Goal: Task Accomplishment & Management: Complete application form

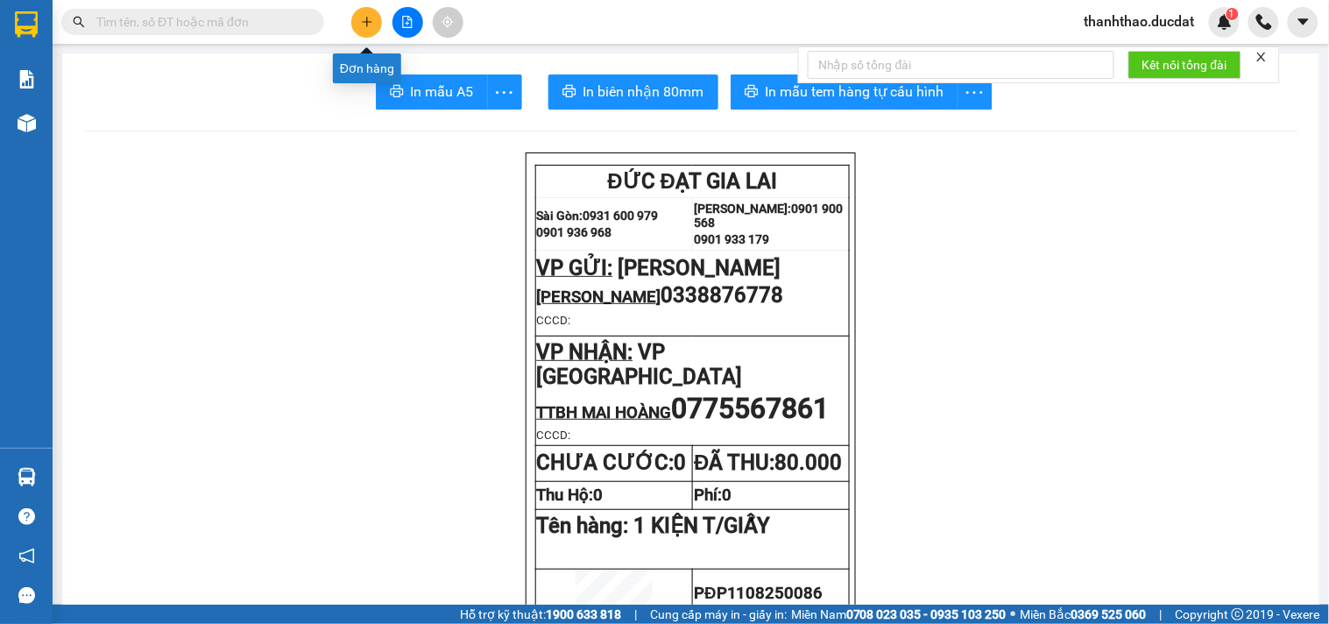
click at [378, 15] on button at bounding box center [366, 22] width 31 height 31
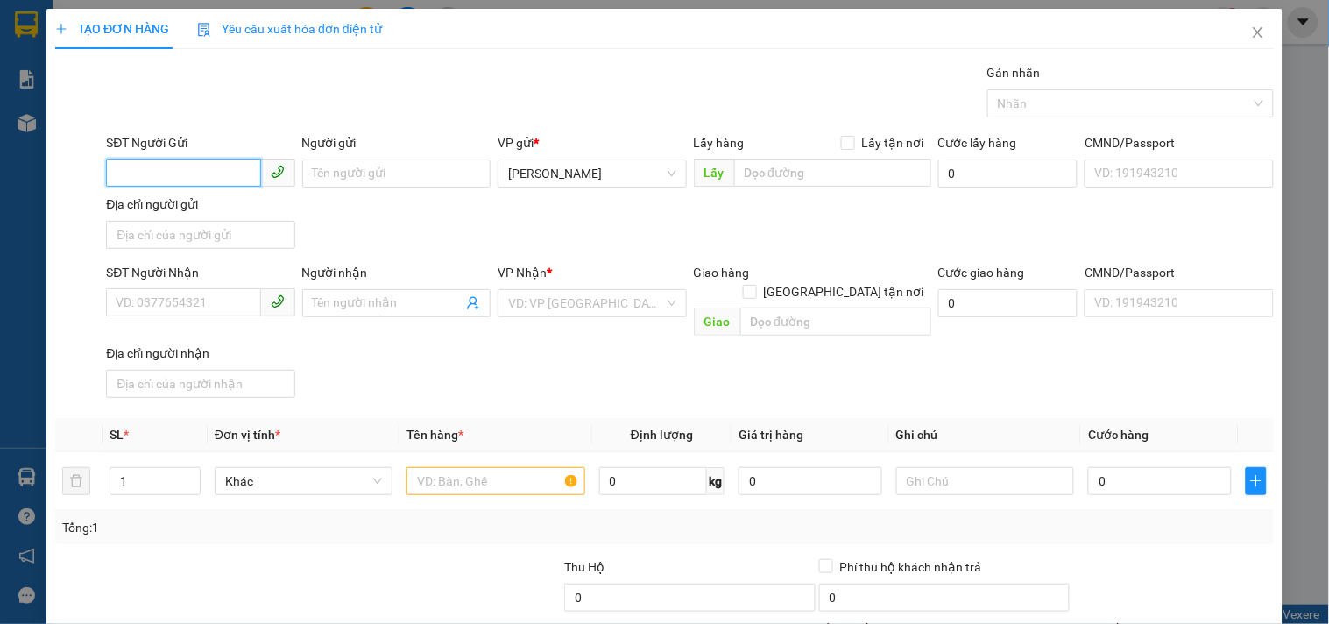
click at [184, 165] on input "SĐT Người Gửi" at bounding box center [183, 173] width 154 height 28
type input "0383416989"
click at [230, 211] on div "0383416989 - YẾN" at bounding box center [199, 208] width 166 height 19
type input "YẾN"
type input "0982059062"
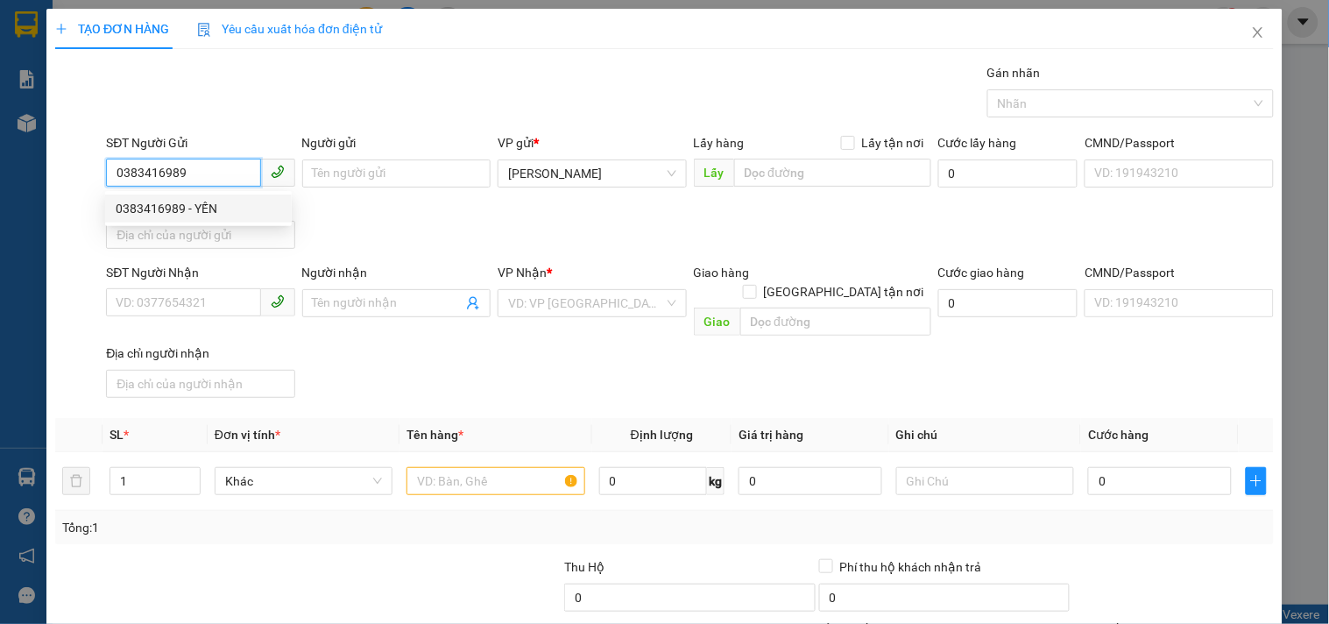
type input "LOAN"
type input "0383416989"
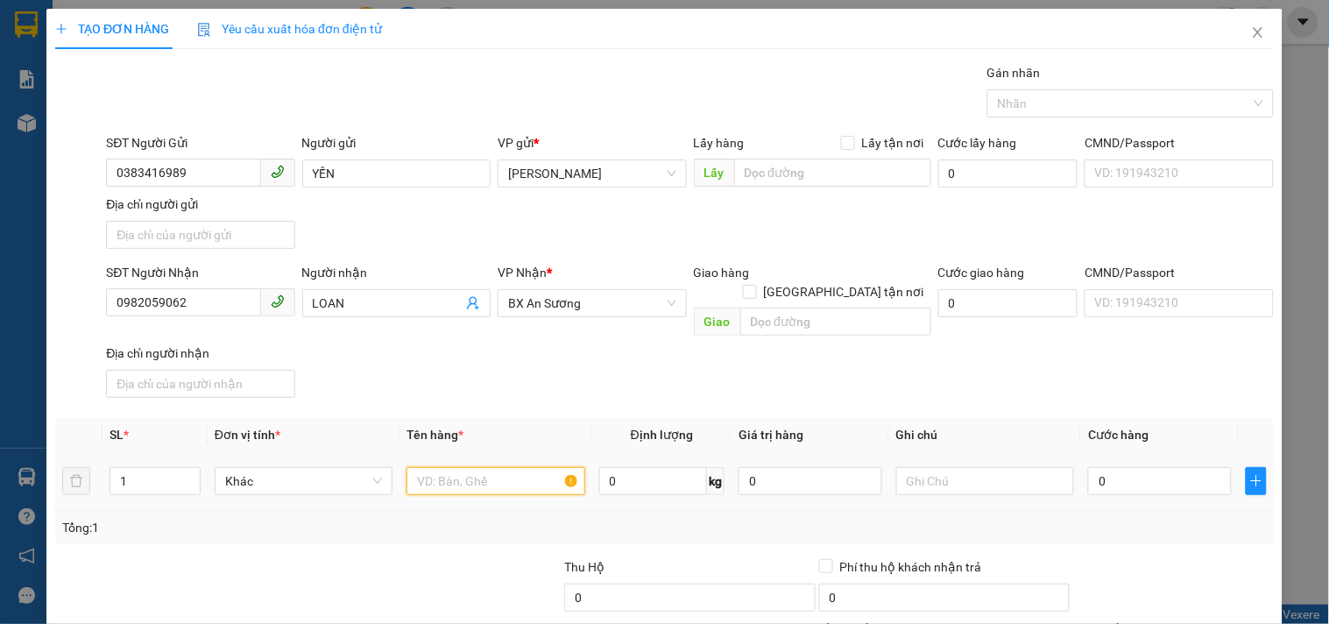
click at [514, 467] on input "text" at bounding box center [495, 481] width 178 height 28
type input "1 T/GIẤY NHỎ BÒ KHÔ"
click at [1111, 467] on input "0" at bounding box center [1160, 481] width 144 height 28
type input "4"
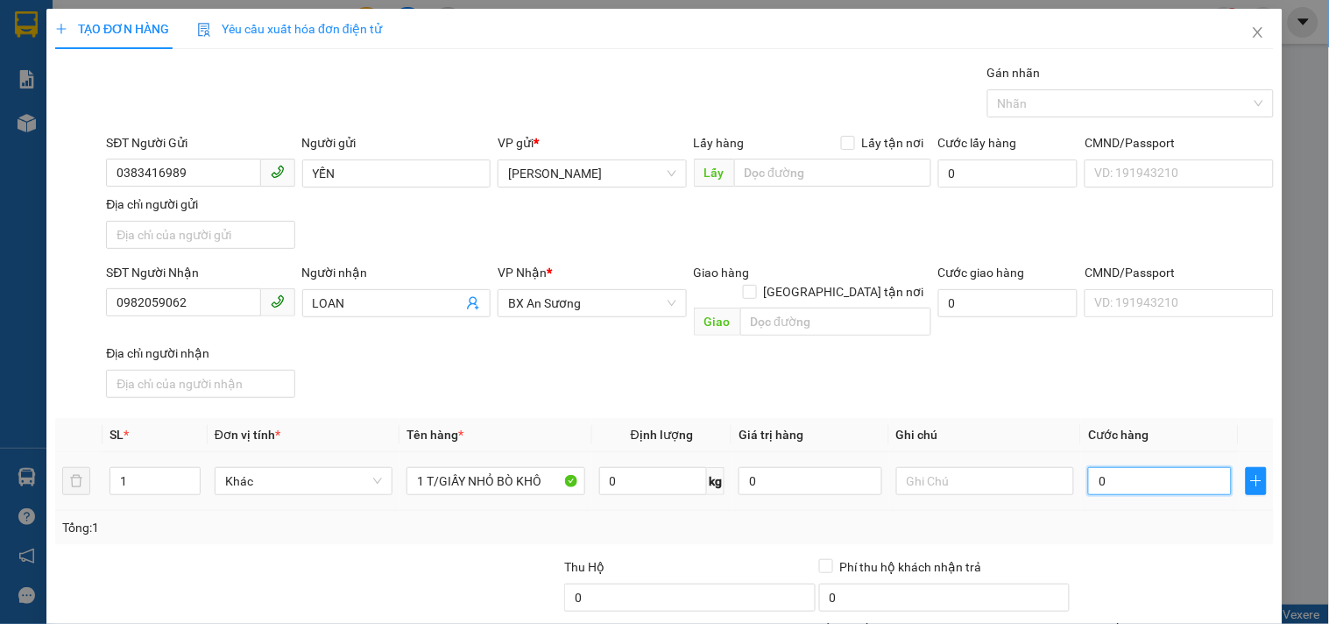
type input "4"
type input "40"
type input "40.000"
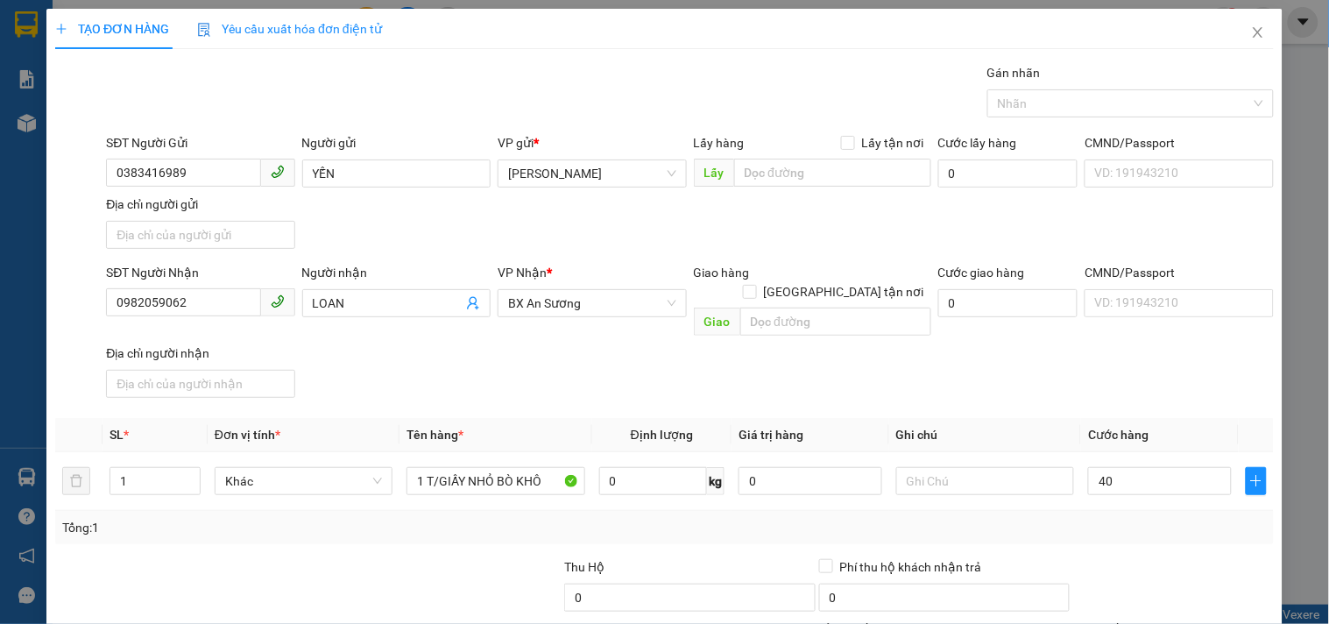
type input "40.000"
click at [1109, 383] on div "SĐT Người Nhận 0982059062 Người nhận LOAN VP Nhận * BX An Sương Giao hàng Giao …" at bounding box center [689, 334] width 1175 height 142
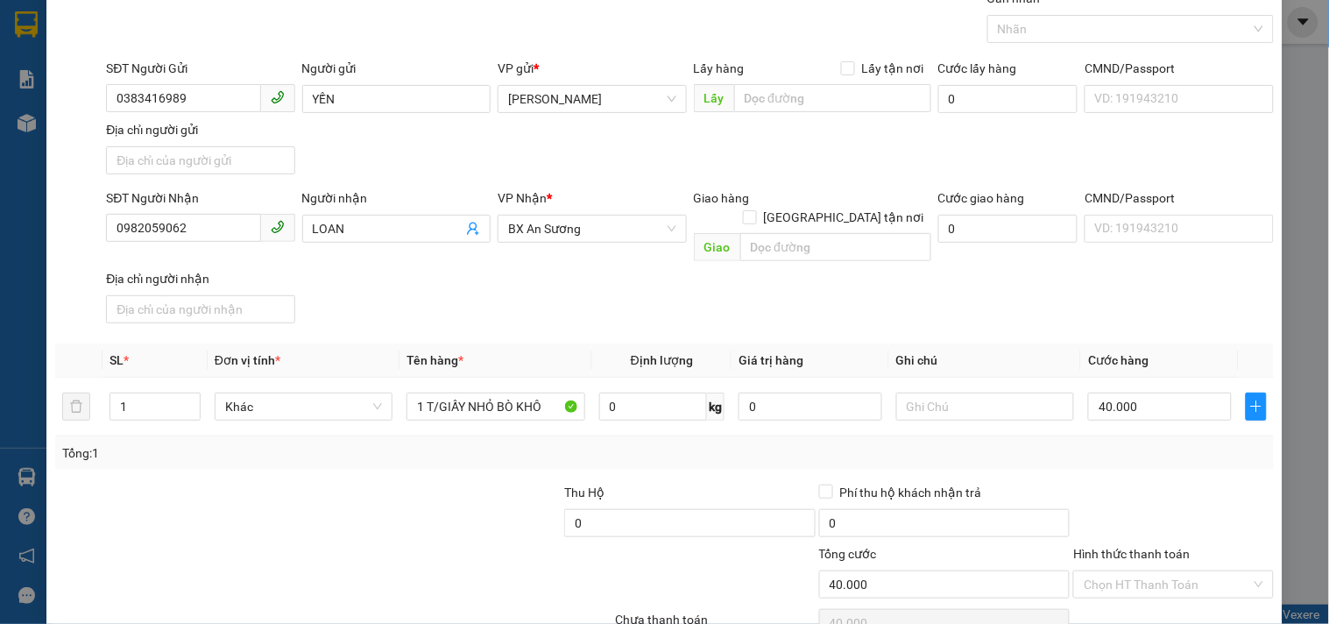
scroll to position [146, 0]
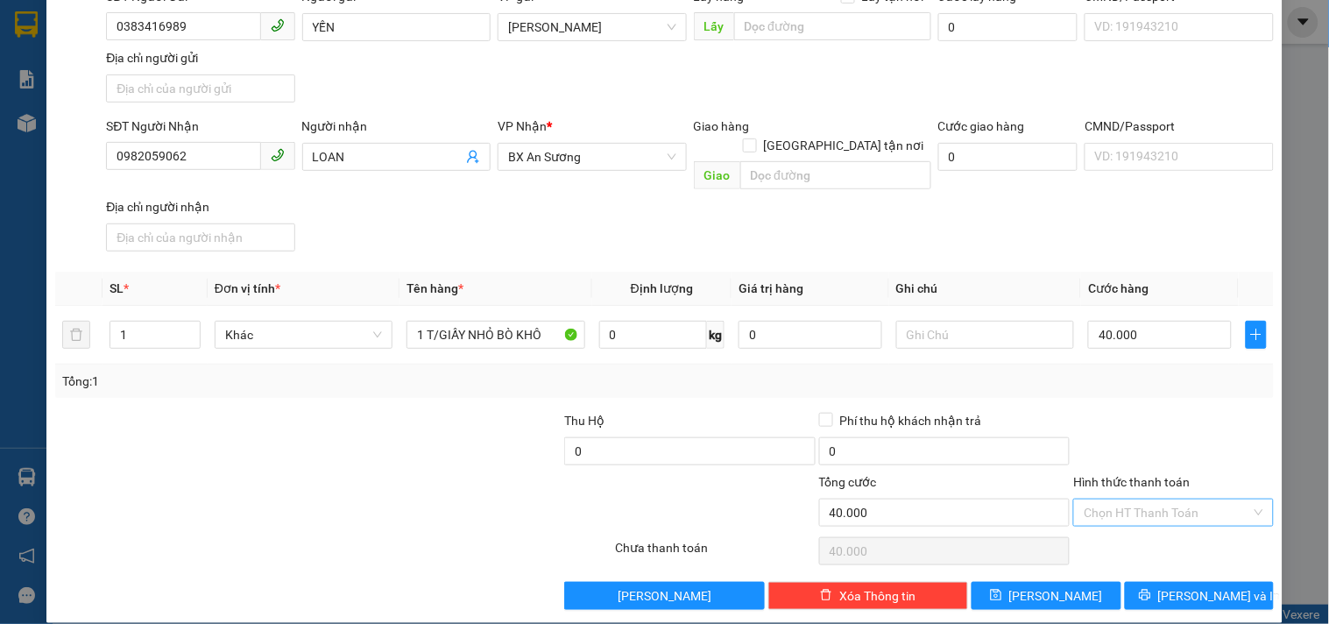
drag, startPoint x: 1157, startPoint y: 500, endPoint x: 1156, endPoint y: 485, distance: 14.9
click at [1157, 499] on input "Hình thức thanh toán" at bounding box center [1167, 512] width 166 height 26
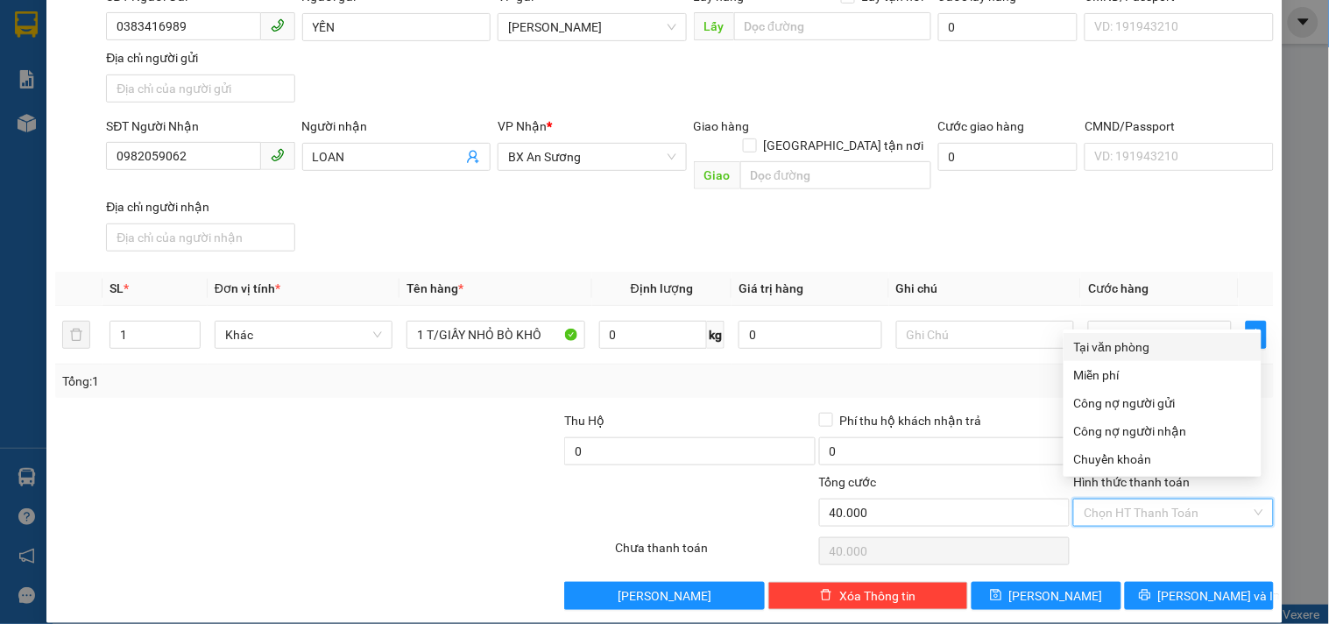
click at [1123, 345] on div "Tại văn phòng" at bounding box center [1162, 346] width 177 height 19
type input "0"
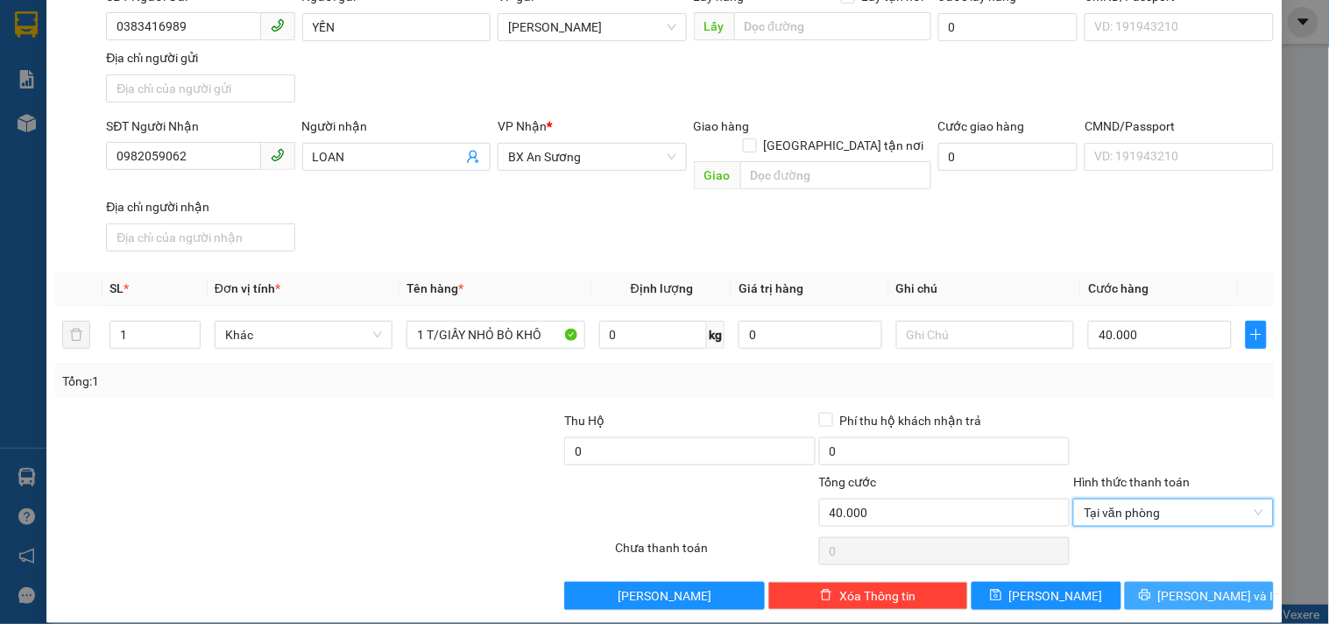
click at [1146, 582] on button "[PERSON_NAME] và In" at bounding box center [1199, 596] width 149 height 28
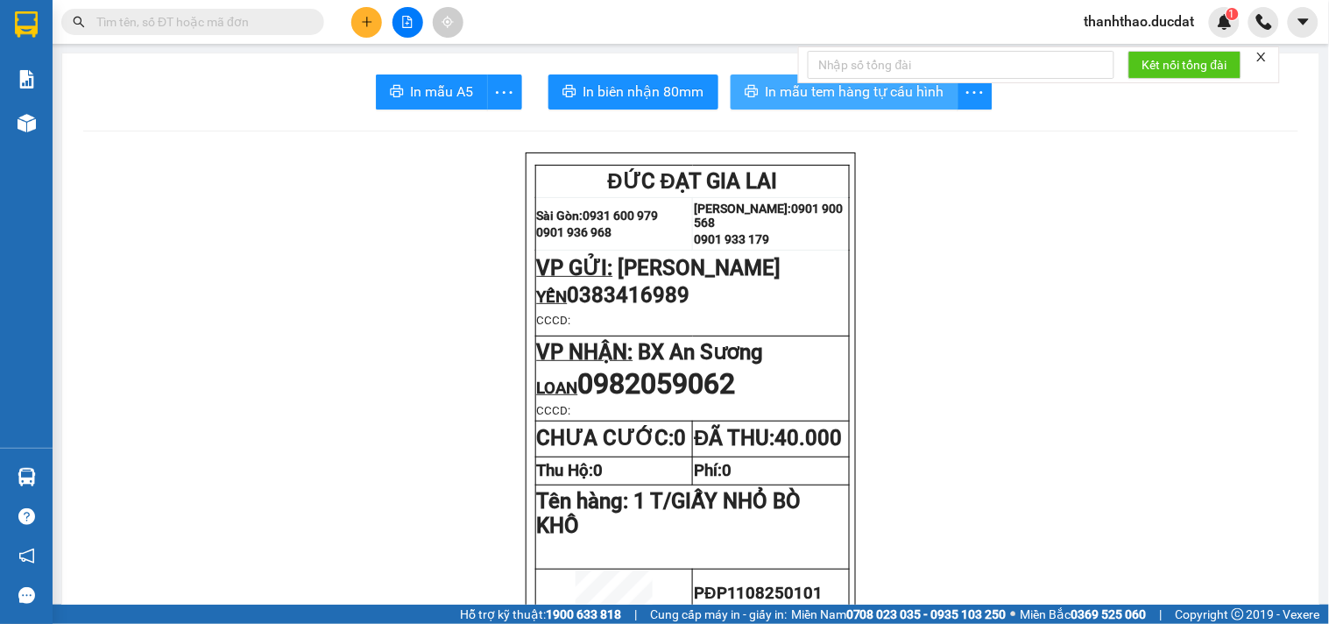
click at [810, 99] on span "In mẫu tem hàng tự cấu hình" at bounding box center [855, 92] width 179 height 22
click at [355, 23] on button at bounding box center [366, 22] width 31 height 31
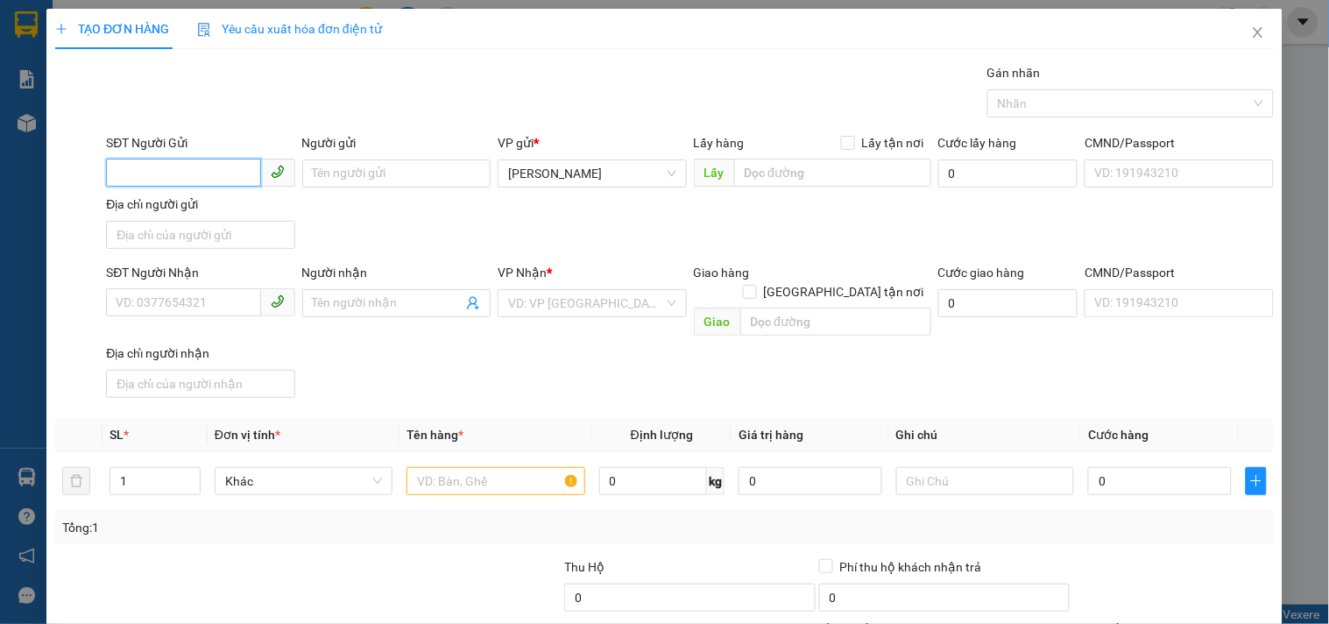
click at [173, 159] on input "SĐT Người Gửi" at bounding box center [183, 173] width 154 height 28
type input "0919149537"
click at [308, 168] on input "Người gửi" at bounding box center [396, 173] width 188 height 28
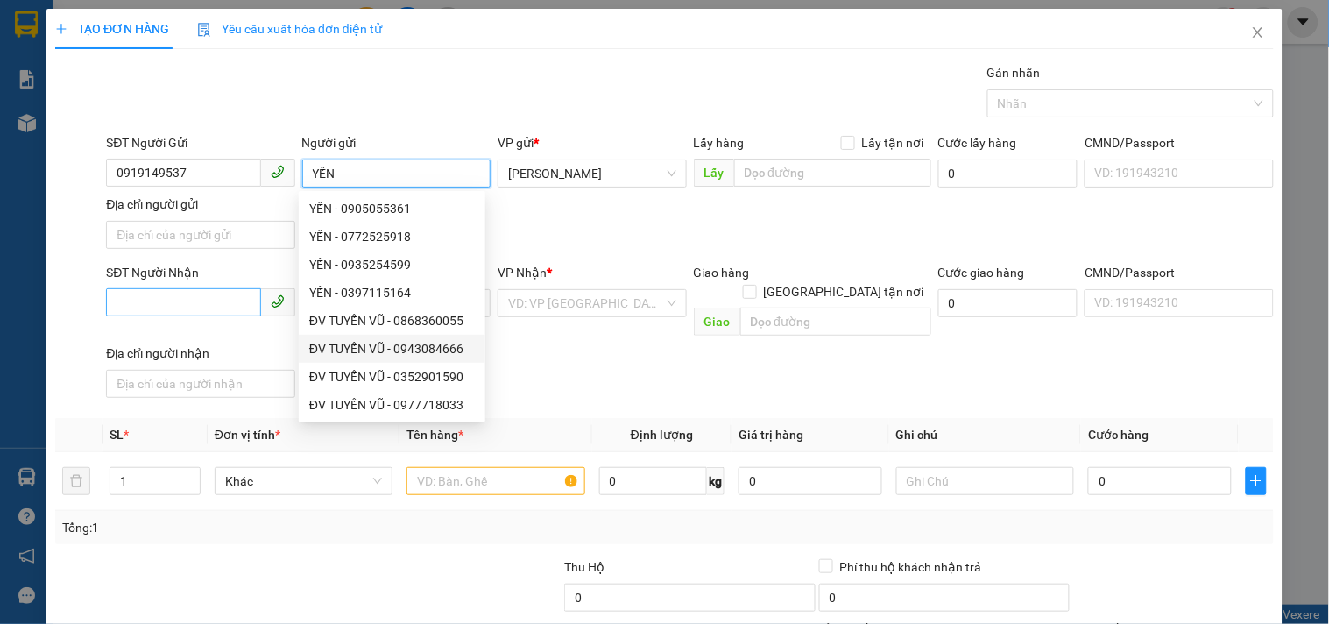
type input "YẾN"
click at [219, 307] on input "SĐT Người Nhận" at bounding box center [183, 302] width 154 height 28
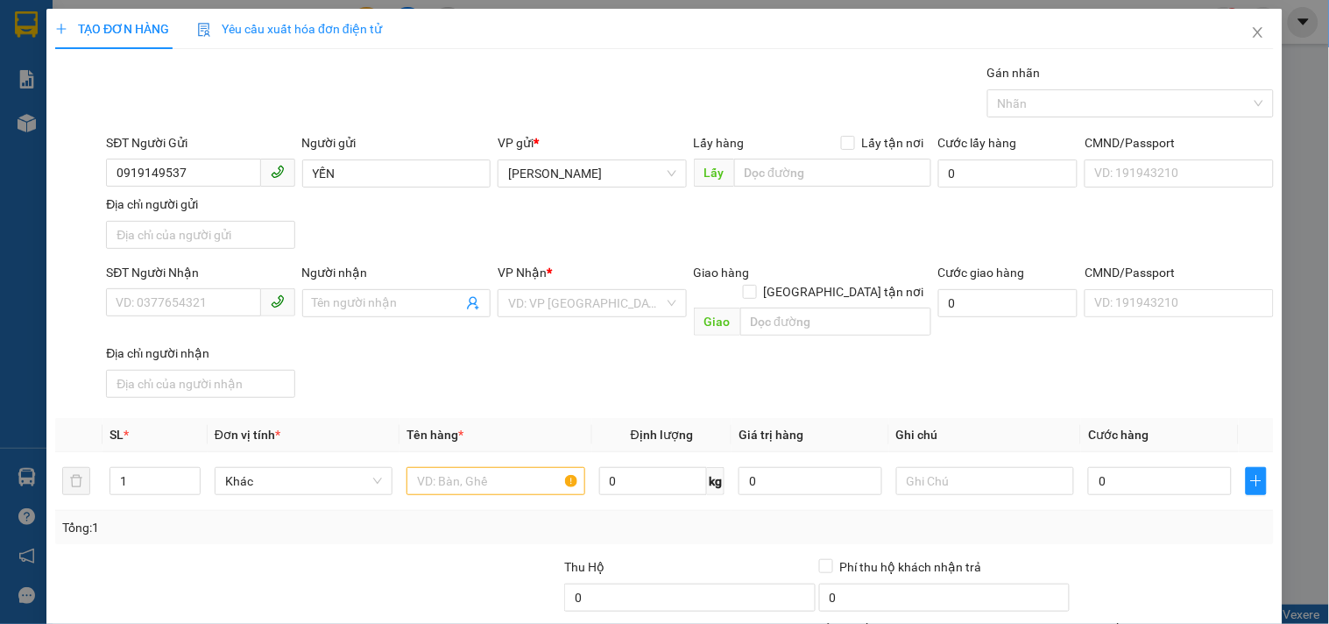
click at [435, 582] on div at bounding box center [435, 587] width 255 height 61
click at [193, 299] on input "SĐT Người Nhận" at bounding box center [183, 302] width 154 height 28
click at [225, 289] on input "SĐT Người Nhận" at bounding box center [183, 302] width 154 height 28
type input "0988395498"
click at [357, 286] on div "Người nhận" at bounding box center [396, 276] width 188 height 26
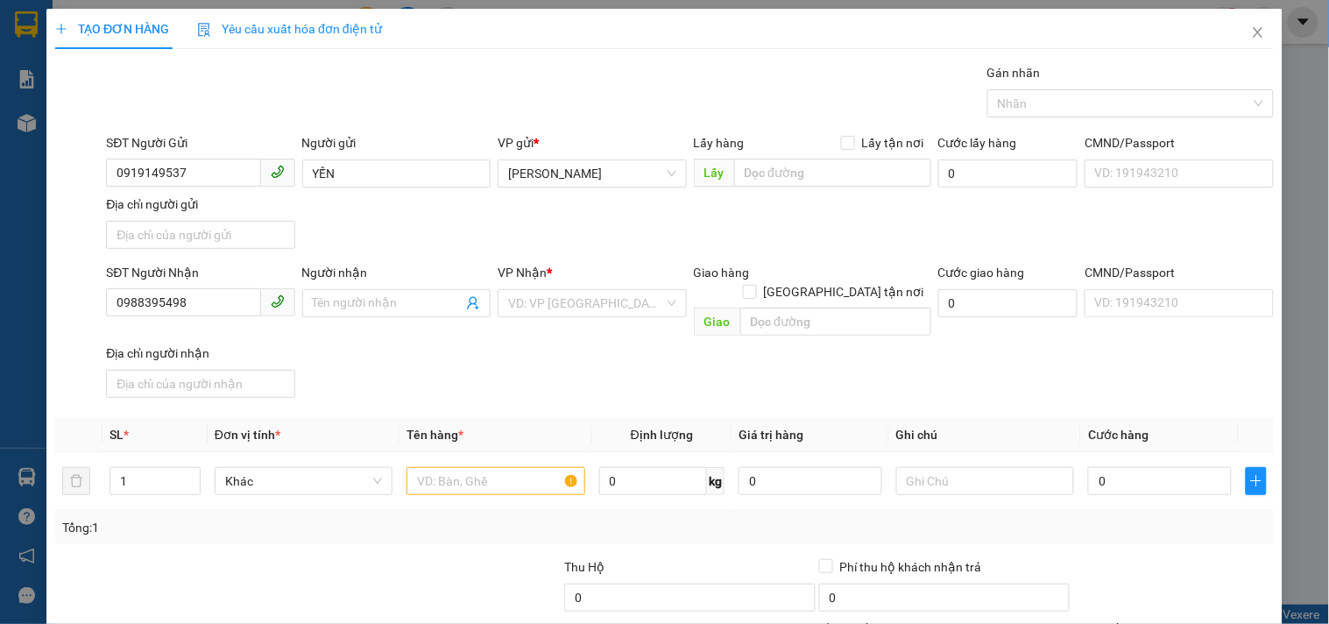
drag, startPoint x: 352, startPoint y: 298, endPoint x: 284, endPoint y: 264, distance: 76.4
click at [351, 299] on input "Người nhận" at bounding box center [388, 302] width 150 height 19
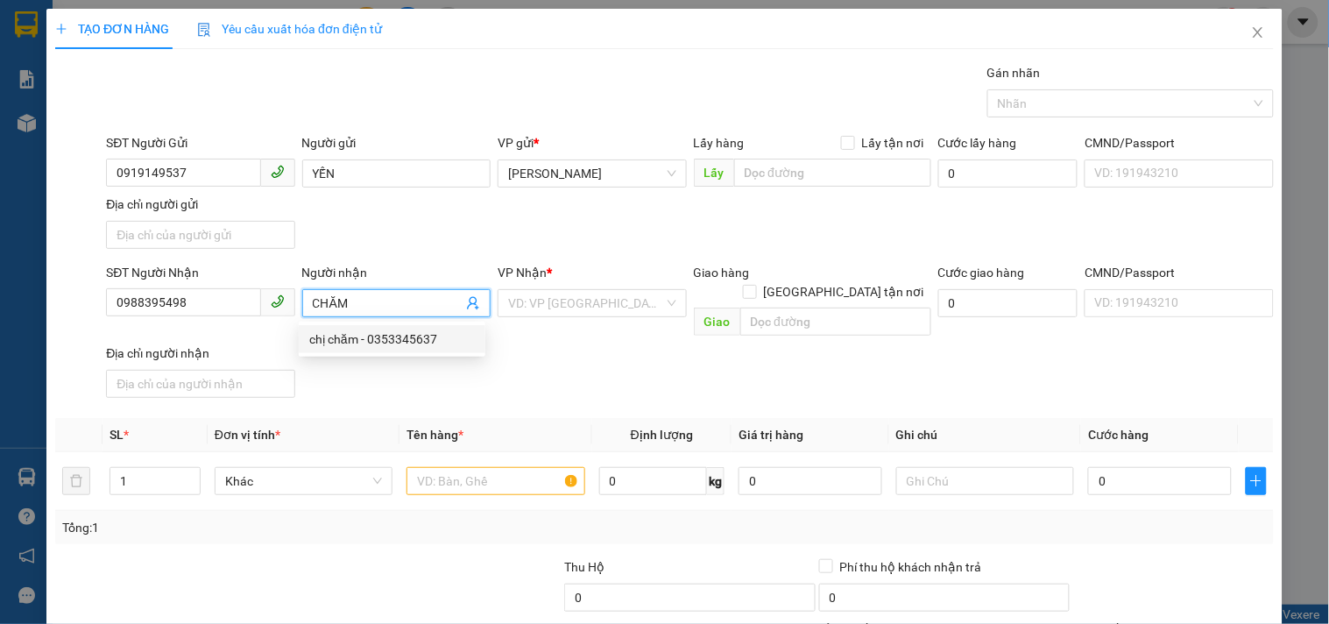
type input "CHĂM"
click at [568, 366] on div "SĐT Người Nhận 0988395498 Người nhận CHĂM VP Nhận * VD: VP Sài Gòn Giao hàng Gi…" at bounding box center [689, 334] width 1175 height 142
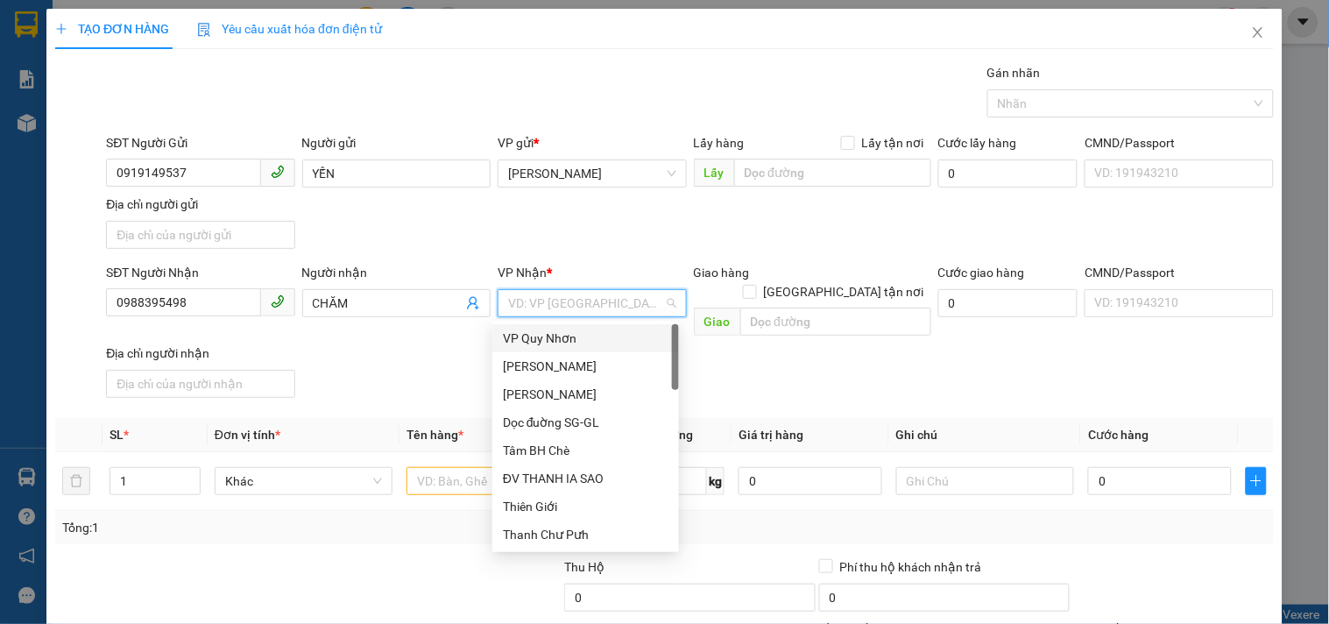
click at [582, 291] on input "search" at bounding box center [585, 303] width 155 height 26
type input "BX"
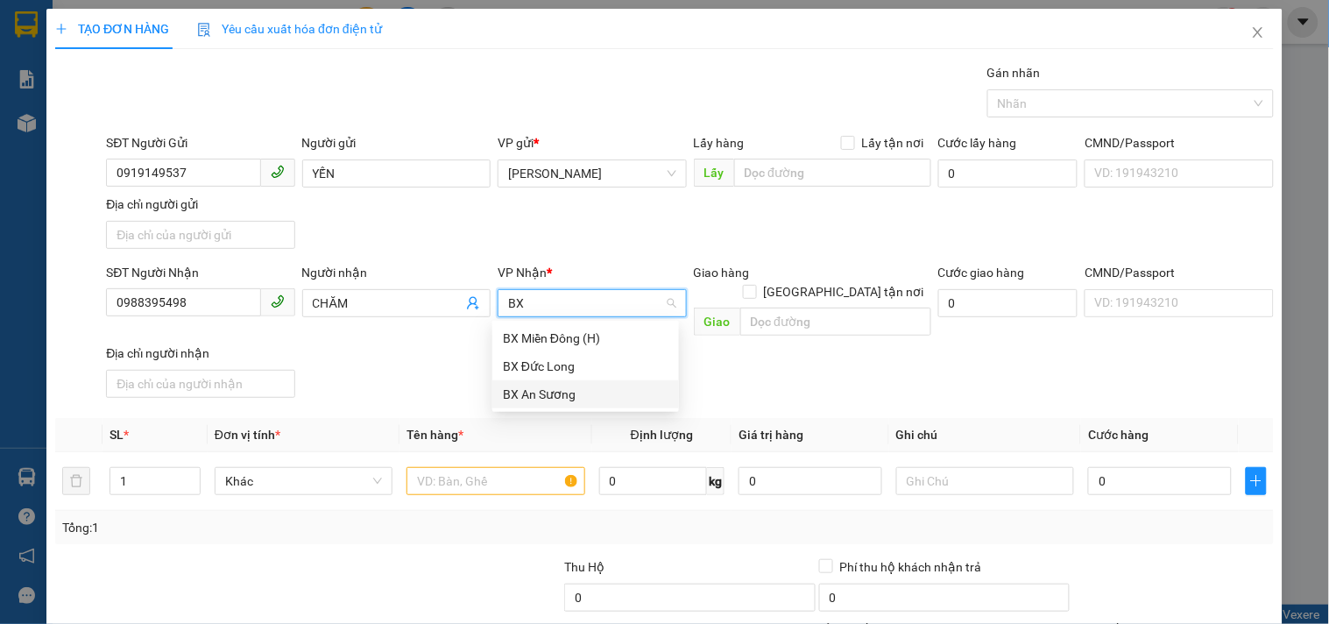
click at [541, 397] on div "BX An Sương" at bounding box center [586, 394] width 166 height 19
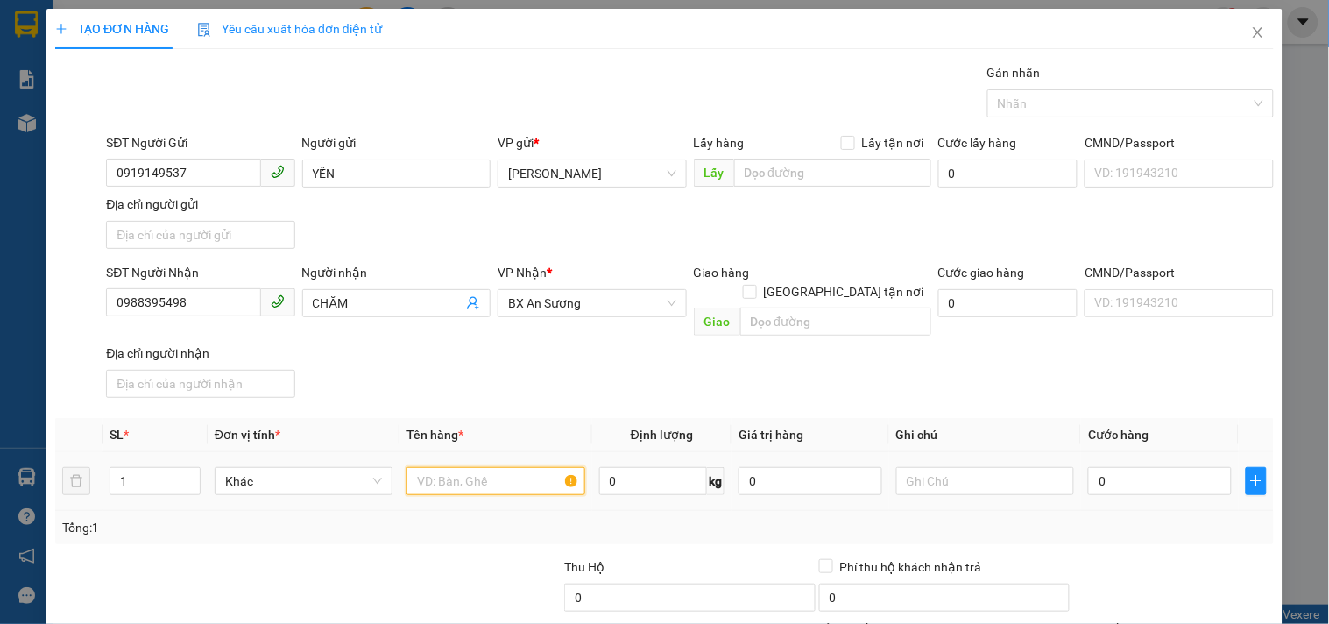
click at [493, 473] on input "text" at bounding box center [495, 481] width 178 height 28
type input "1 XỐP"
drag, startPoint x: 1136, startPoint y: 468, endPoint x: 976, endPoint y: 418, distance: 167.9
click at [1136, 467] on input "0" at bounding box center [1160, 481] width 144 height 28
type input "5"
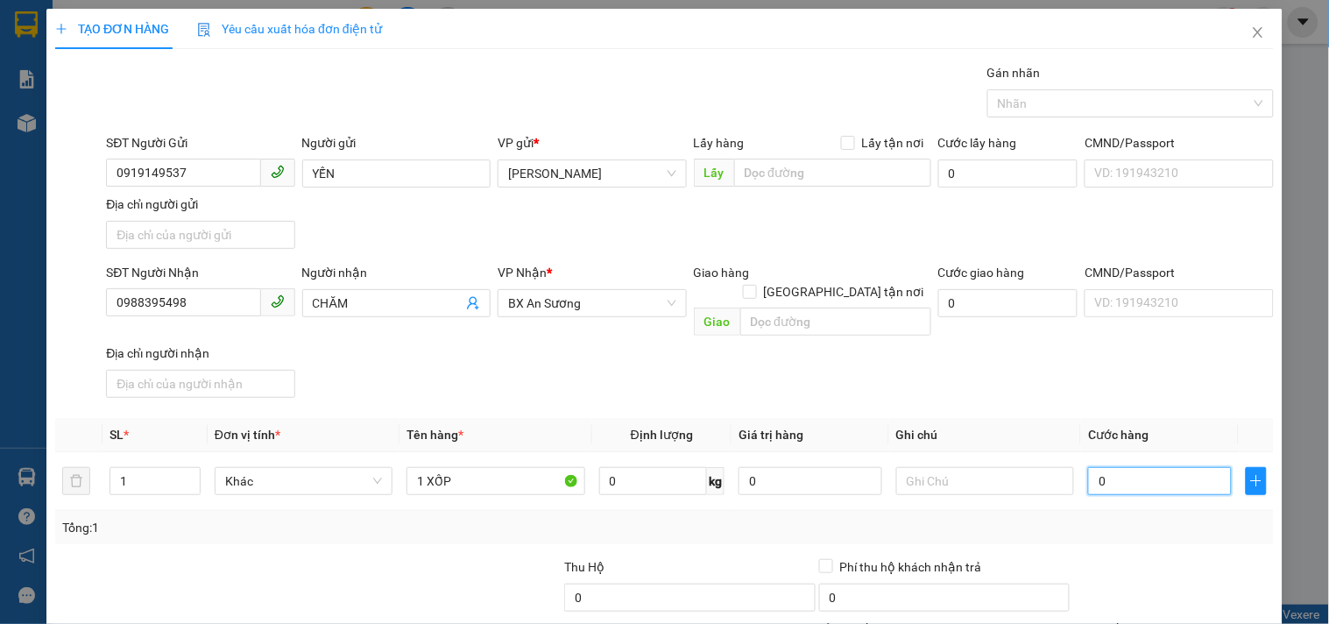
type input "5"
type input "50"
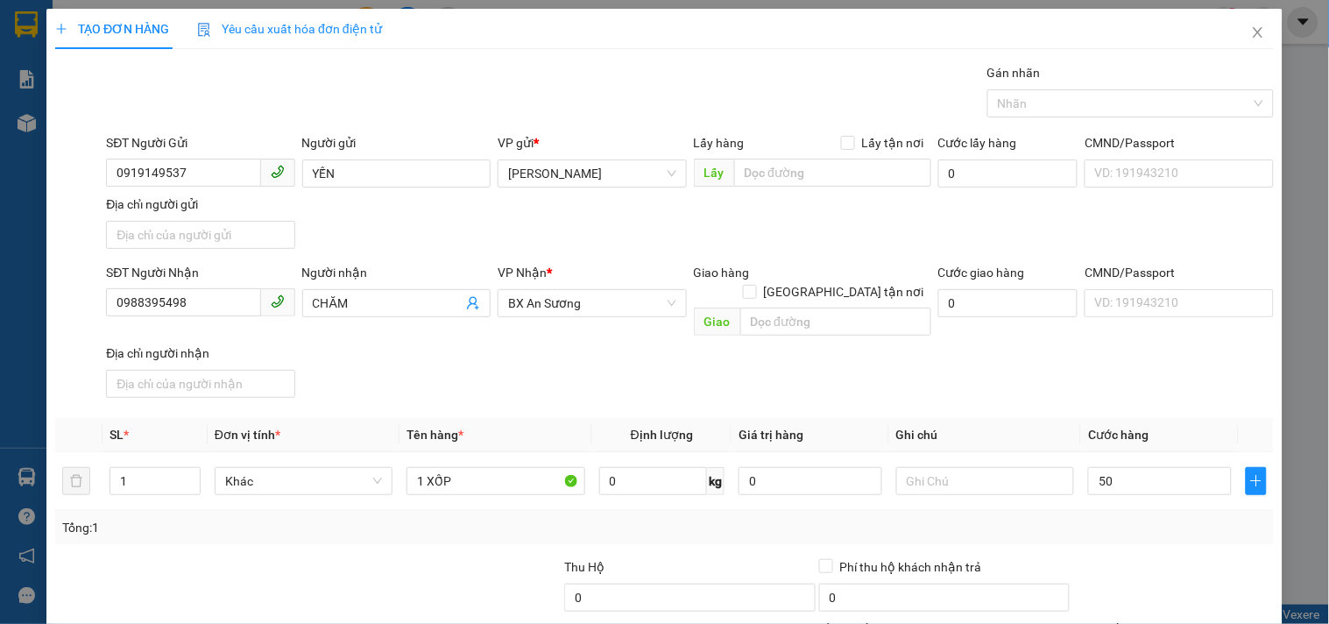
type input "50.000"
click at [955, 349] on div "SĐT Người Nhận 0988395498 Người nhận CHĂM VP Nhận * BX An Sương Giao hàng Giao …" at bounding box center [689, 334] width 1175 height 142
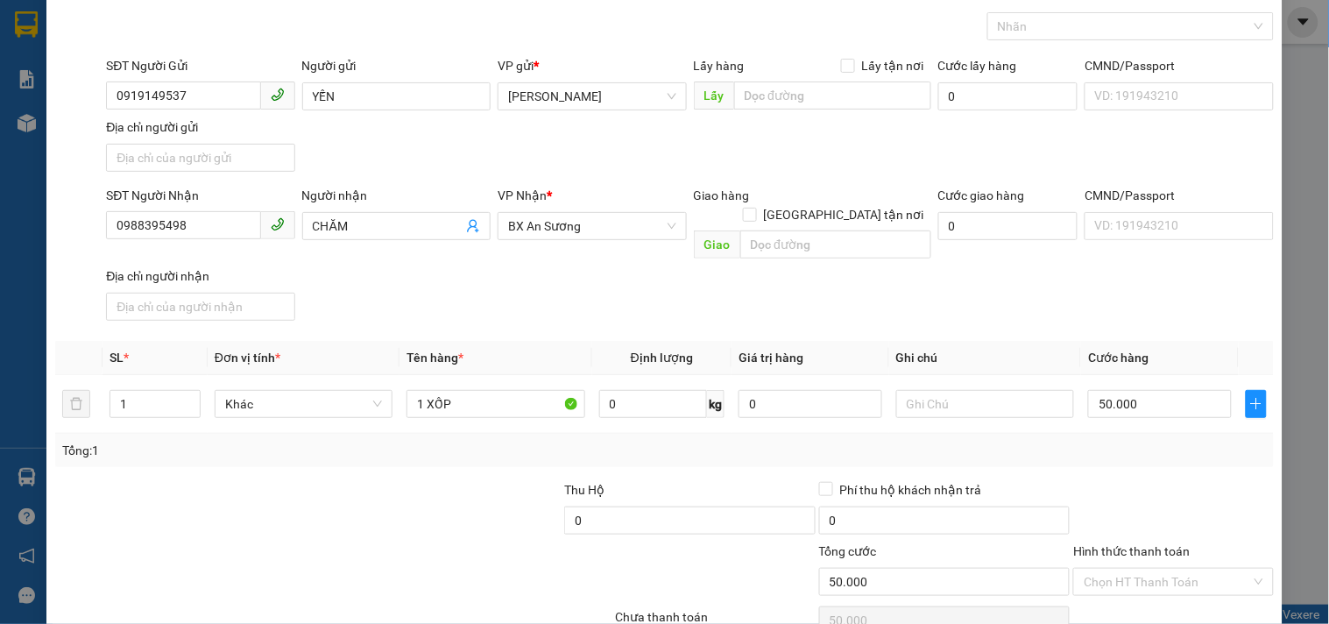
scroll to position [146, 0]
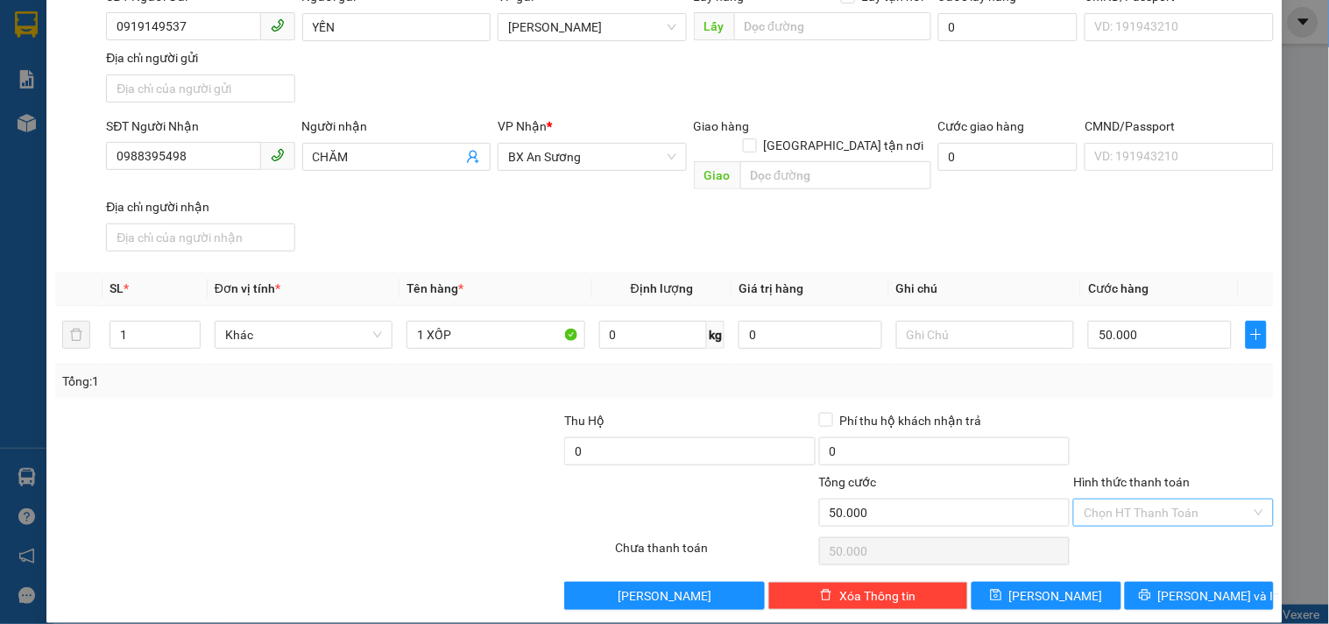
drag, startPoint x: 1105, startPoint y: 491, endPoint x: 1105, endPoint y: 478, distance: 12.3
click at [1105, 499] on input "Hình thức thanh toán" at bounding box center [1167, 512] width 166 height 26
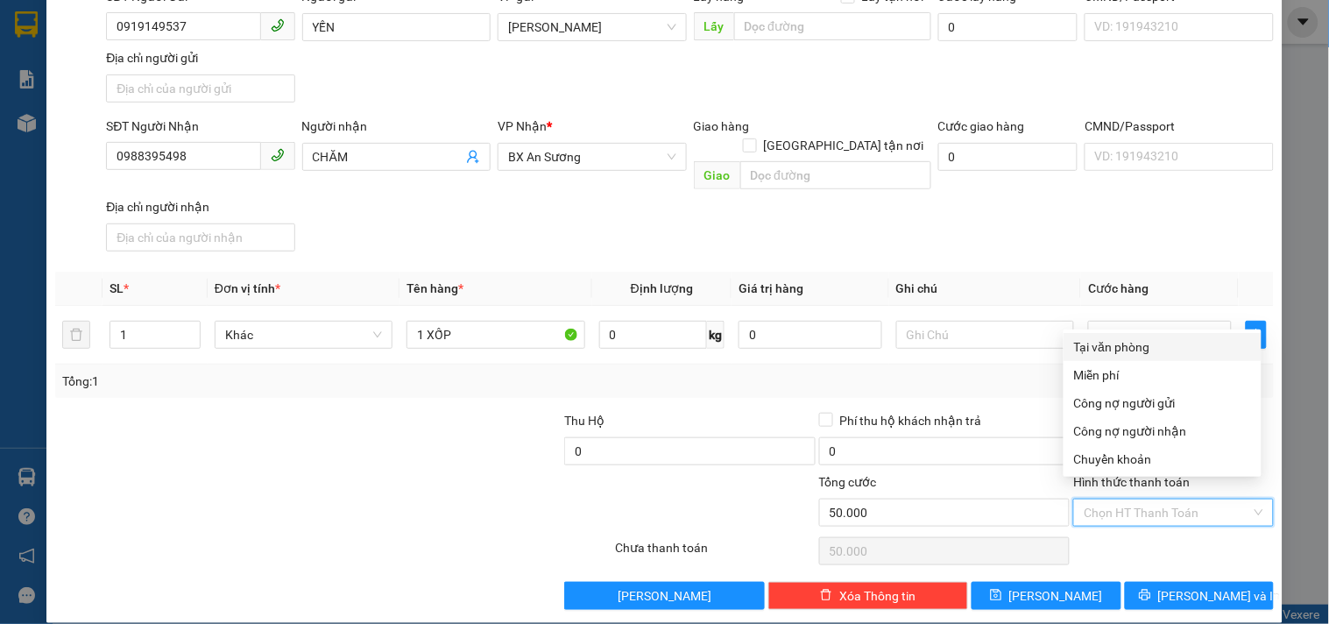
click at [1121, 350] on div "Tại văn phòng" at bounding box center [1162, 346] width 177 height 19
type input "0"
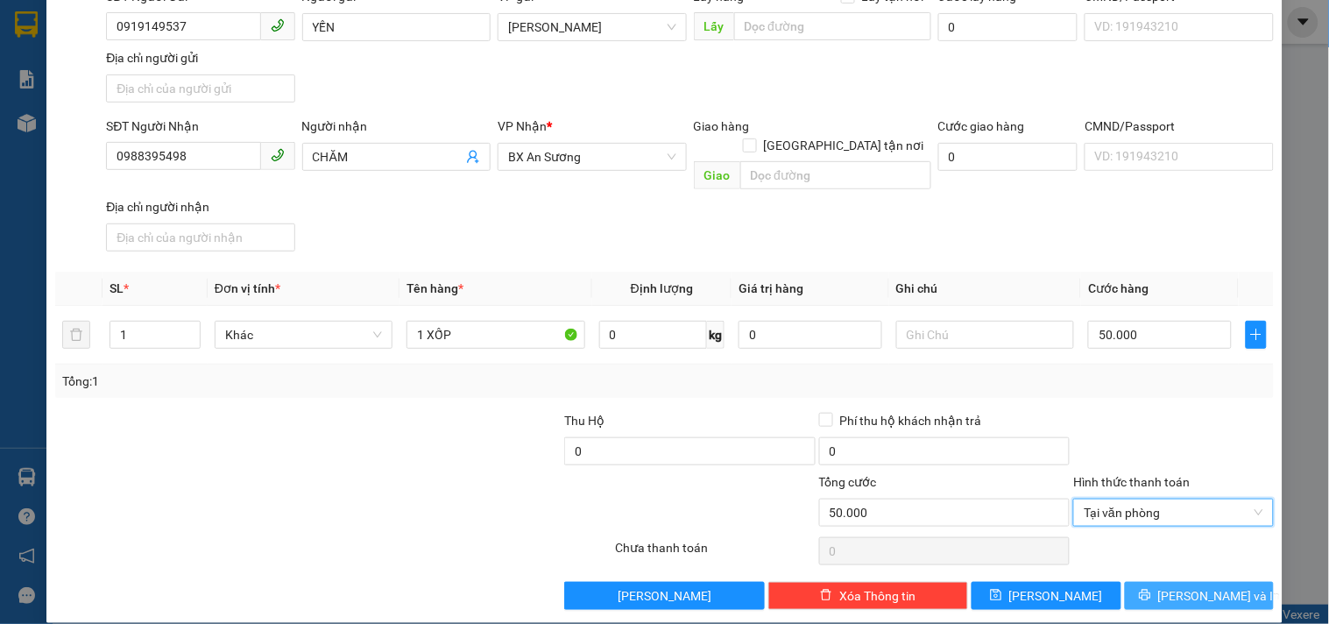
drag, startPoint x: 1148, startPoint y: 581, endPoint x: 1121, endPoint y: 532, distance: 55.7
click at [1132, 554] on div "Transit Pickup Surcharge Ids Transit Deliver Surcharge Ids Transit Deliver Surc…" at bounding box center [664, 263] width 1219 height 693
click at [1169, 582] on button "[PERSON_NAME] và In" at bounding box center [1199, 596] width 149 height 28
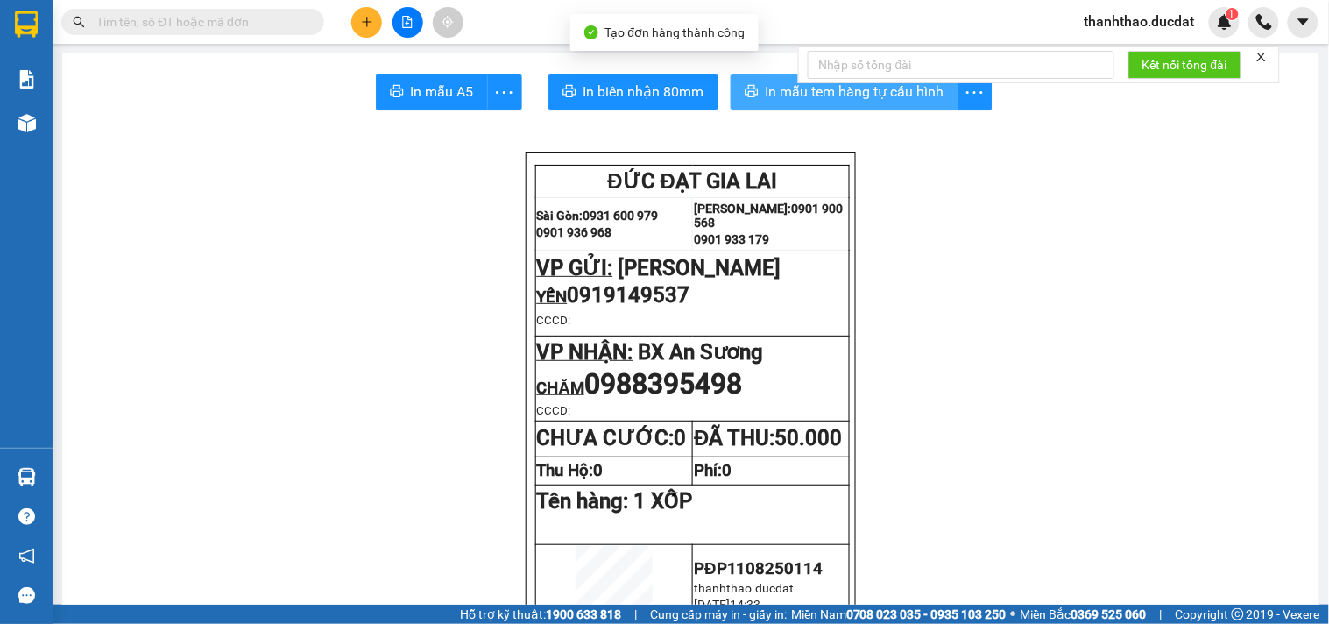
click at [784, 91] on span "In mẫu tem hàng tự cấu hình" at bounding box center [855, 92] width 179 height 22
click at [350, 21] on div at bounding box center [407, 22] width 131 height 31
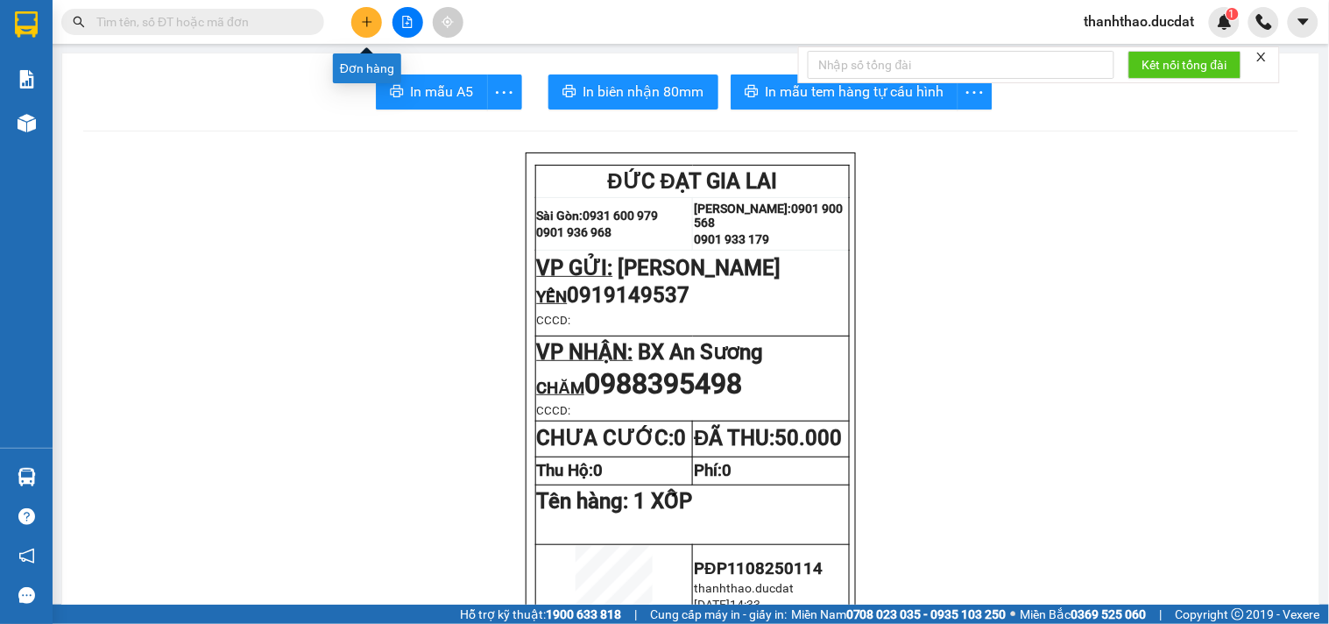
click at [364, 11] on button at bounding box center [366, 22] width 31 height 31
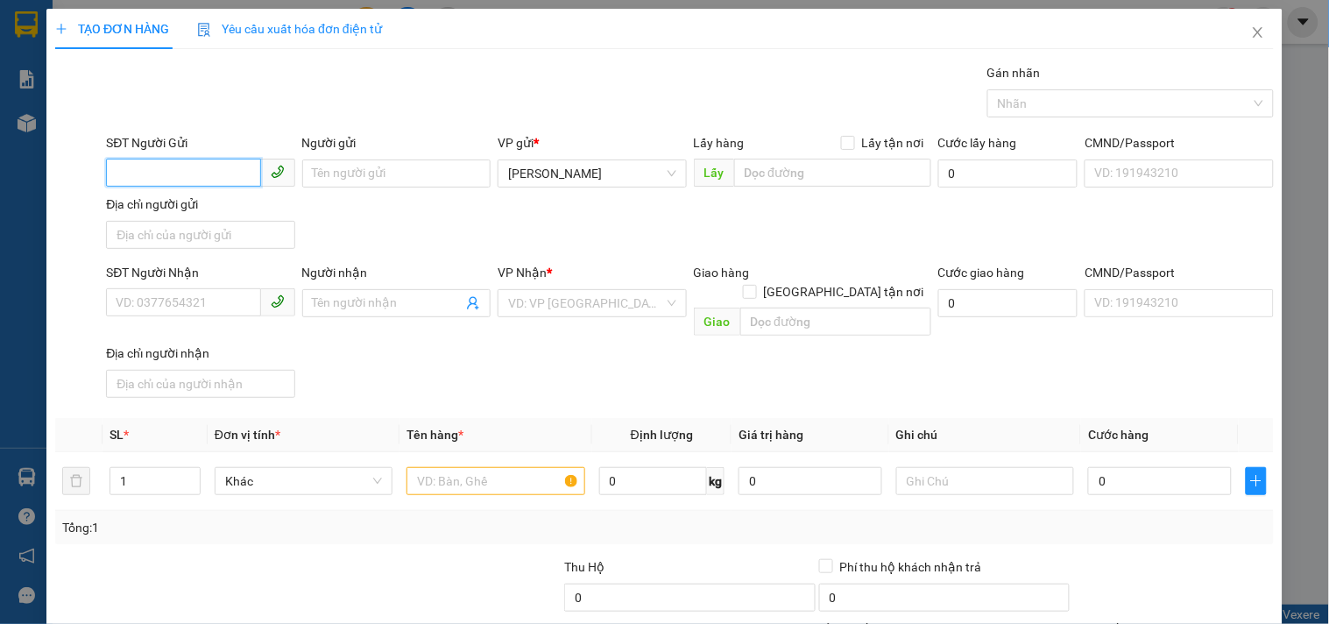
drag, startPoint x: 159, startPoint y: 169, endPoint x: 147, endPoint y: 166, distance: 12.5
click at [159, 167] on input "SĐT Người Gửi" at bounding box center [183, 173] width 154 height 28
type input "0852400986"
click at [224, 207] on div "0852400986 - PHÚC" at bounding box center [199, 208] width 166 height 19
type input "PHÚC"
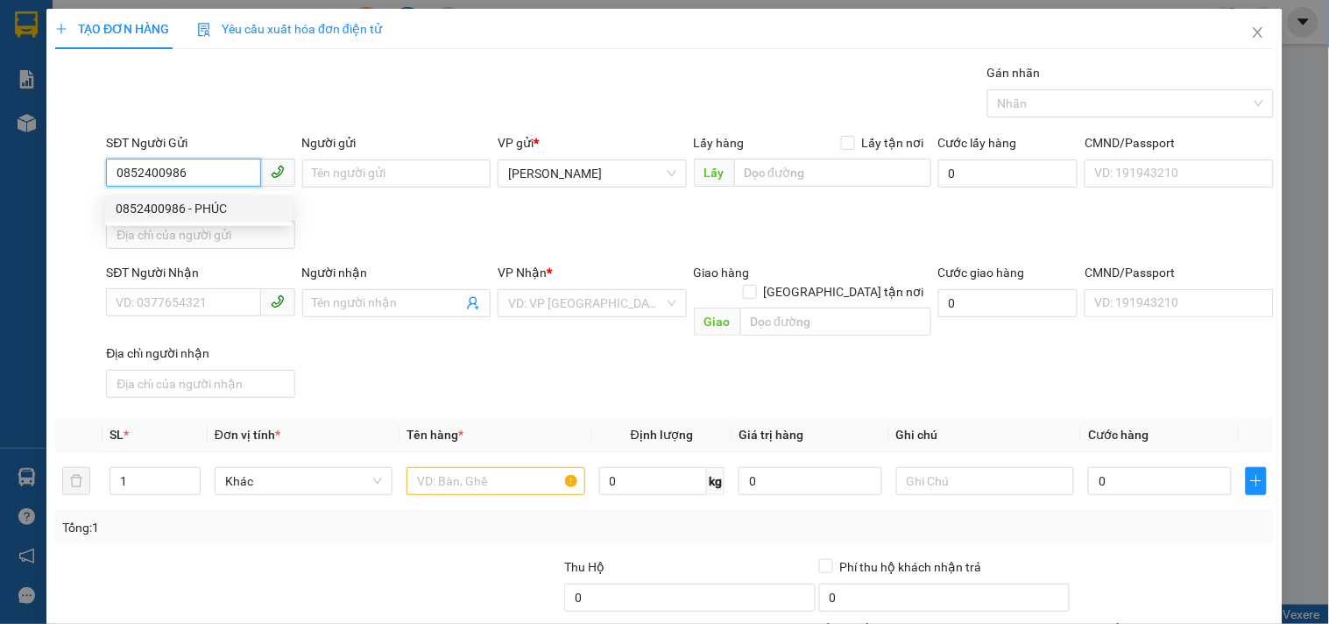
type input "0971035334"
type input "VŨ"
type input "0852400986"
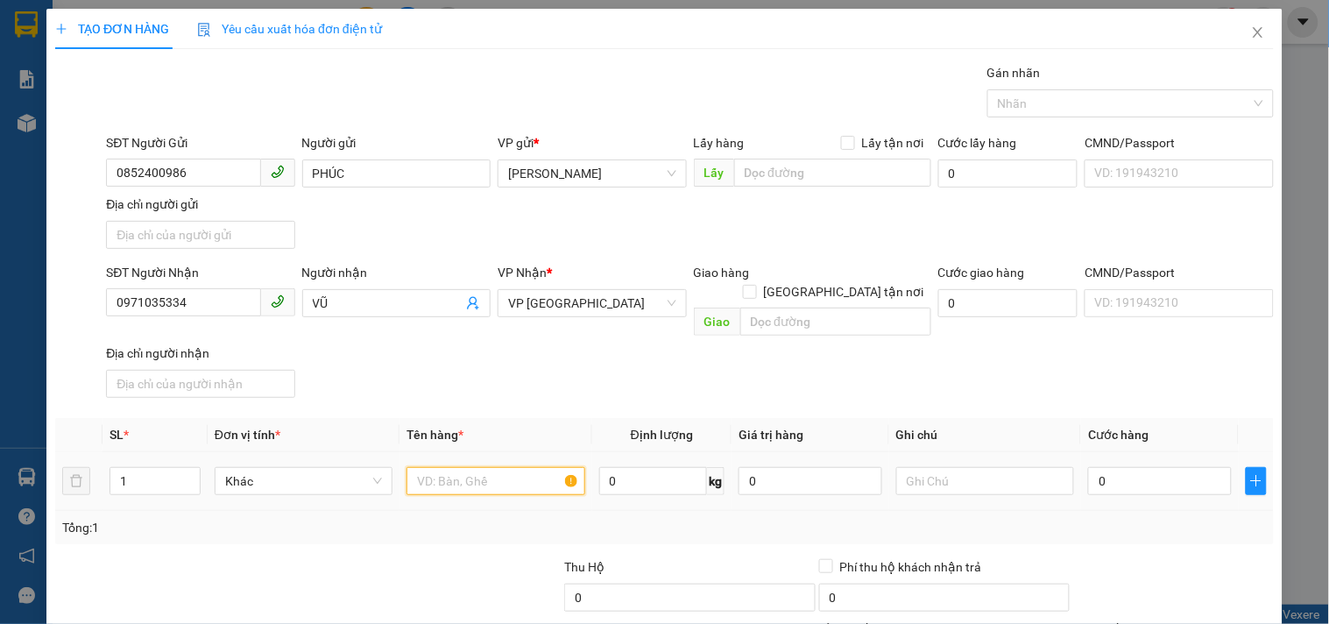
click at [493, 467] on input "text" at bounding box center [495, 481] width 178 height 28
type input "1 XỐP CHẢ"
click at [1132, 467] on input "0" at bounding box center [1160, 481] width 144 height 28
type input "4"
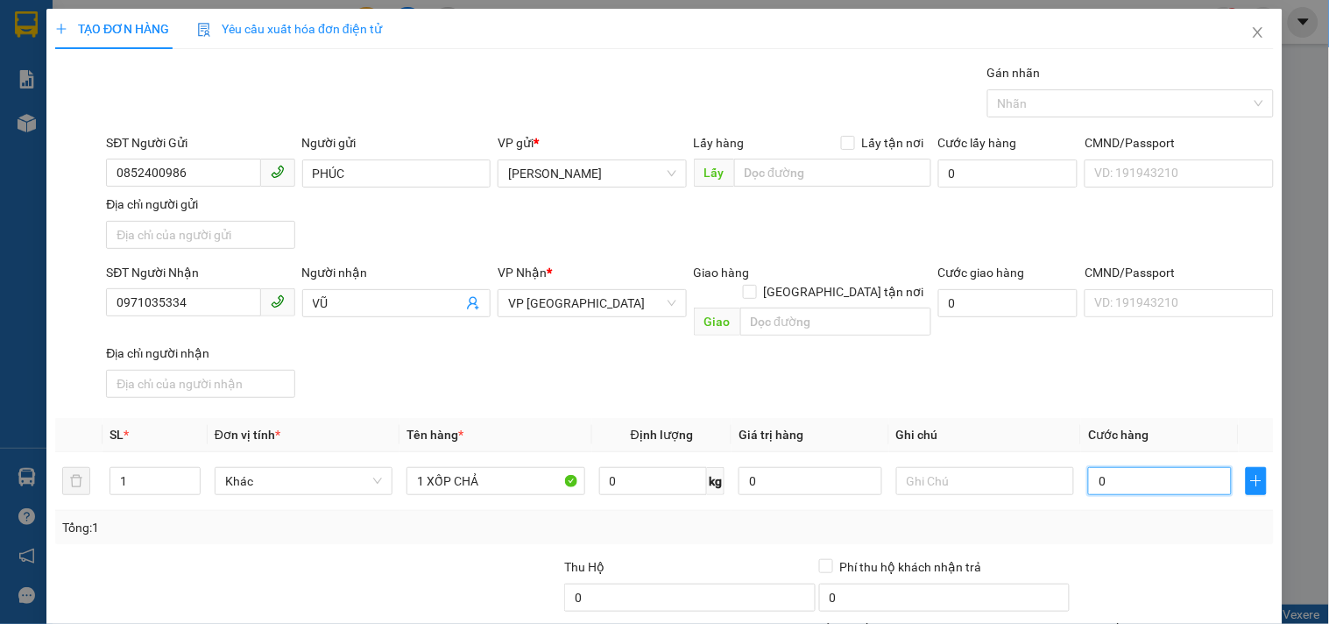
type input "4"
type input "40"
type input "40.000"
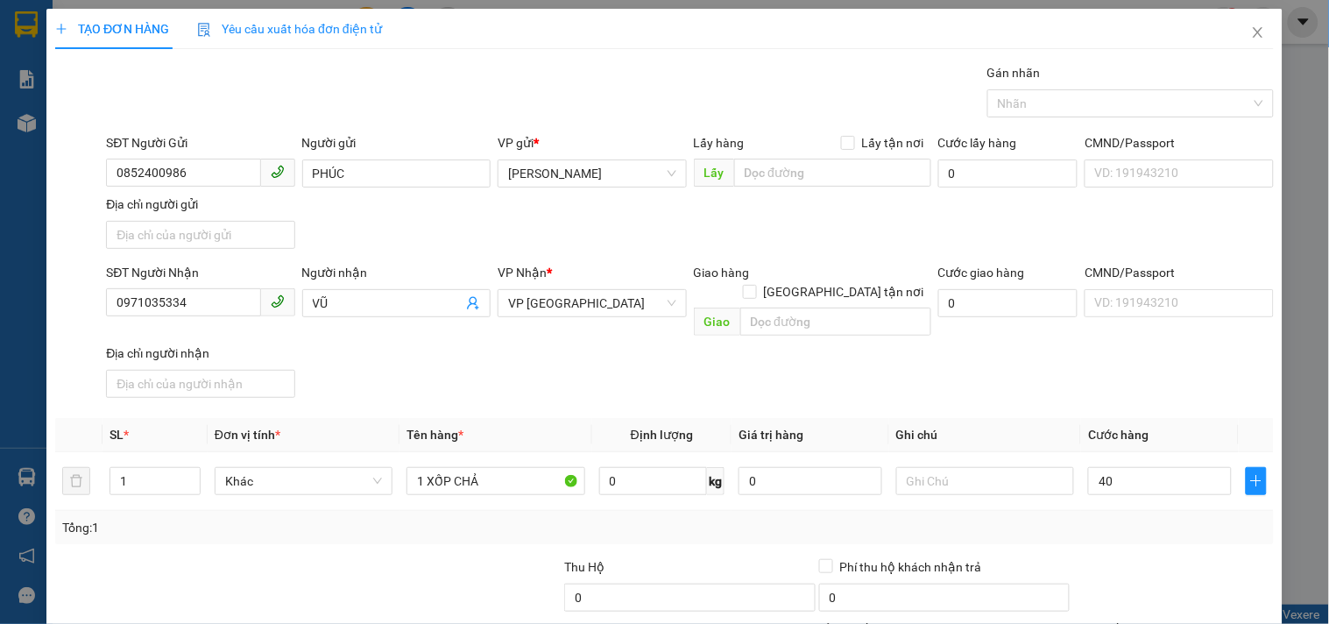
type input "40.000"
click at [1058, 392] on div "Transit Pickup Surcharge Ids Transit Deliver Surcharge Ids Transit Deliver Surc…" at bounding box center [664, 409] width 1219 height 693
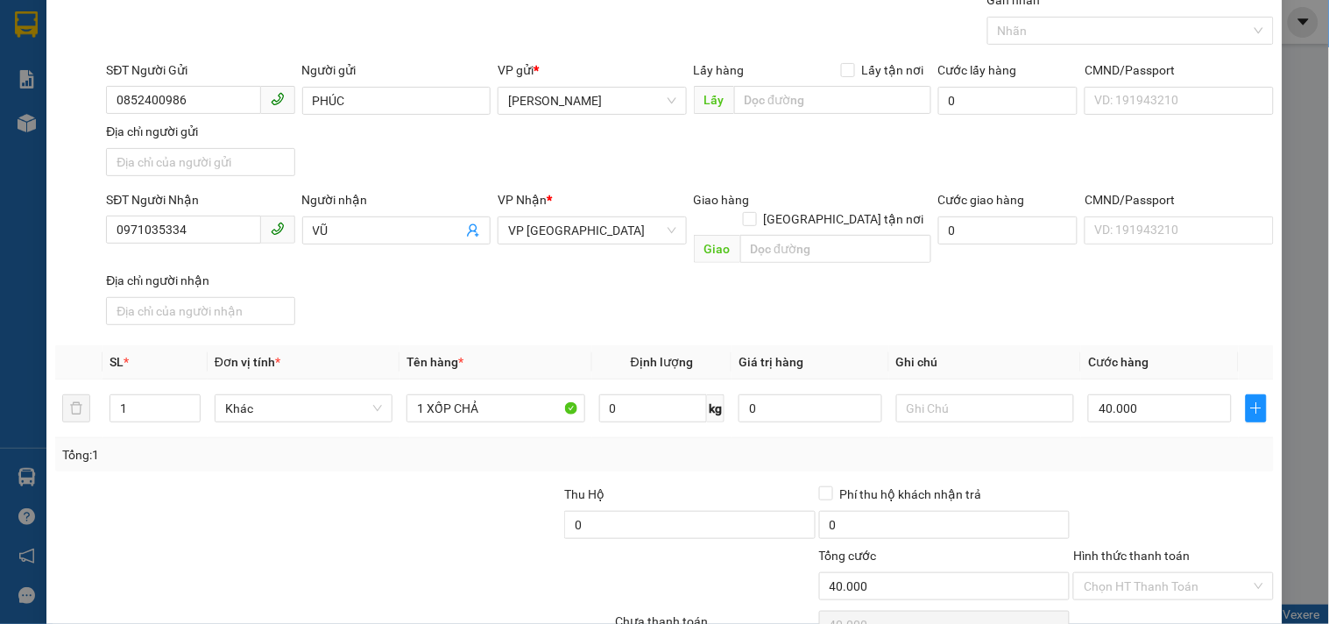
scroll to position [146, 0]
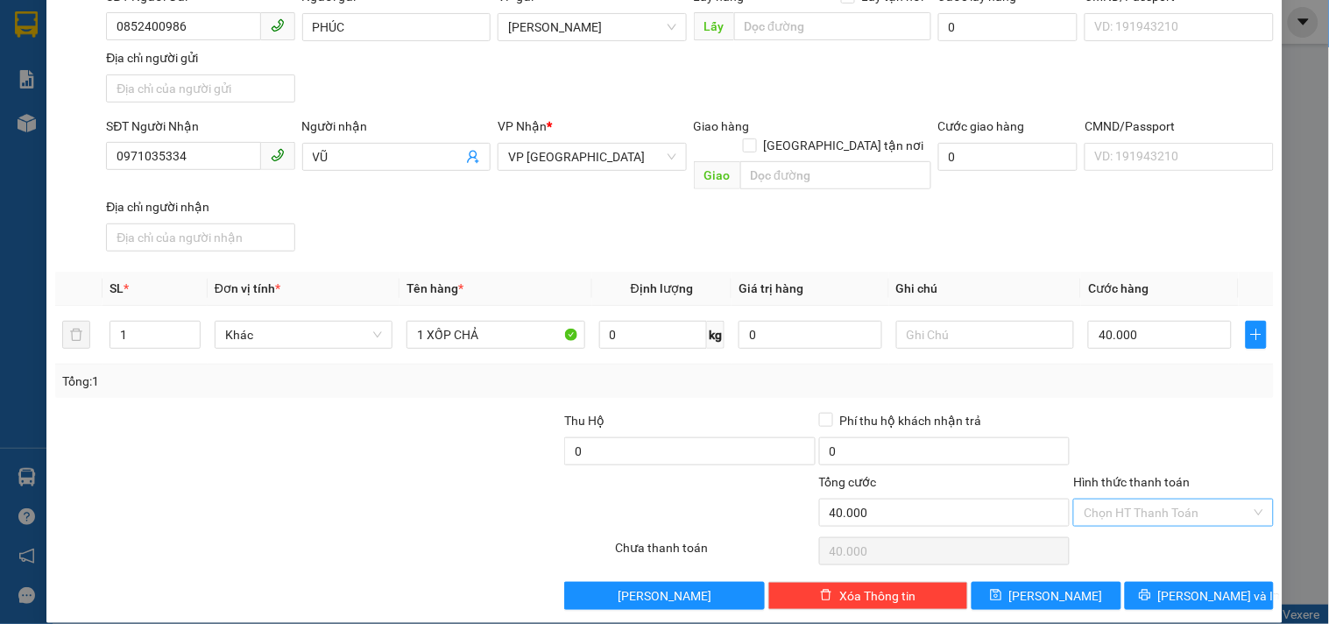
drag, startPoint x: 1130, startPoint y: 489, endPoint x: 1124, endPoint y: 477, distance: 12.9
click at [1127, 499] on input "Hình thức thanh toán" at bounding box center [1167, 512] width 166 height 26
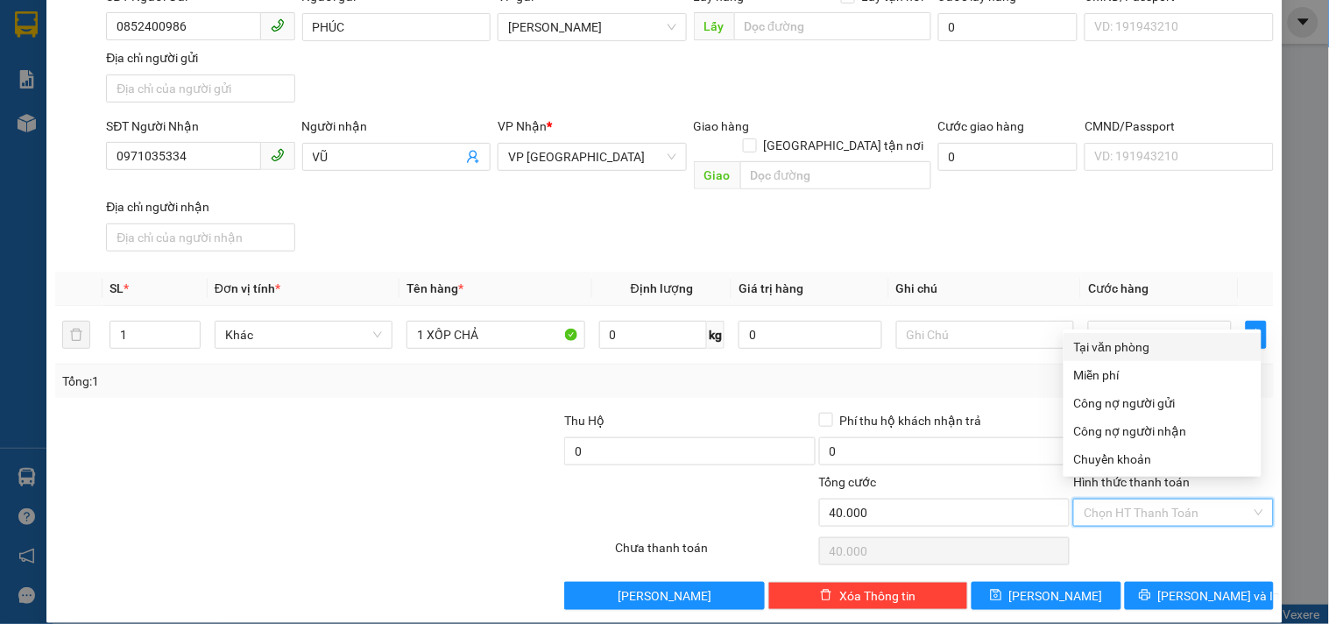
click at [1104, 339] on div "Tại văn phòng" at bounding box center [1162, 346] width 177 height 19
type input "0"
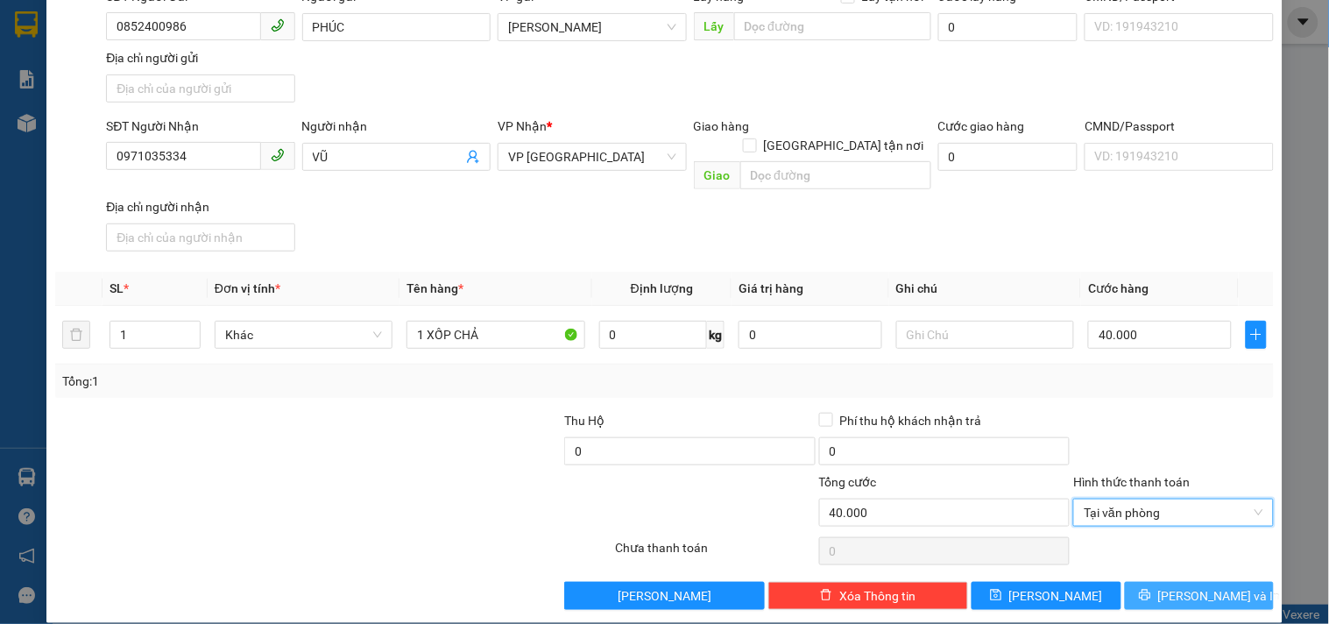
click at [1148, 582] on button "[PERSON_NAME] và In" at bounding box center [1199, 596] width 149 height 28
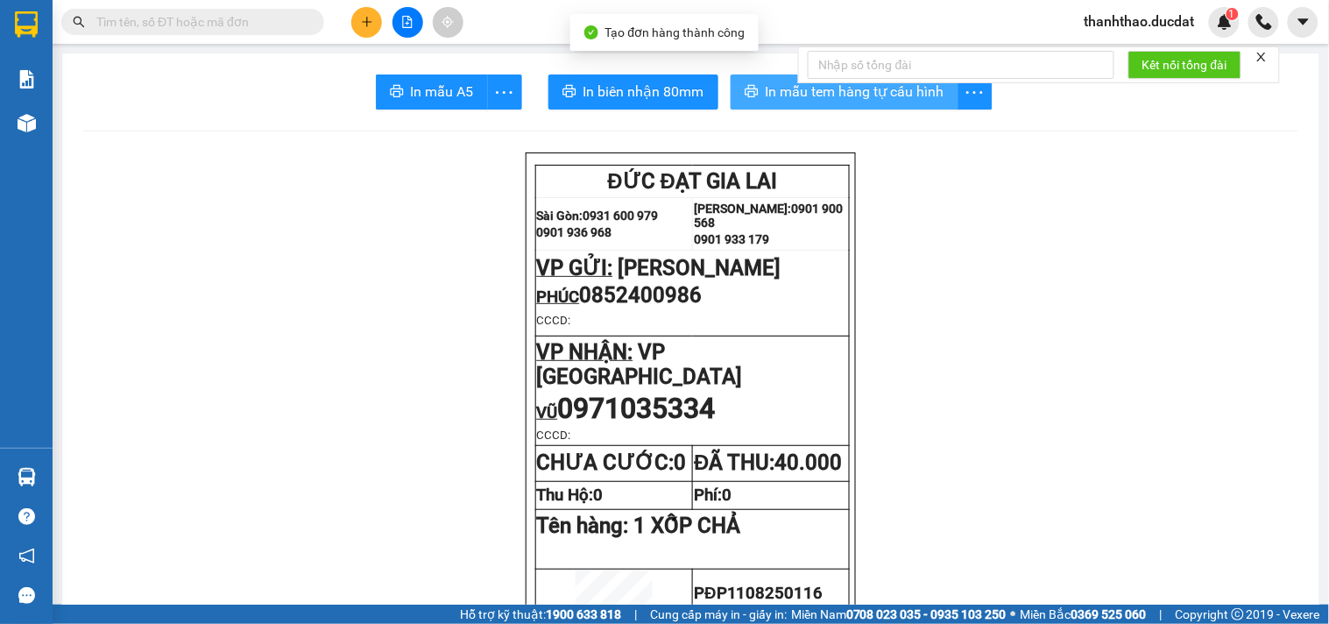
click at [794, 92] on span "In mẫu tem hàng tự cấu hình" at bounding box center [855, 92] width 179 height 22
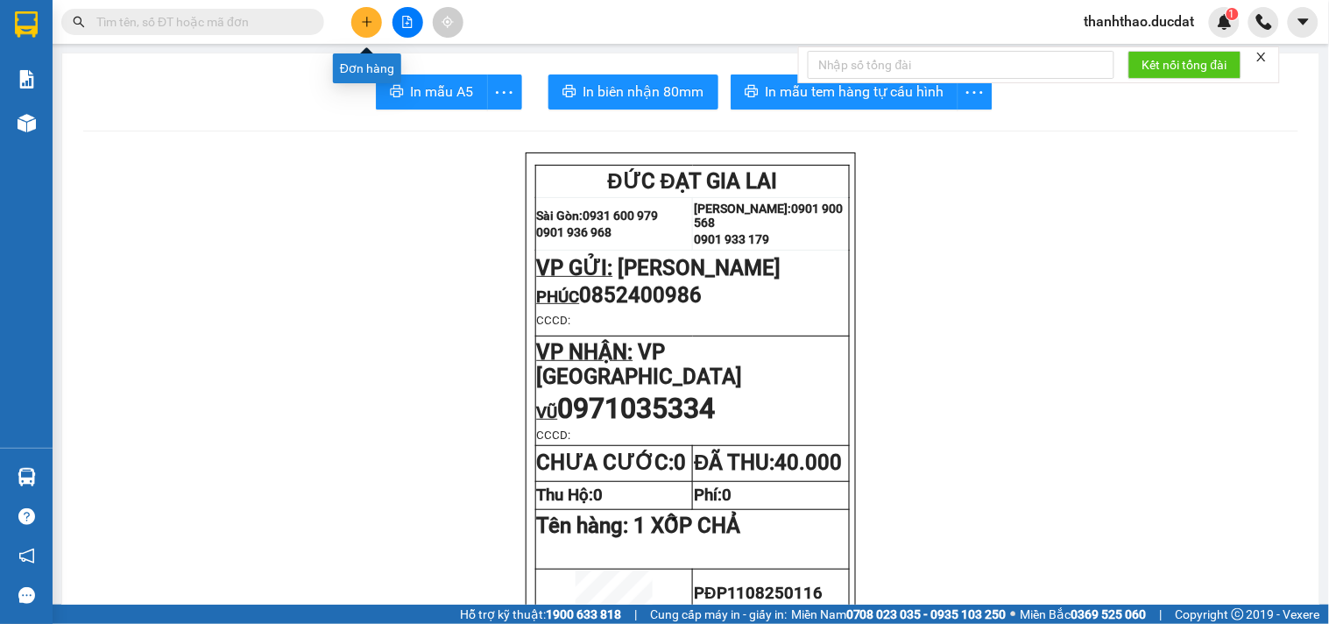
click at [359, 18] on button at bounding box center [366, 22] width 31 height 31
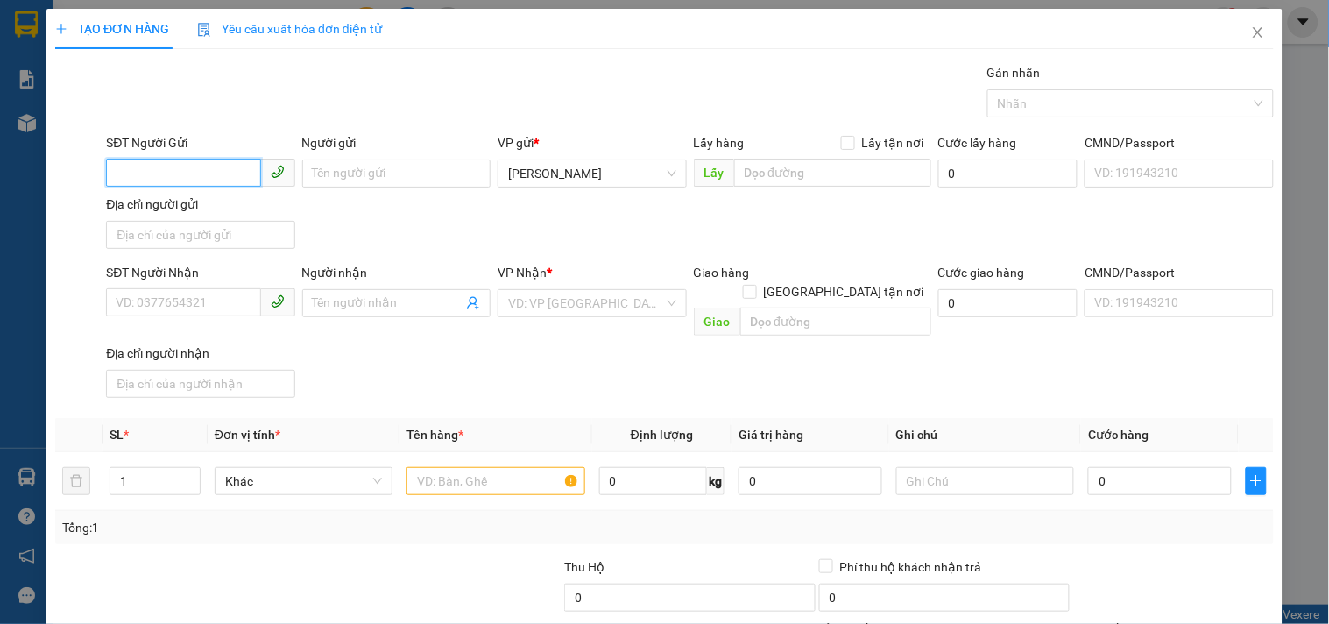
drag, startPoint x: 206, startPoint y: 162, endPoint x: 256, endPoint y: 154, distance: 50.6
click at [228, 160] on input "SĐT Người Gửi" at bounding box center [183, 173] width 154 height 28
type input "0984932253"
click at [235, 204] on div "0984932253" at bounding box center [199, 208] width 166 height 19
type input "0777269413"
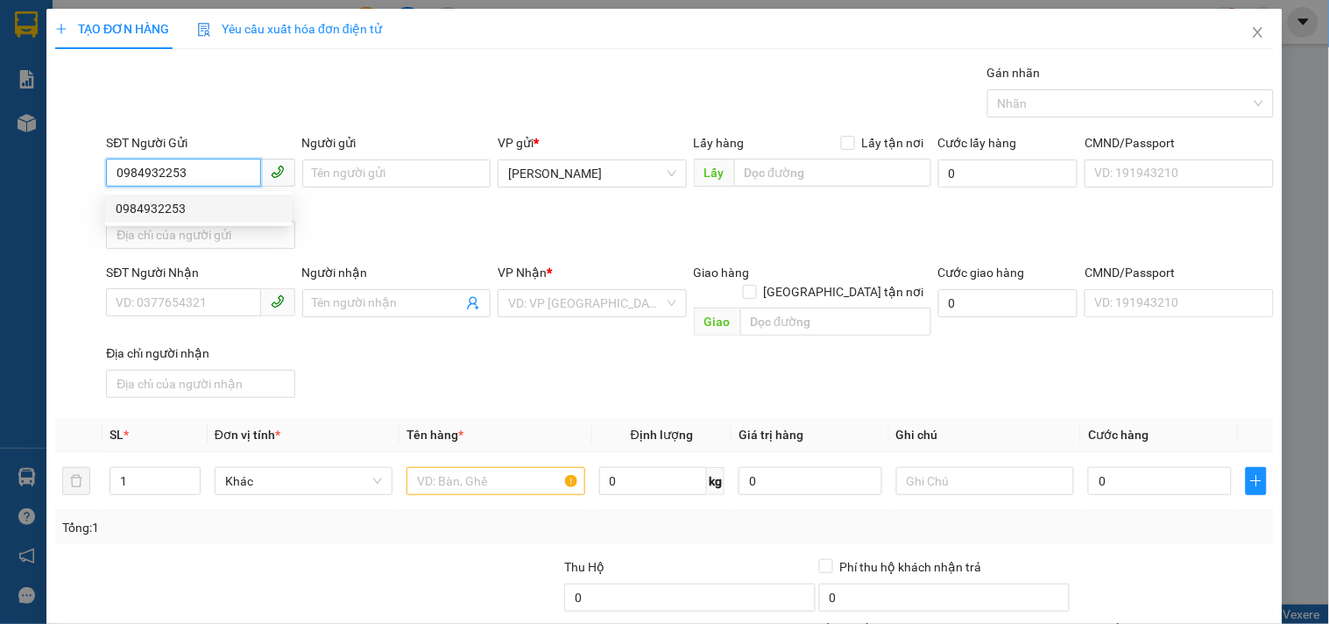
type input "YẾN"
type input "0984932253"
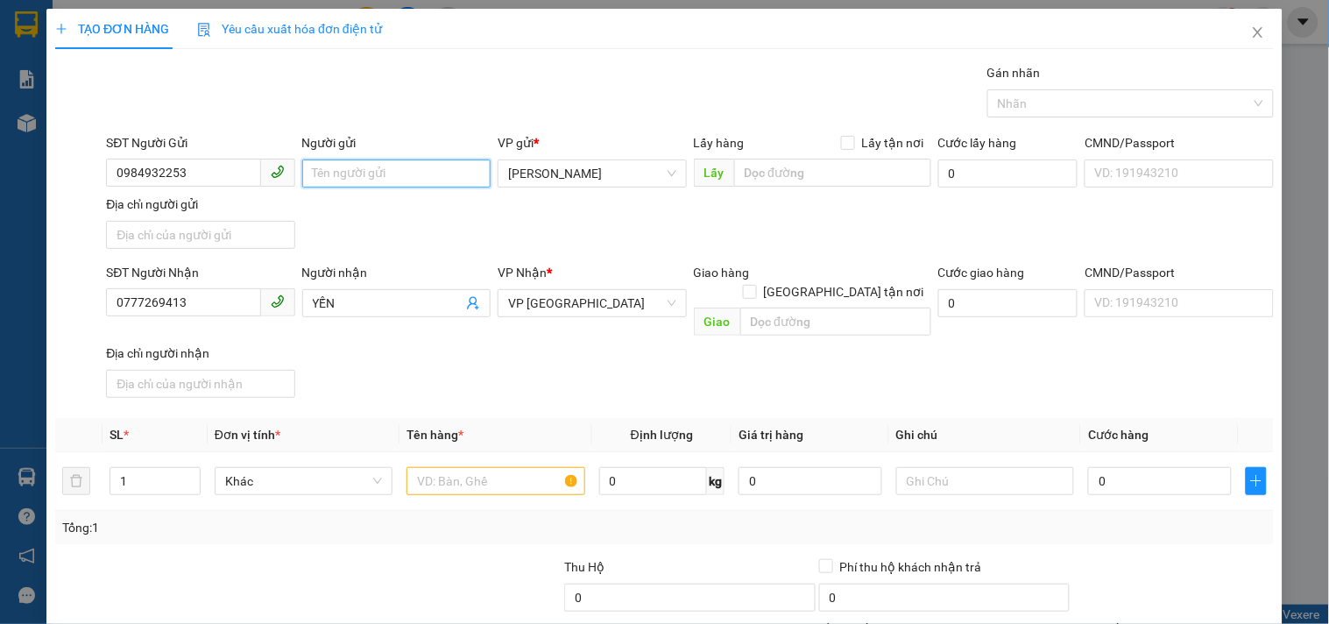
click at [394, 163] on input "Người gửi" at bounding box center [396, 173] width 188 height 28
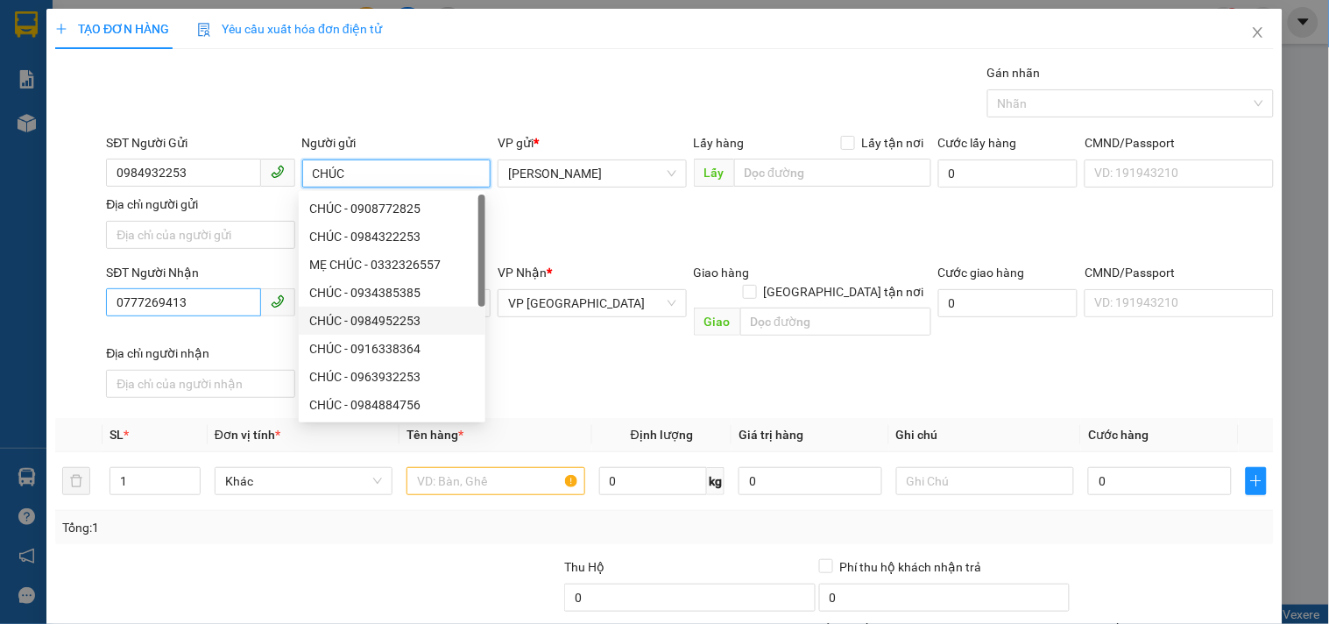
type input "CHÚC"
drag, startPoint x: 194, startPoint y: 302, endPoint x: 0, endPoint y: 336, distance: 196.6
click at [0, 329] on div "TẠO ĐƠN HÀNG Yêu cầu xuất hóa đơn điện tử Transit Pickup Surcharge Ids Transit …" at bounding box center [664, 312] width 1329 height 624
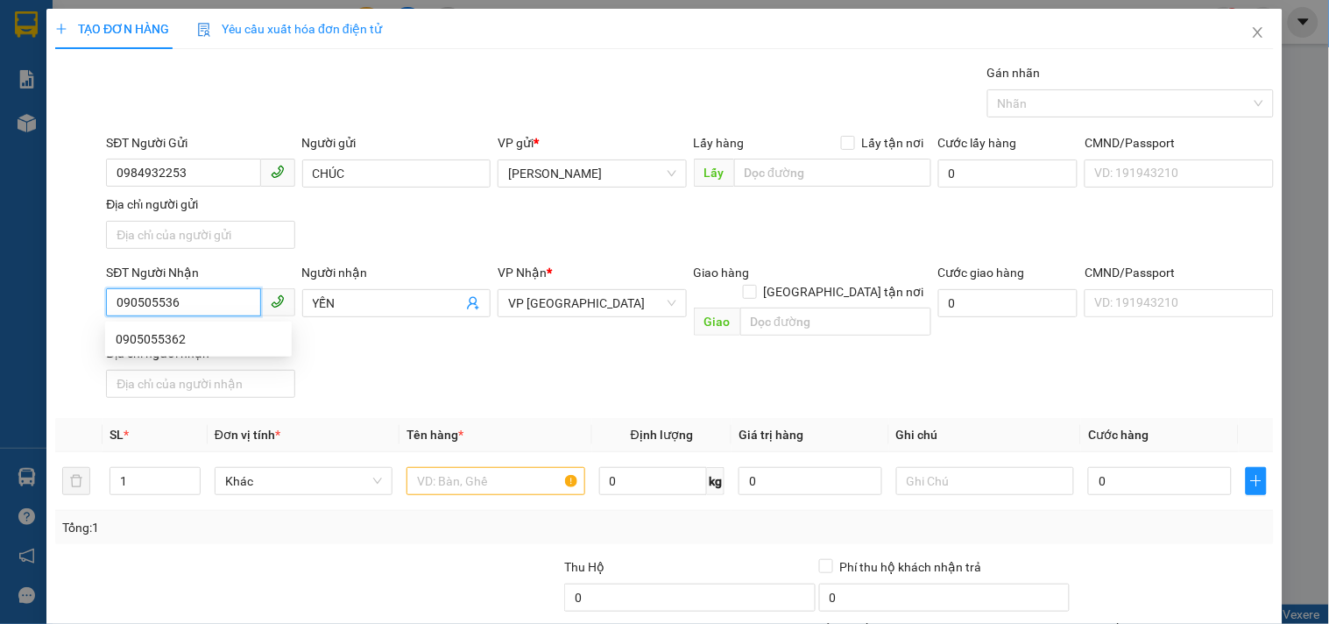
type input "0905055362"
click at [207, 343] on div "0905055362" at bounding box center [199, 338] width 166 height 19
type input "BXĐL"
type input "0905055362"
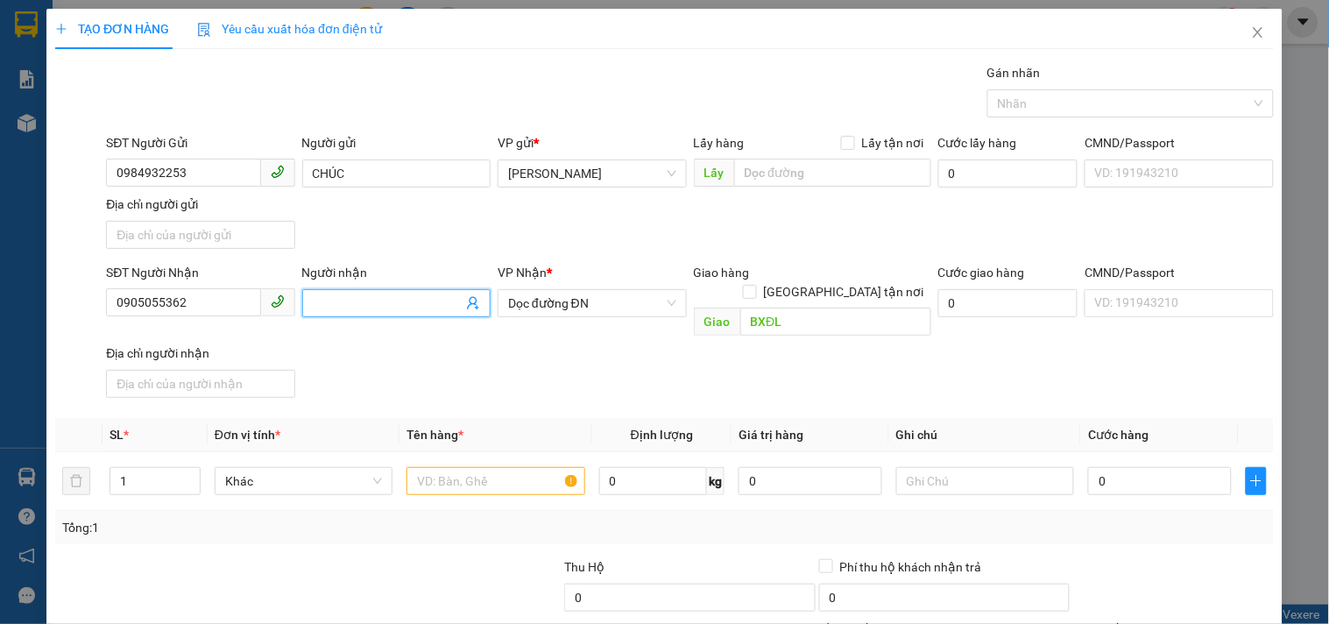
click at [392, 304] on input "Người nhận" at bounding box center [388, 302] width 150 height 19
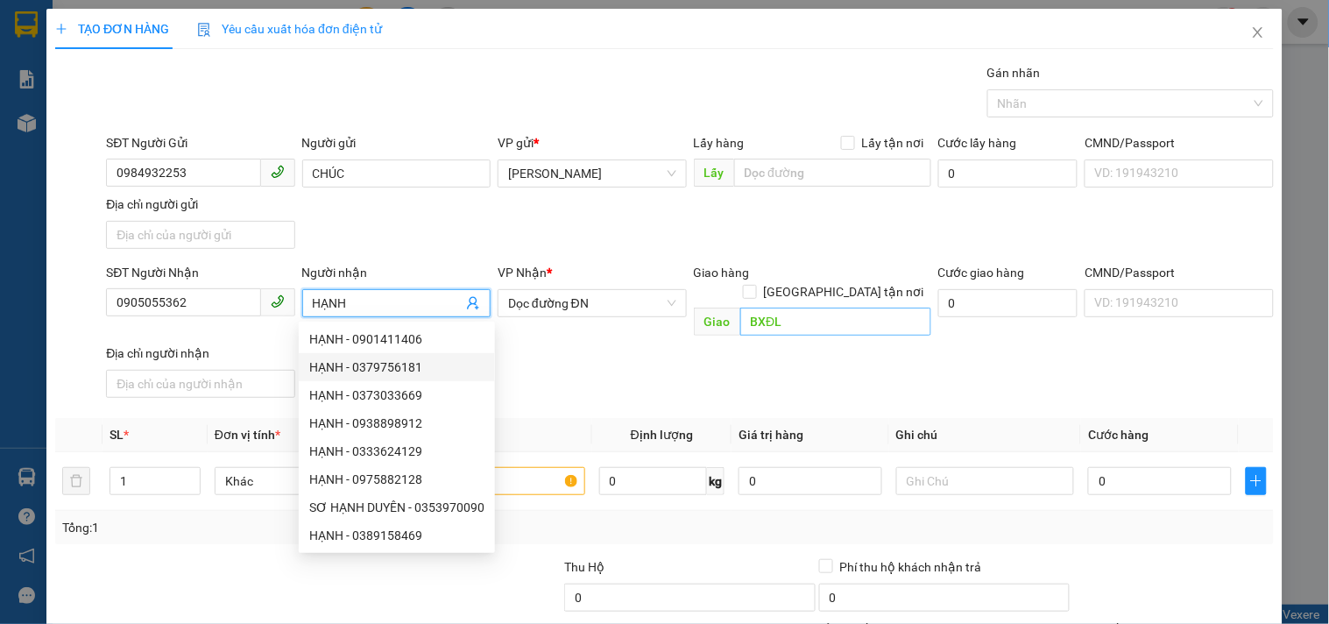
type input "HẠNH"
click at [820, 307] on input "BXĐL" at bounding box center [835, 321] width 191 height 28
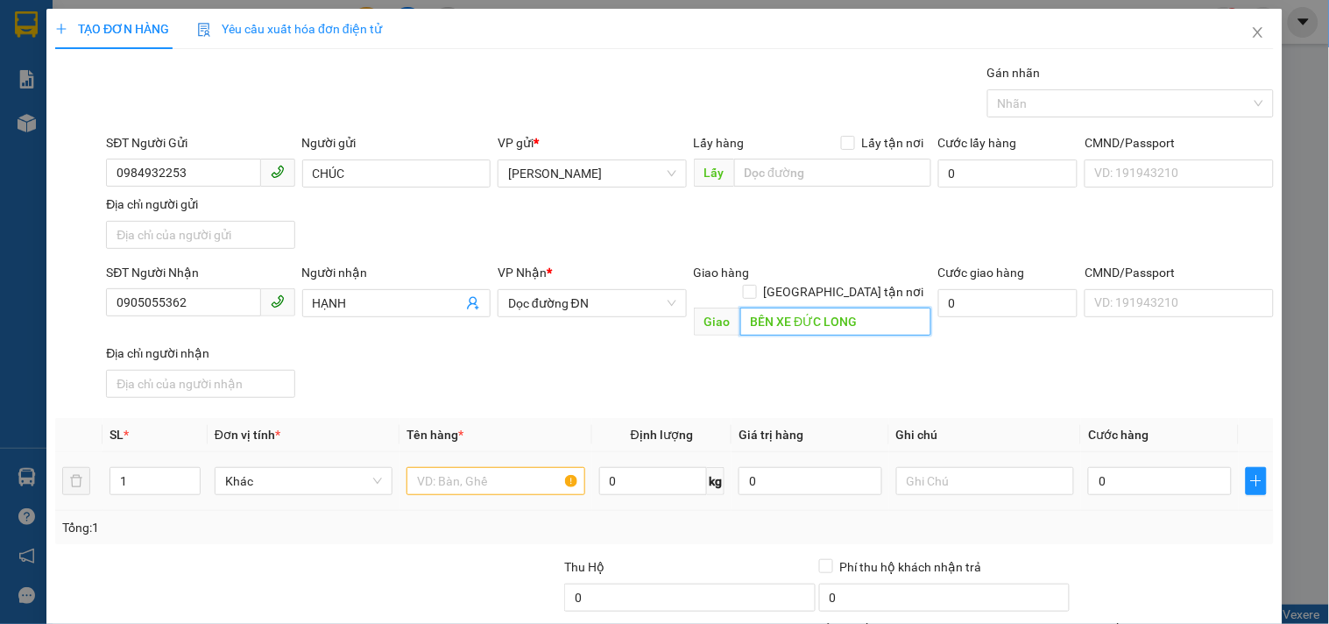
type input "BẾN XE ĐỨC LONG"
click at [531, 463] on div at bounding box center [495, 480] width 178 height 35
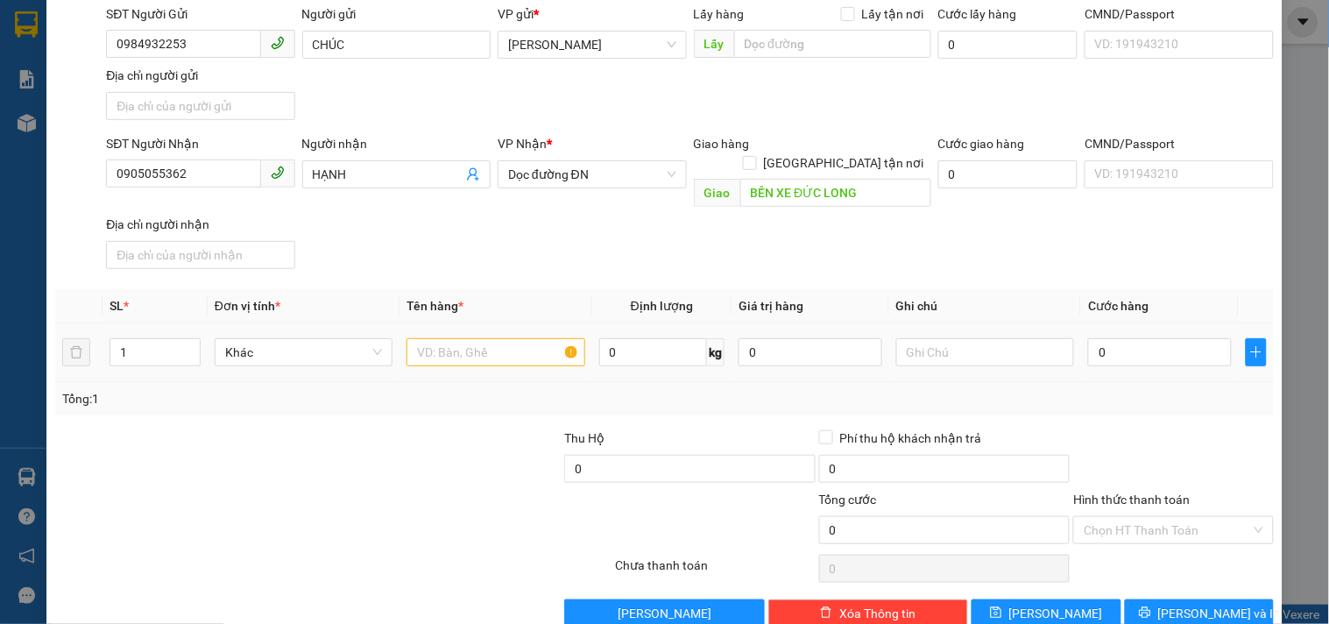
scroll to position [146, 0]
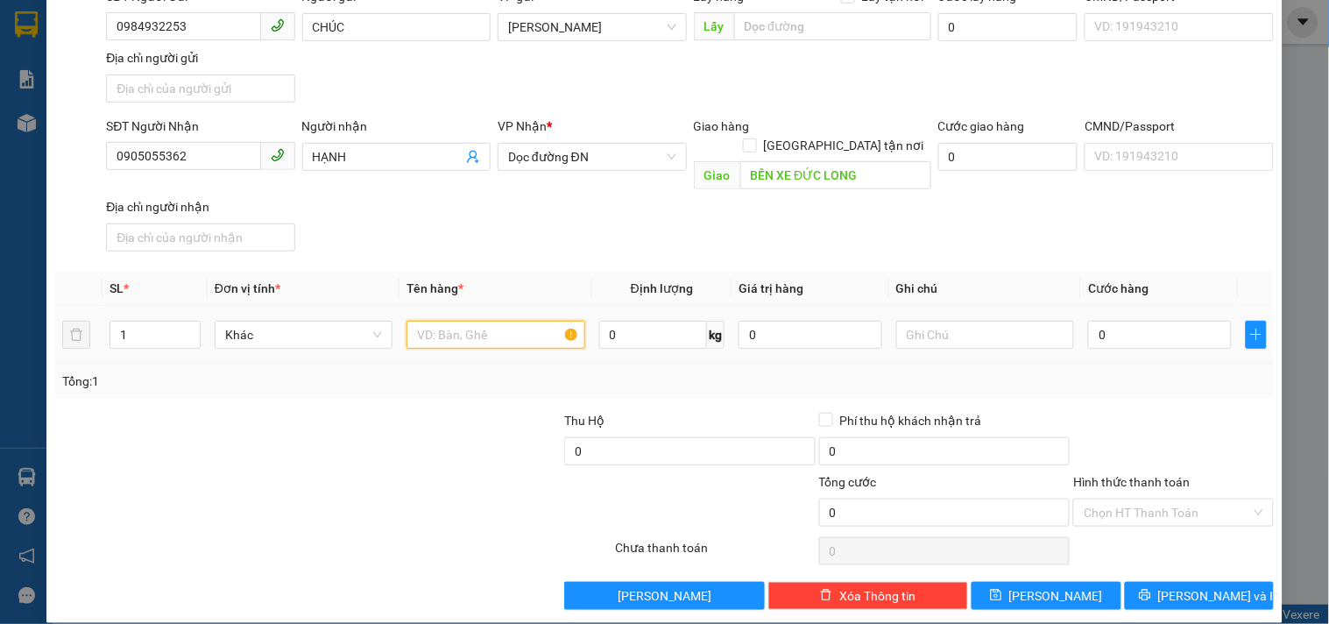
click at [545, 325] on input "text" at bounding box center [495, 335] width 178 height 28
click at [428, 321] on input "1 BI ỔI" at bounding box center [495, 335] width 178 height 28
click at [434, 321] on input "1 BI ỔI" at bounding box center [495, 335] width 178 height 28
type input "1 BÌ ỔI"
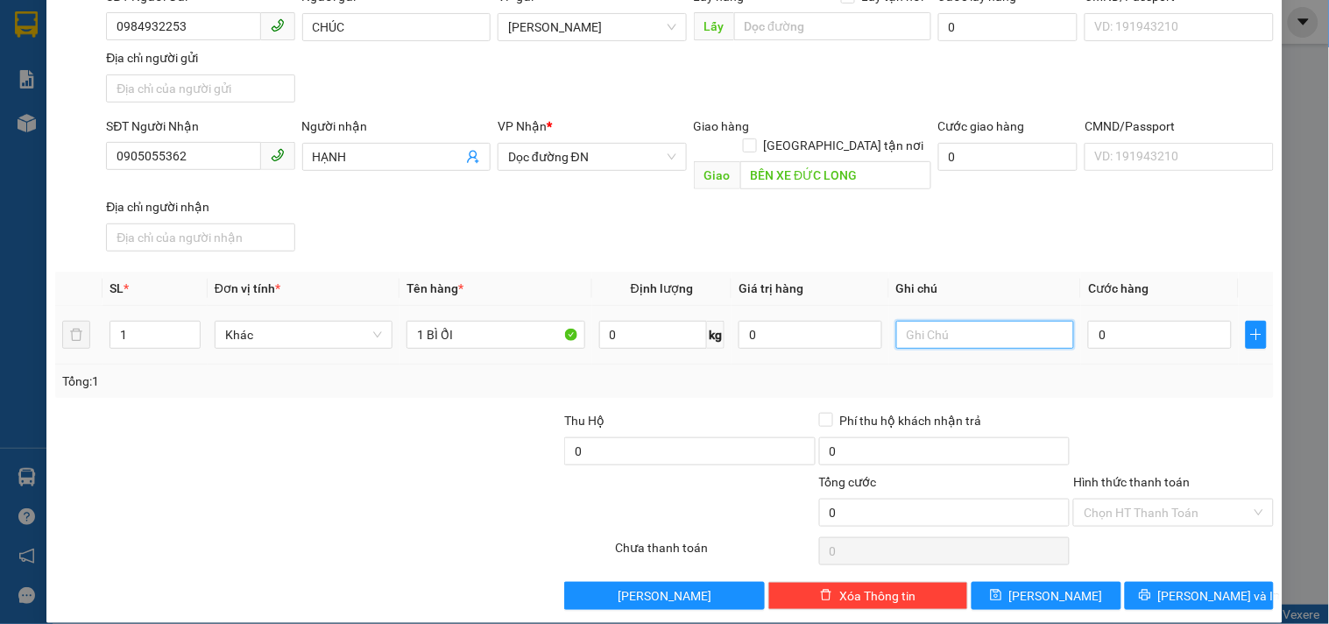
click at [982, 321] on input "text" at bounding box center [985, 335] width 178 height 28
type input "GỬI QUÁN CF CX 18"
click at [1106, 321] on input "0" at bounding box center [1160, 335] width 144 height 28
type input "4"
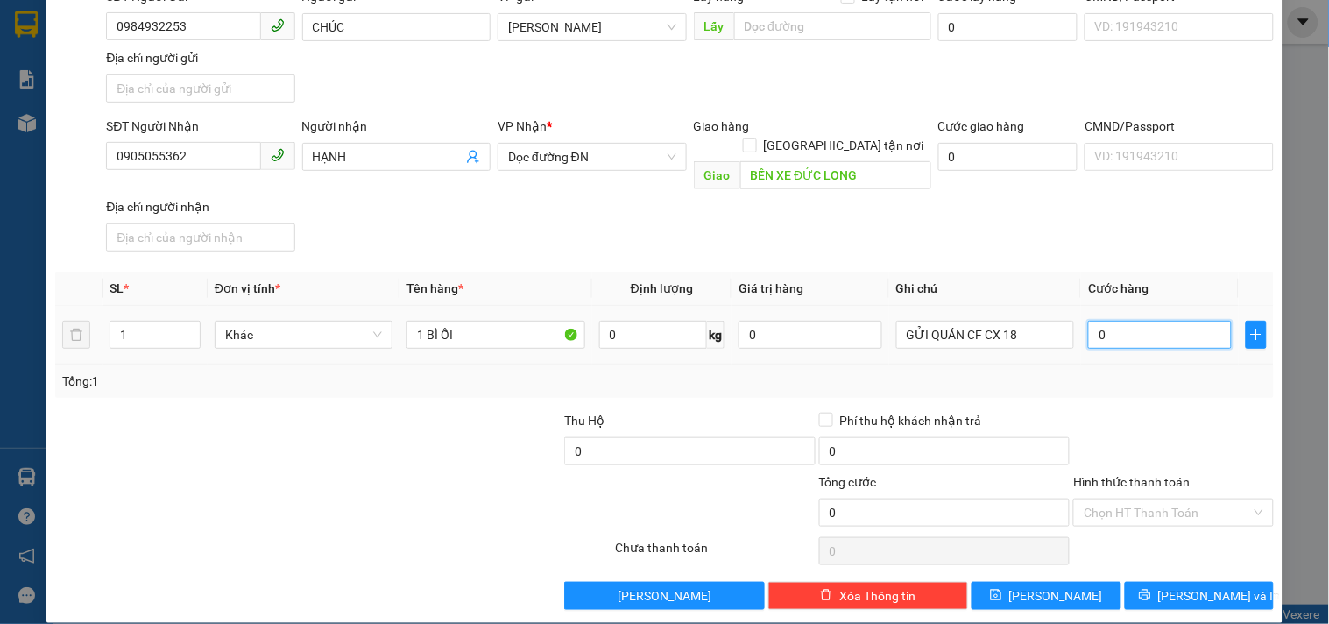
type input "4"
type input "40"
type input "40.000"
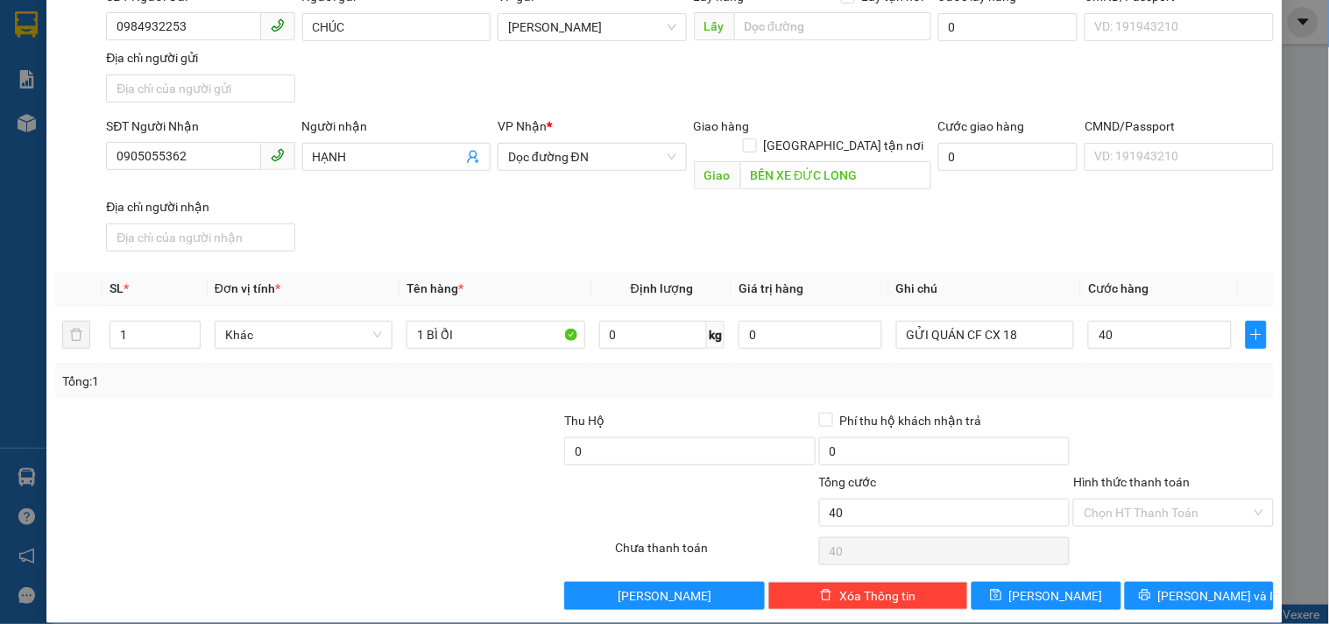
type input "40.000"
click at [1105, 421] on div at bounding box center [1172, 441] width 203 height 61
drag, startPoint x: 1188, startPoint y: 498, endPoint x: 1177, endPoint y: 477, distance: 23.9
click at [1187, 499] on input "Hình thức thanh toán" at bounding box center [1167, 512] width 166 height 26
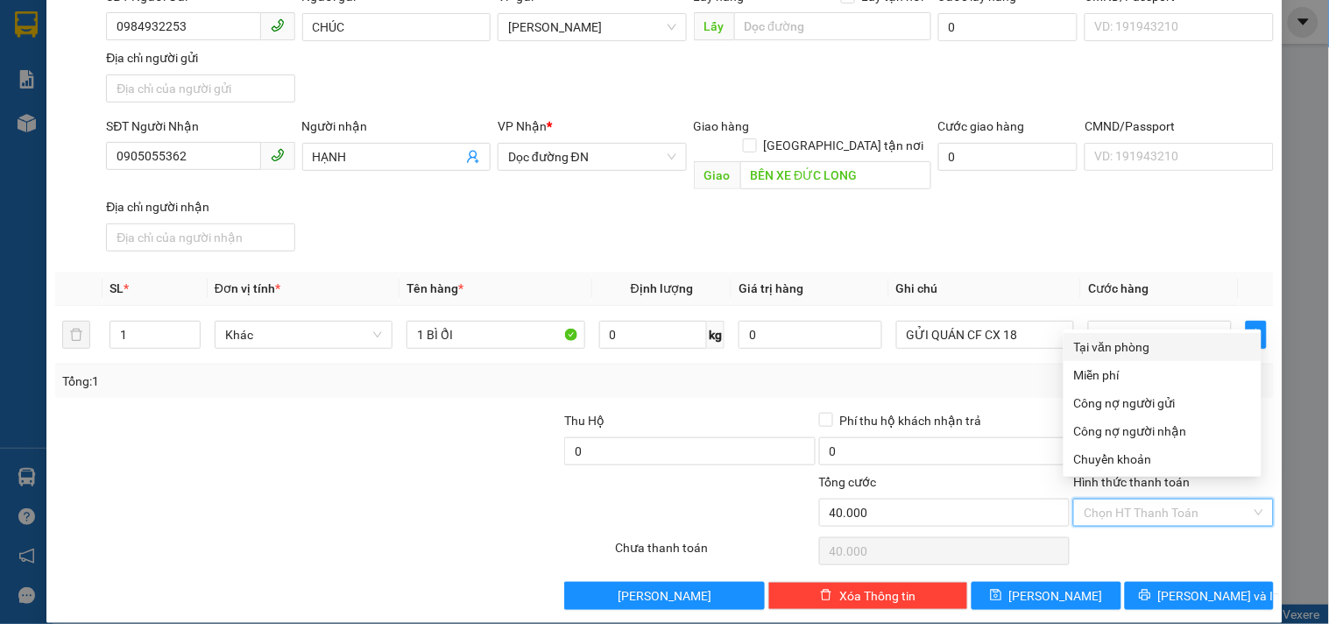
click at [1153, 340] on div "Tại văn phòng" at bounding box center [1162, 346] width 177 height 19
type input "0"
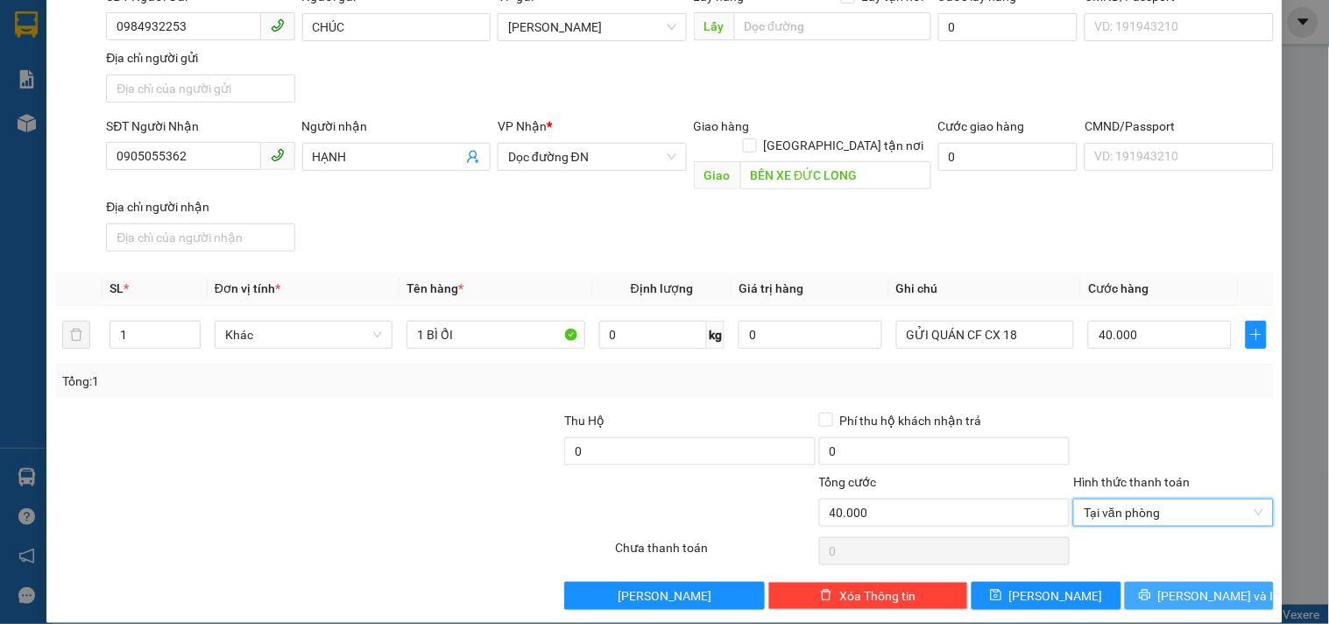
click at [1165, 582] on button "[PERSON_NAME] và In" at bounding box center [1199, 596] width 149 height 28
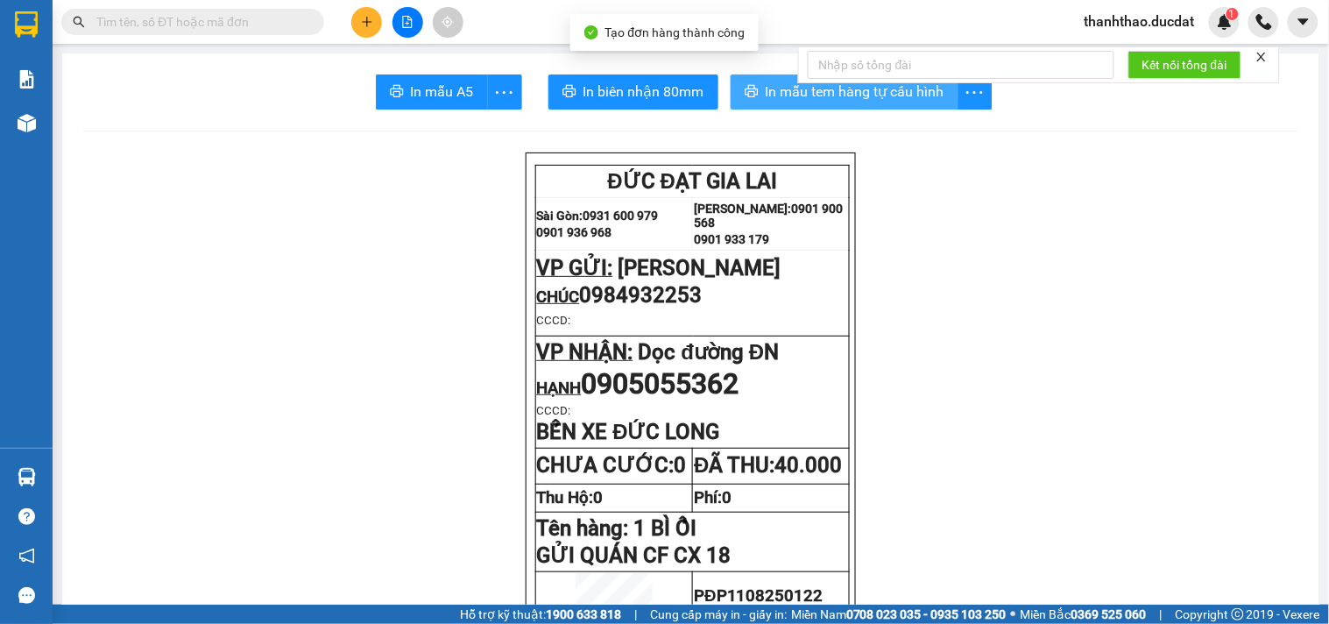
click at [809, 90] on span "In mẫu tem hàng tự cấu hình" at bounding box center [855, 92] width 179 height 22
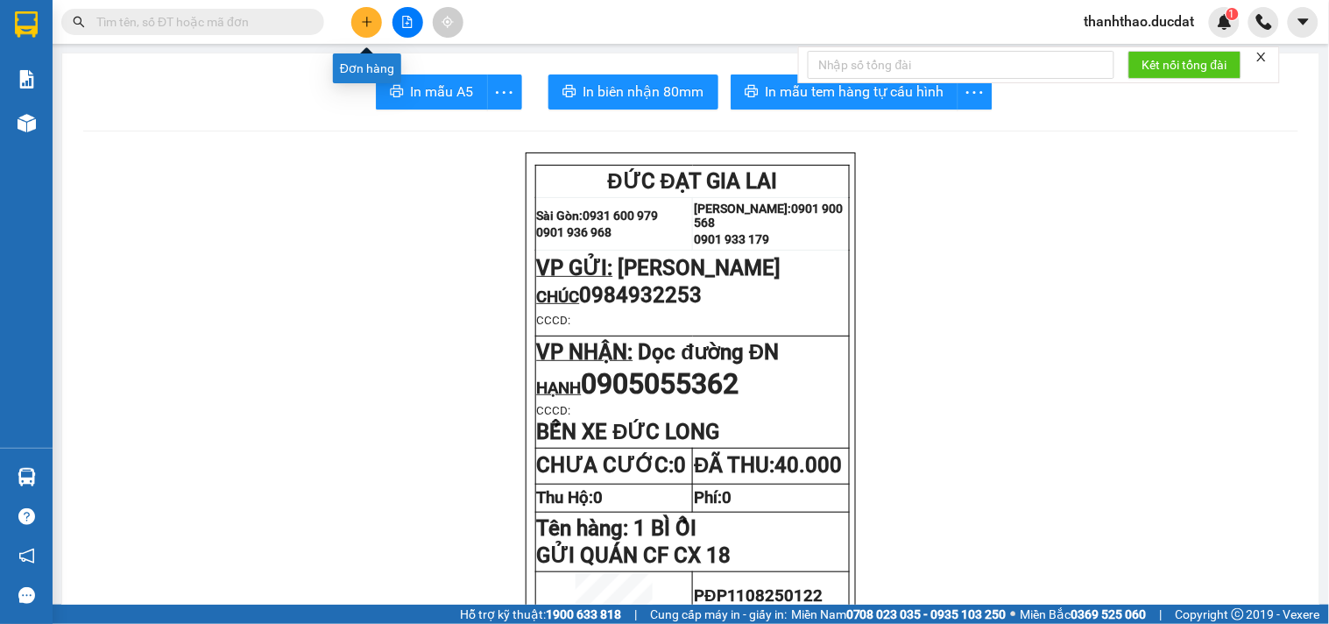
click at [354, 30] on button at bounding box center [366, 22] width 31 height 31
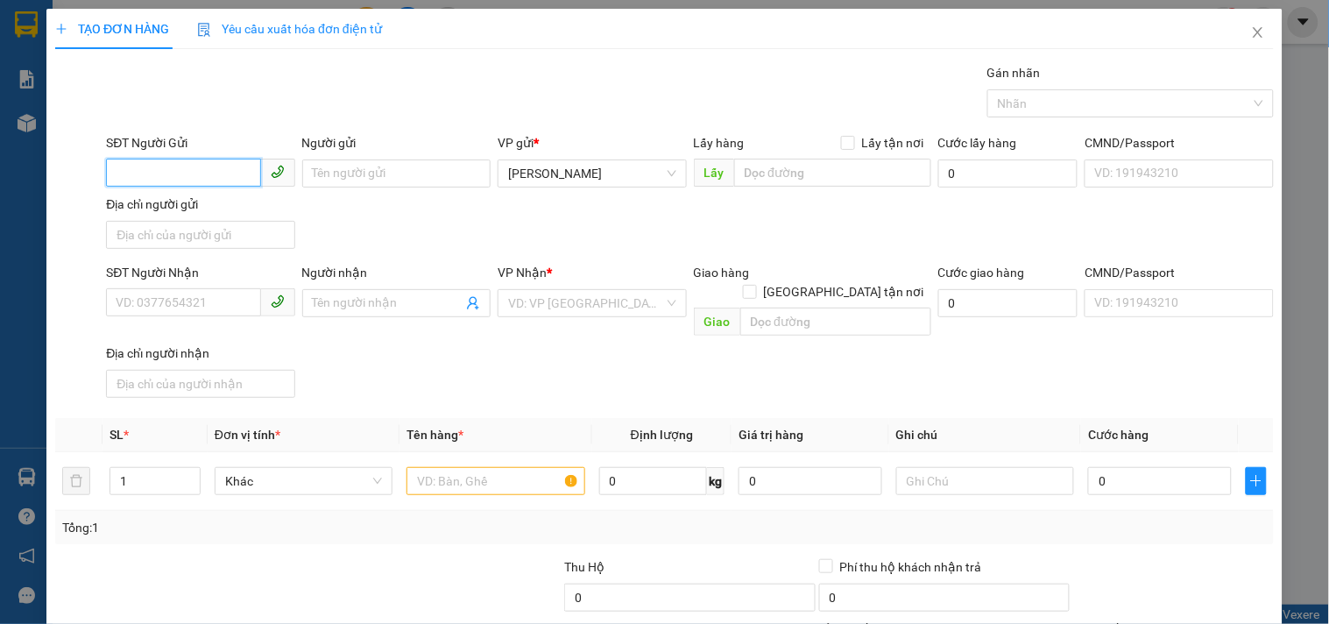
drag, startPoint x: 152, startPoint y: 187, endPoint x: 173, endPoint y: 186, distance: 20.2
click at [155, 186] on span at bounding box center [200, 173] width 188 height 28
type input "0905113329"
click at [187, 206] on div "0905113329 - ĐỨC THANH" at bounding box center [214, 208] width 197 height 19
type input "ĐỨC THANH"
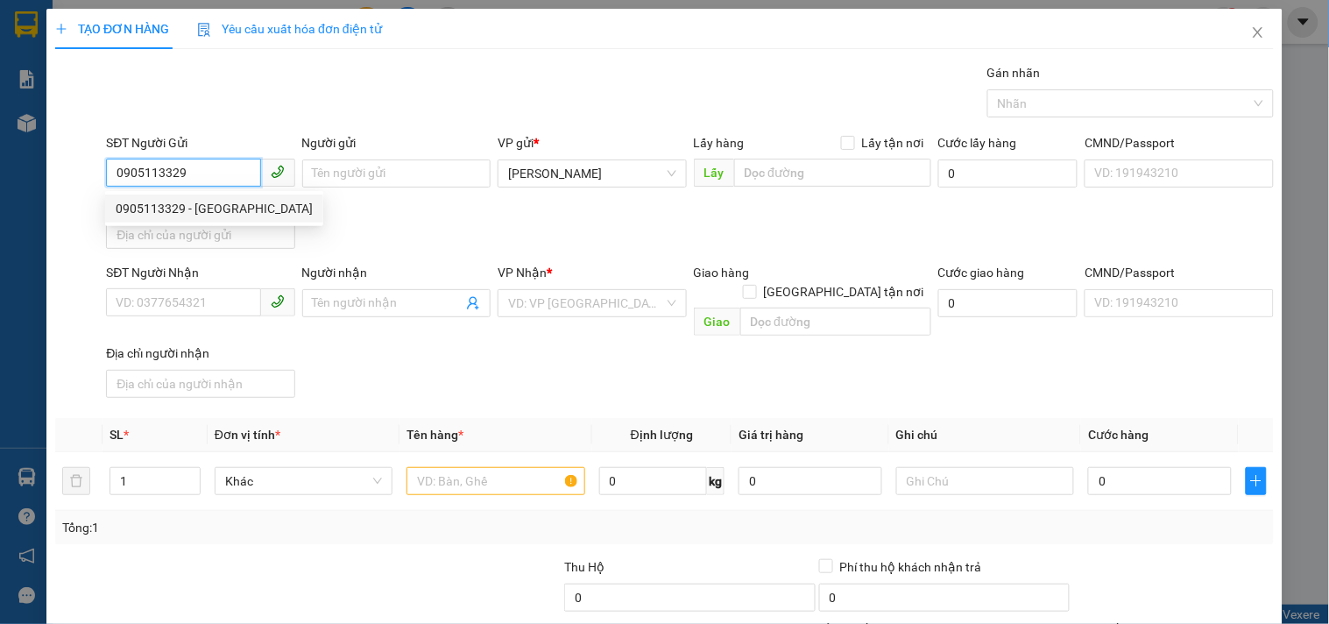
type input "0899030609"
type input "MỸ 0843323334"
checkbox input "true"
type input "VINHOMES GRAND PARK.LONG THẠNH MỸ.THỦ ĐỨC"
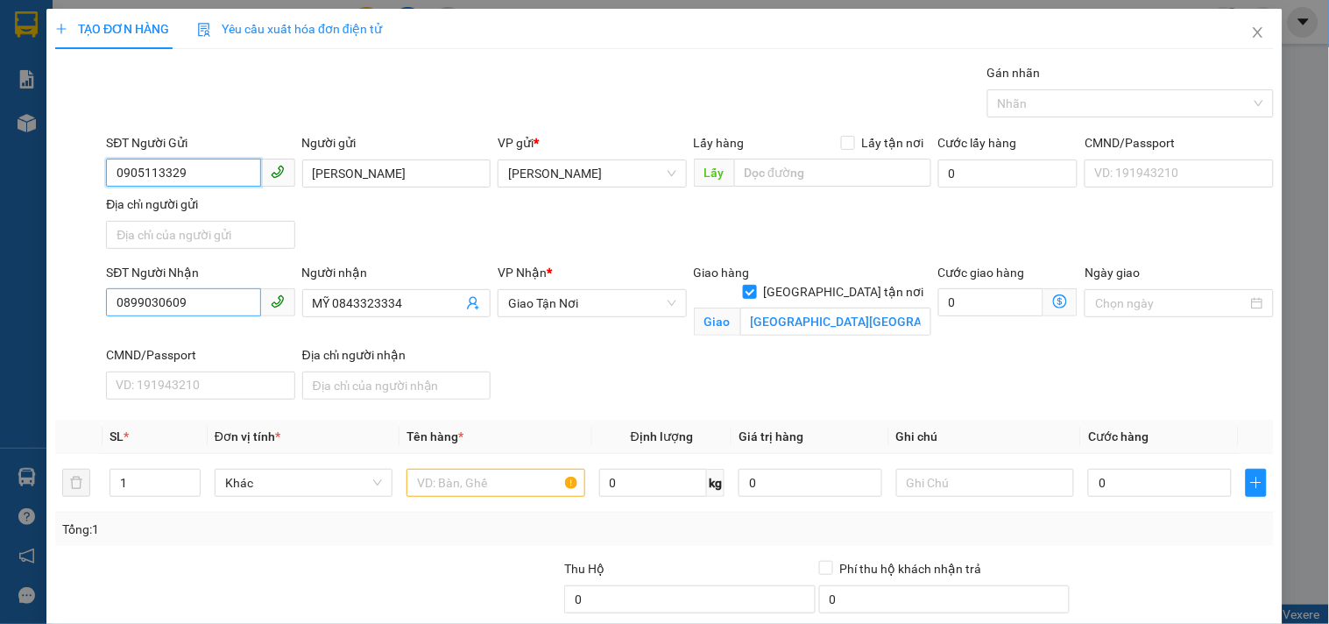
type input "0905113329"
click at [237, 305] on input "0899030609" at bounding box center [183, 302] width 154 height 28
drag, startPoint x: 237, startPoint y: 305, endPoint x: 0, endPoint y: 286, distance: 238.2
click at [0, 286] on div "TẠO ĐƠN HÀNG Yêu cầu xuất hóa đơn điện tử Transit Pickup Surcharge Ids Transit …" at bounding box center [664, 312] width 1329 height 624
type input "0914640550"
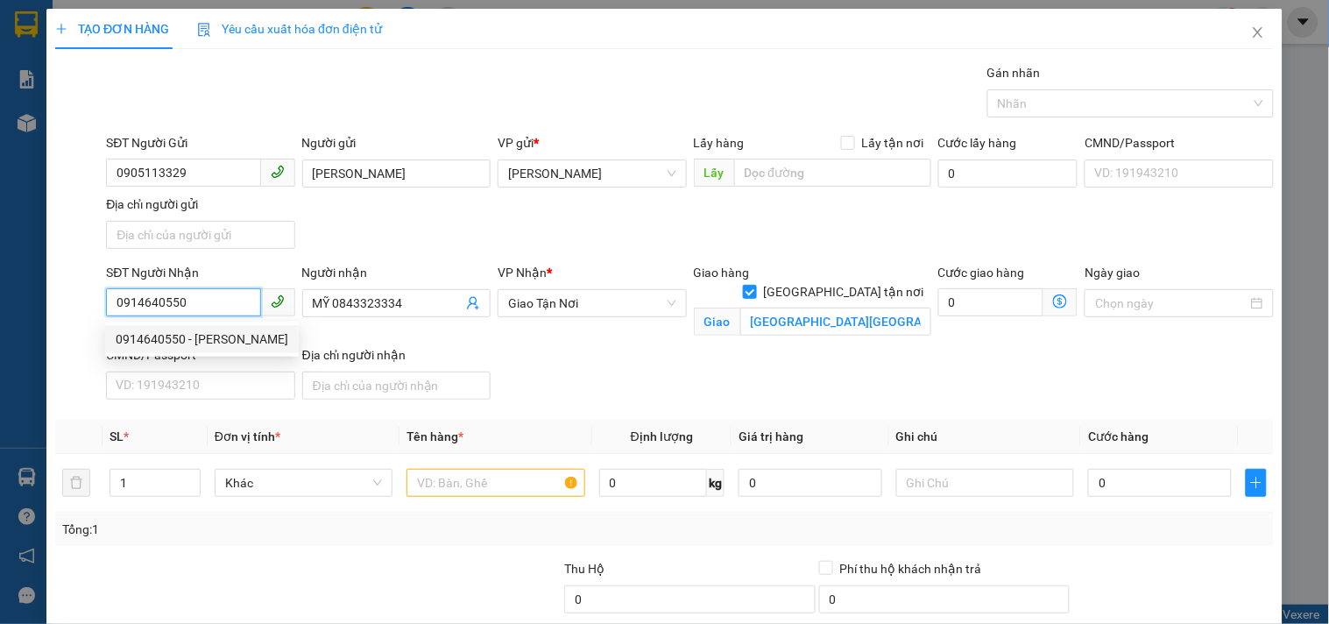
drag, startPoint x: 223, startPoint y: 337, endPoint x: 538, endPoint y: 282, distance: 320.2
click at [222, 336] on div "0914640550 - NGỌC" at bounding box center [202, 338] width 173 height 19
type input "NGỌC"
checkbox input "false"
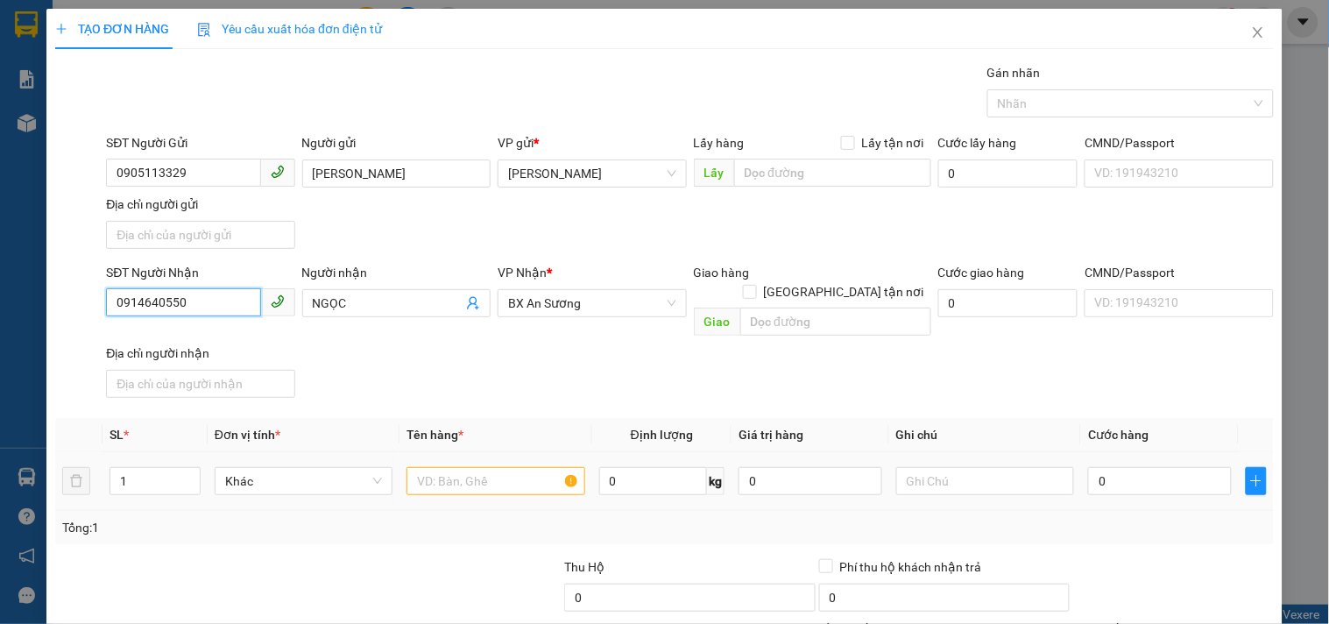
type input "0914640550"
click at [494, 467] on input "text" at bounding box center [495, 481] width 178 height 28
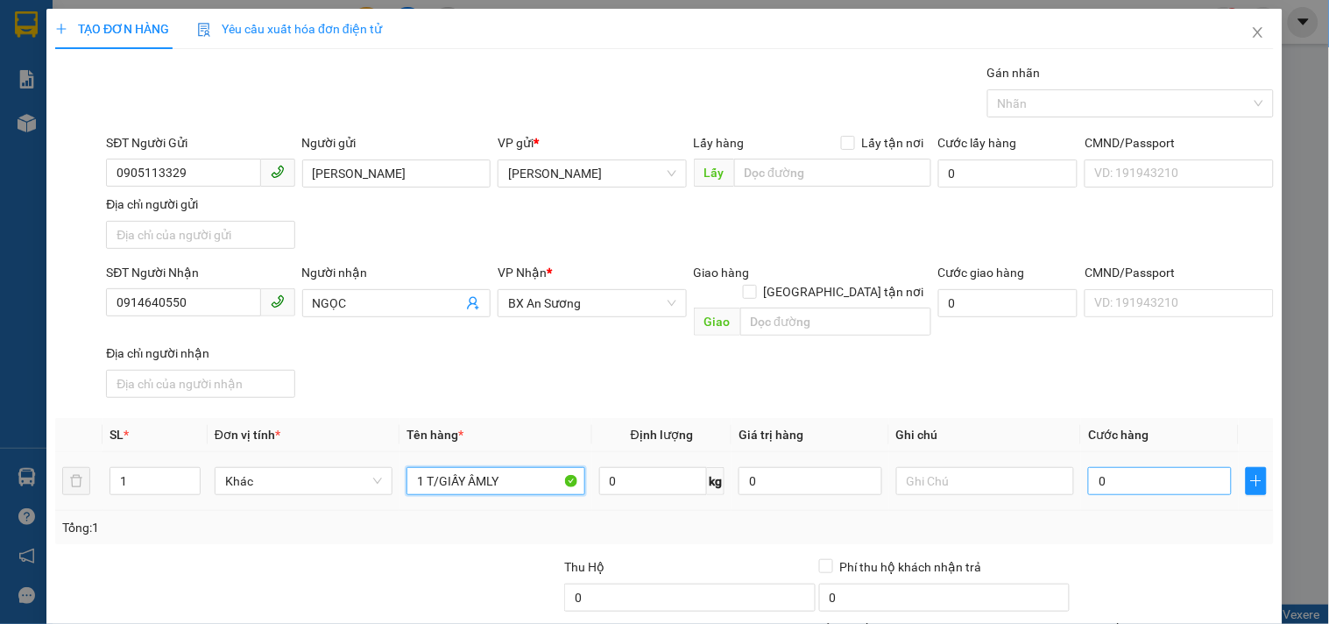
type input "1 T/GIẤY ÂMLY"
drag, startPoint x: 1146, startPoint y: 461, endPoint x: 1030, endPoint y: 378, distance: 142.5
click at [1144, 467] on input "0" at bounding box center [1160, 481] width 144 height 28
type input "5"
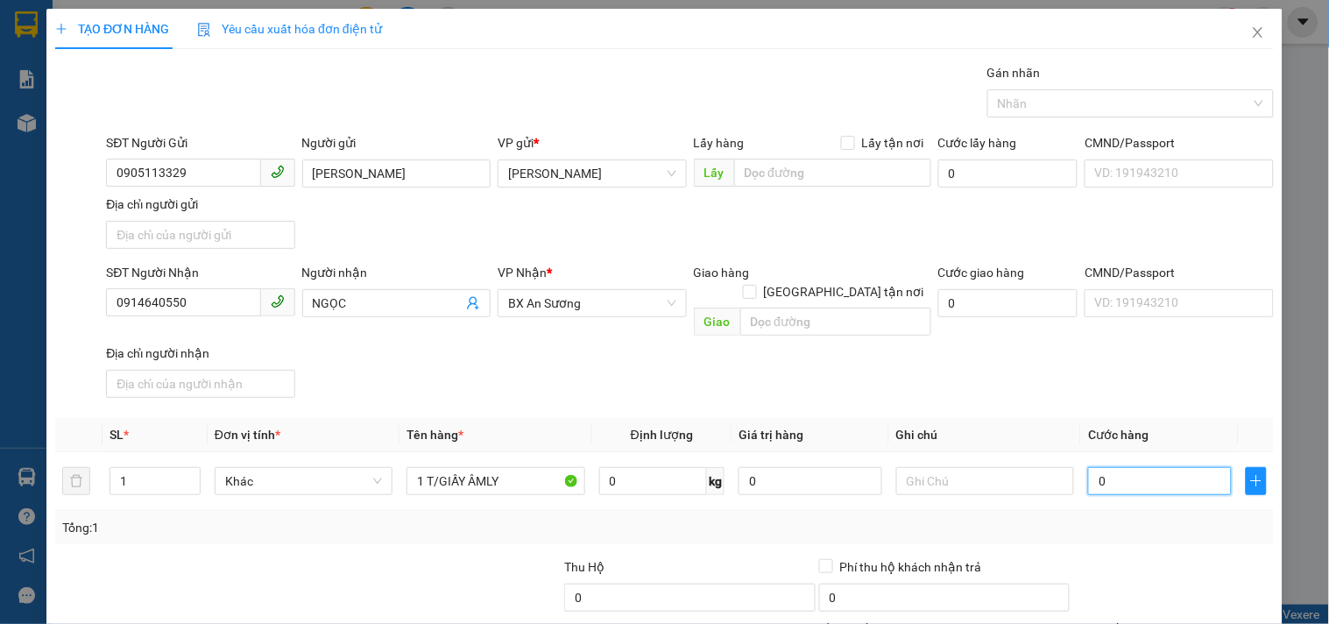
type input "5"
type input "50"
type input "50.000"
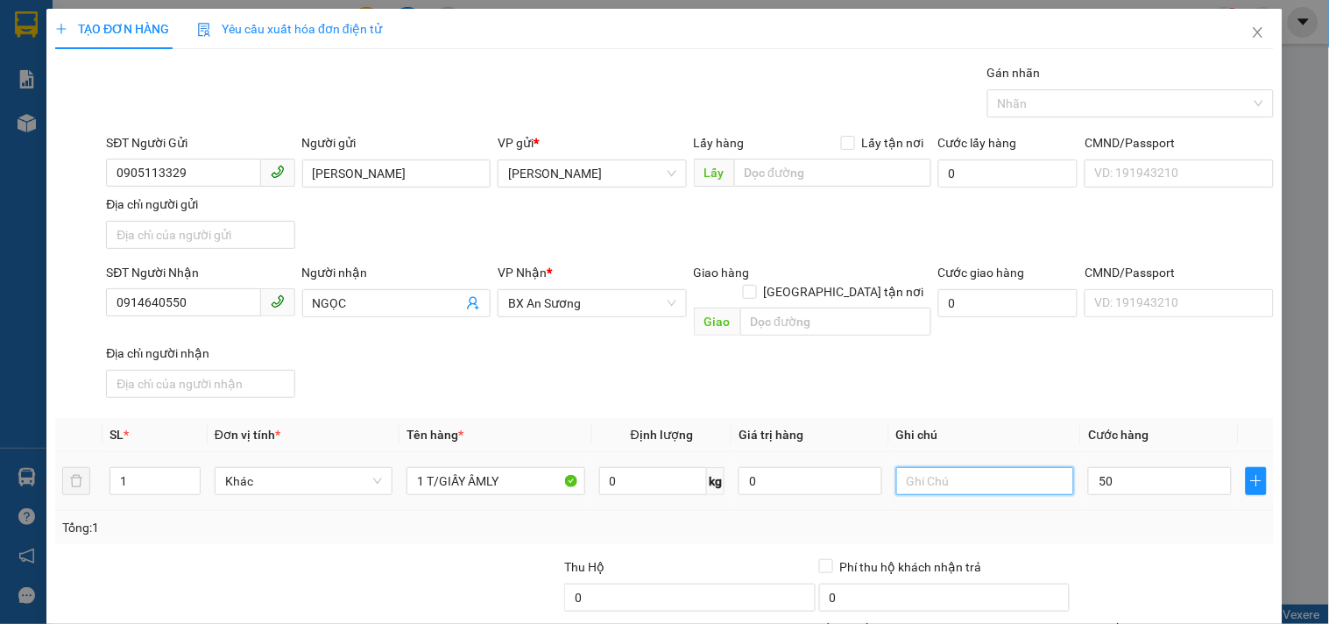
type input "50.000"
click at [1014, 467] on input "text" at bounding box center [985, 481] width 178 height 28
type input "CC"
drag, startPoint x: 220, startPoint y: 291, endPoint x: 0, endPoint y: 359, distance: 230.3
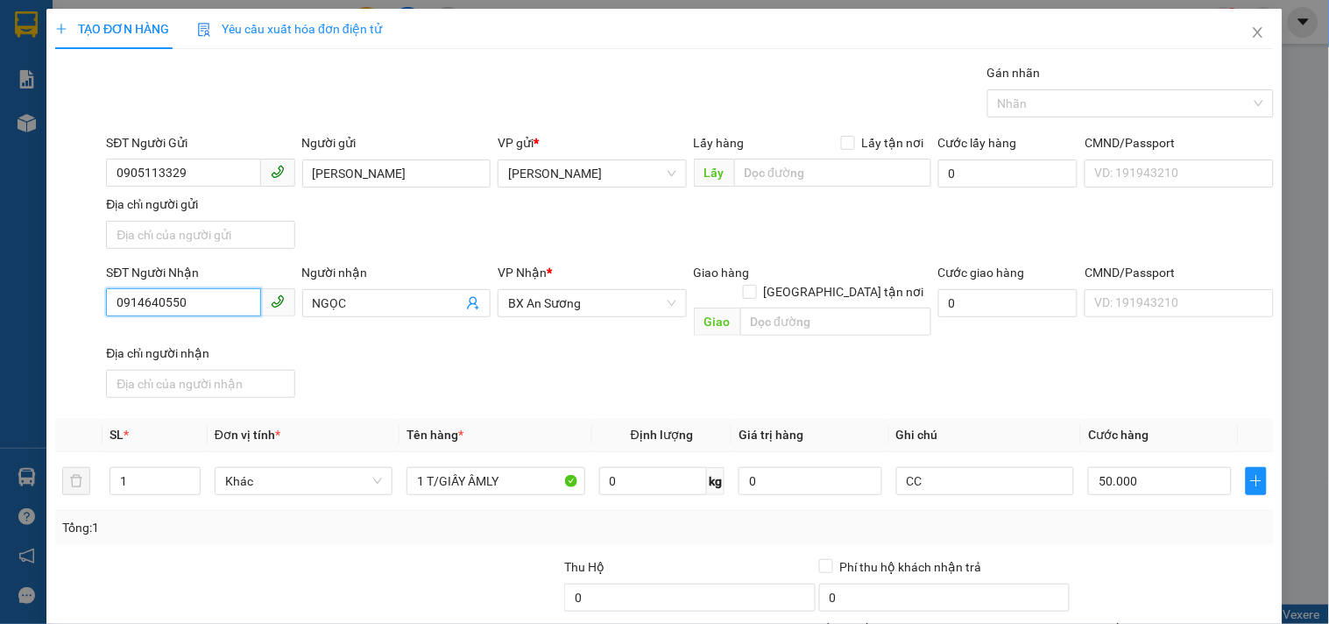
click at [0, 359] on div "TẠO ĐƠN HÀNG Yêu cầu xuất hóa đơn điện tử Transit Pickup Surcharge Ids Transit …" at bounding box center [664, 312] width 1329 height 624
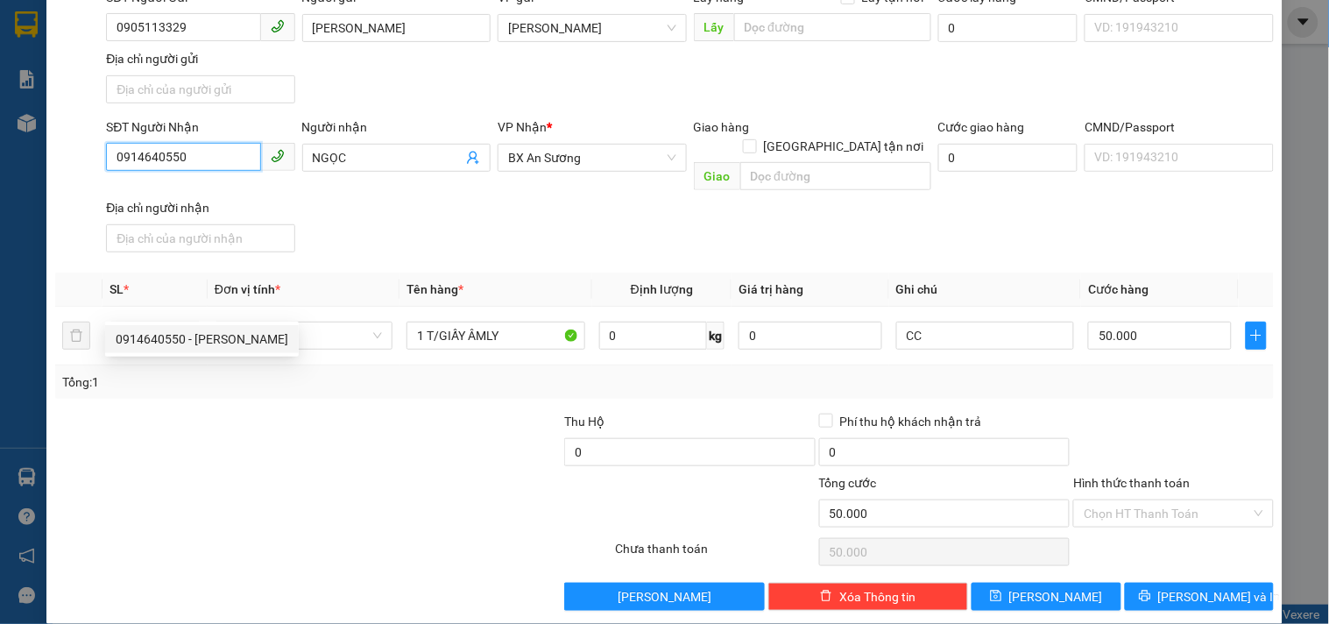
scroll to position [146, 0]
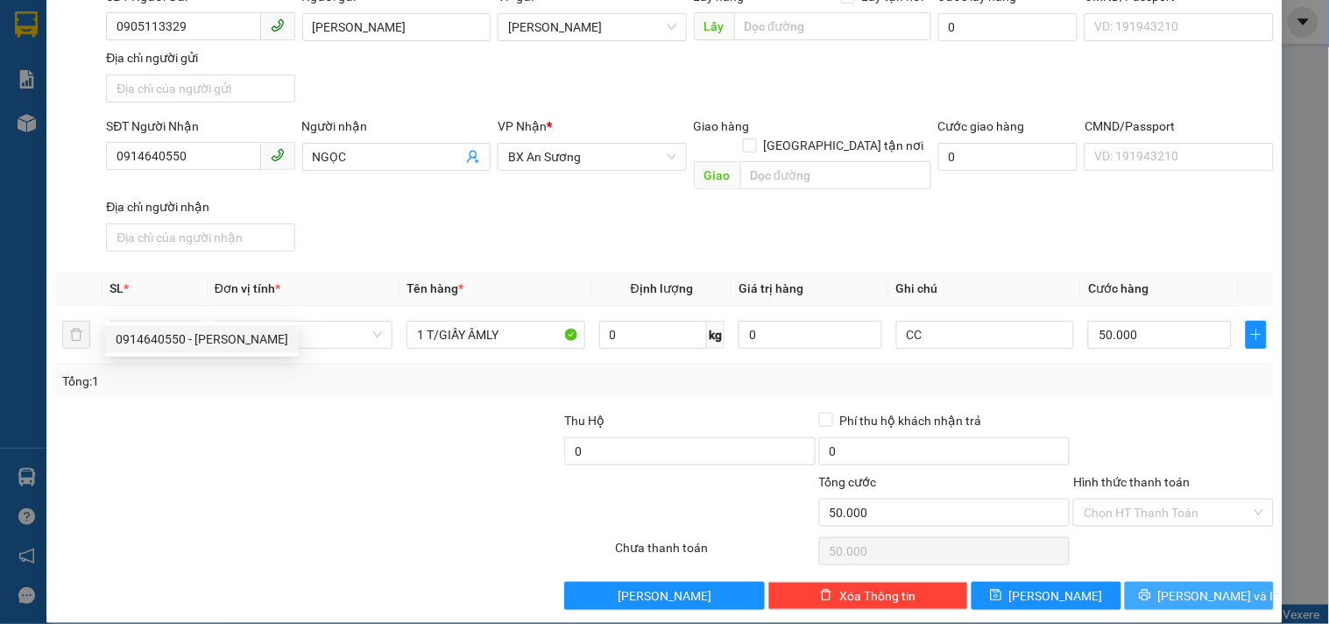
click at [1177, 586] on span "[PERSON_NAME] và In" at bounding box center [1219, 595] width 123 height 19
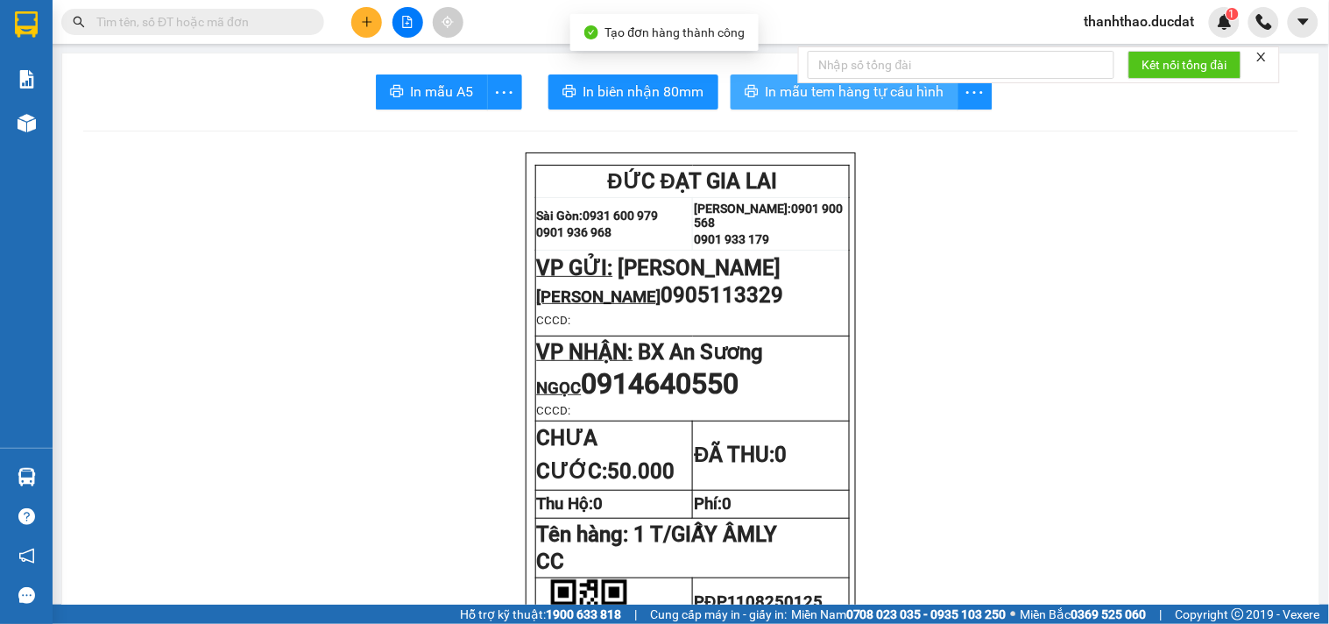
click at [757, 76] on button "In mẫu tem hàng tự cấu hình" at bounding box center [845, 91] width 228 height 35
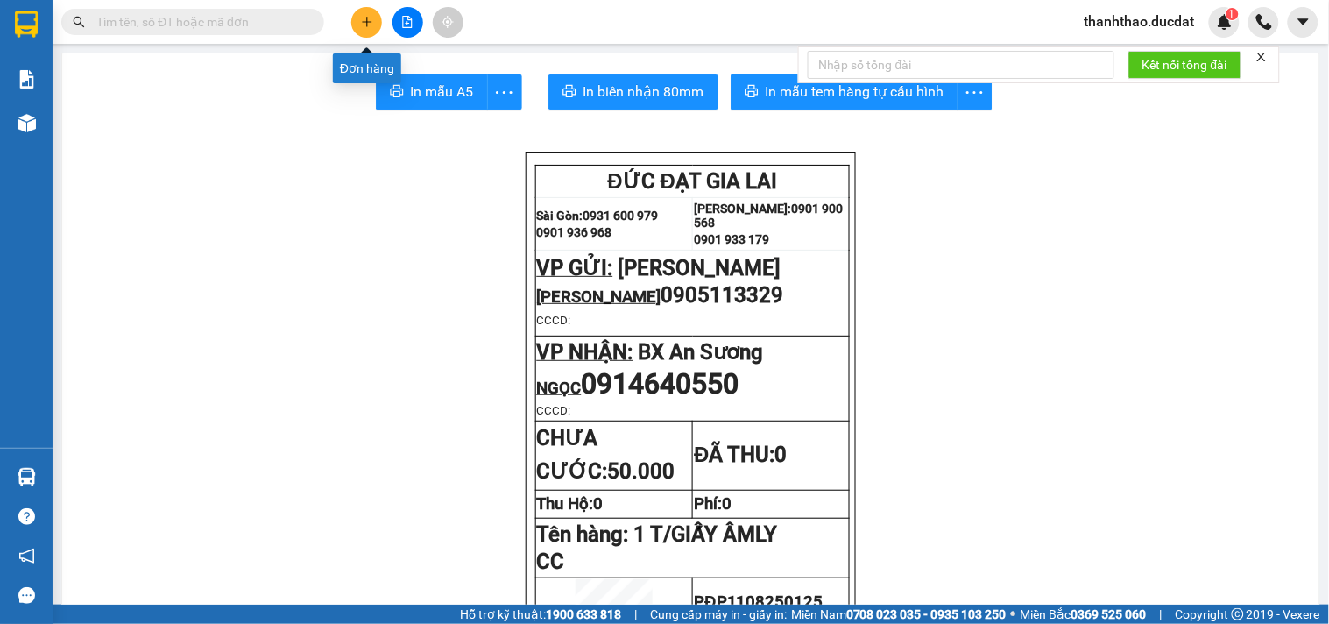
click at [366, 22] on icon "plus" at bounding box center [367, 21] width 10 height 1
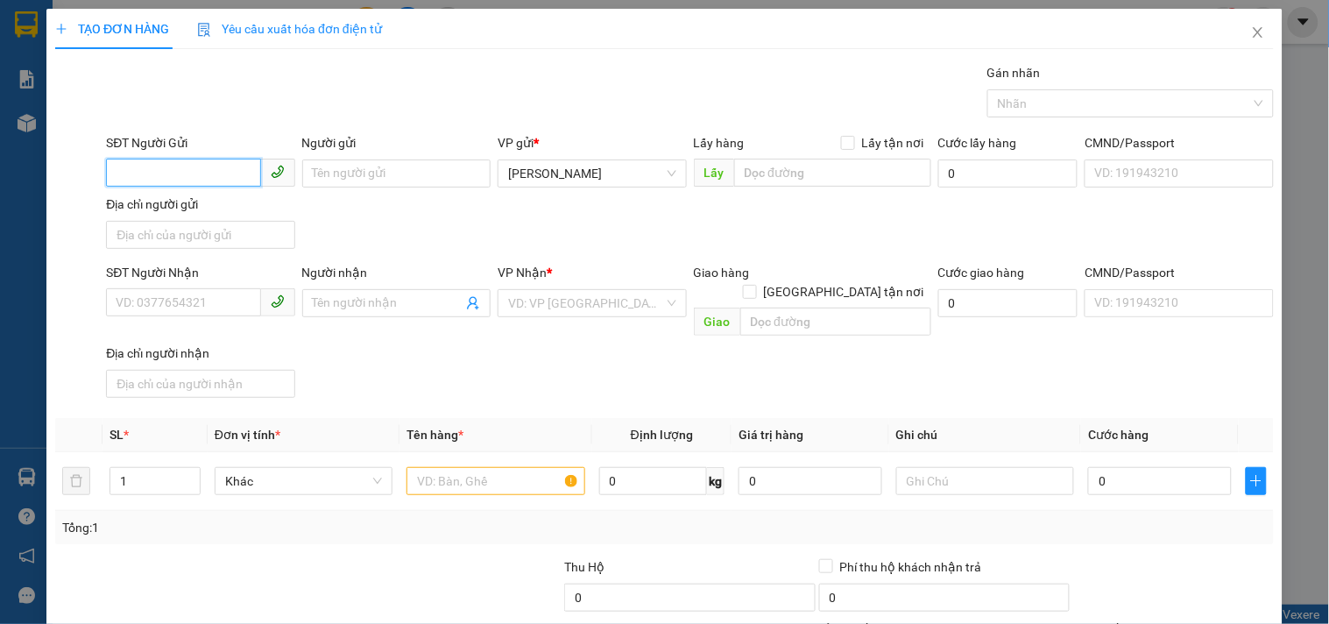
click at [231, 173] on input "SĐT Người Gửi" at bounding box center [183, 173] width 154 height 28
type input "0984932253"
click at [182, 202] on div "0984932253 - CHÚC" at bounding box center [199, 208] width 166 height 19
type input "CHÚC"
type input "0905055362"
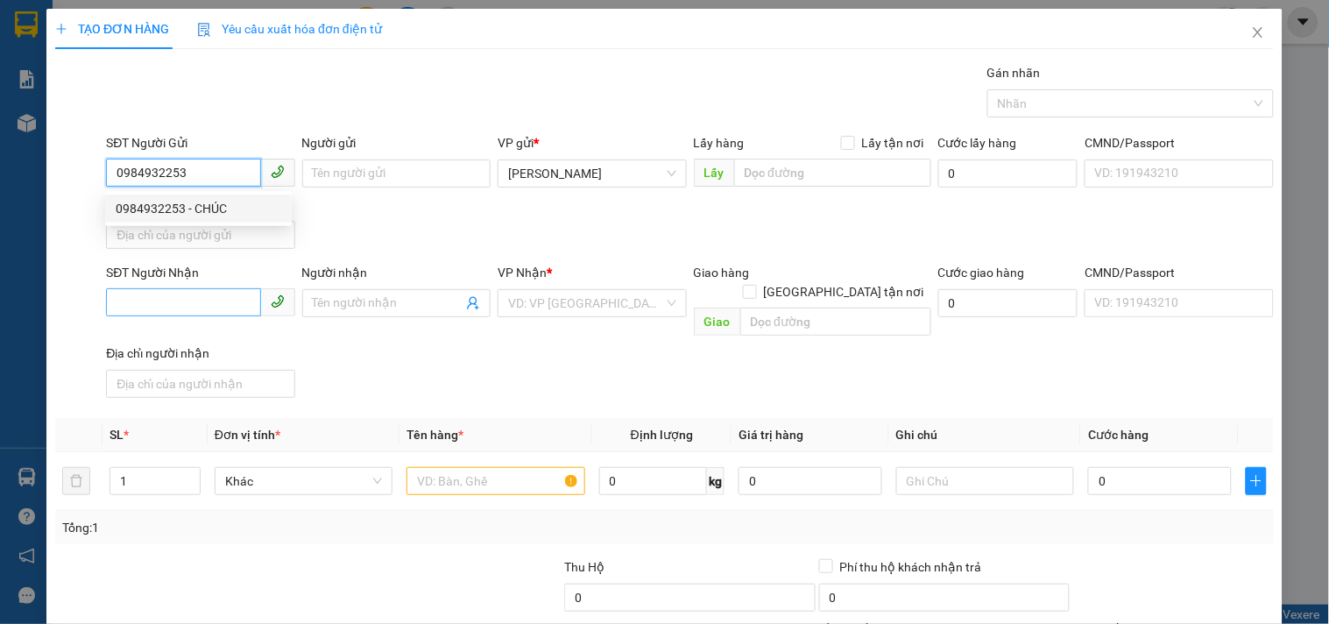
type input "HẠNH"
type input "BẾN XE ĐỨC LONG"
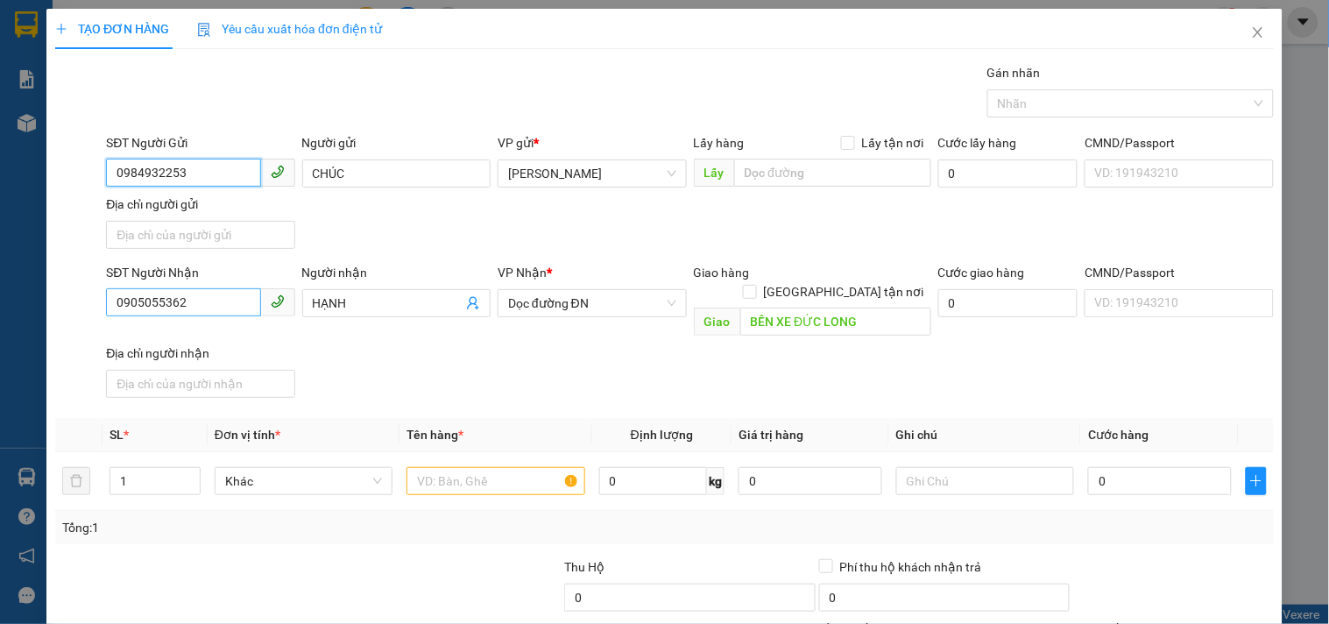
type input "0984932253"
drag, startPoint x: 206, startPoint y: 293, endPoint x: 0, endPoint y: 331, distance: 209.3
click at [0, 330] on div "TẠO ĐƠN HÀNG Yêu cầu xuất hóa đơn điện tử Transit Pickup Surcharge Ids Transit …" at bounding box center [664, 312] width 1329 height 624
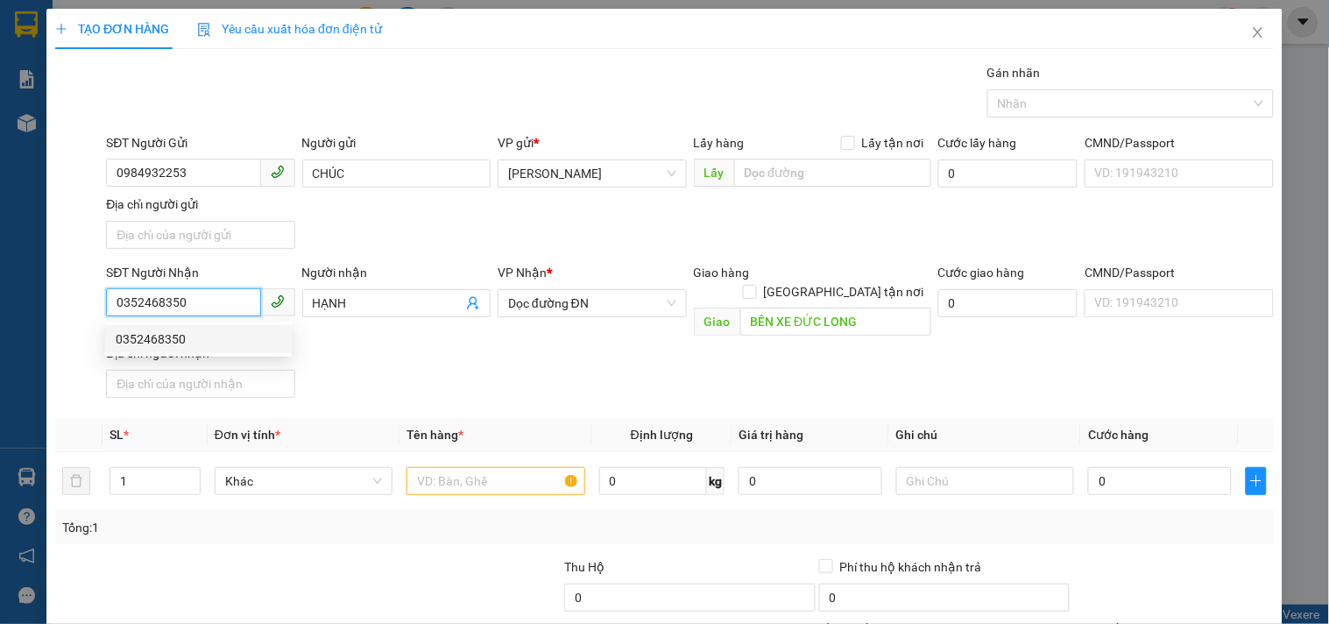
type input "0352468350"
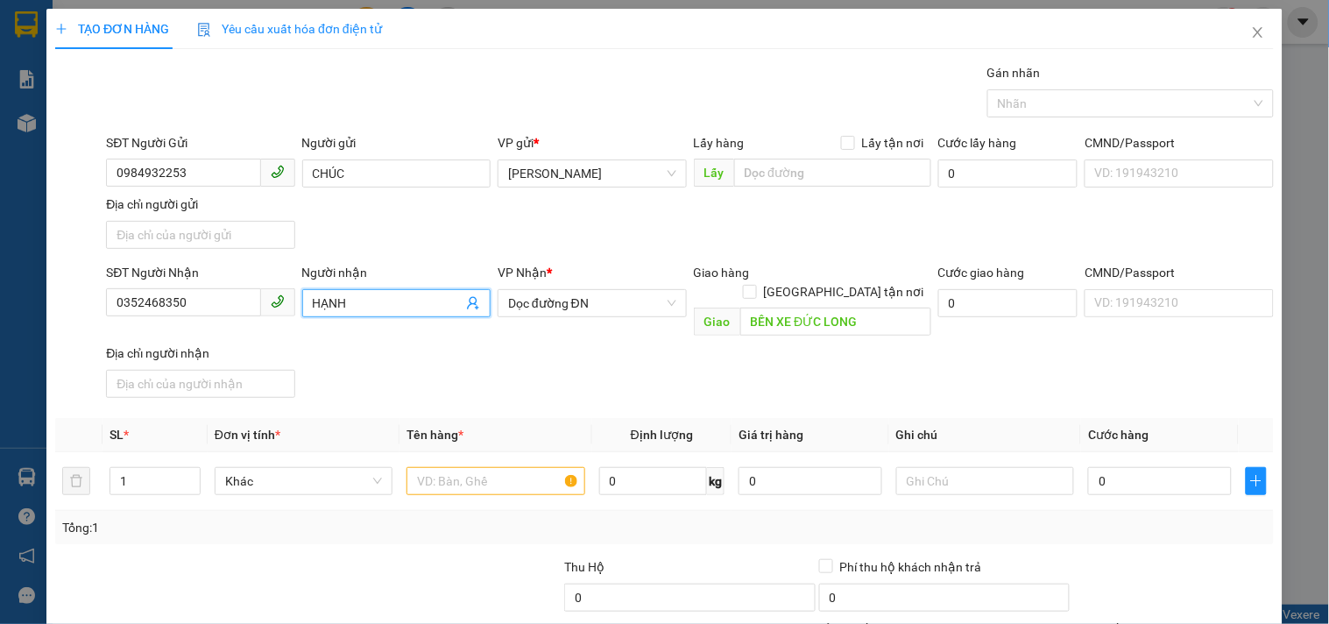
click at [380, 300] on input "HẠNH" at bounding box center [388, 302] width 150 height 19
drag, startPoint x: 380, startPoint y: 300, endPoint x: 110, endPoint y: 333, distance: 271.8
click at [117, 330] on div "SĐT Người Nhận 0352468350 Người nhận HẠNH HẠNH VP Nhận * Dọc đường ĐN Giao hàng…" at bounding box center [689, 334] width 1175 height 142
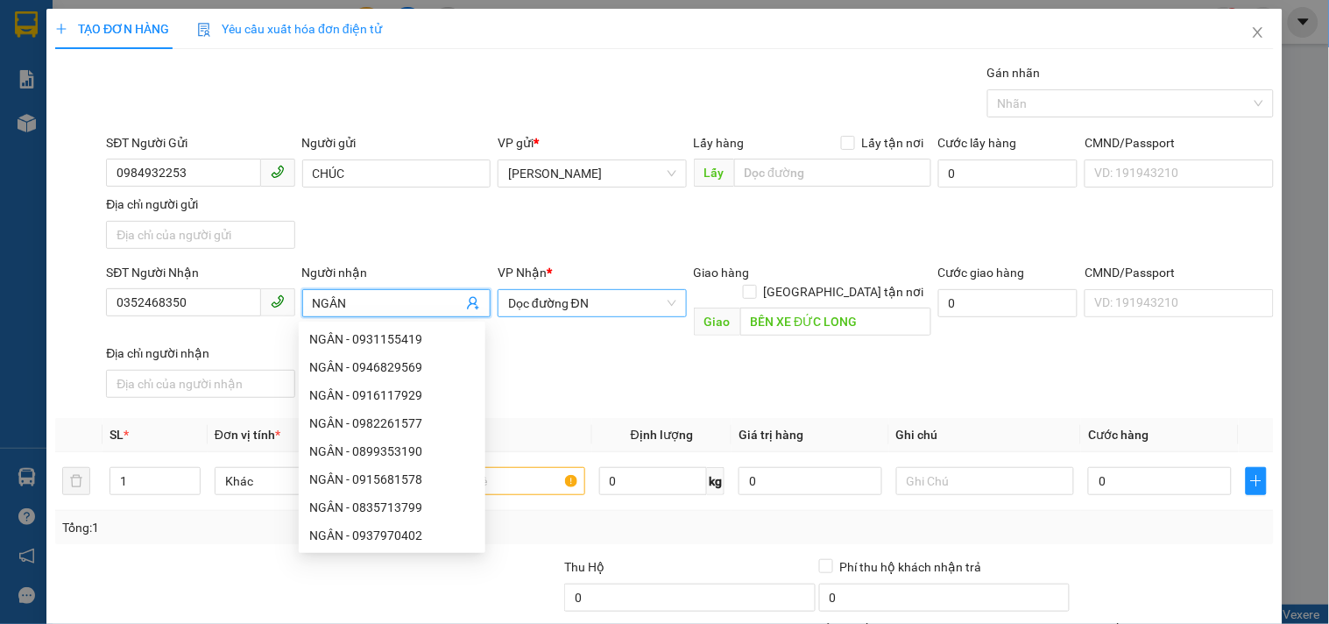
click at [619, 307] on span "Dọc đường ĐN" at bounding box center [591, 303] width 167 height 26
type input "NGÂN"
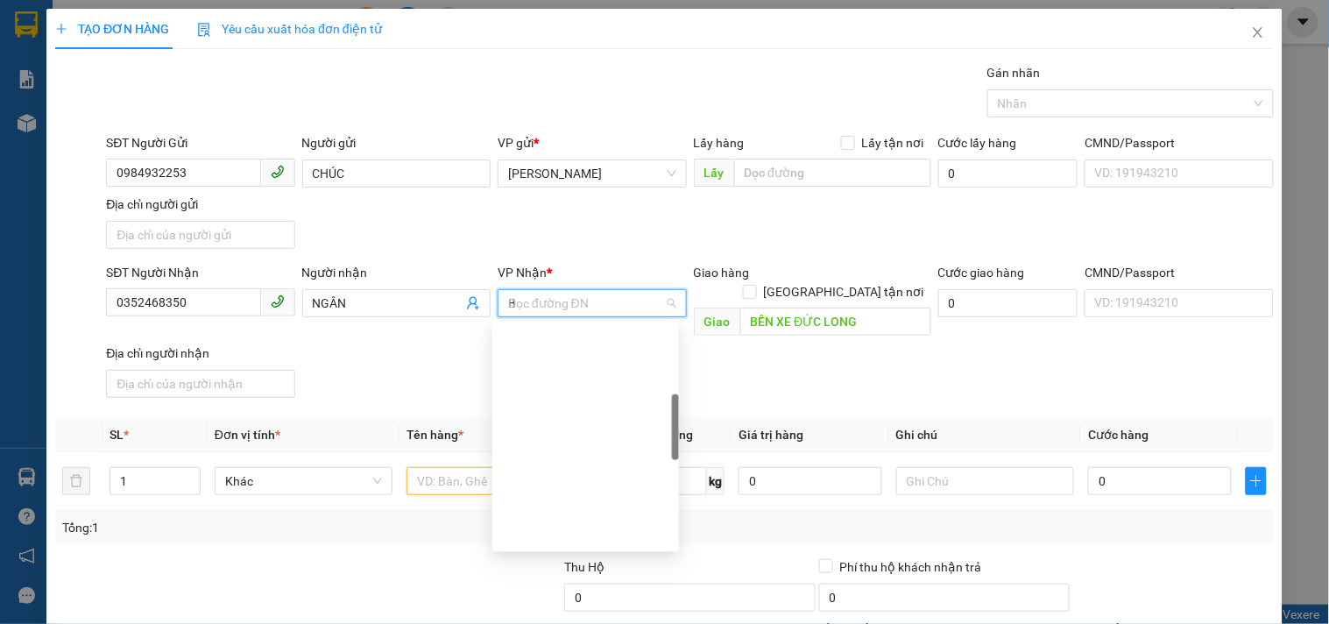
type input "BX"
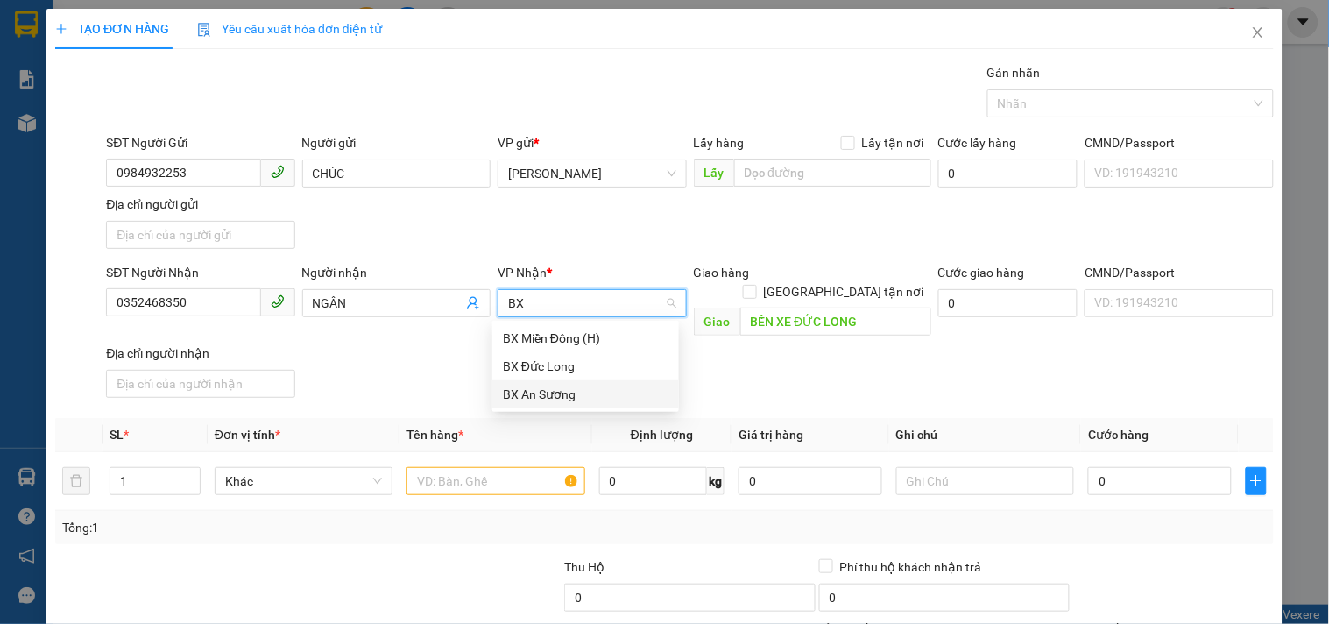
drag, startPoint x: 555, startPoint y: 392, endPoint x: 602, endPoint y: 348, distance: 65.1
click at [555, 391] on div "BX An Sương" at bounding box center [586, 394] width 166 height 19
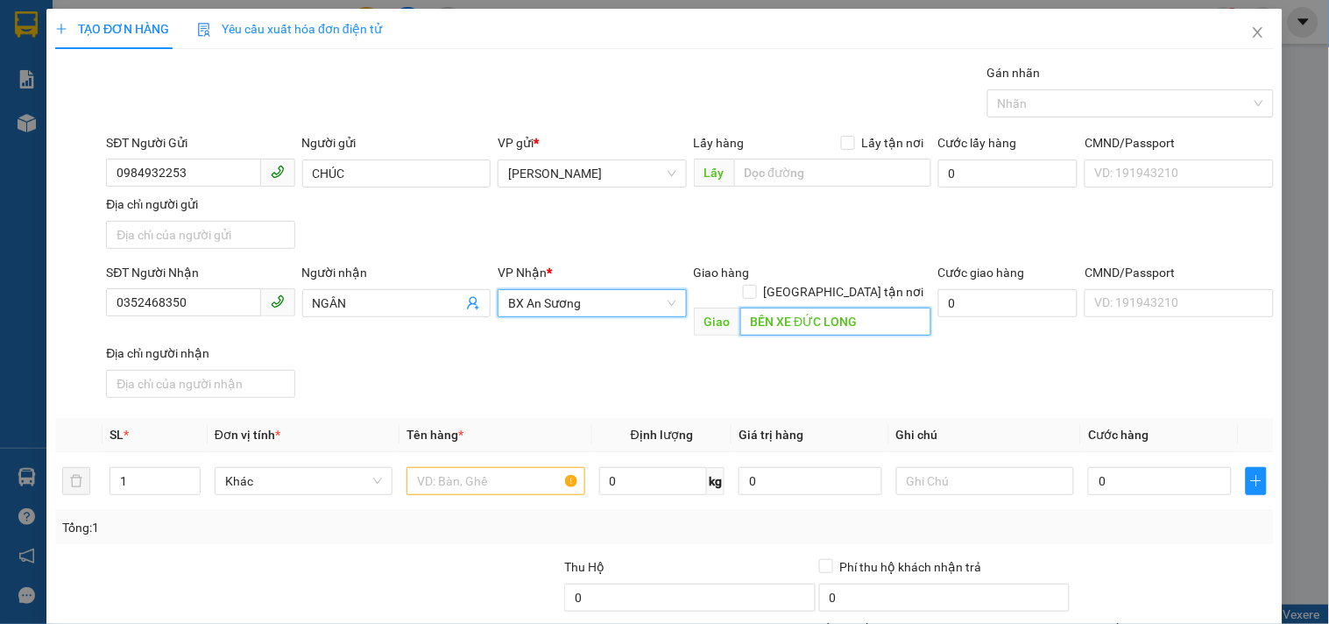
click at [818, 307] on input "BẾN XE ĐỨC LONG" at bounding box center [835, 321] width 191 height 28
drag, startPoint x: 513, startPoint y: 456, endPoint x: 449, endPoint y: 463, distance: 64.3
click at [498, 467] on input "text" at bounding box center [495, 481] width 178 height 28
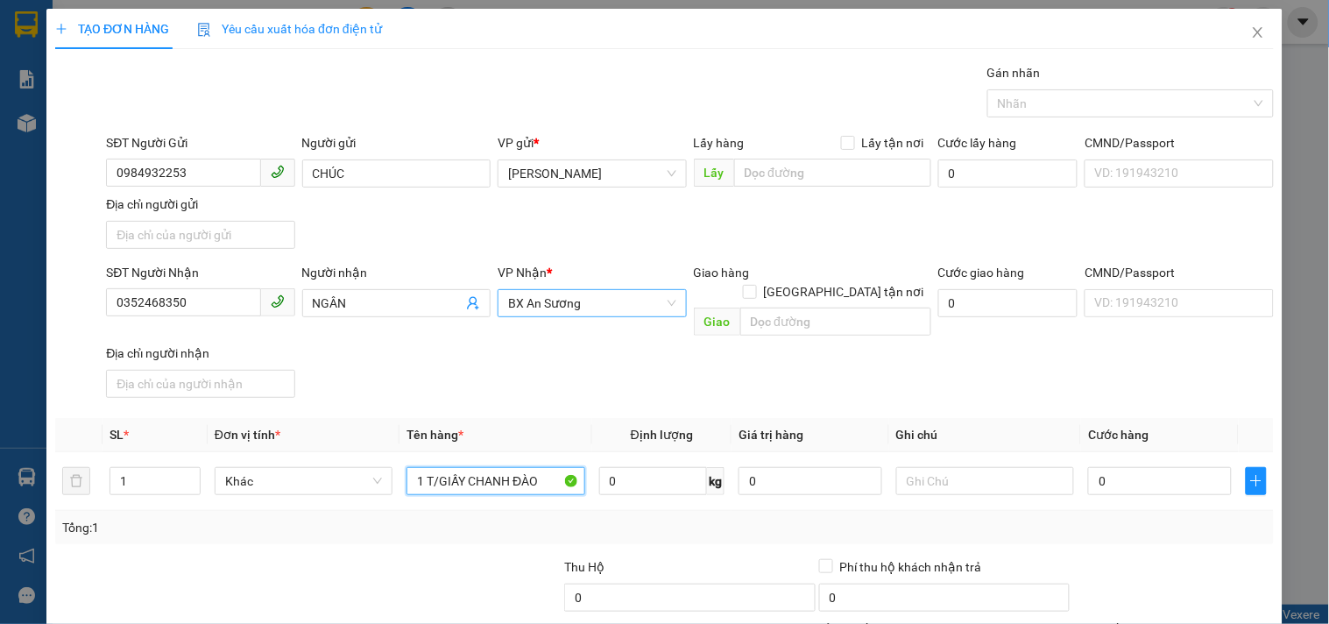
type input "1 T/GIẤY CHANH ĐÀO"
click at [1160, 467] on input "0" at bounding box center [1160, 481] width 144 height 28
type input "4"
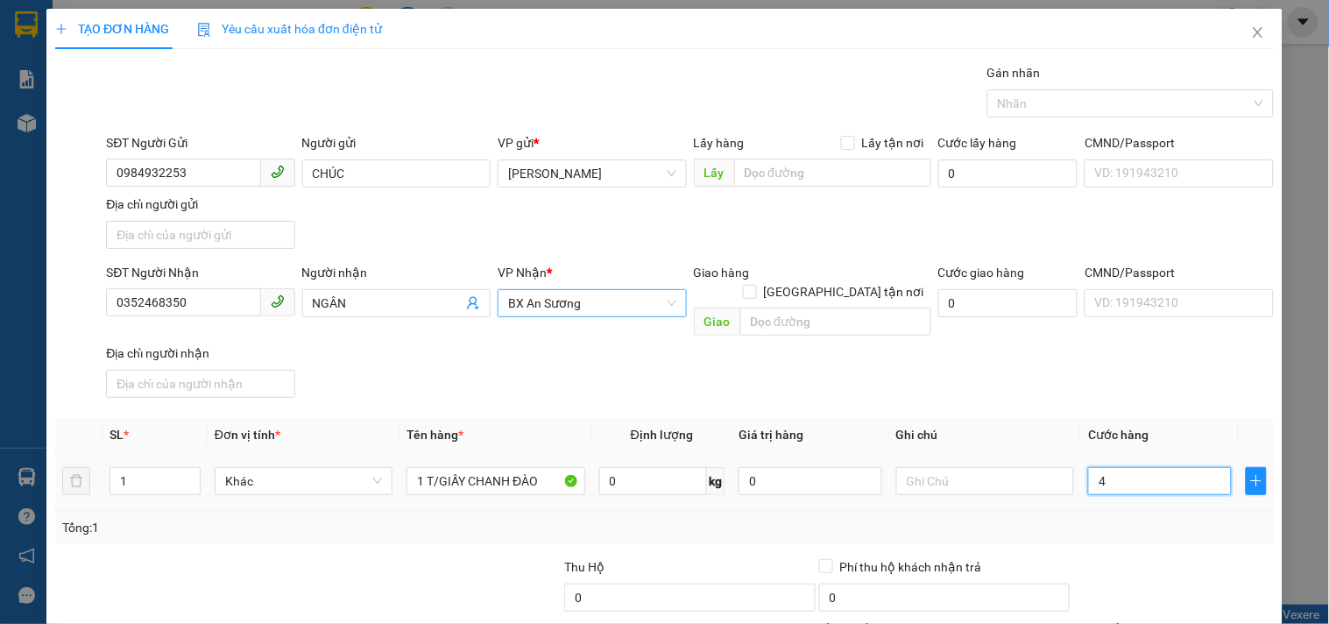
type input "40"
type input "40.000"
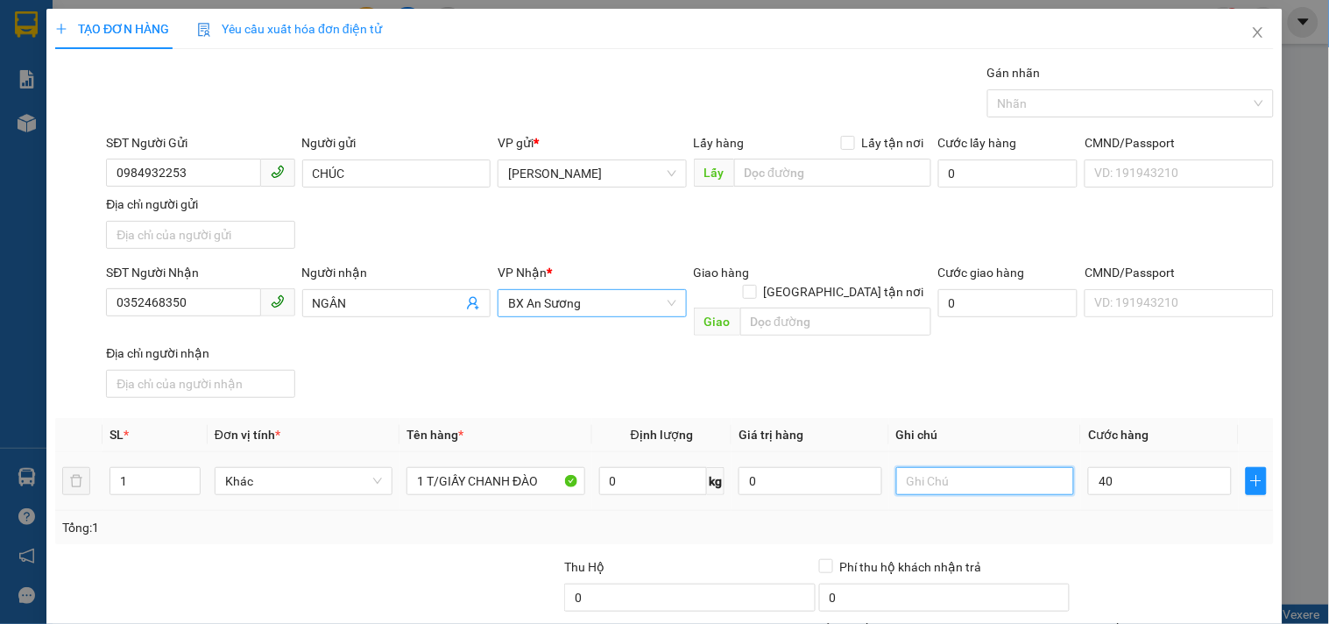
type input "40.000"
click at [965, 467] on input "text" at bounding box center [985, 481] width 178 height 28
type input "CC.THU HỘ 410K"
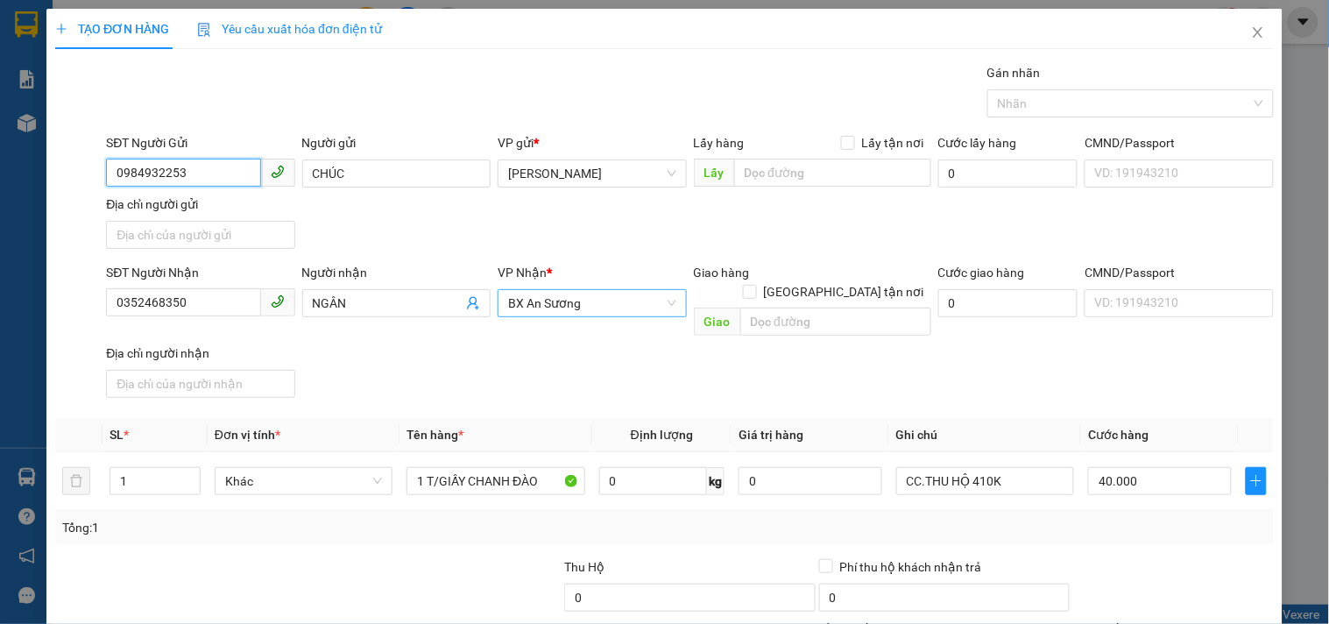
drag, startPoint x: 195, startPoint y: 177, endPoint x: 0, endPoint y: 265, distance: 214.1
click at [0, 265] on div "TẠO ĐƠN HÀNG Yêu cầu xuất hóa đơn điện tử Transit Pickup Surcharge Ids Transit …" at bounding box center [664, 312] width 1329 height 624
drag, startPoint x: 243, startPoint y: 299, endPoint x: 0, endPoint y: 377, distance: 254.9
click at [0, 377] on div "TẠO ĐƠN HÀNG Yêu cầu xuất hóa đơn điện tử Transit Pickup Surcharge Ids Transit …" at bounding box center [664, 312] width 1329 height 624
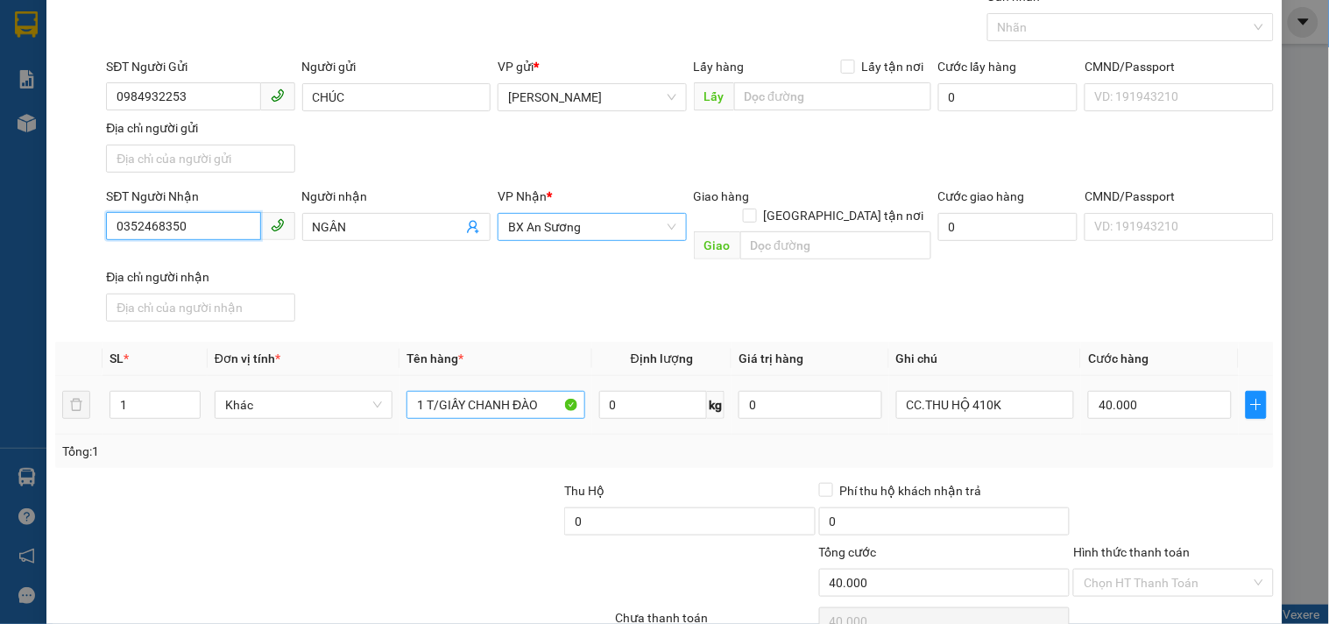
scroll to position [146, 0]
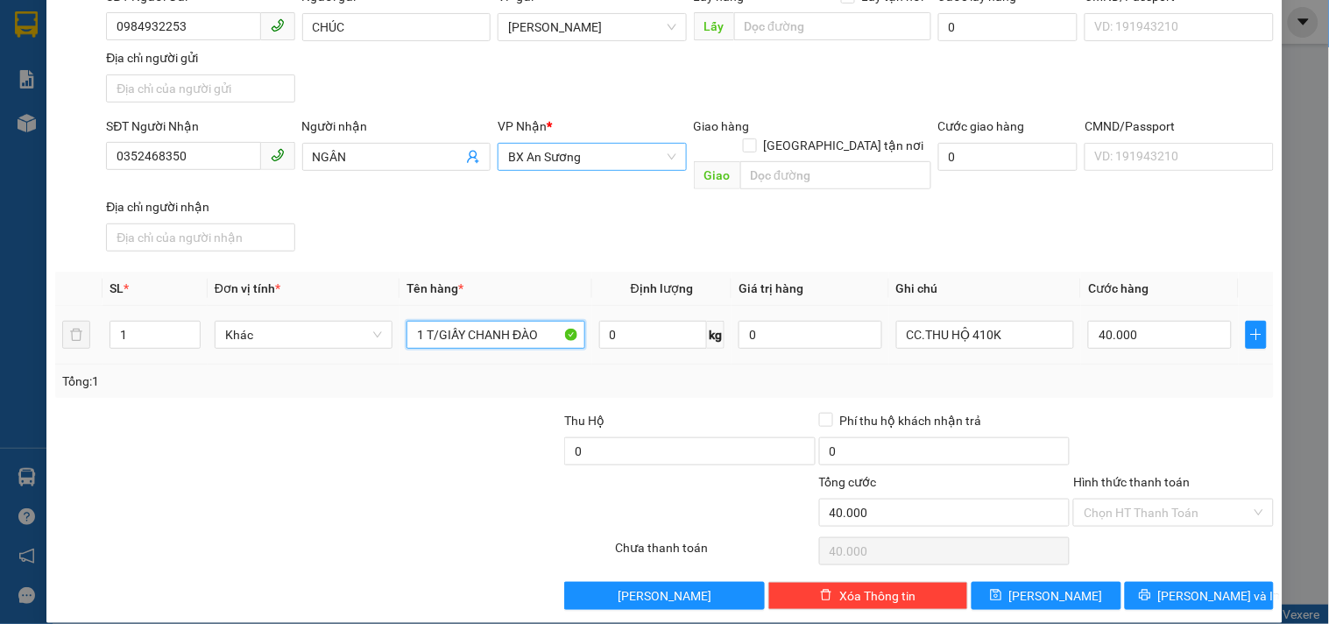
click at [533, 321] on input "1 T/GIẤY CHANH ĐÀO" at bounding box center [495, 335] width 178 height 28
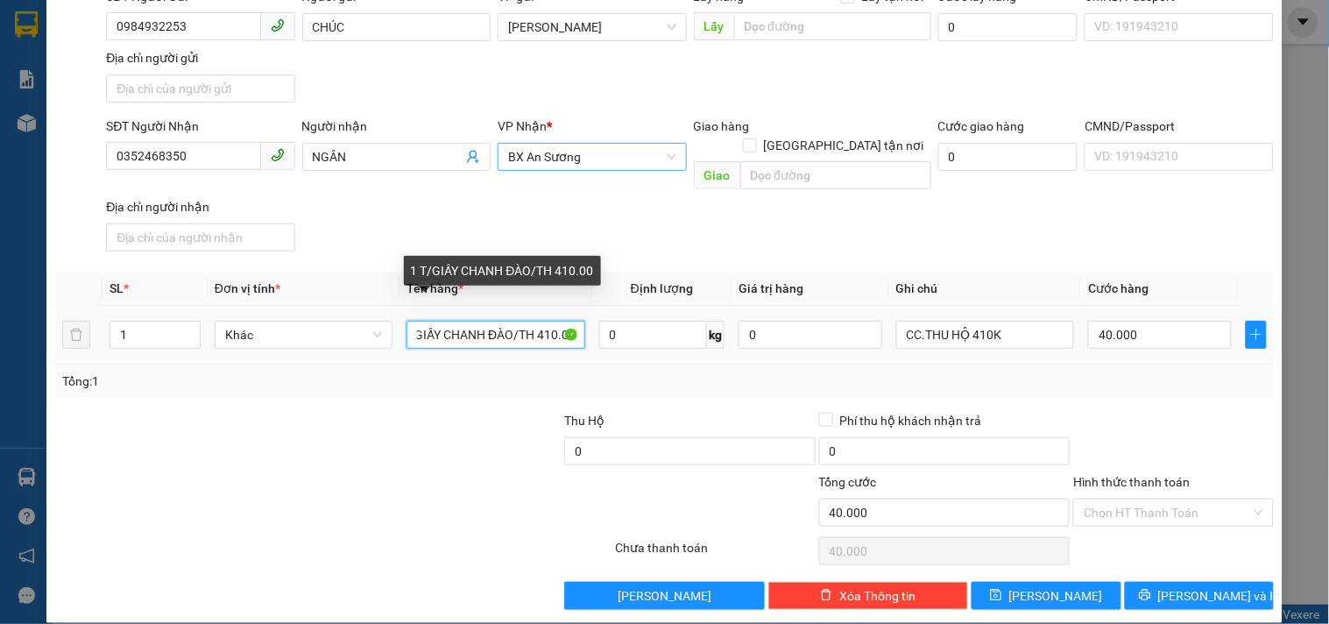
scroll to position [0, 32]
click at [520, 321] on input "1 T/GIẤY CHANH ĐÀO/TH 410.000" at bounding box center [495, 335] width 178 height 28
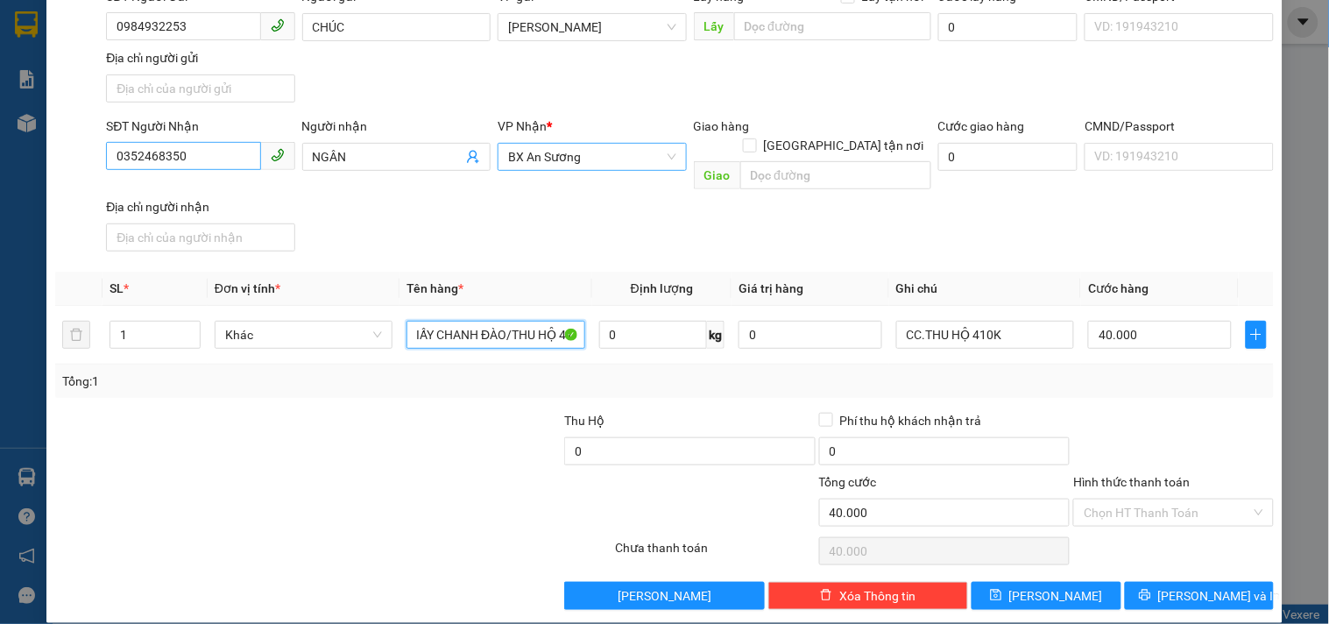
type input "1 T/GIẤY CHANH ĐÀO/THU HỘ 410.000"
click at [211, 152] on input "0352468350" at bounding box center [183, 156] width 154 height 28
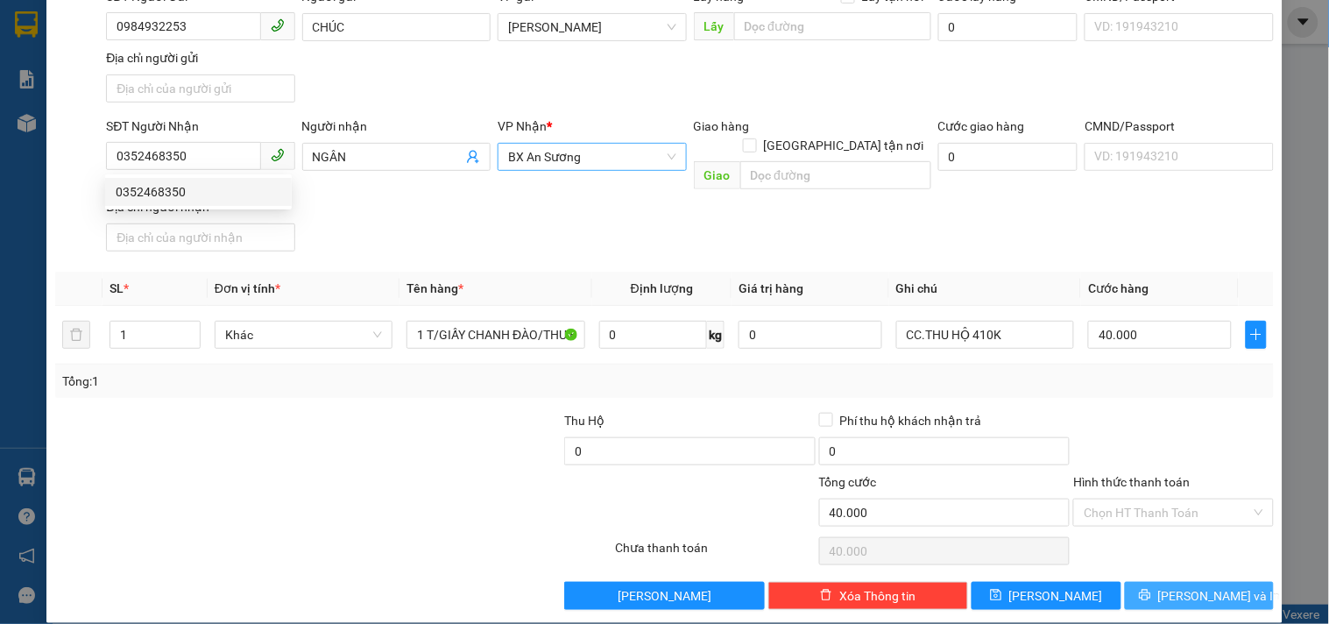
click at [1151, 589] on icon "printer" at bounding box center [1145, 595] width 12 height 12
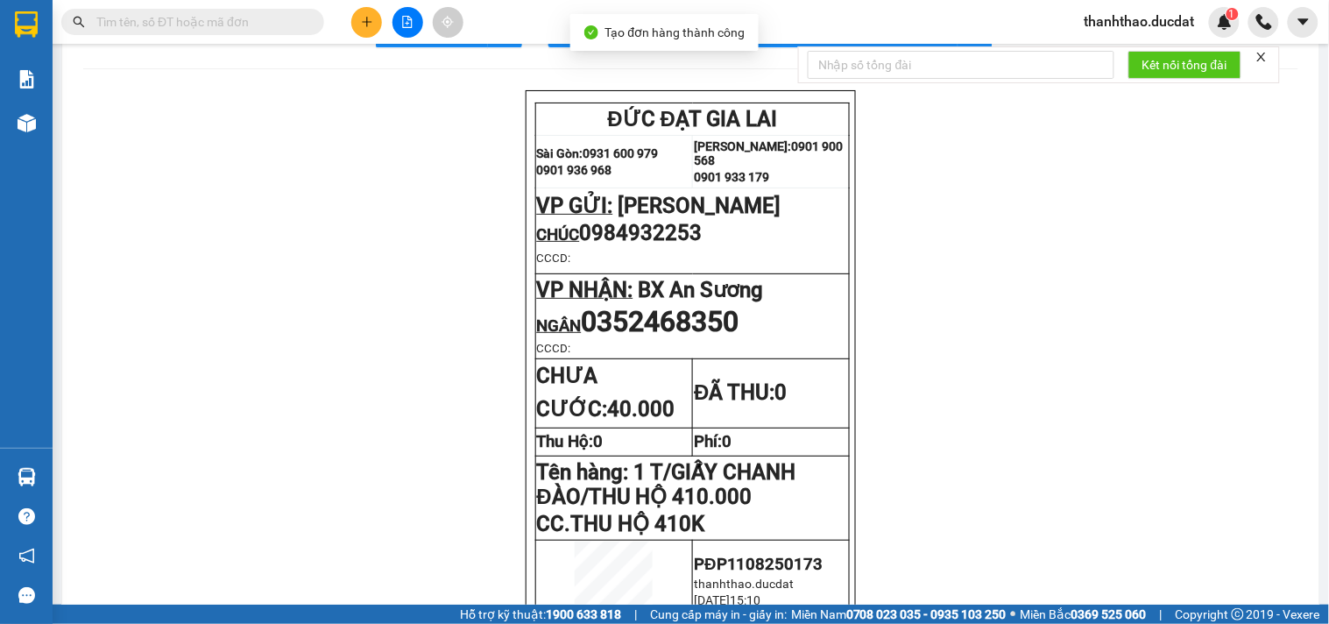
scroll to position [194, 0]
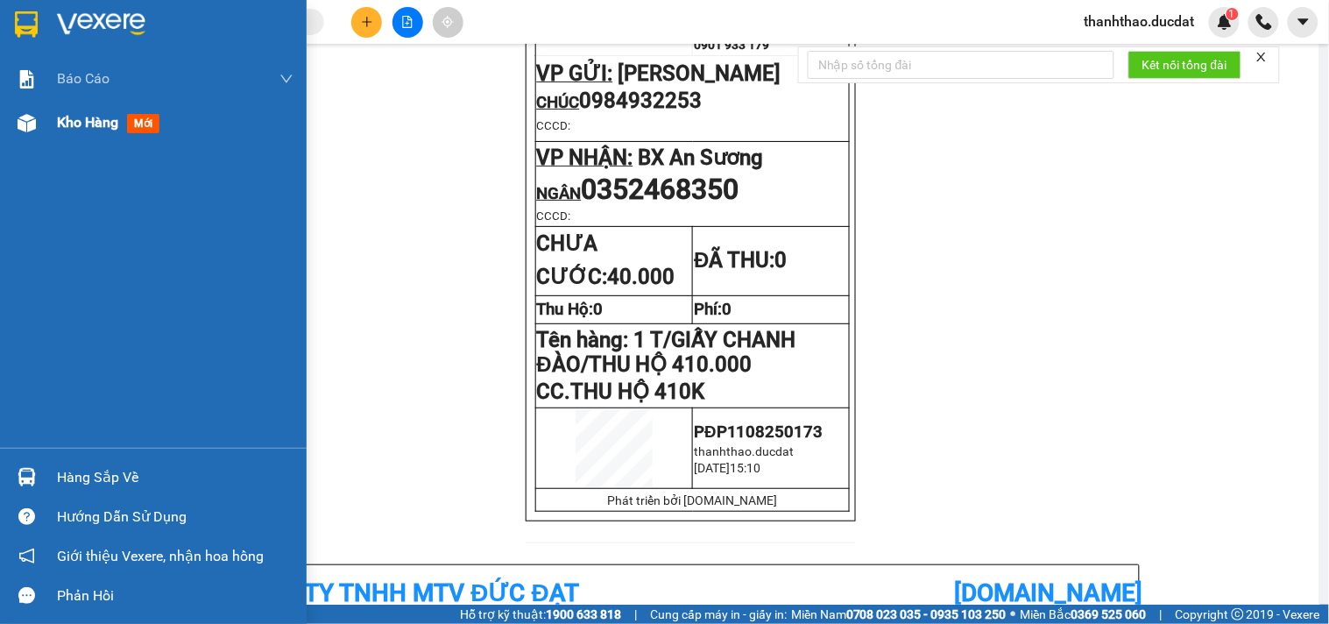
click at [66, 120] on span "Kho hàng" at bounding box center [87, 122] width 61 height 17
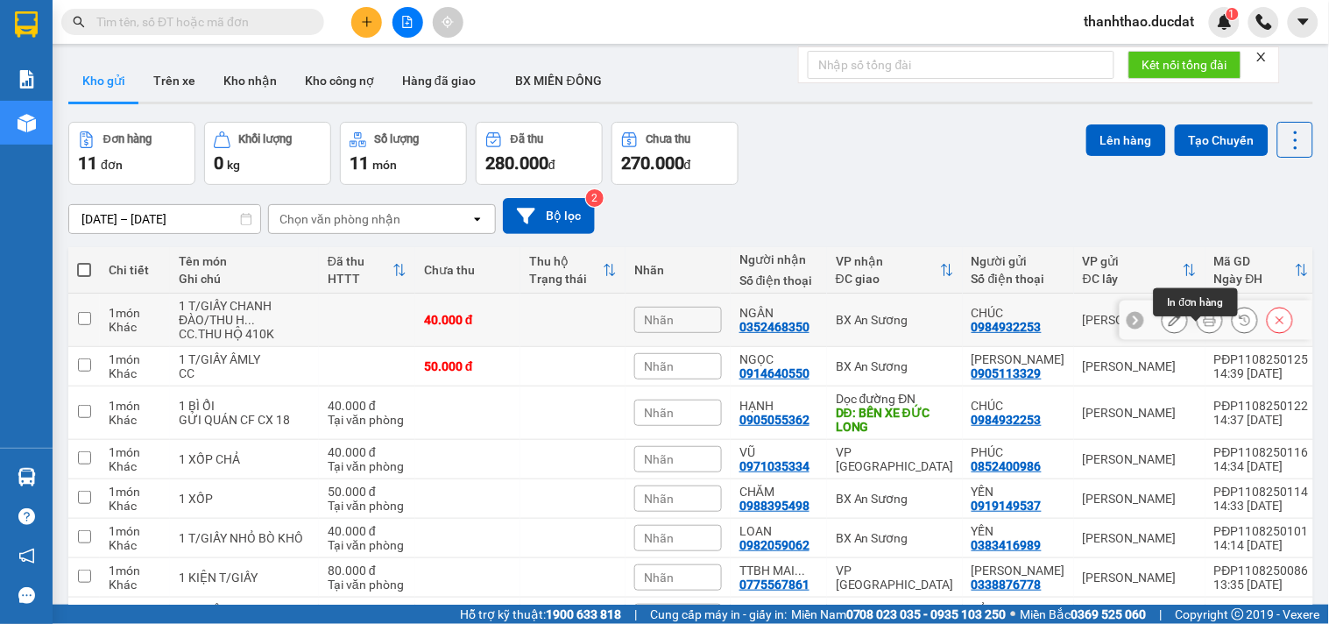
click at [1204, 326] on icon at bounding box center [1210, 320] width 12 height 12
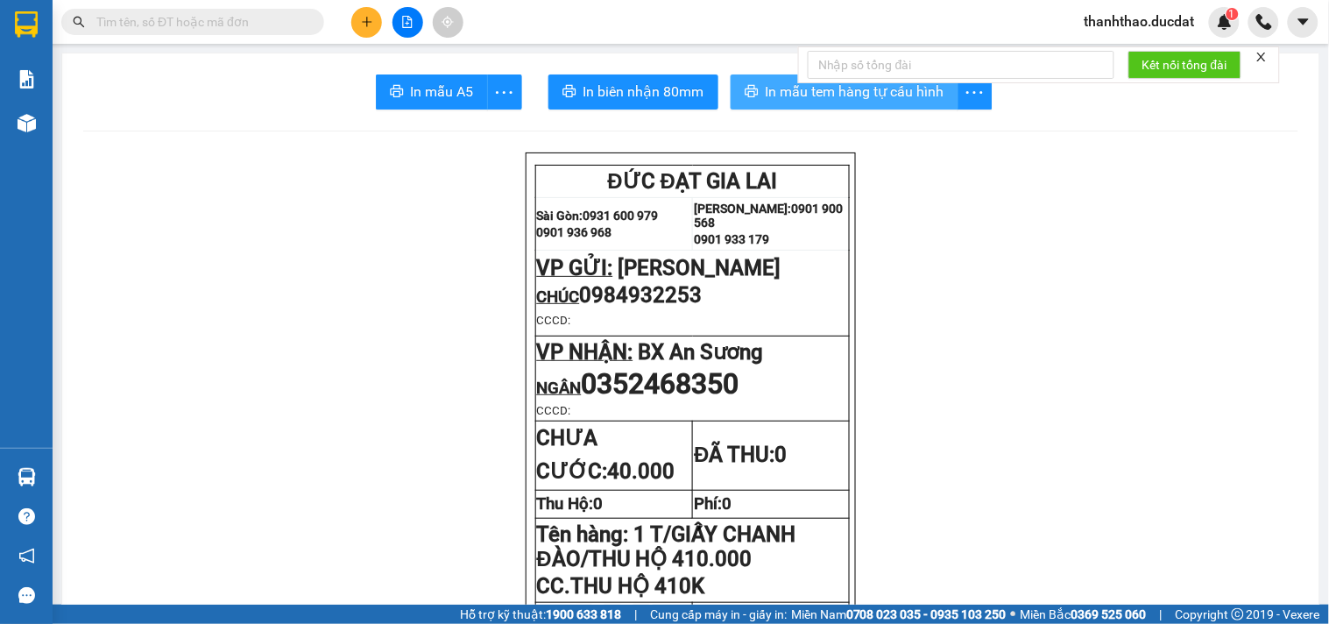
click at [751, 83] on button "In mẫu tem hàng tự cấu hình" at bounding box center [845, 91] width 228 height 35
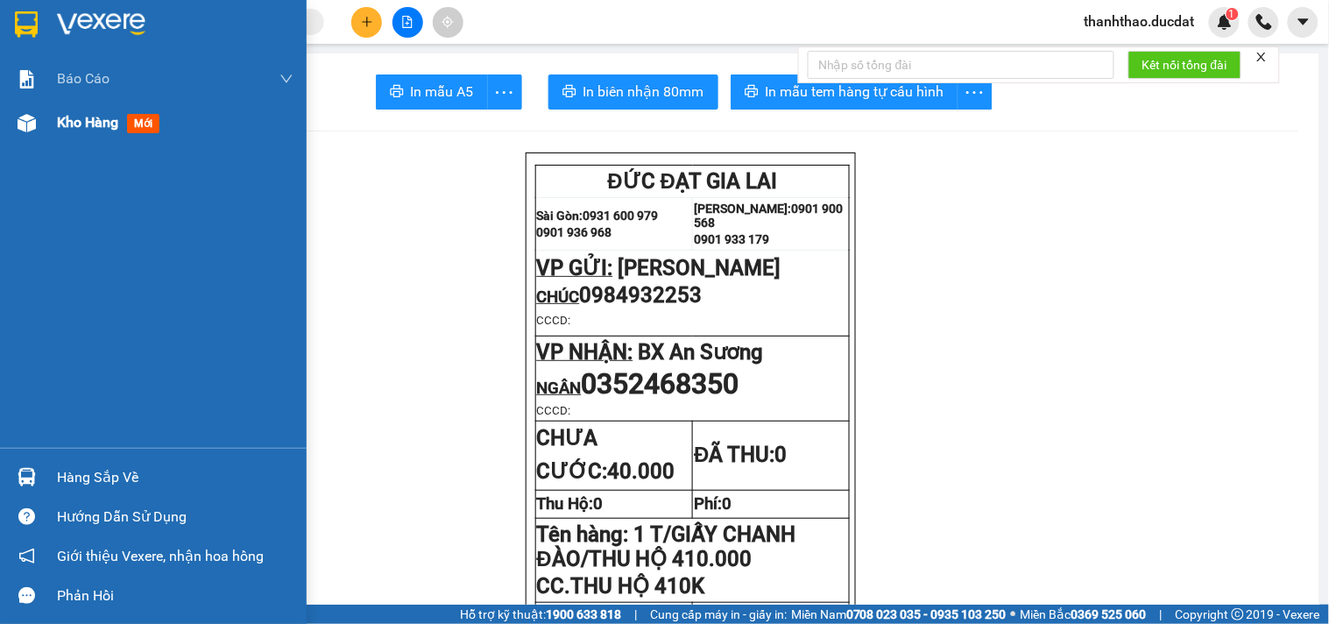
click at [71, 116] on span "Kho hàng" at bounding box center [87, 122] width 61 height 17
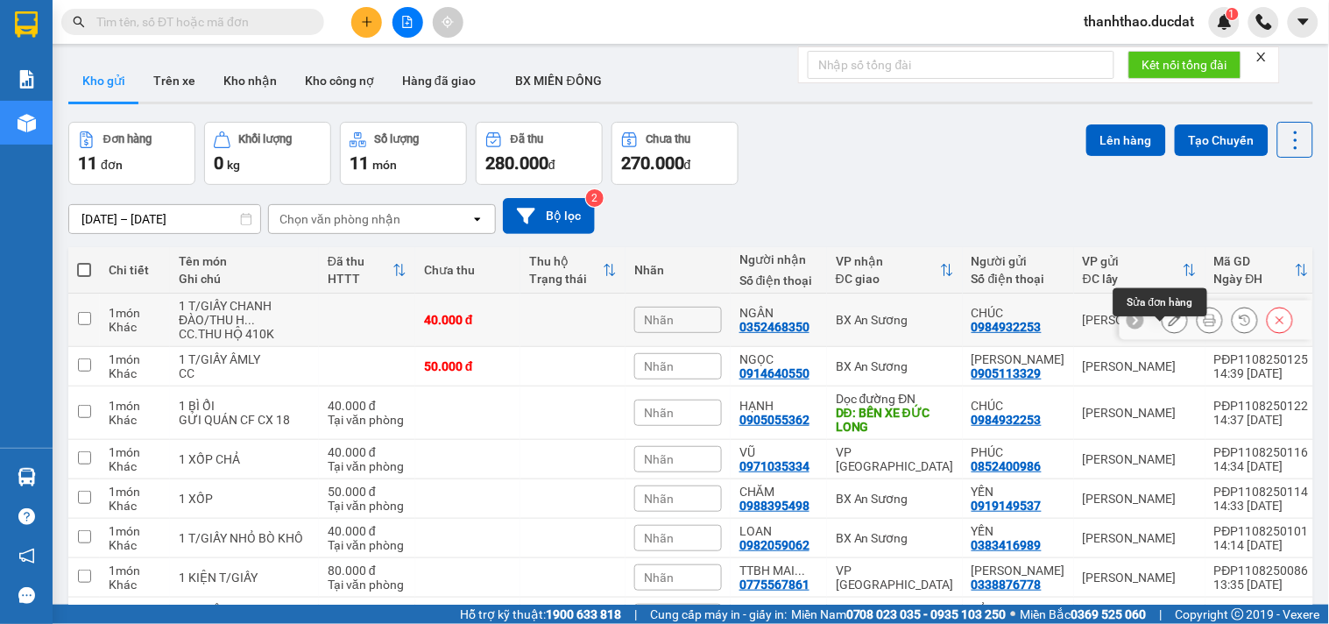
click at [1169, 326] on icon at bounding box center [1175, 320] width 12 height 12
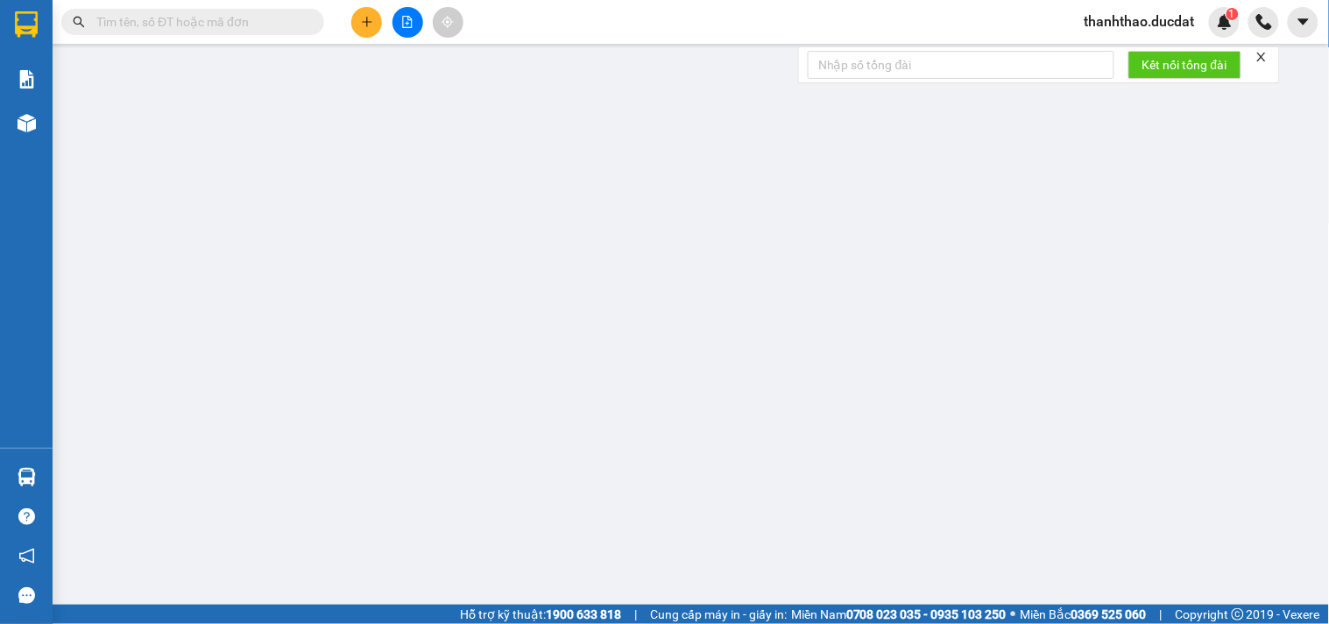
type input "0984932253"
type input "CHÚC"
type input "0352468350"
type input "NGÂN"
type input "40.000"
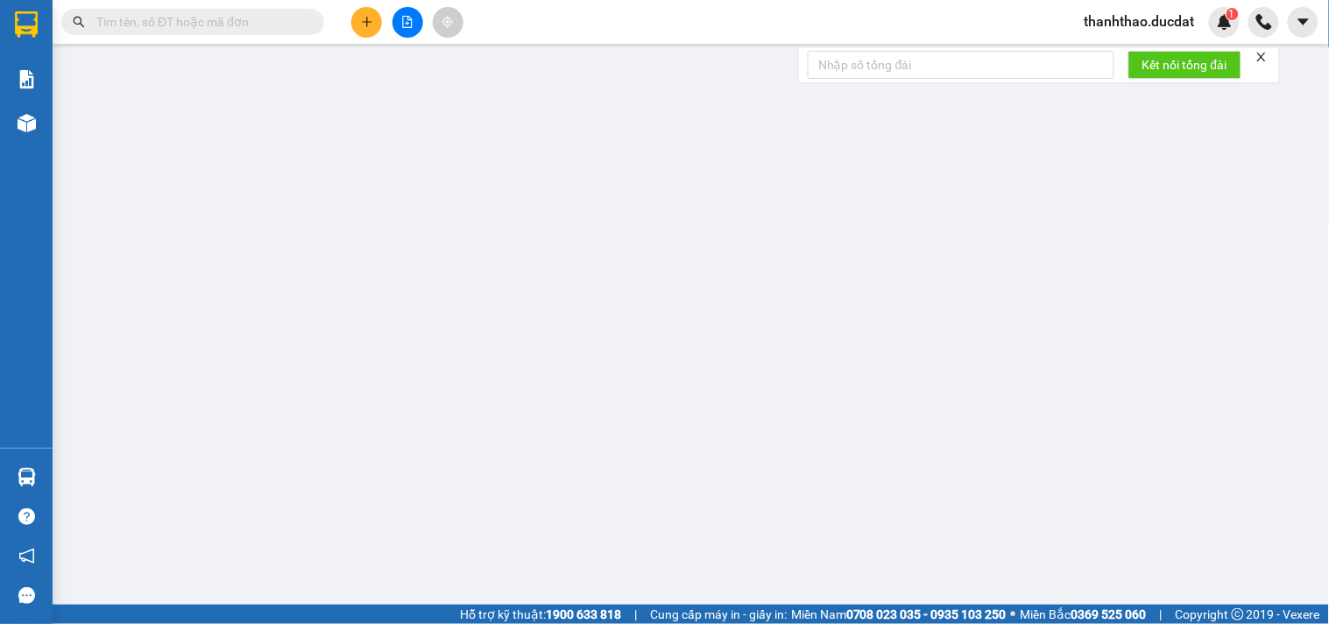
type input "40.000"
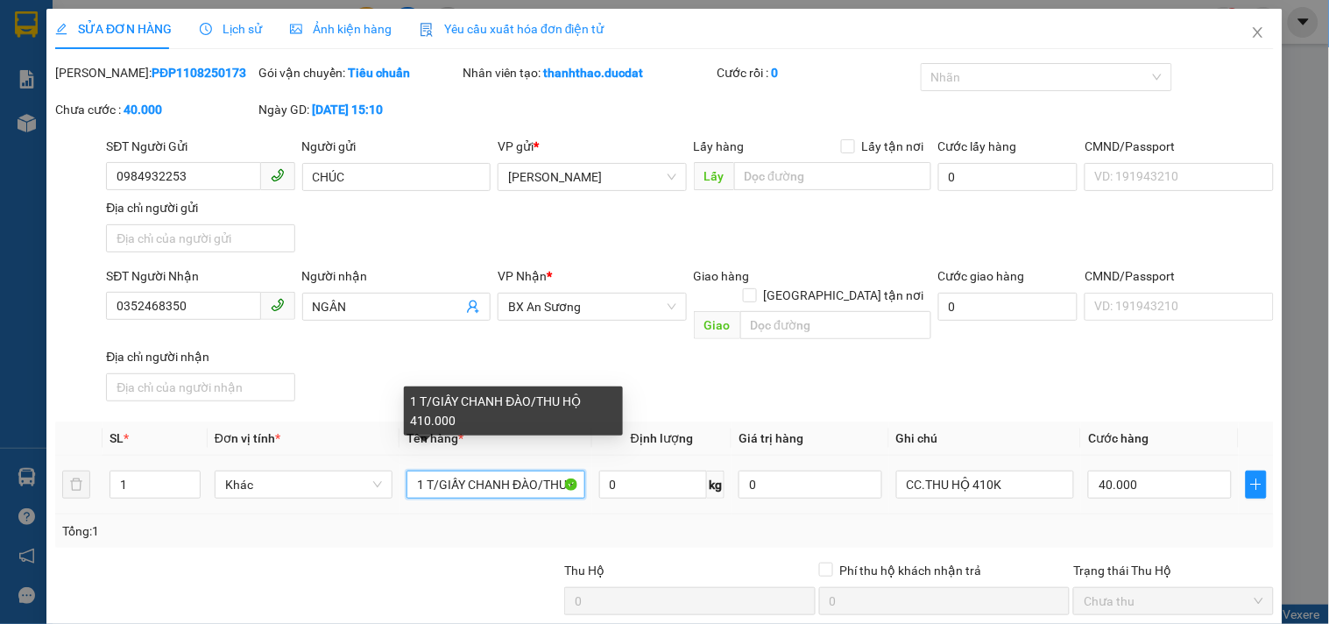
drag, startPoint x: 462, startPoint y: 462, endPoint x: 535, endPoint y: 467, distance: 73.8
click at [535, 470] on input "1 T/GIẤY CHANH ĐÀO/THU HỘ 410.000" at bounding box center [495, 484] width 178 height 28
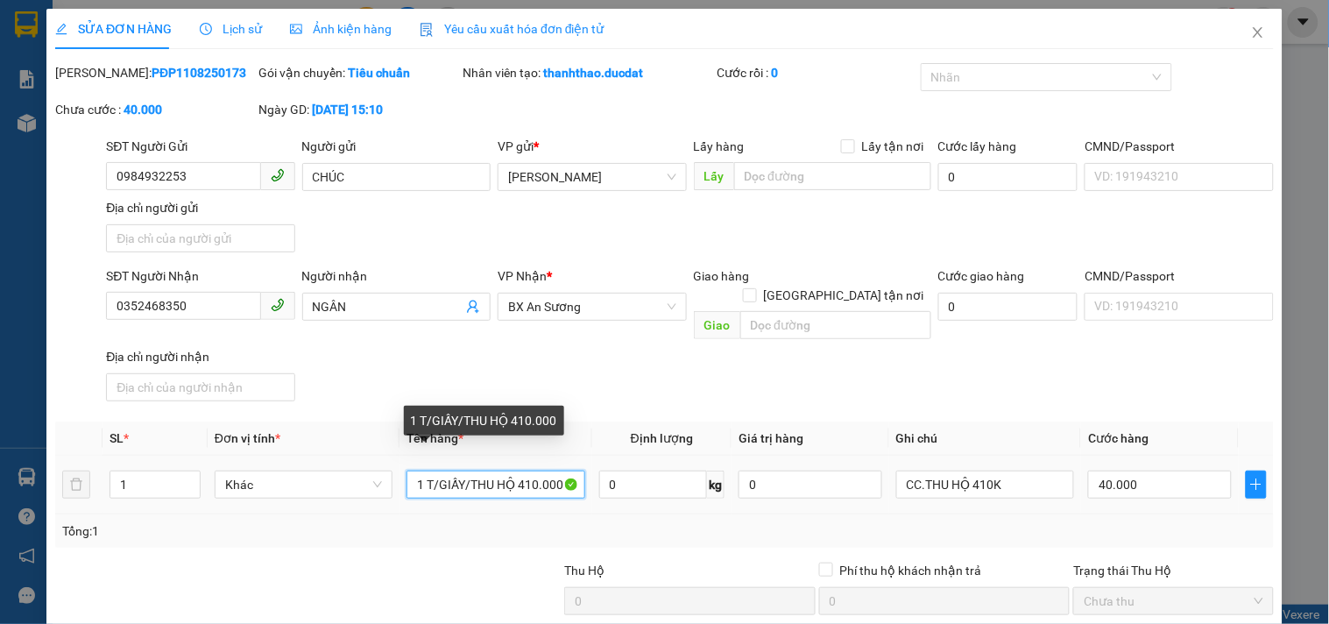
click at [464, 470] on input "1 T/GIẤY/THU HỘ 410.000" at bounding box center [495, 484] width 178 height 28
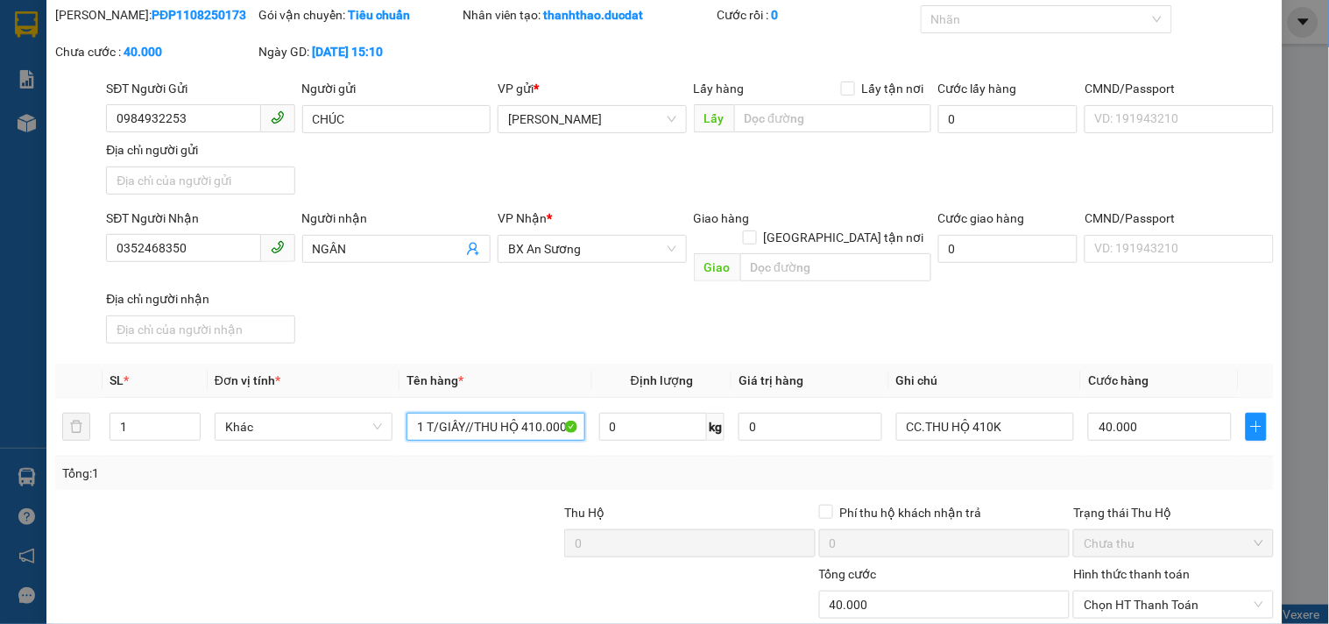
scroll to position [151, 0]
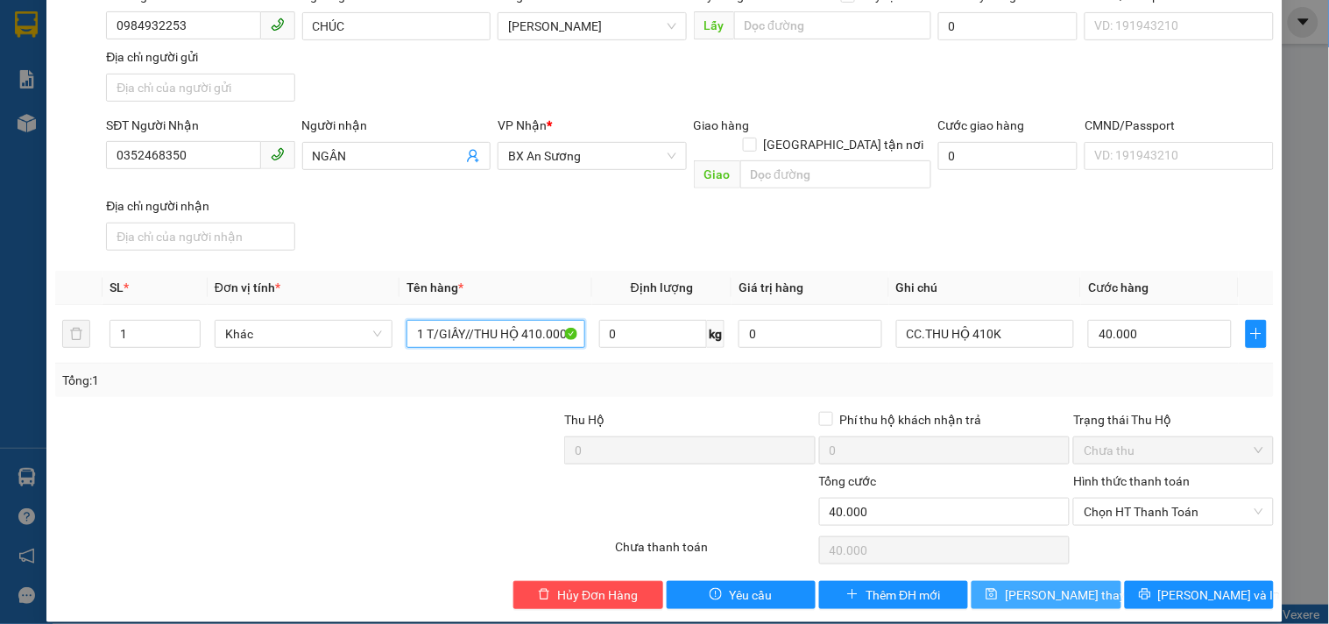
type input "1 T/GIẤY//THU HỘ 410.000"
click at [1054, 585] on span "Lưu thay đổi" at bounding box center [1075, 594] width 140 height 19
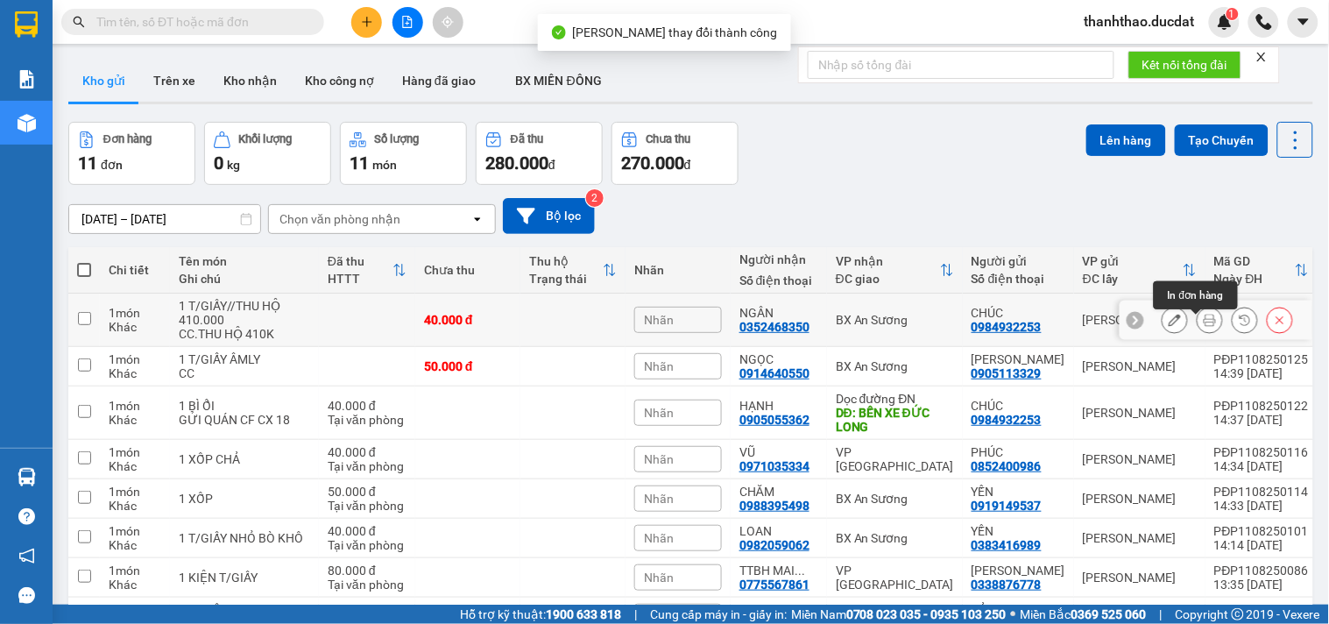
click at [1203, 322] on button at bounding box center [1210, 320] width 25 height 31
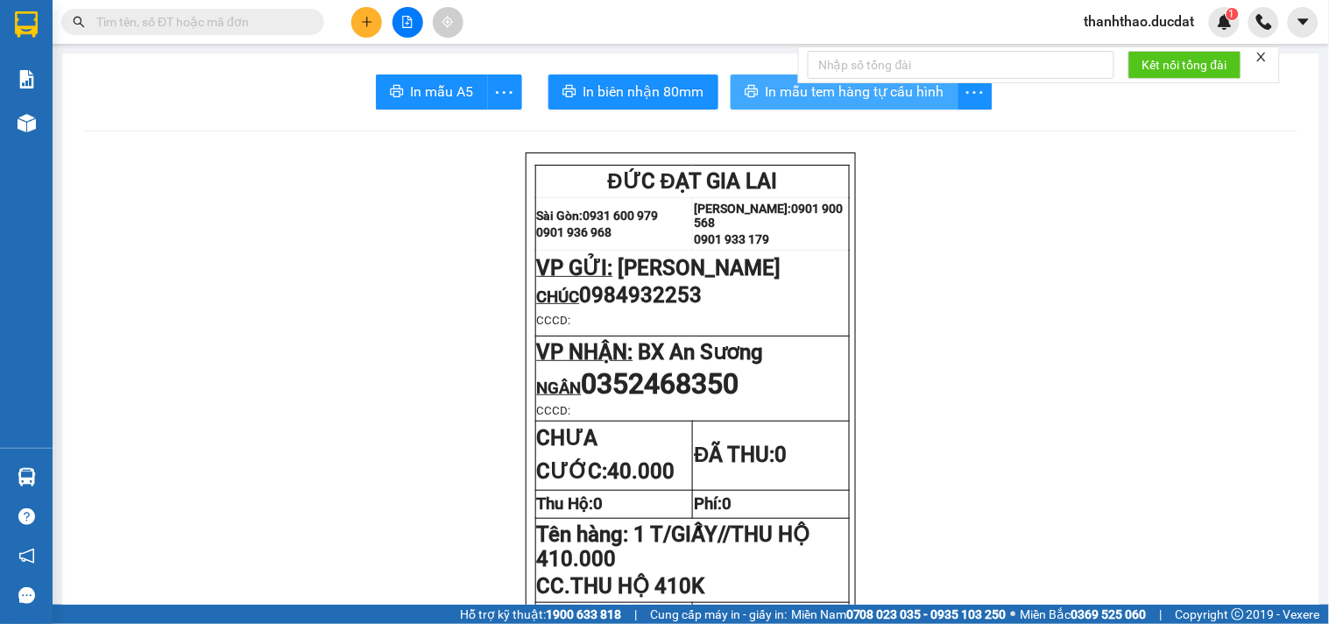
click at [772, 88] on span "In mẫu tem hàng tự cấu hình" at bounding box center [855, 92] width 179 height 22
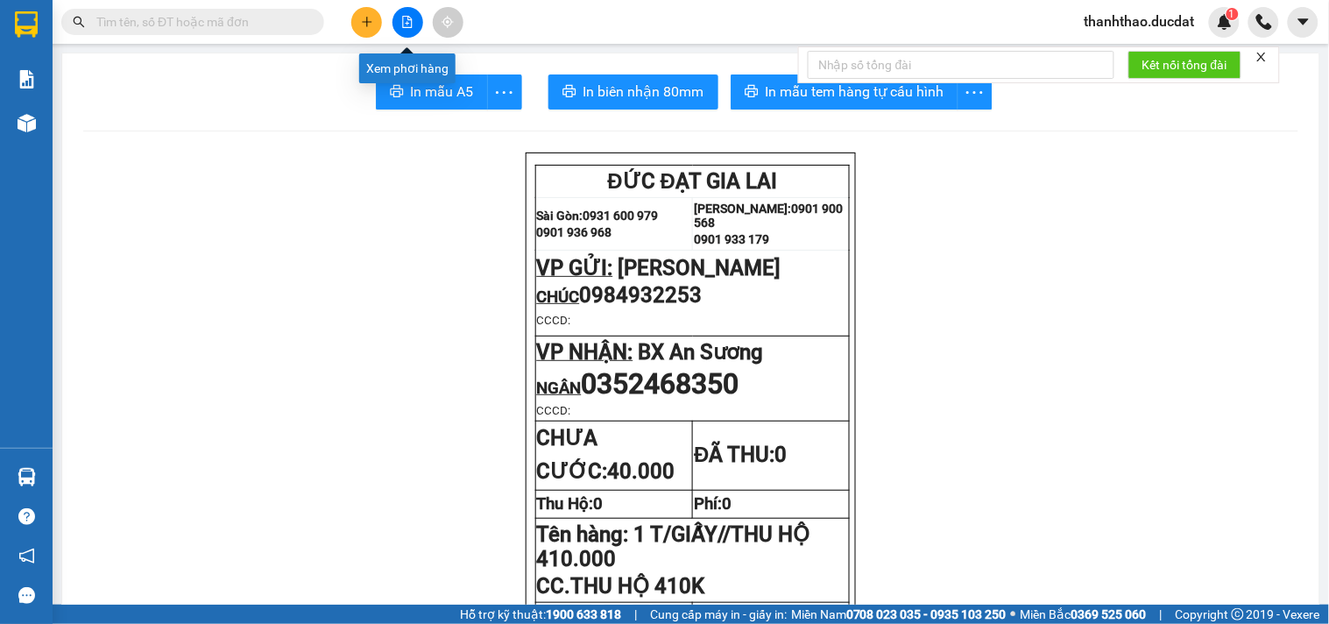
click at [365, 18] on icon "plus" at bounding box center [367, 22] width 12 height 12
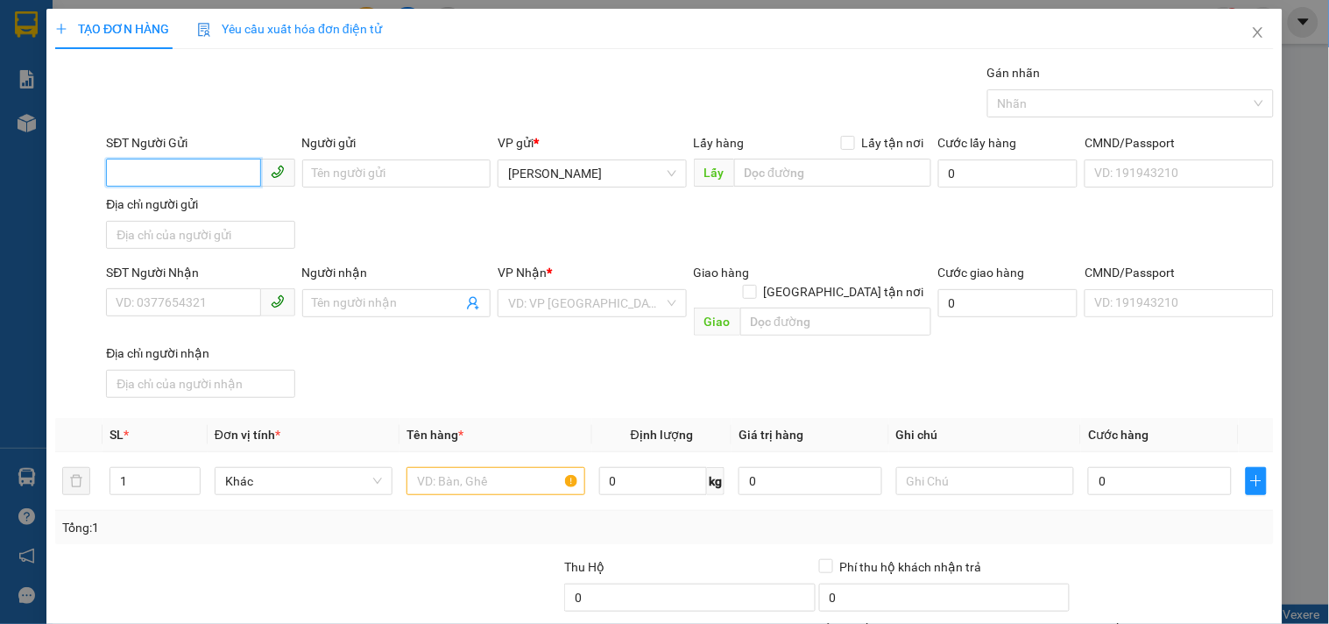
click at [124, 168] on input "SĐT Người Gửi" at bounding box center [183, 173] width 154 height 28
type input "0918881541"
click at [194, 216] on div "0918881541" at bounding box center [199, 208] width 166 height 19
type input "0914731252"
type input "0918881541"
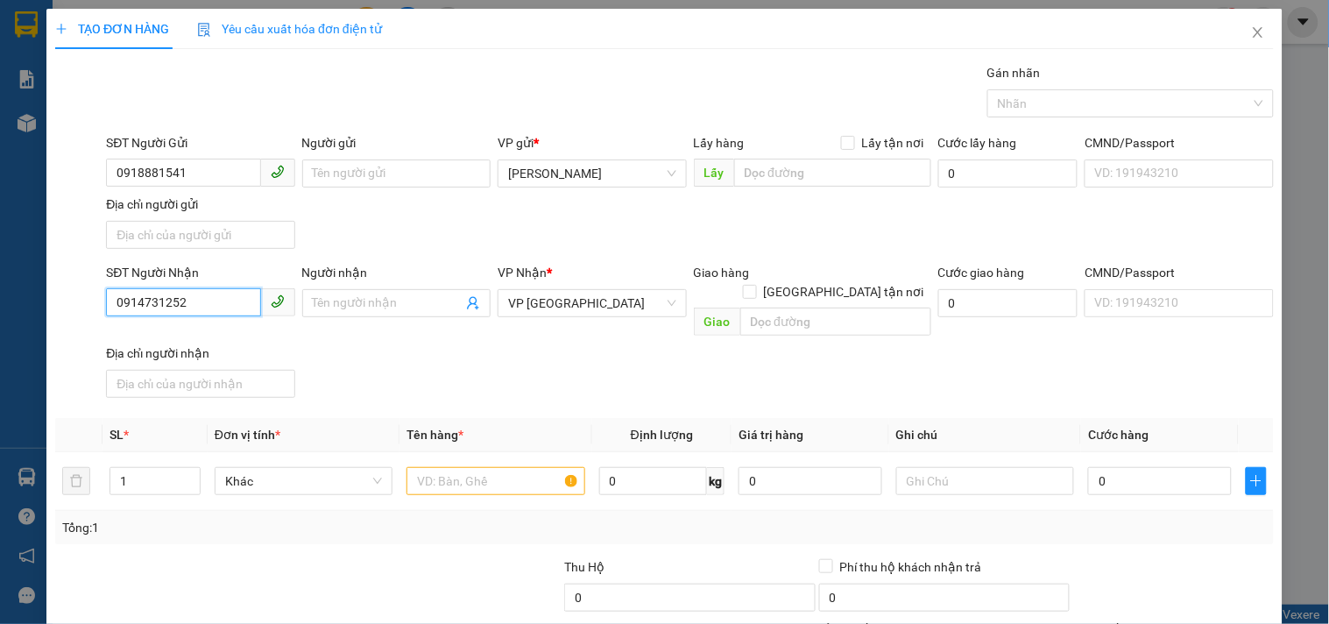
drag, startPoint x: 193, startPoint y: 307, endPoint x: 0, endPoint y: 313, distance: 192.8
click at [0, 311] on div "TẠO ĐƠN HÀNG Yêu cầu xuất hóa đơn điện tử Transit Pickup Surcharge Ids Transit …" at bounding box center [664, 312] width 1329 height 624
click at [187, 347] on div "0839999798" at bounding box center [199, 338] width 166 height 19
type input "0839999798"
click at [423, 292] on span at bounding box center [396, 303] width 188 height 28
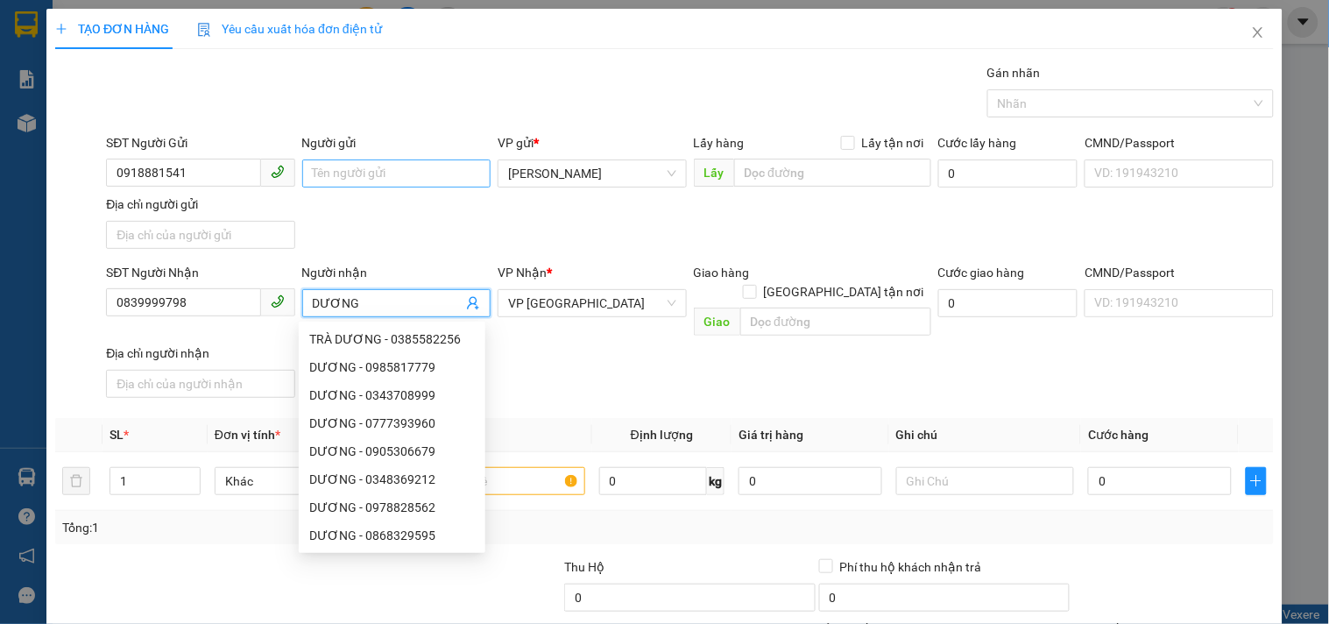
type input "DƯƠNG"
click at [366, 180] on input "Người gửi" at bounding box center [396, 173] width 188 height 28
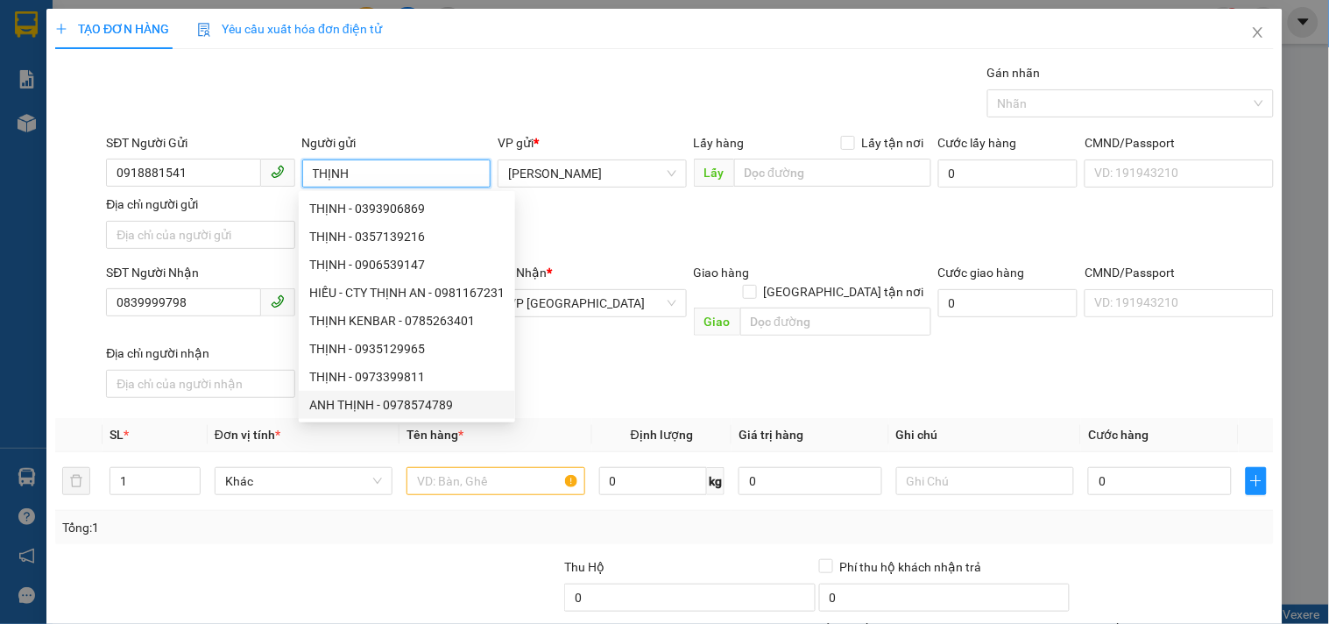
type input "THỊNH"
click at [614, 372] on div "SĐT Người Nhận 0839999798 Người nhận DƯƠNG VP Nhận * VP Sài Gòn Giao hàng Giao …" at bounding box center [689, 334] width 1175 height 142
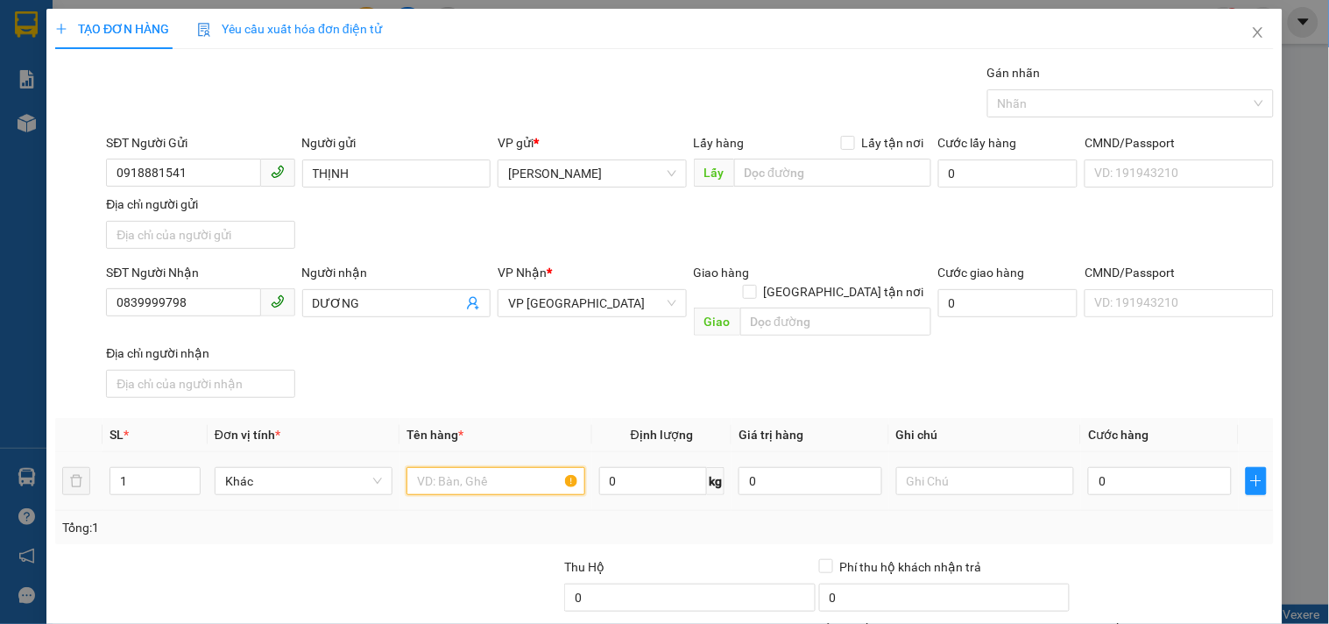
click at [491, 467] on input "text" at bounding box center [495, 481] width 178 height 28
type input "1 HỒ SƠ"
click at [1088, 467] on input "0" at bounding box center [1160, 481] width 144 height 28
type input "3"
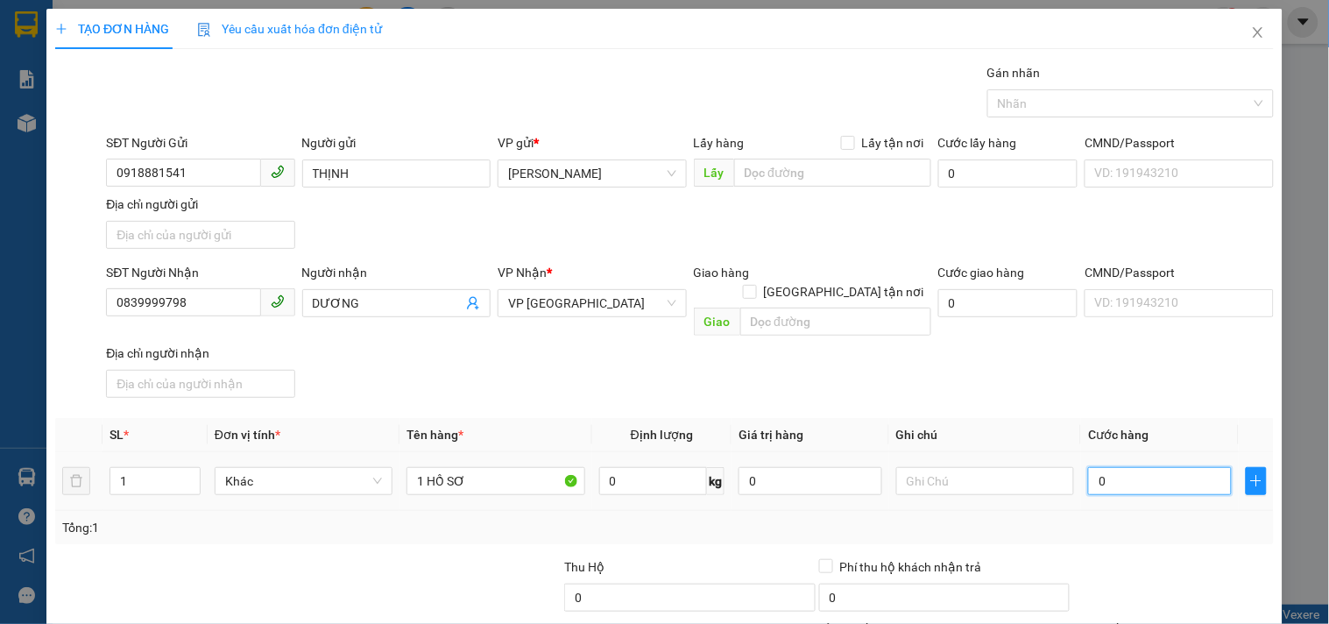
type input "3"
type input "30"
type input "30.000"
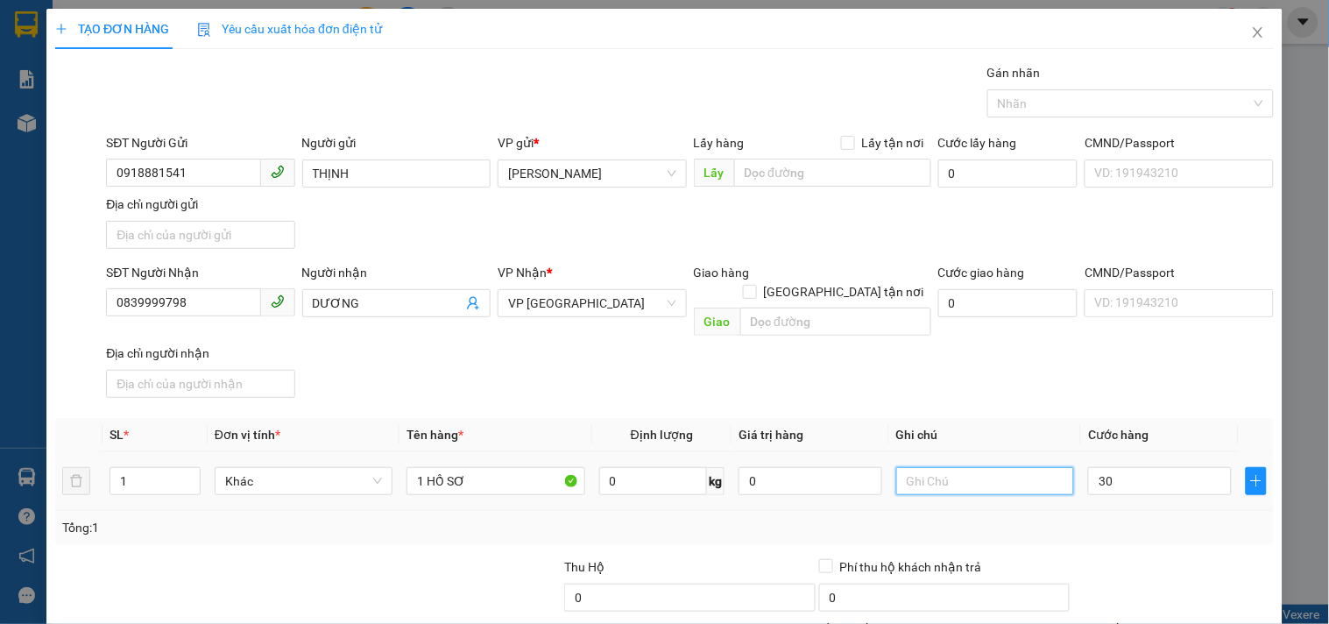
type input "30.000"
click at [973, 467] on input "text" at bounding box center [985, 481] width 178 height 28
type input "CC"
drag, startPoint x: 189, startPoint y: 313, endPoint x: 0, endPoint y: 361, distance: 195.3
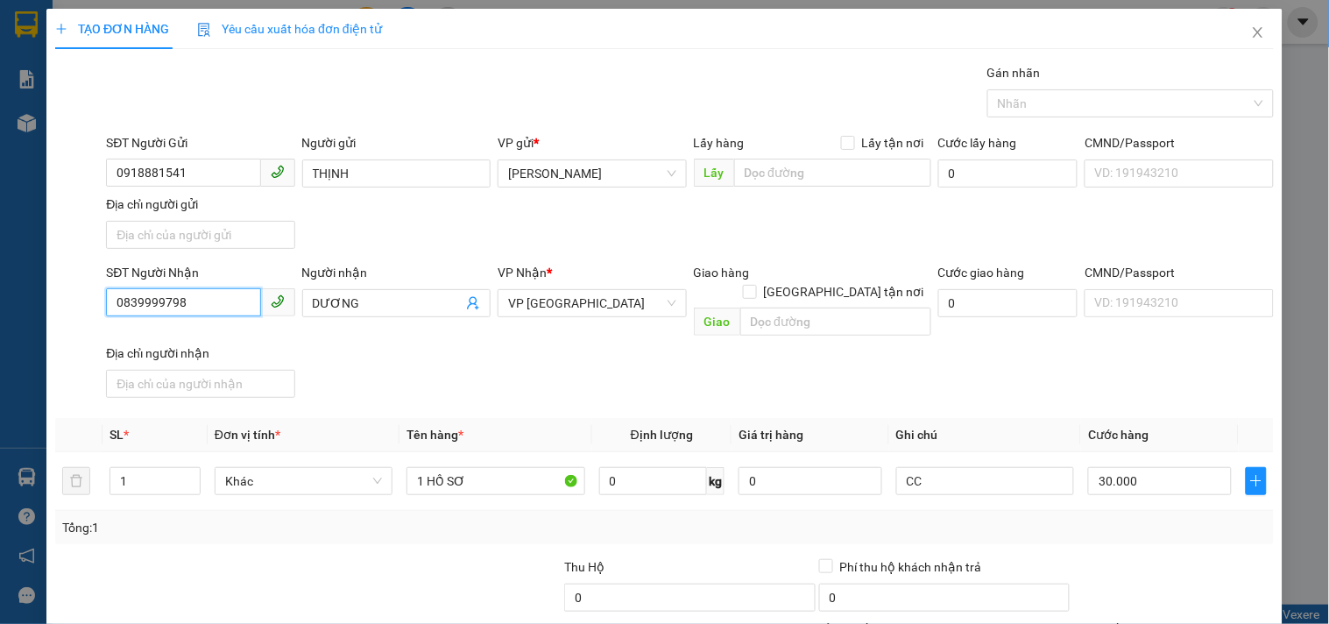
click at [0, 361] on div "TẠO ĐƠN HÀNG Yêu cầu xuất hóa đơn điện tử Transit Pickup Surcharge Ids Transit …" at bounding box center [664, 312] width 1329 height 624
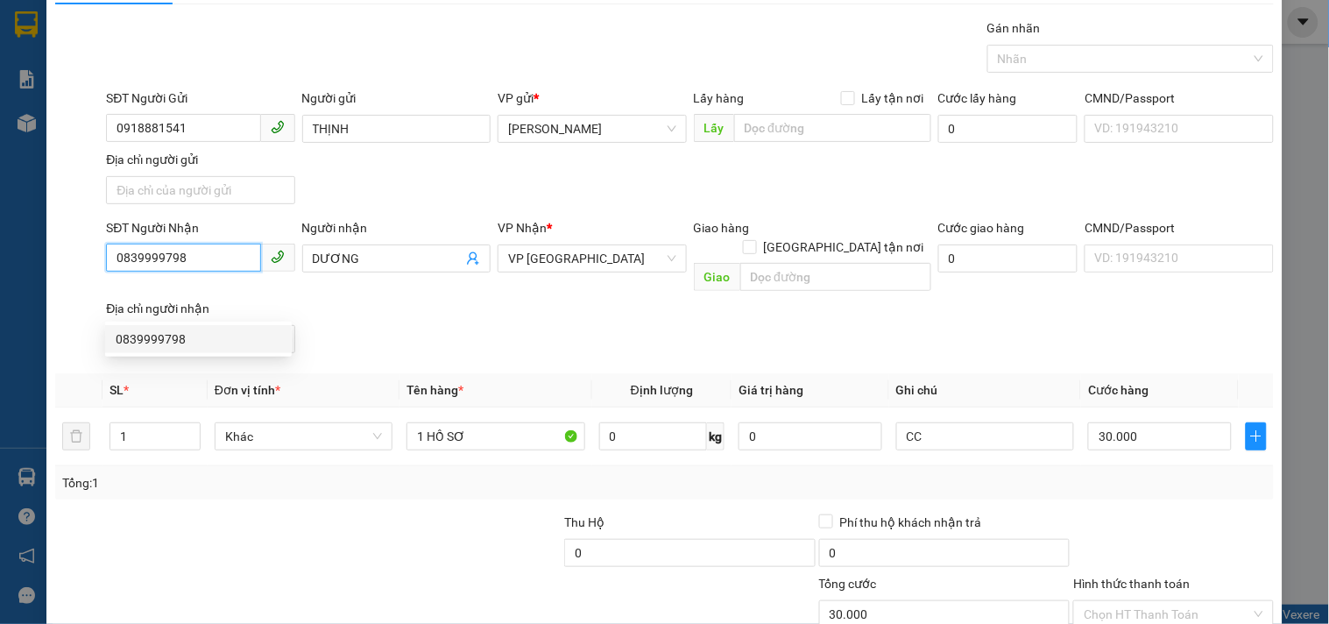
scroll to position [146, 0]
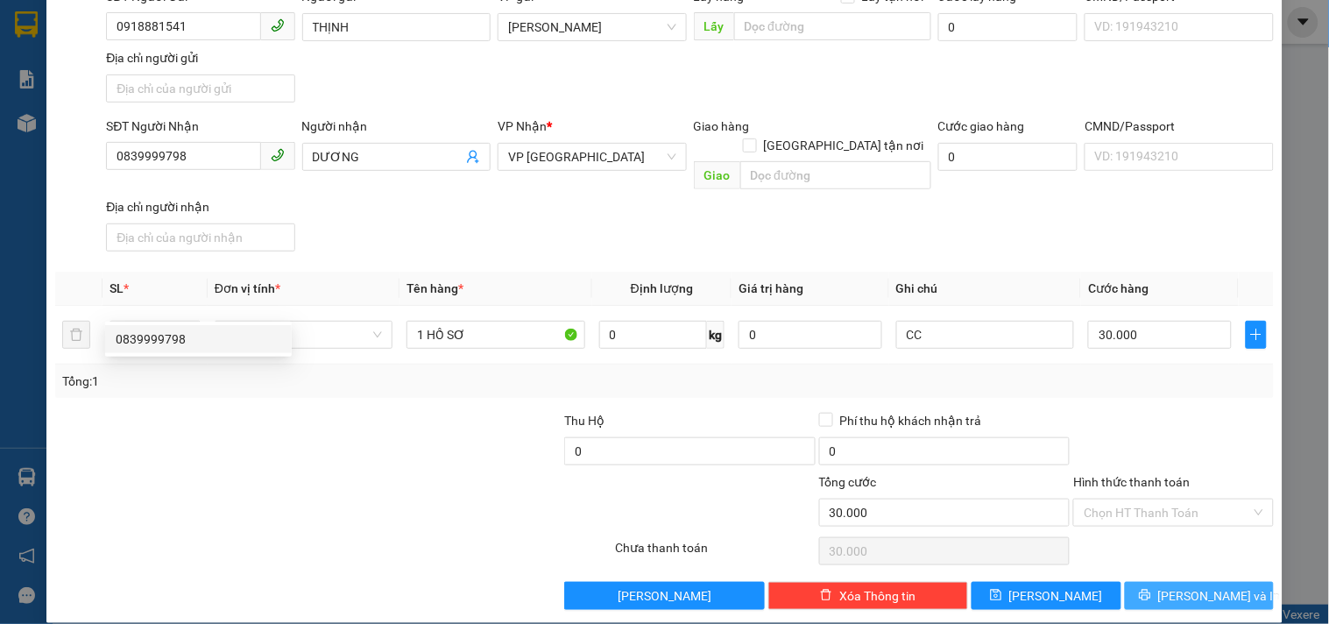
click at [1178, 582] on button "[PERSON_NAME] và In" at bounding box center [1199, 596] width 149 height 28
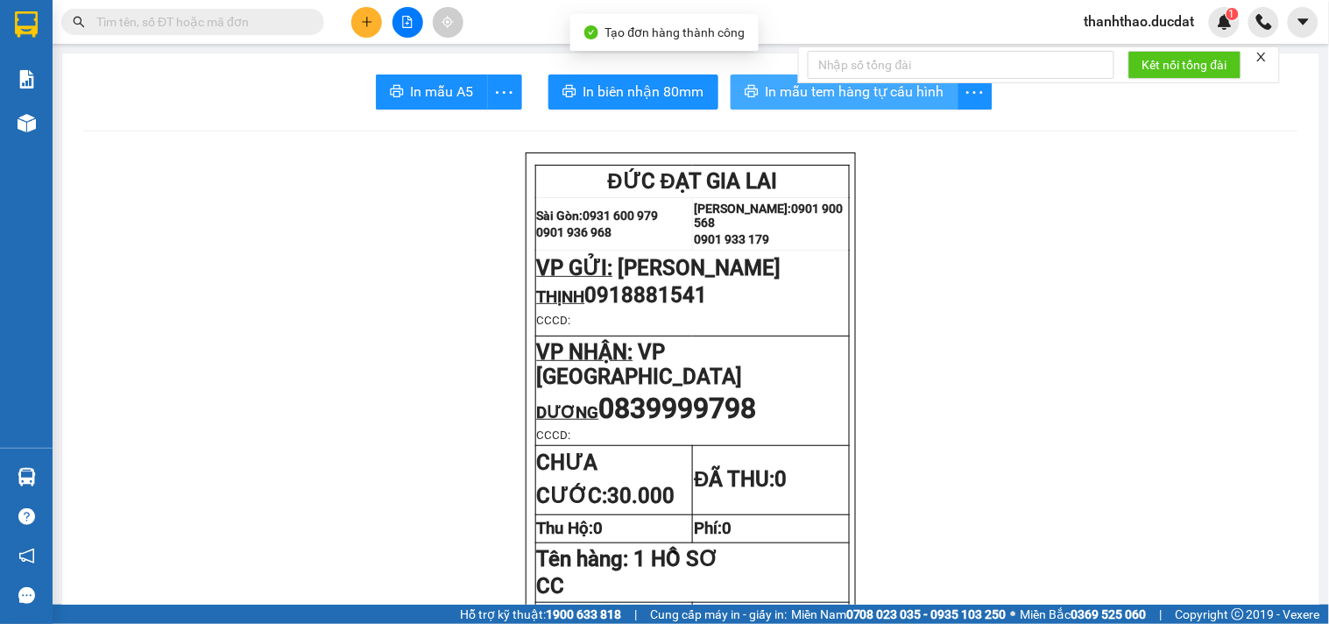
click at [774, 96] on span "In mẫu tem hàng tự cấu hình" at bounding box center [855, 92] width 179 height 22
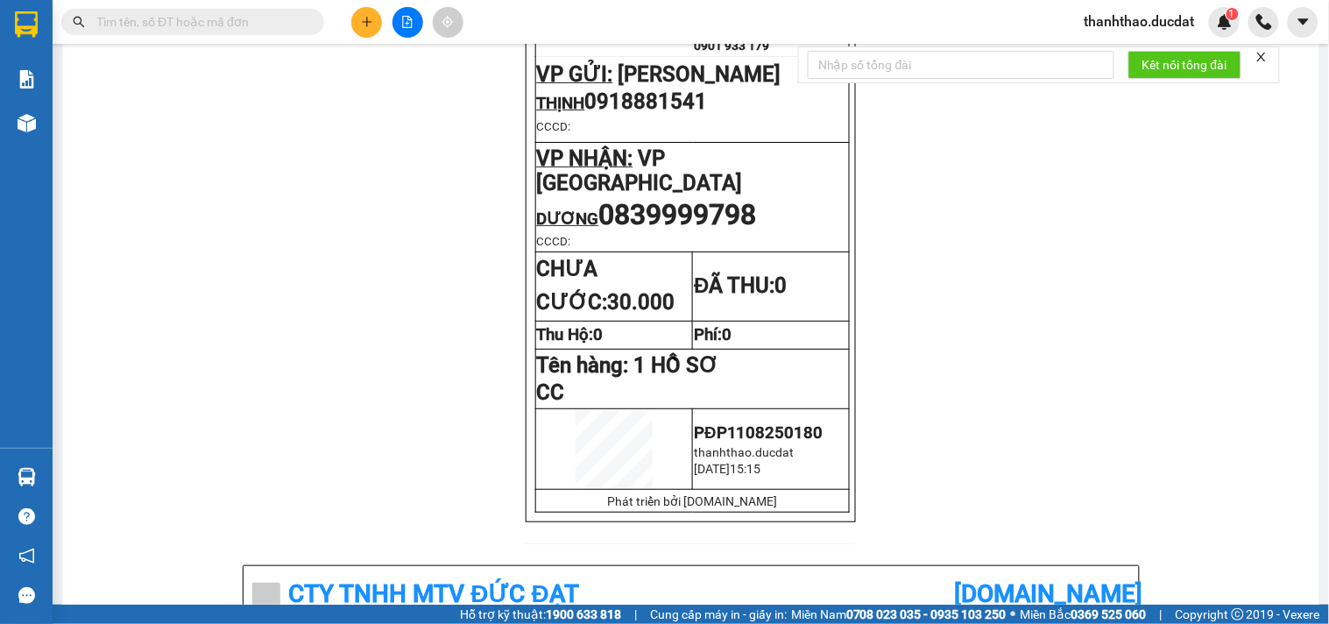
scroll to position [194, 0]
click at [372, 24] on icon "plus" at bounding box center [367, 22] width 12 height 12
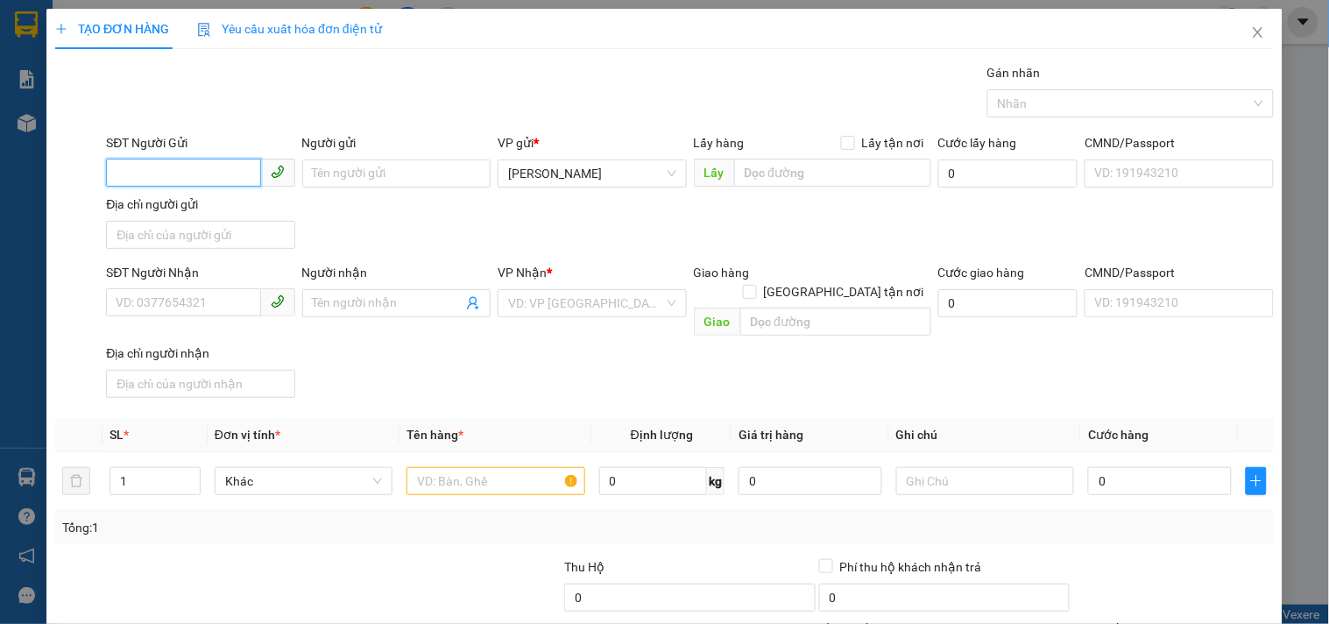
click at [204, 181] on input "SĐT Người Gửi" at bounding box center [183, 173] width 154 height 28
click at [242, 175] on input "SĐT Người Gửi" at bounding box center [183, 173] width 154 height 28
type input "0947001151"
click at [259, 222] on div "0947001151 - HUYỀN TÂY SƠN" at bounding box center [235, 208] width 260 height 28
type input "HUYỀN TÂY SƠN"
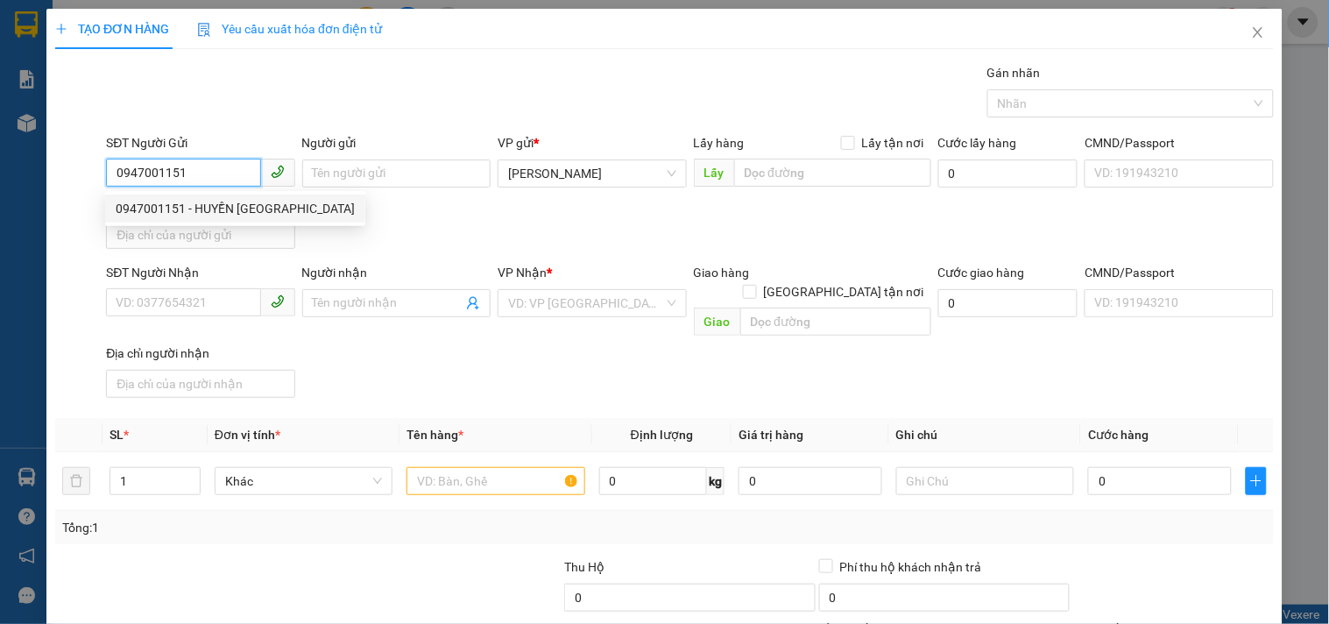
type input "0776992504"
type input "TT VSP"
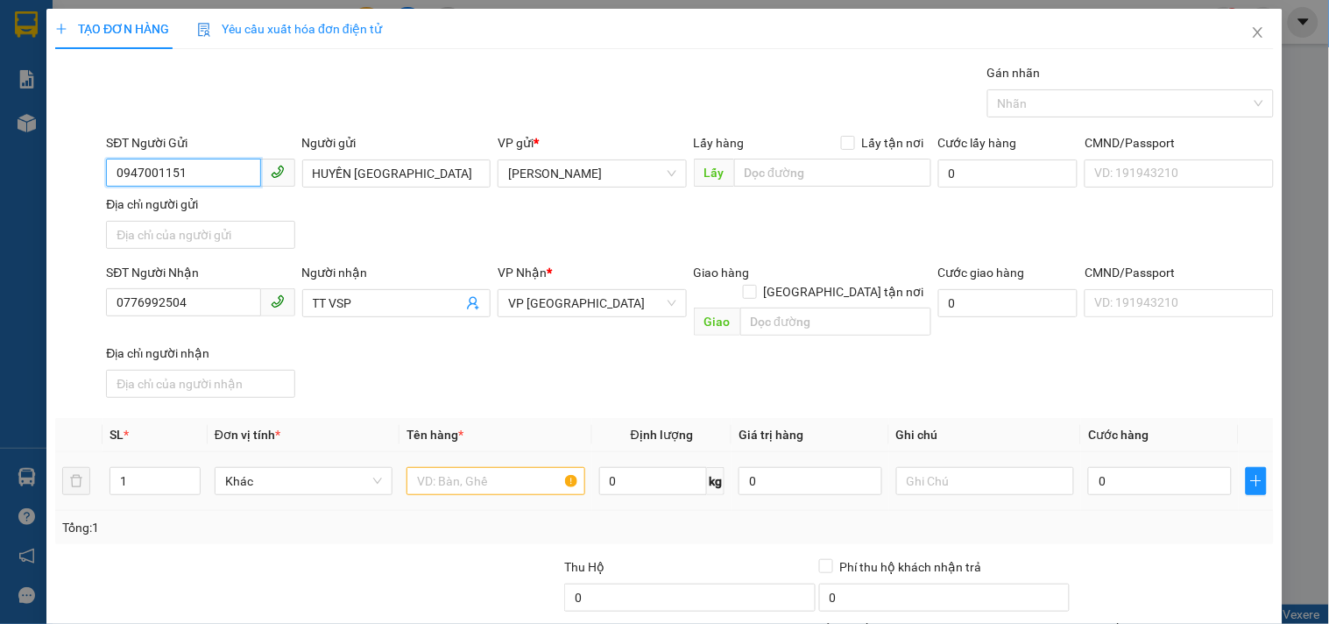
type input "0947001151"
click at [483, 484] on td at bounding box center [495, 481] width 192 height 59
click at [478, 467] on input "text" at bounding box center [495, 481] width 178 height 28
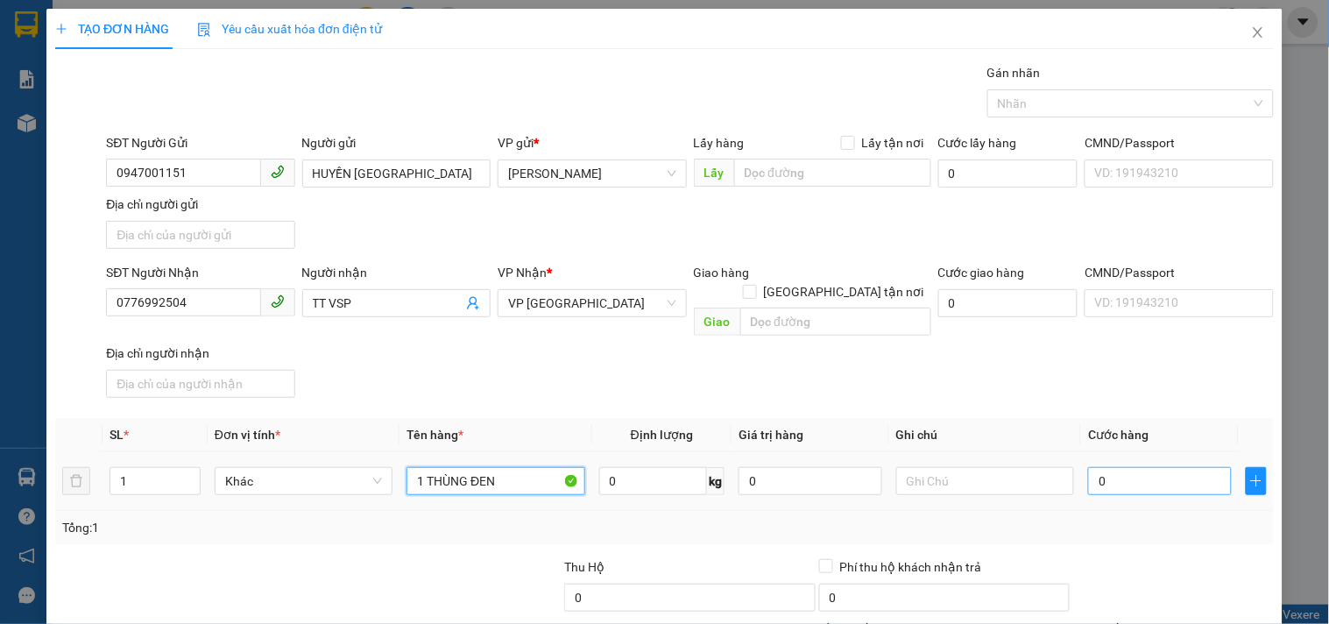
type input "1 THÙNG ĐEN"
click at [1099, 467] on input "0" at bounding box center [1160, 481] width 144 height 28
type input "6"
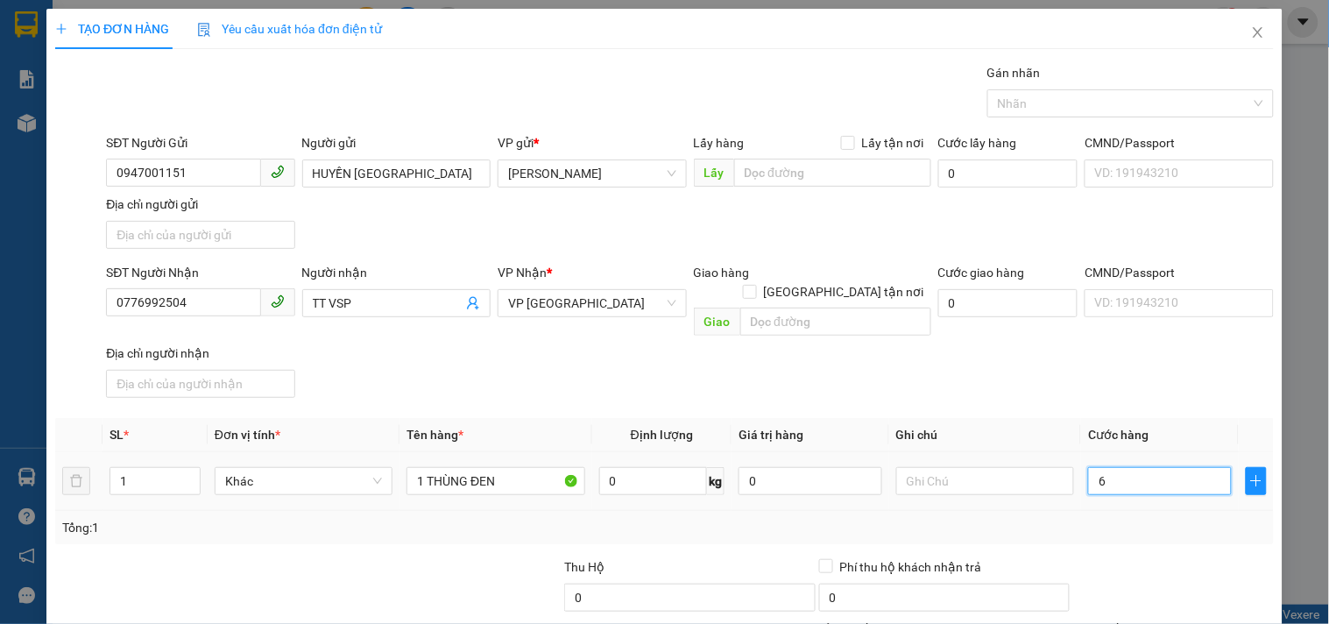
type input "60"
type input "60.000"
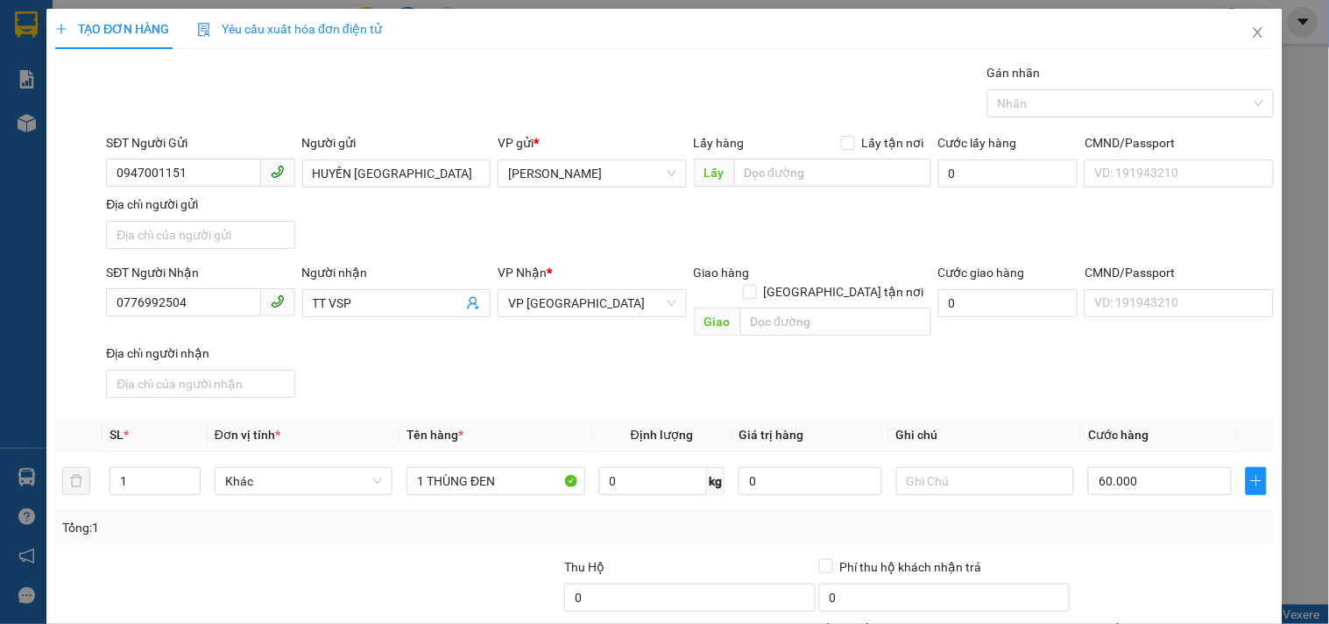
drag, startPoint x: 1157, startPoint y: 391, endPoint x: 1156, endPoint y: 378, distance: 13.2
click at [1155, 384] on div "Transit Pickup Surcharge Ids Transit Deliver Surcharge Ids Transit Deliver Surc…" at bounding box center [664, 409] width 1219 height 693
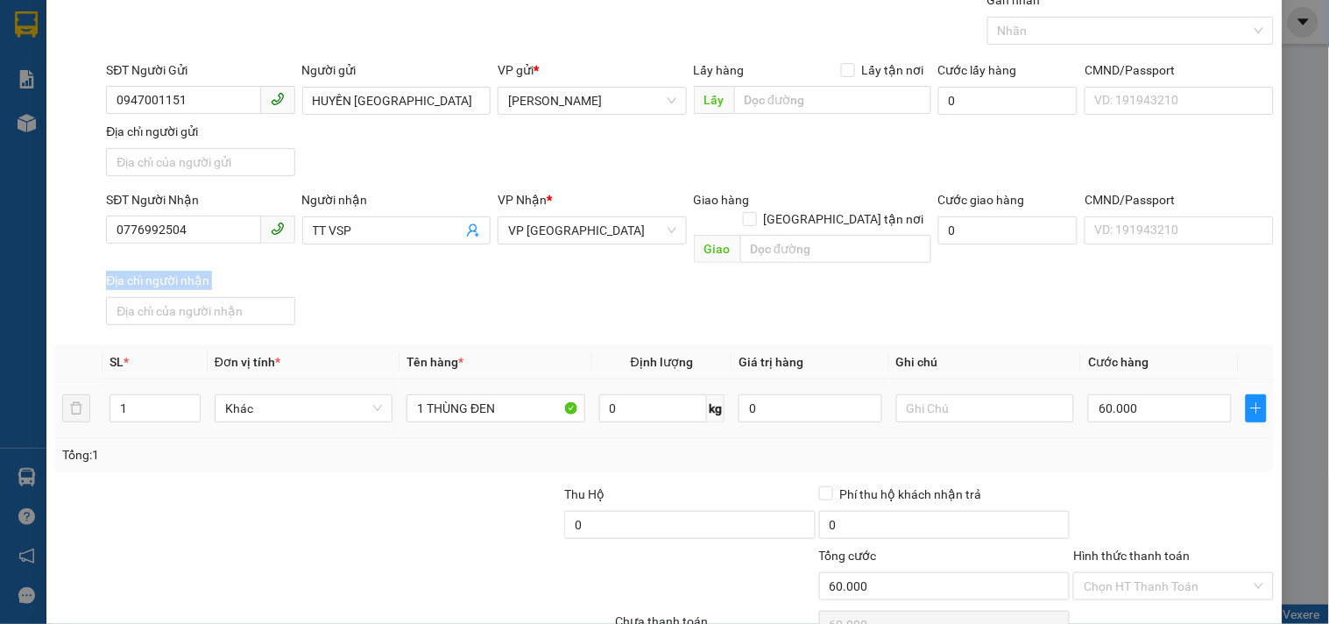
scroll to position [146, 0]
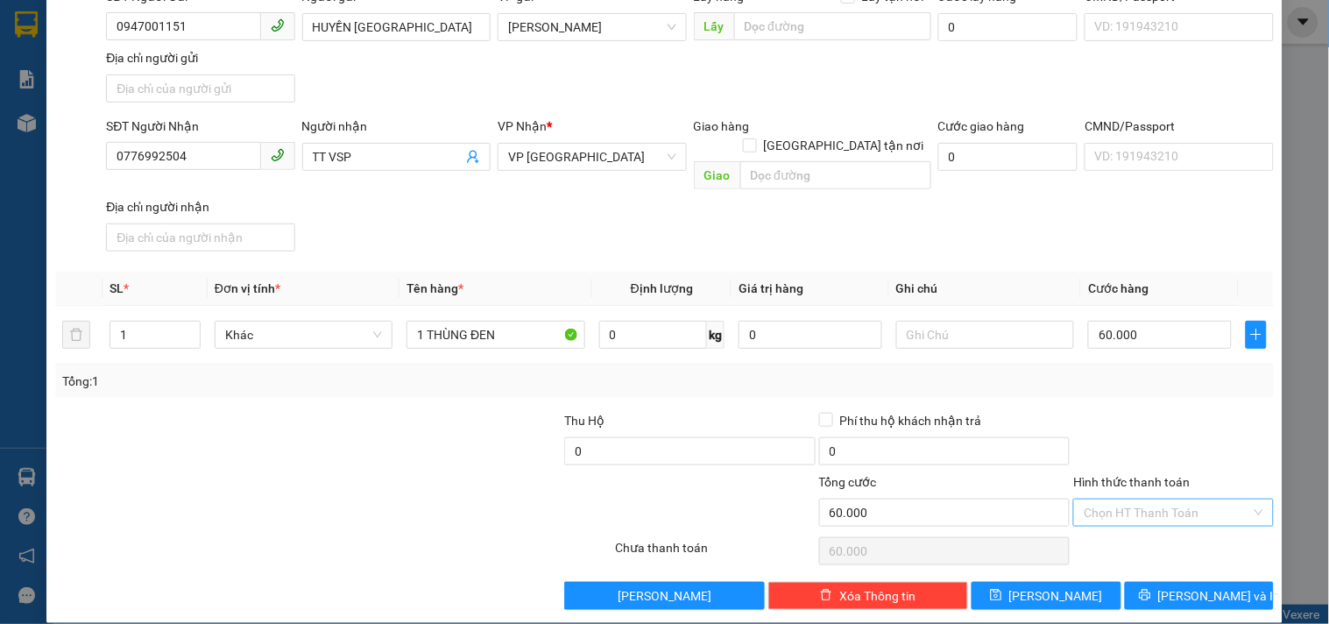
drag, startPoint x: 1171, startPoint y: 497, endPoint x: 1171, endPoint y: 482, distance: 14.9
click at [1171, 499] on input "Hình thức thanh toán" at bounding box center [1167, 512] width 166 height 26
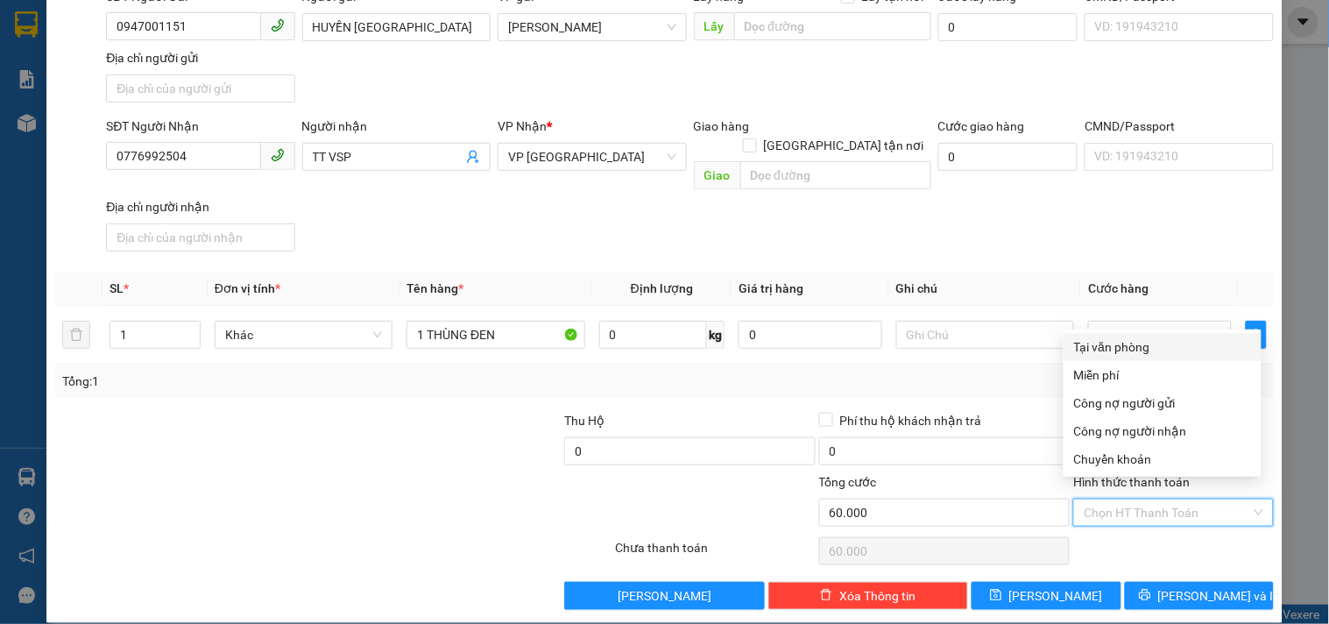
drag, startPoint x: 1158, startPoint y: 349, endPoint x: 1185, endPoint y: 548, distance: 201.6
click at [1158, 356] on div "Tại văn phòng" at bounding box center [1163, 347] width 198 height 28
type input "0"
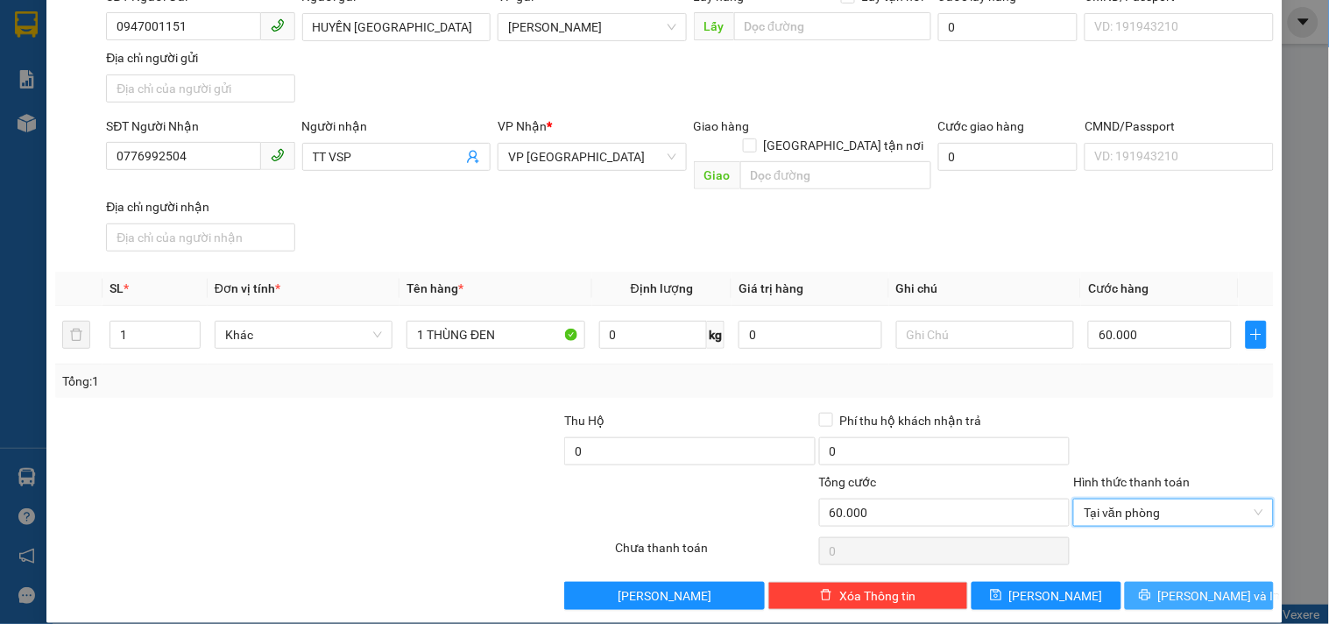
click at [1181, 582] on button "[PERSON_NAME] và In" at bounding box center [1199, 596] width 149 height 28
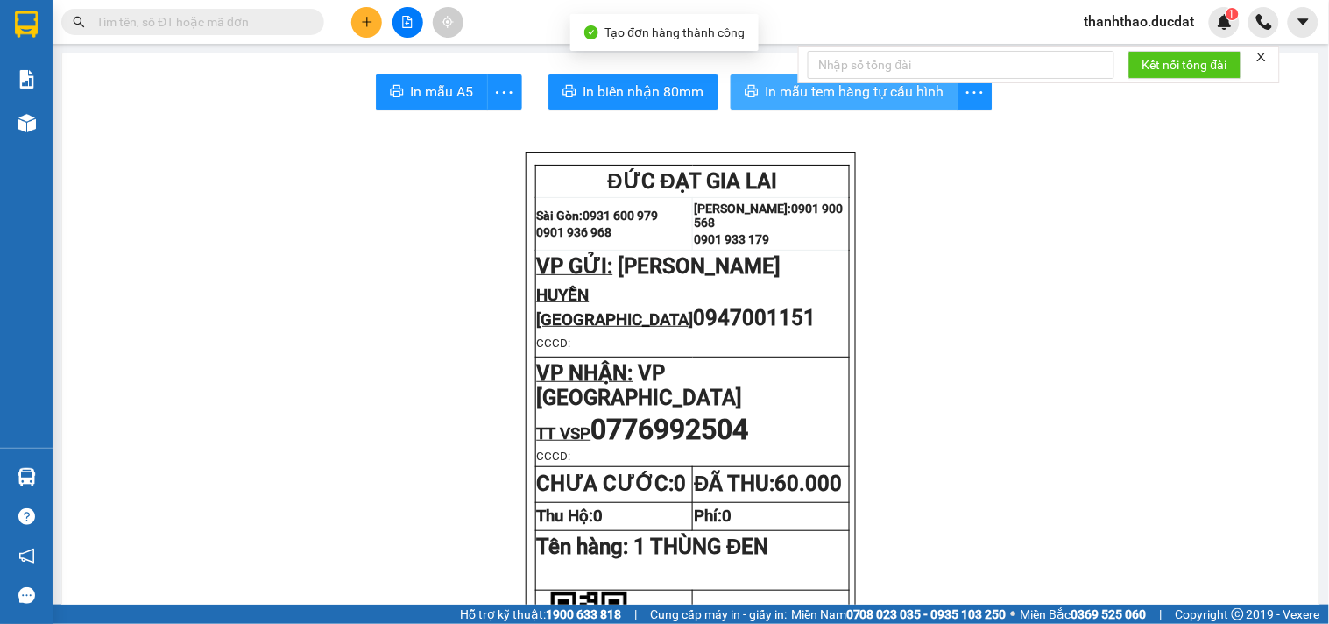
click at [746, 88] on icon "printer" at bounding box center [751, 91] width 13 height 12
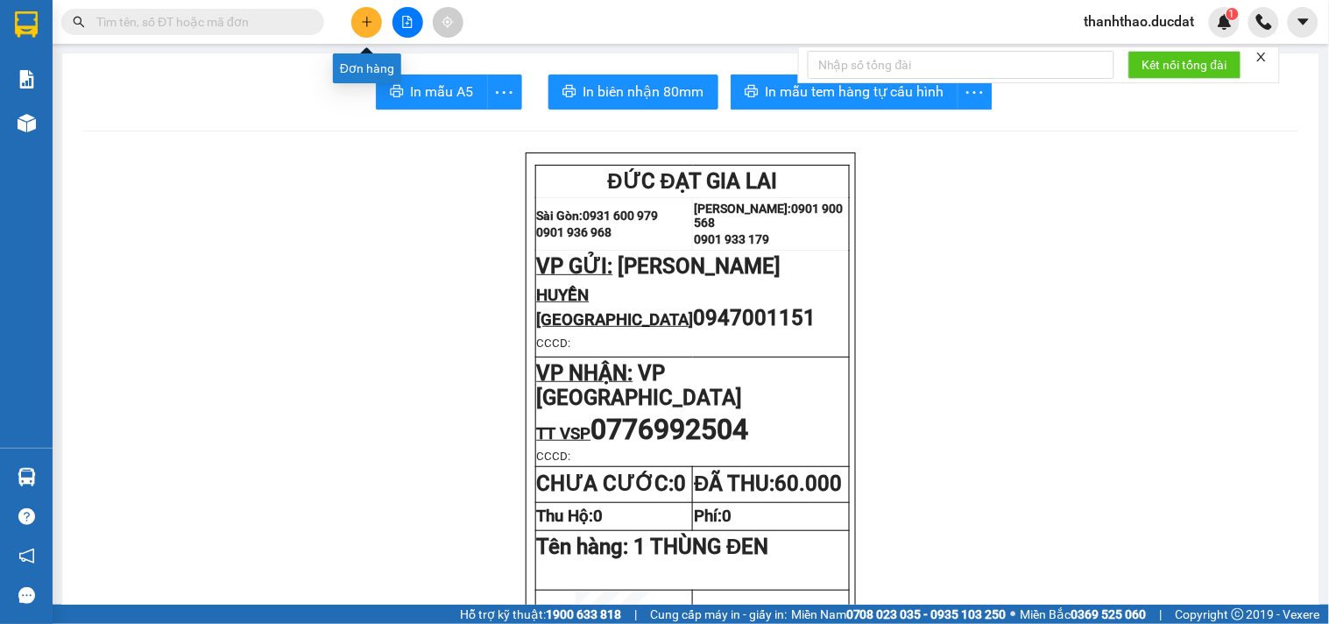
click at [375, 26] on button at bounding box center [366, 22] width 31 height 31
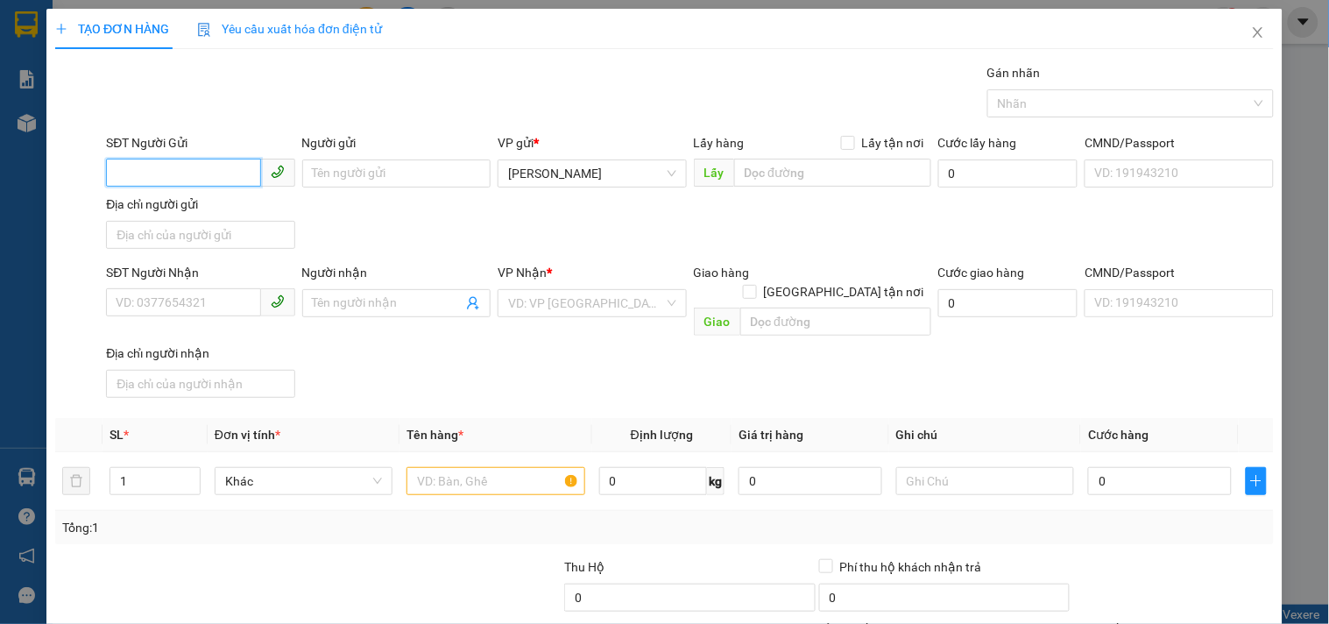
click at [198, 171] on input "SĐT Người Gửi" at bounding box center [183, 173] width 154 height 28
type input "0947001151"
click at [245, 207] on div "0947001151 - HUYỀN TÂY SƠN" at bounding box center [235, 208] width 239 height 19
type input "HUYỀN TÂY SƠN"
type input "0776992504"
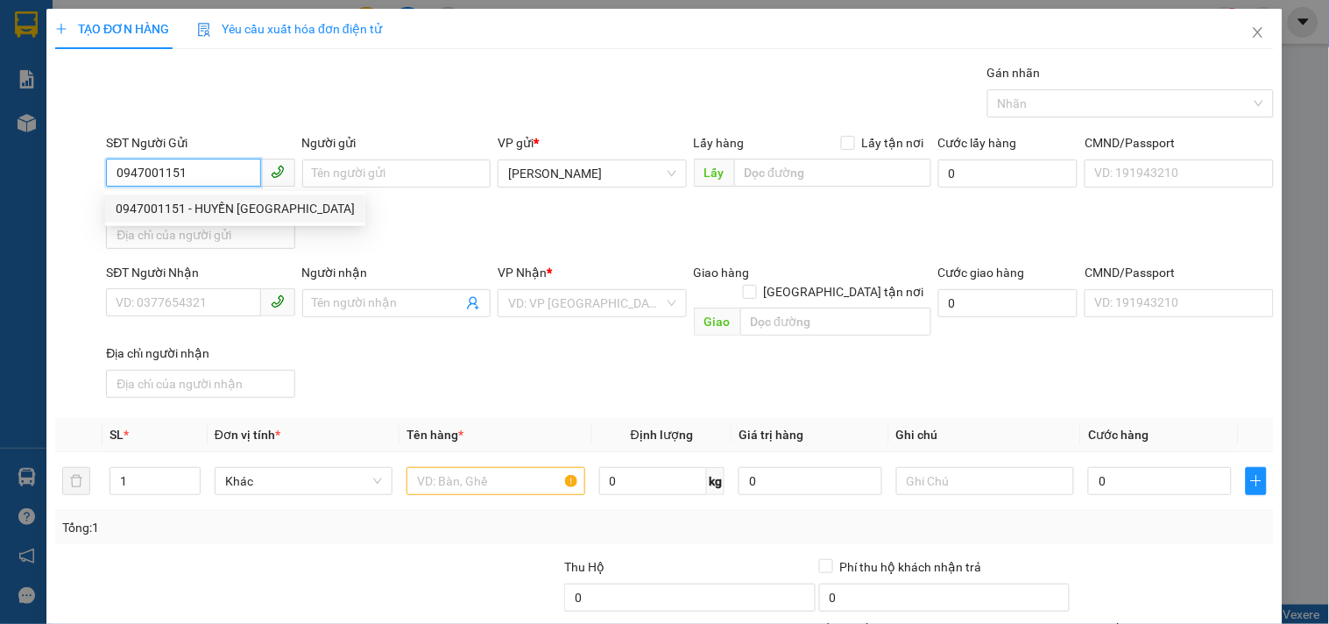
type input "TT VSP"
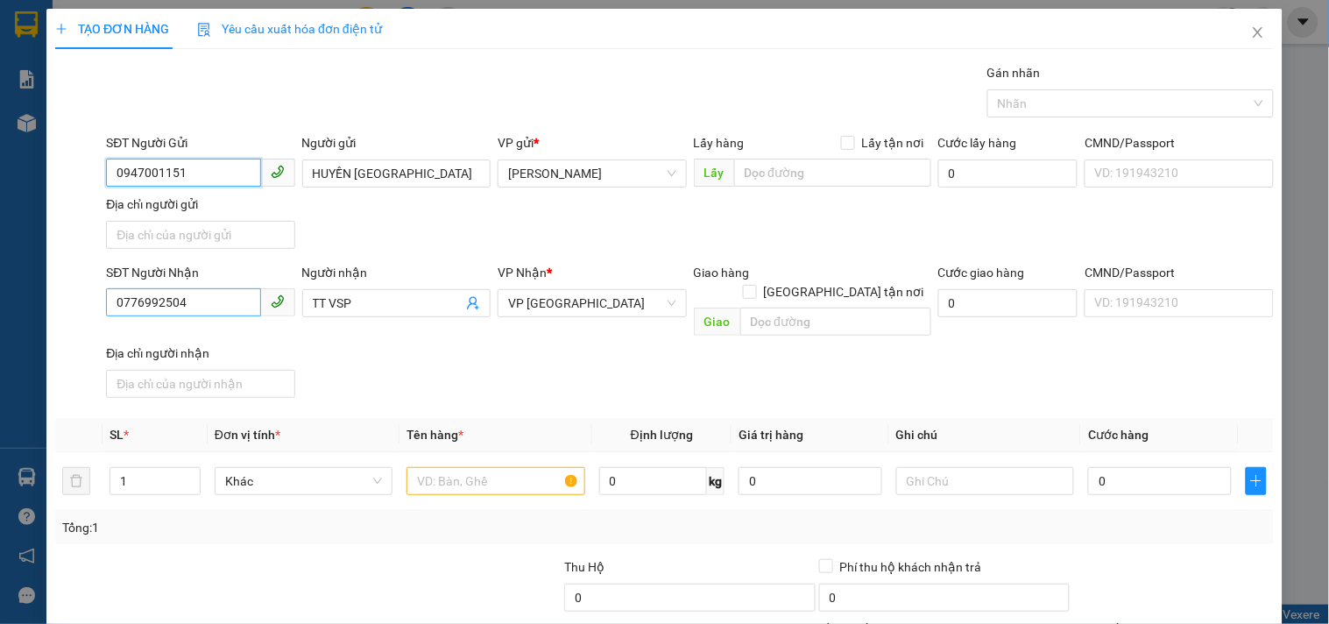
type input "0947001151"
click at [197, 300] on input "0776992504" at bounding box center [183, 302] width 154 height 28
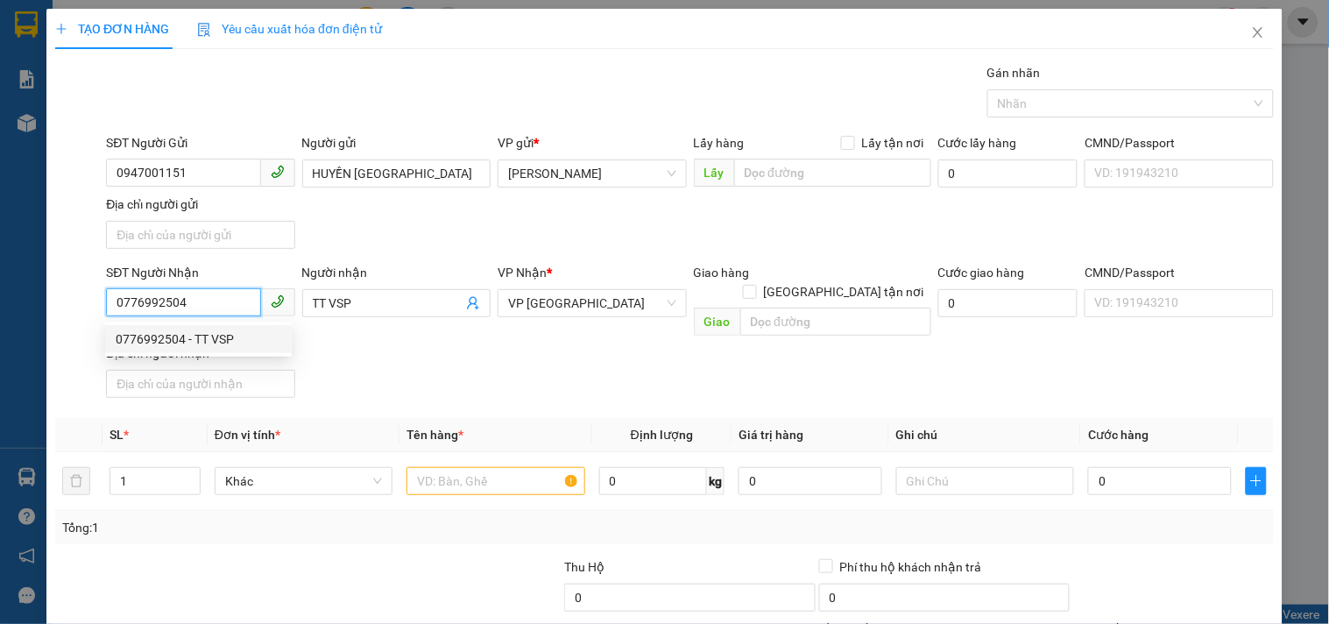
drag, startPoint x: 197, startPoint y: 300, endPoint x: 0, endPoint y: 308, distance: 197.3
click at [0, 308] on div "TẠO ĐƠN HÀNG Yêu cầu xuất hóa đơn điện tử Transit Pickup Surcharge Ids Transit …" at bounding box center [664, 312] width 1329 height 624
type input "0908695396"
click at [245, 330] on div "0908695396 - CTY NGÔI SAO SÁNG" at bounding box center [213, 338] width 194 height 19
type input "CTY NGÔI SAO SÁNG"
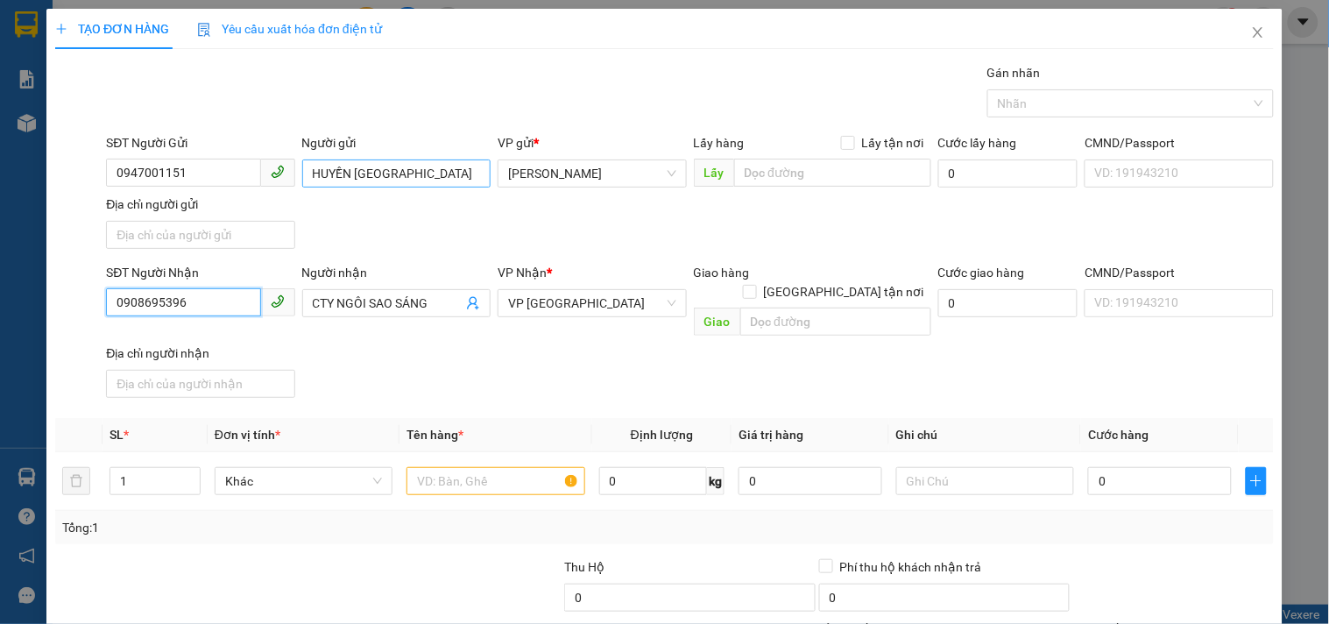
type input "0908695396"
drag, startPoint x: 352, startPoint y: 171, endPoint x: 0, endPoint y: 155, distance: 352.5
click at [6, 167] on div "TẠO ĐƠN HÀNG Yêu cầu xuất hóa đơn điện tử Transit Pickup Surcharge Ids Transit …" at bounding box center [664, 312] width 1329 height 624
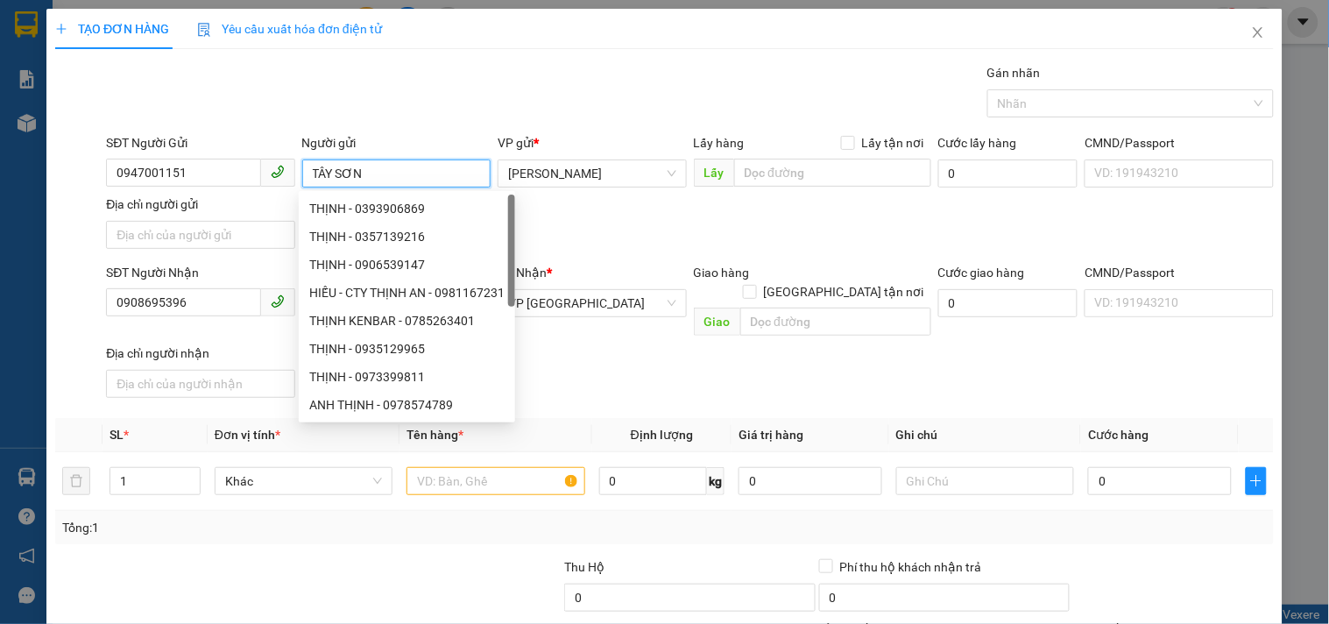
type input "TÂY SƠN"
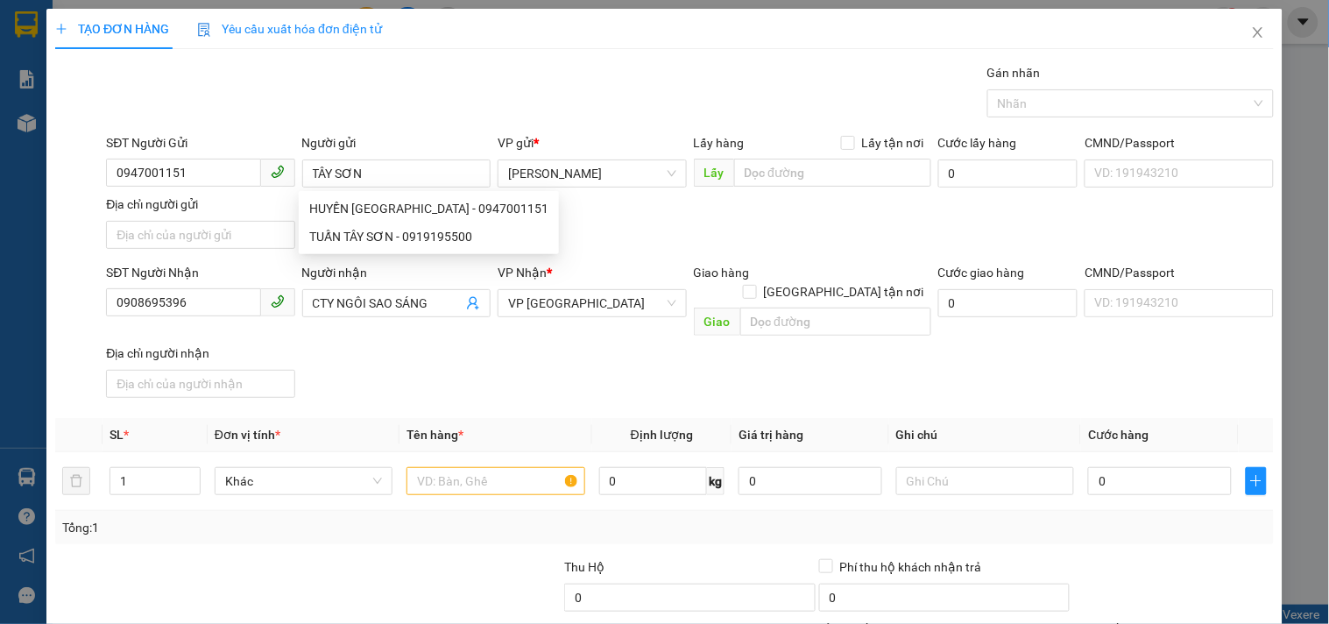
drag, startPoint x: 593, startPoint y: 359, endPoint x: 584, endPoint y: 353, distance: 10.7
click at [588, 359] on div "SĐT Người Nhận 0908695396 Người nhận CTY NGÔI SAO SÁNG VP Nhận * VP Sài Gòn Gia…" at bounding box center [689, 334] width 1175 height 142
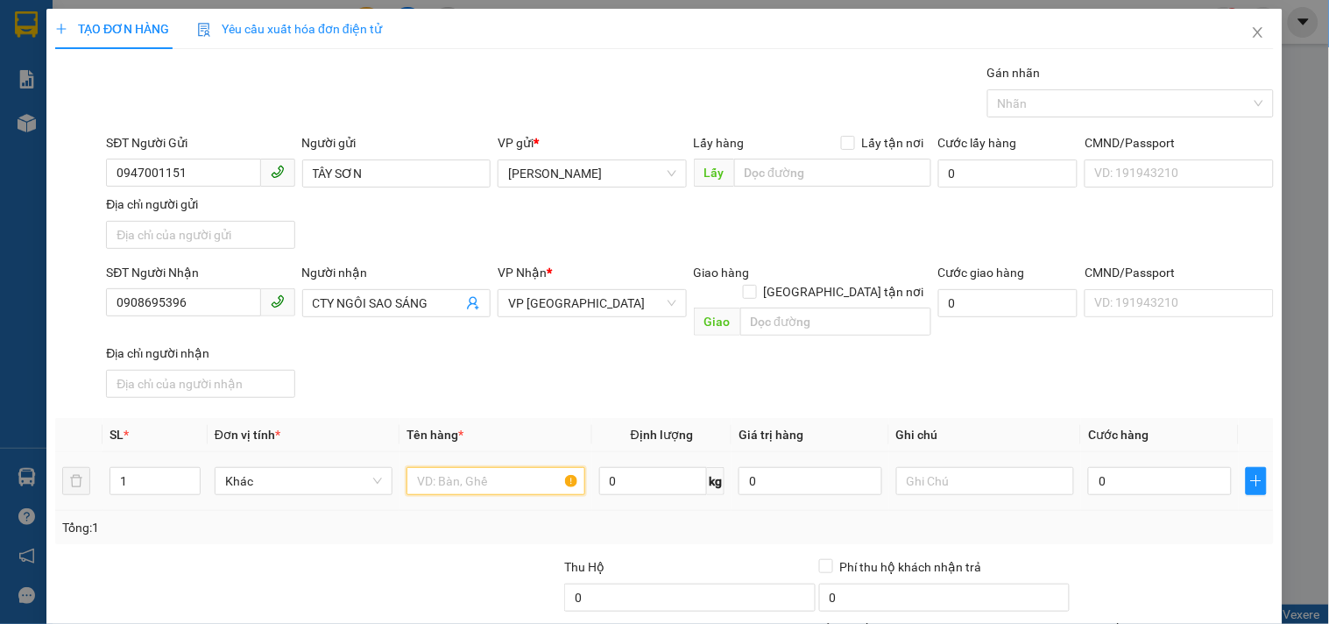
drag, startPoint x: 489, startPoint y: 450, endPoint x: 465, endPoint y: 427, distance: 33.5
click at [485, 452] on td at bounding box center [495, 481] width 192 height 59
type input "1 CỤC ĐEN DẸP"
click at [1163, 467] on input "0" at bounding box center [1160, 481] width 144 height 28
type input "3"
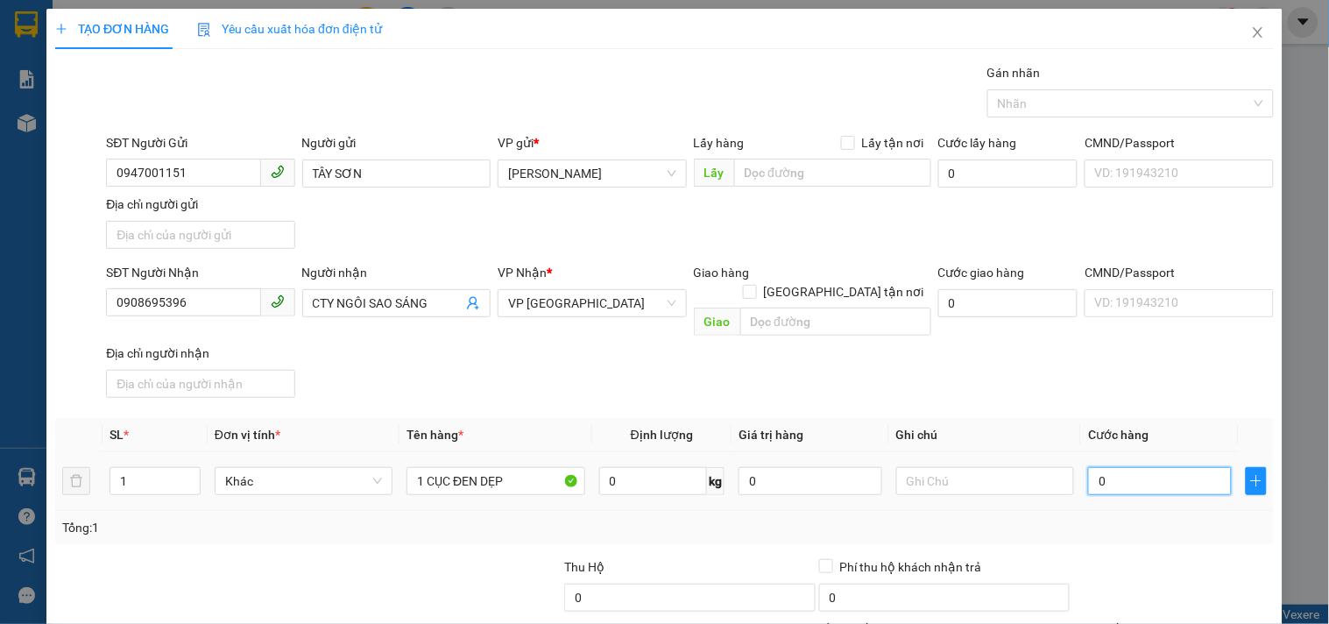
type input "3"
type input "30"
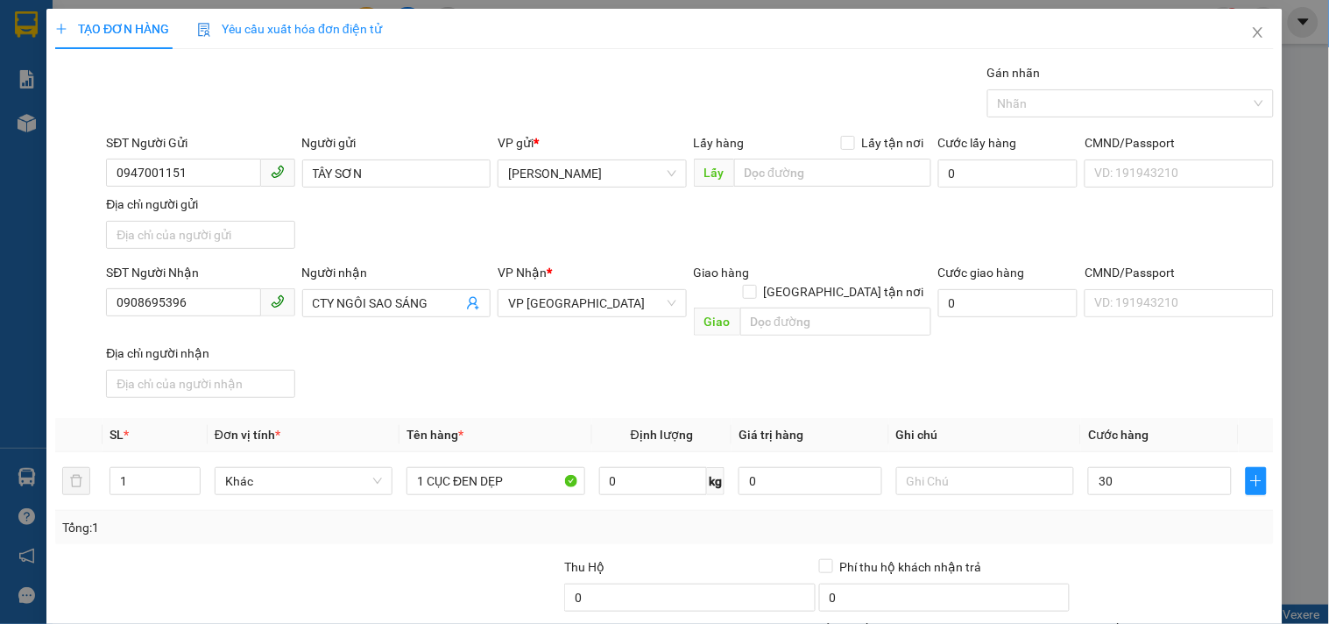
type input "30.000"
click at [1117, 418] on th "Cước hàng" at bounding box center [1160, 435] width 158 height 34
click at [1098, 518] on div "Tổng: 1" at bounding box center [664, 527] width 1205 height 19
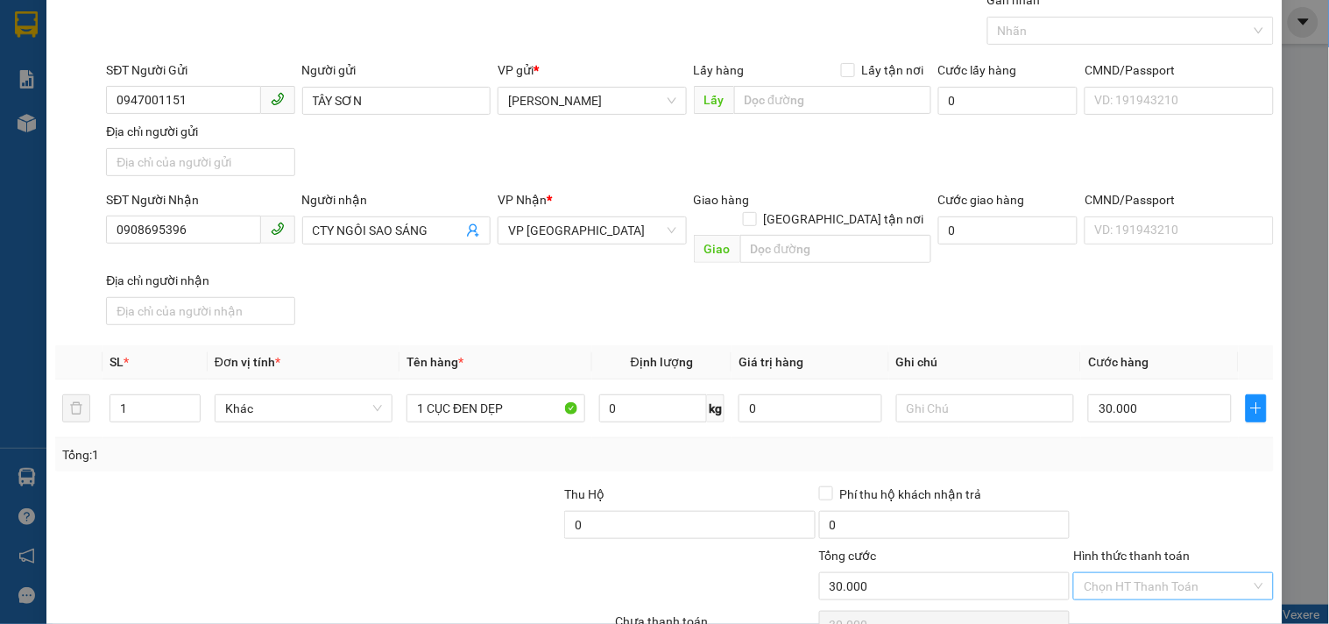
scroll to position [146, 0]
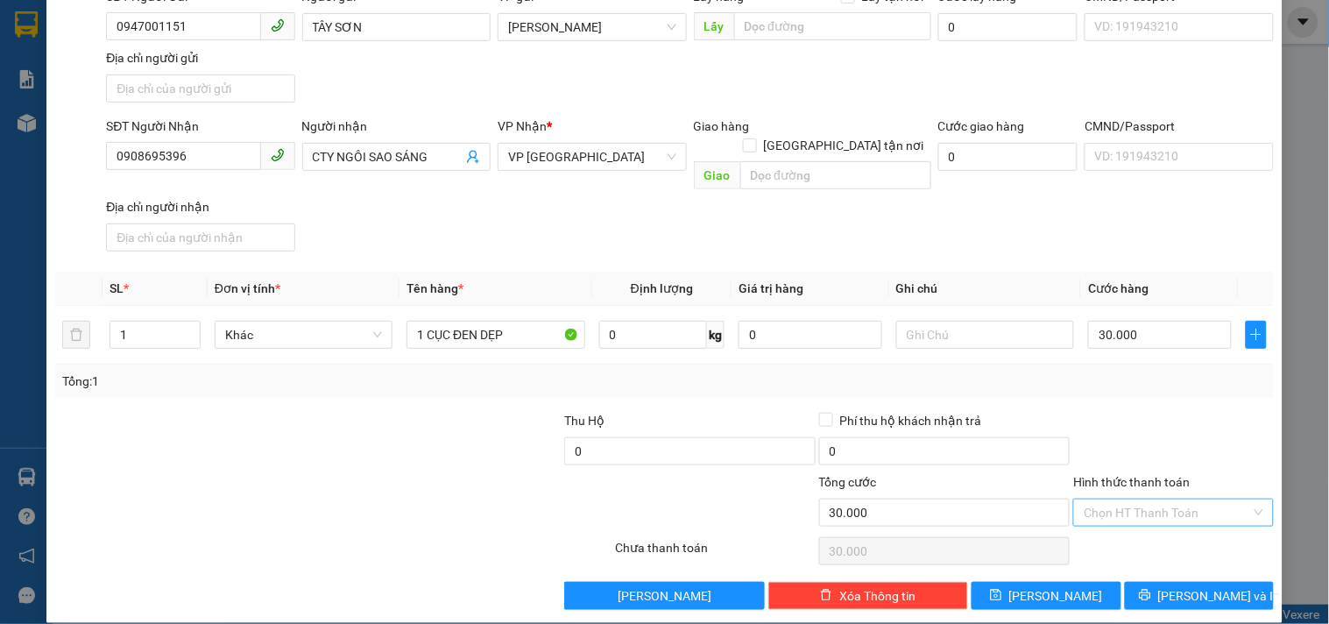
click at [1115, 499] on input "Hình thức thanh toán" at bounding box center [1167, 512] width 166 height 26
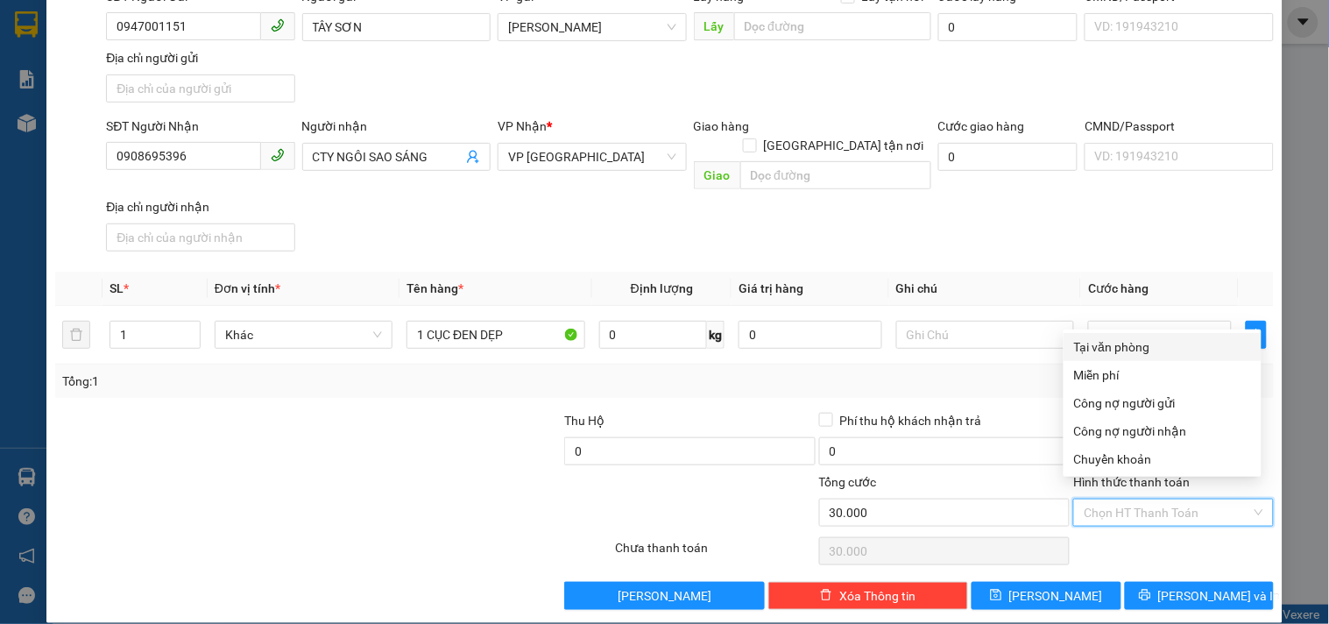
click at [1102, 344] on div "Tại văn phòng" at bounding box center [1162, 346] width 177 height 19
type input "0"
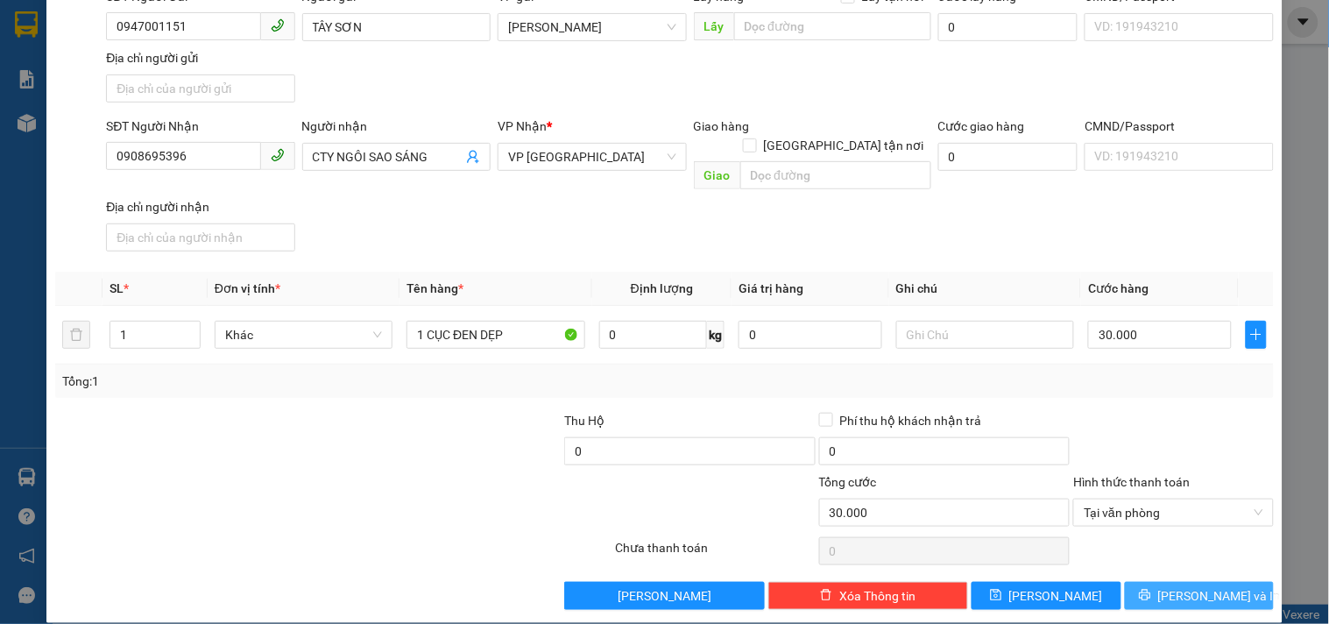
drag, startPoint x: 1185, startPoint y: 602, endPoint x: 1184, endPoint y: 576, distance: 26.3
click at [1185, 598] on div "TẠO ĐƠN HÀNG Yêu cầu xuất hóa đơn điện tử Transit Pickup Surcharge Ids Transit …" at bounding box center [664, 242] width 1236 height 760
click at [1184, 586] on span "[PERSON_NAME] và In" at bounding box center [1219, 595] width 123 height 19
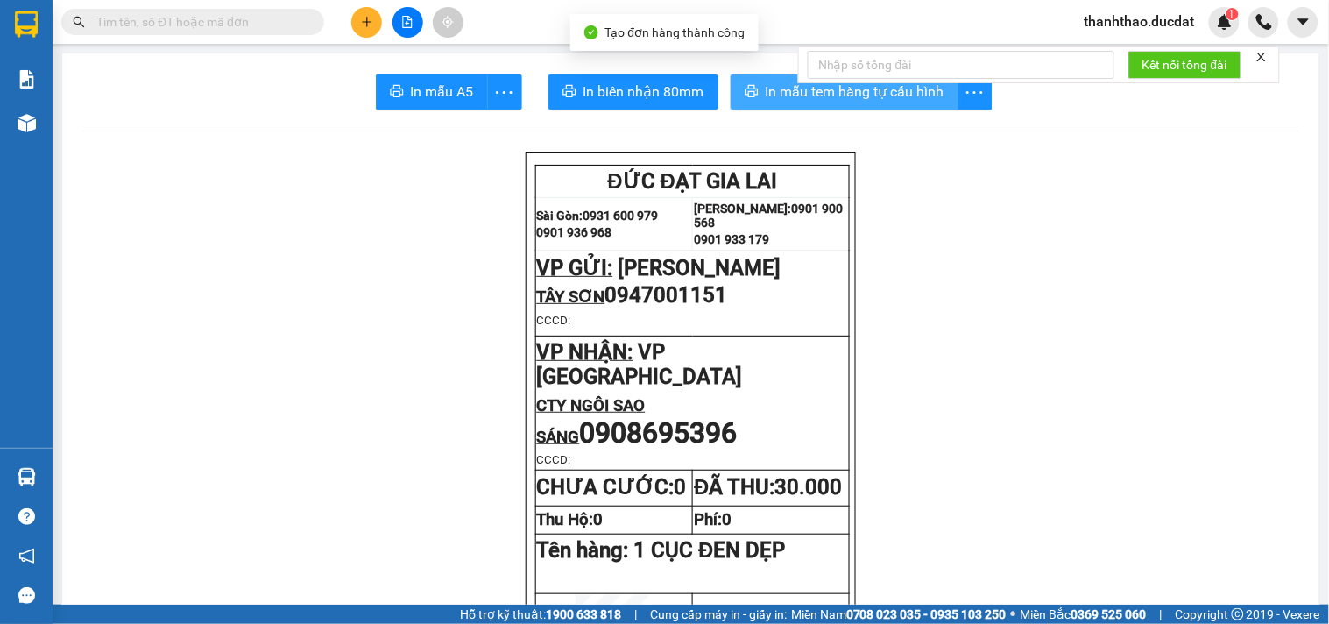
click at [817, 98] on span "In mẫu tem hàng tự cấu hình" at bounding box center [855, 92] width 179 height 22
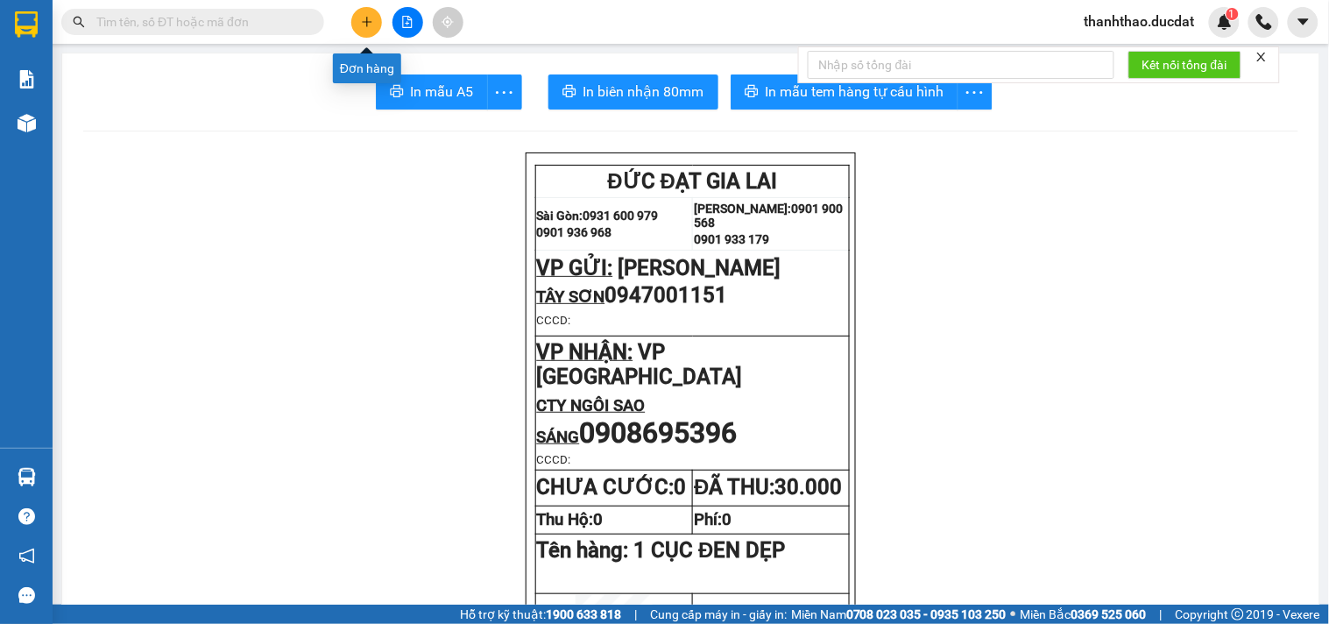
click at [357, 23] on button at bounding box center [366, 22] width 31 height 31
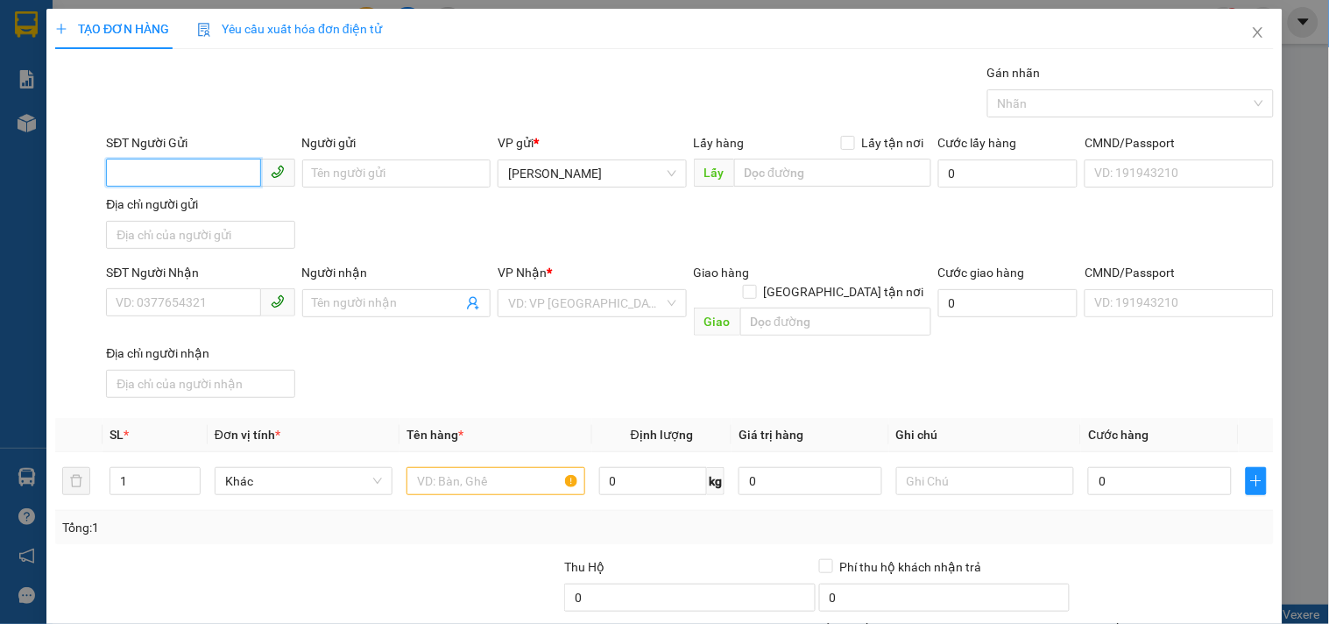
drag, startPoint x: 187, startPoint y: 179, endPoint x: 175, endPoint y: 173, distance: 13.3
click at [177, 178] on input "SĐT Người Gửi" at bounding box center [183, 173] width 154 height 28
type input "0919195500"
click at [194, 215] on div "0919195500 - TUẤN TÂY SƠN" at bounding box center [199, 208] width 166 height 19
type input "TUẤN TÂY SƠN"
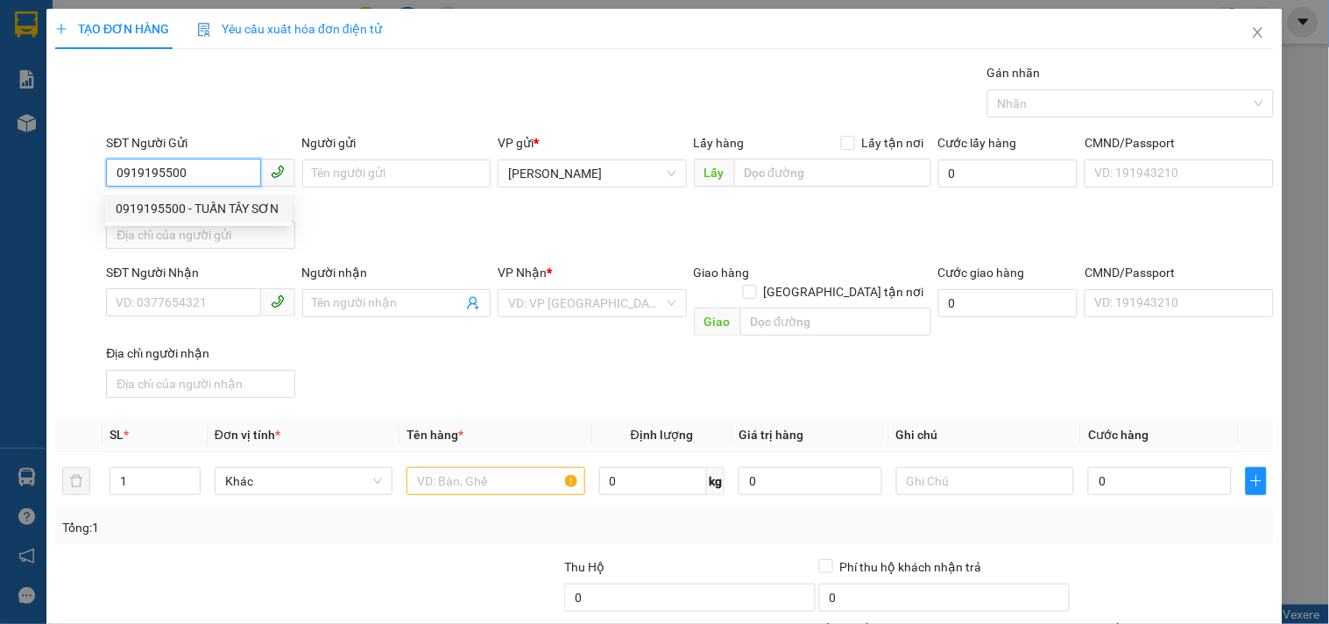
type input "0935024002"
type input "THỊNH"
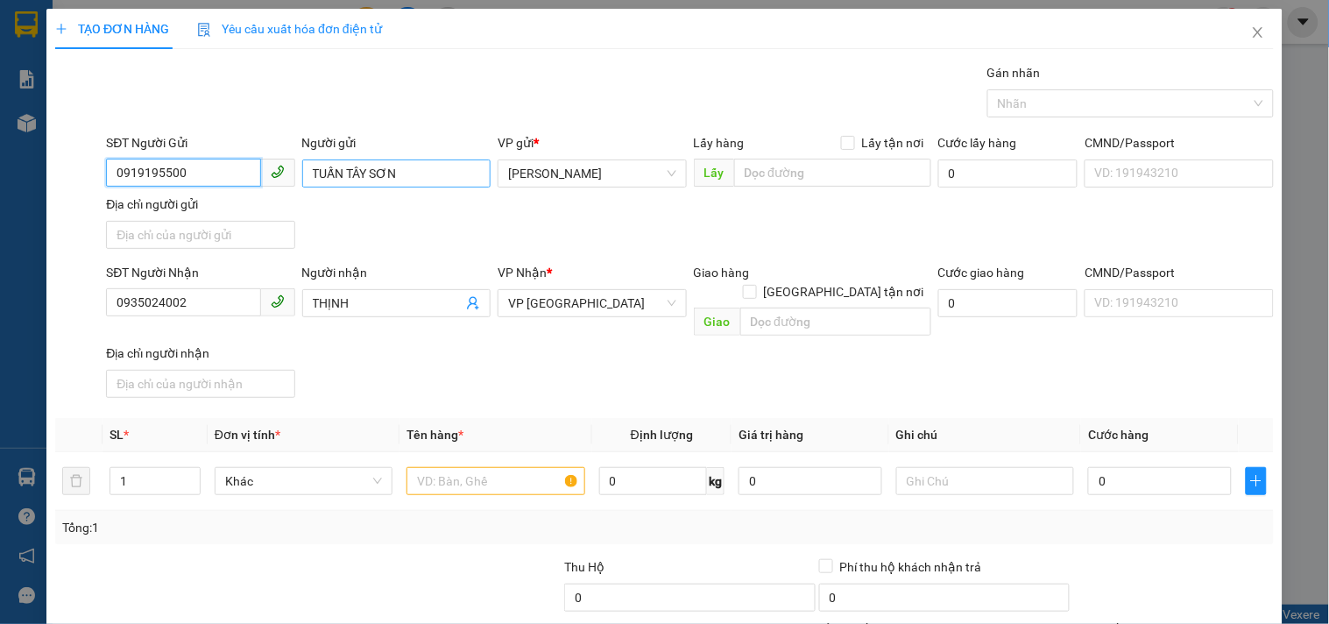
type input "0919195500"
drag, startPoint x: 345, startPoint y: 168, endPoint x: 0, endPoint y: 357, distance: 393.2
click at [0, 325] on div "TẠO ĐƠN HÀNG Yêu cầu xuất hóa đơn điện tử Transit Pickup Surcharge Ids Transit …" at bounding box center [664, 312] width 1329 height 624
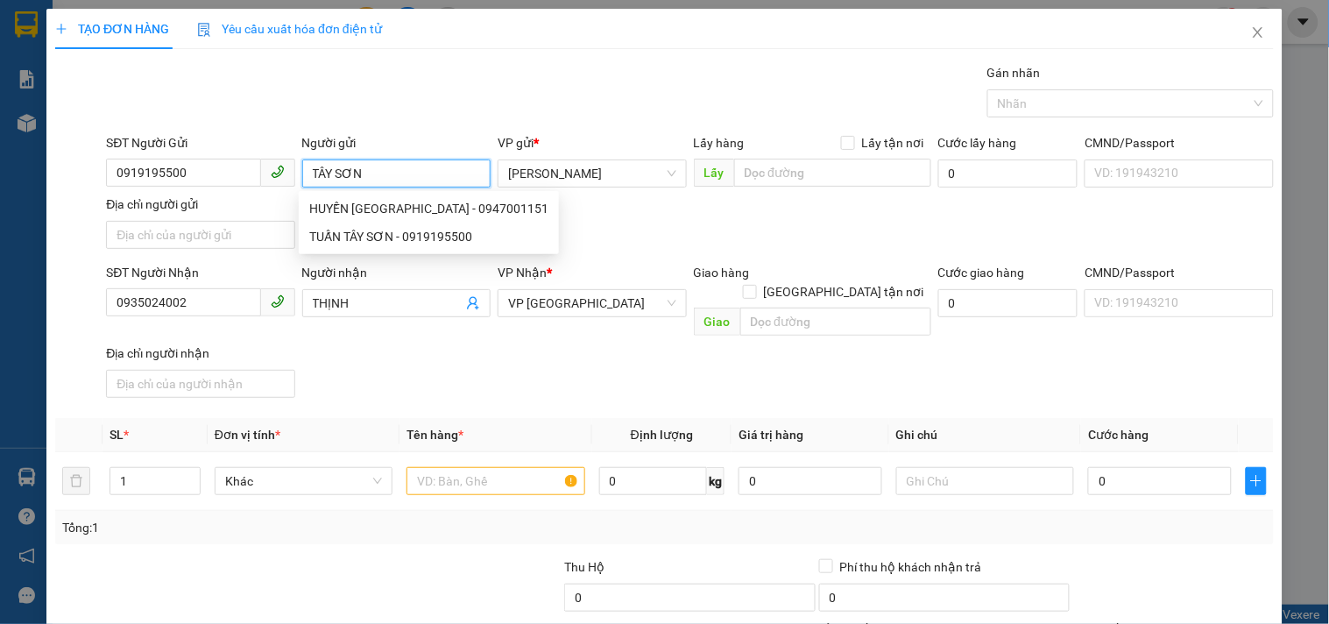
type input "TÂY SƠN"
drag, startPoint x: 209, startPoint y: 286, endPoint x: 198, endPoint y: 299, distance: 16.2
click at [208, 286] on div "SĐT Người Nhận" at bounding box center [200, 276] width 188 height 26
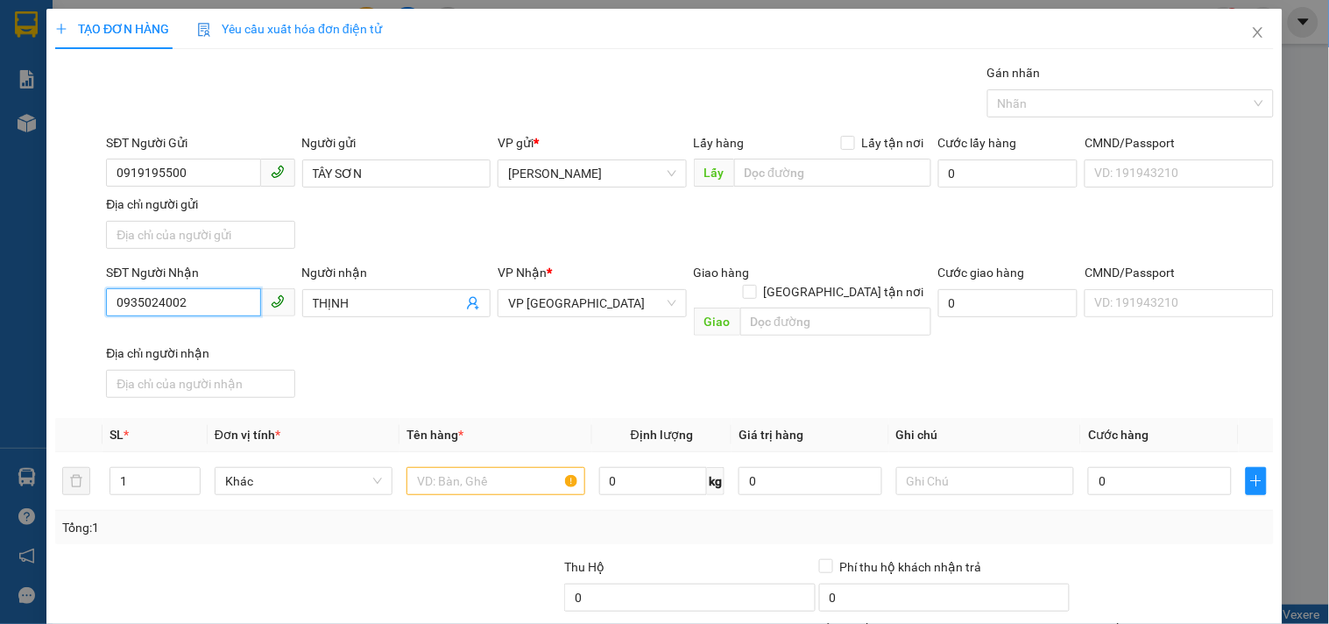
click at [197, 300] on input "0935024002" at bounding box center [183, 302] width 154 height 28
drag, startPoint x: 197, startPoint y: 300, endPoint x: 0, endPoint y: 357, distance: 205.2
click at [0, 339] on div "TẠO ĐƠN HÀNG Yêu cầu xuất hóa đơn điện tử Transit Pickup Surcharge Ids Transit …" at bounding box center [664, 312] width 1329 height 624
type input "0905080758"
click at [155, 338] on div "0905080758" at bounding box center [199, 338] width 166 height 19
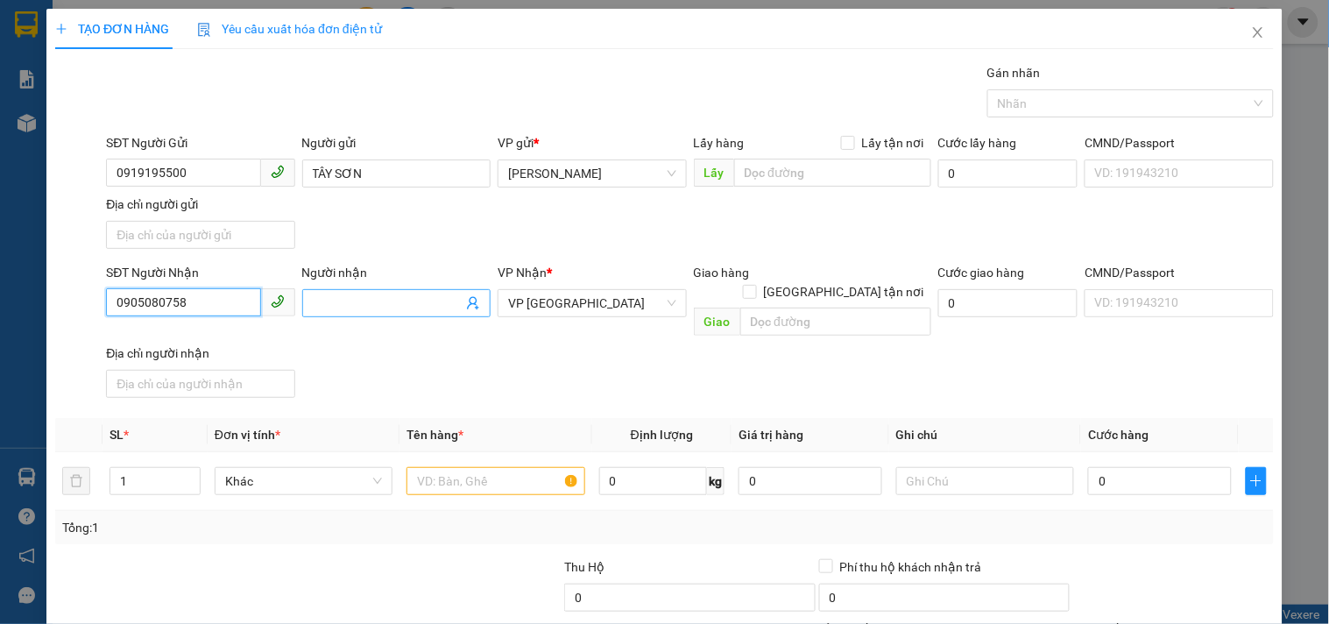
type input "0905080758"
click at [400, 295] on input "Người nhận" at bounding box center [388, 302] width 150 height 19
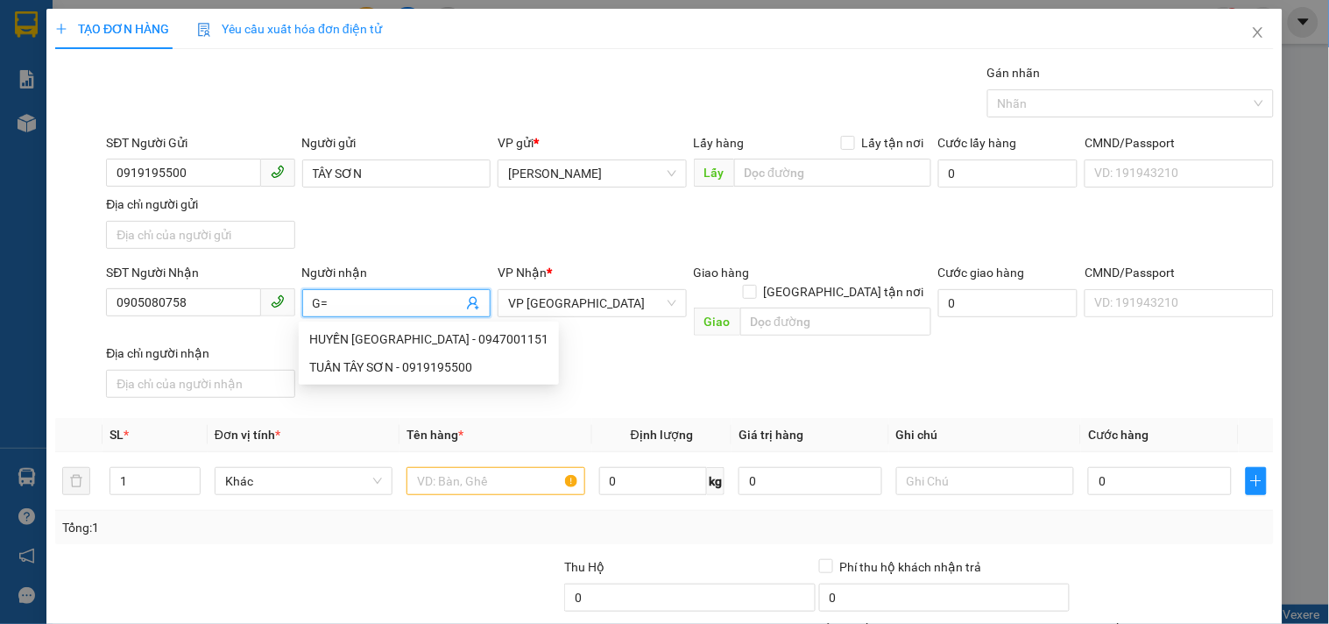
type input "G"
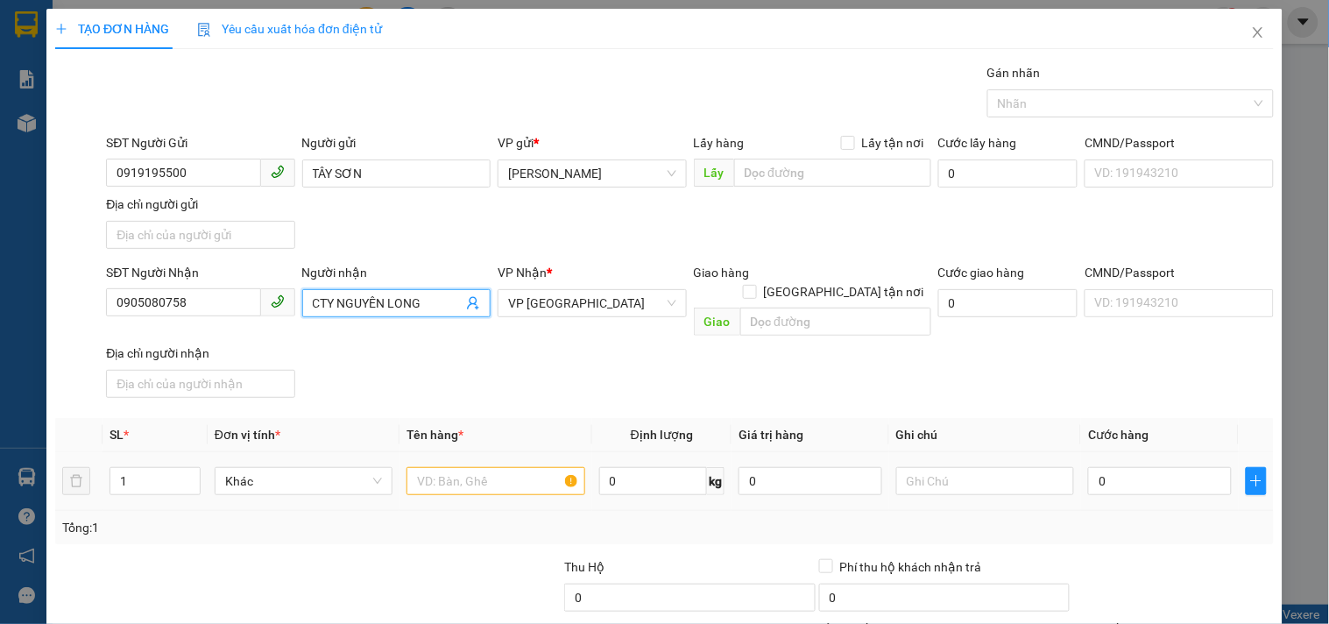
type input "CTY NGUYÊN LONG"
drag, startPoint x: 491, startPoint y: 467, endPoint x: 423, endPoint y: 480, distance: 69.6
click at [445, 482] on td at bounding box center [495, 481] width 192 height 59
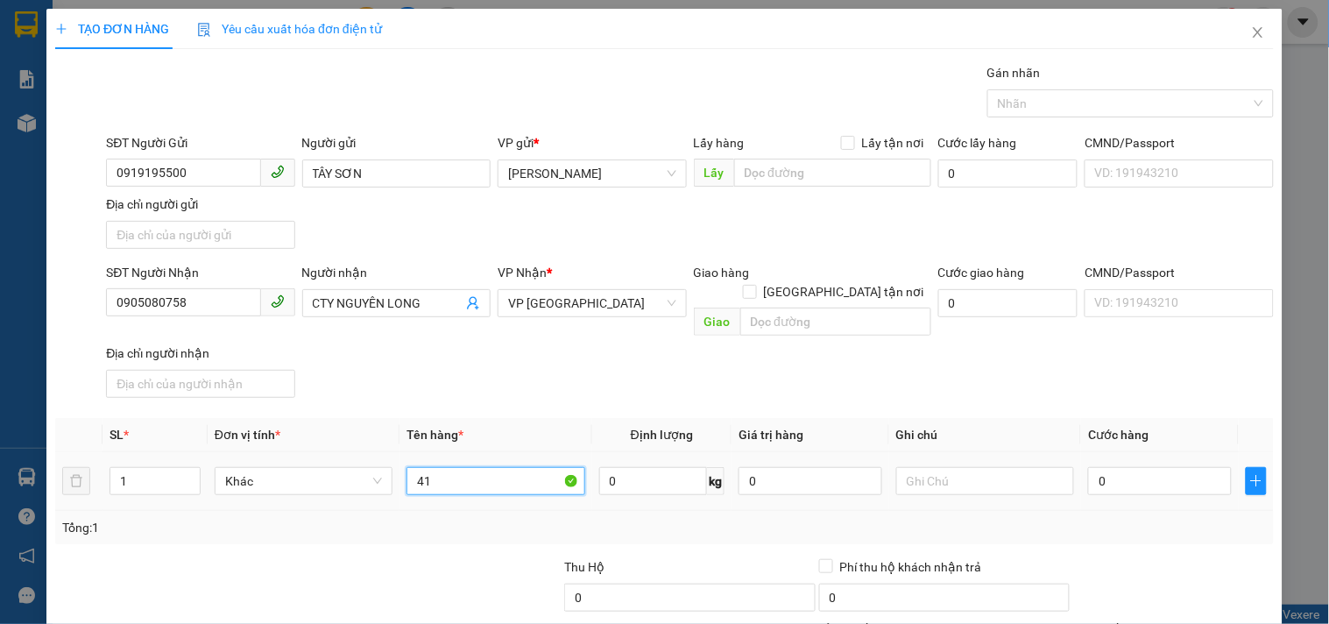
type input "4"
type input "1 CỤC ĐEN"
drag, startPoint x: 1126, startPoint y: 450, endPoint x: 1056, endPoint y: 460, distance: 70.7
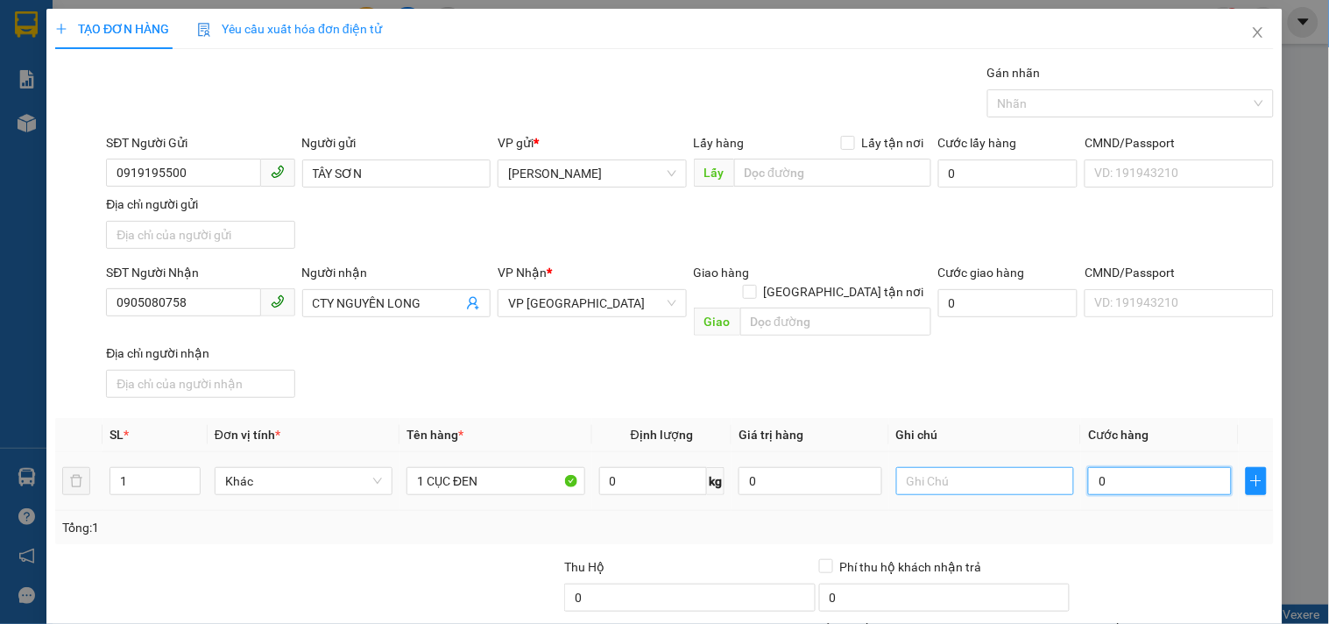
click at [1123, 467] on input "0" at bounding box center [1160, 481] width 144 height 28
type input "3"
type input "30"
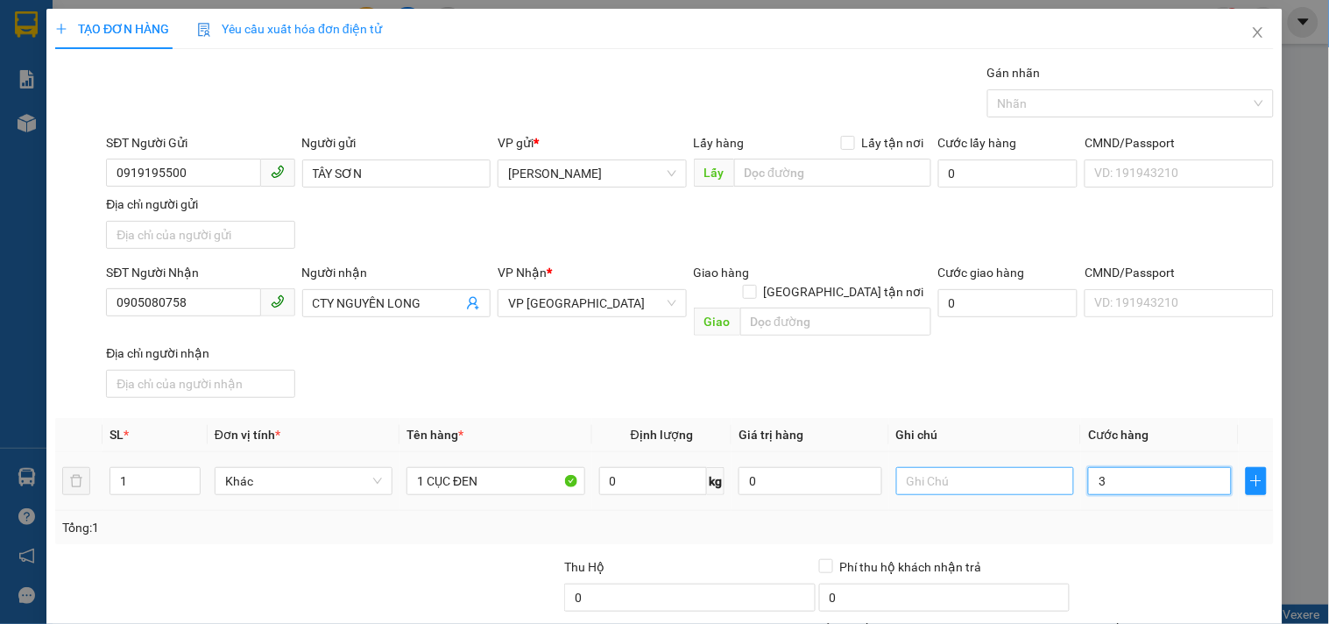
type input "30"
type input "30.000"
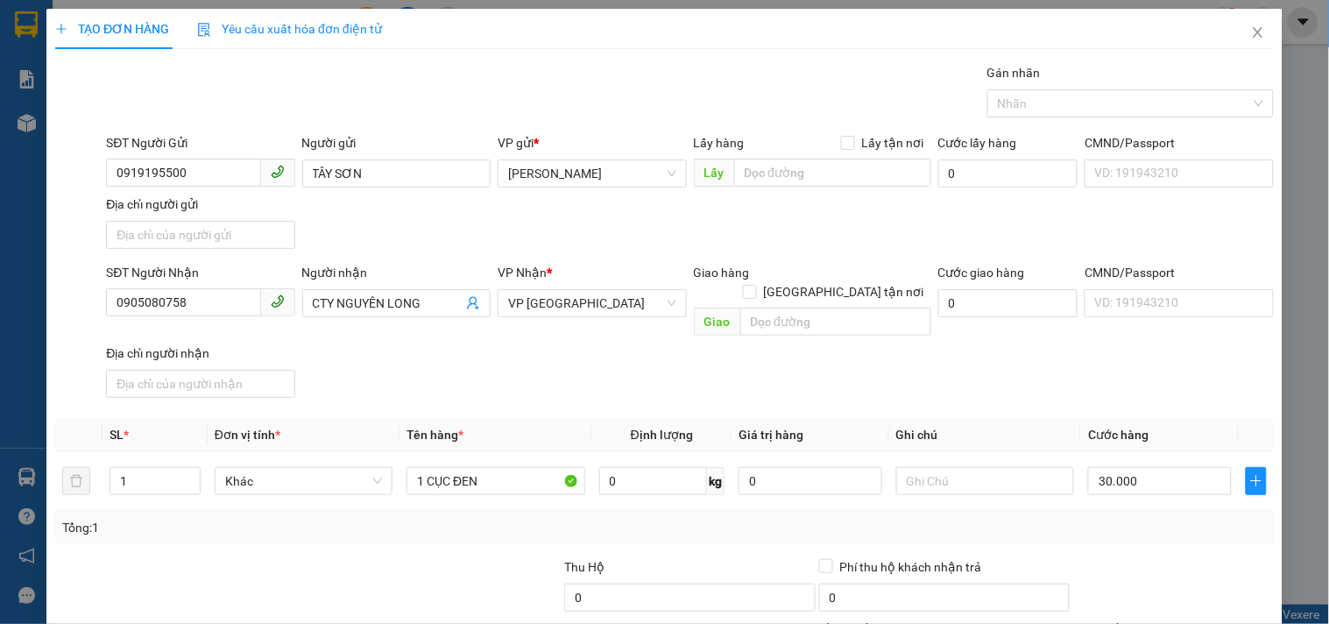
click at [1032, 418] on th "Ghi chú" at bounding box center [985, 435] width 192 height 34
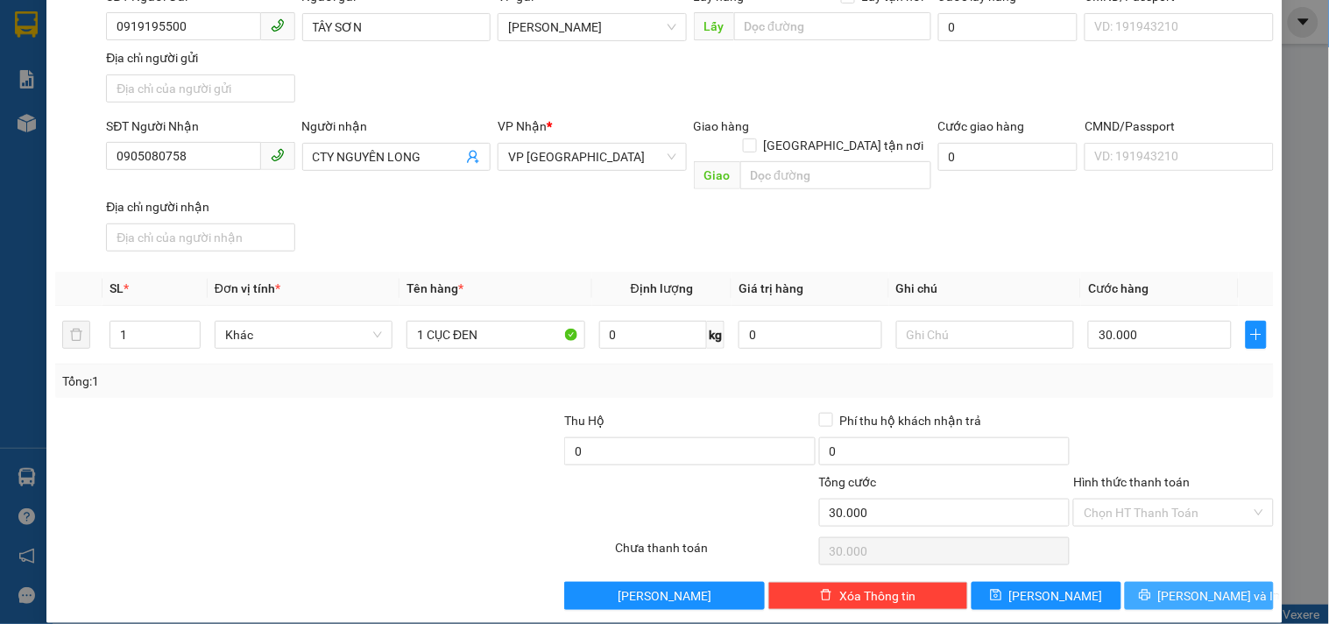
click at [1151, 589] on icon "printer" at bounding box center [1145, 595] width 12 height 12
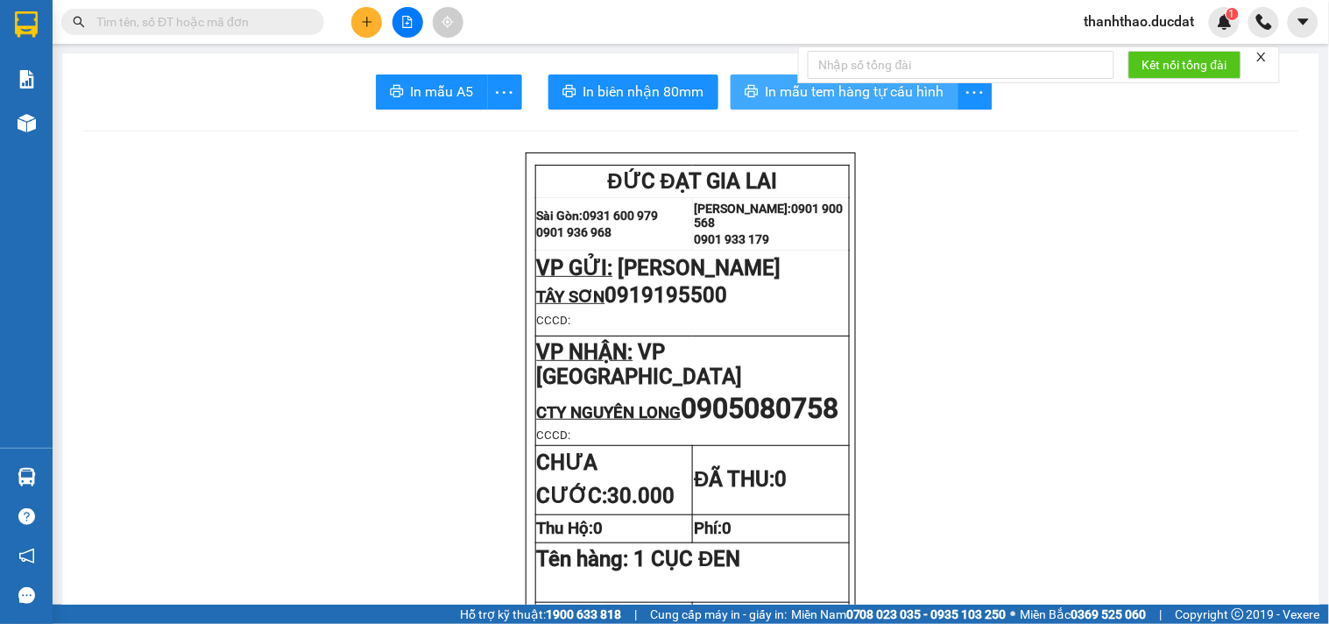
click at [748, 89] on icon "printer" at bounding box center [752, 91] width 14 height 14
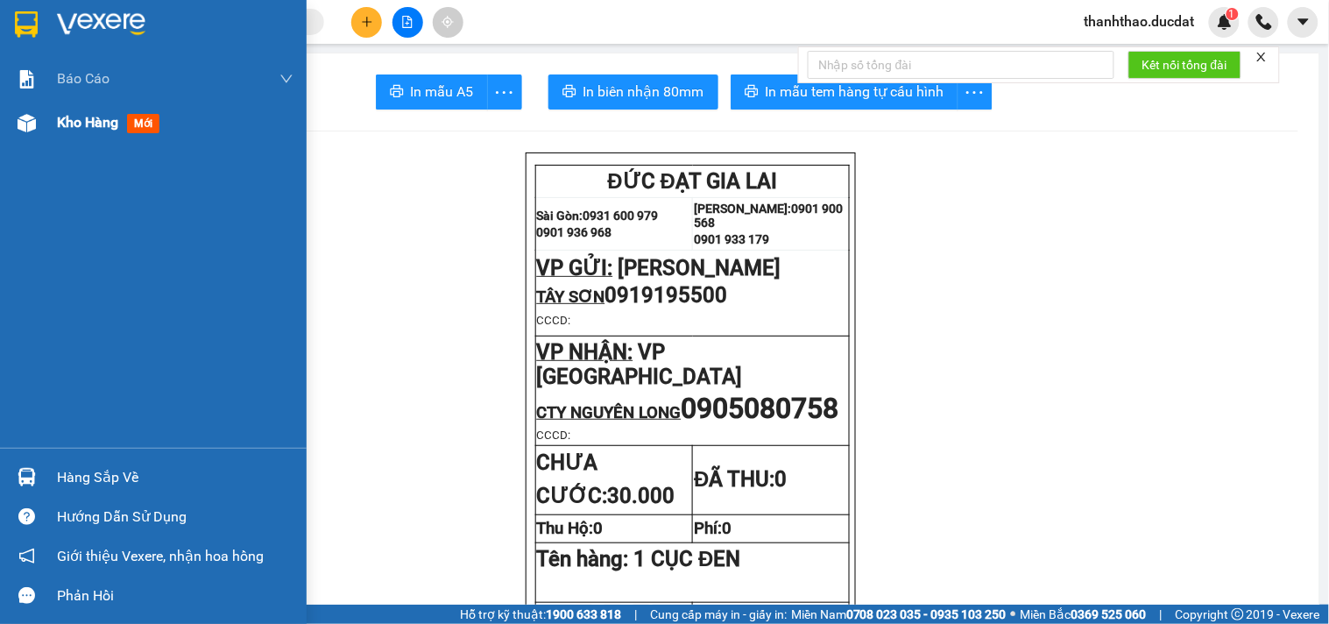
click at [102, 108] on div "Kho hàng mới" at bounding box center [175, 123] width 237 height 44
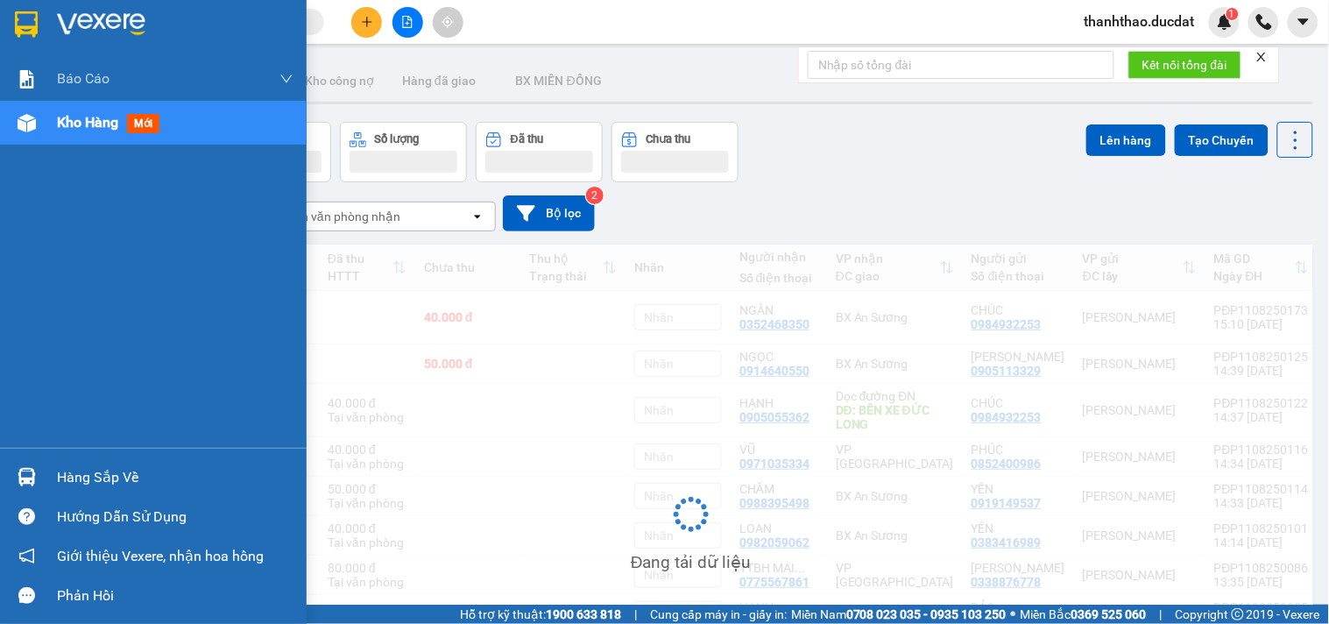
click at [102, 120] on span "Kho hàng" at bounding box center [87, 122] width 61 height 17
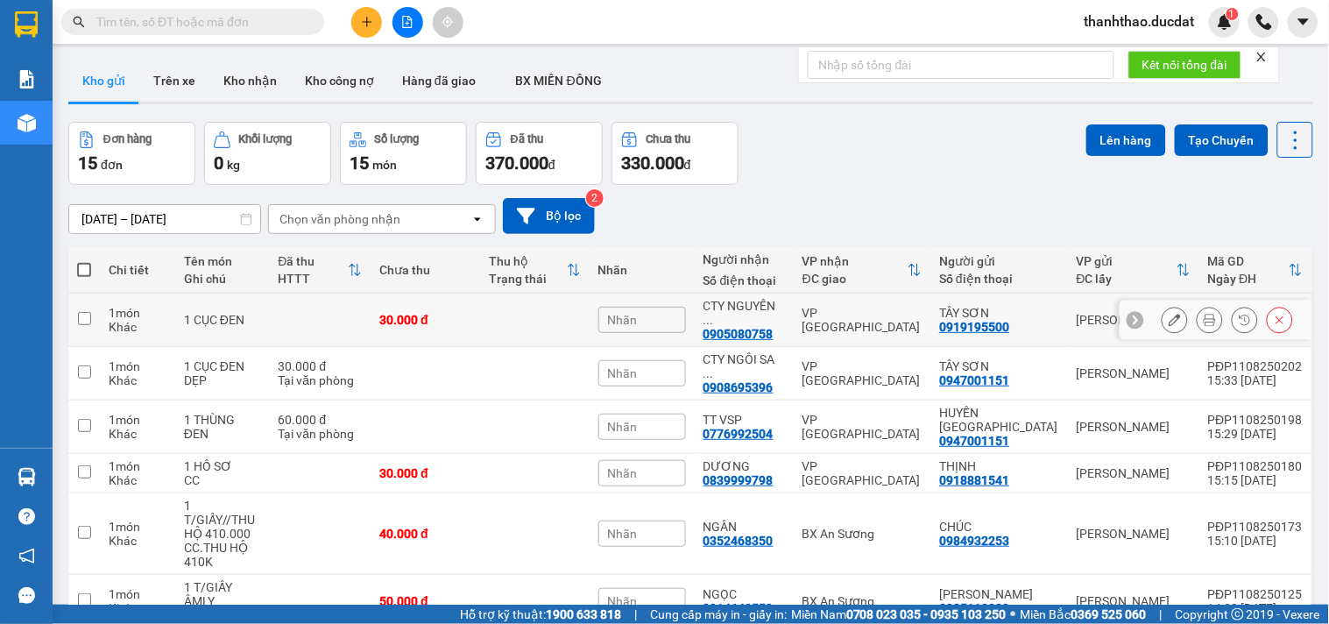
click at [1170, 308] on button at bounding box center [1175, 320] width 25 height 31
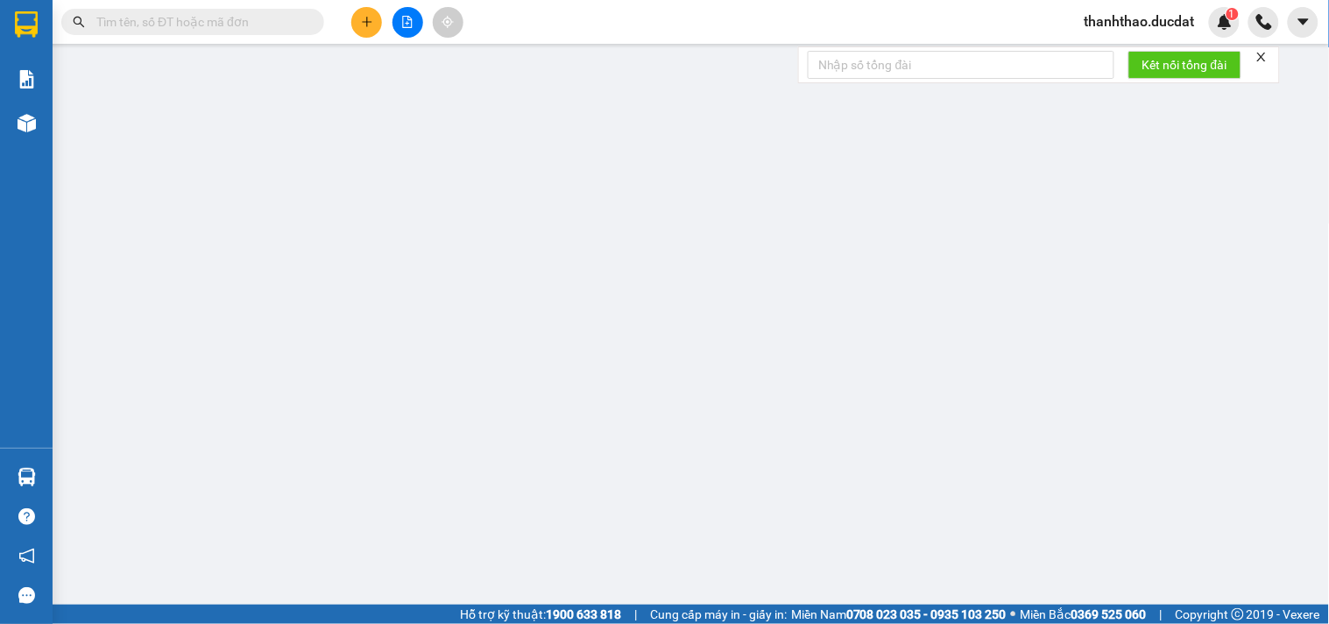
type input "0919195500"
type input "TÂY SƠN"
type input "0905080758"
type input "CTY NGUYÊN LONG"
type input "30.000"
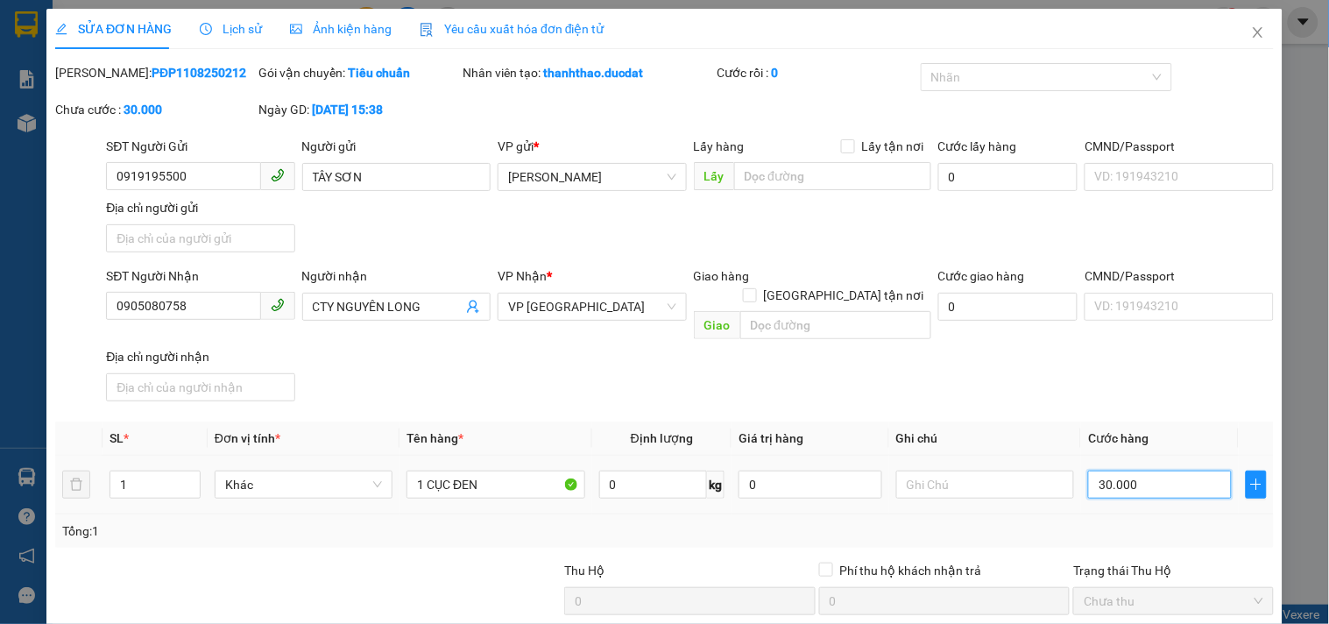
click at [1120, 470] on input "30.000" at bounding box center [1160, 484] width 144 height 28
click at [1125, 483] on div "30.000" at bounding box center [1160, 484] width 144 height 35
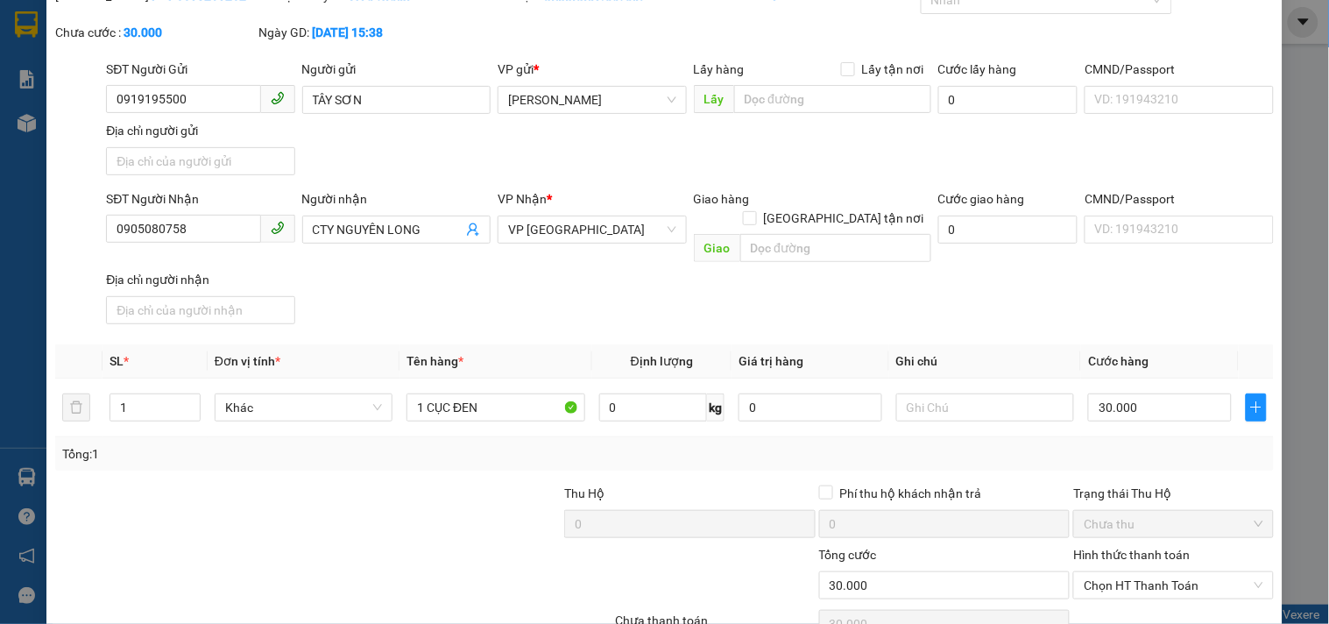
scroll to position [151, 0]
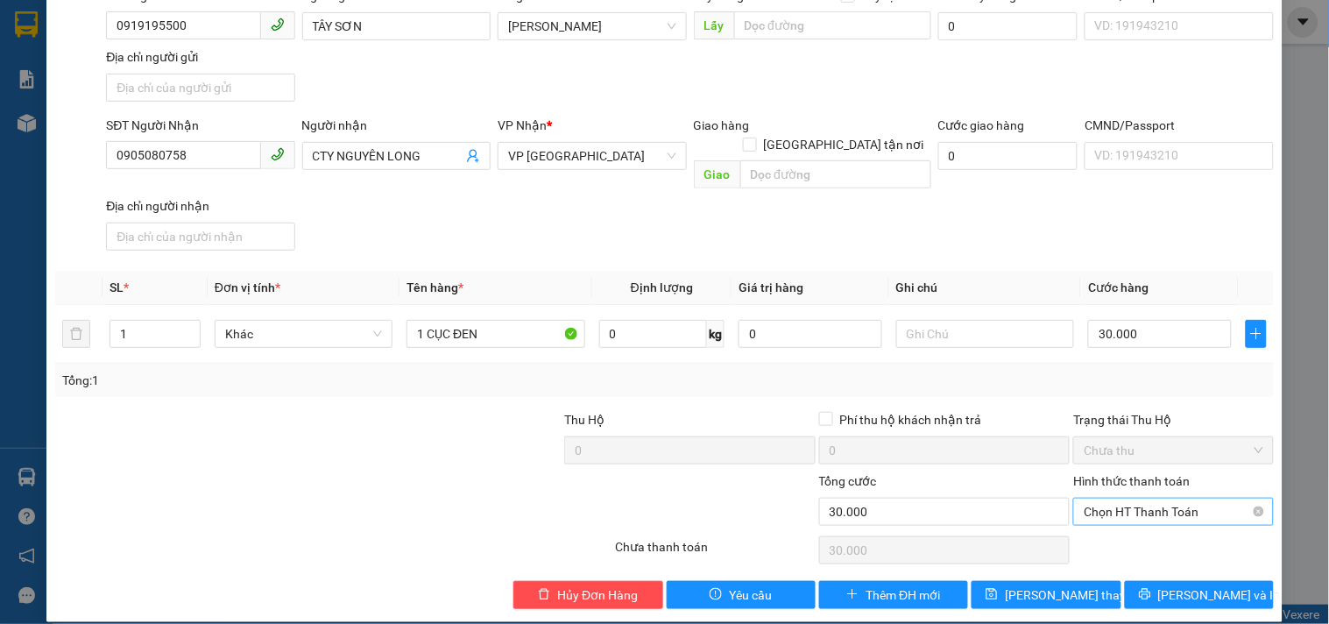
click at [1130, 498] on span "Chọn HT Thanh Toán" at bounding box center [1173, 511] width 179 height 26
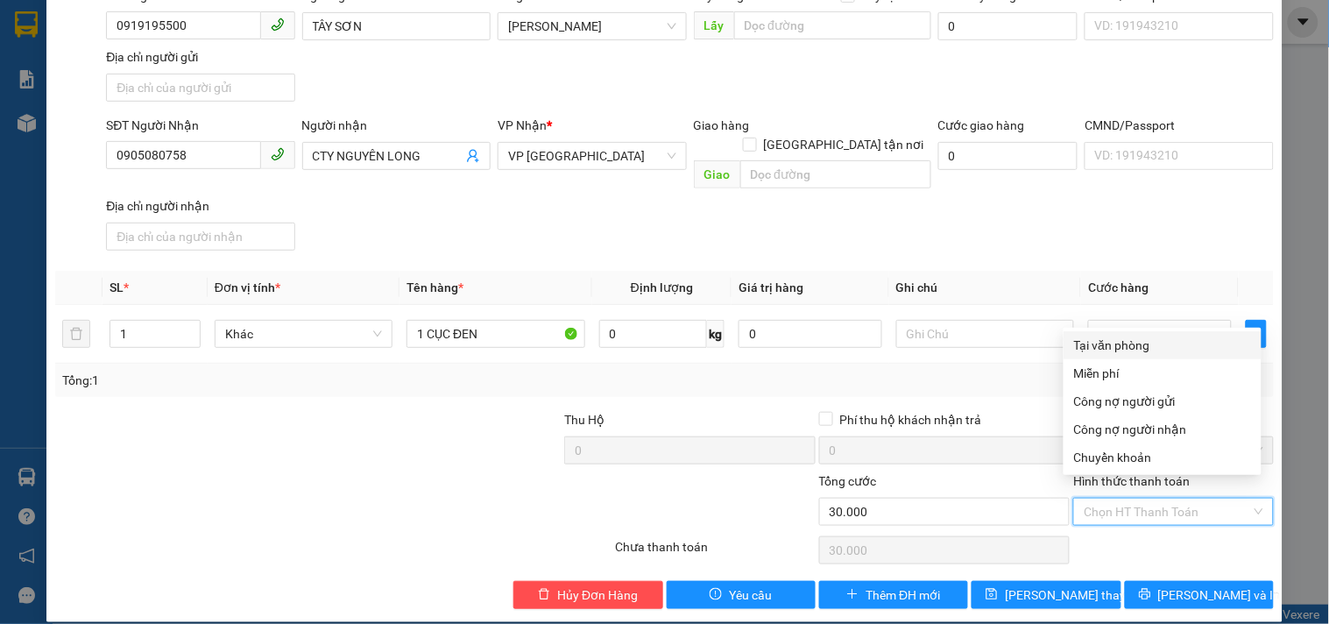
click at [1116, 343] on div "Tại văn phòng" at bounding box center [1162, 345] width 177 height 19
type input "0"
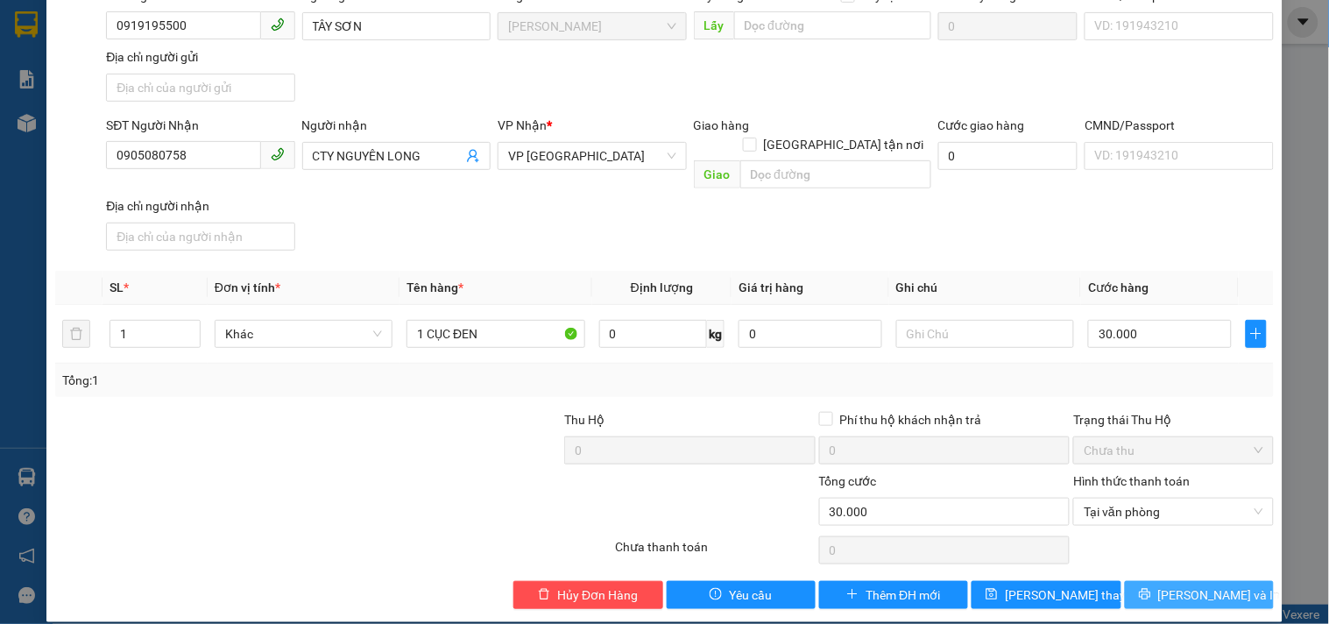
click at [1151, 588] on icon "printer" at bounding box center [1145, 594] width 12 height 12
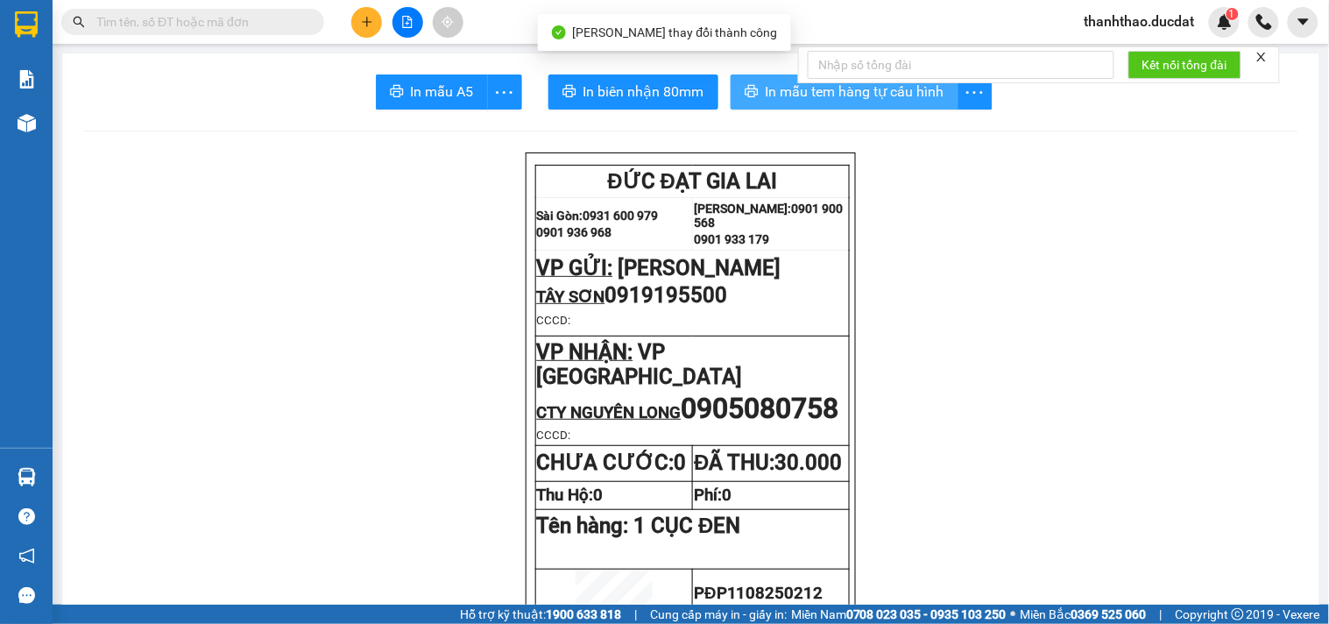
click at [768, 86] on span "In mẫu tem hàng tự cấu hình" at bounding box center [855, 92] width 179 height 22
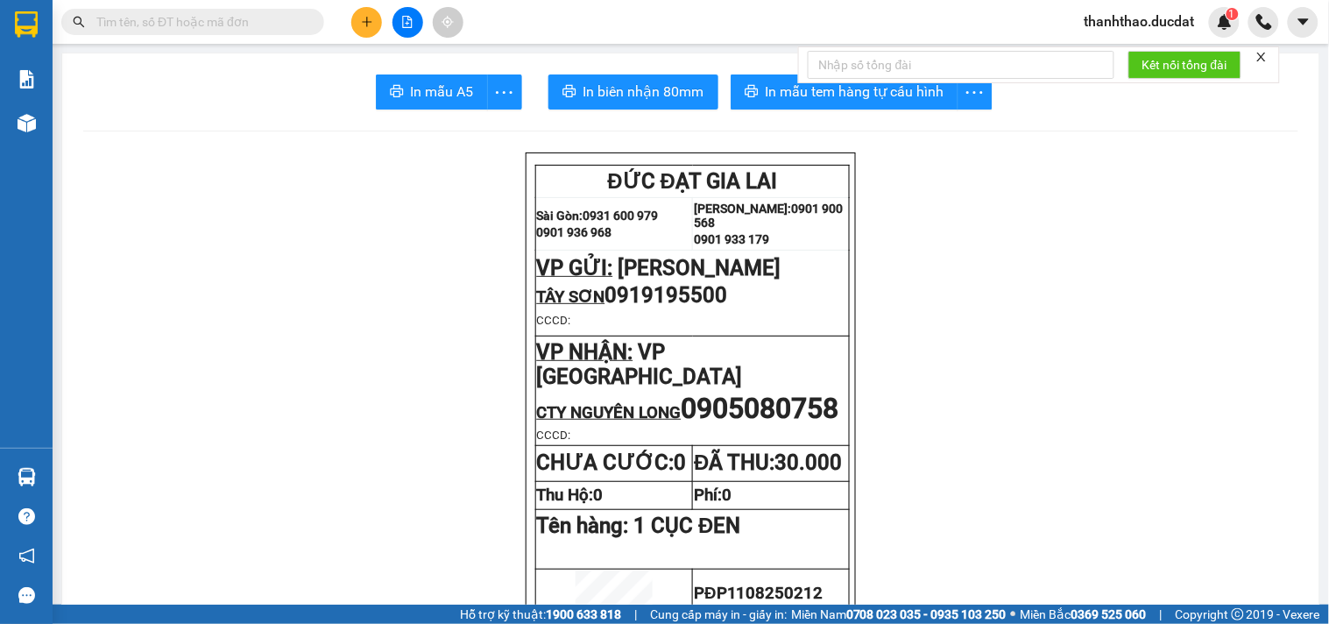
click at [354, 28] on button at bounding box center [366, 22] width 31 height 31
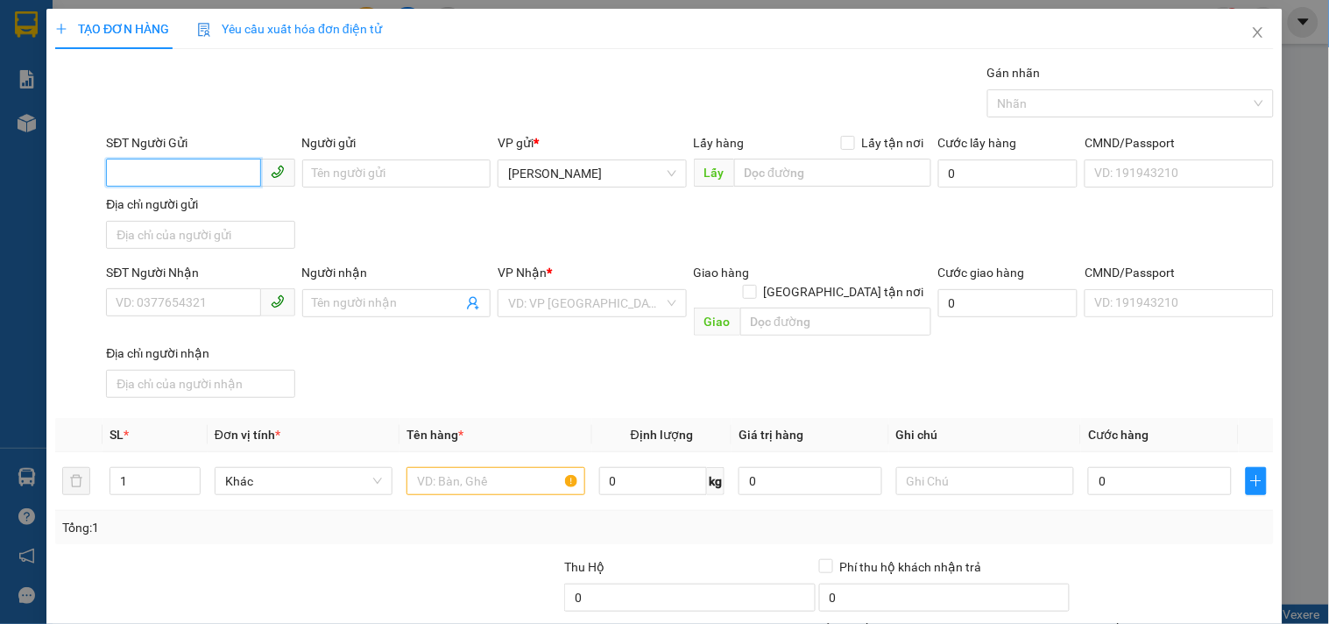
click at [221, 173] on input "SĐT Người Gửi" at bounding box center [183, 173] width 154 height 28
click at [206, 215] on div "0985600827 - THÔNG" at bounding box center [199, 208] width 166 height 19
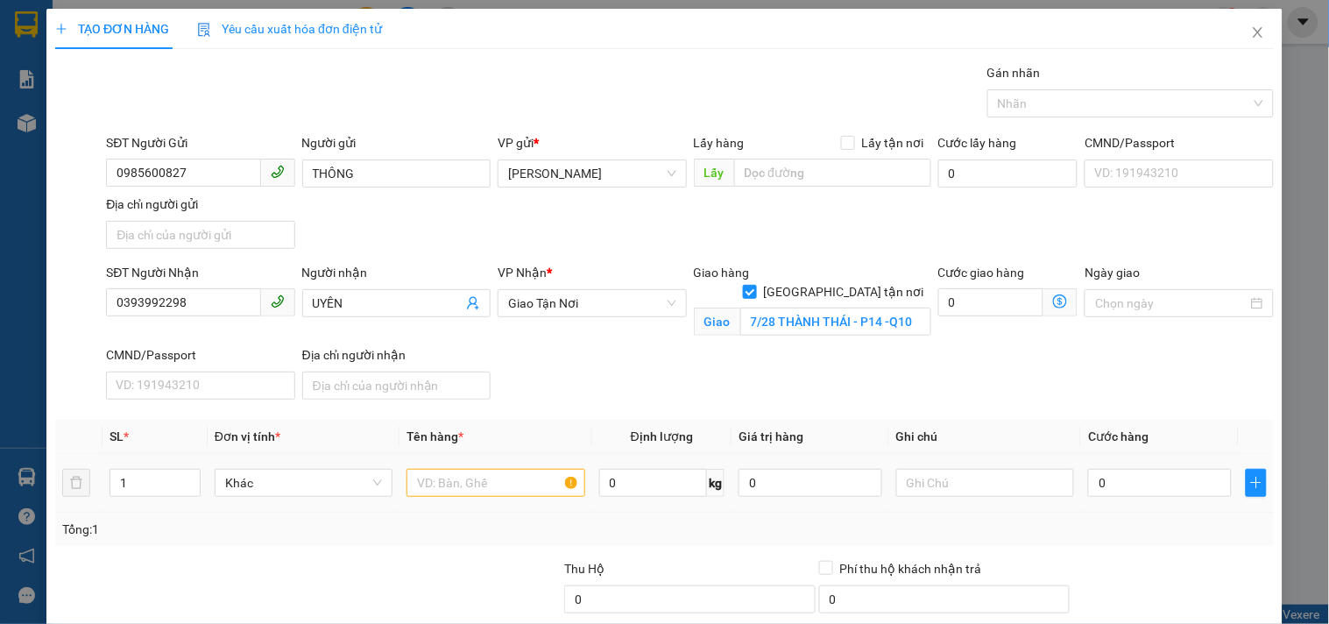
click at [476, 465] on div at bounding box center [495, 482] width 178 height 35
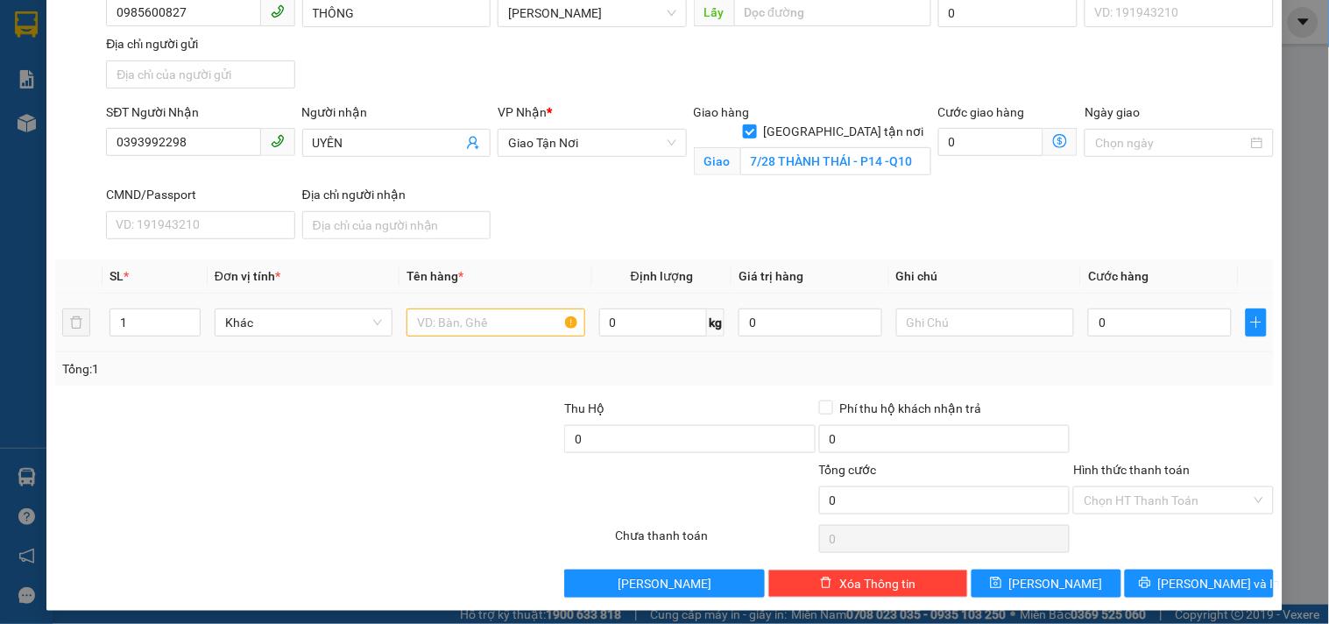
scroll to position [168, 0]
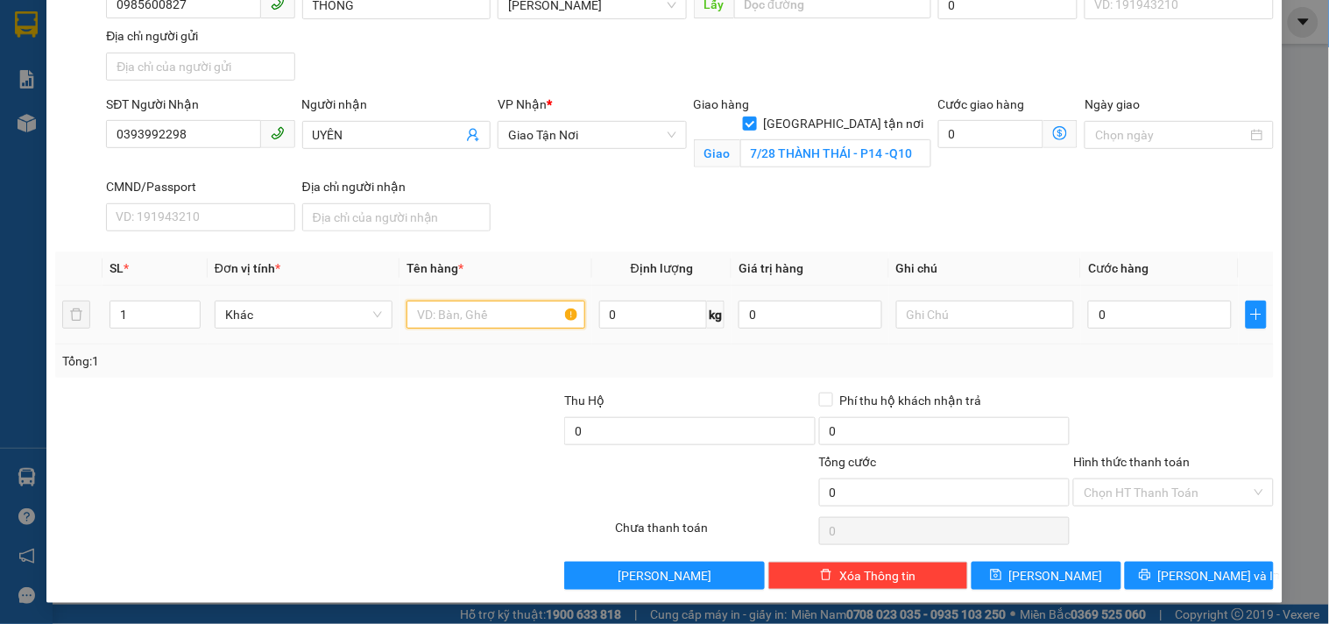
click at [491, 318] on input "text" at bounding box center [495, 314] width 178 height 28
click at [1108, 307] on input "0" at bounding box center [1160, 314] width 144 height 28
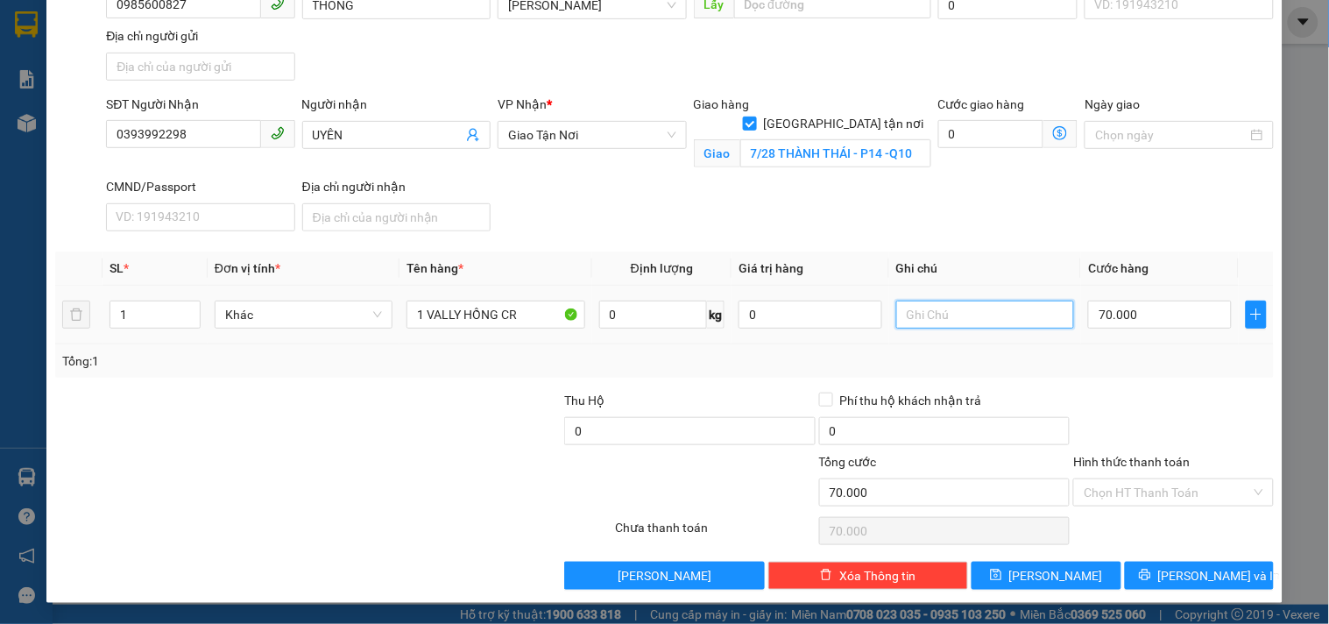
click at [960, 314] on input "text" at bounding box center [985, 314] width 178 height 28
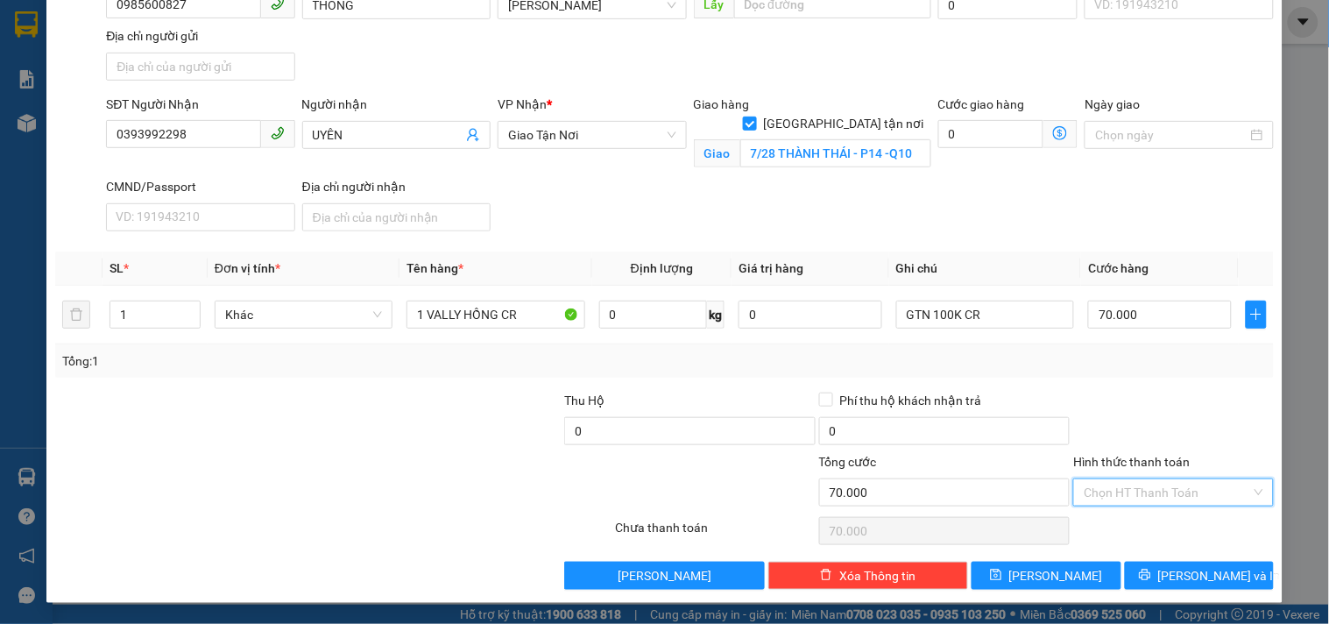
click at [1166, 484] on input "Hình thức thanh toán" at bounding box center [1167, 492] width 166 height 26
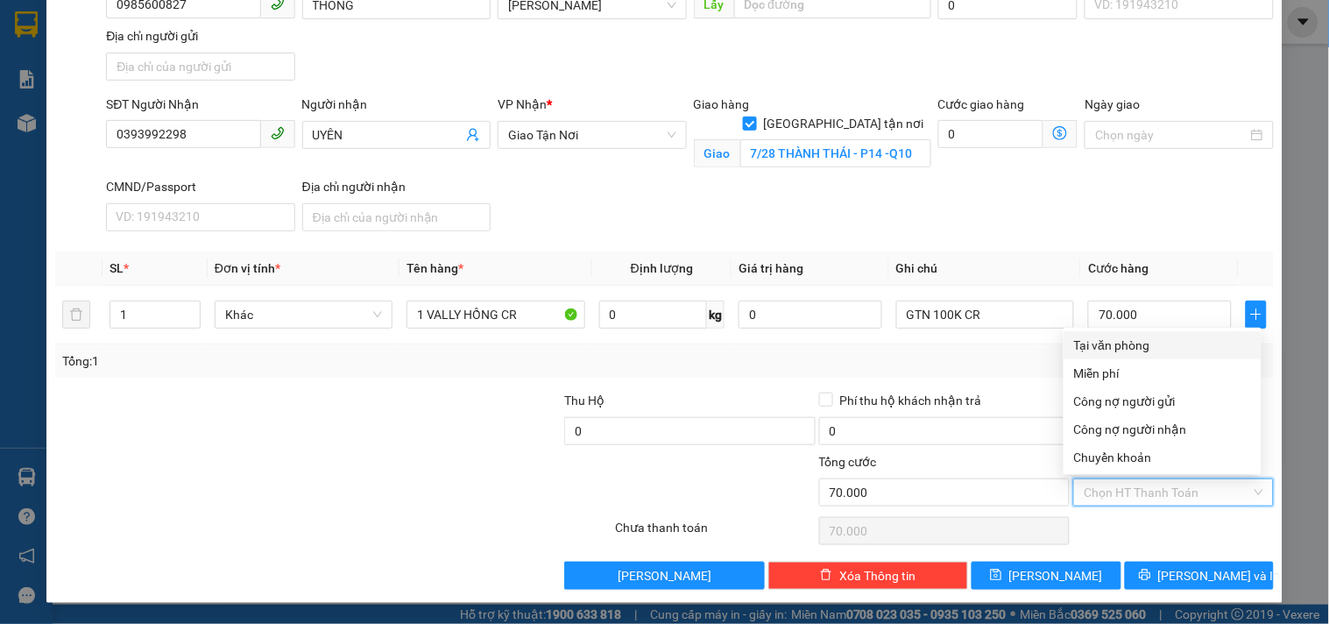
click at [1124, 339] on div "Tại văn phòng" at bounding box center [1162, 345] width 177 height 19
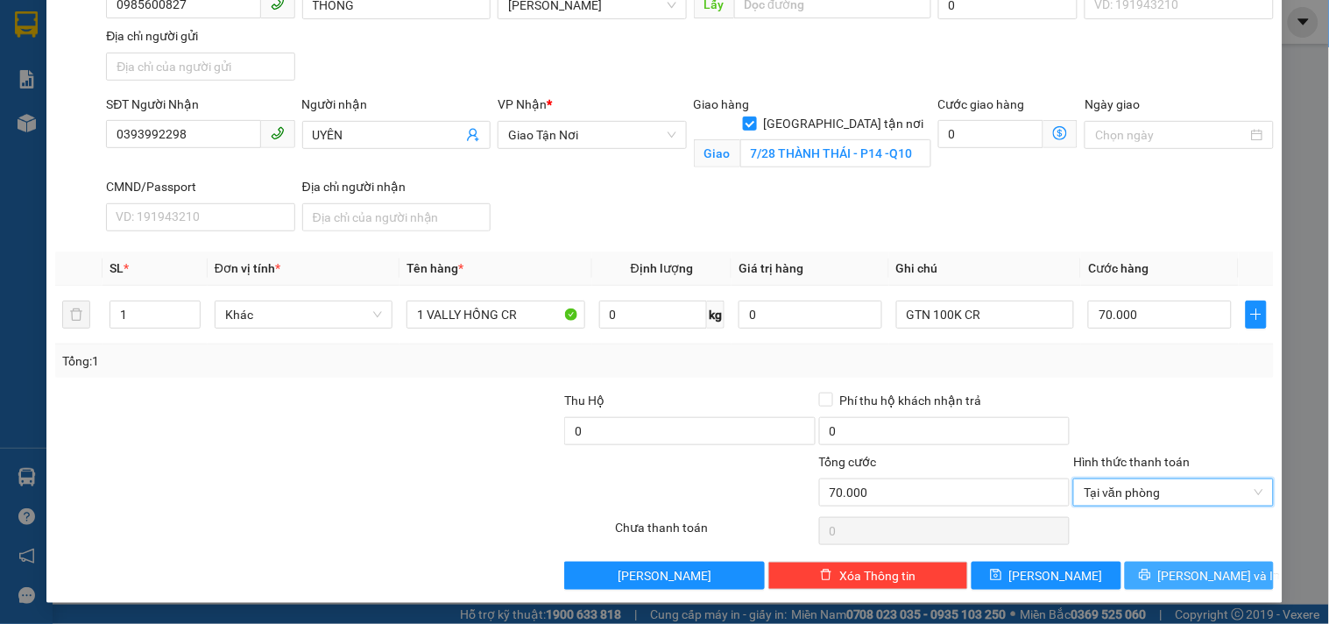
click at [1189, 573] on span "[PERSON_NAME] và In" at bounding box center [1219, 575] width 123 height 19
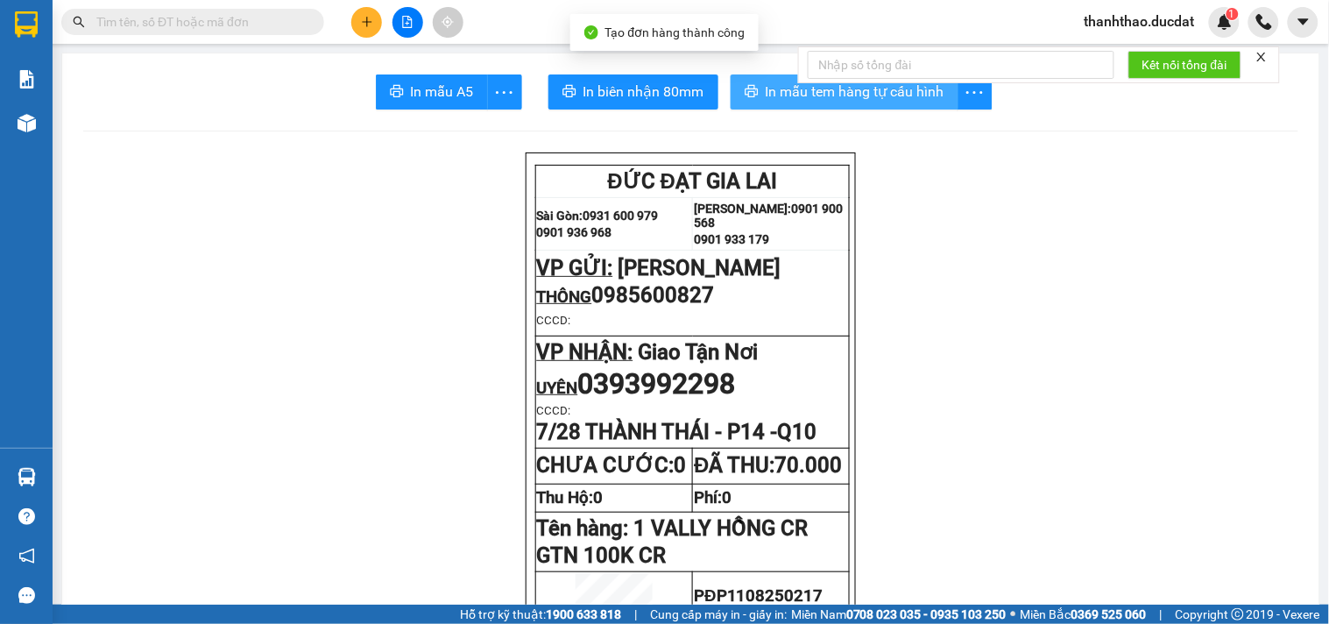
click at [783, 95] on span "In mẫu tem hàng tự cấu hình" at bounding box center [855, 92] width 179 height 22
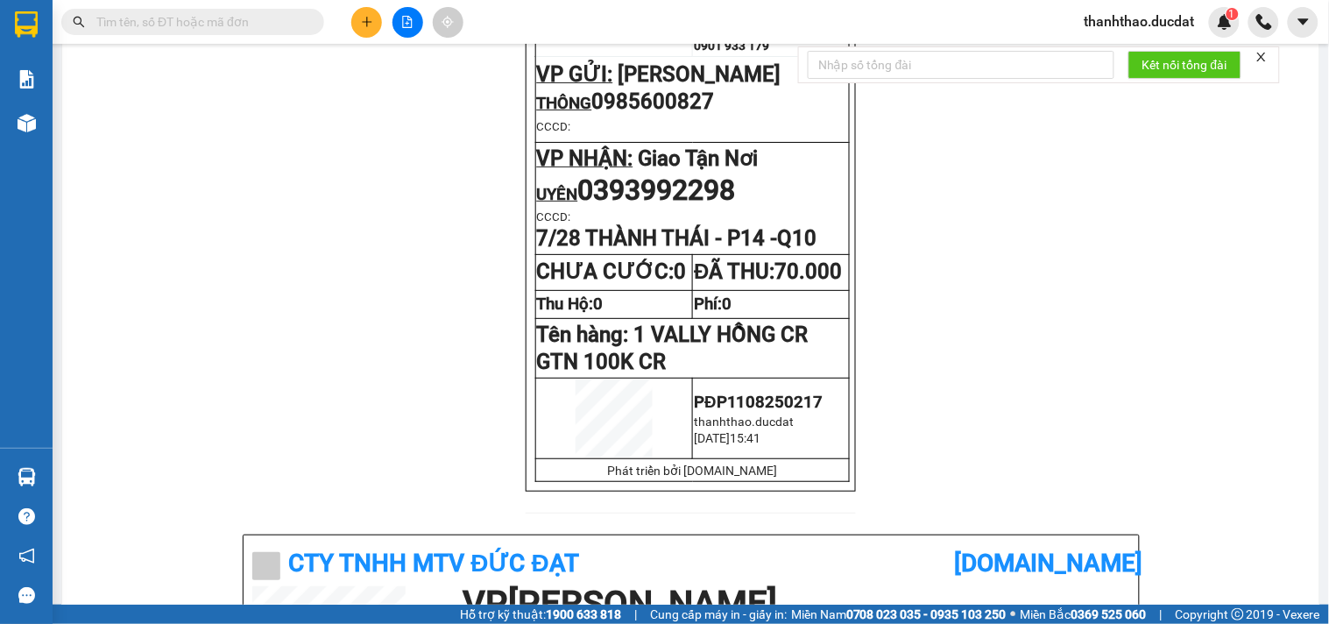
scroll to position [194, 0]
click at [364, 26] on icon "plus" at bounding box center [367, 22] width 12 height 12
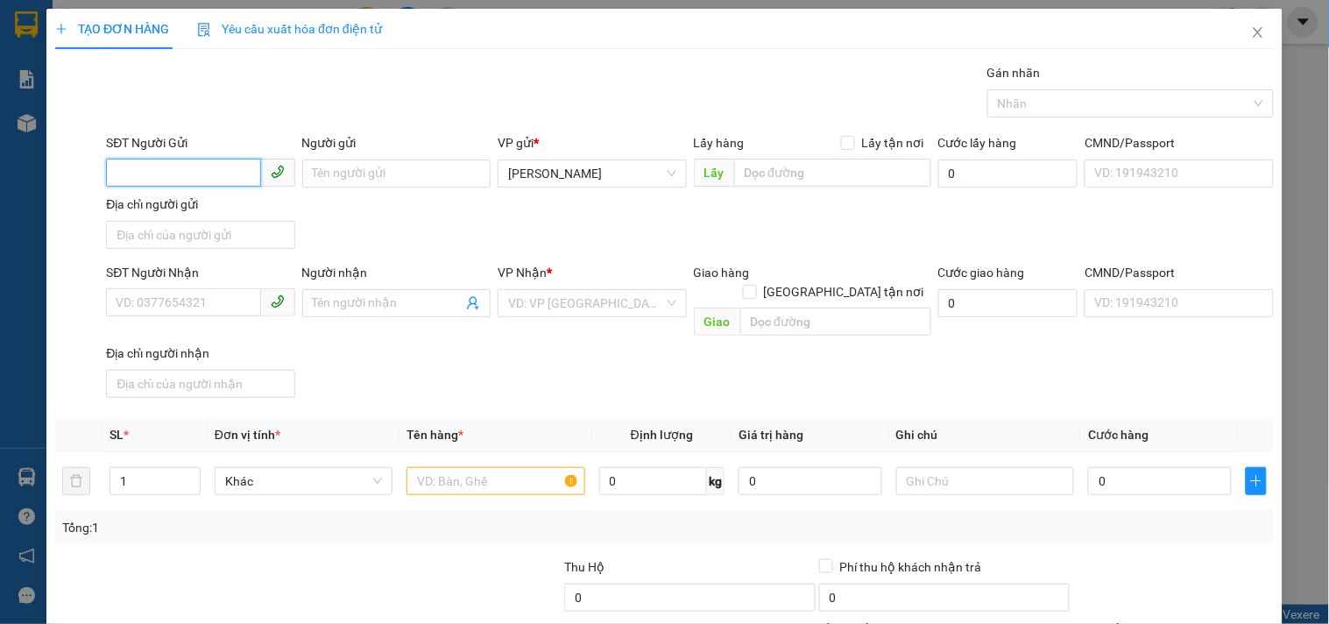
click at [186, 167] on input "SĐT Người Gửi" at bounding box center [183, 173] width 154 height 28
click at [193, 291] on input "SĐT Người Nhận" at bounding box center [183, 302] width 154 height 28
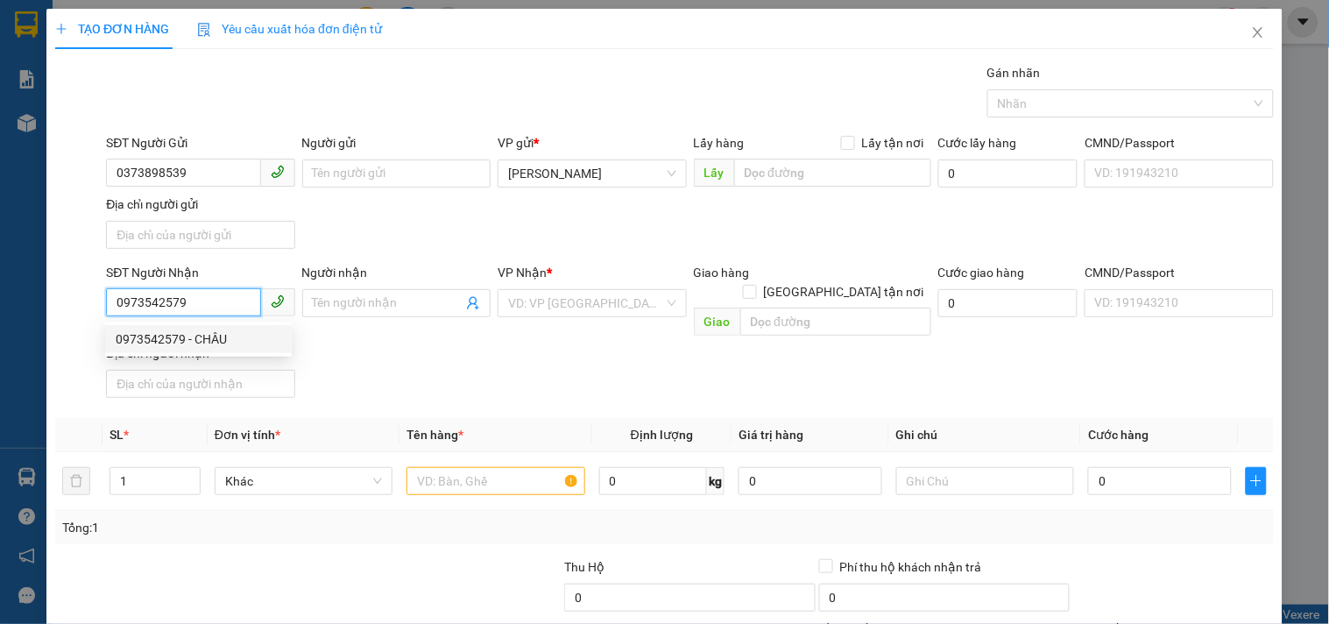
click at [228, 343] on div "0973542579 - CHÂU" at bounding box center [199, 338] width 166 height 19
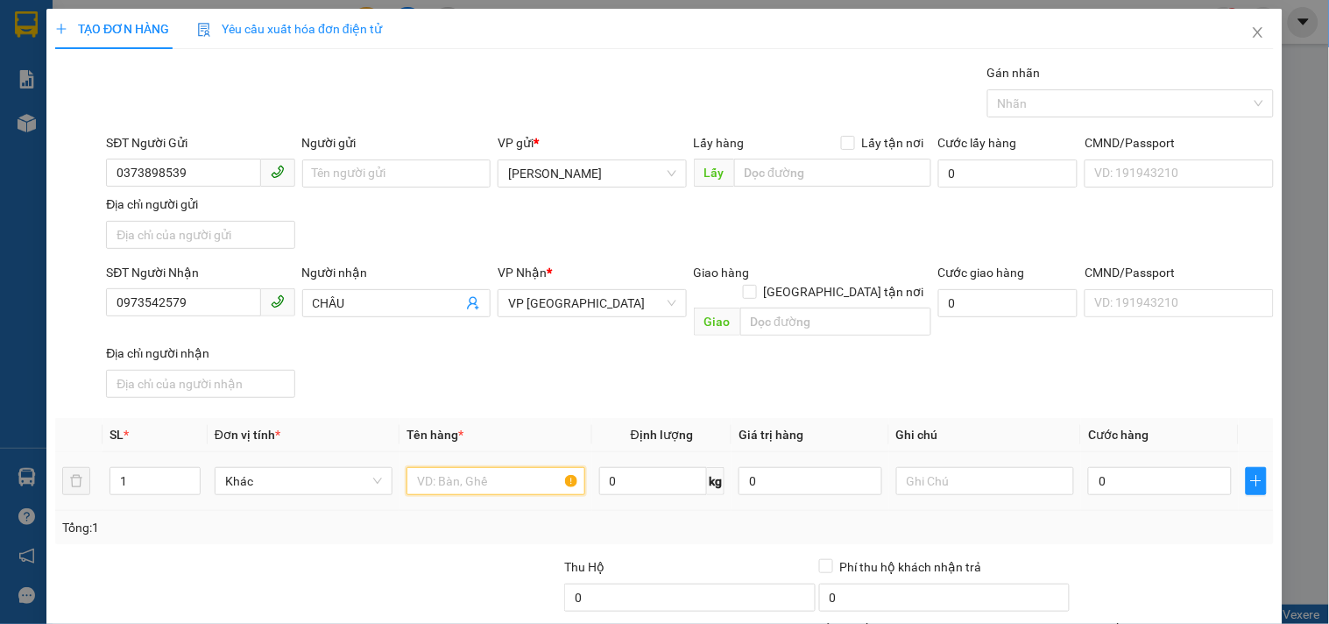
click at [463, 463] on div at bounding box center [495, 480] width 178 height 35
click at [1110, 467] on input "0" at bounding box center [1160, 481] width 144 height 28
click at [1000, 378] on div "SĐT Người Nhận 0973542579 Người nhận CHÂU VP Nhận * VP Sài Gòn Giao hàng Giao t…" at bounding box center [689, 334] width 1175 height 142
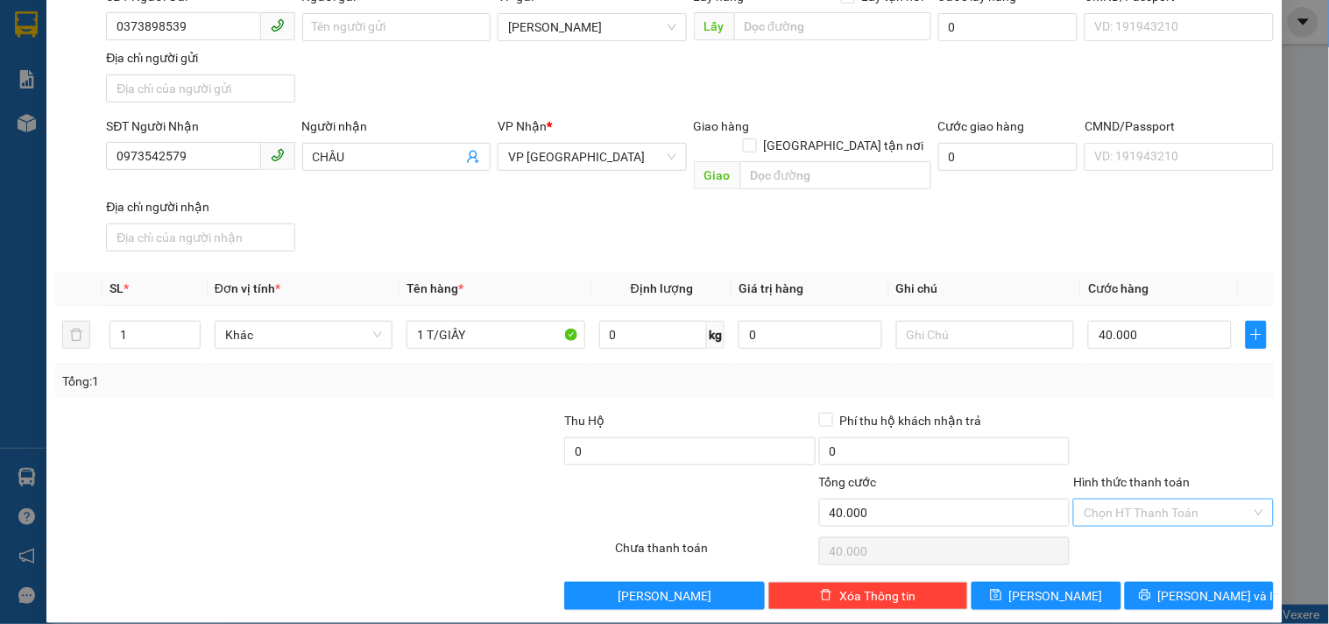
click at [1099, 499] on input "Hình thức thanh toán" at bounding box center [1167, 512] width 166 height 26
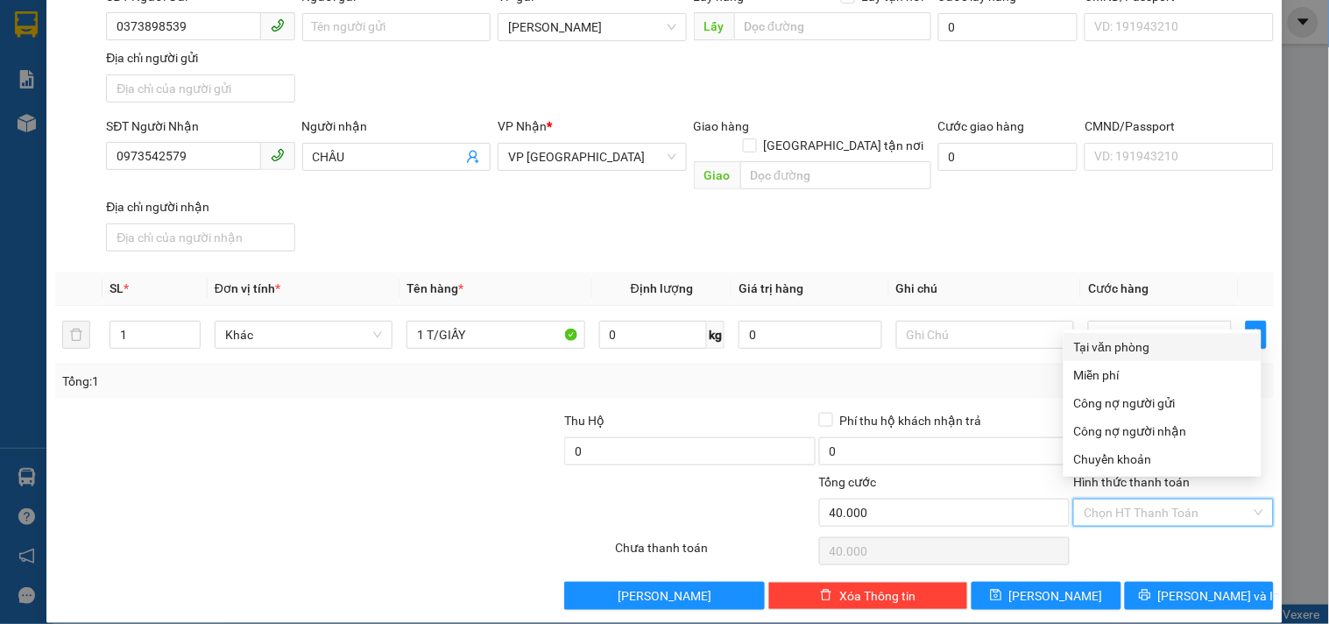
click at [1116, 351] on div "Tại văn phòng" at bounding box center [1162, 346] width 177 height 19
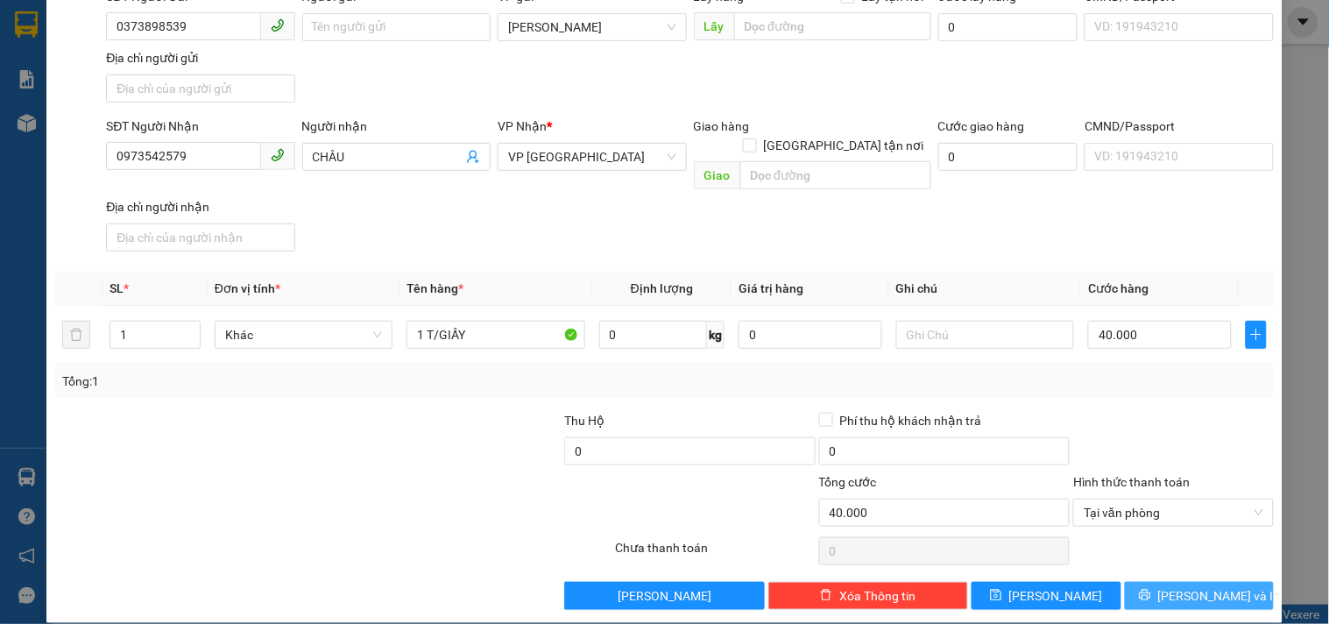
click at [1145, 582] on button "[PERSON_NAME] và In" at bounding box center [1199, 596] width 149 height 28
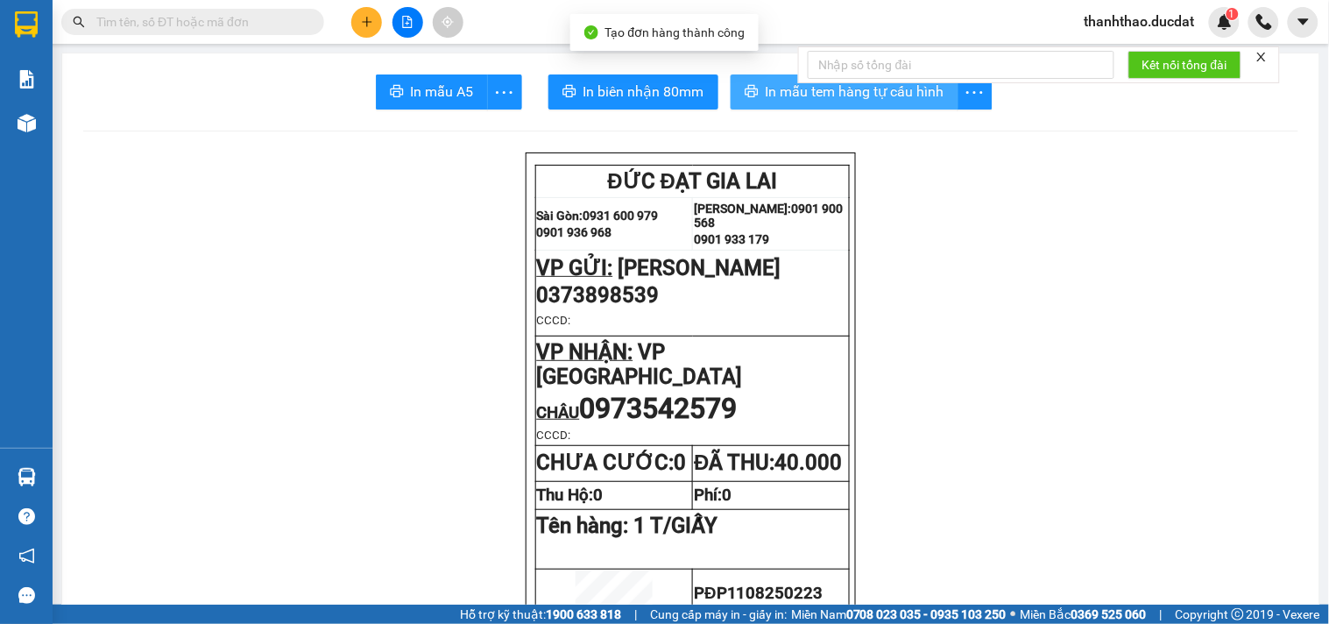
click at [808, 96] on span "In mẫu tem hàng tự cấu hình" at bounding box center [855, 92] width 179 height 22
click at [869, 90] on span "In mẫu tem hàng tự cấu hình" at bounding box center [855, 92] width 179 height 22
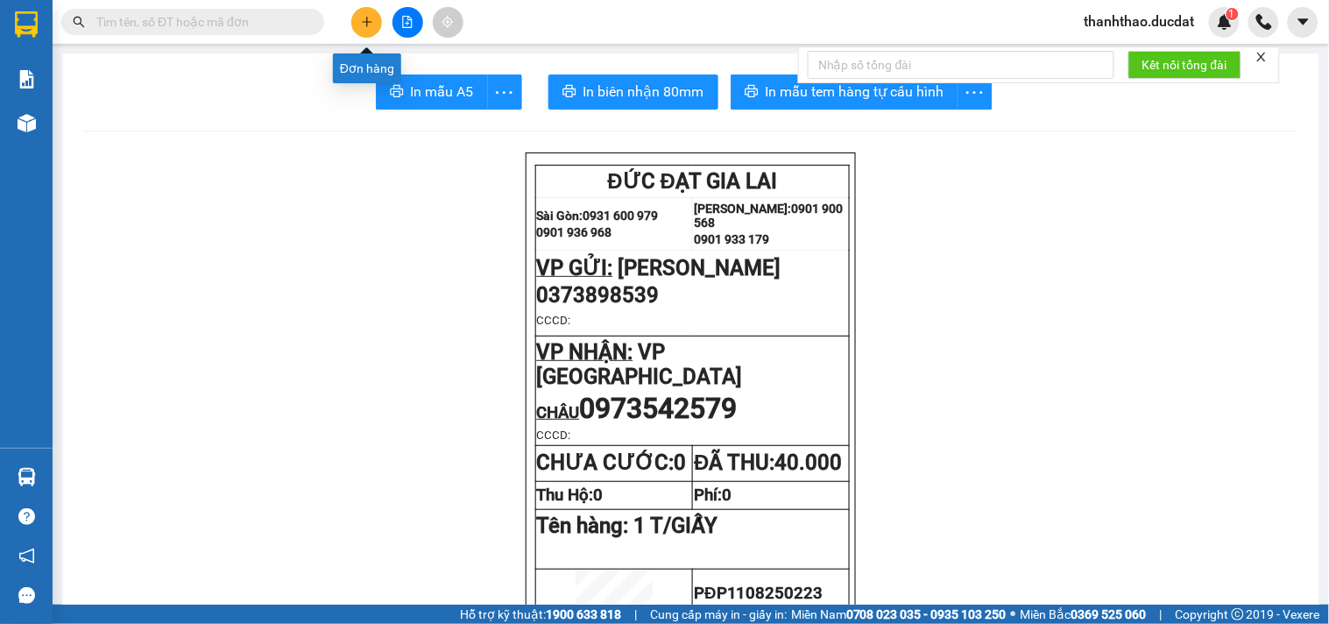
click at [371, 28] on button at bounding box center [366, 22] width 31 height 31
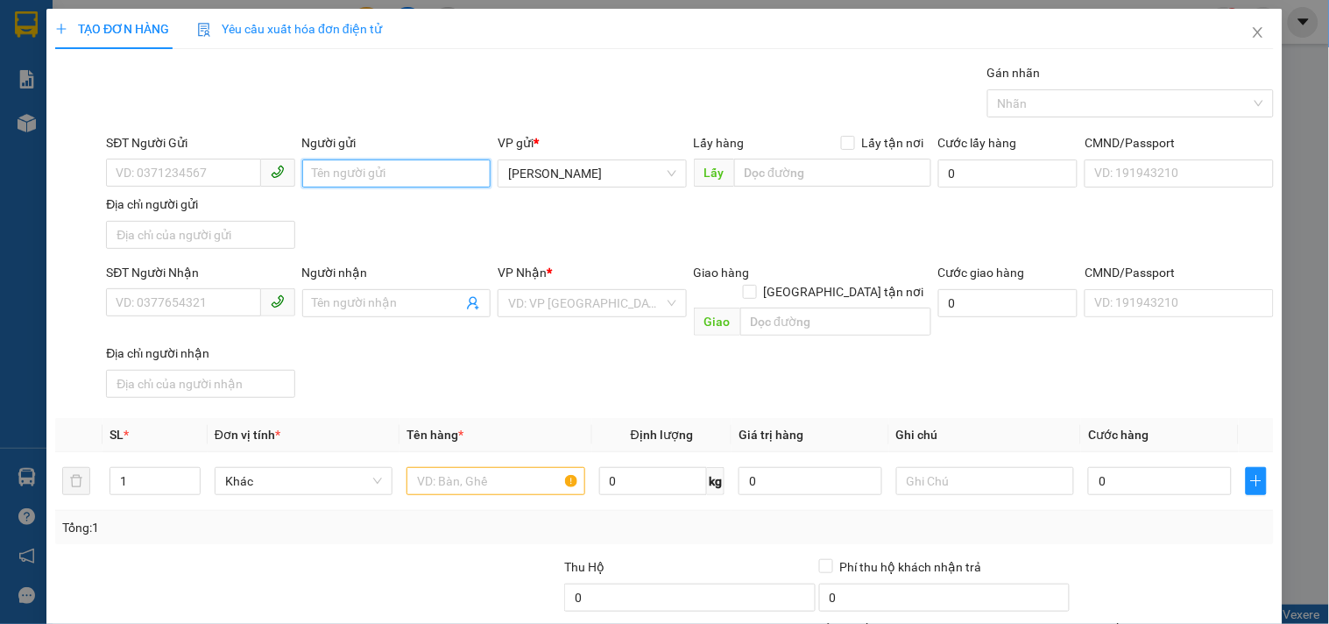
click at [352, 181] on input "Người gửi" at bounding box center [396, 173] width 188 height 28
click at [364, 214] on div "TRÍ KIỆT - 0971666381" at bounding box center [392, 208] width 166 height 19
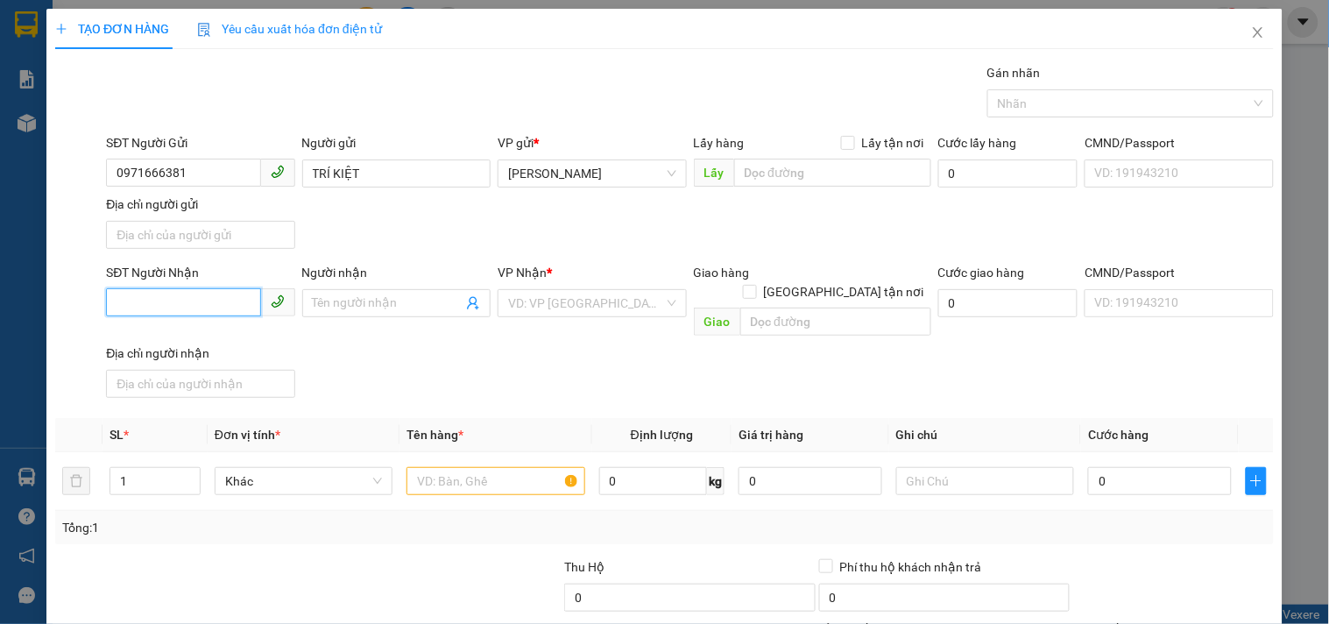
click at [223, 293] on input "SĐT Người Nhận" at bounding box center [183, 302] width 154 height 28
click at [221, 339] on div "0974444362 - NHÂN" at bounding box center [199, 338] width 166 height 19
click at [487, 467] on input "text" at bounding box center [495, 481] width 178 height 28
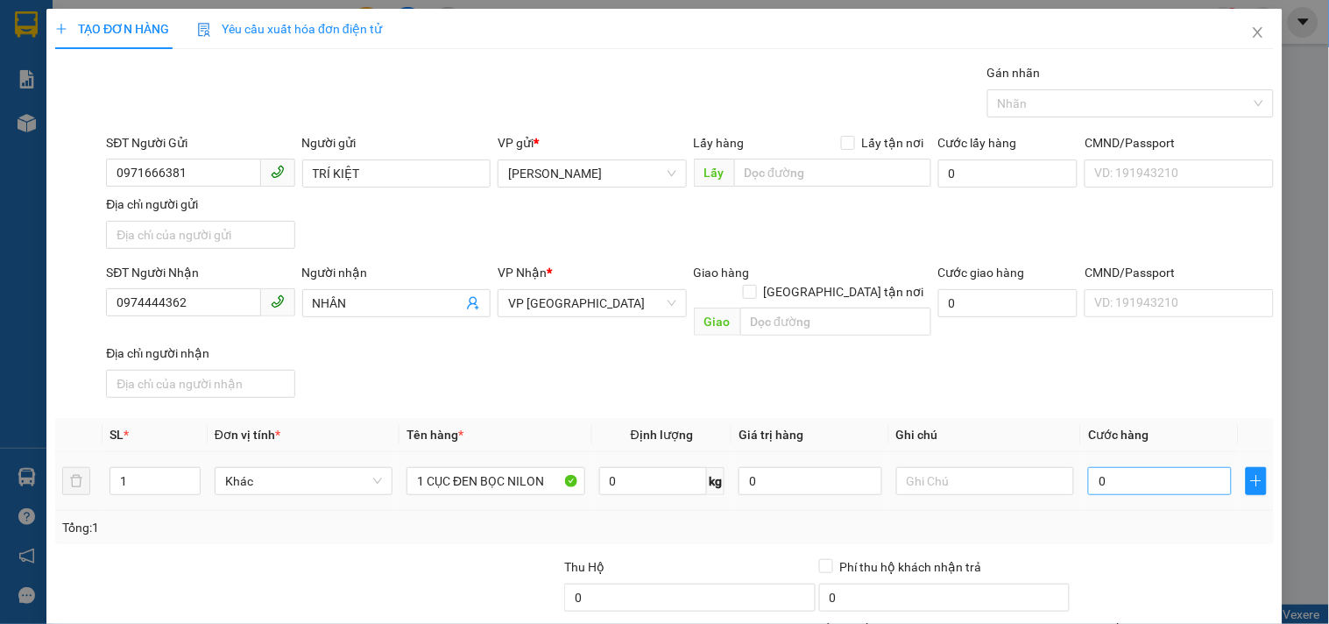
drag, startPoint x: 1162, startPoint y: 447, endPoint x: 1146, endPoint y: 462, distance: 21.7
click at [1154, 463] on div "0" at bounding box center [1160, 480] width 144 height 35
click at [943, 467] on input "text" at bounding box center [985, 481] width 178 height 28
drag, startPoint x: 230, startPoint y: 310, endPoint x: 0, endPoint y: 363, distance: 235.5
click at [0, 363] on div "TẠO ĐƠN HÀNG Yêu cầu xuất hóa đơn điện tử Transit Pickup Surcharge Ids Transit …" at bounding box center [664, 312] width 1329 height 624
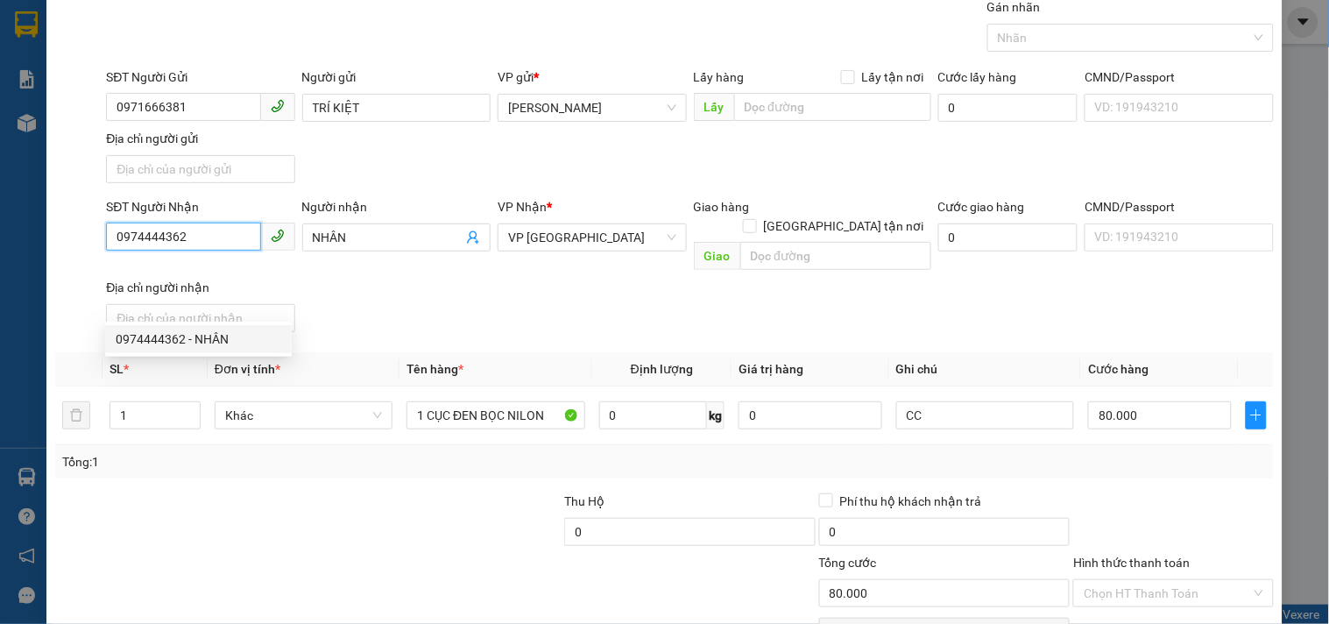
scroll to position [146, 0]
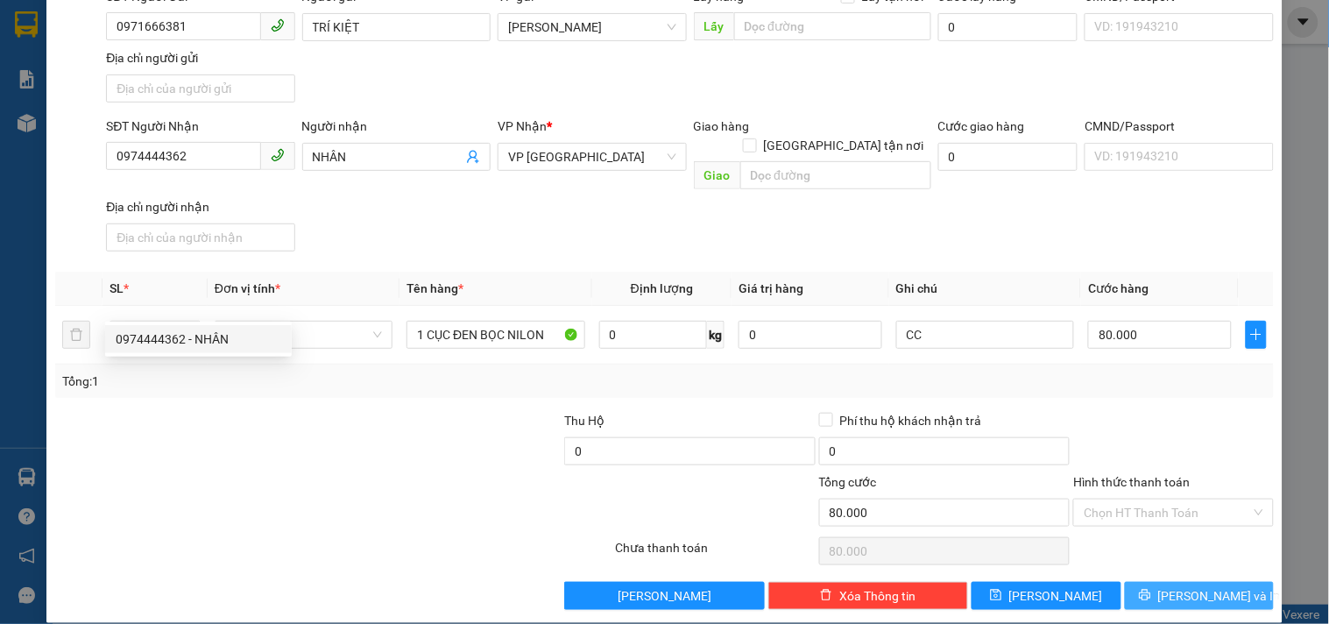
click at [1193, 586] on span "[PERSON_NAME] và In" at bounding box center [1219, 595] width 123 height 19
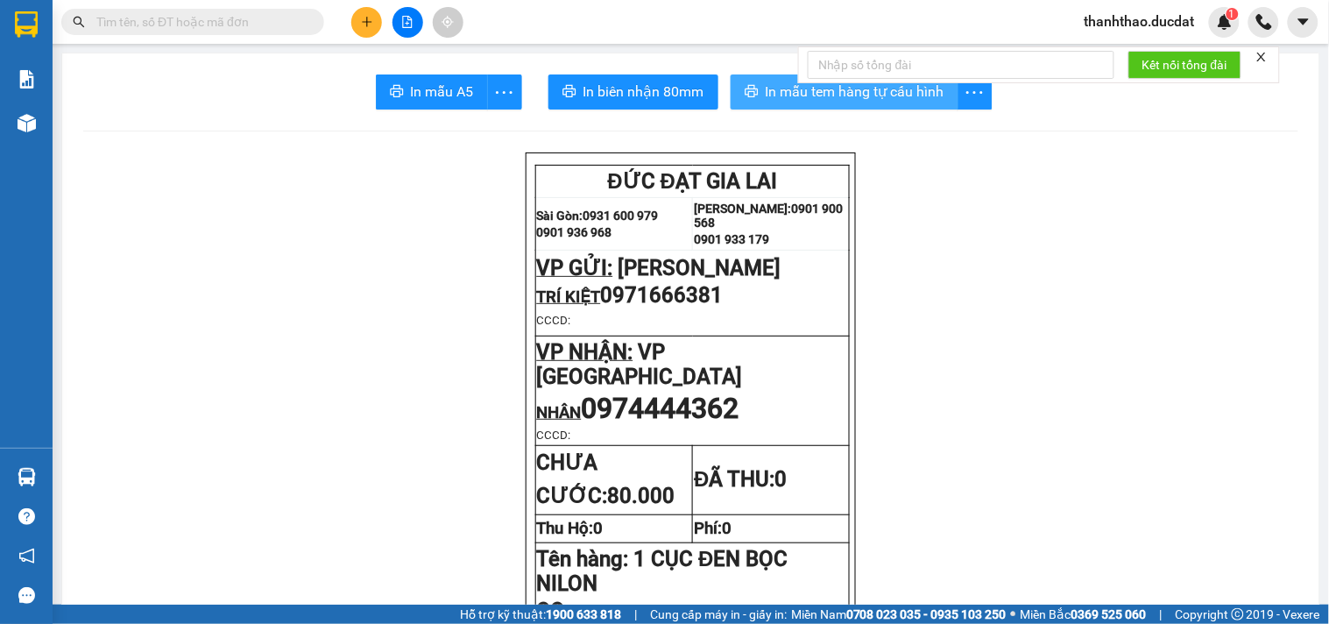
click at [781, 106] on button "In mẫu tem hàng tự cấu hình" at bounding box center [845, 91] width 228 height 35
click at [363, 27] on icon "plus" at bounding box center [367, 22] width 12 height 12
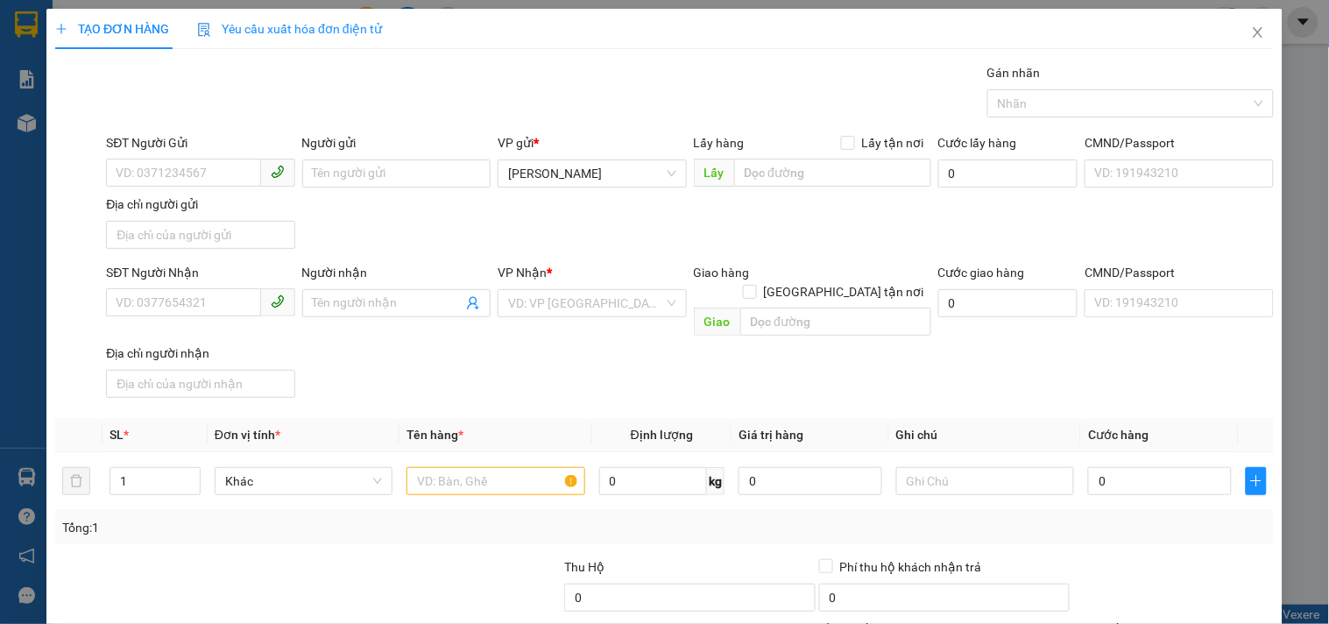
click at [198, 152] on div "SĐT Người Gửi" at bounding box center [200, 146] width 188 height 26
click at [191, 154] on div "SĐT Người Gửi" at bounding box center [200, 146] width 188 height 26
click at [187, 177] on input "SĐT Người Gửi" at bounding box center [183, 173] width 154 height 28
click at [204, 204] on div "0392034215" at bounding box center [199, 208] width 166 height 19
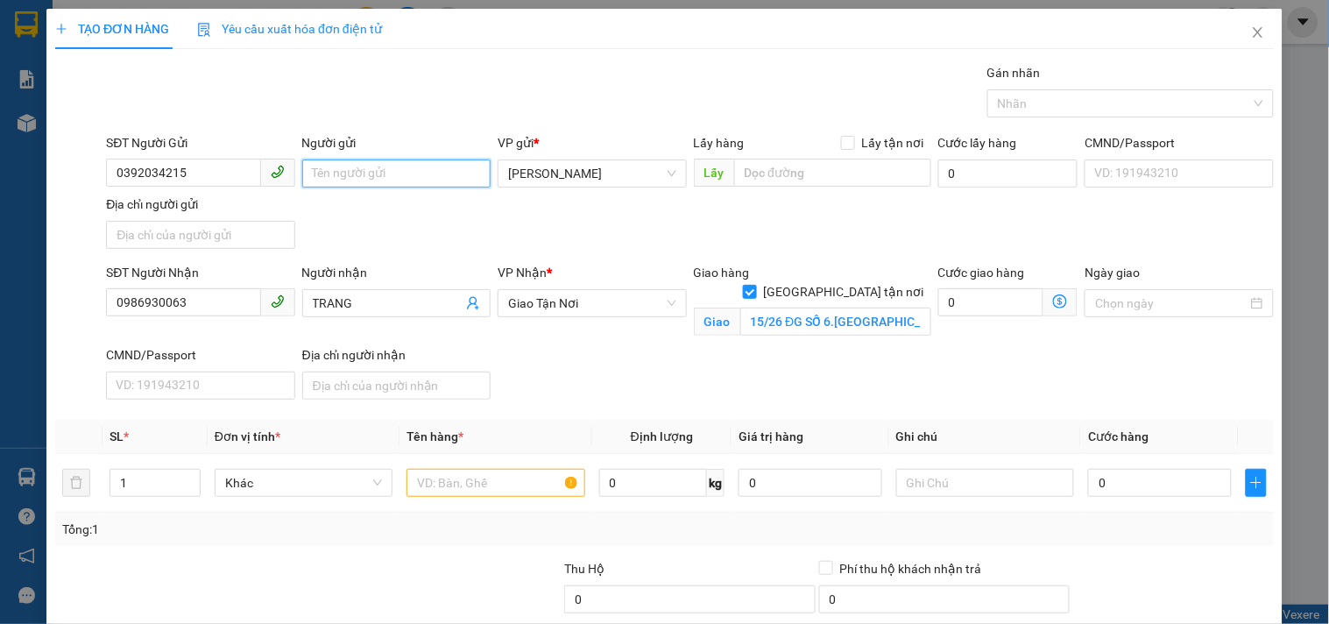
click at [372, 176] on input "Người gửi" at bounding box center [396, 173] width 188 height 28
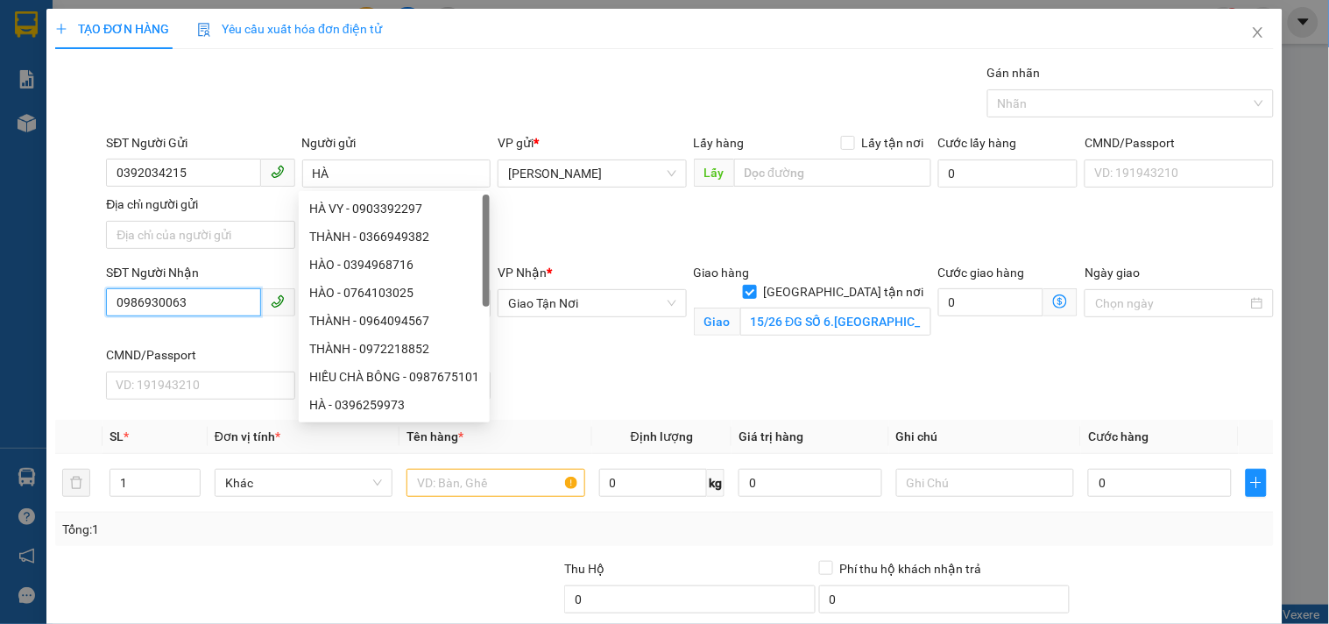
click at [202, 288] on input "0986930063" at bounding box center [183, 302] width 154 height 28
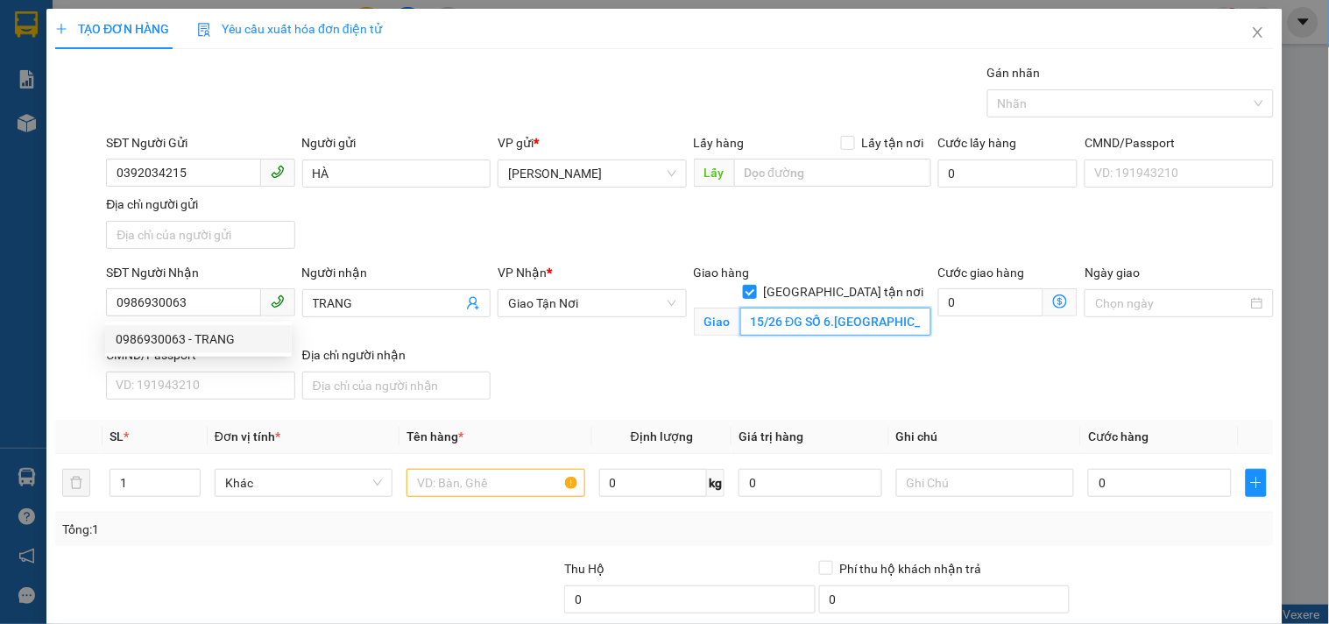
click at [873, 307] on input "15/26 ĐG SỐ 6.THẠNH MỸ LỢI - TP TĐUC - Q2" at bounding box center [835, 321] width 191 height 28
click at [872, 307] on input "15/26 ĐG SỐ 6.THẠNH MỸ LỢI - TP TĐUC - Q2" at bounding box center [835, 321] width 191 height 28
drag, startPoint x: 872, startPoint y: 295, endPoint x: 969, endPoint y: 290, distance: 97.4
click at [969, 290] on div "SĐT Người Nhận 0986930063 Người nhận TRANG VP Nhận * Giao Tận Nơi Giao hàng Gi…" at bounding box center [689, 335] width 1175 height 144
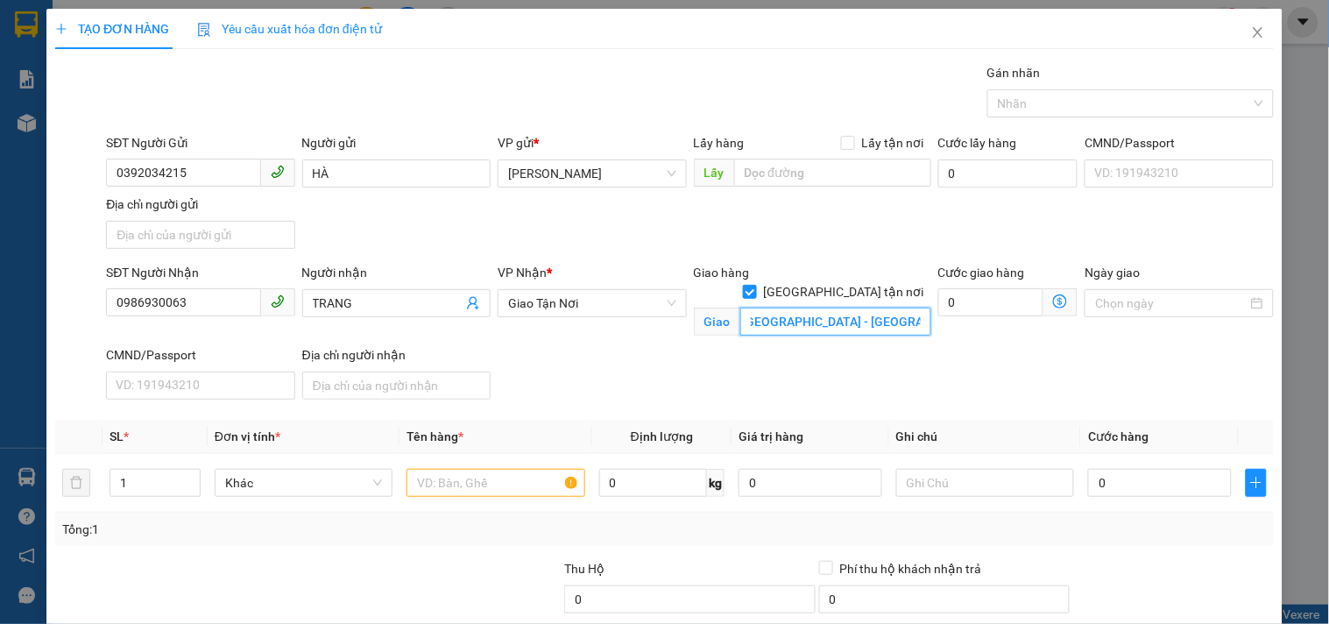
click at [880, 307] on input "15/26 ĐG SỐ 6.THẠNH MỸ LỢI - TP TĐUC - Q2" at bounding box center [835, 321] width 191 height 28
drag, startPoint x: 881, startPoint y: 304, endPoint x: 1130, endPoint y: 307, distance: 248.8
click at [1142, 307] on div "SĐT Người Nhận 0986930063 Người nhận TRANG VP Nhận * Giao Tận Nơi Giao hàng Gi…" at bounding box center [689, 335] width 1175 height 144
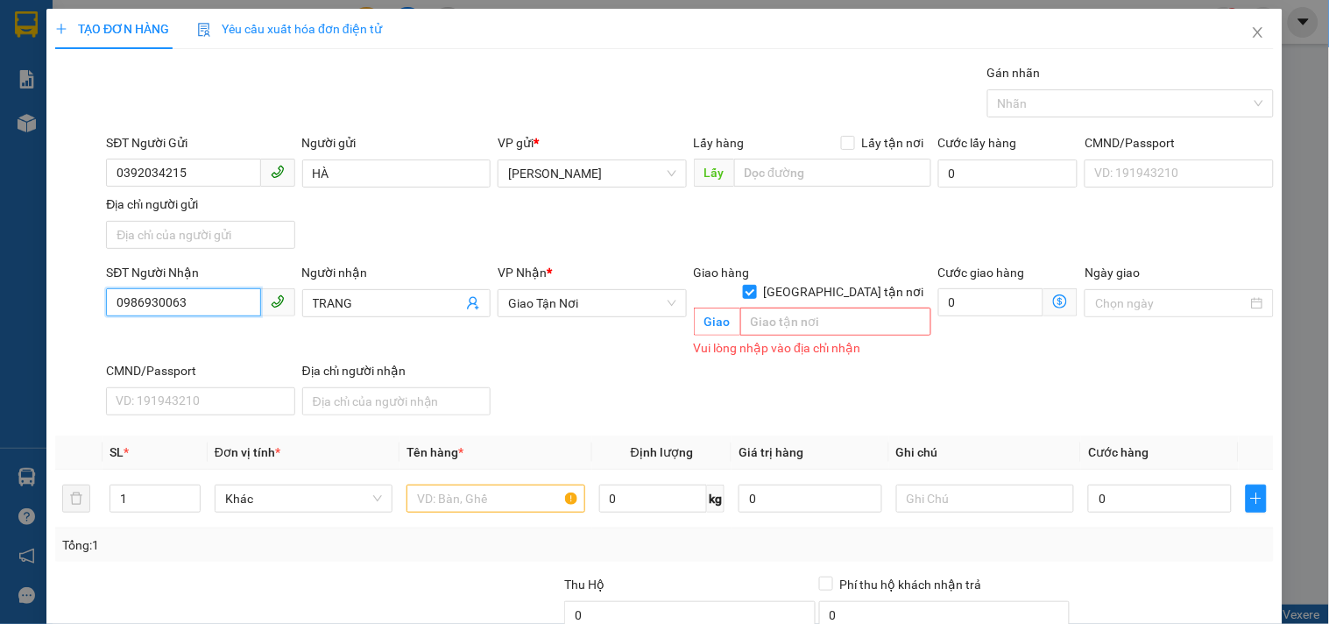
click at [209, 303] on input "0986930063" at bounding box center [183, 302] width 154 height 28
click at [186, 343] on div "0986930063 - TRANG" at bounding box center [199, 338] width 166 height 19
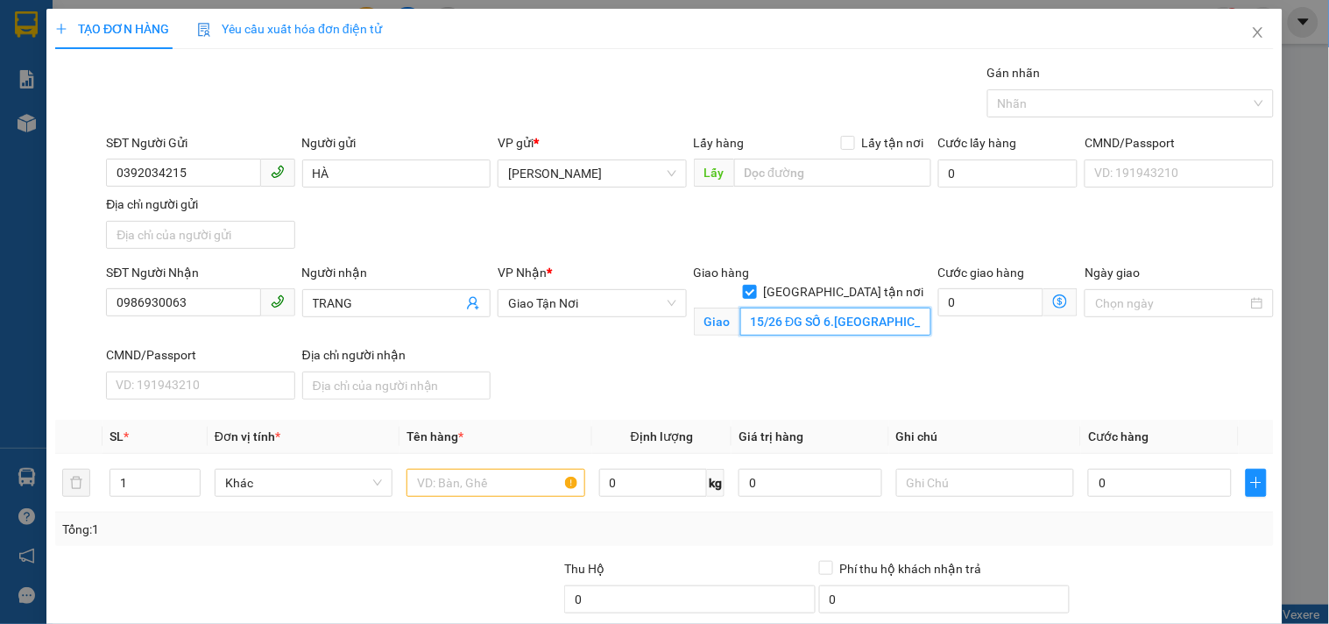
click at [824, 307] on input "15/26 ĐG SỐ 6.THẠNH MỸ LỢI - TP TĐUC - Q2" at bounding box center [835, 321] width 191 height 28
click at [838, 307] on input "15/26 ĐG SỐ 6.THẠNH MỸ LỢI - TP TĐUC - Q2" at bounding box center [835, 321] width 191 height 28
drag, startPoint x: 845, startPoint y: 300, endPoint x: 1031, endPoint y: 265, distance: 190.0
click at [1031, 265] on div "SĐT Người Nhận 0986930063 Người nhận TRANG VP Nhận * Giao Tận Nơi Giao hàng Gi…" at bounding box center [689, 335] width 1175 height 144
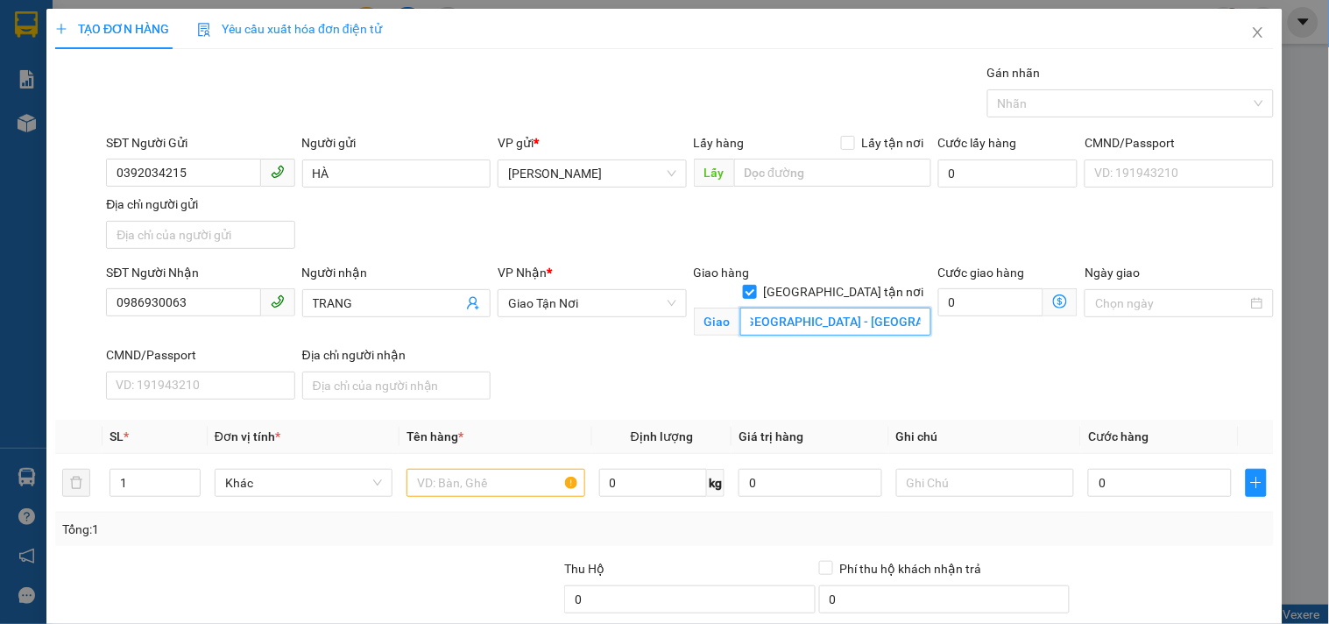
click at [833, 307] on input "15/26 ĐG SỐ 6.THẠNH MỸ LỢI - TP TĐUC - Q2" at bounding box center [835, 321] width 191 height 28
drag, startPoint x: 821, startPoint y: 303, endPoint x: 1126, endPoint y: 259, distance: 308.0
click at [1126, 259] on form "SĐT Người Gửi 0392034215 Người gửi HÀ VP gửi * Phan Đình Phùng Lấy hàng Lấy tận…" at bounding box center [664, 269] width 1219 height 273
click at [539, 484] on input "text" at bounding box center [495, 483] width 178 height 28
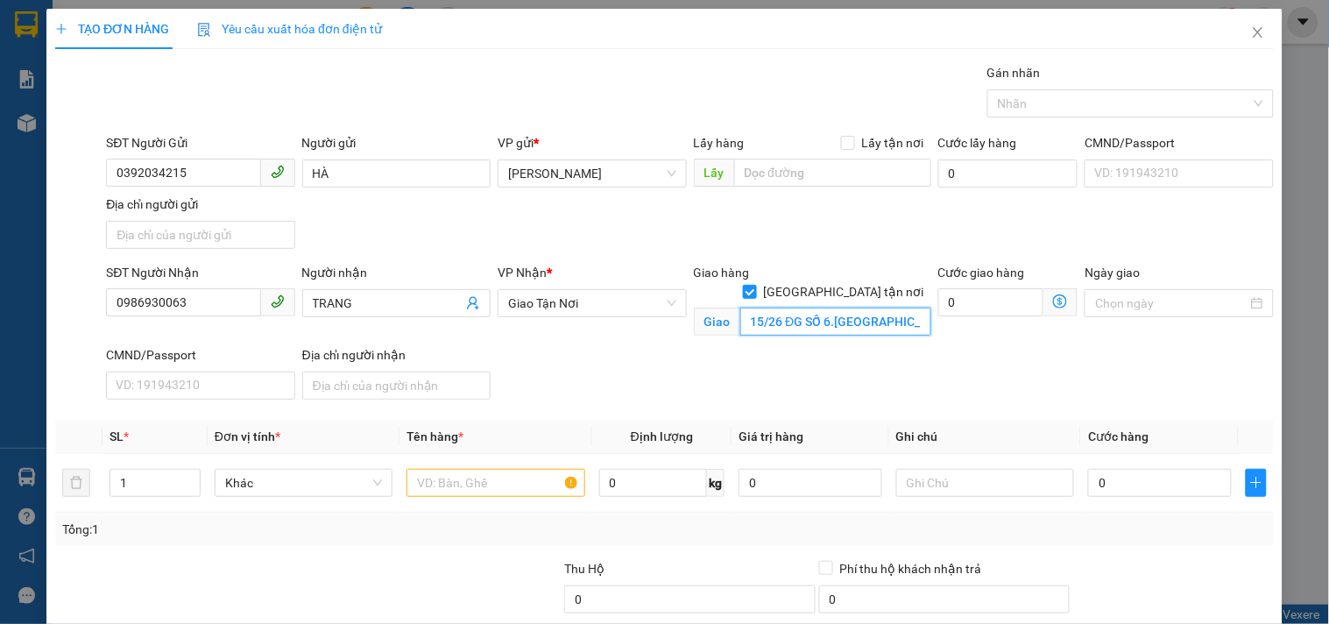
click at [876, 307] on input "15/26 ĐG SỐ 6.THẠNH MỸ LỢI.THỦ ĐỨC" at bounding box center [835, 321] width 191 height 28
click at [876, 311] on input "15/26 ĐG SỐ 6.THẠNH MỸ LỢI.THỦ ĐỨC" at bounding box center [835, 321] width 191 height 28
drag, startPoint x: 876, startPoint y: 307, endPoint x: 1149, endPoint y: 240, distance: 281.5
click at [1149, 240] on form "SĐT Người Gửi 0392034215 Người gửi HÀ VP gửi * Phan Đình Phùng Lấy hàng Lấy tận…" at bounding box center [664, 269] width 1219 height 273
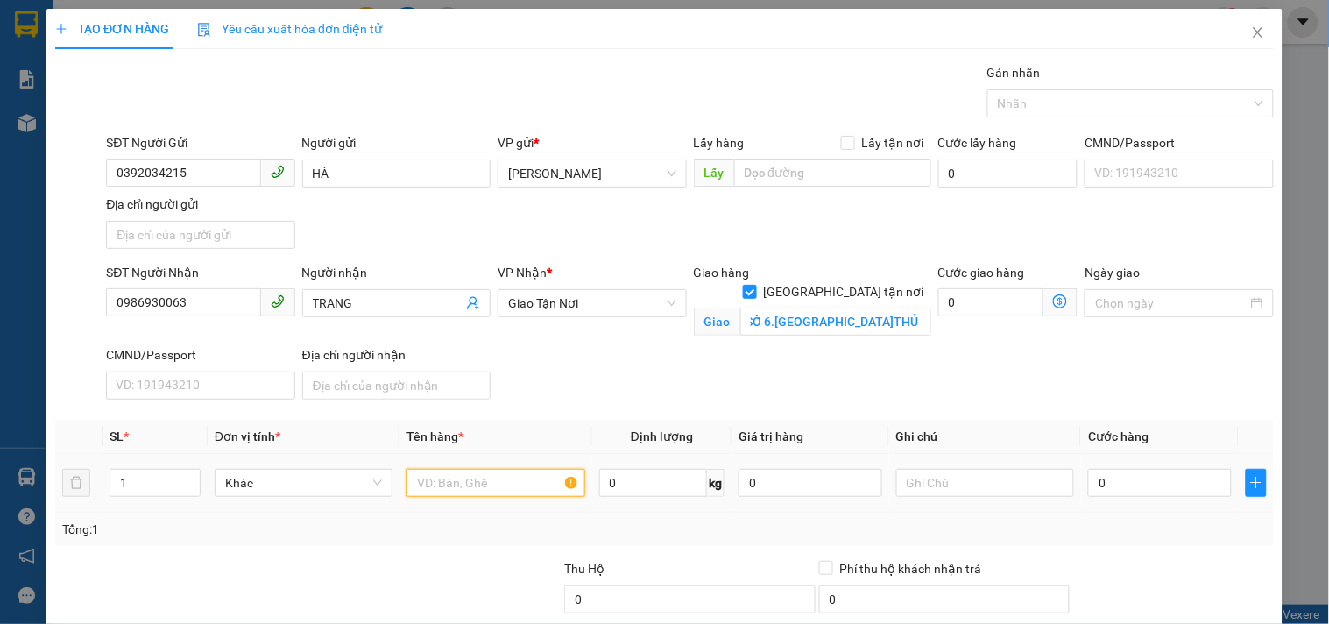
scroll to position [0, 0]
drag, startPoint x: 495, startPoint y: 471, endPoint x: 479, endPoint y: 471, distance: 15.8
click at [492, 474] on input "text" at bounding box center [495, 483] width 178 height 28
click at [1139, 486] on input "0" at bounding box center [1160, 483] width 144 height 28
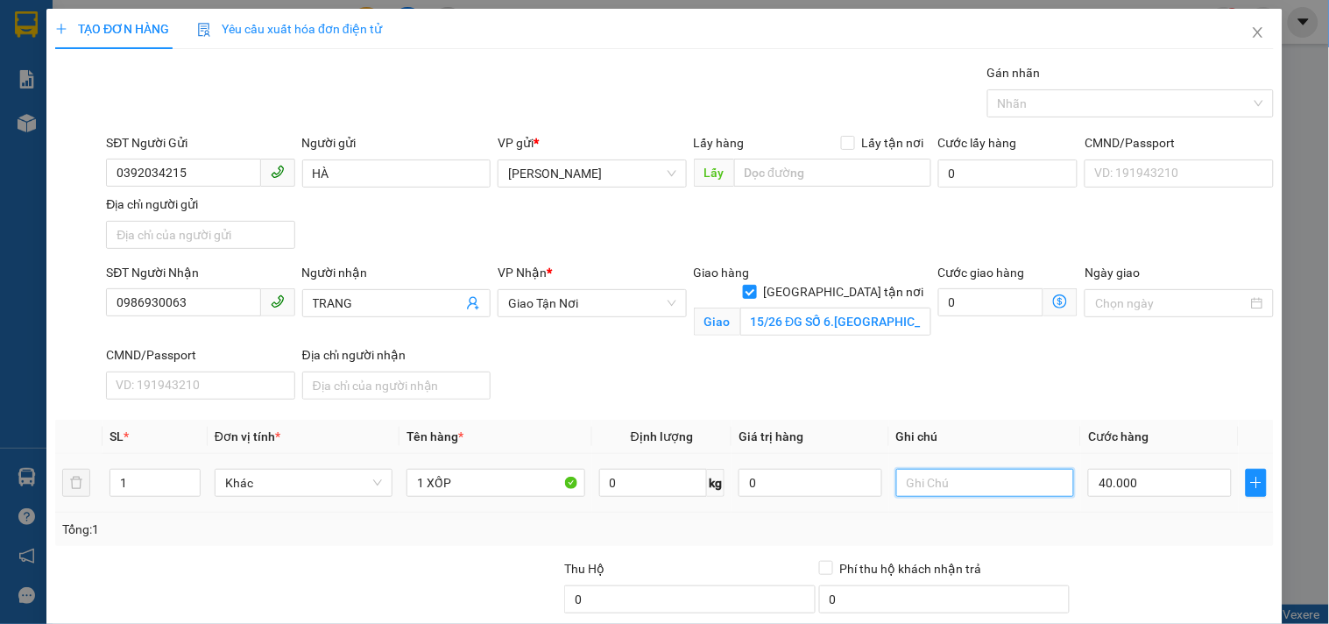
click at [1028, 482] on input "text" at bounding box center [985, 483] width 178 height 28
drag, startPoint x: 196, startPoint y: 303, endPoint x: 0, endPoint y: 348, distance: 201.3
click at [0, 348] on div "TẠO ĐƠN HÀNG Yêu cầu xuất hóa đơn điện tử Transit Pickup Surcharge Ids Transit …" at bounding box center [664, 312] width 1329 height 624
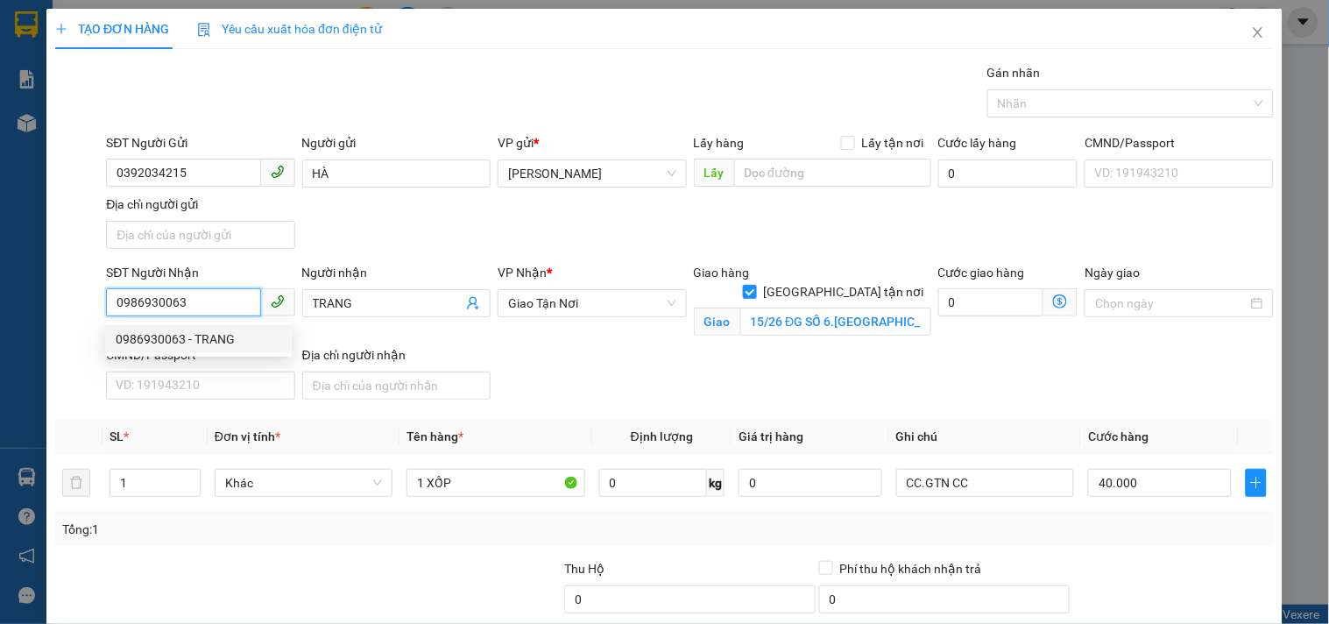
scroll to position [168, 0]
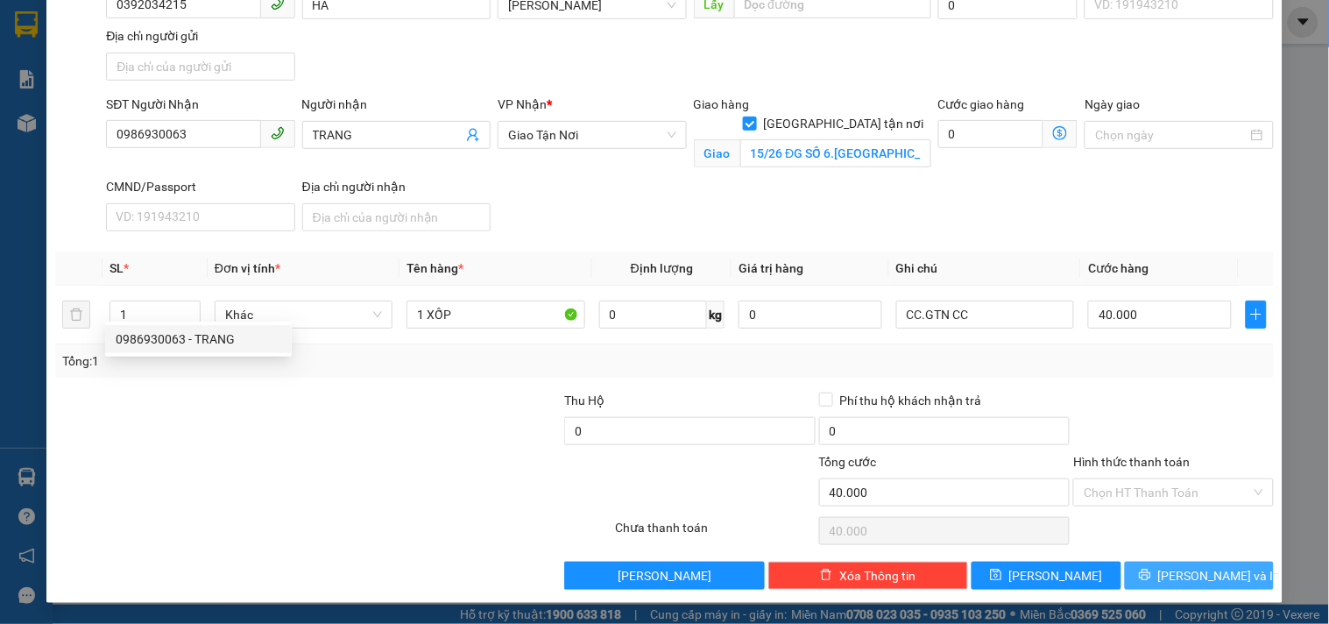
click at [1185, 573] on span "[PERSON_NAME] và In" at bounding box center [1219, 575] width 123 height 19
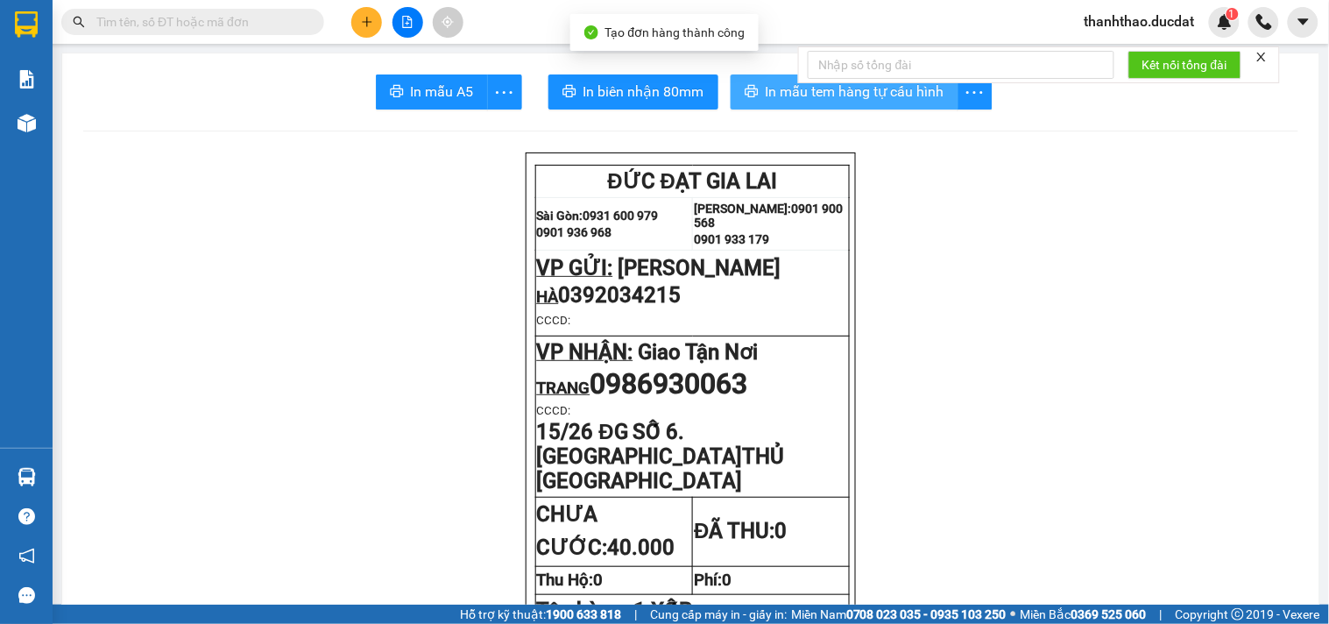
click at [768, 82] on span "In mẫu tem hàng tự cấu hình" at bounding box center [855, 92] width 179 height 22
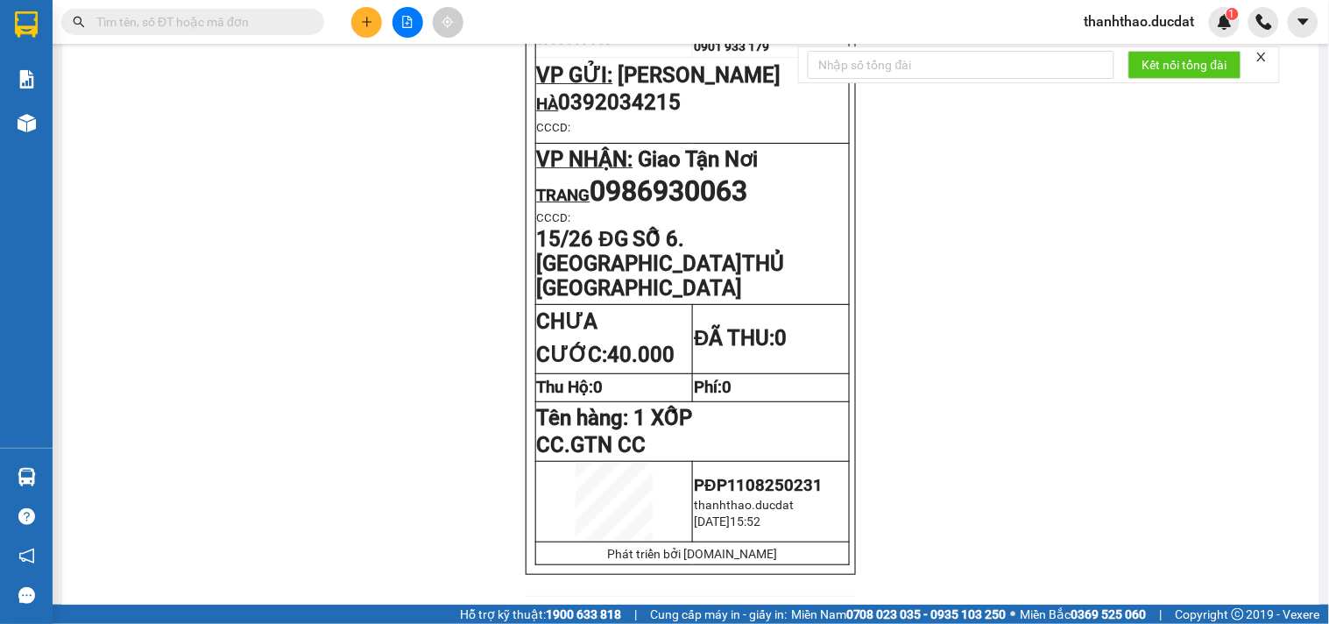
scroll to position [194, 0]
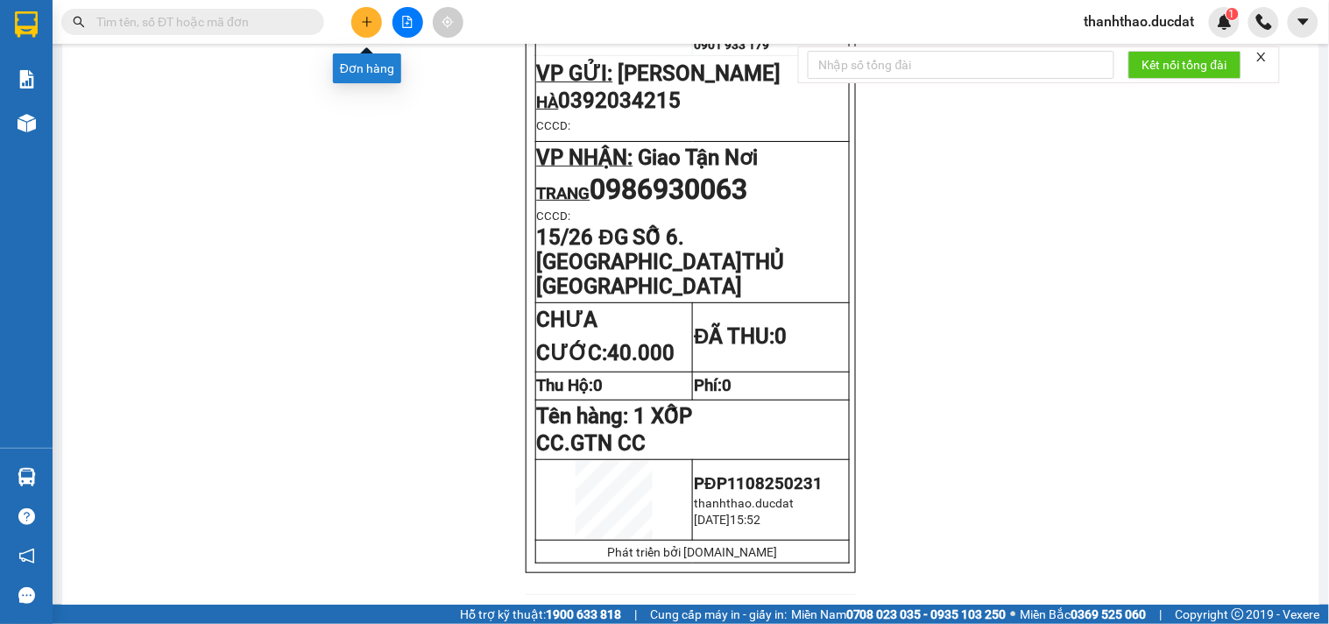
click at [361, 24] on icon "plus" at bounding box center [367, 22] width 12 height 12
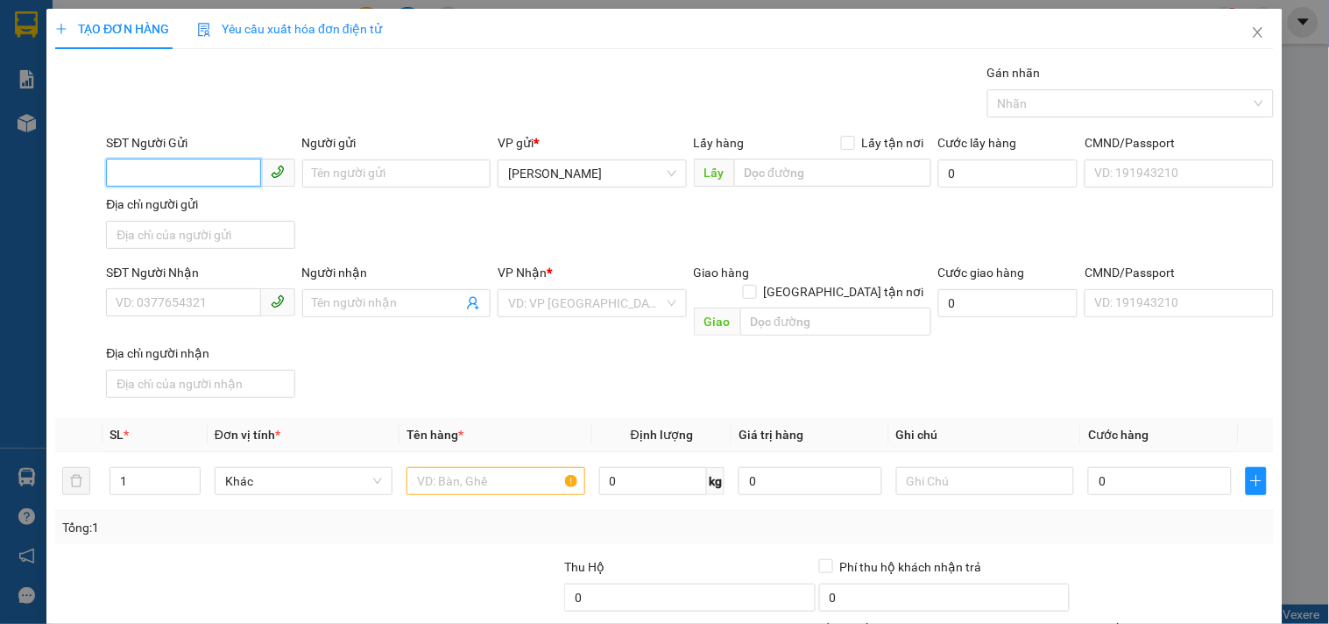
click at [152, 181] on input "SĐT Người Gửi" at bounding box center [183, 173] width 154 height 28
click at [231, 208] on div "0982940579 - ĐIỆP" at bounding box center [199, 208] width 166 height 19
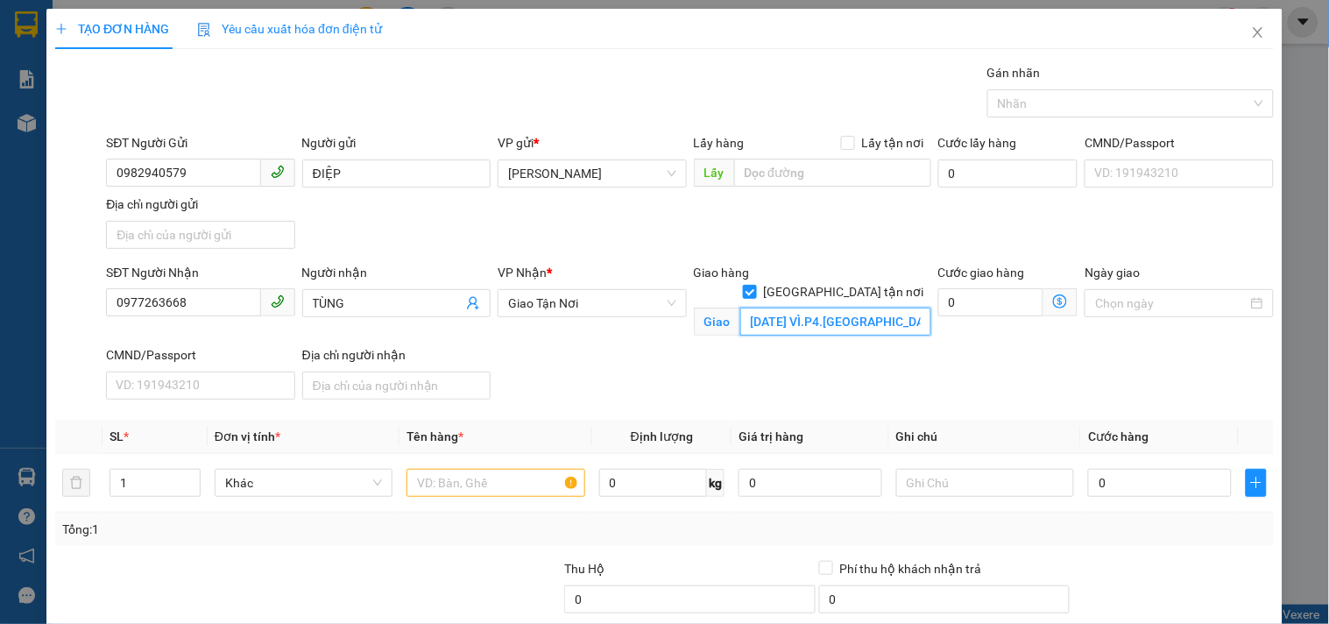
click at [795, 307] on input "18 BA VÌ.P4.TÂN BÌNH" at bounding box center [835, 321] width 191 height 28
click at [798, 307] on input "18 BA VÌ.P4.TÂN BÌNH" at bounding box center [835, 321] width 191 height 28
drag, startPoint x: 798, startPoint y: 298, endPoint x: 970, endPoint y: 300, distance: 171.7
click at [970, 300] on div "SĐT Người Nhận 0977263668 Người nhận TÙNG VP Nhận * Giao Tận Nơi Giao hàng Gia…" at bounding box center [689, 335] width 1175 height 144
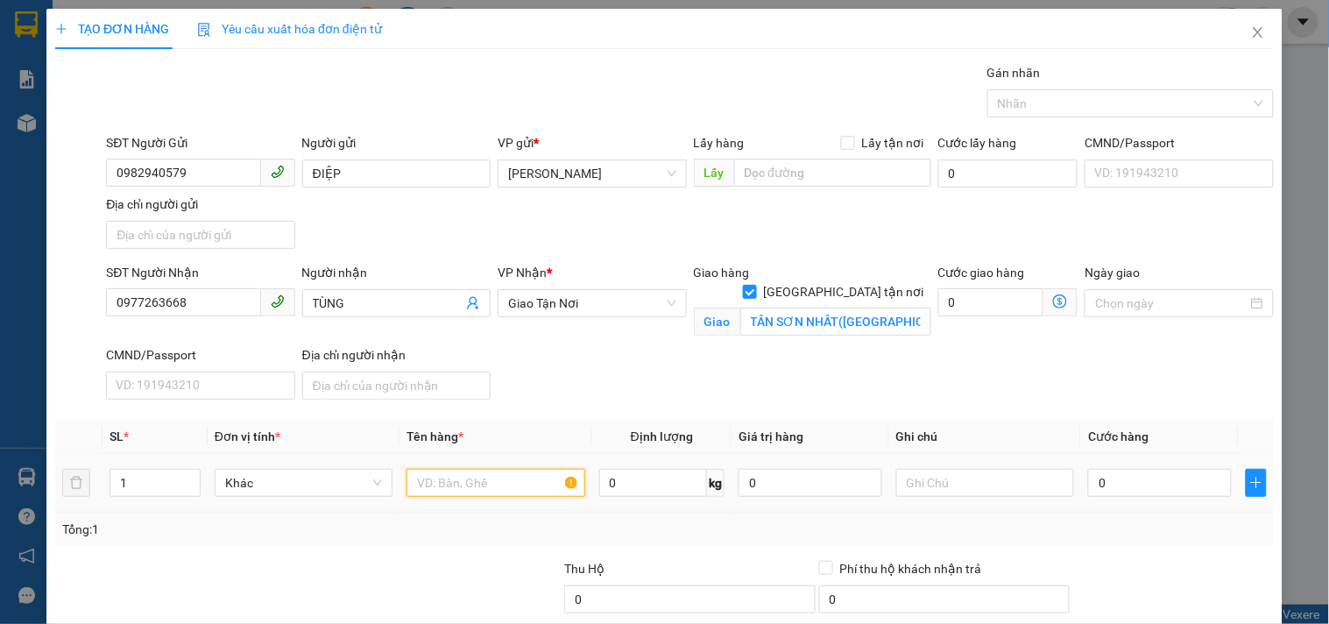
drag, startPoint x: 456, startPoint y: 491, endPoint x: 422, endPoint y: 477, distance: 36.5
click at [456, 491] on input "text" at bounding box center [495, 483] width 178 height 28
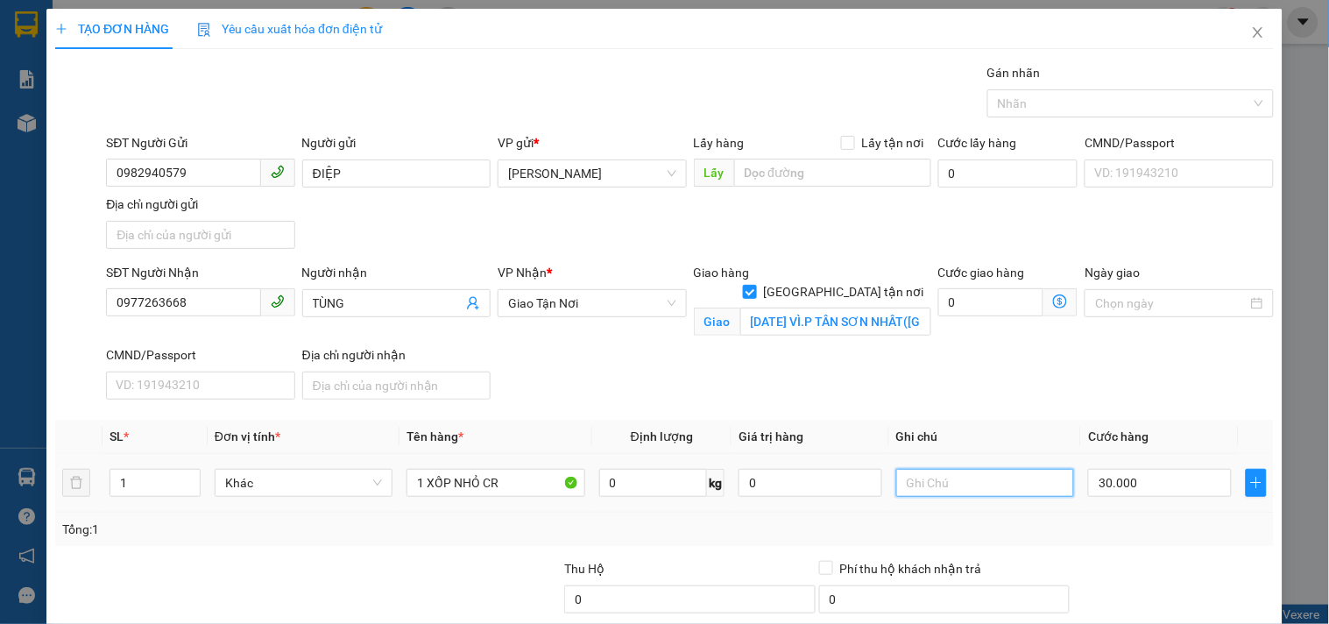
click at [971, 482] on input "text" at bounding box center [985, 483] width 178 height 28
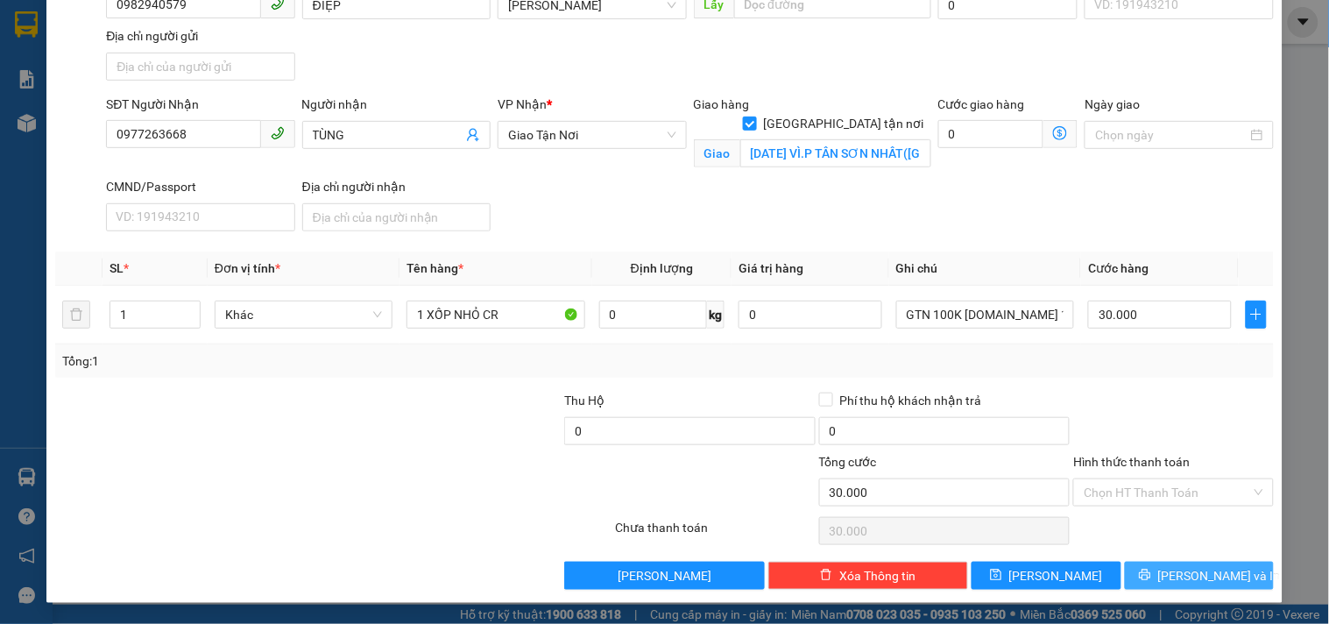
click at [1220, 575] on button "[PERSON_NAME] và In" at bounding box center [1199, 576] width 149 height 28
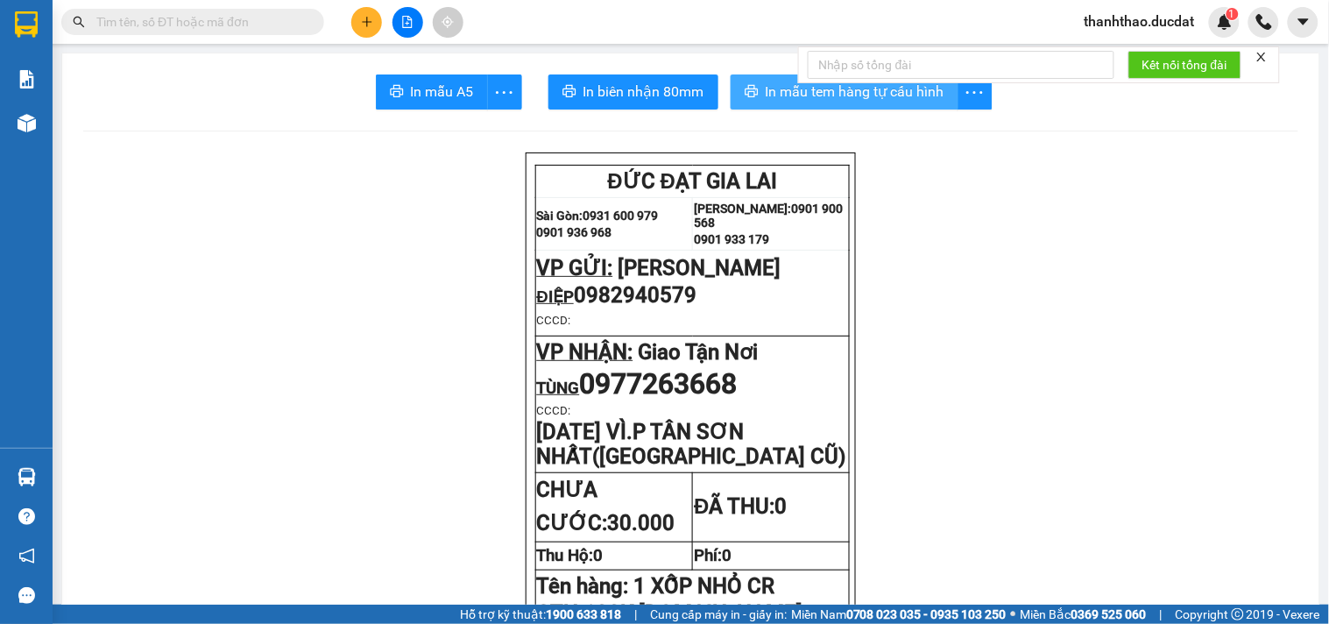
click at [749, 90] on icon "printer" at bounding box center [751, 91] width 13 height 12
click at [354, 15] on button at bounding box center [366, 22] width 31 height 31
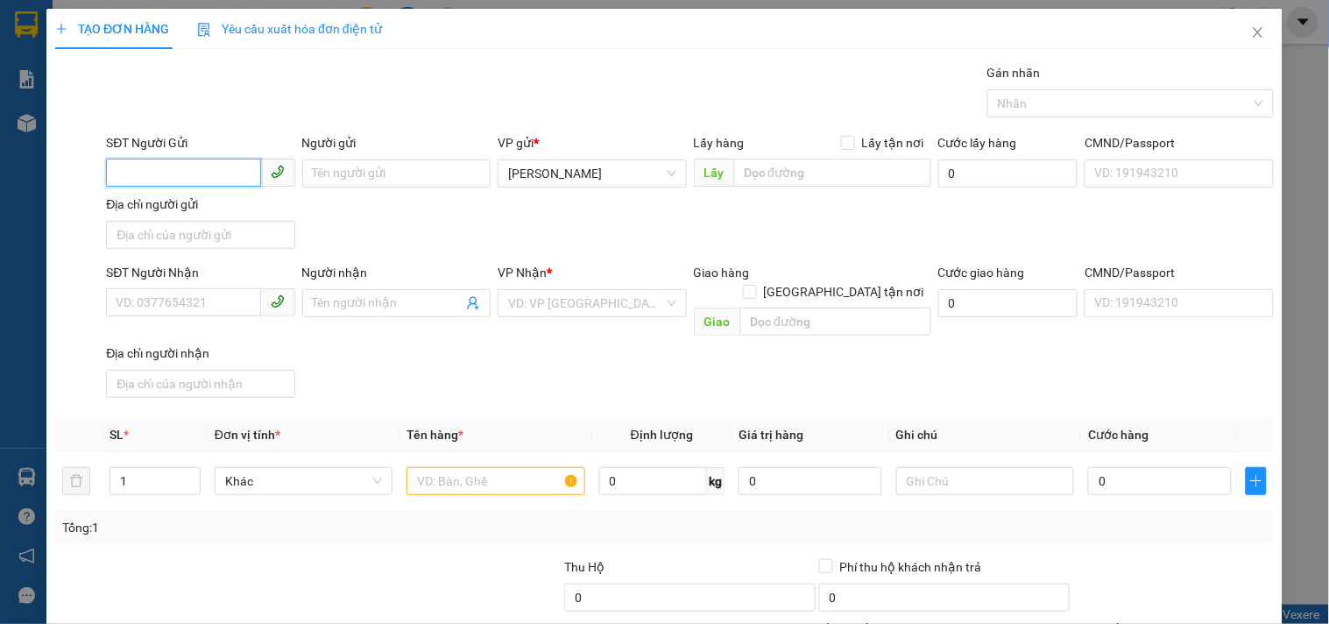
drag, startPoint x: 223, startPoint y: 179, endPoint x: 217, endPoint y: 189, distance: 11.8
click at [222, 180] on input "SĐT Người Gửi" at bounding box center [183, 173] width 154 height 28
click at [196, 207] on div "0971666381 - TRÍ KIỆT" at bounding box center [199, 208] width 166 height 19
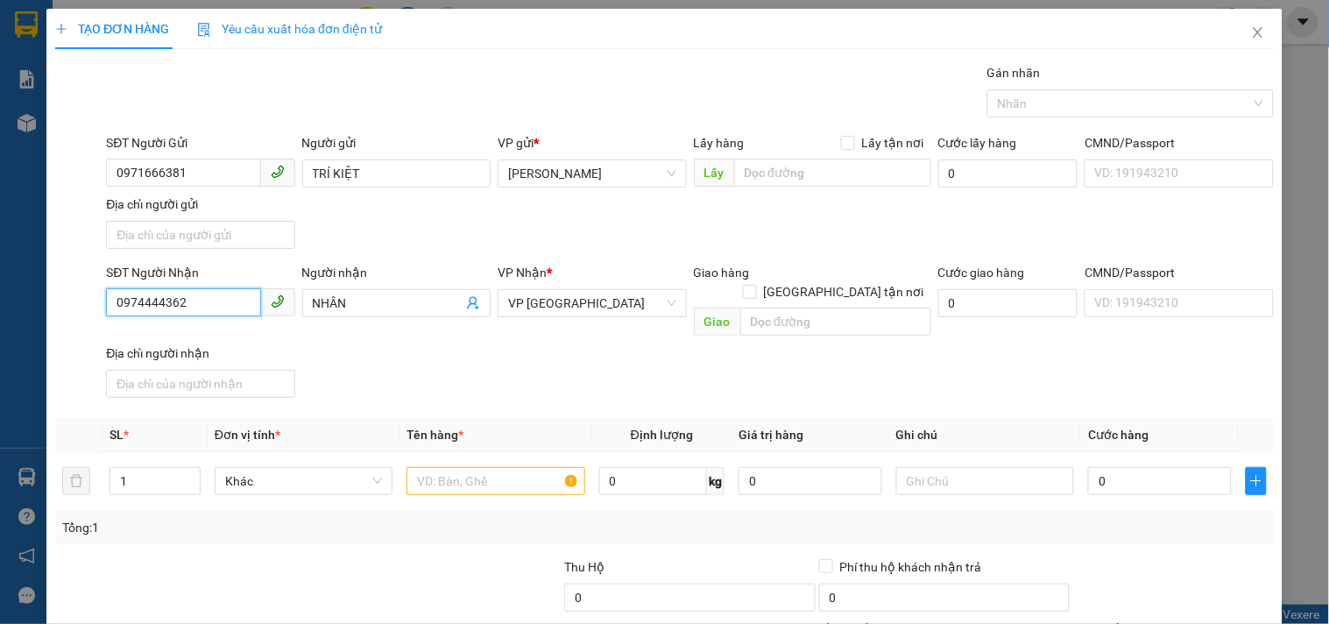
drag, startPoint x: 202, startPoint y: 305, endPoint x: 0, endPoint y: 310, distance: 202.4
click at [0, 310] on div "TẠO ĐƠN HÀNG Yêu cầu xuất hóa đơn điện tử Transit Pickup Surcharge Ids Transit …" at bounding box center [664, 312] width 1329 height 624
drag, startPoint x: 374, startPoint y: 311, endPoint x: 81, endPoint y: 311, distance: 292.6
click at [107, 325] on div "SĐT Người Nhận 0911390689 Người nhận NHÂN NHÂN VP Nhận * VP Sài Gòn Giao hàng G…" at bounding box center [689, 334] width 1175 height 142
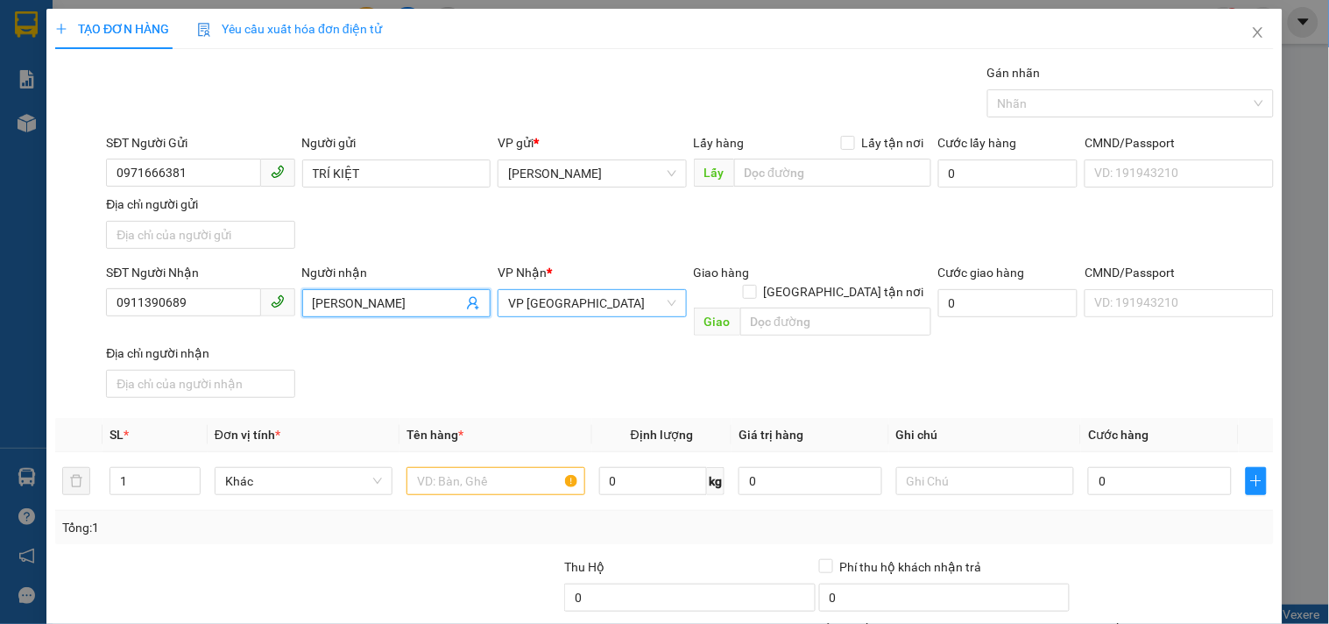
click at [533, 301] on span "VP [GEOGRAPHIC_DATA]" at bounding box center [591, 303] width 167 height 26
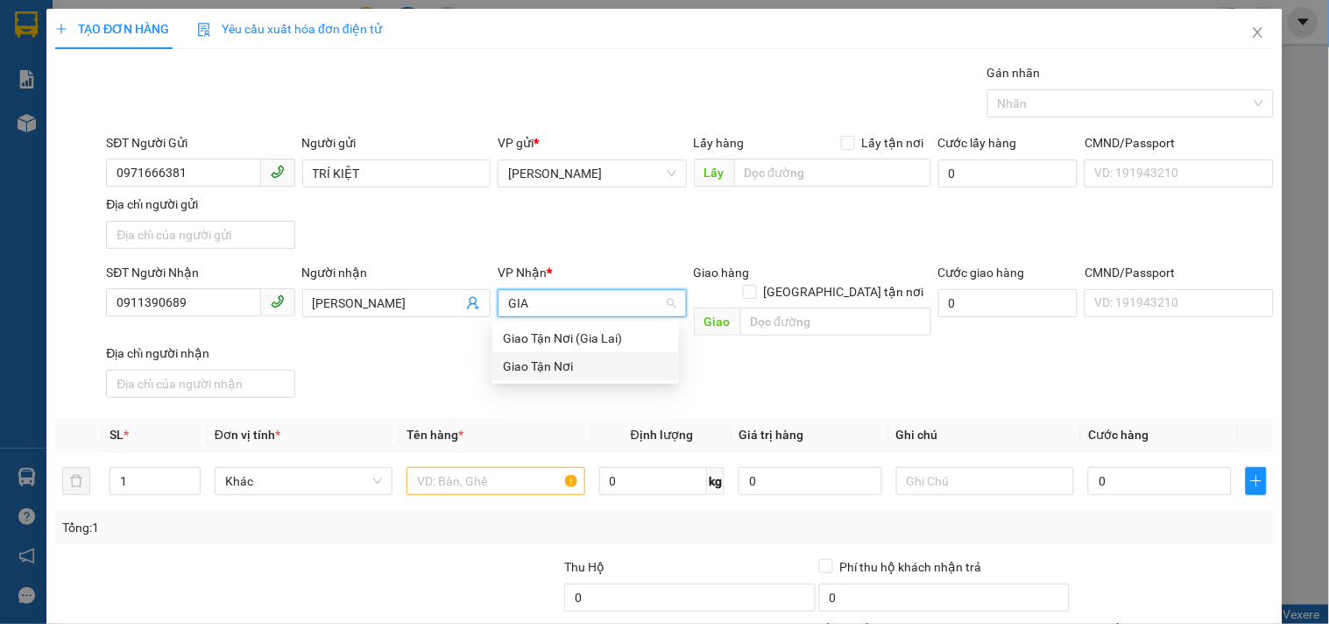
click at [533, 375] on div "Giao Tận Nơi" at bounding box center [586, 366] width 166 height 19
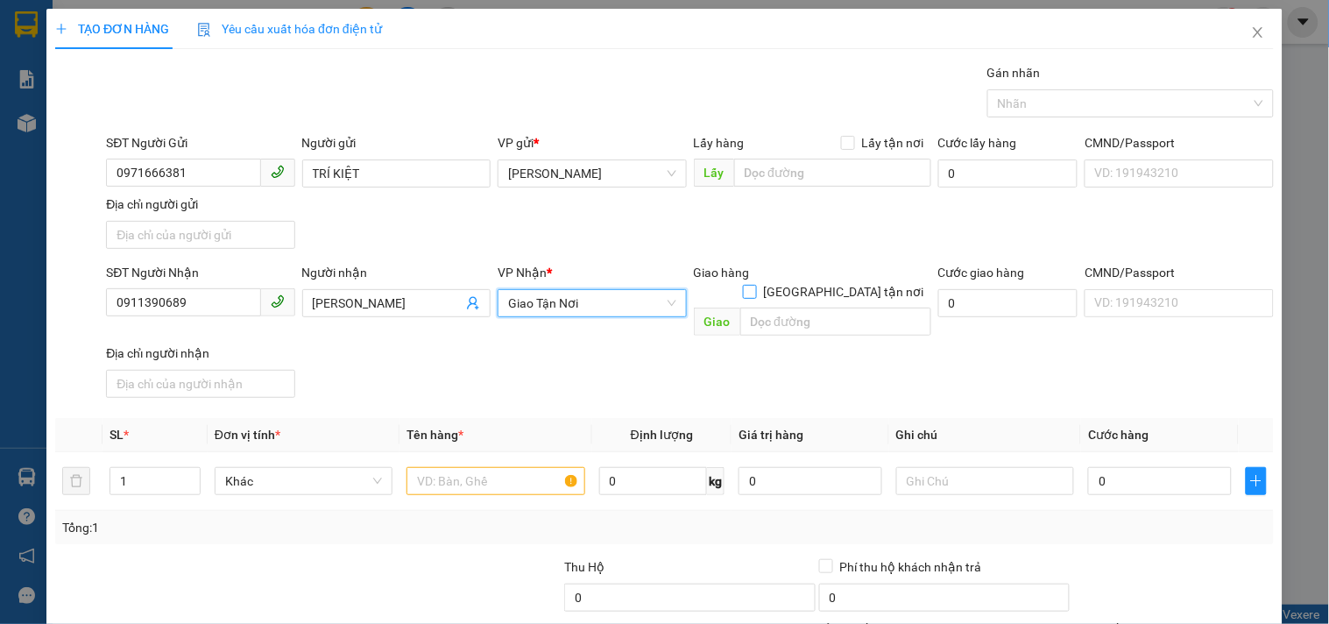
click at [757, 285] on span at bounding box center [750, 292] width 14 height 14
click at [755, 285] on input "[GEOGRAPHIC_DATA] tận nơi" at bounding box center [749, 291] width 12 height 12
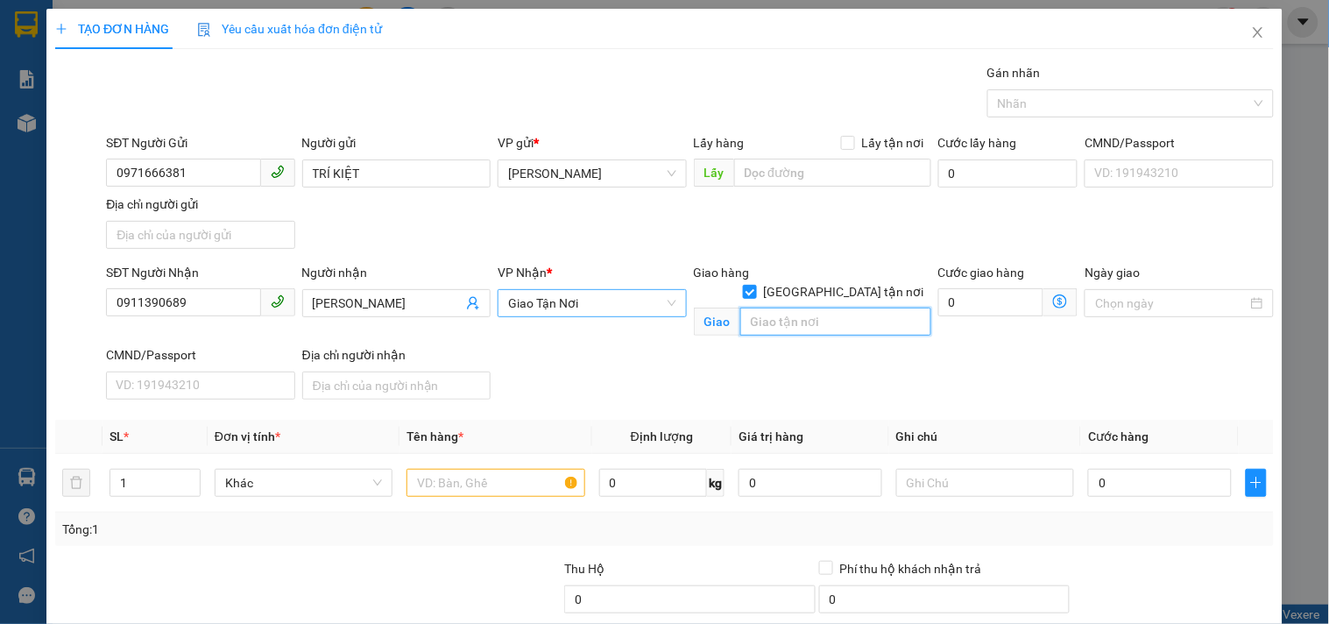
click at [767, 307] on input "text" at bounding box center [835, 321] width 191 height 28
click at [476, 479] on input "text" at bounding box center [495, 483] width 178 height 28
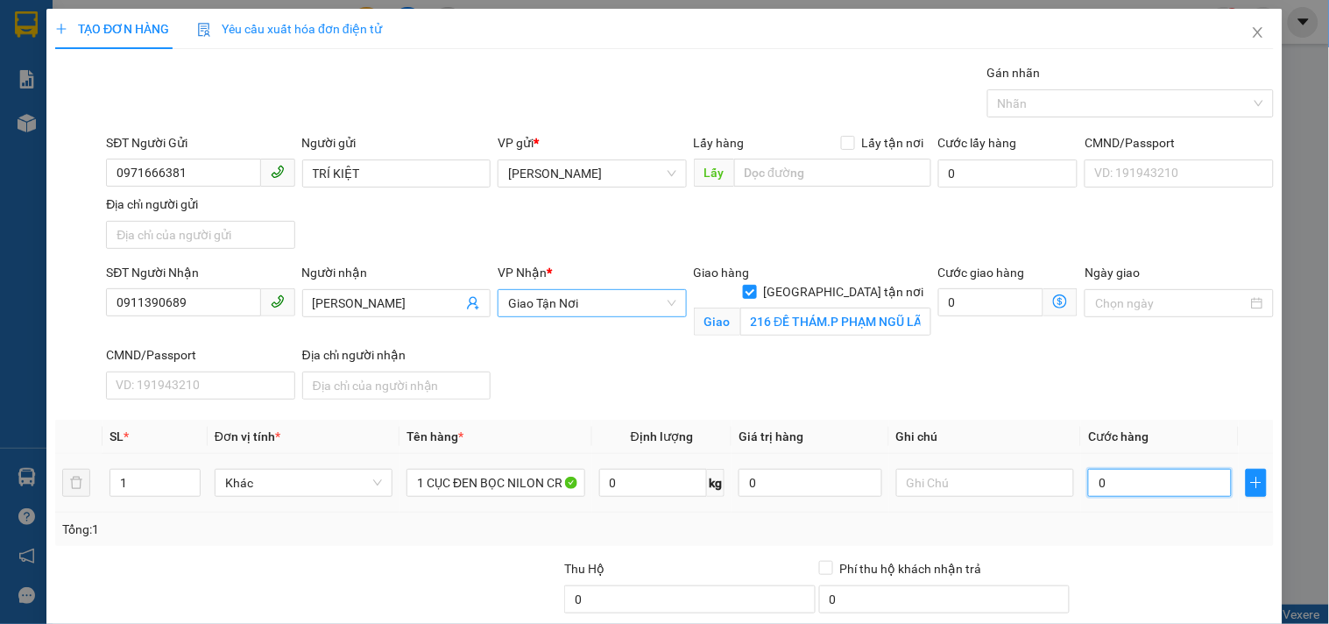
drag, startPoint x: 1099, startPoint y: 478, endPoint x: 951, endPoint y: 418, distance: 159.9
click at [1099, 477] on input "0" at bounding box center [1160, 483] width 144 height 28
click at [952, 476] on input "text" at bounding box center [985, 483] width 178 height 28
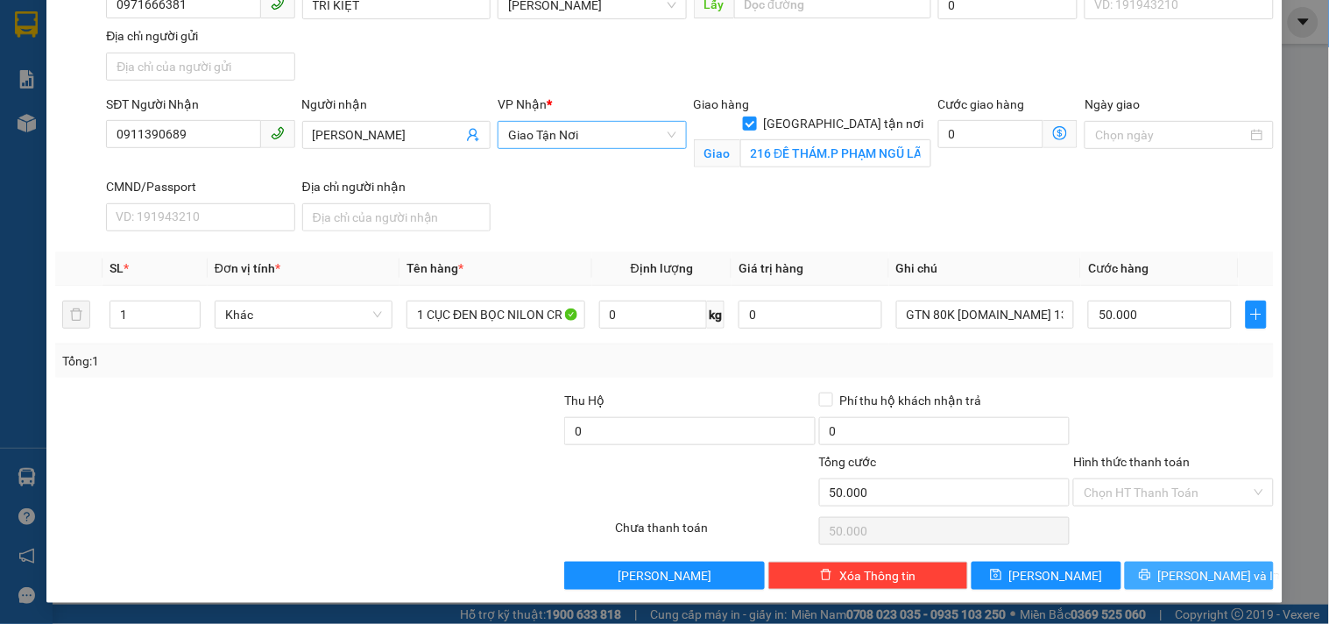
drag, startPoint x: 1136, startPoint y: 565, endPoint x: 1137, endPoint y: 553, distance: 12.3
click at [1137, 564] on button "[PERSON_NAME] và In" at bounding box center [1199, 576] width 149 height 28
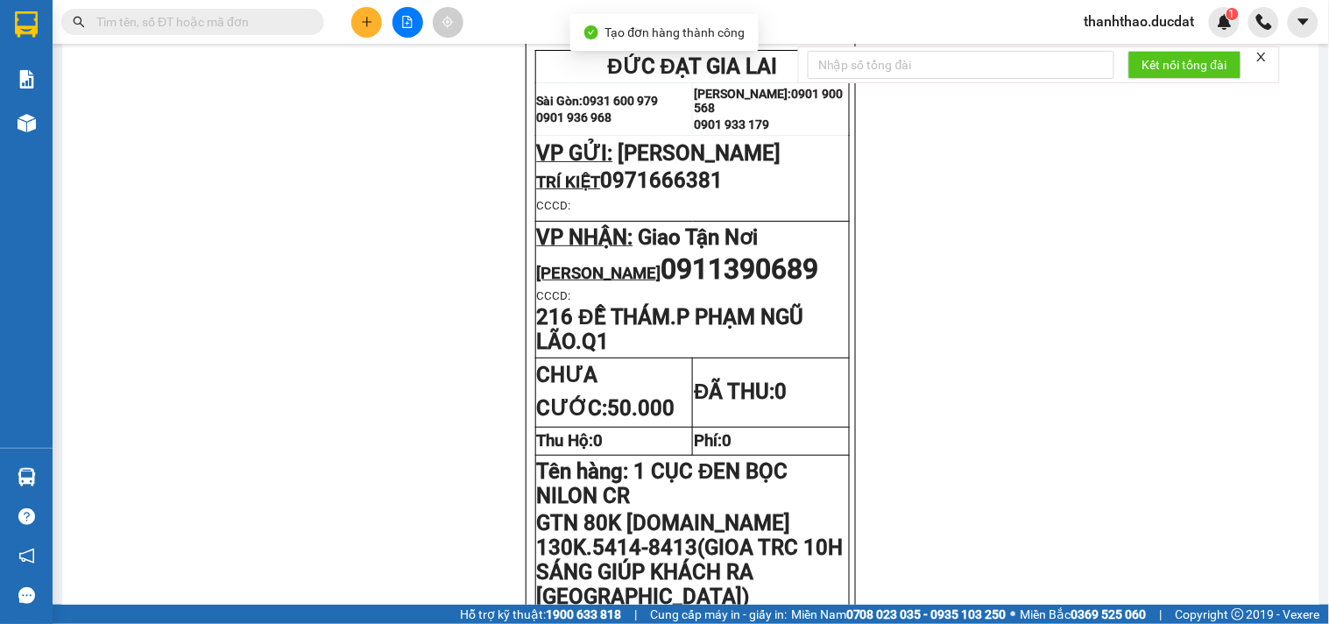
scroll to position [292, 0]
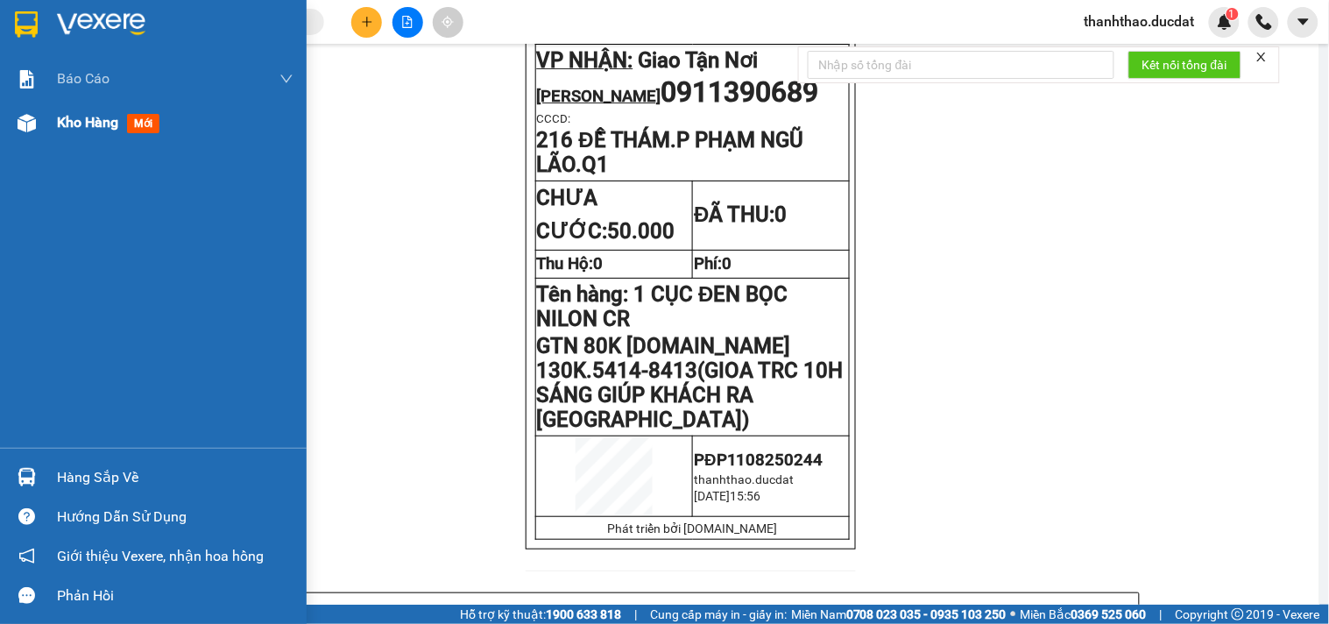
click at [82, 115] on span "Kho hàng" at bounding box center [87, 122] width 61 height 17
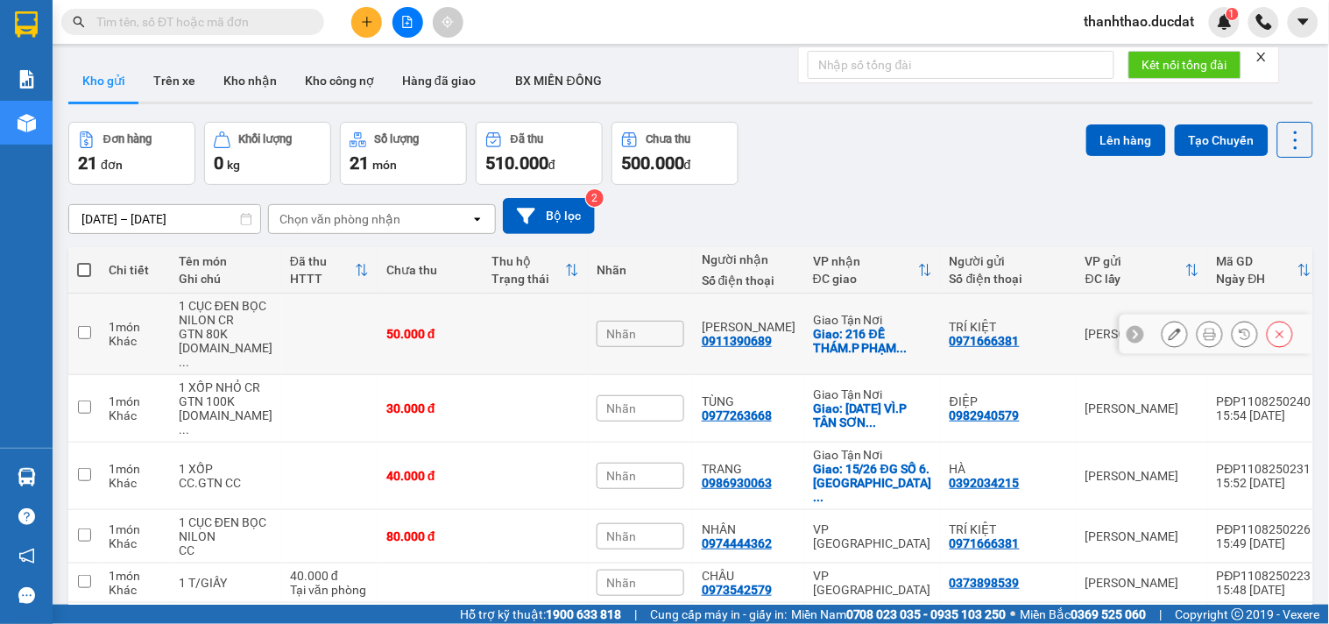
click at [1169, 331] on icon at bounding box center [1175, 334] width 12 height 12
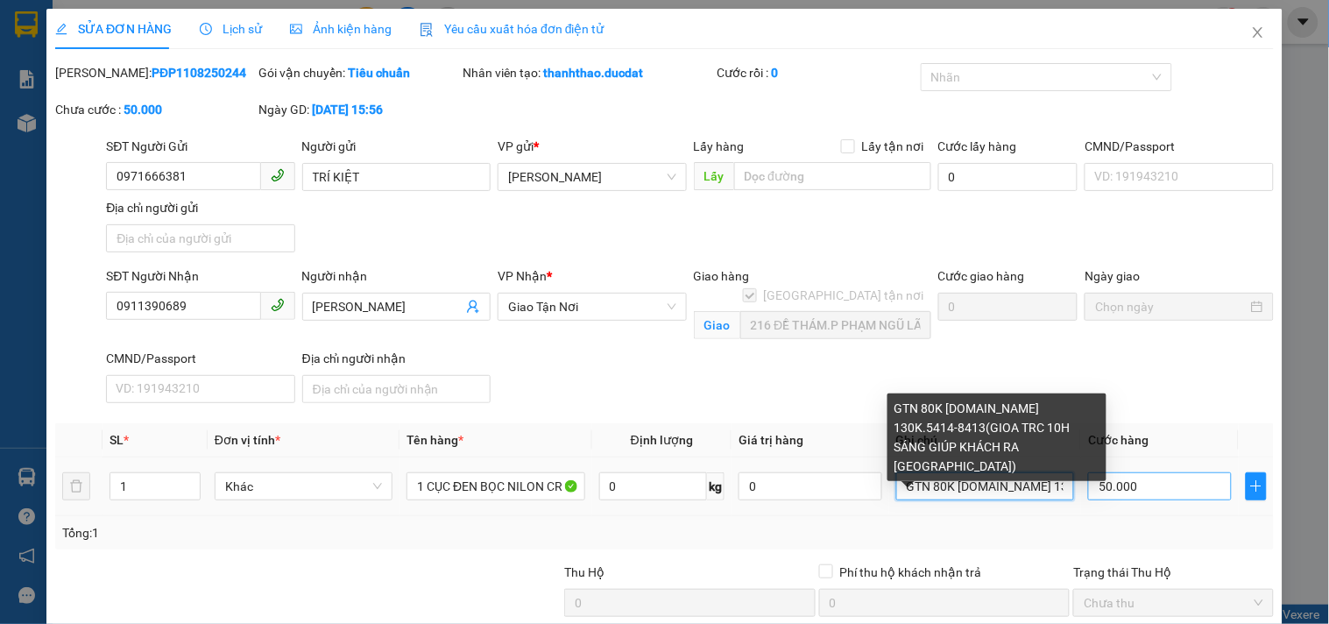
scroll to position [0, 283]
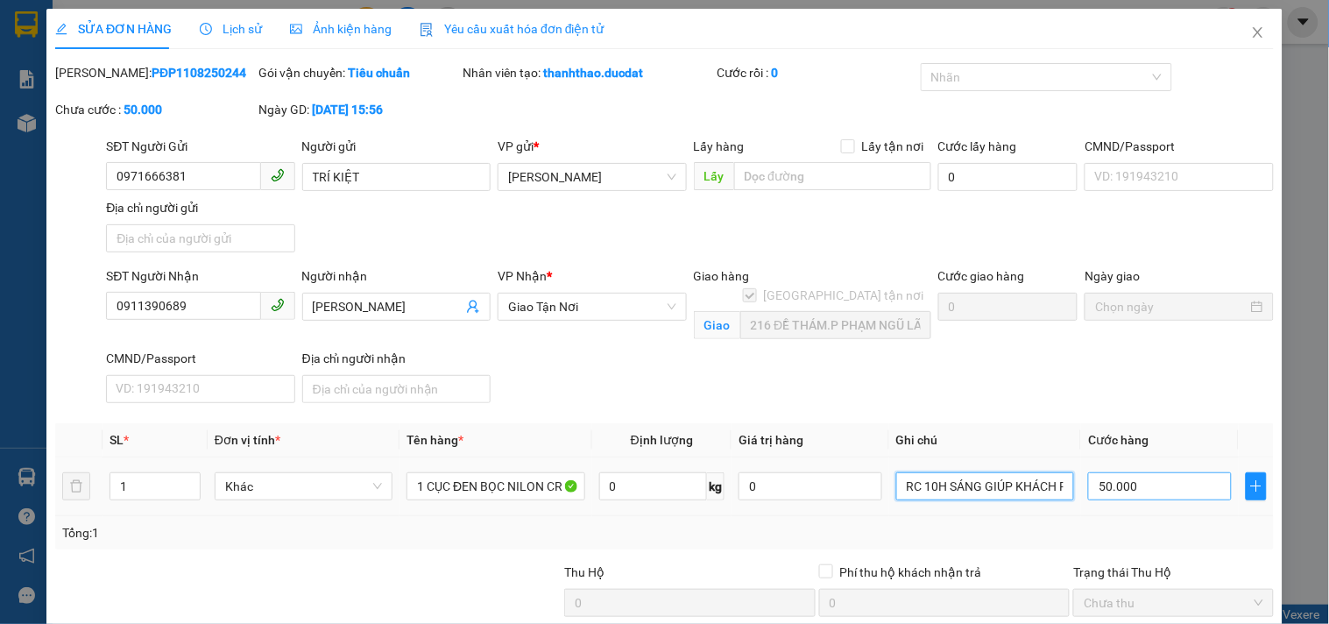
drag, startPoint x: 984, startPoint y: 493, endPoint x: 1154, endPoint y: 486, distance: 170.1
click at [1151, 486] on tr "1 Khác 1 CỤC ĐEN BỌC NILON CR 0 kg 0 GTN 80K CR.CK 130K.5414-8413(GIOA TRC 10H …" at bounding box center [664, 486] width 1219 height 59
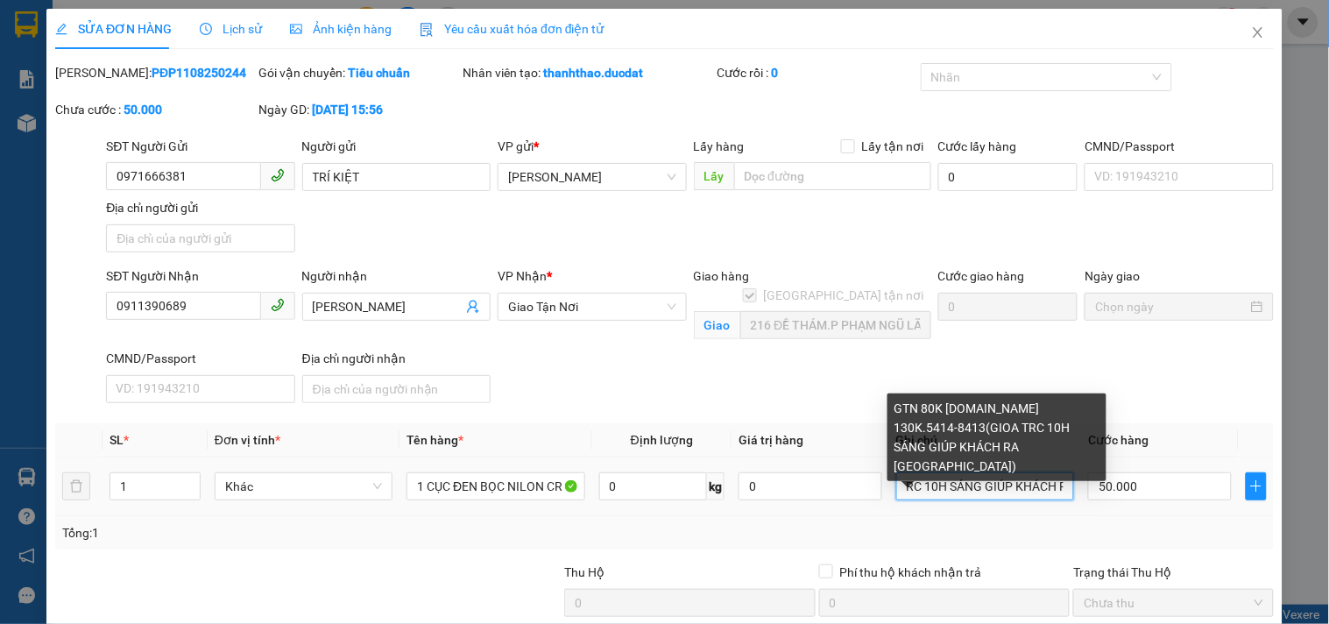
click at [930, 483] on input "GTN 80K CR.CK 130K.5414-8413(GIOA TRC 10H SÁNG GIÚP KHÁCH RA SÂN BAY)" at bounding box center [985, 486] width 178 height 28
drag, startPoint x: 930, startPoint y: 483, endPoint x: 981, endPoint y: 485, distance: 51.8
click at [981, 485] on input "GTN 80K CR.CK 130K.5414-8413(GIOA TRC 10H SÁNG GIÚP KHÁCH RA SÂN BAY)" at bounding box center [985, 486] width 178 height 28
click at [986, 485] on input "GTN 80K CR.CK 130K.5414-8413(GIOA TRC 10H SÁNG GIÚP KHÁCH RA SÂN BAY)" at bounding box center [985, 486] width 178 height 28
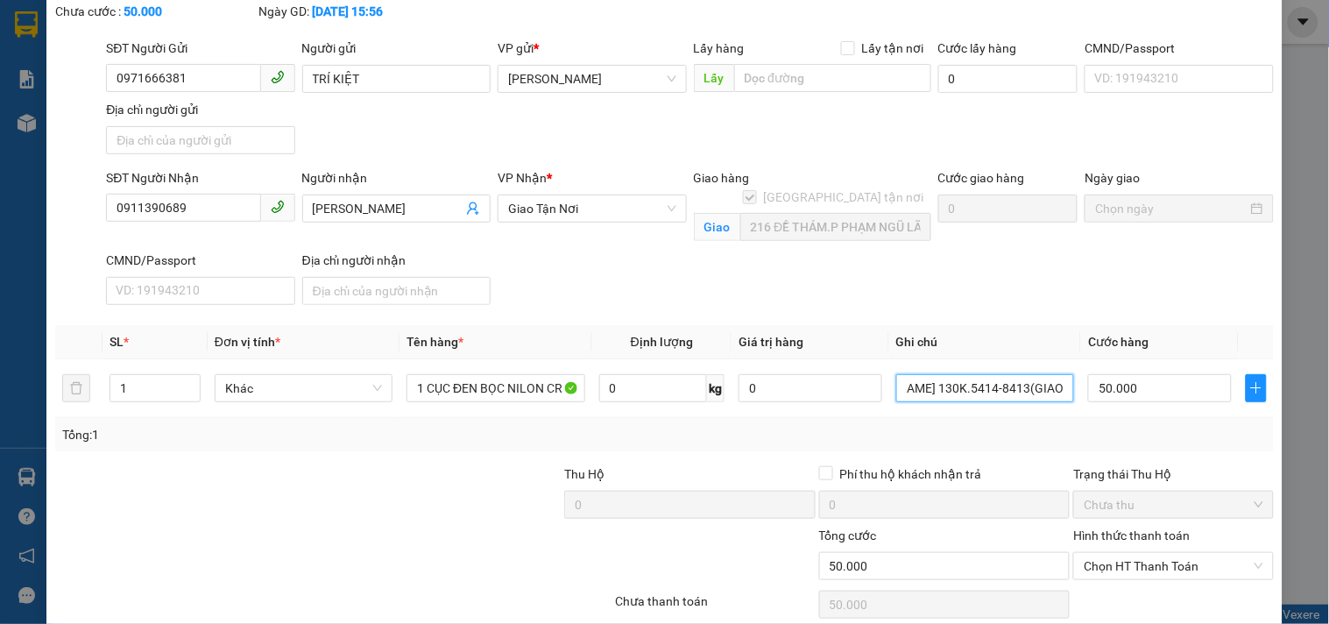
scroll to position [172, 0]
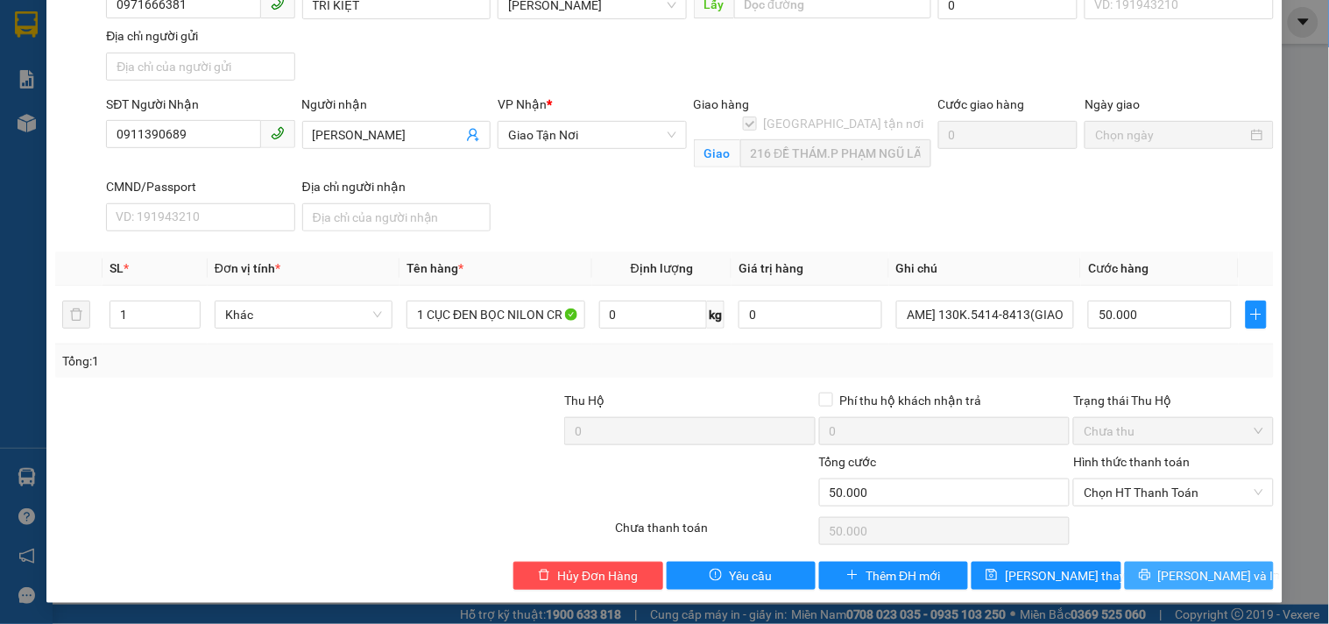
click at [1177, 568] on span "[PERSON_NAME] và In" at bounding box center [1219, 575] width 123 height 19
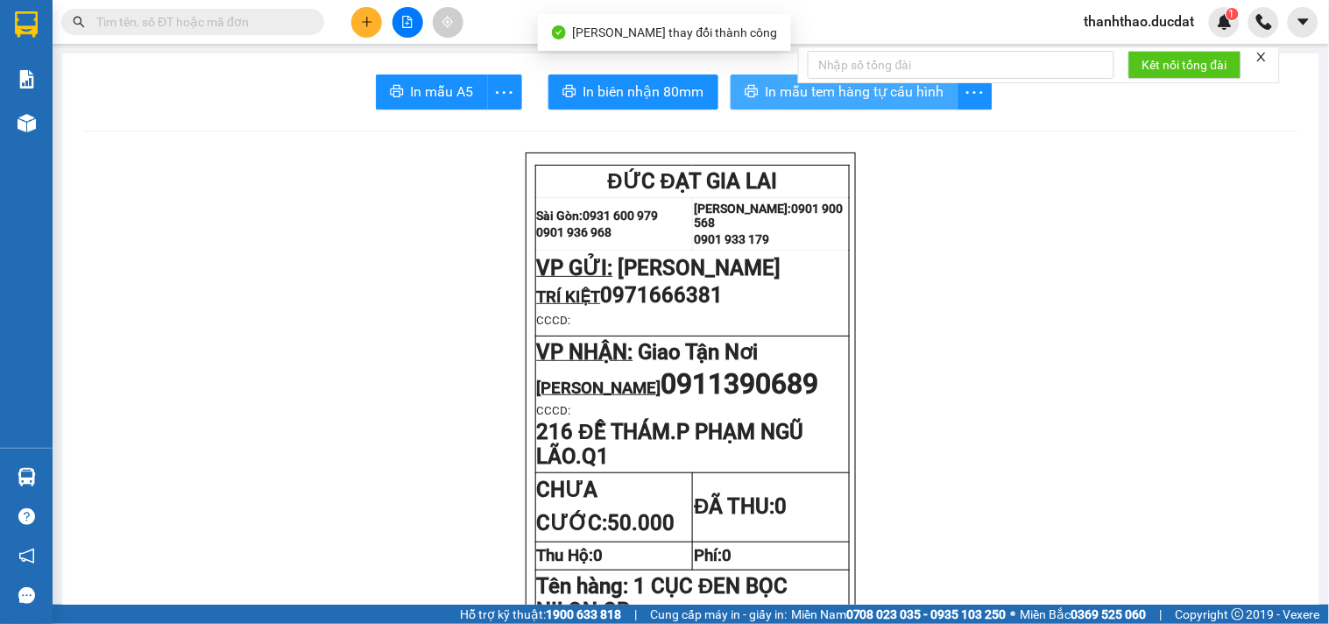
click at [766, 92] on span "In mẫu tem hàng tự cấu hình" at bounding box center [855, 92] width 179 height 22
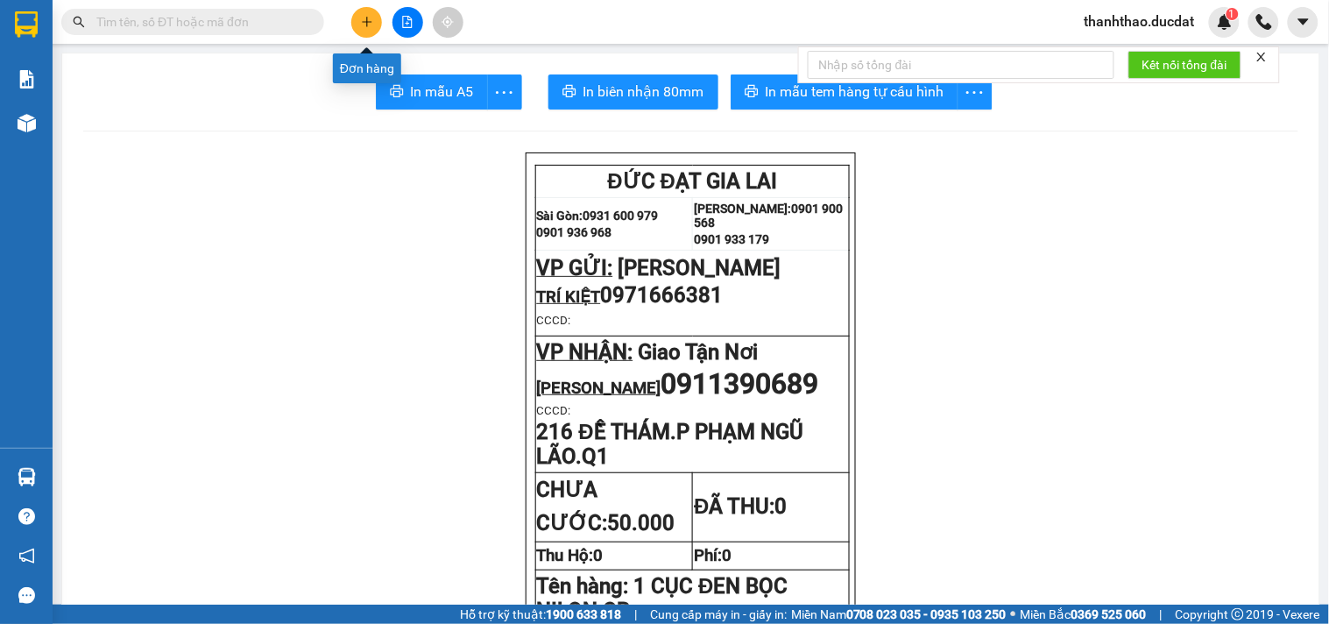
click at [369, 18] on icon "plus" at bounding box center [367, 22] width 12 height 12
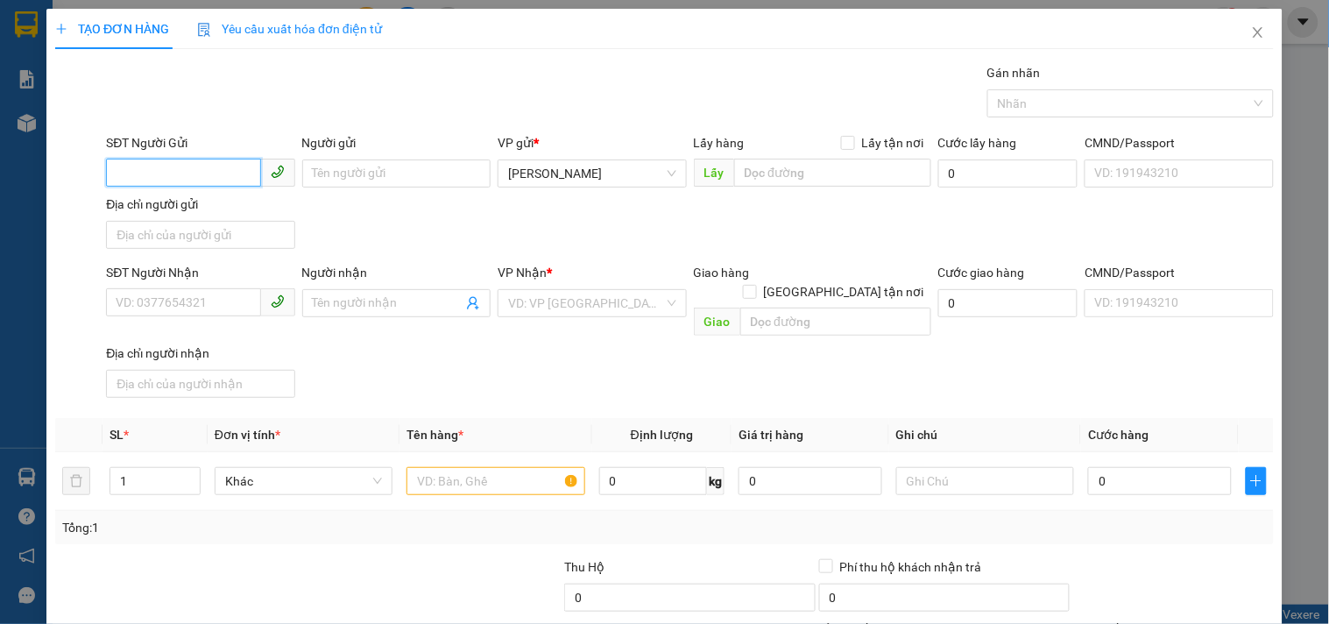
click at [145, 171] on input "SĐT Người Gửi" at bounding box center [183, 173] width 154 height 28
click at [151, 213] on div "0377861386" at bounding box center [199, 208] width 166 height 19
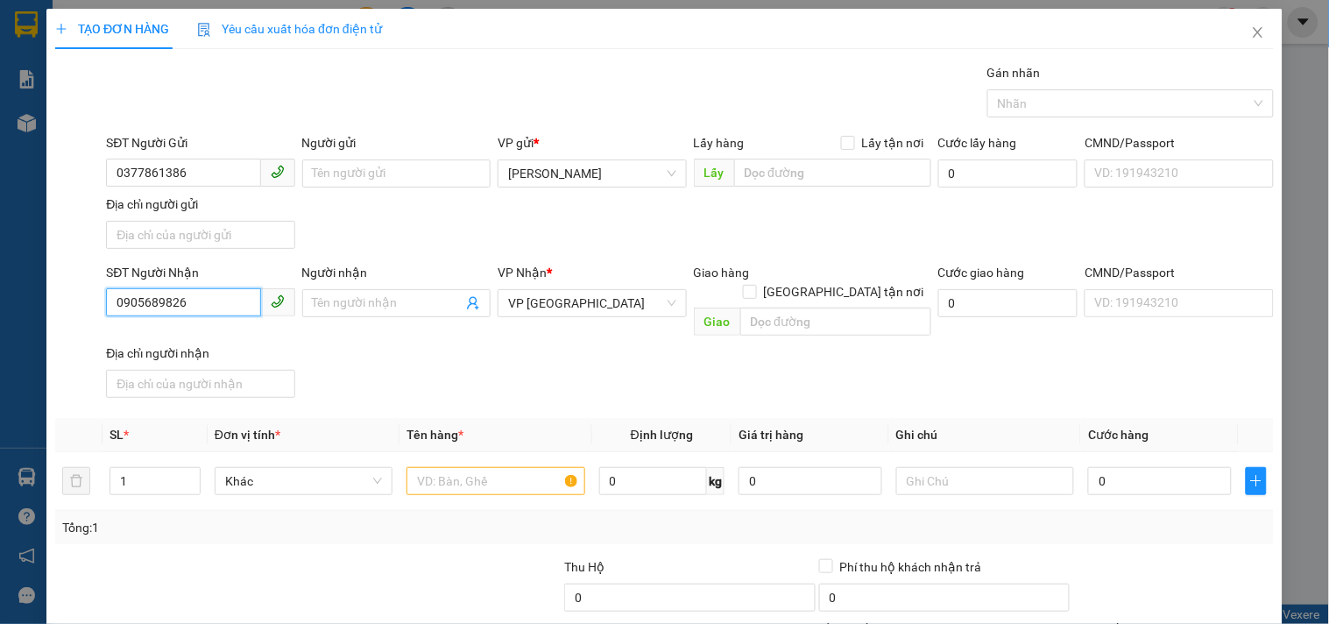
drag, startPoint x: 213, startPoint y: 305, endPoint x: 0, endPoint y: 345, distance: 216.7
click at [0, 345] on div "TẠO ĐƠN HÀNG Yêu cầu xuất hóa đơn điện tử Transit Pickup Surcharge Ids Transit …" at bounding box center [664, 312] width 1329 height 624
click at [194, 343] on div "0973054747" at bounding box center [199, 338] width 166 height 19
drag, startPoint x: 534, startPoint y: 463, endPoint x: 518, endPoint y: 470, distance: 18.1
click at [534, 470] on input "text" at bounding box center [495, 481] width 178 height 28
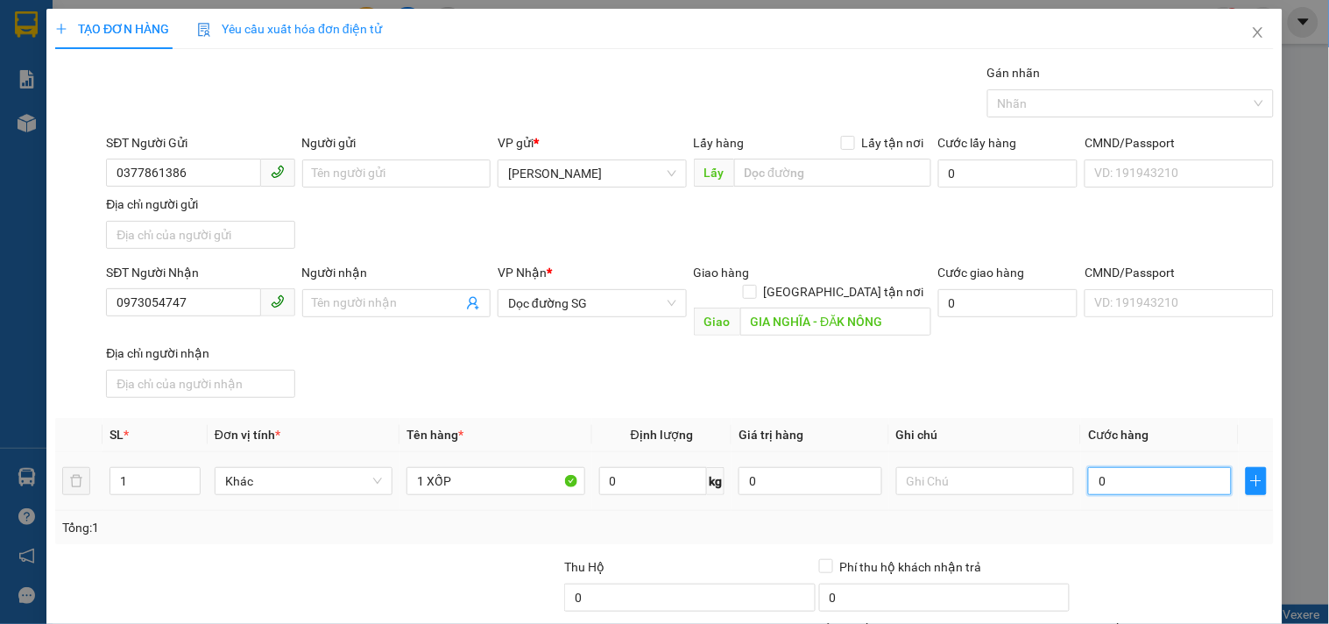
drag, startPoint x: 1175, startPoint y: 448, endPoint x: 1137, endPoint y: 421, distance: 46.4
click at [1175, 463] on div "0" at bounding box center [1160, 480] width 144 height 35
click at [1065, 375] on div "SĐT Người Nhận 0973054747 Người nhận Tên người nhận VP Nhận * Dọc đường SG Giao…" at bounding box center [689, 334] width 1175 height 142
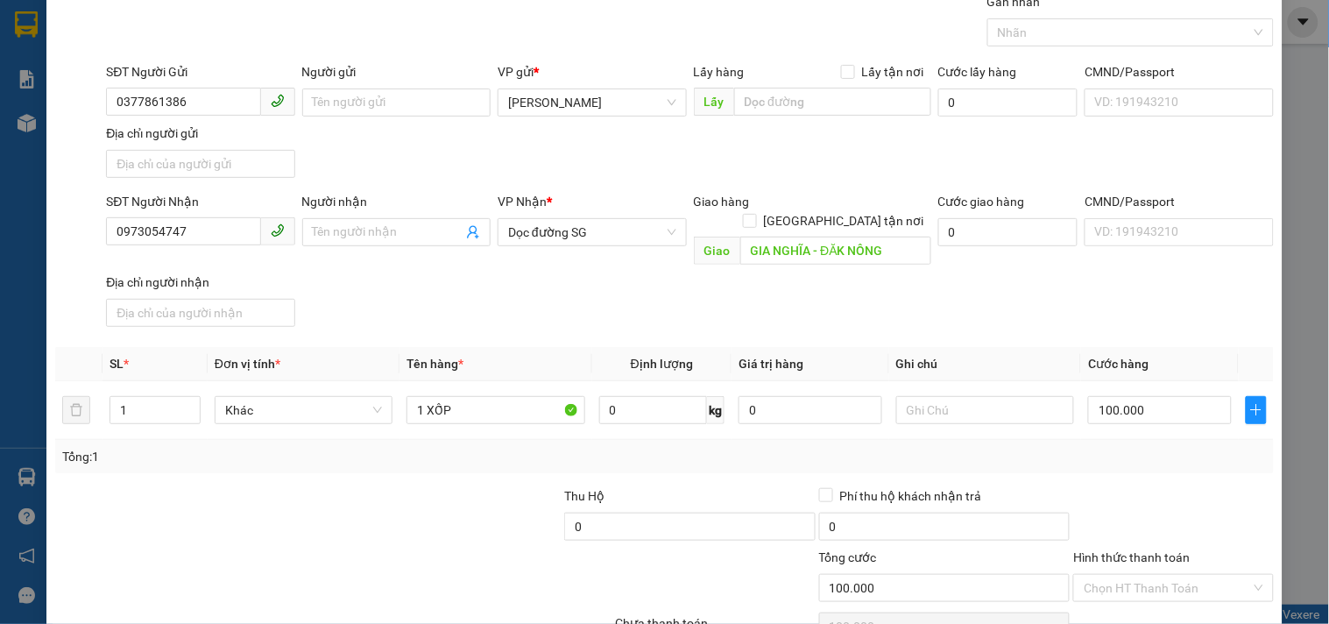
scroll to position [146, 0]
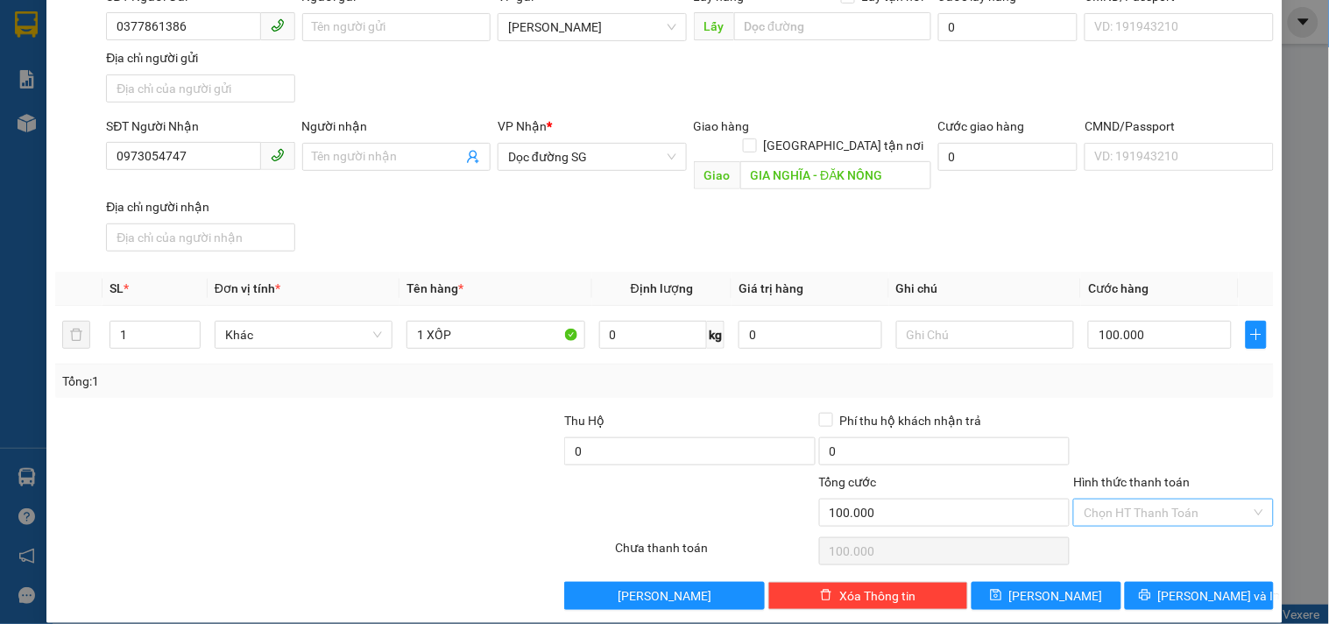
click at [1140, 499] on input "Hình thức thanh toán" at bounding box center [1167, 512] width 166 height 26
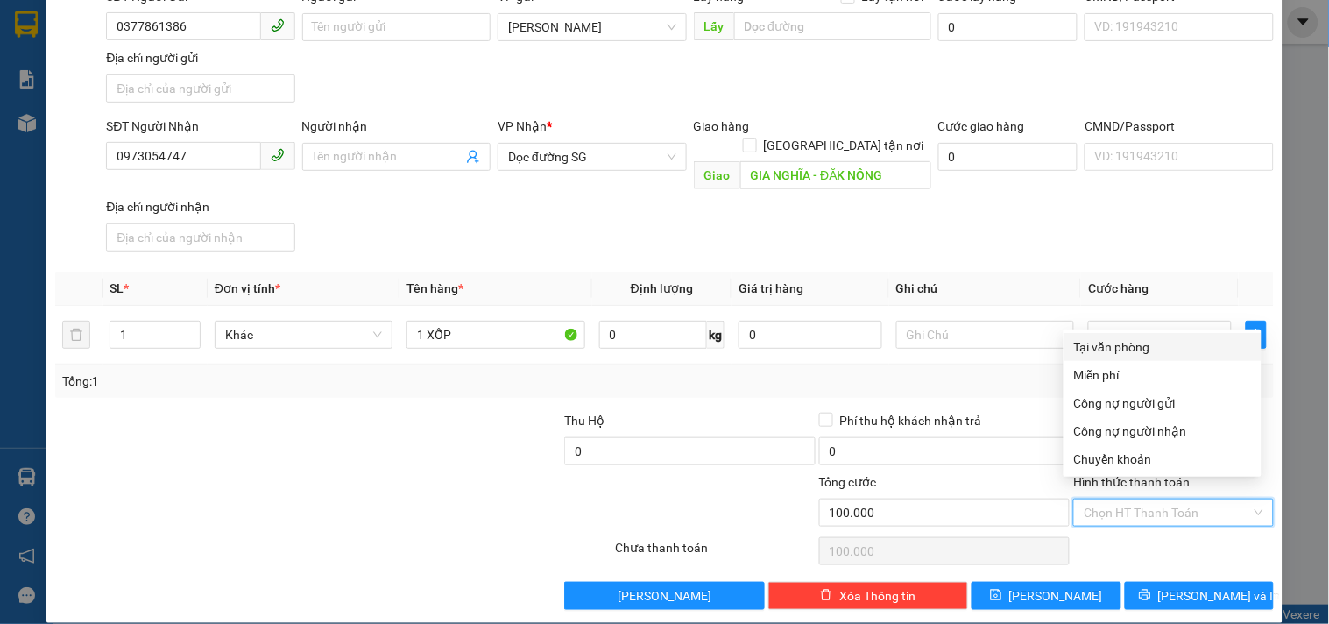
click at [1126, 343] on div "Tại văn phòng" at bounding box center [1162, 346] width 177 height 19
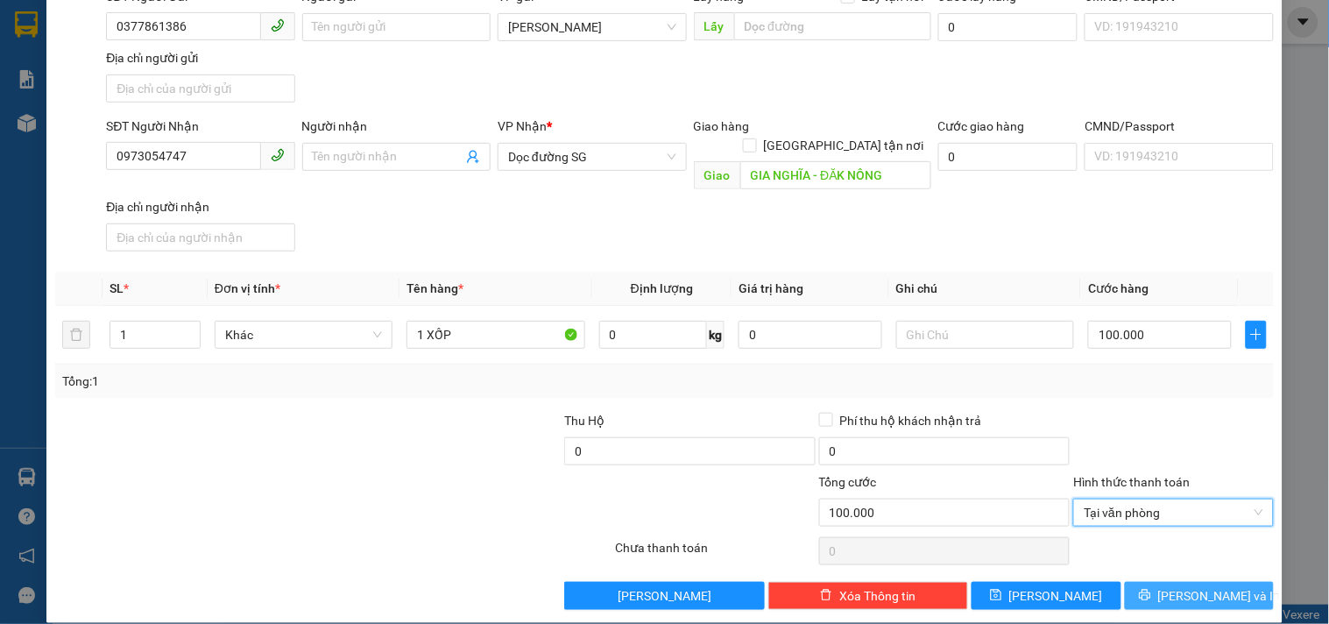
click at [1177, 586] on span "[PERSON_NAME] và In" at bounding box center [1219, 595] width 123 height 19
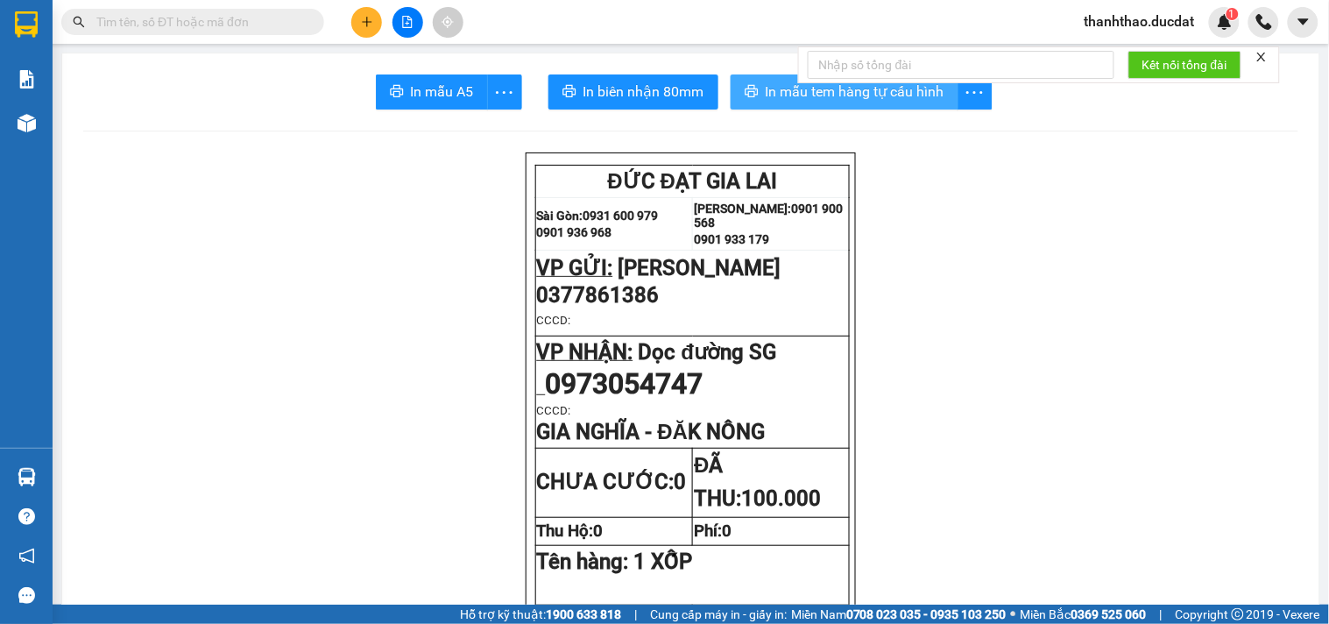
click at [766, 91] on span "In mẫu tem hàng tự cấu hình" at bounding box center [855, 92] width 179 height 22
click at [356, 18] on button at bounding box center [366, 22] width 31 height 31
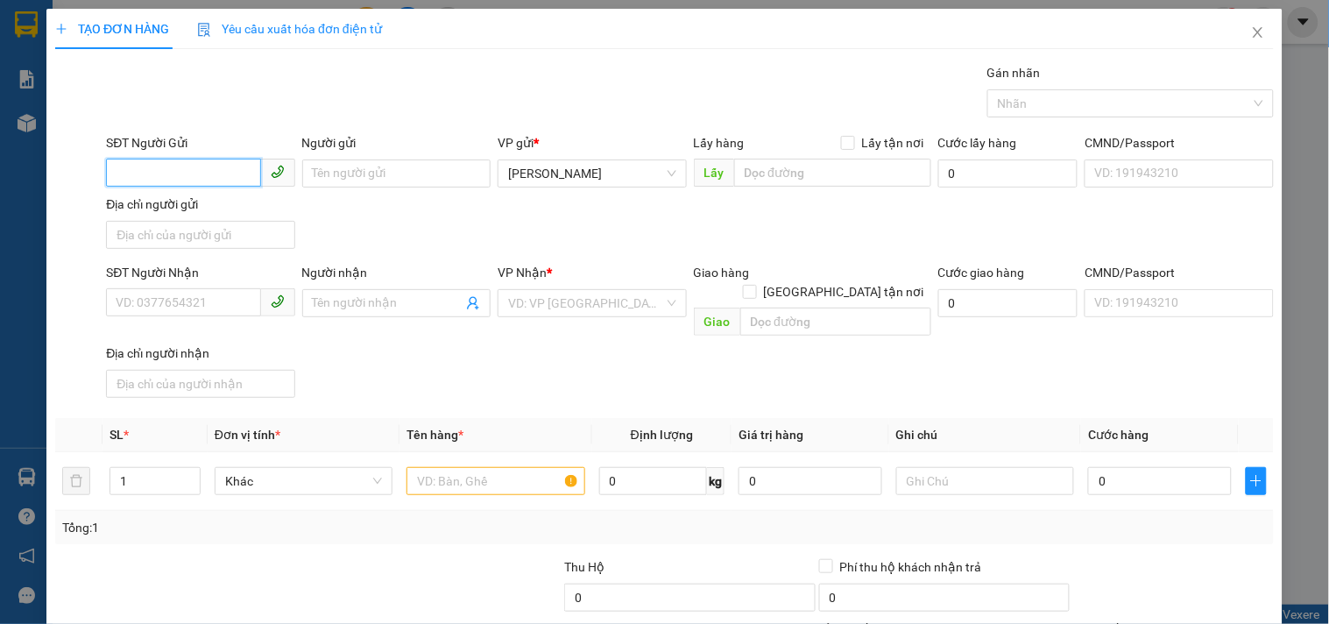
drag, startPoint x: 180, startPoint y: 169, endPoint x: 156, endPoint y: 180, distance: 26.7
click at [172, 170] on input "SĐT Người Gửi" at bounding box center [183, 173] width 154 height 28
click at [144, 210] on div "0984164788 - HỒNG" at bounding box center [199, 208] width 166 height 19
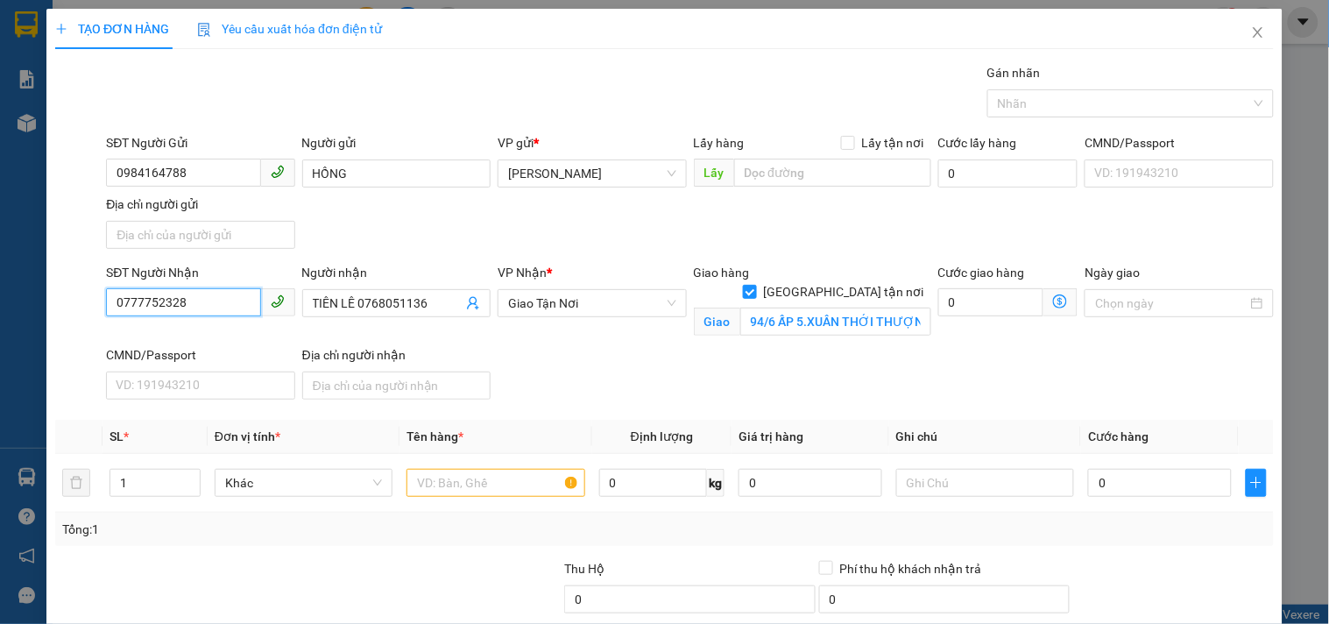
drag, startPoint x: 245, startPoint y: 305, endPoint x: 0, endPoint y: 422, distance: 271.9
click at [0, 422] on div "TẠO ĐƠN HÀNG Yêu cầu xuất hóa đơn điện tử Transit Pickup Surcharge Ids Transit …" at bounding box center [664, 312] width 1329 height 624
click at [161, 303] on input "070896881" at bounding box center [183, 302] width 154 height 28
click at [355, 304] on input "TIÊN LÊ 0768051136" at bounding box center [388, 302] width 150 height 19
drag, startPoint x: 428, startPoint y: 305, endPoint x: 0, endPoint y: 394, distance: 436.8
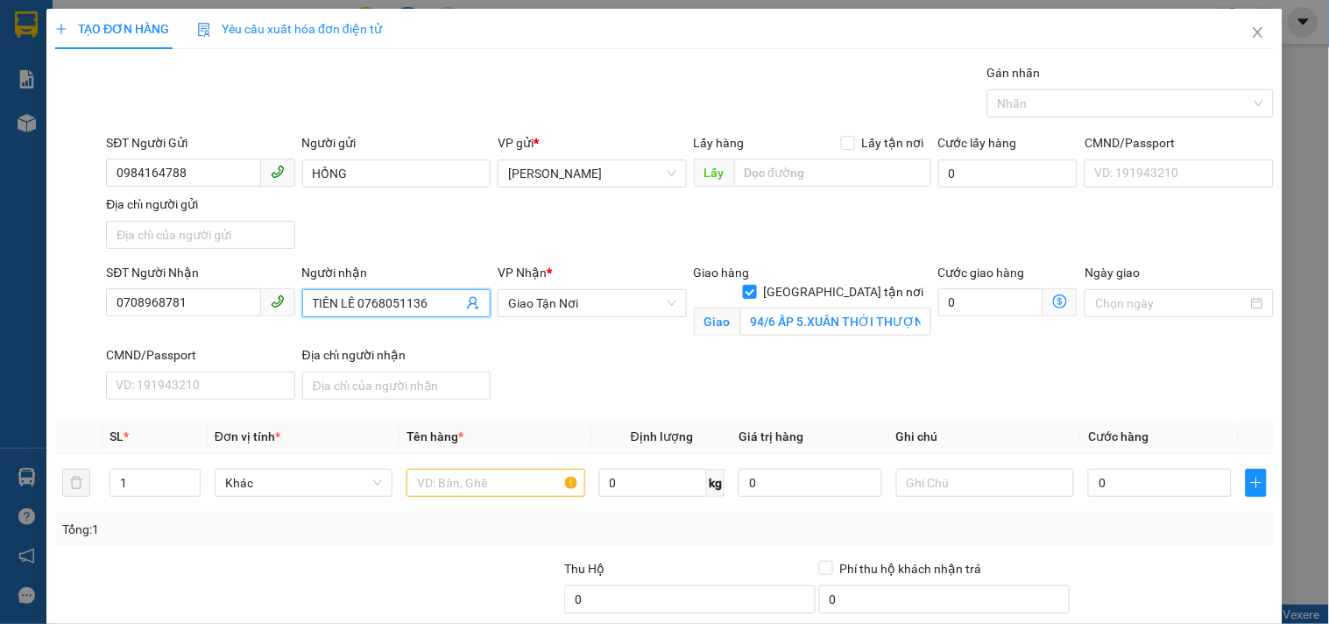
click at [0, 394] on div "TẠO ĐƠN HÀNG Yêu cầu xuất hóa đơn điện tử Transit Pickup Surcharge Ids Transit …" at bounding box center [664, 312] width 1329 height 624
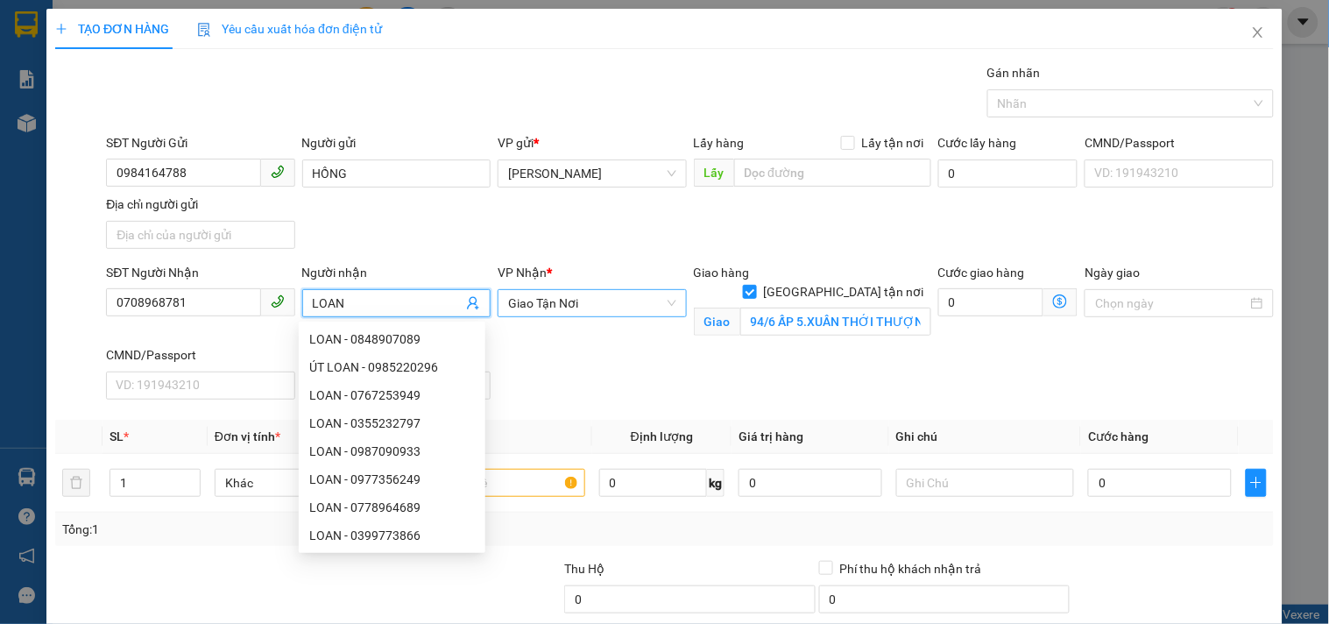
click at [539, 298] on span "Giao Tận Nơi" at bounding box center [591, 303] width 167 height 26
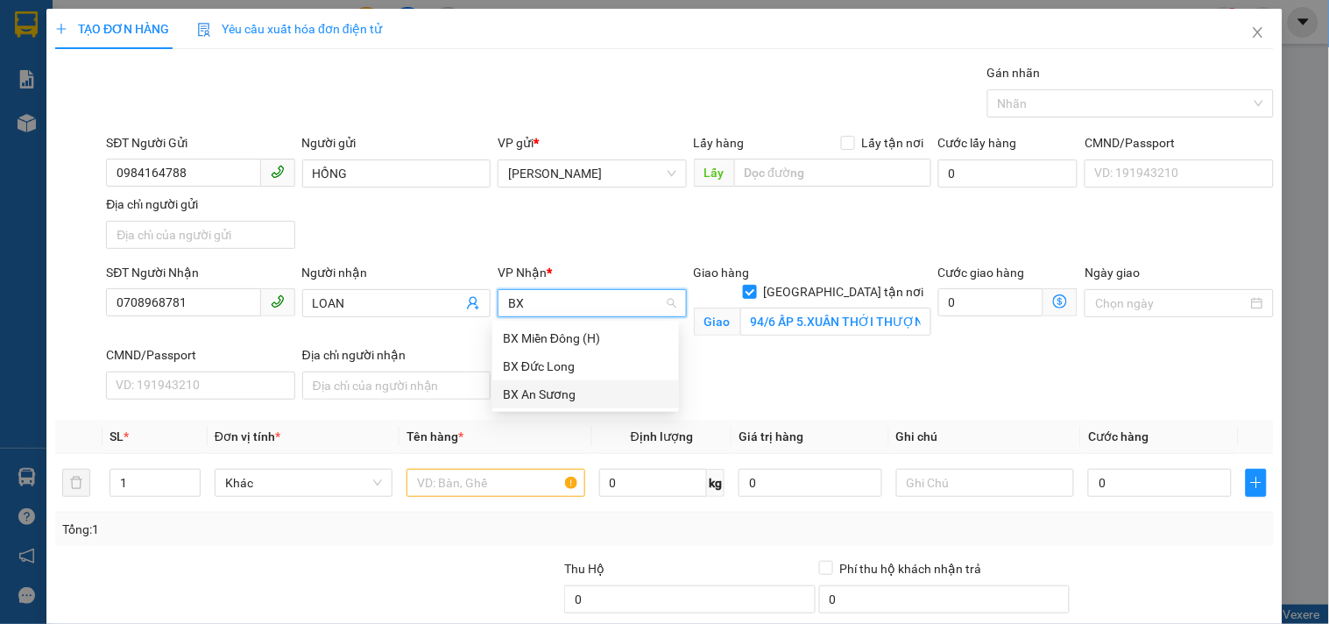
click at [544, 401] on div "BX An Sương" at bounding box center [586, 394] width 166 height 19
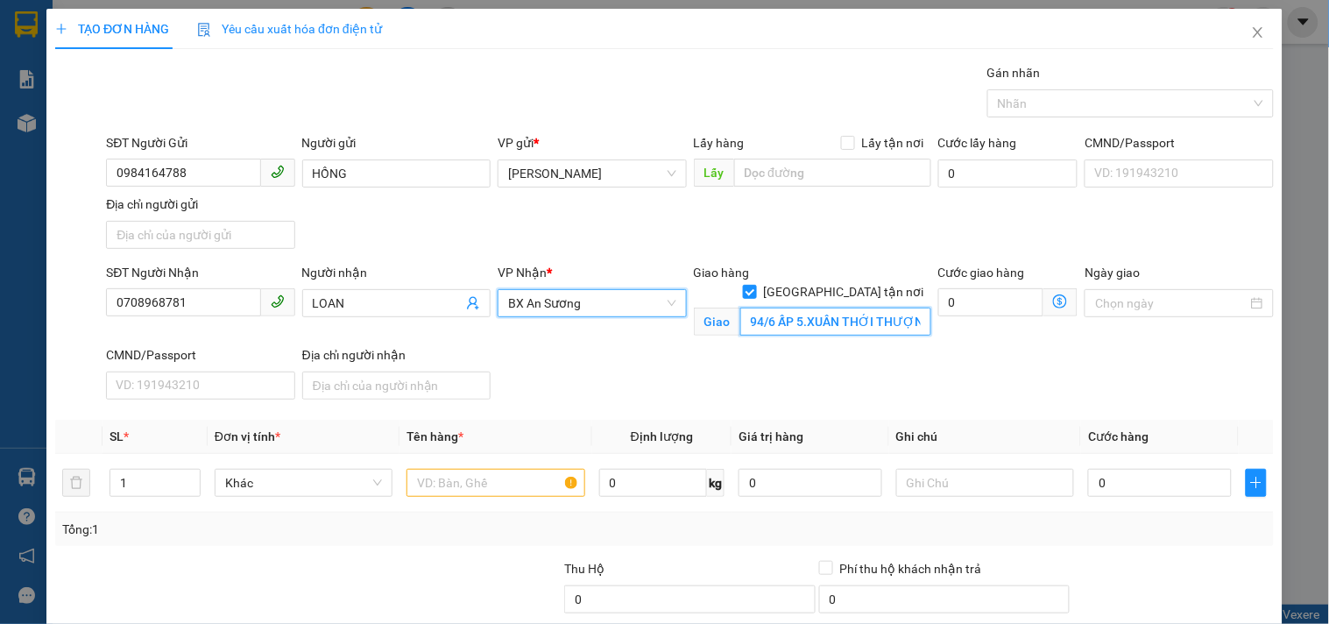
click at [792, 312] on input "94/6 ẤP 5.XUÂN THỚI THƯỢNG.HÓC MÔN" at bounding box center [835, 321] width 191 height 28
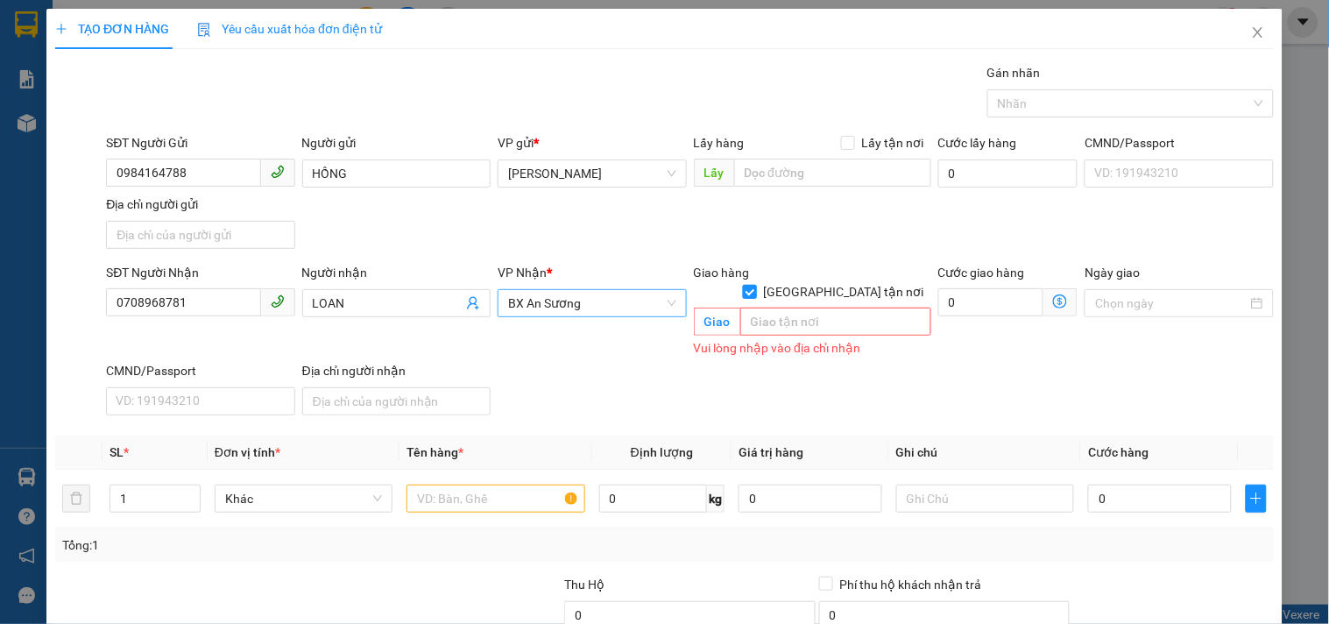
drag, startPoint x: 827, startPoint y: 275, endPoint x: 800, endPoint y: 325, distance: 56.8
click at [755, 285] on input "[GEOGRAPHIC_DATA] tận nơi" at bounding box center [749, 291] width 12 height 12
click at [533, 484] on input "text" at bounding box center [495, 498] width 178 height 28
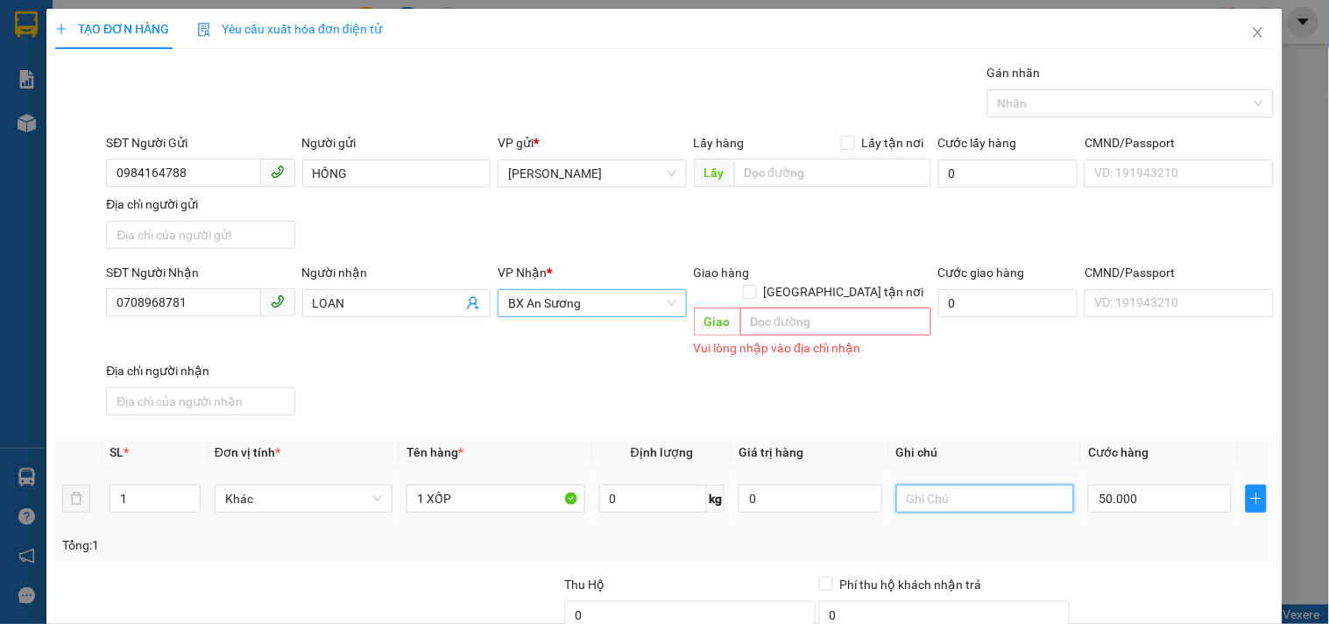
click at [1028, 484] on input "text" at bounding box center [985, 498] width 178 height 28
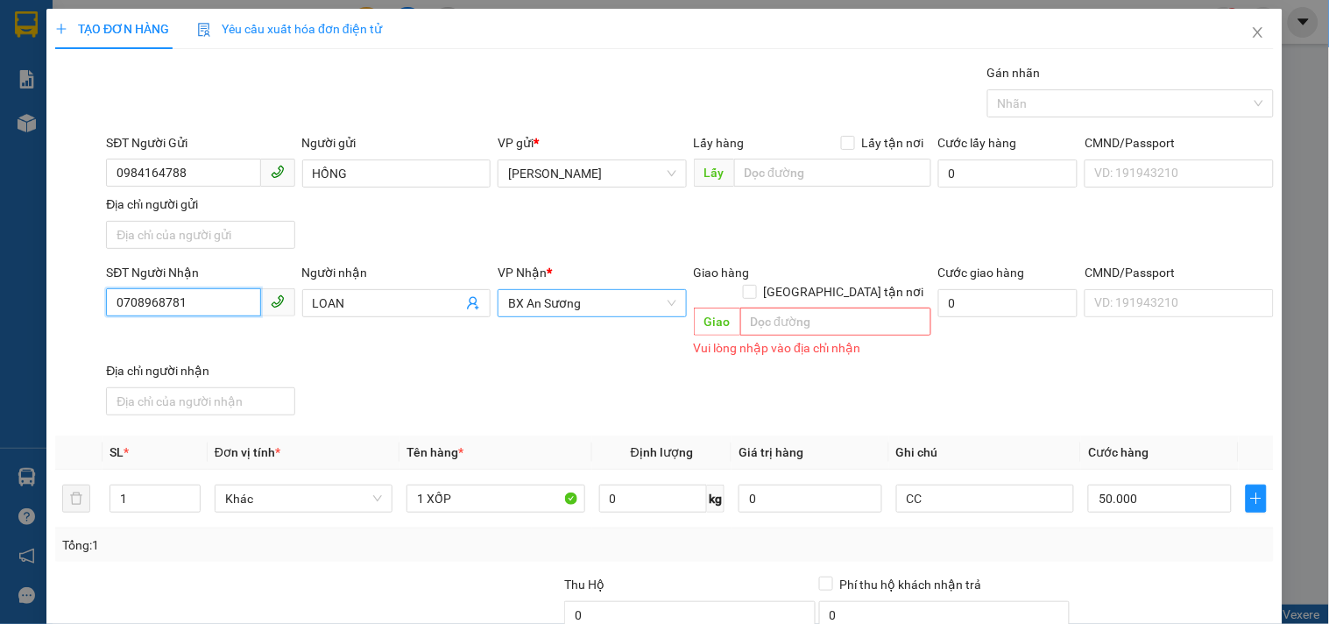
drag, startPoint x: 235, startPoint y: 298, endPoint x: 0, endPoint y: 362, distance: 243.3
click at [0, 359] on div "TẠO ĐƠN HÀNG Yêu cầu xuất hóa đơn điện tử Transit Pickup Surcharge Ids Transit …" at bounding box center [664, 312] width 1329 height 624
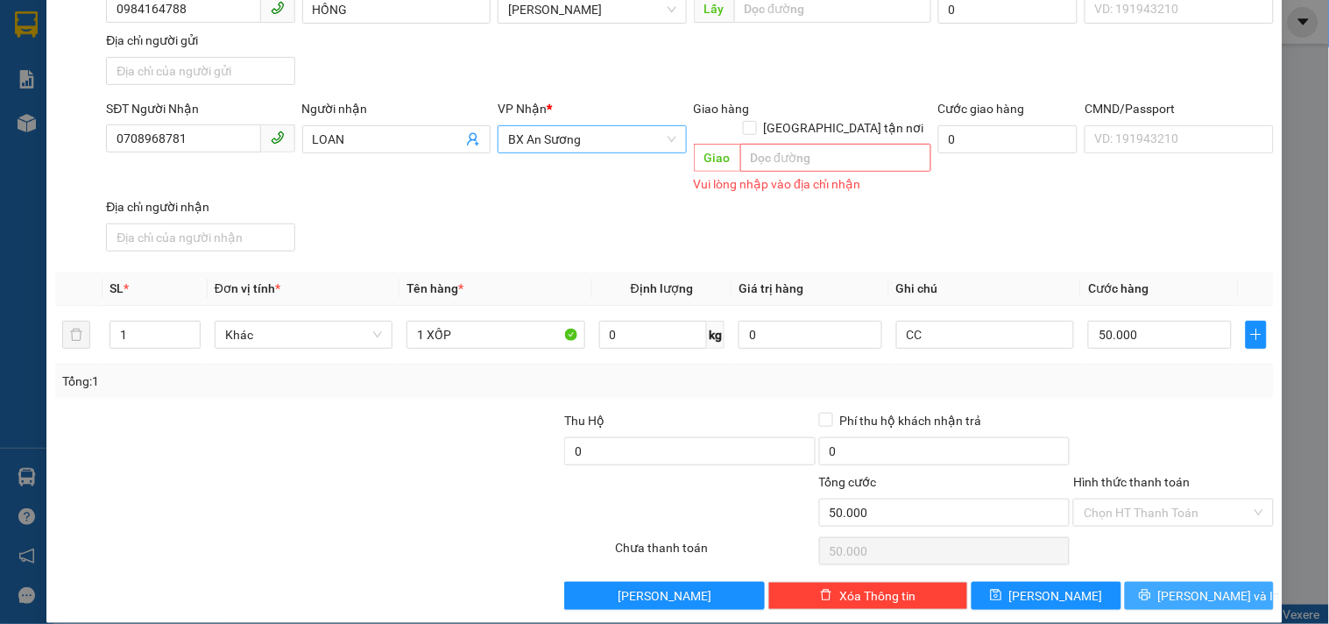
click at [1170, 586] on span "[PERSON_NAME] và In" at bounding box center [1219, 595] width 123 height 19
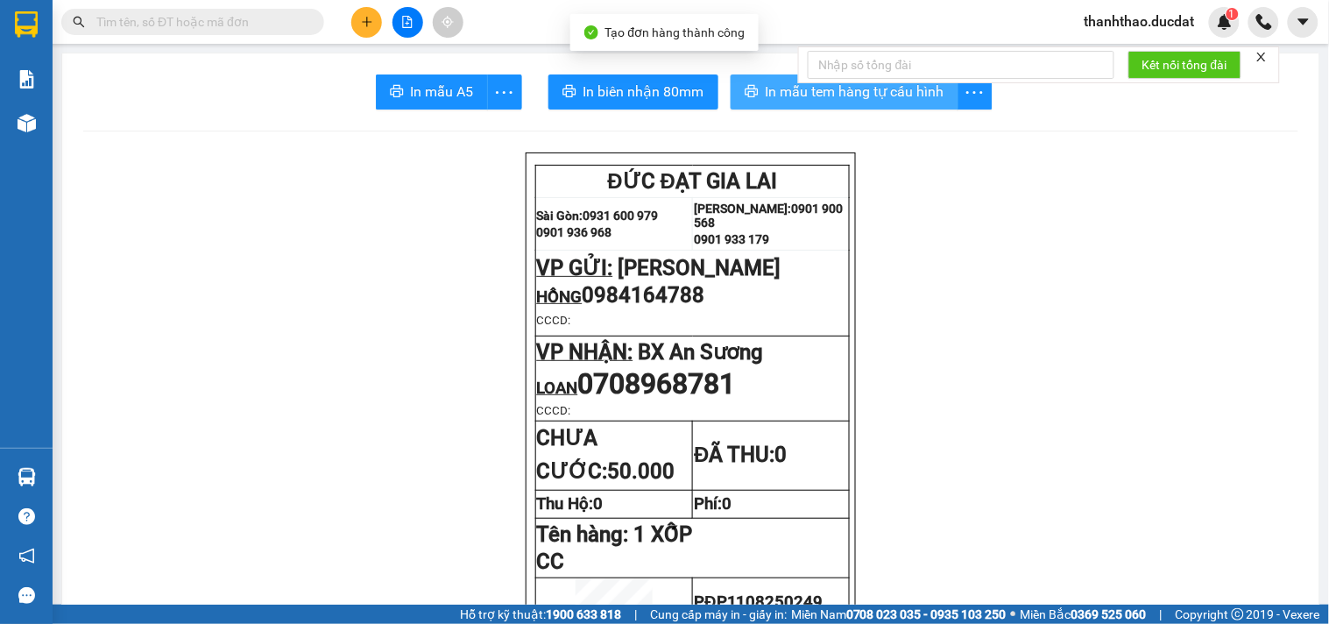
click at [804, 102] on span "In mẫu tem hàng tự cấu hình" at bounding box center [855, 92] width 179 height 22
click at [372, 4] on div "Kết quả tìm kiếm ( 0 ) Bộ lọc No Data thanhthao.ducdat 1" at bounding box center [664, 22] width 1329 height 44
click at [373, 12] on button at bounding box center [366, 22] width 31 height 31
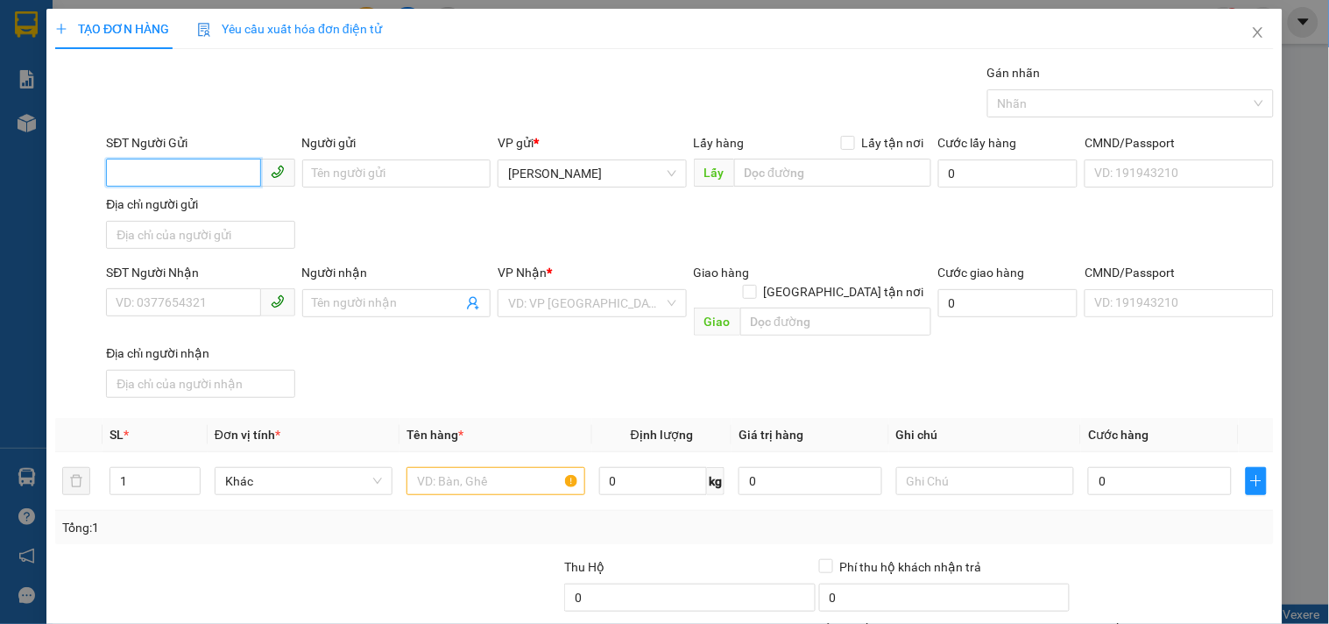
click at [187, 169] on input "SĐT Người Gửi" at bounding box center [183, 173] width 154 height 28
click at [185, 212] on div "0377861386" at bounding box center [199, 208] width 166 height 19
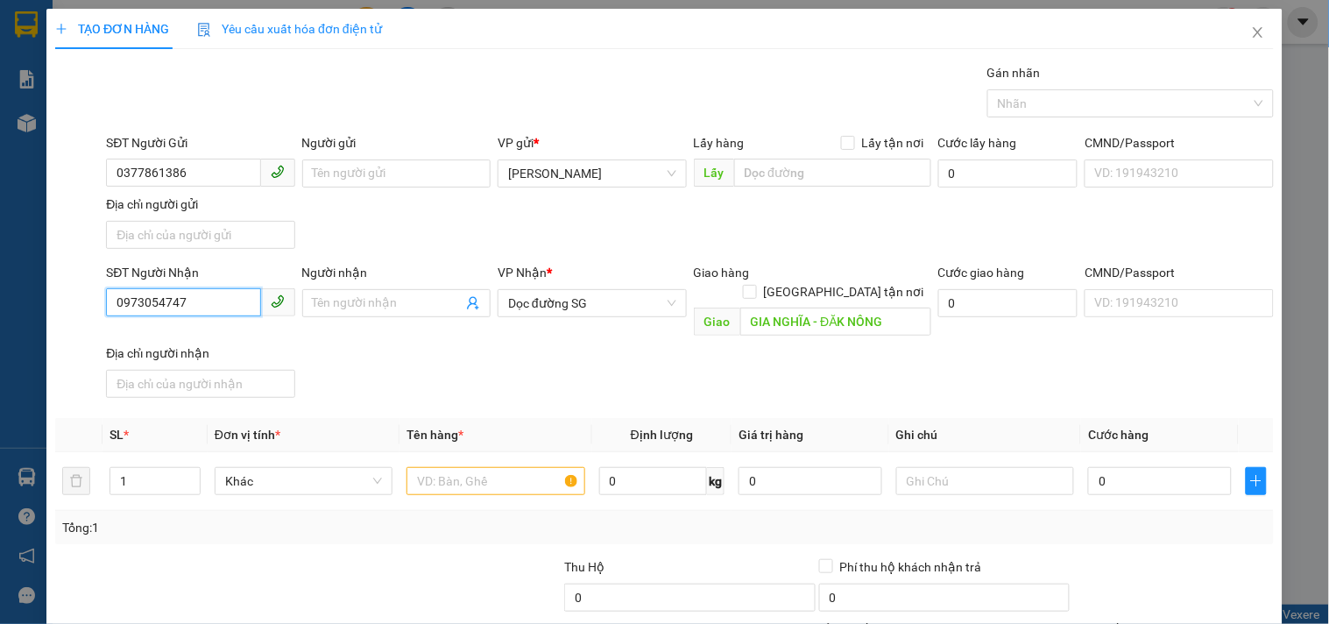
drag, startPoint x: 204, startPoint y: 305, endPoint x: 0, endPoint y: 348, distance: 208.6
click at [0, 336] on div "TẠO ĐƠN HÀNG Yêu cầu xuất hóa đơn điện tử Transit Pickup Surcharge Ids Transit …" at bounding box center [664, 312] width 1329 height 624
click at [188, 335] on div "0966890079" at bounding box center [199, 338] width 166 height 19
drag, startPoint x: 492, startPoint y: 460, endPoint x: 506, endPoint y: 462, distance: 14.1
click at [502, 467] on input "text" at bounding box center [495, 481] width 178 height 28
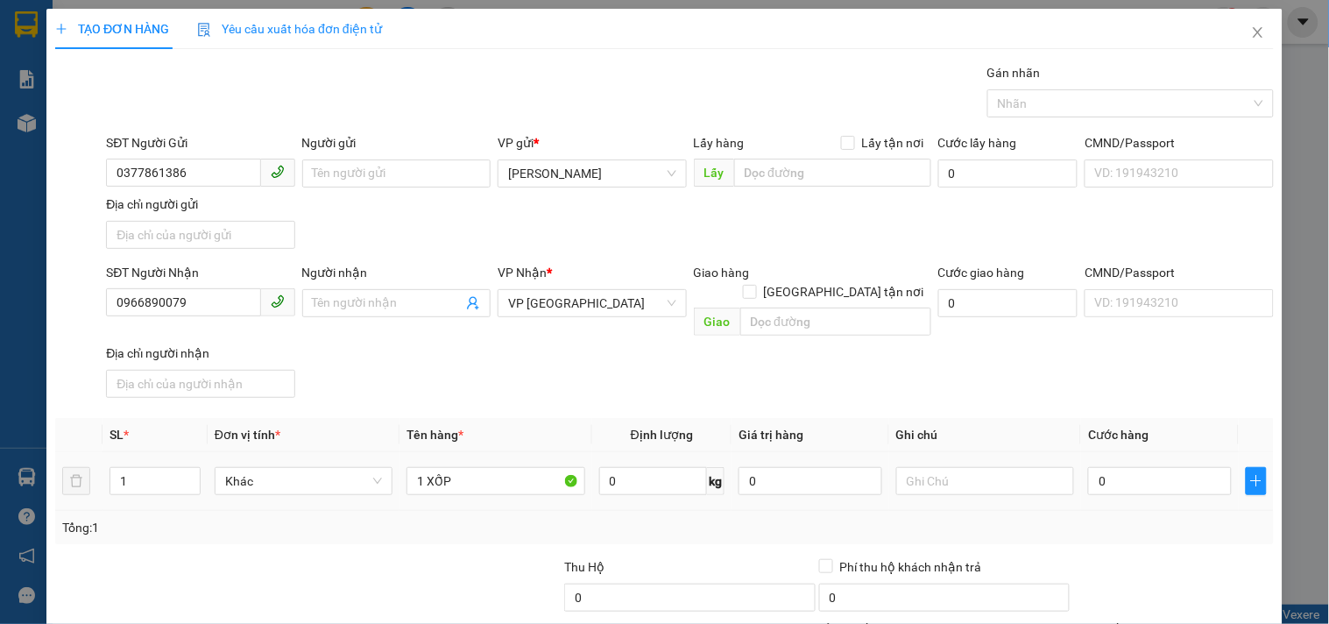
click at [1127, 463] on div "0" at bounding box center [1160, 480] width 144 height 35
click at [1106, 467] on input "0" at bounding box center [1160, 481] width 144 height 28
click at [1088, 428] on span "Cước hàng" at bounding box center [1118, 435] width 60 height 14
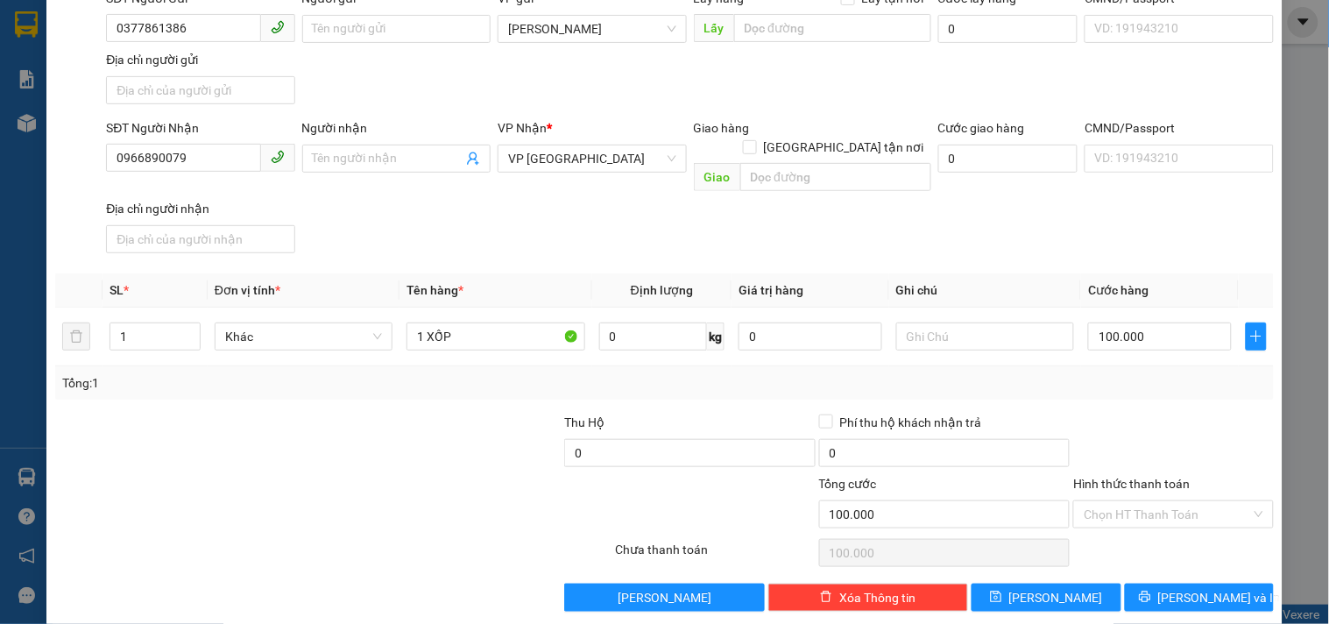
scroll to position [146, 0]
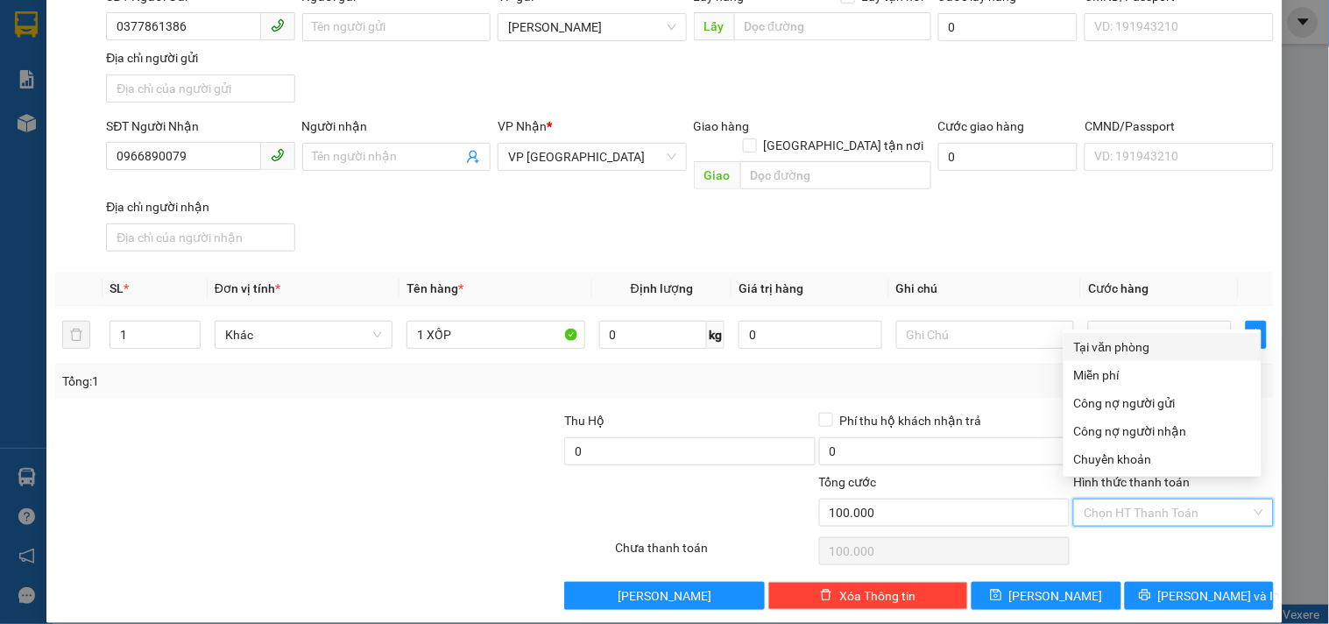
click at [1157, 499] on input "Hình thức thanh toán" at bounding box center [1167, 512] width 166 height 26
click at [1143, 346] on div "Tại văn phòng" at bounding box center [1162, 346] width 177 height 19
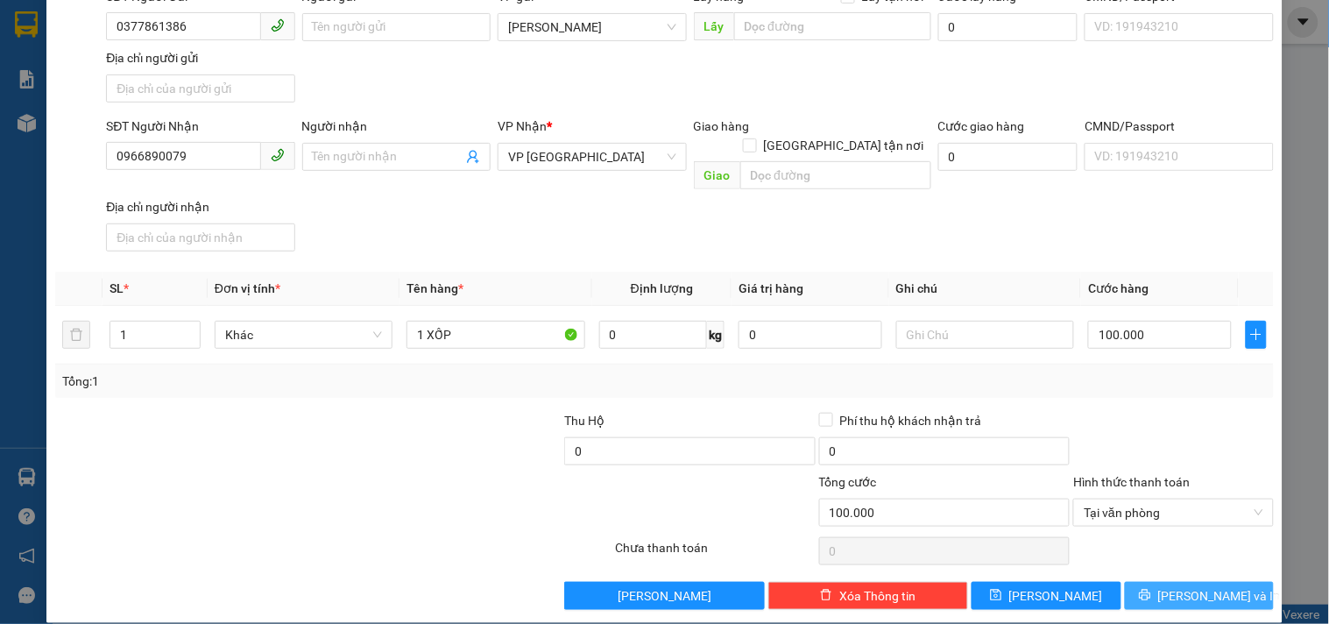
click at [1139, 582] on button "[PERSON_NAME] và In" at bounding box center [1199, 596] width 149 height 28
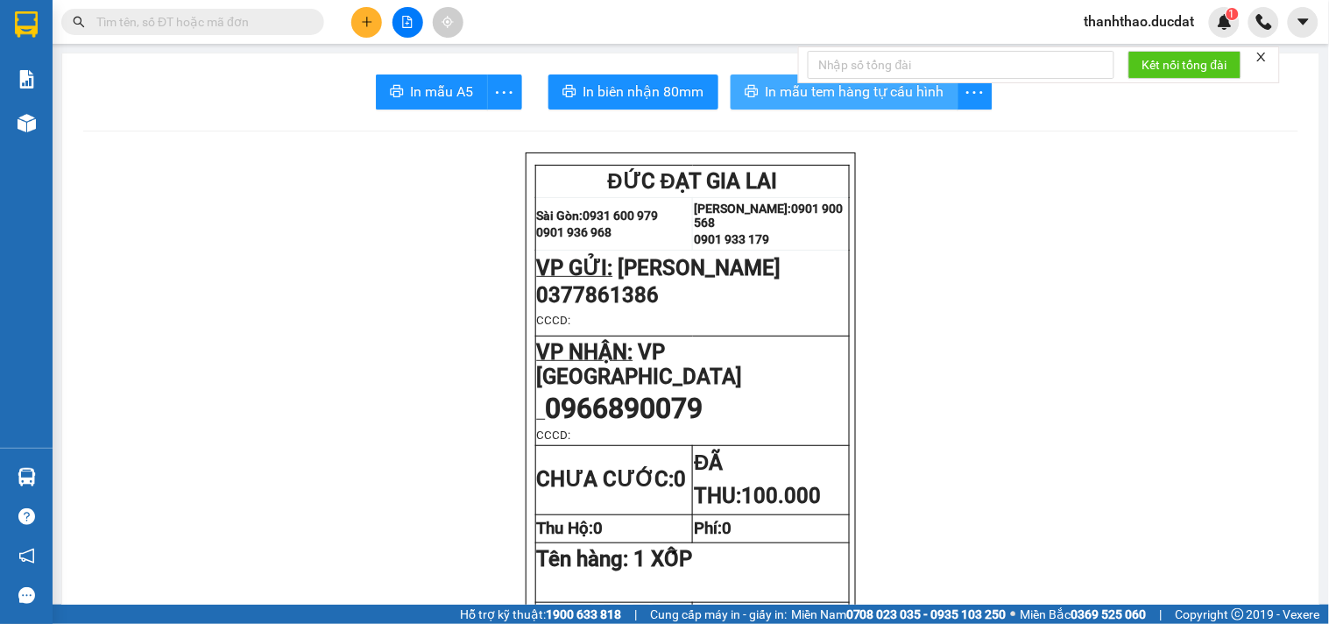
click at [756, 85] on button "In mẫu tem hàng tự cấu hình" at bounding box center [845, 91] width 228 height 35
click at [776, 102] on span "In mẫu tem hàng tự cấu hình" at bounding box center [862, 92] width 179 height 22
click at [365, 20] on icon "plus" at bounding box center [367, 22] width 12 height 12
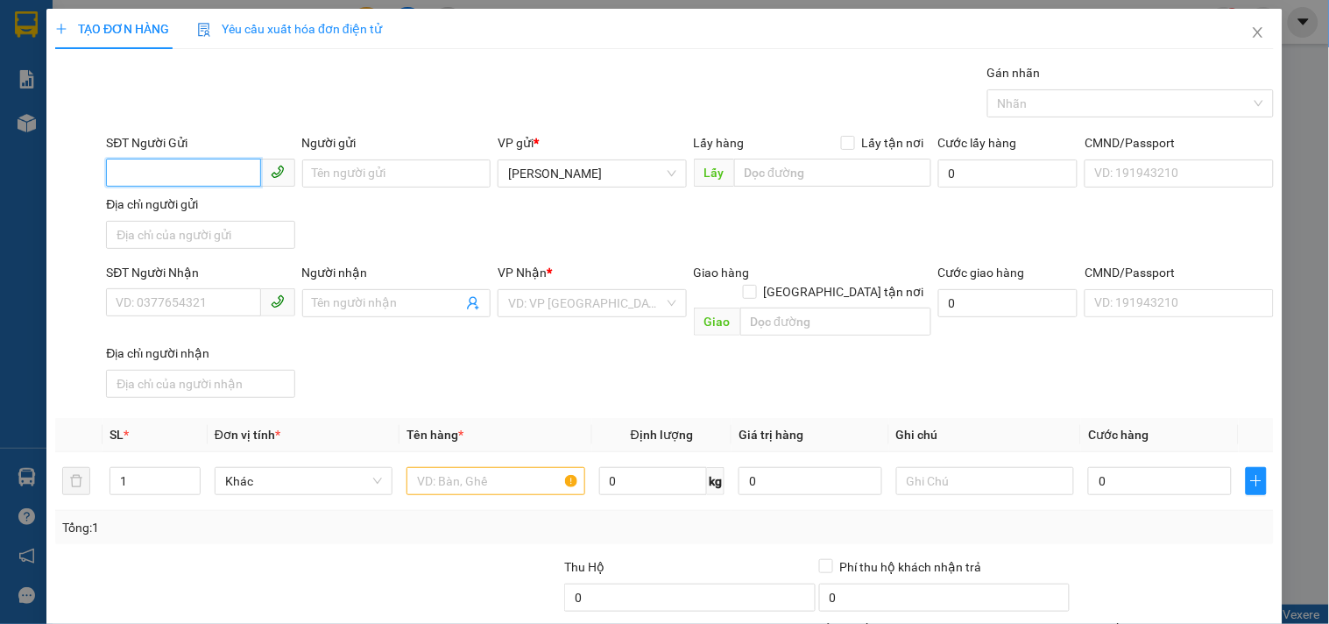
click at [193, 172] on input "SĐT Người Gửi" at bounding box center [183, 173] width 154 height 28
click at [372, 169] on input "Người gửi" at bounding box center [396, 173] width 188 height 28
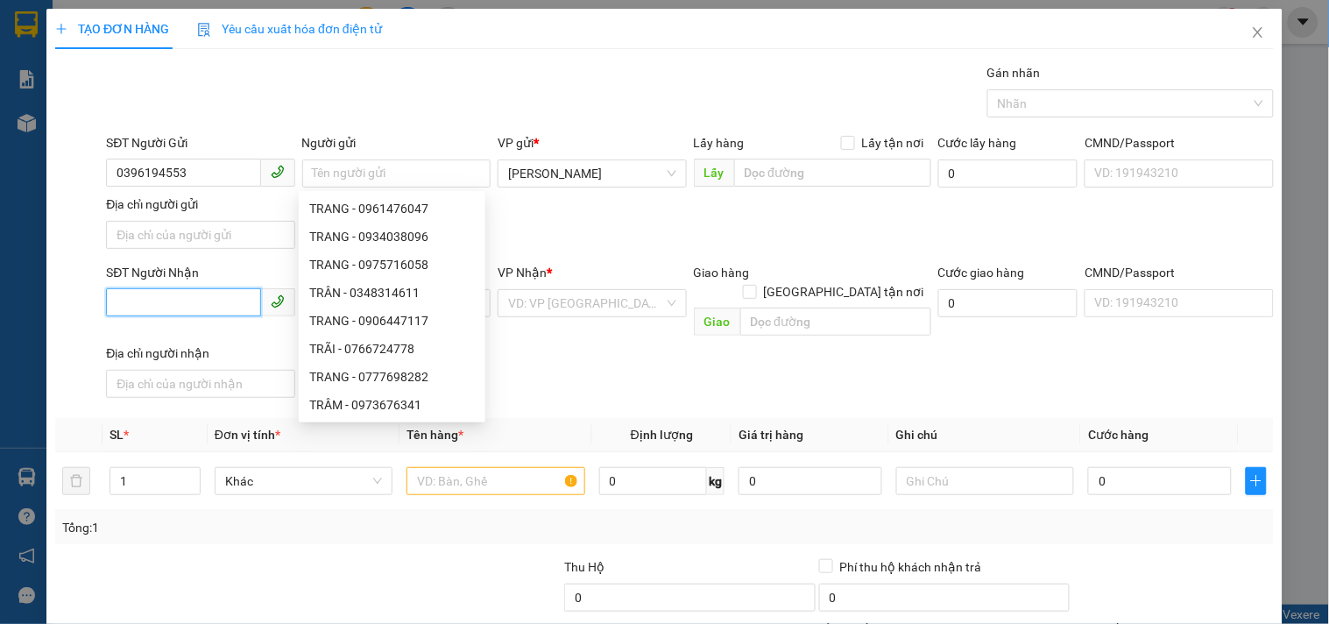
drag, startPoint x: 197, startPoint y: 300, endPoint x: 168, endPoint y: 294, distance: 29.6
click at [194, 300] on input "SĐT Người Nhận" at bounding box center [183, 302] width 154 height 28
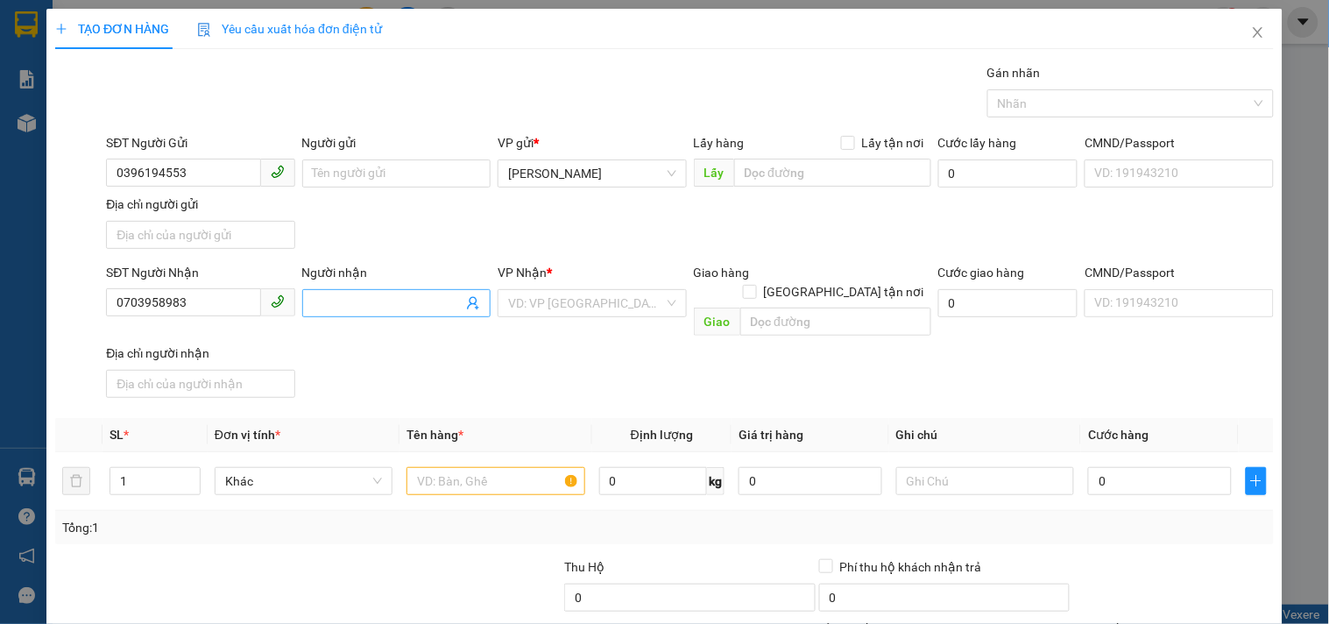
click at [327, 310] on input "Người nhận" at bounding box center [388, 302] width 150 height 19
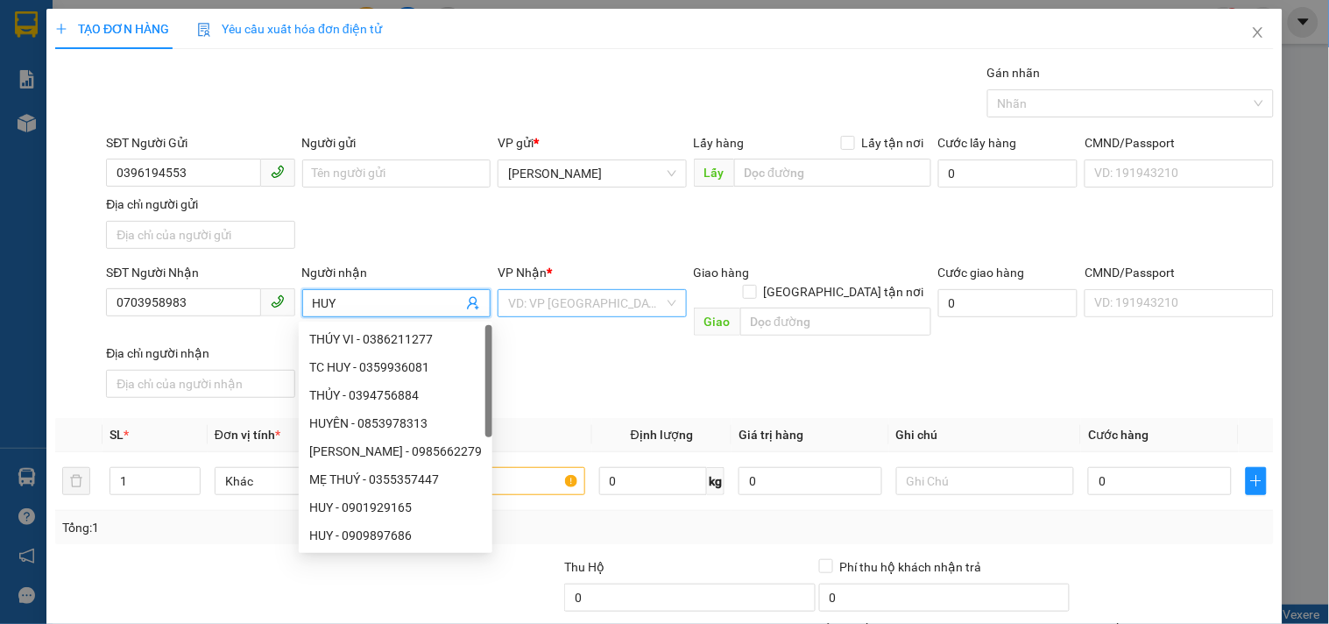
drag, startPoint x: 594, startPoint y: 303, endPoint x: 545, endPoint y: 298, distance: 49.3
click at [585, 303] on input "search" at bounding box center [585, 303] width 155 height 26
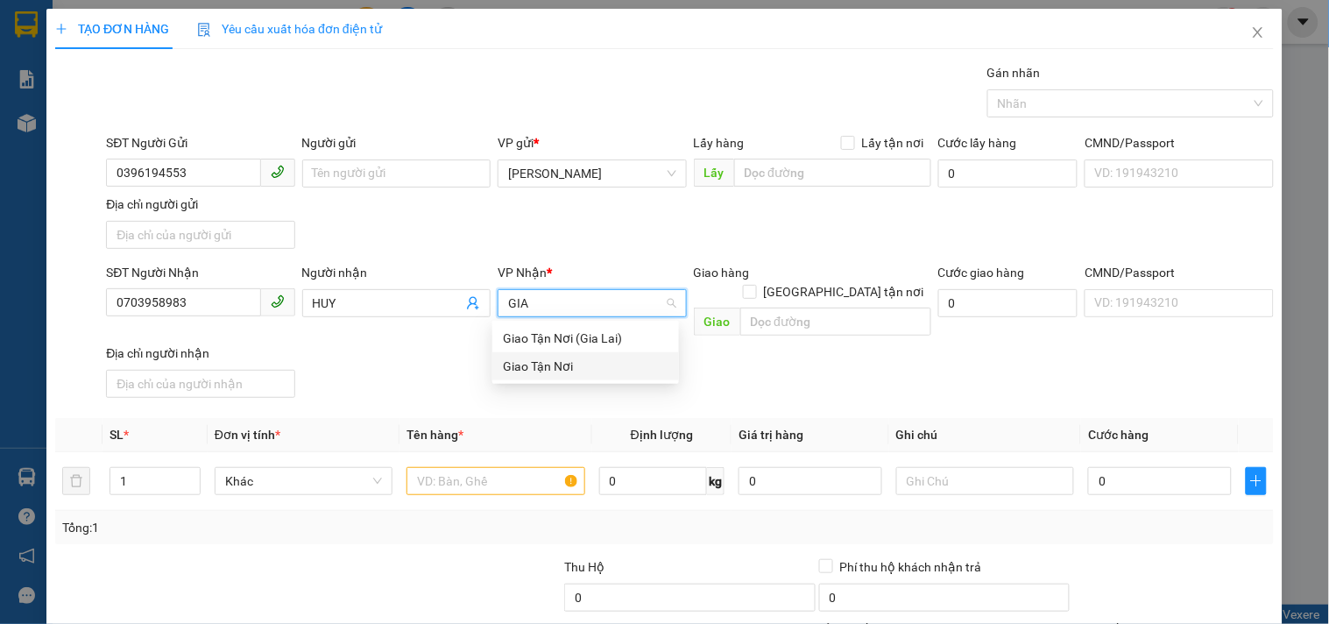
click at [555, 370] on div "Giao Tận Nơi" at bounding box center [586, 366] width 166 height 19
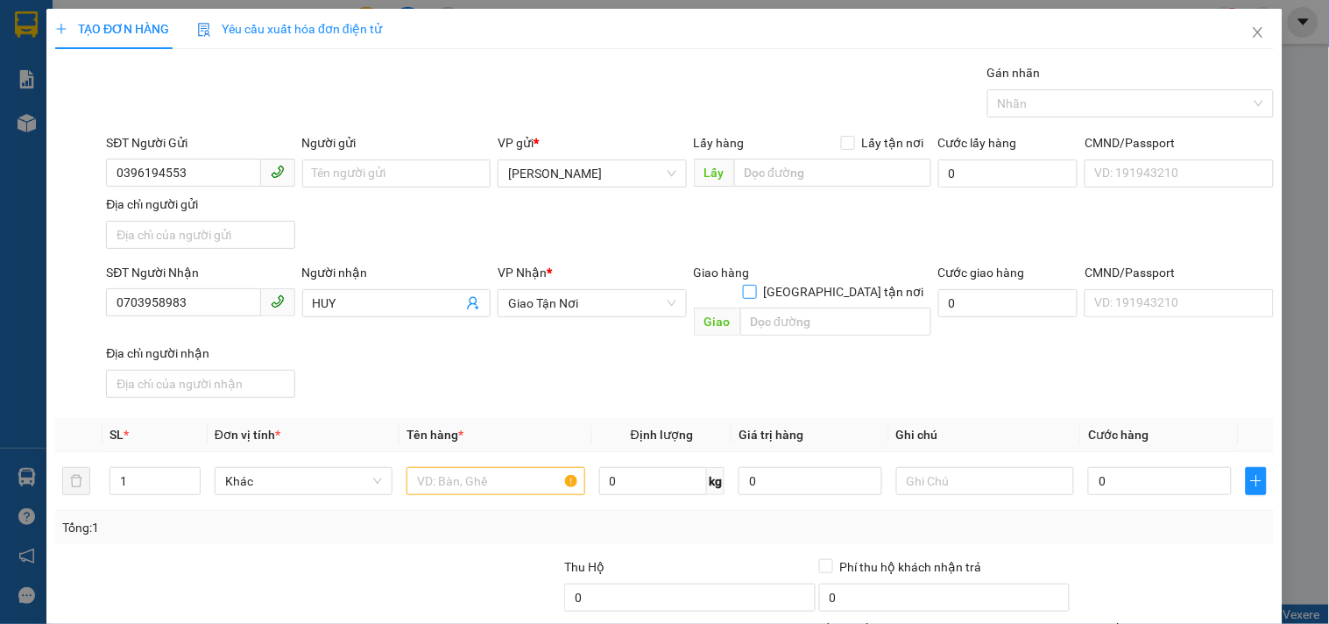
click at [755, 285] on input "[GEOGRAPHIC_DATA] tận nơi" at bounding box center [749, 291] width 12 height 12
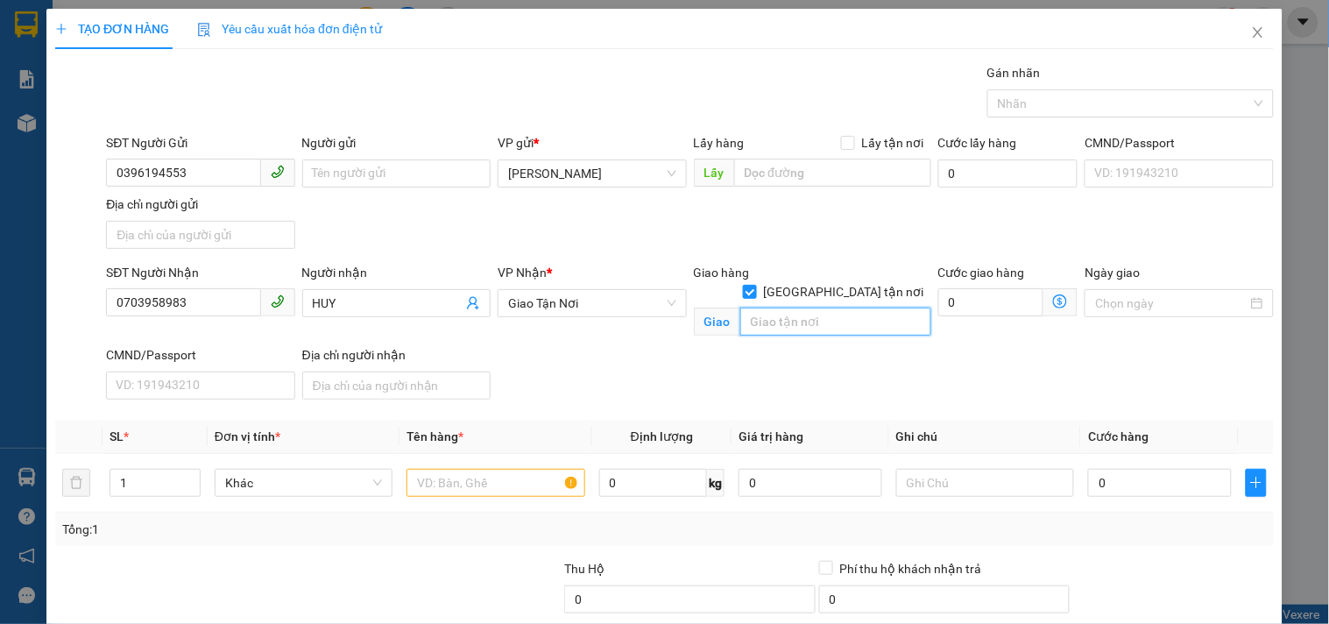
click at [821, 307] on input "text" at bounding box center [835, 321] width 191 height 28
click at [494, 478] on input "text" at bounding box center [495, 483] width 178 height 28
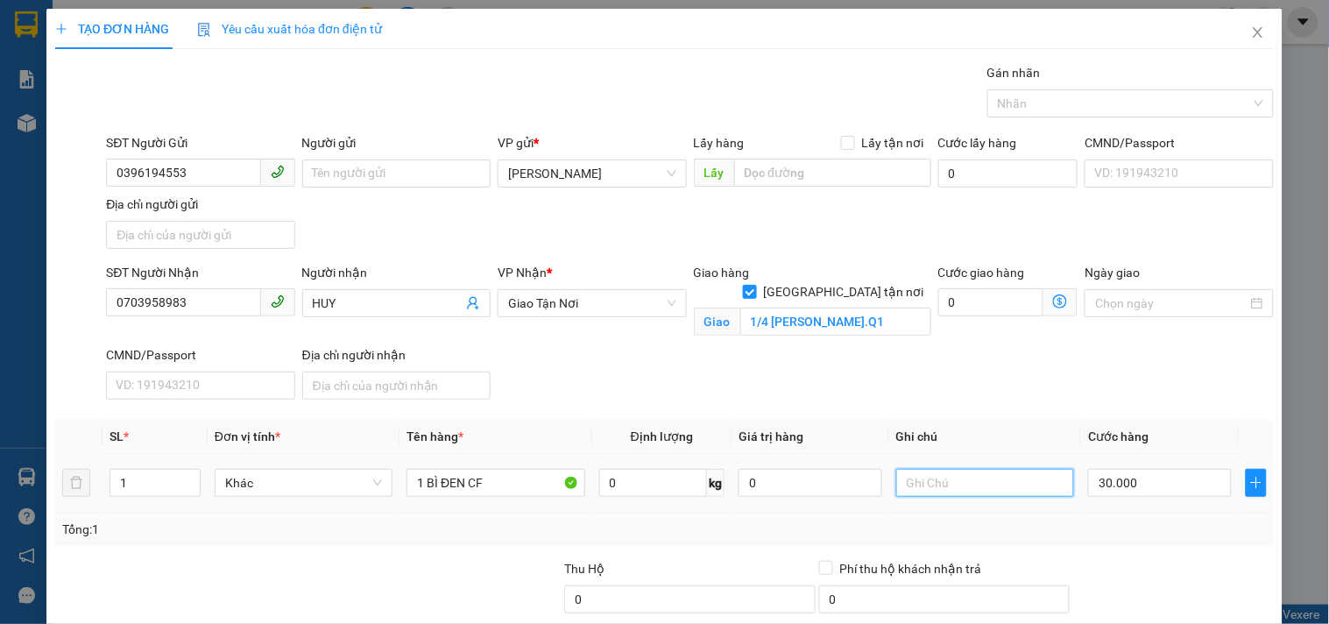
click at [997, 486] on input "text" at bounding box center [985, 483] width 178 height 28
click at [201, 299] on input "0703958983" at bounding box center [183, 302] width 154 height 28
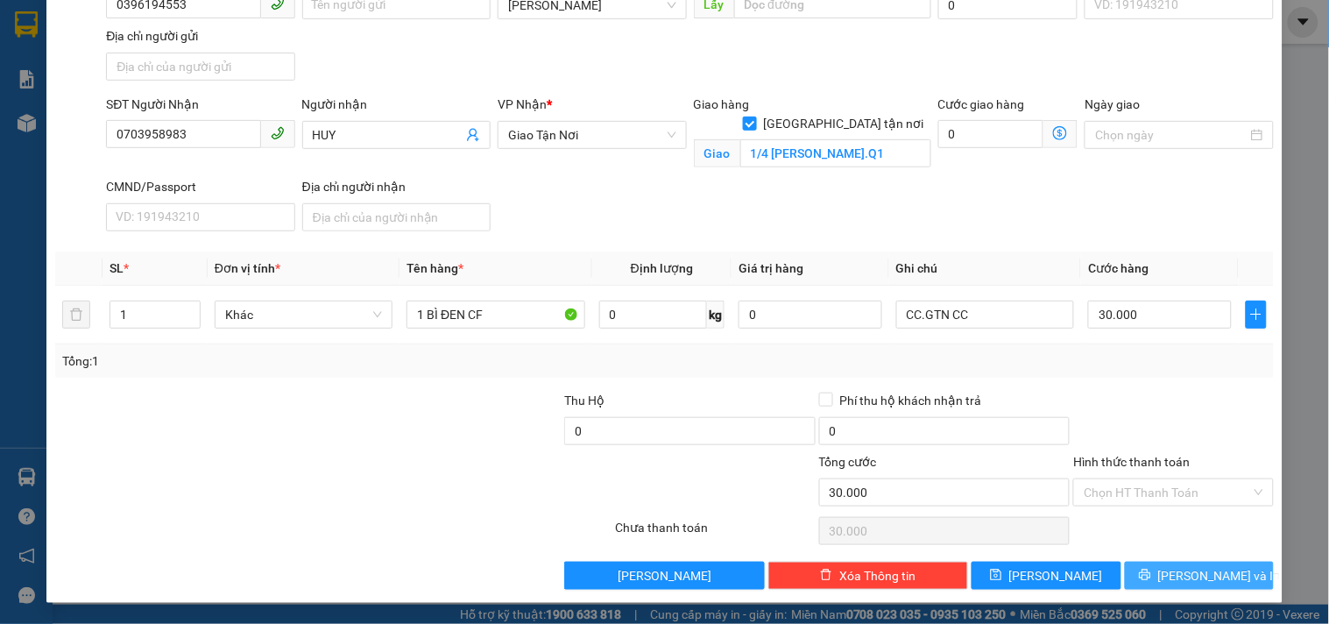
click at [1185, 574] on span "[PERSON_NAME] và In" at bounding box center [1219, 575] width 123 height 19
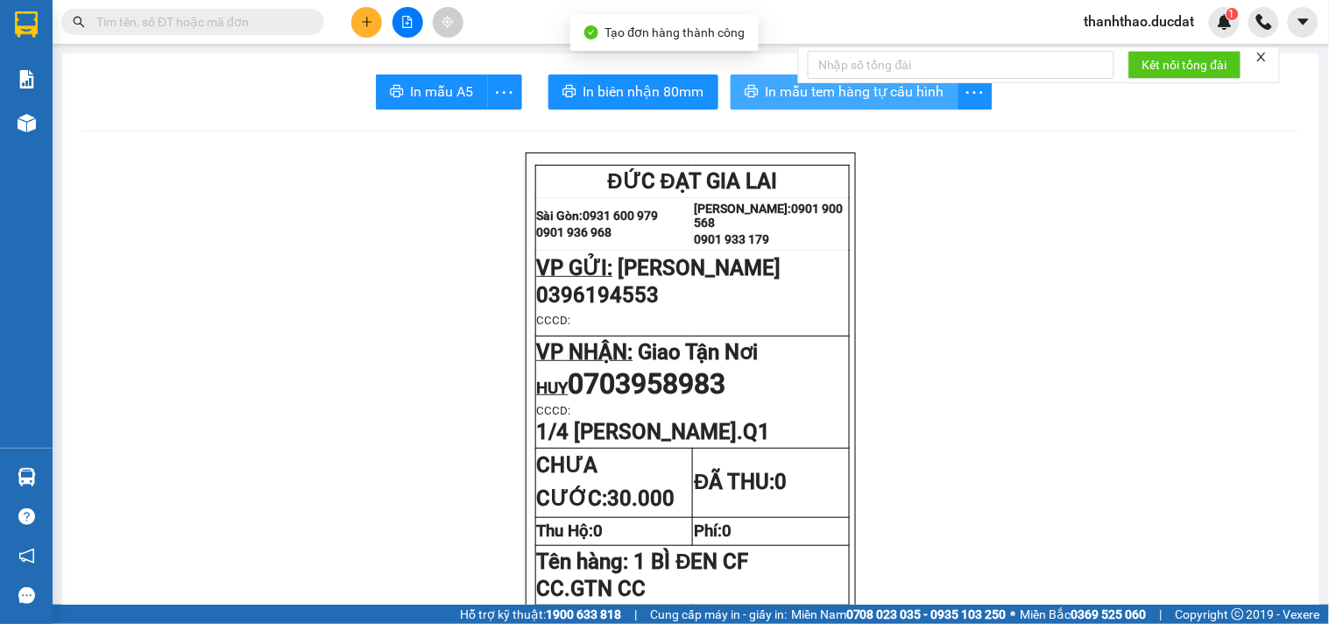
click at [745, 97] on icon "printer" at bounding box center [752, 91] width 14 height 14
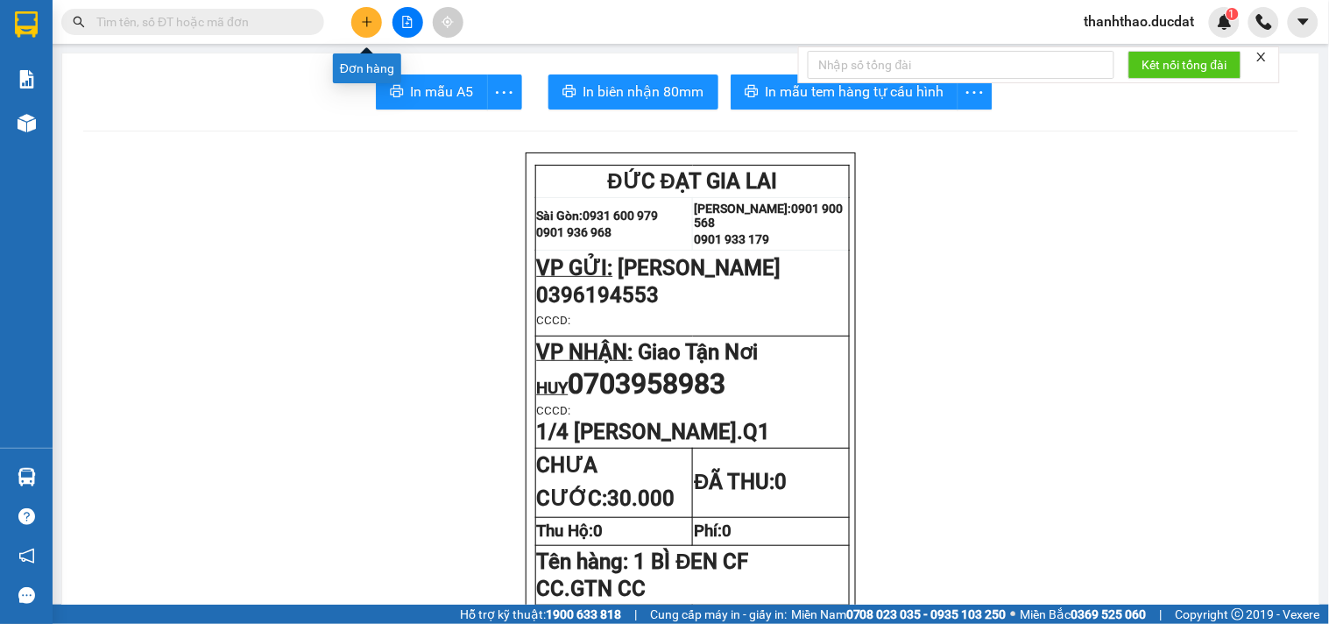
click at [363, 14] on button at bounding box center [366, 22] width 31 height 31
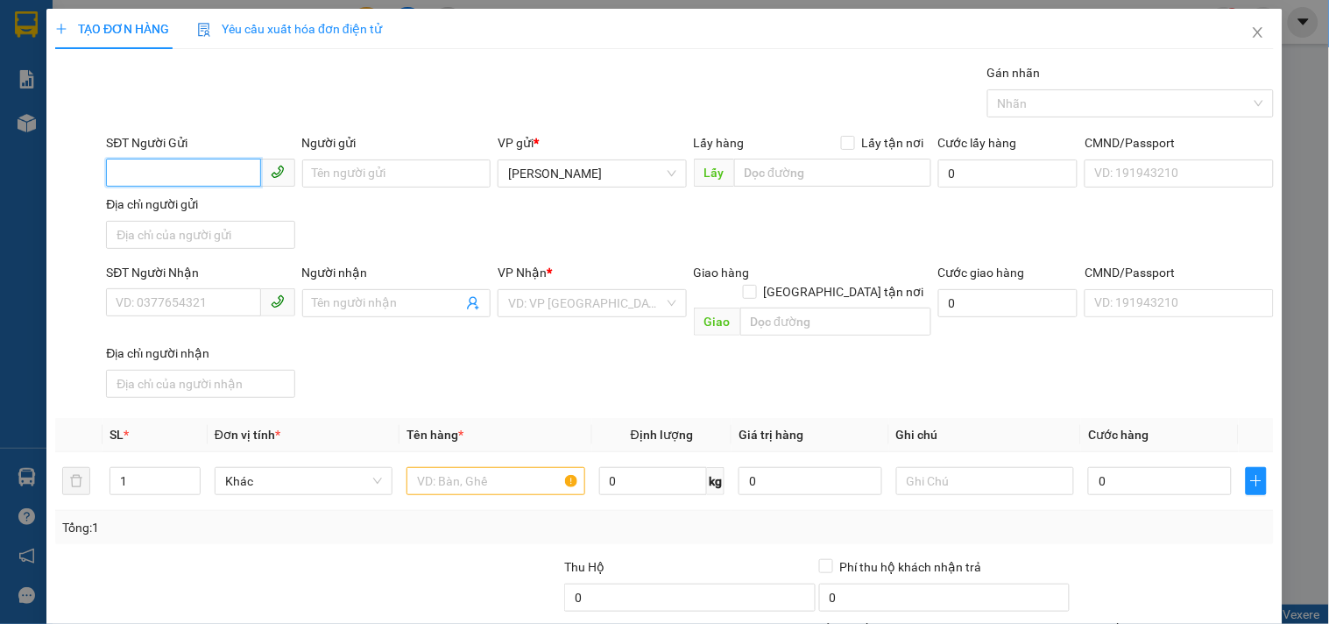
drag, startPoint x: 189, startPoint y: 171, endPoint x: 180, endPoint y: 176, distance: 10.2
click at [185, 173] on input "SĐT Người Gửi" at bounding box center [183, 173] width 154 height 28
click at [217, 210] on div "0934722511 - LINH" at bounding box center [199, 208] width 166 height 19
click at [510, 468] on input "text" at bounding box center [495, 481] width 178 height 28
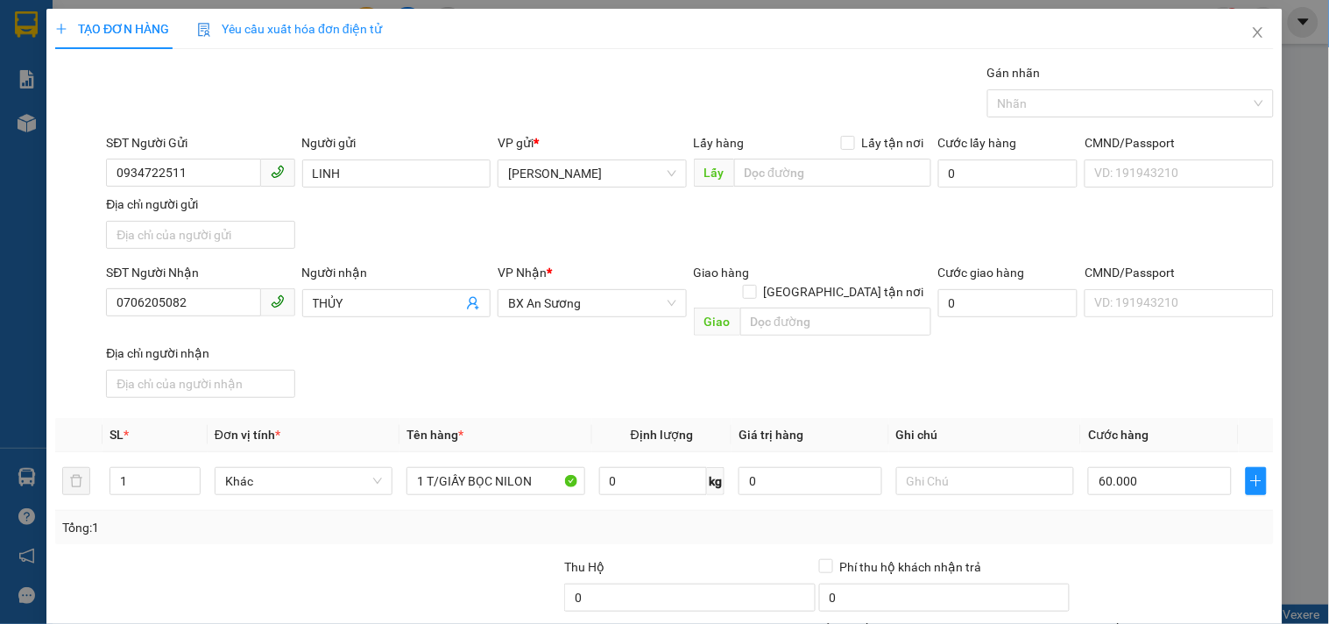
click at [1075, 396] on div "Transit Pickup Surcharge Ids Transit Deliver Surcharge Ids Transit Deliver Surc…" at bounding box center [664, 409] width 1219 height 693
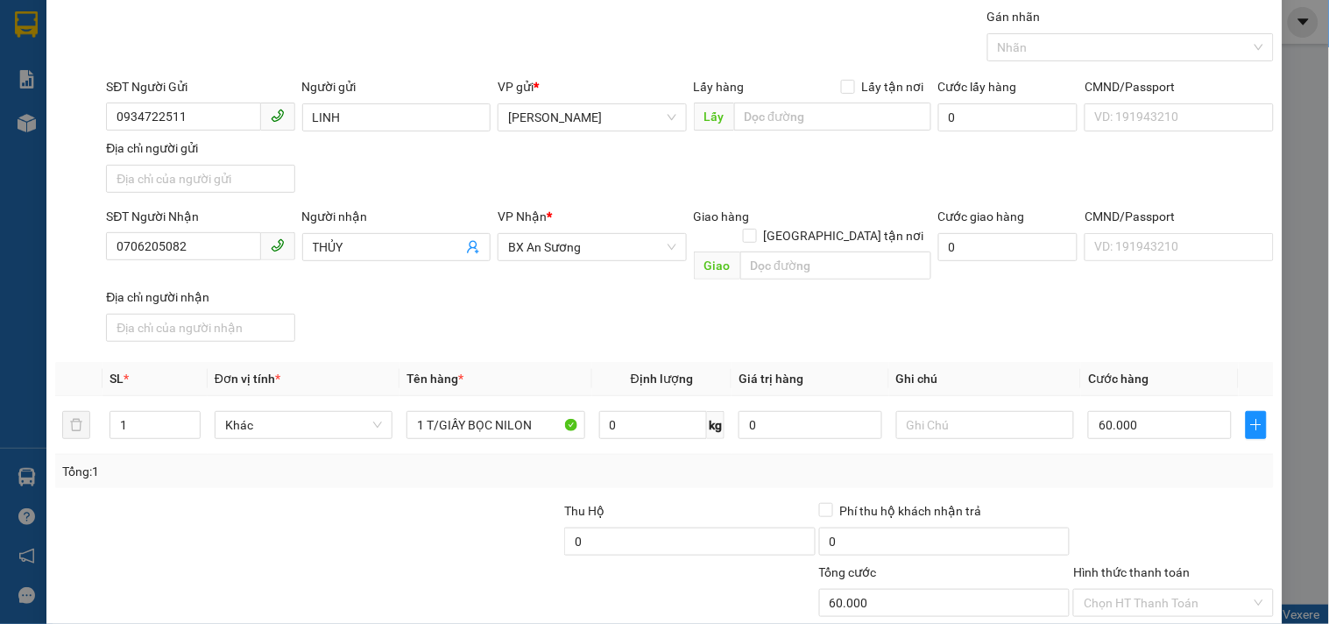
scroll to position [146, 0]
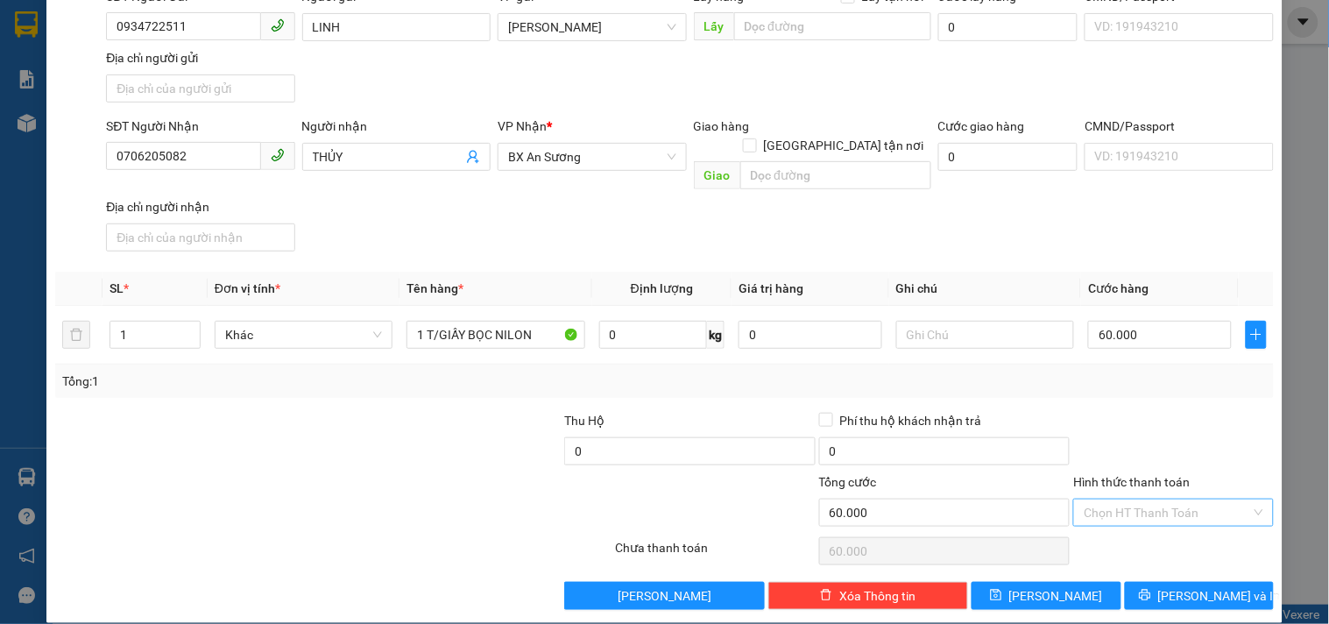
click at [1135, 499] on input "Hình thức thanh toán" at bounding box center [1167, 512] width 166 height 26
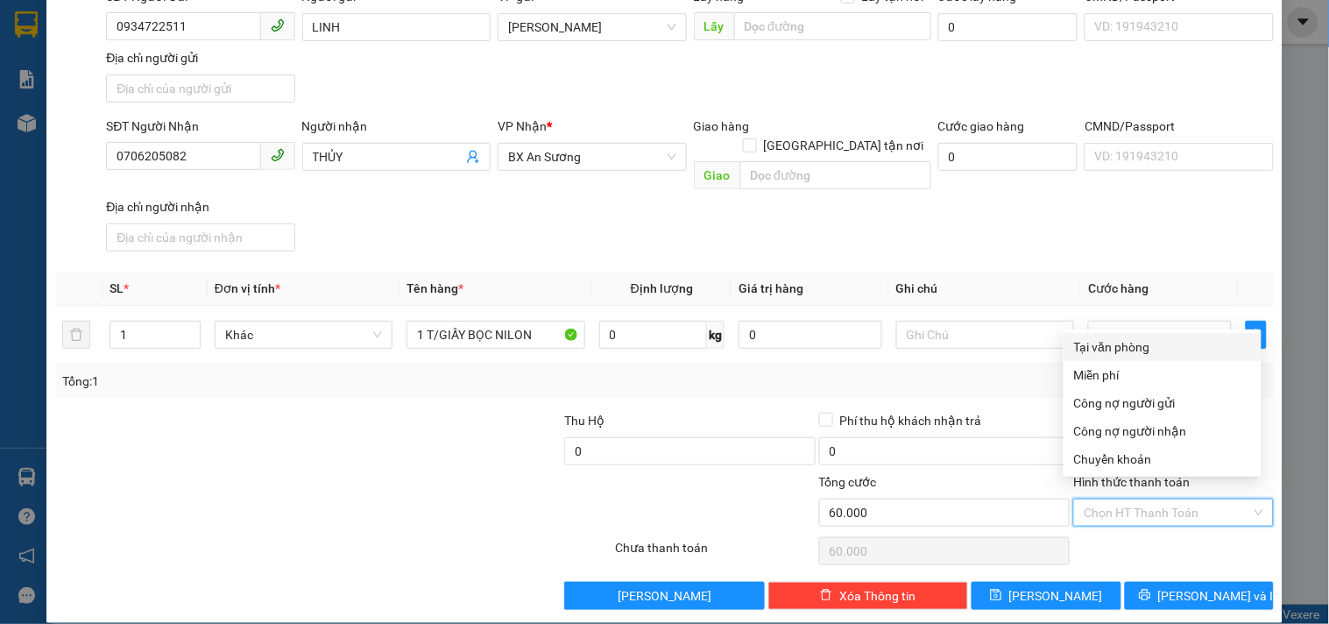
click at [1119, 343] on div "Tại văn phòng" at bounding box center [1162, 346] width 177 height 19
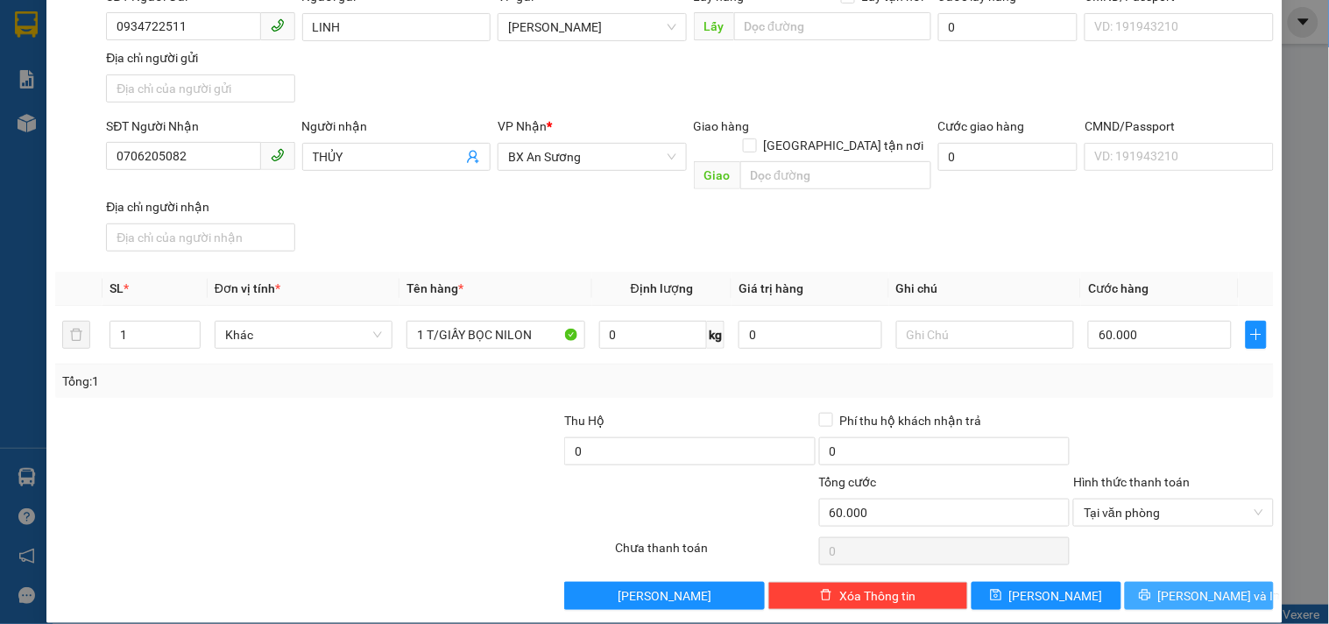
click at [1151, 589] on icon "printer" at bounding box center [1145, 595] width 12 height 12
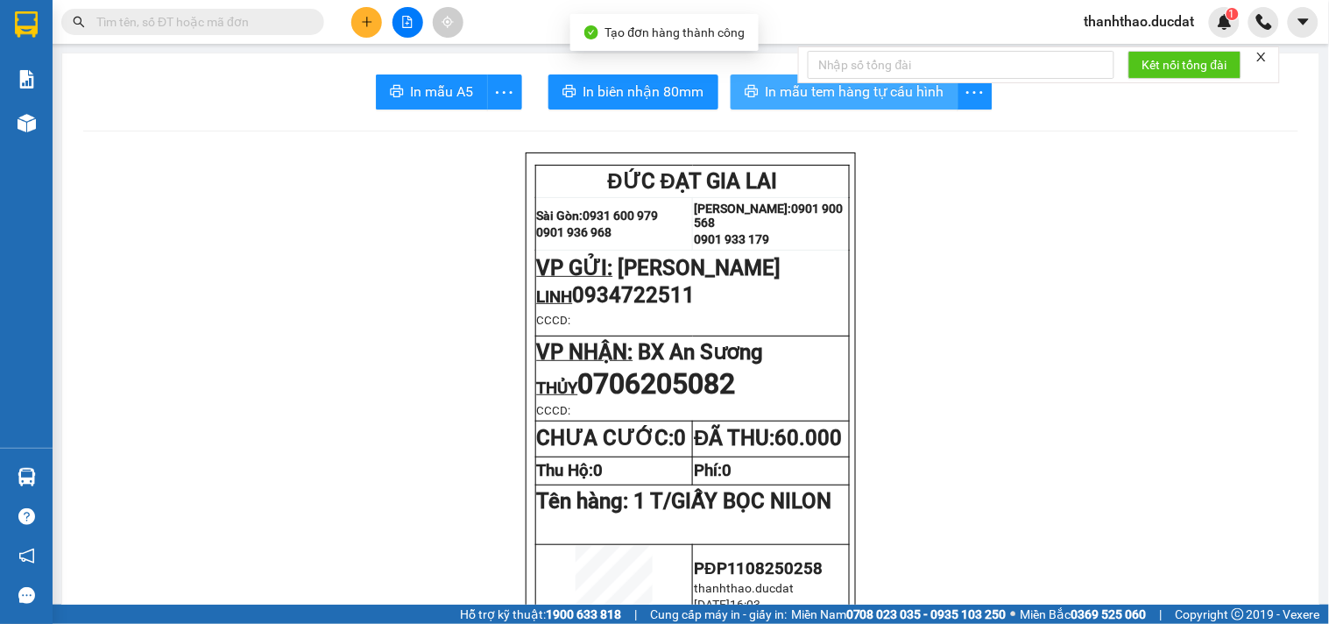
click at [818, 92] on span "In mẫu tem hàng tự cấu hình" at bounding box center [855, 92] width 179 height 22
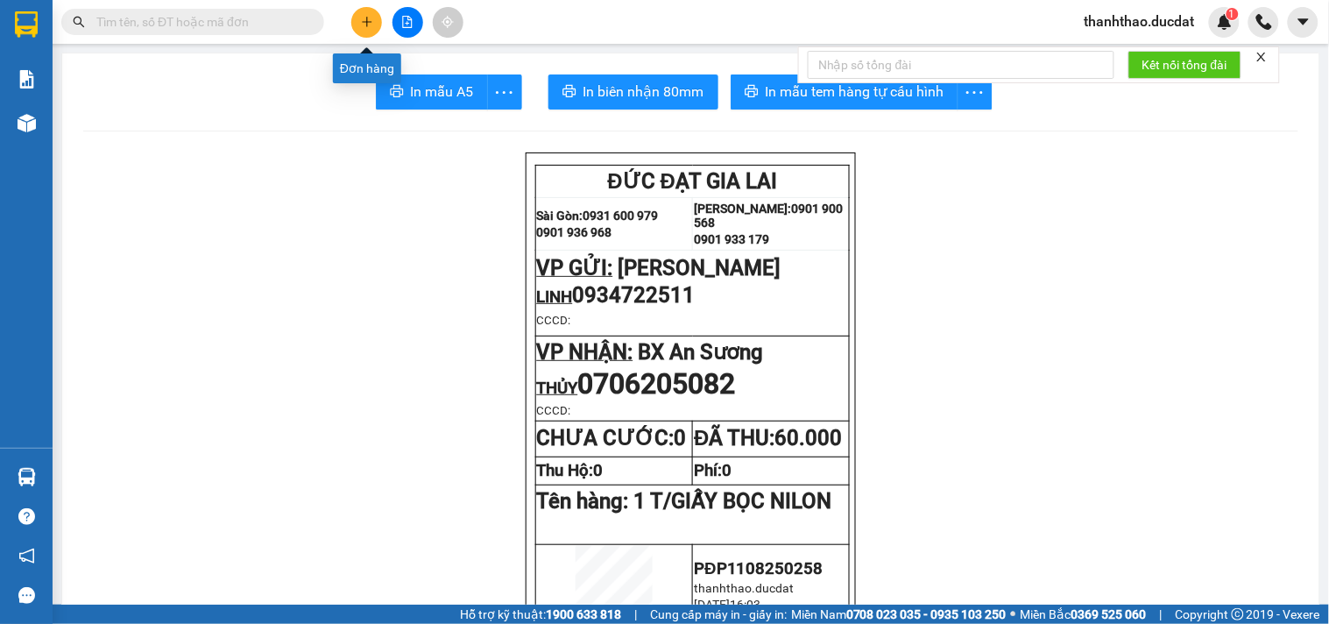
click at [362, 18] on icon "plus" at bounding box center [367, 22] width 12 height 12
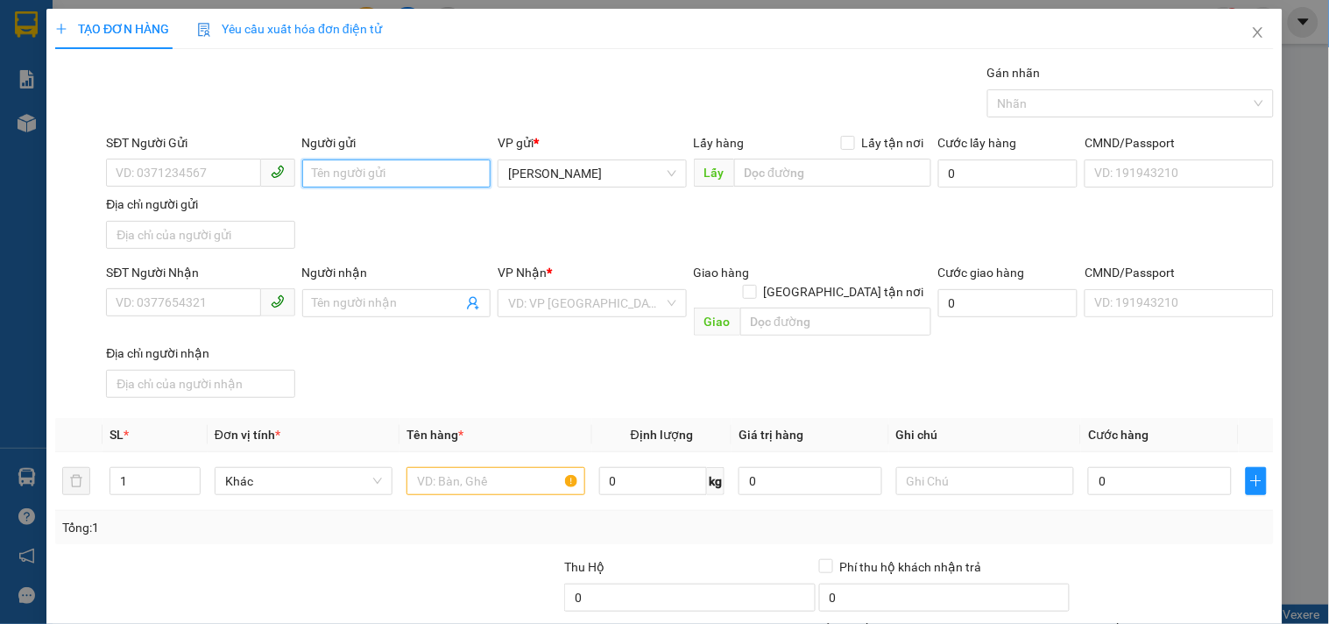
click at [410, 173] on input "Người gửi" at bounding box center [396, 173] width 188 height 28
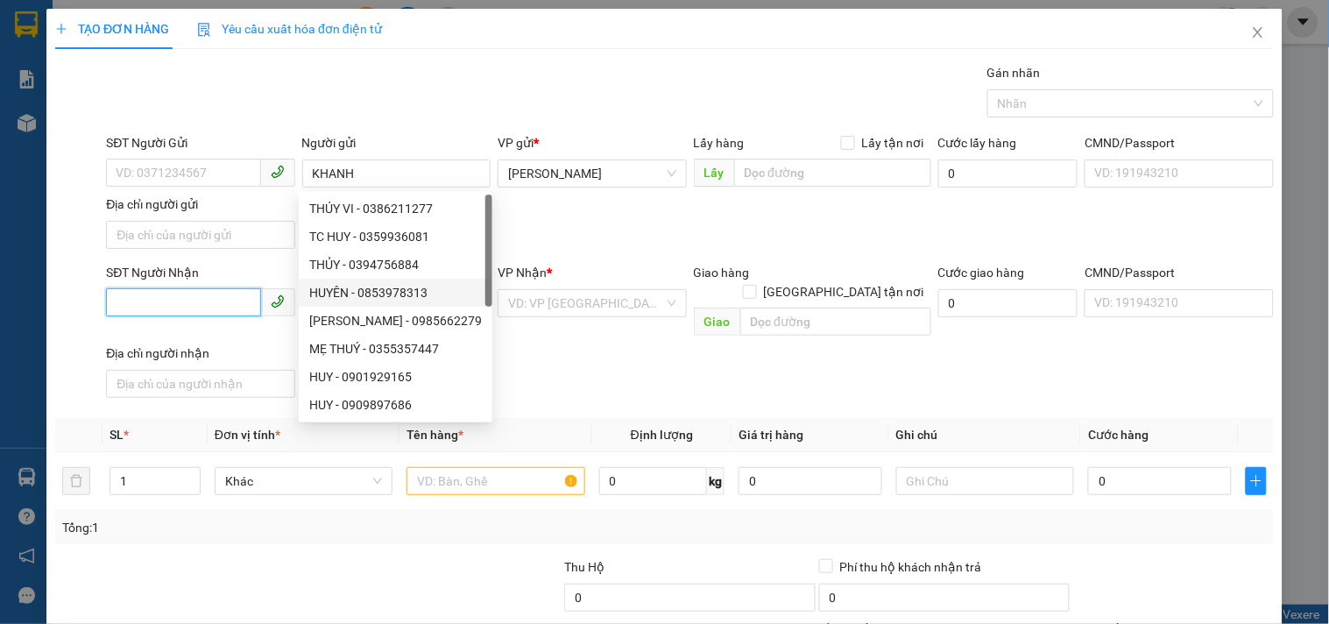
drag, startPoint x: 205, startPoint y: 300, endPoint x: 213, endPoint y: 315, distance: 17.6
click at [204, 303] on input "SĐT Người Nhận" at bounding box center [183, 302] width 154 height 28
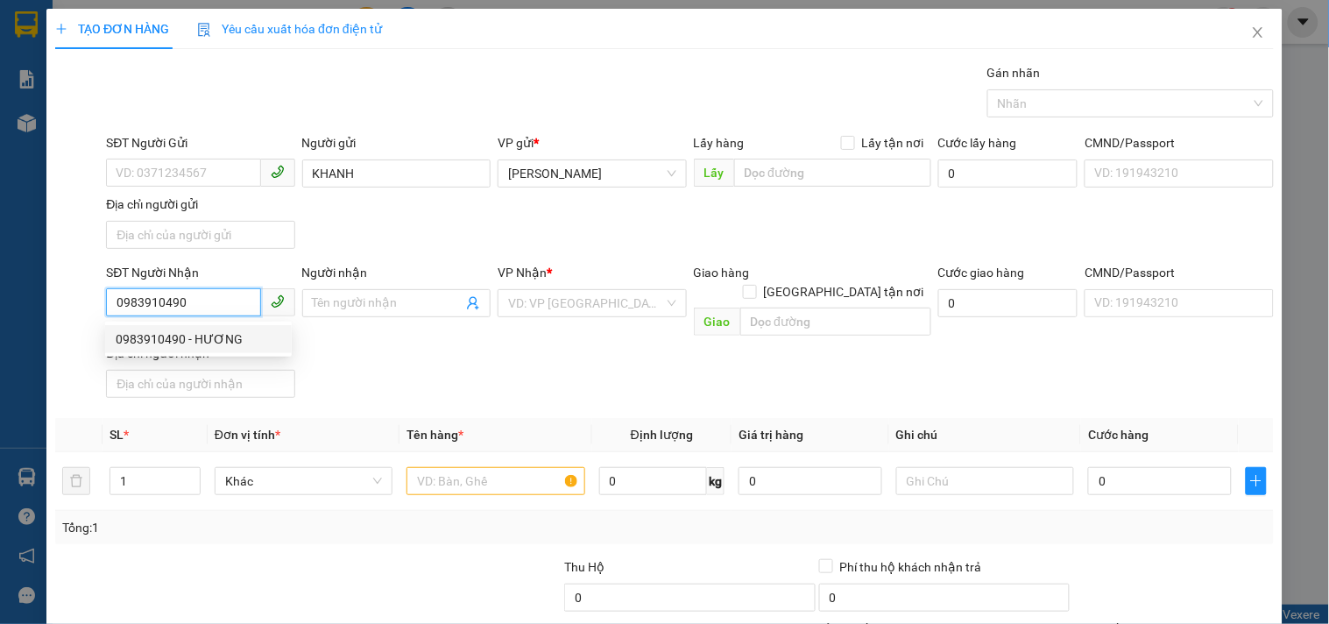
click at [237, 343] on div "0983910490 - HƯƠNG" at bounding box center [199, 338] width 166 height 19
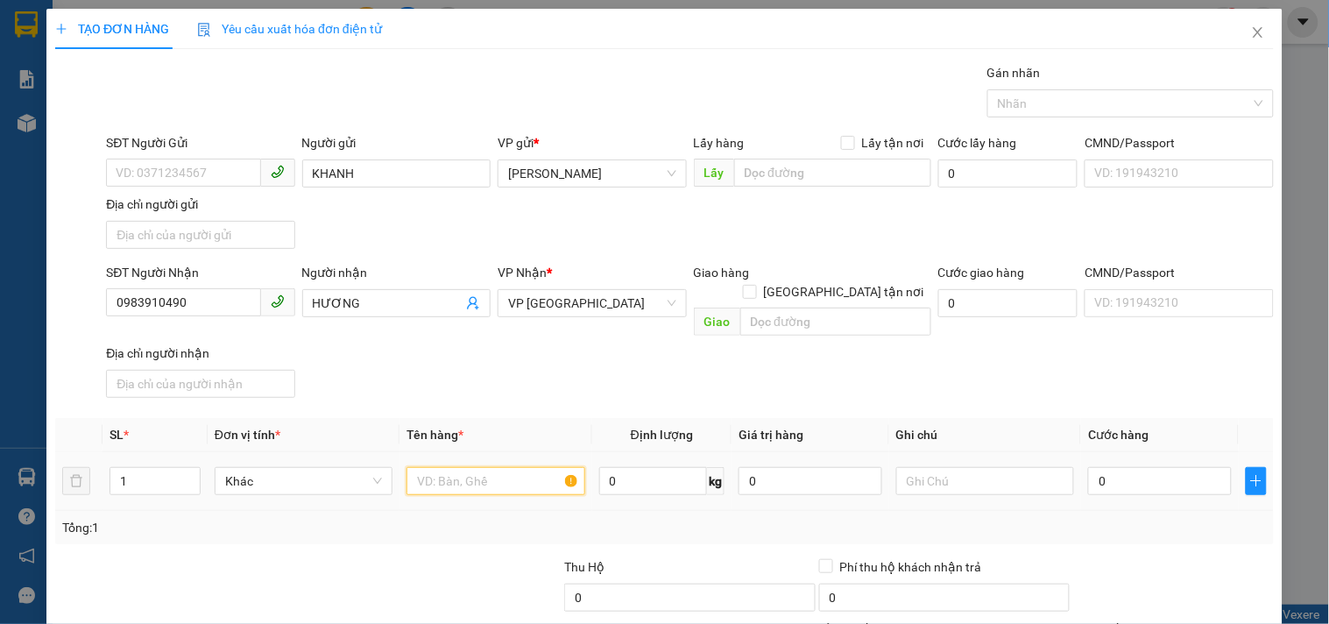
drag, startPoint x: 463, startPoint y: 456, endPoint x: 352, endPoint y: 426, distance: 114.3
click at [432, 463] on div at bounding box center [495, 480] width 178 height 35
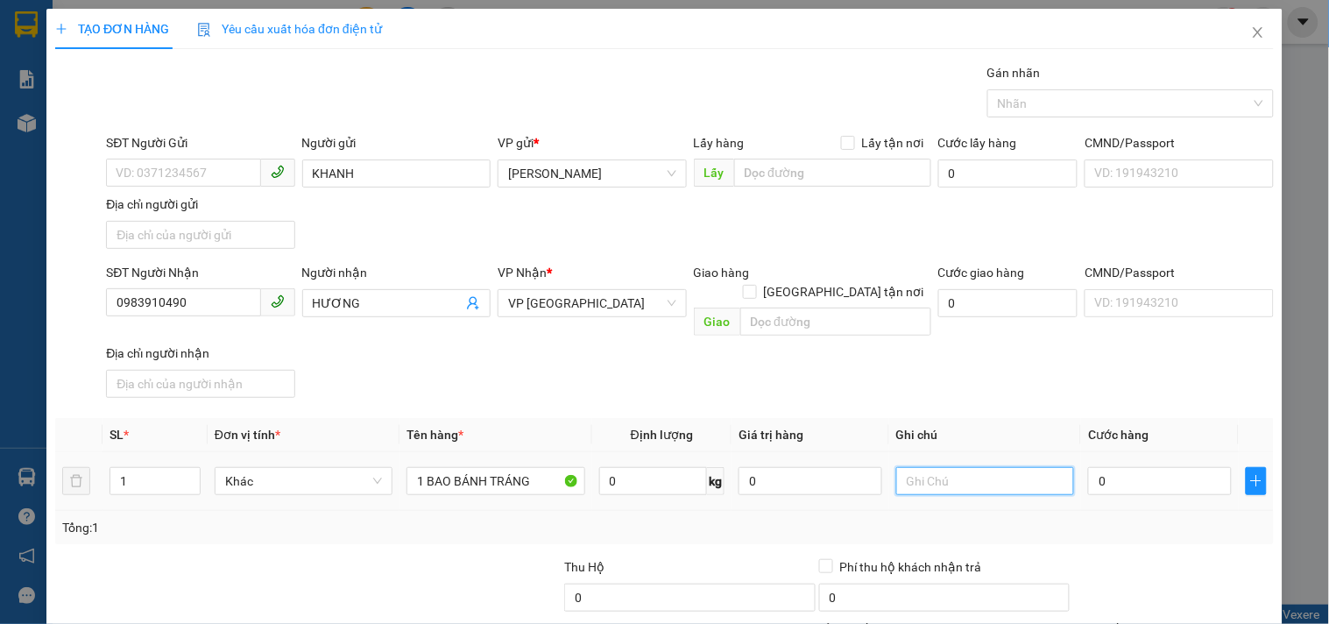
drag, startPoint x: 995, startPoint y: 458, endPoint x: 918, endPoint y: 364, distance: 122.0
click at [993, 467] on input "text" at bounding box center [985, 481] width 178 height 28
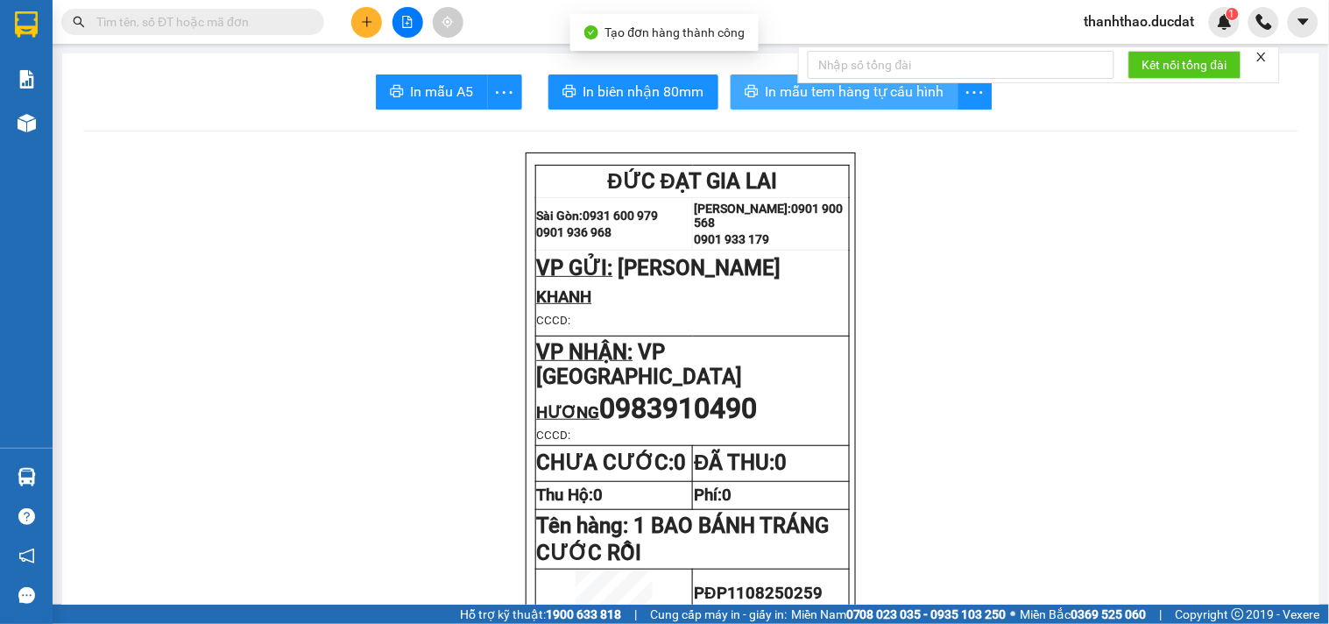
click at [732, 93] on button "In mẫu tem hàng tự cấu hình" at bounding box center [845, 91] width 228 height 35
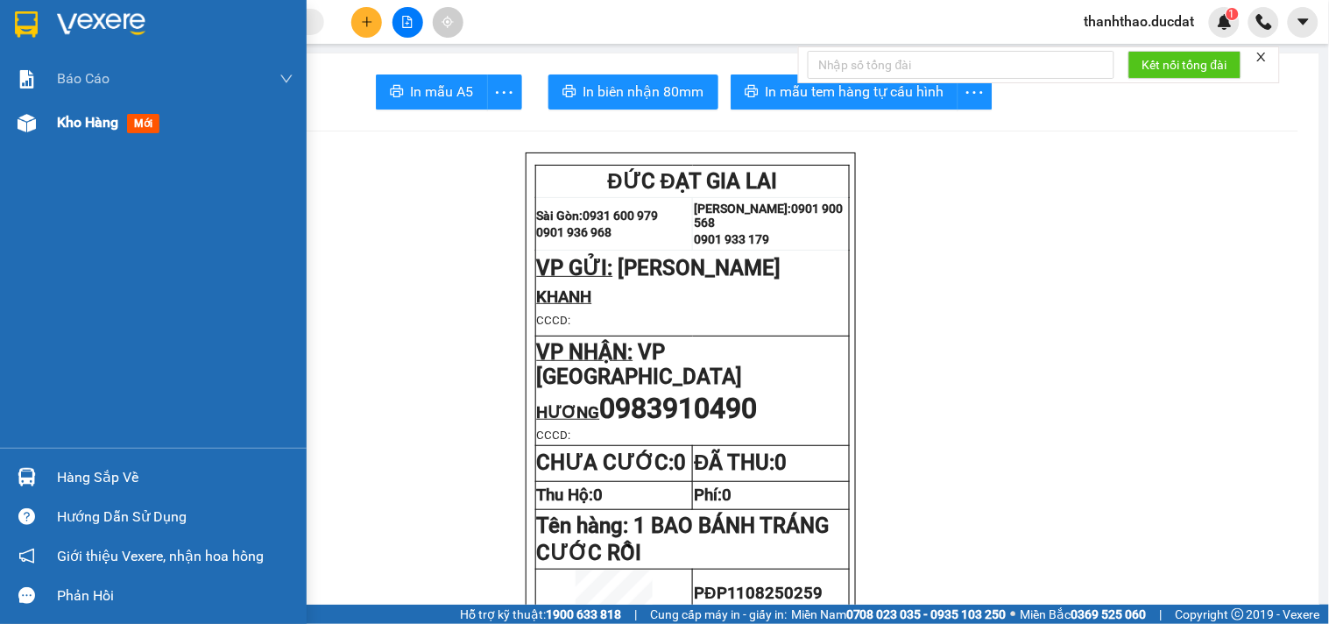
click at [99, 121] on span "Kho hàng" at bounding box center [87, 122] width 61 height 17
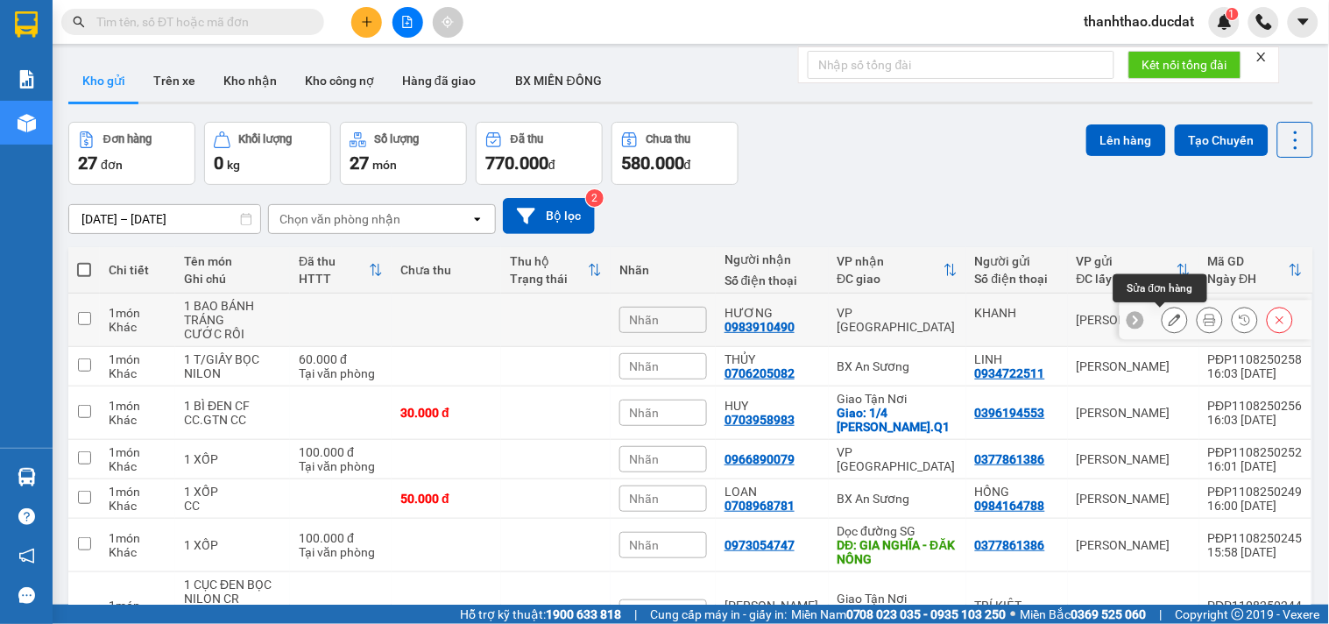
click at [1163, 322] on button at bounding box center [1175, 320] width 25 height 31
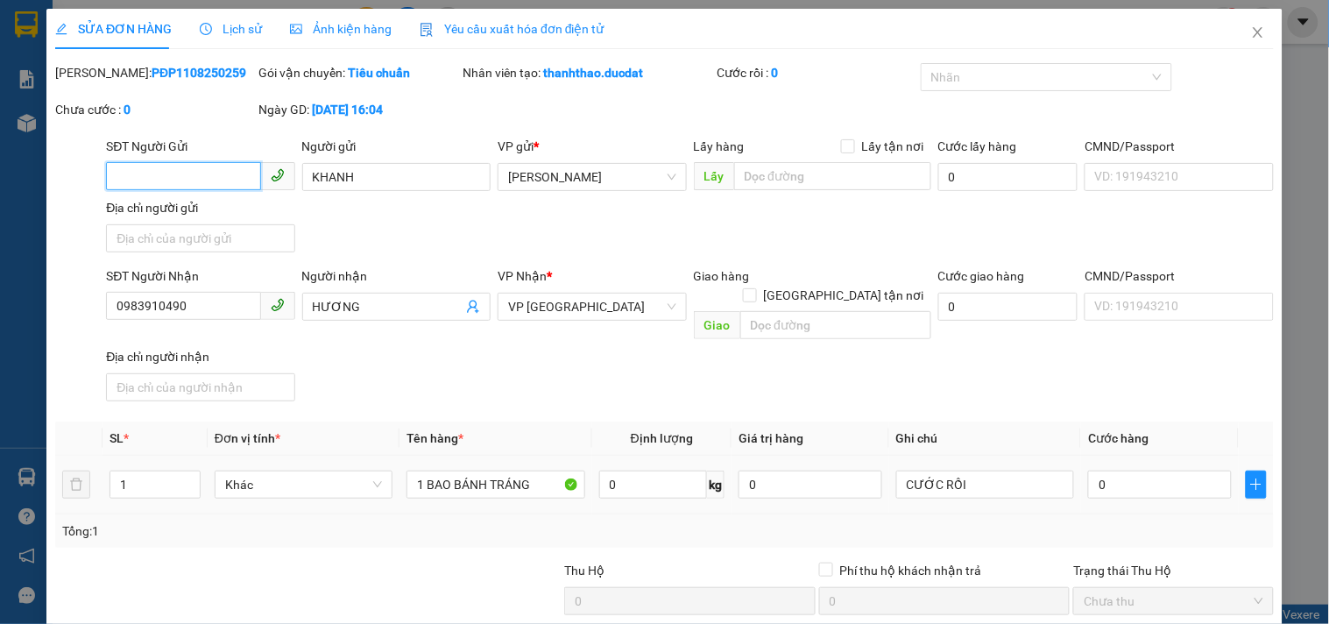
drag, startPoint x: 1127, startPoint y: 463, endPoint x: 1069, endPoint y: 395, distance: 88.8
click at [1107, 470] on input "0" at bounding box center [1160, 484] width 144 height 28
click at [1099, 470] on input "0" at bounding box center [1160, 484] width 144 height 28
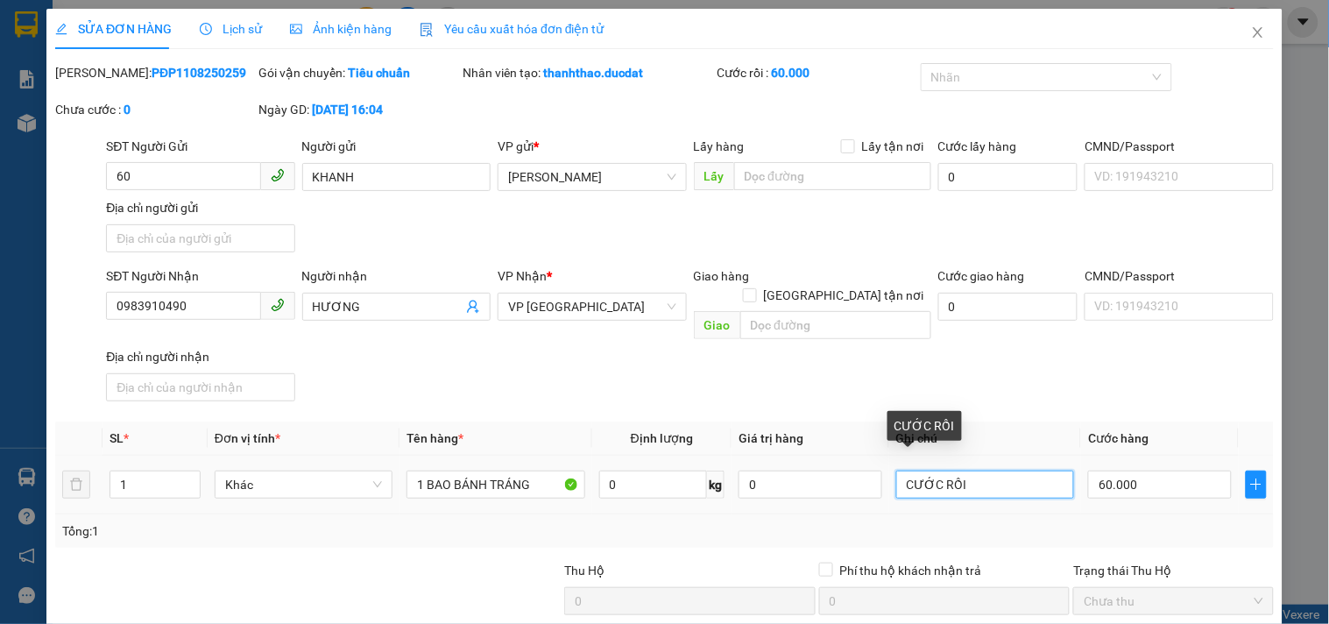
drag, startPoint x: 986, startPoint y: 468, endPoint x: 0, endPoint y: 512, distance: 987.4
click at [0, 512] on div "SỬA ĐƠN HÀNG Lịch sử Ảnh kiện hàng Yêu cầu xuất hóa đơn điện tử Total Paid Fee …" at bounding box center [664, 312] width 1329 height 624
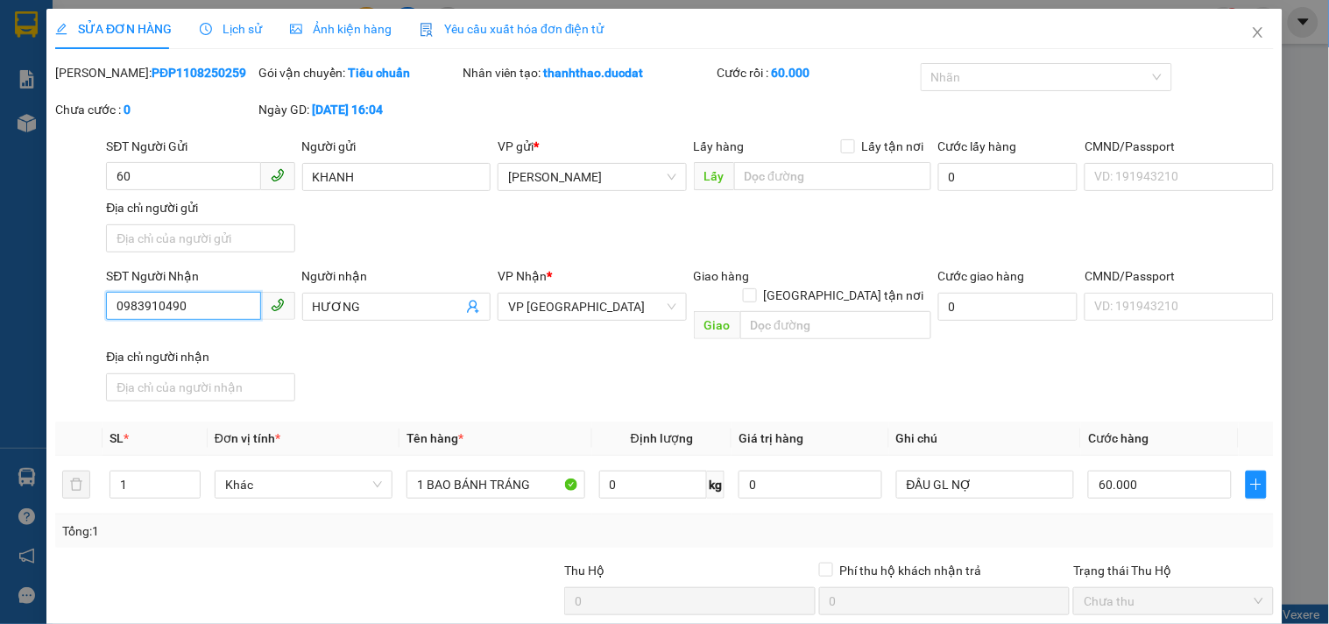
drag, startPoint x: 185, startPoint y: 316, endPoint x: 2, endPoint y: 300, distance: 183.9
click at [2, 300] on div "SỬA ĐƠN HÀNG Lịch sử Ảnh kiện hàng Yêu cầu xuất hóa đơn điện tử Total Paid Fee …" at bounding box center [664, 312] width 1329 height 624
click at [147, 173] on input "60" at bounding box center [183, 176] width 154 height 28
drag, startPoint x: 147, startPoint y: 173, endPoint x: 0, endPoint y: 206, distance: 150.7
click at [0, 205] on div "SỬA ĐƠN HÀNG Lịch sử Ảnh kiện hàng Yêu cầu xuất hóa đơn điện tử Total Paid Fee …" at bounding box center [664, 312] width 1329 height 624
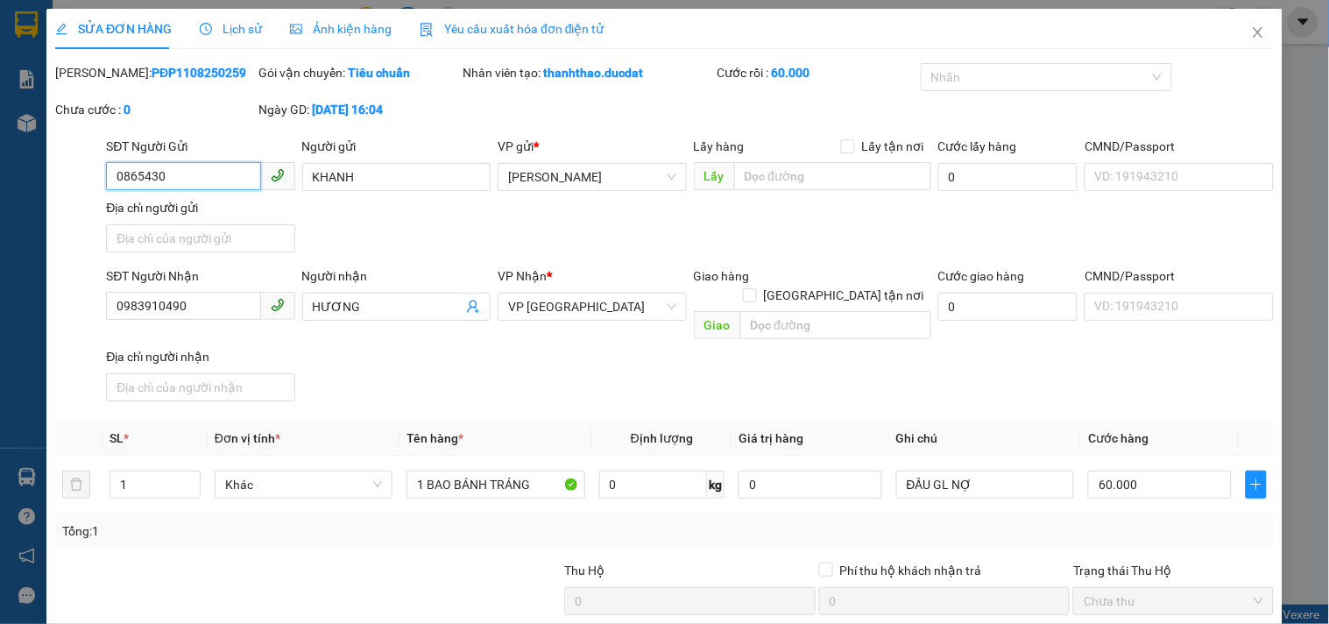
drag, startPoint x: 185, startPoint y: 182, endPoint x: 0, endPoint y: 234, distance: 191.9
click at [0, 234] on div "SỬA ĐƠN HÀNG Lịch sử Ảnh kiện hàng Yêu cầu xuất hóa đơn điện tử Total Paid Fee …" at bounding box center [664, 312] width 1329 height 624
paste input "043249"
drag, startPoint x: 211, startPoint y: 163, endPoint x: 0, endPoint y: 213, distance: 217.0
click at [0, 213] on div "SỬA ĐƠN HÀNG Lịch sử Ảnh kiện hàng Yêu cầu xuất hóa đơn điện tử Total Paid Fee …" at bounding box center [664, 312] width 1329 height 624
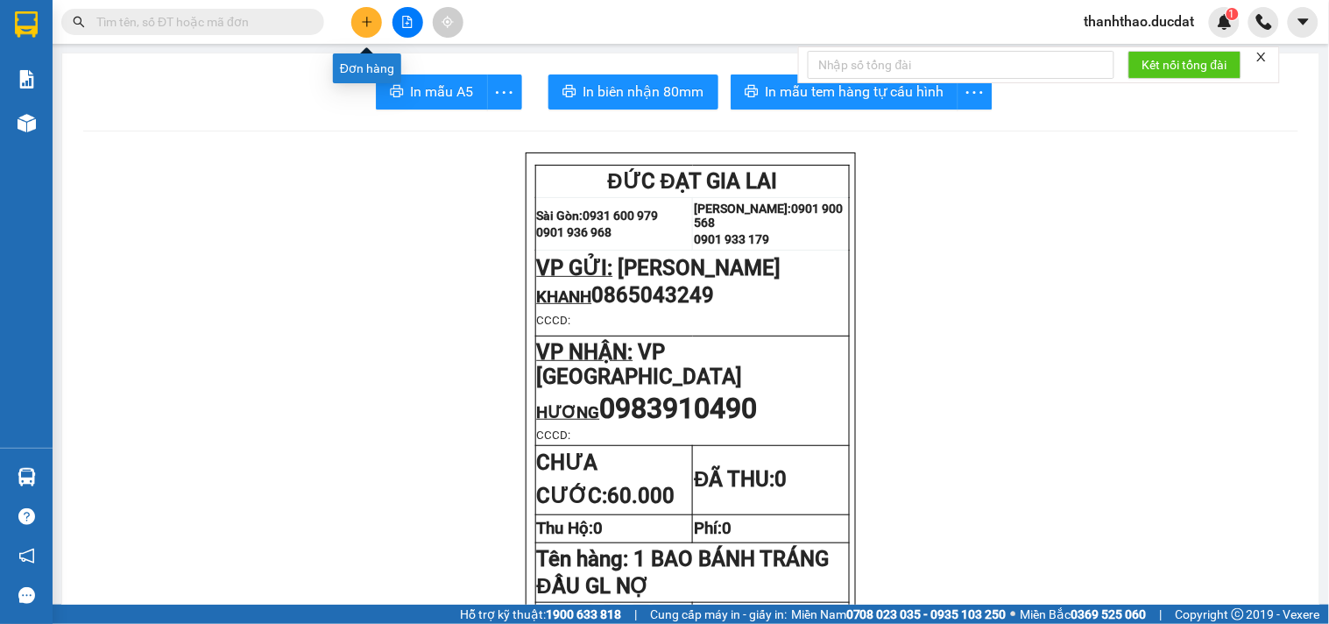
click at [368, 31] on button at bounding box center [366, 22] width 31 height 31
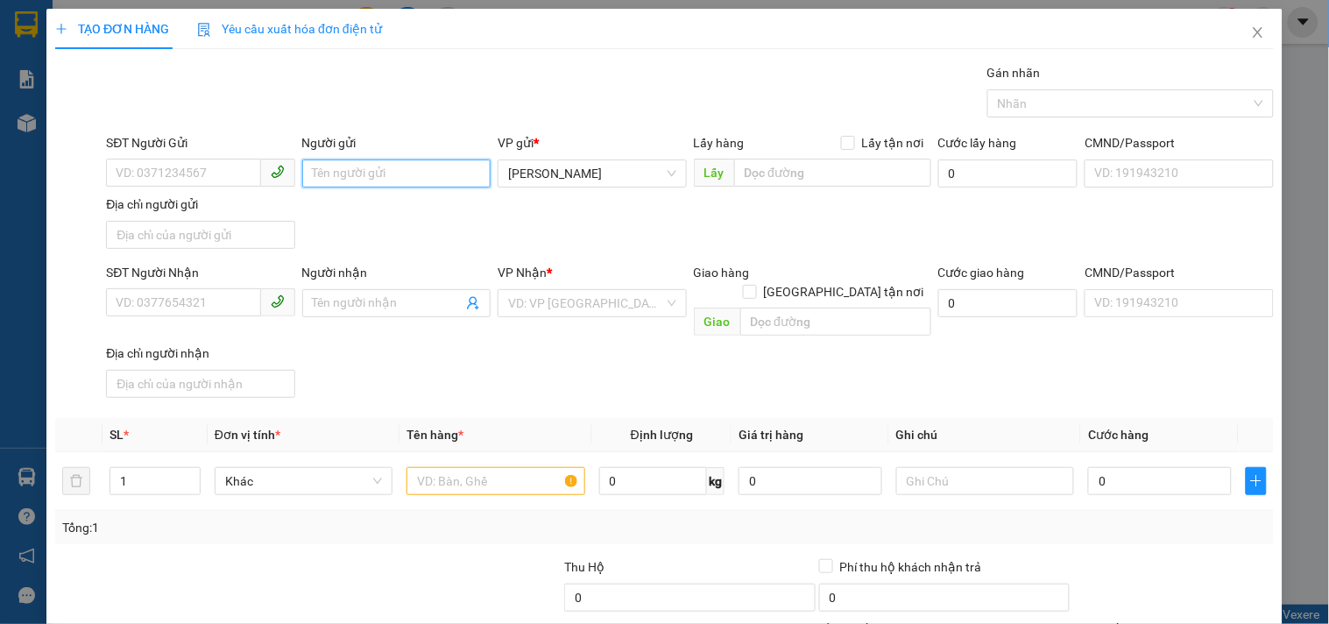
click at [386, 173] on input "Người gửi" at bounding box center [396, 173] width 188 height 28
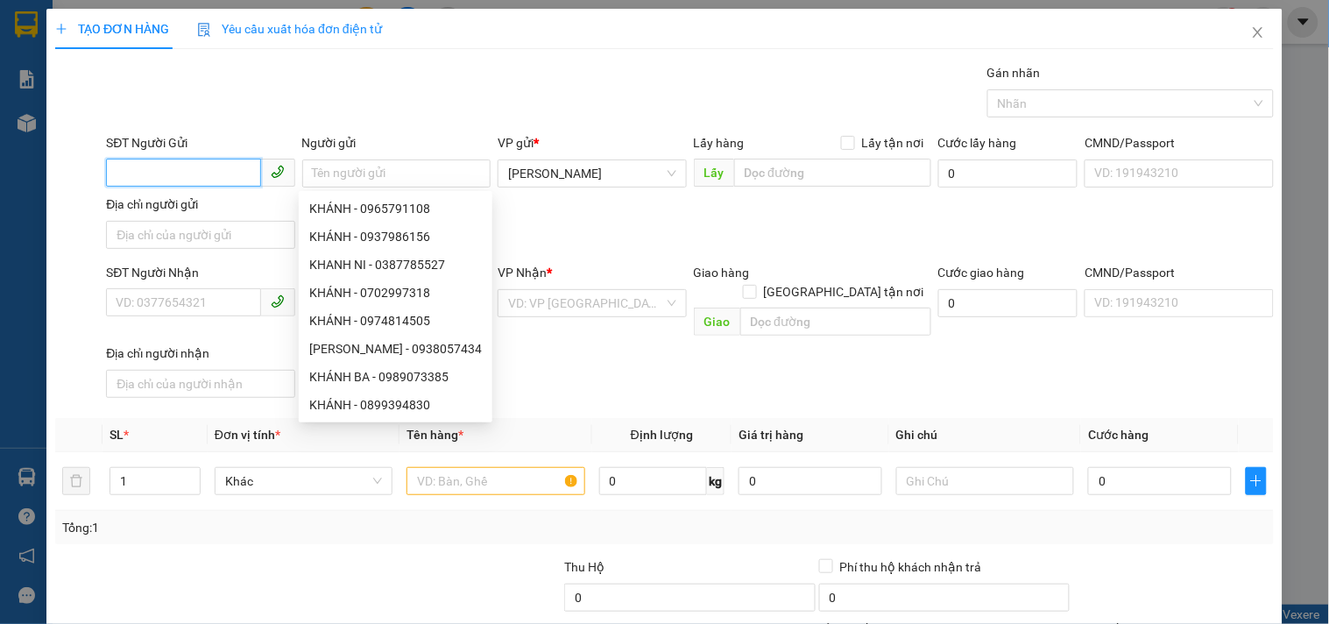
click at [191, 170] on input "SĐT Người Gửi" at bounding box center [183, 173] width 154 height 28
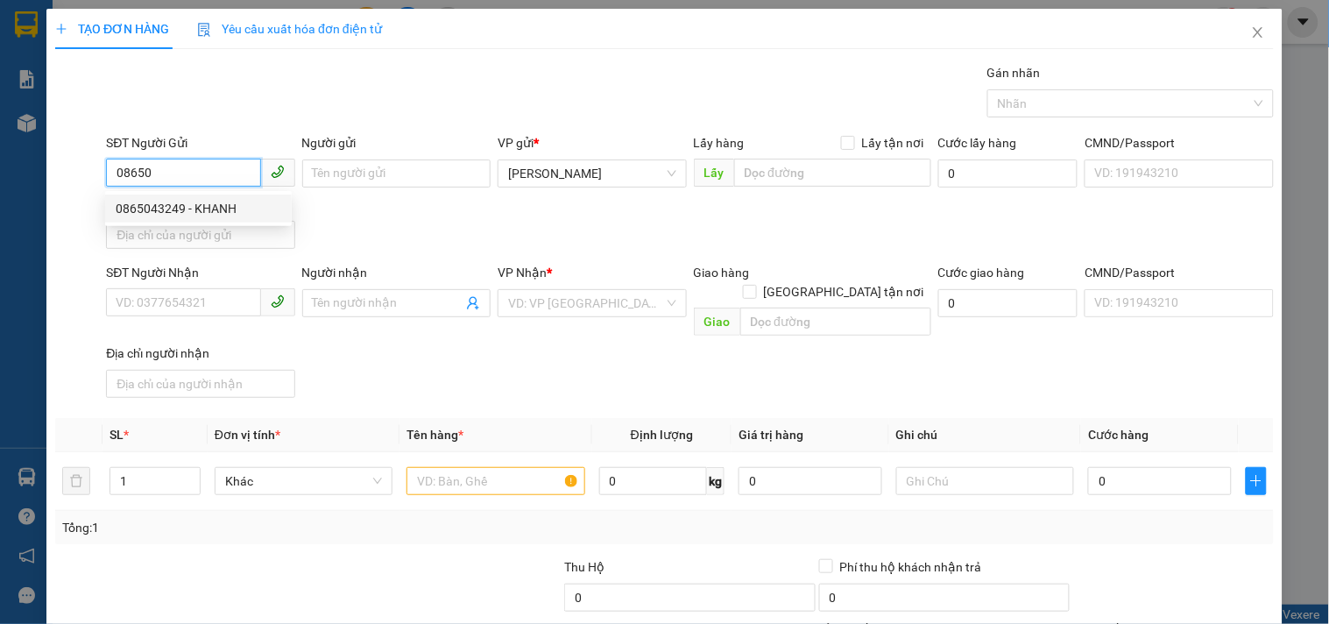
click at [257, 217] on div "0865043249 - KHANH" at bounding box center [199, 208] width 166 height 19
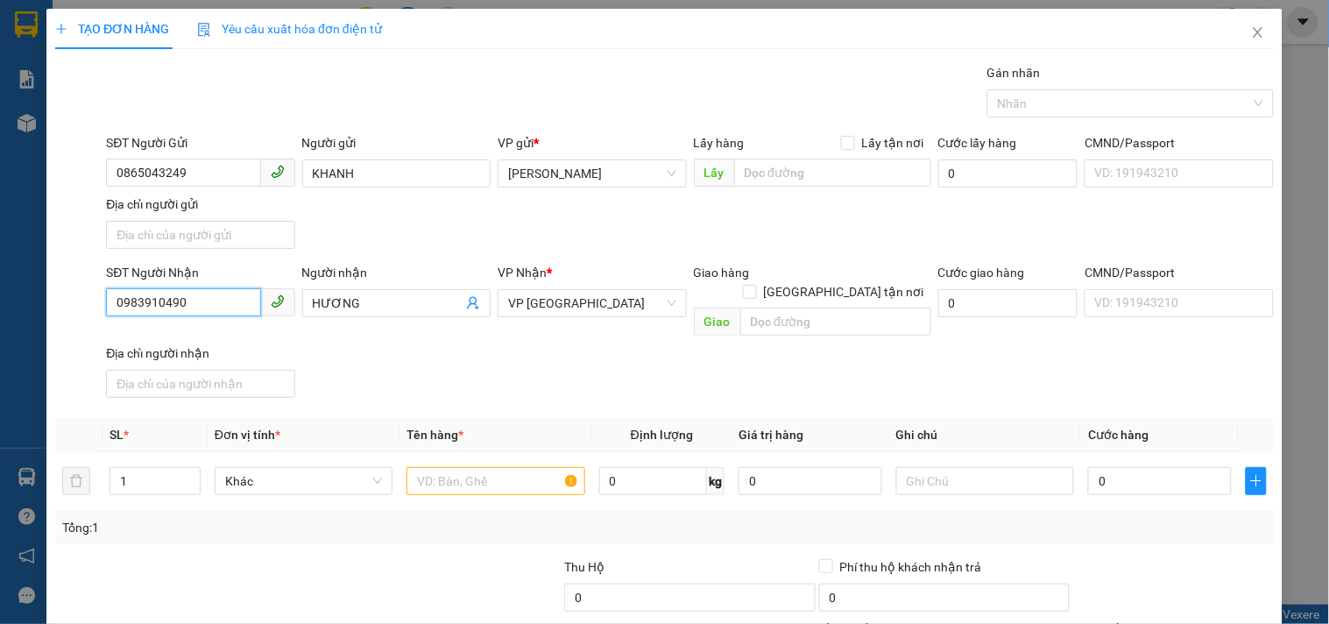
click at [204, 300] on input "0983910490" at bounding box center [183, 302] width 154 height 28
drag, startPoint x: 204, startPoint y: 300, endPoint x: 66, endPoint y: 300, distance: 138.4
click at [66, 300] on div "SĐT Người Nhận 0983910490 Người nhận HƯƠNG VP Nhận * VP Đà Nẵng Giao hàng Giao …" at bounding box center [664, 334] width 1222 height 142
click at [195, 346] on div "0354719346 - VÂN" at bounding box center [199, 338] width 166 height 19
drag, startPoint x: 205, startPoint y: 313, endPoint x: 0, endPoint y: 345, distance: 207.5
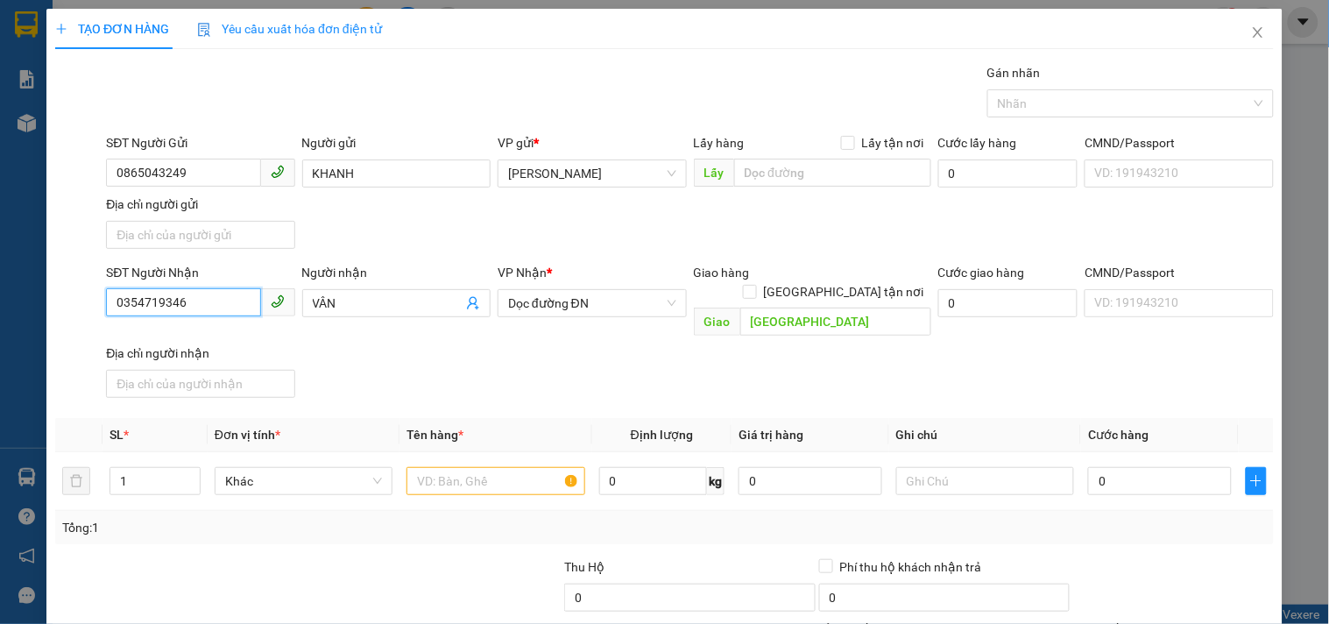
click at [0, 345] on div "TẠO ĐƠN HÀNG Yêu cầu xuất hóa đơn điện tử Transit Pickup Surcharge Ids Transit …" at bounding box center [664, 312] width 1329 height 624
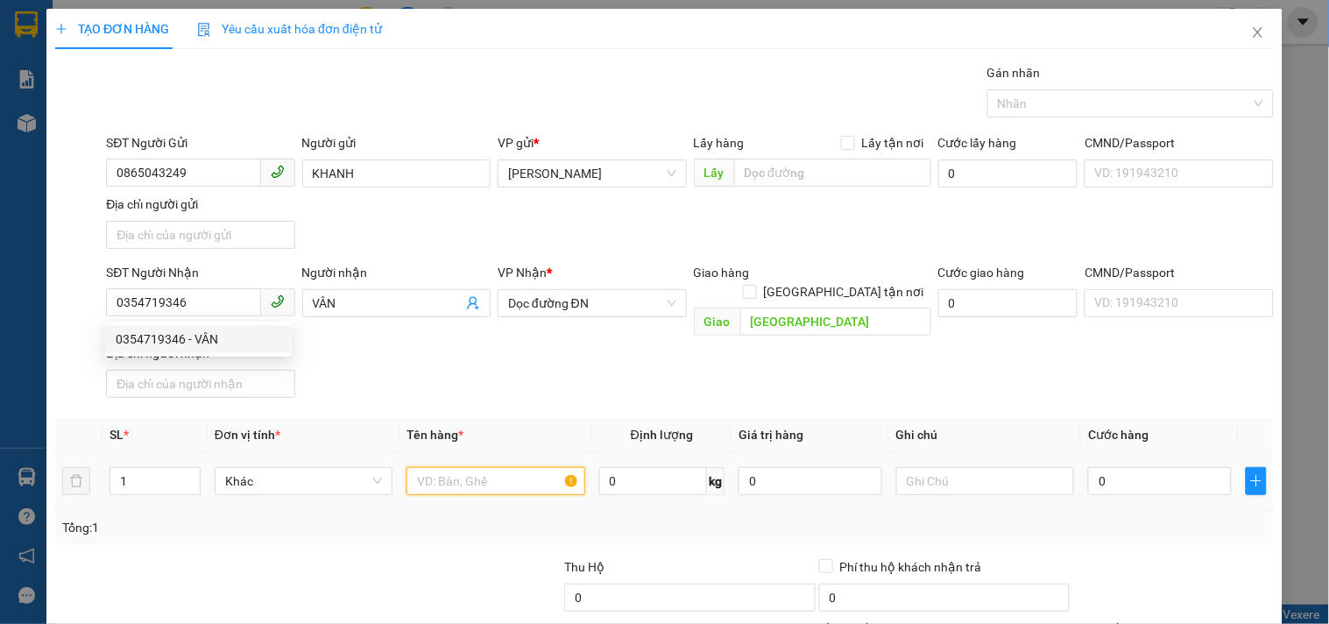
click at [506, 471] on input "text" at bounding box center [495, 481] width 178 height 28
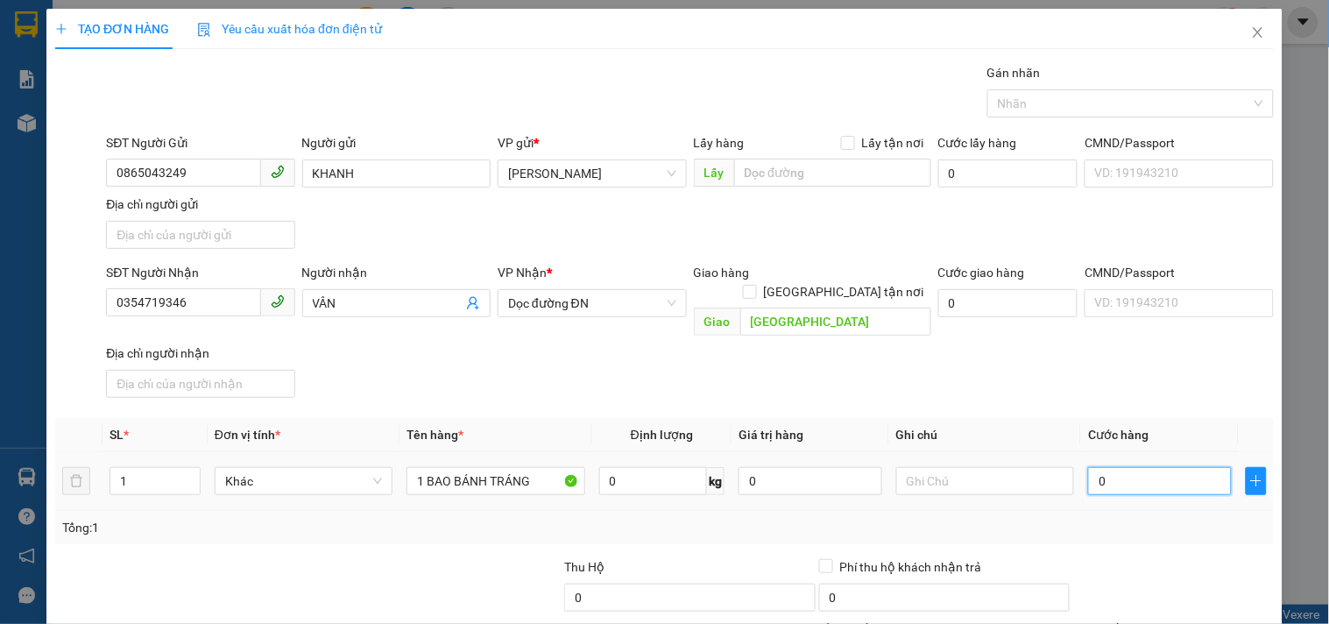
click at [1137, 470] on input "0" at bounding box center [1160, 481] width 144 height 28
click at [917, 467] on input "text" at bounding box center [985, 481] width 178 height 28
click at [197, 310] on input "0354719346" at bounding box center [183, 302] width 154 height 28
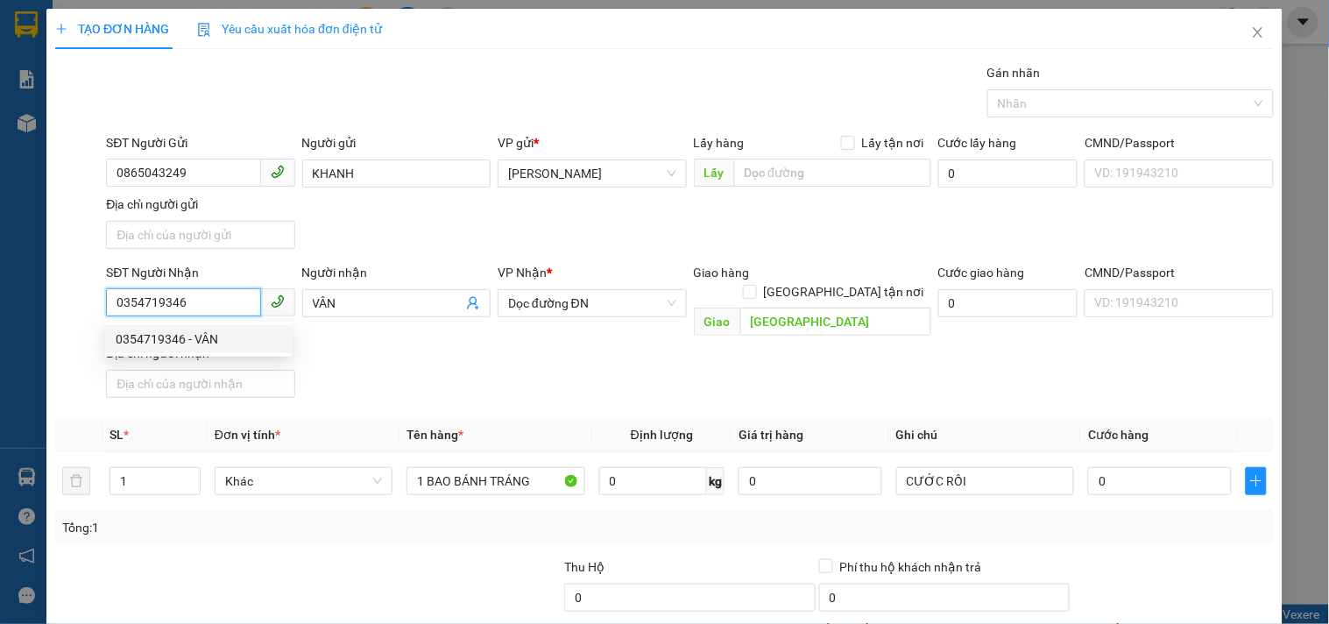
click at [197, 310] on input "0354719346" at bounding box center [183, 302] width 154 height 28
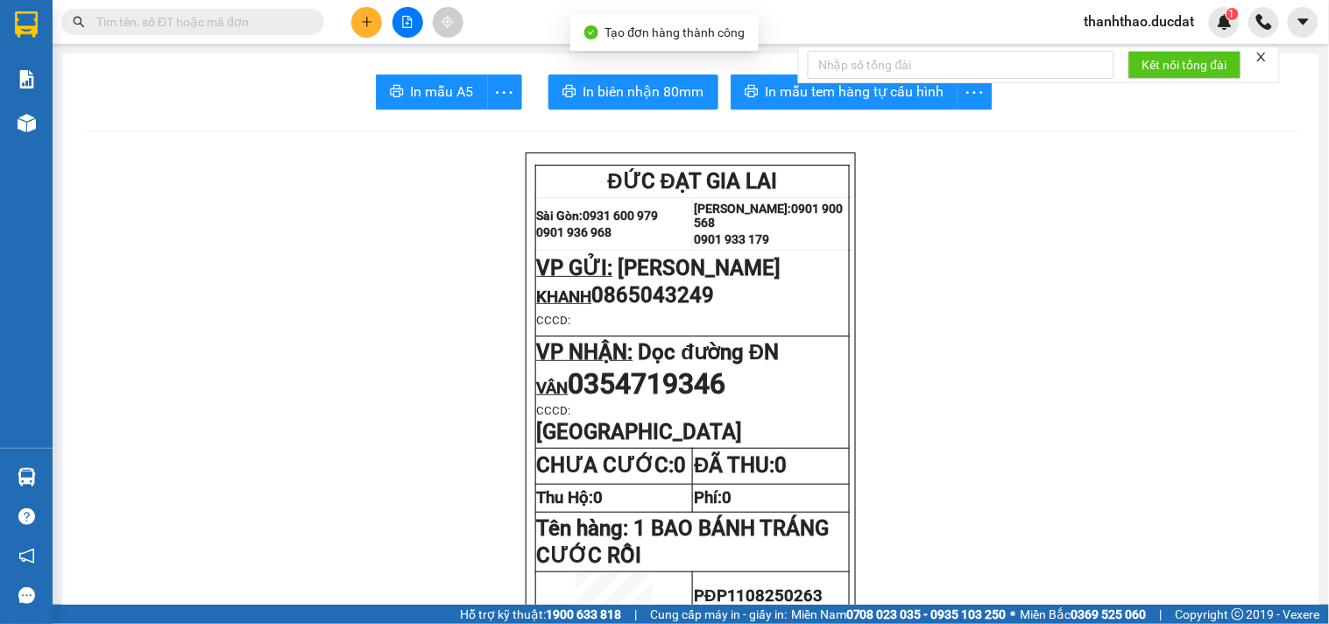
click at [766, 91] on span "In mẫu tem hàng tự cấu hình" at bounding box center [855, 92] width 179 height 22
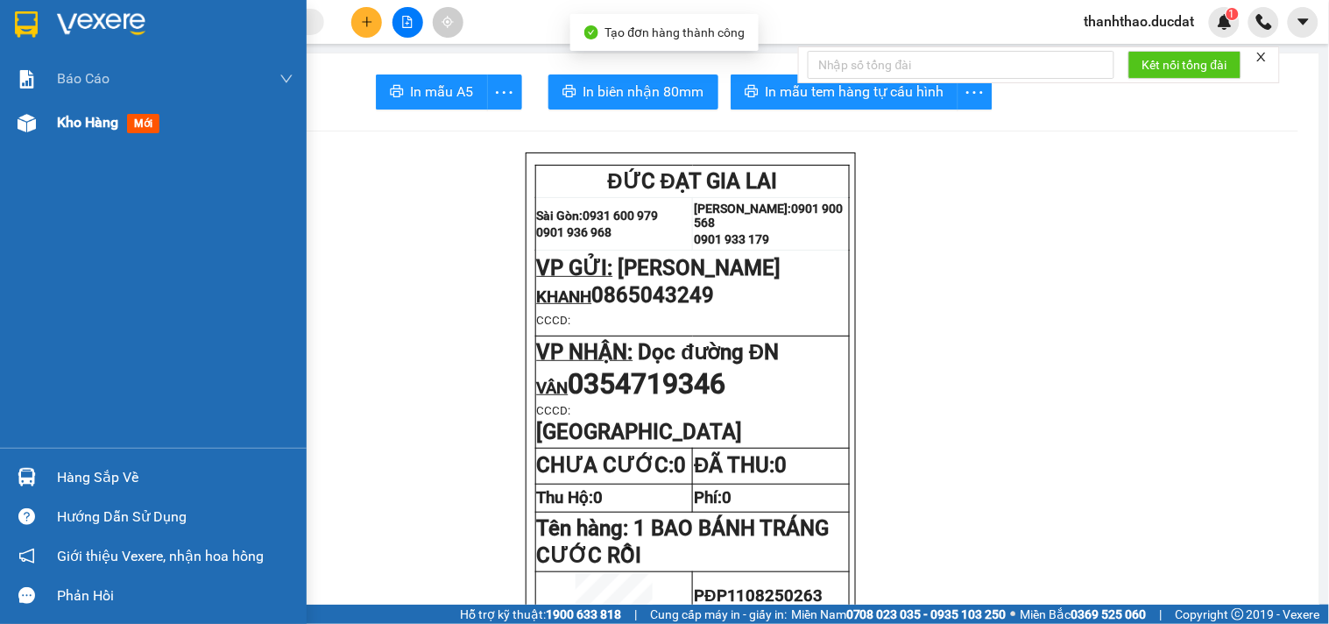
click at [58, 124] on span "Kho hàng" at bounding box center [87, 122] width 61 height 17
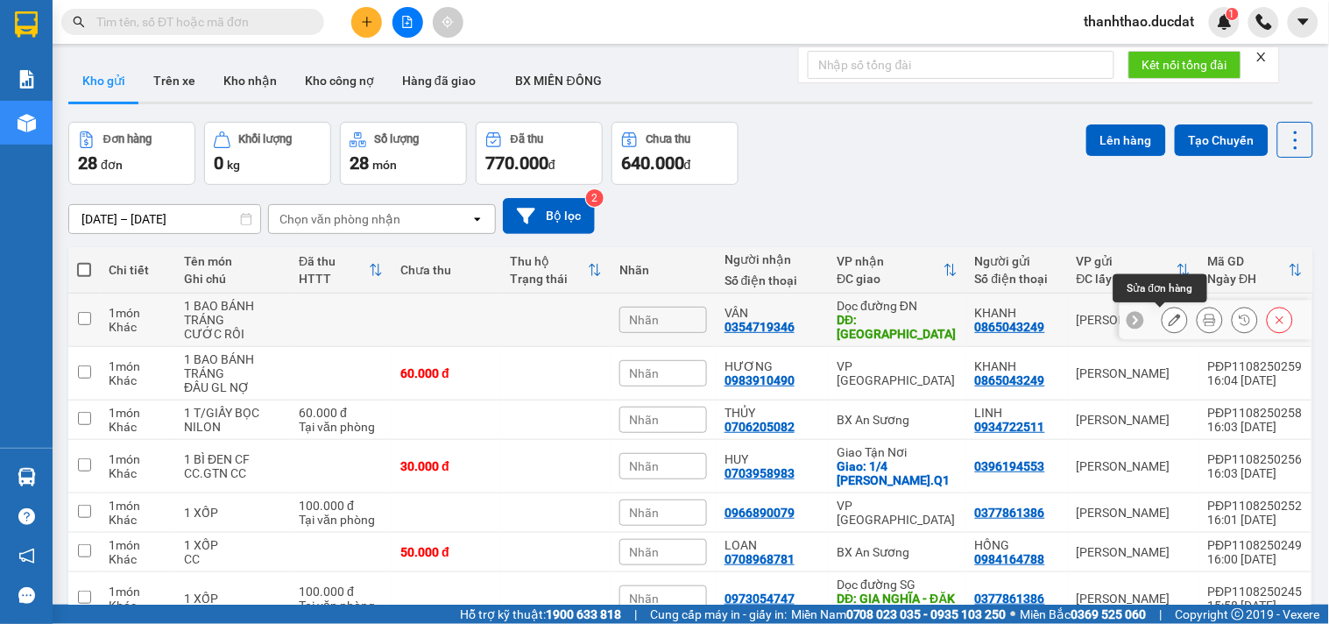
click at [1163, 316] on button at bounding box center [1175, 320] width 25 height 31
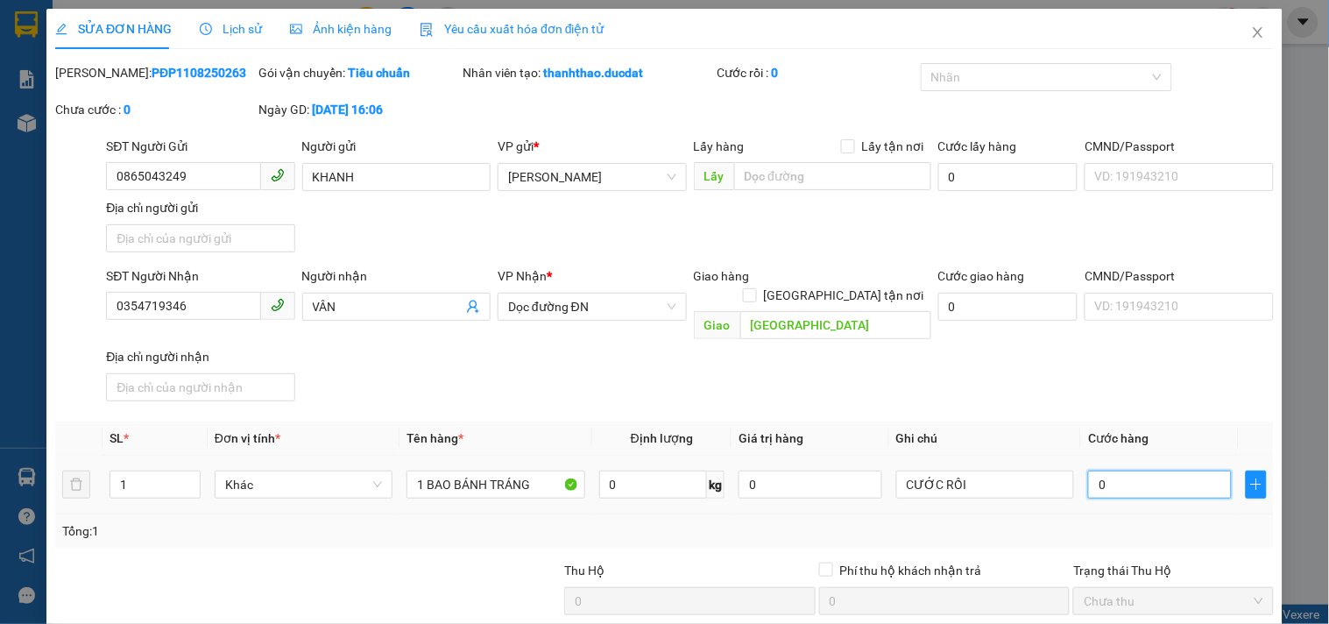
click at [1126, 470] on input "0" at bounding box center [1160, 484] width 144 height 28
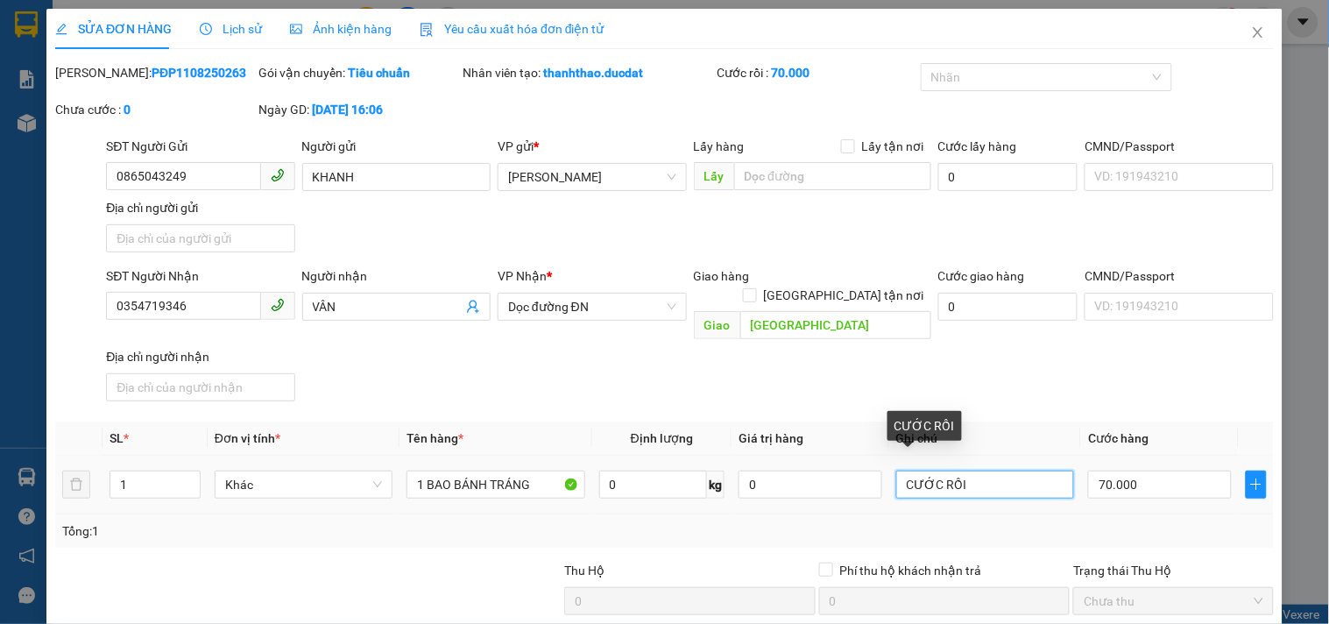
drag, startPoint x: 955, startPoint y: 462, endPoint x: 42, endPoint y: 474, distance: 912.9
click at [55, 475] on tr "1 Khác 1 BAO BÁNH TRÁNG 0 kg 0 CƯỚC RỒI 70.000" at bounding box center [664, 485] width 1219 height 59
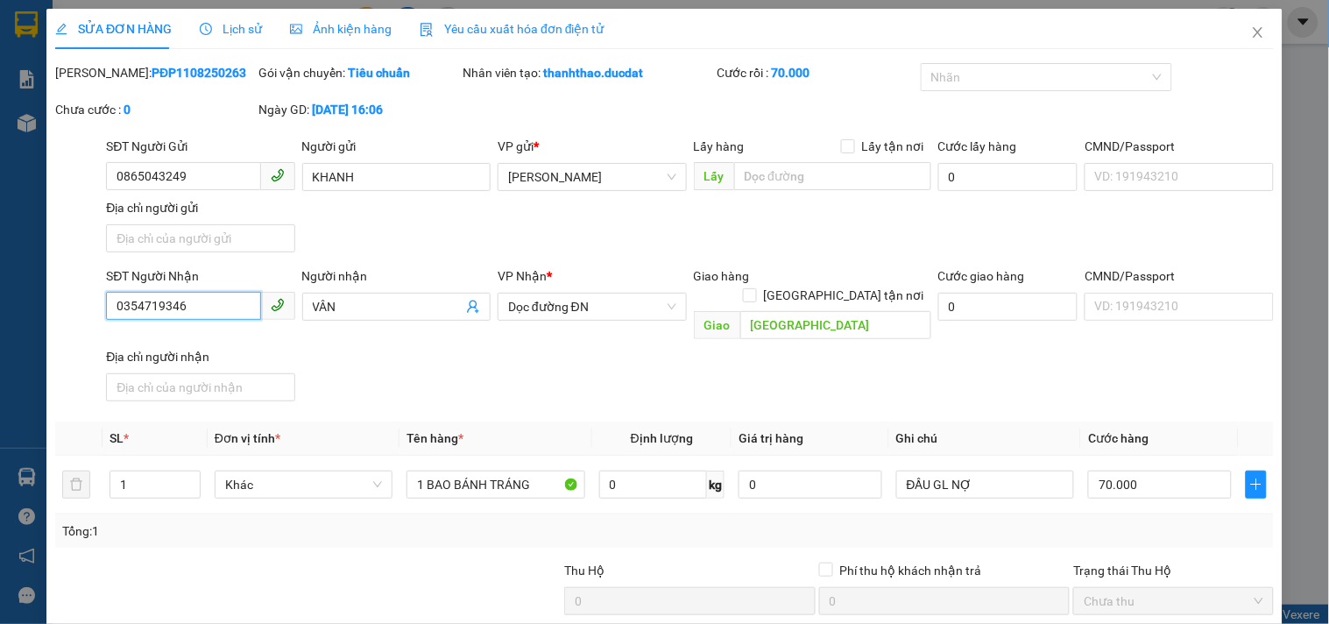
drag, startPoint x: 199, startPoint y: 319, endPoint x: 0, endPoint y: 335, distance: 199.5
click at [0, 335] on div "SỬA ĐƠN HÀNG Lịch sử Ảnh kiện hàng Yêu cầu xuất hóa đơn điện tử Total Paid Fee …" at bounding box center [664, 312] width 1329 height 624
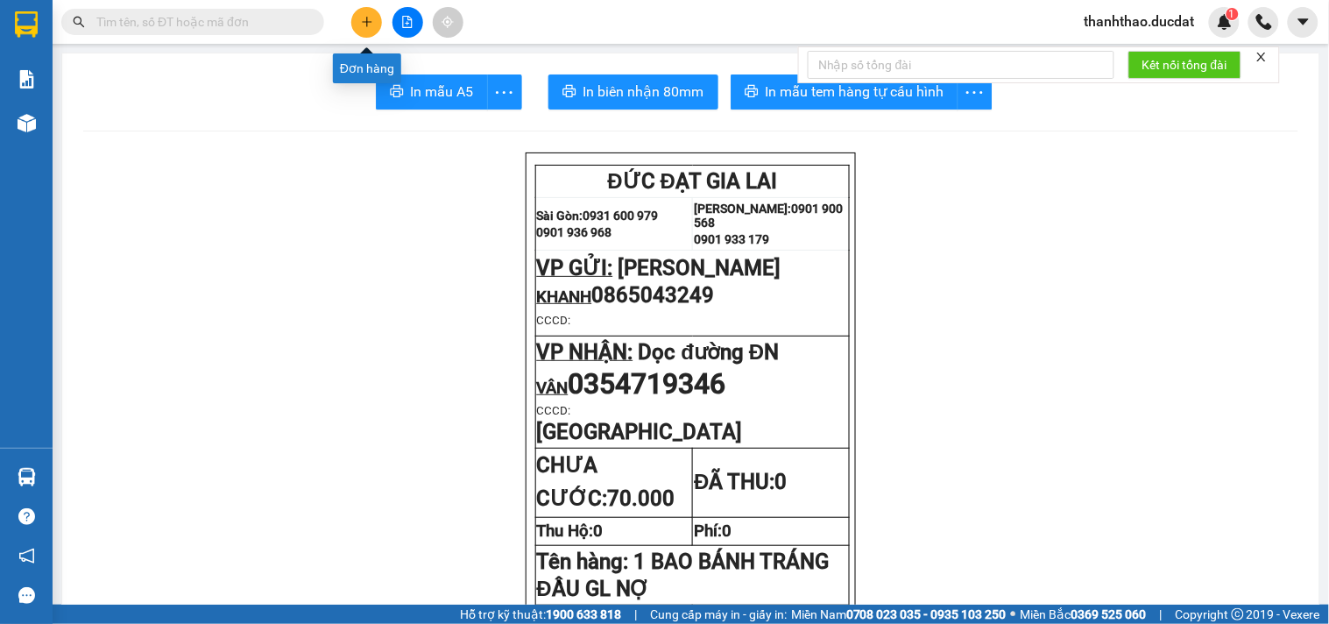
click at [365, 18] on icon "plus" at bounding box center [367, 22] width 12 height 12
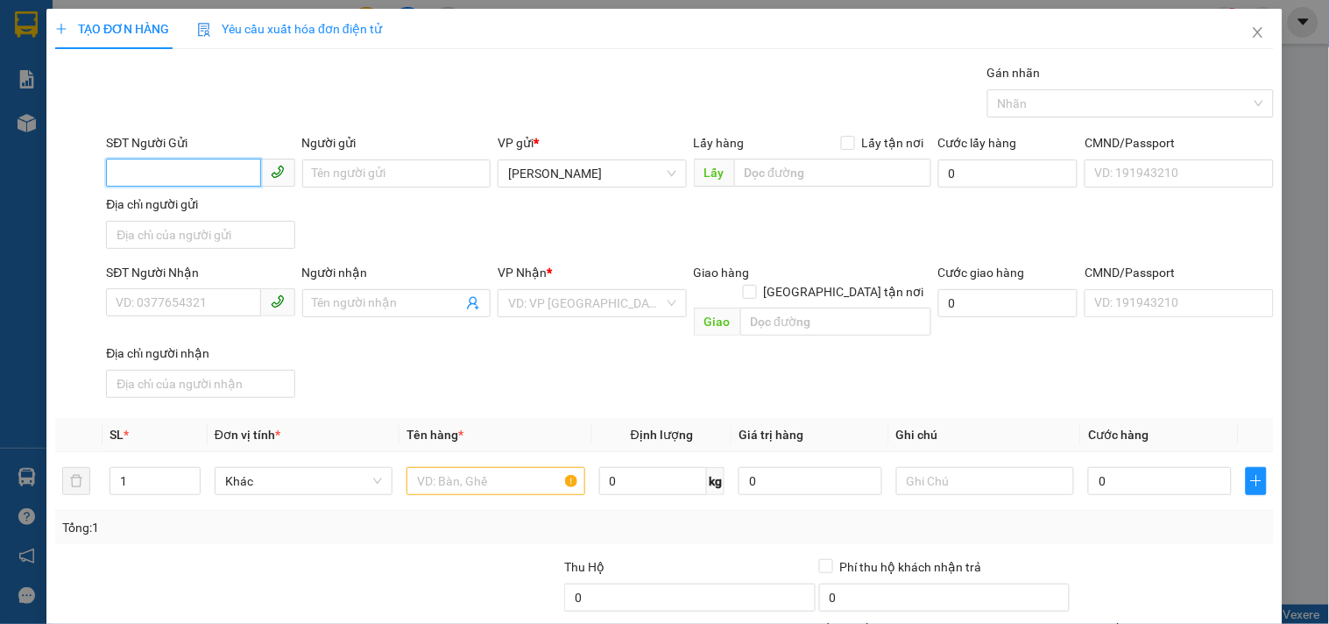
click at [237, 163] on input "SĐT Người Gửi" at bounding box center [183, 173] width 154 height 28
click at [359, 179] on input "Người gửi" at bounding box center [396, 173] width 188 height 28
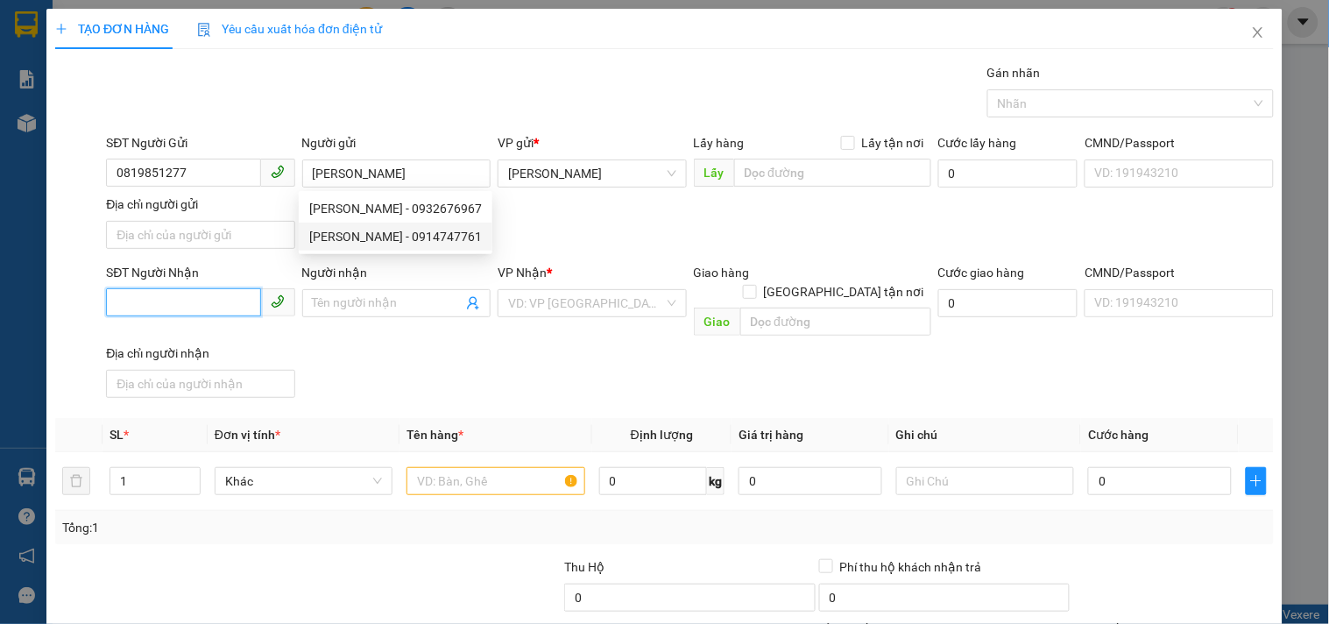
drag, startPoint x: 181, startPoint y: 300, endPoint x: 159, endPoint y: 310, distance: 24.7
click at [176, 304] on input "SĐT Người Nhận" at bounding box center [183, 302] width 154 height 28
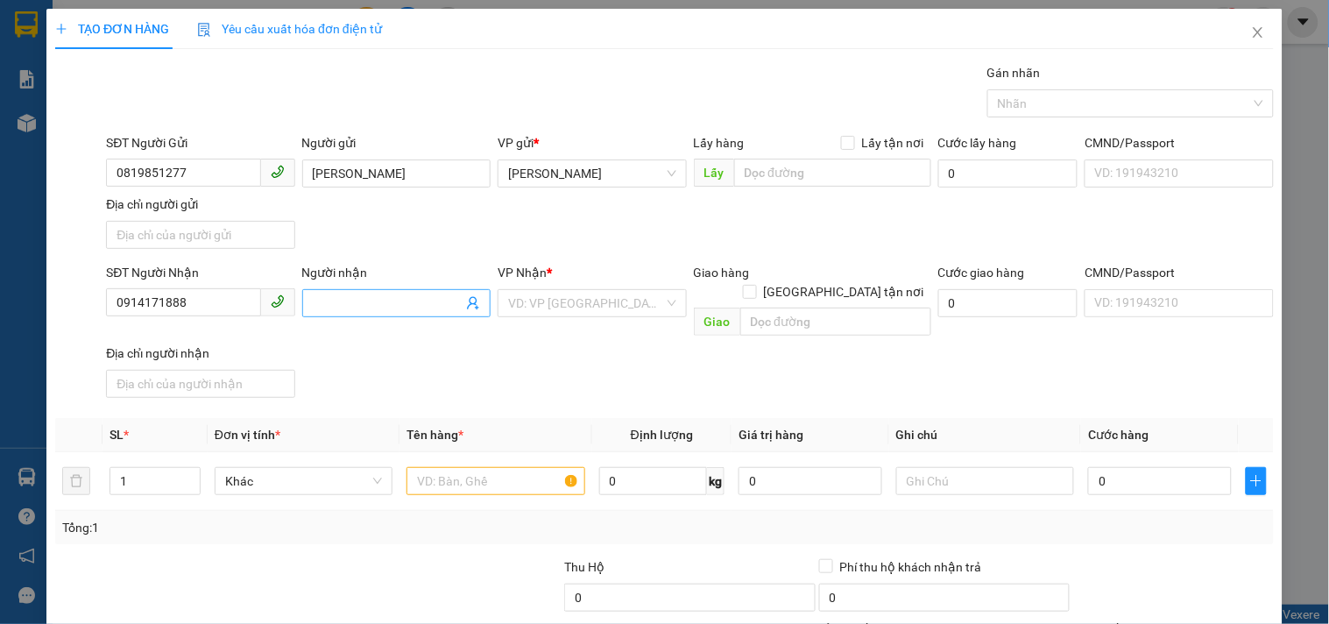
click at [357, 299] on input "Người nhận" at bounding box center [388, 302] width 150 height 19
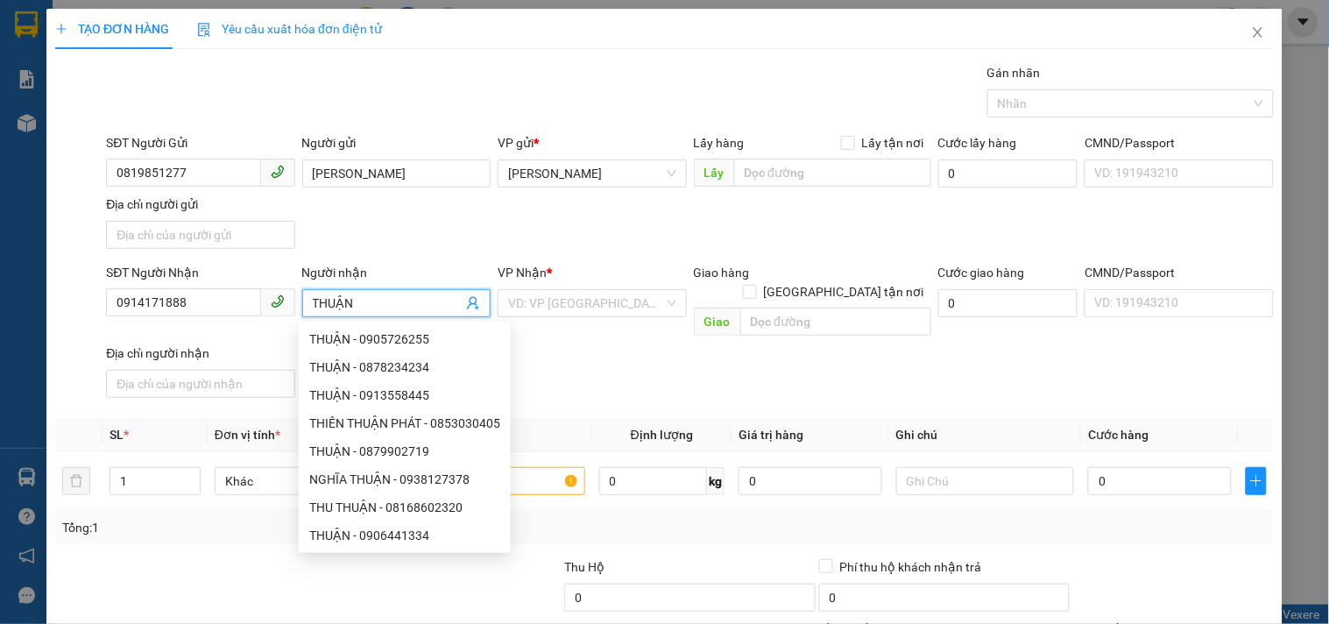
click at [552, 287] on div "VP Nhận * VD: VP Sài Gòn" at bounding box center [592, 293] width 188 height 61
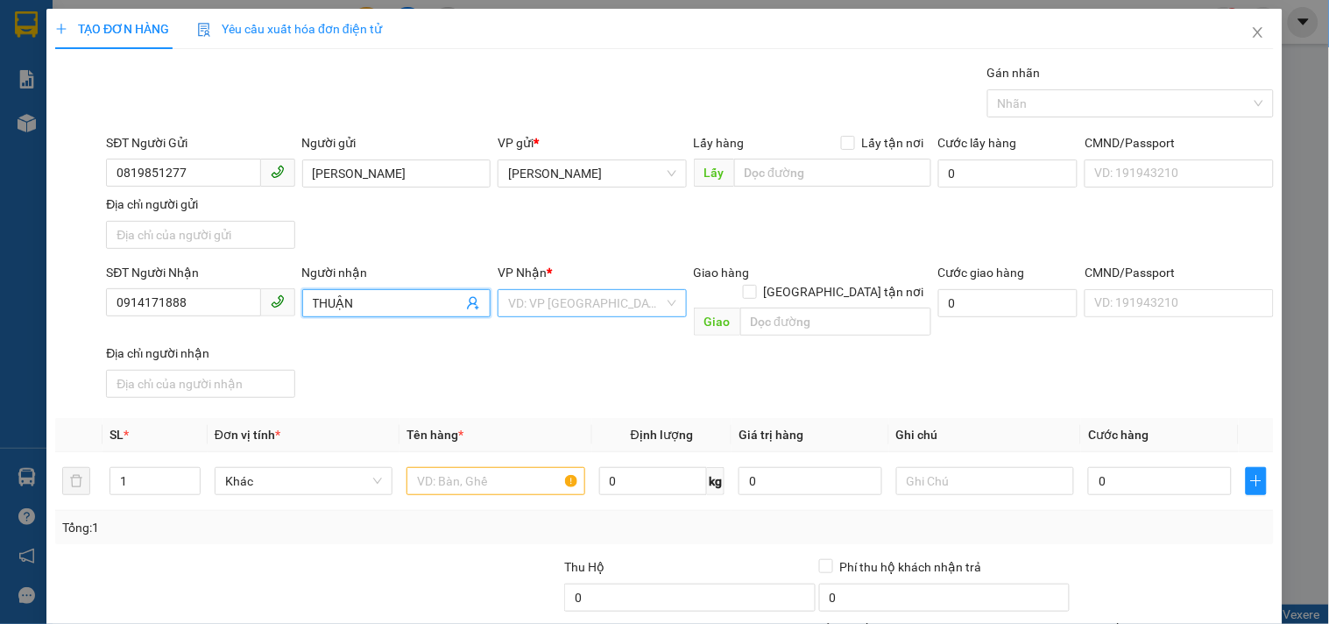
drag, startPoint x: 536, startPoint y: 307, endPoint x: 527, endPoint y: 313, distance: 10.7
click at [527, 313] on input "search" at bounding box center [585, 303] width 155 height 26
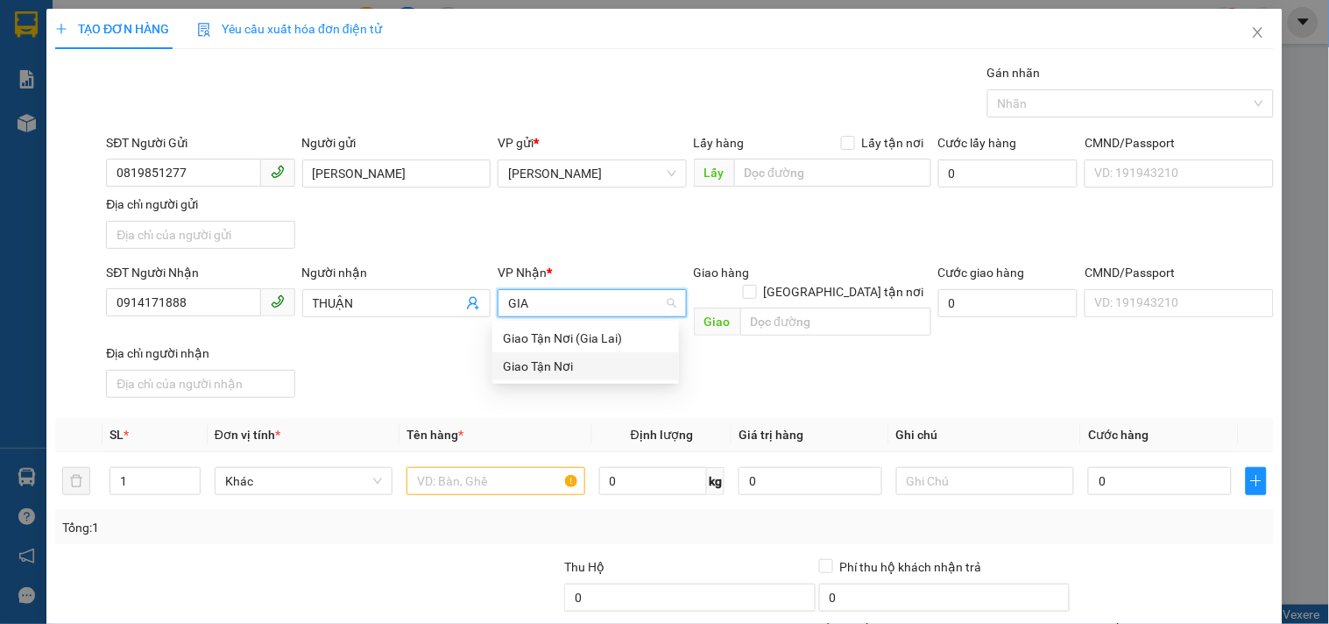
click at [545, 371] on div "Giao Tận Nơi" at bounding box center [586, 366] width 166 height 19
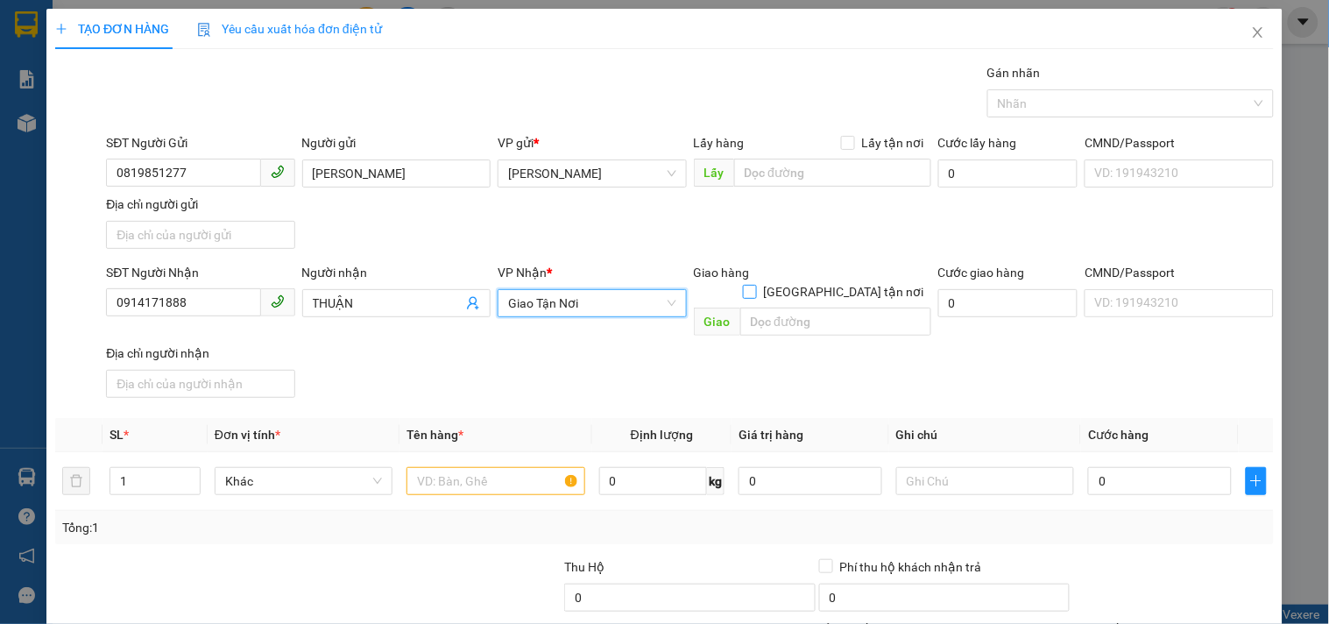
click at [755, 285] on input "[GEOGRAPHIC_DATA] tận nơi" at bounding box center [749, 291] width 12 height 12
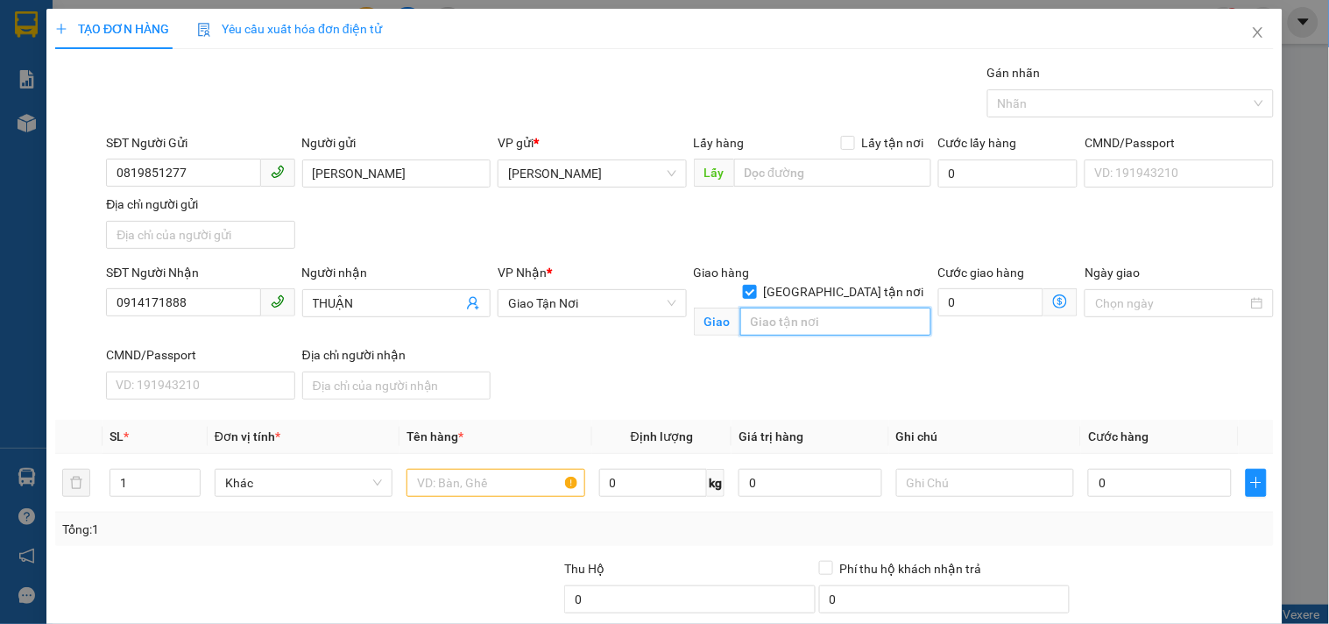
click at [821, 307] on input "text" at bounding box center [835, 321] width 191 height 28
click at [518, 483] on input "text" at bounding box center [495, 483] width 178 height 28
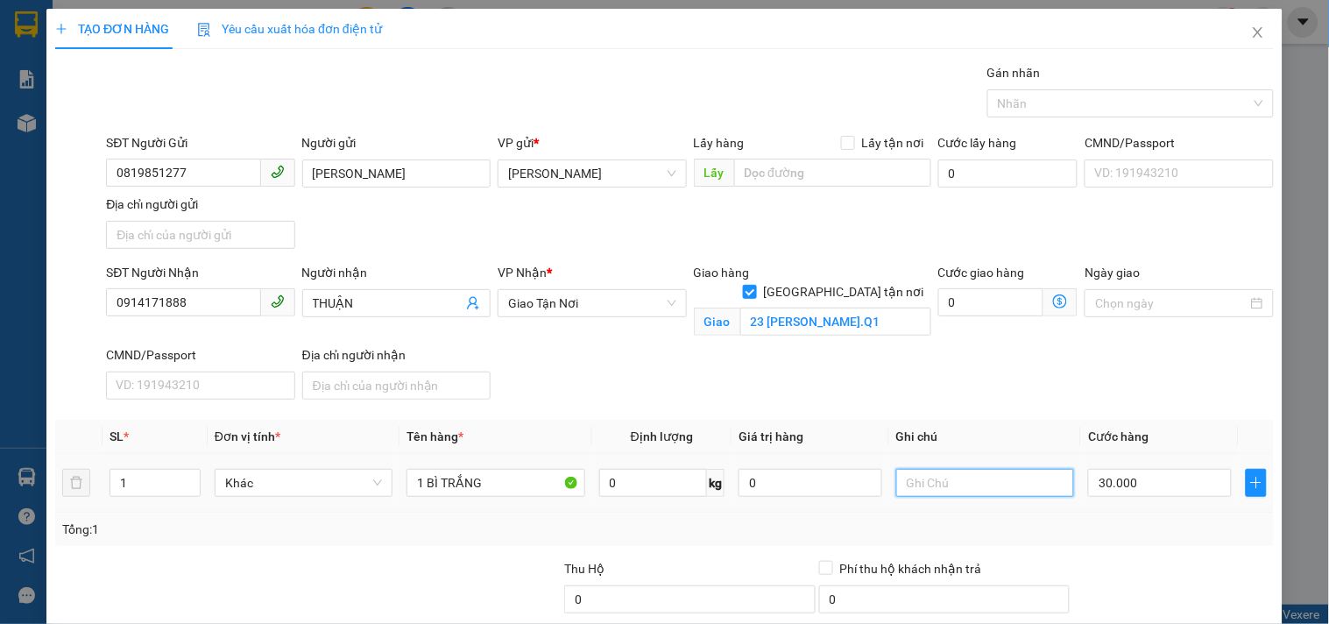
click at [948, 487] on input "text" at bounding box center [985, 483] width 178 height 28
click at [503, 489] on input "1 BÌ TRẮNG" at bounding box center [495, 483] width 178 height 28
drag, startPoint x: 931, startPoint y: 487, endPoint x: 915, endPoint y: 491, distance: 17.0
click at [930, 487] on input "GTN" at bounding box center [985, 483] width 178 height 28
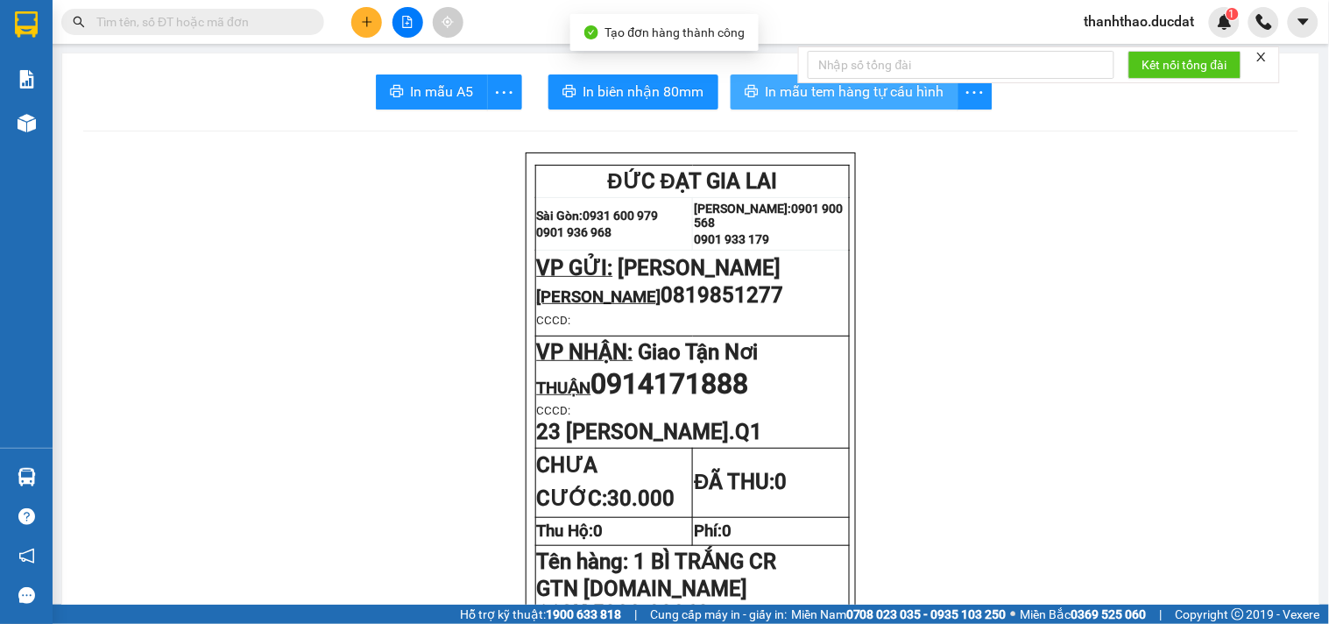
click at [774, 88] on span "In mẫu tem hàng tự cấu hình" at bounding box center [855, 92] width 179 height 22
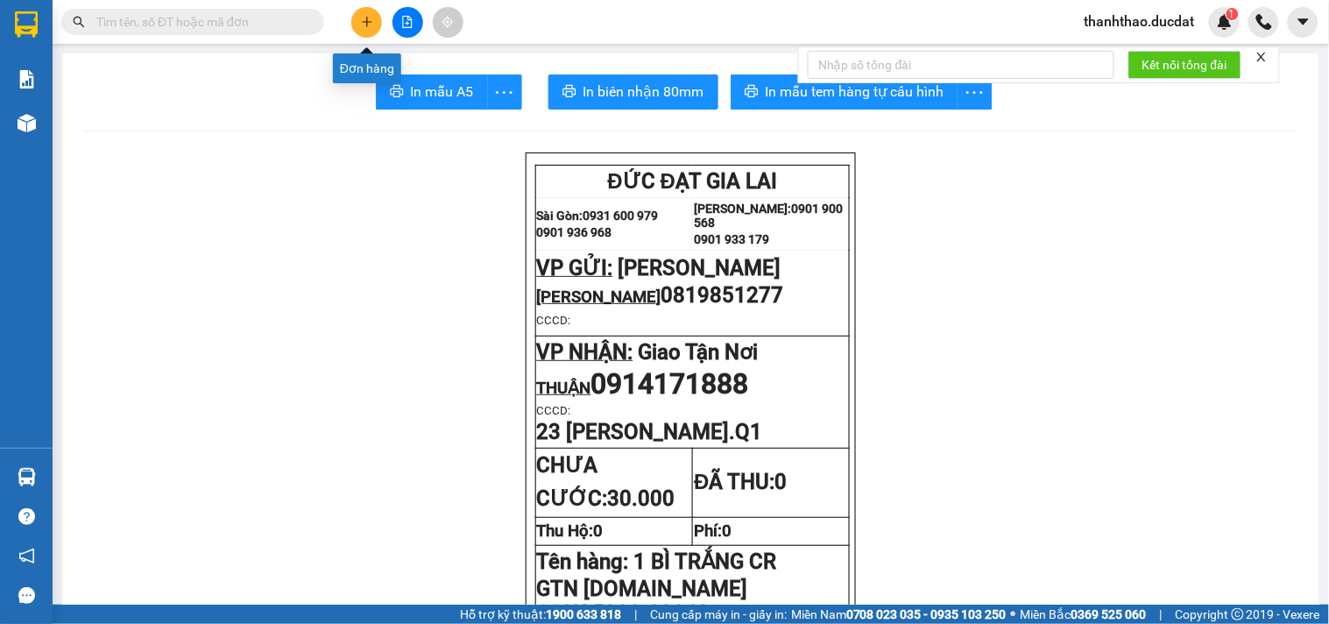
click at [370, 25] on icon "plus" at bounding box center [367, 22] width 12 height 12
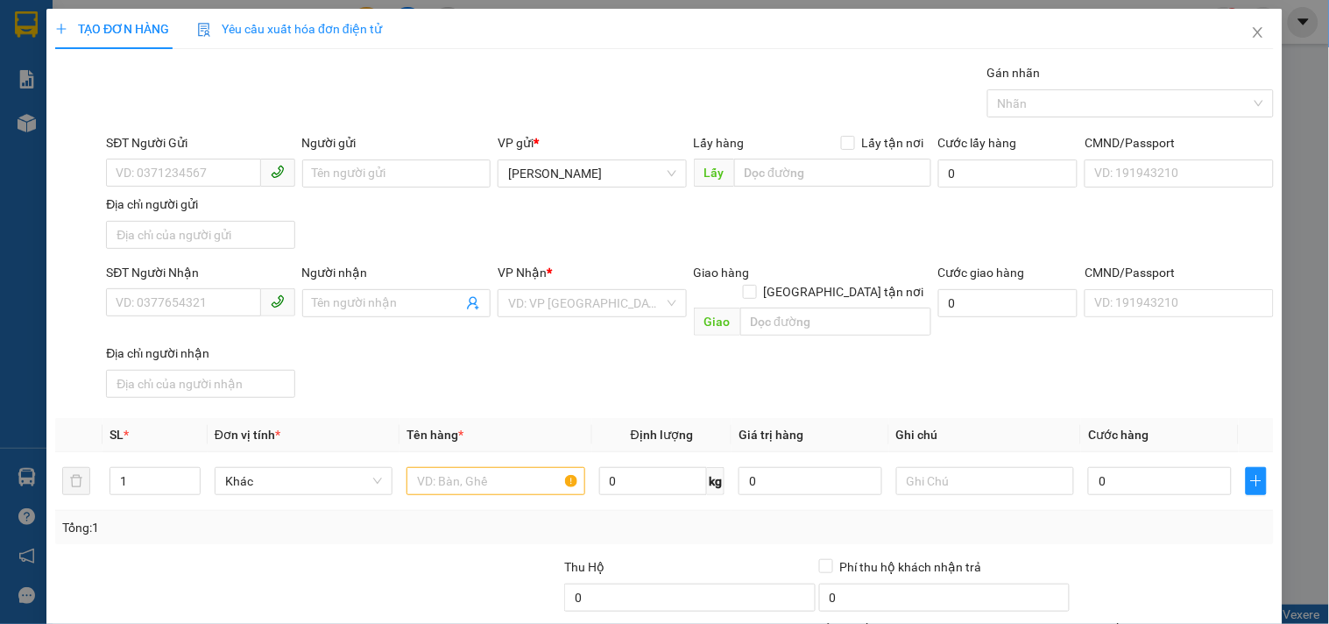
click at [117, 190] on div "SĐT Người Gửi VD: 0371234567" at bounding box center [200, 163] width 188 height 61
click at [124, 178] on input "SĐT Người Gửi" at bounding box center [183, 173] width 154 height 28
click at [209, 204] on div "0973850369 - TÂN" at bounding box center [199, 208] width 166 height 19
drag, startPoint x: 483, startPoint y: 462, endPoint x: 479, endPoint y: 443, distance: 18.7
click at [484, 467] on input "text" at bounding box center [495, 481] width 178 height 28
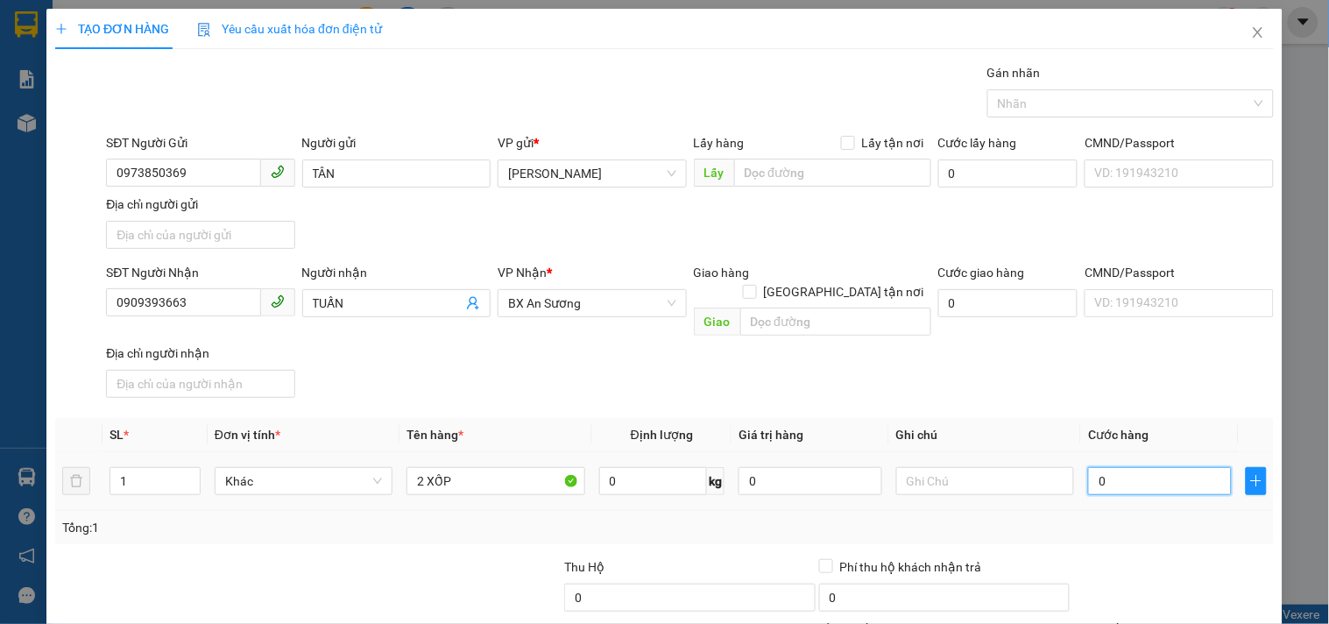
click at [1088, 467] on input "0" at bounding box center [1160, 481] width 144 height 28
click at [1030, 327] on div "SĐT Người Nhận 0909393663 Người nhận TUẤN VP Nhận * BX An Sương Giao hàng Giao …" at bounding box center [689, 334] width 1175 height 142
drag, startPoint x: 1116, startPoint y: 498, endPoint x: 1115, endPoint y: 476, distance: 21.9
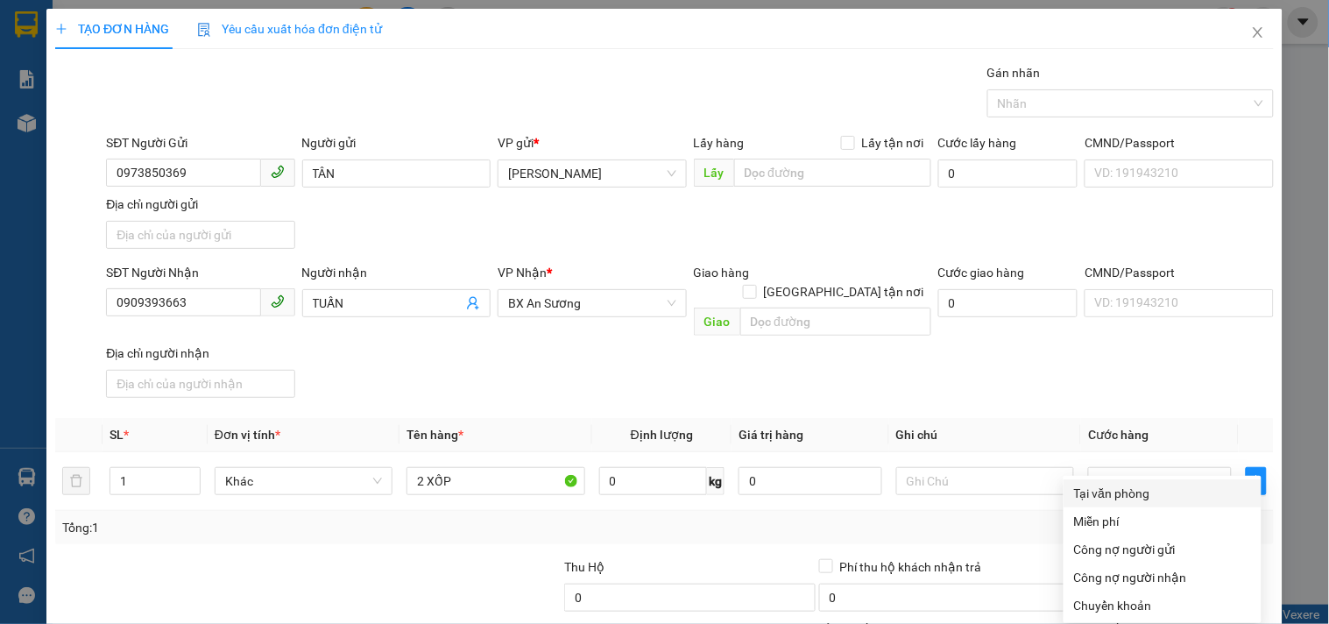
click at [1127, 484] on div "Tại văn phòng" at bounding box center [1162, 493] width 177 height 19
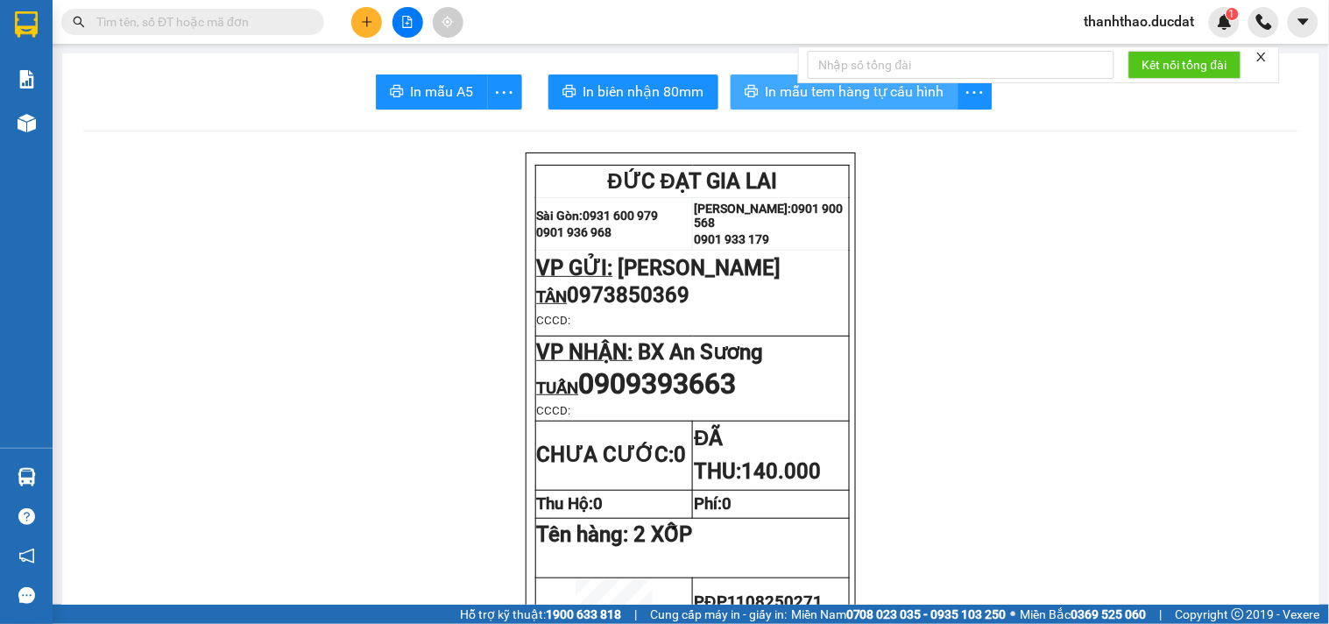
click at [791, 97] on span "In mẫu tem hàng tự cấu hình" at bounding box center [855, 92] width 179 height 22
click at [366, 22] on icon "plus" at bounding box center [367, 21] width 10 height 1
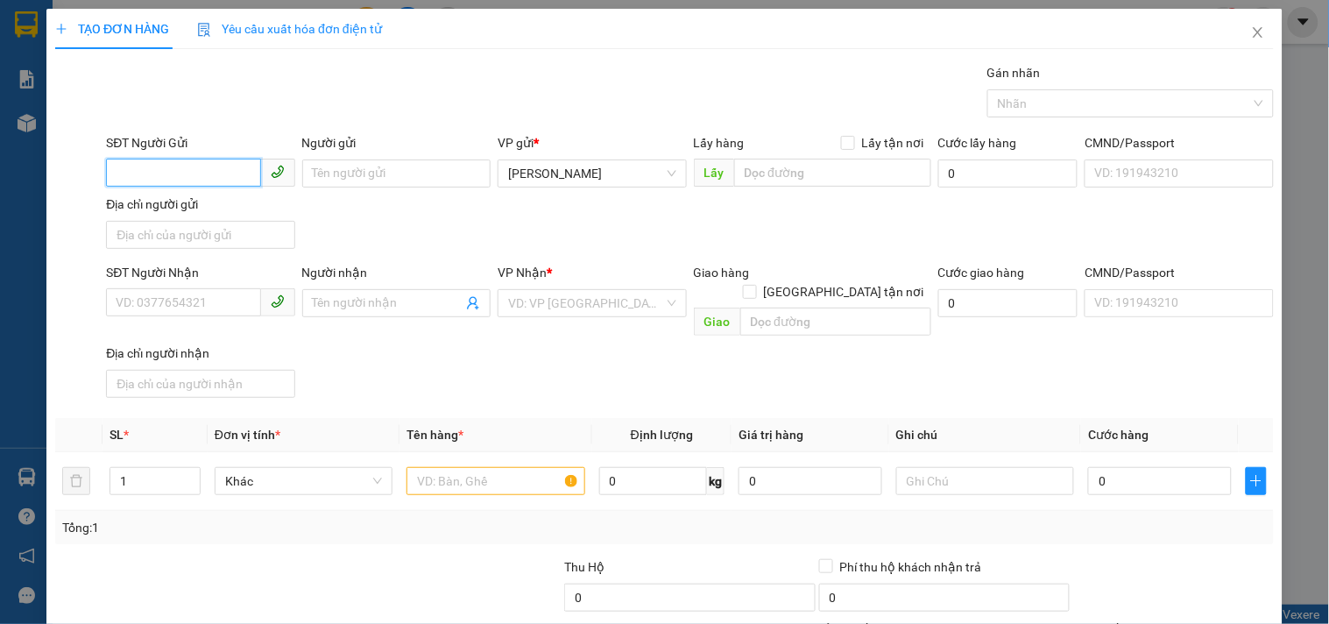
click at [204, 166] on input "SĐT Người Gửi" at bounding box center [183, 173] width 154 height 28
click at [159, 208] on div "0399773866 - LOAN" at bounding box center [199, 208] width 166 height 19
click at [484, 470] on input "text" at bounding box center [495, 481] width 178 height 28
click at [483, 467] on input "text" at bounding box center [495, 481] width 178 height 28
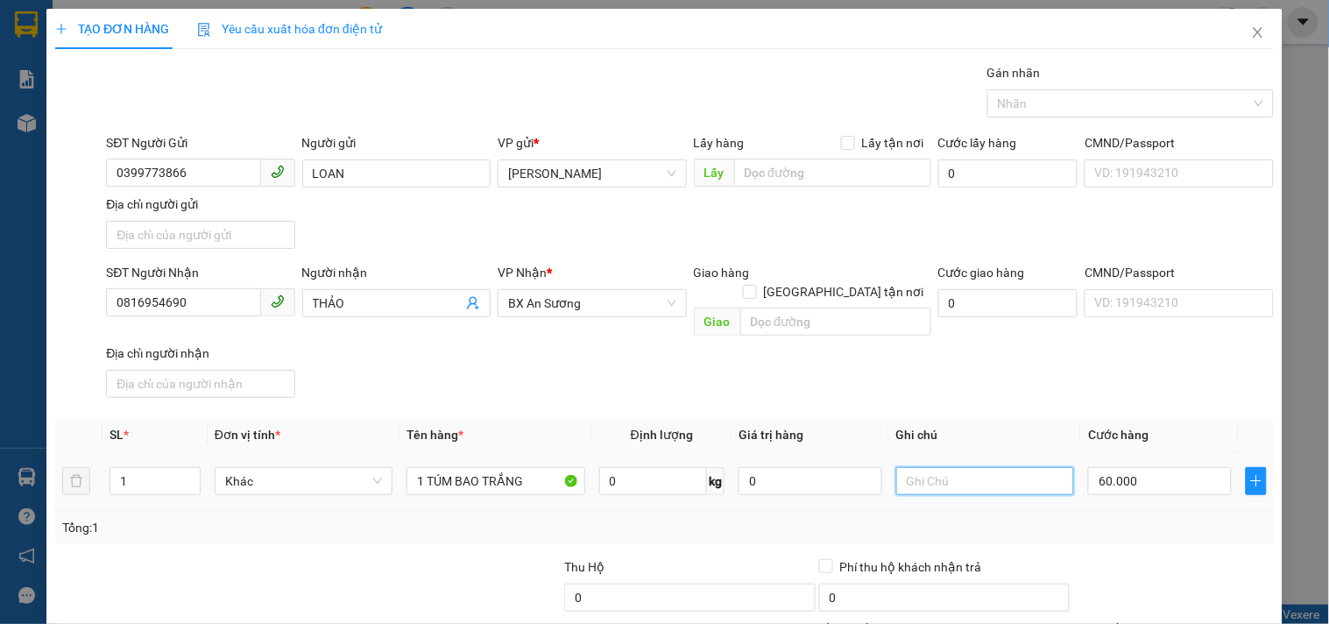
drag, startPoint x: 931, startPoint y: 452, endPoint x: 941, endPoint y: 450, distance: 9.8
click at [931, 467] on input "text" at bounding box center [985, 481] width 178 height 28
click at [228, 300] on input "0816954690" at bounding box center [183, 302] width 154 height 28
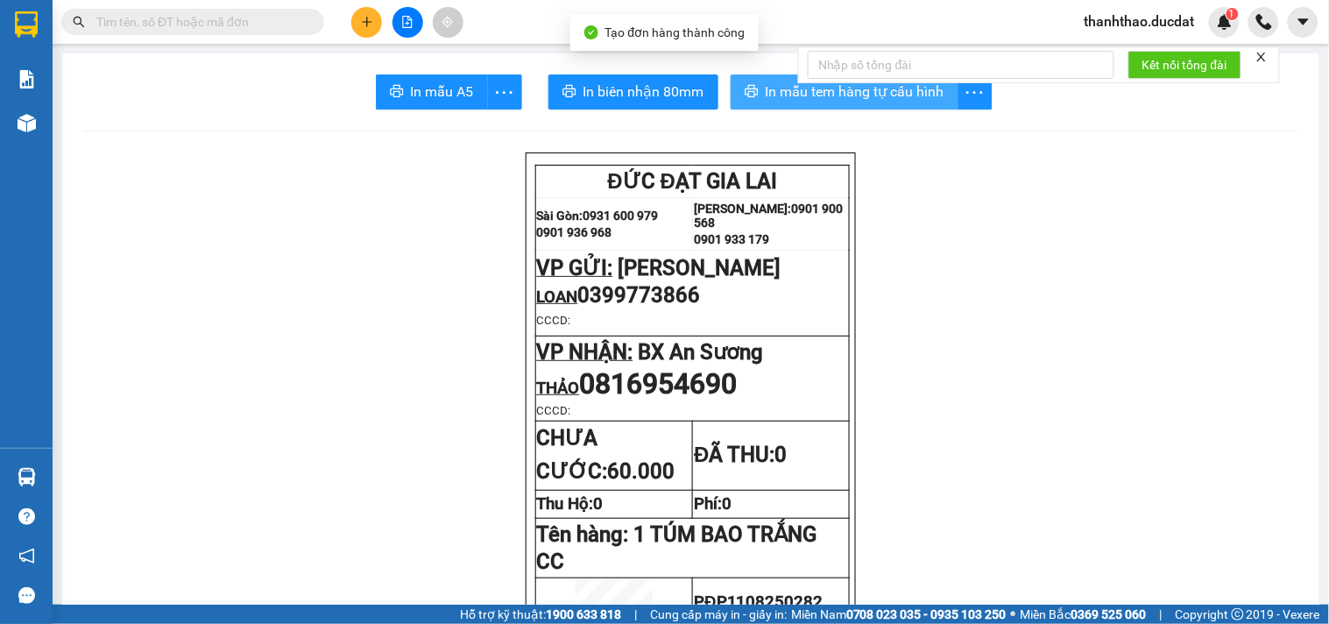
click at [767, 88] on span "In mẫu tem hàng tự cấu hình" at bounding box center [855, 92] width 179 height 22
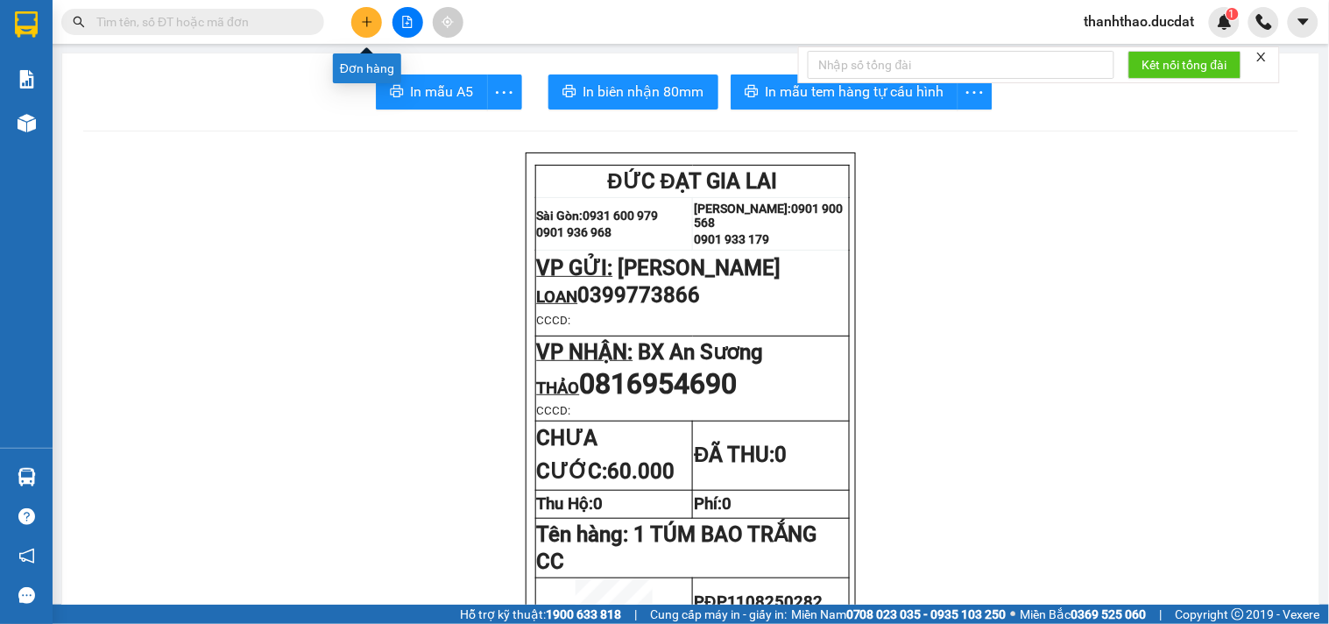
click at [366, 24] on icon "plus" at bounding box center [366, 22] width 1 height 10
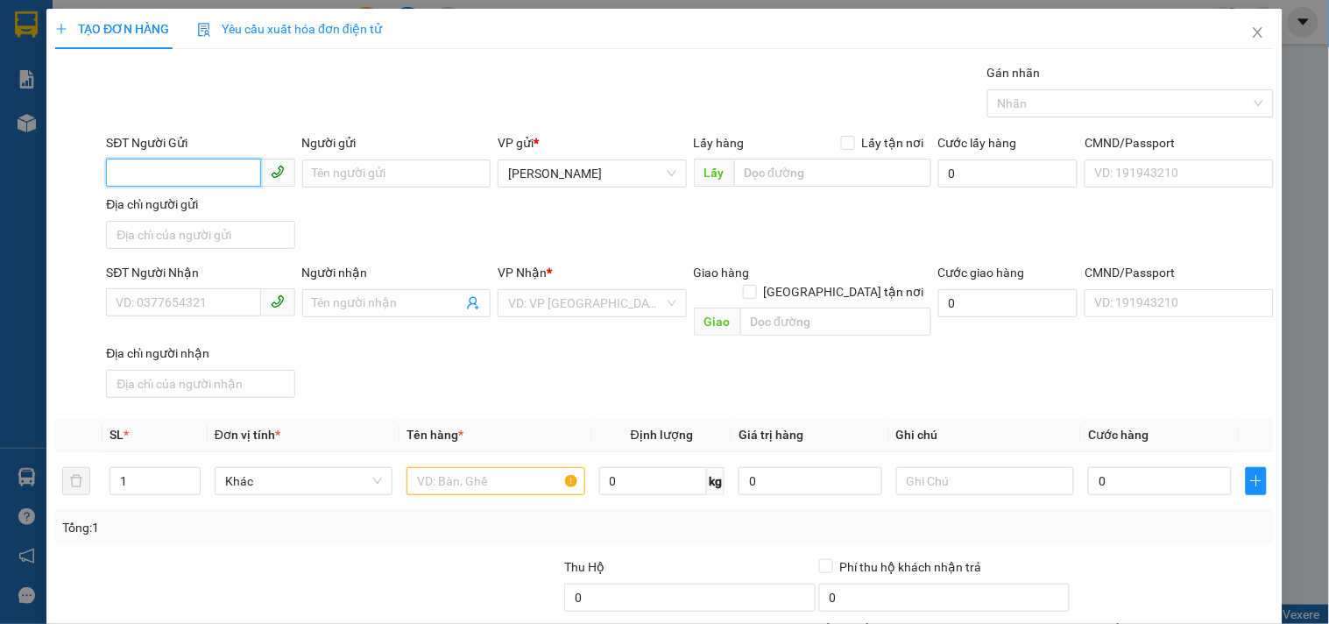
click at [184, 175] on input "SĐT Người Gửi" at bounding box center [183, 173] width 154 height 28
click at [162, 216] on div "0399773866 - LOAN" at bounding box center [199, 208] width 166 height 19
drag, startPoint x: 193, startPoint y: 162, endPoint x: 0, endPoint y: 173, distance: 193.1
click at [0, 173] on div "TẠO ĐƠN HÀNG Yêu cầu xuất hóa đơn điện tử Transit Pickup Surcharge Ids Transit …" at bounding box center [664, 312] width 1329 height 624
click at [143, 176] on input "0332" at bounding box center [183, 173] width 154 height 28
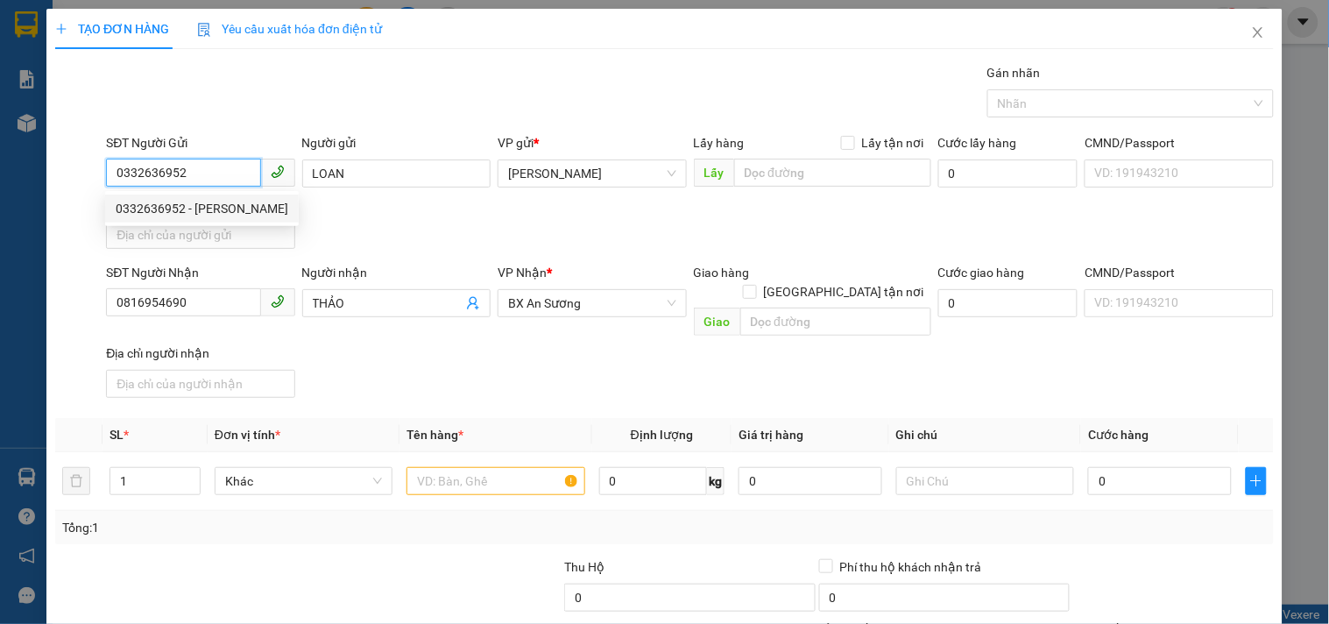
click at [237, 206] on div "0332636952 - LỌ LEM" at bounding box center [202, 208] width 173 height 19
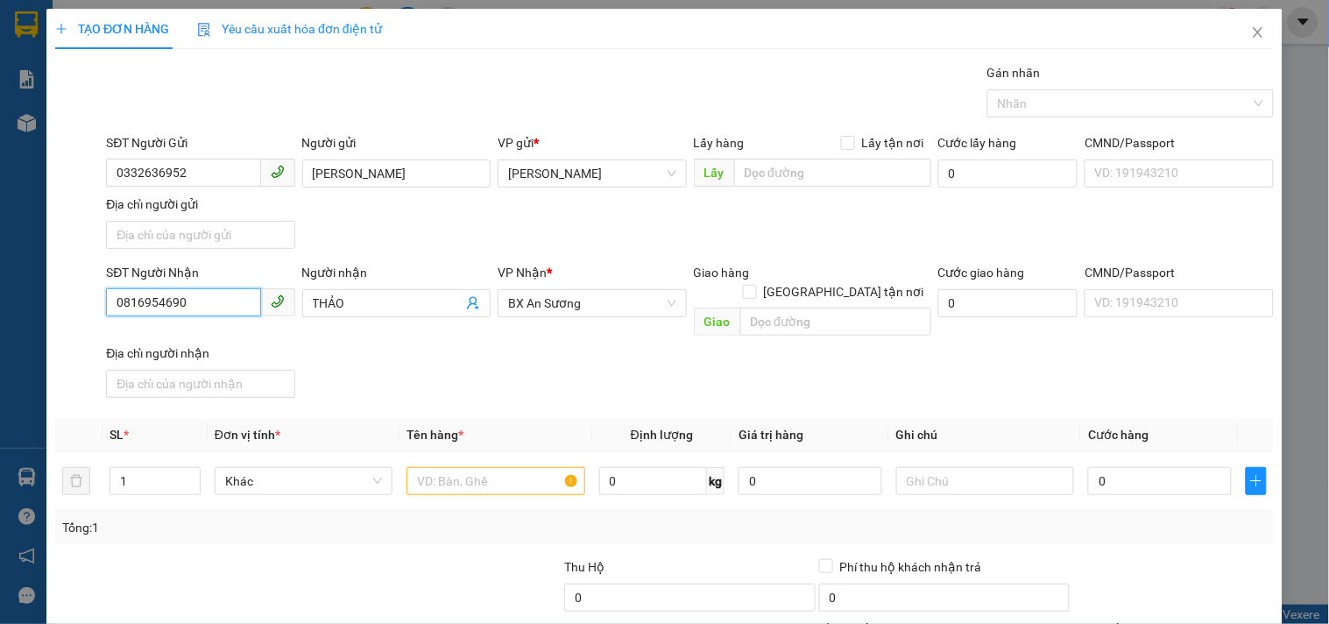
drag, startPoint x: 217, startPoint y: 300, endPoint x: 18, endPoint y: 294, distance: 199.8
click at [80, 294] on div "SĐT Người Nhận 0816954690 0816954690 Người nhận THẢO VP Nhận * BX An Sương Giao…" at bounding box center [664, 334] width 1222 height 142
click at [127, 335] on div "0962796754 - QUYÊN" at bounding box center [199, 338] width 166 height 19
click at [502, 468] on input "text" at bounding box center [495, 481] width 178 height 28
click at [1106, 480] on td "0" at bounding box center [1160, 481] width 158 height 59
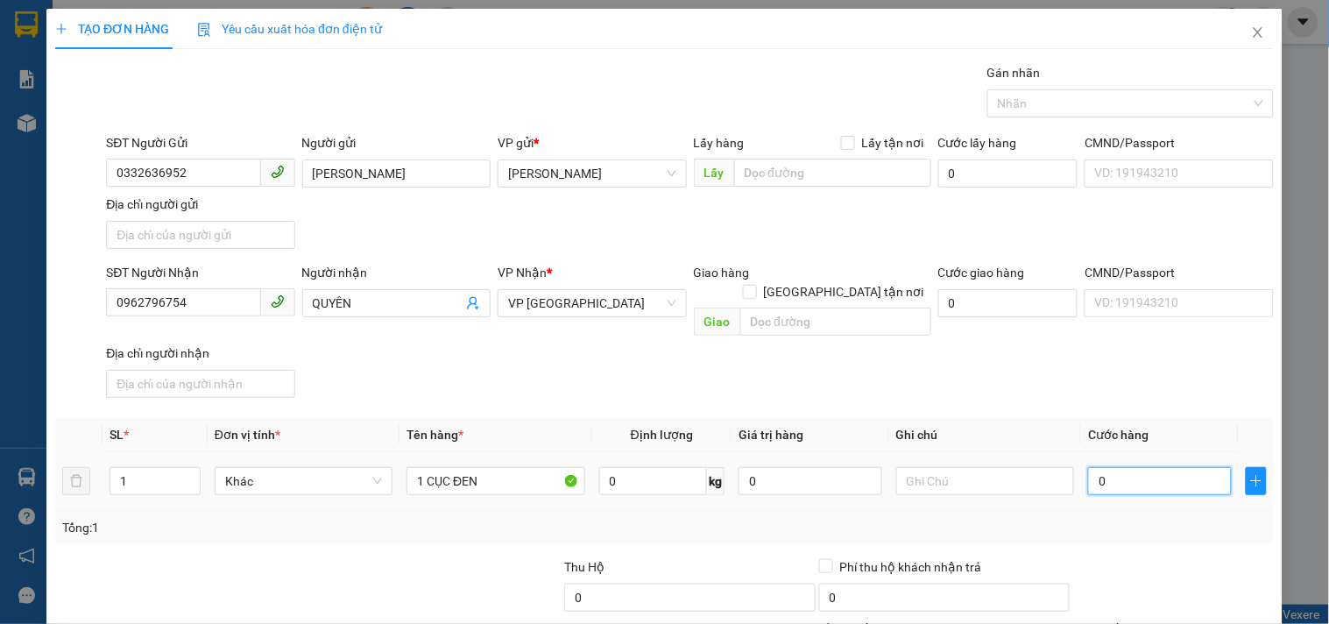
click at [1102, 467] on input "0" at bounding box center [1160, 481] width 144 height 28
click at [997, 467] on input "text" at bounding box center [985, 481] width 178 height 28
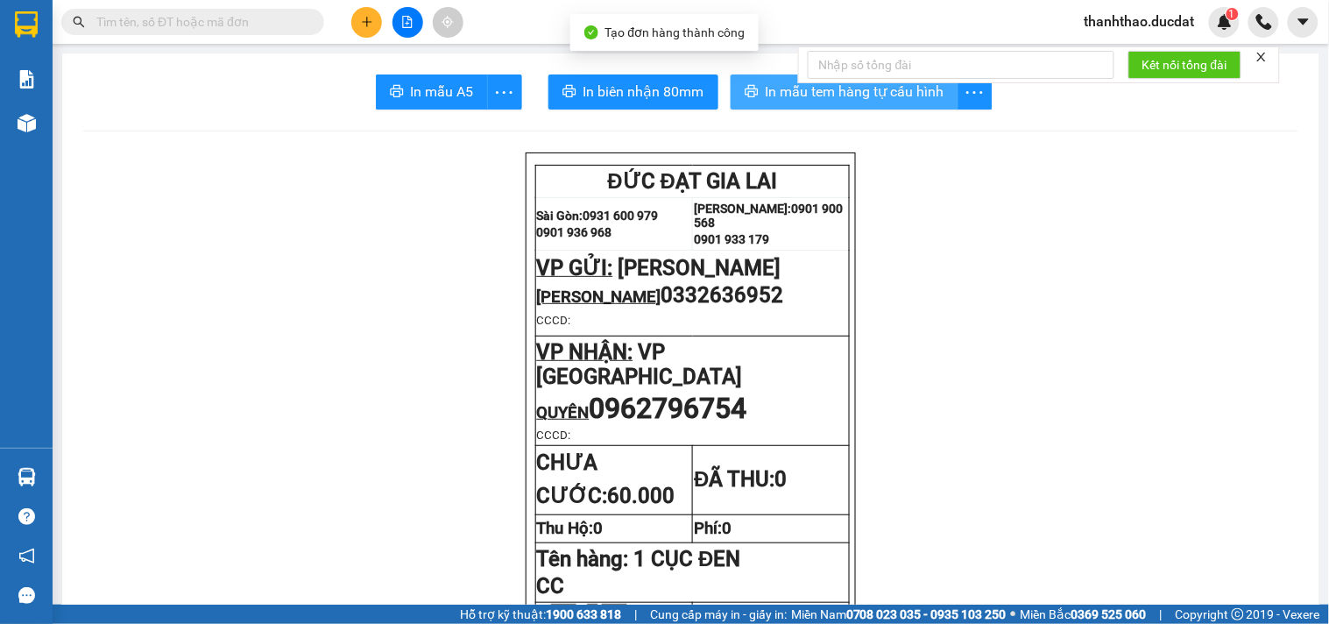
click at [810, 91] on span "In mẫu tem hàng tự cấu hình" at bounding box center [855, 92] width 179 height 22
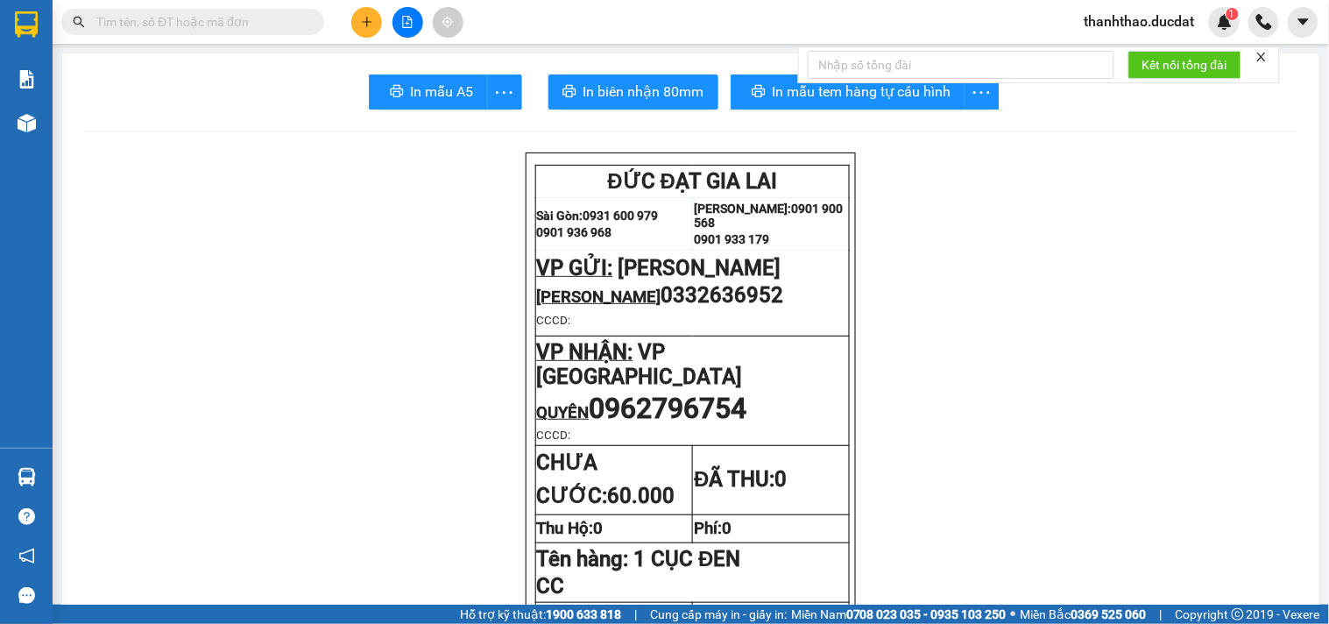
click at [369, 25] on icon "plus" at bounding box center [367, 22] width 12 height 12
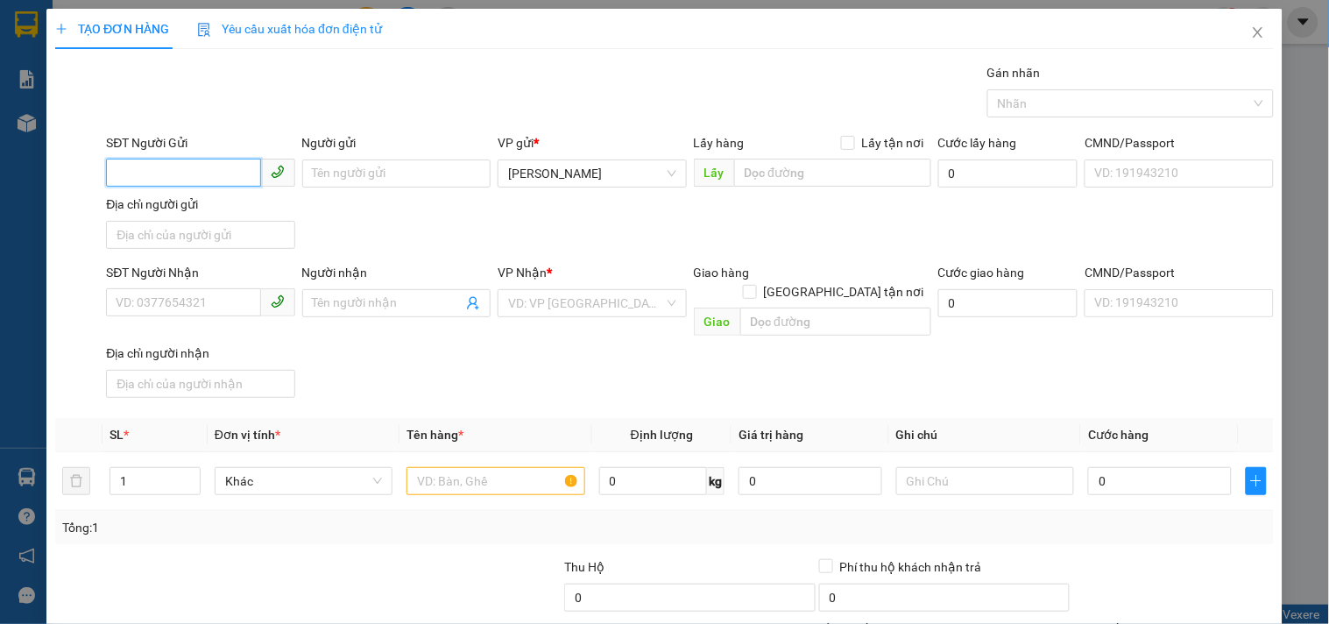
click at [169, 164] on input "SĐT Người Gửi" at bounding box center [183, 173] width 154 height 28
click at [185, 214] on div "0368382779" at bounding box center [199, 208] width 166 height 19
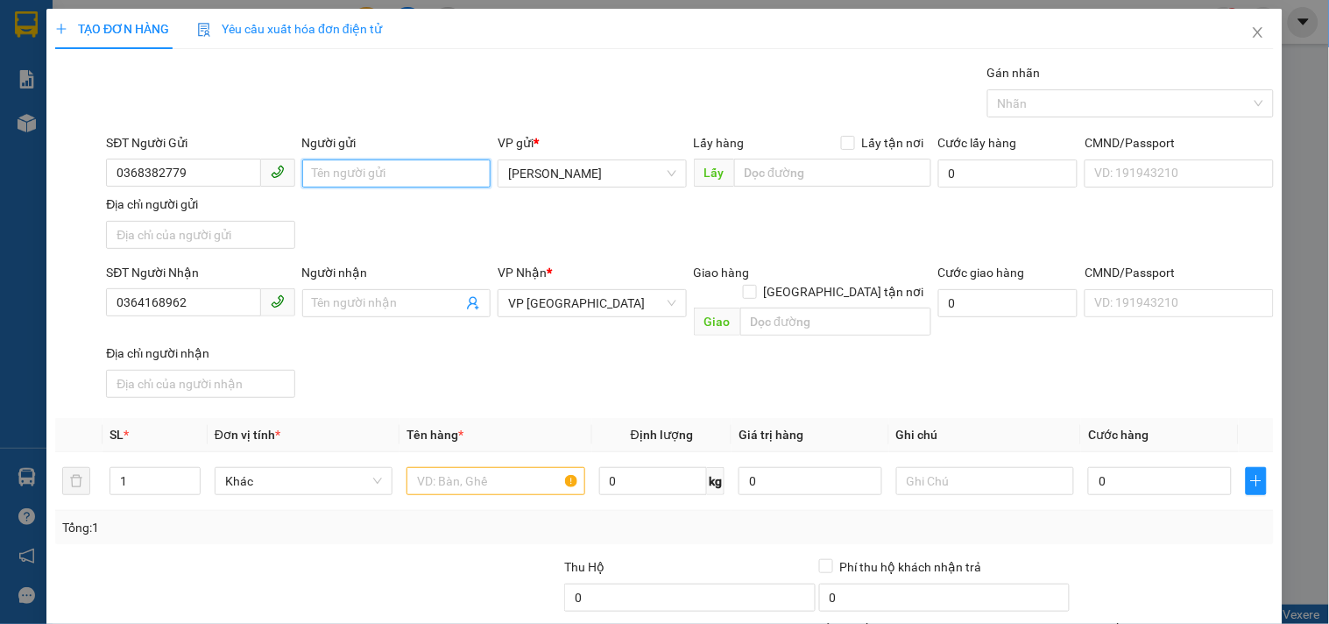
drag, startPoint x: 319, startPoint y: 177, endPoint x: 315, endPoint y: 193, distance: 16.2
click at [317, 182] on input "Người gửi" at bounding box center [396, 173] width 188 height 28
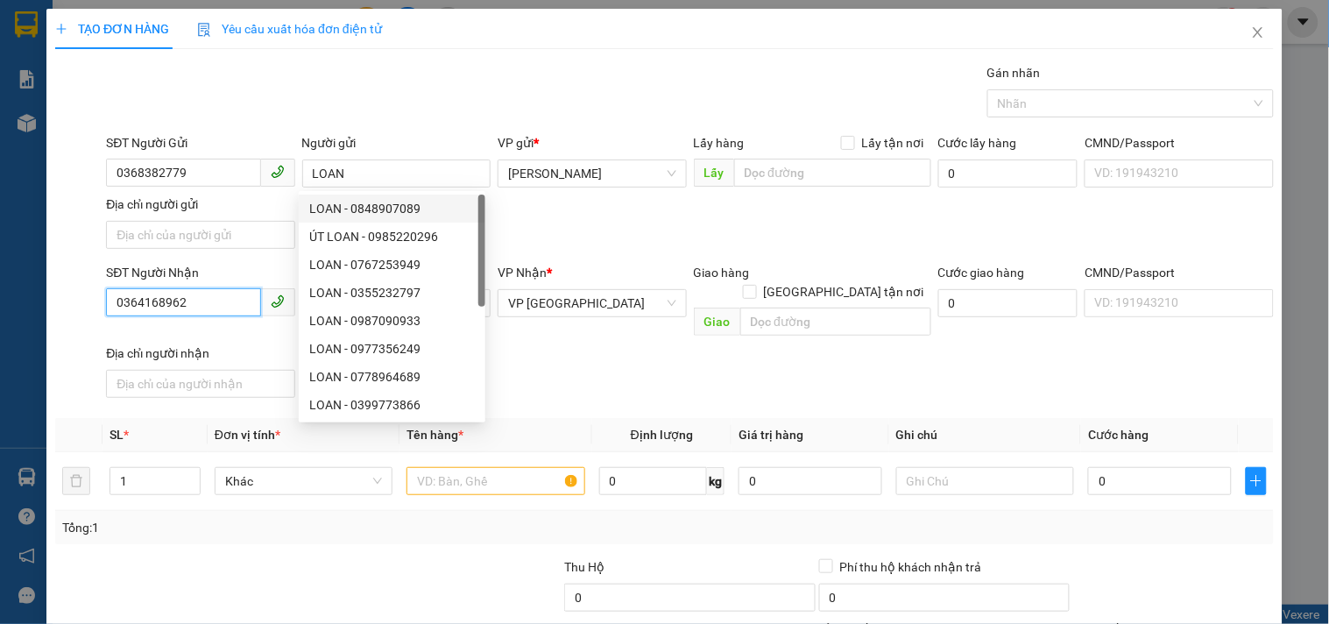
drag, startPoint x: 191, startPoint y: 310, endPoint x: 0, endPoint y: 314, distance: 191.0
click at [0, 314] on div "TẠO ĐƠN HÀNG Yêu cầu xuất hóa đơn điện tử Transit Pickup Surcharge Ids Transit …" at bounding box center [664, 312] width 1329 height 624
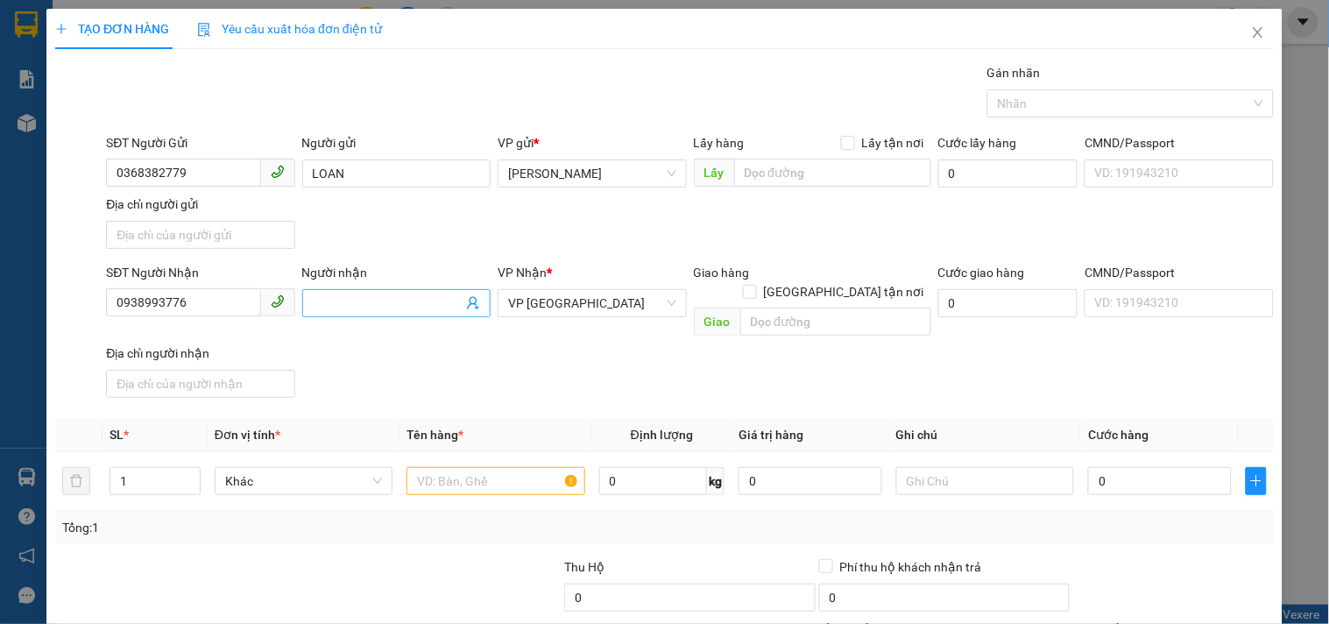
click at [370, 309] on input "Người nhận" at bounding box center [388, 302] width 150 height 19
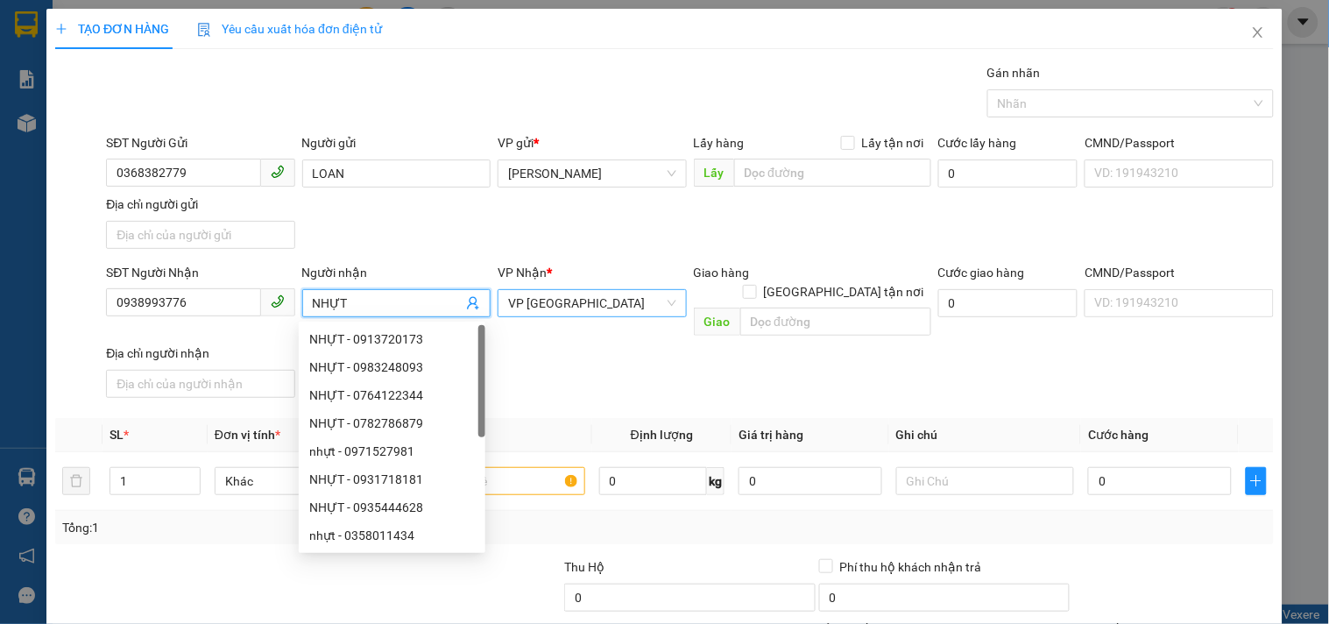
drag, startPoint x: 555, startPoint y: 309, endPoint x: 512, endPoint y: 305, distance: 43.2
click at [548, 309] on span "VP [GEOGRAPHIC_DATA]" at bounding box center [591, 303] width 167 height 26
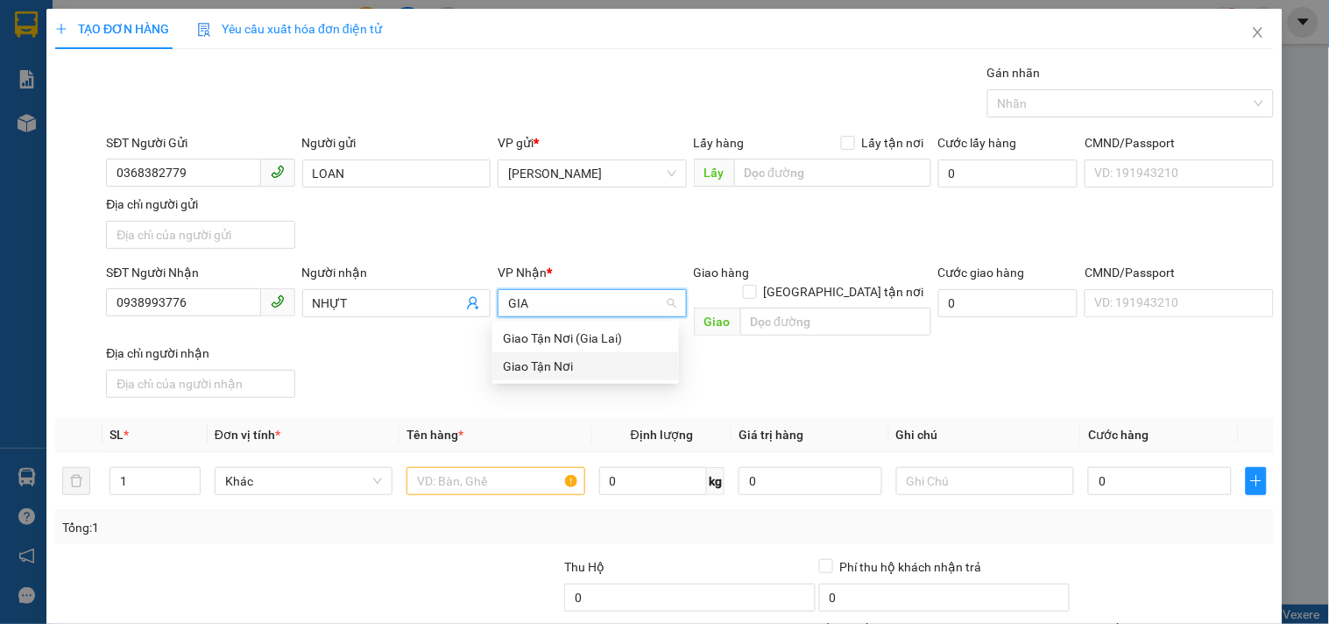
click at [543, 364] on div "Giao Tận Nơi" at bounding box center [586, 366] width 166 height 19
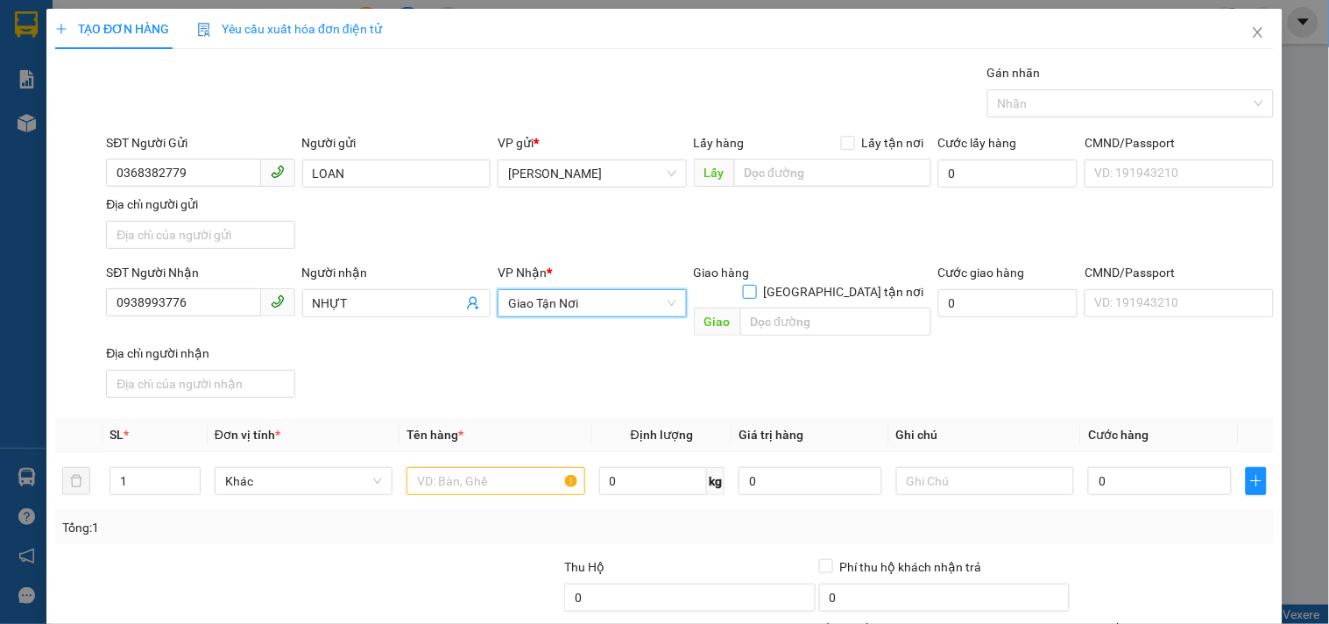
click at [755, 285] on input "[GEOGRAPHIC_DATA] tận nơi" at bounding box center [749, 291] width 12 height 12
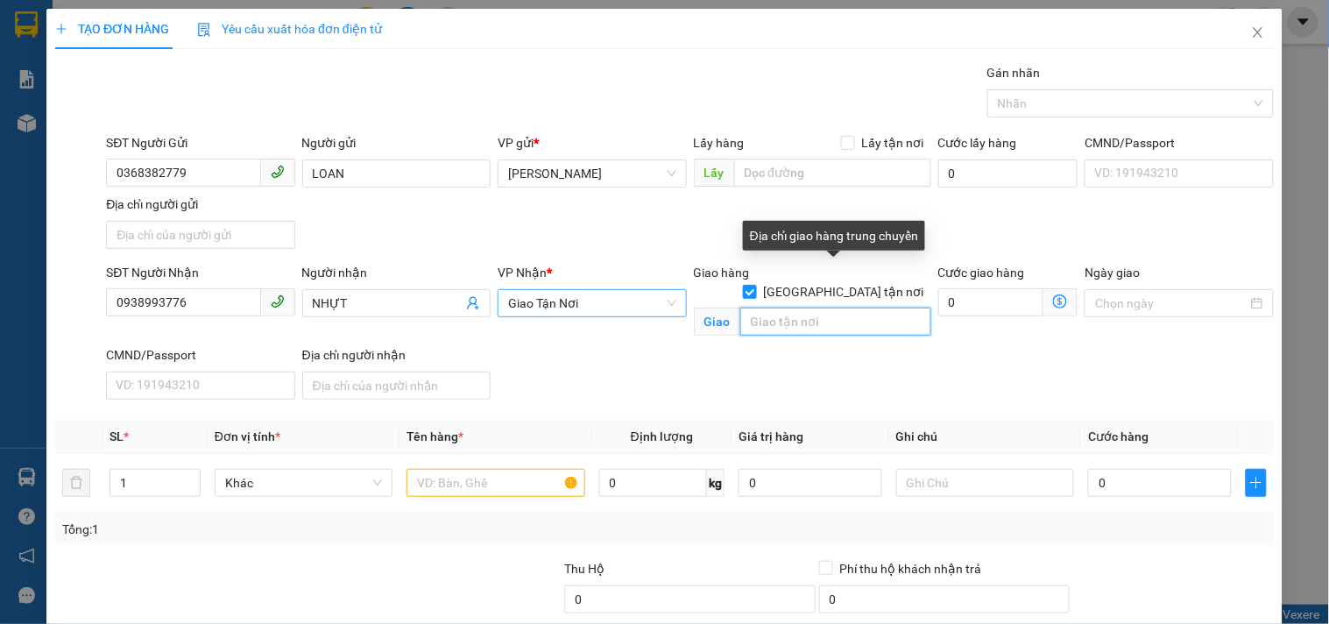
click at [832, 308] on input "text" at bounding box center [835, 321] width 191 height 28
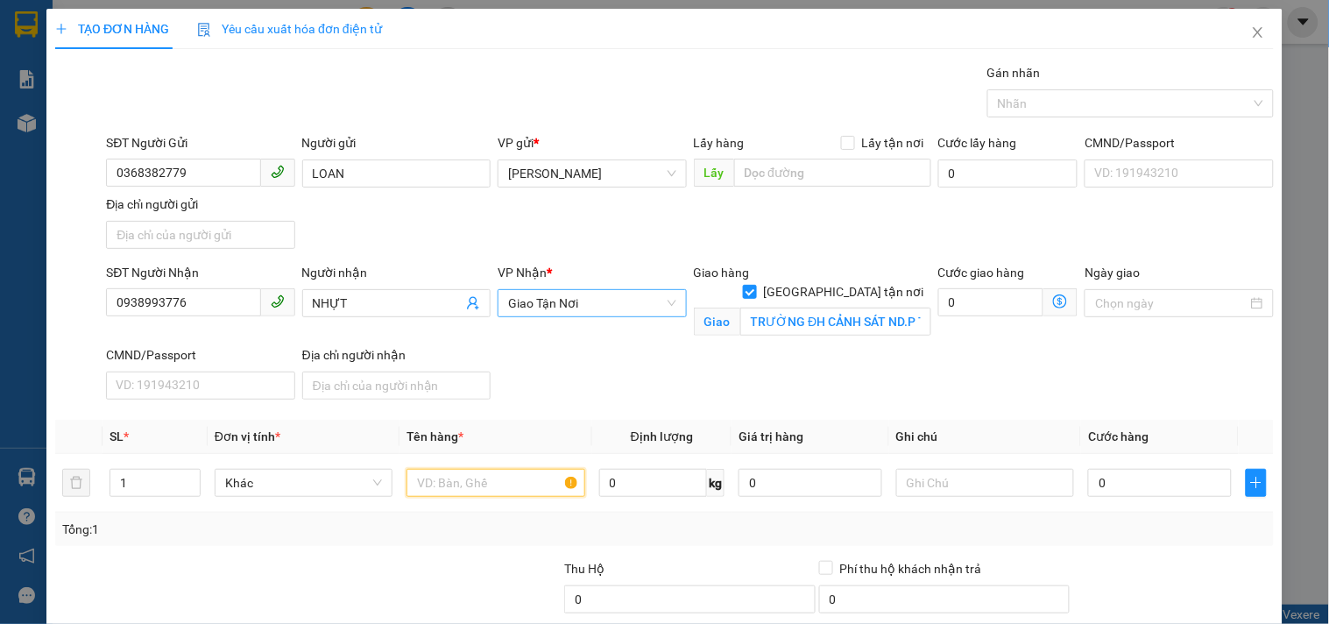
drag, startPoint x: 456, startPoint y: 480, endPoint x: 527, endPoint y: 582, distance: 123.9
click at [555, 567] on div "Transit Pickup Surcharge Ids Transit Deliver Surcharge Ids Transit Deliver Surc…" at bounding box center [664, 410] width 1219 height 695
click at [1014, 484] on input "text" at bounding box center [985, 483] width 178 height 28
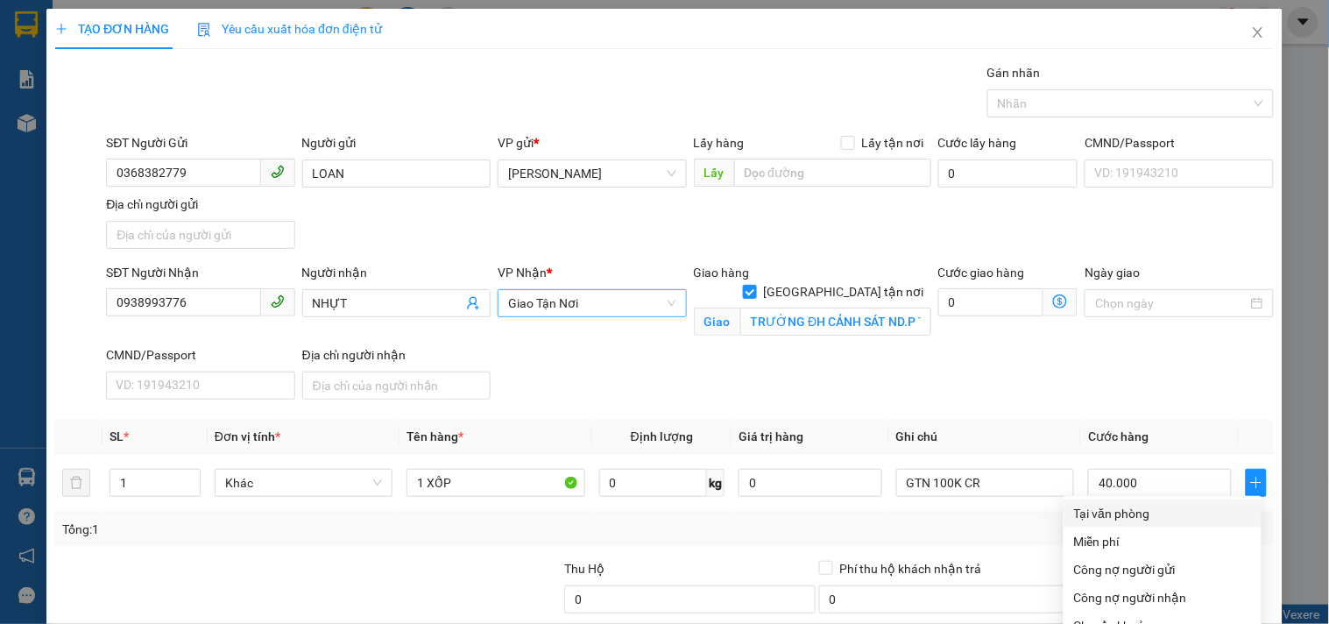
click at [1143, 504] on div "Tại văn phòng" at bounding box center [1162, 513] width 177 height 19
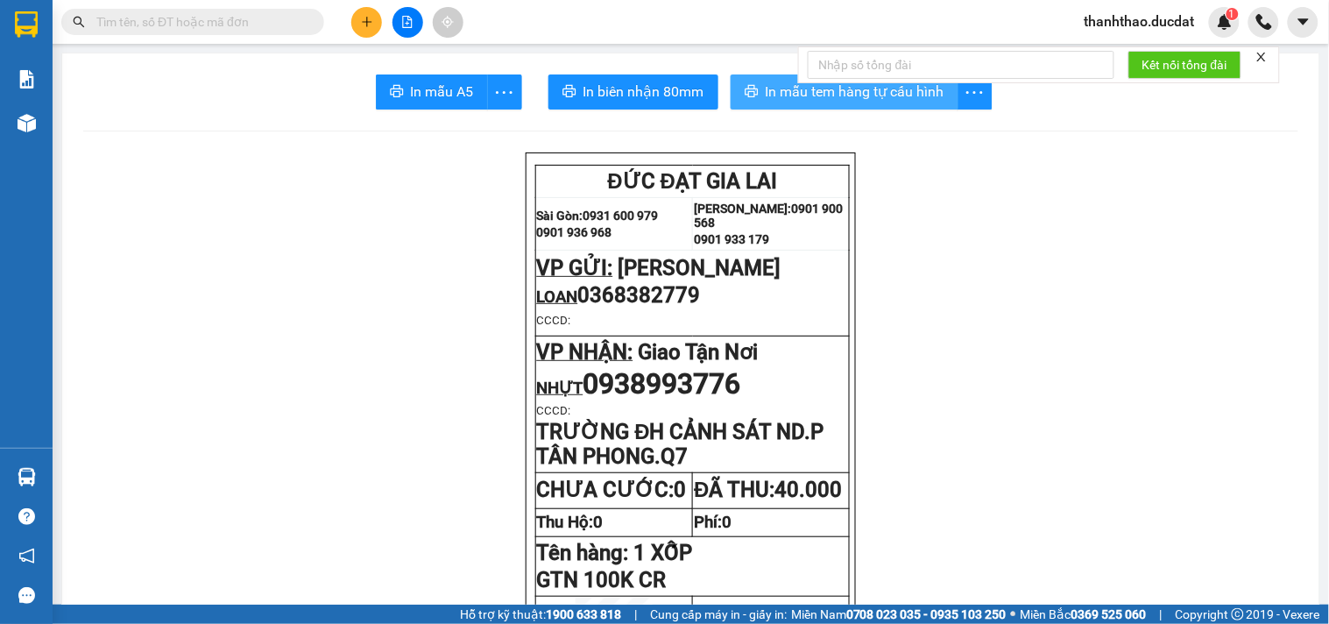
click at [825, 103] on button "In mẫu tem hàng tự cấu hình" at bounding box center [845, 91] width 228 height 35
click at [365, 19] on icon "plus" at bounding box center [367, 22] width 12 height 12
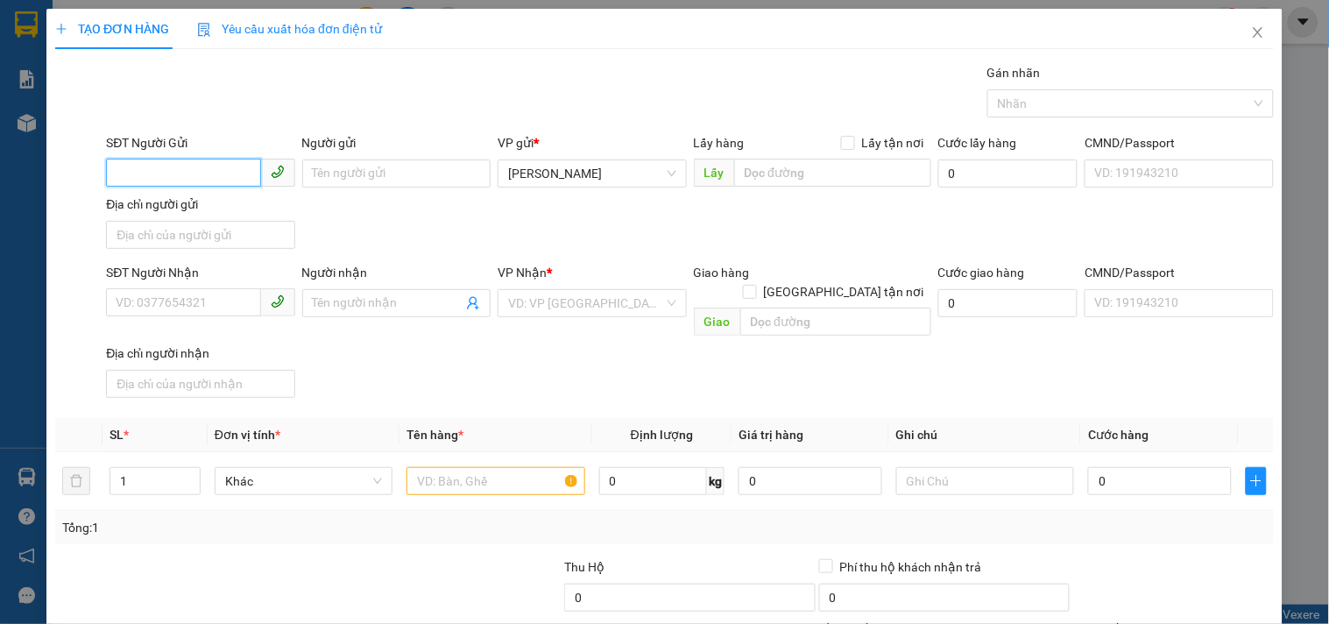
drag, startPoint x: 223, startPoint y: 159, endPoint x: 219, endPoint y: 196, distance: 37.1
click at [222, 168] on input "SĐT Người Gửi" at bounding box center [183, 173] width 154 height 28
click at [223, 213] on div "0945276349 - PHÚ" at bounding box center [199, 208] width 166 height 19
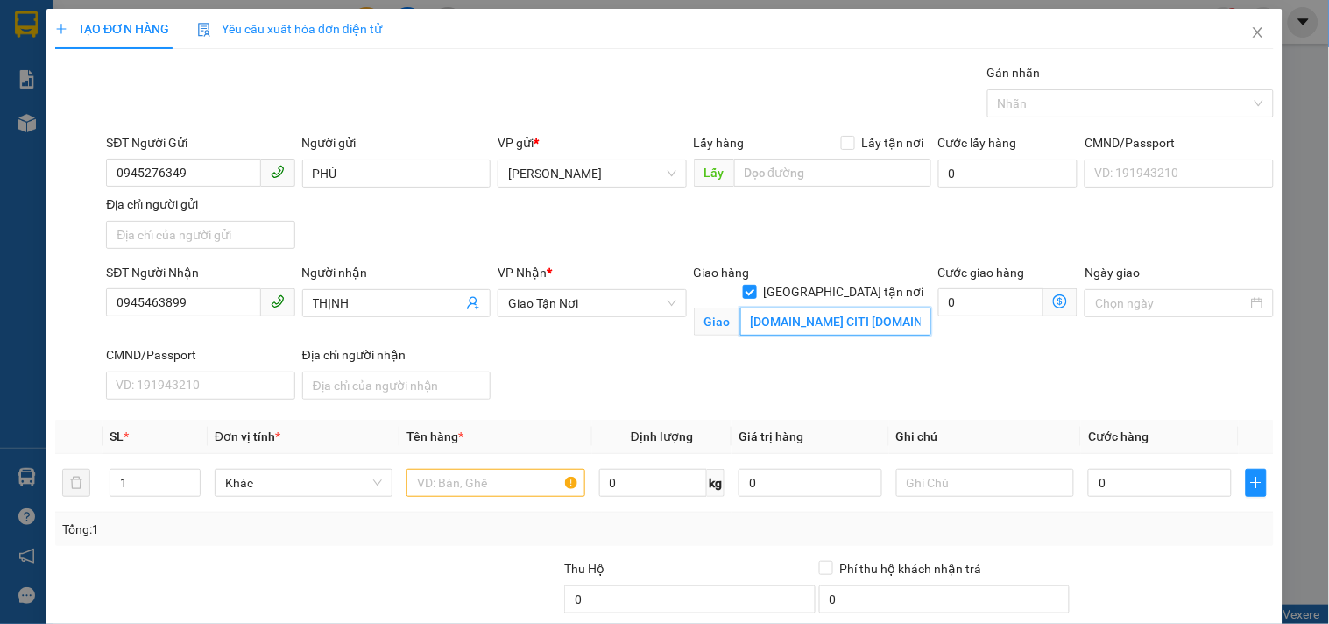
click at [861, 308] on input "B04-06.CC CITI ESTO.CÁT LÁI THỦ ĐỨC" at bounding box center [835, 321] width 191 height 28
click at [870, 311] on input "B04-06.CC CITI ESTO.CÁT LÁI THỦ ĐỨC" at bounding box center [835, 321] width 191 height 28
click at [859, 307] on input "B04-06.CC CITI ESTO.CÁT LÁI THỦ ĐỨC" at bounding box center [835, 321] width 191 height 28
drag, startPoint x: 897, startPoint y: 298, endPoint x: 976, endPoint y: 291, distance: 79.2
click at [976, 291] on div "SĐT Người Nhận 0945463899 Người nhận THỊNH VP Nhận * Giao Tận Nơi Giao hàng Gi…" at bounding box center [689, 335] width 1175 height 144
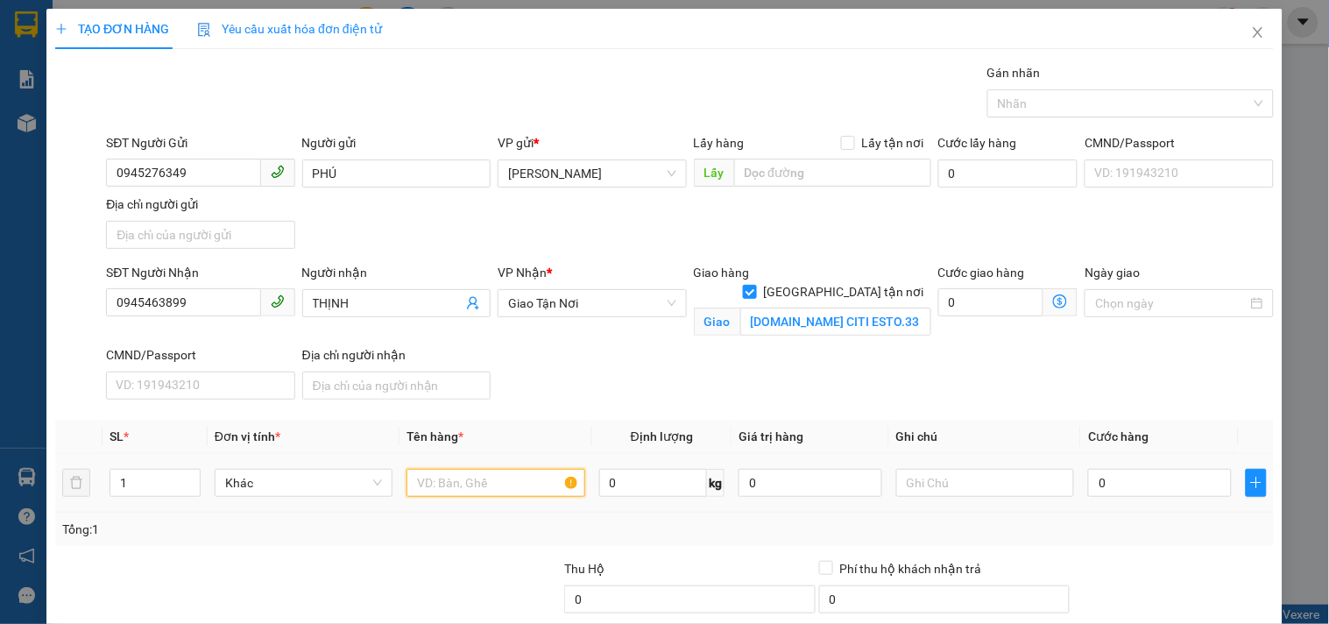
drag, startPoint x: 492, startPoint y: 477, endPoint x: 541, endPoint y: 491, distance: 50.4
click at [493, 477] on input "text" at bounding box center [495, 483] width 178 height 28
click at [1149, 476] on input "0" at bounding box center [1160, 483] width 144 height 28
click at [939, 501] on td at bounding box center [985, 483] width 192 height 59
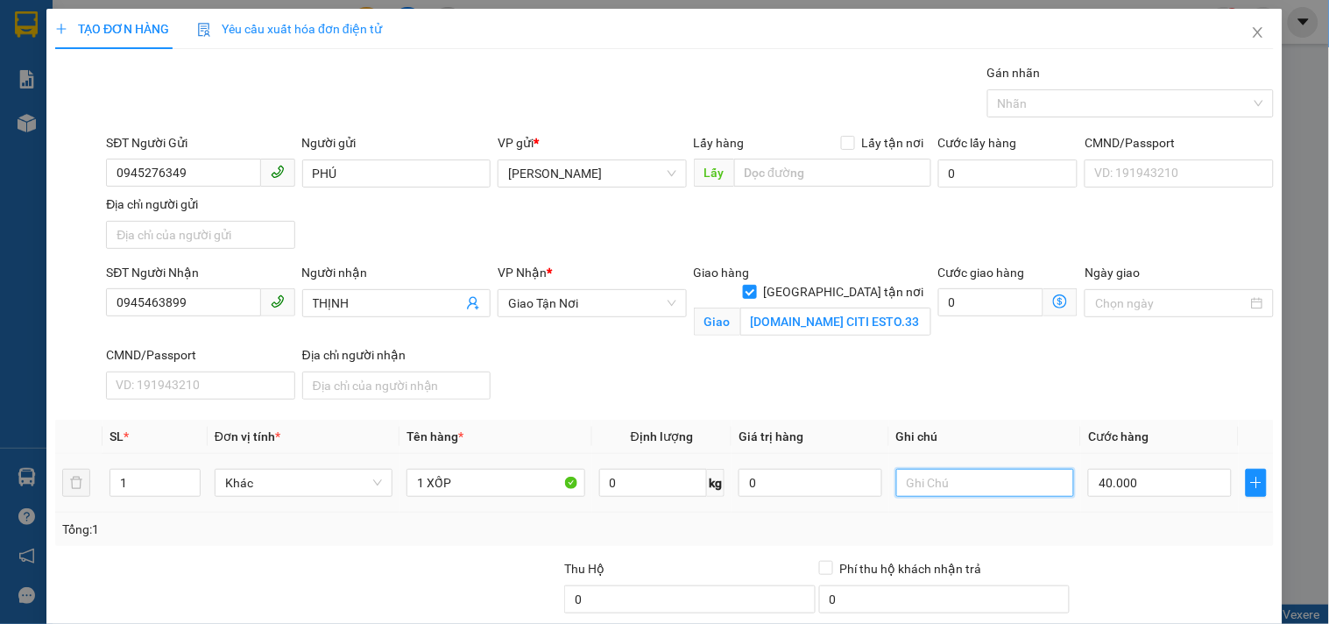
click at [937, 484] on input "text" at bounding box center [985, 483] width 178 height 28
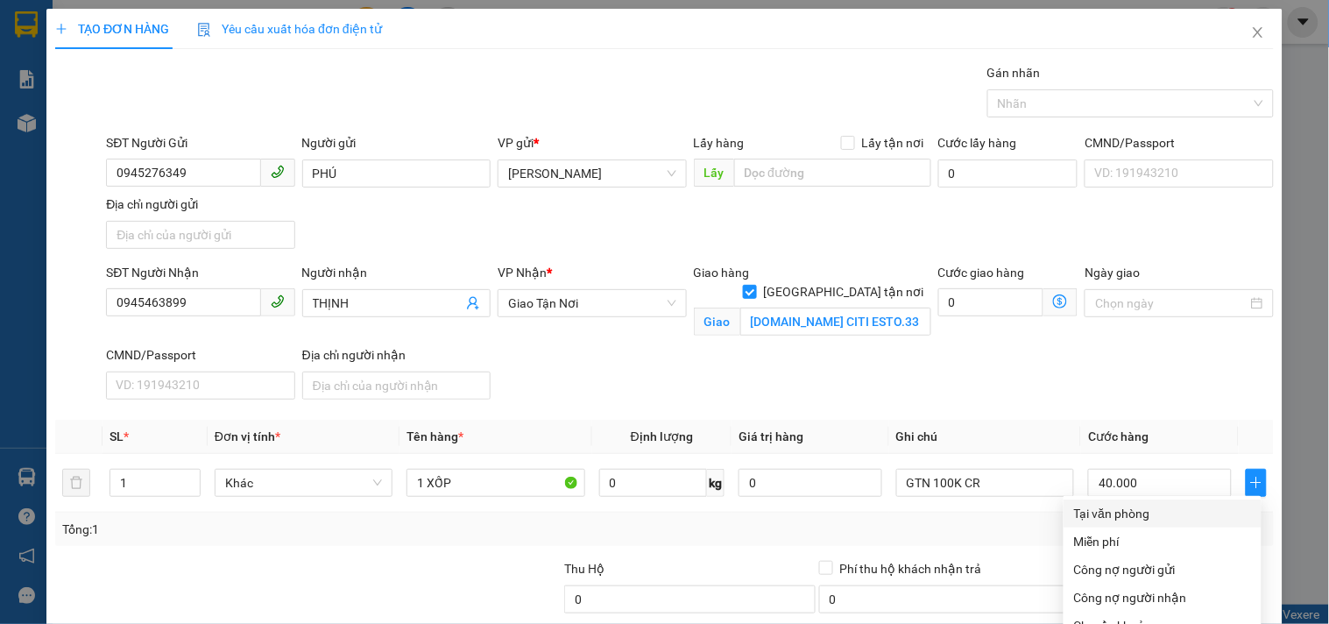
click at [1111, 504] on div "Tại văn phòng" at bounding box center [1162, 513] width 177 height 19
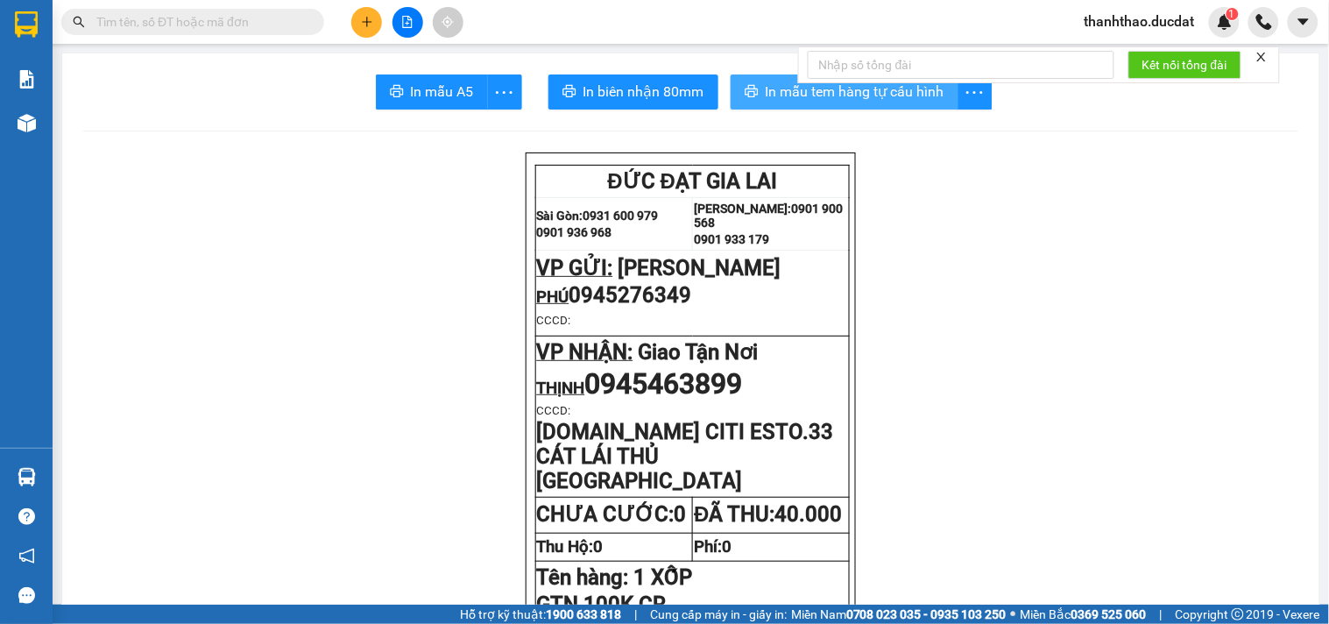
click at [812, 94] on span "In mẫu tem hàng tự cấu hình" at bounding box center [855, 92] width 179 height 22
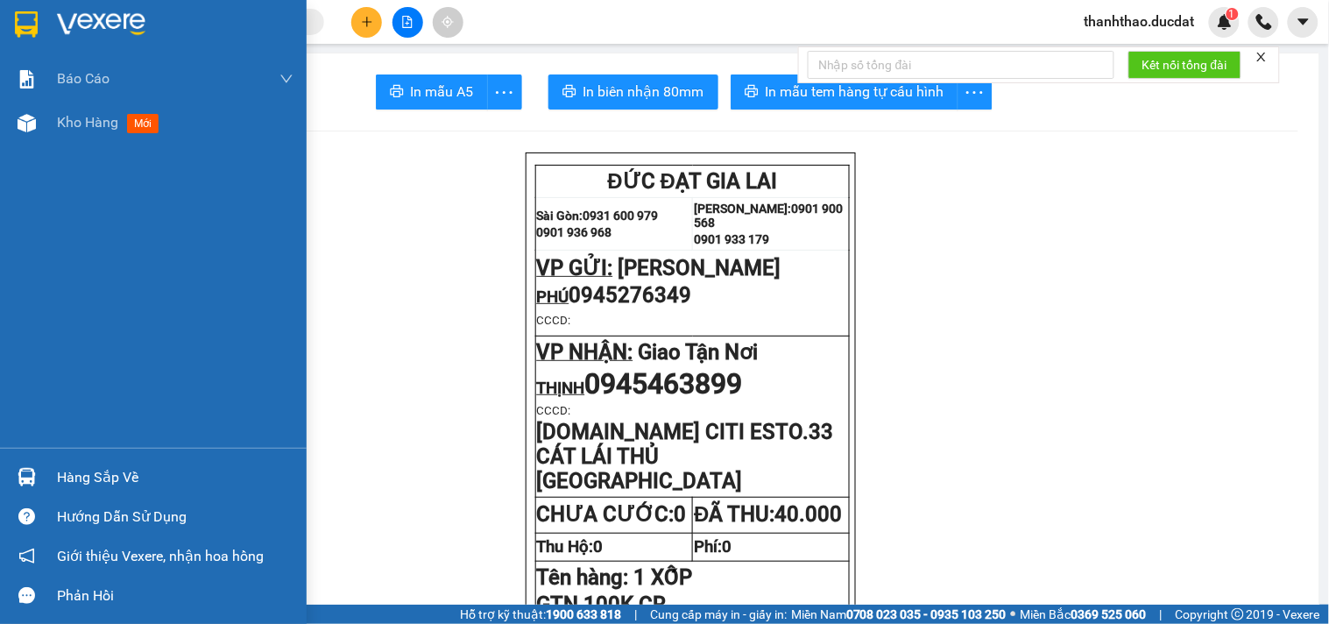
drag, startPoint x: 81, startPoint y: 124, endPoint x: 304, endPoint y: 319, distance: 295.5
click at [81, 129] on span "Kho hàng" at bounding box center [87, 122] width 61 height 17
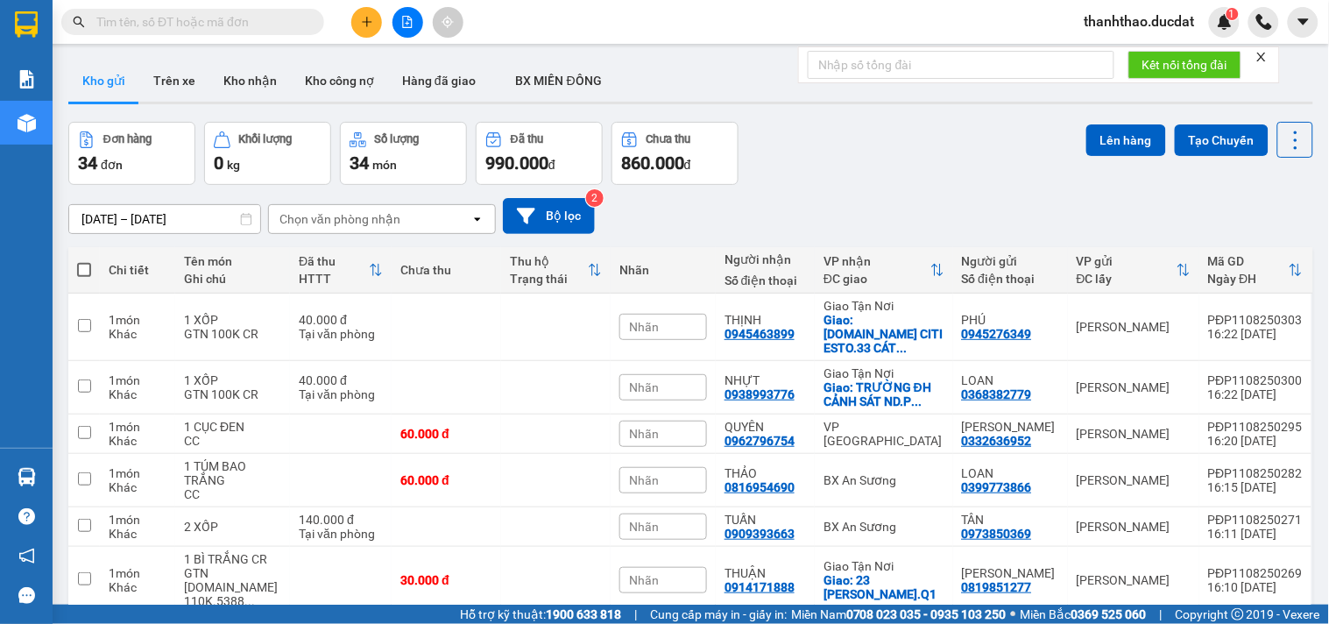
click at [336, 211] on div "Chọn văn phòng nhận" at bounding box center [339, 219] width 121 height 18
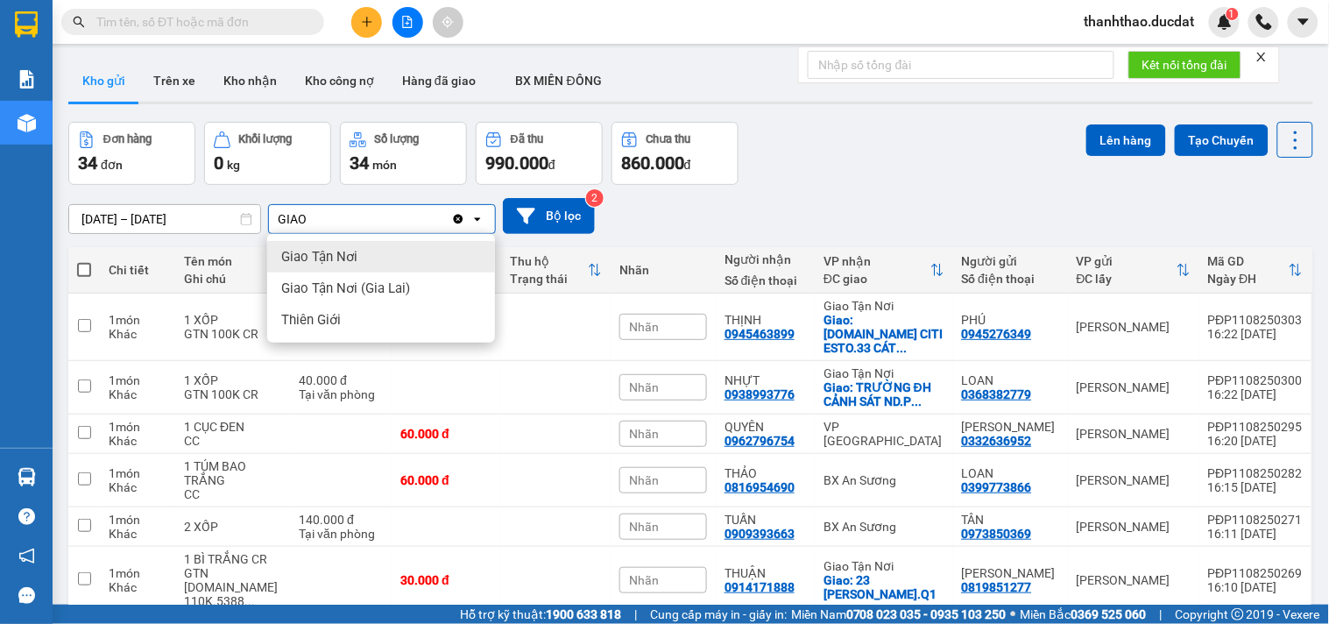
click at [392, 255] on div "Giao Tận Nơi" at bounding box center [381, 257] width 228 height 32
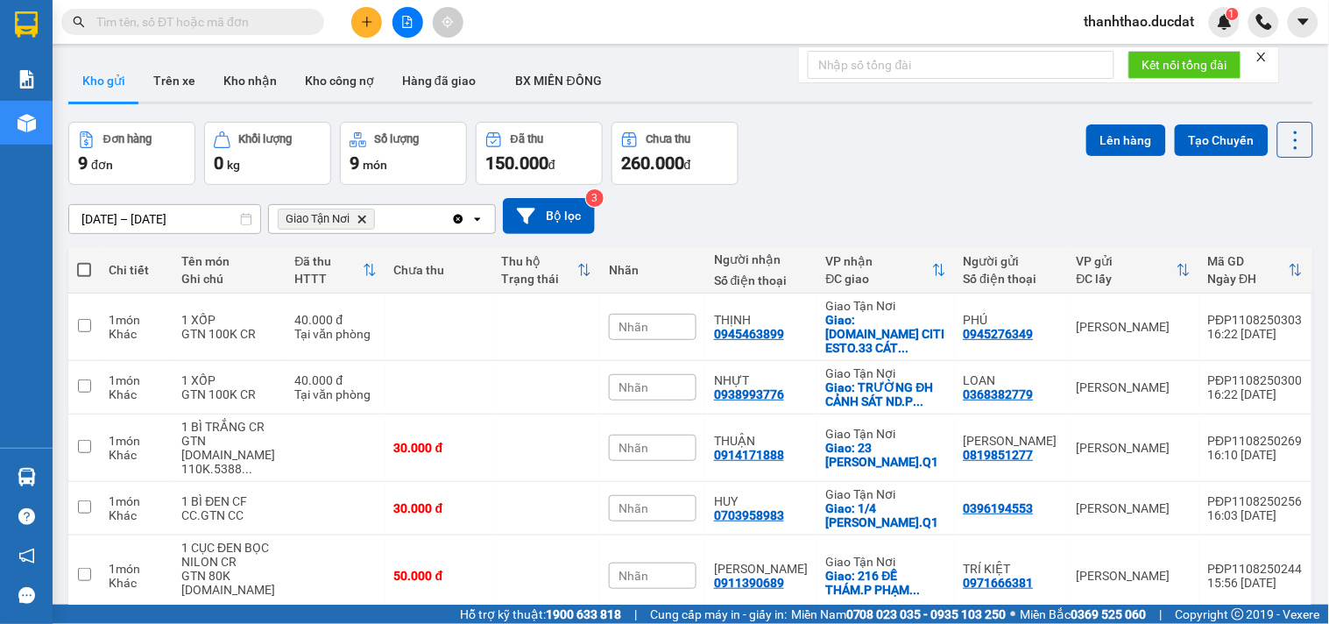
drag, startPoint x: 368, startPoint y: 505, endPoint x: 361, endPoint y: 477, distance: 28.9
drag, startPoint x: 357, startPoint y: 431, endPoint x: 350, endPoint y: 423, distance: 10.0
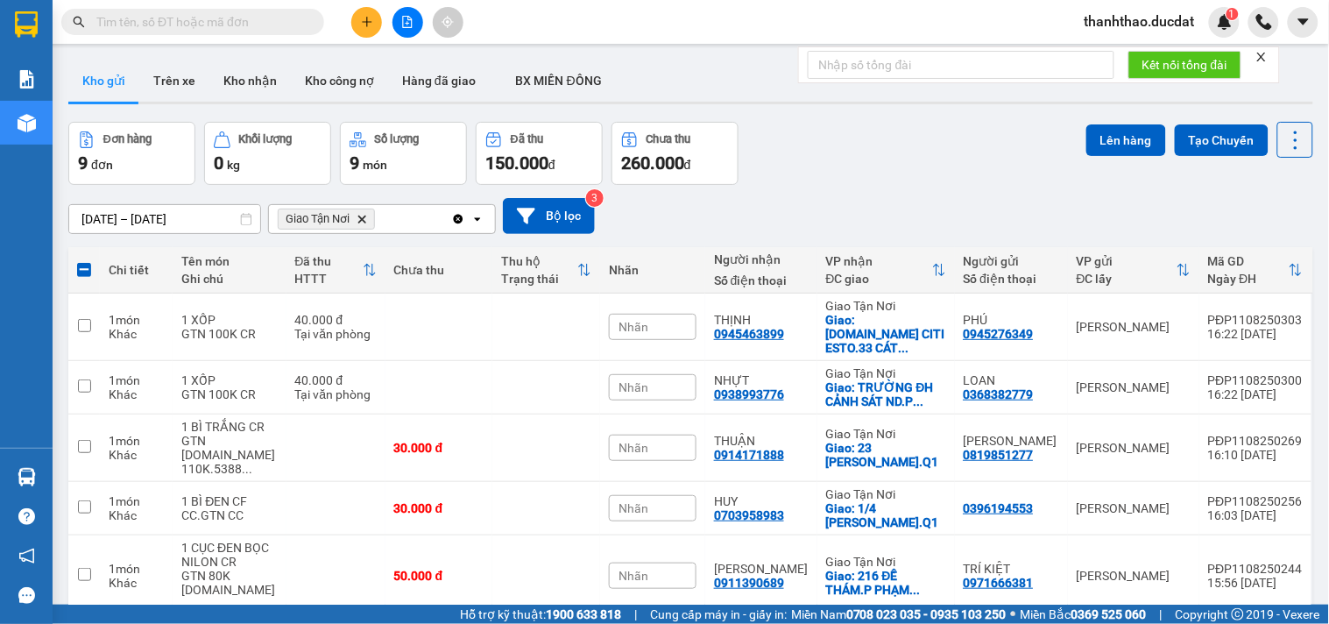
click at [364, 361] on td "40.000 đ Tại văn phòng" at bounding box center [335, 387] width 99 height 53
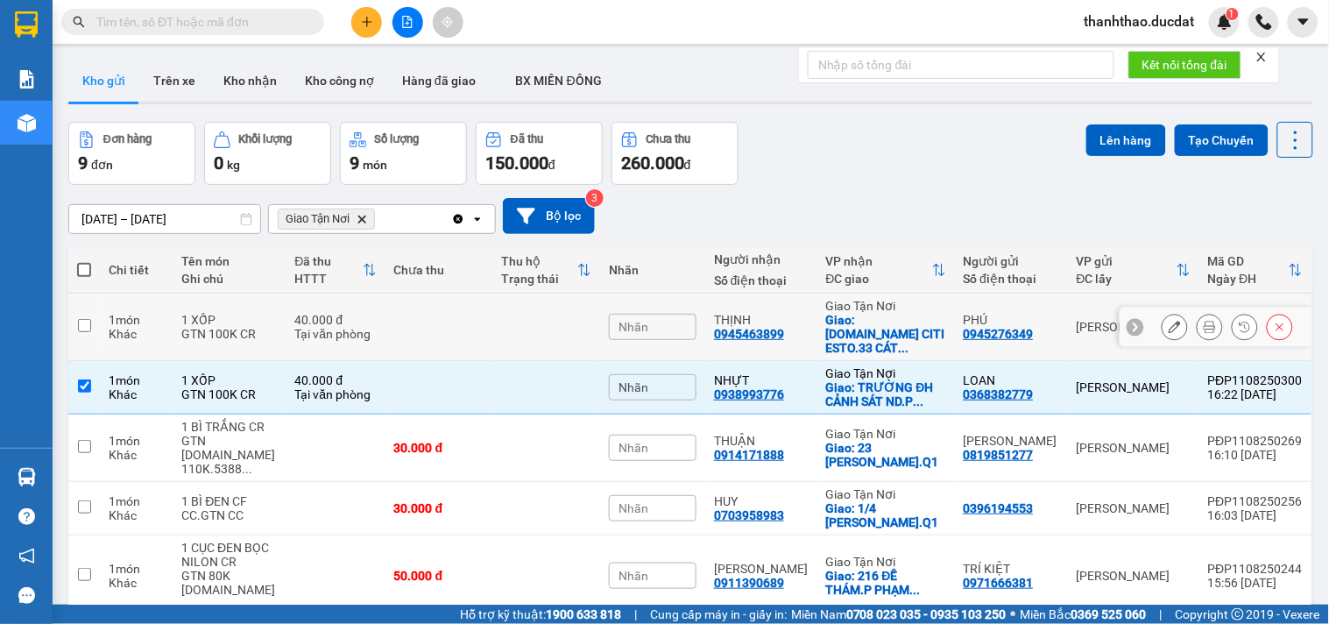
click at [366, 327] on div "Tại văn phòng" at bounding box center [335, 334] width 81 height 14
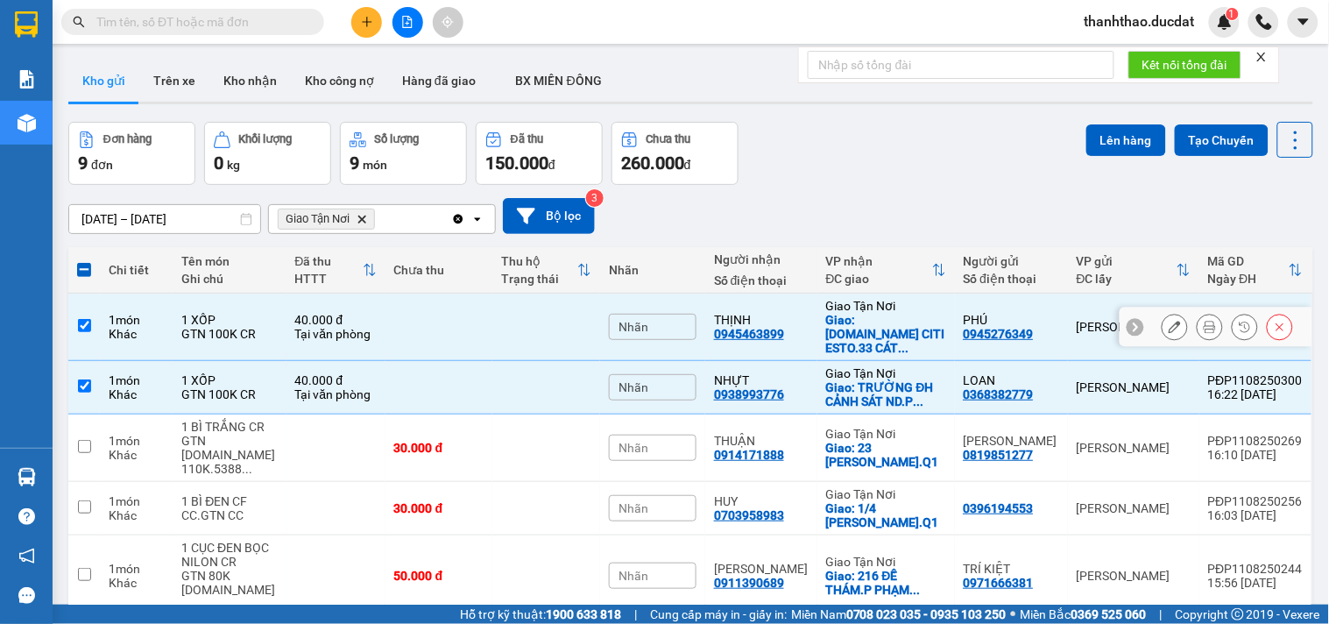
click at [385, 293] on td at bounding box center [439, 326] width 108 height 67
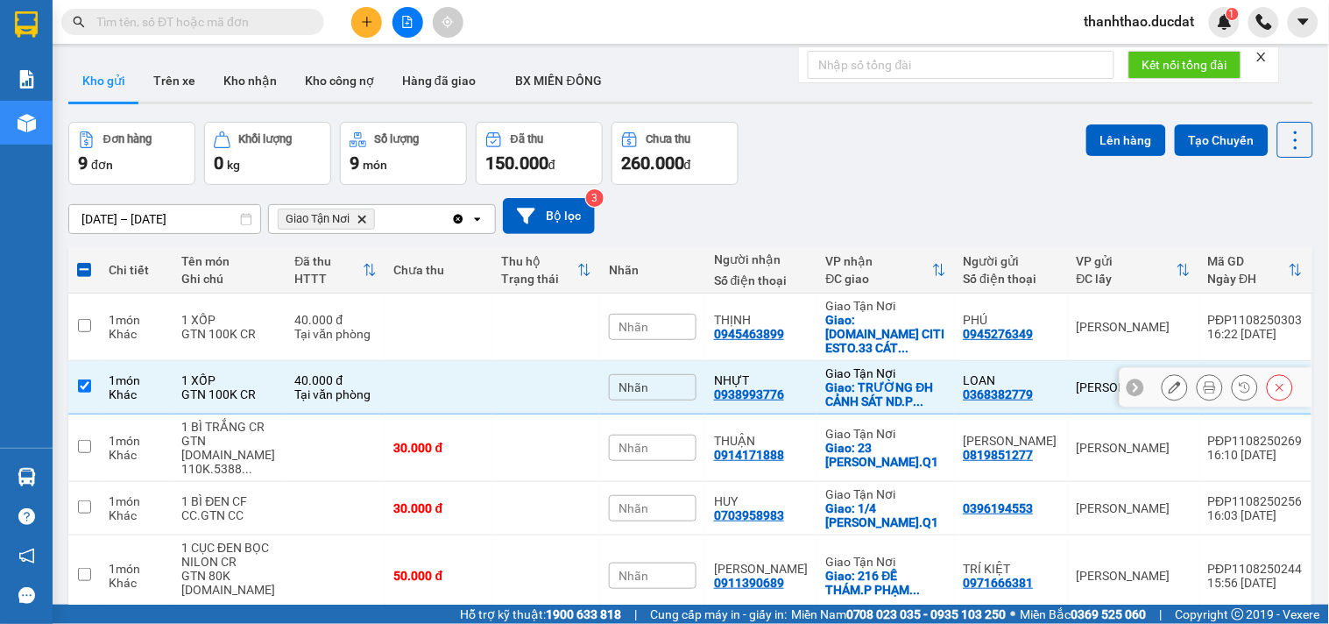
click at [380, 361] on td "40.000 đ Tại văn phòng" at bounding box center [335, 387] width 99 height 53
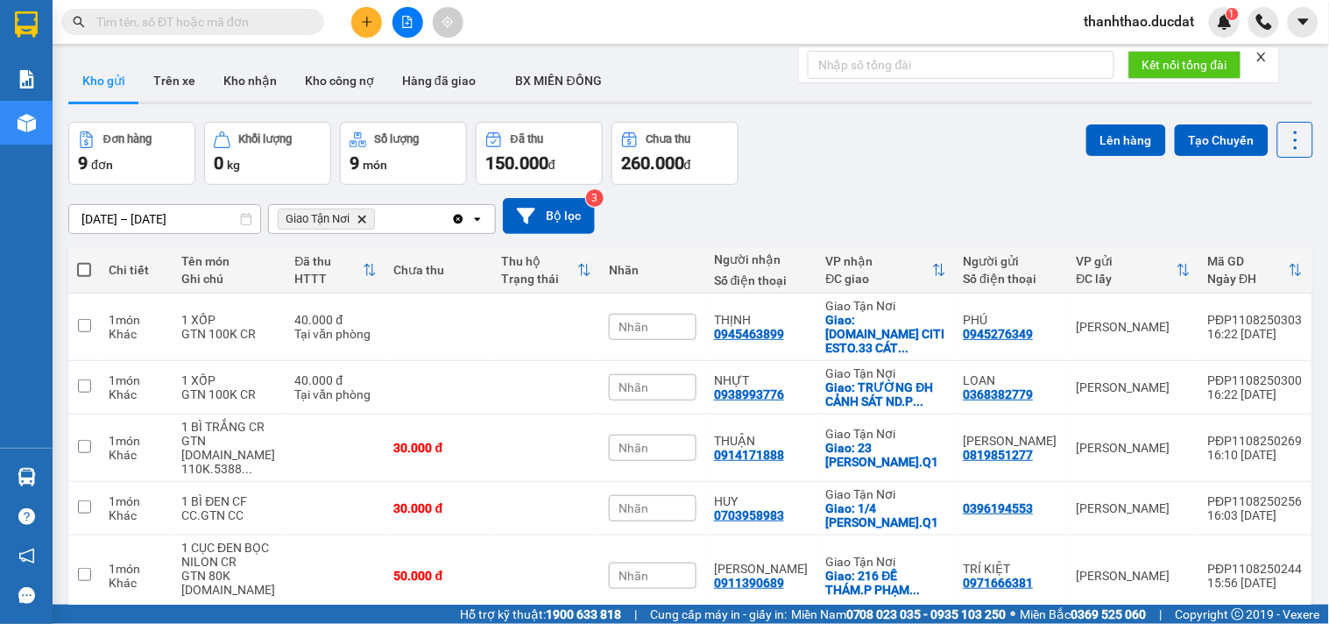
click at [361, 25] on icon "plus" at bounding box center [367, 22] width 12 height 12
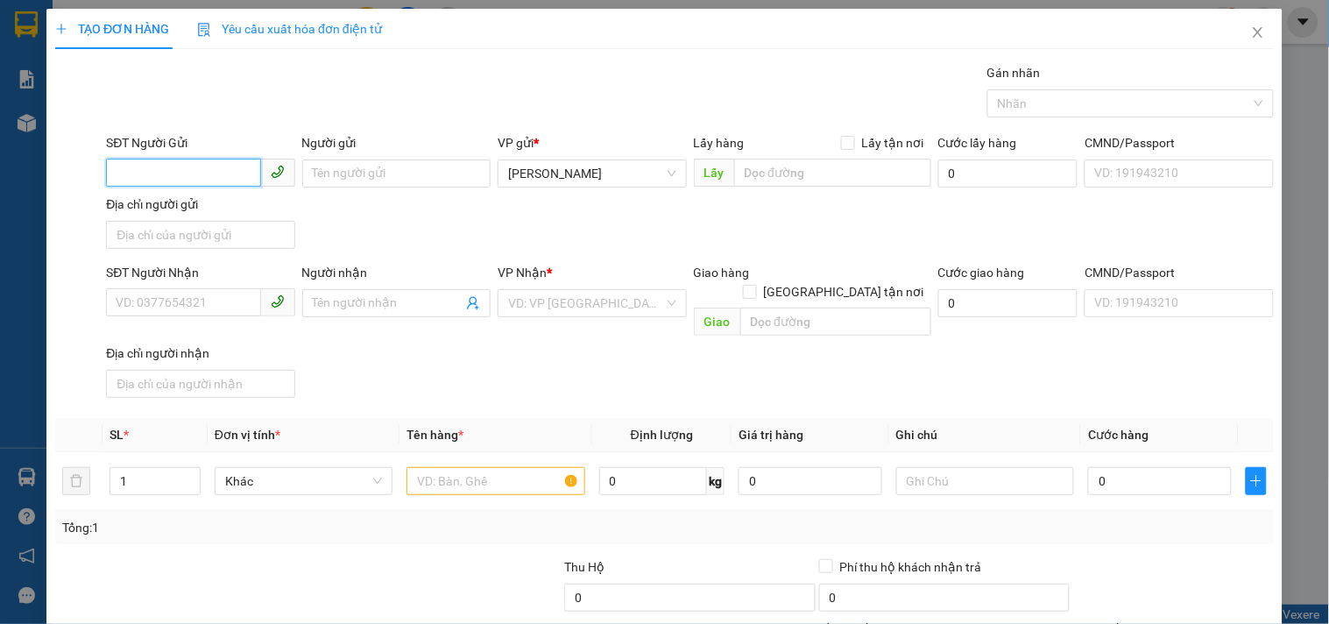
click at [158, 169] on input "SĐT Người Gửi" at bounding box center [183, 173] width 154 height 28
click at [165, 210] on div "0934879779 - THẮM" at bounding box center [199, 208] width 166 height 19
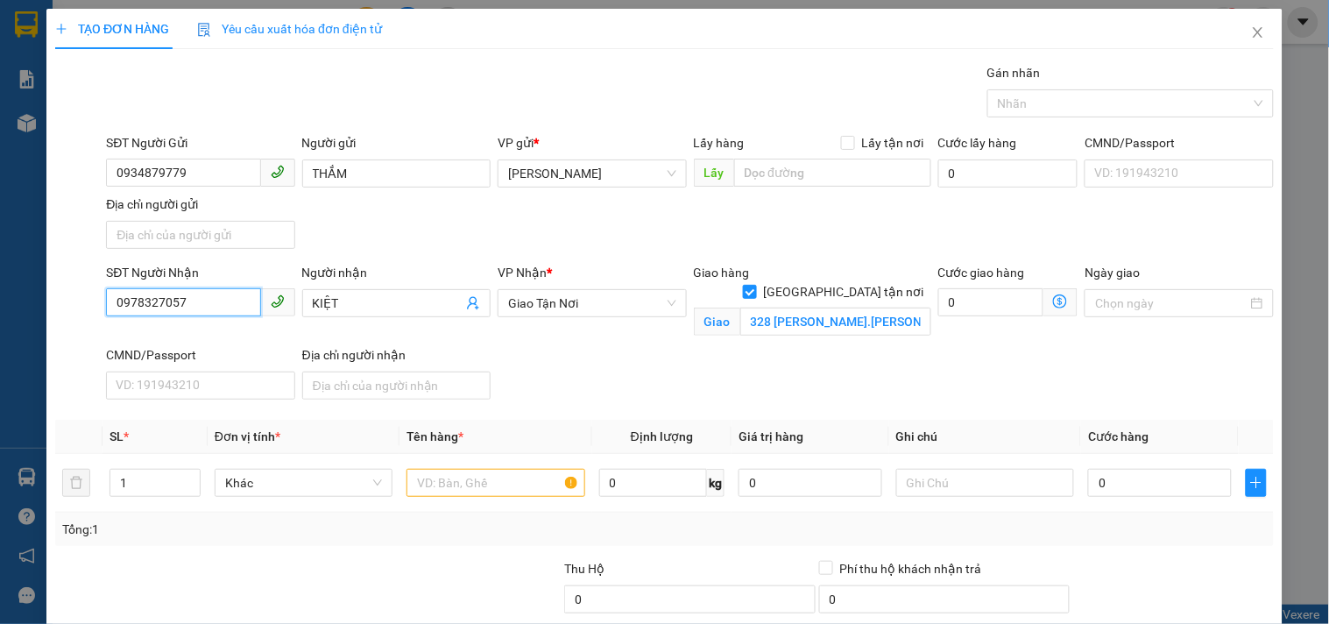
drag, startPoint x: 208, startPoint y: 298, endPoint x: 0, endPoint y: 300, distance: 207.6
click at [0, 302] on div "TẠO ĐƠN HÀNG Yêu cầu xuất hóa đơn điện tử Transit Pickup Surcharge Ids Transit …" at bounding box center [664, 312] width 1329 height 624
click at [208, 304] on input "0978327057" at bounding box center [183, 302] width 154 height 28
drag, startPoint x: 208, startPoint y: 304, endPoint x: 39, endPoint y: 304, distance: 169.1
click at [39, 304] on div "TẠO ĐƠN HÀNG Yêu cầu xuất hóa đơn điện tử Transit Pickup Surcharge Ids Transit …" at bounding box center [664, 312] width 1329 height 624
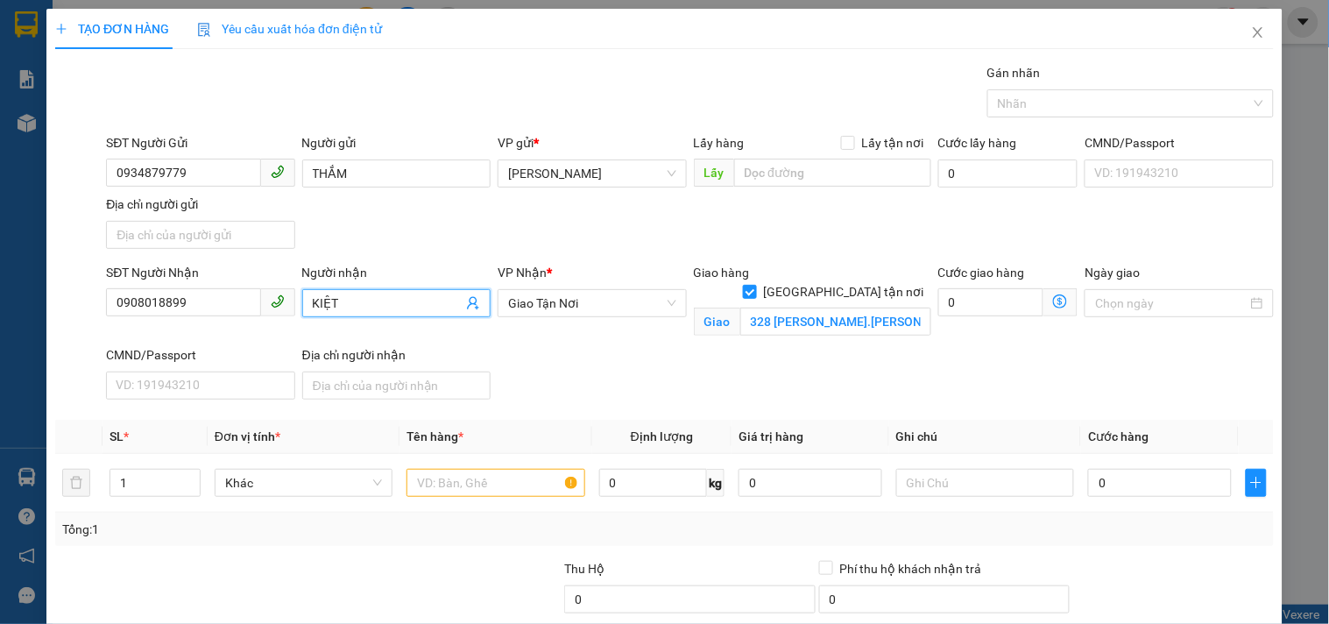
drag, startPoint x: 346, startPoint y: 299, endPoint x: 48, endPoint y: 315, distance: 298.3
click at [147, 307] on div "SĐT Người Nhận 0908018899 Người nhận KIỆT KIỆT VP Nhận * Giao Tận Nơi Giao hàn…" at bounding box center [689, 335] width 1175 height 144
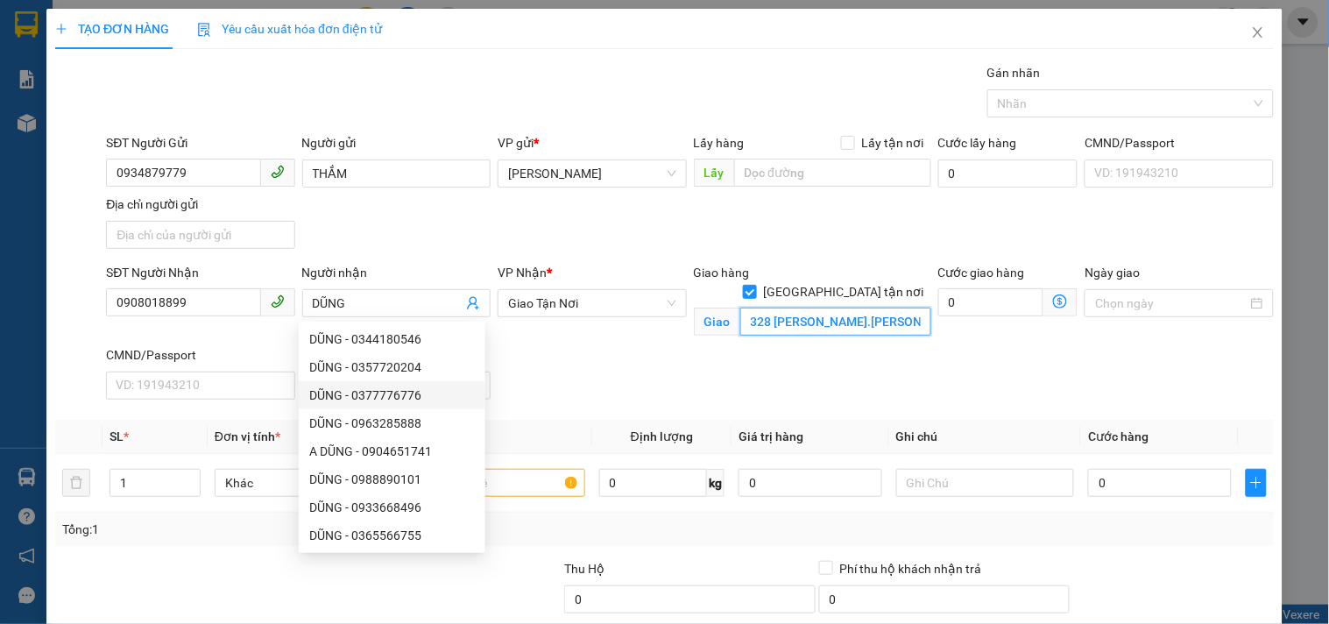
click at [816, 307] on input "328 VÕ VĂN KIỆT.CÔ GIANG.Q1" at bounding box center [835, 321] width 191 height 28
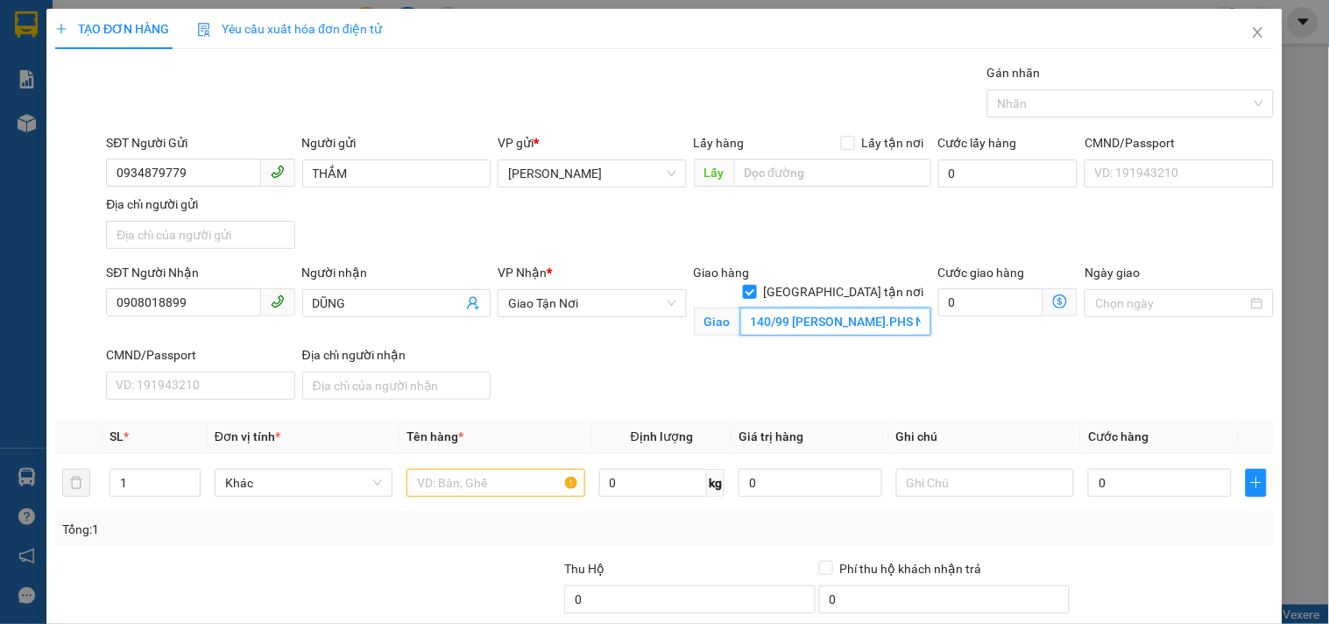
click at [870, 307] on input "140/99 CAO THẮNG.PHS NHUẬN" at bounding box center [835, 321] width 191 height 28
click at [862, 307] on input "140/99 CAO THẮNG.PHS NHUẬN" at bounding box center [835, 321] width 191 height 28
click at [505, 495] on input "text" at bounding box center [495, 483] width 178 height 28
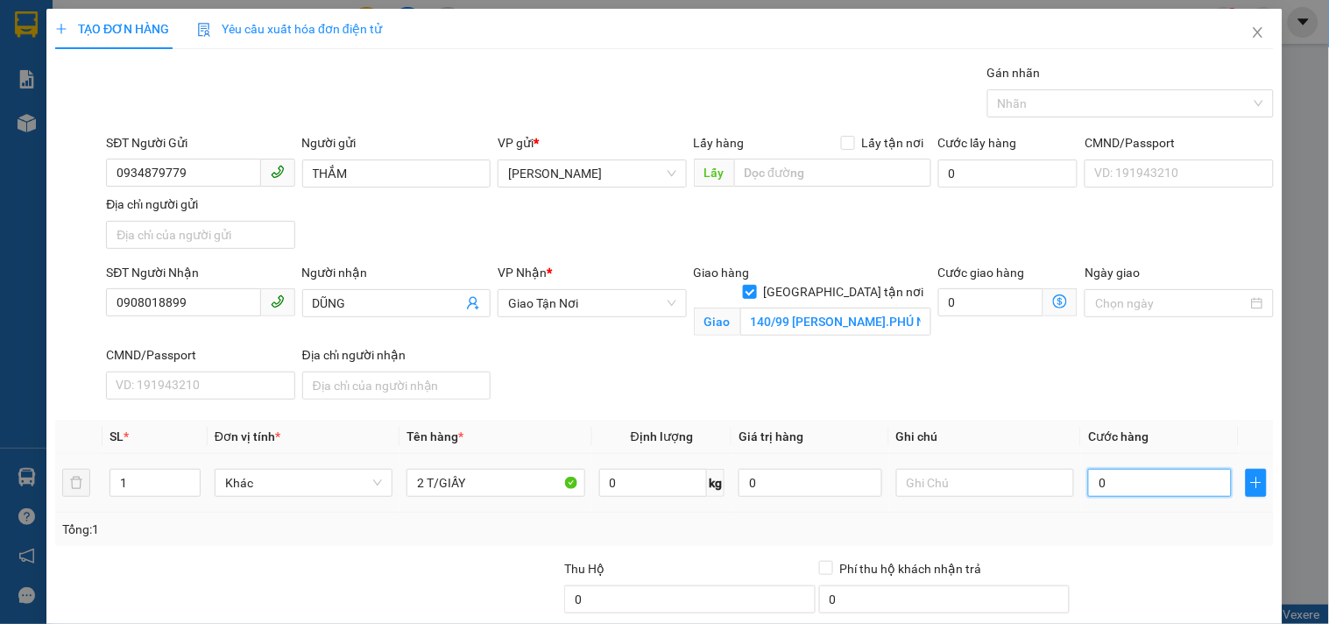
click at [1091, 493] on input "0" at bounding box center [1160, 483] width 144 height 28
click at [889, 480] on td at bounding box center [985, 483] width 192 height 59
click at [955, 494] on input "text" at bounding box center [985, 483] width 178 height 28
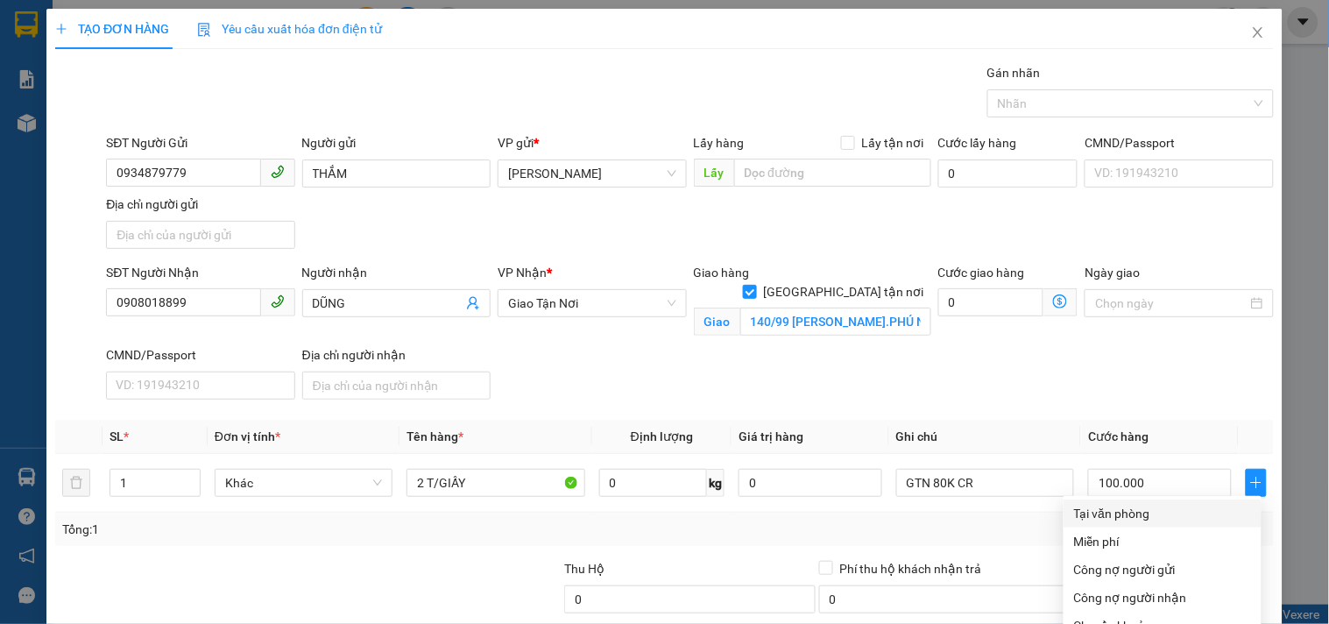
click at [1097, 504] on div "Tại văn phòng" at bounding box center [1162, 513] width 177 height 19
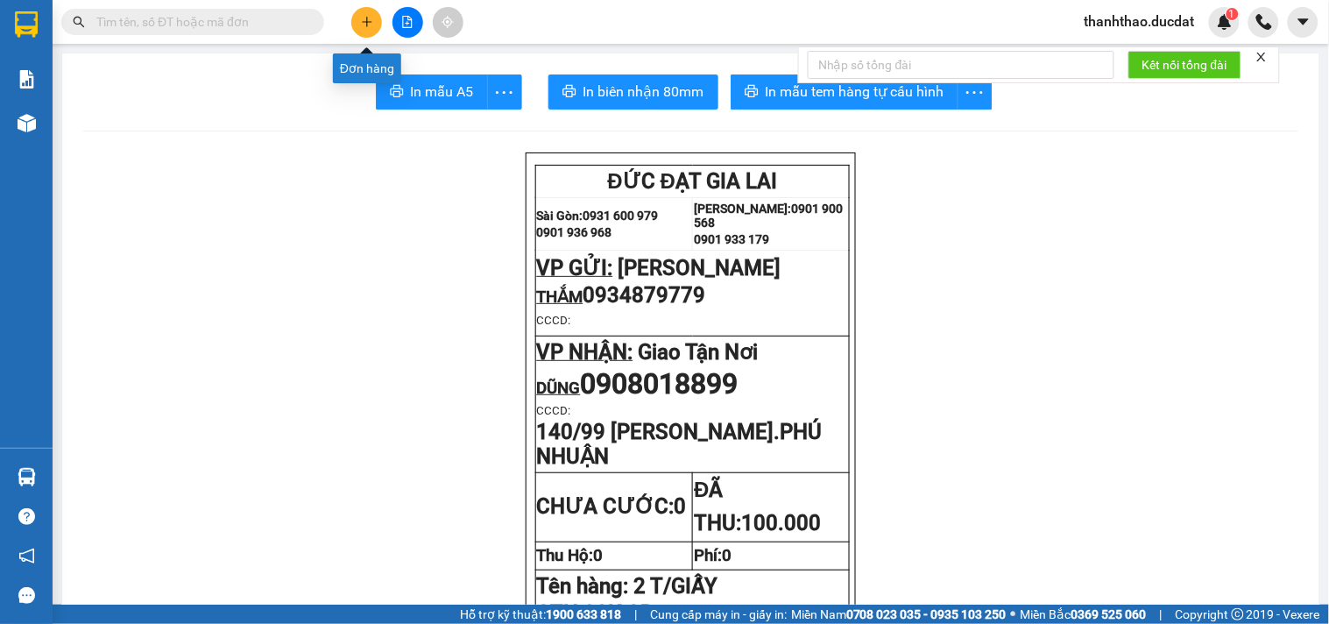
click at [366, 26] on icon "plus" at bounding box center [366, 22] width 1 height 10
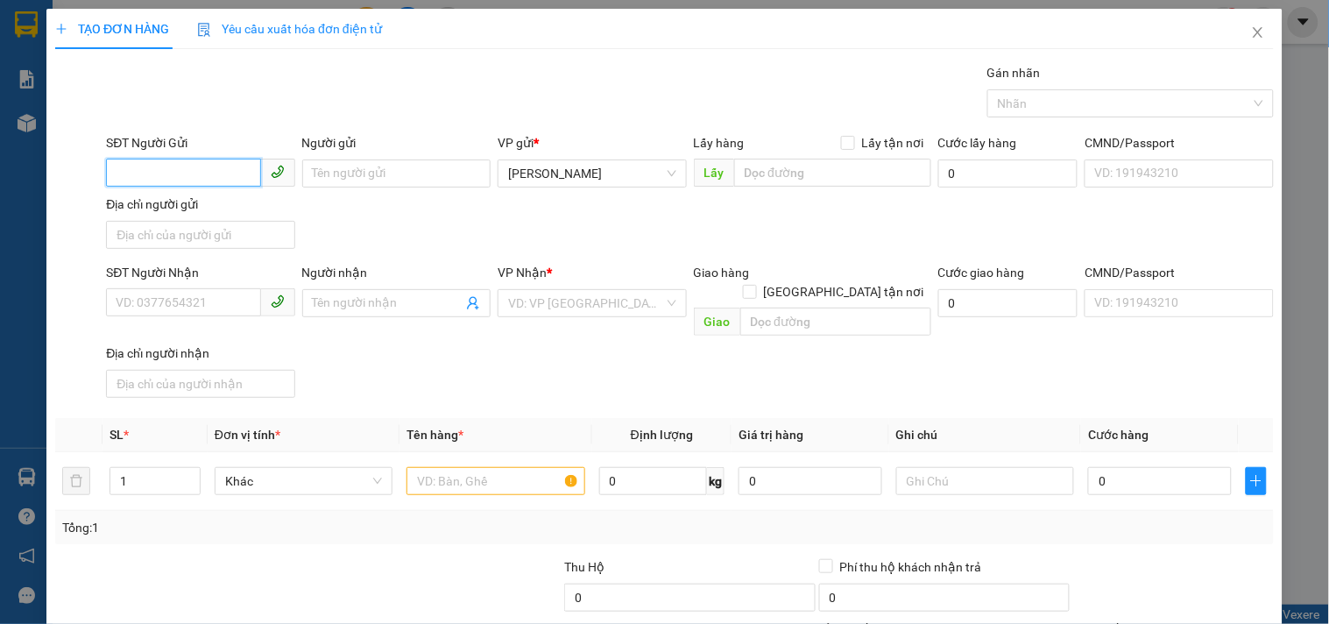
click at [170, 180] on input "SĐT Người Gửi" at bounding box center [183, 173] width 154 height 28
click at [165, 202] on div "0357189921 - THÚY" at bounding box center [199, 208] width 166 height 19
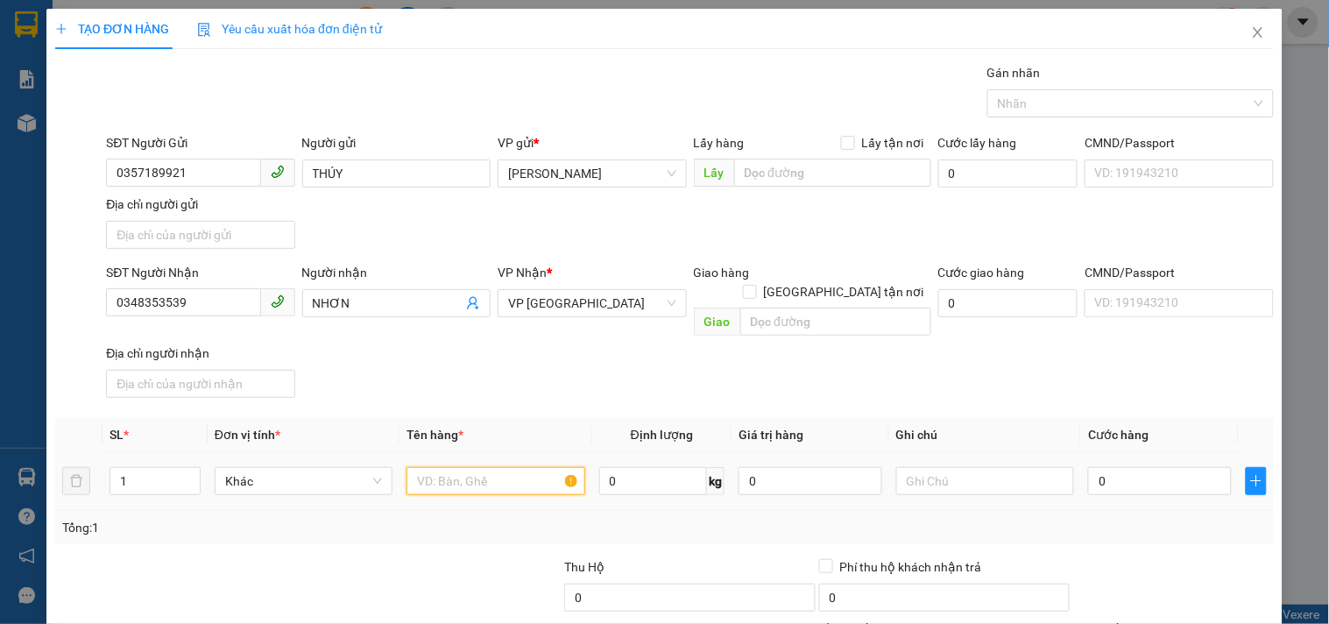
click at [473, 470] on input "text" at bounding box center [495, 481] width 178 height 28
click at [1142, 418] on th "Cước hàng" at bounding box center [1160, 435] width 158 height 34
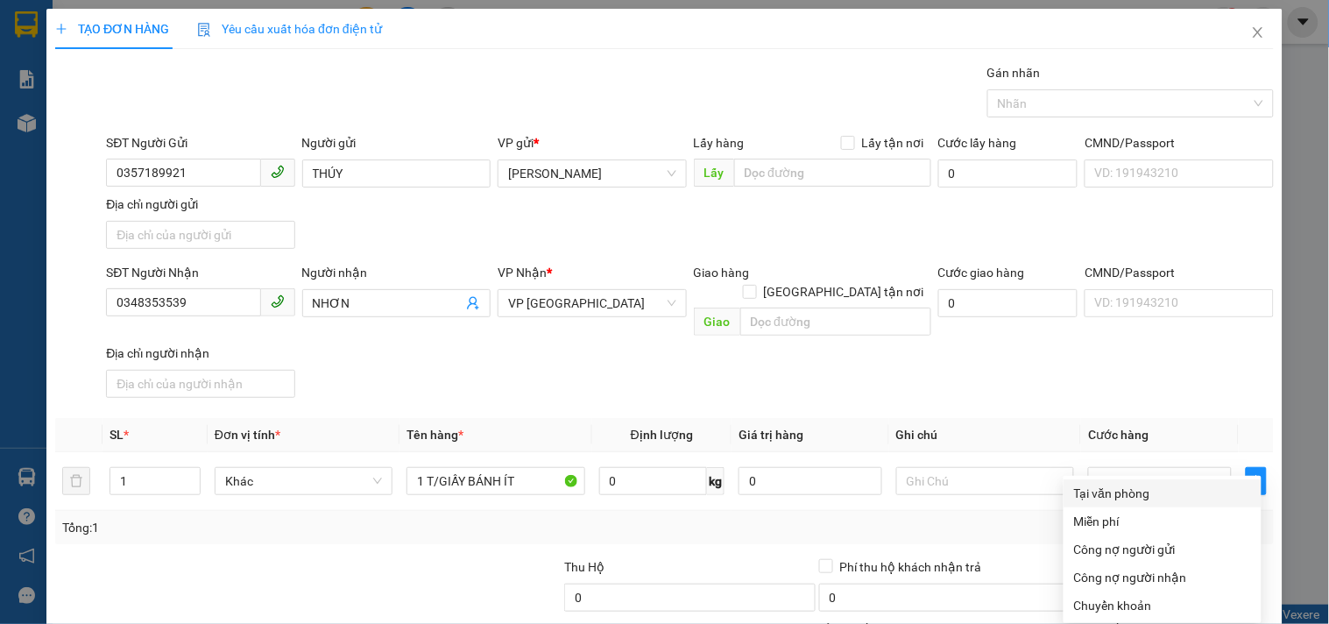
click at [1110, 484] on div "Tại văn phòng" at bounding box center [1162, 493] width 177 height 19
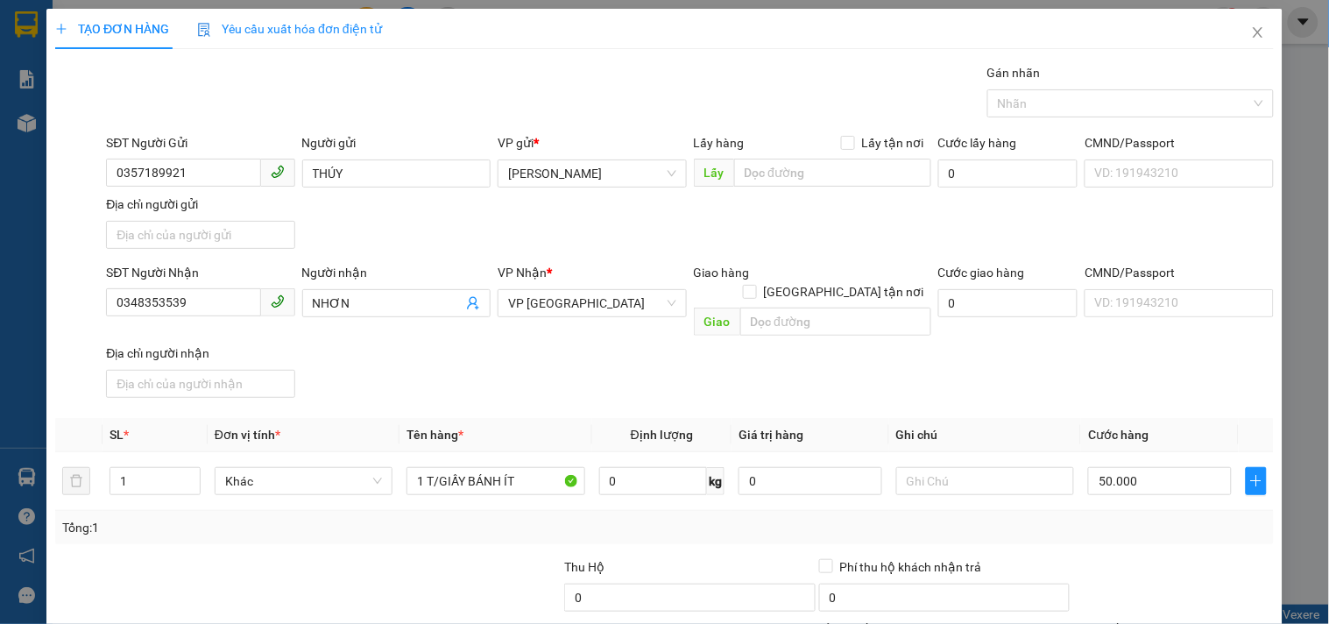
drag, startPoint x: 1135, startPoint y: 578, endPoint x: 1106, endPoint y: 561, distance: 33.8
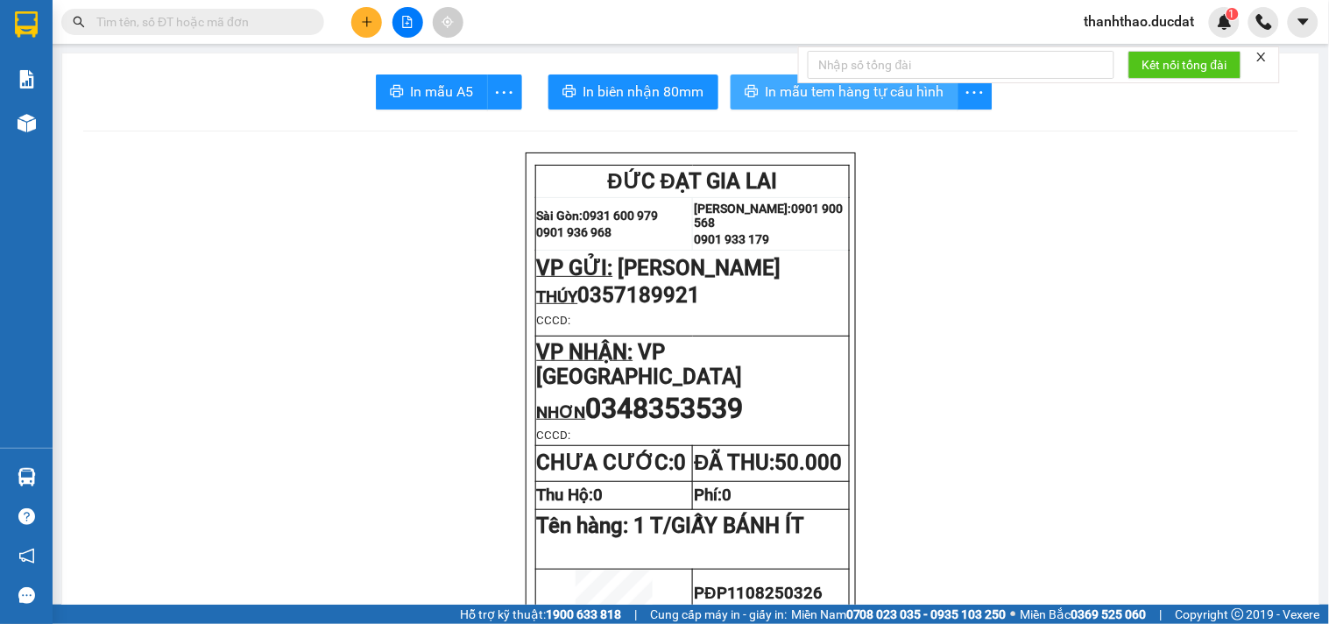
click at [795, 94] on span "In mẫu tem hàng tự cấu hình" at bounding box center [855, 92] width 179 height 22
click at [366, 24] on icon "plus" at bounding box center [367, 22] width 12 height 12
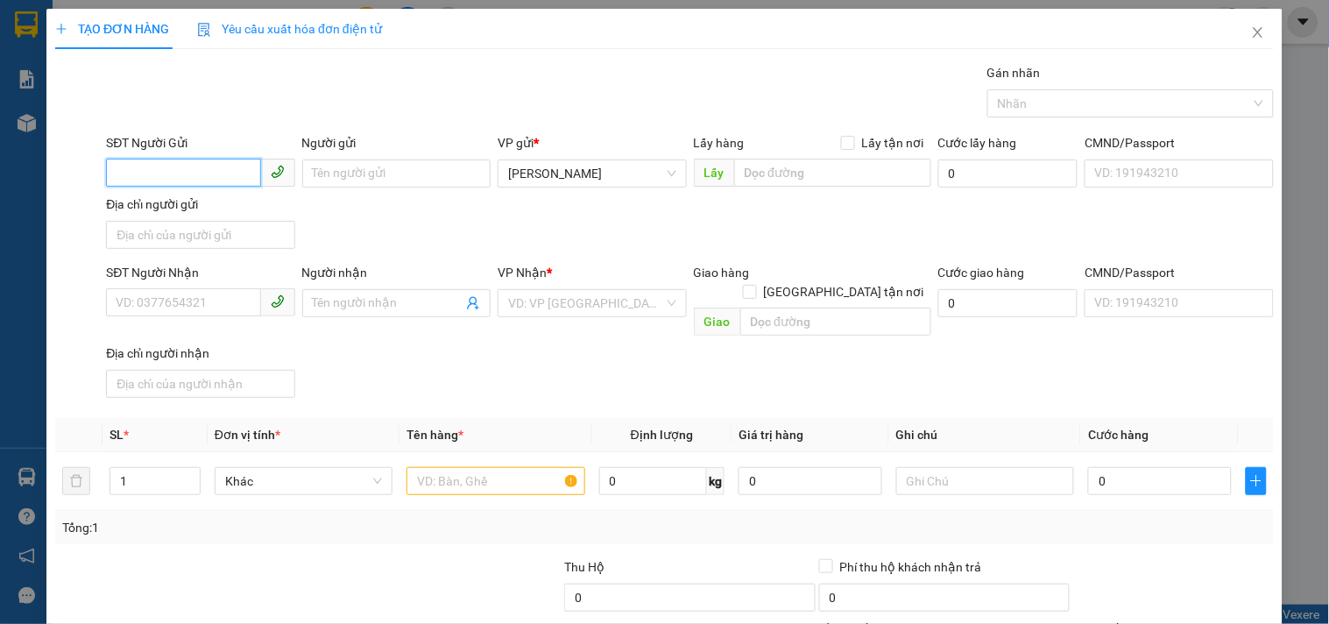
click at [165, 176] on input "SĐT Người Gửi" at bounding box center [183, 173] width 154 height 28
click at [190, 203] on div "0357573357 - KHÁNH" at bounding box center [202, 208] width 173 height 19
click at [245, 180] on input "0357573357" at bounding box center [183, 173] width 154 height 28
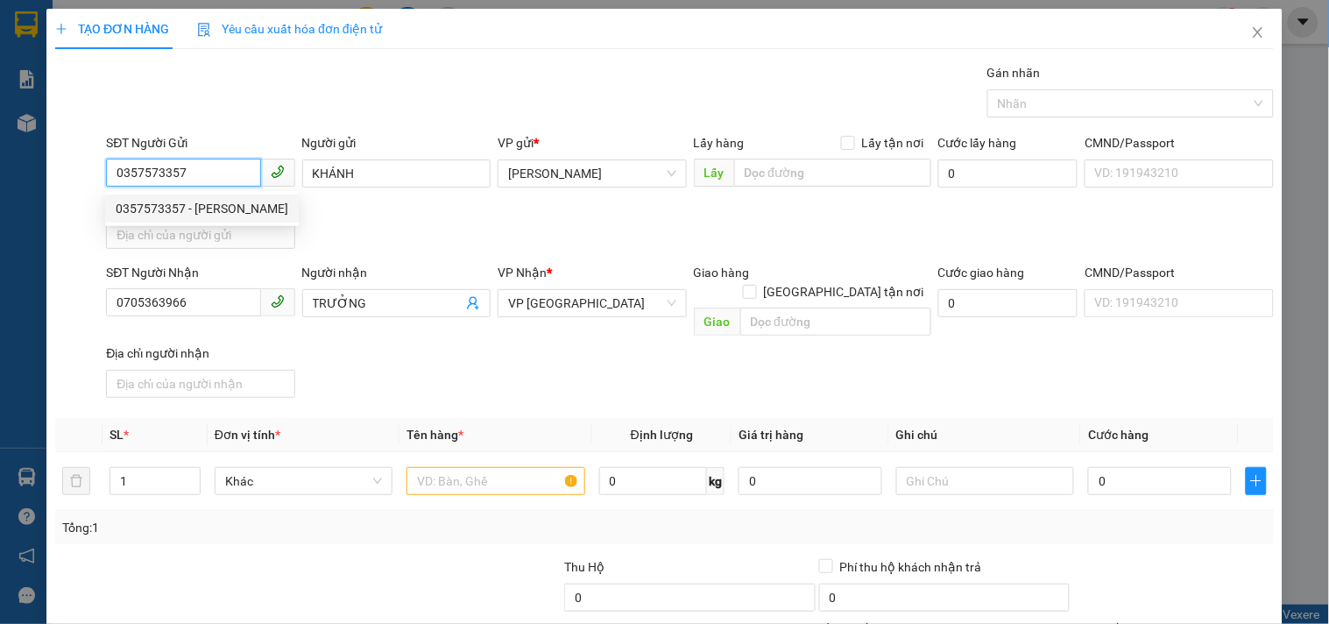
click at [216, 213] on div "0357573357 - KHÁNH" at bounding box center [202, 208] width 173 height 19
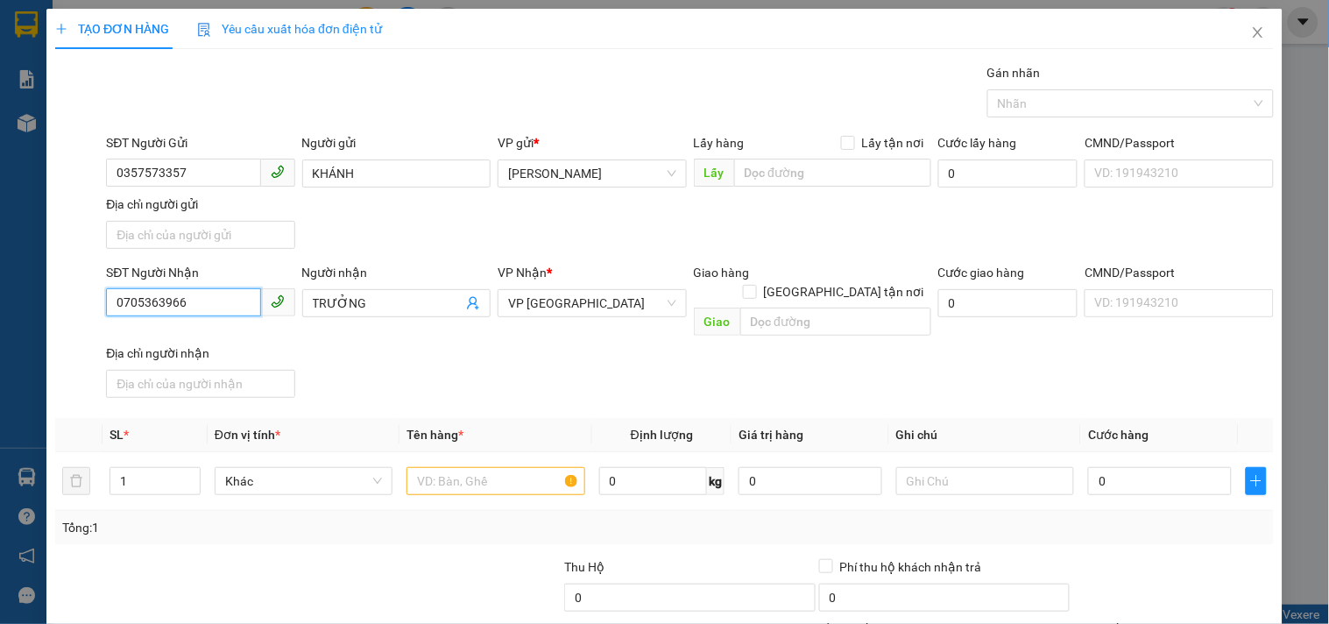
drag, startPoint x: 197, startPoint y: 309, endPoint x: 0, endPoint y: 426, distance: 229.0
click at [0, 413] on div "TẠO ĐƠN HÀNG Yêu cầu xuất hóa đơn điện tử Transit Pickup Surcharge Ids Transit …" at bounding box center [664, 312] width 1329 height 624
click at [165, 338] on div "0345638698" at bounding box center [199, 338] width 166 height 19
click at [318, 304] on input "Người nhận" at bounding box center [388, 302] width 150 height 19
drag, startPoint x: 453, startPoint y: 460, endPoint x: 404, endPoint y: 416, distance: 65.8
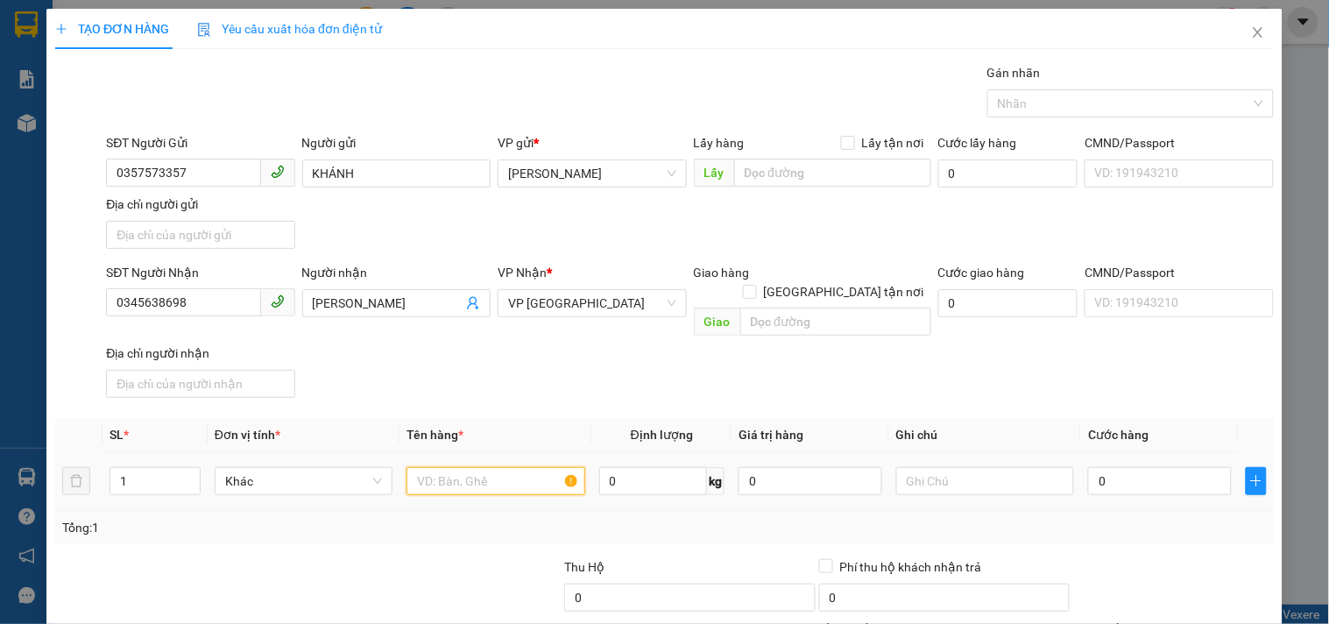
click at [451, 467] on input "text" at bounding box center [495, 481] width 178 height 28
click at [755, 285] on input "[GEOGRAPHIC_DATA] tận nơi" at bounding box center [749, 291] width 12 height 12
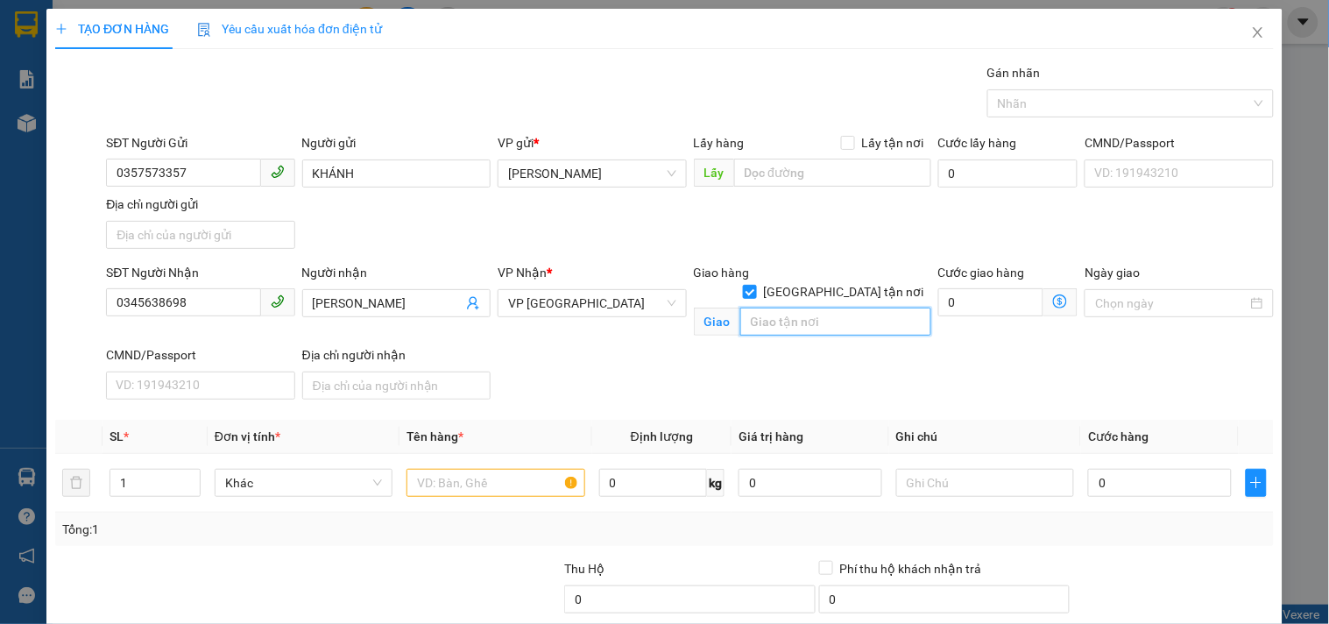
drag, startPoint x: 830, startPoint y: 300, endPoint x: 806, endPoint y: 308, distance: 24.9
click at [824, 307] on input "text" at bounding box center [835, 321] width 191 height 28
click at [535, 480] on input "text" at bounding box center [495, 483] width 178 height 28
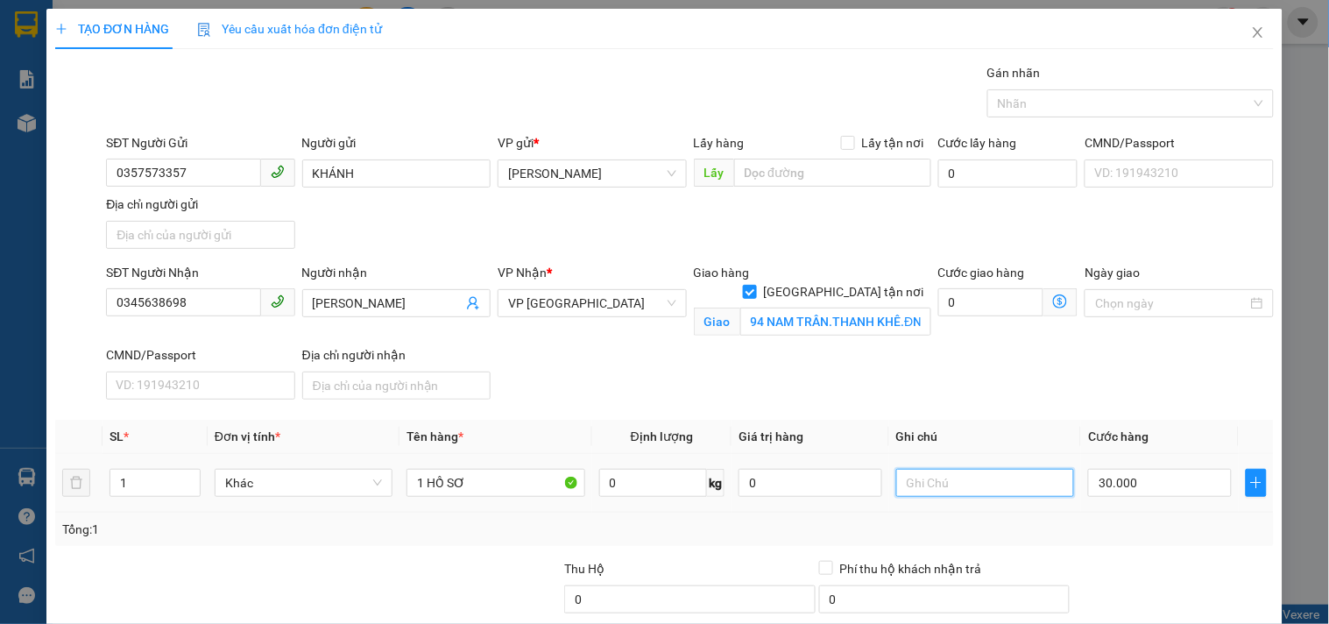
drag, startPoint x: 915, startPoint y: 479, endPoint x: 926, endPoint y: 477, distance: 10.7
click at [916, 477] on input "text" at bounding box center [985, 483] width 178 height 28
drag, startPoint x: 1153, startPoint y: 493, endPoint x: 1150, endPoint y: 399, distance: 93.8
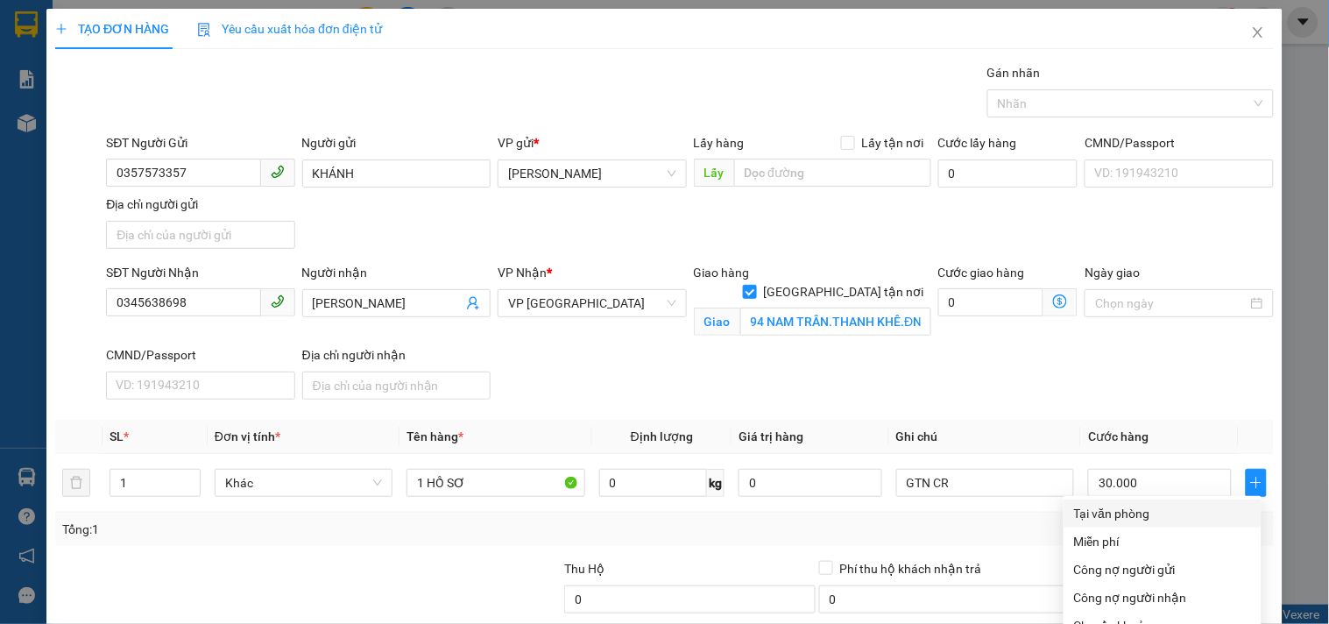
click at [1134, 504] on div "Tại văn phòng" at bounding box center [1162, 513] width 177 height 19
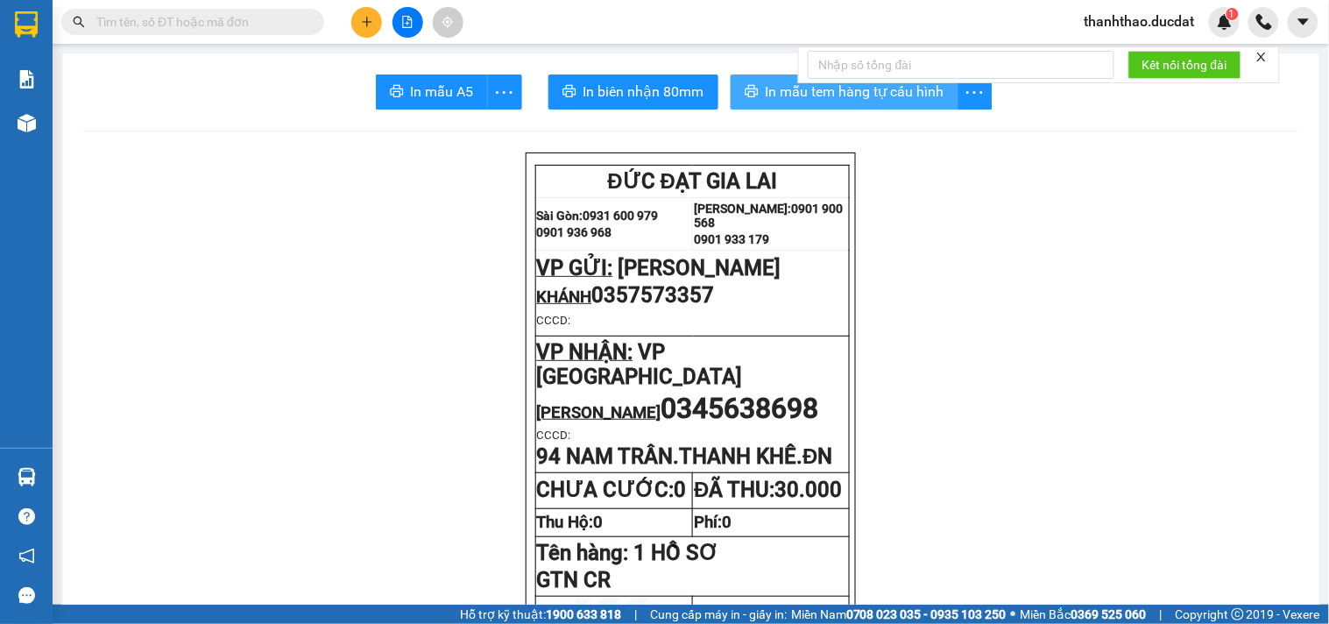
click at [766, 88] on span "In mẫu tem hàng tự cấu hình" at bounding box center [855, 92] width 179 height 22
click at [365, 31] on button at bounding box center [366, 22] width 31 height 31
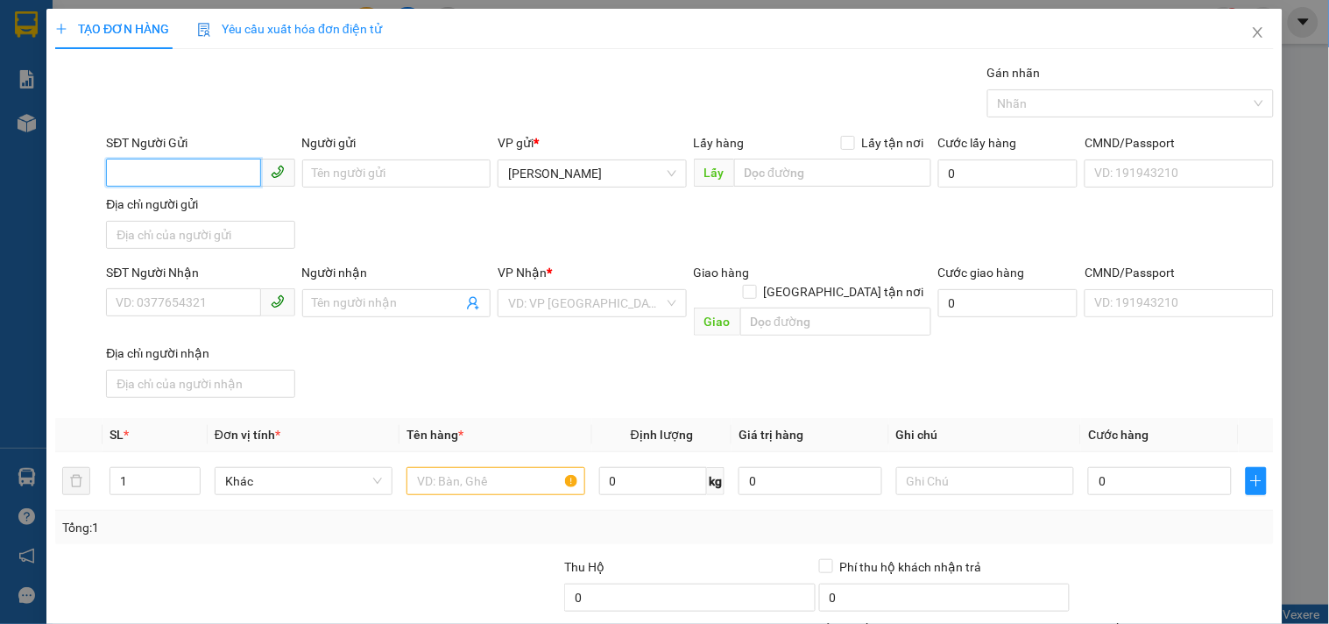
click at [184, 179] on input "SĐT Người Gửi" at bounding box center [183, 173] width 154 height 28
click at [205, 216] on div "0914168585 - chú khoát" at bounding box center [199, 208] width 166 height 19
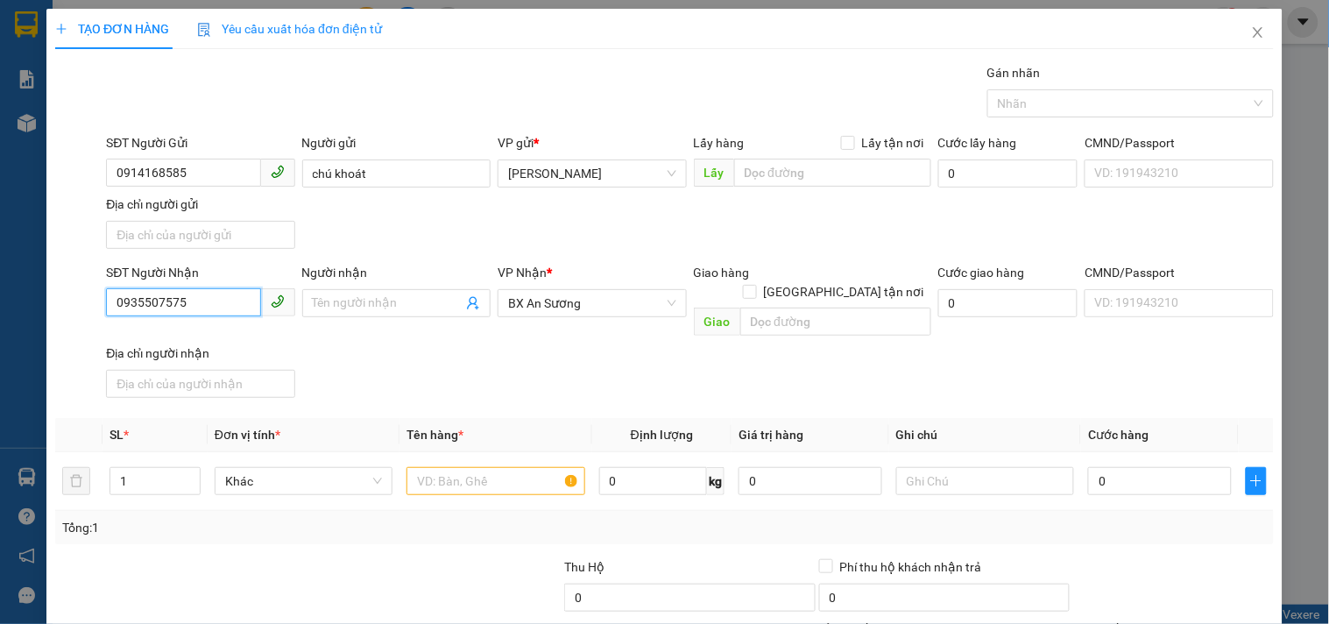
drag, startPoint x: 198, startPoint y: 305, endPoint x: 0, endPoint y: 352, distance: 203.6
click at [0, 351] on div "TẠO ĐƠN HÀNG Yêu cầu xuất hóa đơn điện tử Transit Pickup Surcharge Ids Transit …" at bounding box center [664, 312] width 1329 height 624
click at [225, 333] on div "0979756458" at bounding box center [199, 338] width 166 height 19
click at [439, 300] on input "Người nhận" at bounding box center [388, 302] width 150 height 19
click at [503, 467] on input "text" at bounding box center [495, 481] width 178 height 28
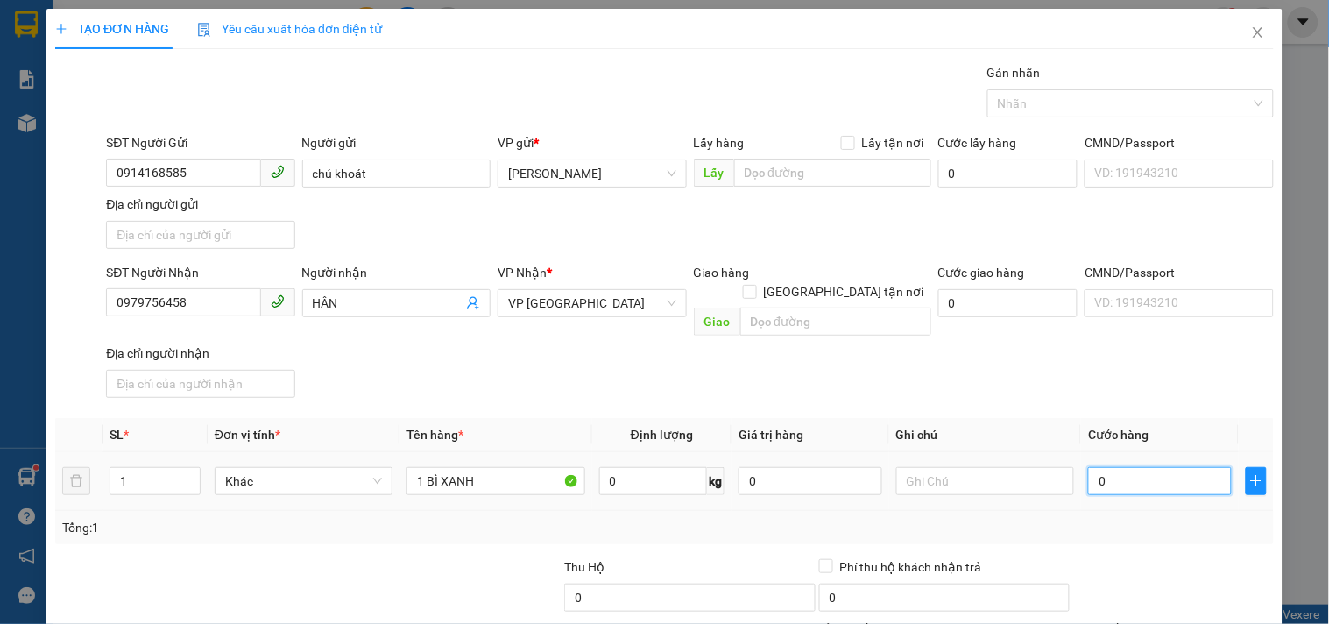
click at [1120, 467] on input "0" at bounding box center [1160, 481] width 144 height 28
click at [914, 468] on input "text" at bounding box center [985, 481] width 178 height 28
click at [475, 463] on div "1 BÌ XANH" at bounding box center [495, 480] width 178 height 35
click at [476, 467] on input "1 BÌ XANH" at bounding box center [495, 481] width 178 height 28
click at [237, 309] on input "0979756458" at bounding box center [183, 302] width 154 height 28
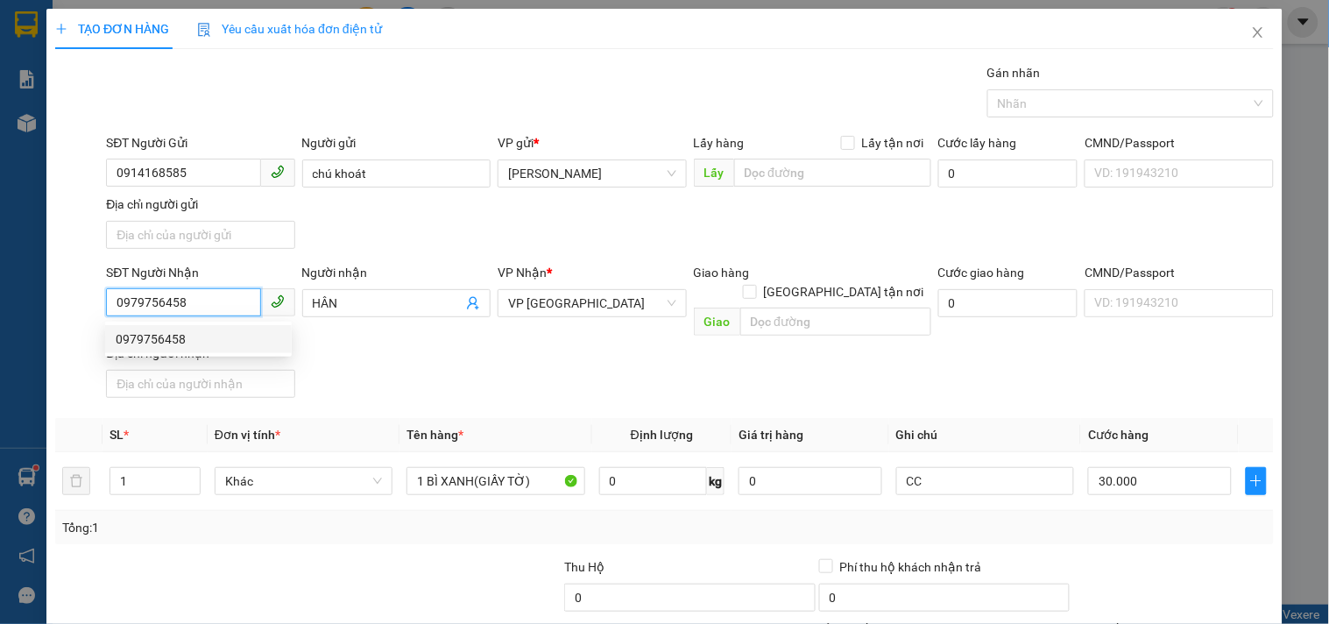
click at [177, 303] on input "0979756458" at bounding box center [183, 302] width 154 height 28
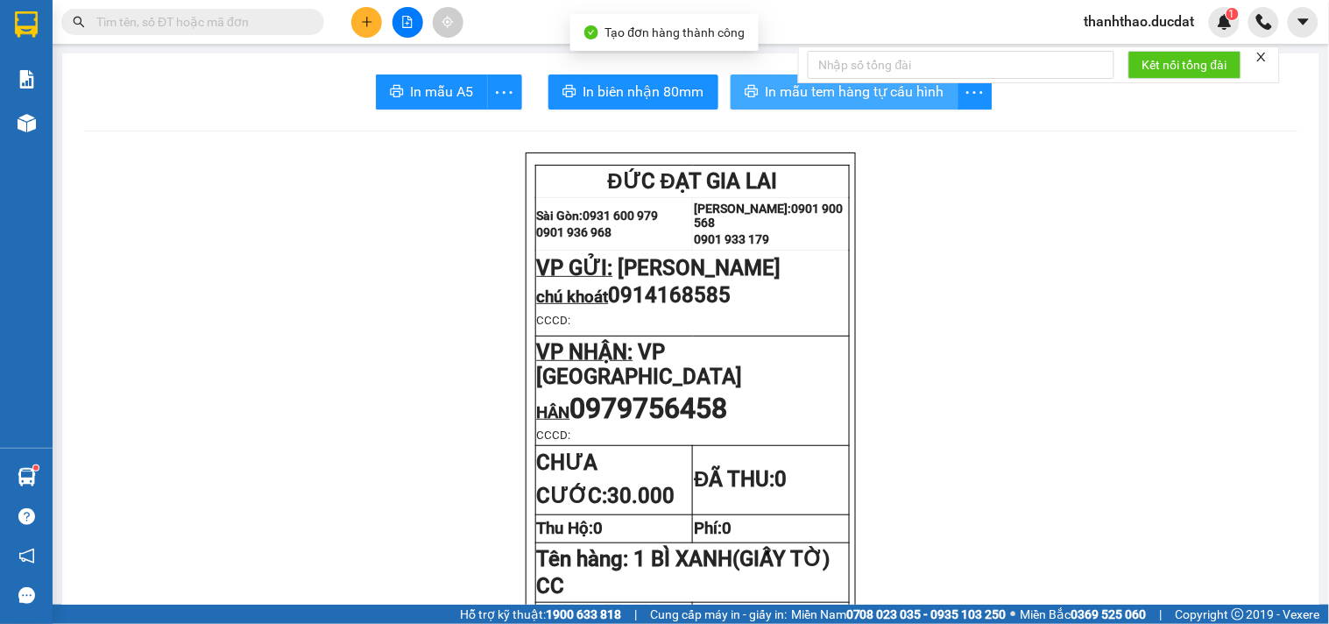
click at [777, 91] on span "In mẫu tem hàng tự cấu hình" at bounding box center [855, 92] width 179 height 22
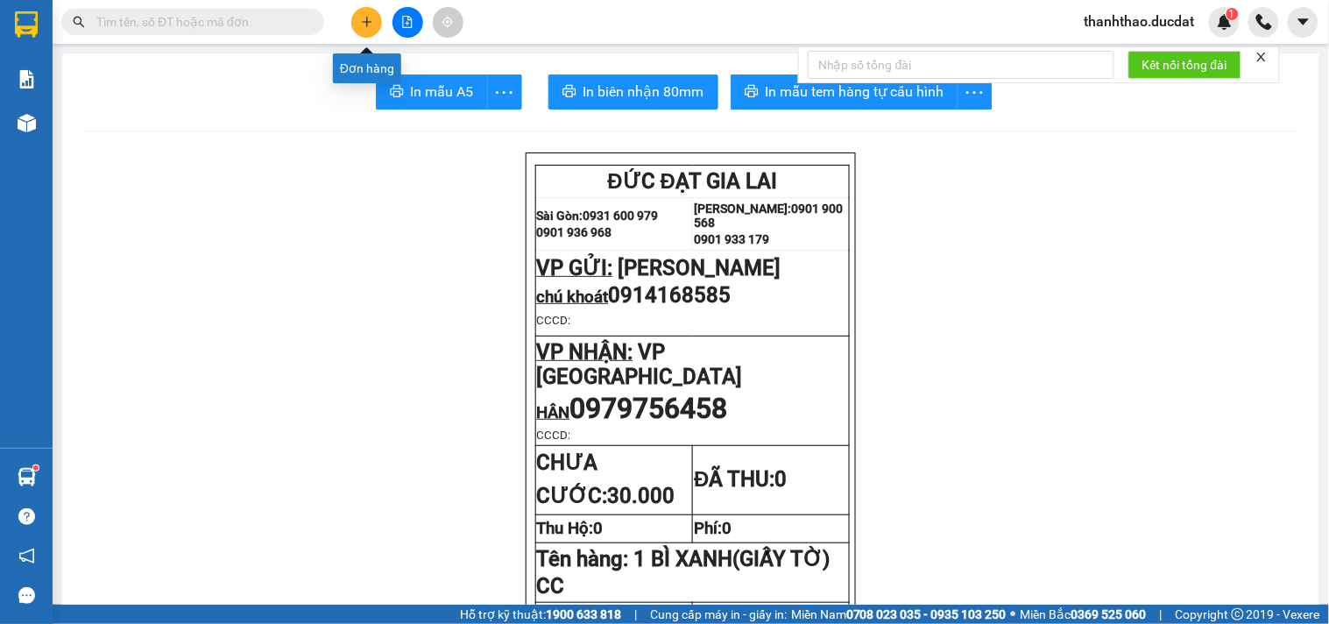
click at [364, 29] on button at bounding box center [366, 22] width 31 height 31
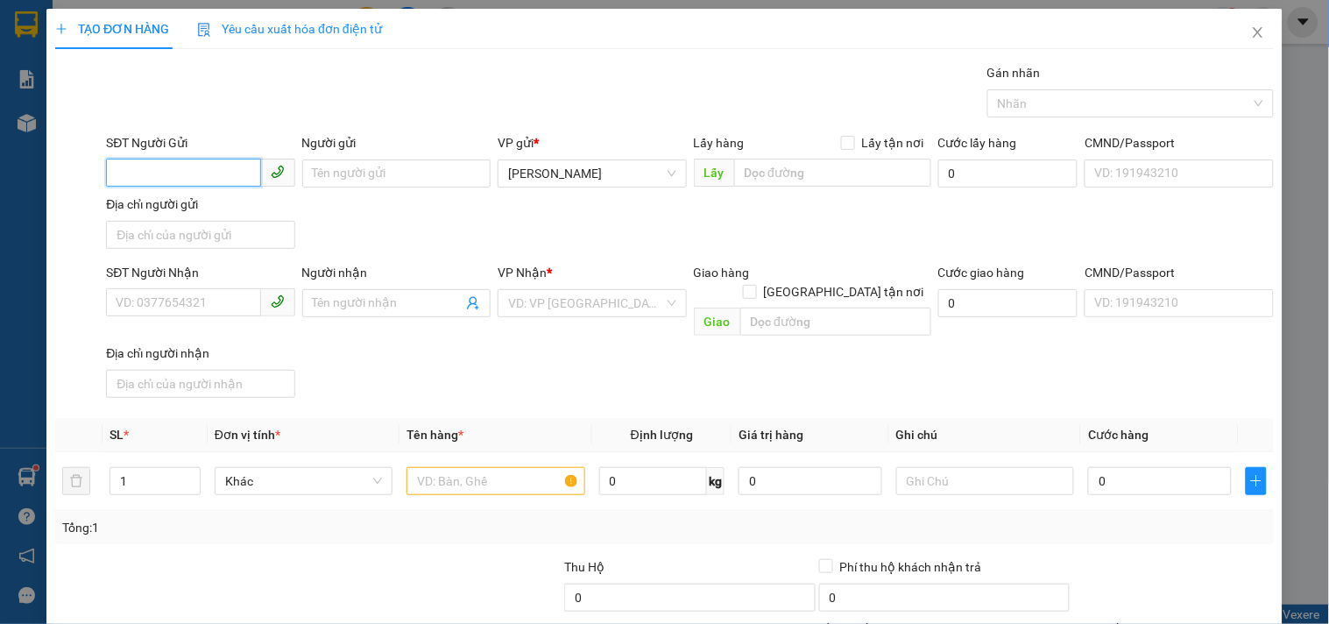
drag, startPoint x: 199, startPoint y: 166, endPoint x: 187, endPoint y: 162, distance: 12.2
click at [199, 164] on input "SĐT Người Gửi" at bounding box center [183, 173] width 154 height 28
click at [248, 207] on div "0949628008 - HUY VŨ" at bounding box center [202, 208] width 173 height 19
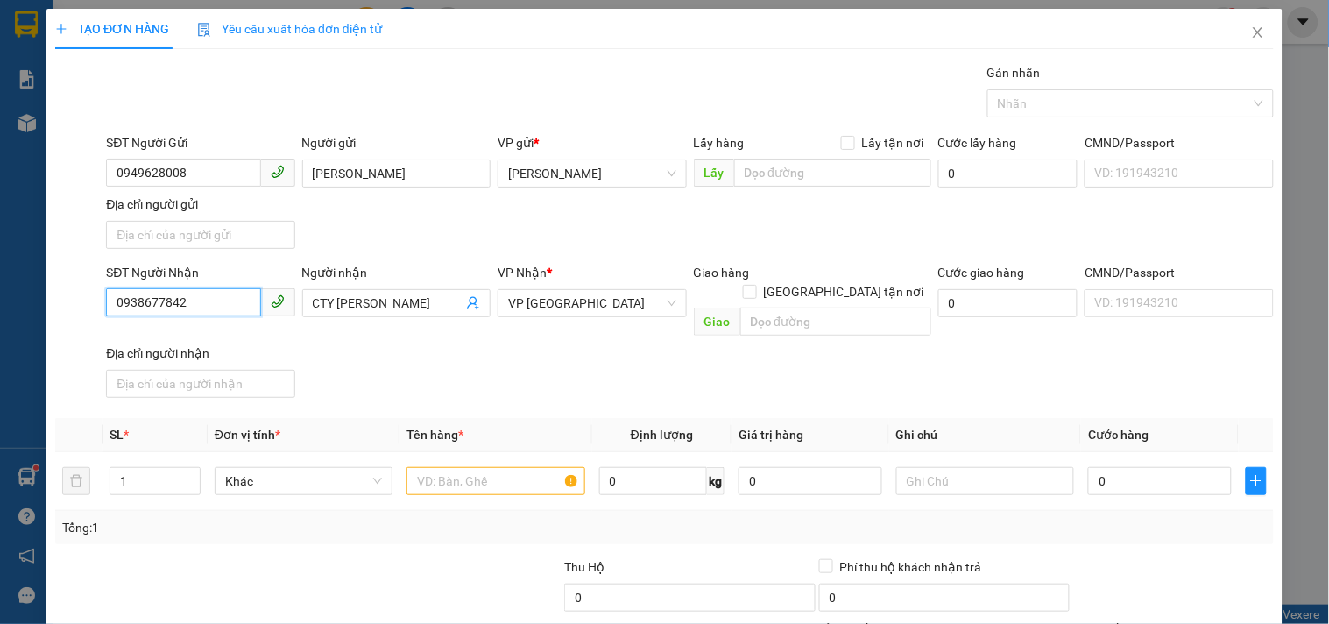
drag, startPoint x: 214, startPoint y: 310, endPoint x: 0, endPoint y: 282, distance: 215.6
click at [0, 269] on div "TẠO ĐƠN HÀNG Yêu cầu xuất hóa đơn điện tử Transit Pickup Surcharge Ids Transit …" at bounding box center [664, 312] width 1329 height 624
click at [189, 336] on div "0977843979 - CTY KIM PHÁT" at bounding box center [214, 338] width 197 height 19
click at [444, 469] on input "text" at bounding box center [495, 481] width 178 height 28
click at [1113, 377] on div "SĐT Người Nhận 0977843979 Người nhận CTY KIM PHÁT VP Nhận * VP Sài Gòn Giao hàn…" at bounding box center [689, 334] width 1175 height 142
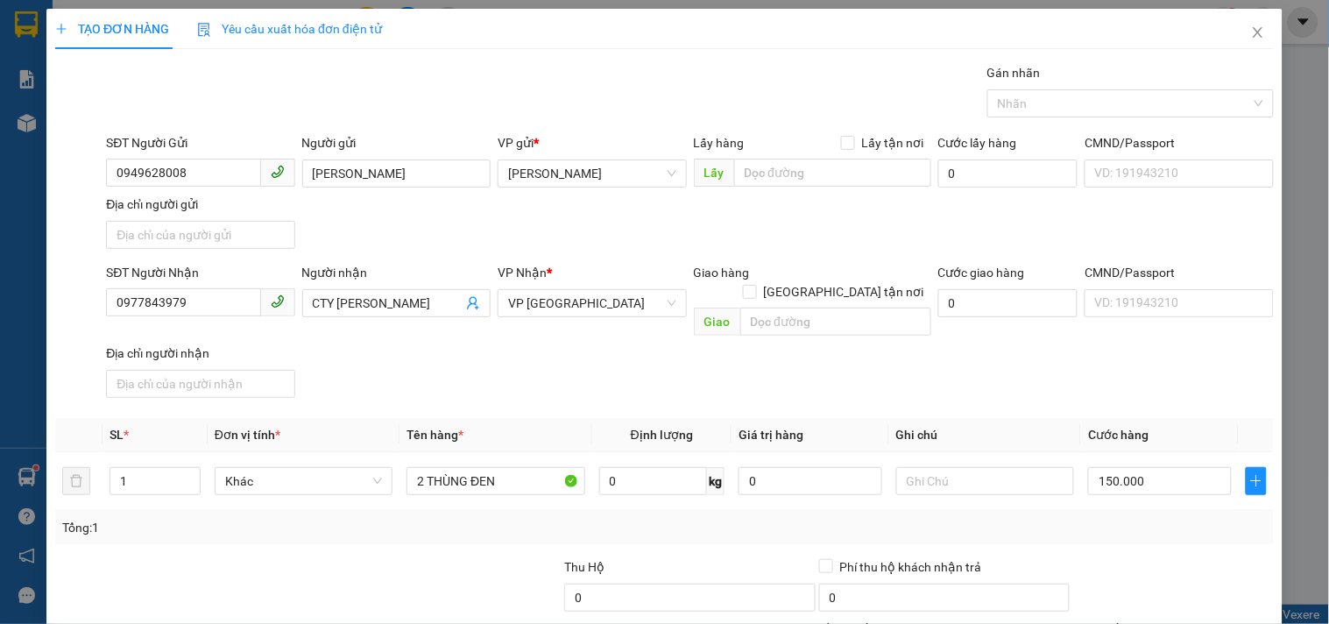
drag, startPoint x: 1150, startPoint y: 491, endPoint x: 1143, endPoint y: 477, distance: 15.7
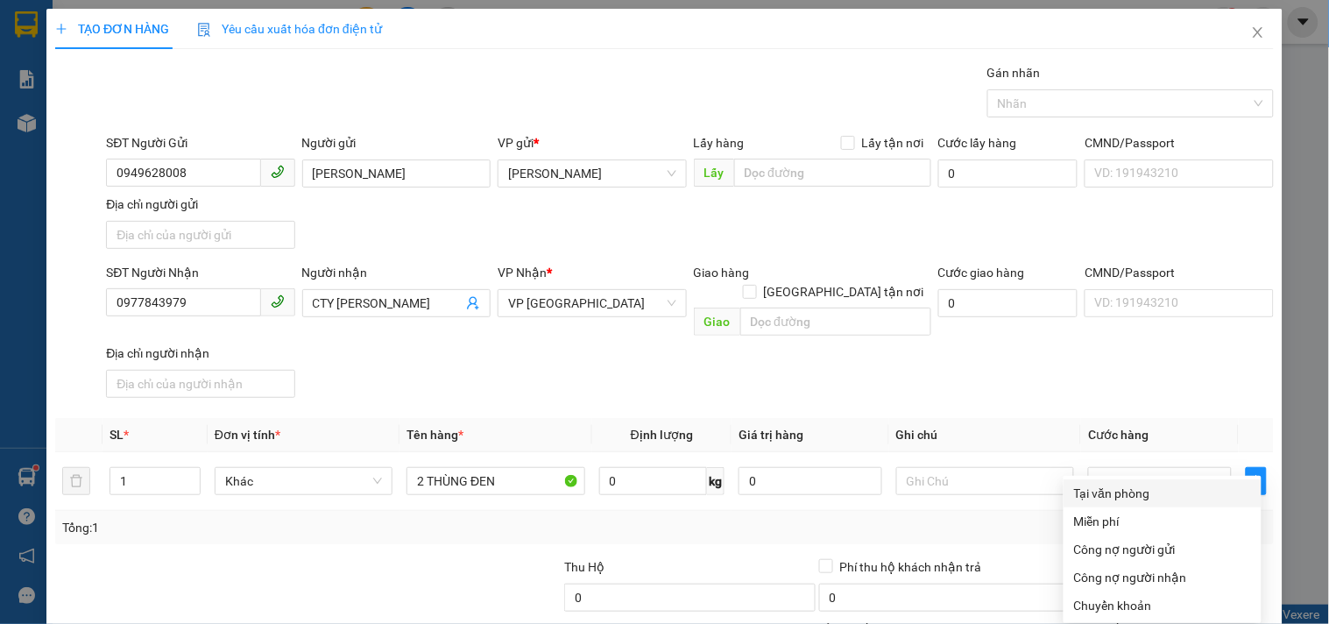
click at [1128, 484] on div "Tại văn phòng" at bounding box center [1162, 493] width 177 height 19
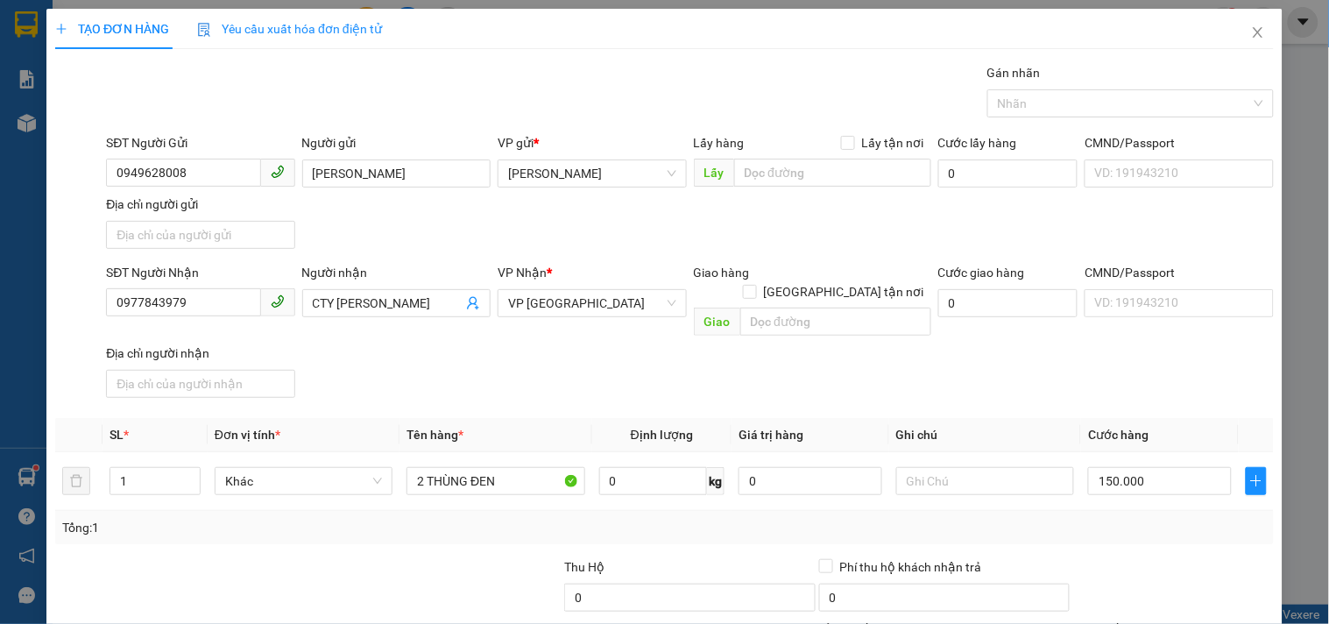
click at [1175, 596] on div "TẠO ĐƠN HÀNG Yêu cầu xuất hóa đơn điện tử Transit Pickup Surcharge Ids Transit …" at bounding box center [664, 389] width 1236 height 760
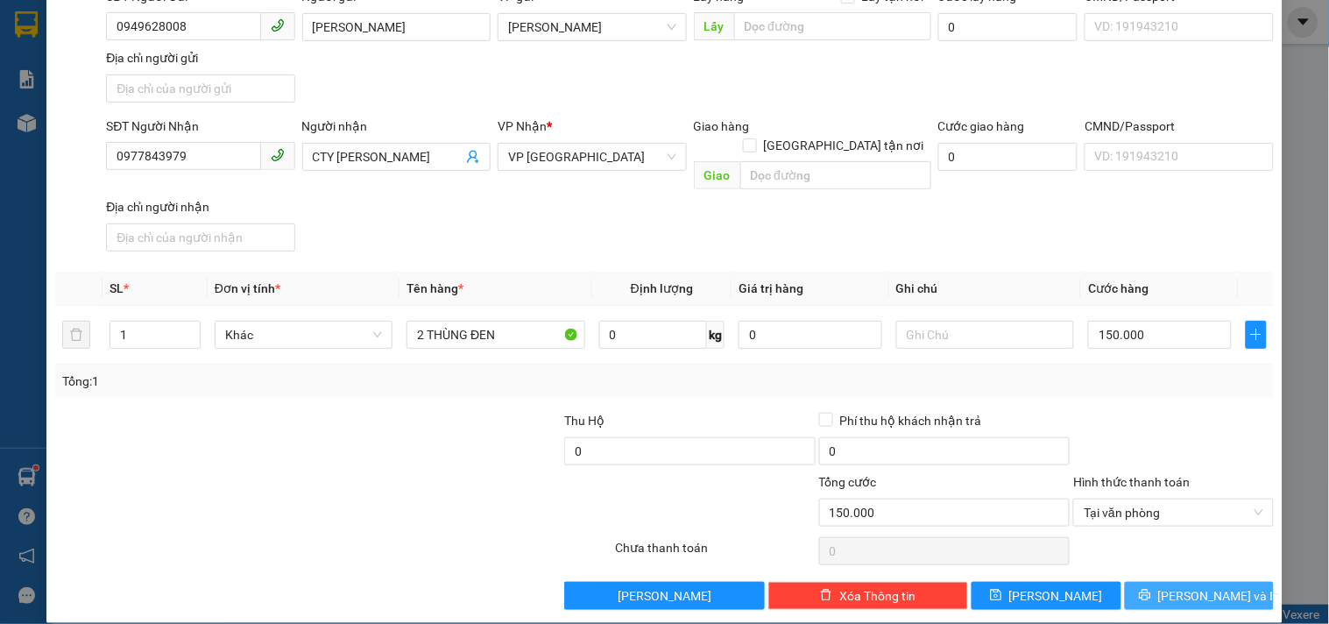
click at [1177, 586] on span "[PERSON_NAME] và In" at bounding box center [1219, 595] width 123 height 19
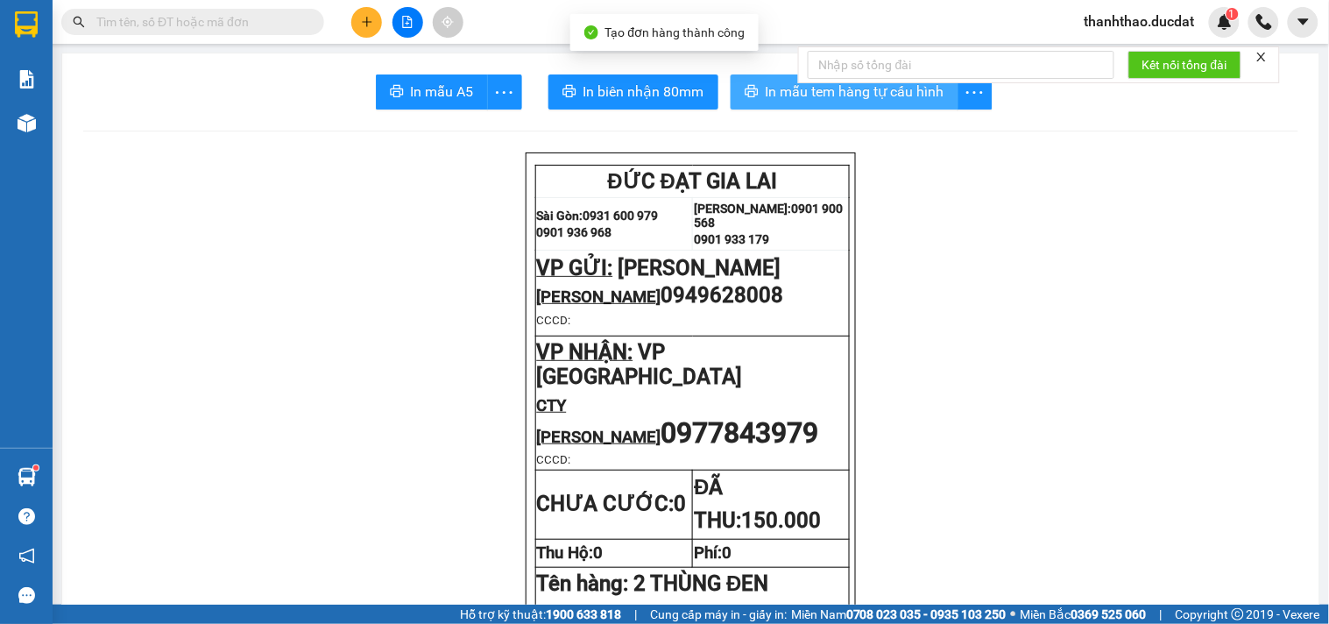
click at [766, 94] on span "In mẫu tem hàng tự cấu hình" at bounding box center [855, 92] width 179 height 22
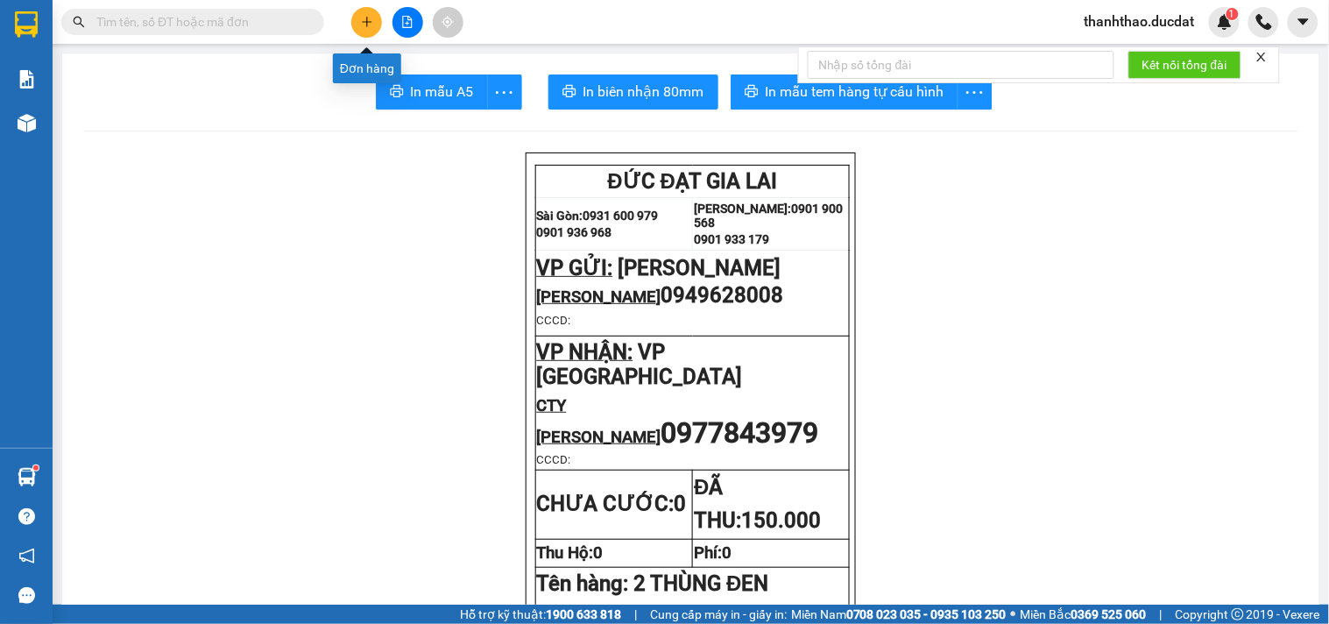
click at [369, 25] on icon "plus" at bounding box center [367, 22] width 12 height 12
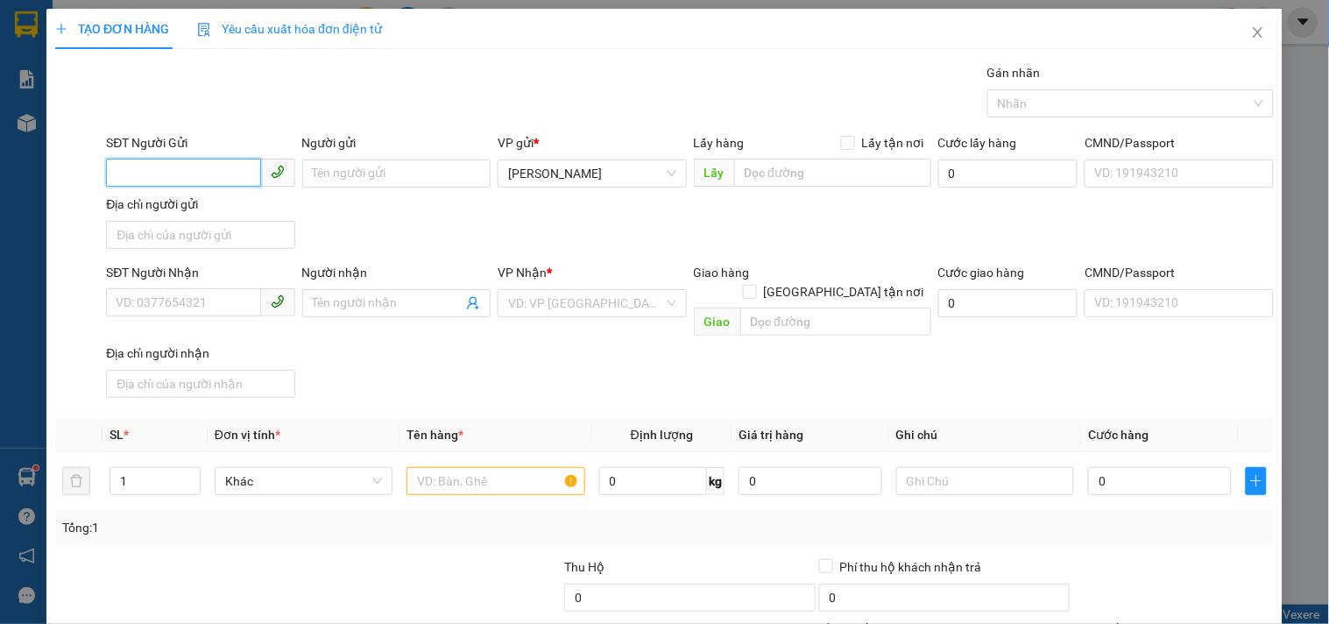
click at [216, 170] on input "SĐT Người Gửi" at bounding box center [183, 173] width 154 height 28
click at [390, 182] on input "Người gửi" at bounding box center [396, 173] width 188 height 28
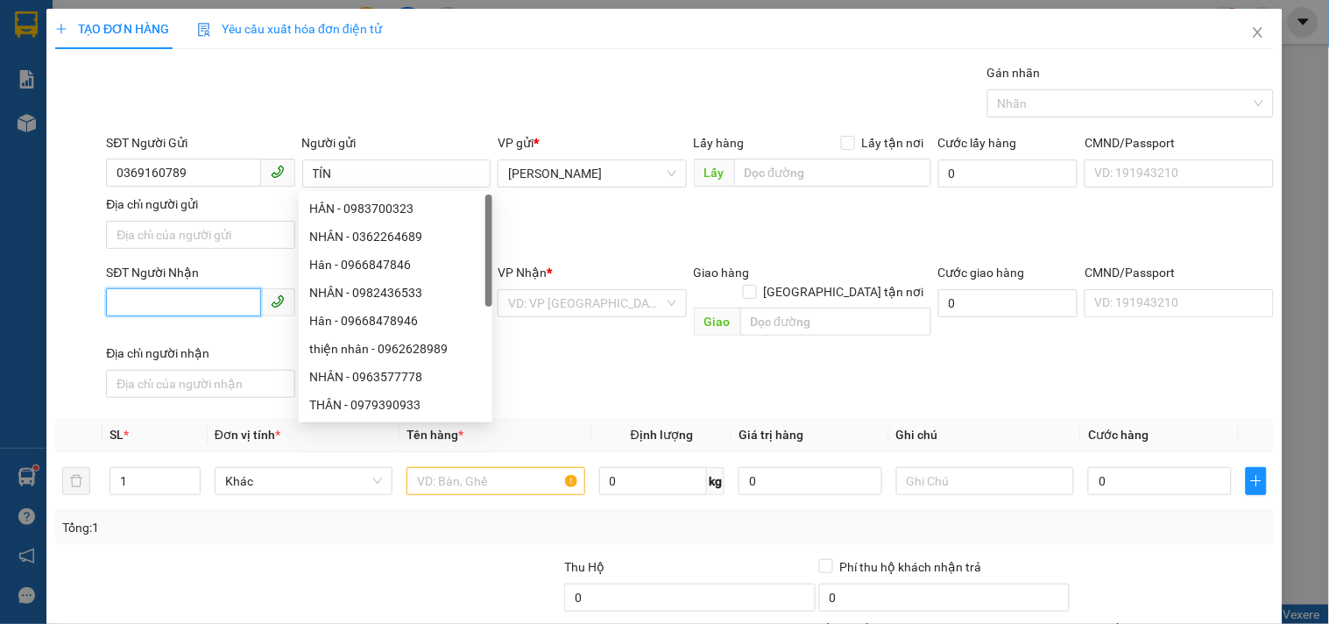
click at [167, 291] on input "SĐT Người Nhận" at bounding box center [183, 302] width 154 height 28
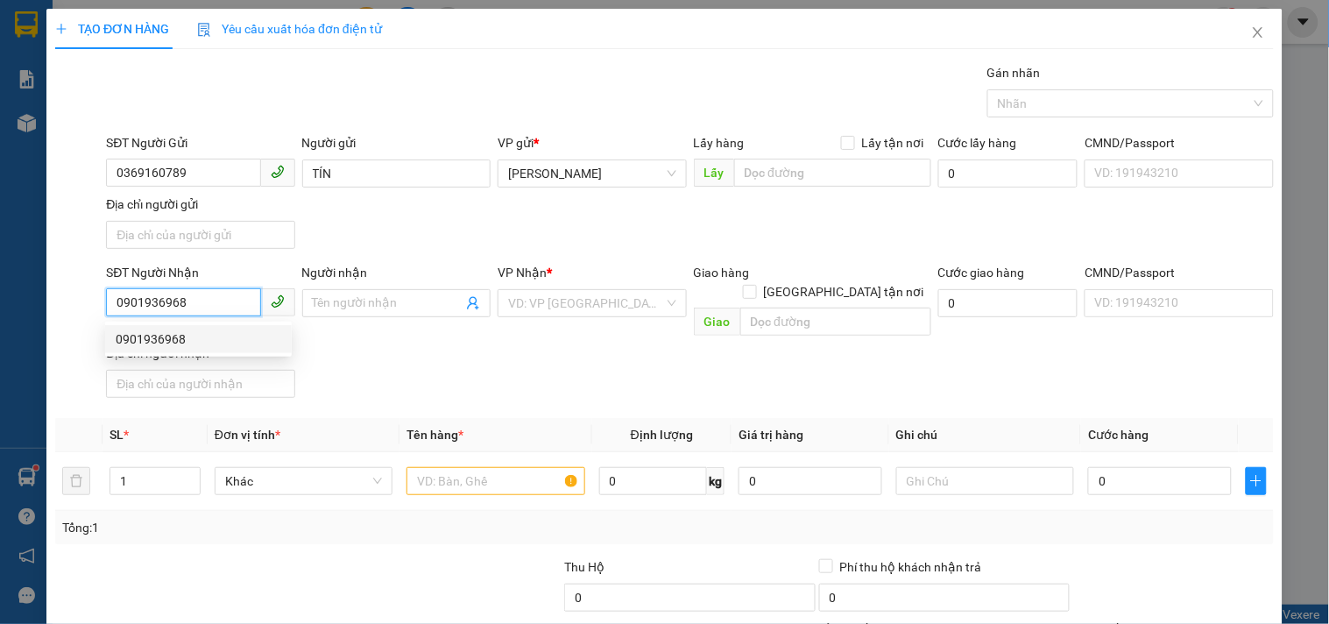
click at [153, 331] on div "0901936968" at bounding box center [199, 338] width 166 height 19
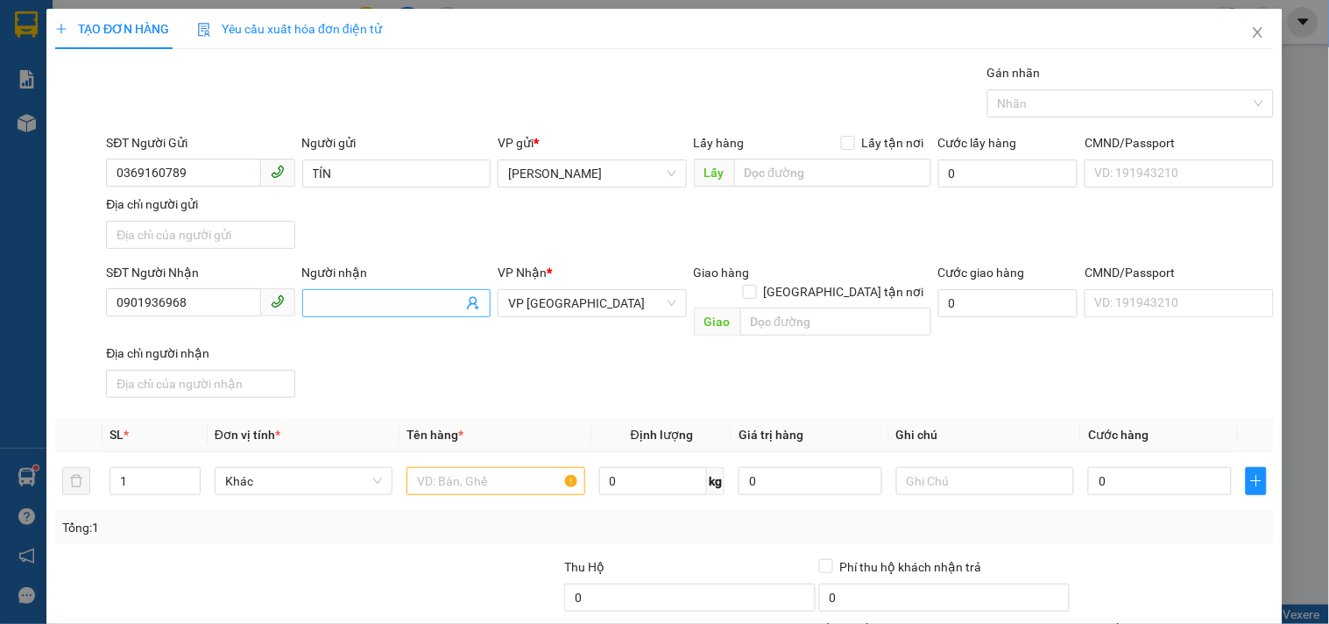
click at [378, 305] on input "Người nhận" at bounding box center [388, 302] width 150 height 19
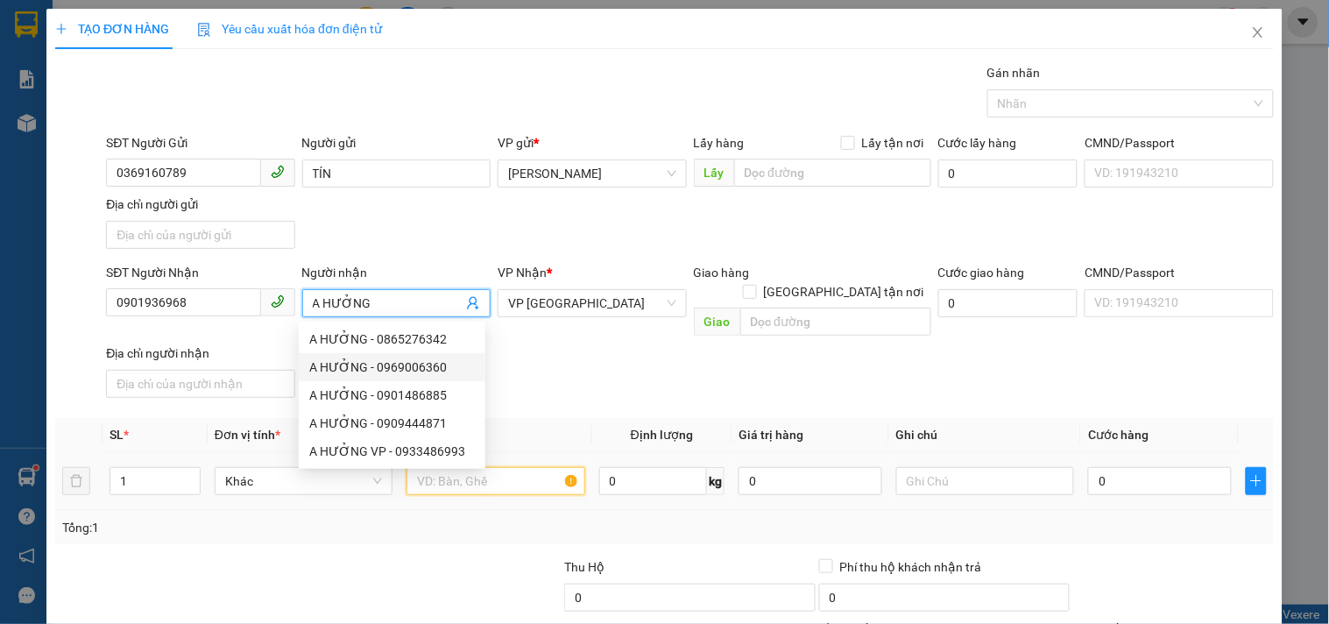
drag, startPoint x: 553, startPoint y: 451, endPoint x: 509, endPoint y: 429, distance: 49.0
click at [546, 467] on input "text" at bounding box center [495, 481] width 178 height 28
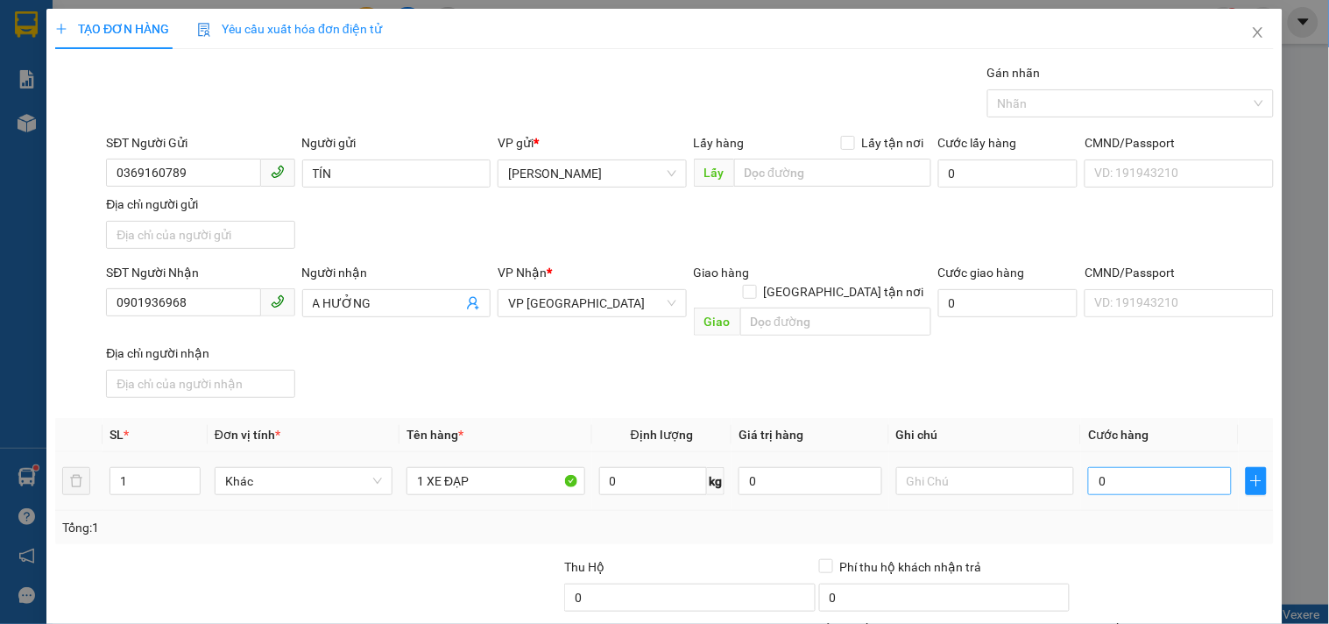
drag, startPoint x: 1123, startPoint y: 426, endPoint x: 1122, endPoint y: 456, distance: 30.7
click at [1122, 427] on th "Cước hàng" at bounding box center [1160, 435] width 158 height 34
drag, startPoint x: 1122, startPoint y: 456, endPoint x: 1121, endPoint y: 505, distance: 49.1
click at [1122, 467] on input "0" at bounding box center [1160, 481] width 144 height 28
click at [1034, 467] on input "text" at bounding box center [985, 481] width 178 height 28
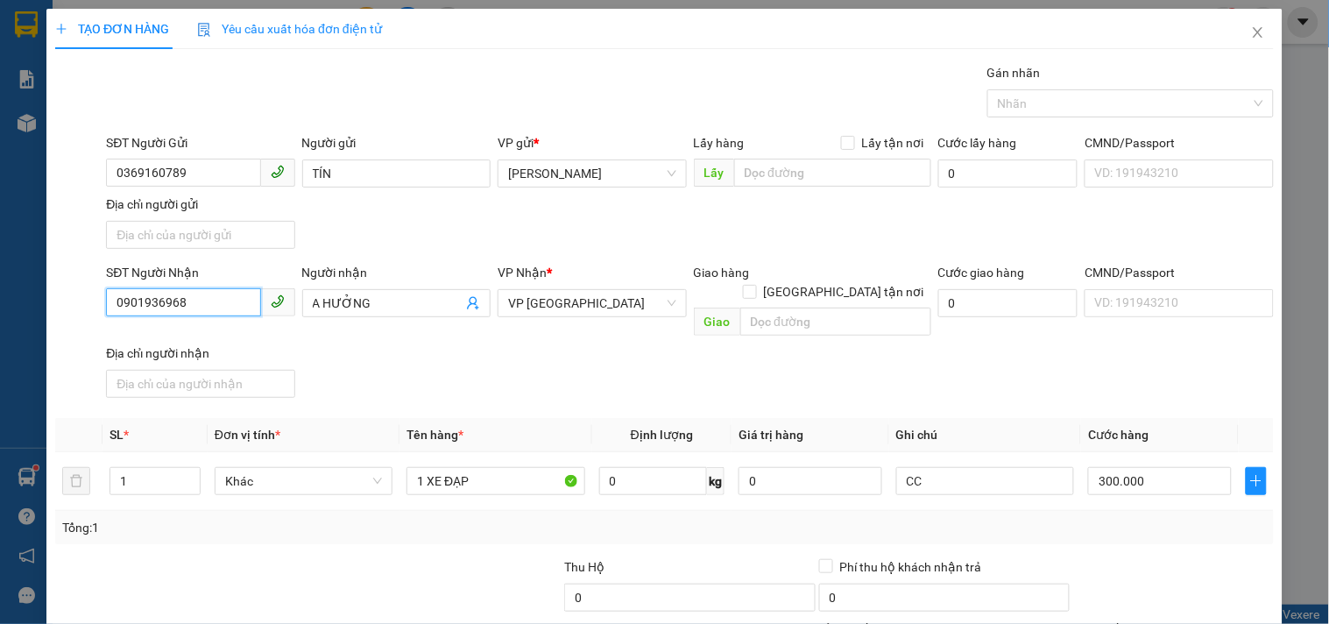
drag, startPoint x: 219, startPoint y: 292, endPoint x: 0, endPoint y: 281, distance: 219.3
click at [0, 281] on div "TẠO ĐƠN HÀNG Yêu cầu xuất hóa đơn điện tử Transit Pickup Surcharge Ids Transit …" at bounding box center [664, 312] width 1329 height 624
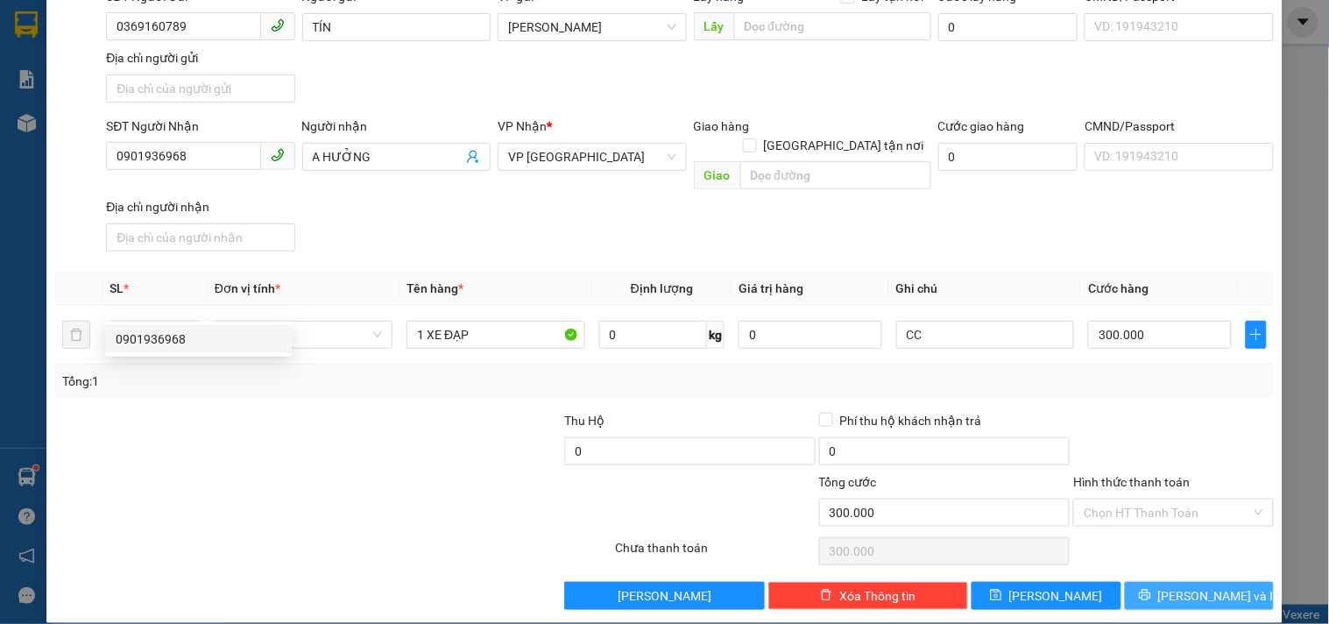
click at [1146, 582] on button "[PERSON_NAME] và In" at bounding box center [1199, 596] width 149 height 28
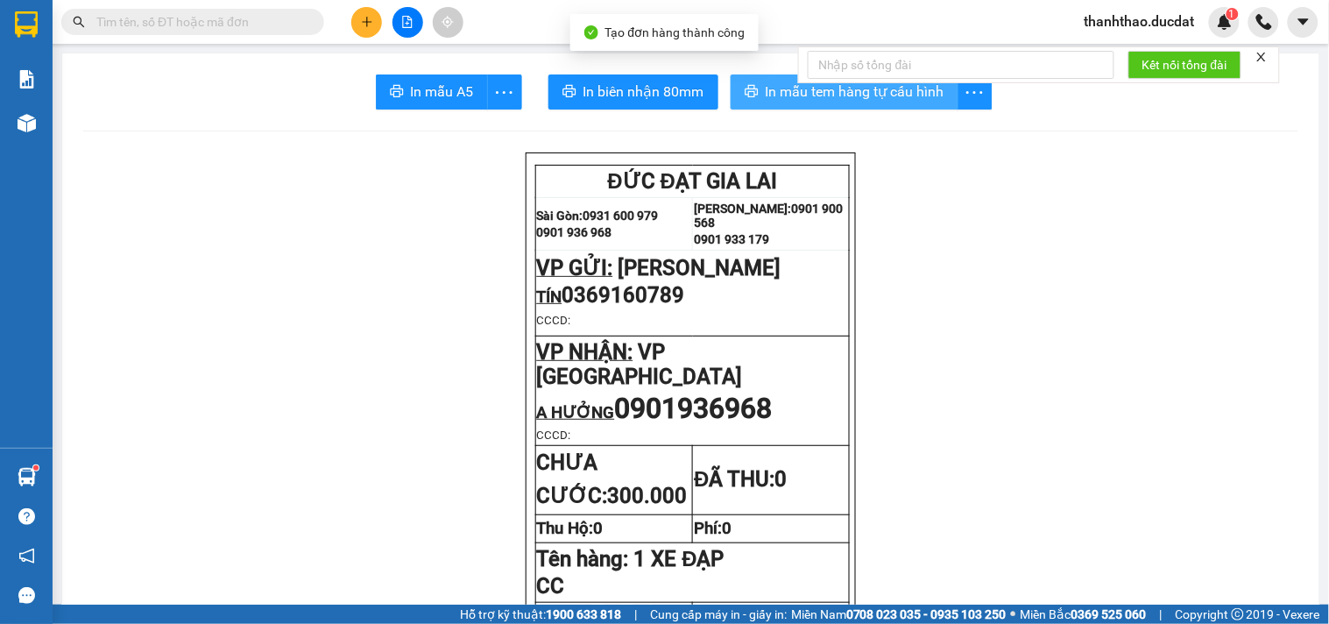
click at [790, 89] on span "In mẫu tem hàng tự cấu hình" at bounding box center [855, 92] width 179 height 22
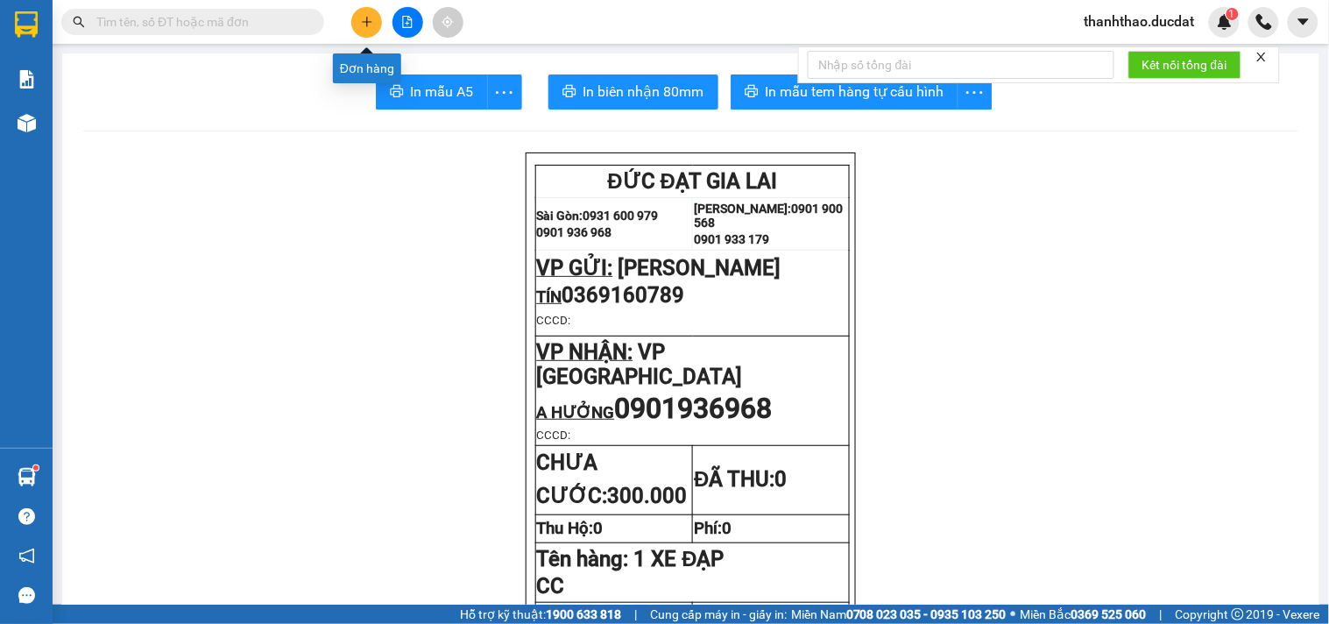
click at [369, 14] on button at bounding box center [366, 22] width 31 height 31
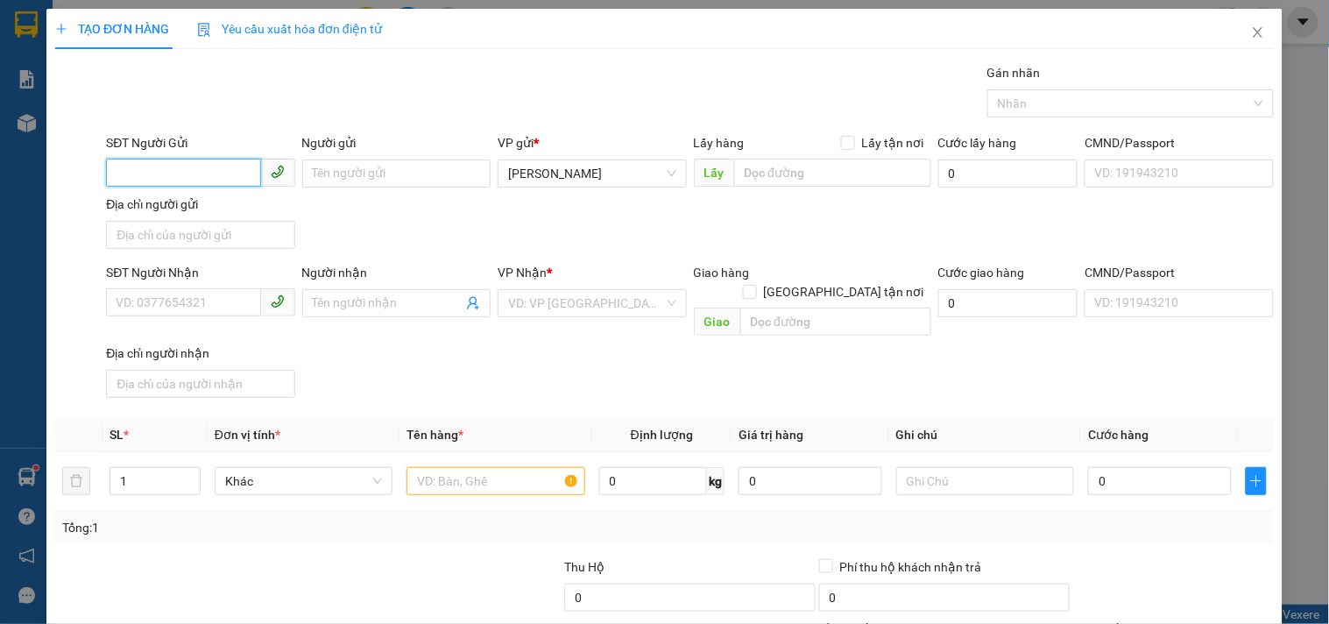
click at [214, 178] on input "SĐT Người Gửi" at bounding box center [183, 173] width 154 height 28
click at [178, 209] on div "0986233952 - THÚY THẢO" at bounding box center [202, 208] width 173 height 19
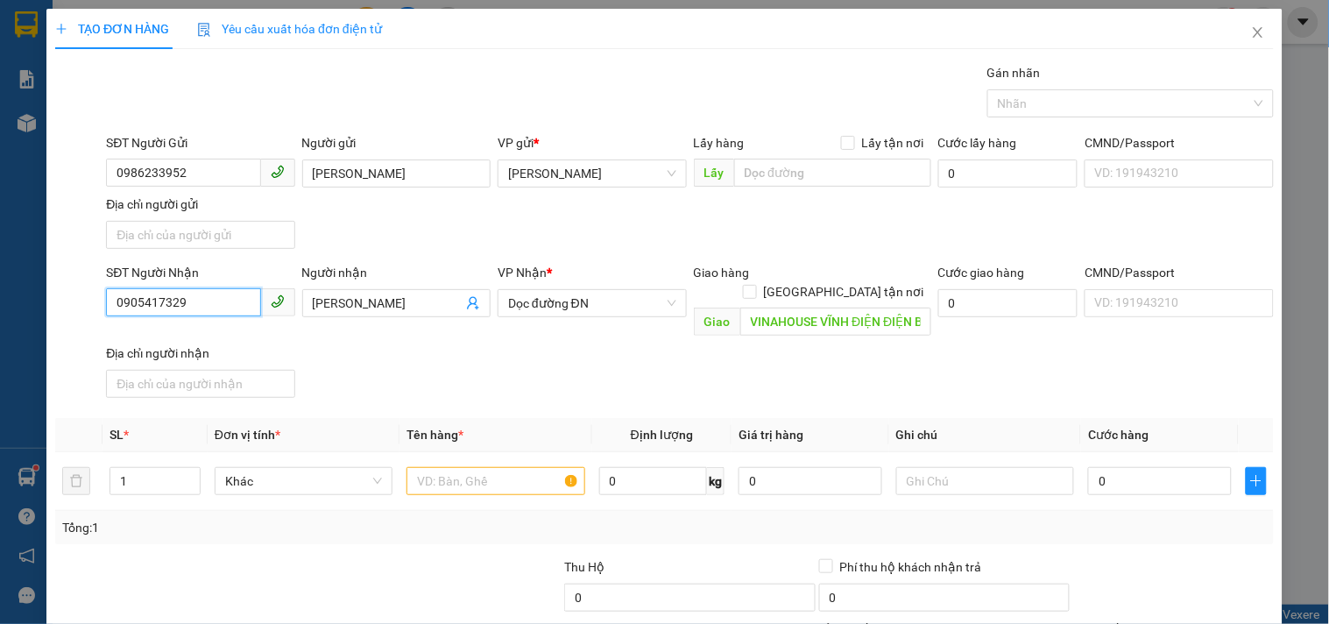
drag, startPoint x: 228, startPoint y: 301, endPoint x: 0, endPoint y: 350, distance: 233.0
click at [0, 349] on div "TẠO ĐƠN HÀNG Yêu cầu xuất hóa đơn điện tử Transit Pickup Surcharge Ids Transit …" at bounding box center [664, 312] width 1329 height 624
click at [239, 343] on div "0988100758 - LÂM" at bounding box center [199, 338] width 166 height 19
click at [505, 467] on input "text" at bounding box center [495, 481] width 178 height 28
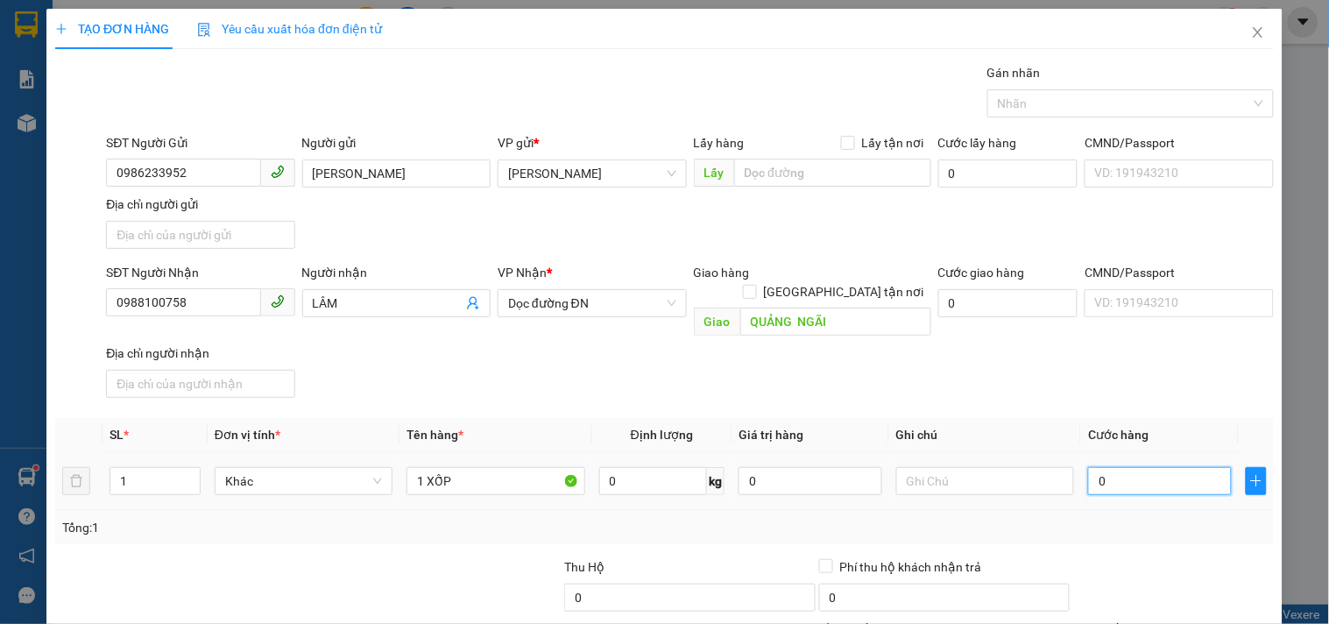
drag, startPoint x: 1130, startPoint y: 465, endPoint x: 1113, endPoint y: 462, distance: 17.0
click at [1128, 467] on input "0" at bounding box center [1160, 481] width 144 height 28
click at [1085, 379] on div "SĐT Người Nhận 0988100758 Người nhận LÂM VP Nhận * Dọc đường ĐN Giao hàng Giao …" at bounding box center [689, 334] width 1175 height 142
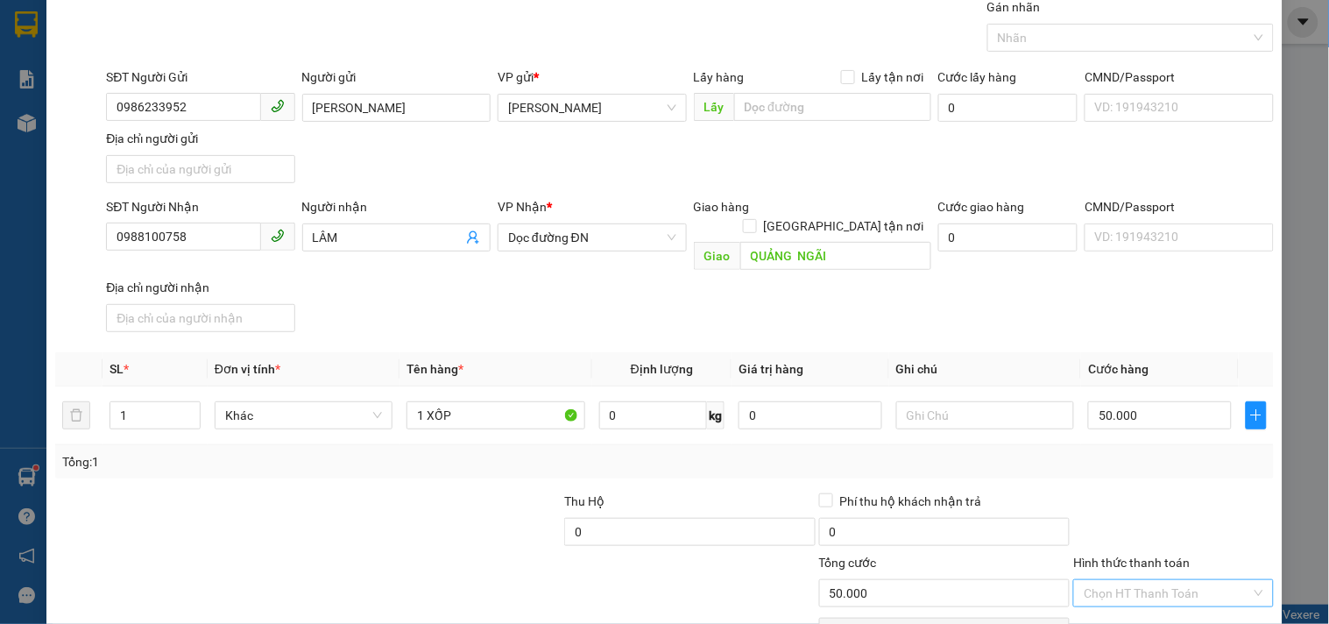
scroll to position [146, 0]
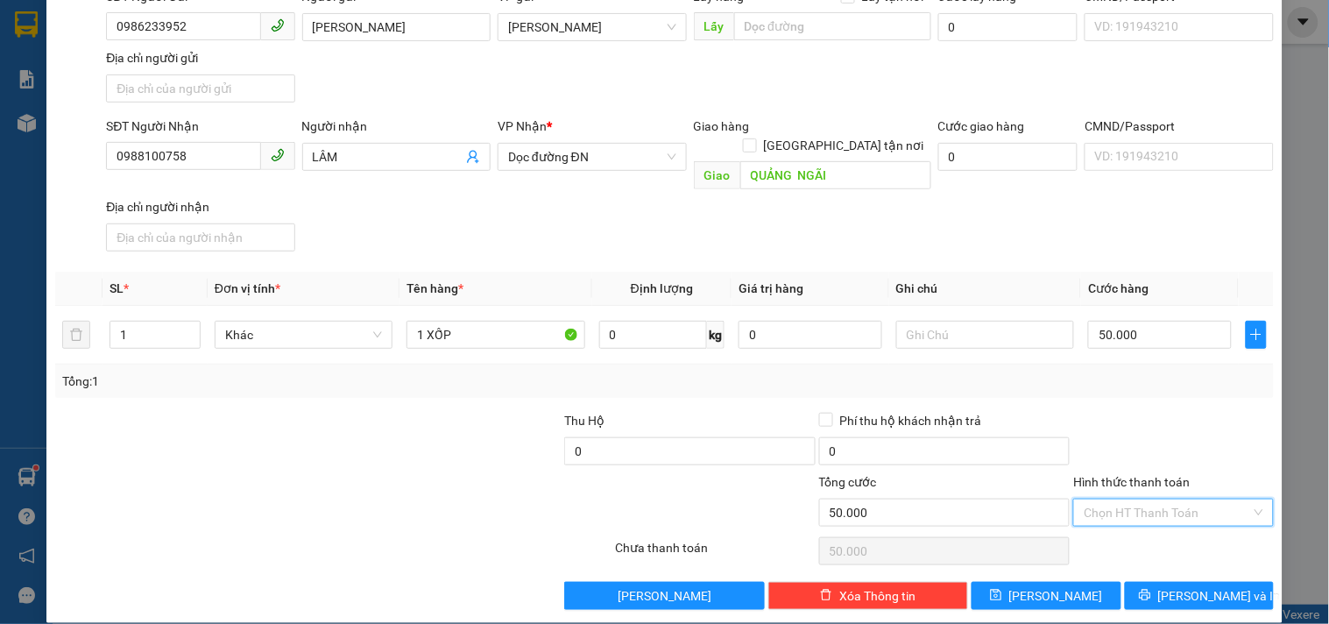
click at [1144, 499] on input "Hình thức thanh toán" at bounding box center [1167, 512] width 166 height 26
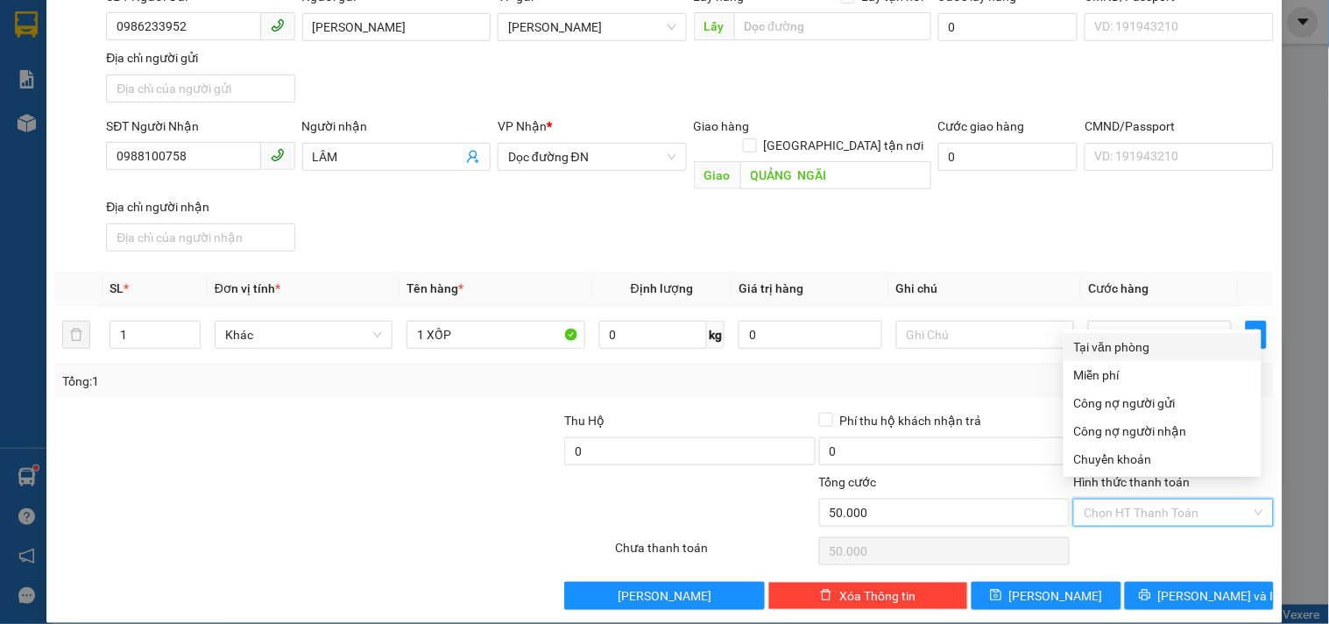
click at [1126, 353] on div "Tại văn phòng" at bounding box center [1162, 346] width 177 height 19
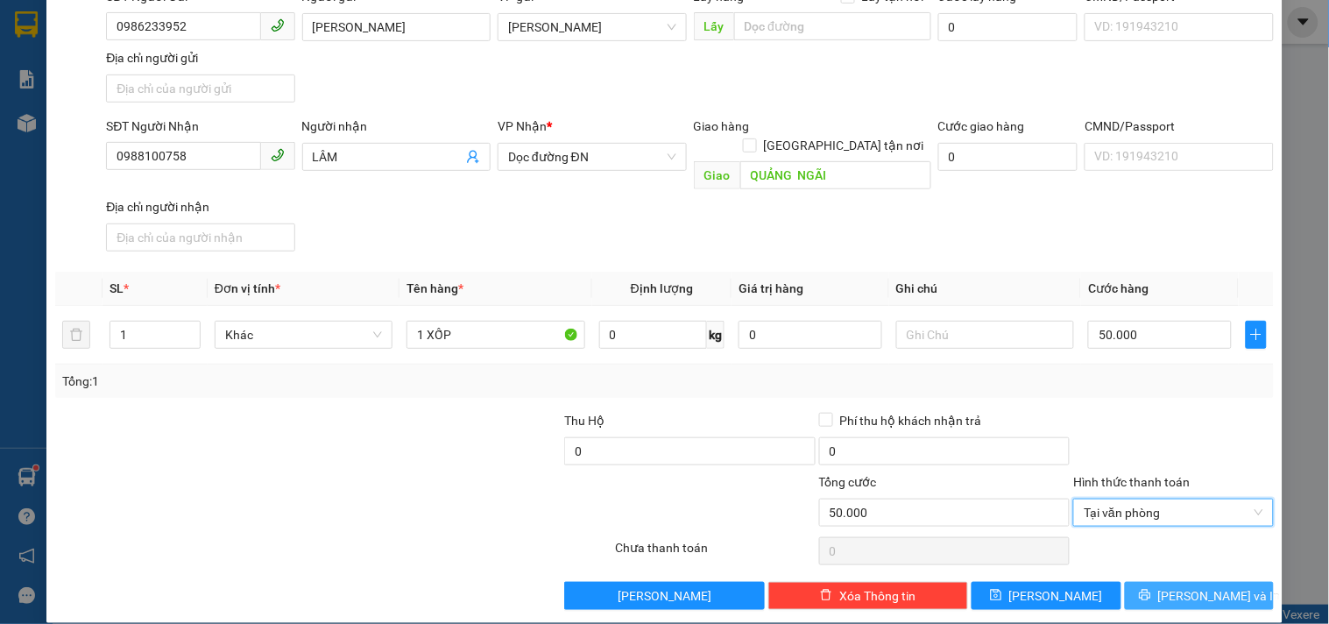
click at [1144, 582] on button "[PERSON_NAME] và In" at bounding box center [1199, 596] width 149 height 28
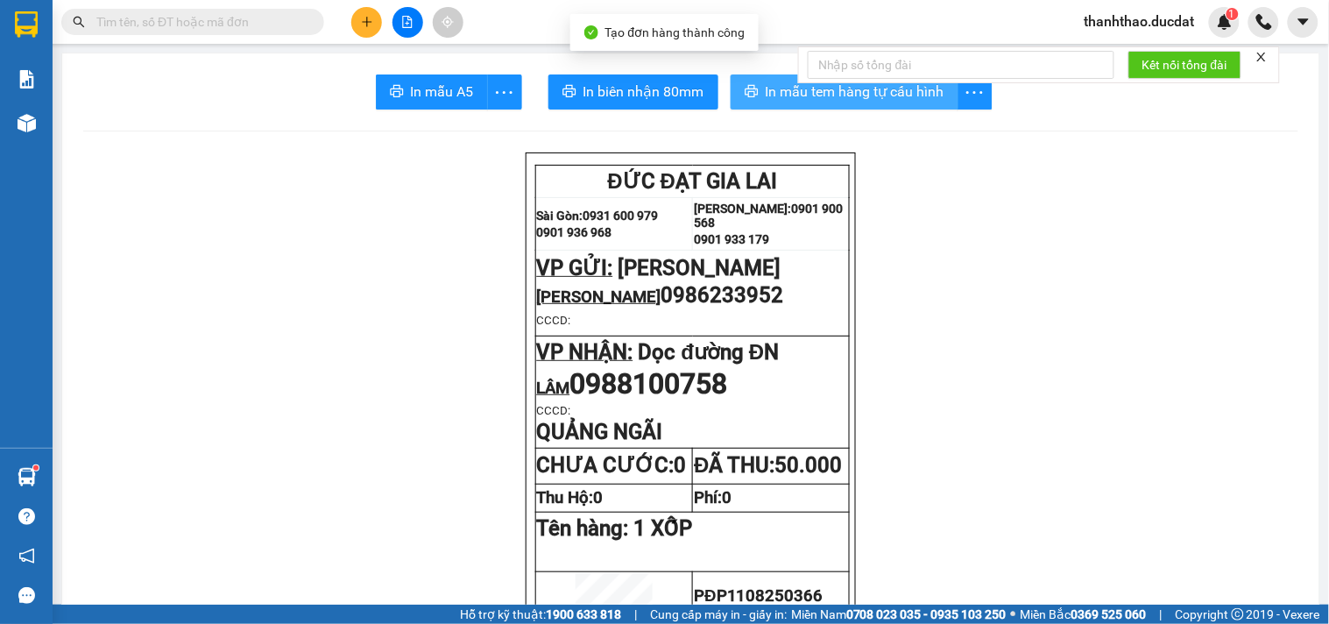
click at [774, 90] on span "In mẫu tem hàng tự cấu hình" at bounding box center [855, 92] width 179 height 22
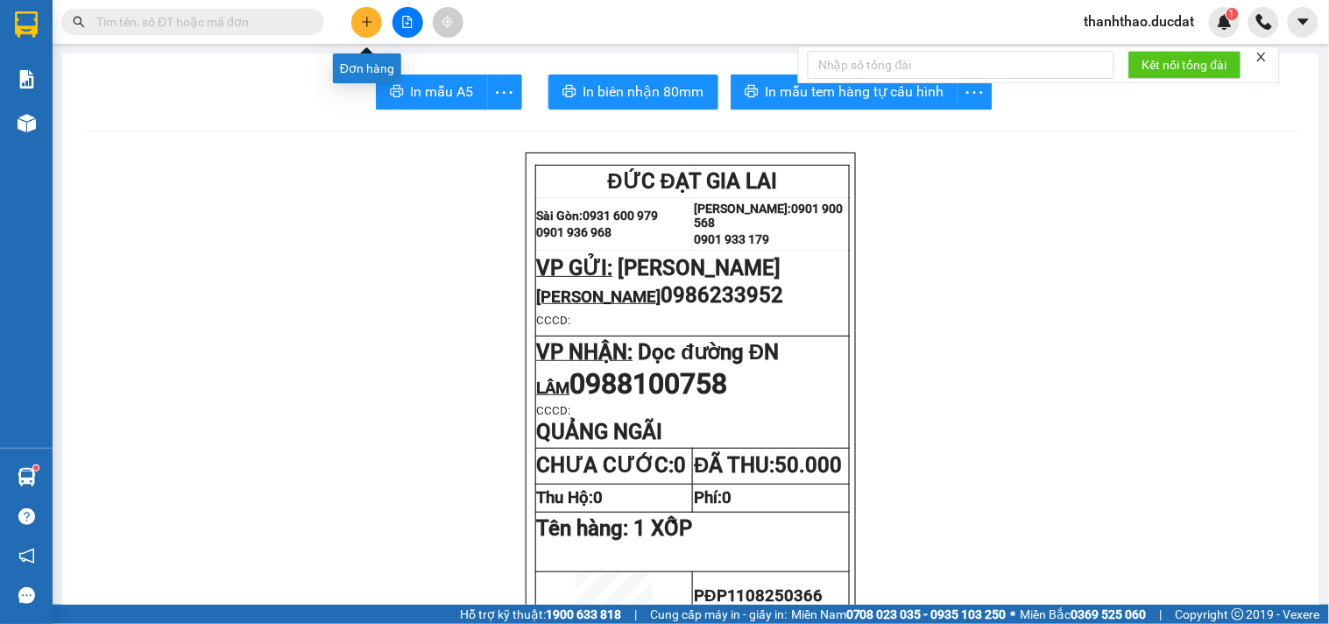
click at [361, 21] on icon "plus" at bounding box center [367, 22] width 12 height 12
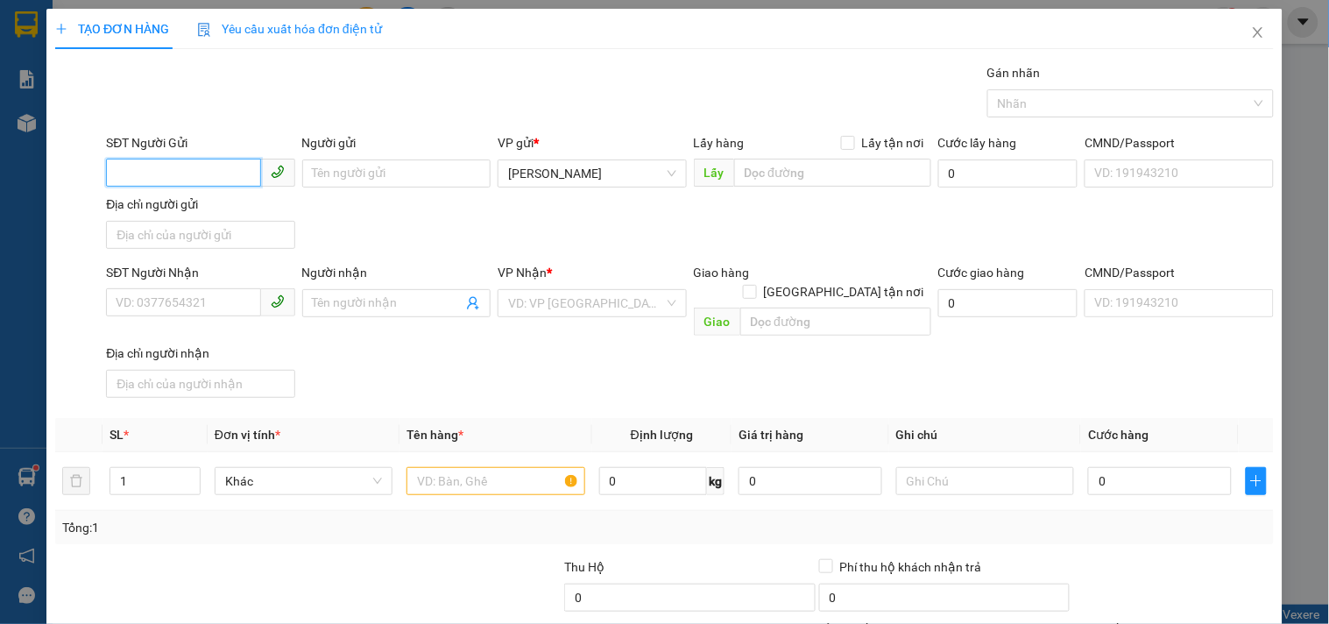
drag, startPoint x: 201, startPoint y: 166, endPoint x: 180, endPoint y: 158, distance: 22.8
click at [193, 161] on input "SĐT Người Gửi" at bounding box center [183, 173] width 154 height 28
click at [193, 210] on div "0326333083 - HIỀN" at bounding box center [199, 208] width 166 height 19
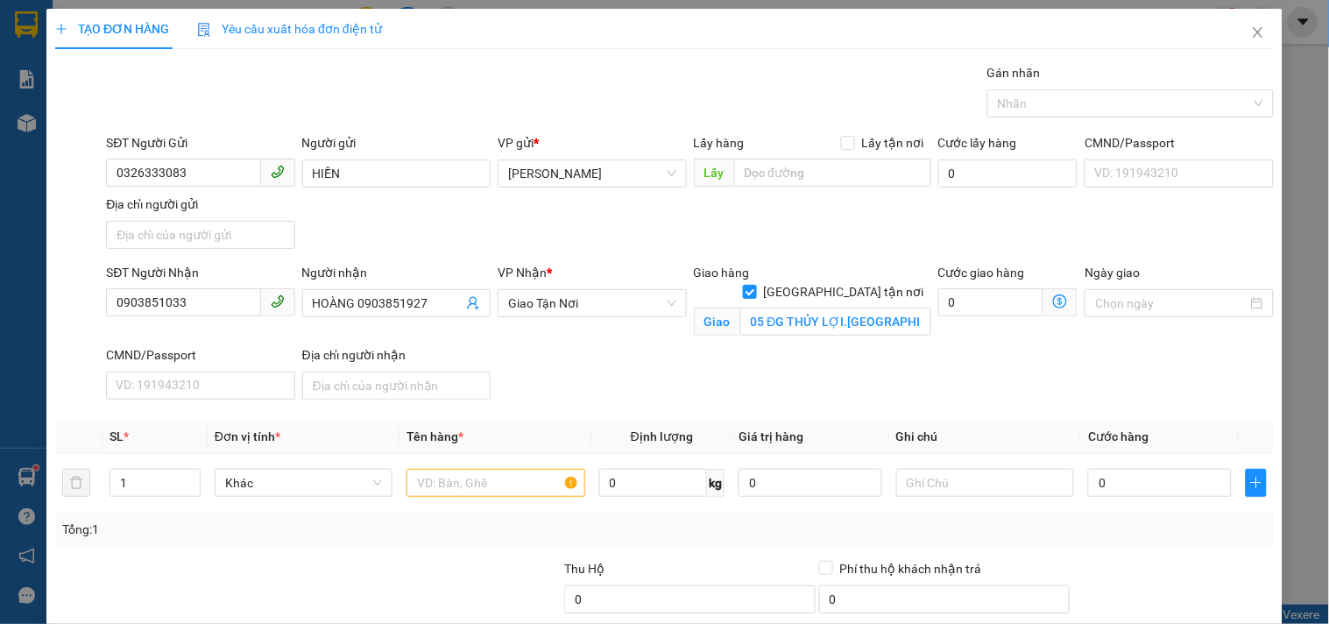
drag, startPoint x: 354, startPoint y: 302, endPoint x: 964, endPoint y: 237, distance: 613.2
click at [964, 239] on form "SĐT Người Gửi 0326333083 0326333083 Người gửi HIỀN VP gửi * Phan Đình Phùng Lấy…" at bounding box center [664, 269] width 1219 height 273
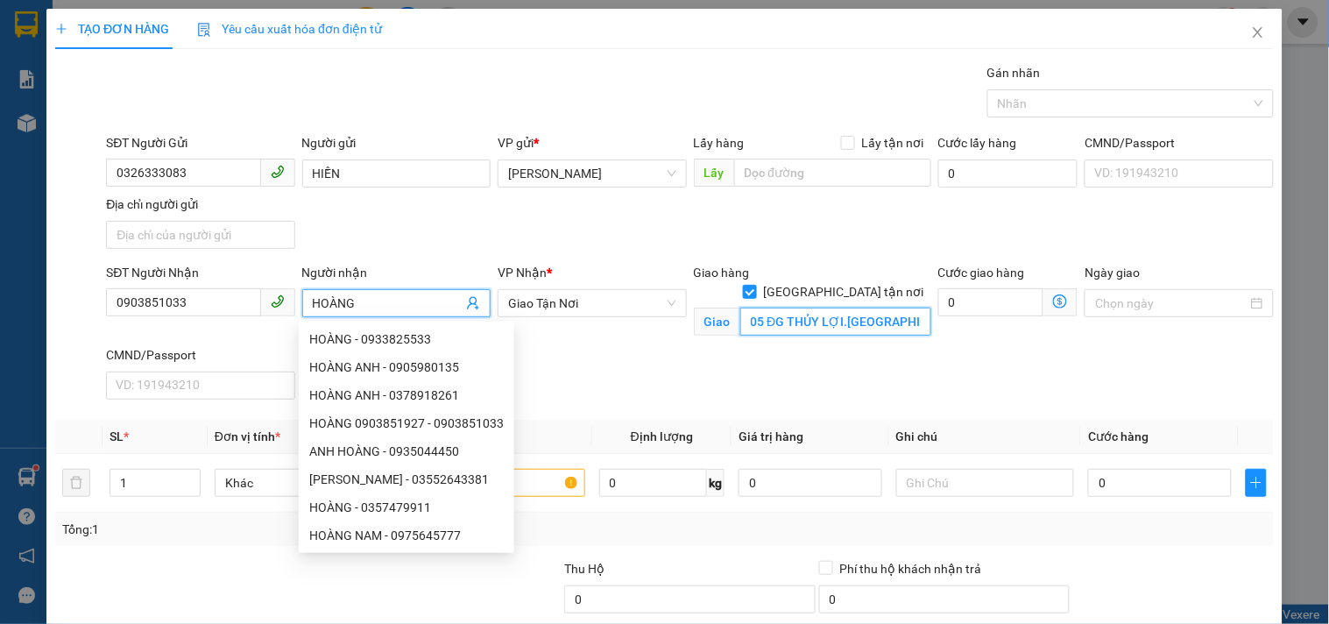
click at [783, 307] on input "05 ĐG THỦY LỢI.PHƯỚC LONG A.THỦ ĐỨC" at bounding box center [835, 321] width 191 height 28
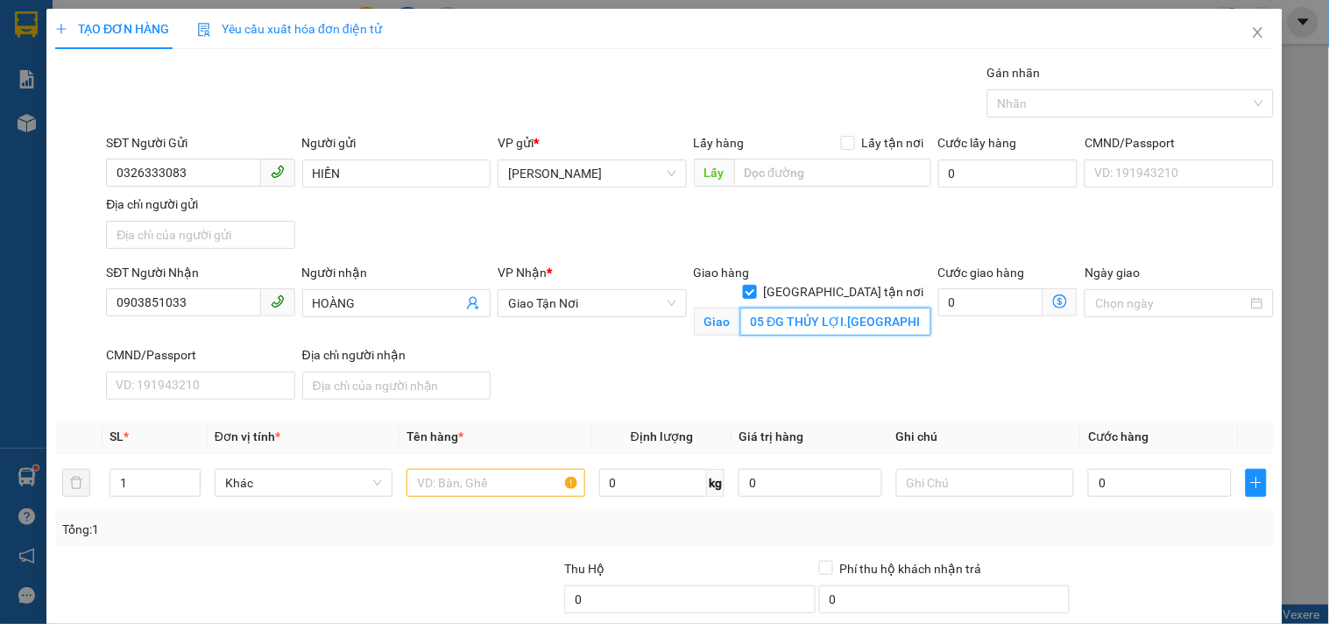
click at [785, 307] on input "05 ĐG THỦY LỢI.PHƯỚC LONG A.THỦ ĐỨC" at bounding box center [835, 321] width 191 height 28
drag, startPoint x: 787, startPoint y: 301, endPoint x: 944, endPoint y: 304, distance: 157.7
click at [944, 304] on div "SĐT Người Nhận 0903851033 Người nhận HOÀNG VP Nhận * Giao Tận Nơi Giao hàng Gi…" at bounding box center [689, 335] width 1175 height 144
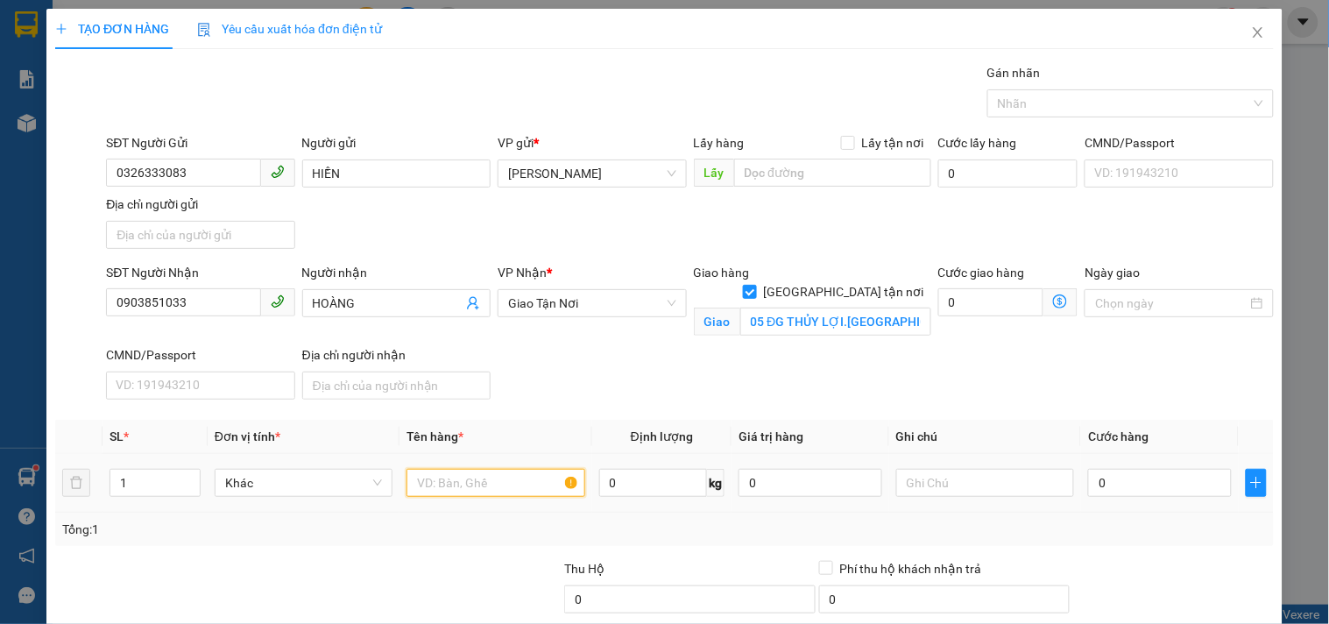
click at [476, 476] on input "text" at bounding box center [495, 483] width 178 height 28
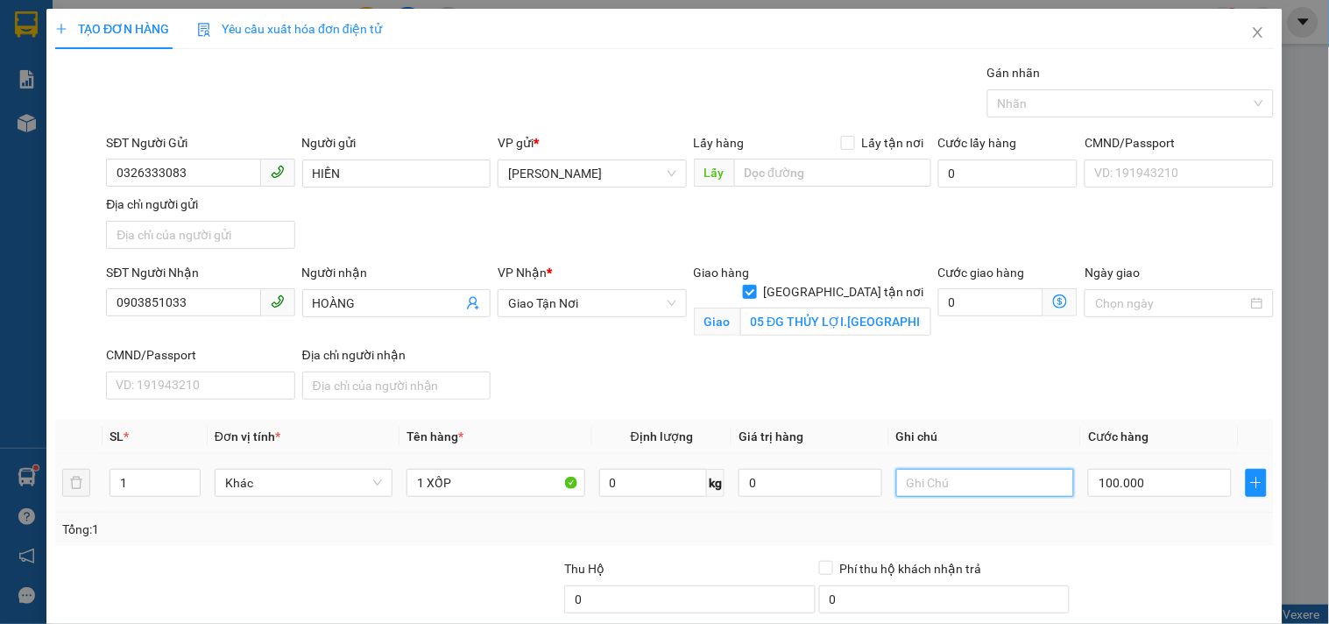
drag, startPoint x: 970, startPoint y: 480, endPoint x: 960, endPoint y: 479, distance: 9.7
click at [969, 479] on input "text" at bounding box center [985, 483] width 178 height 28
click at [249, 307] on input "0903851033" at bounding box center [183, 302] width 154 height 28
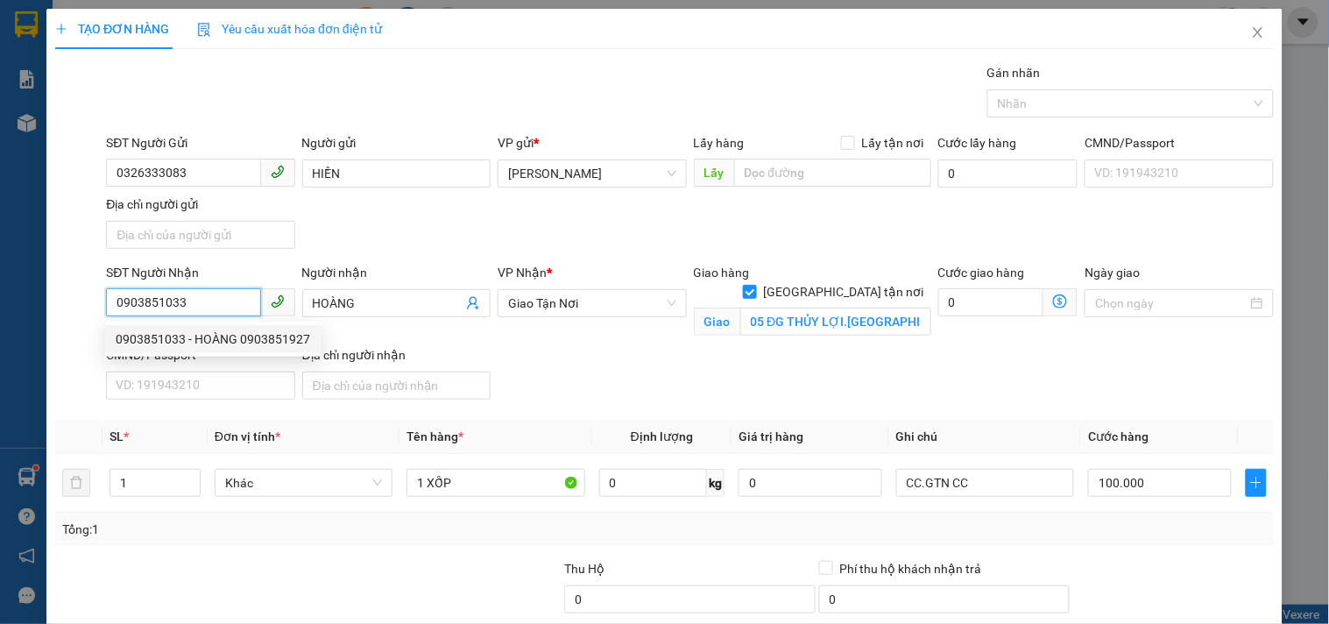
click at [215, 294] on input "0903851033" at bounding box center [183, 302] width 154 height 28
click at [213, 294] on input "0903851033" at bounding box center [183, 302] width 154 height 28
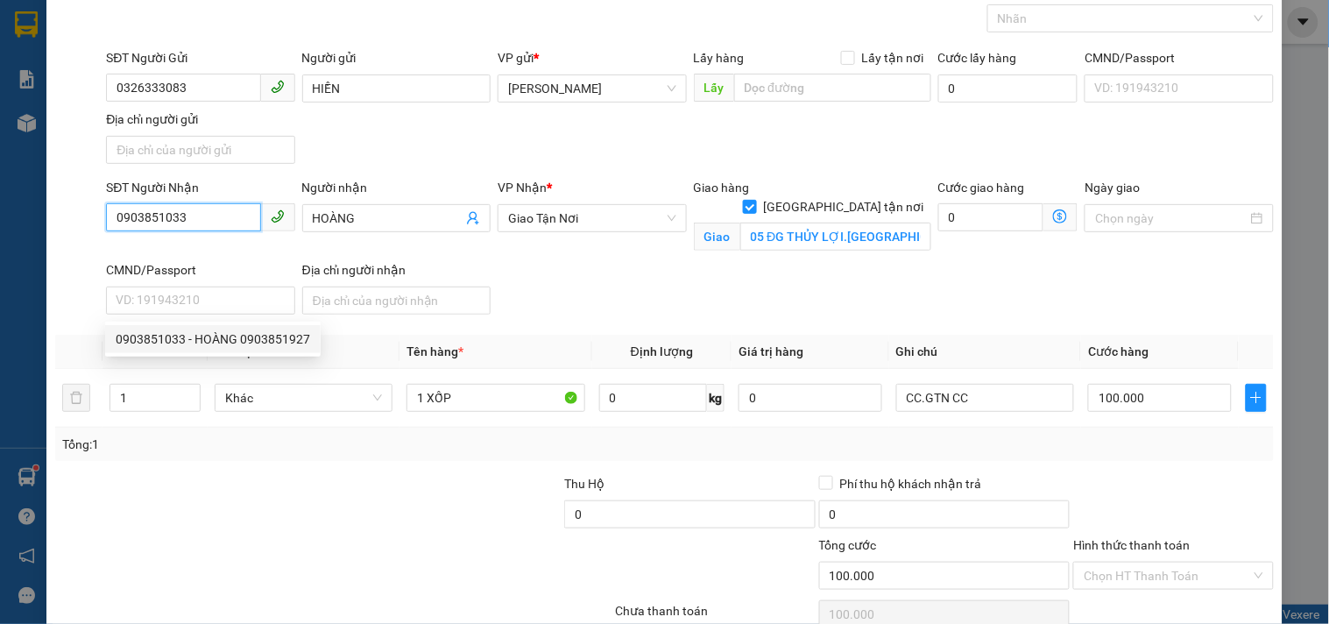
scroll to position [168, 0]
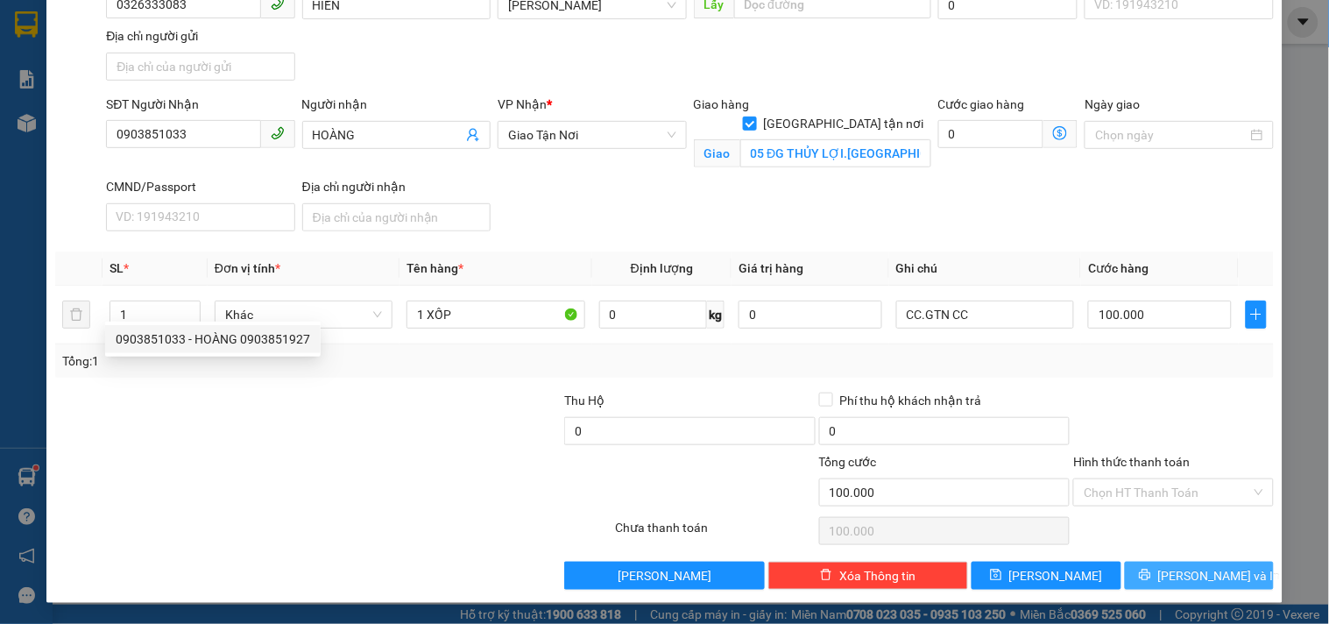
click at [1151, 580] on icon "printer" at bounding box center [1145, 575] width 12 height 12
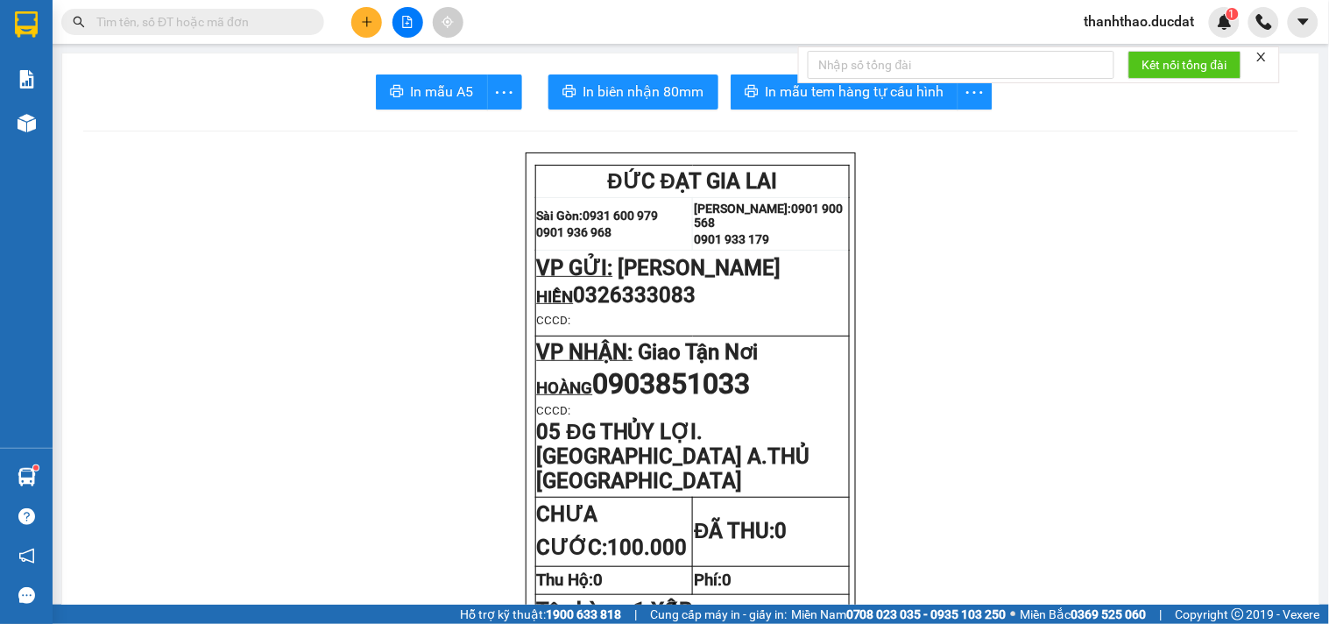
click at [732, 74] on button "In mẫu tem hàng tự cấu hình" at bounding box center [845, 91] width 228 height 35
click at [364, 16] on icon "plus" at bounding box center [367, 22] width 12 height 12
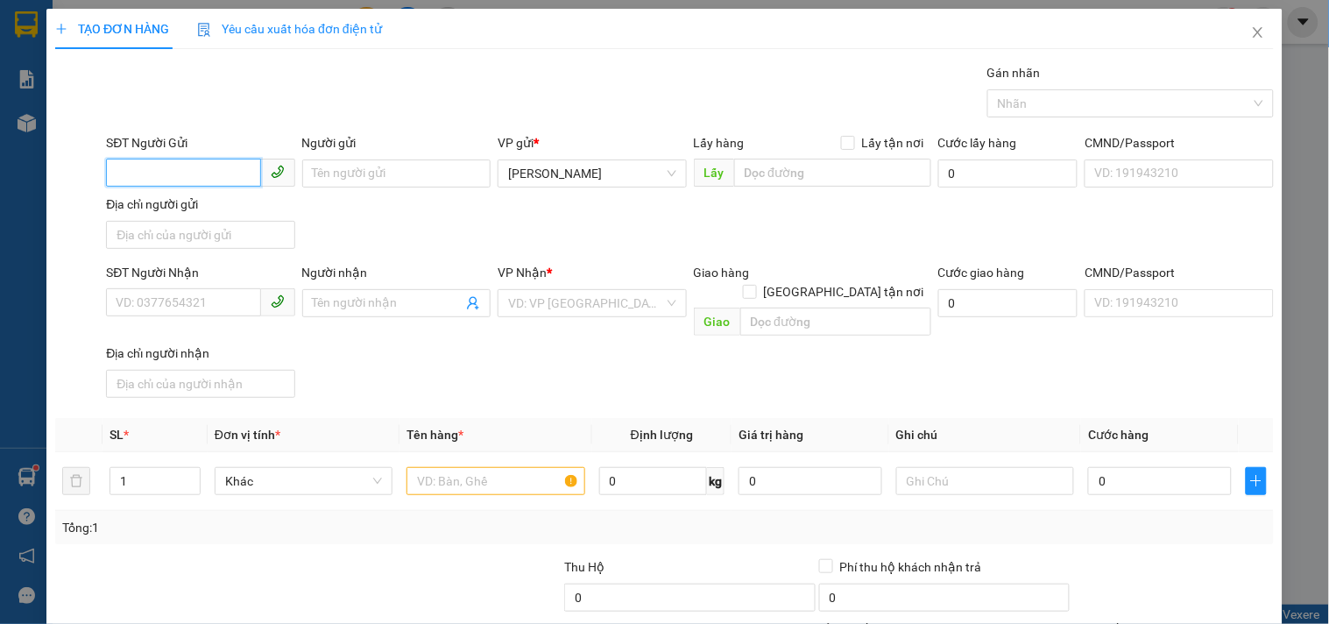
click at [209, 165] on input "SĐT Người Gửi" at bounding box center [183, 173] width 154 height 28
click at [1251, 36] on icon "close" at bounding box center [1258, 32] width 14 height 14
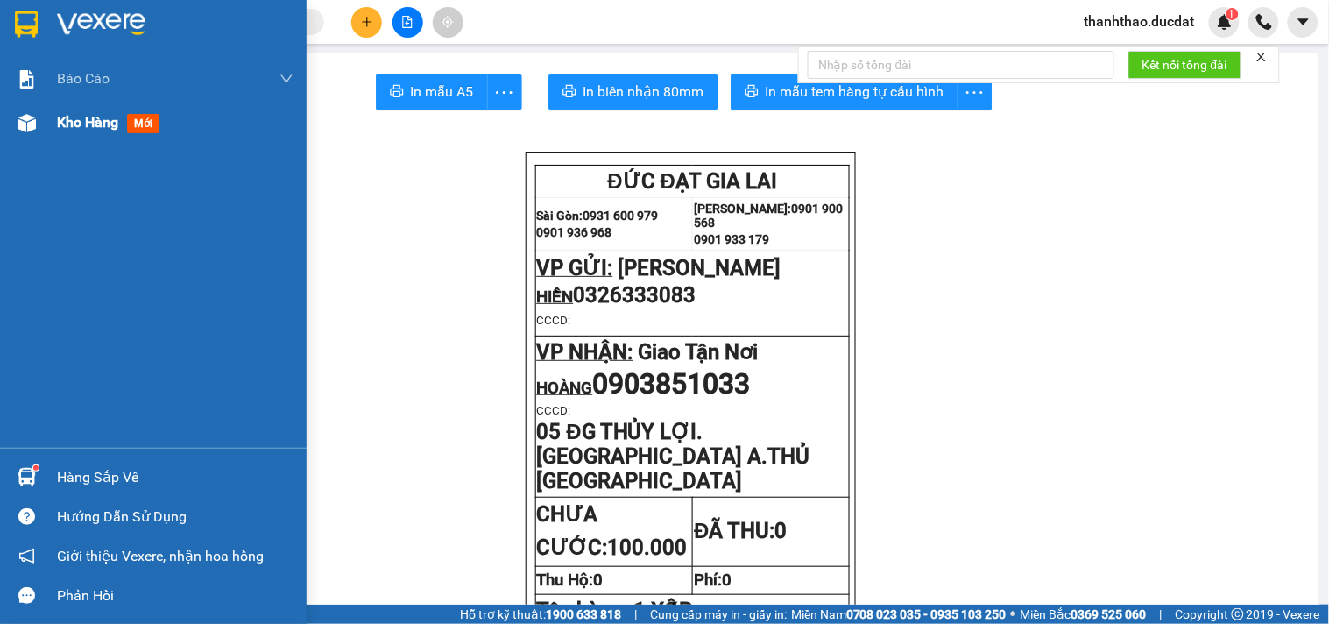
click at [81, 117] on span "Kho hàng" at bounding box center [87, 122] width 61 height 17
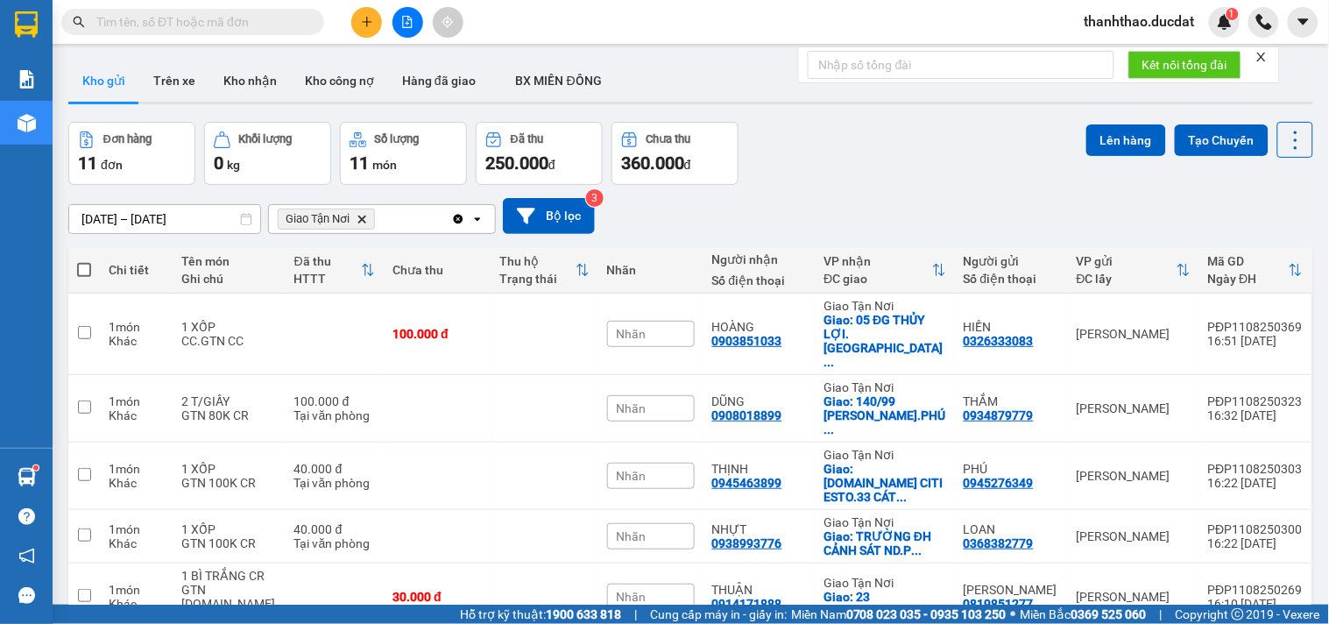
click at [459, 219] on icon "Clear all" at bounding box center [459, 219] width 10 height 10
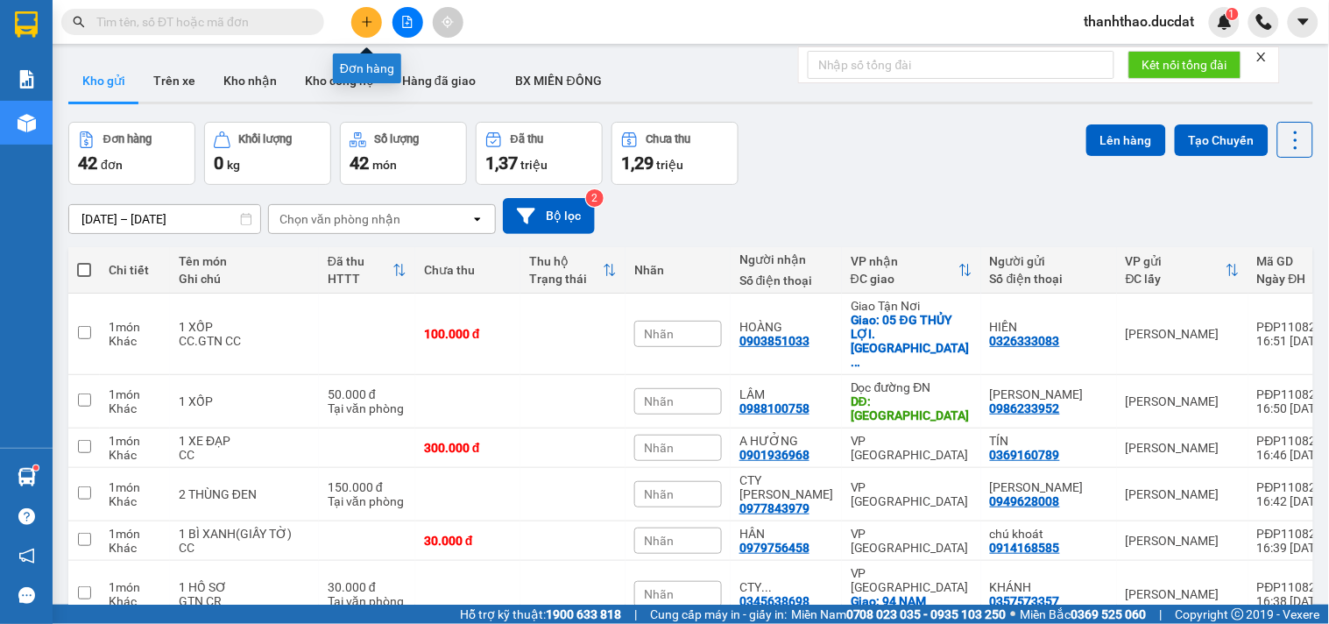
click at [371, 20] on icon "plus" at bounding box center [367, 22] width 12 height 12
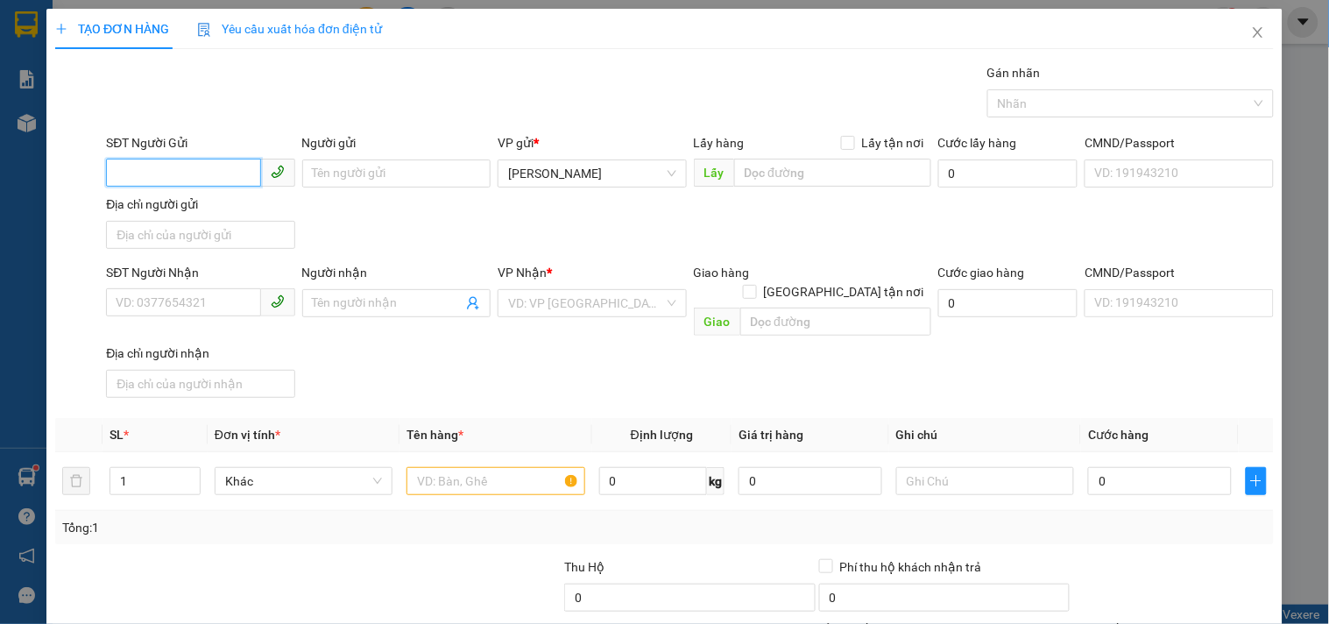
click at [216, 162] on input "SĐT Người Gửi" at bounding box center [183, 173] width 154 height 28
click at [204, 203] on div "0375555699 - BO" at bounding box center [199, 208] width 166 height 19
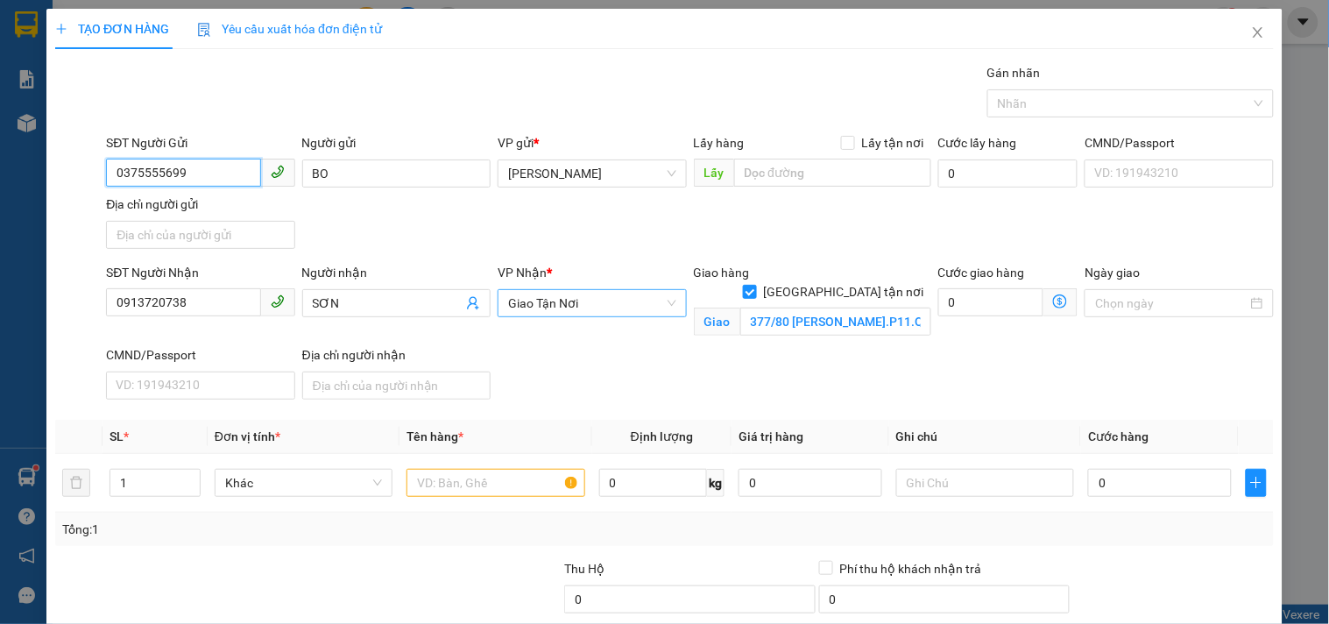
click at [538, 295] on span "Giao Tận Nơi" at bounding box center [591, 303] width 167 height 26
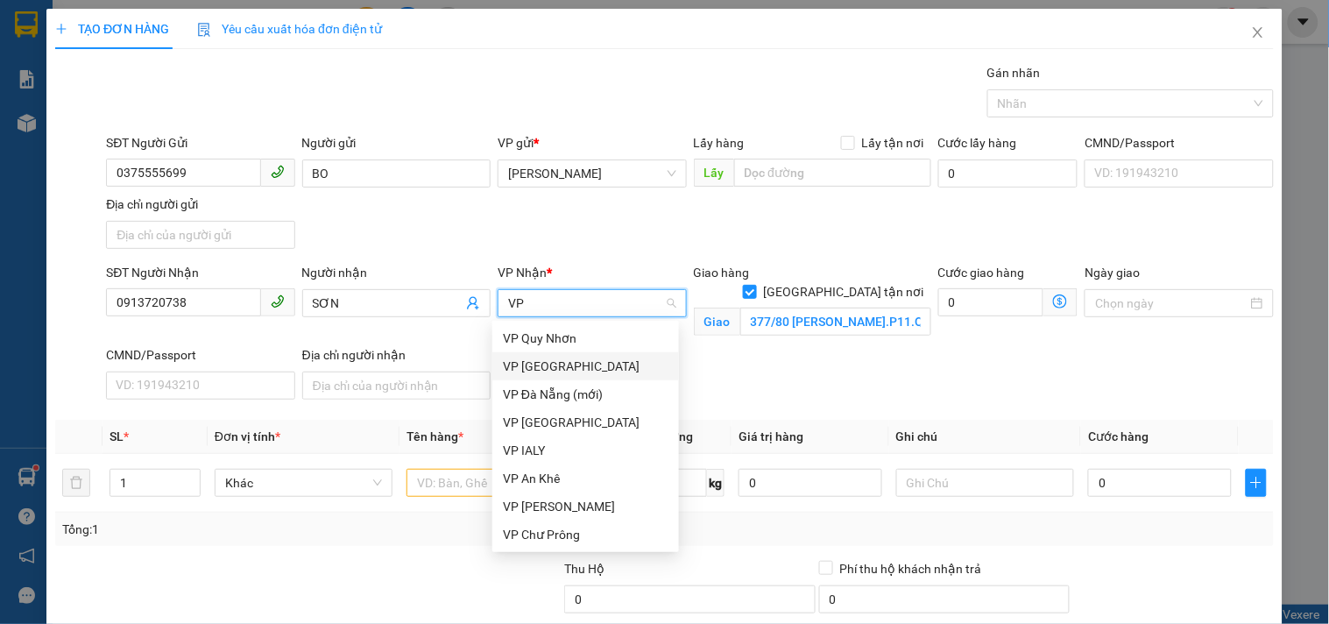
click at [553, 354] on div "VP [GEOGRAPHIC_DATA]" at bounding box center [585, 366] width 187 height 28
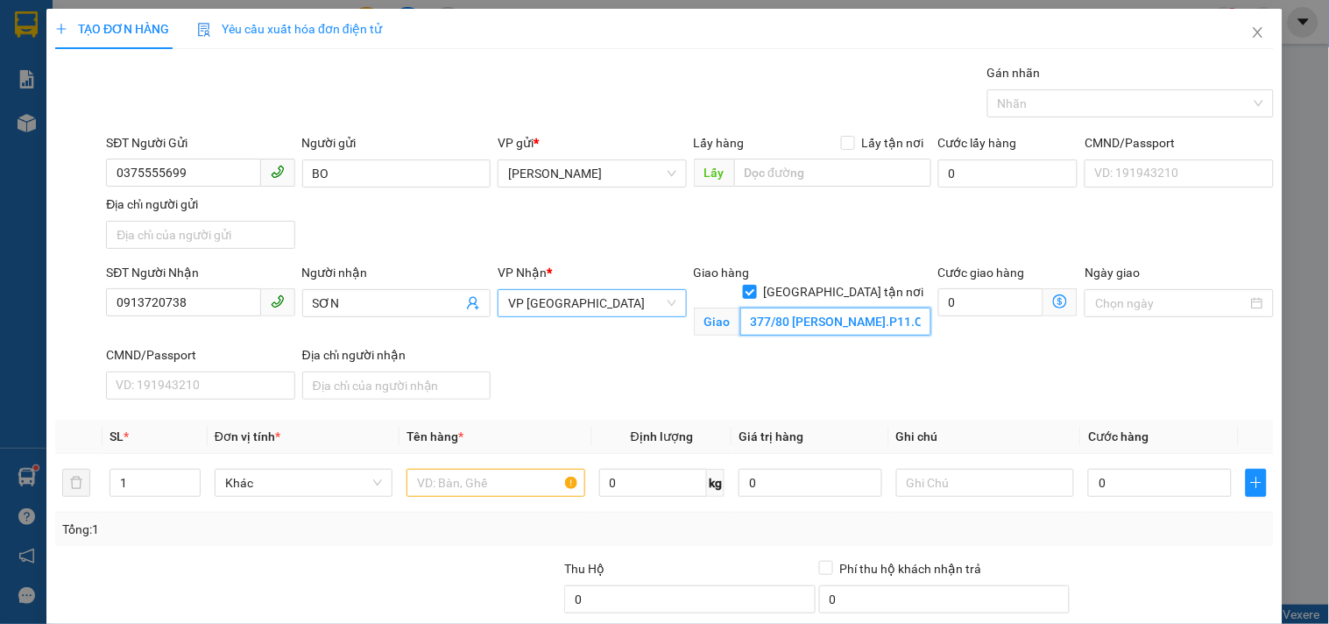
click at [740, 307] on input "377/80 LÊ ĐẠI HÀNH.P11.Q11" at bounding box center [835, 321] width 191 height 28
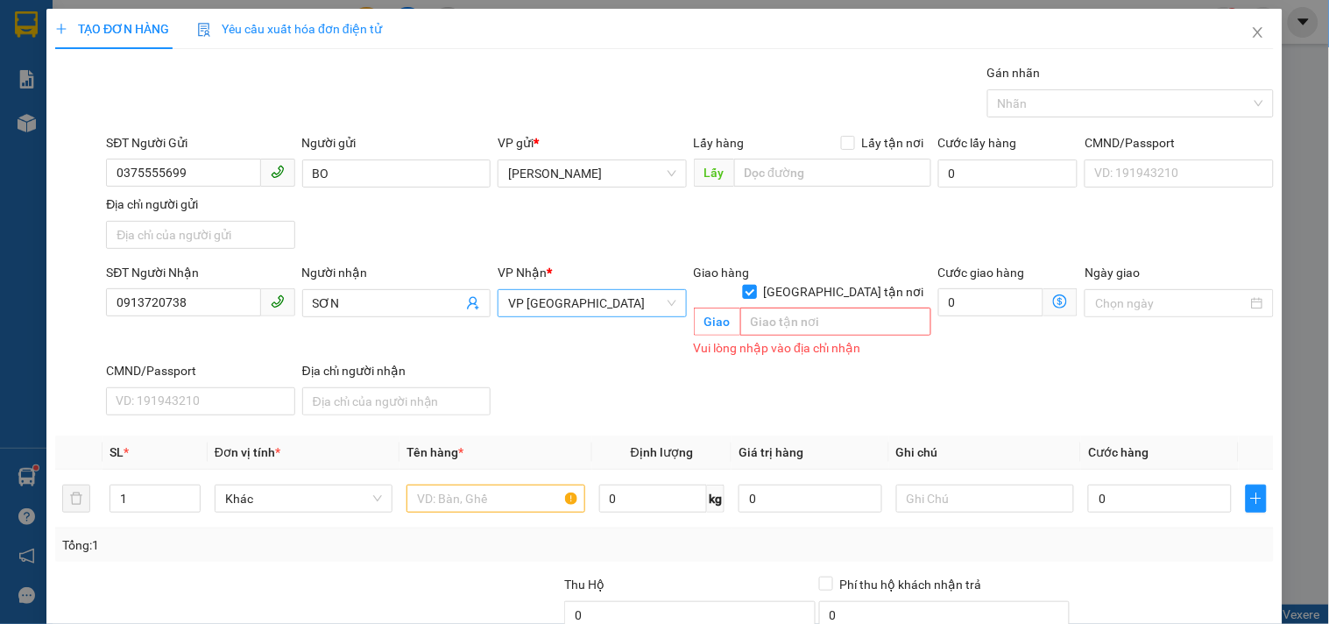
drag, startPoint x: 841, startPoint y: 277, endPoint x: 828, endPoint y: 276, distance: 13.2
click at [842, 282] on label "[GEOGRAPHIC_DATA] tận nơi" at bounding box center [837, 291] width 188 height 19
click at [755, 285] on input "[GEOGRAPHIC_DATA] tận nơi" at bounding box center [749, 291] width 12 height 12
click at [476, 484] on input "text" at bounding box center [495, 498] width 178 height 28
click at [1117, 371] on div "SĐT Người Nhận 0913720738 Người nhận SƠN VP Nhận * VP Sài Gòn Giao hàng Giao tậ…" at bounding box center [689, 342] width 1175 height 159
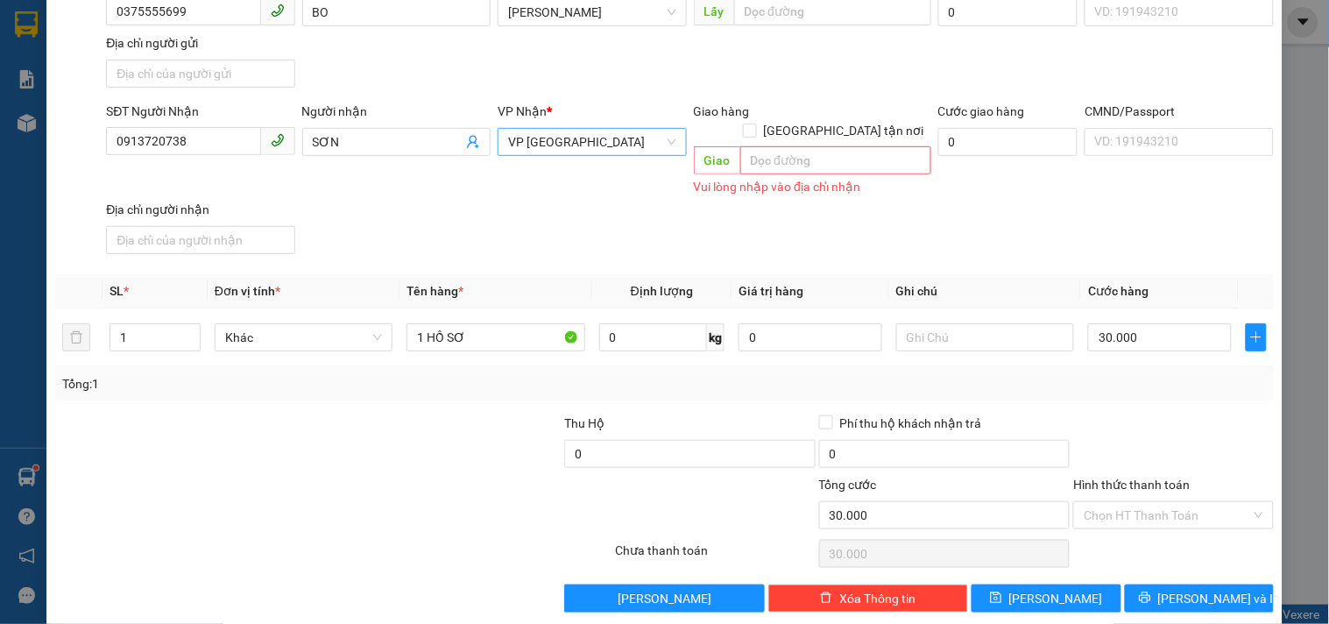
scroll to position [164, 0]
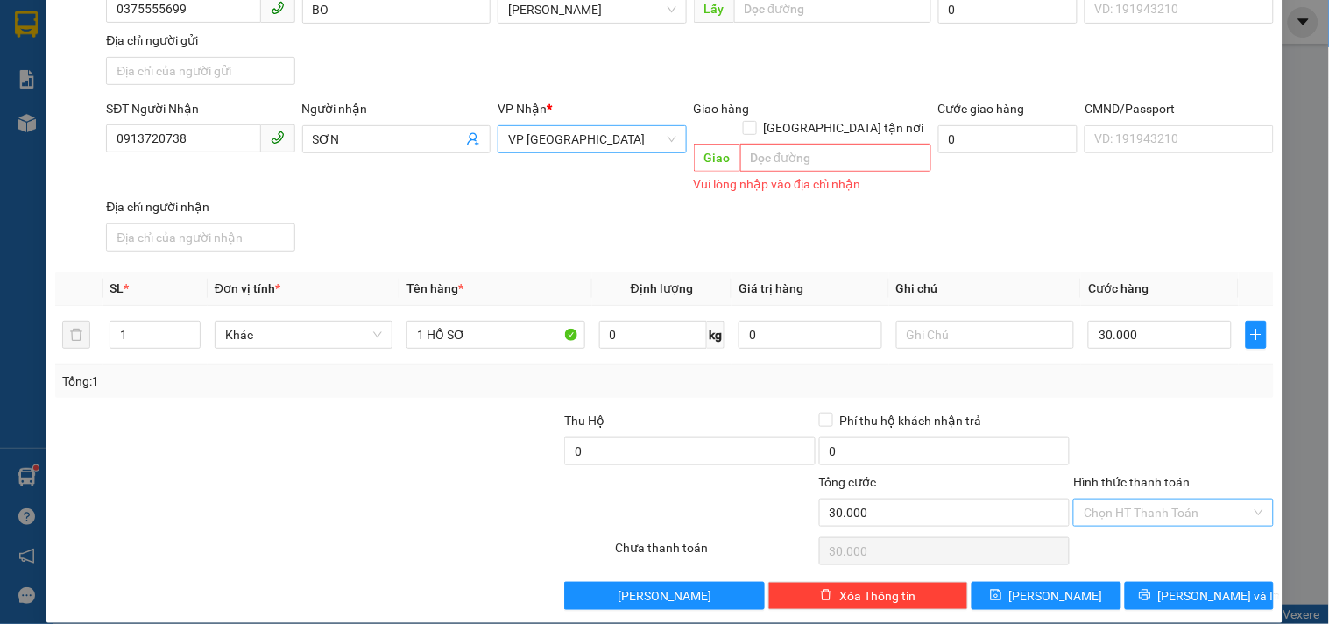
click at [1132, 499] on input "Hình thức thanh toán" at bounding box center [1167, 512] width 166 height 26
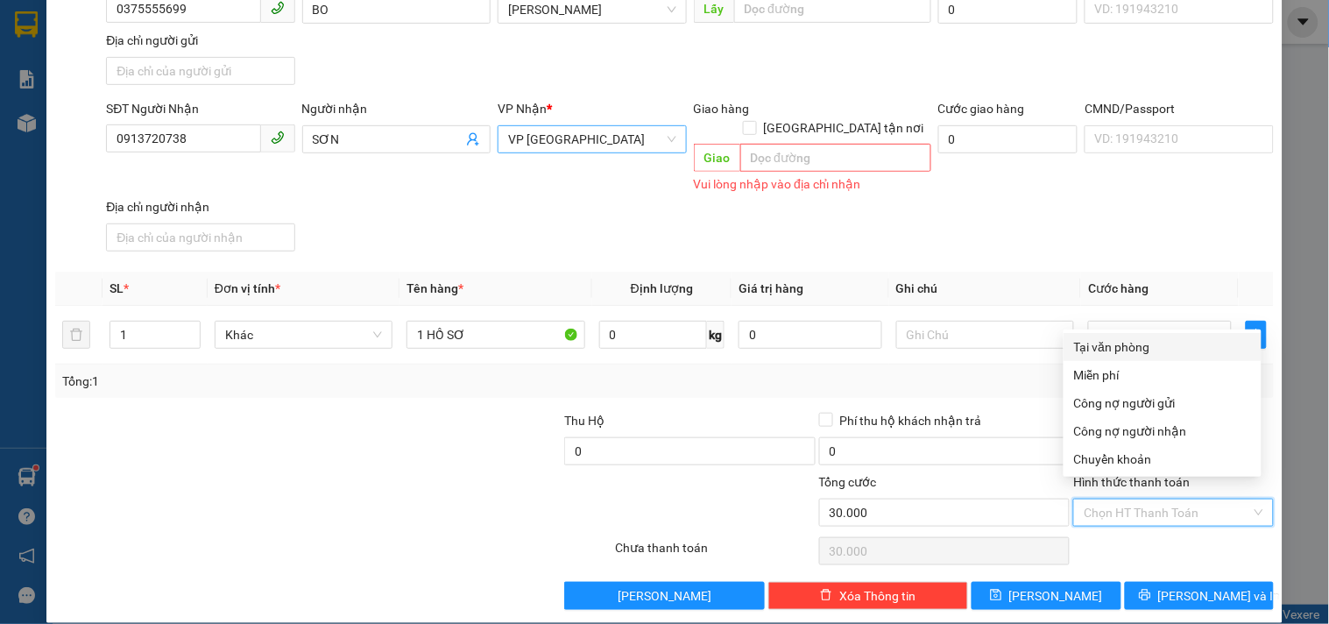
drag, startPoint x: 1126, startPoint y: 347, endPoint x: 1122, endPoint y: 357, distance: 10.3
click at [1125, 349] on div "Tại văn phòng" at bounding box center [1162, 346] width 177 height 19
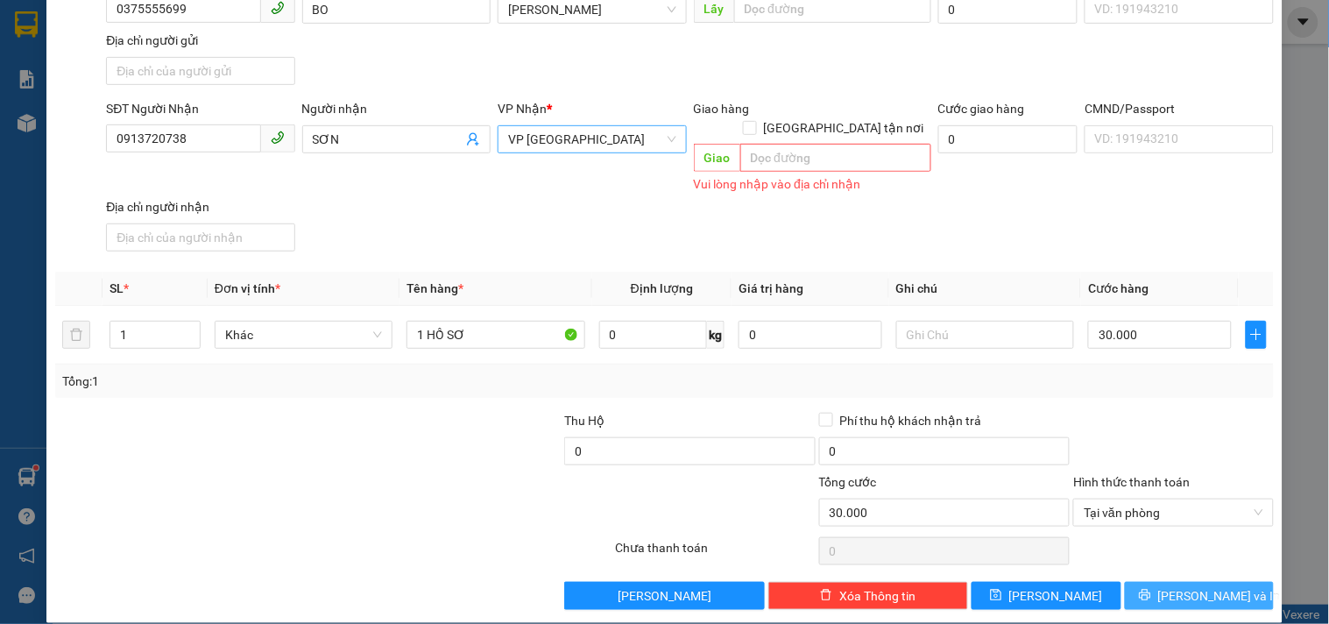
click at [1167, 582] on button "[PERSON_NAME] và In" at bounding box center [1199, 596] width 149 height 28
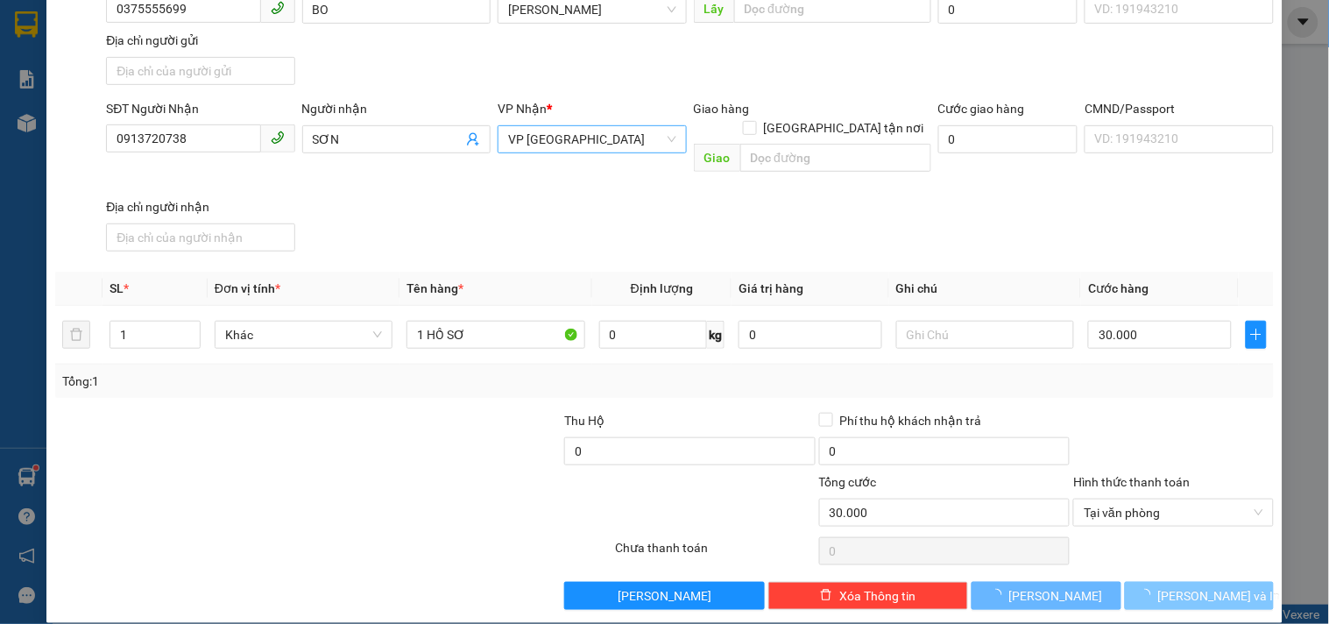
scroll to position [146, 0]
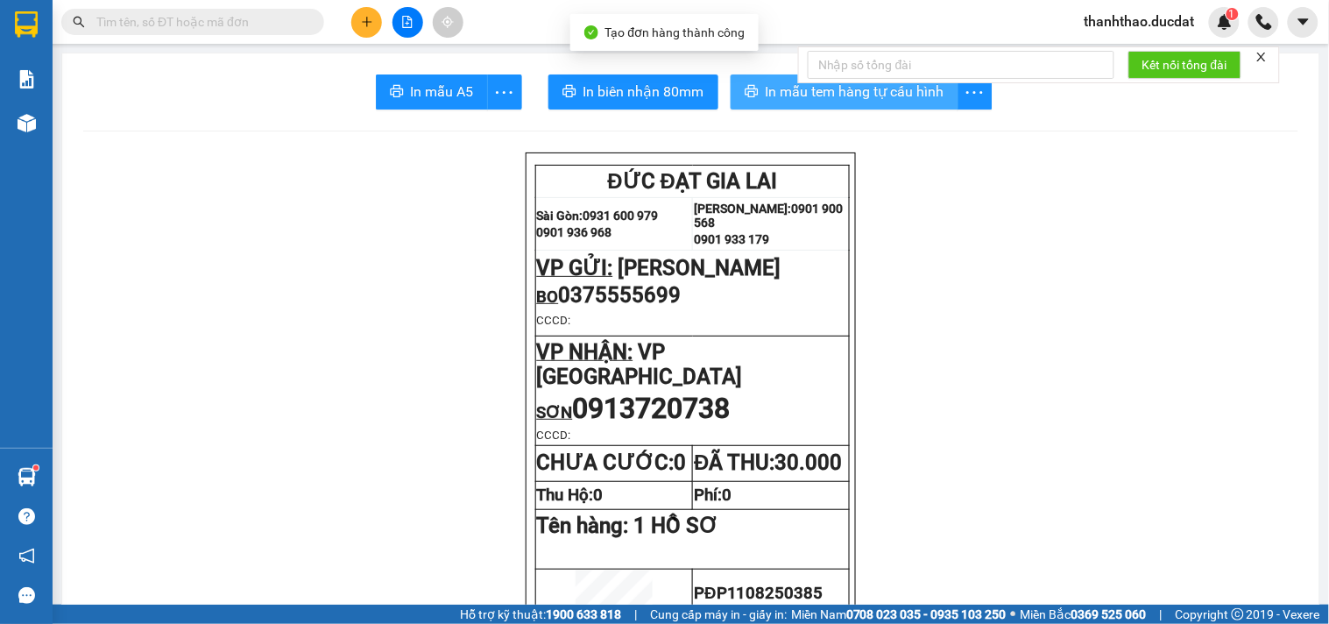
click at [766, 92] on span "In mẫu tem hàng tự cấu hình" at bounding box center [855, 92] width 179 height 22
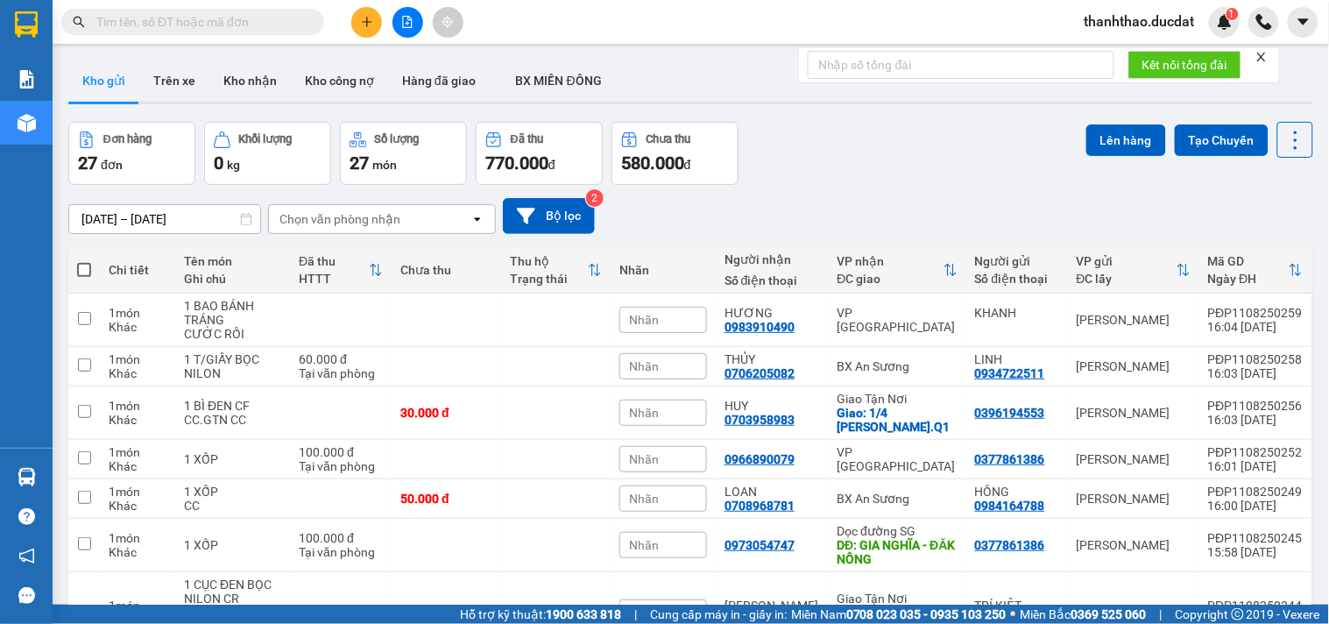
click at [363, 30] on button at bounding box center [366, 22] width 31 height 31
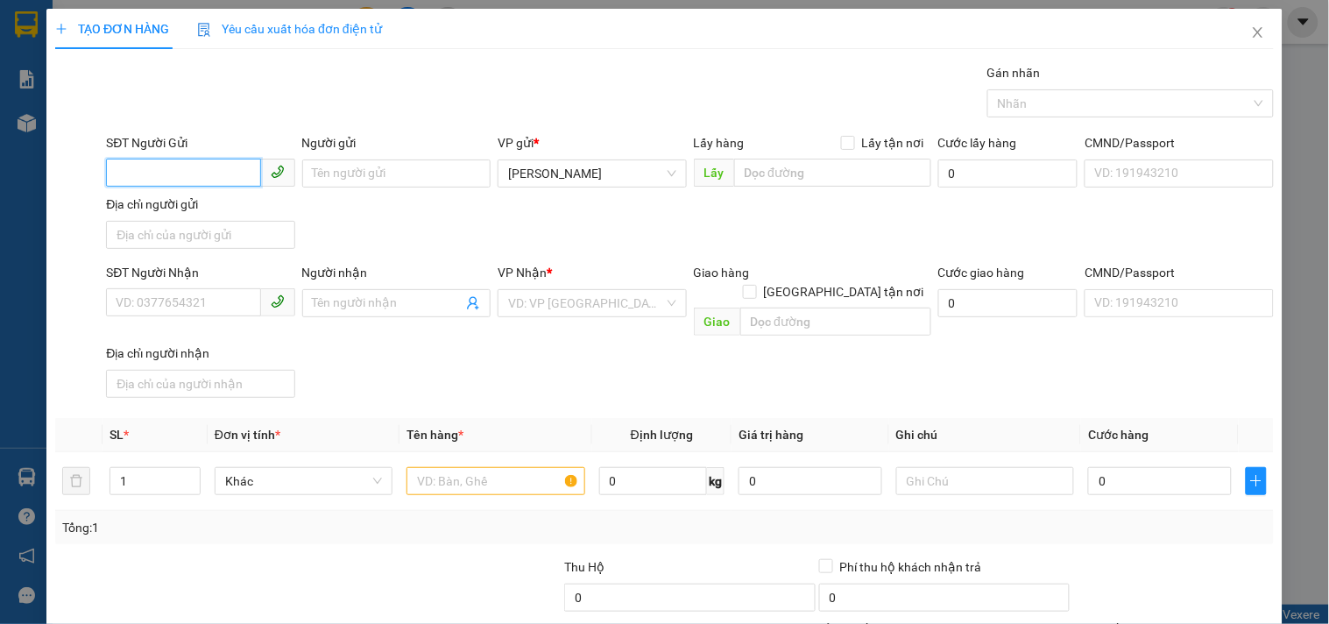
drag, startPoint x: 221, startPoint y: 170, endPoint x: 197, endPoint y: 165, distance: 24.2
click at [206, 165] on input "SĐT Người Gửi" at bounding box center [183, 173] width 154 height 28
type input "0"
click at [215, 211] on div "0865043249 - KHANH" at bounding box center [199, 208] width 166 height 19
type input "0865043249"
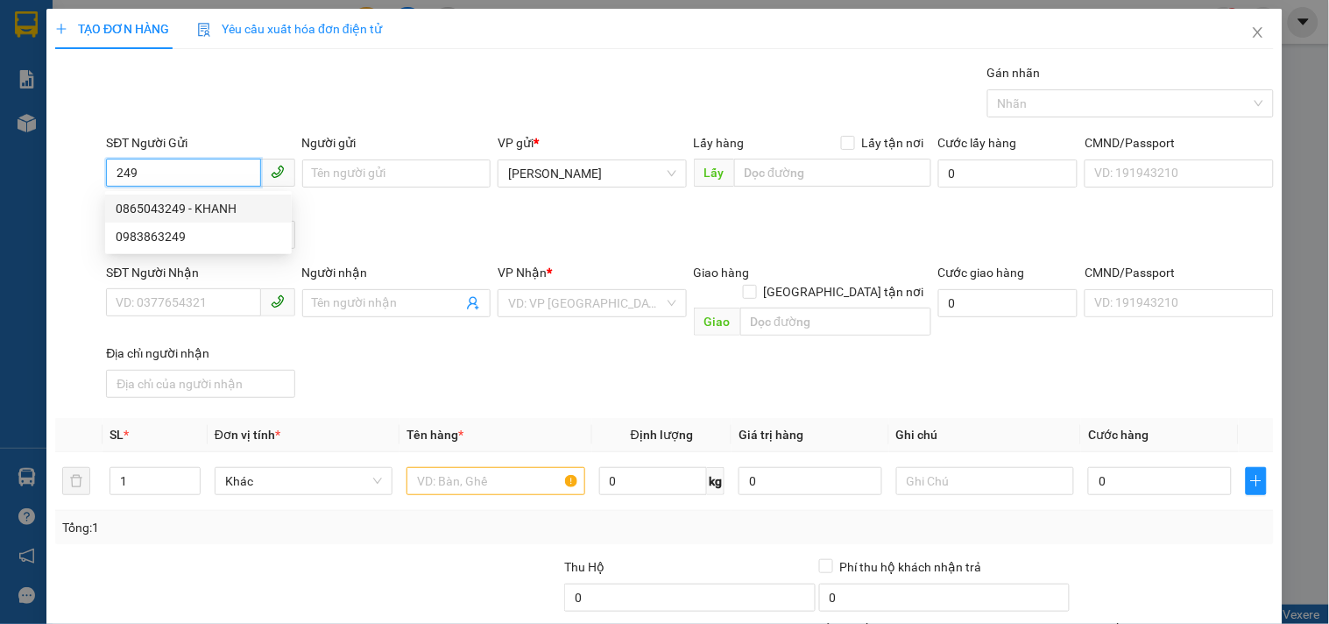
type input "KHANH"
type input "0384058338"
type input "BÉ 5"
type input "[GEOGRAPHIC_DATA]"
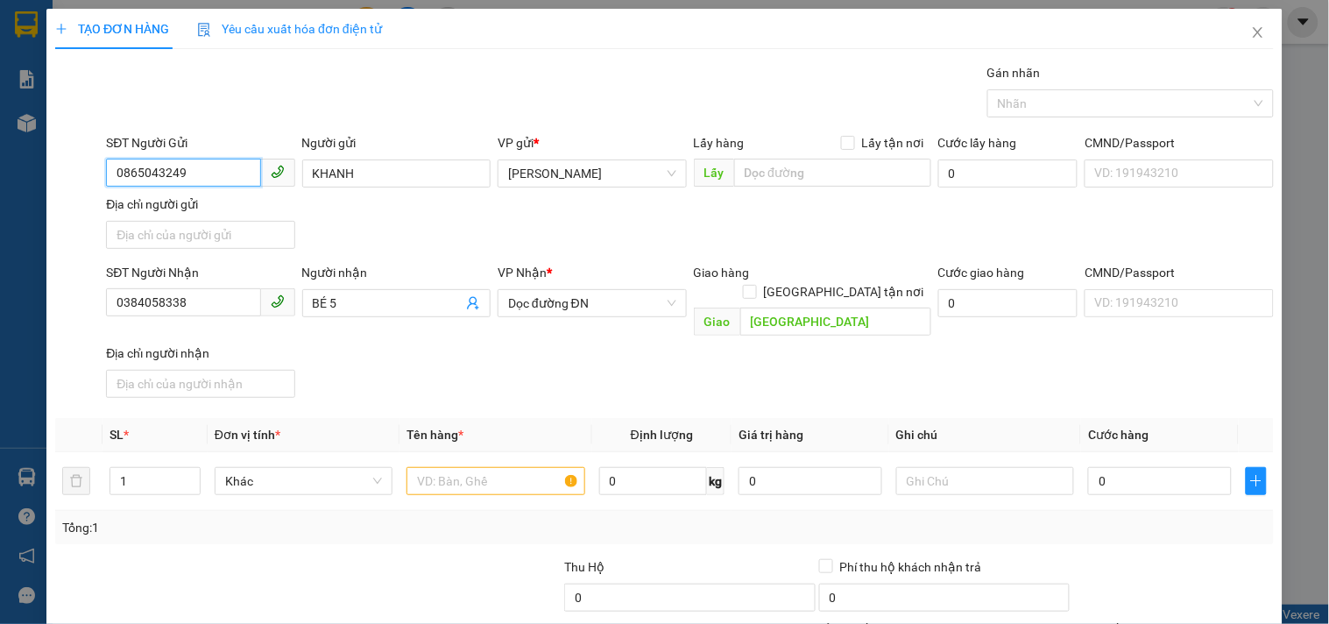
drag, startPoint x: 195, startPoint y: 179, endPoint x: 0, endPoint y: 242, distance: 205.3
click at [0, 242] on div "TẠO ĐƠN HÀNG Yêu cầu xuất hóa đơn điện tử Transit Pickup Surcharge Ids Transit …" at bounding box center [664, 312] width 1329 height 624
type input "0865043249"
click at [1251, 29] on icon "close" at bounding box center [1258, 32] width 14 height 14
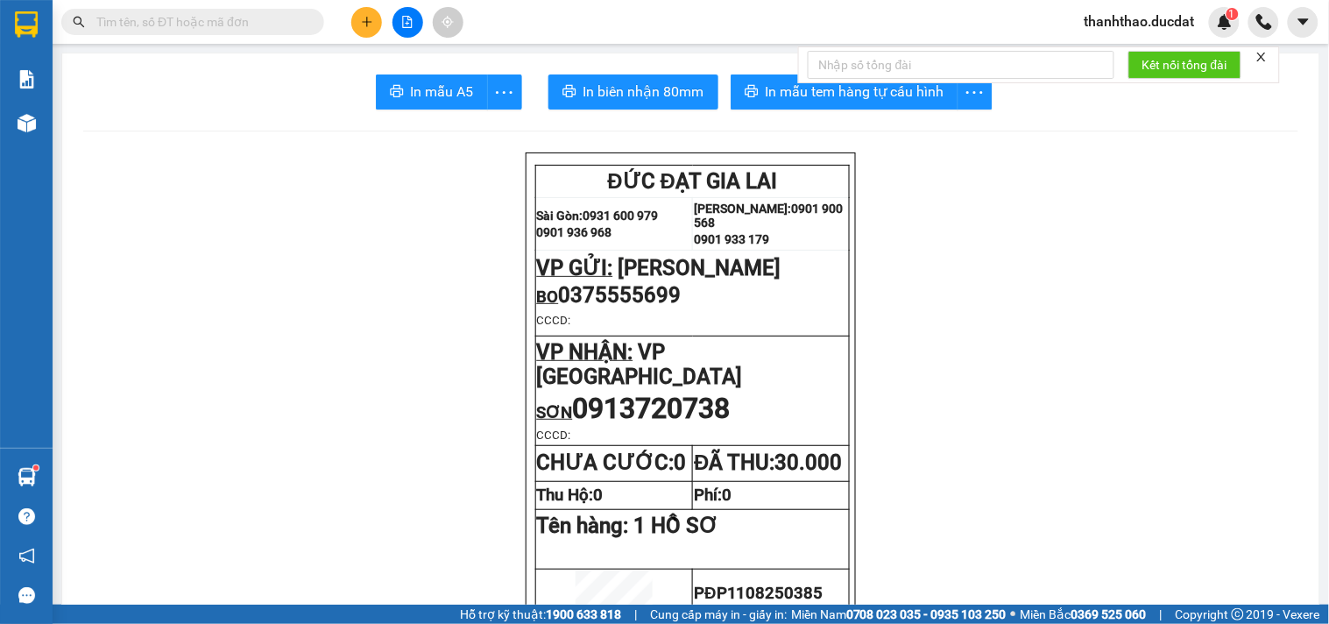
click at [372, 22] on icon "plus" at bounding box center [367, 22] width 12 height 12
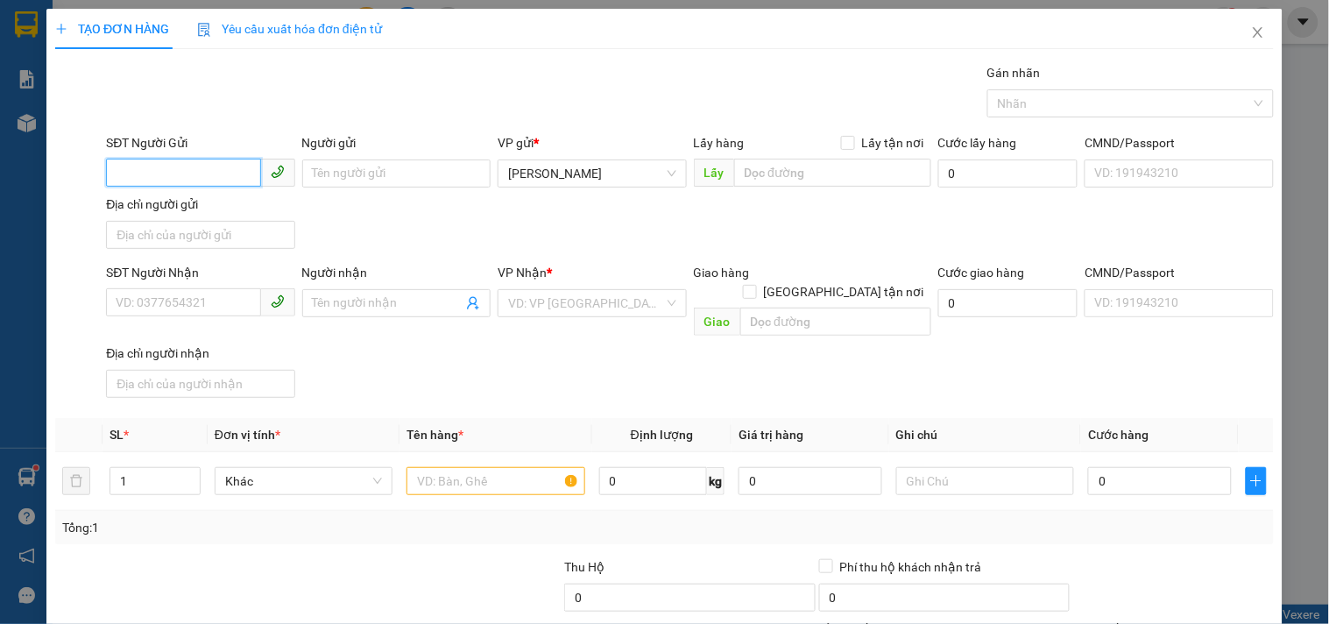
click at [131, 182] on input "SĐT Người Gửi" at bounding box center [183, 173] width 154 height 28
type input "0383716426"
click at [220, 201] on div "0383716426" at bounding box center [199, 208] width 166 height 19
type input "0967147477"
type input "0383716426"
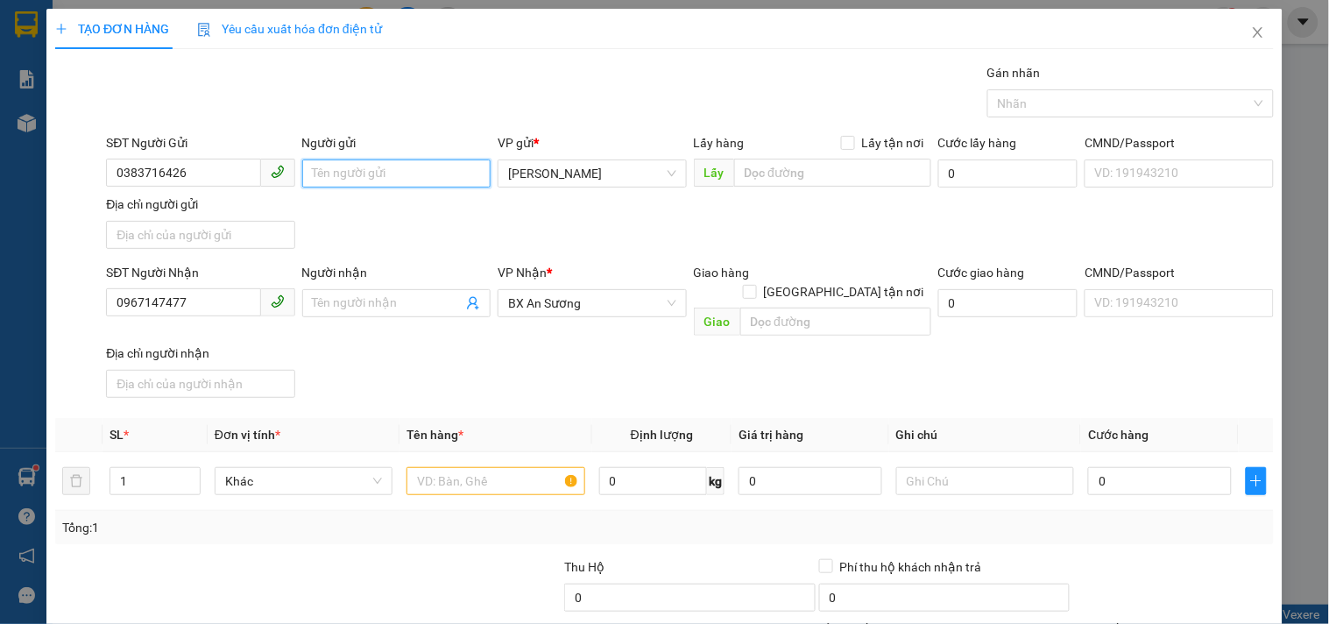
click at [343, 176] on input "Người gửi" at bounding box center [396, 173] width 188 height 28
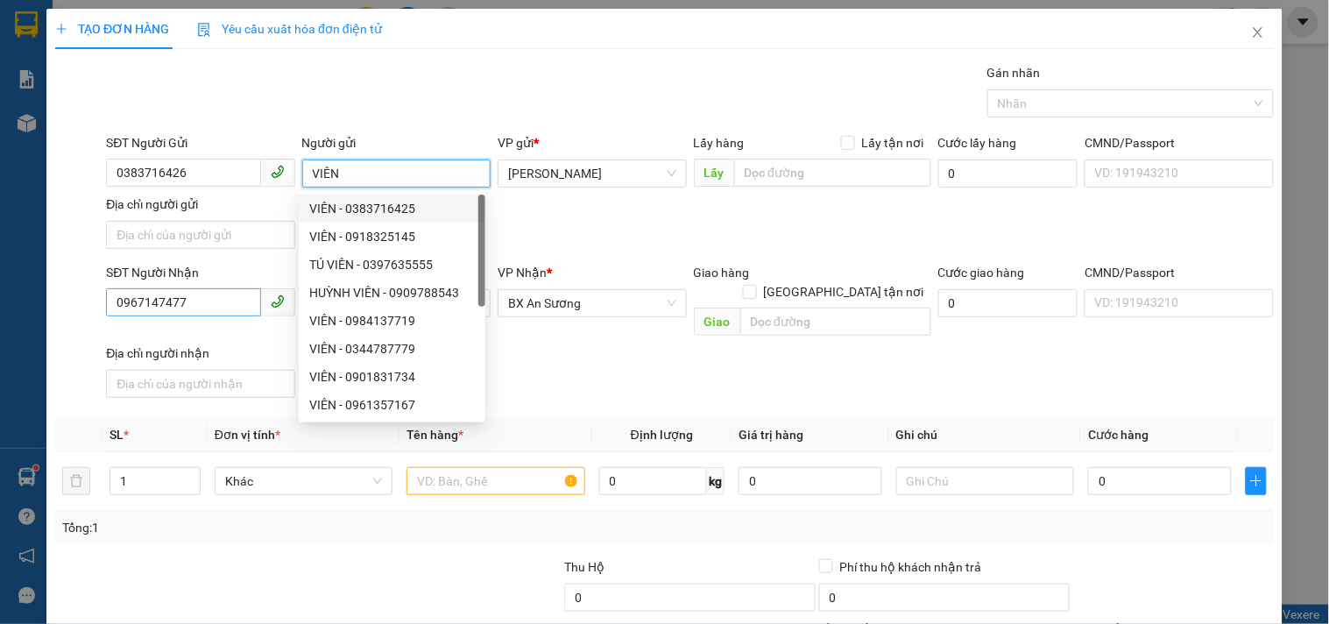
type input "VIÊN"
drag, startPoint x: 222, startPoint y: 298, endPoint x: 0, endPoint y: 330, distance: 224.0
click at [0, 322] on div "TẠO ĐƠN HÀNG Yêu cầu xuất hóa đơn điện tử Transit Pickup Surcharge Ids Transit …" at bounding box center [664, 312] width 1329 height 624
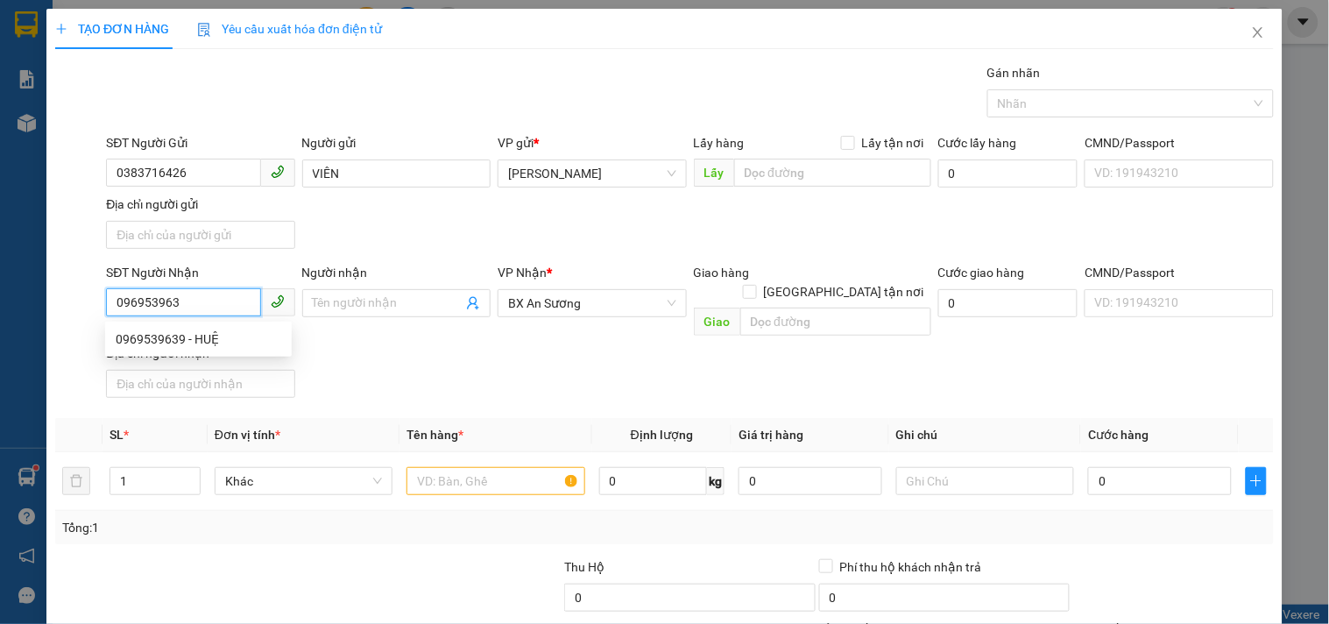
type input "0969539639"
click at [153, 343] on div "0969539639 - HUỆ" at bounding box center [199, 338] width 166 height 19
type input "HUỆ"
checkbox input "true"
type input "254/98/67 ÂU CƠ.P TÂN HÒA(Q TÂN BÌNH CŨ)"
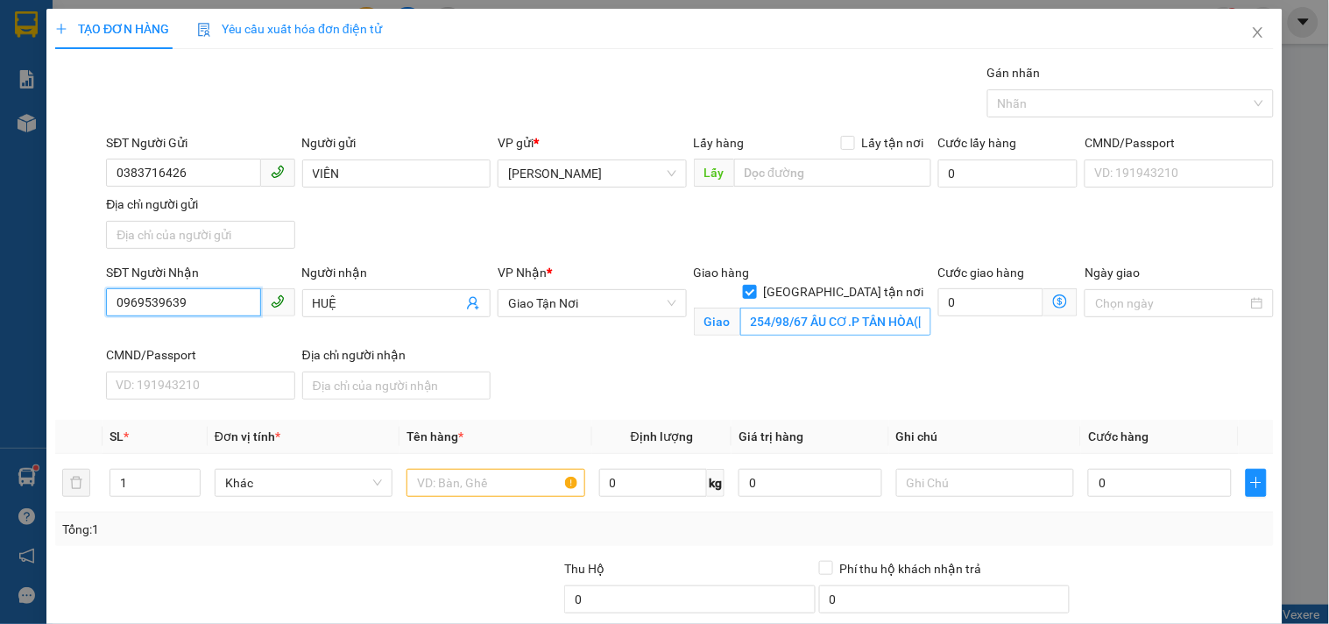
type input "0969539639"
click at [833, 307] on input "254/98/67 ÂU CƠ.P TÂN HÒA(Q TÂN BÌNH CŨ)" at bounding box center [835, 321] width 191 height 28
click at [839, 307] on input "254/98/67 ÂU CƠ.P TÂN HÒA(Q TÂN BÌNH CŨ)" at bounding box center [835, 321] width 191 height 28
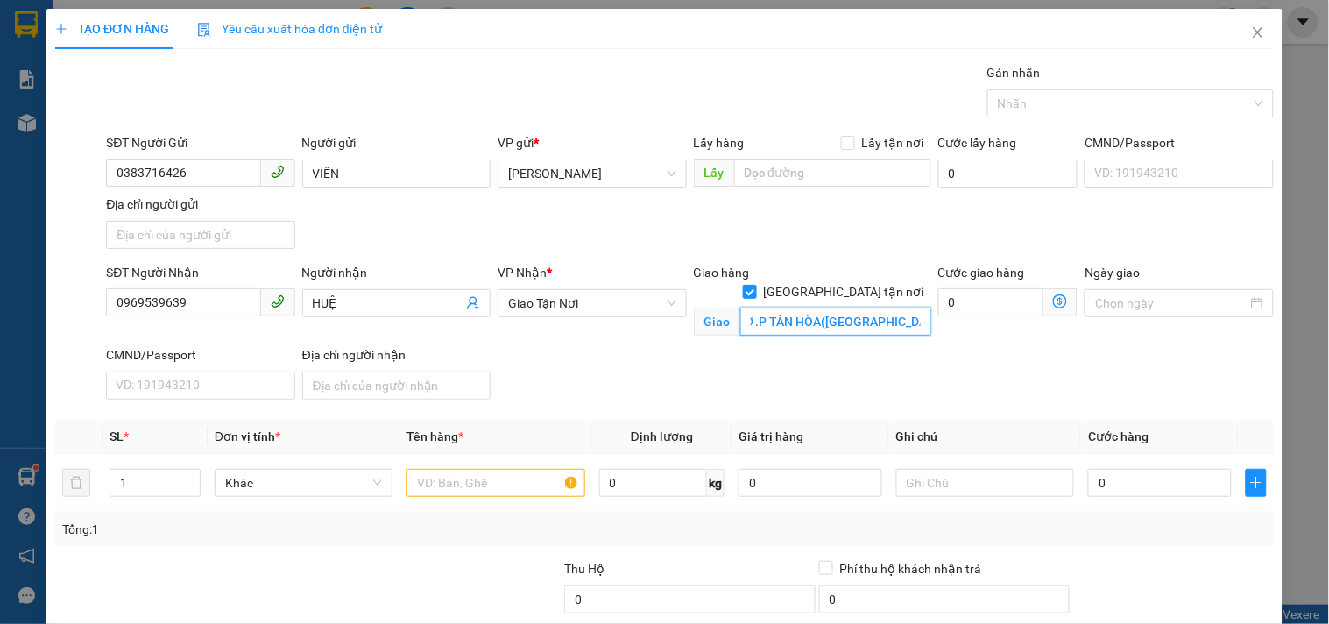
drag, startPoint x: 839, startPoint y: 305, endPoint x: 853, endPoint y: 305, distance: 14.0
click at [853, 307] on input "254/98/67 ÂU CƠ.P TÂN HÒA(Q TÂN BÌNH CŨ)" at bounding box center [835, 321] width 191 height 28
click at [521, 477] on input "text" at bounding box center [495, 483] width 178 height 28
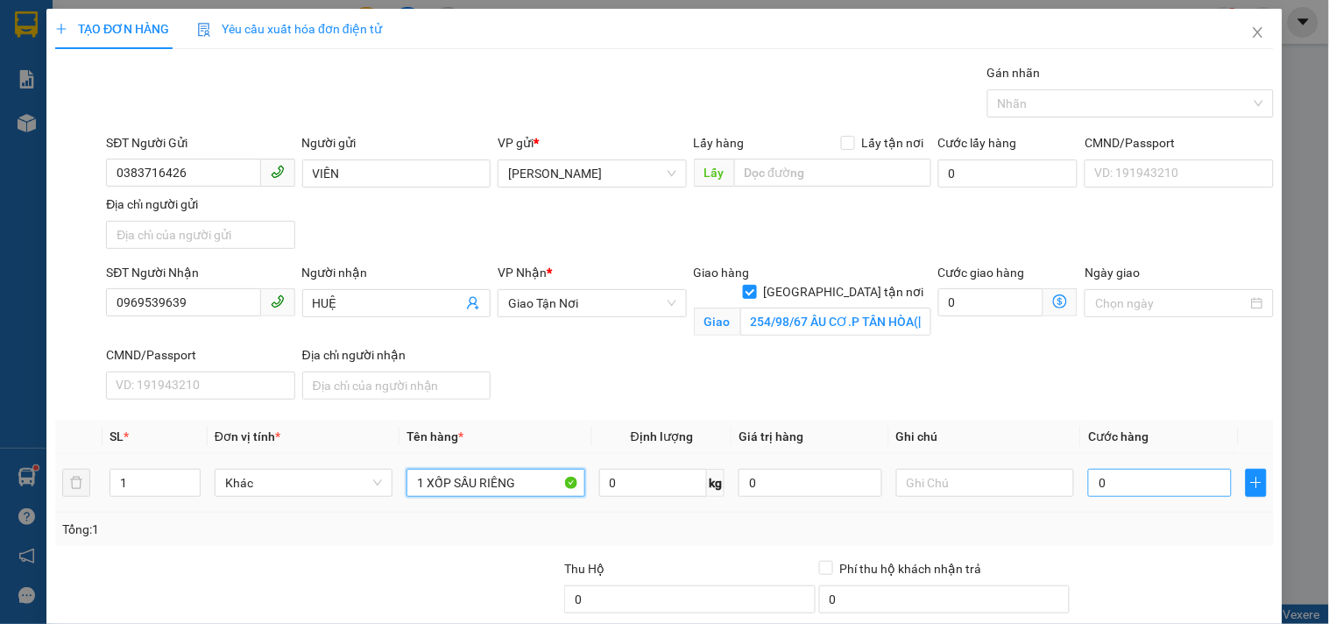
type input "1 XỐP SẦU RIÊNG"
click at [1149, 478] on input "0" at bounding box center [1160, 483] width 144 height 28
type input "4"
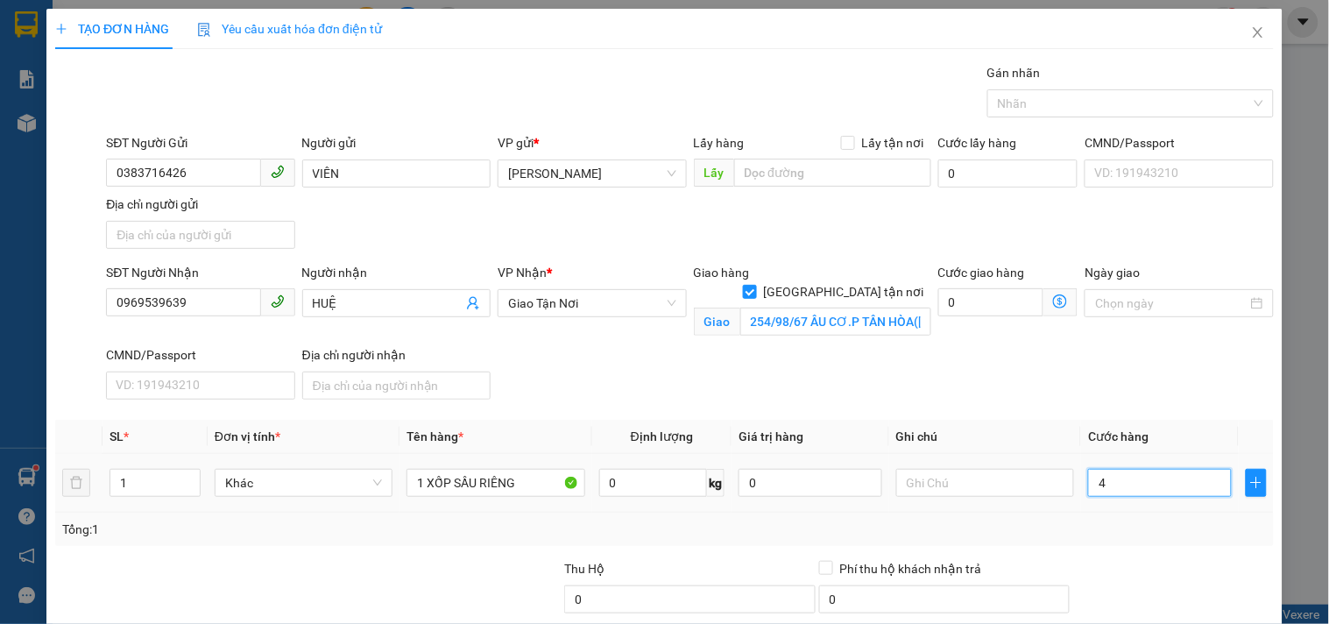
type input "40"
type input "40.000"
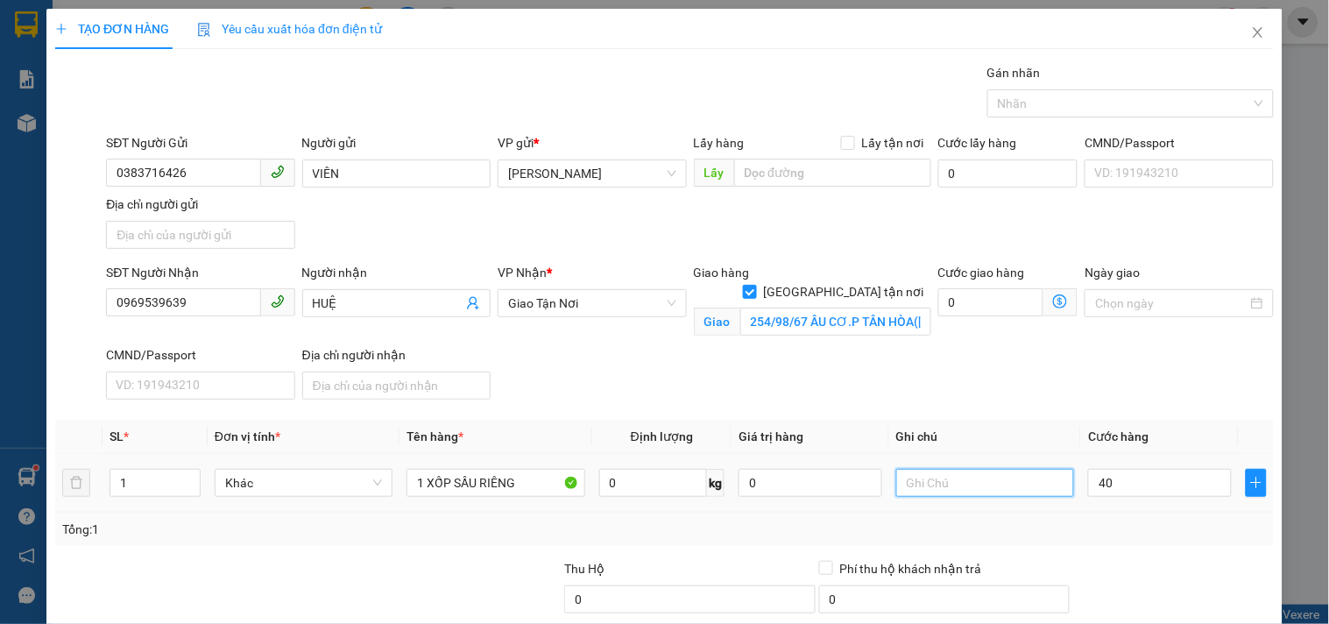
type input "40.000"
click at [999, 487] on input "text" at bounding box center [985, 483] width 178 height 28
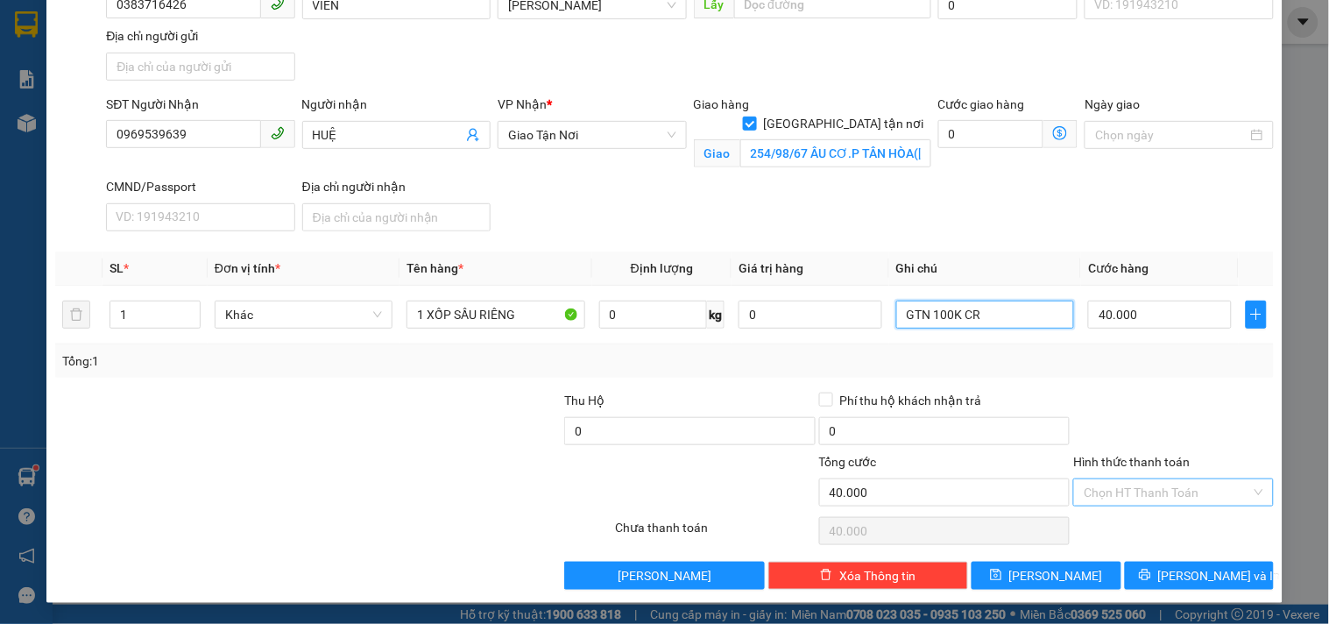
type input "GTN 100K CR"
click at [1120, 483] on input "Hình thức thanh toán" at bounding box center [1167, 492] width 166 height 26
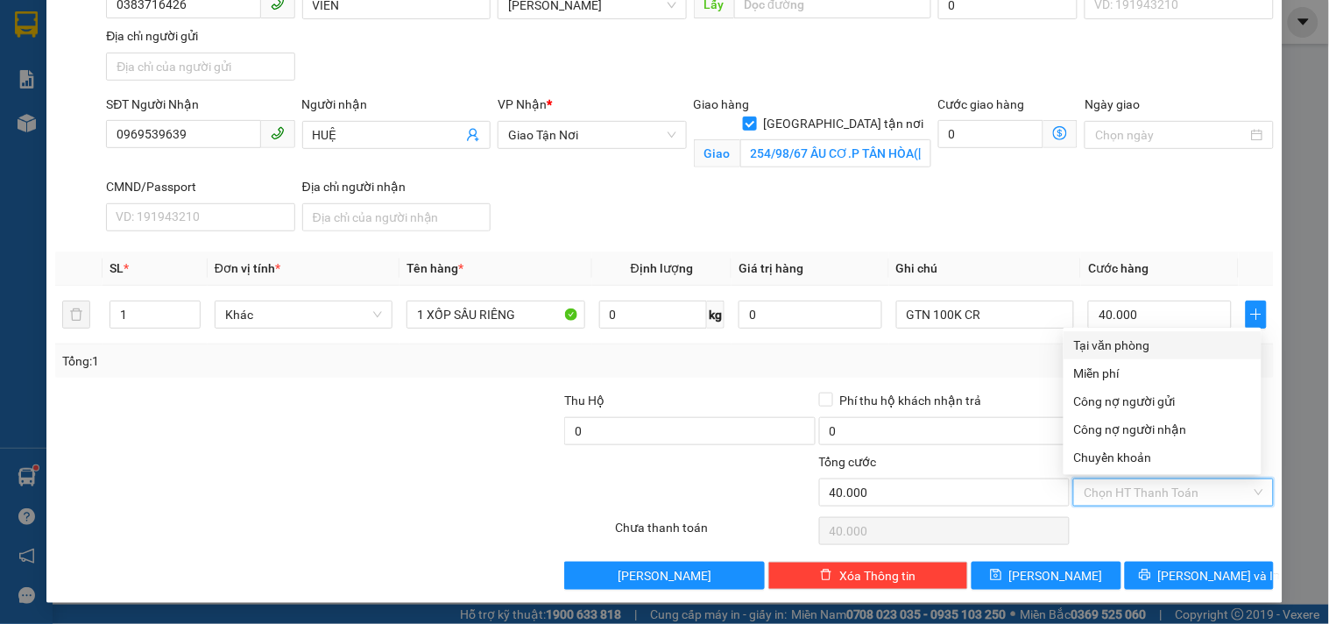
click at [1113, 356] on div "Tại văn phòng" at bounding box center [1163, 345] width 198 height 28
type input "0"
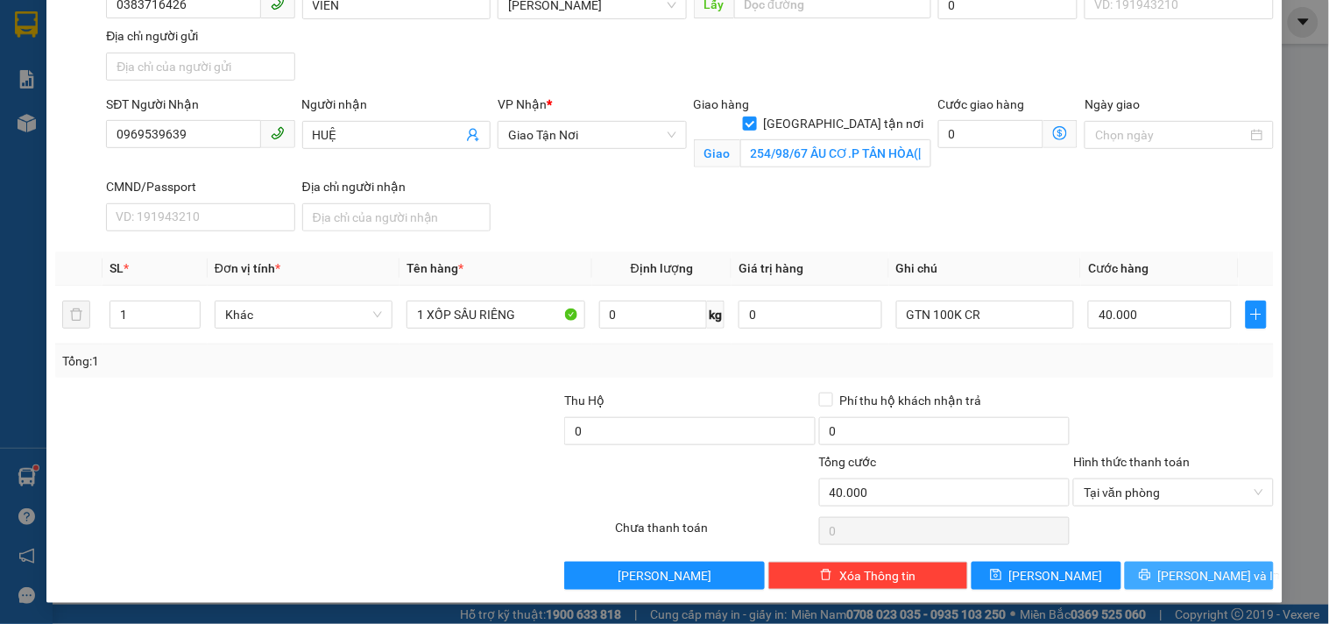
click at [1165, 579] on button "[PERSON_NAME] và In" at bounding box center [1199, 576] width 149 height 28
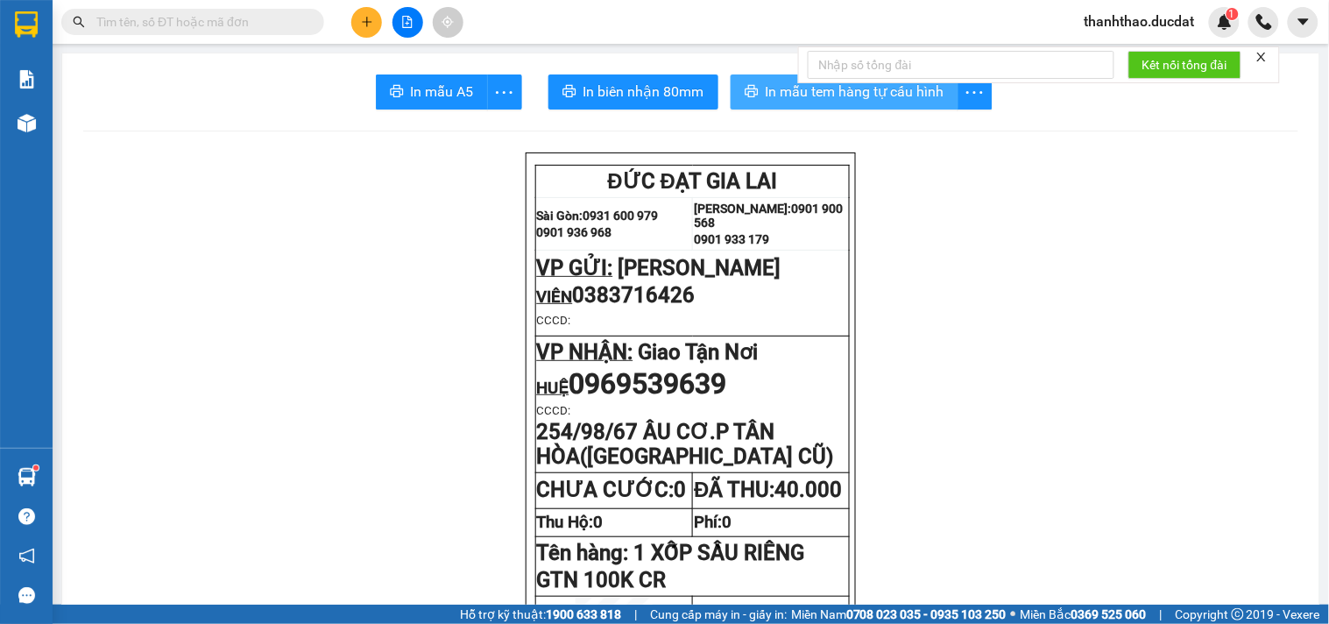
click at [787, 95] on span "In mẫu tem hàng tự cấu hình" at bounding box center [855, 92] width 179 height 22
click at [369, 23] on icon "plus" at bounding box center [367, 22] width 12 height 12
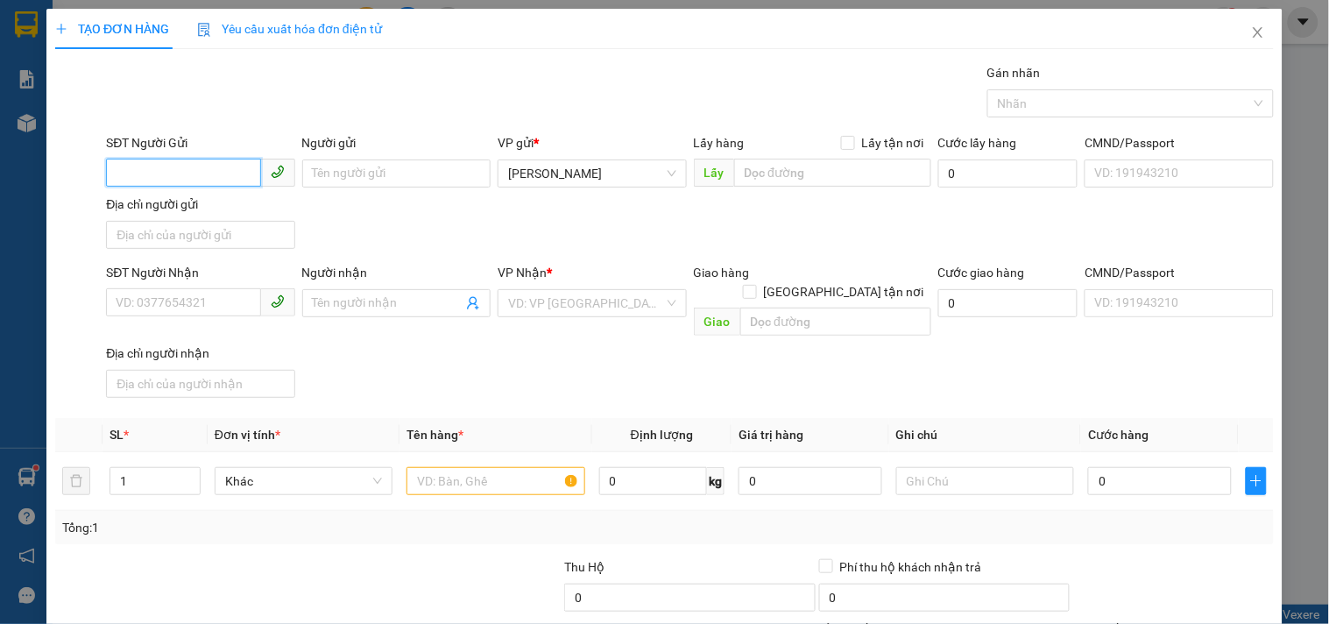
click at [167, 182] on input "SĐT Người Gửi" at bounding box center [183, 173] width 154 height 28
type input "0396790869"
click at [197, 196] on div "0396790869" at bounding box center [198, 208] width 187 height 28
type input "0983799988"
type input "0909204353"
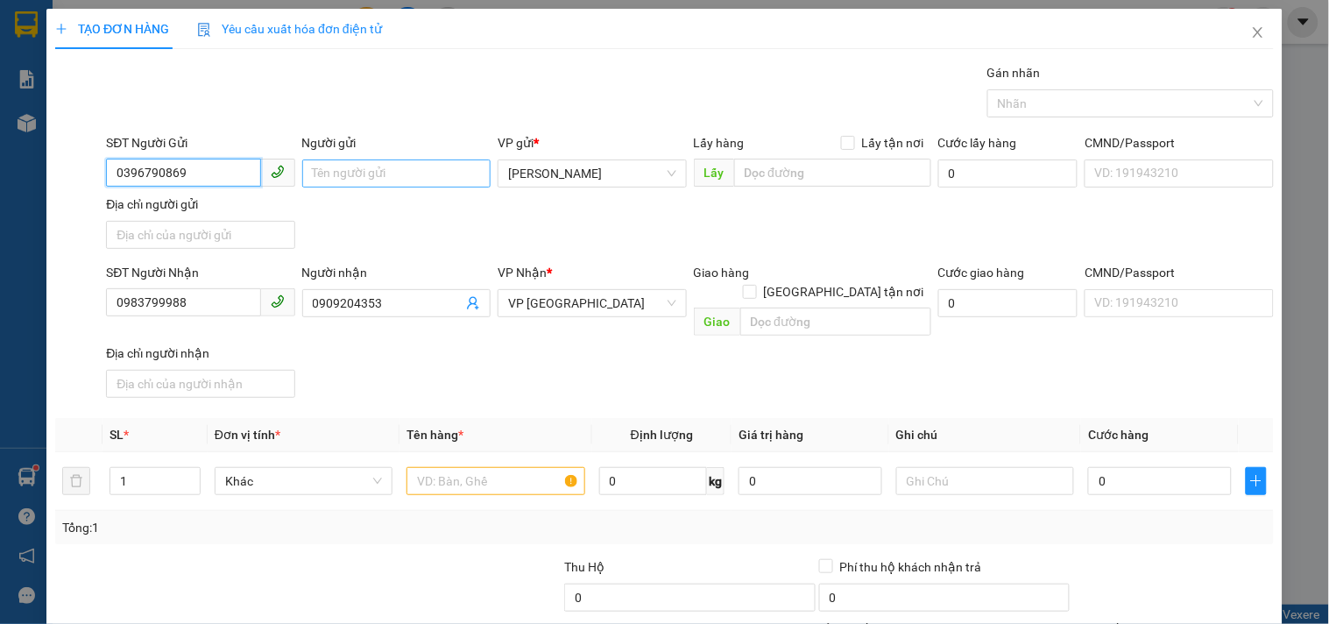
type input "0396790869"
click at [315, 185] on input "Người gửi" at bounding box center [396, 173] width 188 height 28
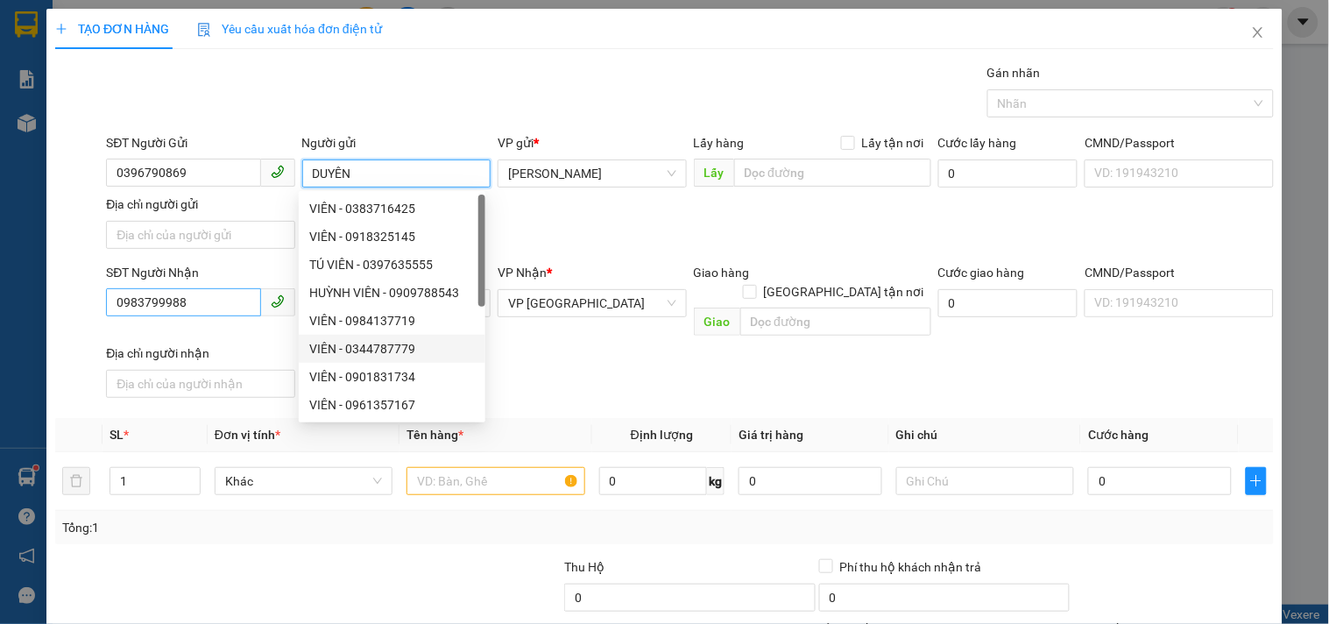
type input "DUYÊN"
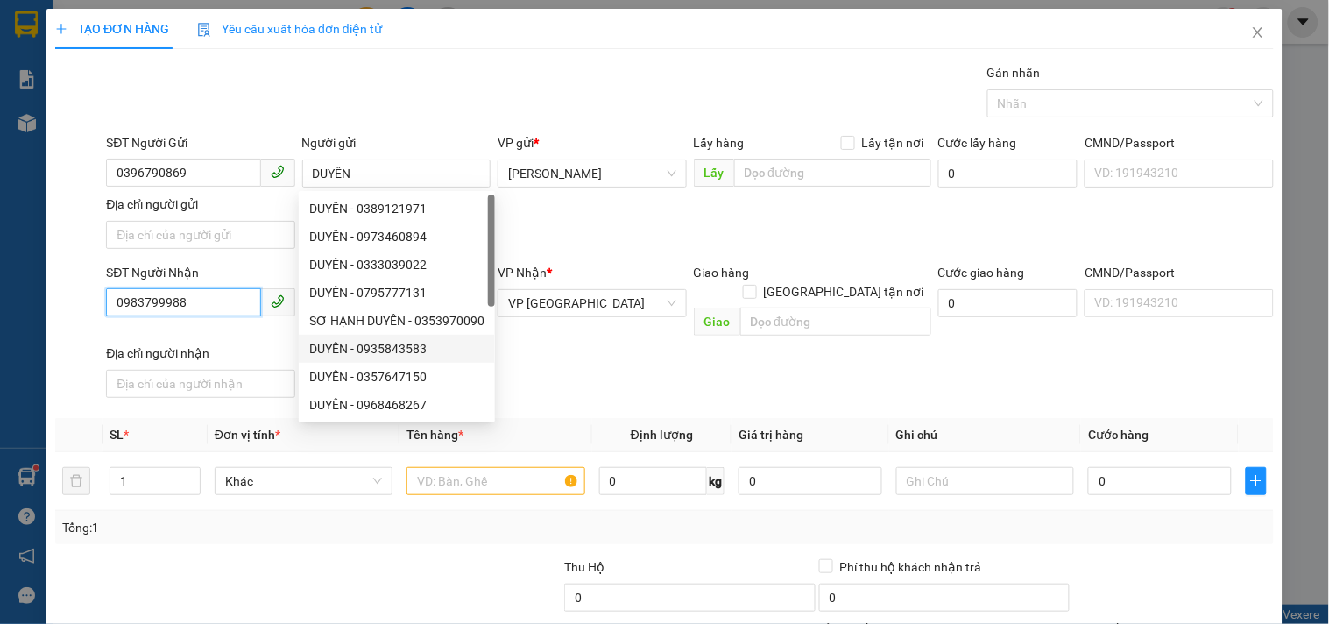
click at [221, 300] on input "0983799988" at bounding box center [183, 302] width 154 height 28
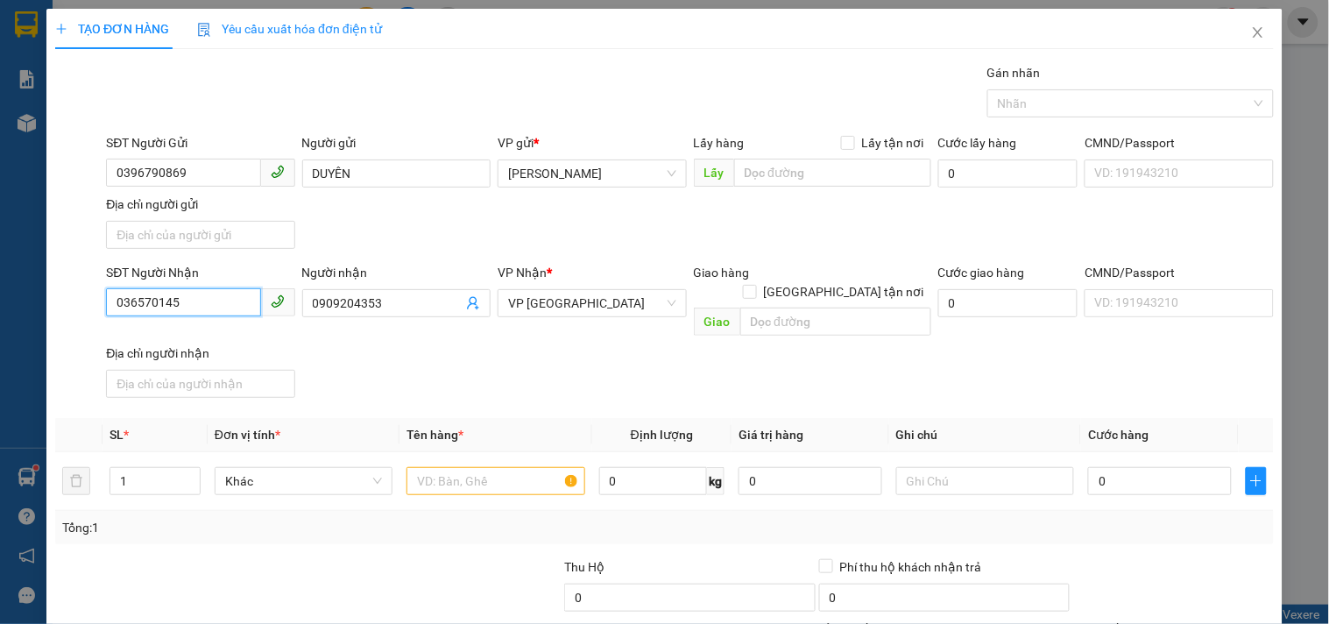
type input "0365701457"
drag, startPoint x: 210, startPoint y: 336, endPoint x: 427, endPoint y: 296, distance: 220.1
click at [210, 331] on div "0365701457 - DIỆU" at bounding box center [199, 338] width 166 height 19
type input "DIỆU"
type input "0365701457"
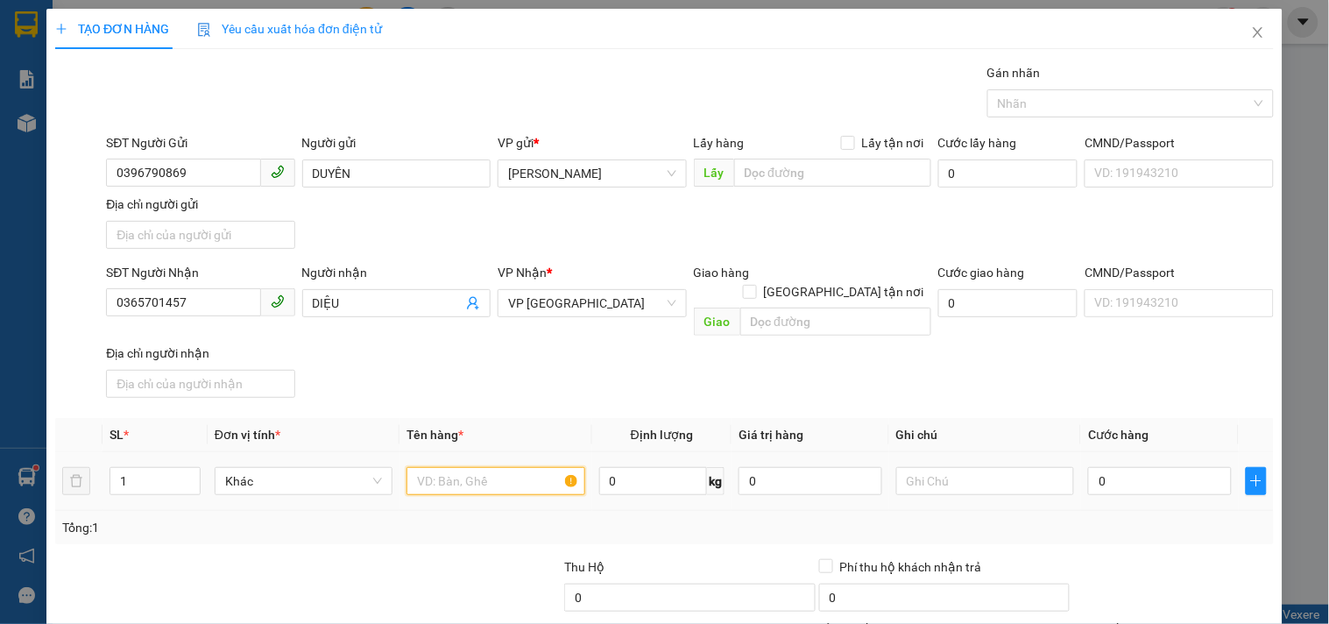
click at [498, 467] on input "text" at bounding box center [495, 481] width 178 height 28
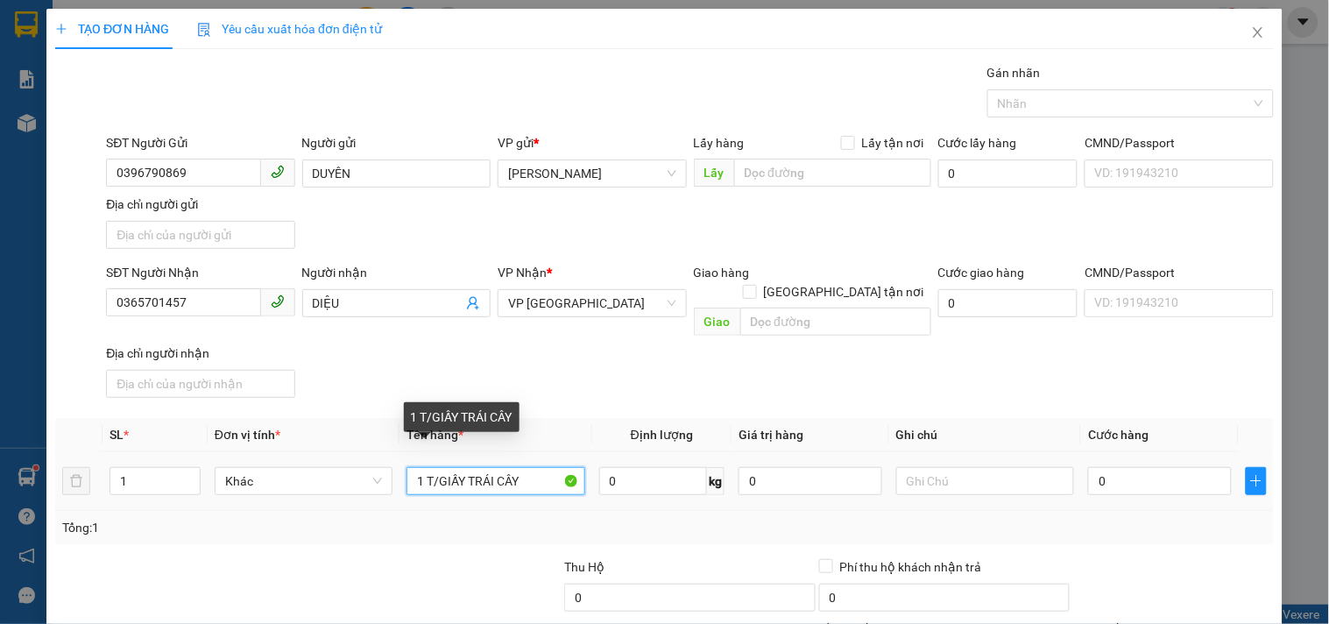
click at [422, 467] on input "1 T/GIẤY TRÁI CÂY" at bounding box center [495, 481] width 178 height 28
type input "1 KIỆN T/GIẤY TRÁI CÂY"
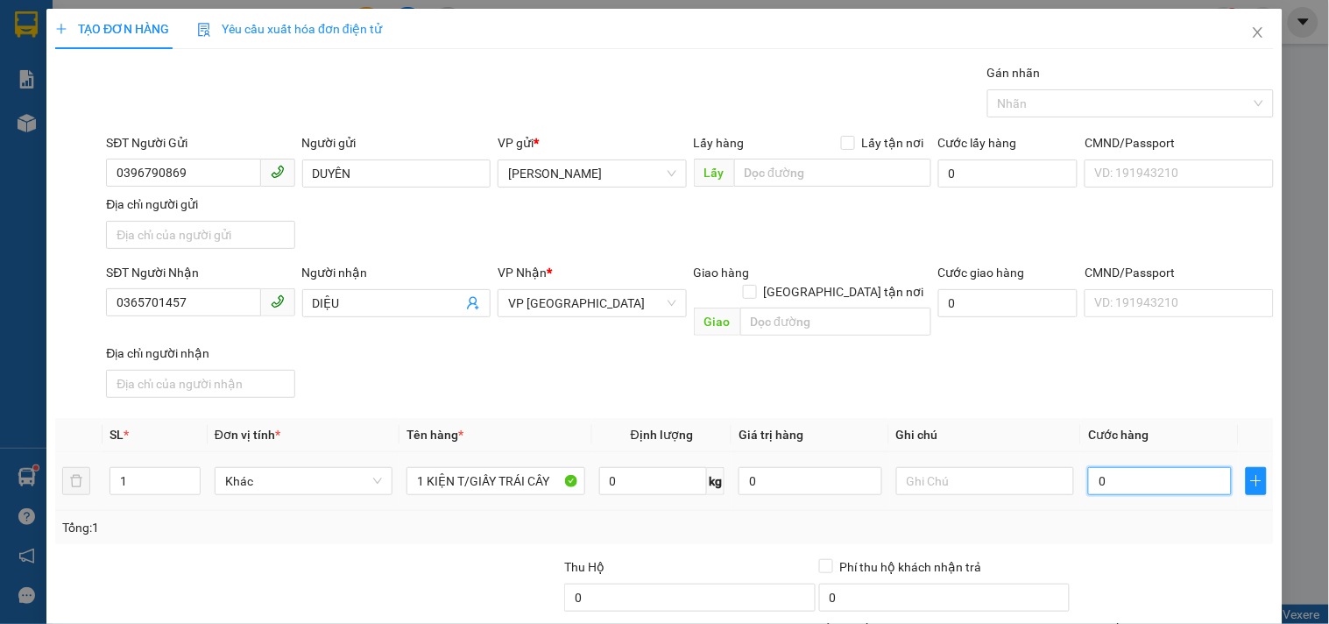
click at [1150, 469] on input "0" at bounding box center [1160, 481] width 144 height 28
type input "7"
type input "70"
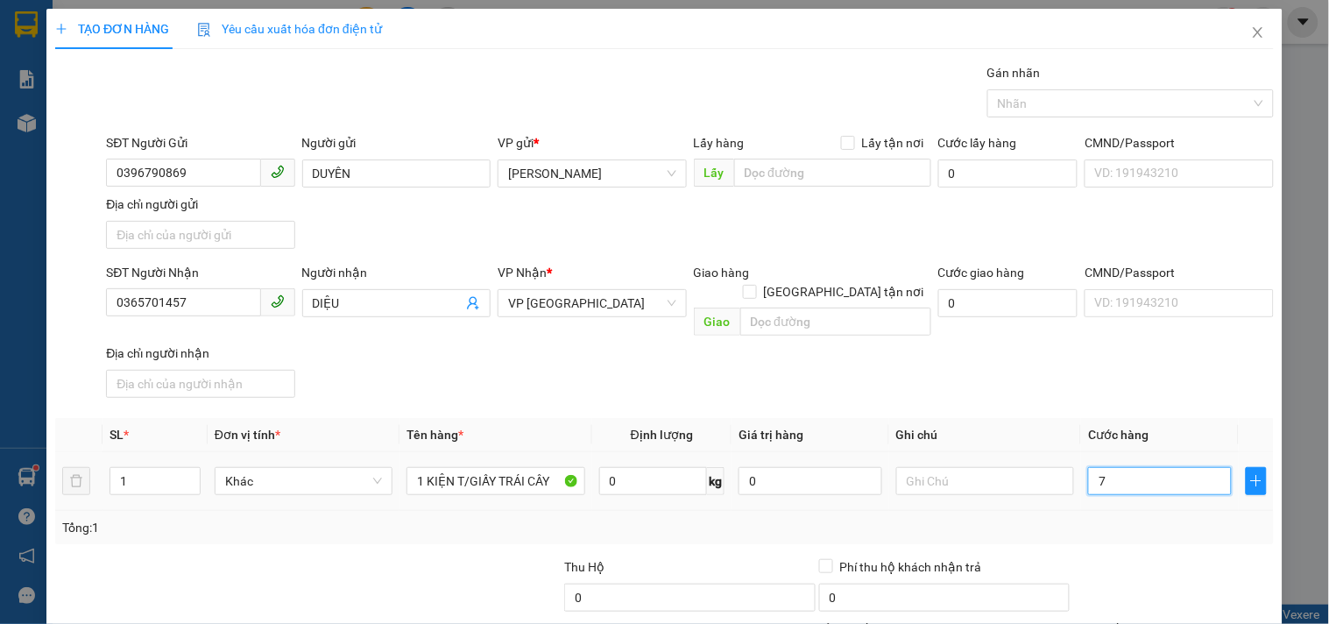
type input "70"
type input "70.000"
click at [1137, 418] on th "Cước hàng" at bounding box center [1160, 435] width 158 height 34
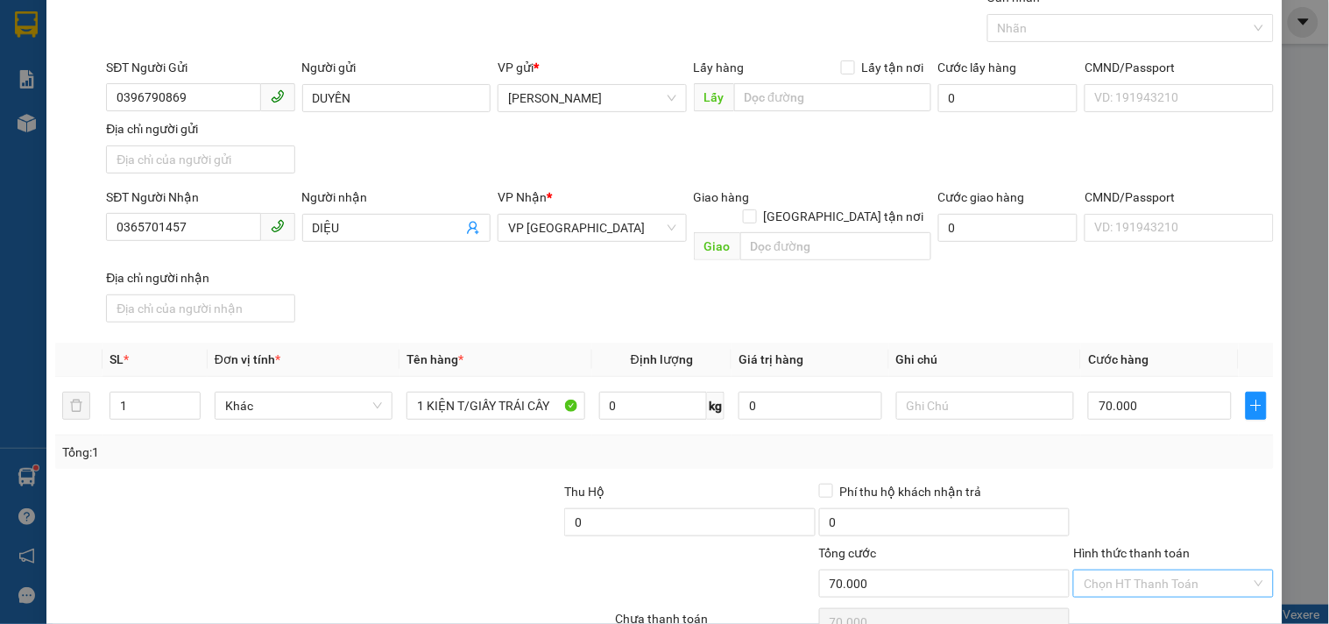
scroll to position [146, 0]
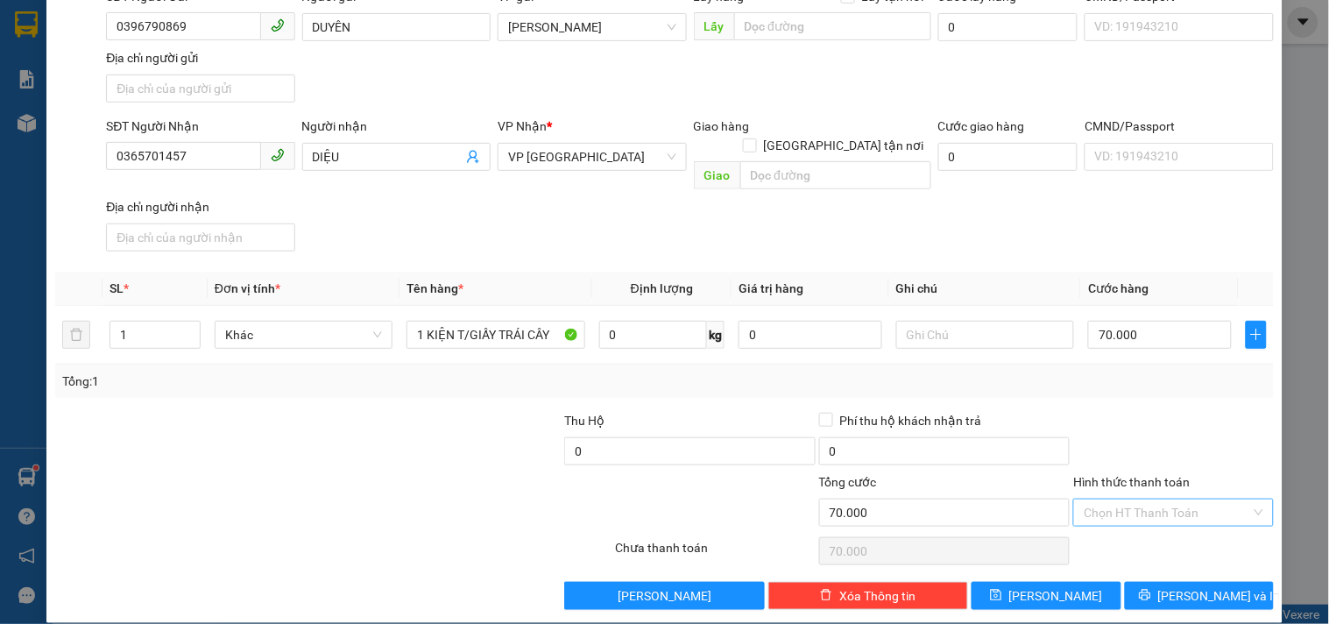
click at [1160, 499] on input "Hình thức thanh toán" at bounding box center [1167, 512] width 166 height 26
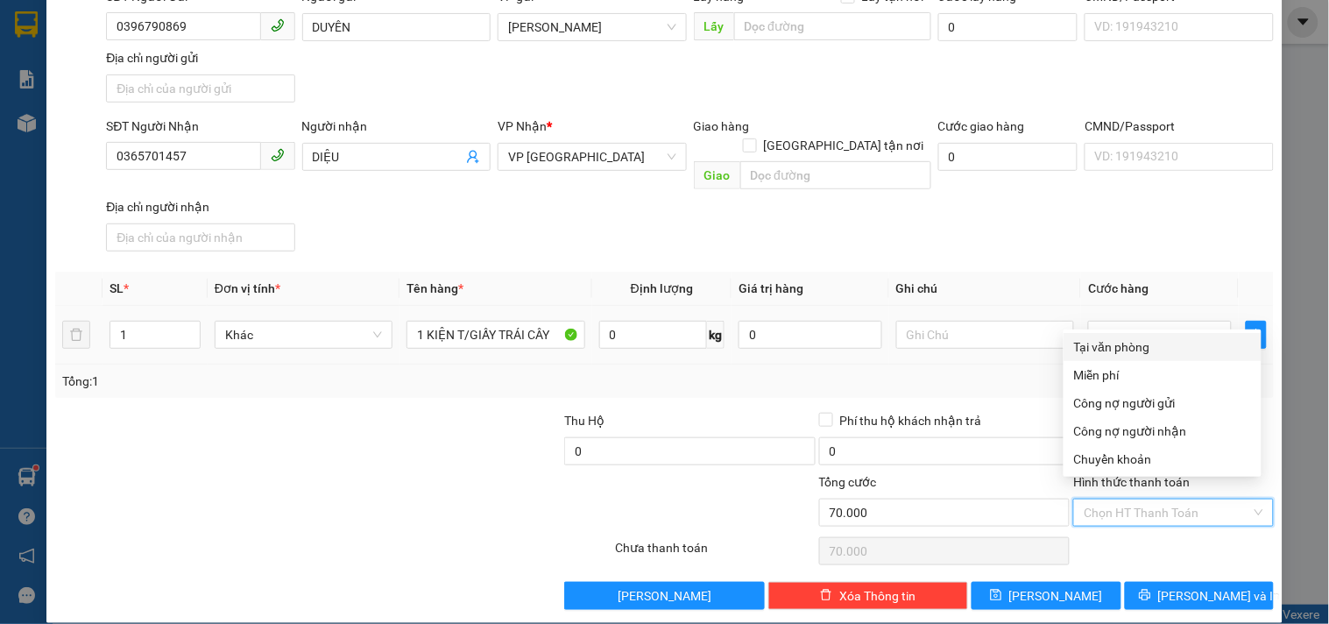
click at [1142, 342] on div "Tại văn phòng" at bounding box center [1162, 346] width 177 height 19
type input "0"
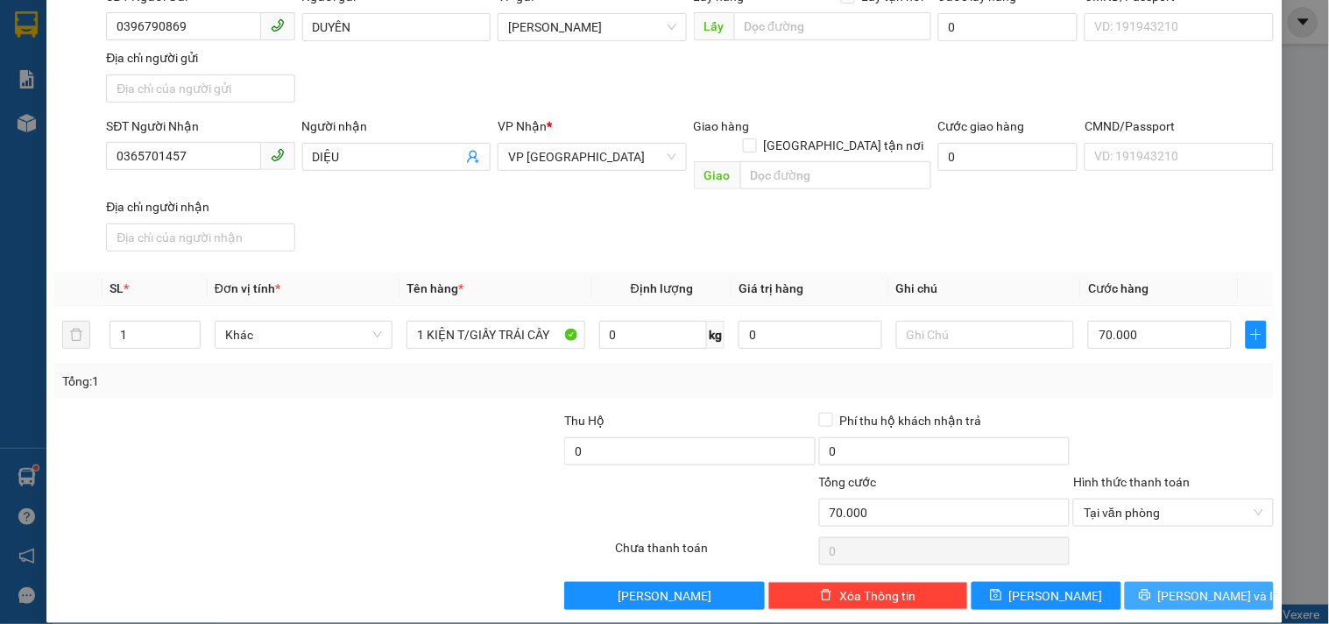
click at [1184, 582] on button "[PERSON_NAME] và In" at bounding box center [1199, 596] width 149 height 28
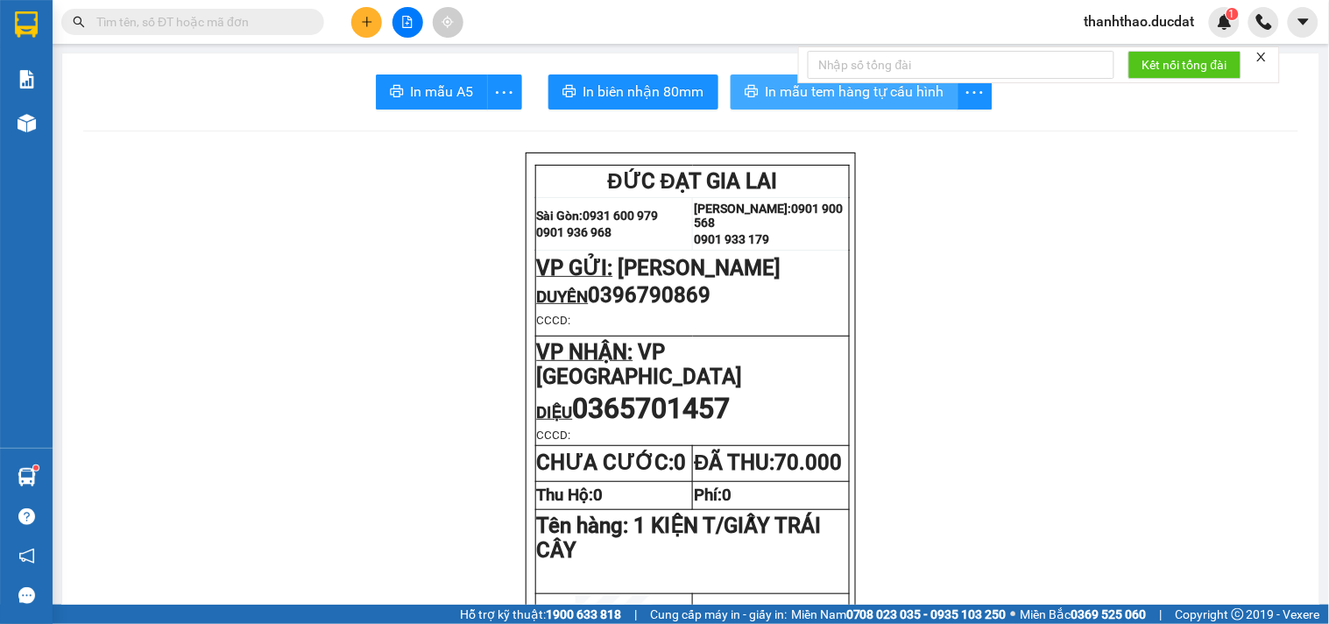
click at [786, 93] on span "In mẫu tem hàng tự cấu hình" at bounding box center [855, 92] width 179 height 22
click at [366, 24] on icon "plus" at bounding box center [366, 22] width 1 height 10
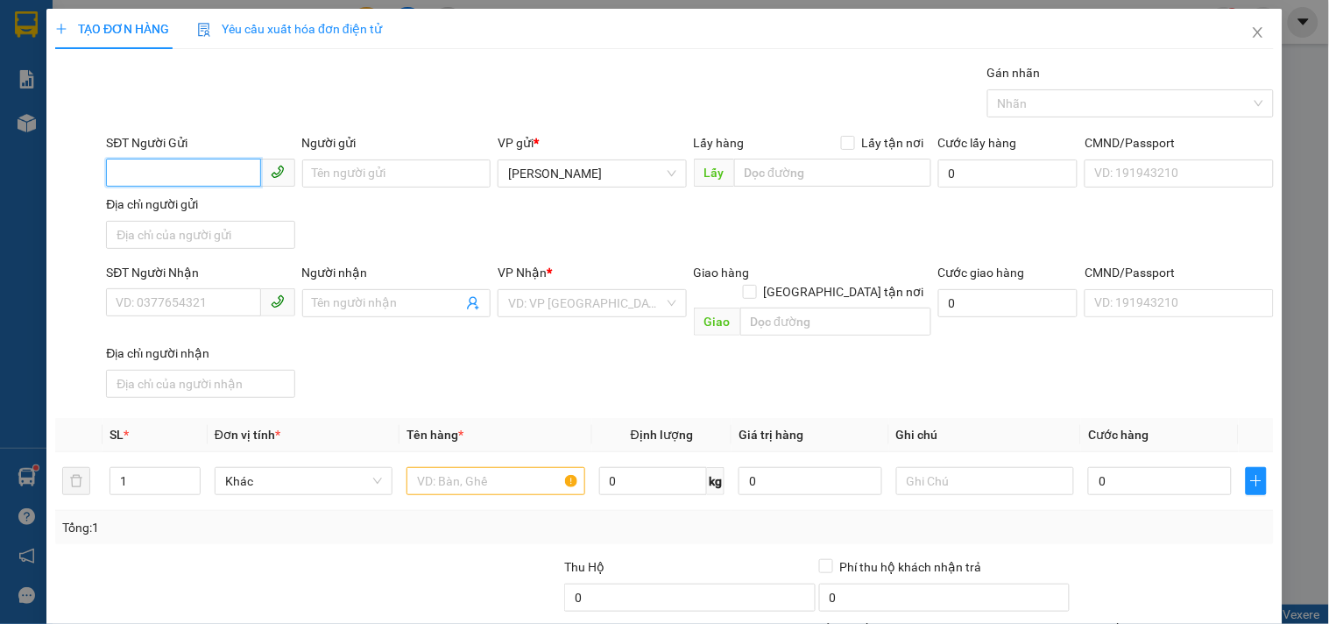
click at [114, 179] on input "SĐT Người Gửi" at bounding box center [183, 173] width 154 height 28
type input "0353954858"
click at [361, 179] on input "Người gửi" at bounding box center [396, 173] width 188 height 28
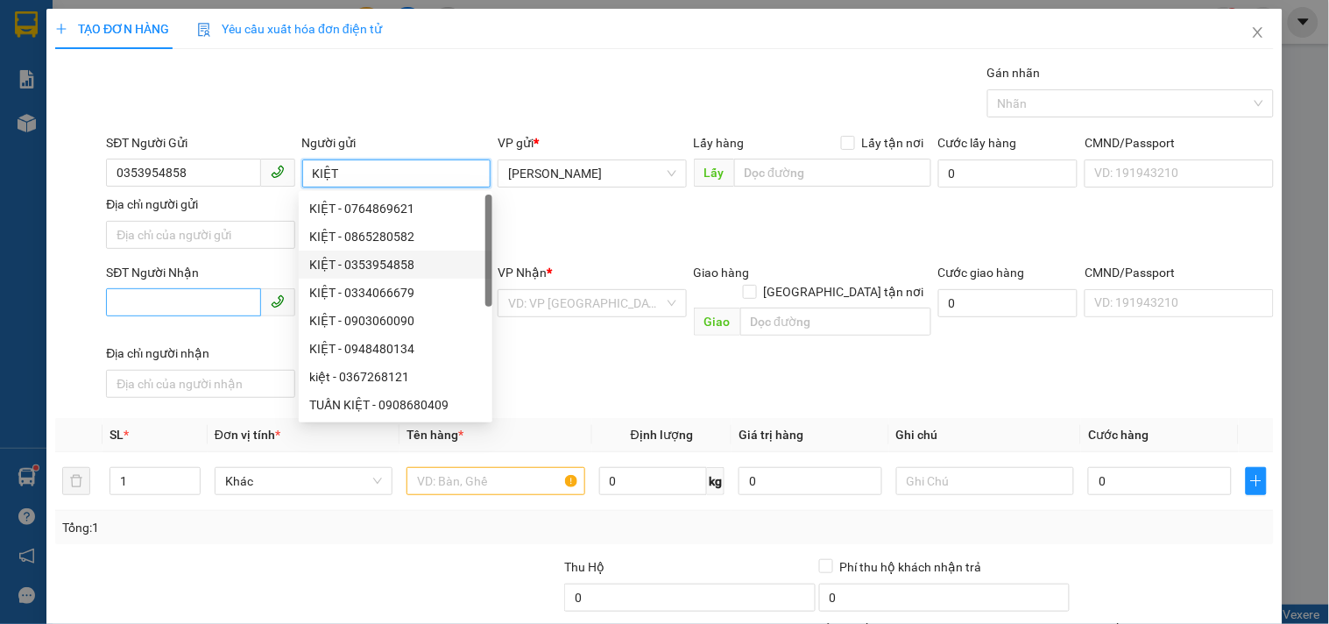
type input "KIỆT"
drag, startPoint x: 222, startPoint y: 312, endPoint x: 221, endPoint y: 301, distance: 10.5
click at [221, 301] on input "SĐT Người Nhận" at bounding box center [183, 302] width 154 height 28
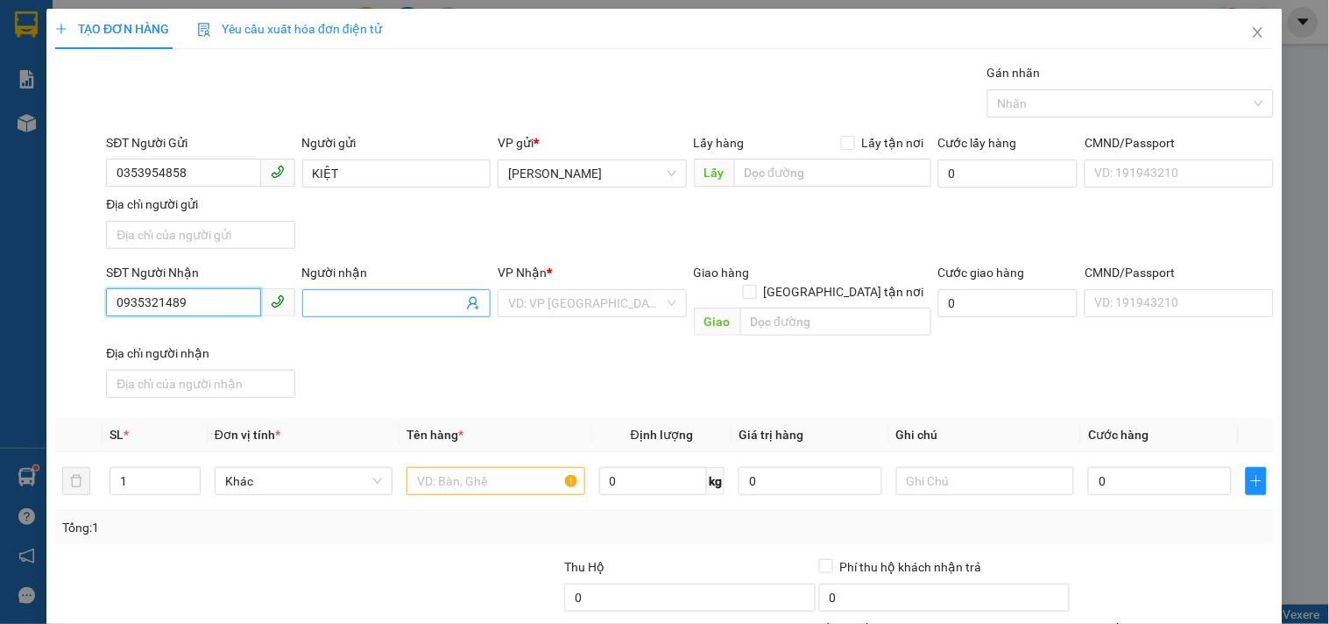
type input "0935321489"
click at [390, 300] on input "Người nhận" at bounding box center [388, 302] width 150 height 19
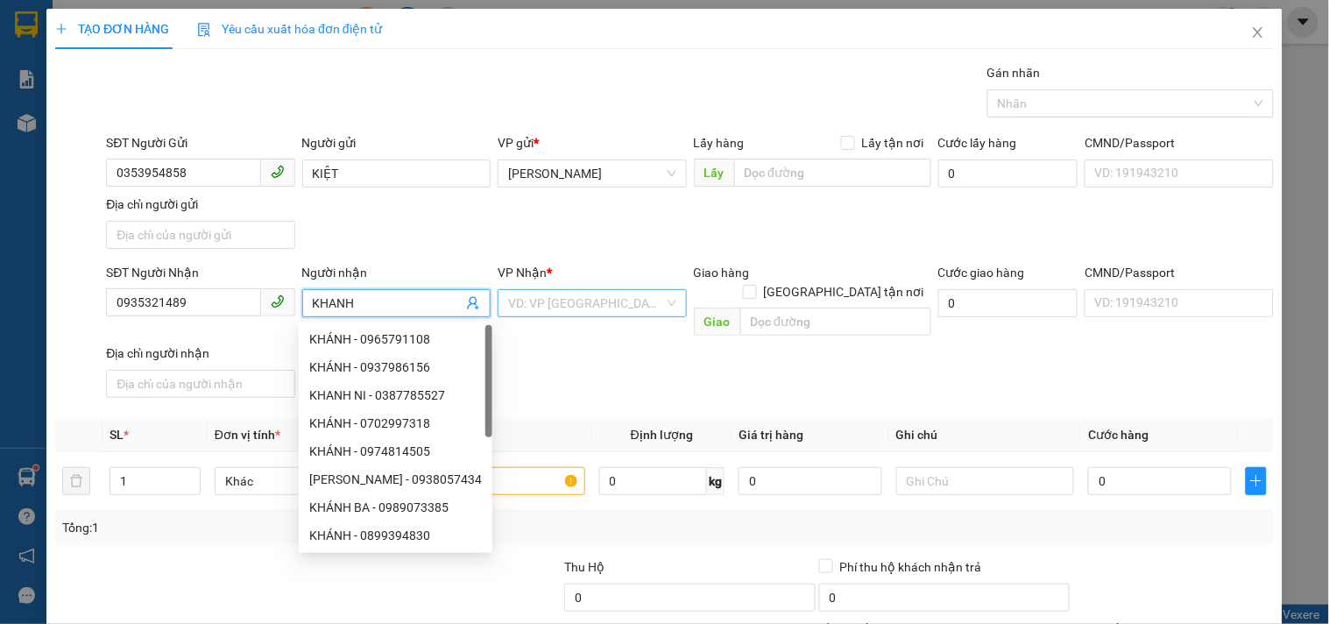
type input "KHANH"
click at [625, 298] on input "search" at bounding box center [585, 303] width 155 height 26
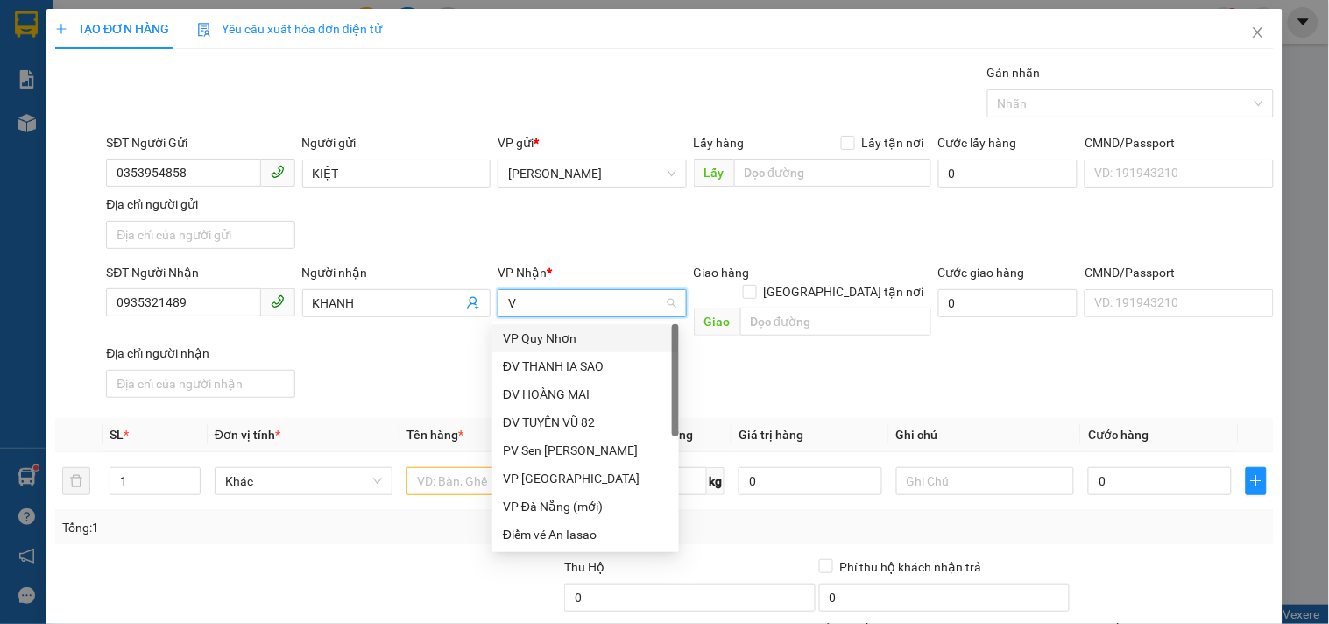
type input "VP"
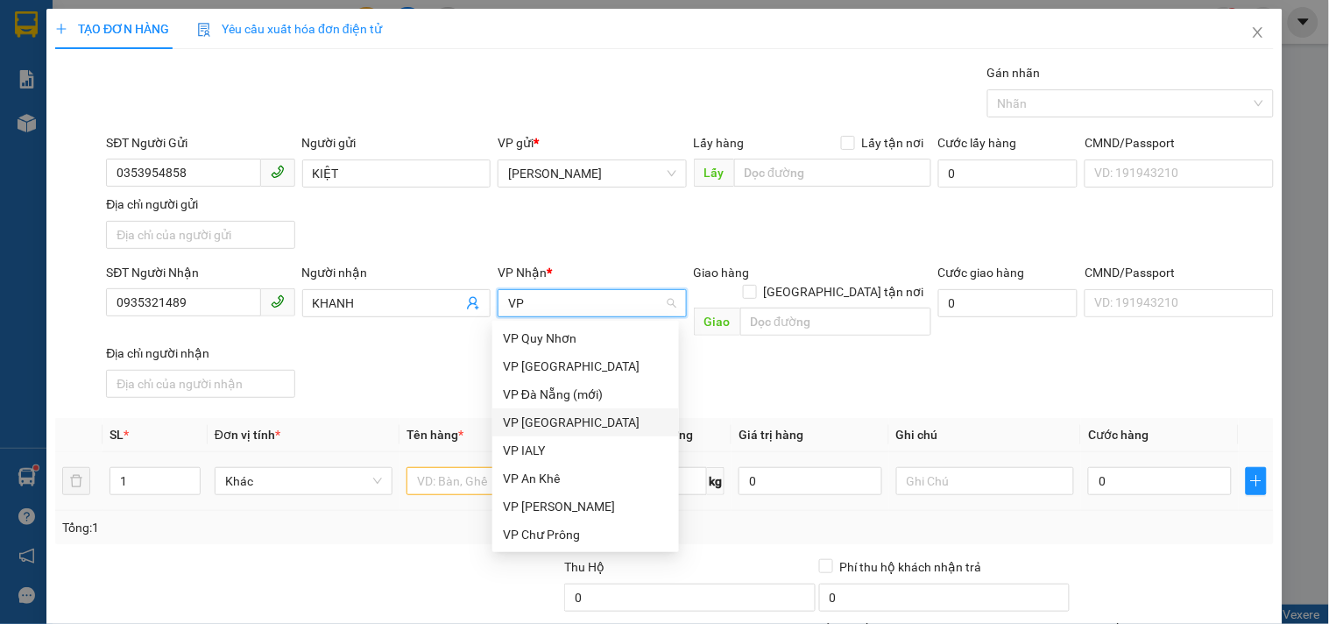
drag, startPoint x: 568, startPoint y: 417, endPoint x: 553, endPoint y: 454, distance: 39.7
click at [565, 424] on div "VP [GEOGRAPHIC_DATA]" at bounding box center [586, 422] width 166 height 19
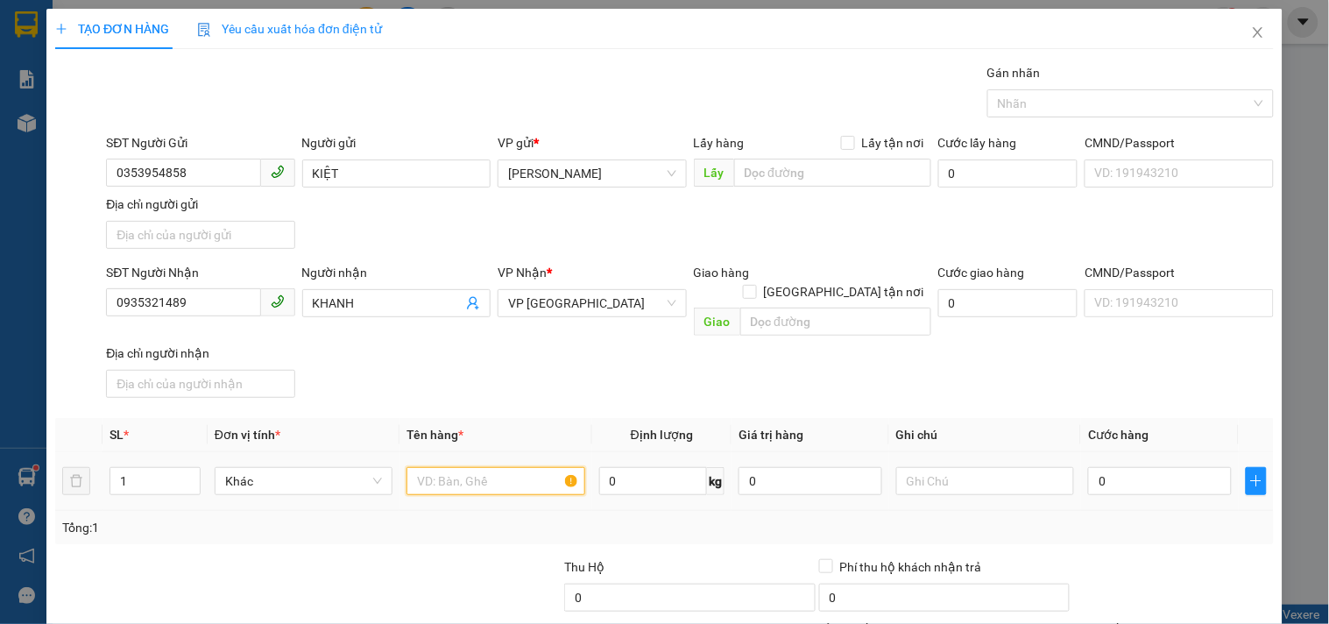
click at [495, 467] on input "text" at bounding box center [495, 481] width 178 height 28
type input "1 T/GIẤY"
click at [1117, 474] on input "0" at bounding box center [1160, 481] width 144 height 28
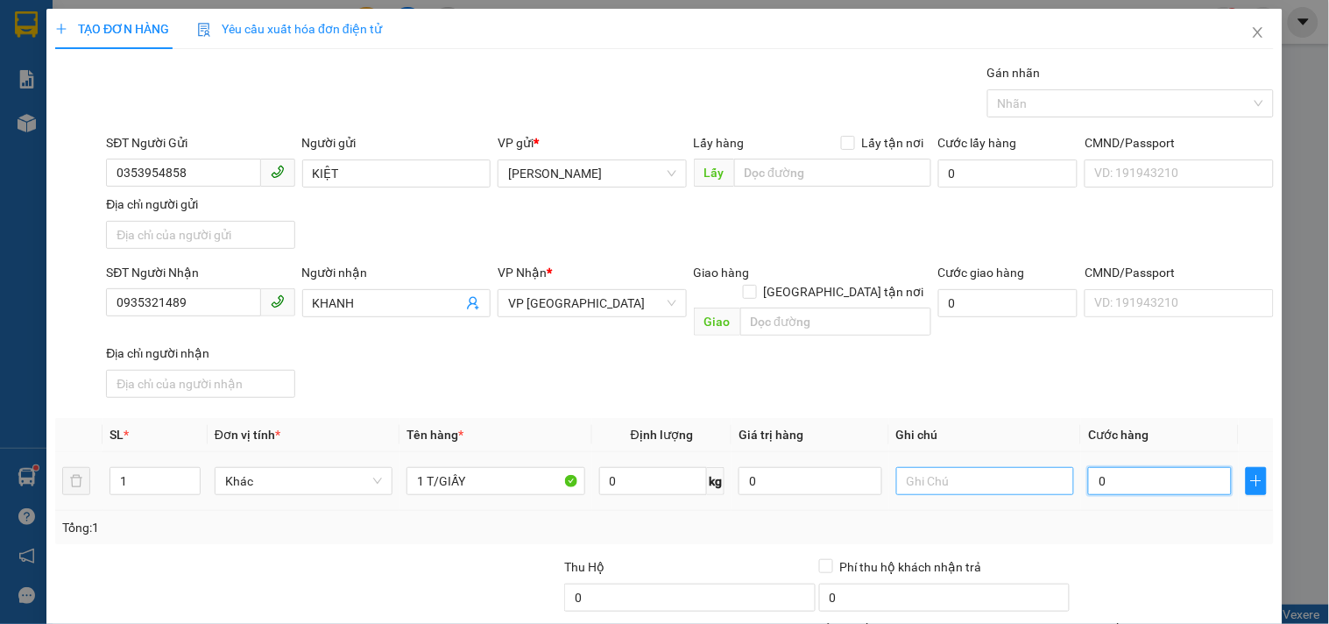
type input "4"
type input "40"
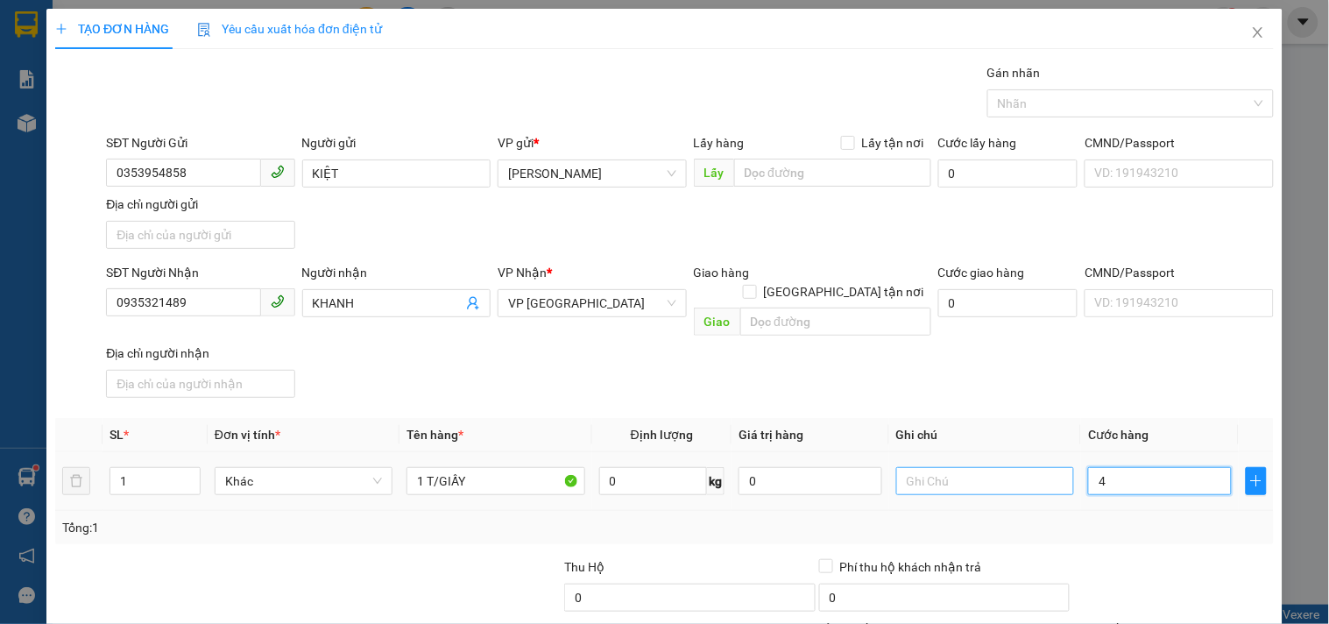
type input "40"
type input "40.000"
click at [955, 381] on div "SĐT Người Nhận 0935321489 Người nhận KHANH VP Nhận * VP Đà Nẵng Giao hàng Giao …" at bounding box center [689, 334] width 1175 height 142
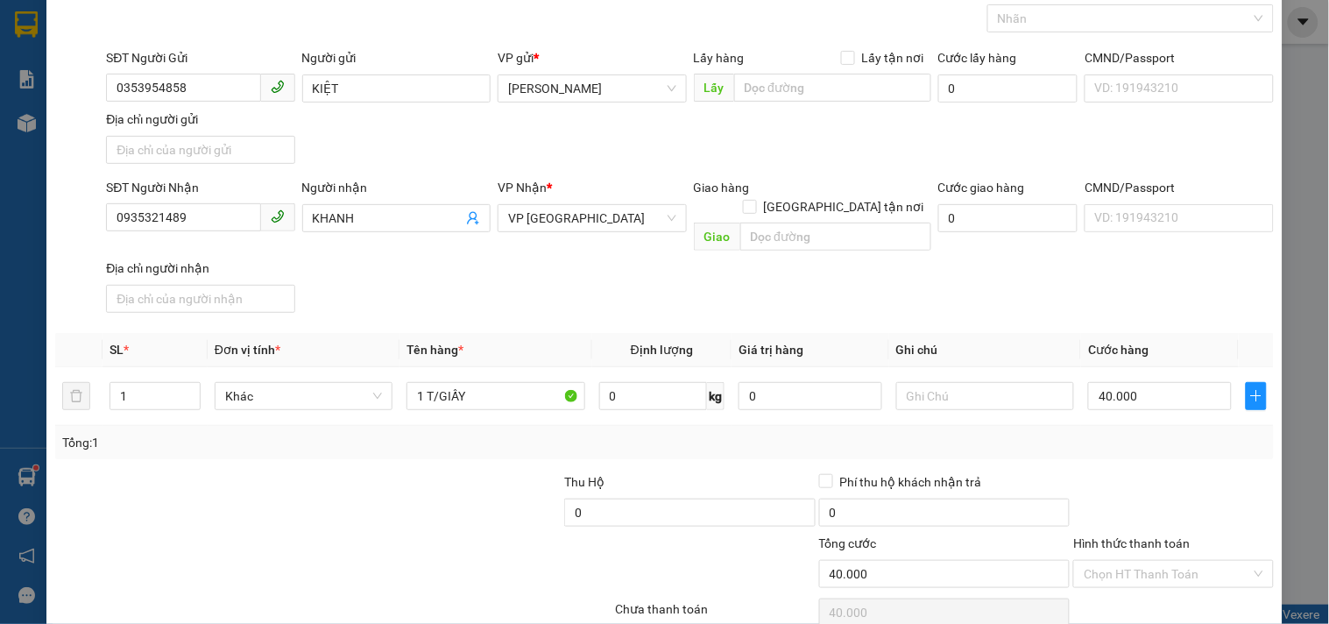
scroll to position [146, 0]
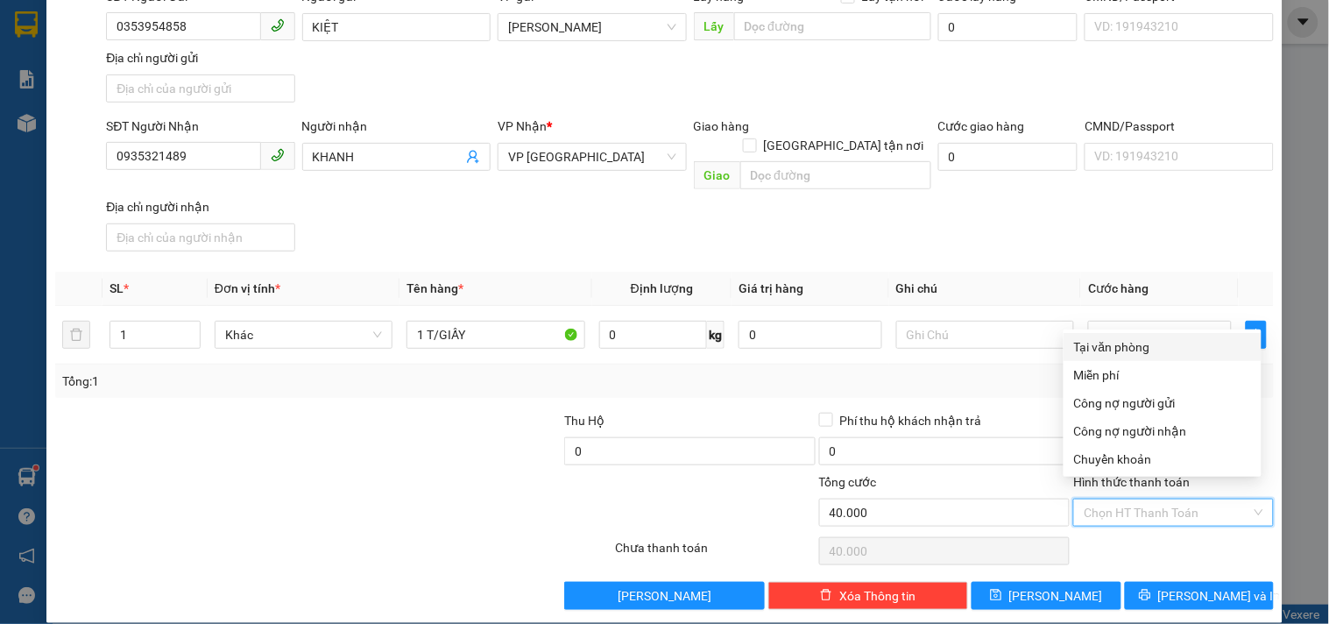
click at [1101, 499] on input "Hình thức thanh toán" at bounding box center [1167, 512] width 166 height 26
click at [1113, 344] on div "Tại văn phòng" at bounding box center [1162, 346] width 177 height 19
type input "0"
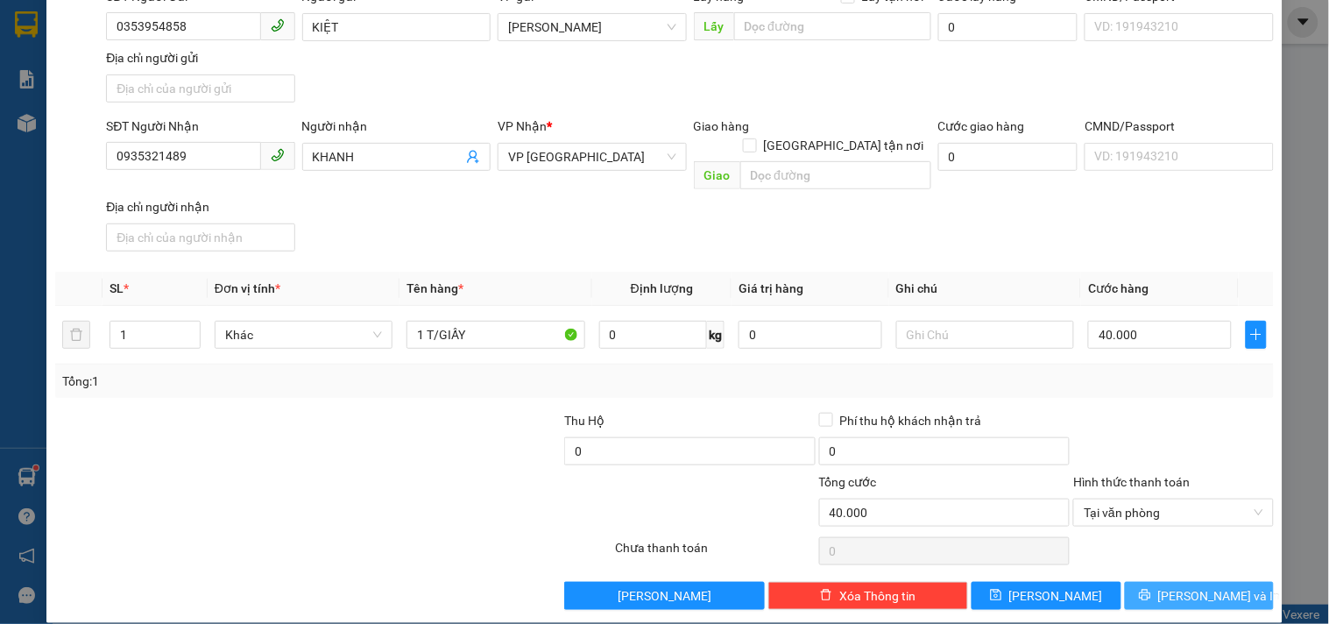
click at [1151, 589] on icon "printer" at bounding box center [1145, 595] width 12 height 12
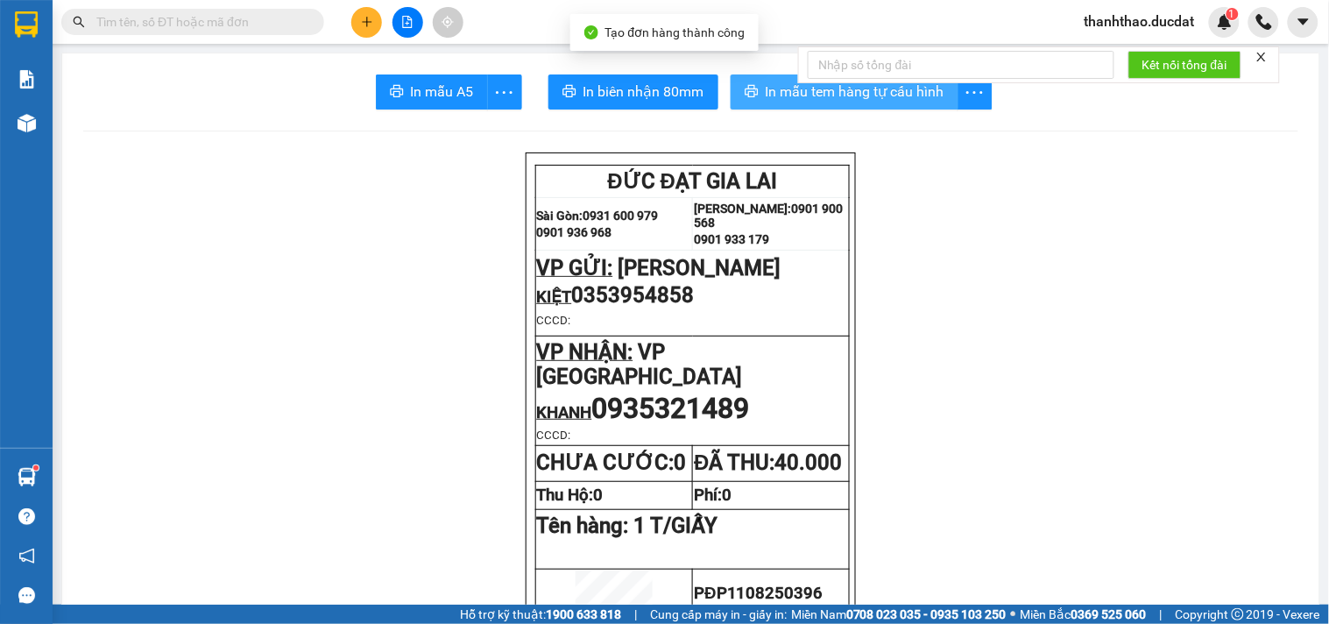
click at [815, 95] on span "In mẫu tem hàng tự cấu hình" at bounding box center [855, 92] width 179 height 22
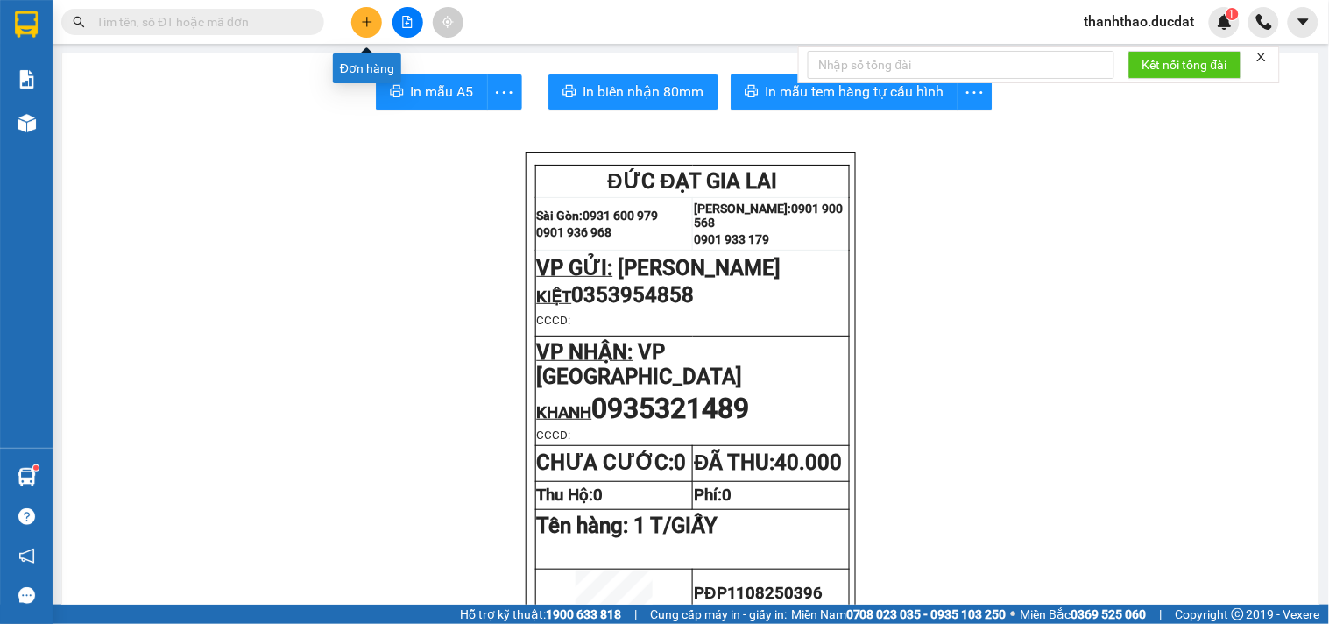
click at [371, 19] on icon "plus" at bounding box center [367, 22] width 12 height 12
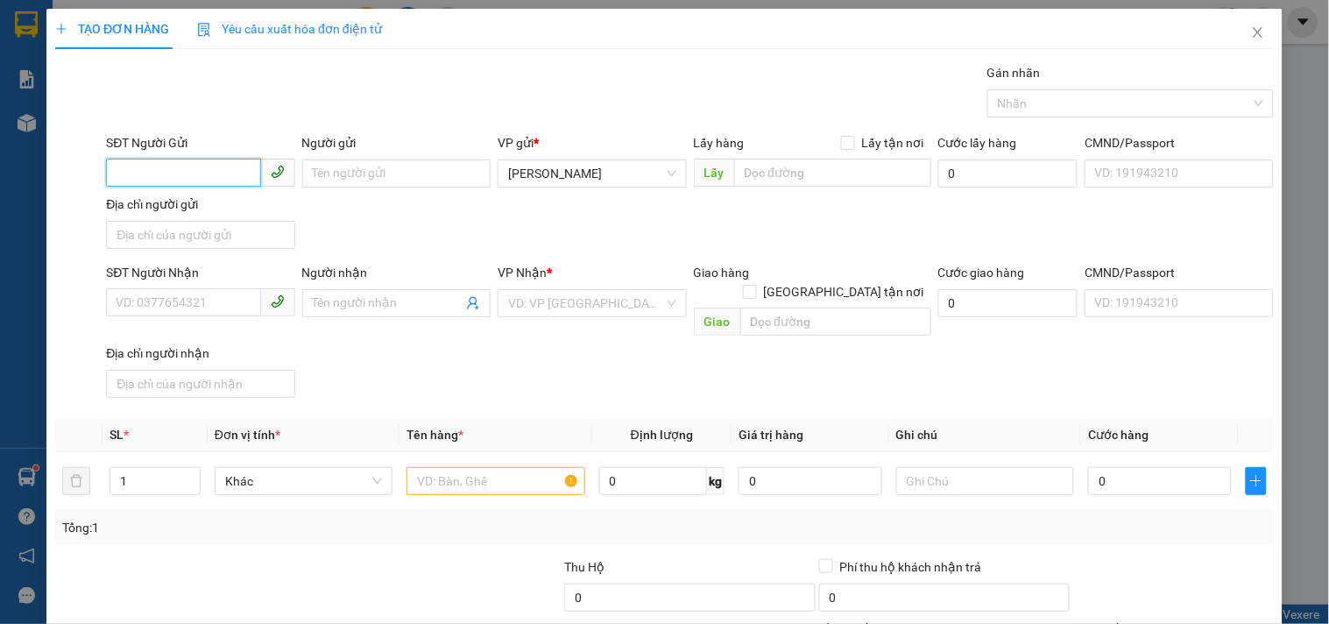
drag, startPoint x: 165, startPoint y: 170, endPoint x: 134, endPoint y: 167, distance: 30.8
click at [164, 170] on input "SĐT Người Gửi" at bounding box center [183, 173] width 154 height 28
type input "0979169479"
click at [203, 210] on div "0979169479" at bounding box center [199, 208] width 166 height 19
type input "0342575295"
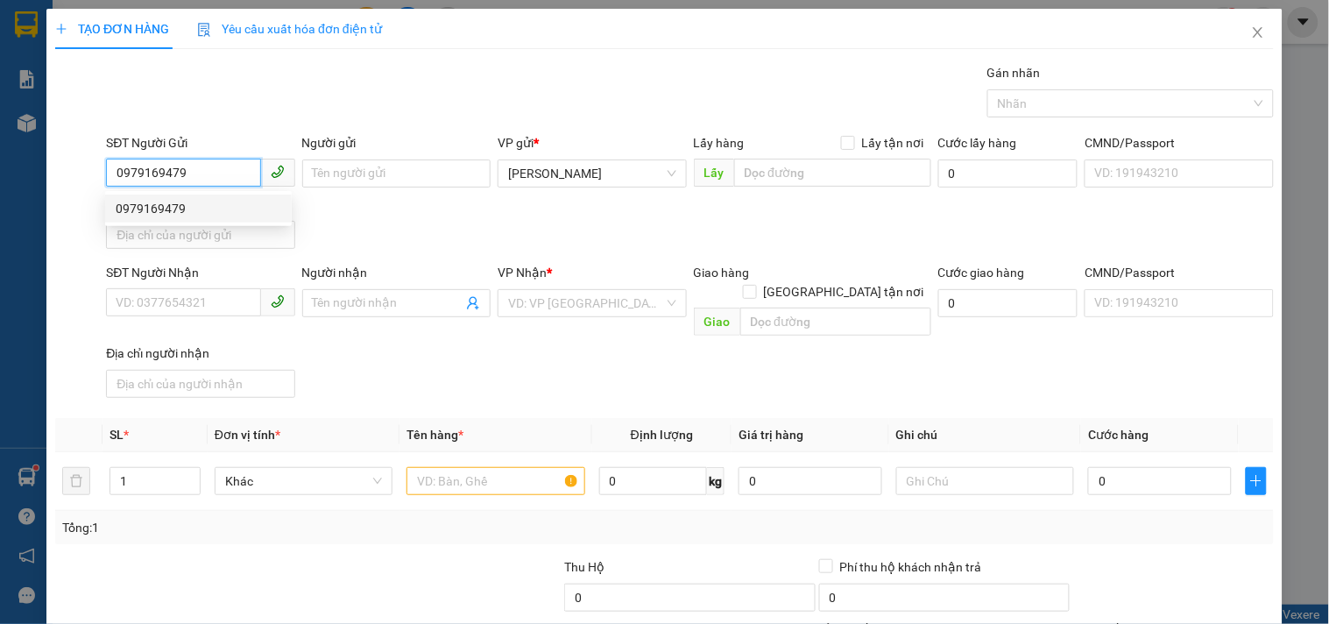
type input "CTY SONG LINH"
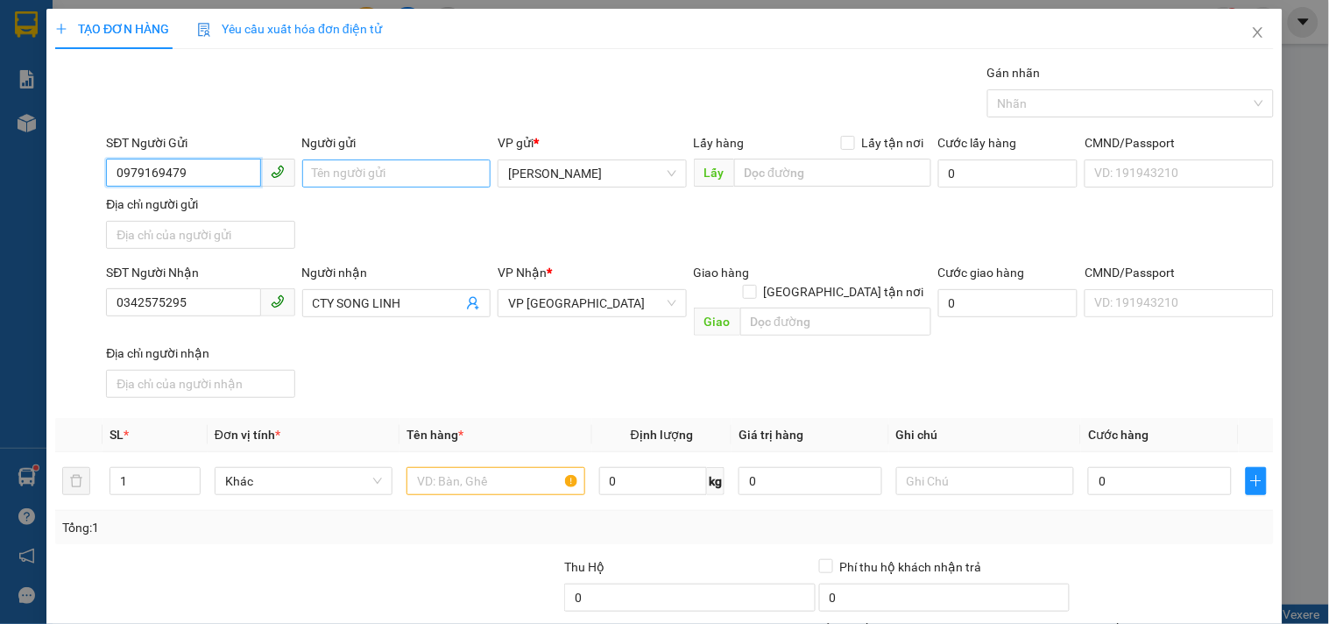
type input "0979169479"
click at [407, 180] on input "Người gửi" at bounding box center [396, 173] width 188 height 28
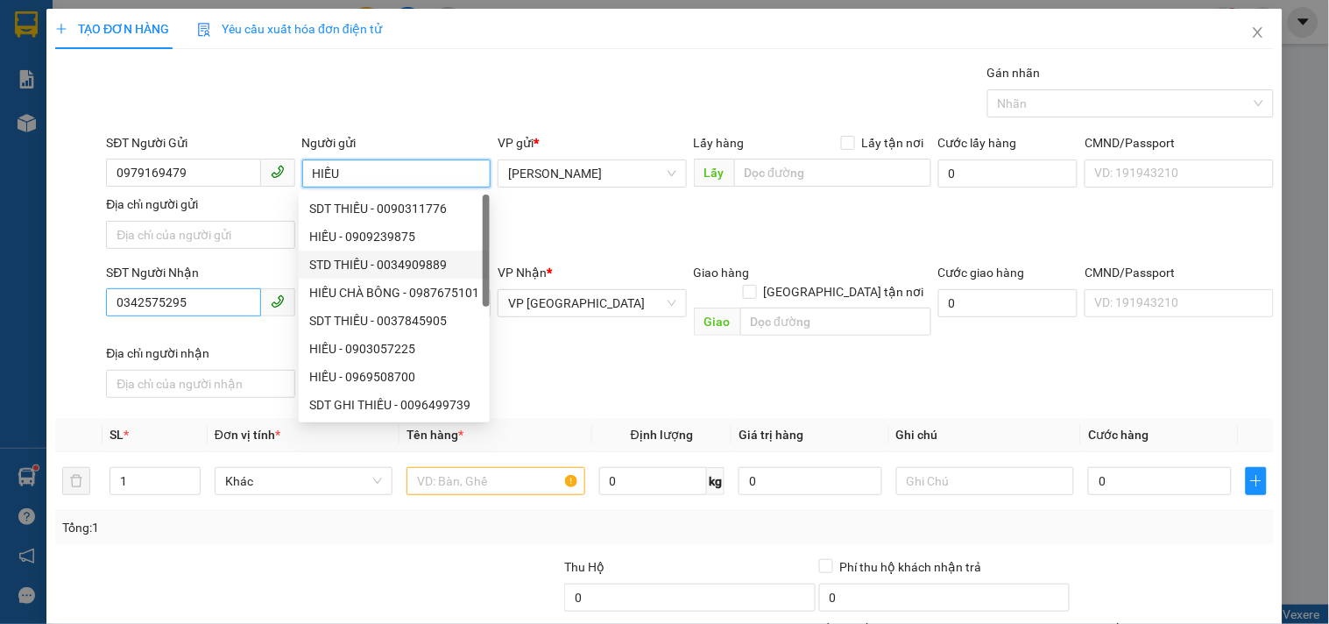
type input "HIẾU"
click at [207, 301] on input "0342575295" at bounding box center [183, 302] width 154 height 28
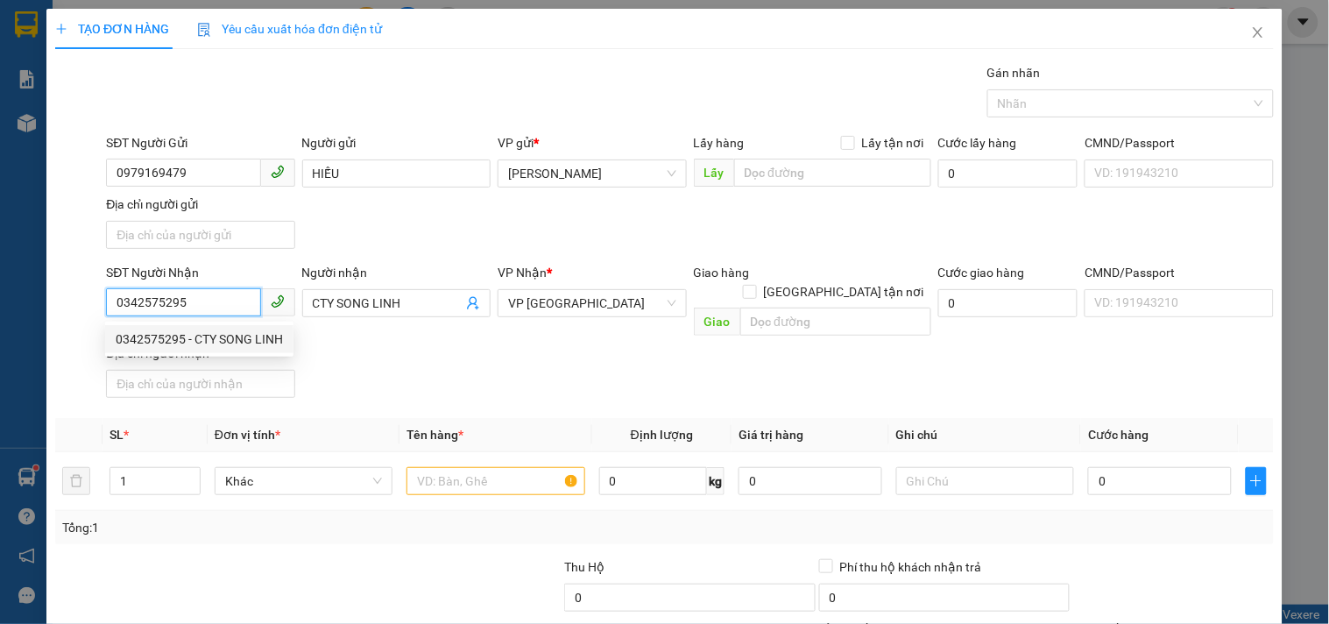
drag, startPoint x: 207, startPoint y: 301, endPoint x: 0, endPoint y: 216, distance: 223.5
click at [0, 241] on div "TẠO ĐƠN HÀNG Yêu cầu xuất hóa đơn điện tử Transit Pickup Surcharge Ids Transit …" at bounding box center [664, 312] width 1329 height 624
type input "0935058079"
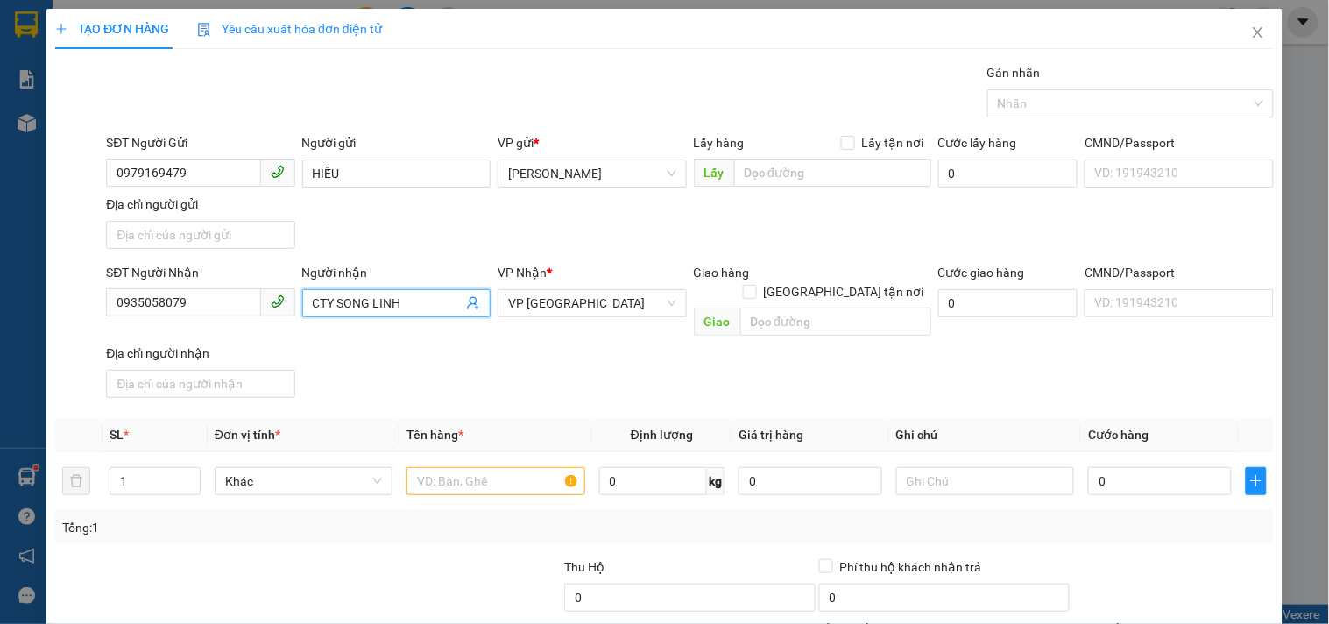
click at [347, 312] on input "CTY SONG LINH" at bounding box center [388, 302] width 150 height 19
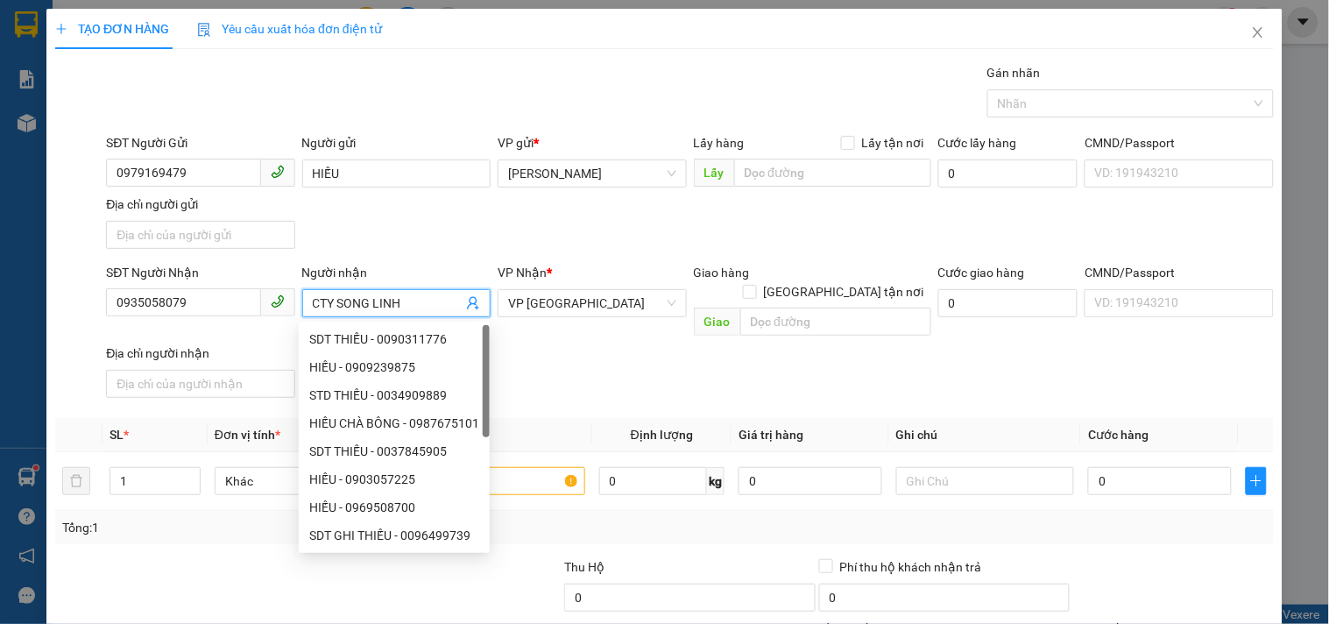
drag, startPoint x: 431, startPoint y: 312, endPoint x: 74, endPoint y: 335, distance: 357.3
click at [82, 330] on div "SĐT Người Nhận 0935058079 Người nhận CTY SONG LINH VP Nhận * VP Đà Nẵng Giao hà…" at bounding box center [664, 334] width 1222 height 142
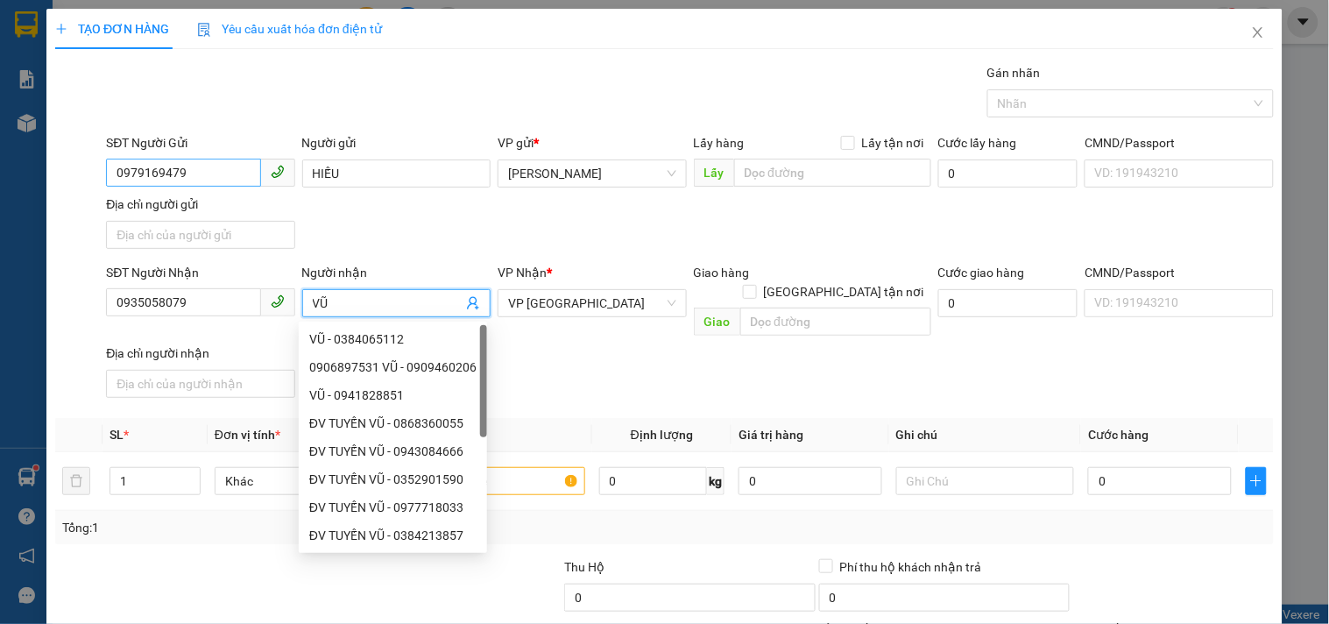
type input "VŨ"
click at [206, 173] on input "0979169479" at bounding box center [183, 173] width 154 height 28
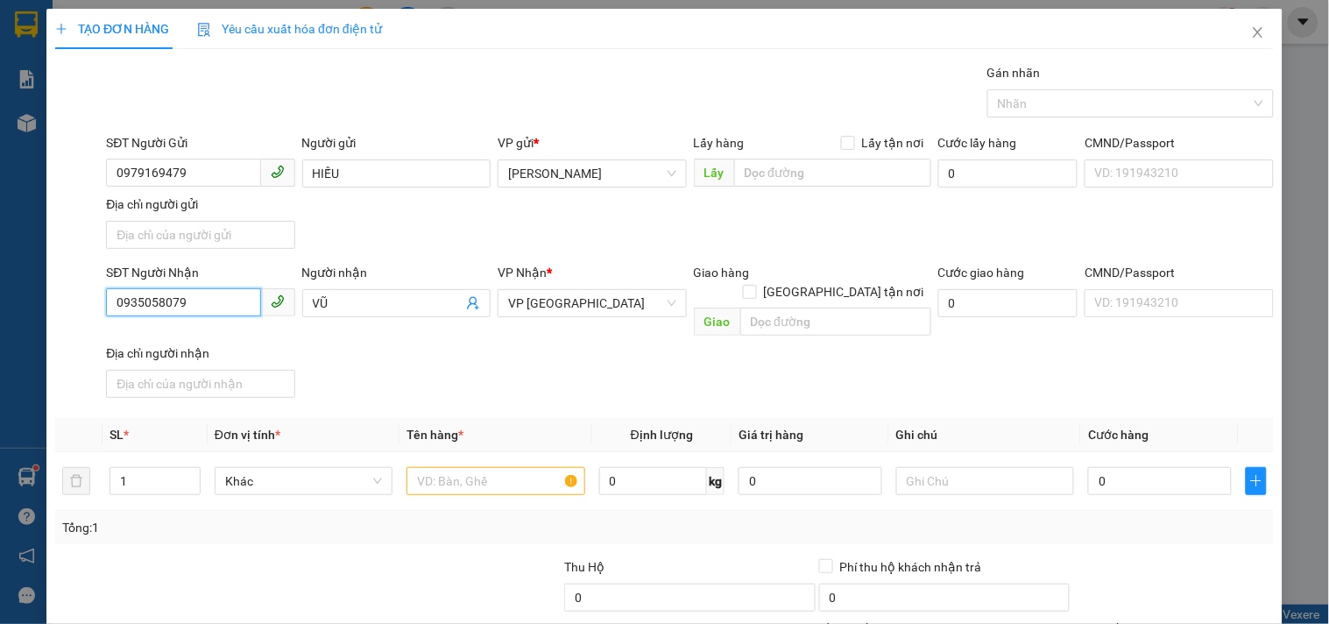
drag, startPoint x: 180, startPoint y: 307, endPoint x: 0, endPoint y: 349, distance: 185.3
click at [0, 349] on div "TẠO ĐƠN HÀNG Yêu cầu xuất hóa đơn điện tử Transit Pickup Surcharge Ids Transit …" at bounding box center [664, 312] width 1329 height 624
click at [205, 300] on input "0935058979" at bounding box center [183, 302] width 154 height 28
type input "0935058079"
click at [491, 467] on input "text" at bounding box center [495, 481] width 178 height 28
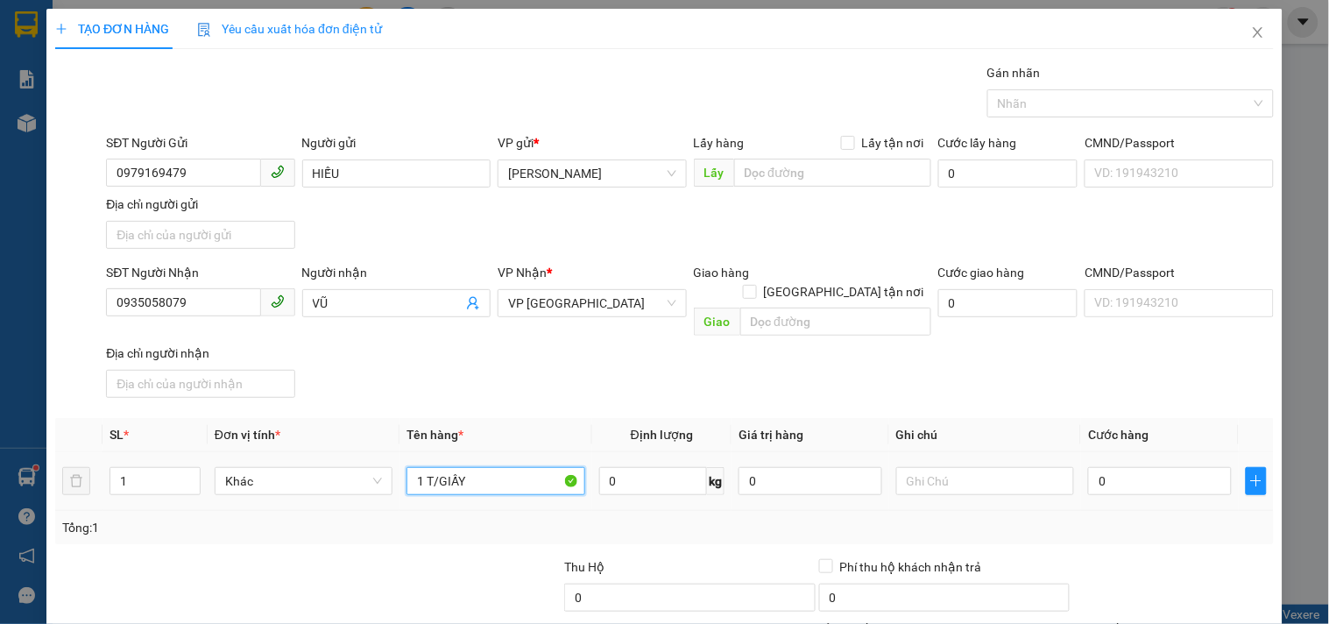
type input "1 T/GIẤY"
drag, startPoint x: 1143, startPoint y: 477, endPoint x: 1124, endPoint y: 461, distance: 25.5
click at [1143, 476] on div "0" at bounding box center [1160, 480] width 144 height 35
drag, startPoint x: 1127, startPoint y: 456, endPoint x: 1109, endPoint y: 450, distance: 18.3
click at [1126, 467] on input "0" at bounding box center [1160, 481] width 144 height 28
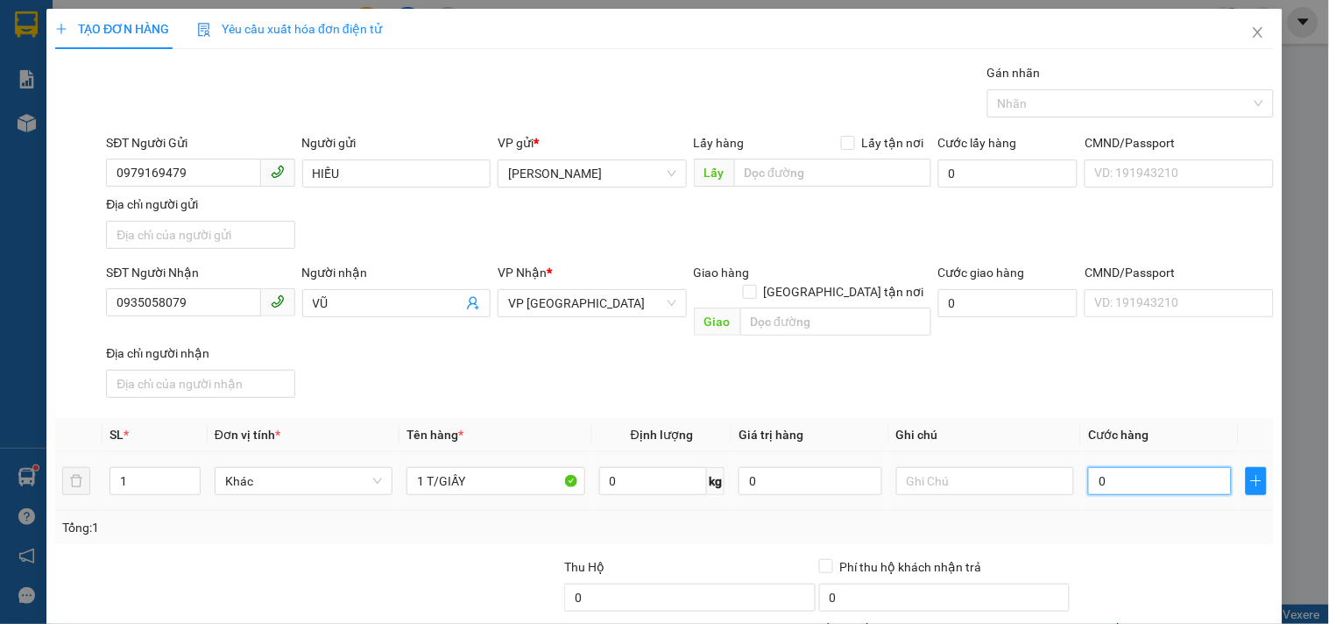
type input "3"
type input "30"
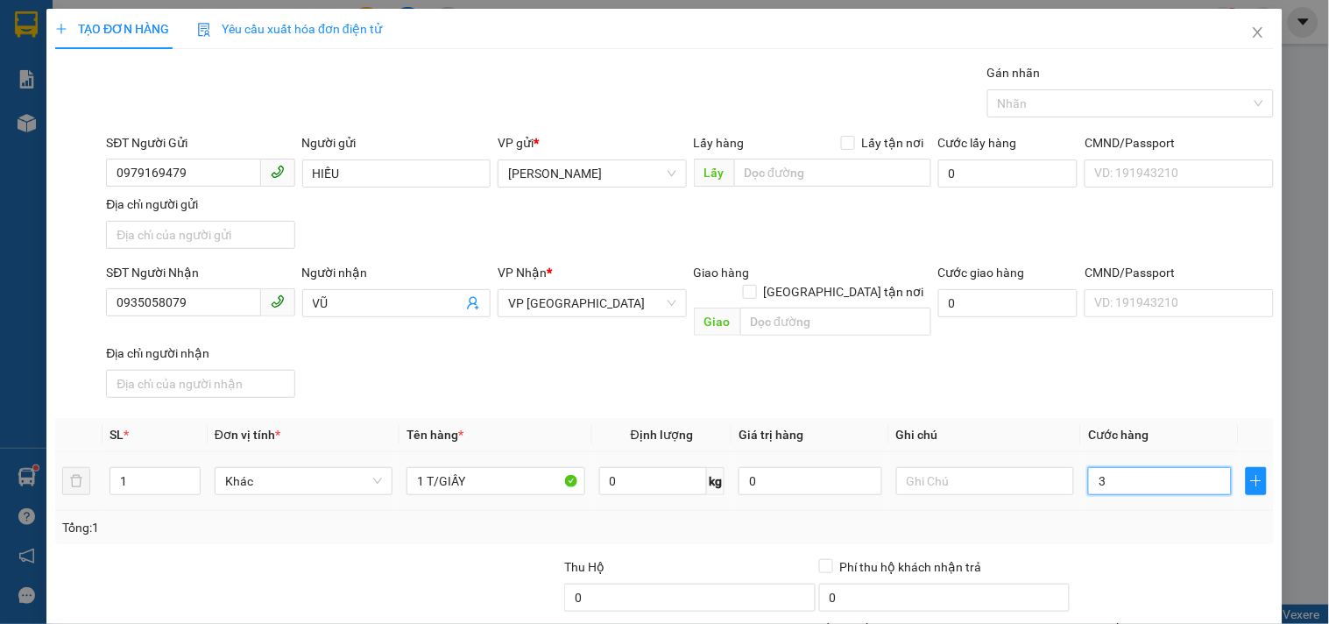
type input "30"
type input "3"
type input "0"
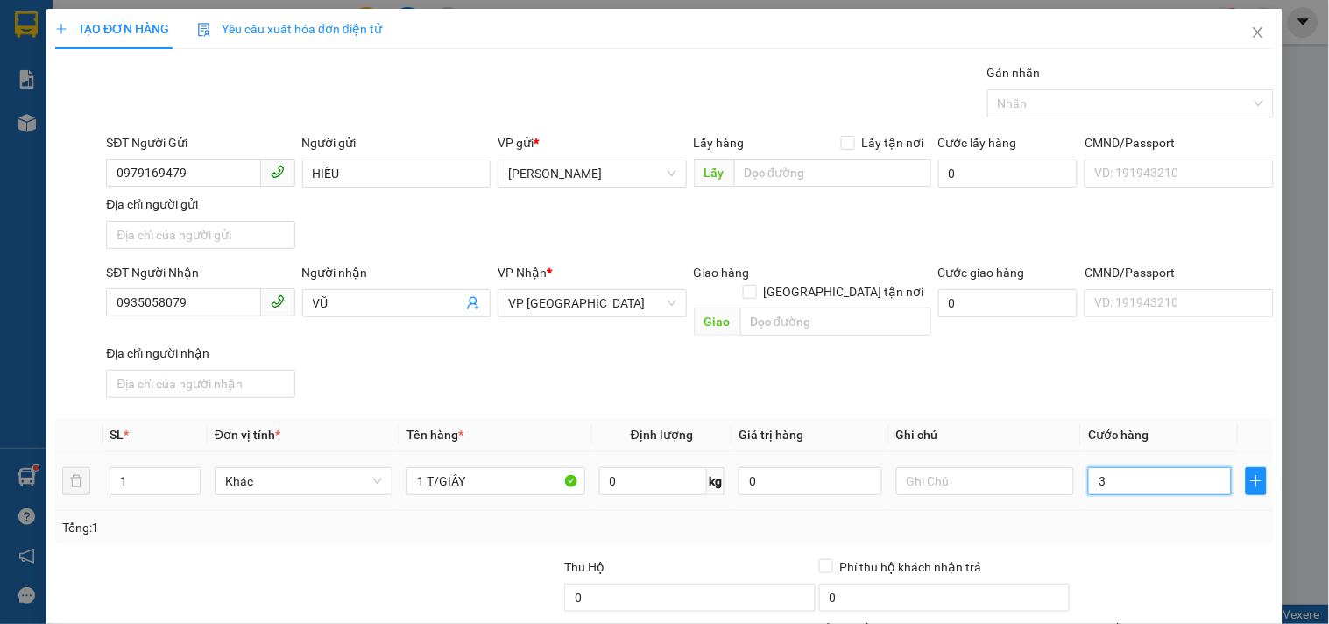
type input "0"
type input "06"
type input "6"
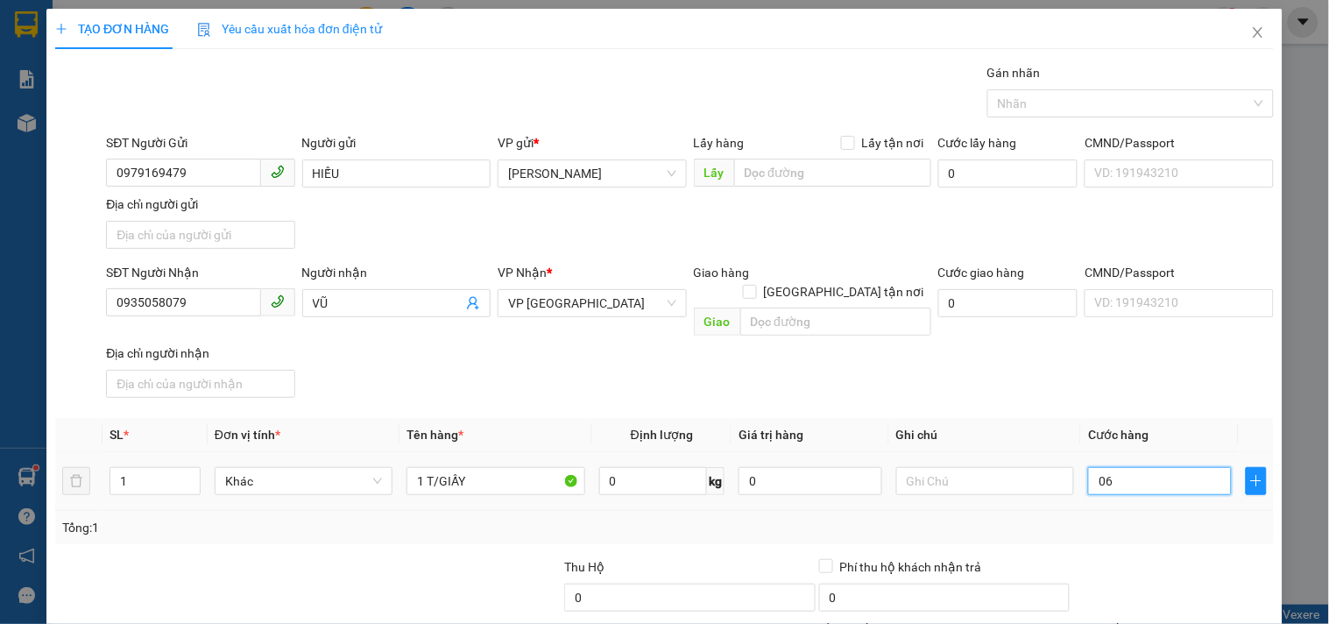
type input "060"
type input "60"
type input "60.000"
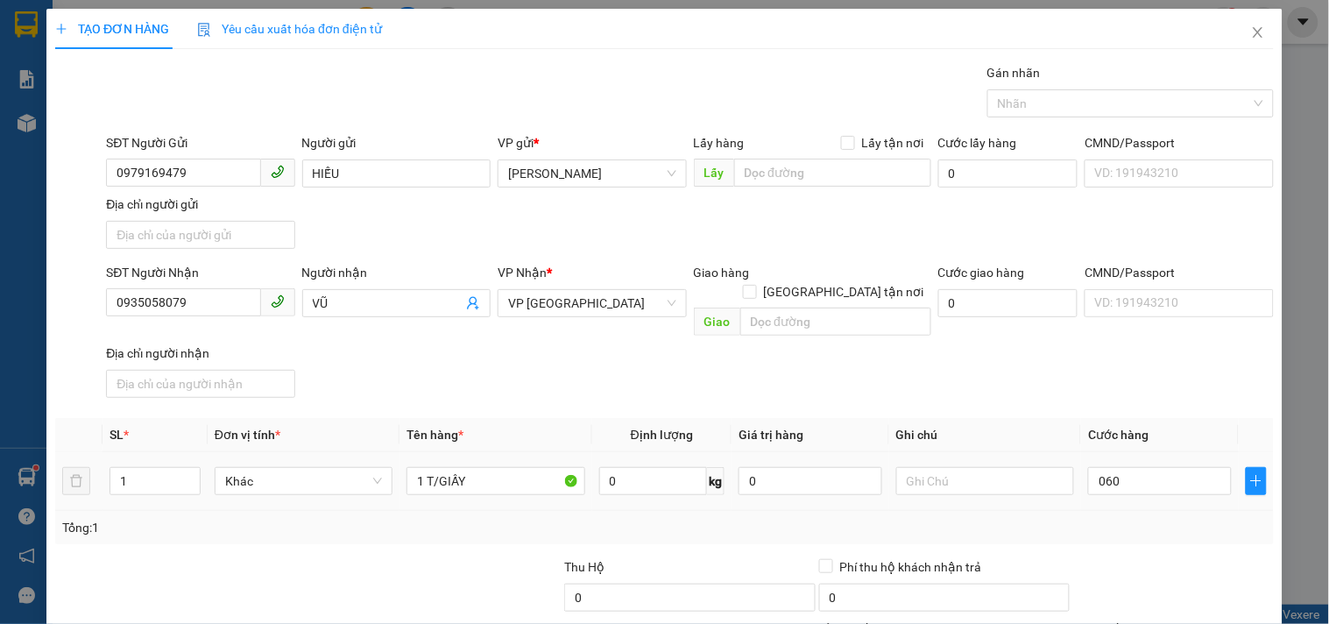
type input "60.000"
click at [974, 479] on td at bounding box center [985, 481] width 192 height 59
drag, startPoint x: 471, startPoint y: 459, endPoint x: 434, endPoint y: 494, distance: 51.4
click at [470, 467] on input "1 T/GIẤY" at bounding box center [495, 481] width 178 height 28
type input "1 T/GIẤY CR"
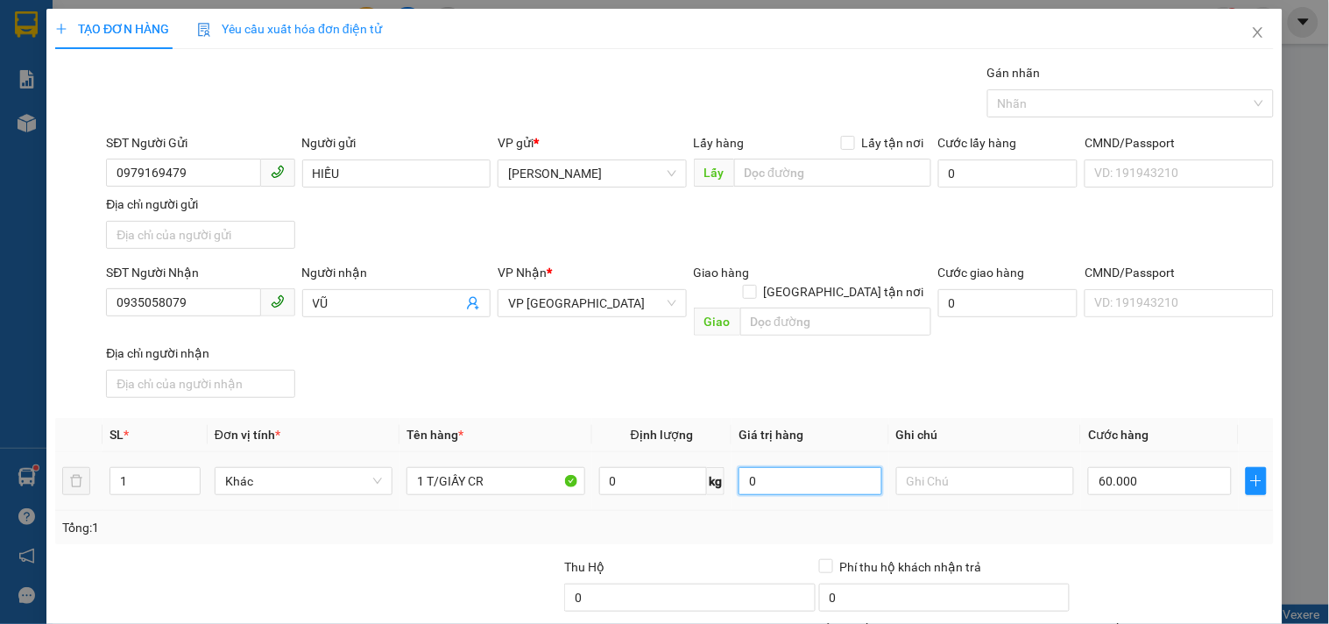
click at [768, 467] on input "0" at bounding box center [811, 481] width 144 height 28
click at [944, 467] on input "text" at bounding box center [985, 481] width 178 height 28
type input "0"
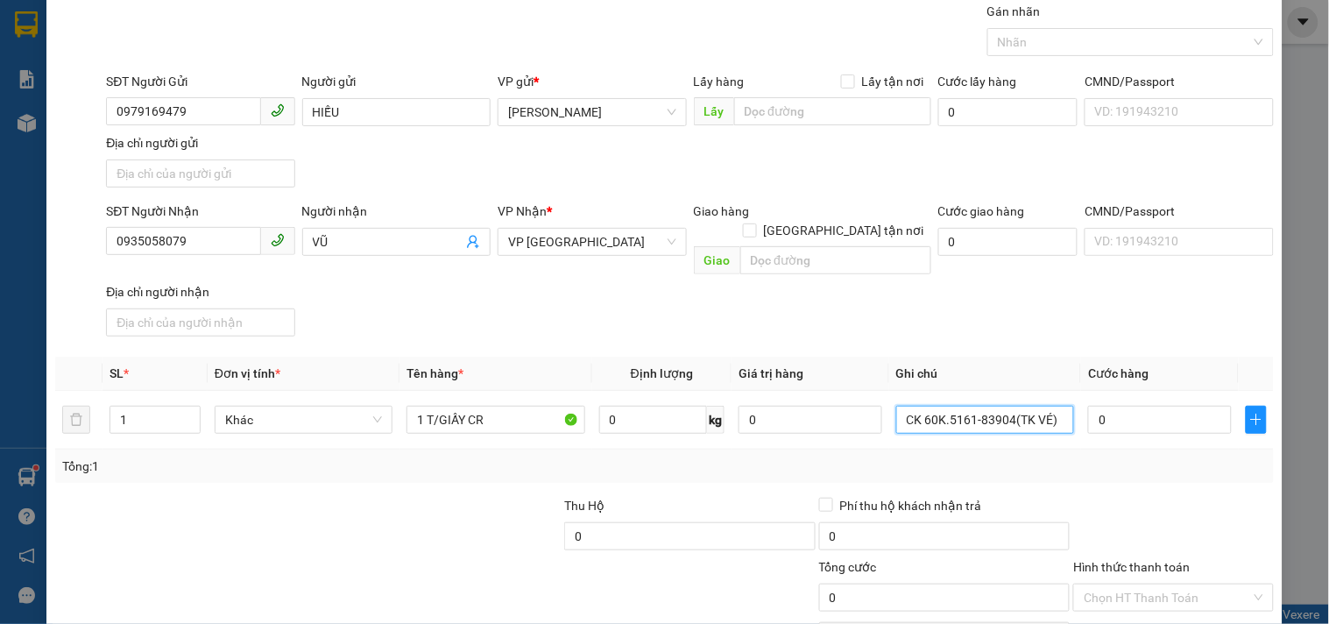
scroll to position [146, 0]
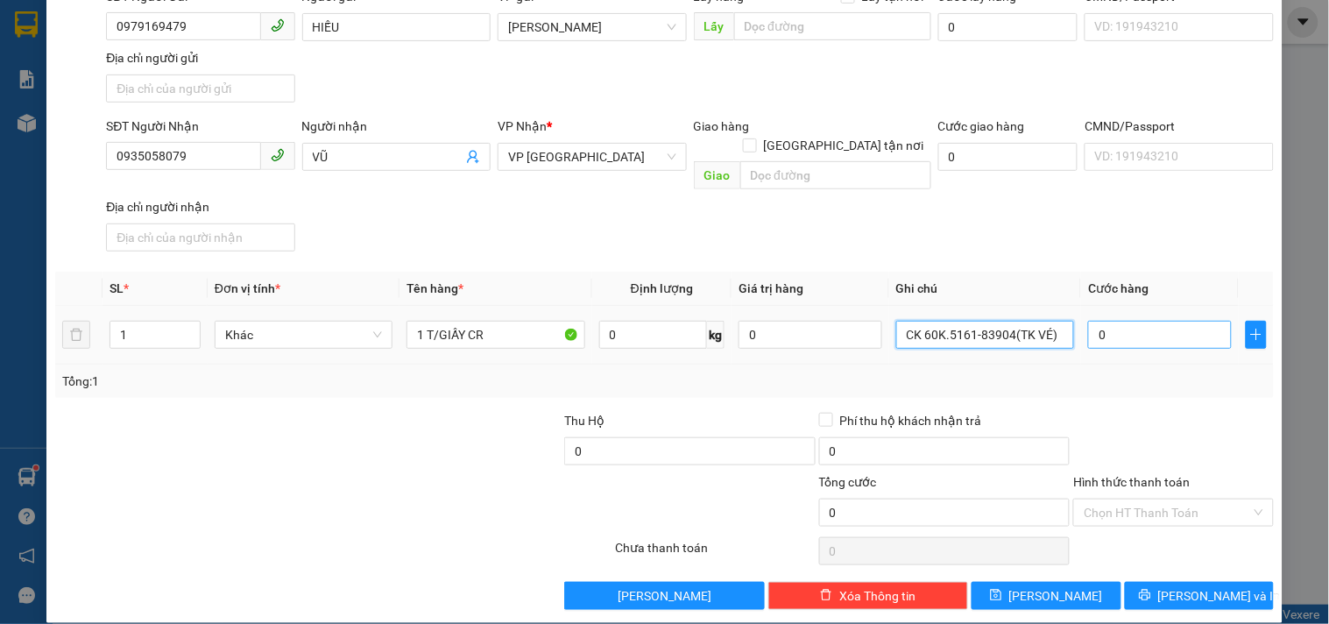
type input "CK 60K.5161-83904(TK VÉ)"
click at [1136, 321] on input "0" at bounding box center [1160, 335] width 144 height 28
type input "6"
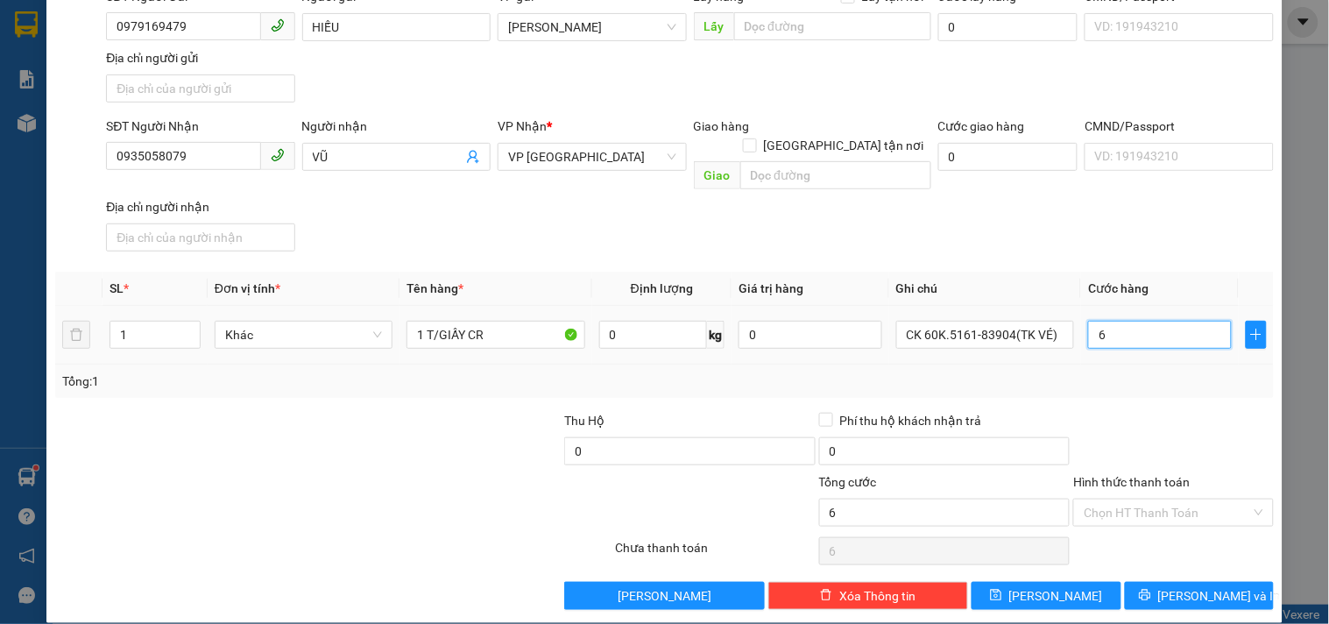
type input "60"
type input "60.000"
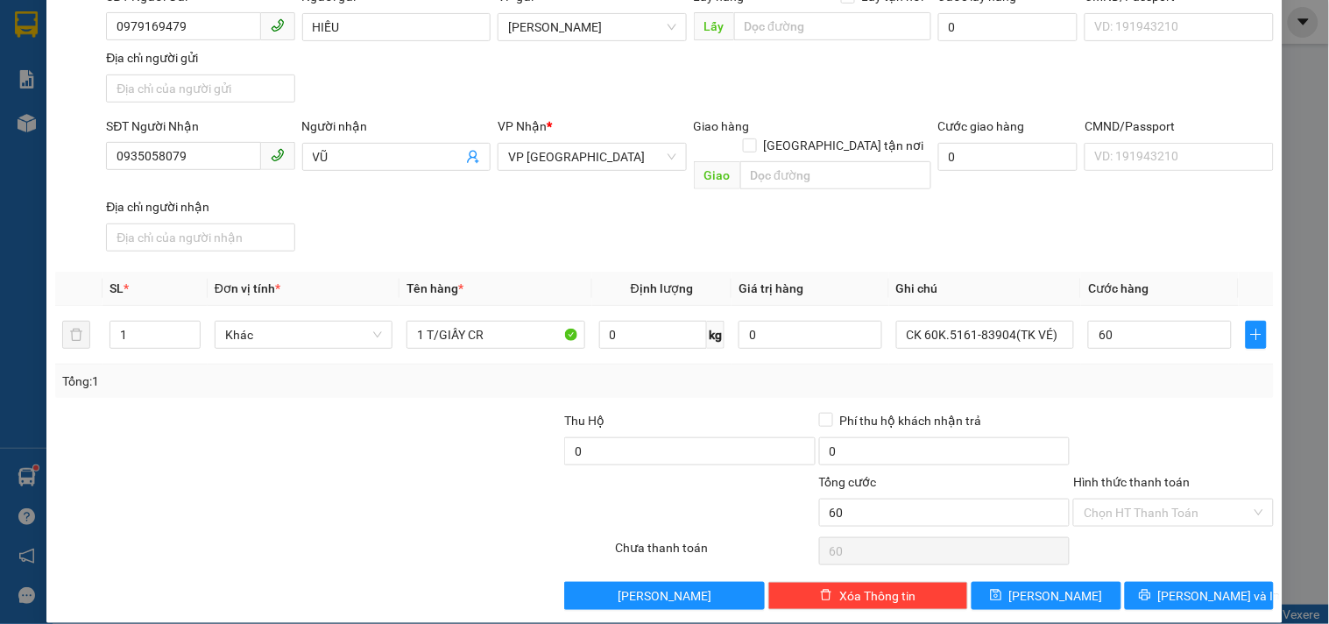
type input "60.000"
click at [1109, 377] on div "Tổng: 1" at bounding box center [664, 380] width 1219 height 33
click at [1151, 589] on span "printer" at bounding box center [1145, 596] width 12 height 14
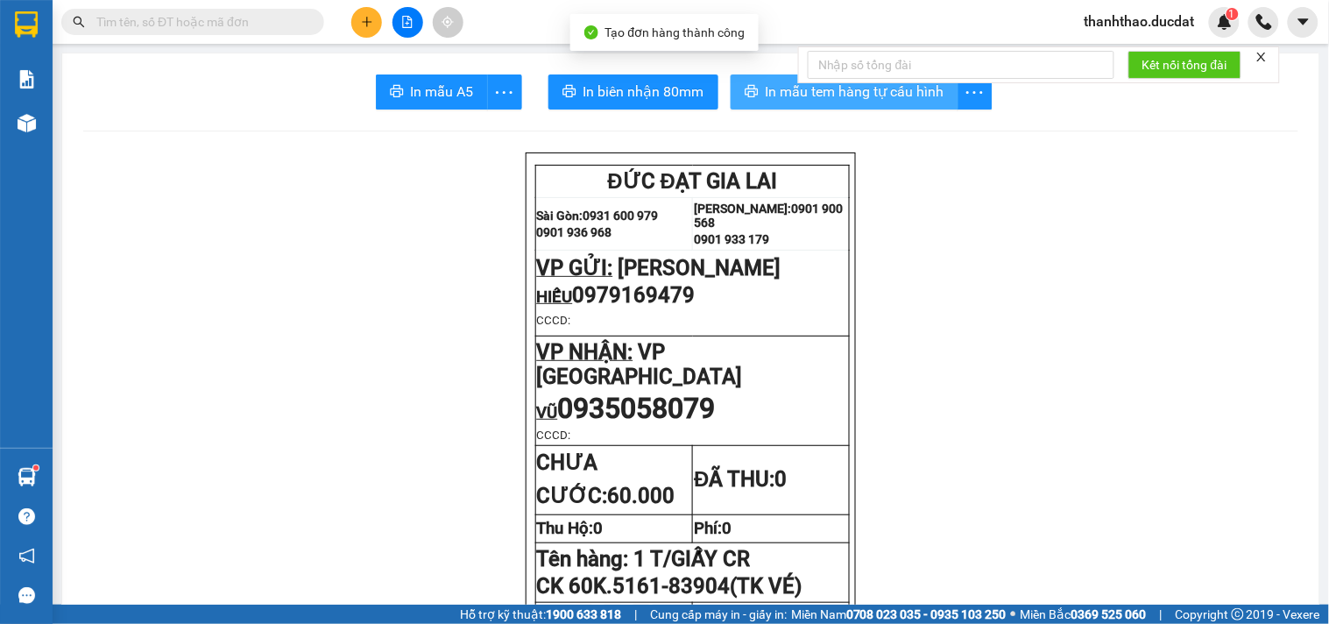
click at [746, 84] on button "In mẫu tem hàng tự cấu hình" at bounding box center [845, 91] width 228 height 35
click at [371, 21] on icon "plus" at bounding box center [367, 22] width 12 height 12
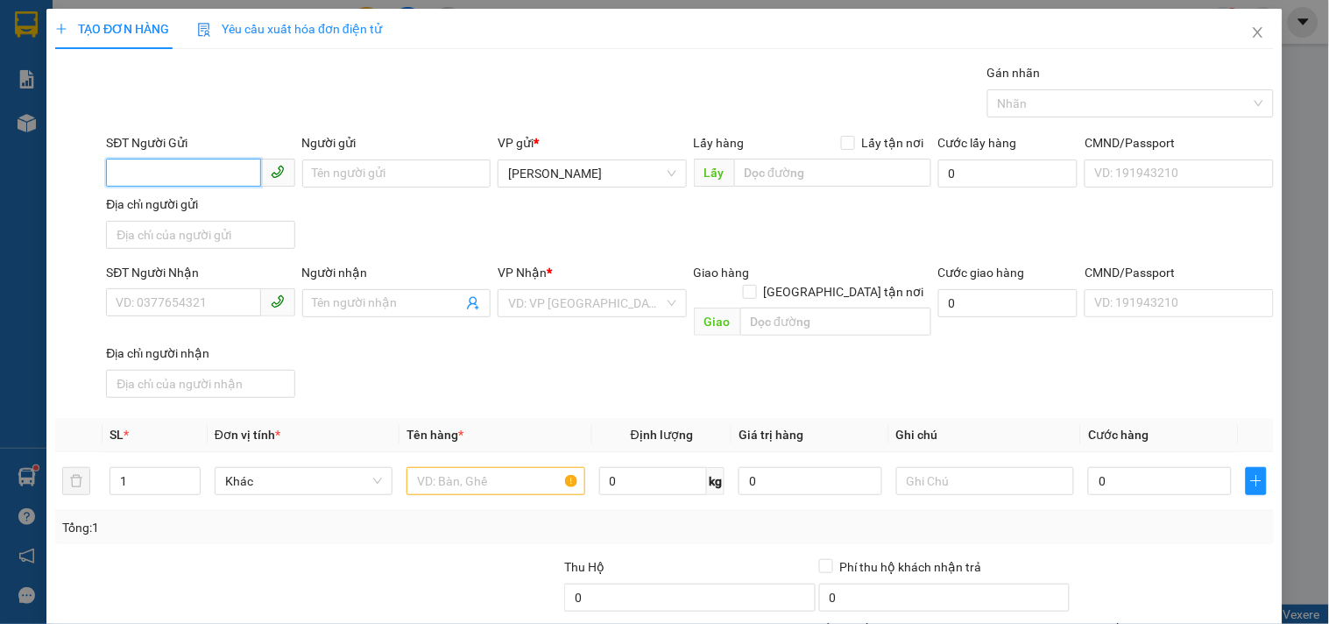
drag, startPoint x: 127, startPoint y: 182, endPoint x: 82, endPoint y: 189, distance: 45.2
click at [123, 184] on input "SĐT Người Gửi" at bounding box center [183, 173] width 154 height 28
type input "0773432667"
click at [149, 202] on div "0773432667" at bounding box center [199, 208] width 166 height 19
type input "0388899986"
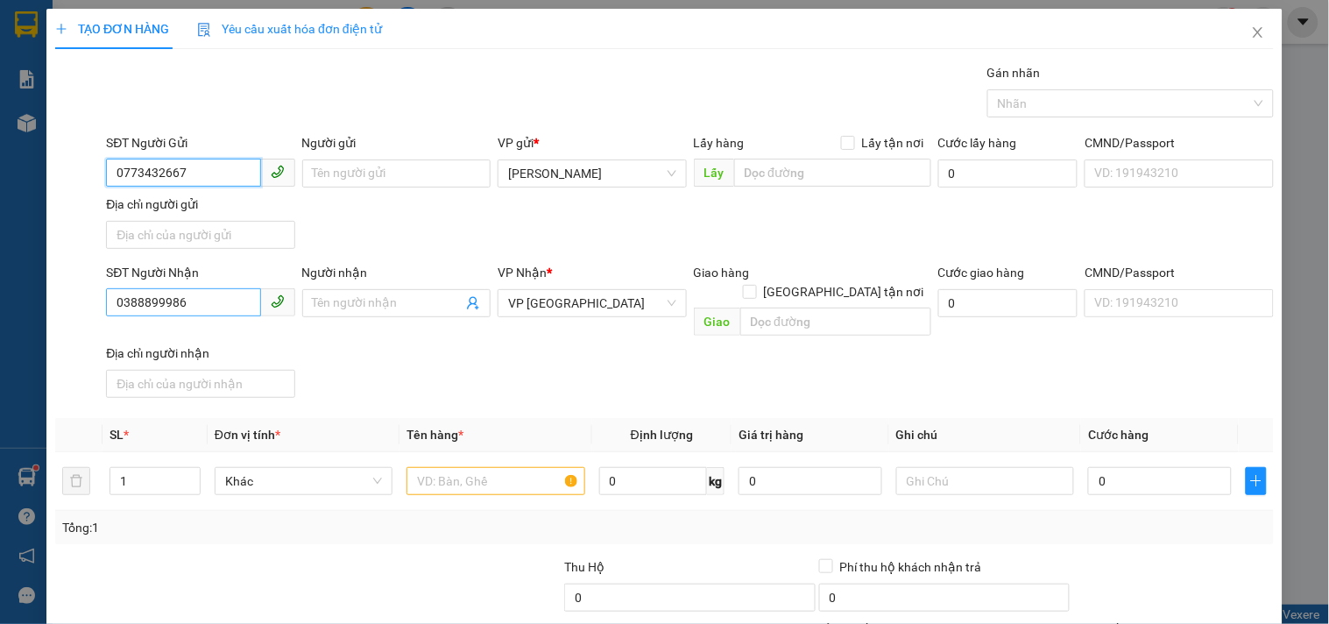
type input "0773432667"
click at [208, 305] on input "0388899986" at bounding box center [183, 302] width 154 height 28
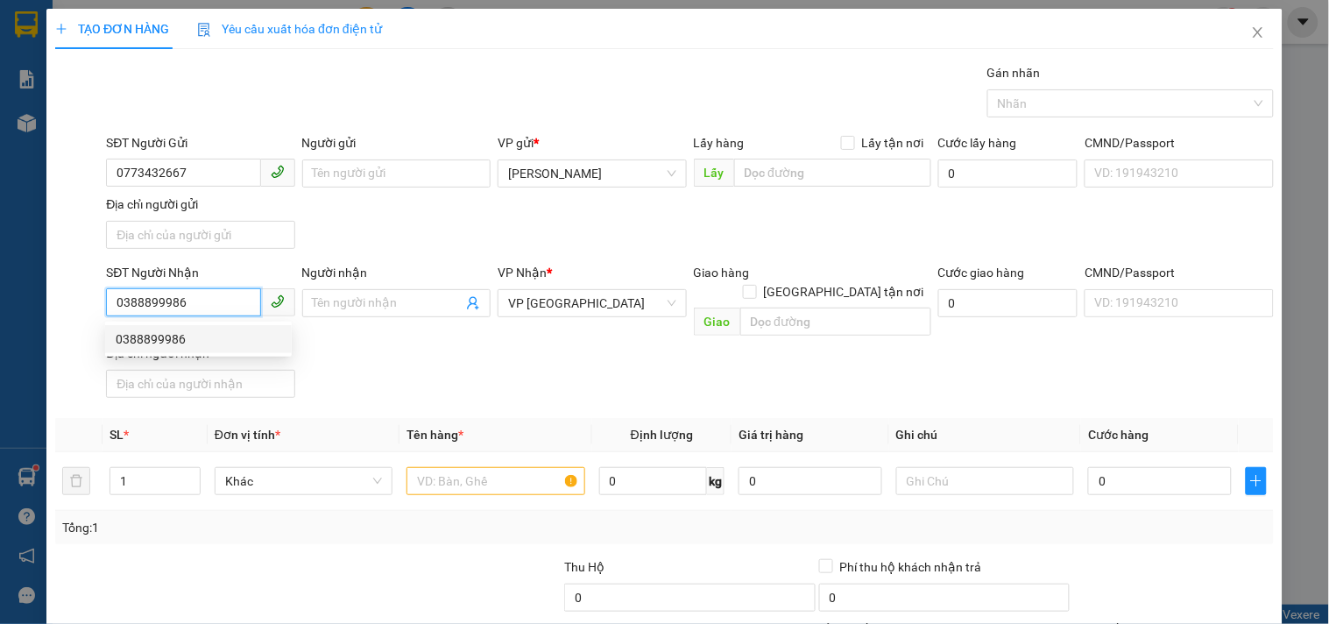
click at [221, 343] on div "0388899986" at bounding box center [199, 338] width 166 height 19
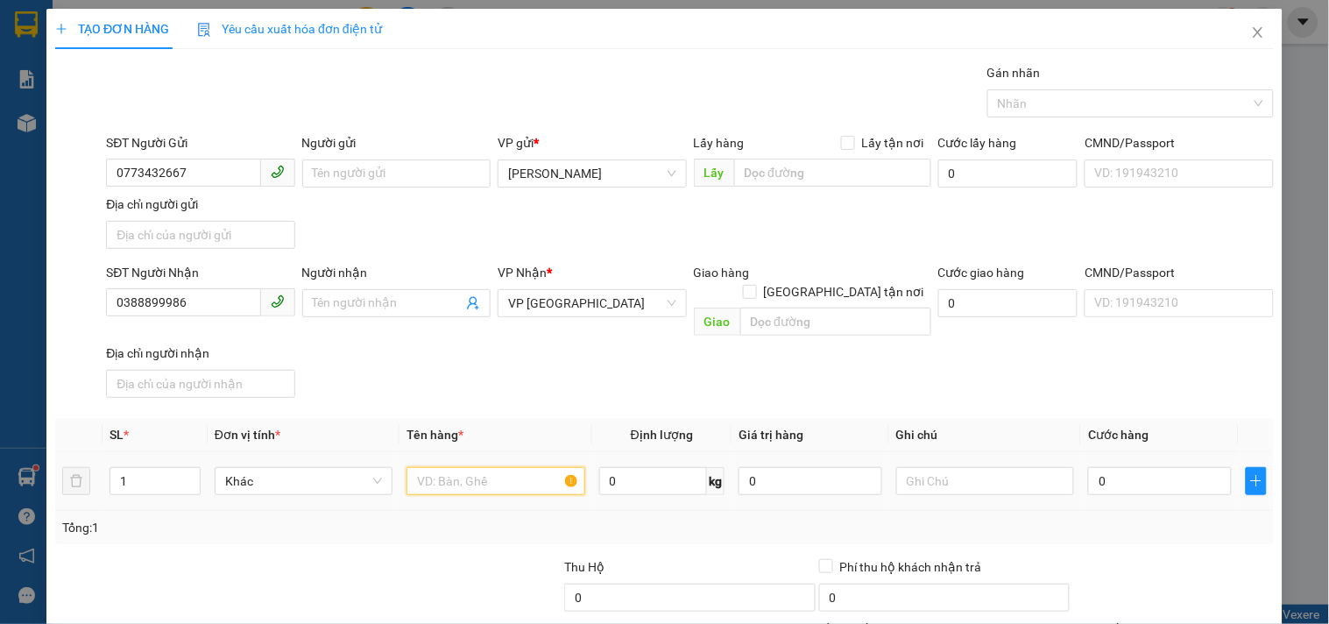
drag, startPoint x: 503, startPoint y: 453, endPoint x: 475, endPoint y: 406, distance: 54.2
click at [504, 425] on table "SL * Đơn vị tính * Tên hàng * Định lượng Giá trị hàng Ghi chú Cước hàng 1 Khác …" at bounding box center [664, 464] width 1219 height 93
type input "1 HỒ SƠ"
click at [1124, 468] on input "0" at bounding box center [1160, 481] width 144 height 28
type input "3"
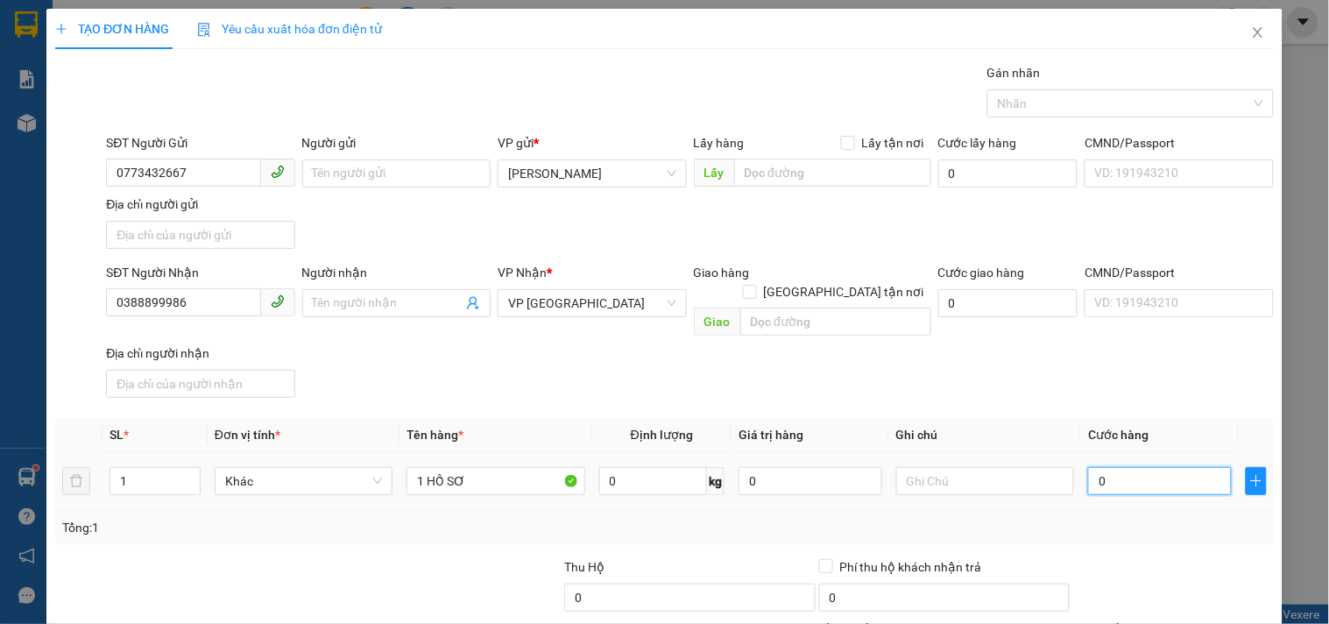
type input "3"
type input "30"
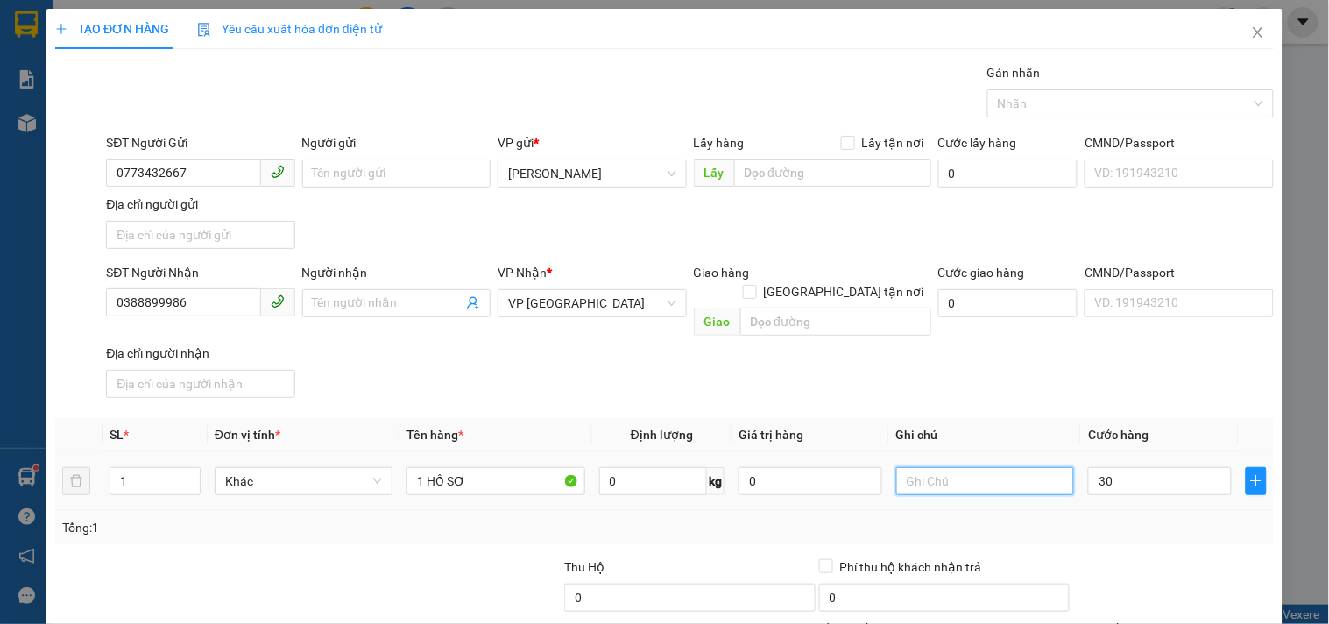
type input "30.000"
click at [965, 467] on input "text" at bounding box center [985, 481] width 178 height 28
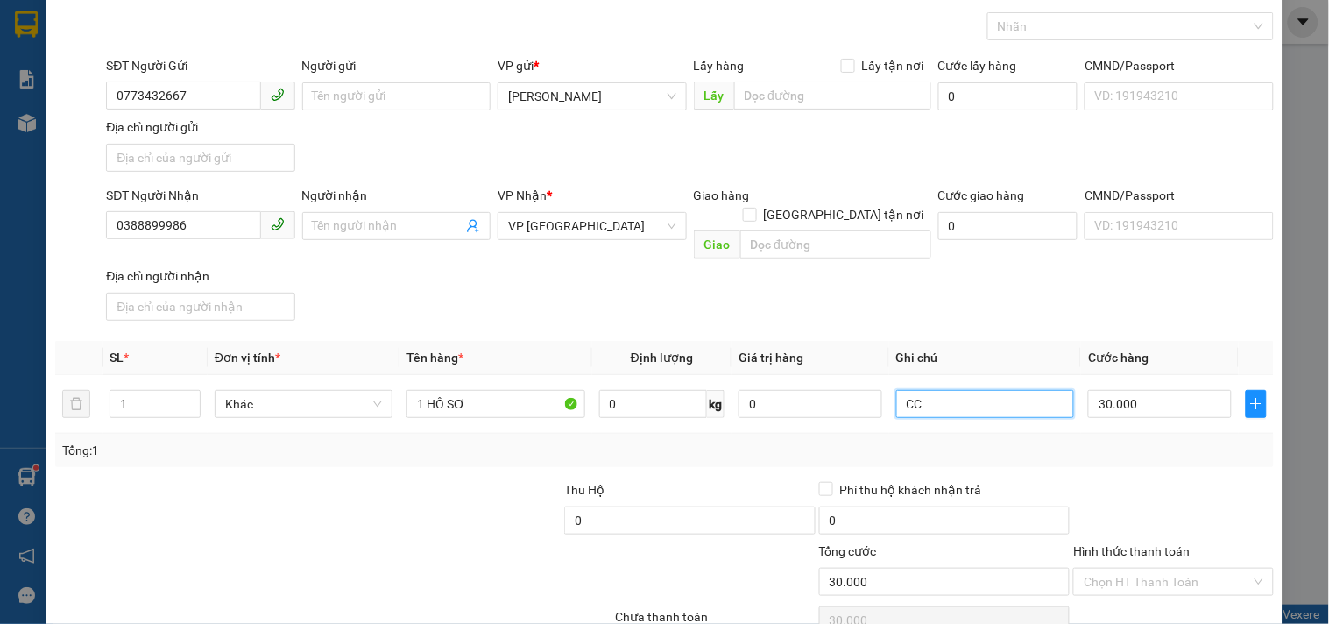
scroll to position [146, 0]
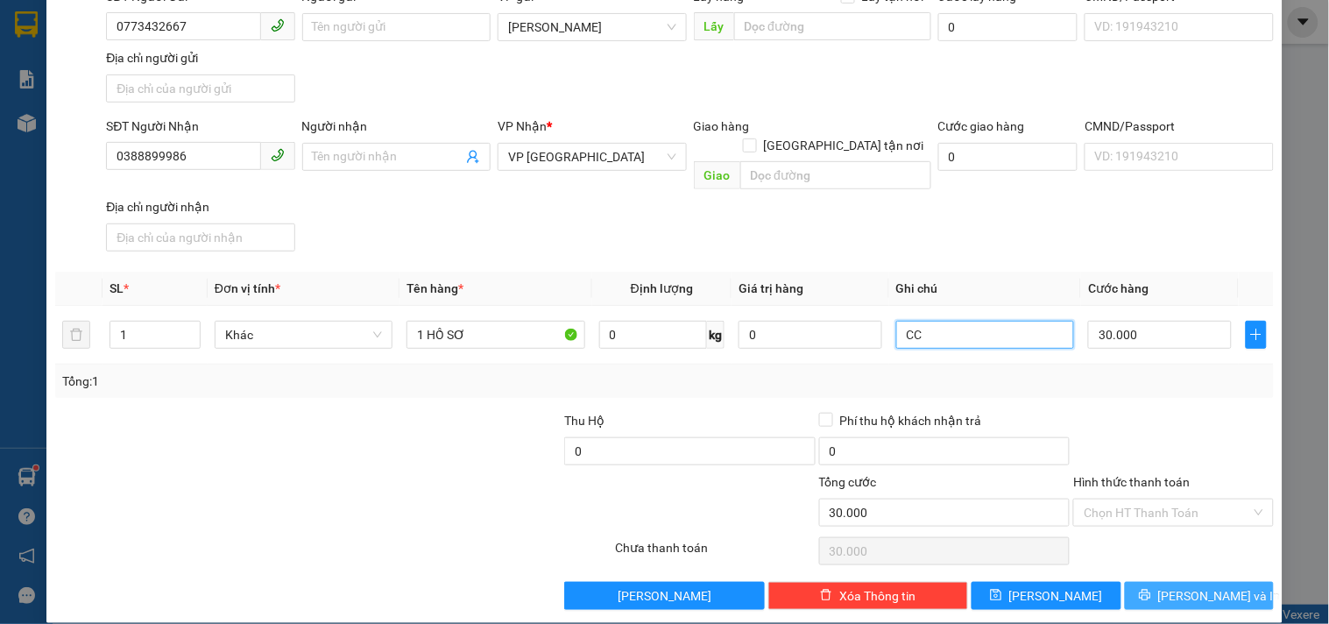
type input "CC"
click at [1125, 582] on button "[PERSON_NAME] và In" at bounding box center [1199, 596] width 149 height 28
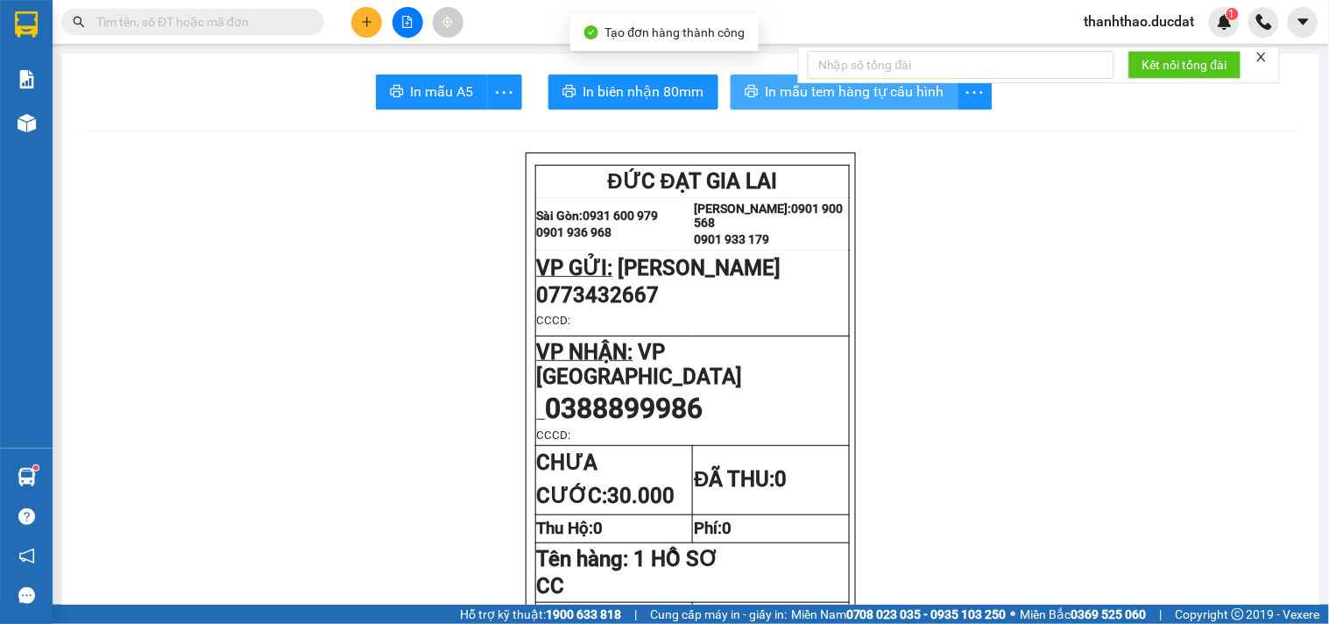
click at [810, 100] on span "In mẫu tem hàng tự cấu hình" at bounding box center [855, 92] width 179 height 22
click at [370, 24] on icon "plus" at bounding box center [367, 22] width 12 height 12
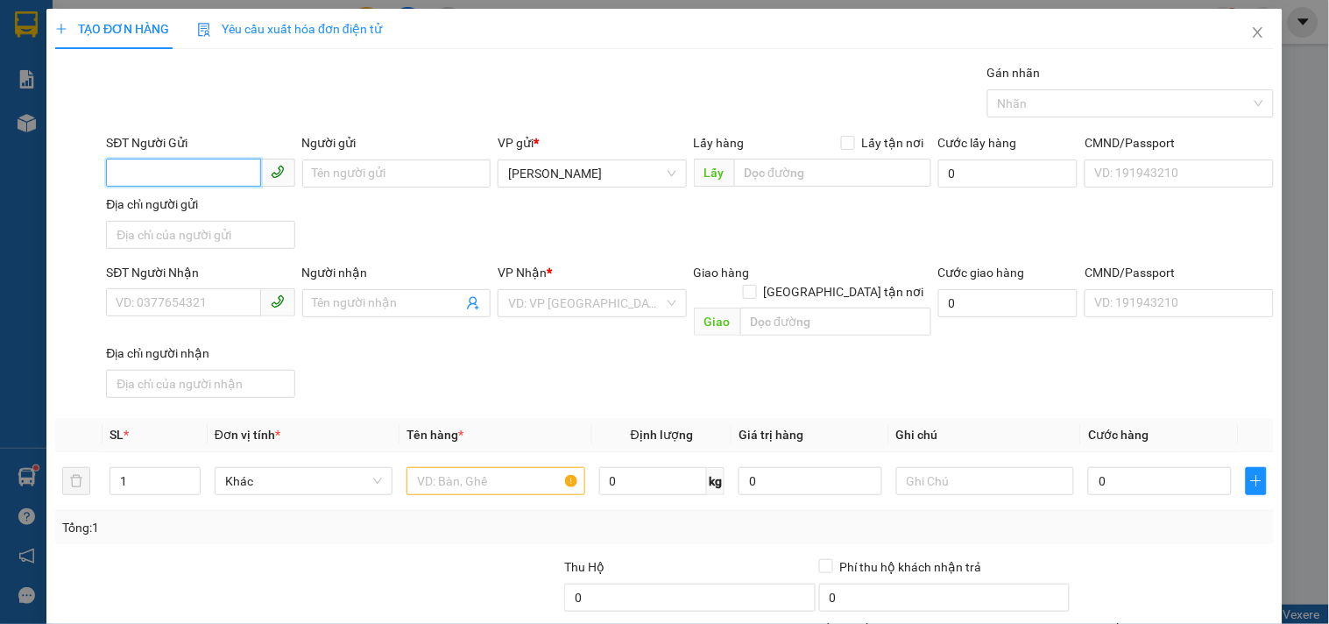
click at [201, 184] on input "SĐT Người Gửi" at bounding box center [183, 173] width 154 height 28
type input "0905618494"
click at [368, 182] on input "Người gửi" at bounding box center [396, 173] width 188 height 28
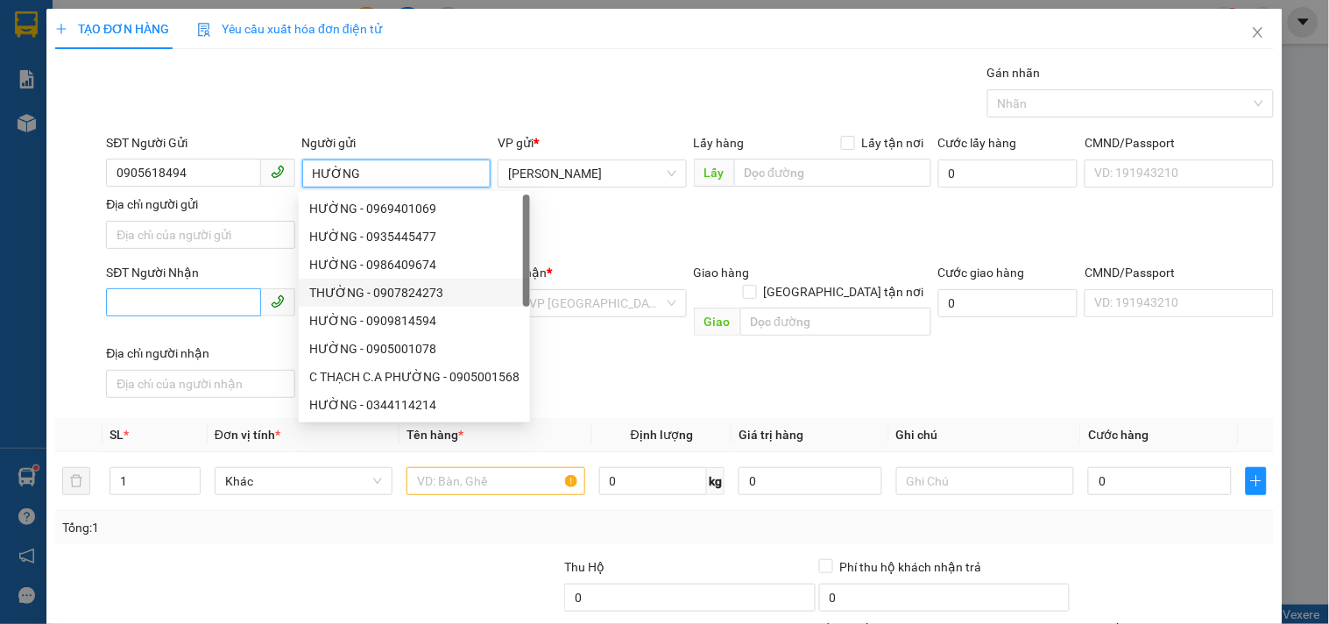
type input "HƯỜNG"
click at [221, 294] on input "SĐT Người Nhận" at bounding box center [183, 302] width 154 height 28
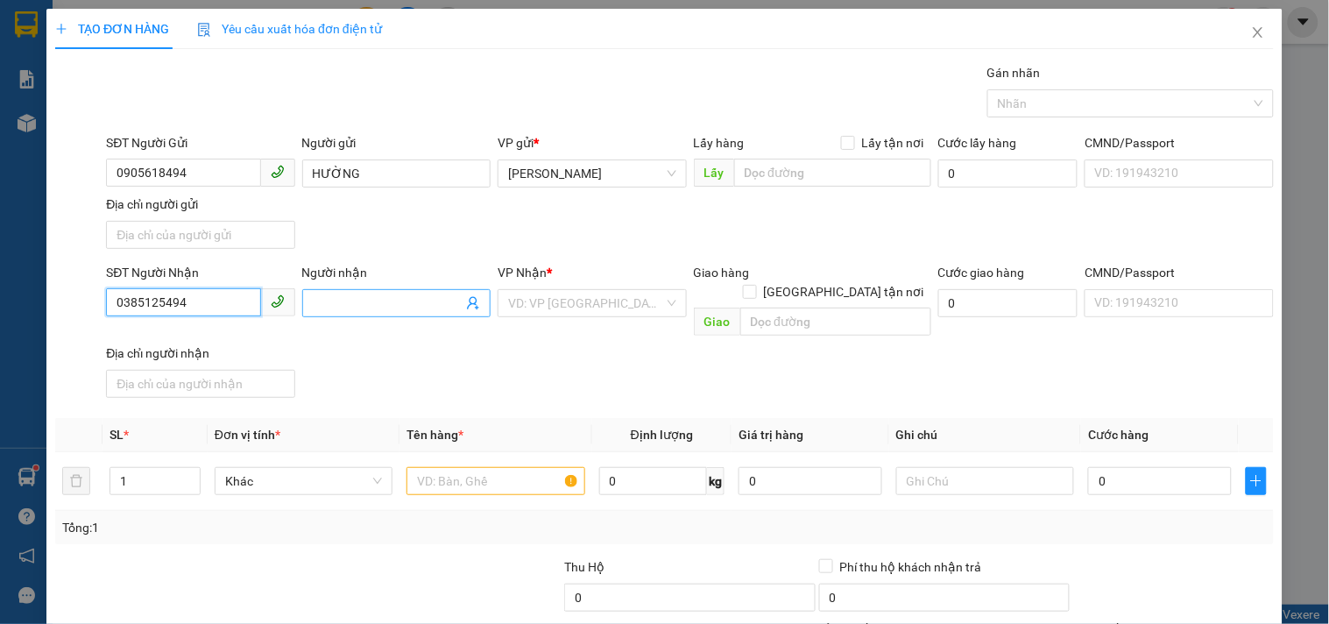
type input "0385125494"
click at [412, 309] on input "Người nhận" at bounding box center [388, 302] width 150 height 19
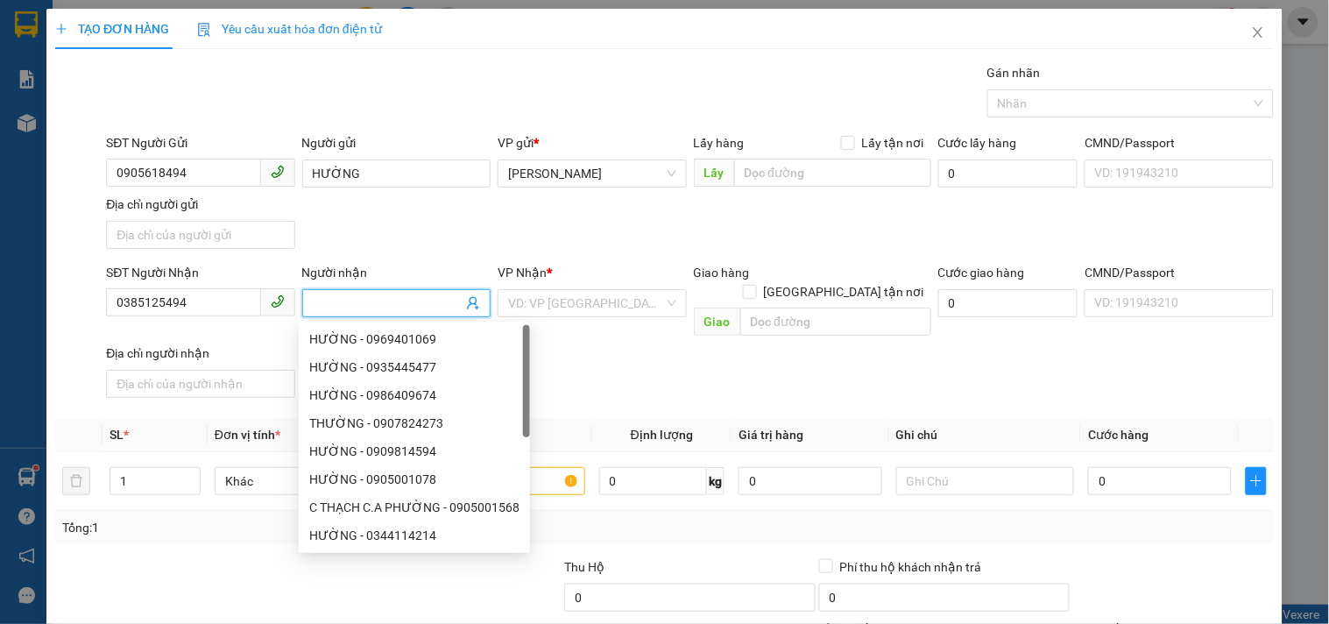
type input "D"
type input "ĐỨC ANH"
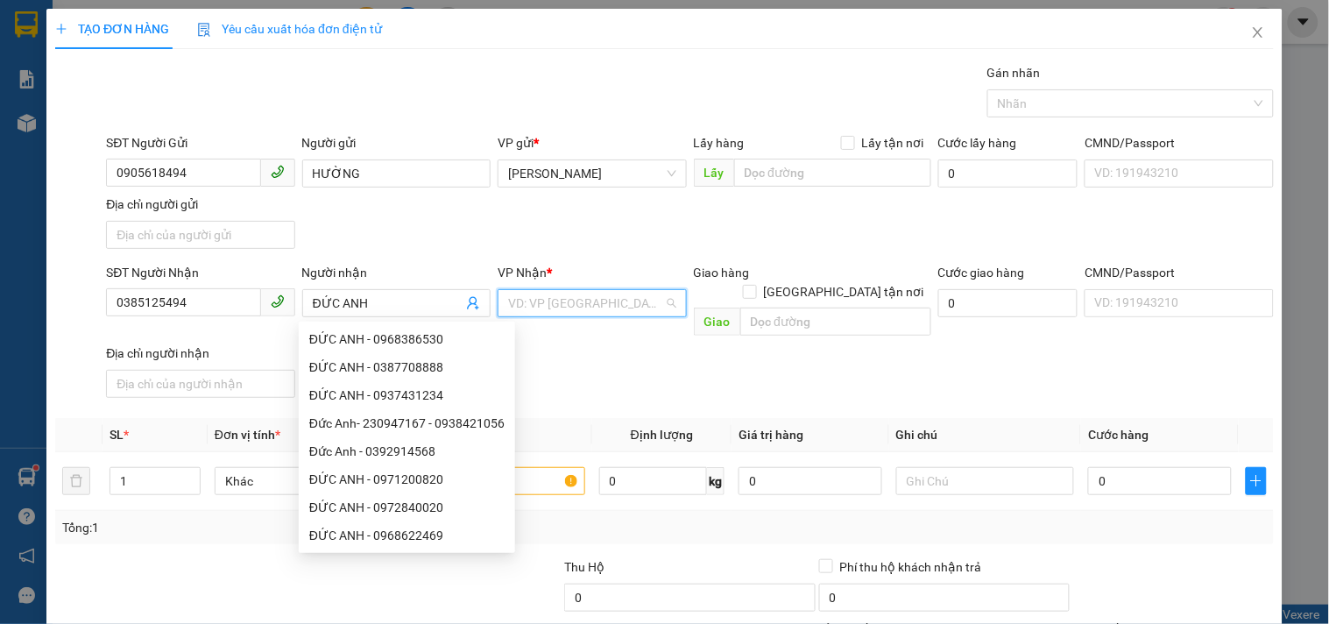
click at [626, 305] on input "search" at bounding box center [585, 303] width 155 height 26
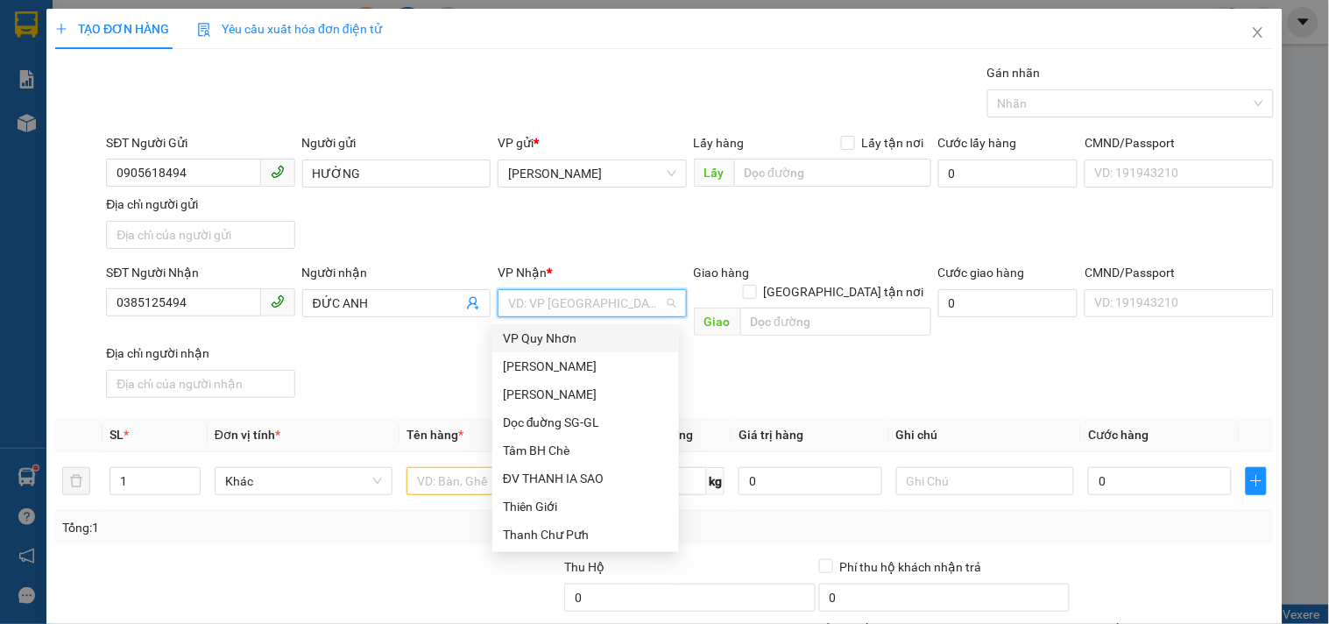
type input "D"
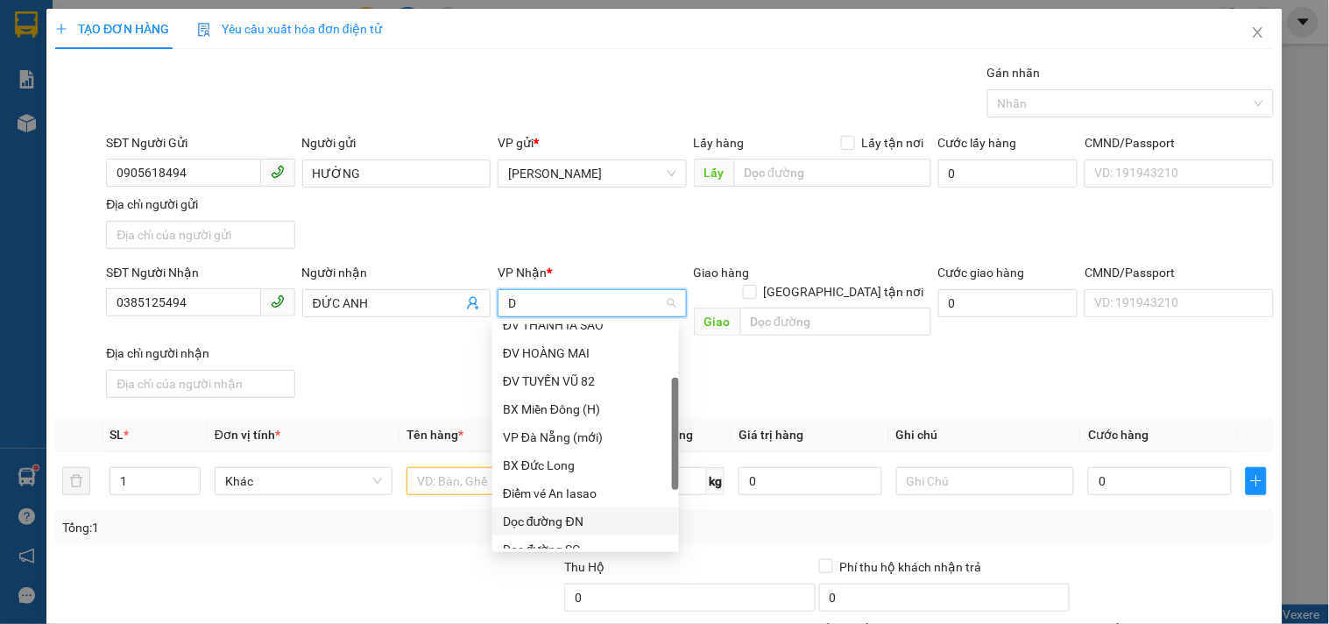
click at [580, 526] on div "Dọc đường ĐN" at bounding box center [586, 521] width 166 height 19
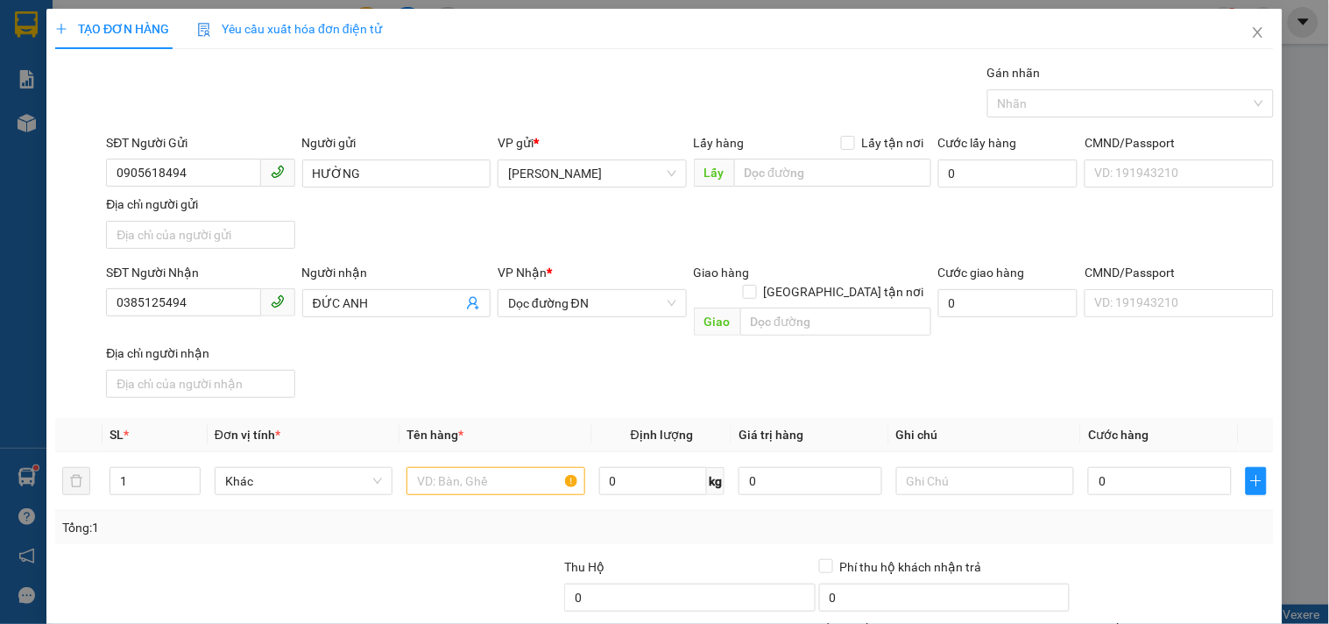
click at [755, 285] on div "Giao hàng Giao tận nơi" at bounding box center [812, 286] width 237 height 46
click at [760, 307] on input "text" at bounding box center [835, 321] width 191 height 28
type input "NÚI THÀNH QUẢNG NAM"
drag, startPoint x: 458, startPoint y: 452, endPoint x: 426, endPoint y: 426, distance: 41.7
click at [454, 467] on input "text" at bounding box center [495, 481] width 178 height 28
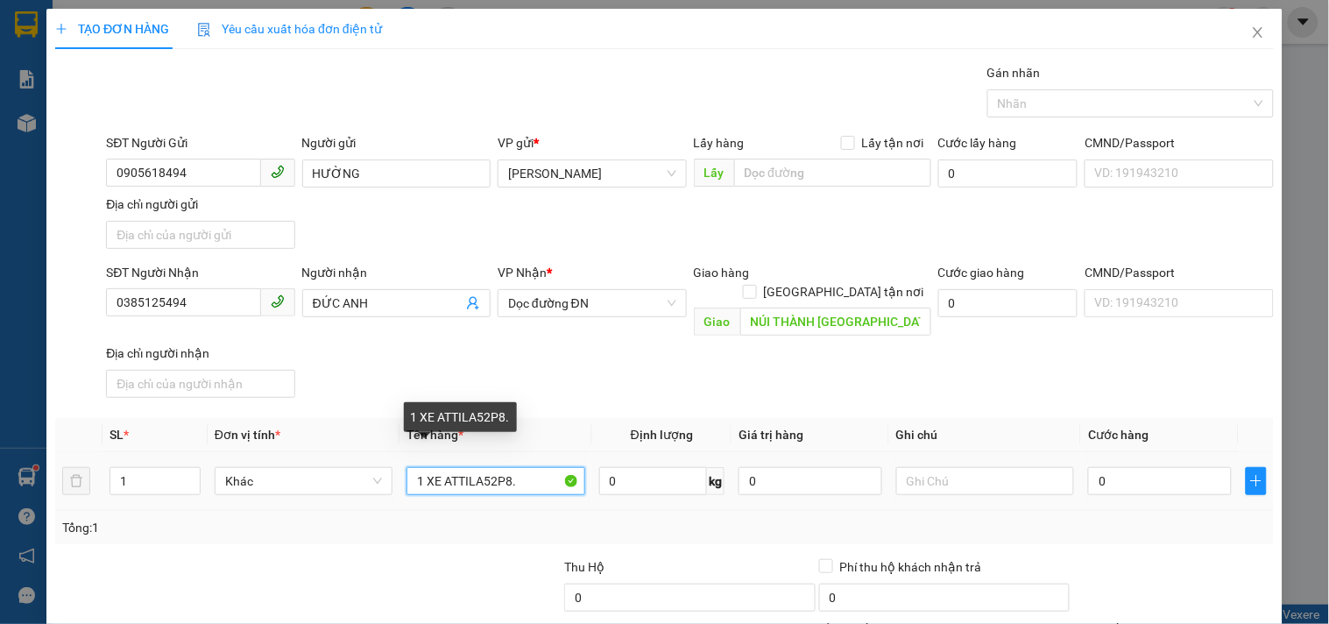
click at [477, 467] on input "1 XE ATTILA52P8." at bounding box center [495, 481] width 178 height 28
click at [473, 467] on input "1 XE ATTILA52P8." at bounding box center [495, 481] width 178 height 28
click at [477, 467] on input "1 XE ATTILA52P8." at bounding box center [495, 481] width 178 height 28
click at [499, 467] on input "1 XE ATTILA 52P8." at bounding box center [495, 481] width 178 height 28
click at [526, 467] on input "1 XE ATTILA 52F8." at bounding box center [495, 481] width 178 height 28
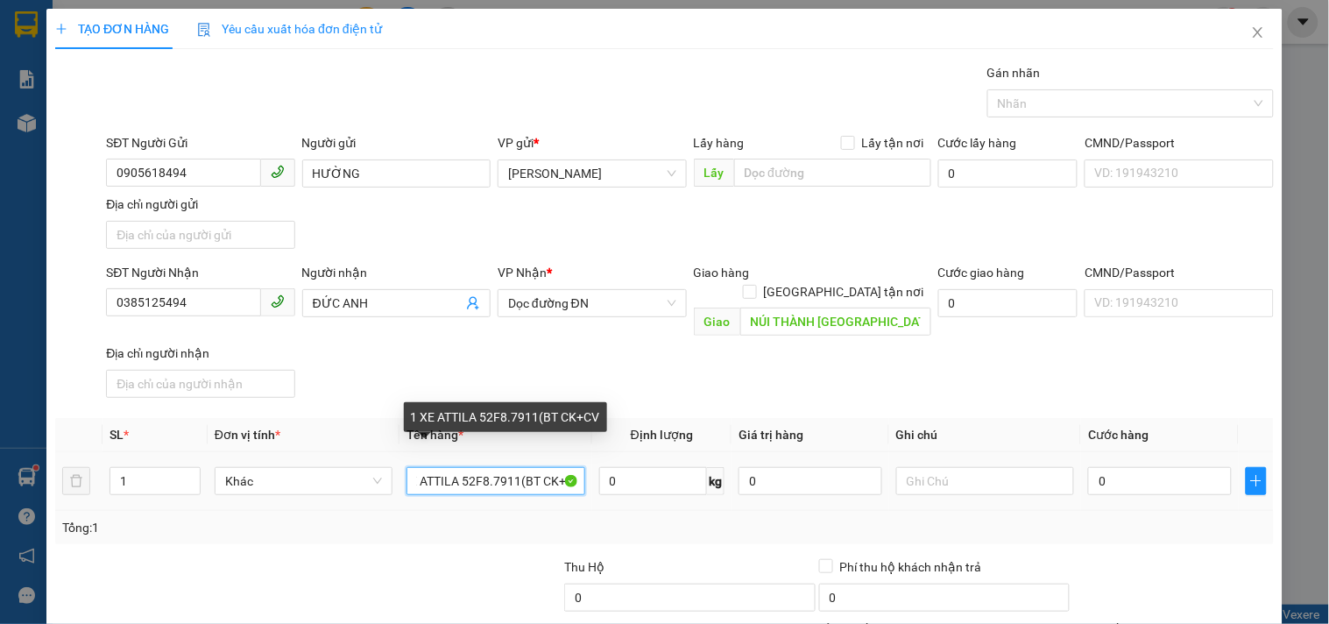
scroll to position [0, 29]
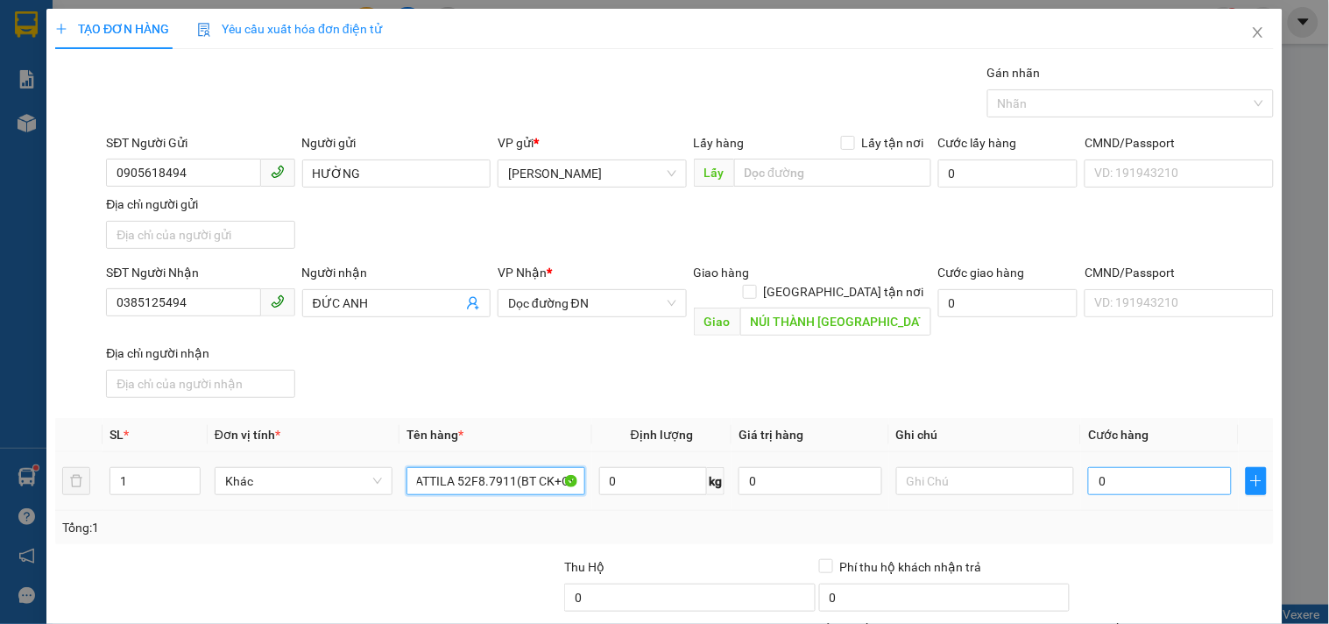
type input "1 XE ATTILA 52F8.7911(BT CK+CV)"
click at [1126, 467] on input "0" at bounding box center [1160, 481] width 144 height 28
type input "5"
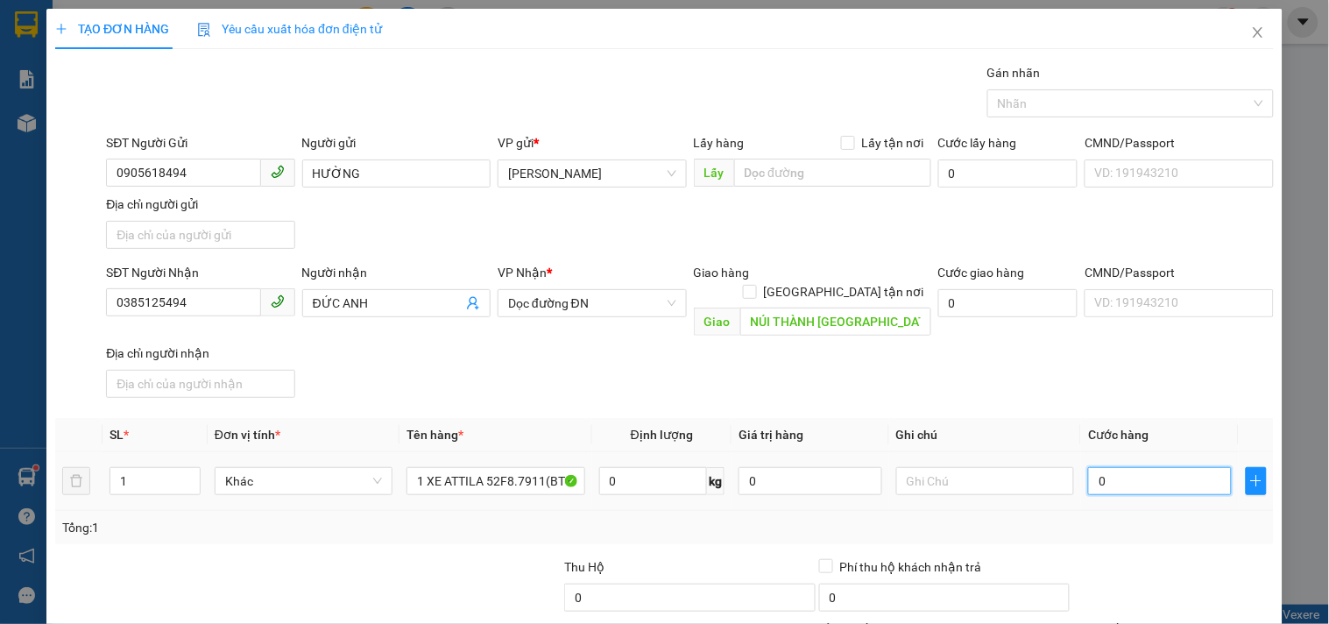
type input "5"
type input "50"
type input "500"
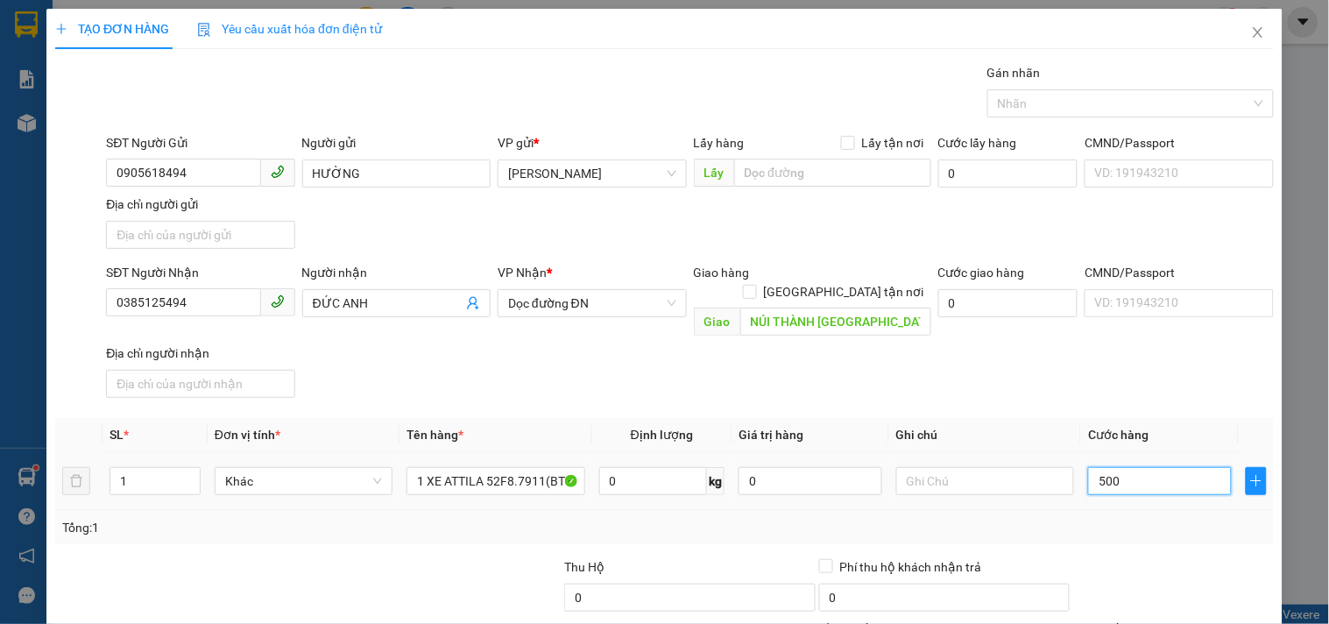
type input "500"
type input "500.000"
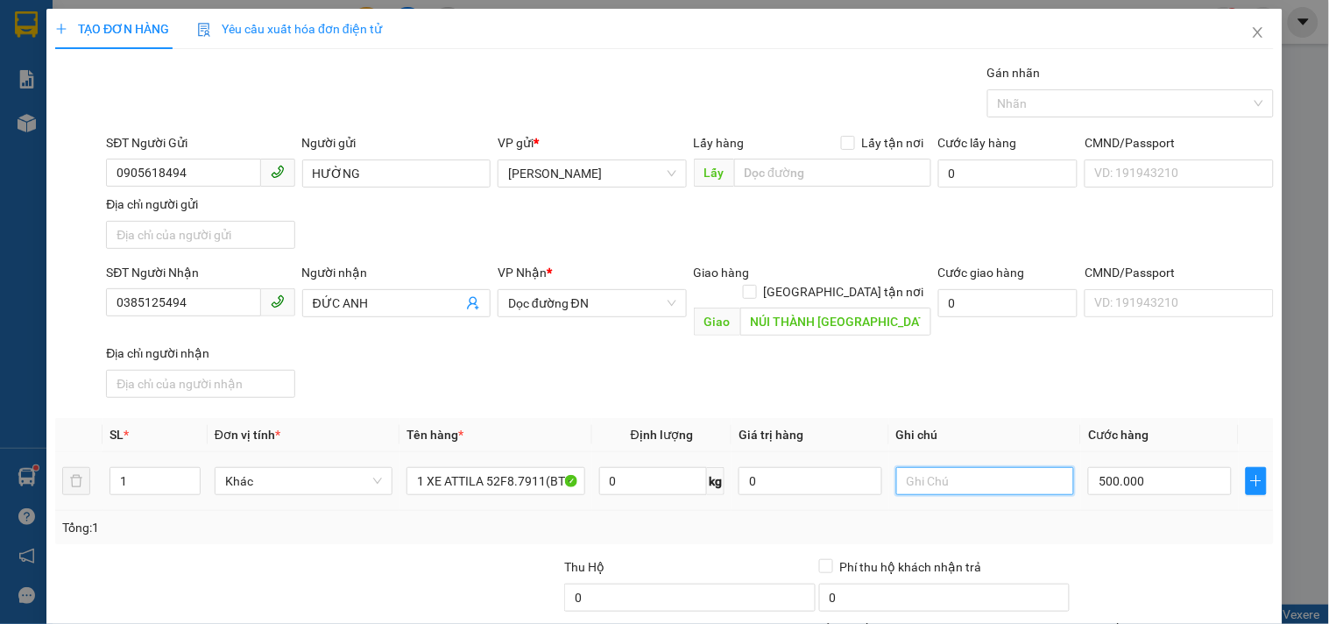
click at [1014, 467] on input "text" at bounding box center [985, 481] width 178 height 28
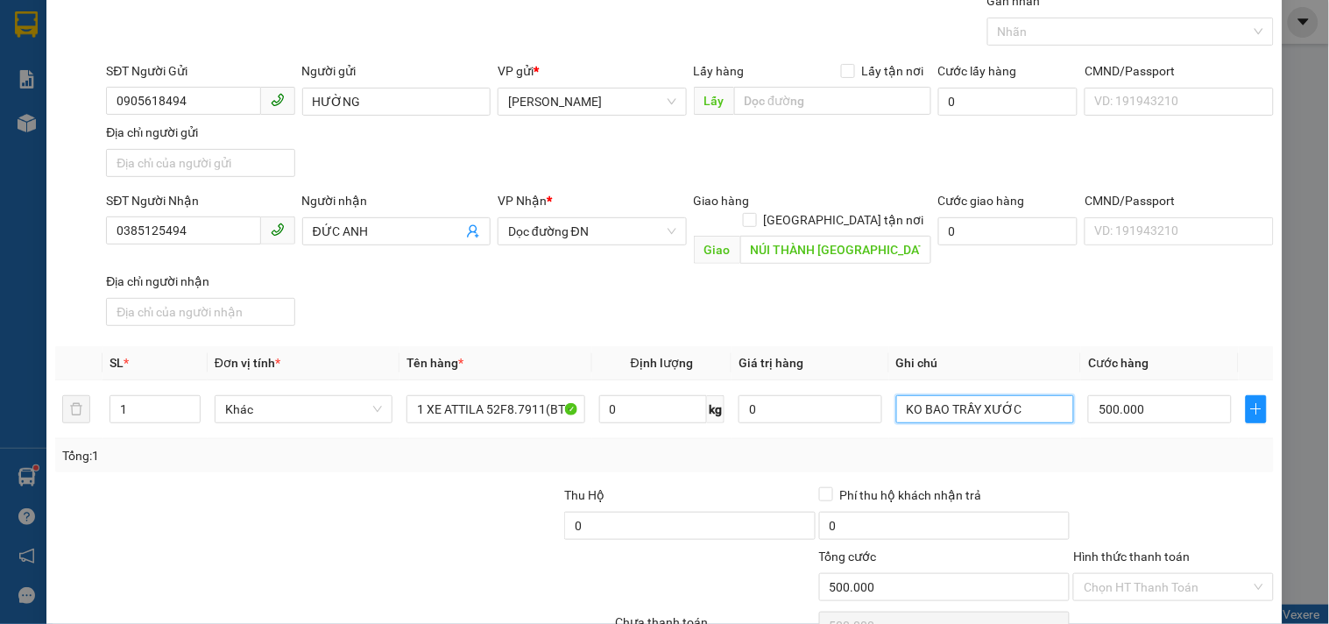
scroll to position [146, 0]
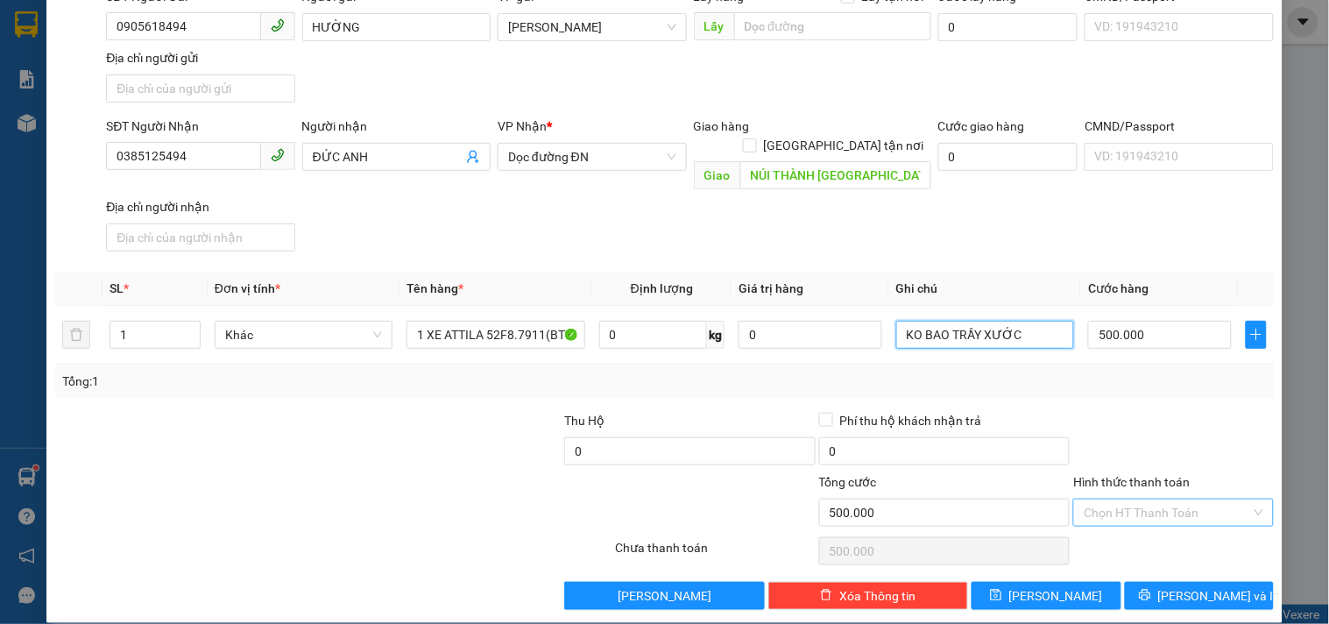
type input "KO BAO TRẦY XƯỚC"
drag, startPoint x: 1131, startPoint y: 495, endPoint x: 1126, endPoint y: 485, distance: 11.0
click at [1128, 499] on input "Hình thức thanh toán" at bounding box center [1167, 512] width 166 height 26
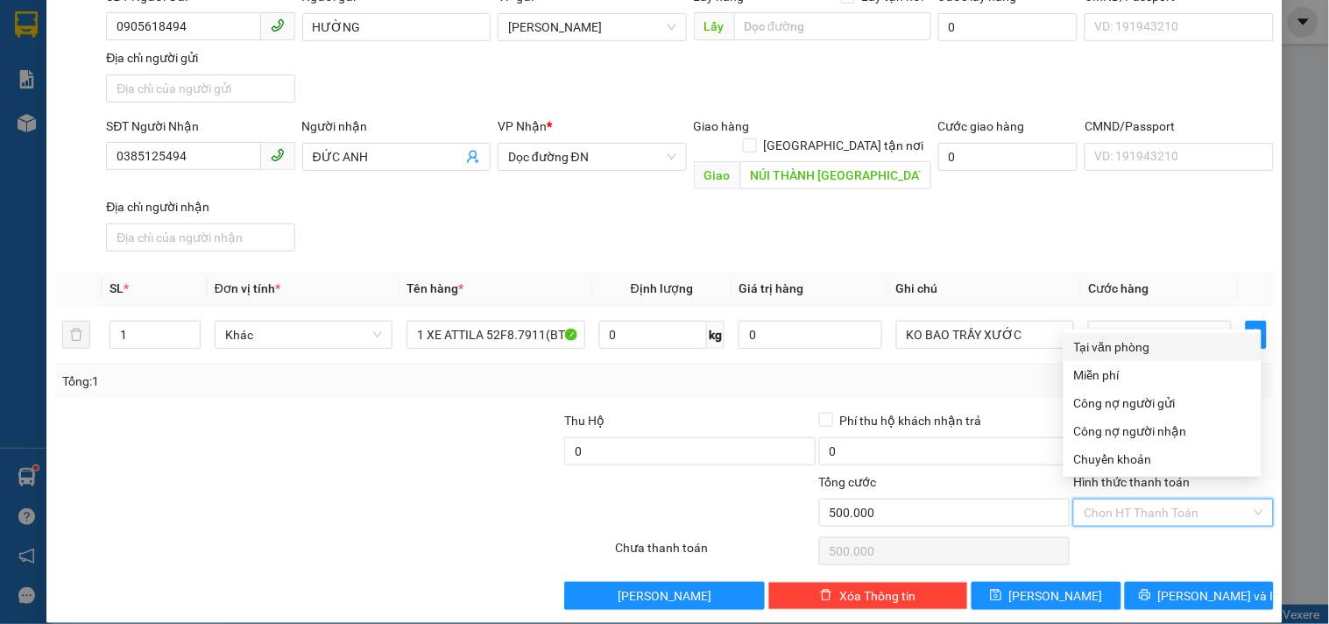
click at [1123, 350] on div "Tại văn phòng" at bounding box center [1162, 346] width 177 height 19
type input "0"
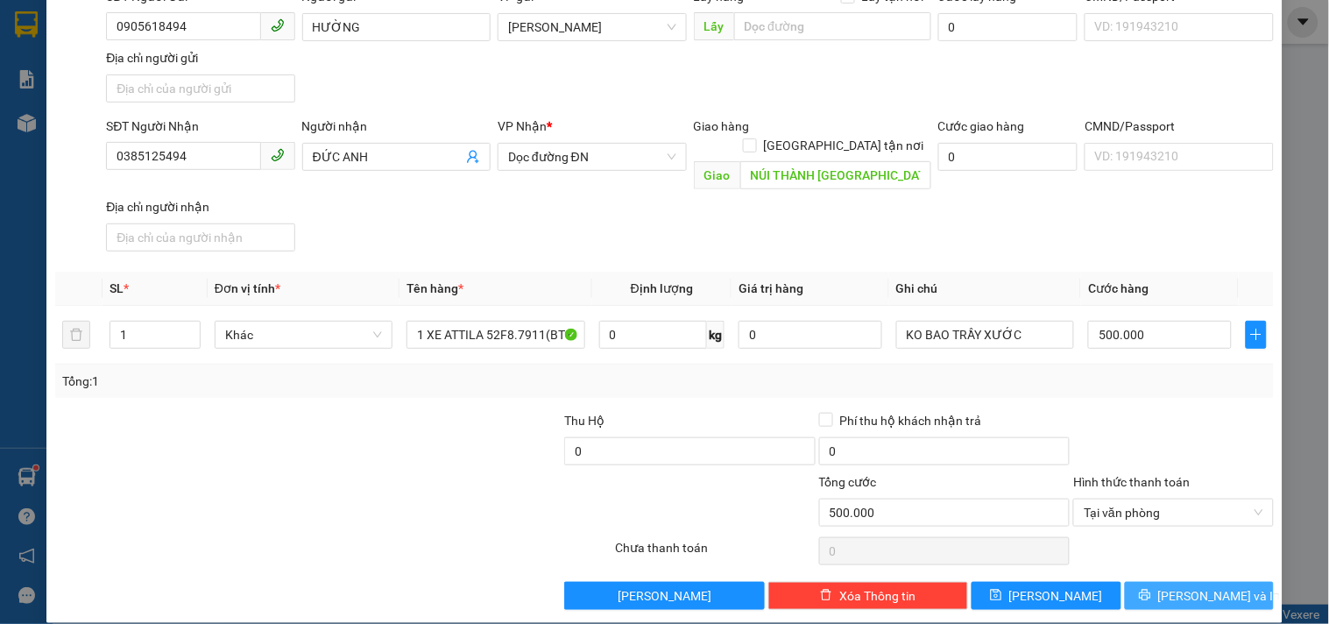
click at [1151, 589] on icon "printer" at bounding box center [1145, 595] width 12 height 12
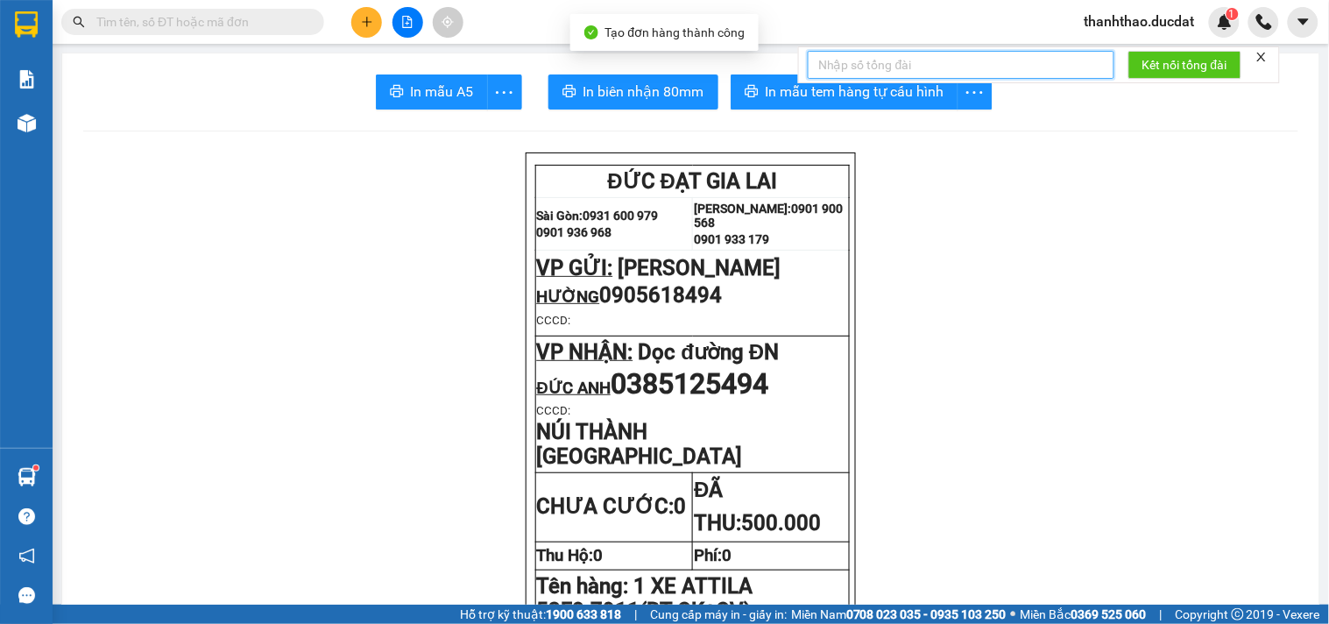
click at [817, 79] on input "text" at bounding box center [961, 65] width 307 height 28
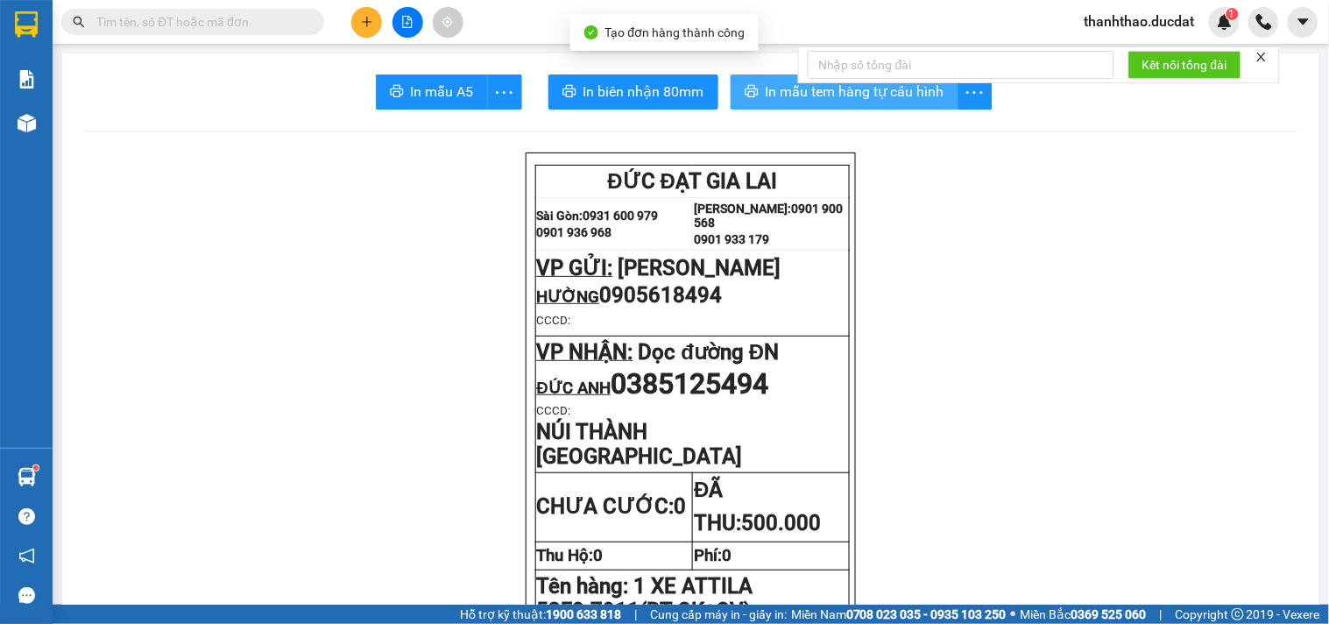
click at [817, 89] on span "In mẫu tem hàng tự cấu hình" at bounding box center [855, 92] width 179 height 22
click at [377, 19] on button at bounding box center [366, 22] width 31 height 31
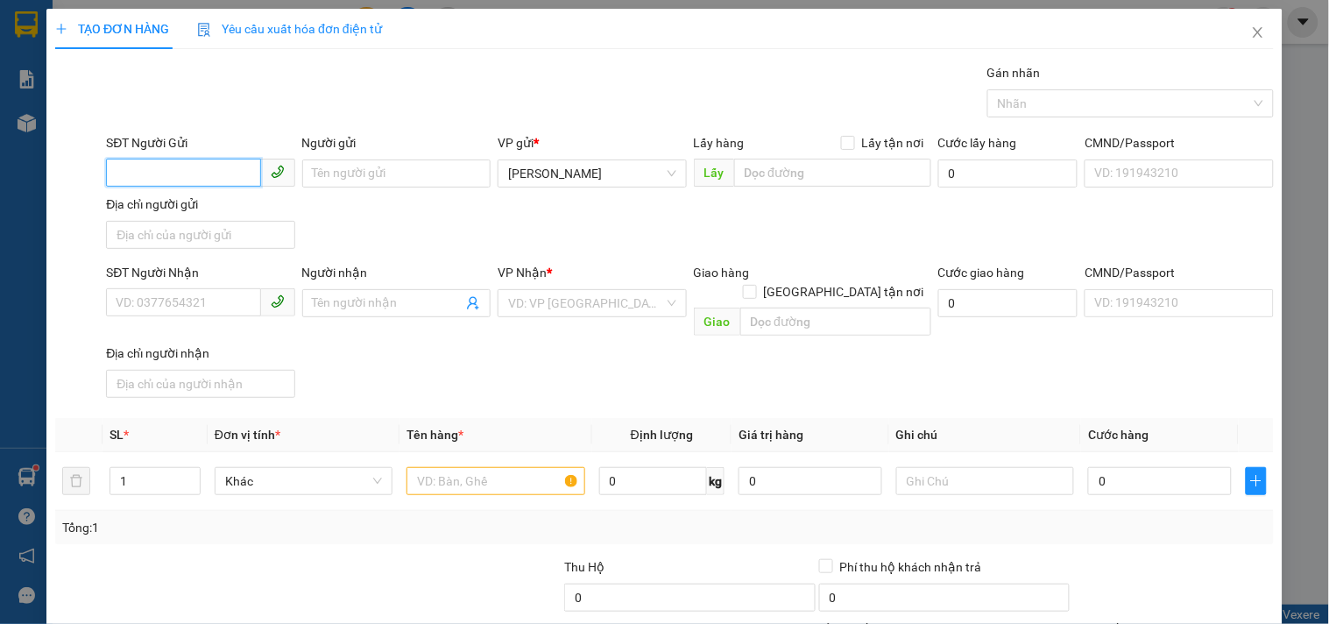
click at [172, 167] on input "SĐT Người Gửi" at bounding box center [183, 173] width 154 height 28
type input "0968492919"
drag, startPoint x: 165, startPoint y: 205, endPoint x: 405, endPoint y: 336, distance: 273.7
click at [166, 204] on div "0968492919 - HẢI" at bounding box center [202, 208] width 173 height 19
type input "HẢI"
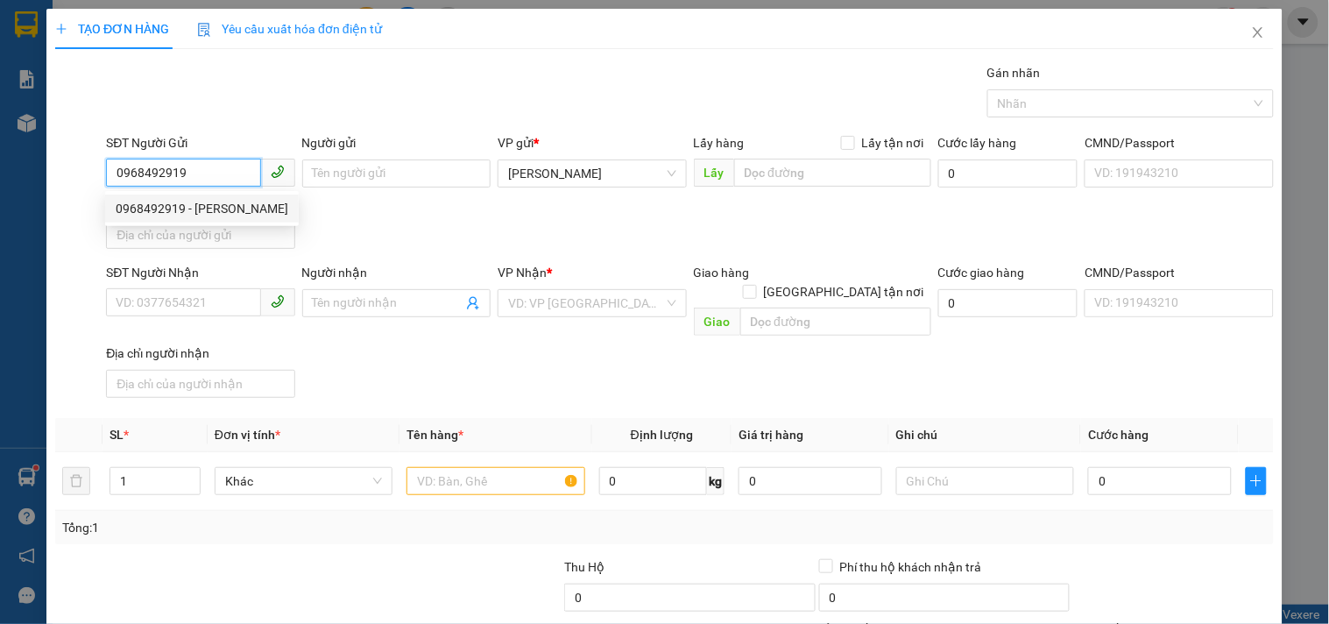
type input "0942000885"
type input "HẰNG"
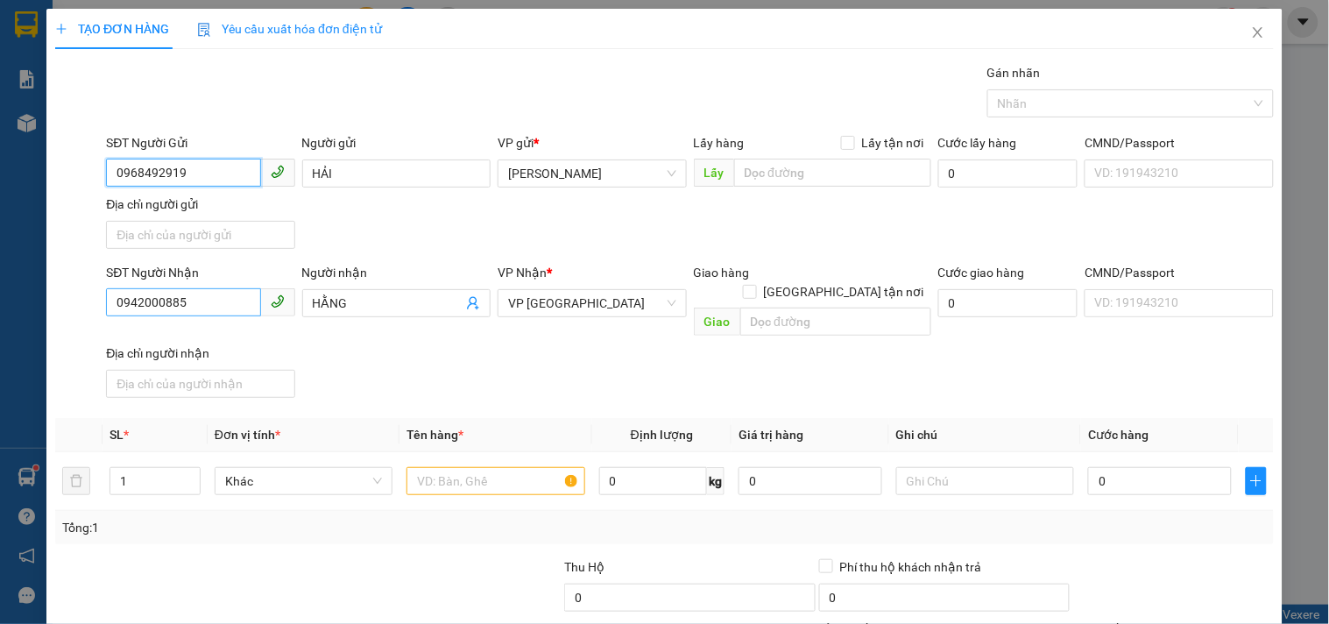
type input "0968492919"
click at [215, 302] on input "0942000885" at bounding box center [183, 302] width 154 height 28
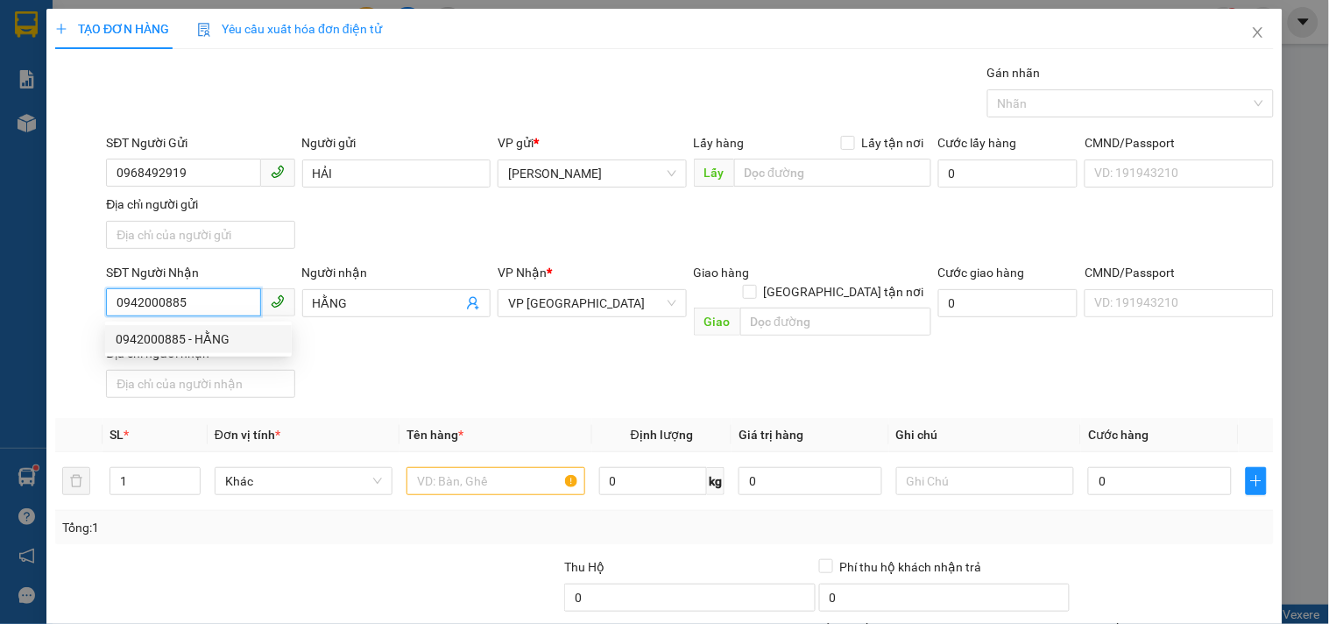
drag, startPoint x: 215, startPoint y: 302, endPoint x: 0, endPoint y: 206, distance: 235.3
click at [0, 203] on div "TẠO ĐƠN HÀNG Yêu cầu xuất hóa đơn điện tử Transit Pickup Surcharge Ids Transit …" at bounding box center [664, 312] width 1329 height 624
type input "0983084639"
click at [147, 331] on div "0983084639 - LÝ" at bounding box center [199, 338] width 166 height 19
type input "LÝ"
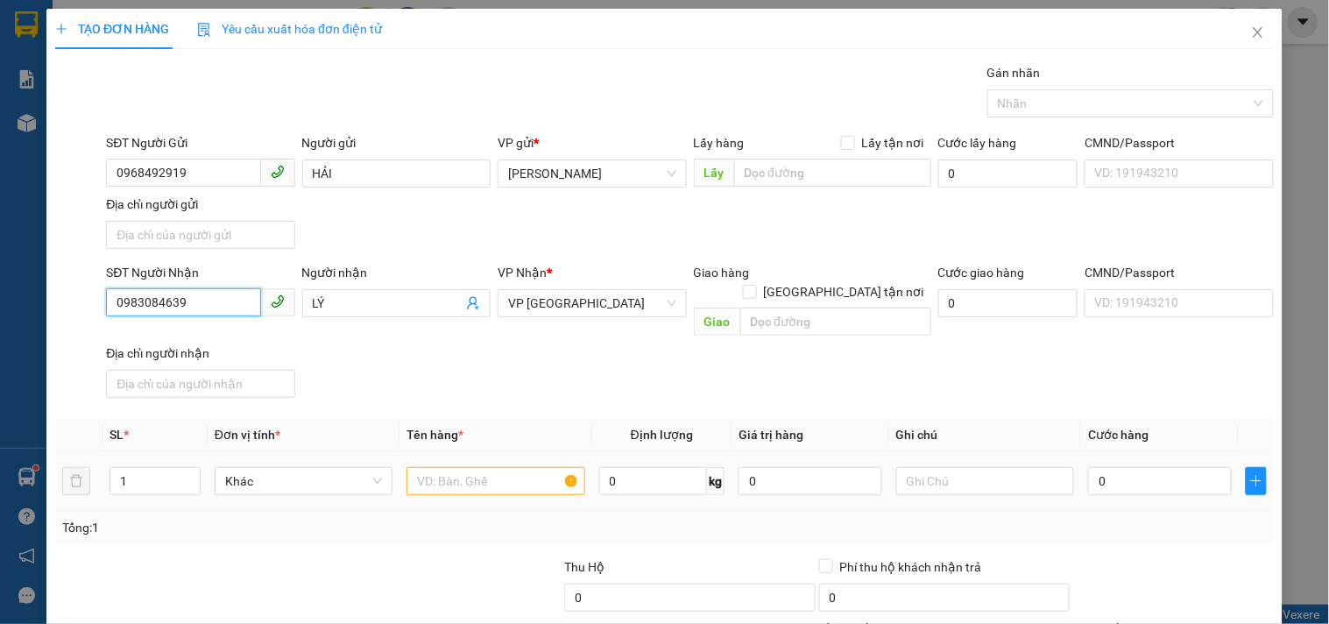
type input "0983084639"
click at [520, 467] on input "text" at bounding box center [495, 481] width 178 height 28
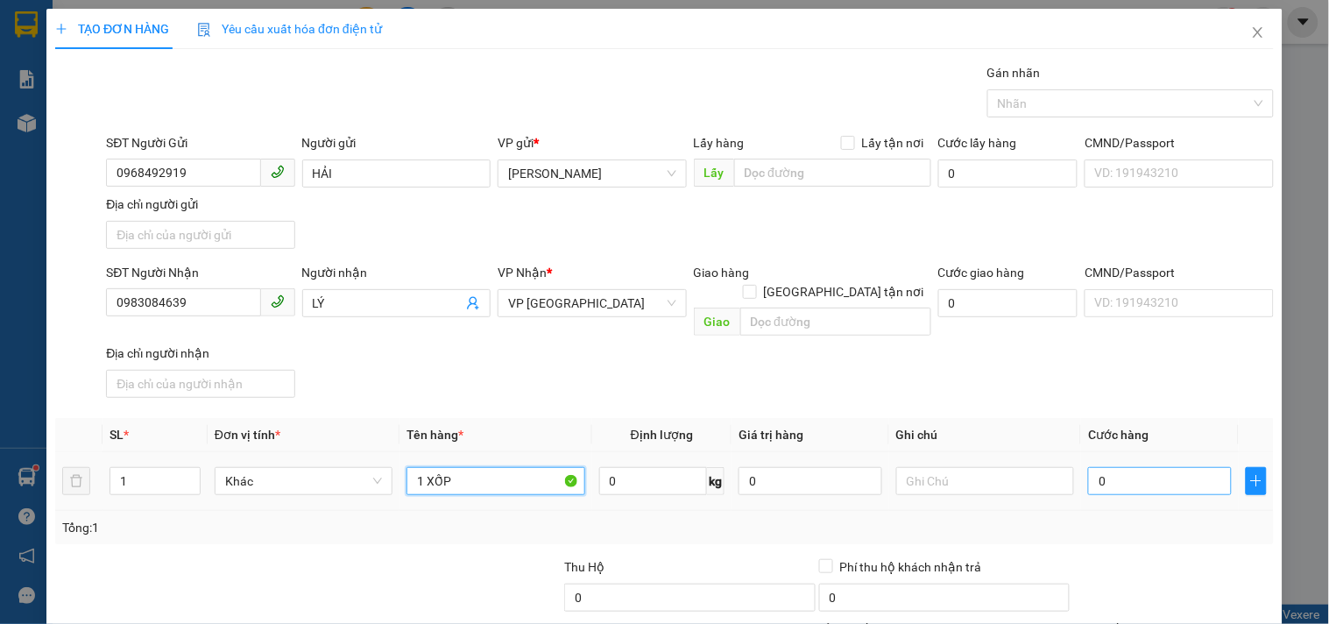
type input "1 XỐP"
click at [1142, 467] on input "0" at bounding box center [1160, 481] width 144 height 28
type input "7"
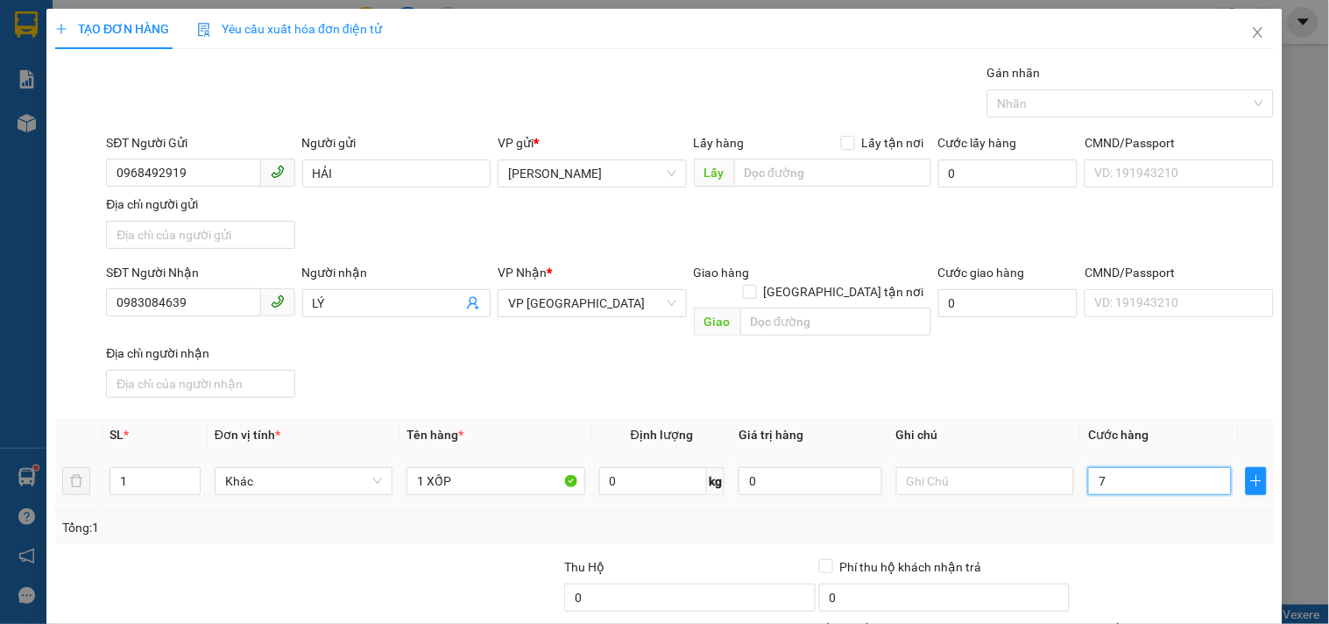
type input "70"
type input "70.000"
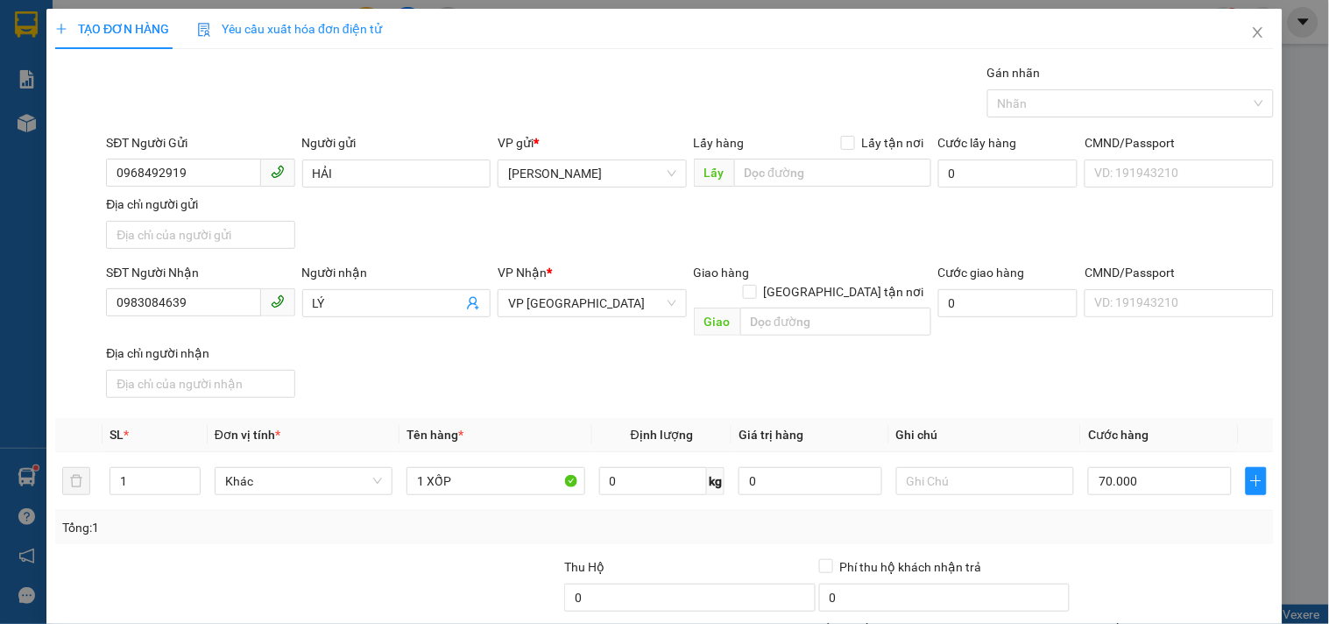
click at [1200, 379] on div "SĐT Người Nhận 0983084639 Người nhận LÝ VP Nhận * VP Sài Gòn Giao hàng Giao tận…" at bounding box center [689, 334] width 1175 height 142
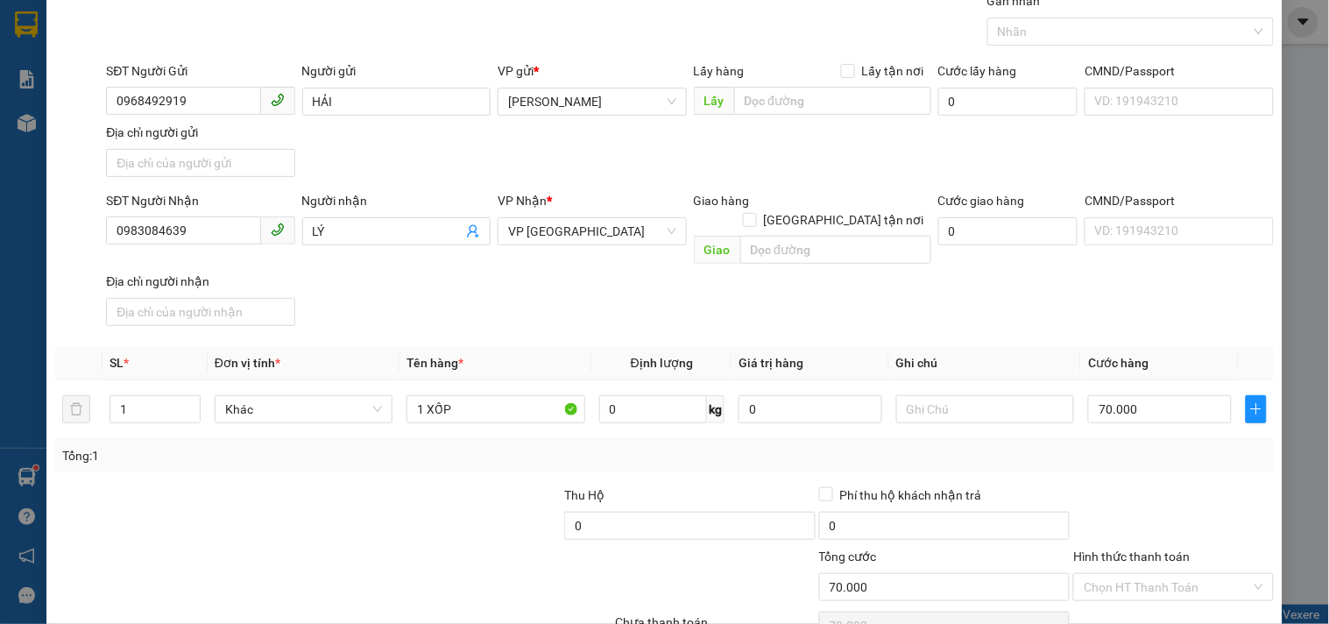
scroll to position [146, 0]
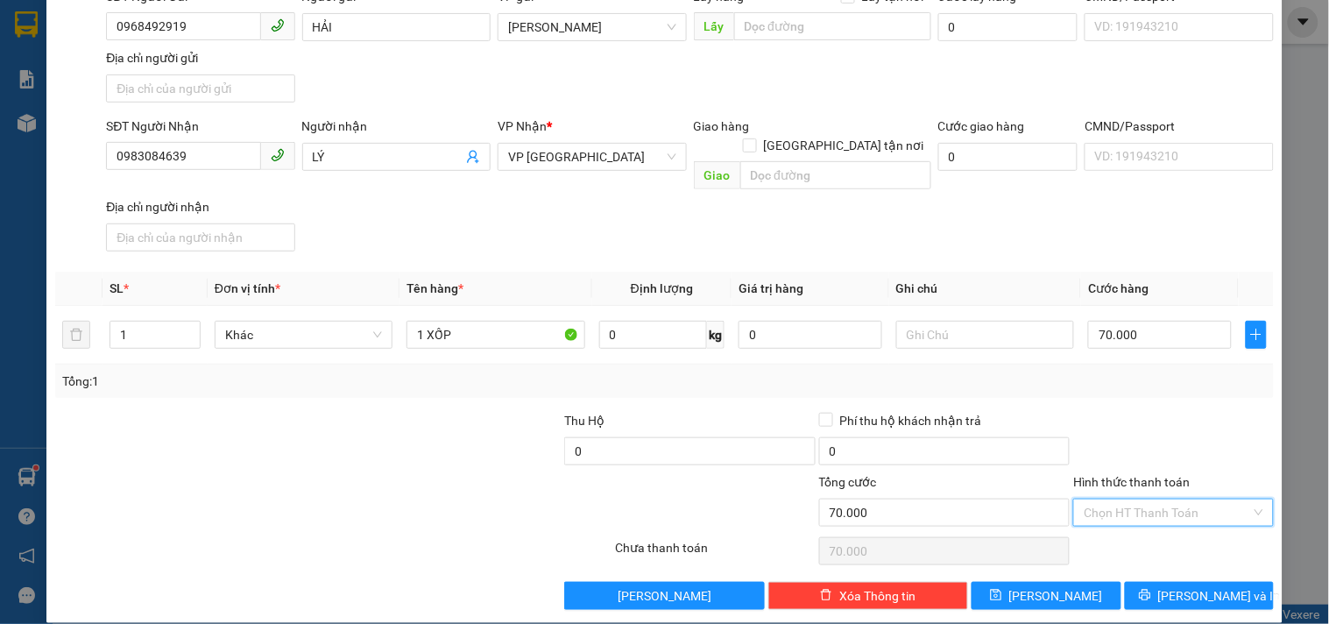
drag, startPoint x: 1189, startPoint y: 500, endPoint x: 1177, endPoint y: 348, distance: 152.9
click at [1189, 499] on input "Hình thức thanh toán" at bounding box center [1167, 512] width 166 height 26
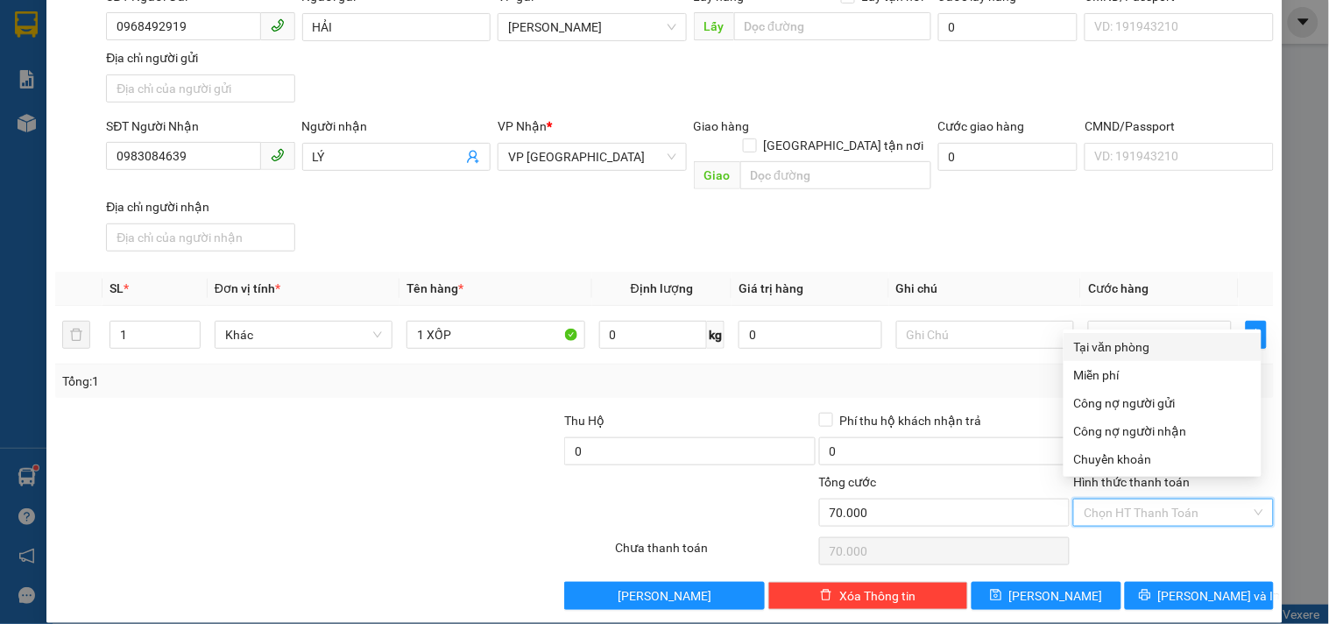
drag, startPoint x: 1175, startPoint y: 340, endPoint x: 1175, endPoint y: 356, distance: 15.8
click at [1175, 343] on div "Tại văn phòng" at bounding box center [1162, 346] width 177 height 19
type input "0"
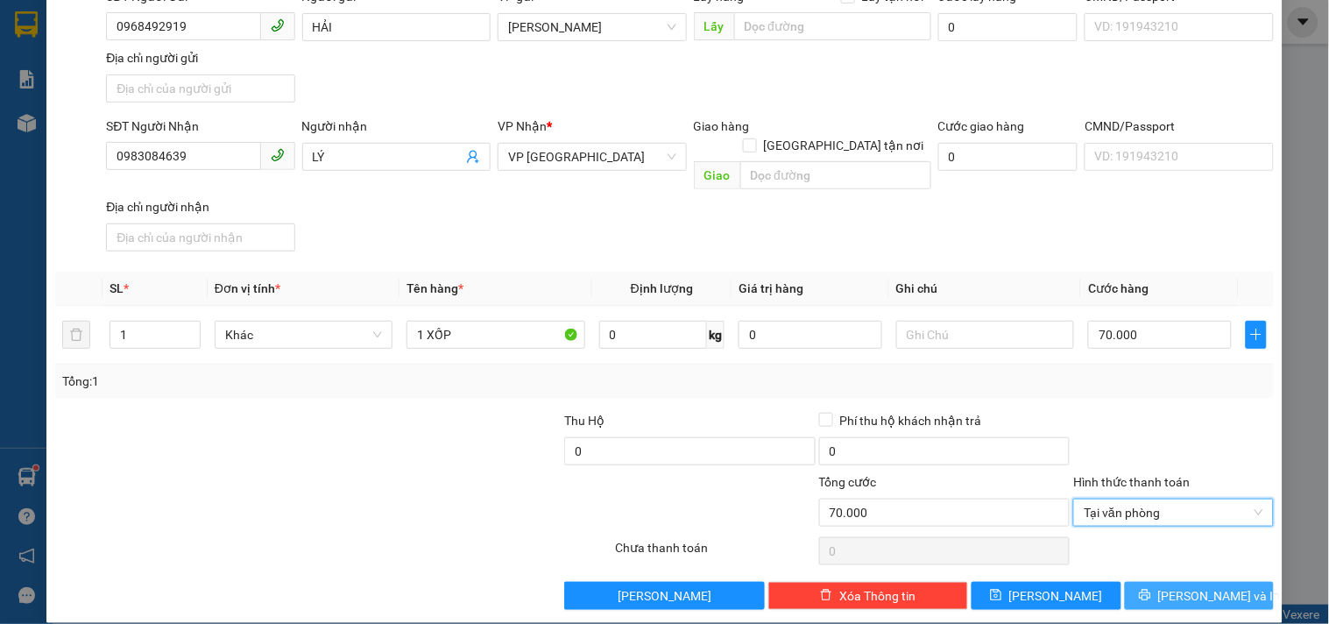
click at [1155, 582] on button "[PERSON_NAME] và In" at bounding box center [1199, 596] width 149 height 28
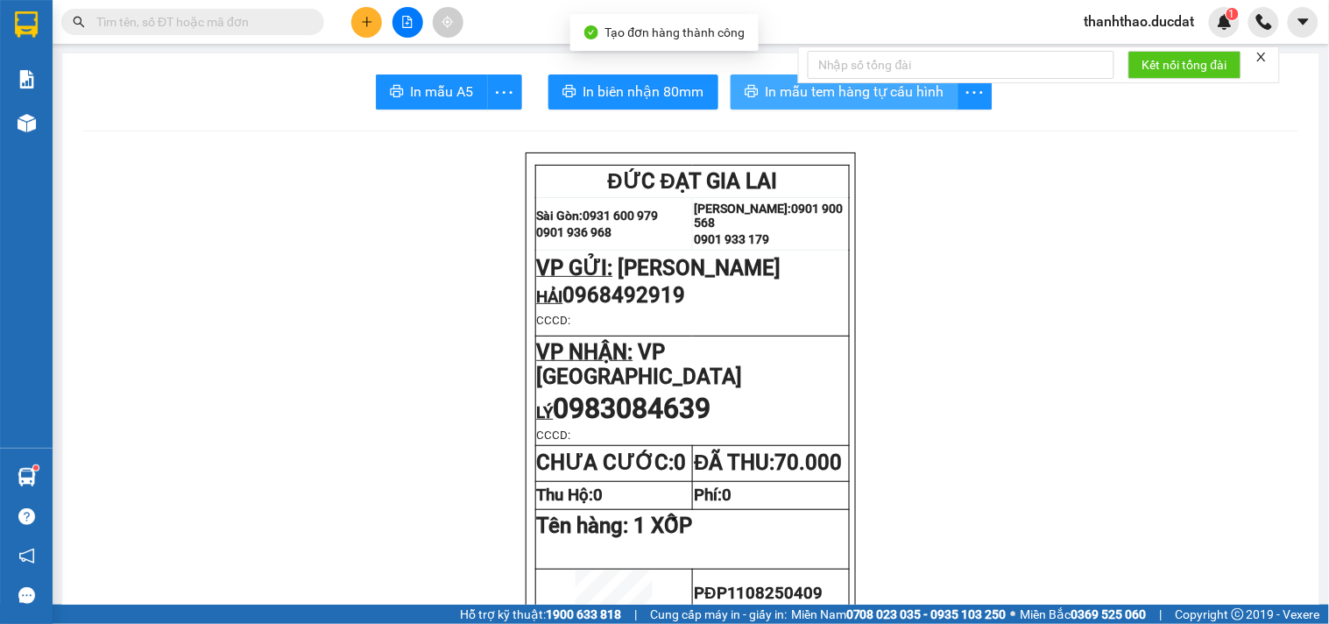
click at [754, 88] on button "In mẫu tem hàng tự cấu hình" at bounding box center [845, 91] width 228 height 35
click at [364, 22] on icon "plus" at bounding box center [367, 21] width 10 height 1
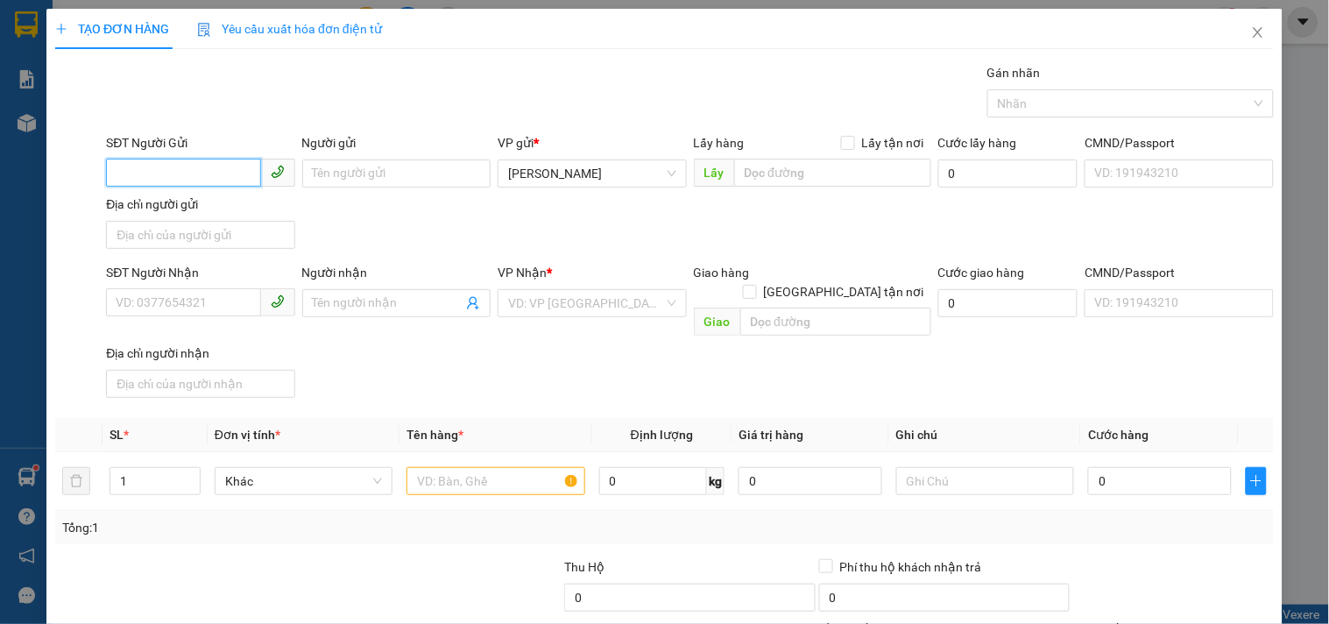
drag, startPoint x: 216, startPoint y: 162, endPoint x: 207, endPoint y: 216, distance: 55.2
click at [209, 196] on div "SĐT Người Gửi VD: 0371234567 Người gửi Tên người gửi VP gửi * Phan Đình Phùng L…" at bounding box center [689, 194] width 1175 height 123
type input "0327782576"
click at [180, 212] on div "0327782576" at bounding box center [199, 208] width 166 height 19
type input "0943073229"
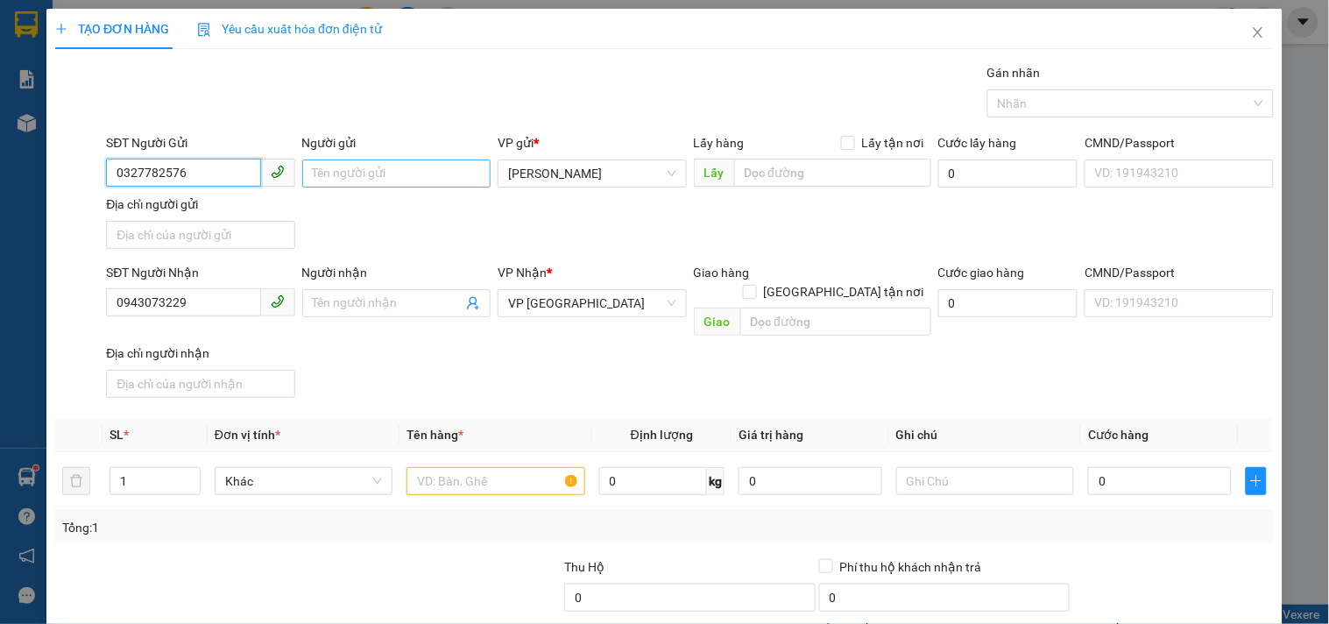
type input "0327782576"
click at [355, 166] on input "Người gửi" at bounding box center [396, 173] width 188 height 28
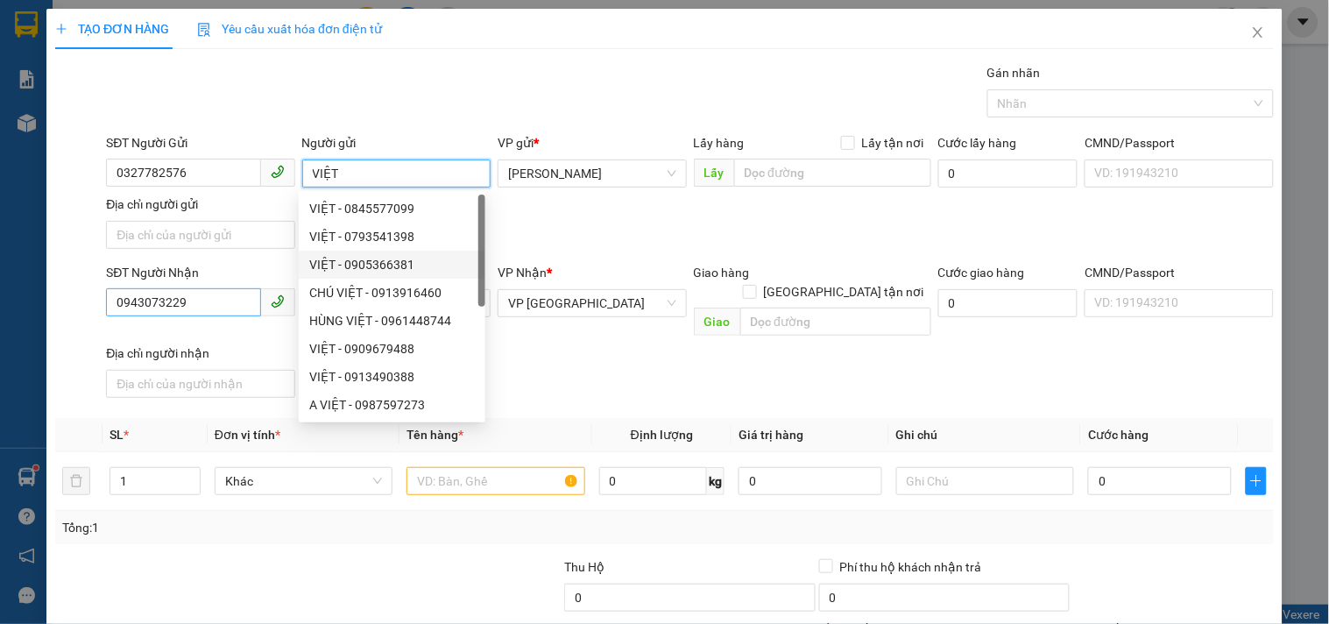
type input "VIỆT"
click at [223, 298] on input "0943073229" at bounding box center [183, 302] width 154 height 28
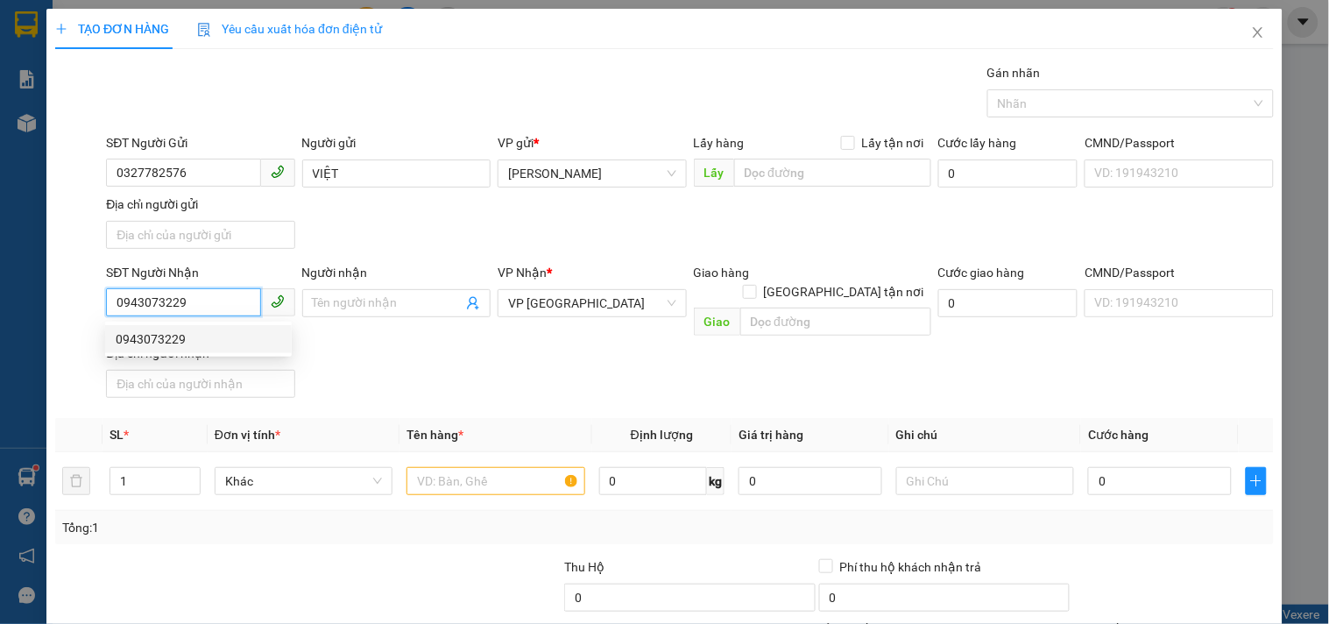
drag, startPoint x: 289, startPoint y: 338, endPoint x: 349, endPoint y: 299, distance: 71.4
click at [289, 336] on div "0943073229" at bounding box center [198, 339] width 187 height 28
click at [349, 299] on input "Người nhận" at bounding box center [388, 302] width 150 height 19
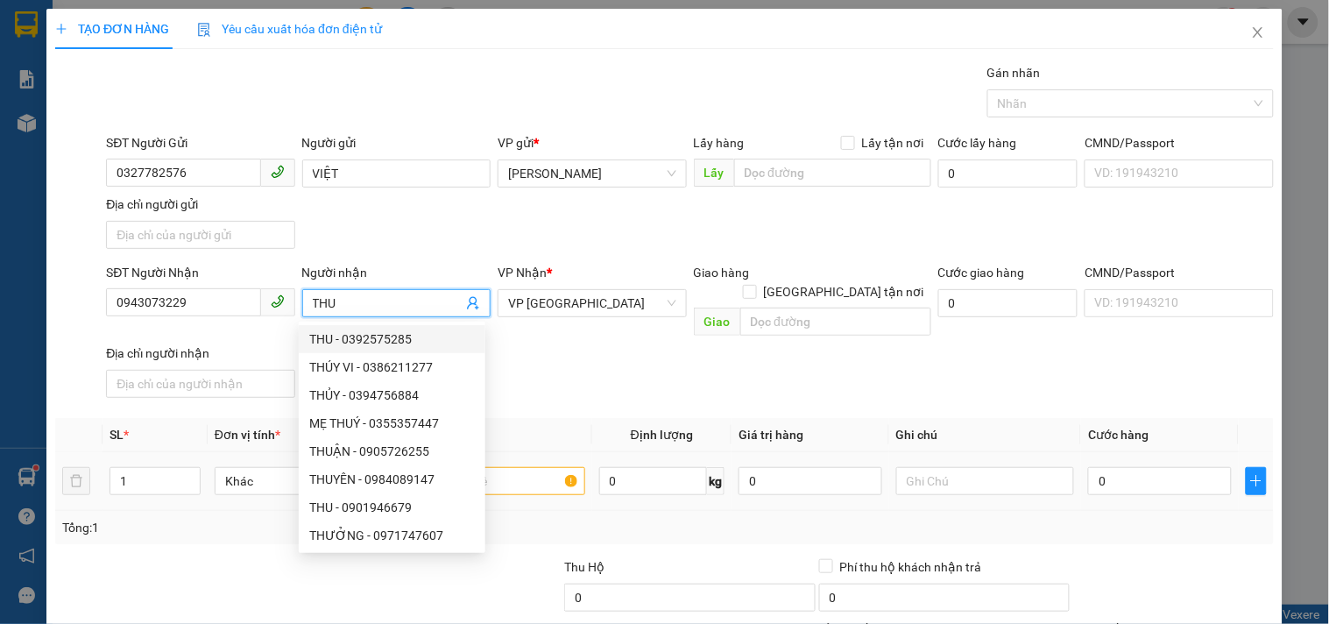
type input "THU"
click at [534, 467] on input "text" at bounding box center [495, 481] width 178 height 28
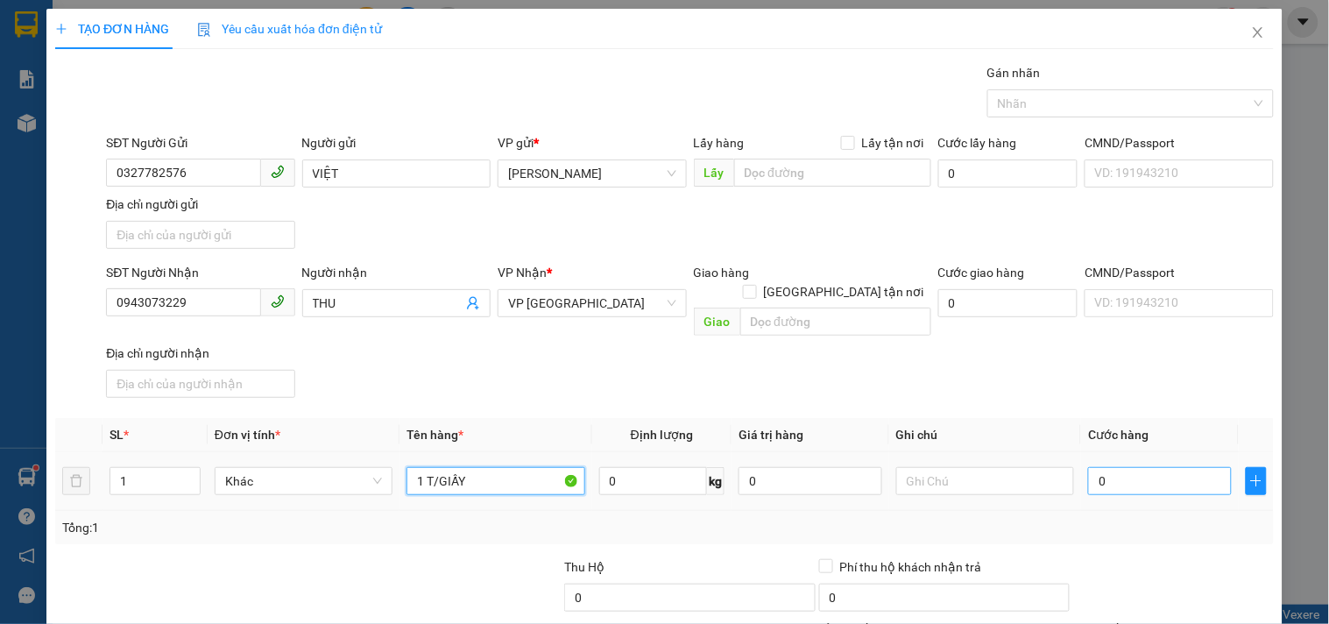
type input "1 T/GIẤY"
click at [1110, 475] on input "0" at bounding box center [1160, 481] width 144 height 28
type input "6"
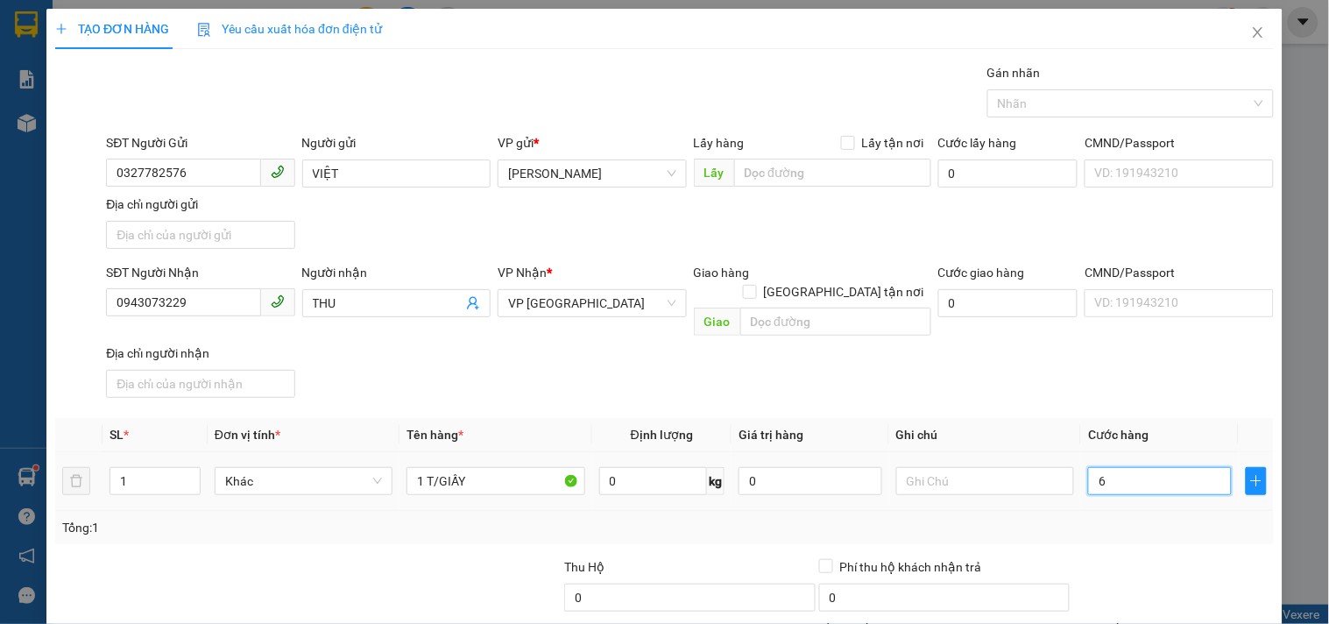
type input "60"
type input "60.000"
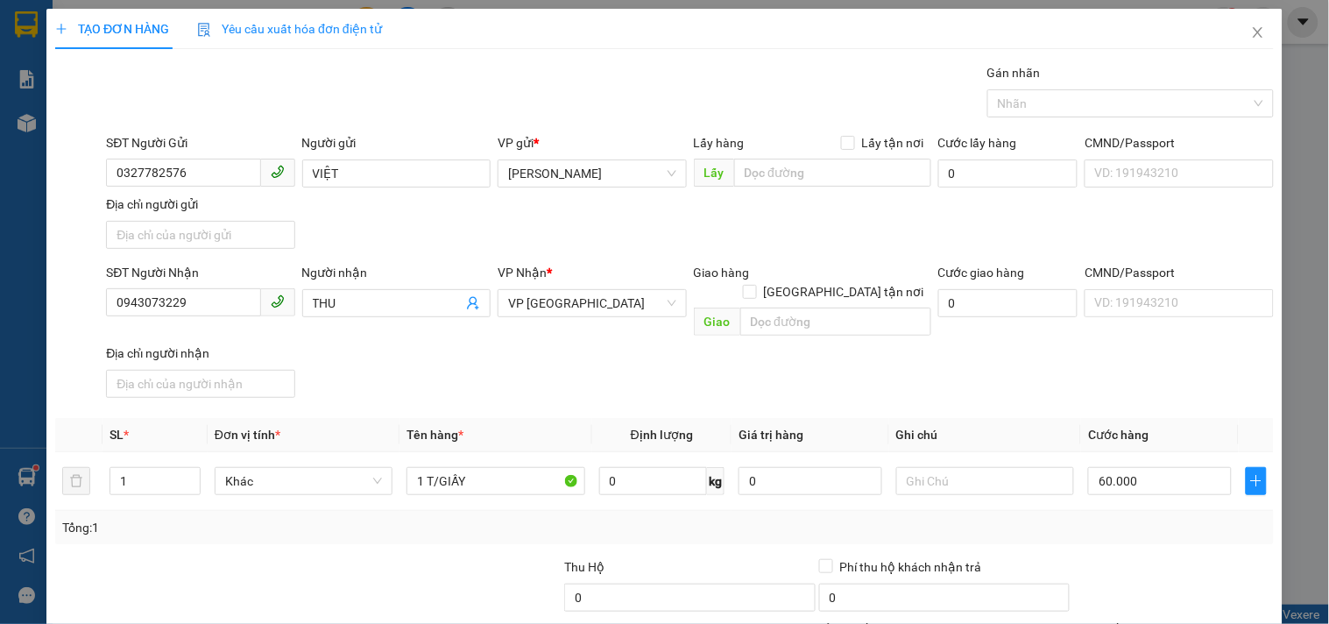
click at [1081, 418] on th "Cước hàng" at bounding box center [1160, 435] width 158 height 34
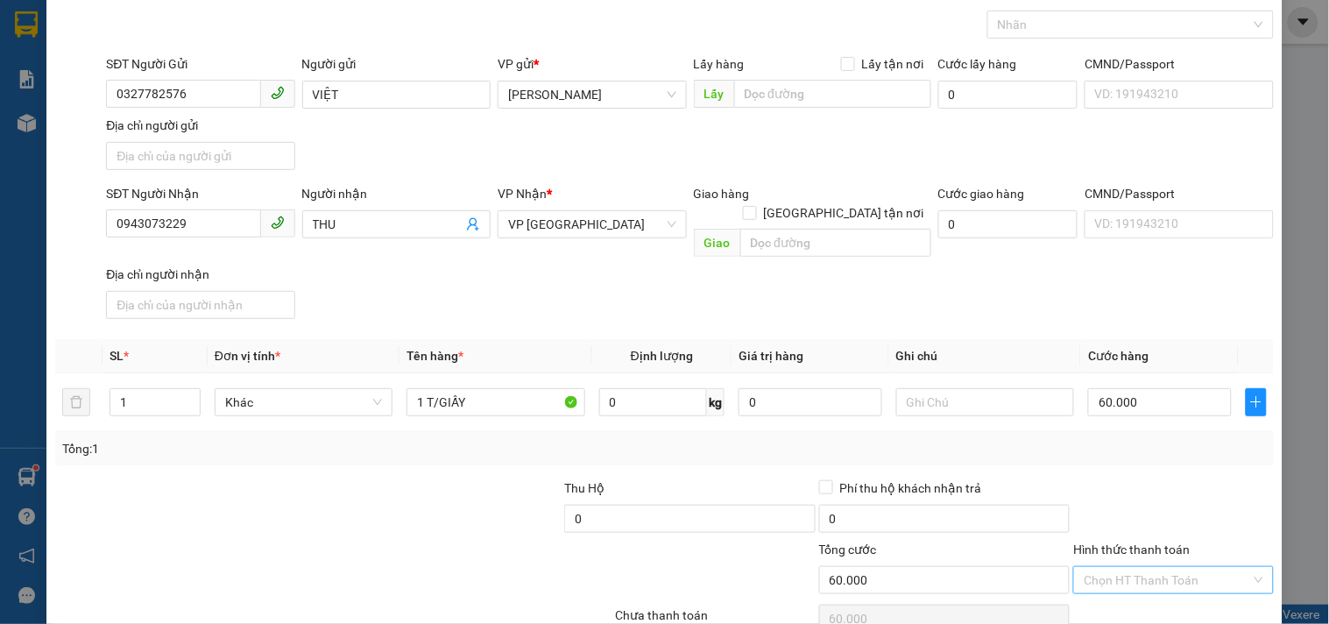
scroll to position [146, 0]
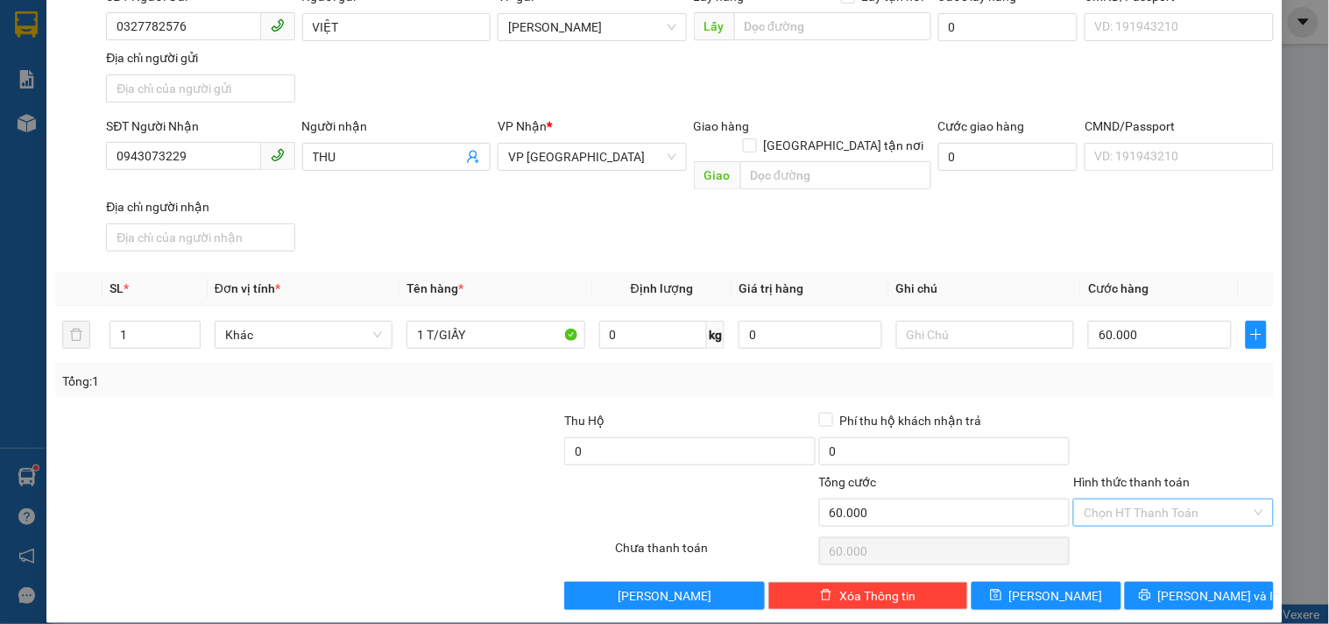
drag, startPoint x: 1115, startPoint y: 493, endPoint x: 1115, endPoint y: 482, distance: 11.4
click at [1115, 499] on input "Hình thức thanh toán" at bounding box center [1167, 512] width 166 height 26
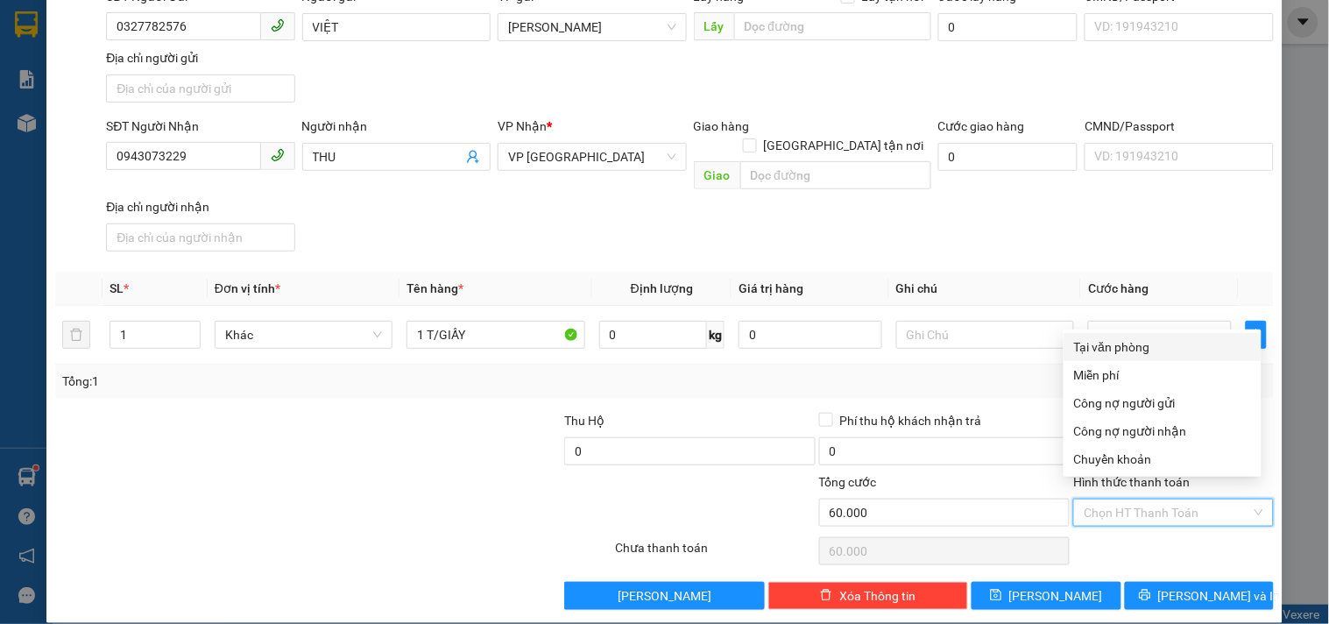
click at [1120, 345] on div "Tại văn phòng" at bounding box center [1162, 346] width 177 height 19
type input "0"
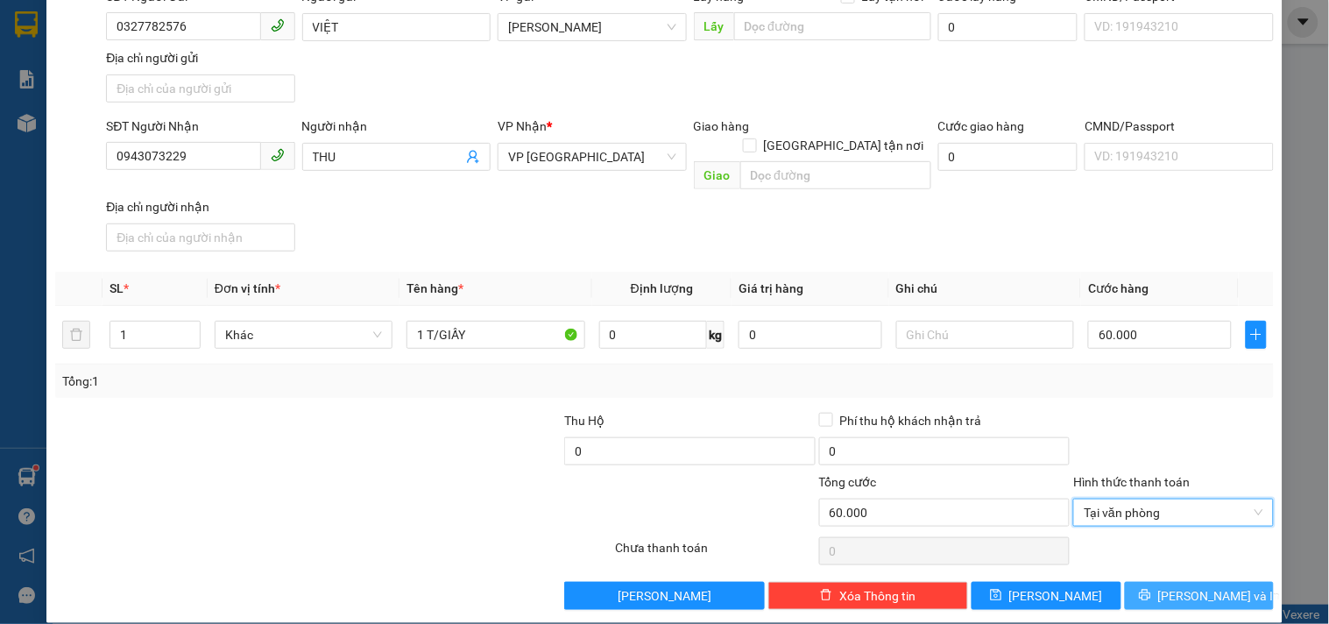
drag, startPoint x: 1184, startPoint y: 562, endPoint x: 1152, endPoint y: 527, distance: 46.5
click at [1181, 582] on button "[PERSON_NAME] và In" at bounding box center [1199, 596] width 149 height 28
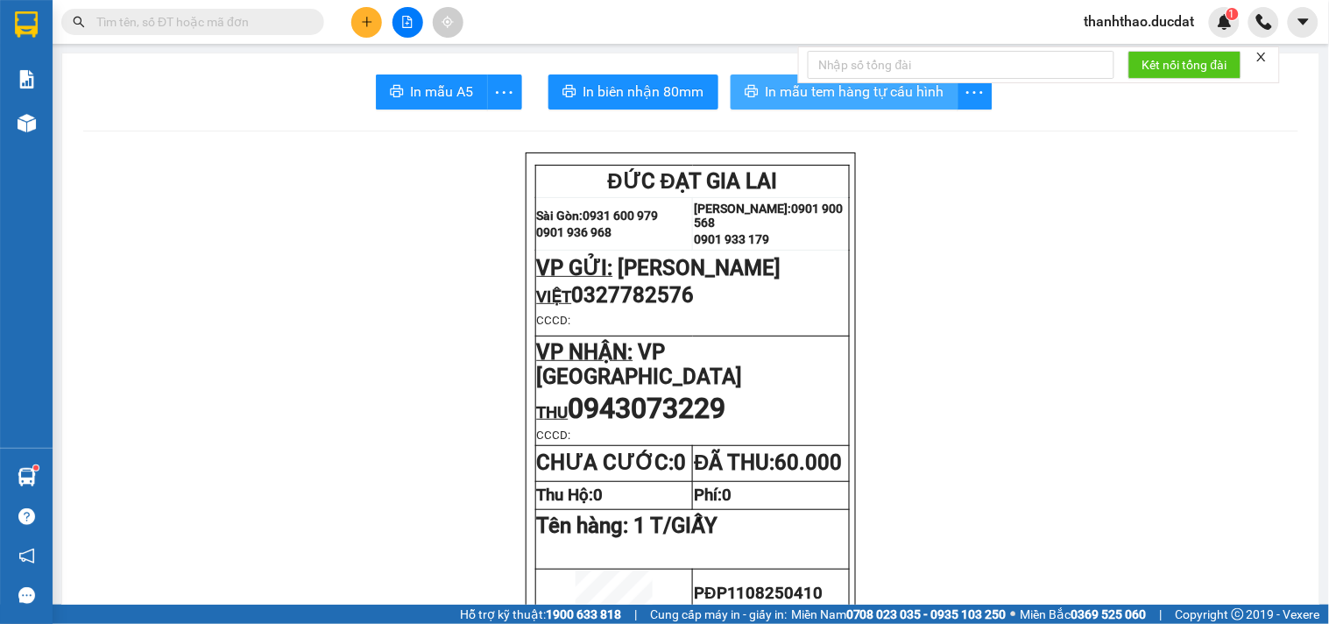
click at [756, 88] on button "In mẫu tem hàng tự cấu hình" at bounding box center [845, 91] width 228 height 35
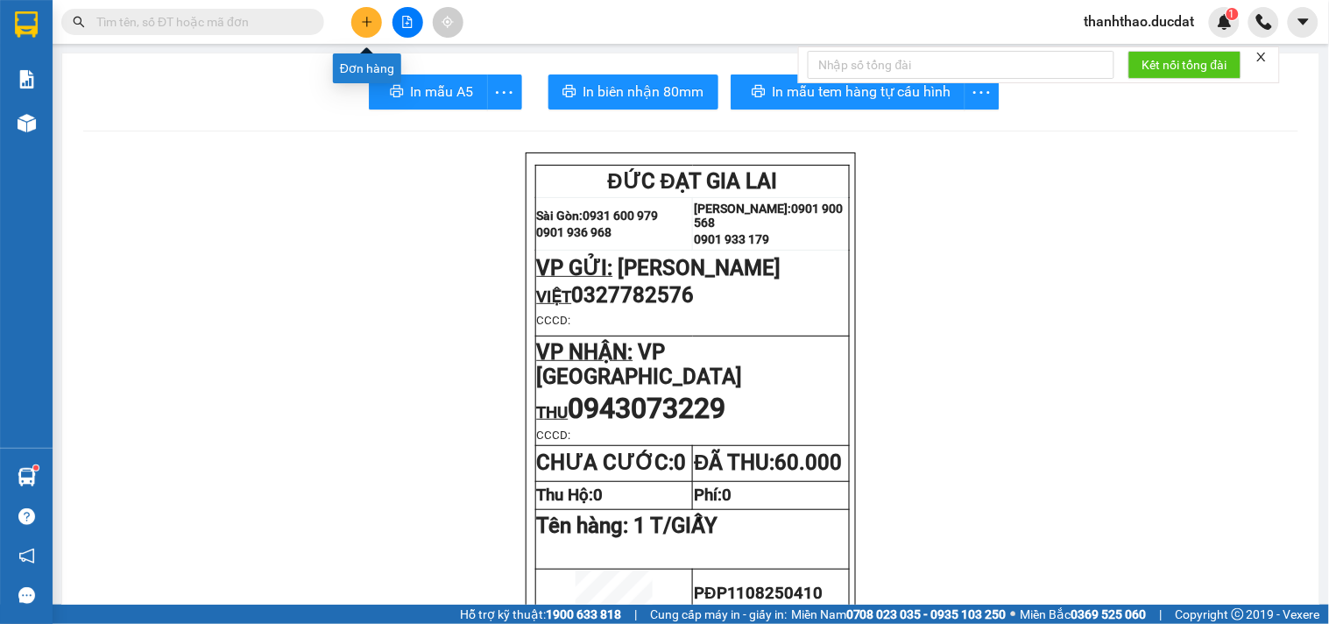
click at [365, 16] on icon "plus" at bounding box center [367, 22] width 12 height 12
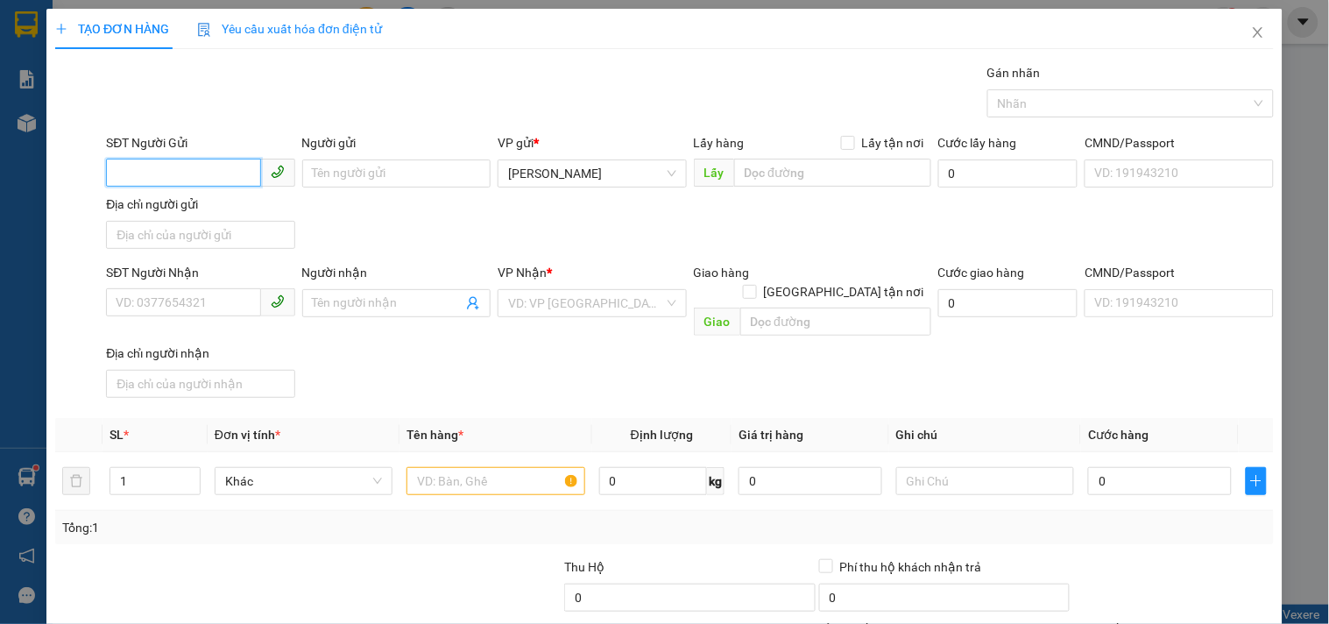
drag, startPoint x: 208, startPoint y: 171, endPoint x: 142, endPoint y: 205, distance: 74.1
click at [193, 178] on input "SĐT Người Gửi" at bounding box center [183, 173] width 154 height 28
type input "0862596886"
click at [179, 204] on div "0862596886" at bounding box center [199, 208] width 166 height 19
type input "0905104595"
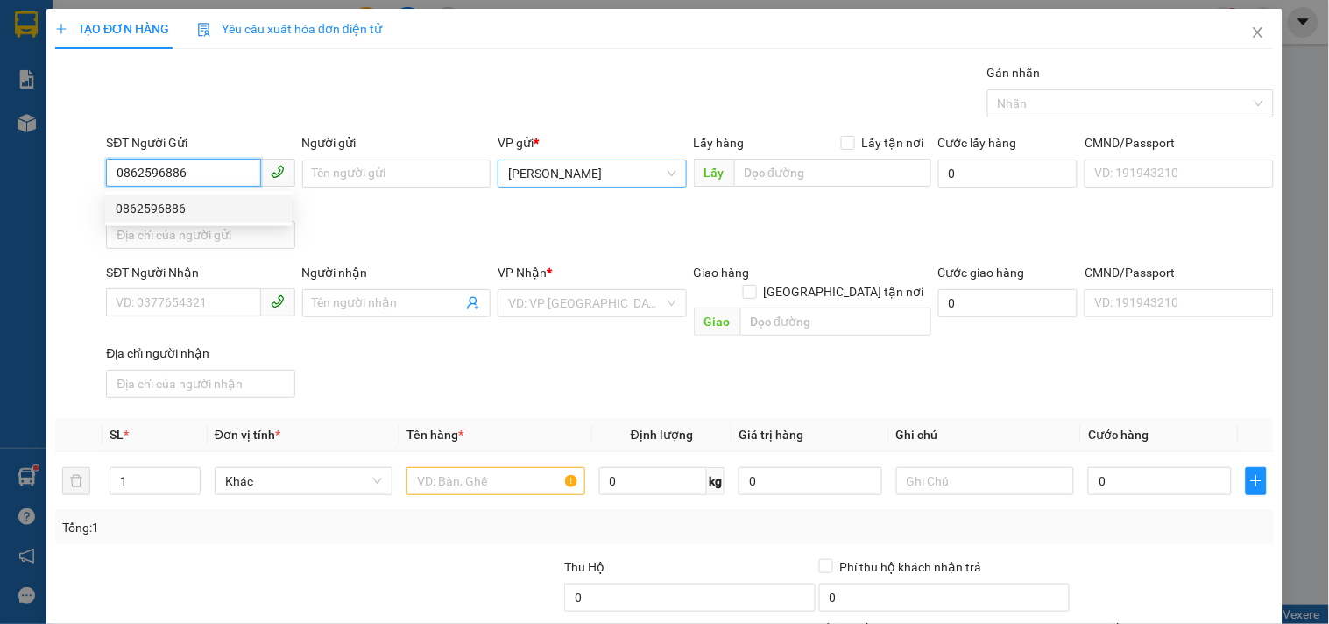
type input "THUẬN"
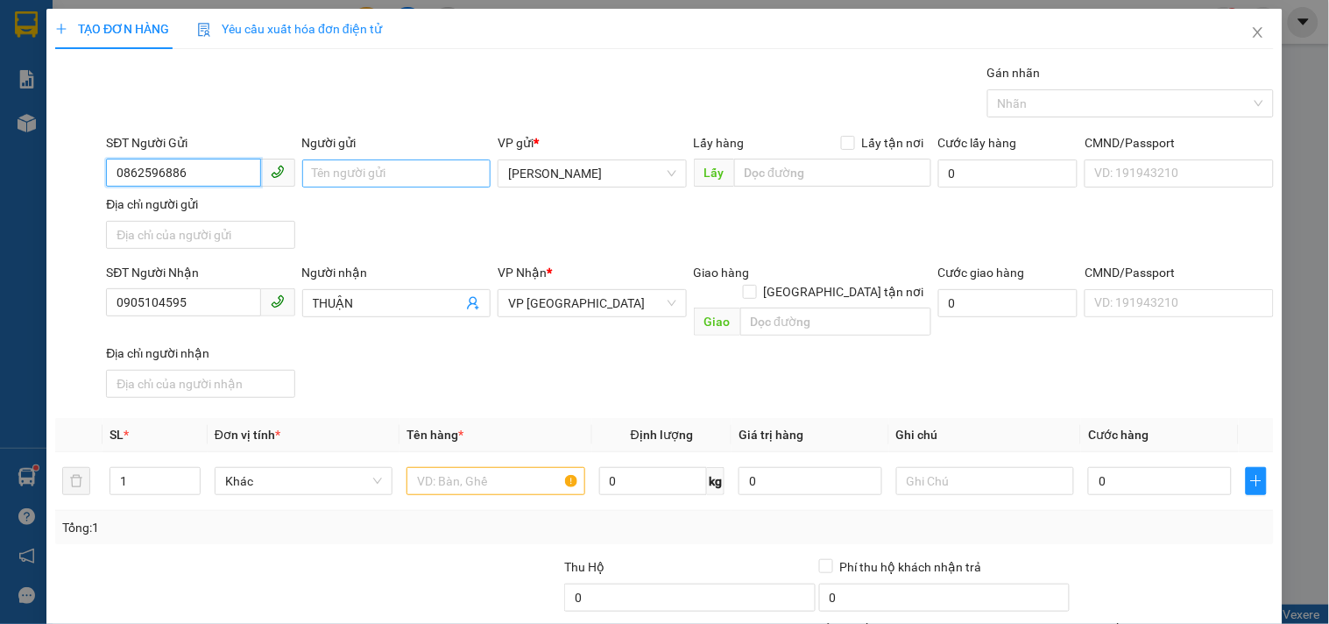
type input "0862596886"
click at [380, 173] on input "Người gửi" at bounding box center [396, 173] width 188 height 28
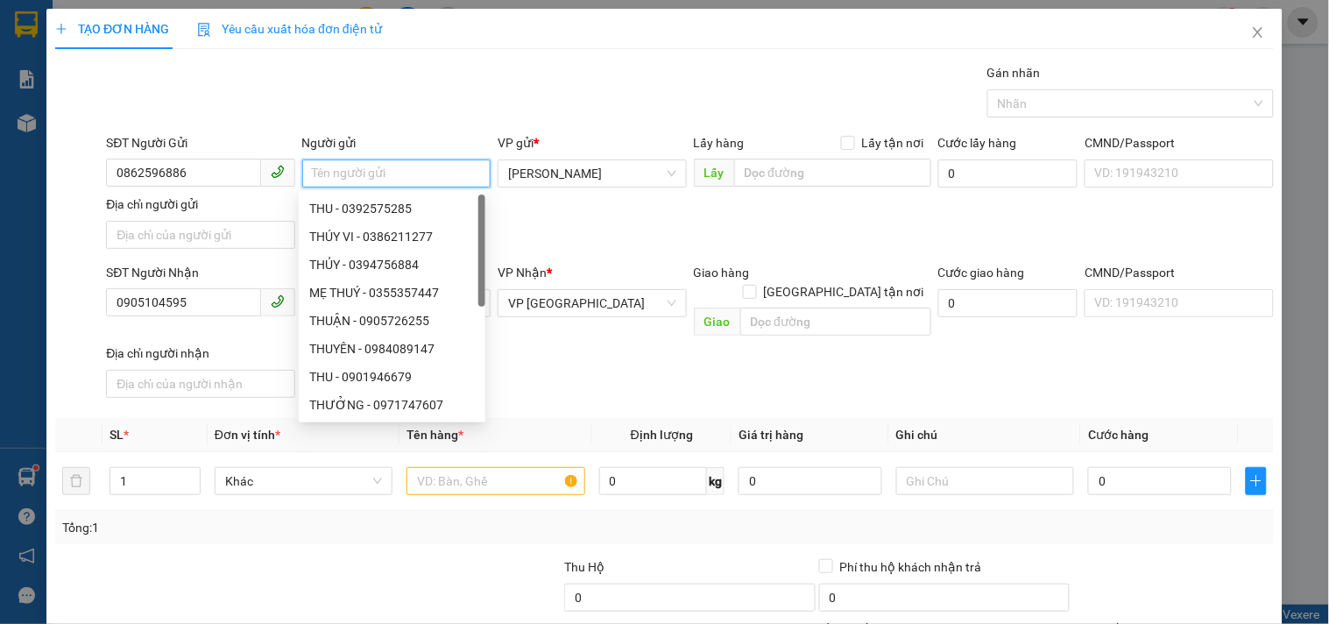
type input "D"
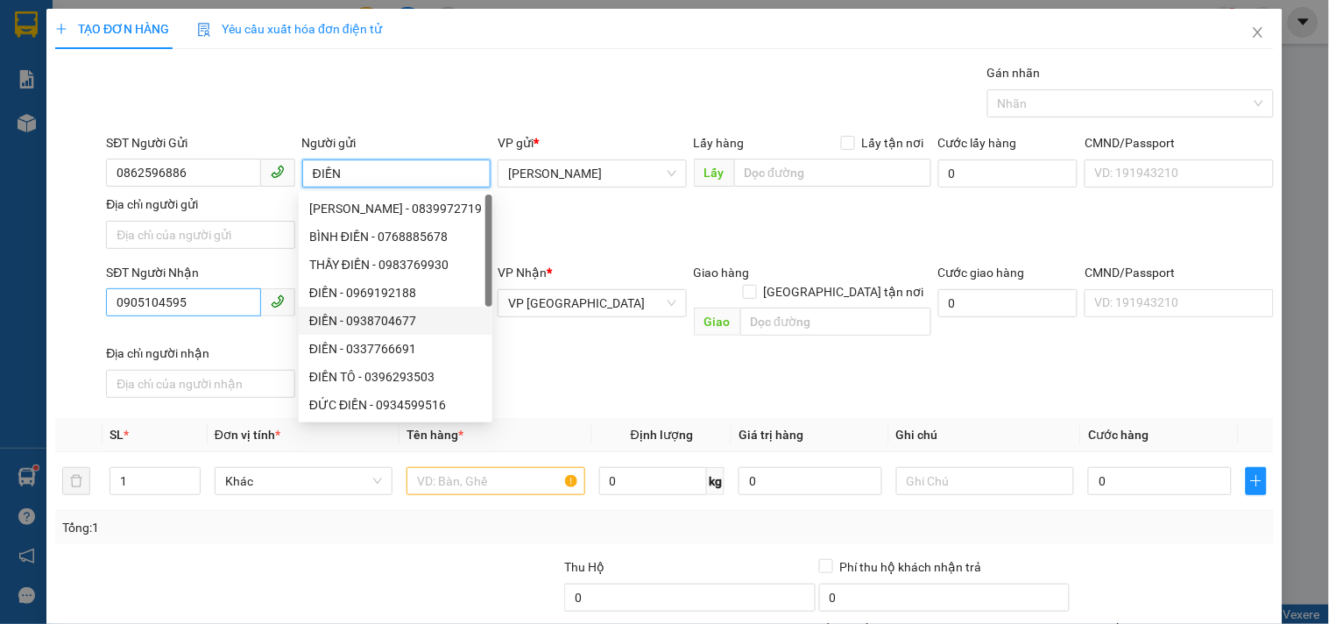
type input "ĐIỀN"
click at [215, 303] on input "0905104595" at bounding box center [183, 302] width 154 height 28
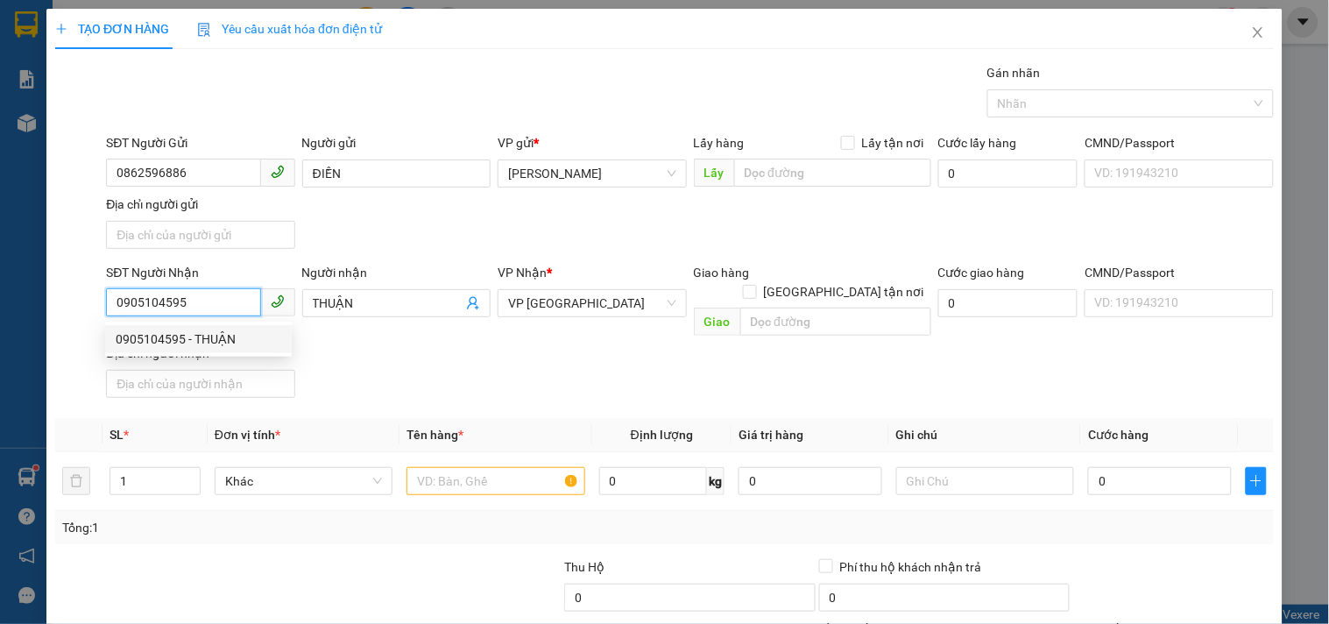
drag, startPoint x: 215, startPoint y: 303, endPoint x: 0, endPoint y: 272, distance: 216.9
click at [0, 281] on div "TẠO ĐƠN HÀNG Yêu cầu xuất hóa đơn điện tử Transit Pickup Surcharge Ids Transit …" at bounding box center [664, 312] width 1329 height 624
type input "0905532193"
click at [172, 336] on div "0905532193 - TOÀN" at bounding box center [199, 338] width 166 height 19
type input "TOÀN"
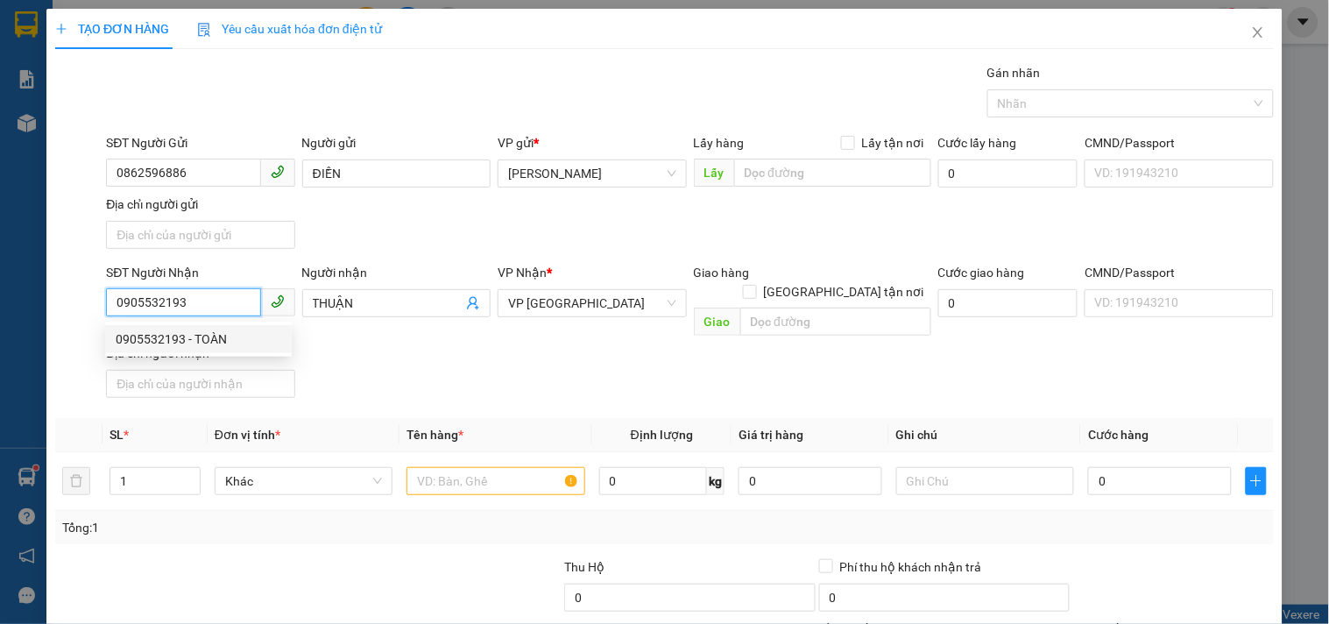
checkbox input "true"
type input "10B NGUYỄN CHÍ THANH.P HẢI CHÂU"
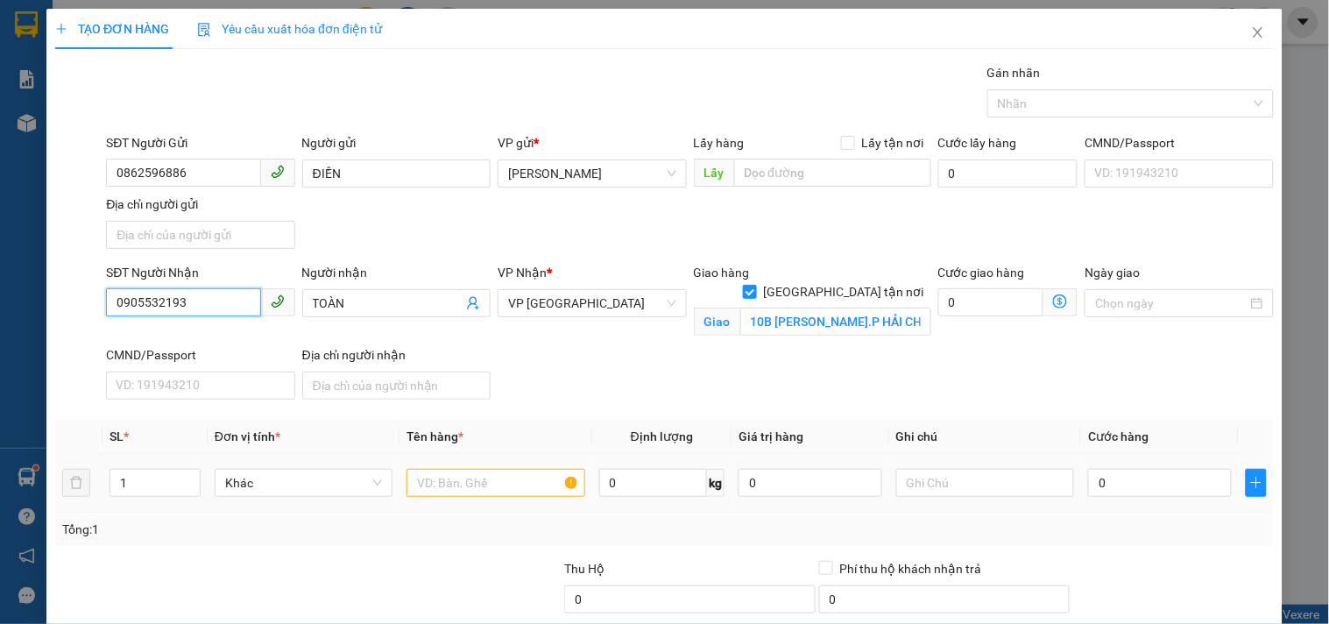
type input "0905532193"
drag, startPoint x: 431, startPoint y: 484, endPoint x: 406, endPoint y: 443, distance: 48.4
click at [425, 478] on input "text" at bounding box center [495, 483] width 178 height 28
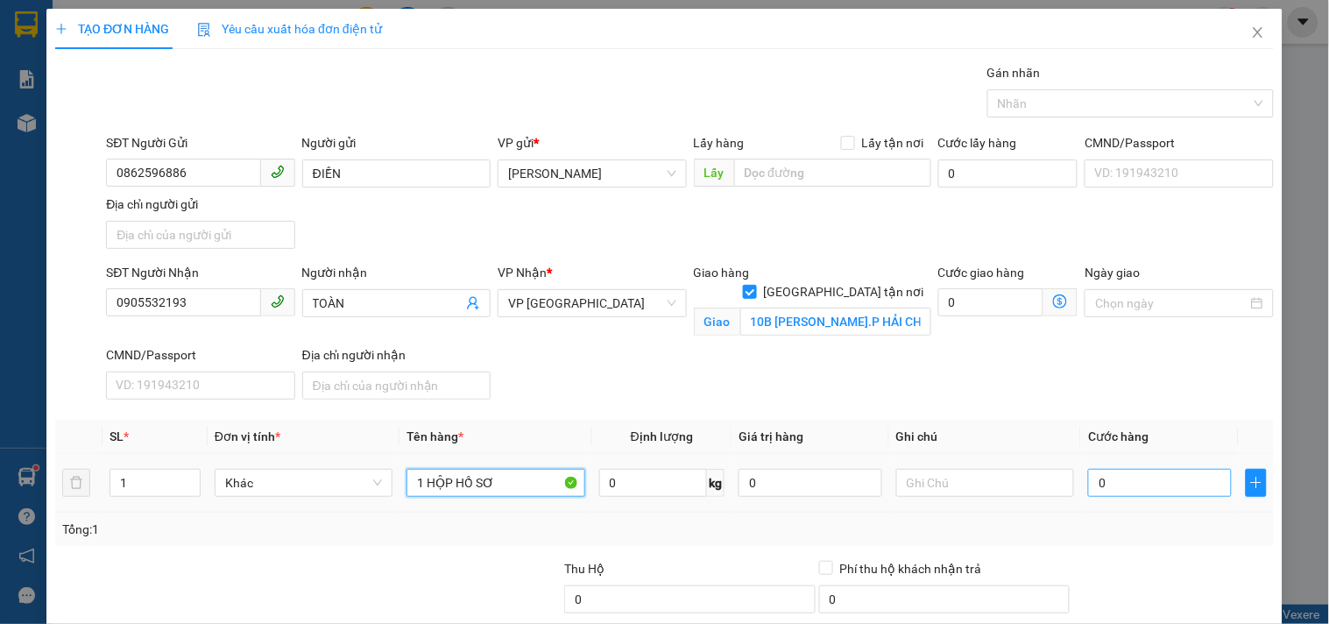
type input "1 HỘP HỒ SƠ"
type input "3"
type input "30"
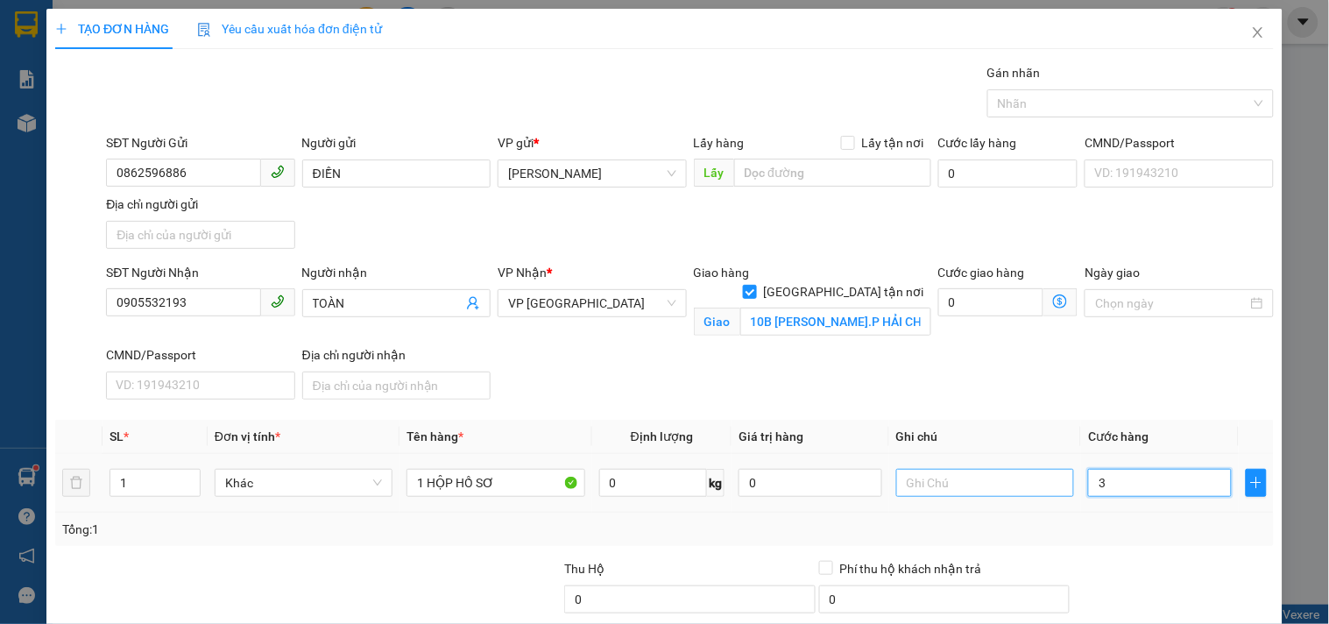
type input "30"
type input "30.000"
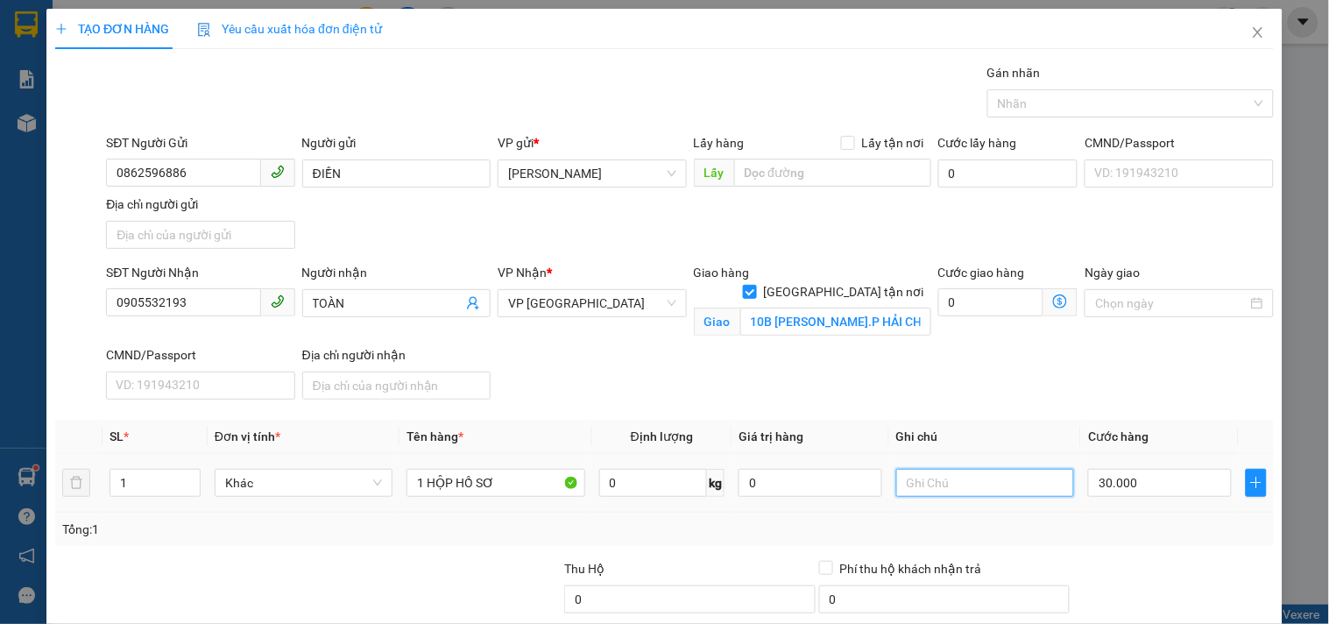
click at [978, 491] on input "text" at bounding box center [985, 483] width 178 height 28
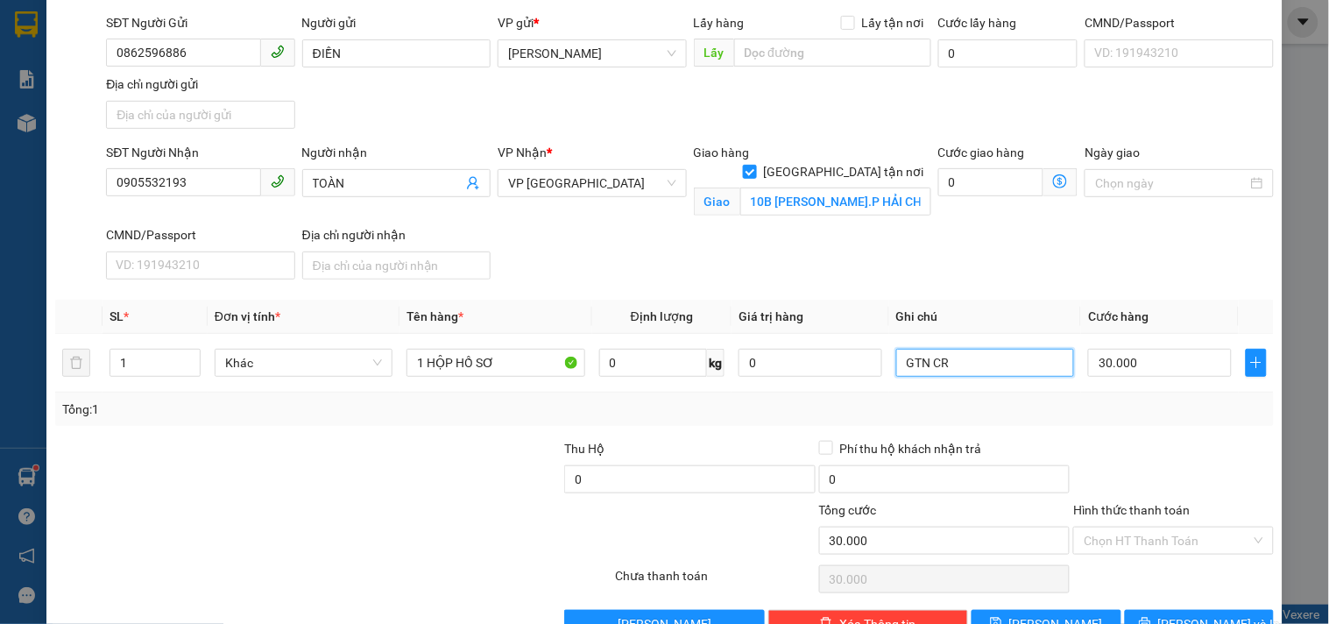
scroll to position [168, 0]
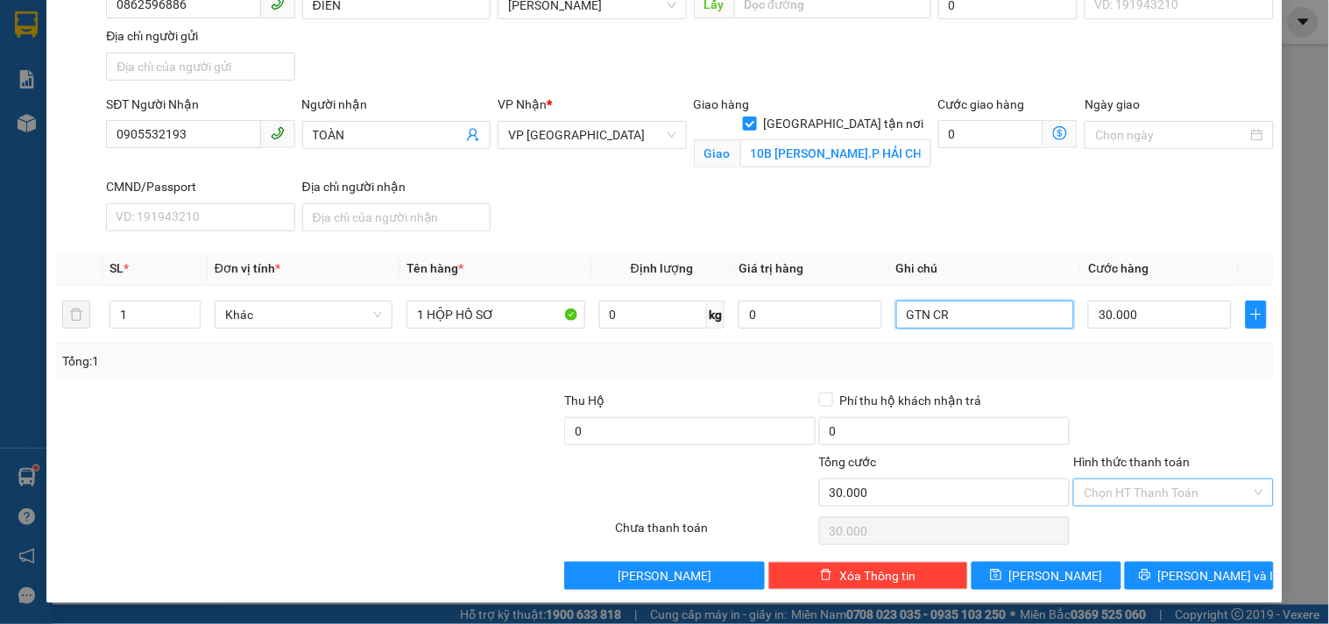
type input "GTN CR"
drag, startPoint x: 1156, startPoint y: 495, endPoint x: 1146, endPoint y: 399, distance: 96.9
click at [1157, 495] on input "Hình thức thanh toán" at bounding box center [1167, 492] width 166 height 26
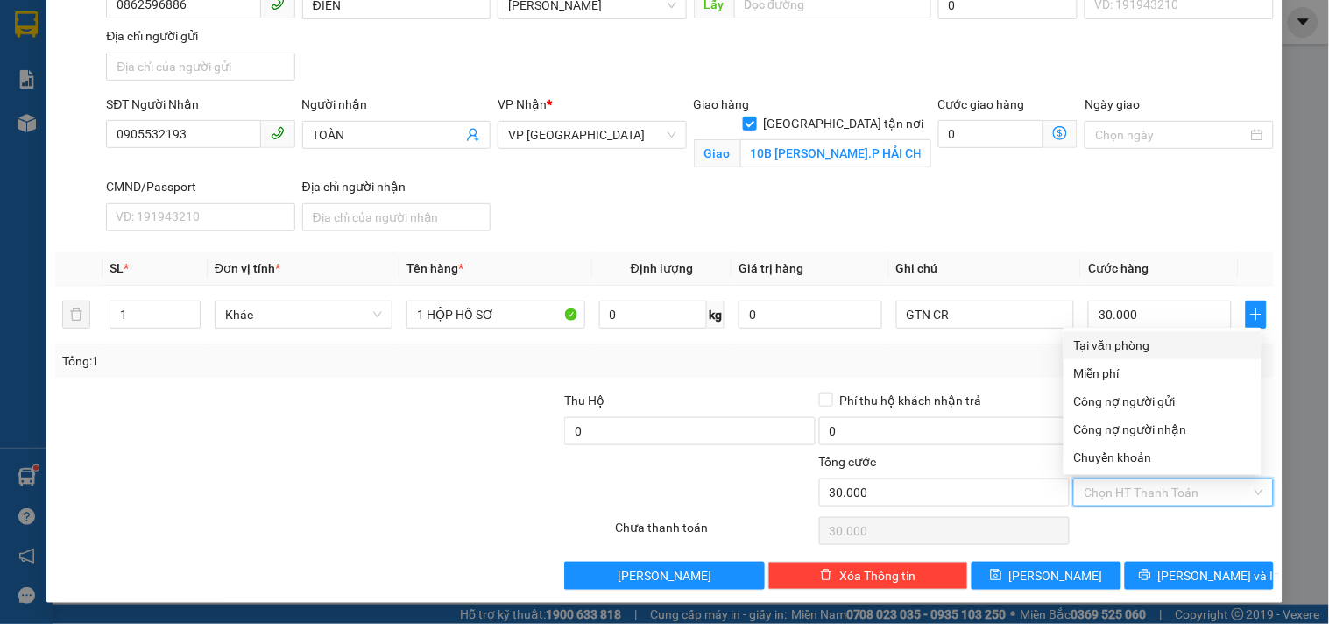
click at [1137, 344] on div "Tại văn phòng" at bounding box center [1162, 345] width 177 height 19
type input "0"
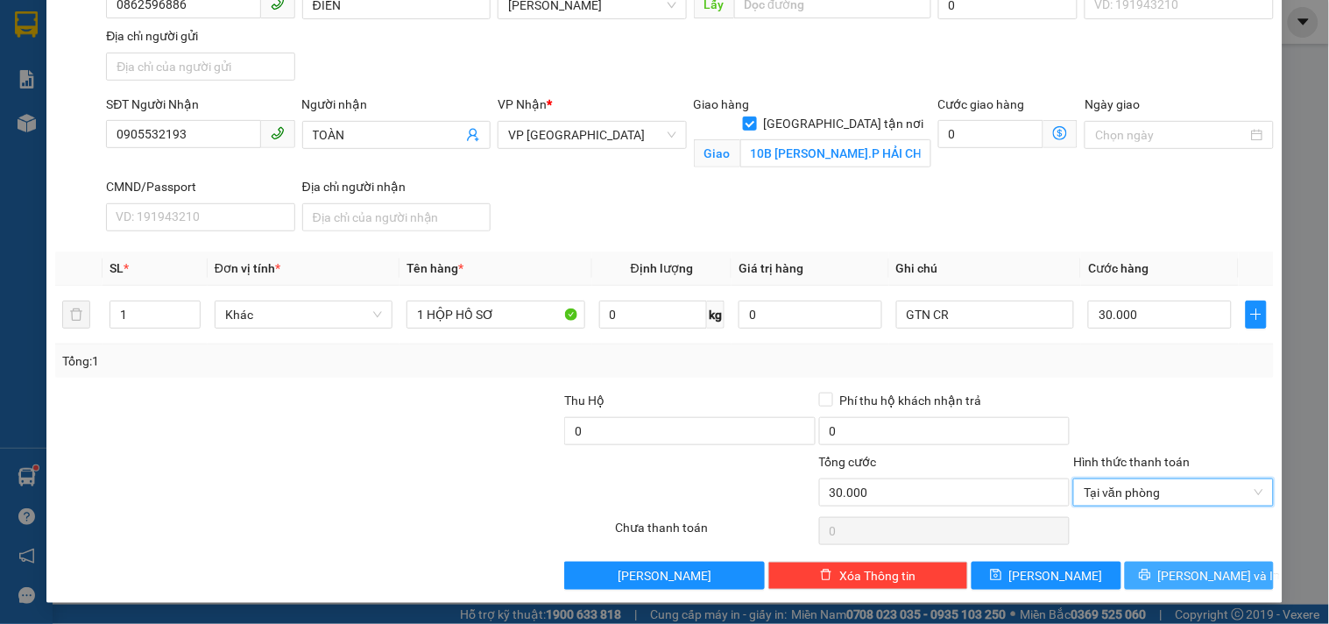
click at [1181, 582] on span "[PERSON_NAME] và In" at bounding box center [1219, 575] width 123 height 19
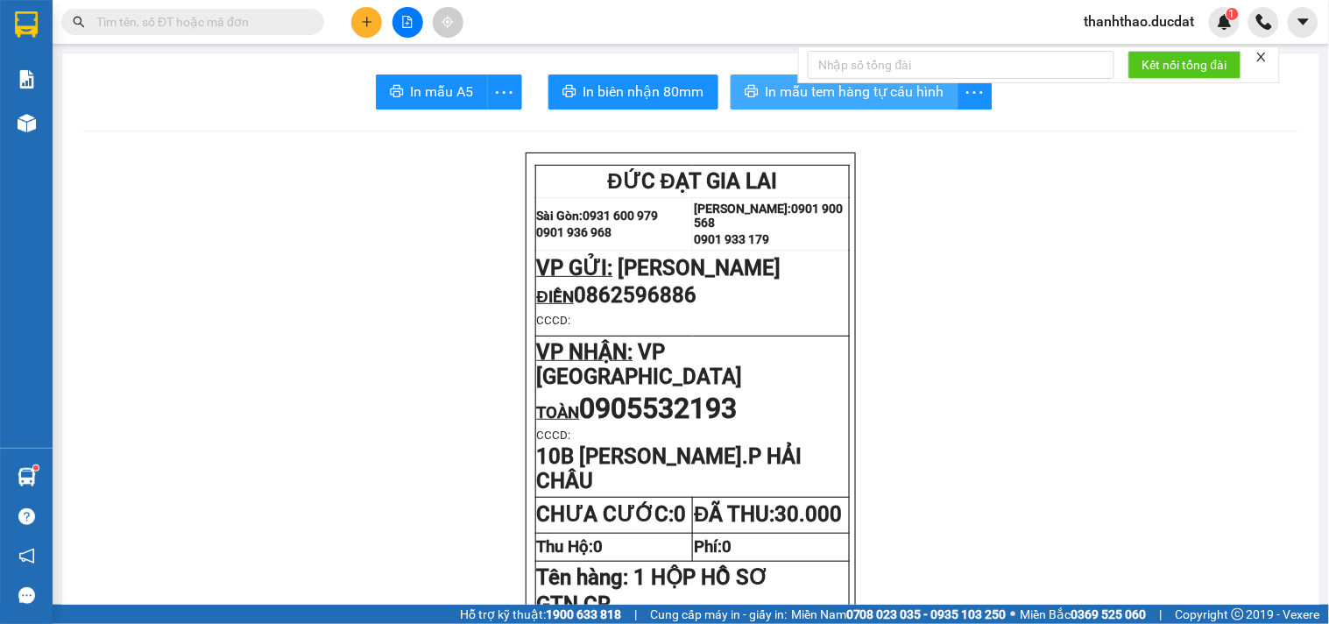
click at [844, 94] on span "In mẫu tem hàng tự cấu hình" at bounding box center [855, 92] width 179 height 22
click at [362, 19] on icon "plus" at bounding box center [367, 22] width 12 height 12
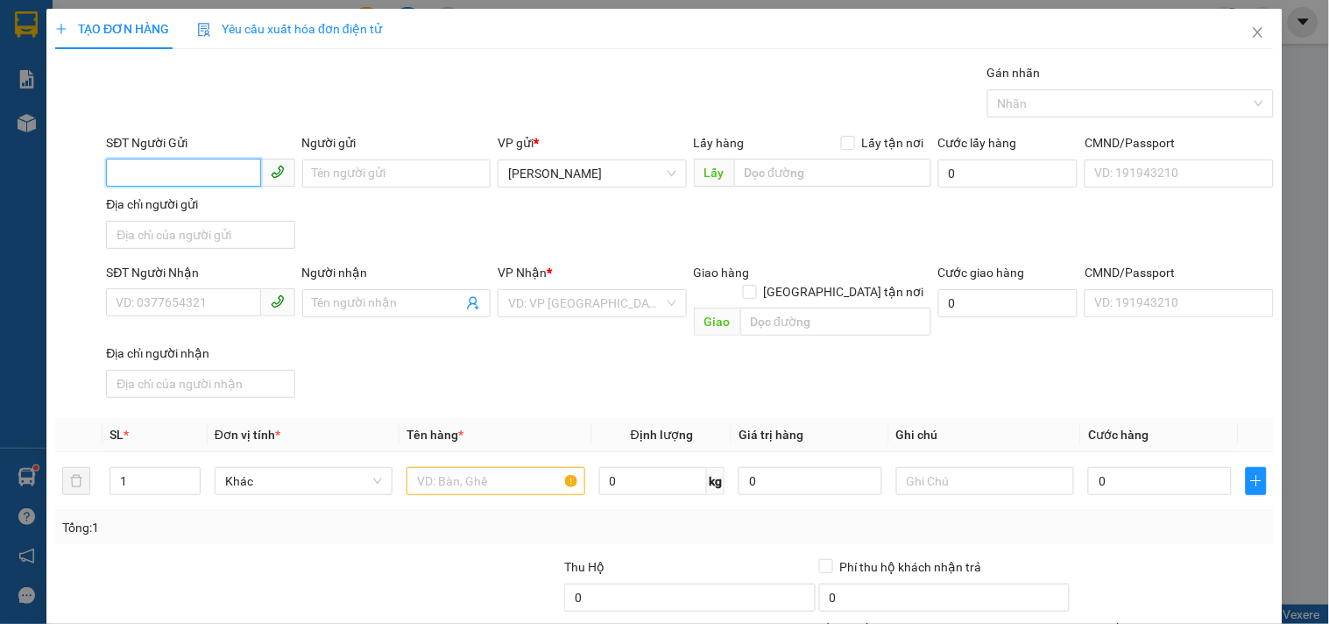
drag, startPoint x: 220, startPoint y: 172, endPoint x: 191, endPoint y: 189, distance: 33.8
click at [194, 188] on div "SĐT Người Gửi VD: 0371234567" at bounding box center [200, 163] width 188 height 61
type input "0338876778"
click at [234, 212] on div "0338876778 - VŨ CƯỜNG" at bounding box center [202, 208] width 173 height 19
type input "VŨ CƯỜNG"
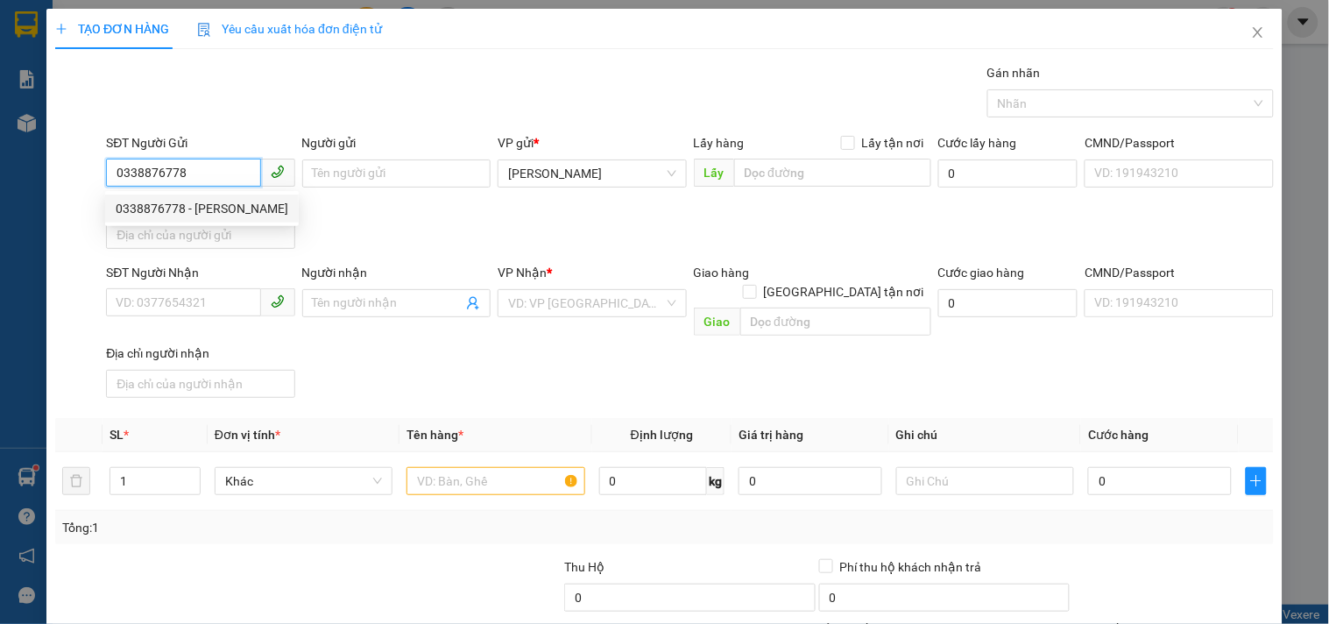
type input "0775567861"
type input "TTBH MAI HOÀNG"
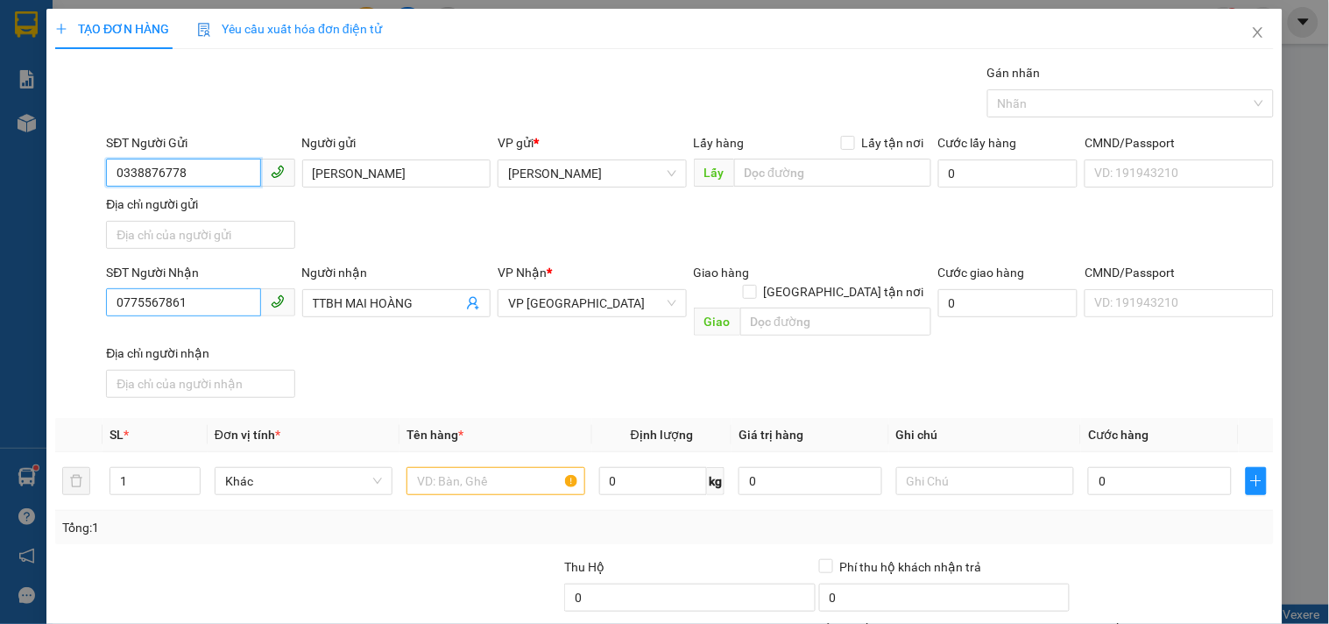
type input "0338876778"
click at [243, 292] on input "0775567861" at bounding box center [183, 302] width 154 height 28
drag, startPoint x: 243, startPoint y: 292, endPoint x: 3, endPoint y: 189, distance: 261.0
click at [0, 238] on div "TẠO ĐƠN HÀNG Yêu cầu xuất hóa đơn điện tử Transit Pickup Surcharge Ids Transit …" at bounding box center [664, 312] width 1329 height 624
type input "0905448579"
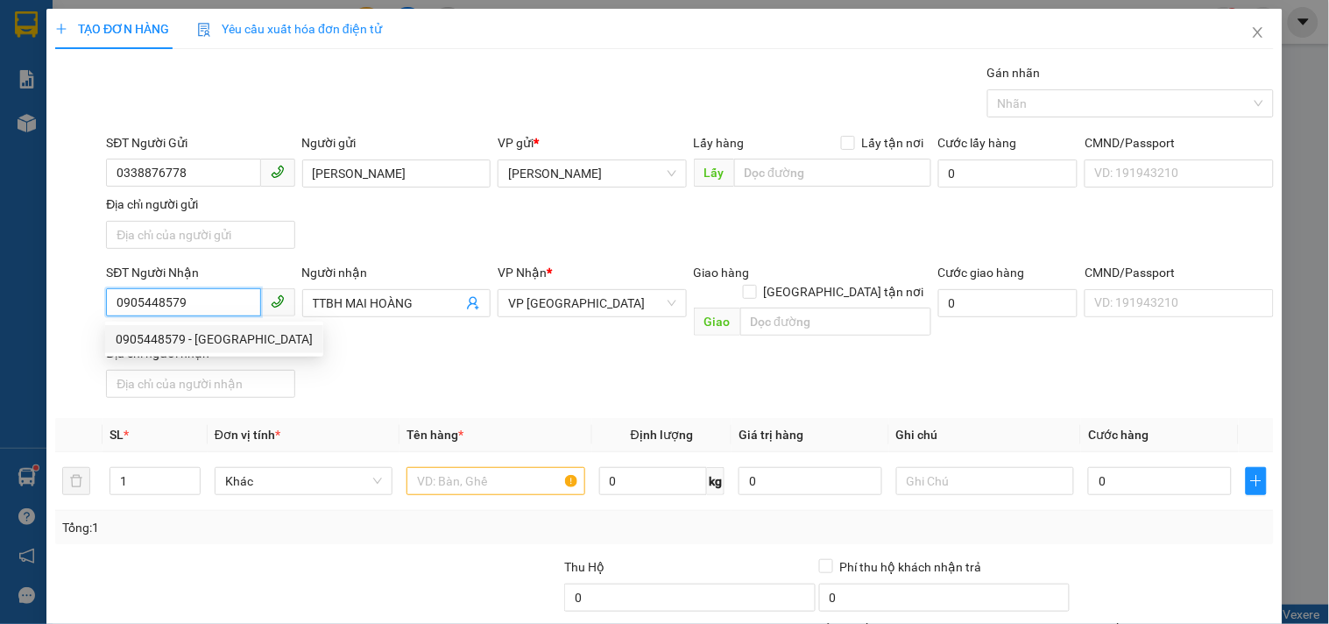
click at [189, 338] on div "0905448579 - ĐỨC" at bounding box center [214, 338] width 197 height 19
type input "ĐỨC"
type input "VĨNH ĐIỆN ĐIỆN BÀN"
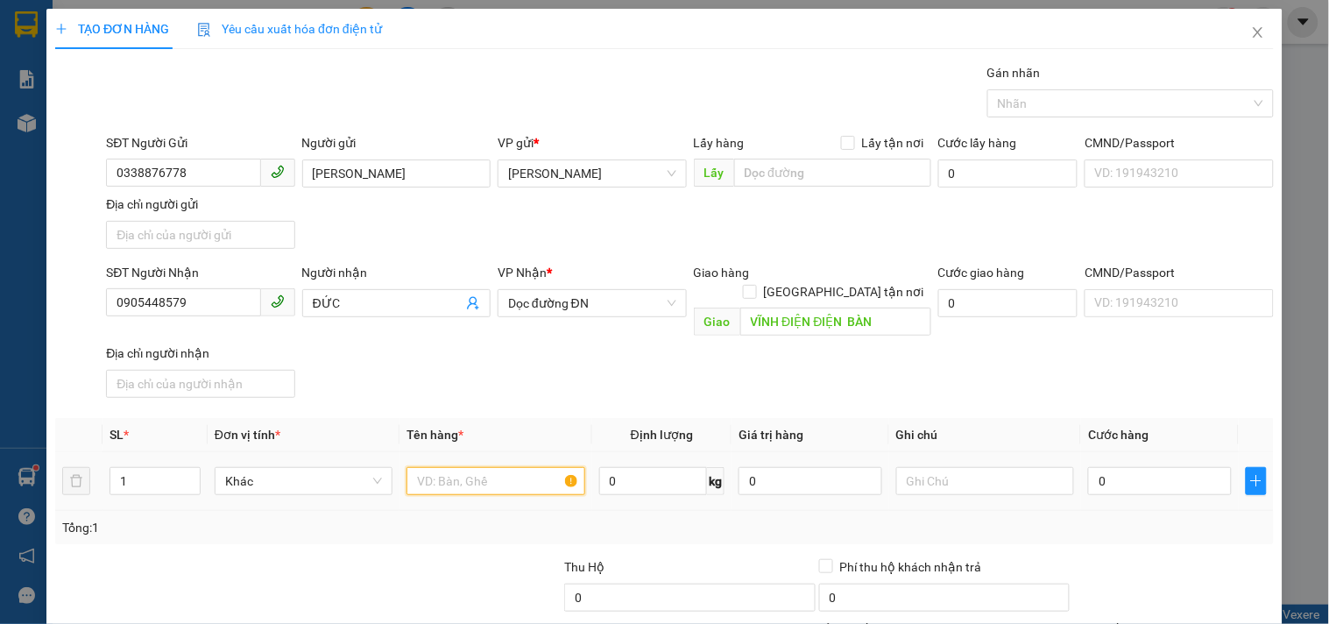
click at [496, 467] on input "text" at bounding box center [495, 481] width 178 height 28
click at [1123, 476] on div "0" at bounding box center [1160, 480] width 144 height 35
click at [1123, 470] on input "0" at bounding box center [1160, 481] width 144 height 28
click at [979, 355] on div "SĐT Người Nhận 0905448579 Người nhận ĐỨC VP Nhận * Dọc đường ĐN Giao hàng Giao …" at bounding box center [689, 334] width 1175 height 142
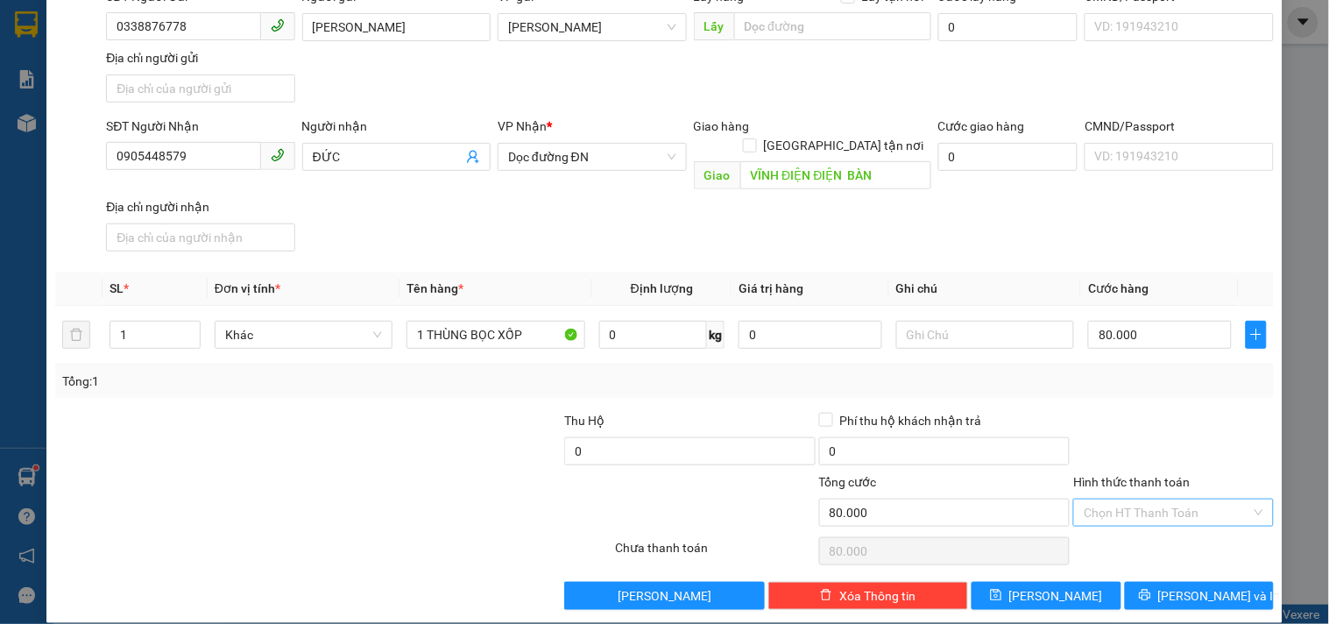
drag, startPoint x: 1155, startPoint y: 495, endPoint x: 1151, endPoint y: 486, distance: 9.4
click at [1151, 499] on input "Hình thức thanh toán" at bounding box center [1167, 512] width 166 height 26
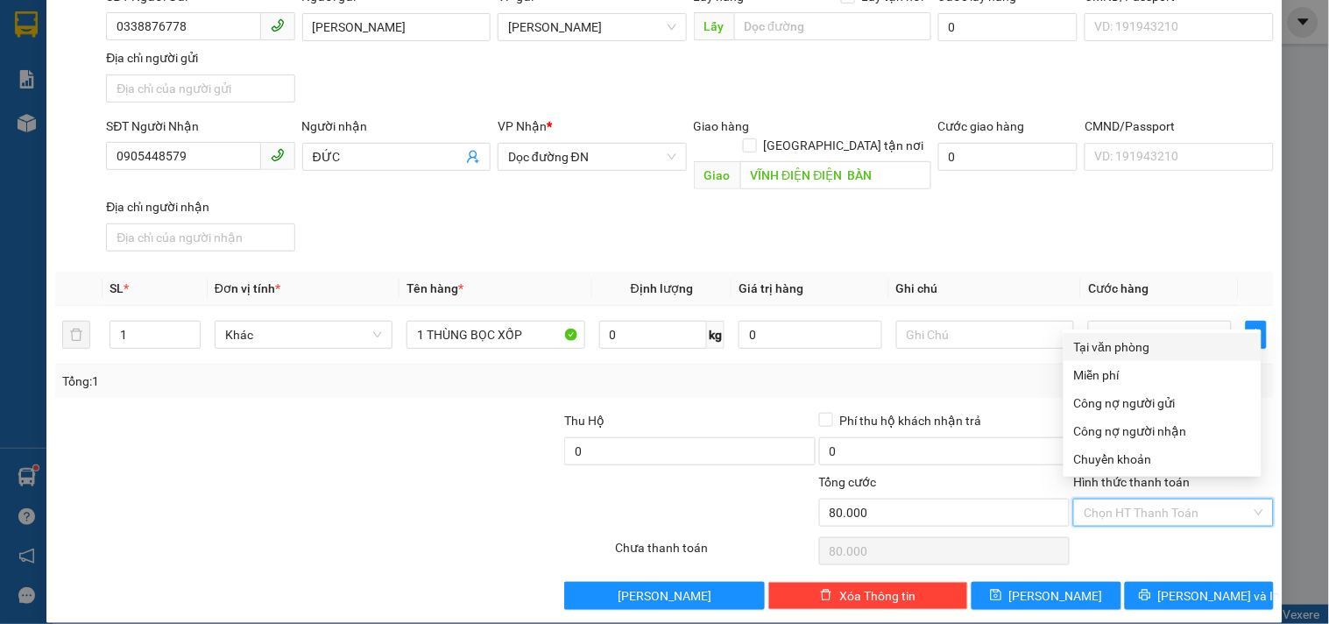
click at [1145, 350] on div "Tại văn phòng" at bounding box center [1162, 346] width 177 height 19
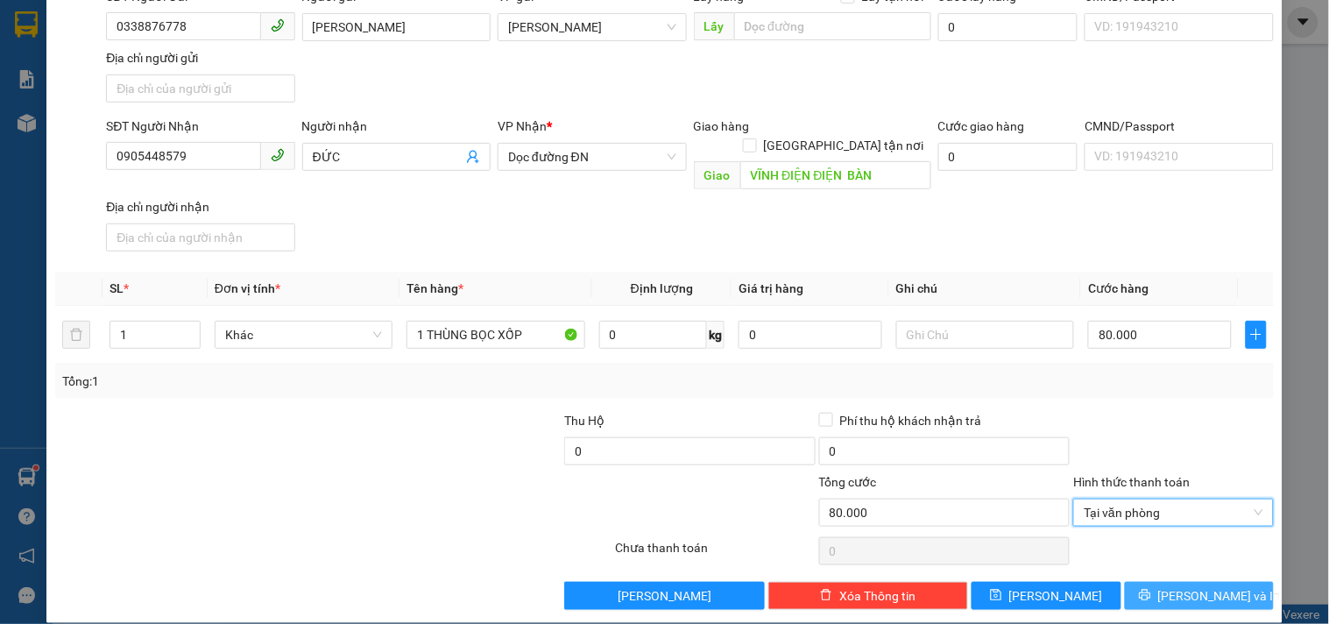
click at [1187, 586] on span "[PERSON_NAME] và In" at bounding box center [1219, 595] width 123 height 19
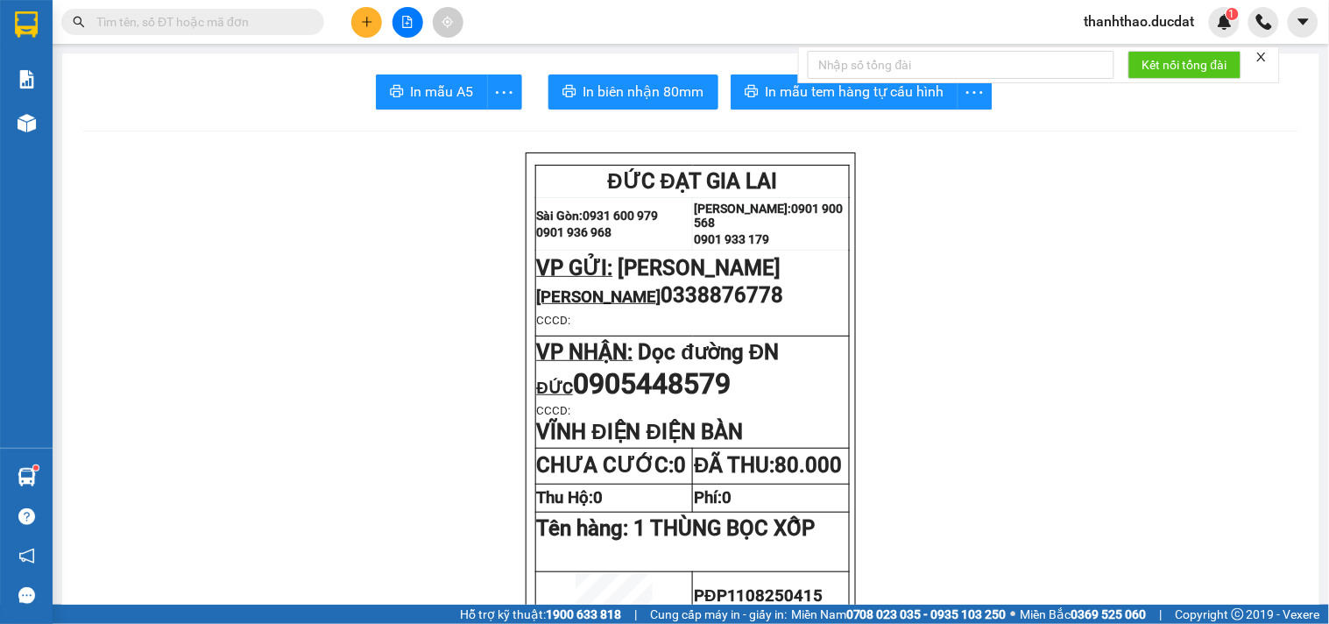
click at [798, 83] on div "Kết nối tổng đài" at bounding box center [1039, 64] width 482 height 37
click at [766, 100] on span "In mẫu tem hàng tự cấu hình" at bounding box center [855, 92] width 179 height 22
drag, startPoint x: 372, startPoint y: 28, endPoint x: 362, endPoint y: 36, distance: 13.1
click at [362, 36] on button at bounding box center [366, 22] width 31 height 31
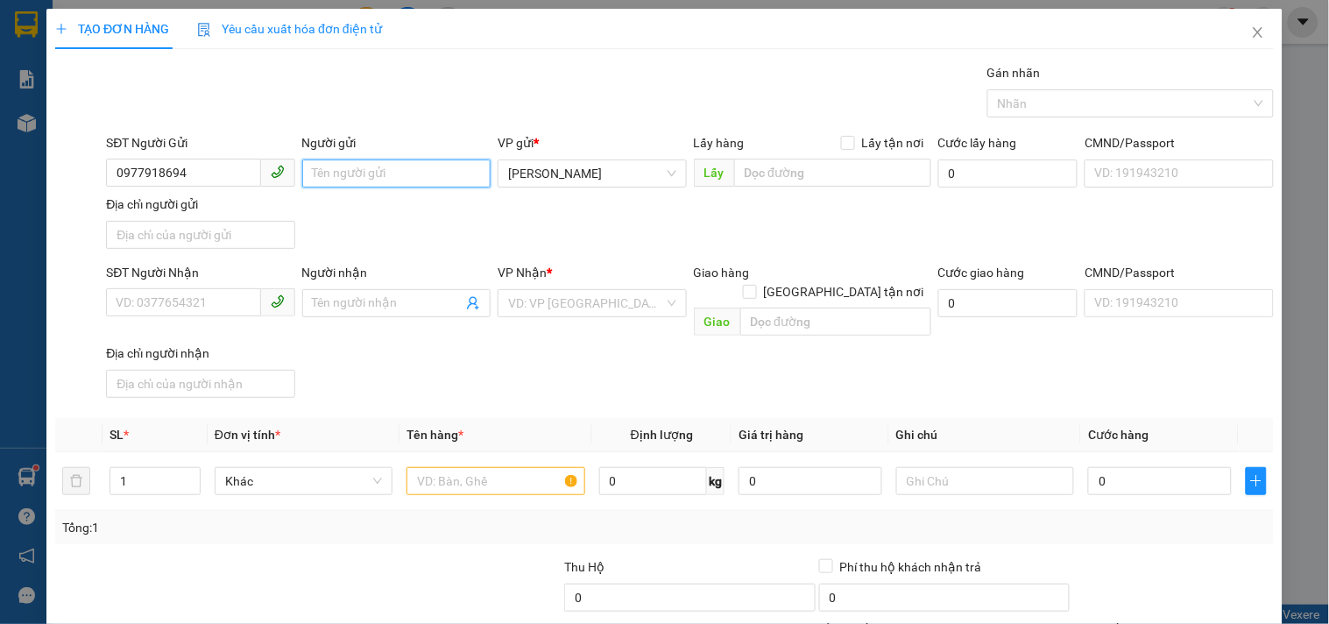
click at [389, 172] on input "Người gửi" at bounding box center [396, 173] width 188 height 28
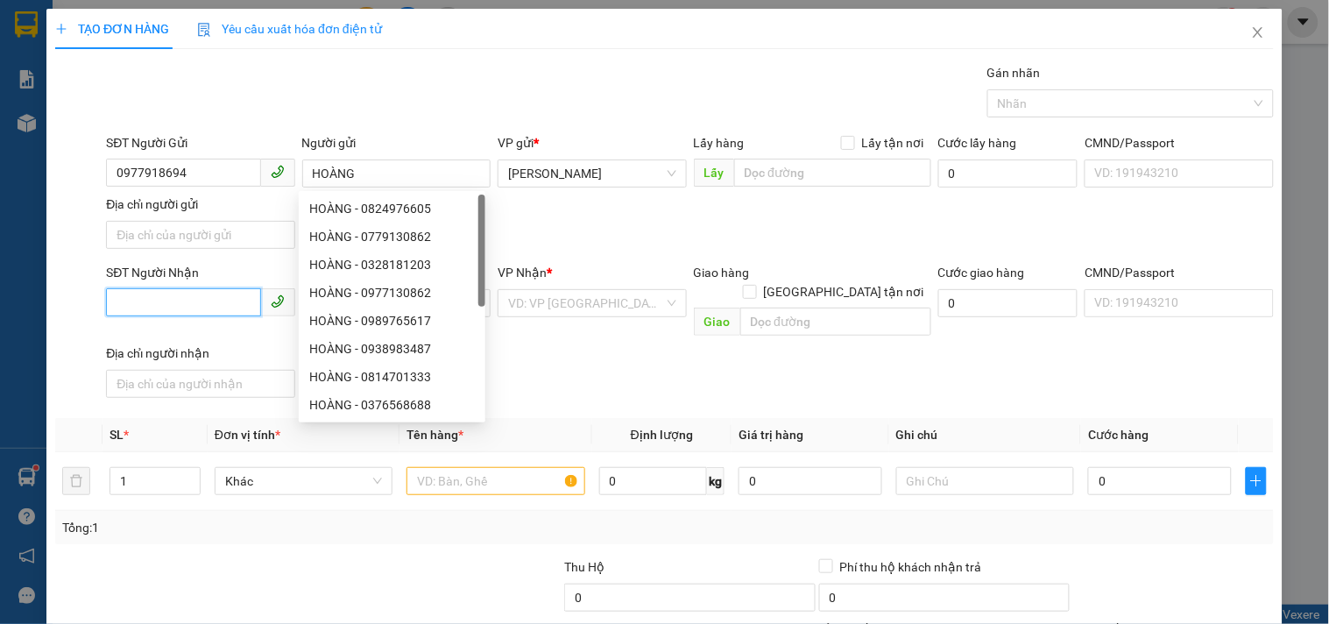
click at [180, 300] on input "SĐT Người Nhận" at bounding box center [183, 302] width 154 height 28
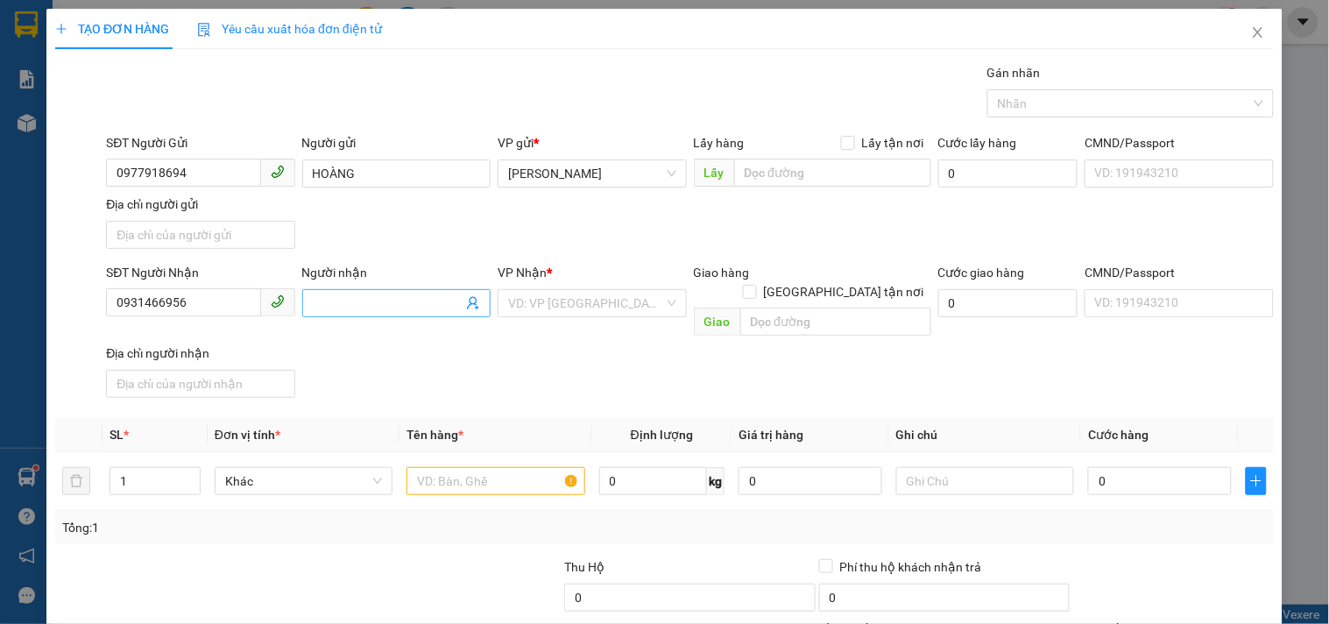
click at [364, 300] on input "Người nhận" at bounding box center [388, 302] width 150 height 19
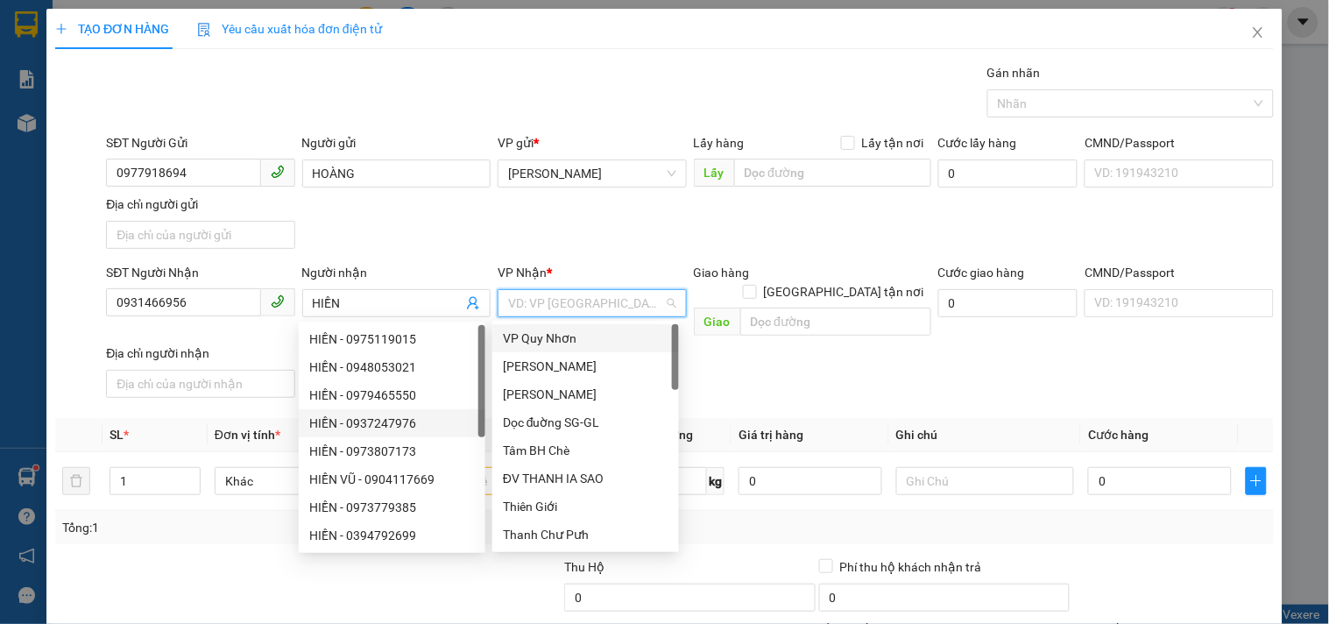
drag, startPoint x: 557, startPoint y: 296, endPoint x: 541, endPoint y: 294, distance: 15.9
click at [556, 296] on input "search" at bounding box center [585, 303] width 155 height 26
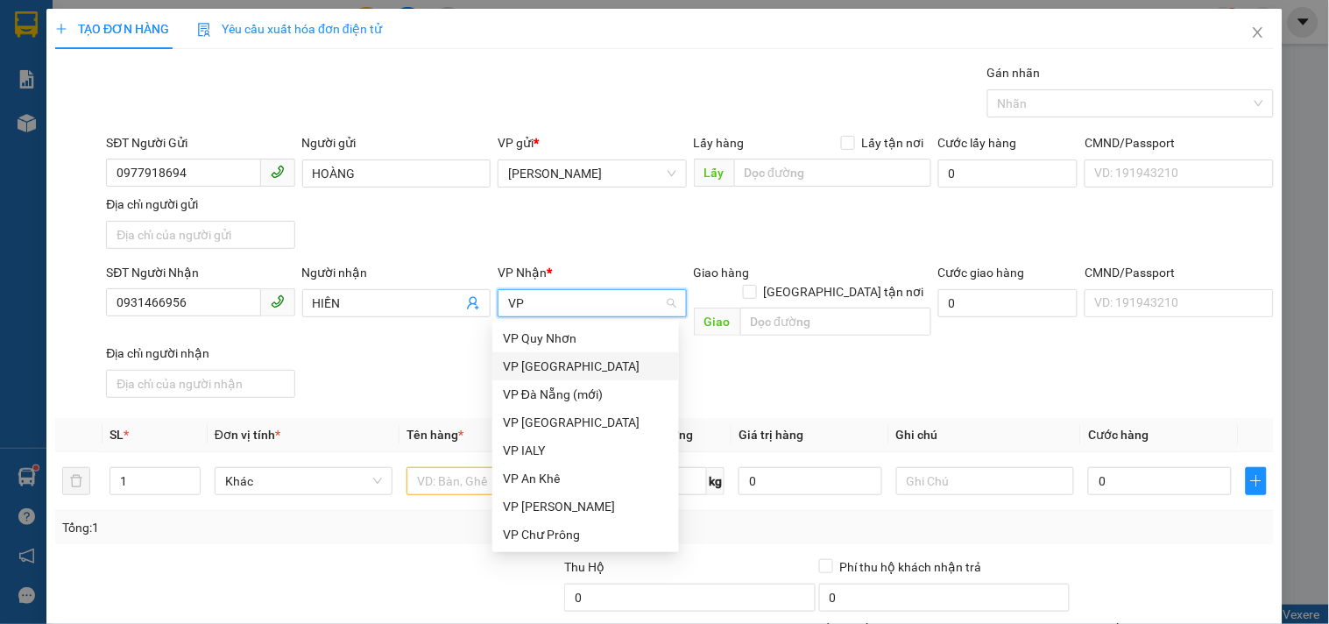
click at [522, 352] on div "VP [GEOGRAPHIC_DATA]" at bounding box center [585, 366] width 187 height 28
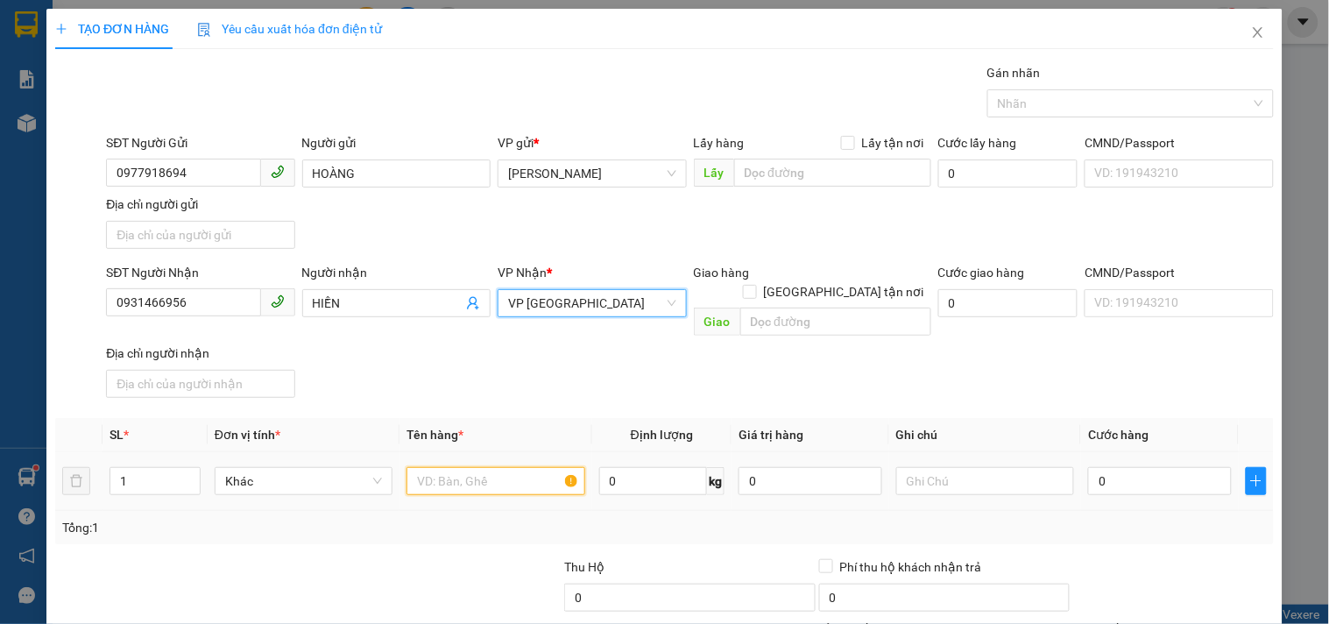
drag, startPoint x: 444, startPoint y: 457, endPoint x: 405, endPoint y: 399, distance: 70.7
click at [442, 467] on input "text" at bounding box center [495, 481] width 178 height 28
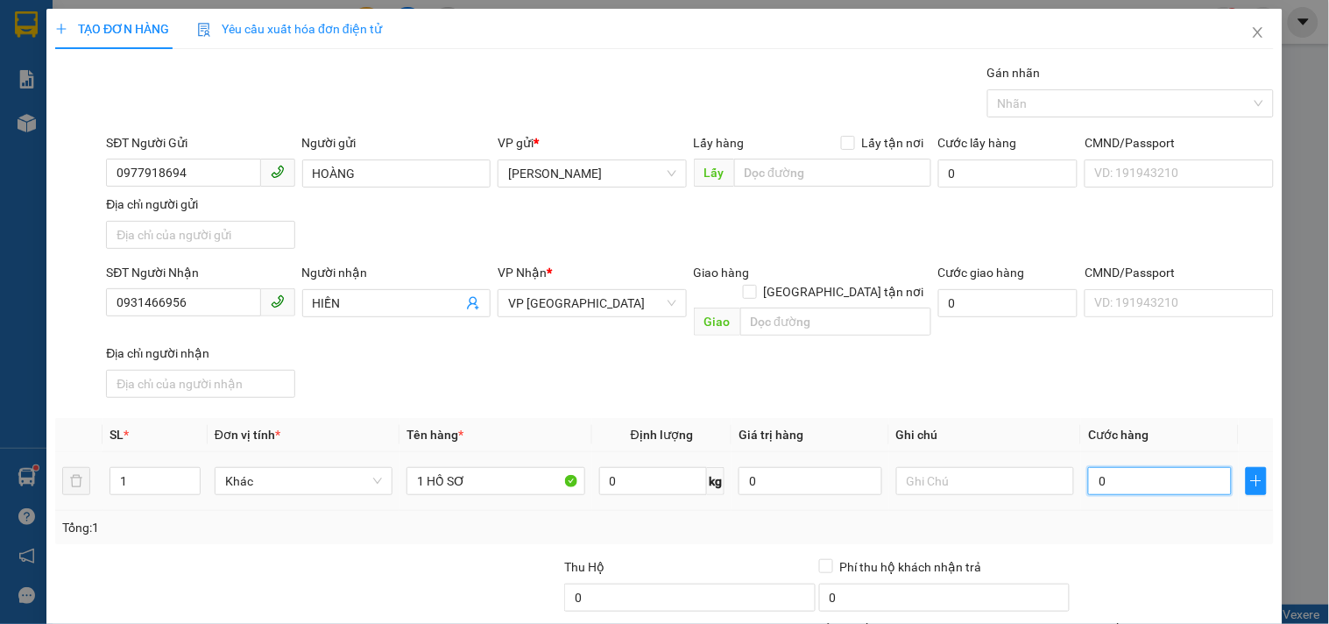
drag, startPoint x: 1120, startPoint y: 465, endPoint x: 1067, endPoint y: 448, distance: 55.4
click at [1118, 467] on input "0" at bounding box center [1160, 481] width 144 height 28
click at [1071, 350] on div "SĐT Người Nhận 0931466956 Người nhận HIỀN VP Nhận * VP Sài Gòn Giao hàng Giao t…" at bounding box center [689, 334] width 1175 height 142
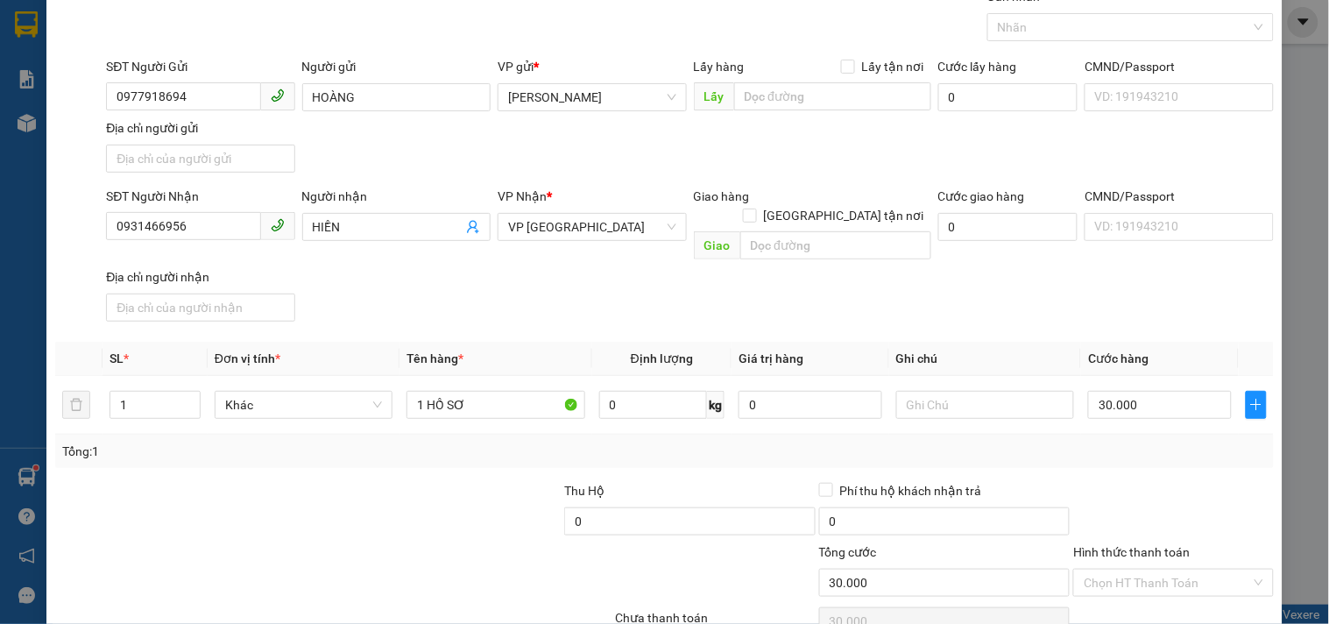
scroll to position [146, 0]
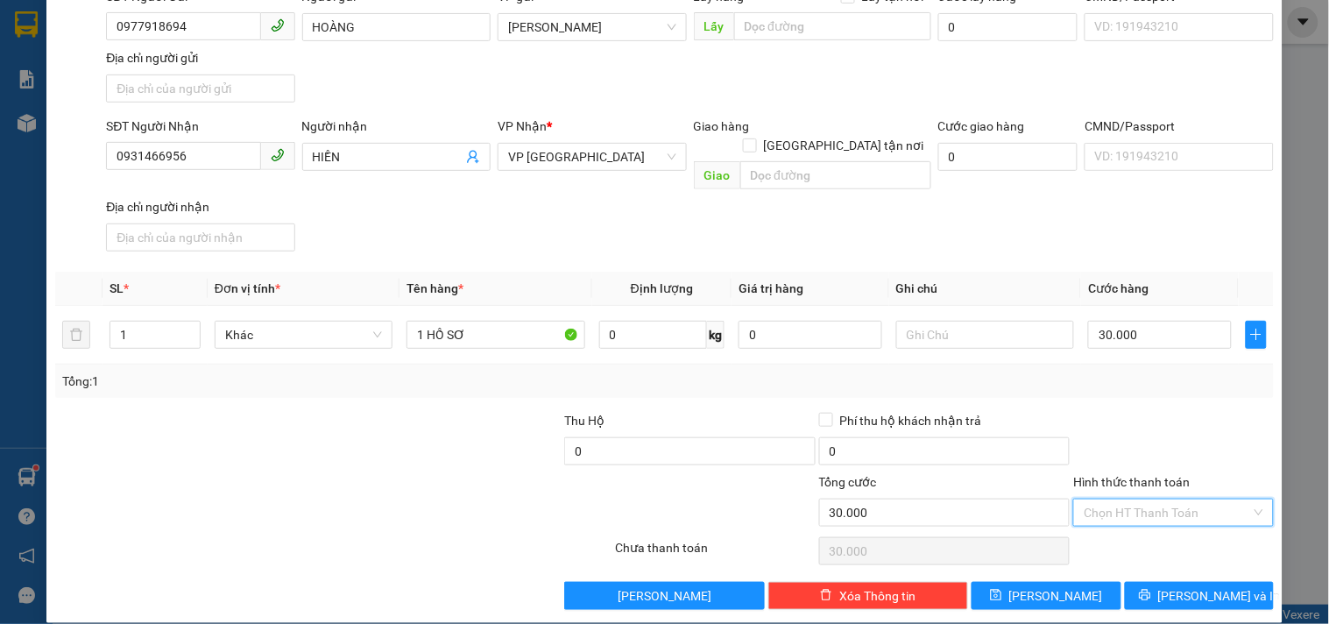
drag, startPoint x: 1102, startPoint y: 505, endPoint x: 1105, endPoint y: 398, distance: 106.9
click at [1102, 499] on input "Hình thức thanh toán" at bounding box center [1167, 512] width 166 height 26
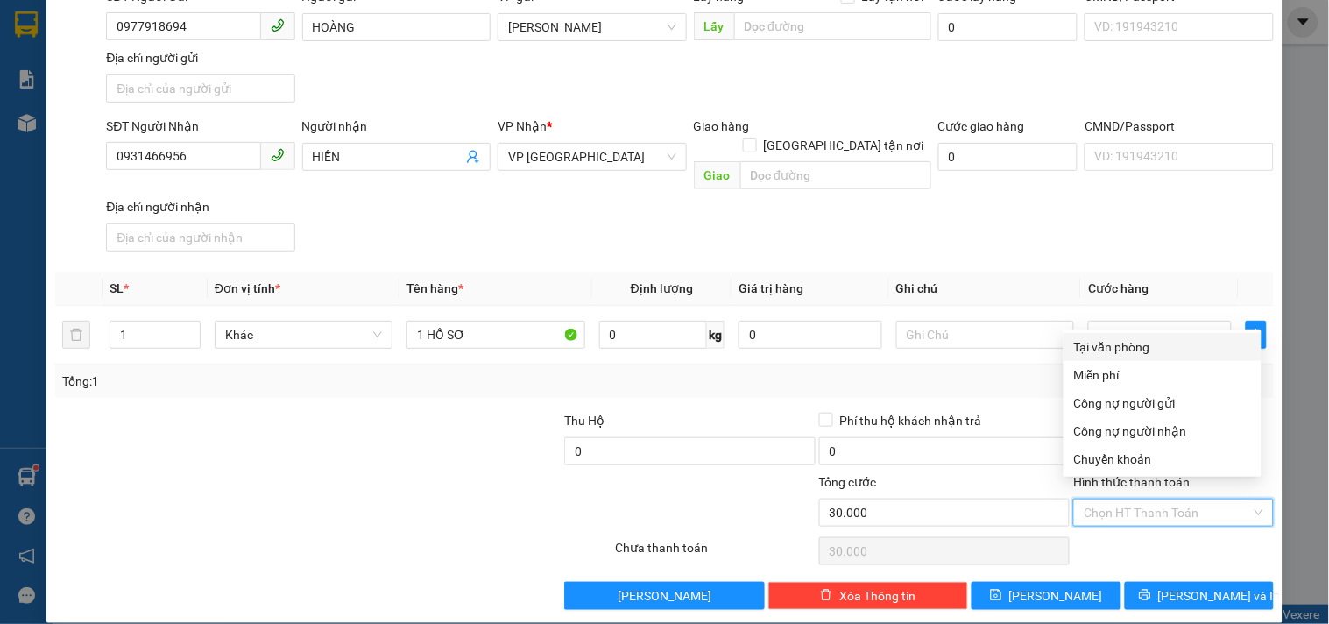
click at [1116, 339] on div "Tại văn phòng" at bounding box center [1162, 346] width 177 height 19
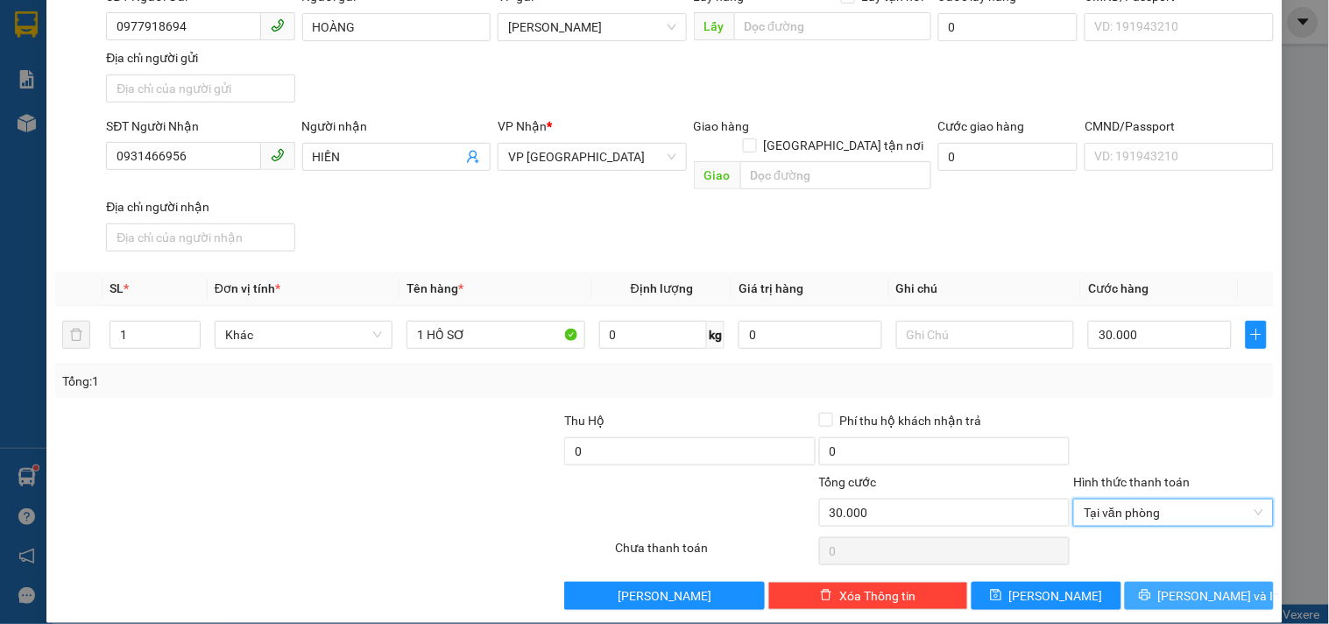
click at [1139, 582] on button "[PERSON_NAME] và In" at bounding box center [1199, 596] width 149 height 28
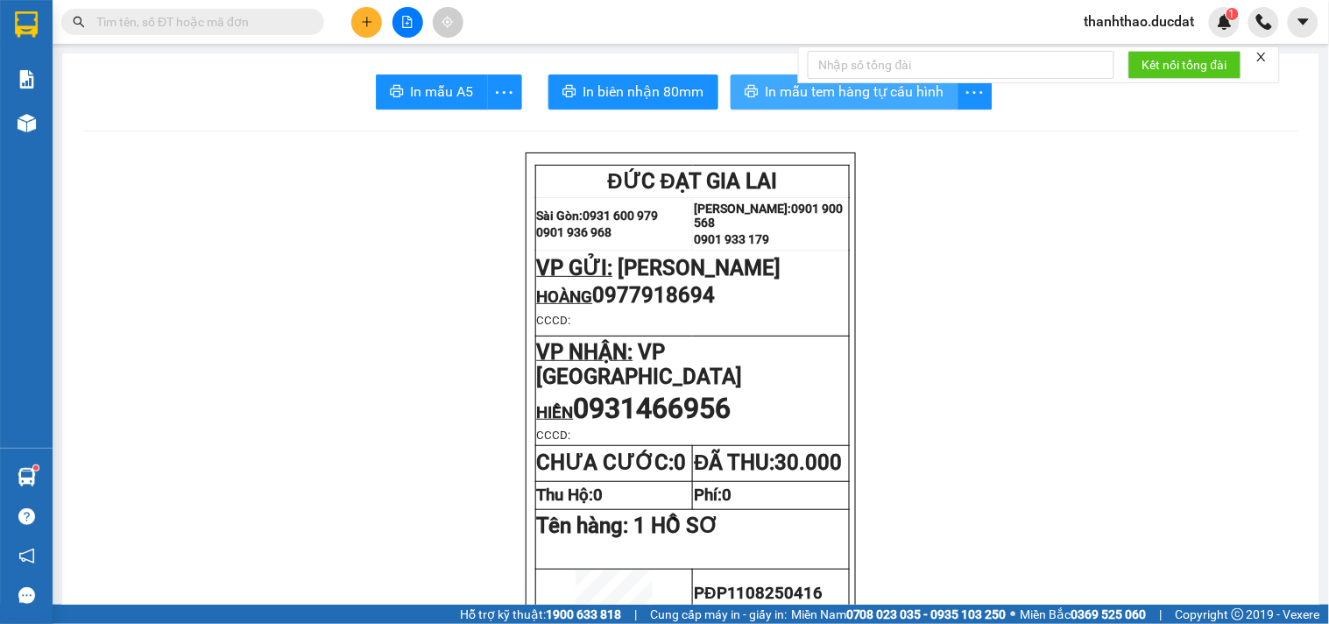
click at [827, 90] on span "In mẫu tem hàng tự cấu hình" at bounding box center [855, 92] width 179 height 22
click at [371, 16] on icon "plus" at bounding box center [367, 22] width 12 height 12
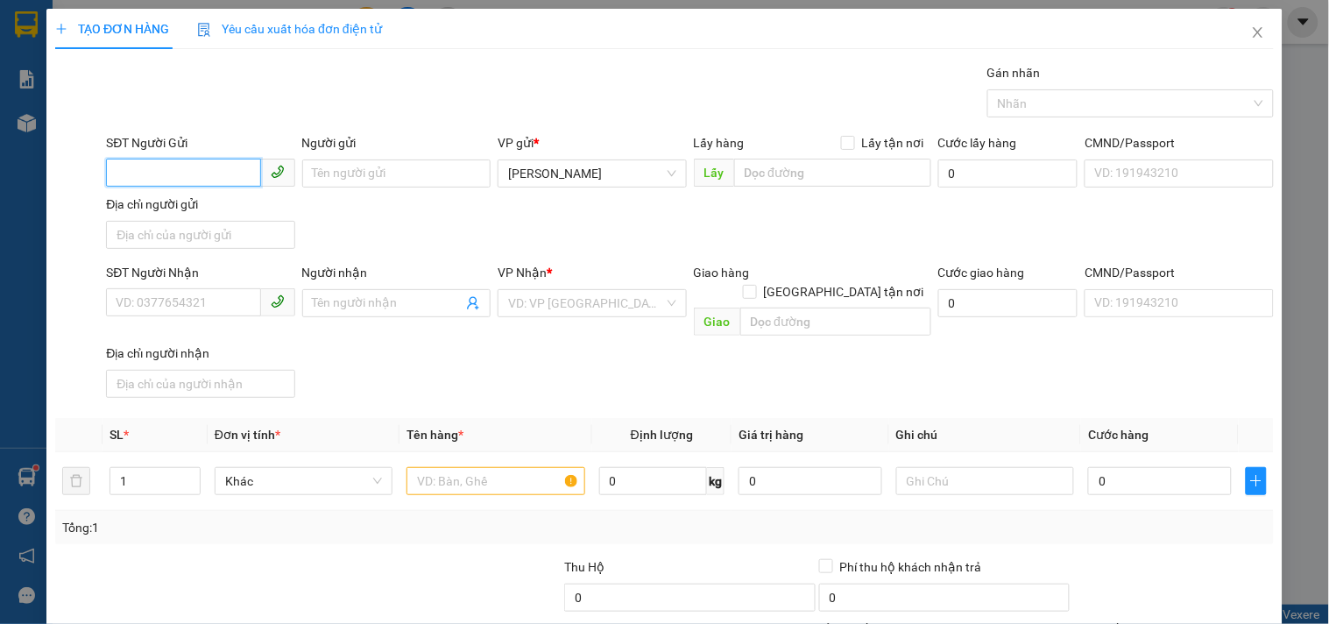
click at [204, 181] on input "SĐT Người Gửi" at bounding box center [183, 173] width 154 height 28
click at [252, 217] on div "0988954629 - NHUNG" at bounding box center [199, 208] width 166 height 19
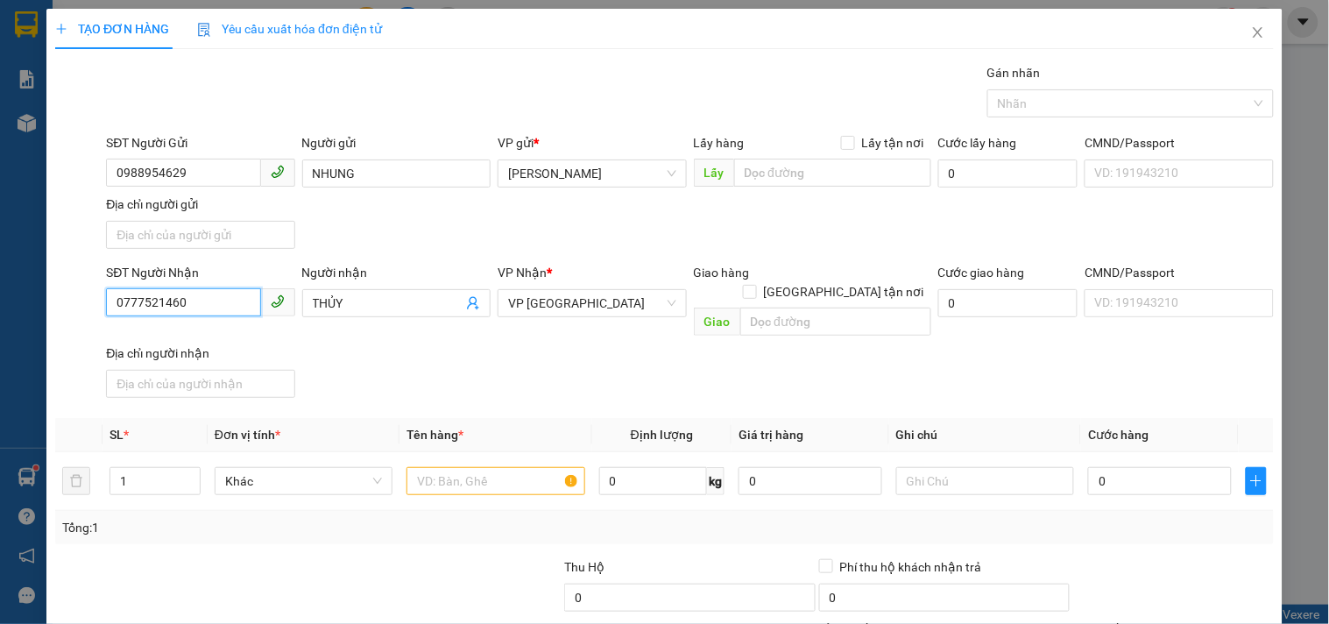
drag, startPoint x: 215, startPoint y: 295, endPoint x: 0, endPoint y: 287, distance: 214.8
click at [0, 293] on div "TẠO ĐƠN HÀNG Yêu cầu xuất hóa đơn điện tử Transit Pickup Surcharge Ids Transit …" at bounding box center [664, 312] width 1329 height 624
click at [386, 303] on input "THỦY" at bounding box center [388, 302] width 150 height 19
drag, startPoint x: 35, startPoint y: 314, endPoint x: 0, endPoint y: 316, distance: 35.1
click at [6, 314] on div "TẠO ĐƠN HÀNG Yêu cầu xuất hóa đơn điện tử Transit Pickup Surcharge Ids Transit …" at bounding box center [664, 312] width 1329 height 624
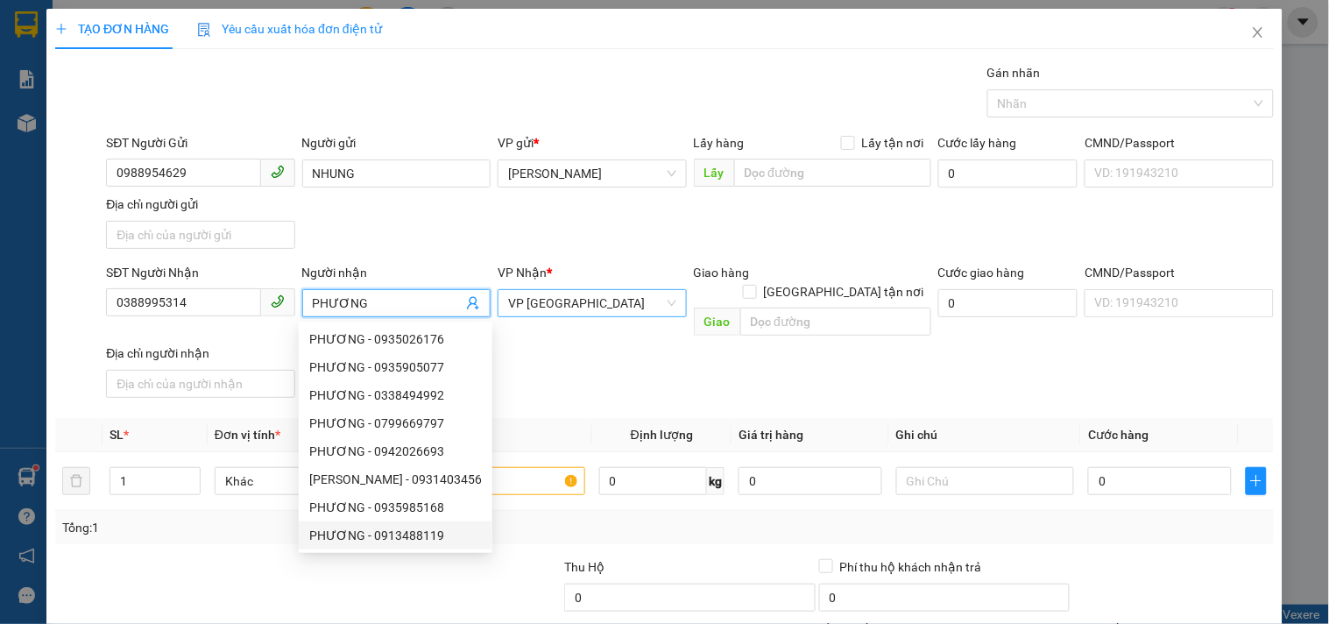
click at [562, 296] on span "VP [GEOGRAPHIC_DATA]" at bounding box center [591, 303] width 167 height 26
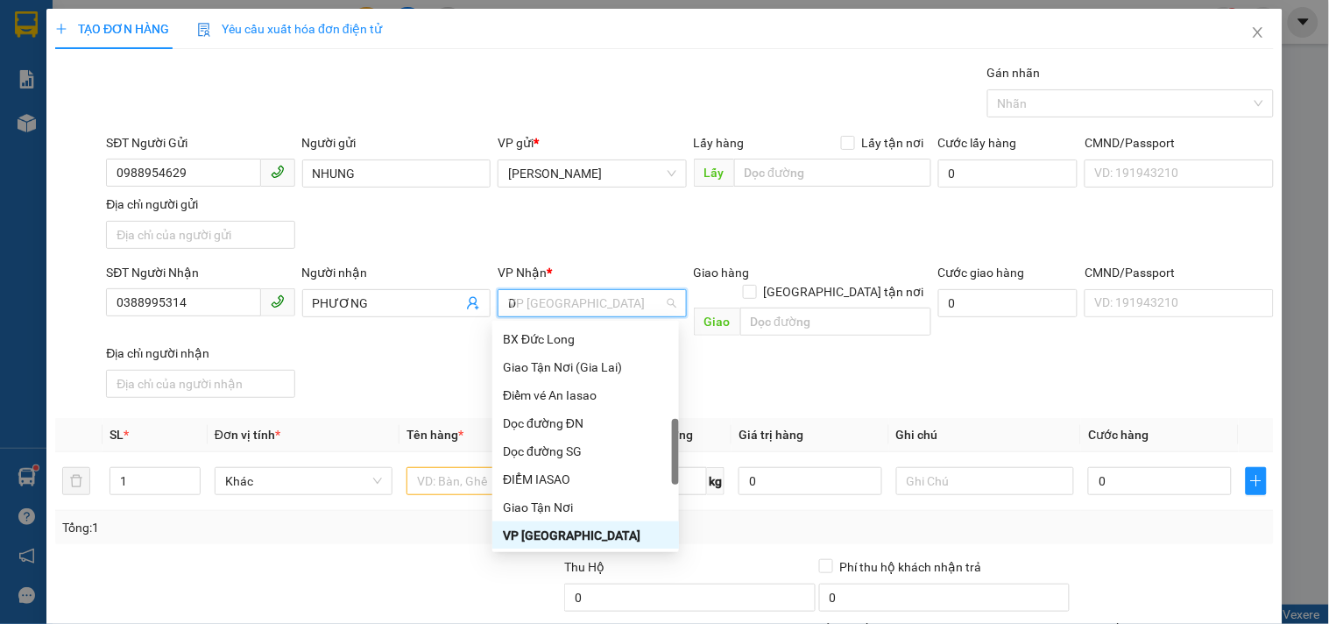
scroll to position [210, 0]
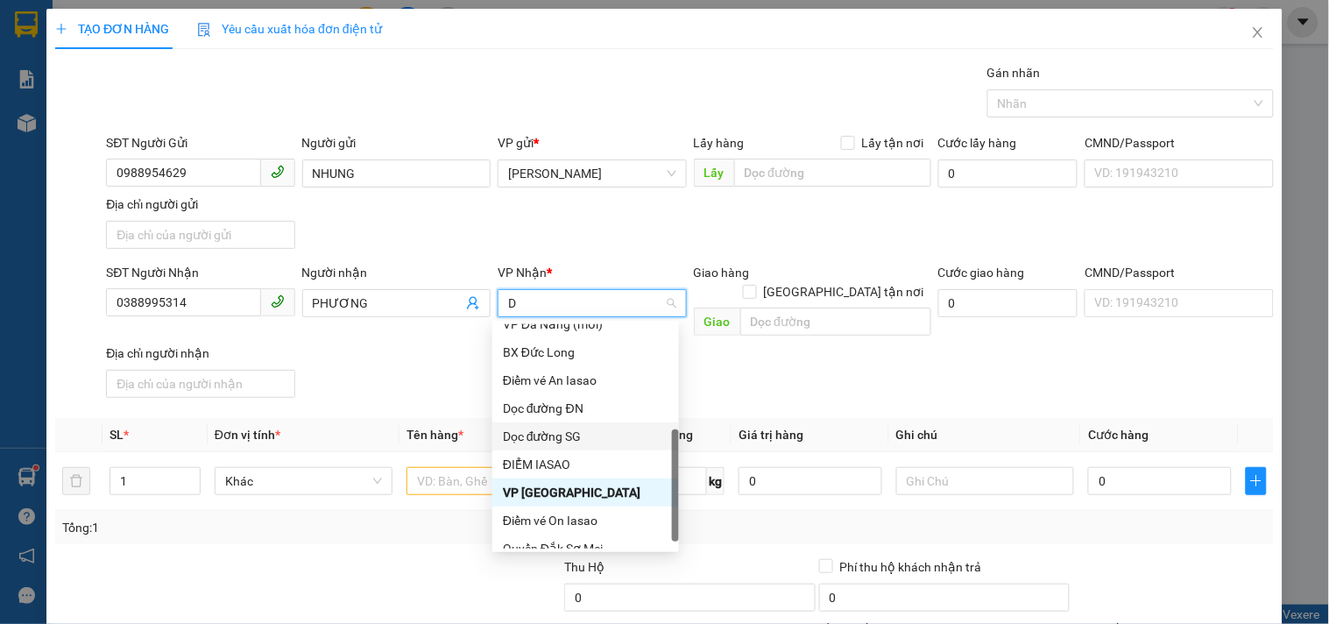
drag, startPoint x: 572, startPoint y: 441, endPoint x: 723, endPoint y: 342, distance: 180.3
click at [572, 429] on div "Dọc đường SG" at bounding box center [586, 436] width 166 height 19
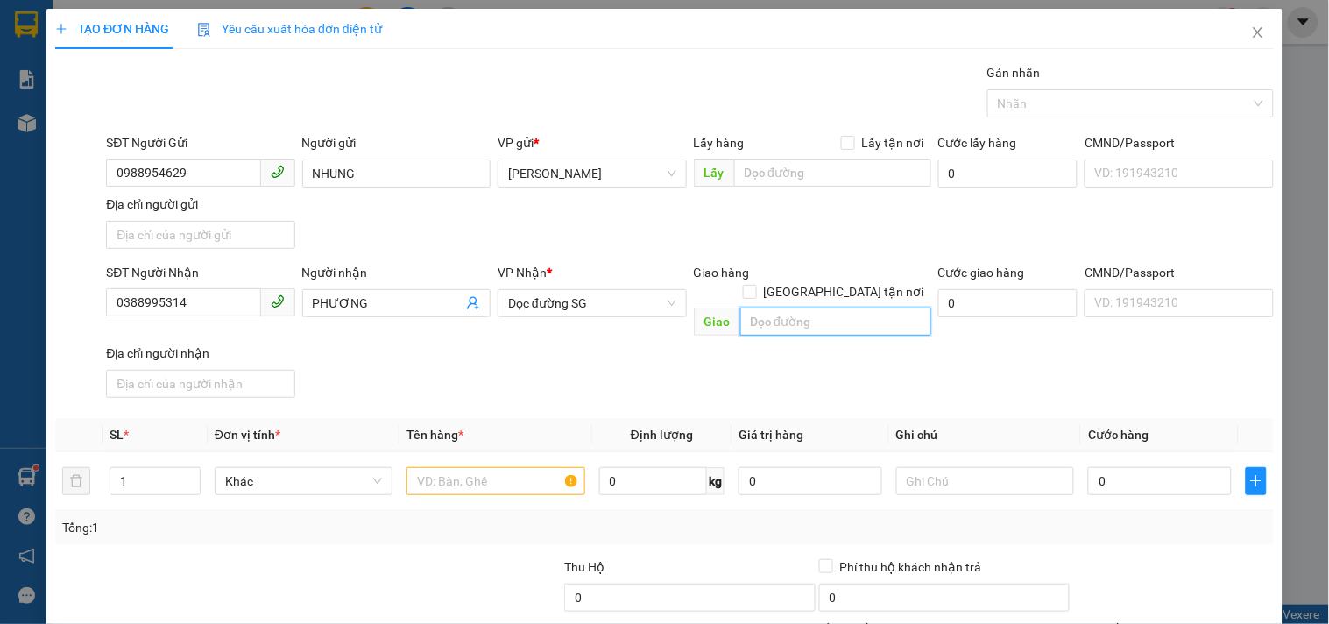
click at [748, 307] on input "text" at bounding box center [835, 321] width 191 height 28
click at [466, 467] on input "text" at bounding box center [495, 481] width 178 height 28
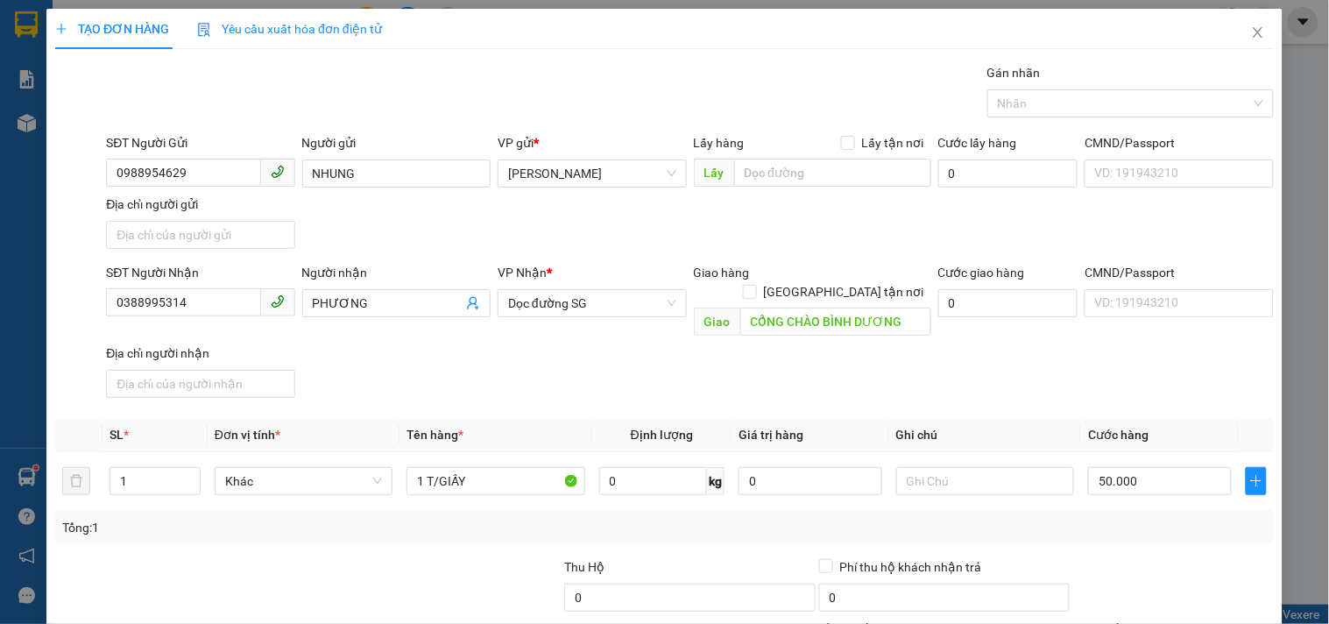
click at [1102, 418] on th "Cước hàng" at bounding box center [1160, 435] width 158 height 34
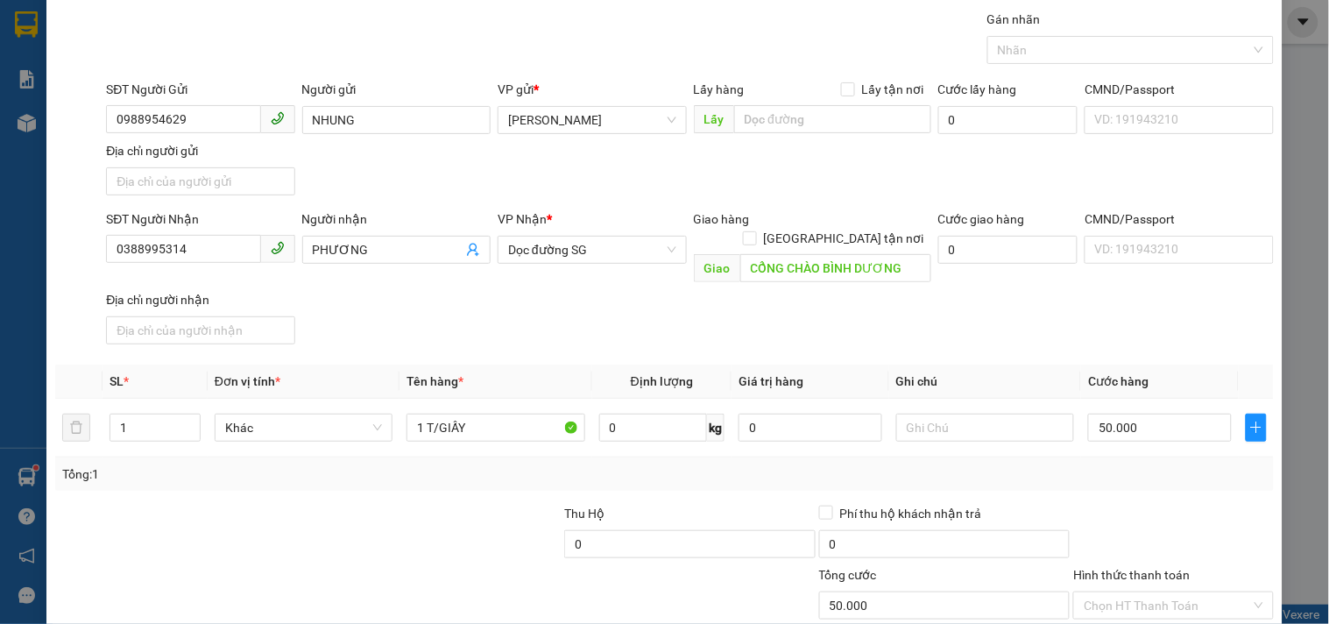
scroll to position [146, 0]
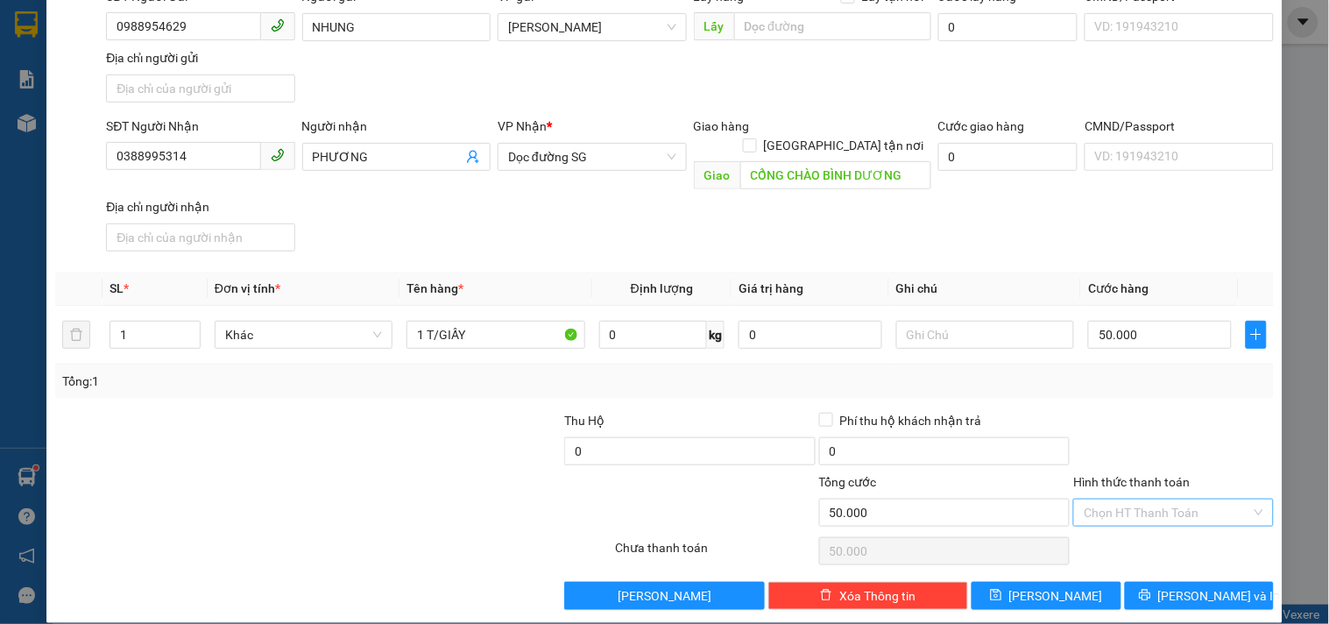
click at [1141, 502] on input "Hình thức thanh toán" at bounding box center [1167, 512] width 166 height 26
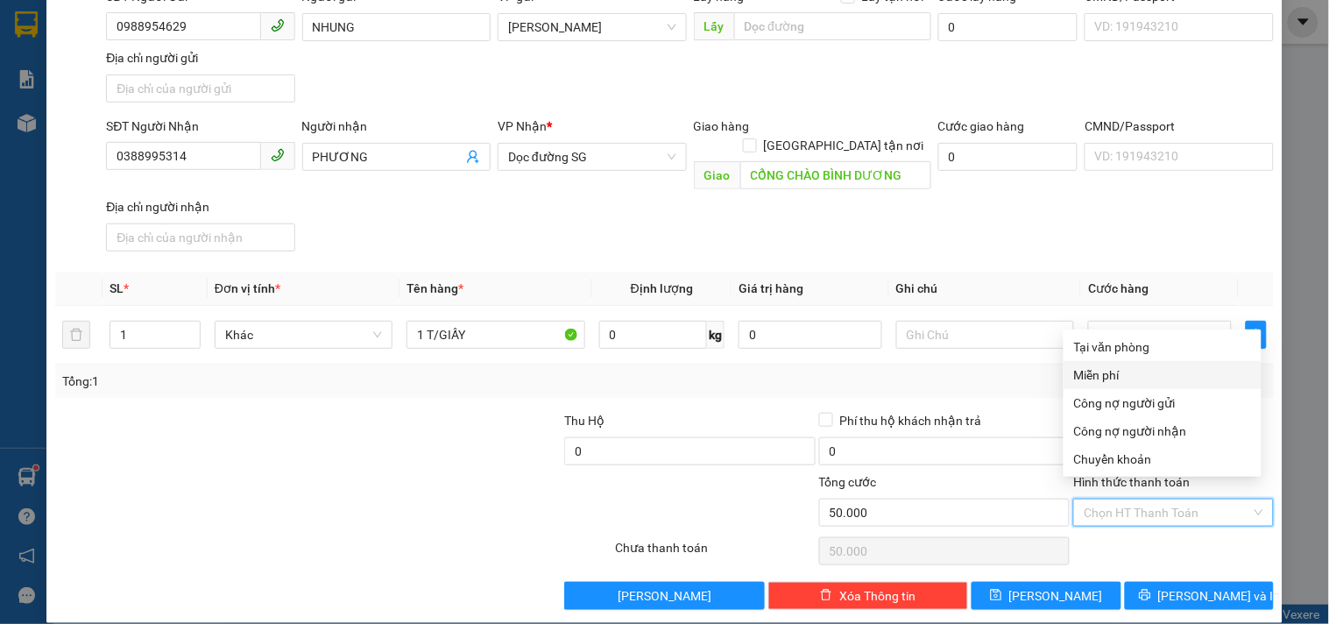
click at [1125, 361] on div "Miễn phí" at bounding box center [1163, 375] width 198 height 28
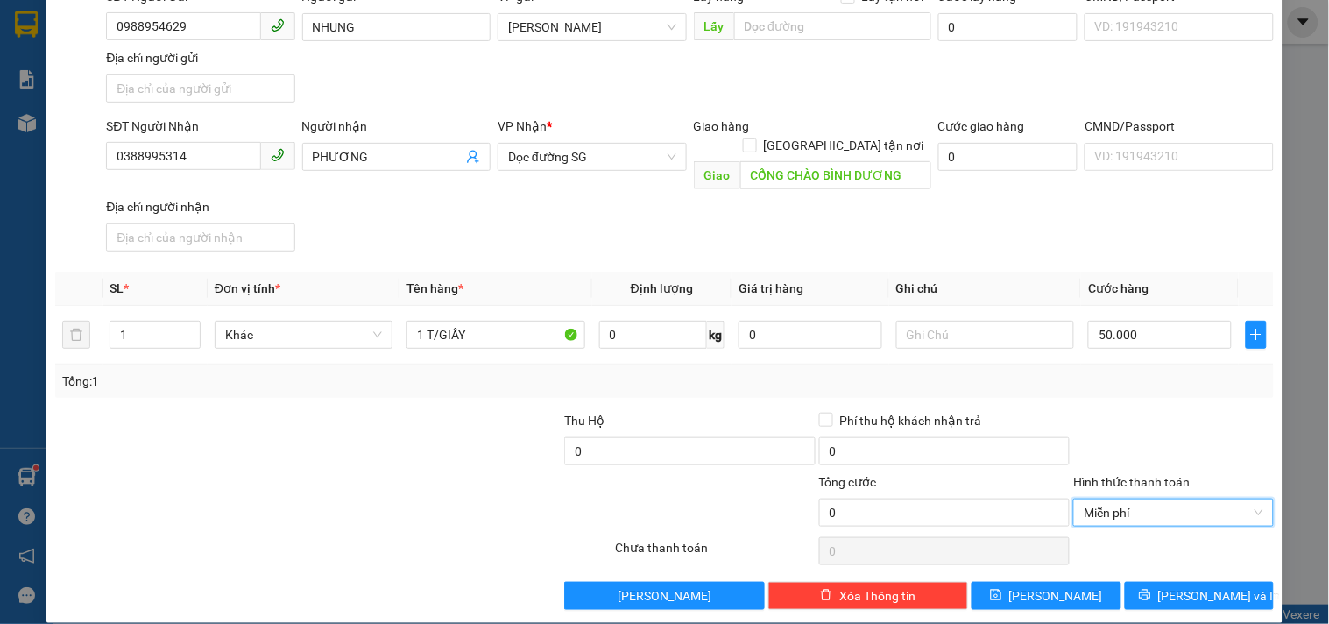
drag, startPoint x: 1155, startPoint y: 485, endPoint x: 1151, endPoint y: 449, distance: 37.0
click at [1153, 472] on div "Hình thức thanh toán Miễn phí Miễn phí" at bounding box center [1173, 502] width 200 height 61
drag, startPoint x: 1142, startPoint y: 495, endPoint x: 1149, endPoint y: 461, distance: 34.7
click at [1142, 499] on span "Miễn phí" at bounding box center [1173, 512] width 179 height 26
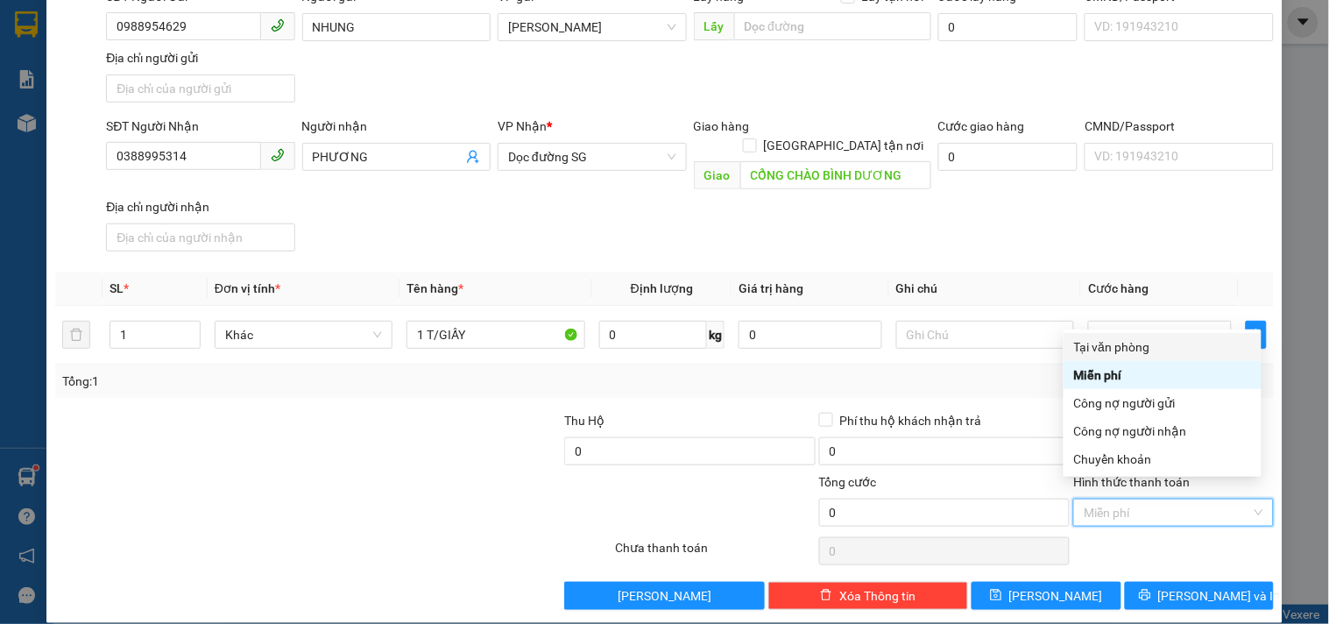
click at [1145, 340] on div "Tại văn phòng" at bounding box center [1162, 346] width 177 height 19
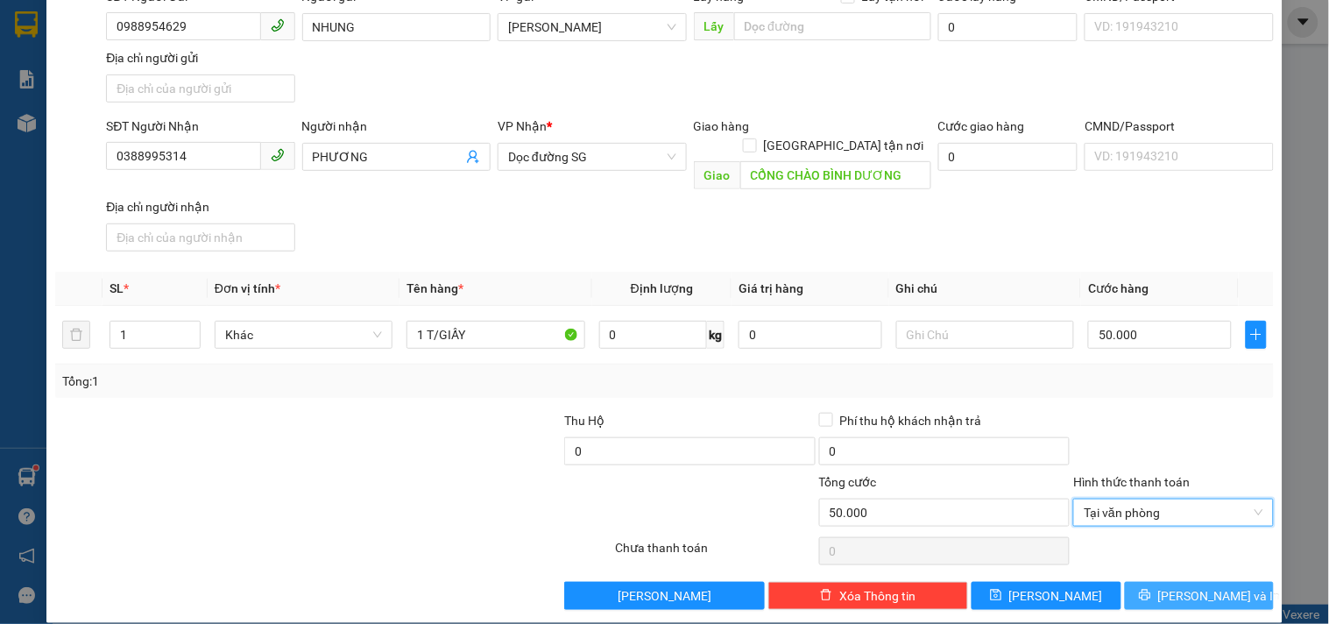
click at [1184, 586] on span "[PERSON_NAME] và In" at bounding box center [1219, 595] width 123 height 19
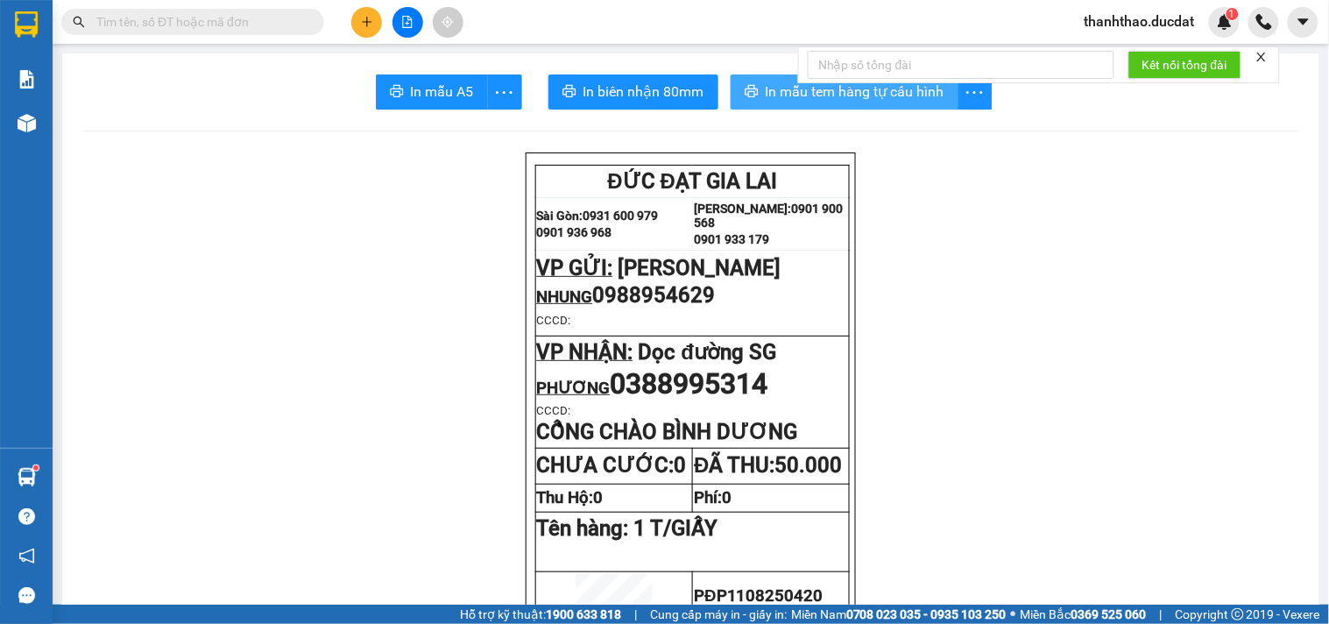
click at [751, 79] on button "In mẫu tem hàng tự cấu hình" at bounding box center [845, 91] width 228 height 35
click at [366, 20] on icon "plus" at bounding box center [366, 22] width 1 height 10
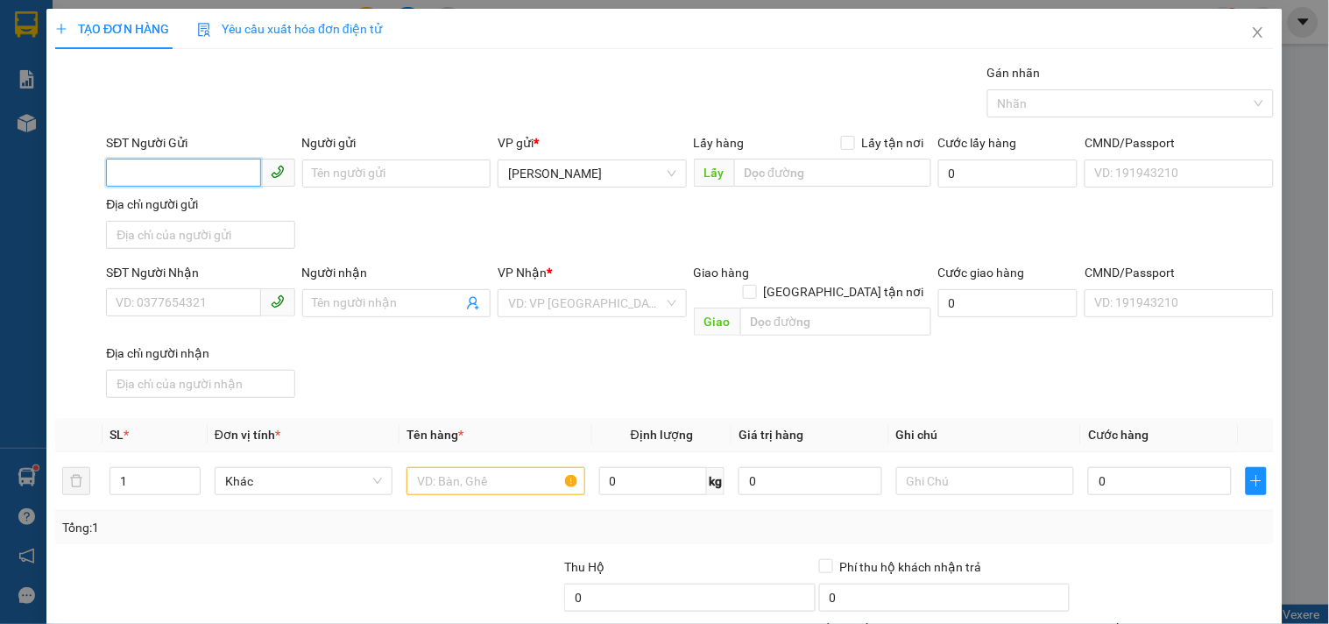
click at [237, 171] on input "SĐT Người Gửi" at bounding box center [183, 173] width 154 height 28
click at [229, 200] on div "0912642377 - GIANG" at bounding box center [199, 208] width 166 height 19
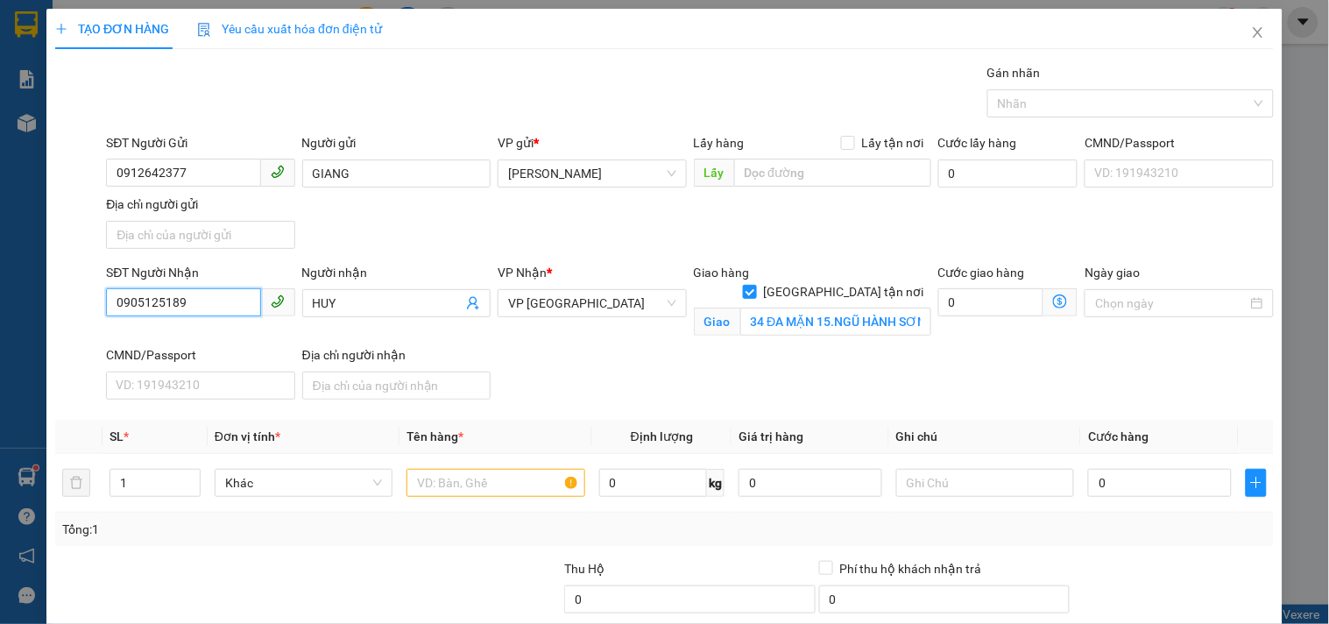
click at [231, 290] on input "0905125189" at bounding box center [183, 302] width 154 height 28
drag, startPoint x: 231, startPoint y: 290, endPoint x: 2, endPoint y: 199, distance: 247.0
click at [0, 254] on div "TẠO ĐƠN HÀNG Yêu cầu xuất hóa đơn điện tử Transit Pickup Surcharge Ids Transit …" at bounding box center [664, 312] width 1329 height 624
drag, startPoint x: 404, startPoint y: 296, endPoint x: 0, endPoint y: 326, distance: 405.0
click at [0, 320] on div "TẠO ĐƠN HÀNG Yêu cầu xuất hóa đơn điện tử Transit Pickup Surcharge Ids Transit …" at bounding box center [664, 312] width 1329 height 624
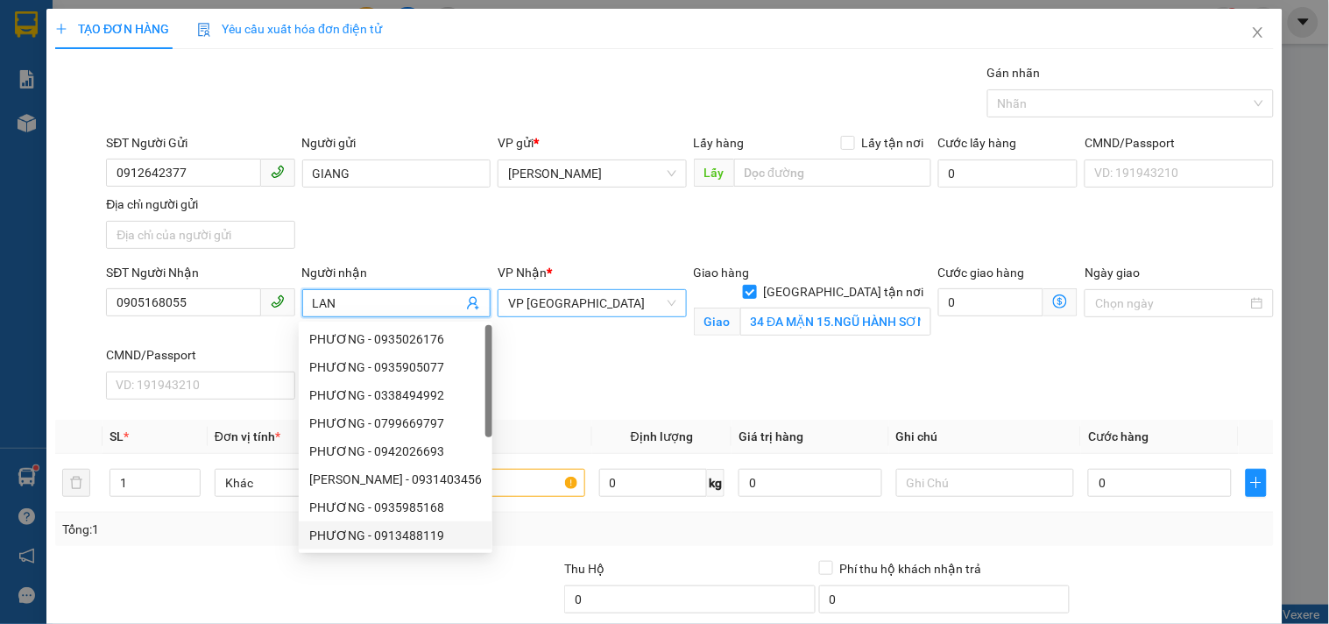
drag, startPoint x: 605, startPoint y: 296, endPoint x: 599, endPoint y: 287, distance: 10.7
click at [604, 291] on span "VP [GEOGRAPHIC_DATA]" at bounding box center [591, 303] width 167 height 26
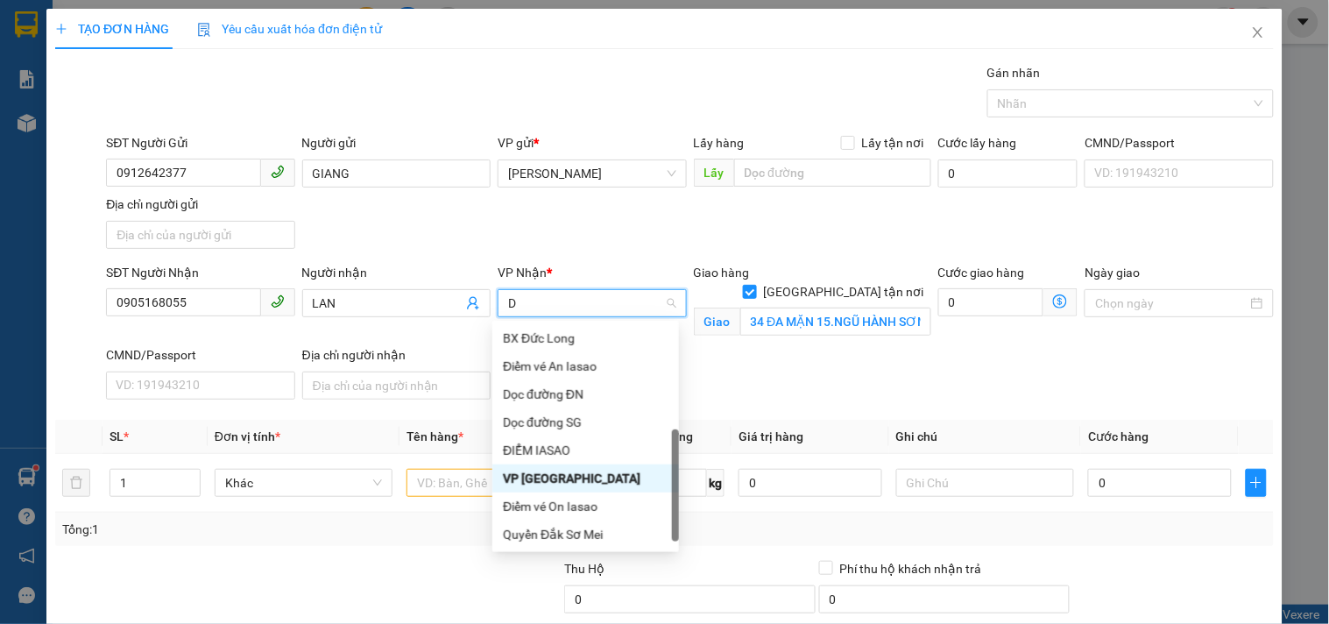
scroll to position [210, 0]
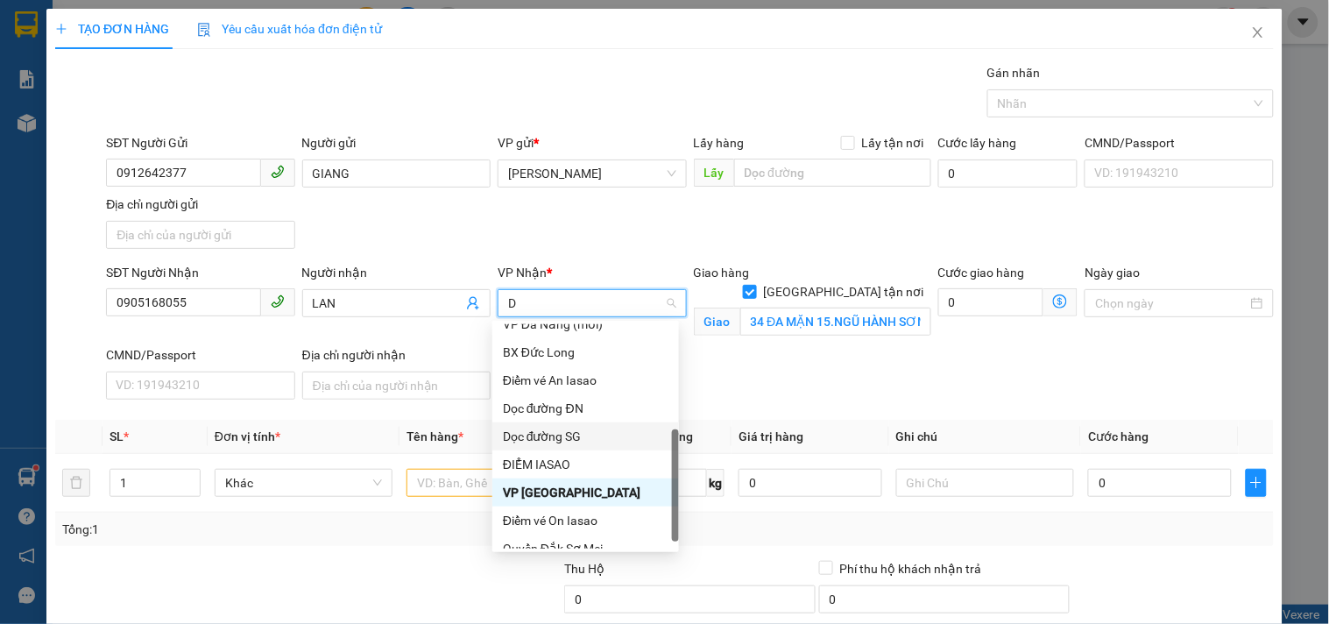
click at [602, 434] on div "Dọc đường SG" at bounding box center [586, 436] width 166 height 19
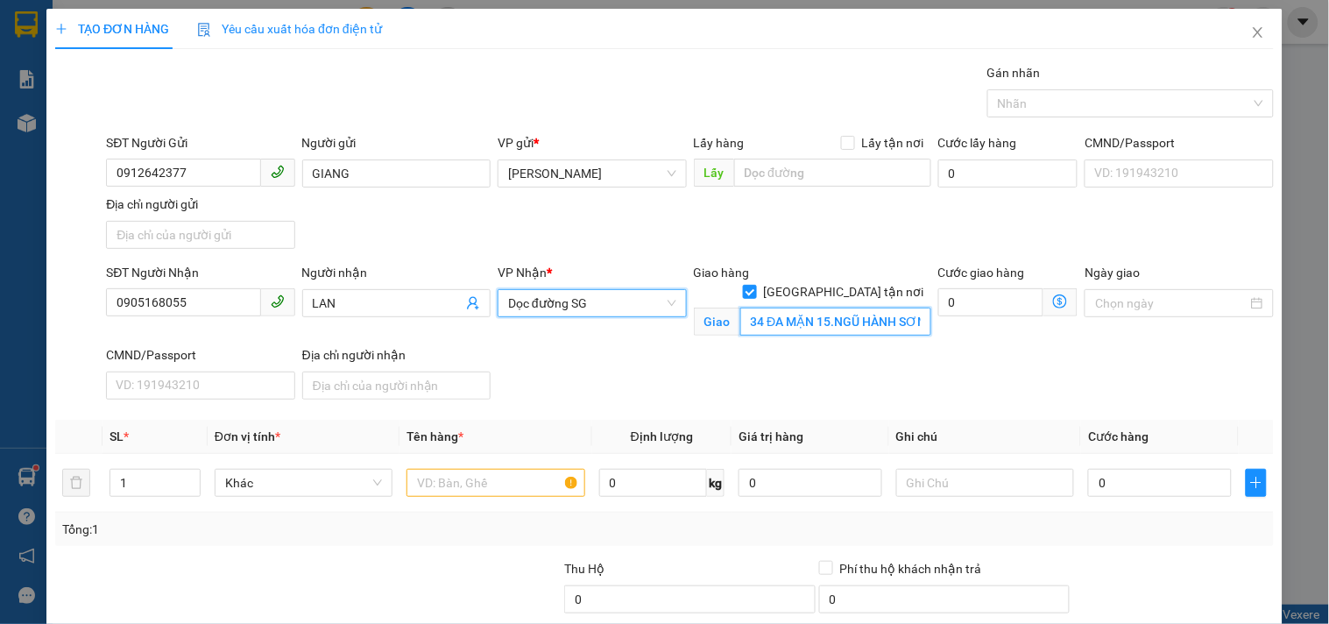
click at [766, 307] on input "34 ĐA MẶN 15.NGŨ HÀNH SƠN.ĐN" at bounding box center [835, 321] width 191 height 28
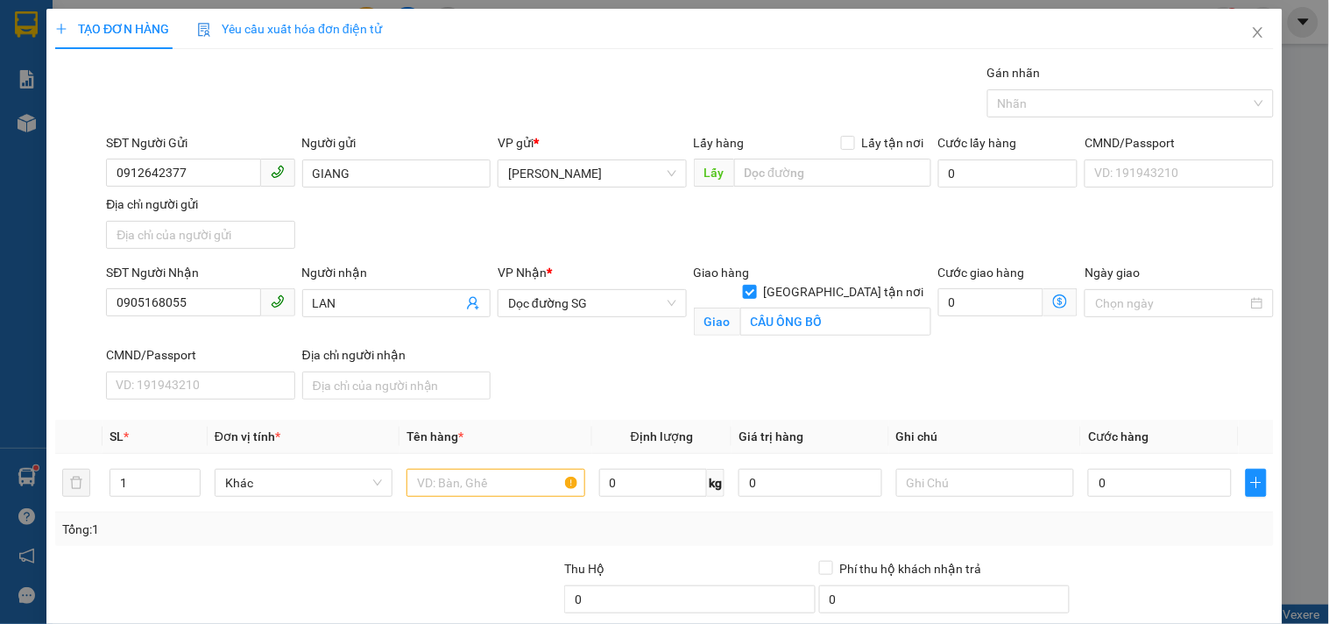
drag, startPoint x: 838, startPoint y: 270, endPoint x: 800, endPoint y: 317, distance: 61.0
click at [755, 285] on input "[GEOGRAPHIC_DATA] tận nơi" at bounding box center [749, 291] width 12 height 12
click at [493, 467] on input "text" at bounding box center [495, 481] width 178 height 28
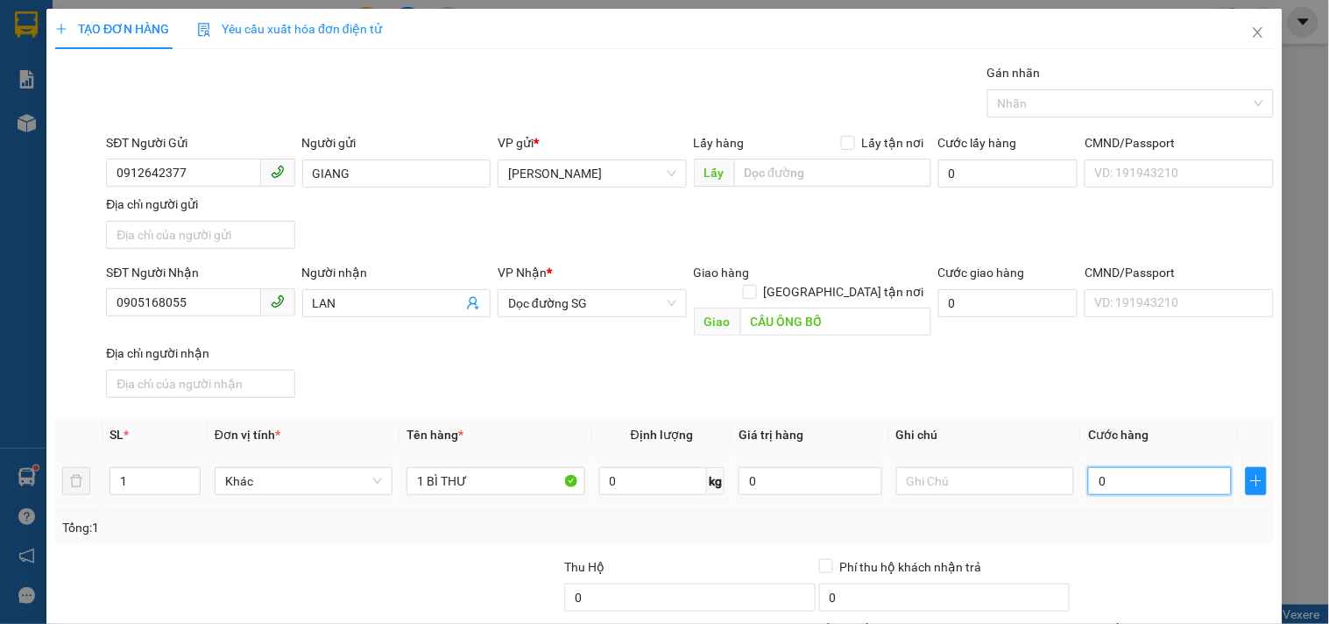
click at [1135, 469] on input "0" at bounding box center [1160, 481] width 144 height 28
drag, startPoint x: 1099, startPoint y: 345, endPoint x: 1113, endPoint y: 397, distance: 53.3
click at [1099, 343] on div "SĐT Người Nhận 0905168055 Người nhận LAN VP Nhận * Dọc đường SG Giao hàng Giao …" at bounding box center [689, 334] width 1175 height 142
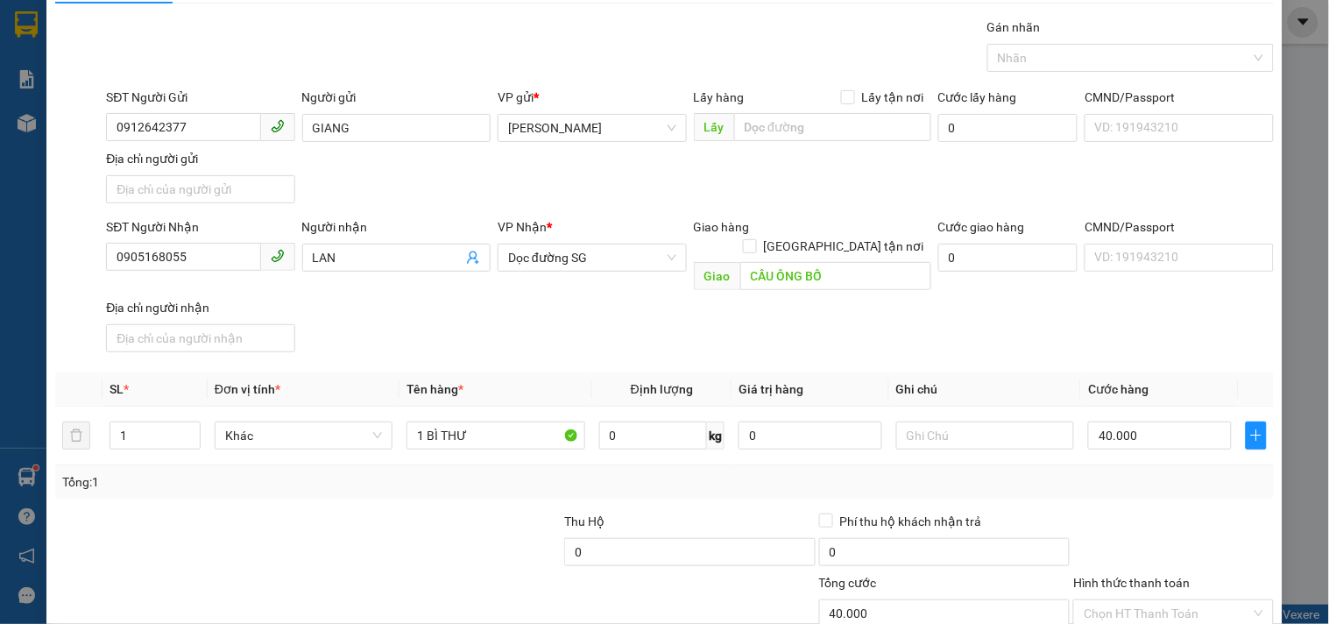
scroll to position [146, 0]
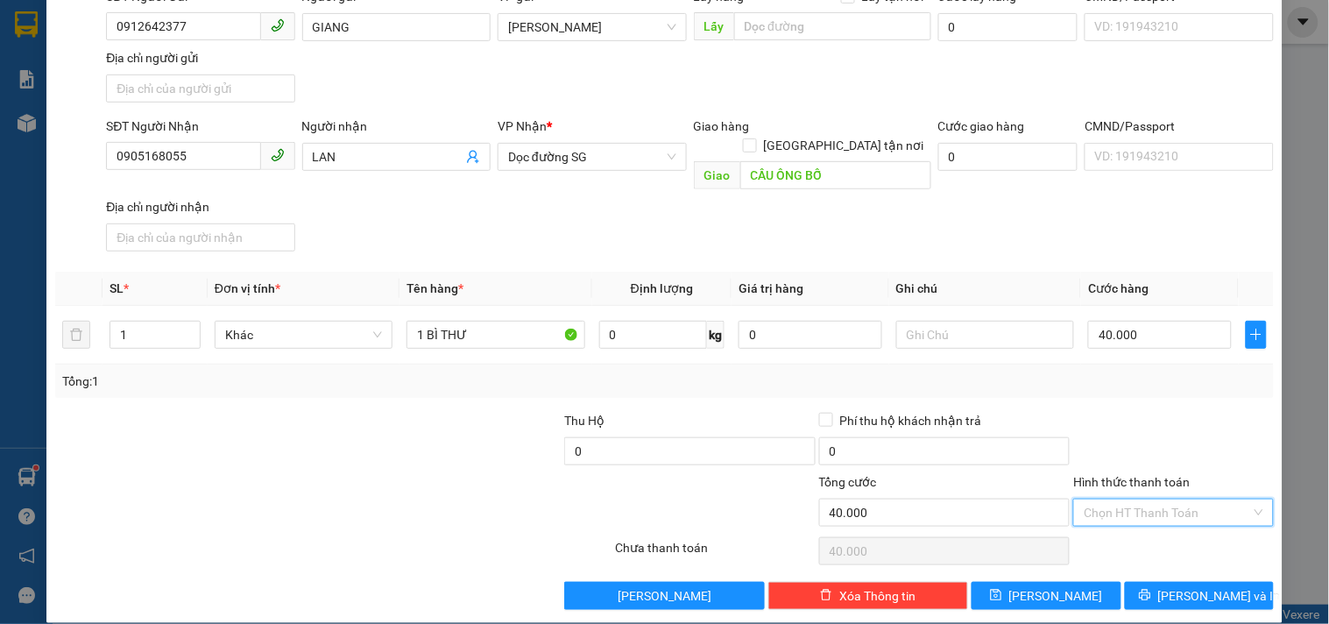
drag, startPoint x: 1146, startPoint y: 497, endPoint x: 1146, endPoint y: 487, distance: 9.6
click at [1146, 499] on input "Hình thức thanh toán" at bounding box center [1167, 512] width 166 height 26
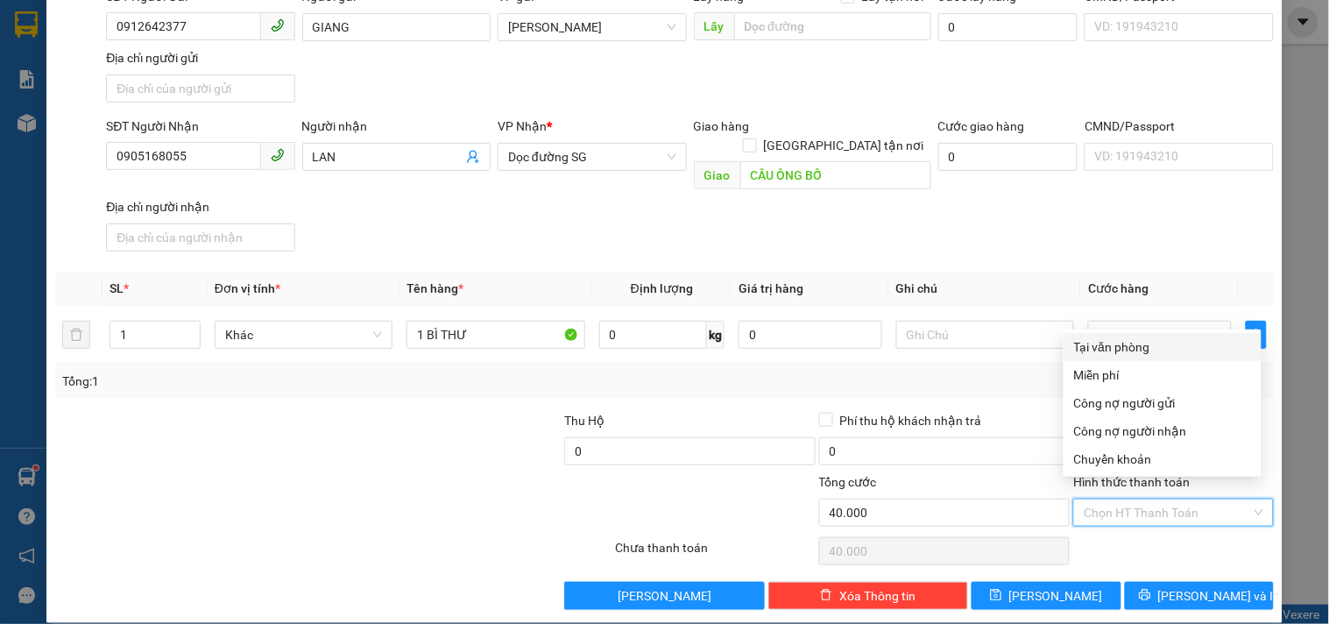
drag, startPoint x: 1140, startPoint y: 349, endPoint x: 1127, endPoint y: 520, distance: 171.3
click at [1139, 348] on div "Tại văn phòng" at bounding box center [1162, 346] width 177 height 19
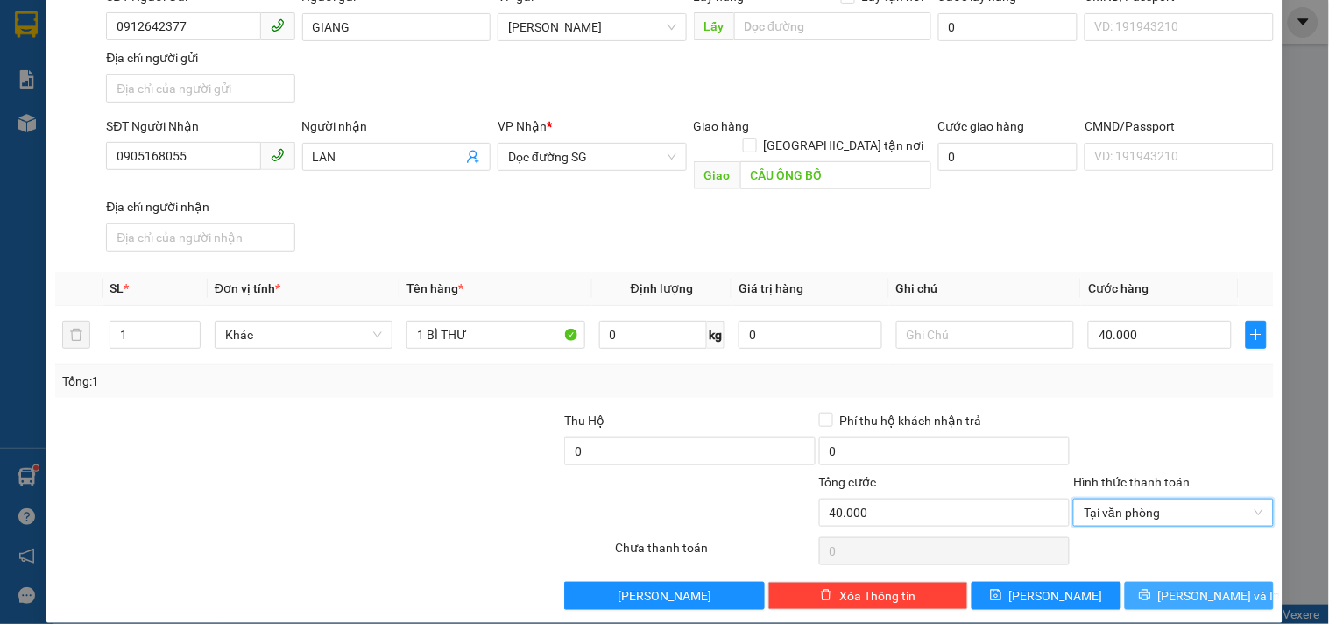
click at [1130, 582] on button "[PERSON_NAME] và In" at bounding box center [1199, 596] width 149 height 28
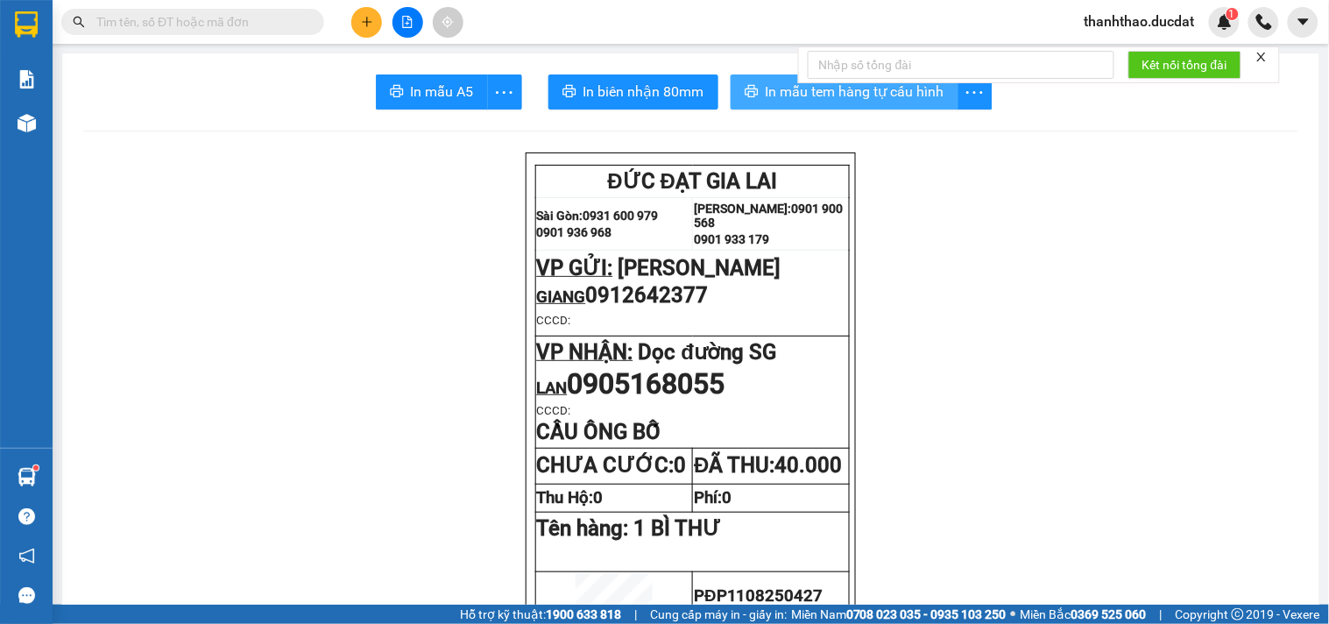
click at [766, 88] on span "In mẫu tem hàng tự cấu hình" at bounding box center [855, 92] width 179 height 22
click at [368, 24] on button at bounding box center [366, 22] width 31 height 31
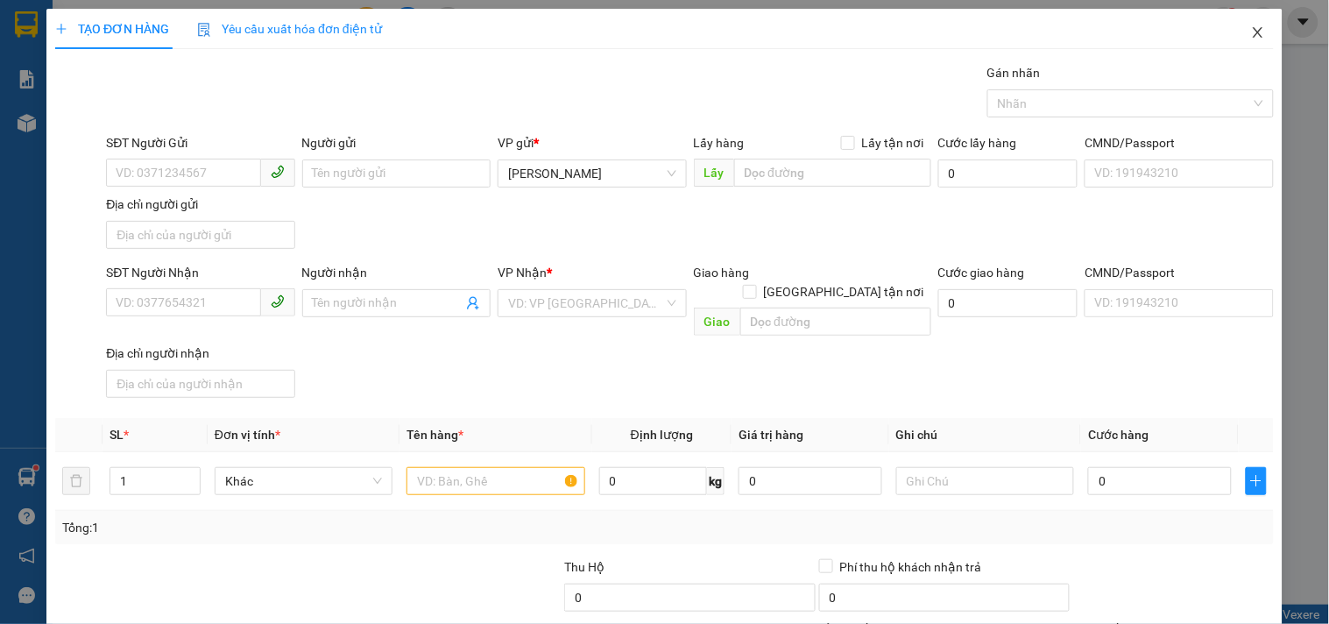
click at [1251, 35] on icon "close" at bounding box center [1258, 32] width 14 height 14
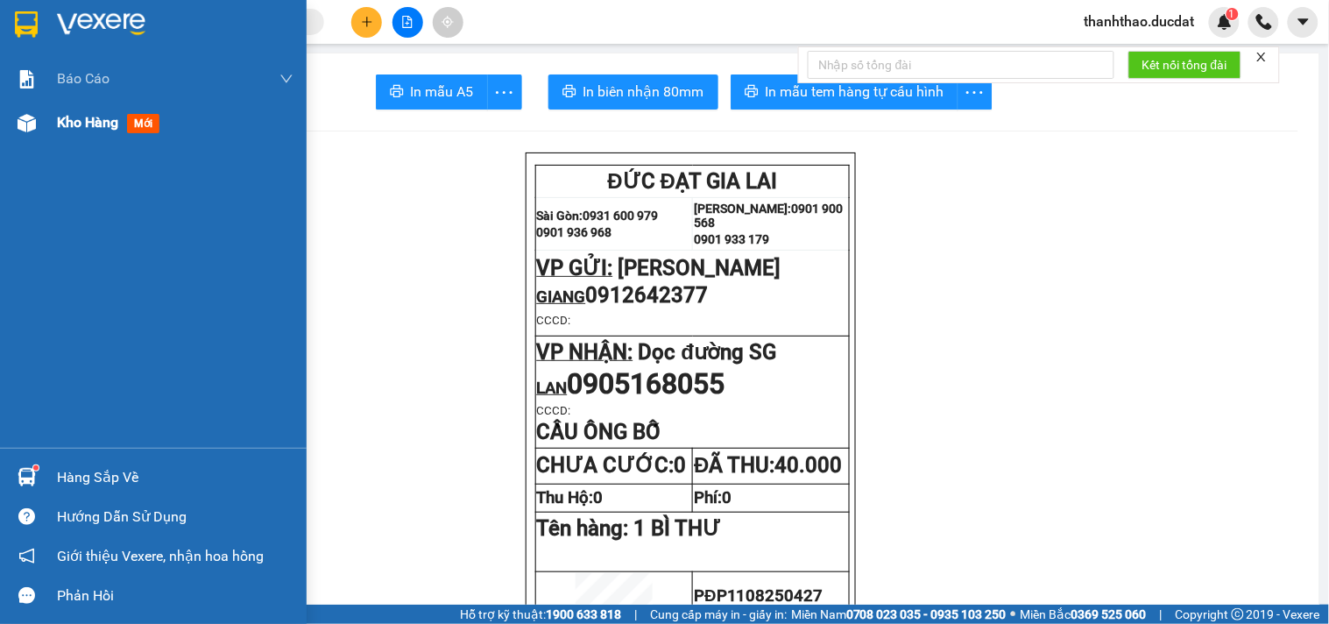
click at [70, 120] on span "Kho hàng" at bounding box center [87, 122] width 61 height 17
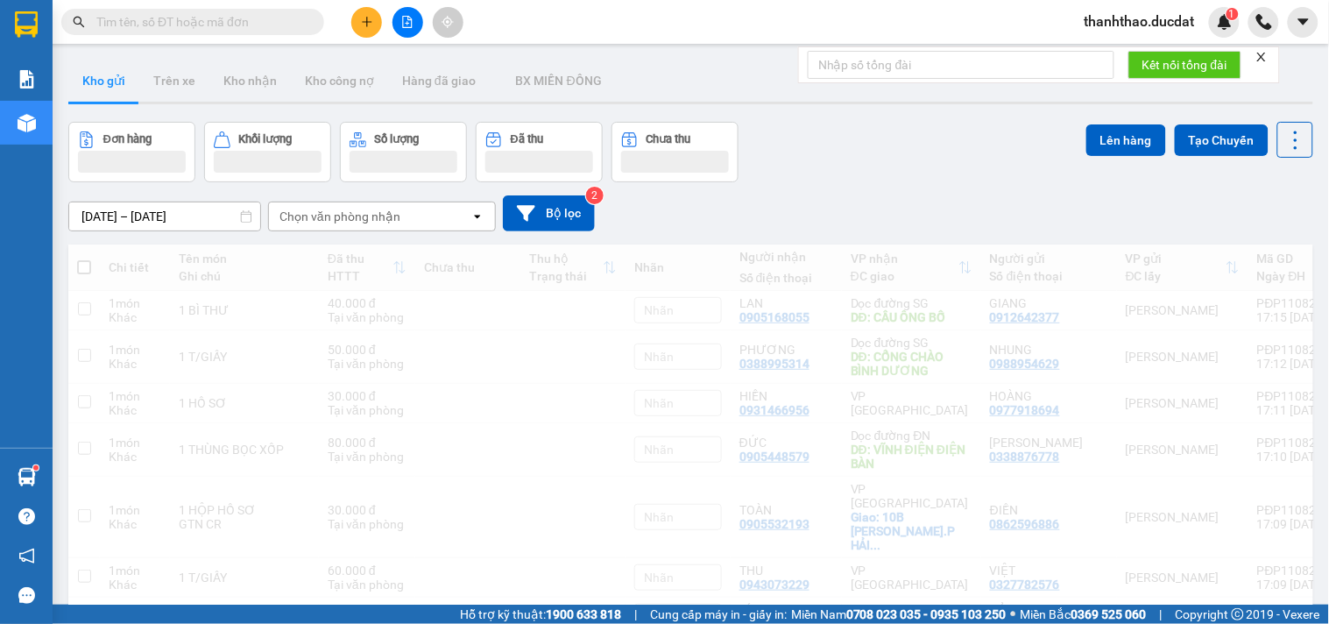
click at [417, 212] on div "Chọn văn phòng nhận" at bounding box center [369, 216] width 201 height 28
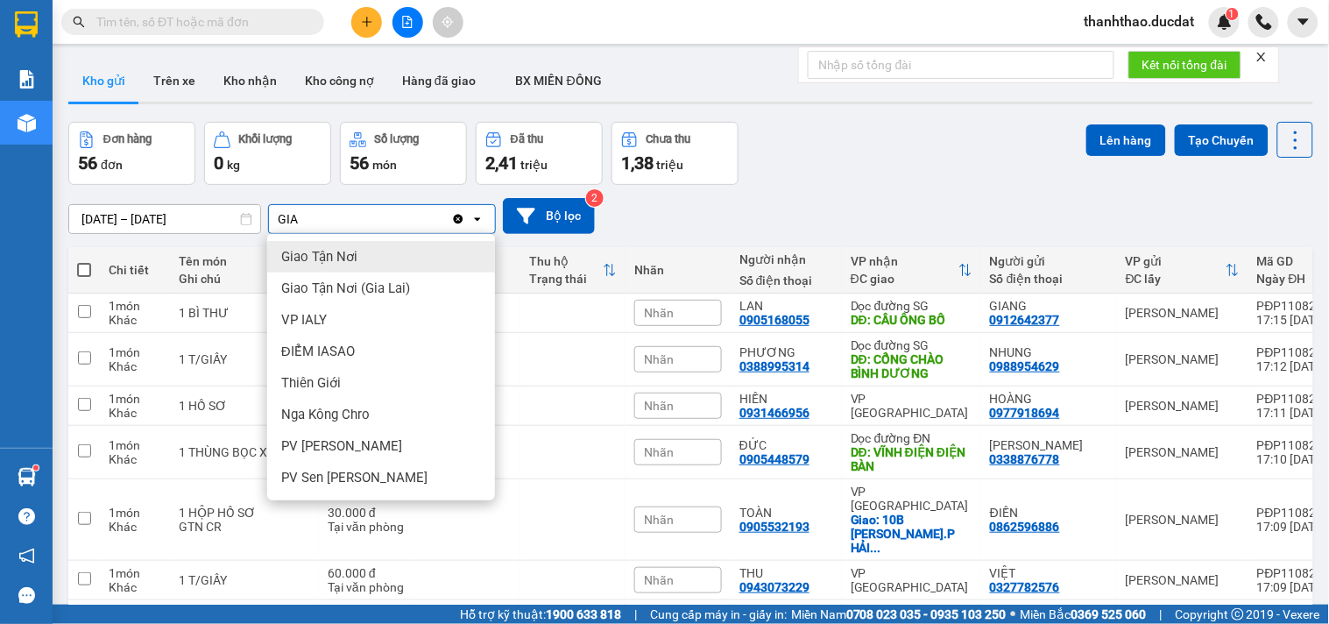
click at [412, 260] on div "Giao Tận Nơi" at bounding box center [381, 257] width 228 height 32
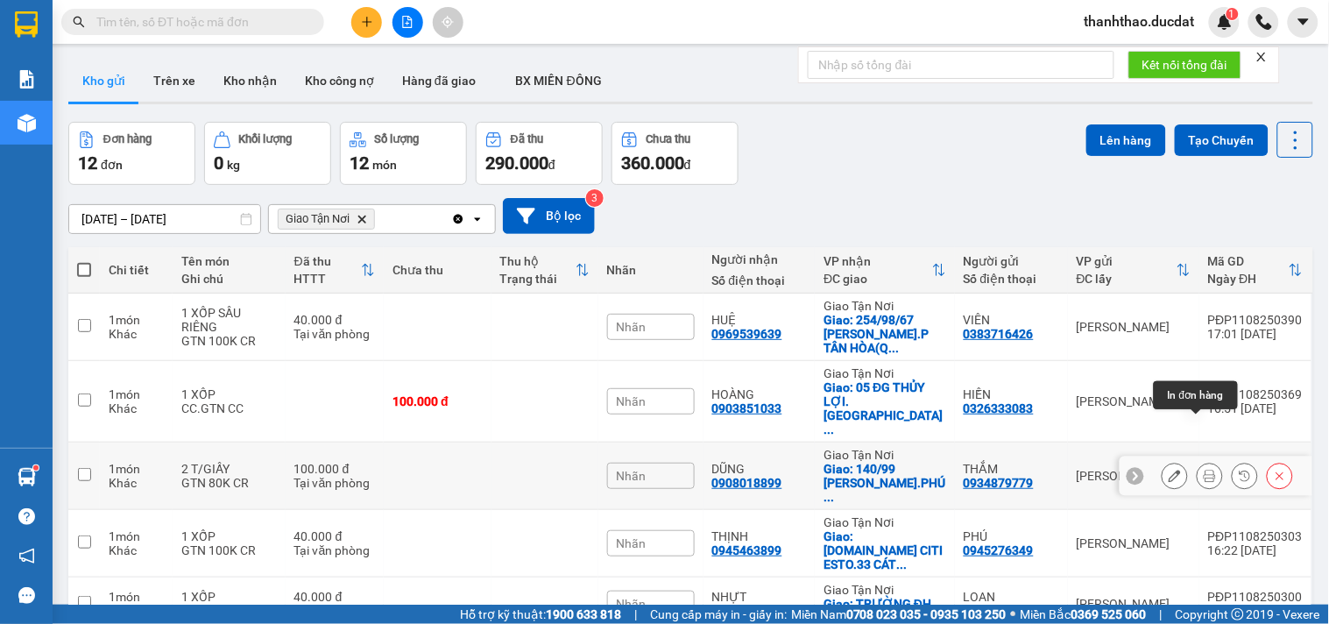
click at [1204, 470] on icon at bounding box center [1210, 476] width 12 height 12
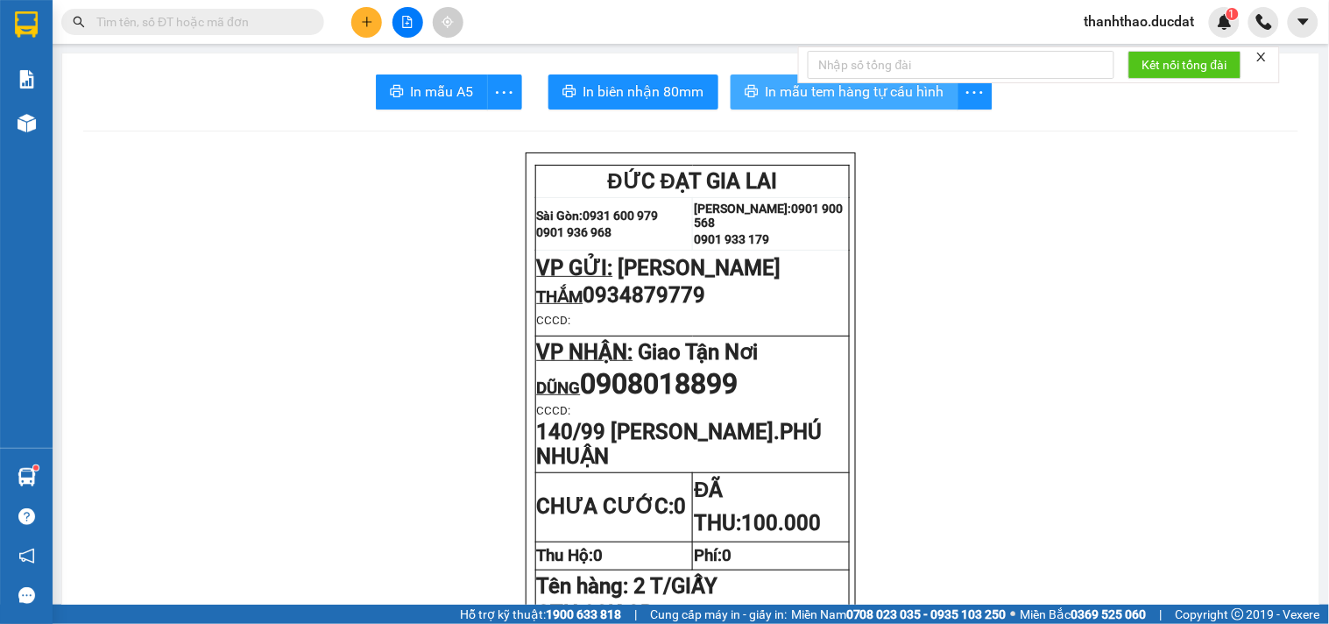
click at [815, 90] on span "In mẫu tem hàng tự cấu hình" at bounding box center [855, 92] width 179 height 22
click at [369, 23] on icon "plus" at bounding box center [367, 22] width 12 height 12
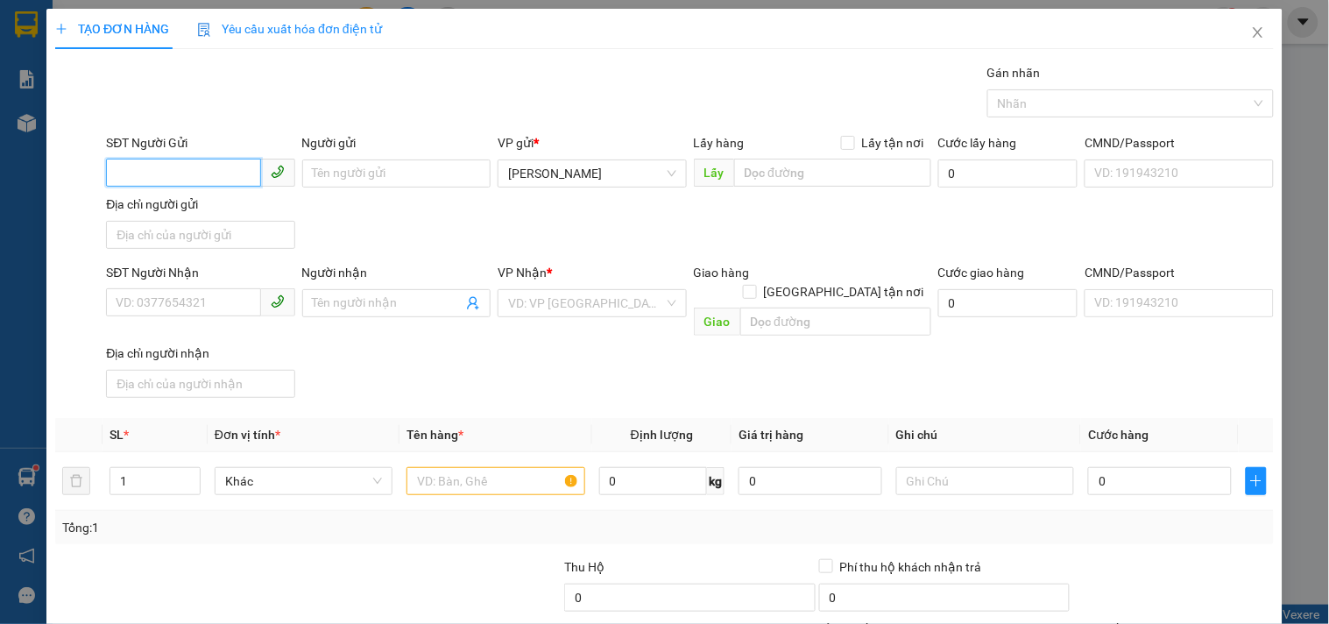
click at [171, 166] on input "SĐT Người Gửi" at bounding box center [183, 173] width 154 height 28
drag, startPoint x: 161, startPoint y: 215, endPoint x: 491, endPoint y: 169, distance: 333.4
click at [161, 213] on div "0989560960 - SANG" at bounding box center [199, 208] width 166 height 19
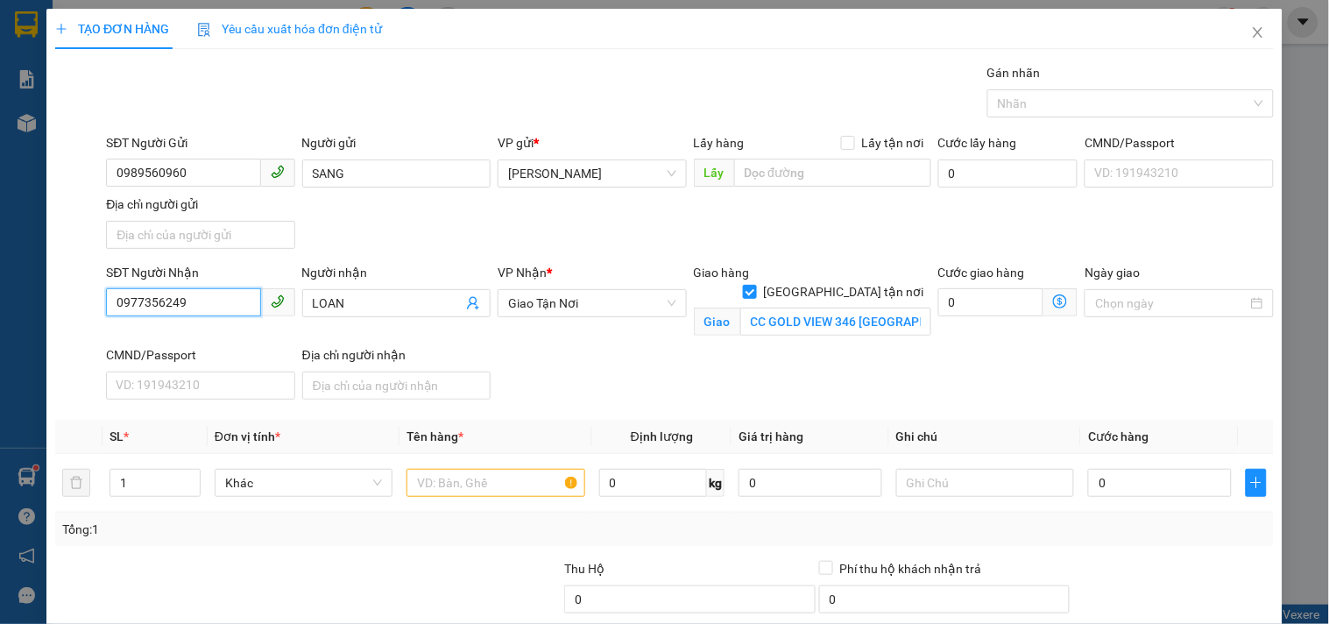
click at [228, 300] on input "0977356249" at bounding box center [183, 302] width 154 height 28
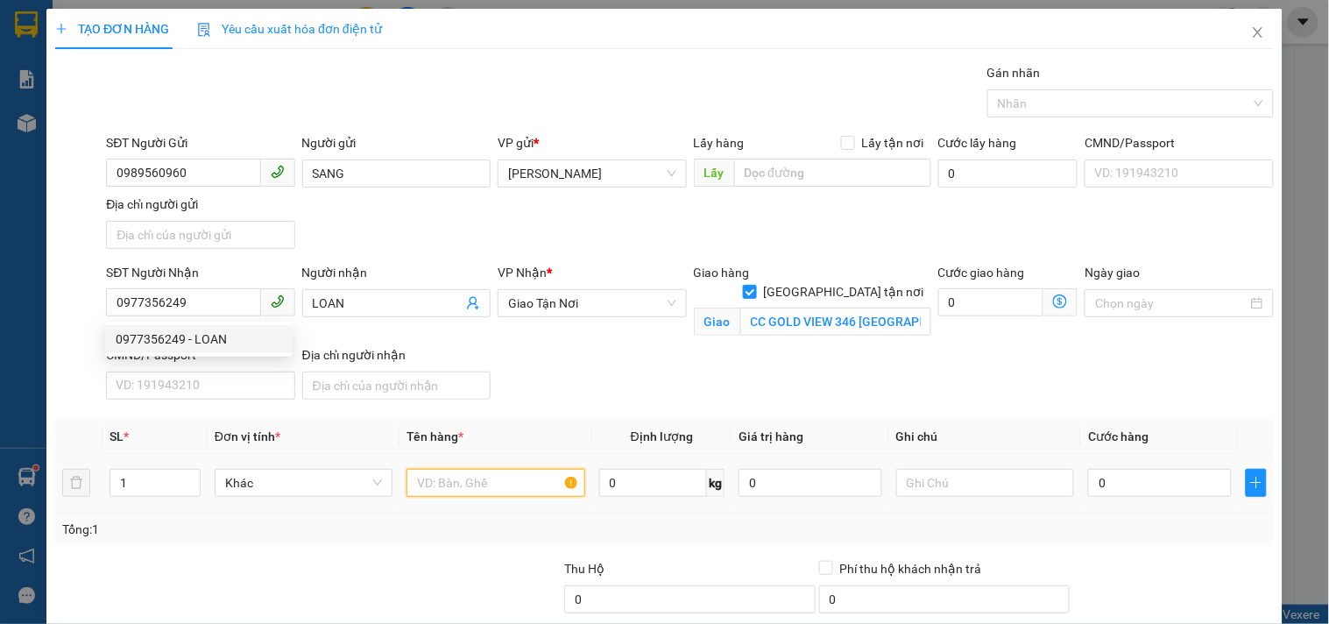
click at [466, 483] on input "text" at bounding box center [495, 483] width 178 height 28
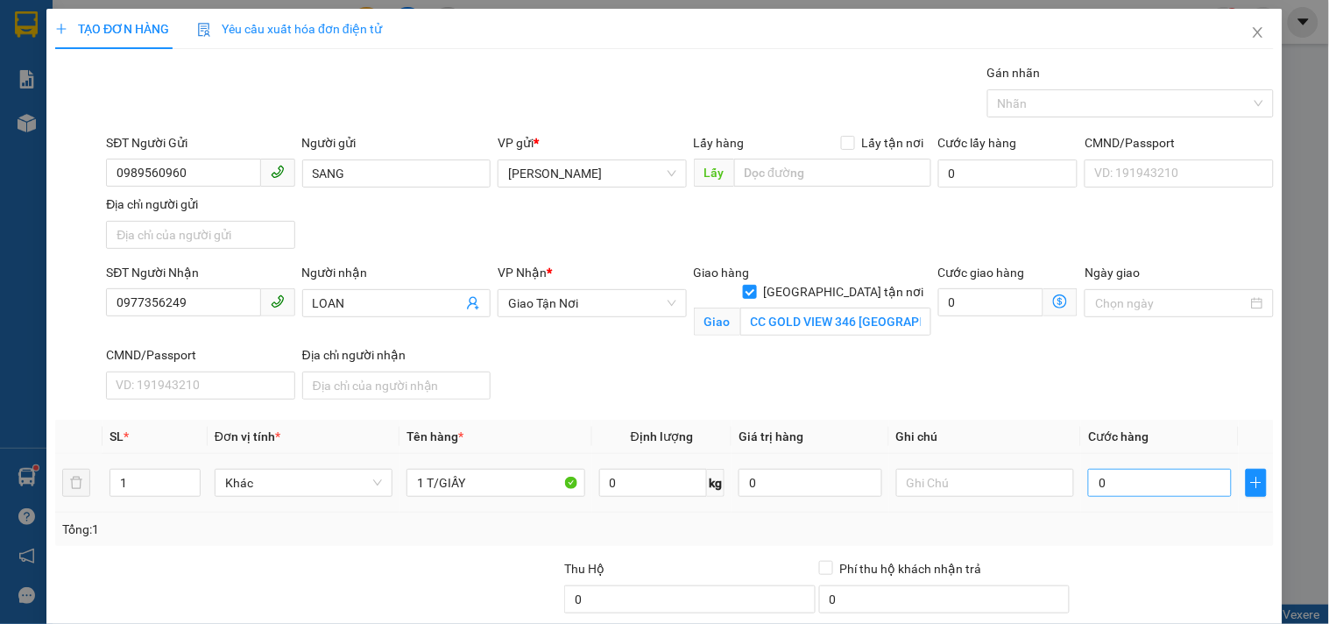
drag, startPoint x: 1078, startPoint y: 505, endPoint x: 1088, endPoint y: 494, distance: 15.5
click at [1081, 503] on td "0" at bounding box center [1160, 483] width 158 height 59
click at [1091, 493] on input "0" at bounding box center [1160, 483] width 144 height 28
click at [957, 488] on input "text" at bounding box center [985, 483] width 178 height 28
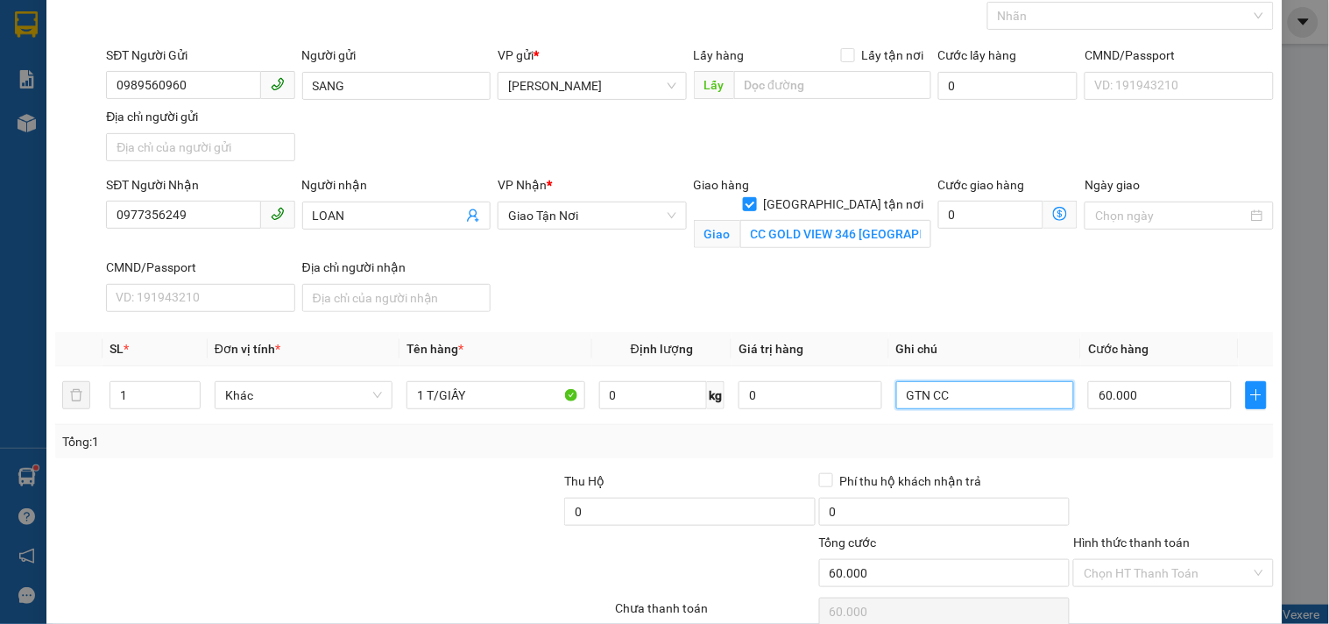
scroll to position [168, 0]
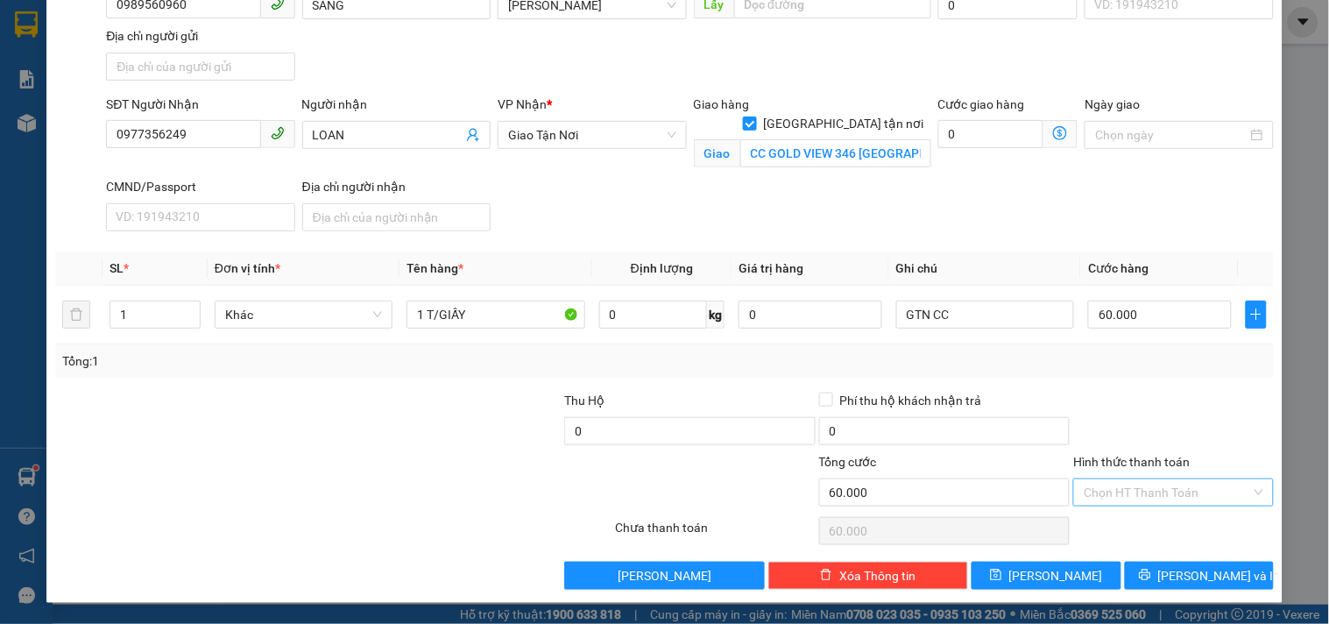
click at [1156, 492] on input "Hình thức thanh toán" at bounding box center [1167, 492] width 166 height 26
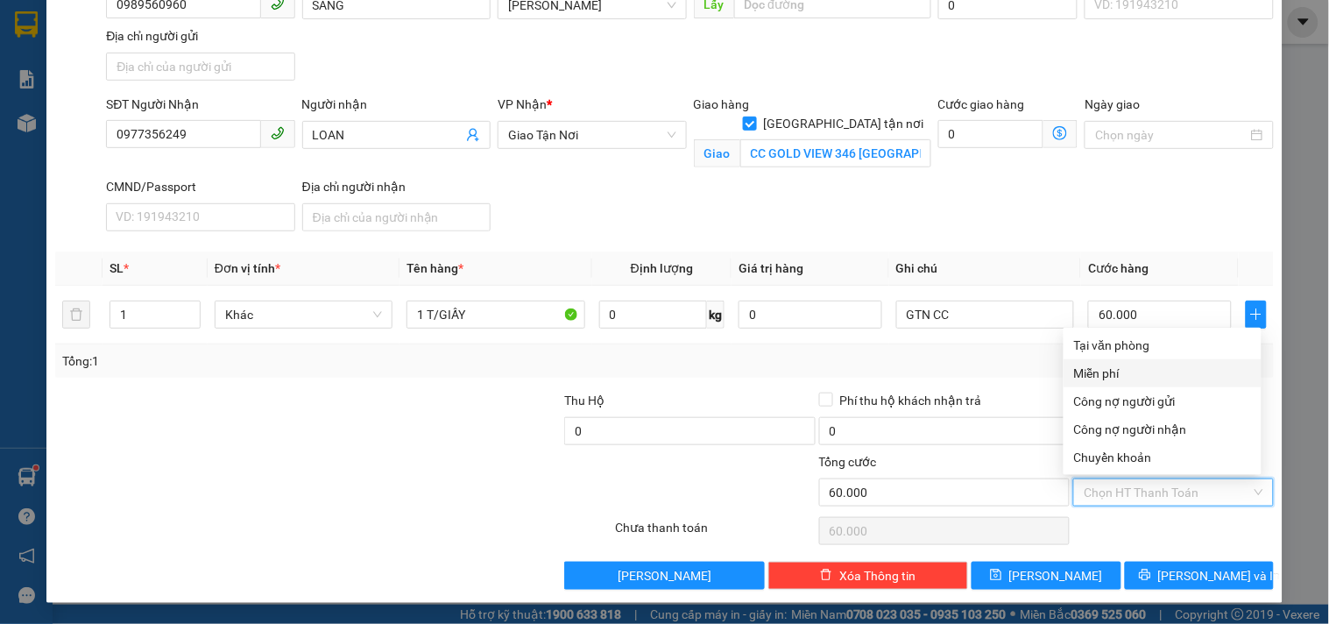
click at [1135, 356] on div "Tại văn phòng" at bounding box center [1163, 345] width 198 height 28
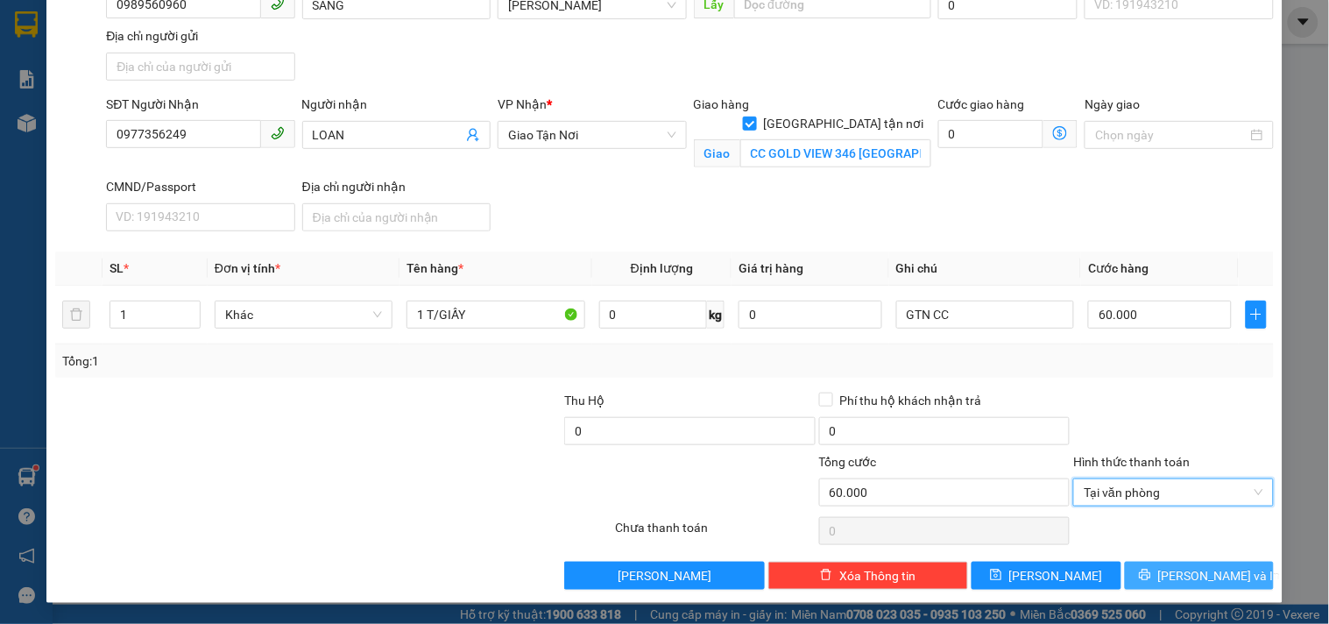
click at [1166, 585] on button "[PERSON_NAME] và In" at bounding box center [1199, 576] width 149 height 28
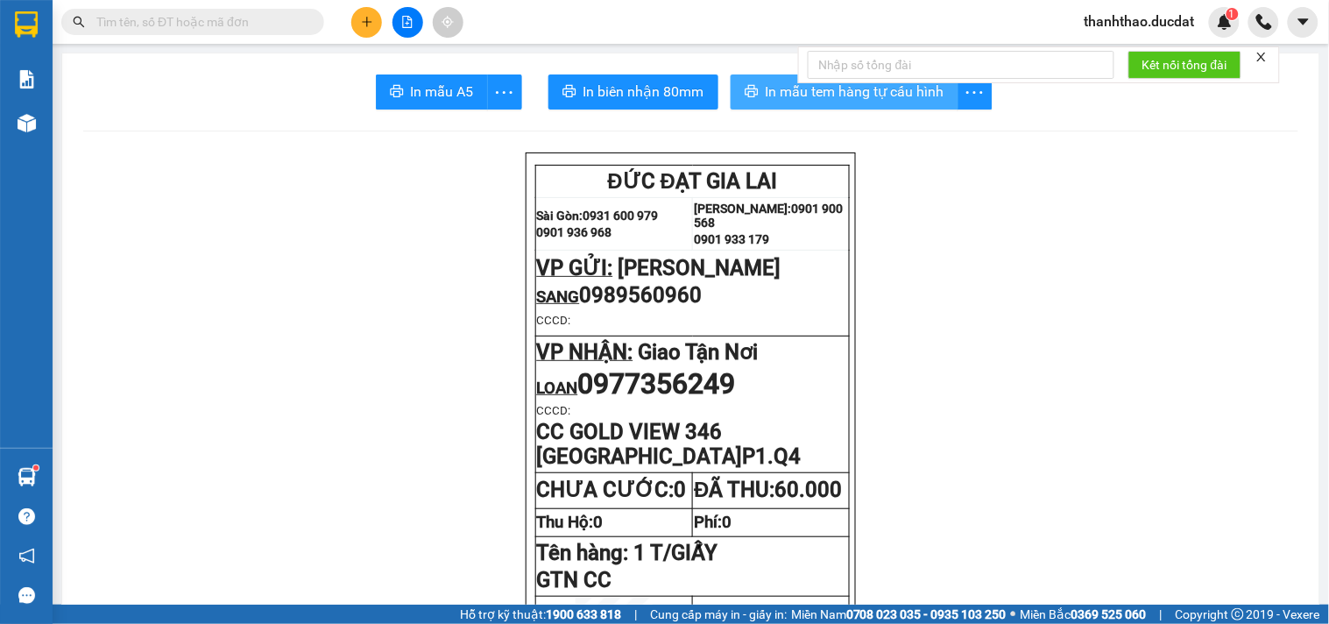
click at [799, 93] on span "In mẫu tem hàng tự cấu hình" at bounding box center [855, 92] width 179 height 22
click at [364, 13] on button at bounding box center [366, 22] width 31 height 31
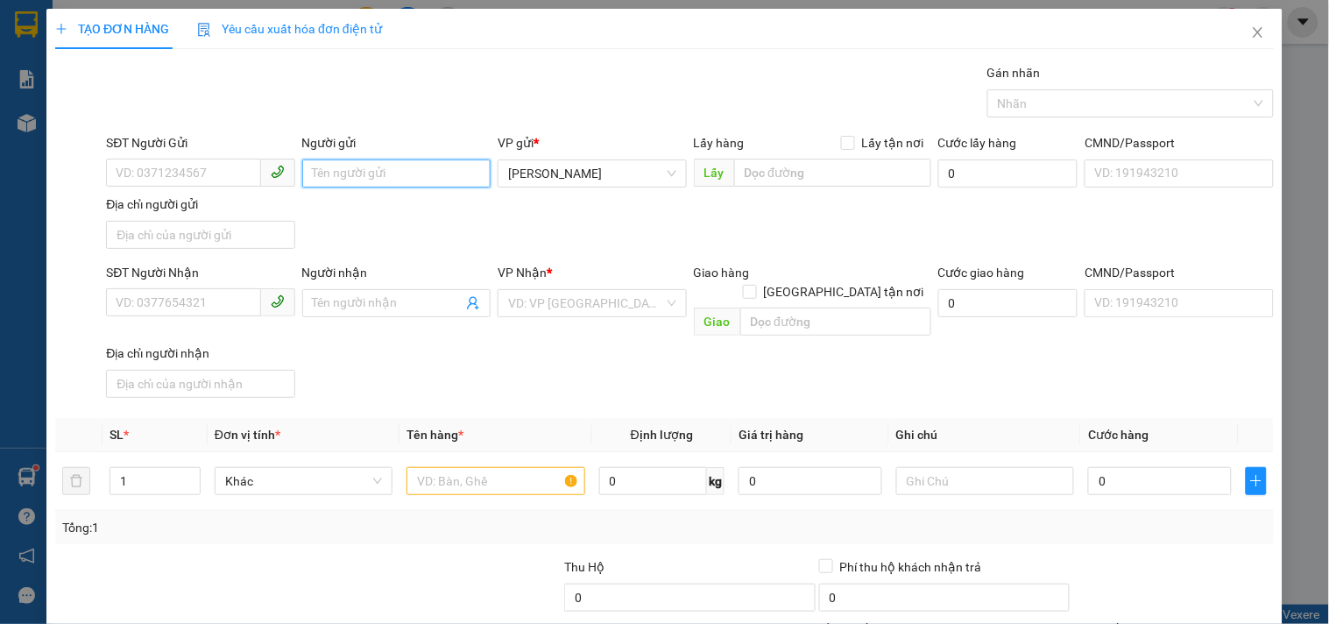
click at [322, 171] on input "Người gửi" at bounding box center [396, 173] width 188 height 28
click at [335, 176] on input "NG ATOÀN" at bounding box center [396, 173] width 188 height 28
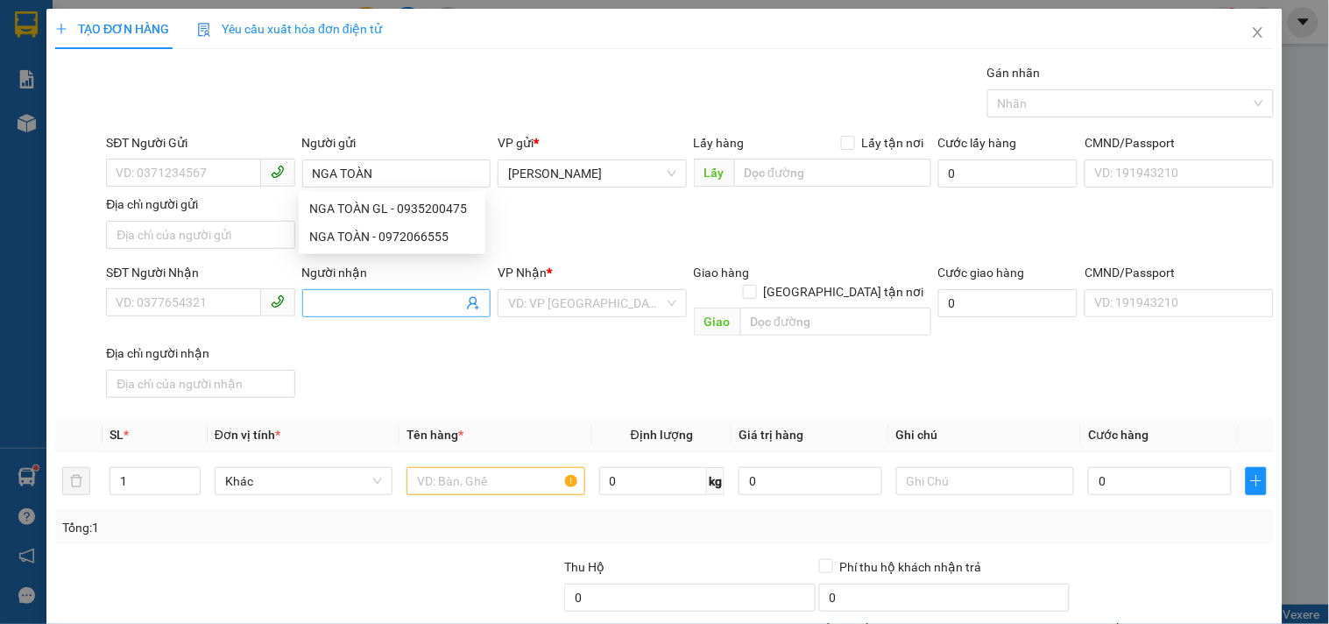
click at [355, 316] on span at bounding box center [396, 303] width 188 height 28
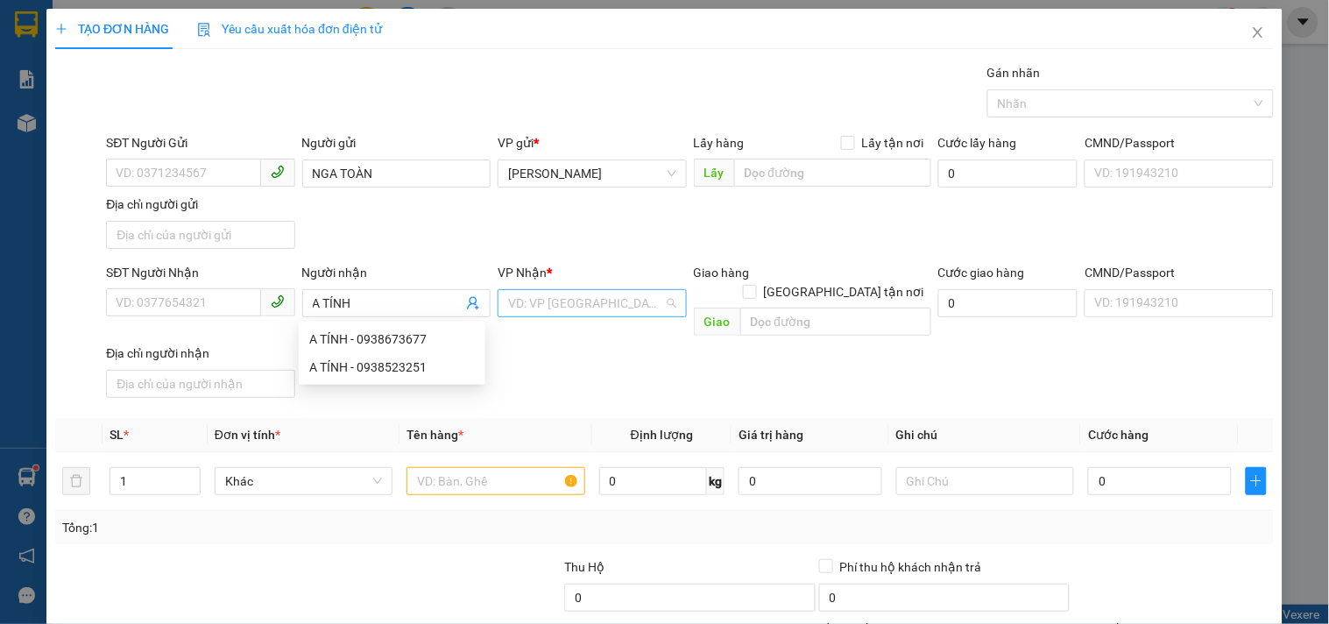
drag, startPoint x: 640, startPoint y: 309, endPoint x: 596, endPoint y: 293, distance: 46.6
click at [629, 313] on input "search" at bounding box center [585, 303] width 155 height 26
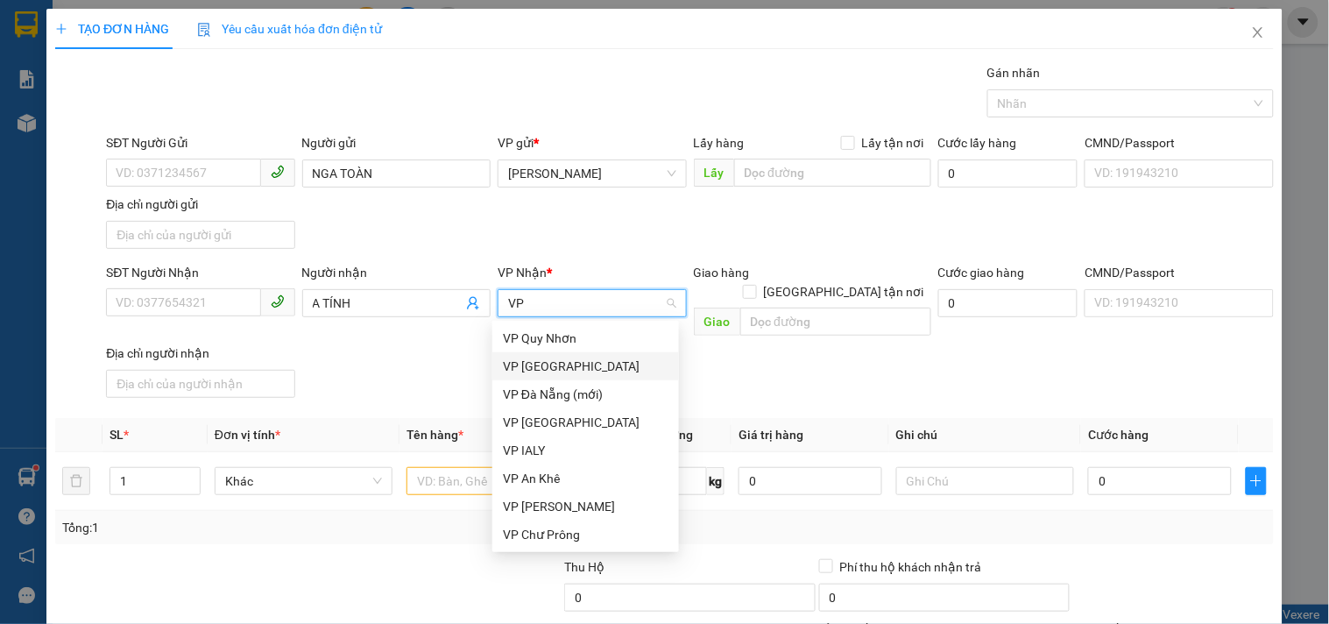
click at [567, 369] on div "VP [GEOGRAPHIC_DATA]" at bounding box center [586, 366] width 166 height 19
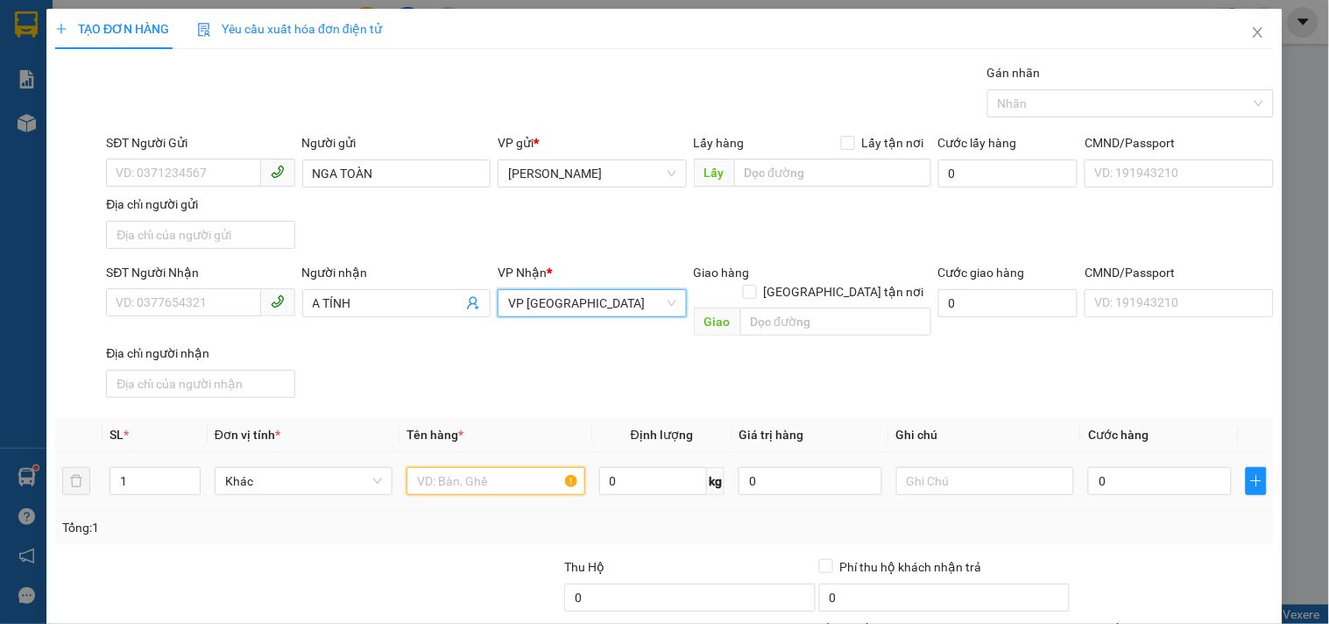
click at [462, 467] on input "text" at bounding box center [495, 481] width 178 height 28
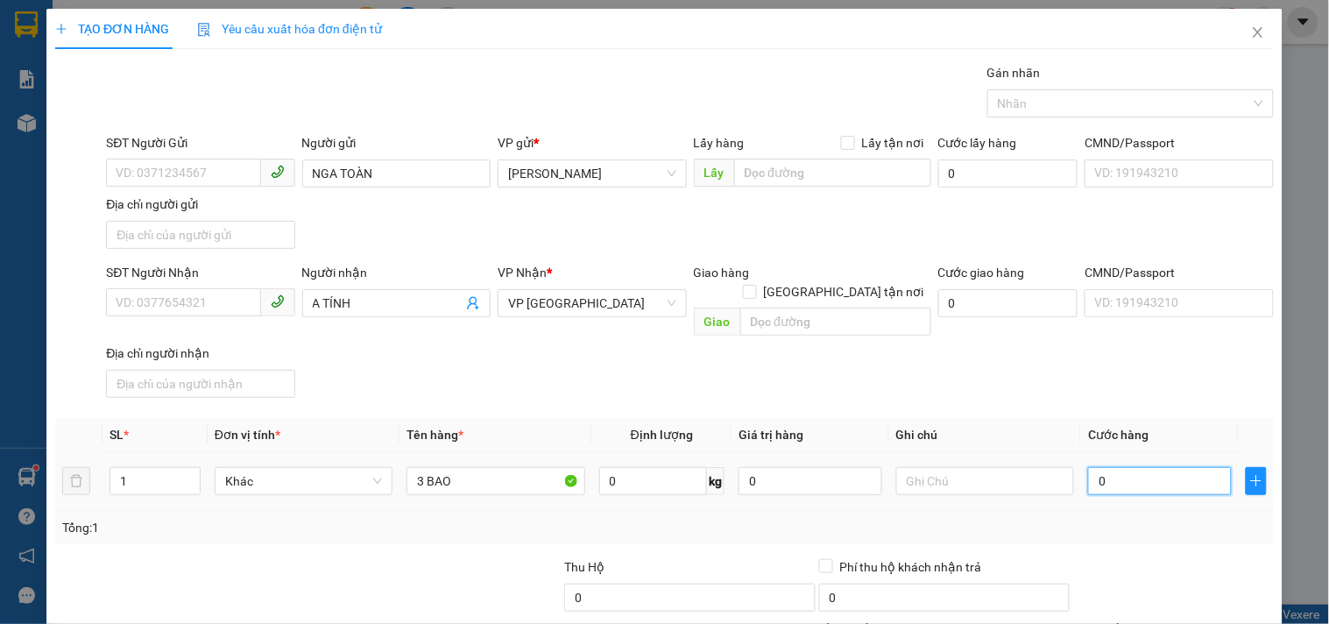
click at [1141, 467] on input "0" at bounding box center [1160, 481] width 144 height 28
click at [1135, 335] on div "SĐT Người Nhận VD: 0377654321 Người nhận A TÍNH VP Nhận * VP Sài Gòn Giao hàng …" at bounding box center [689, 334] width 1175 height 142
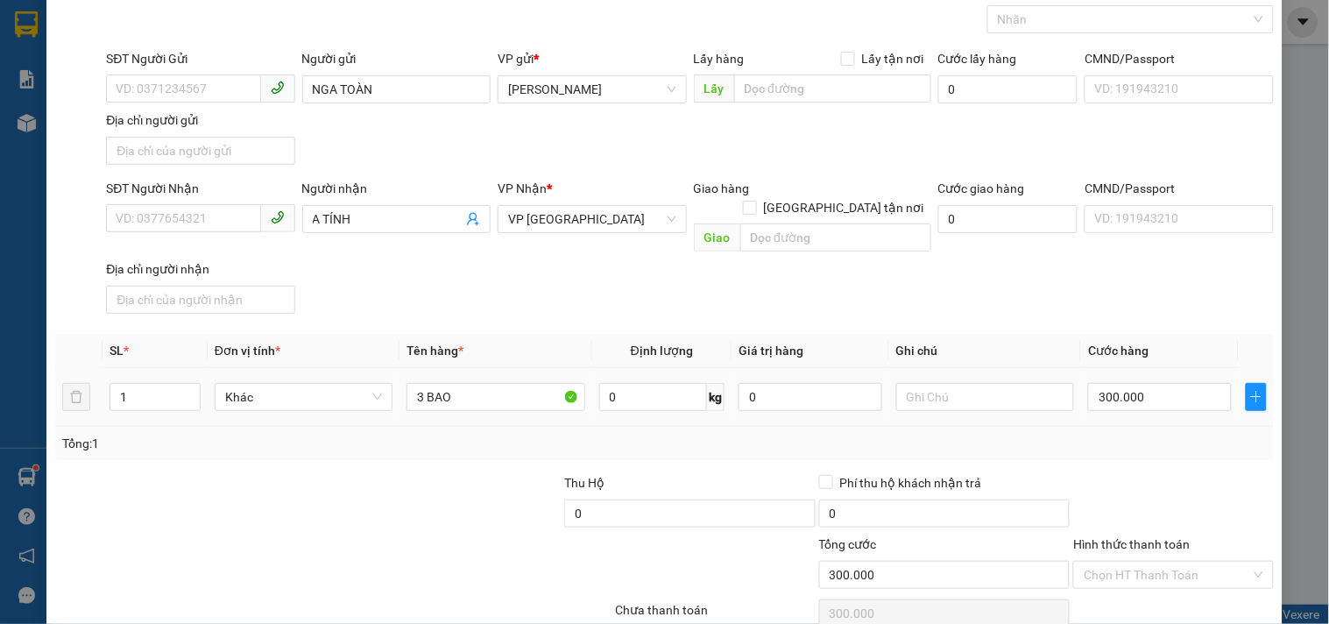
scroll to position [146, 0]
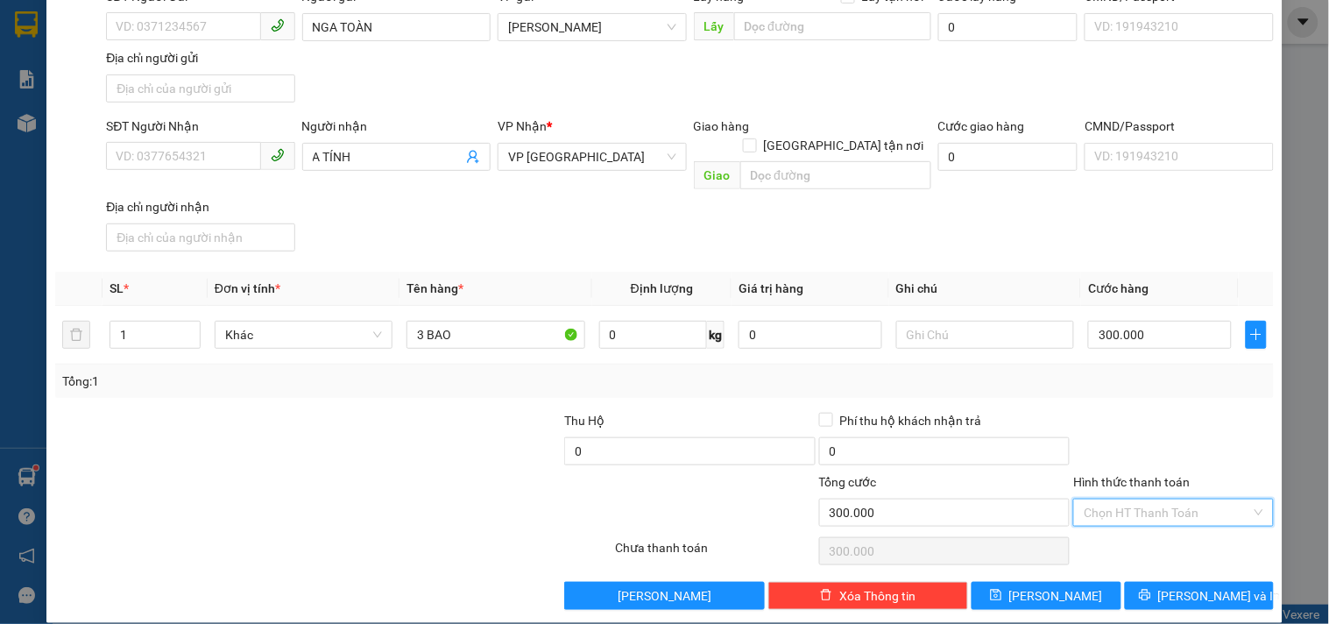
click at [1127, 499] on input "Hình thức thanh toán" at bounding box center [1167, 512] width 166 height 26
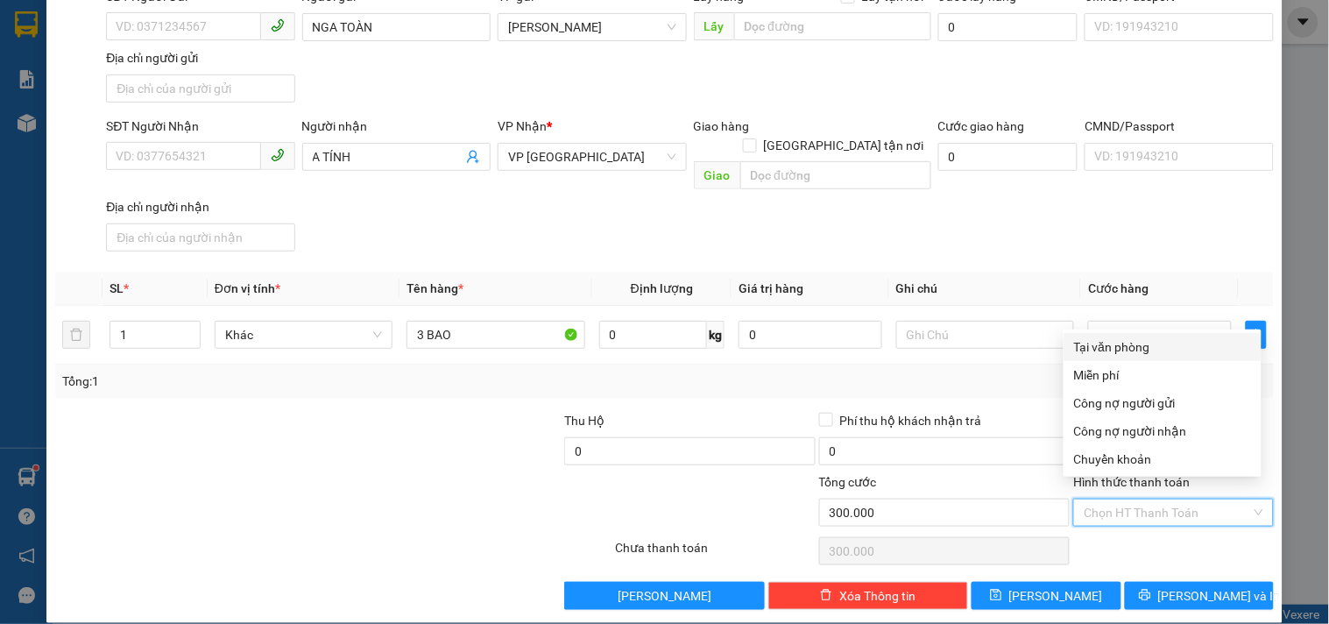
click at [1127, 337] on div "Tại văn phòng" at bounding box center [1162, 346] width 177 height 19
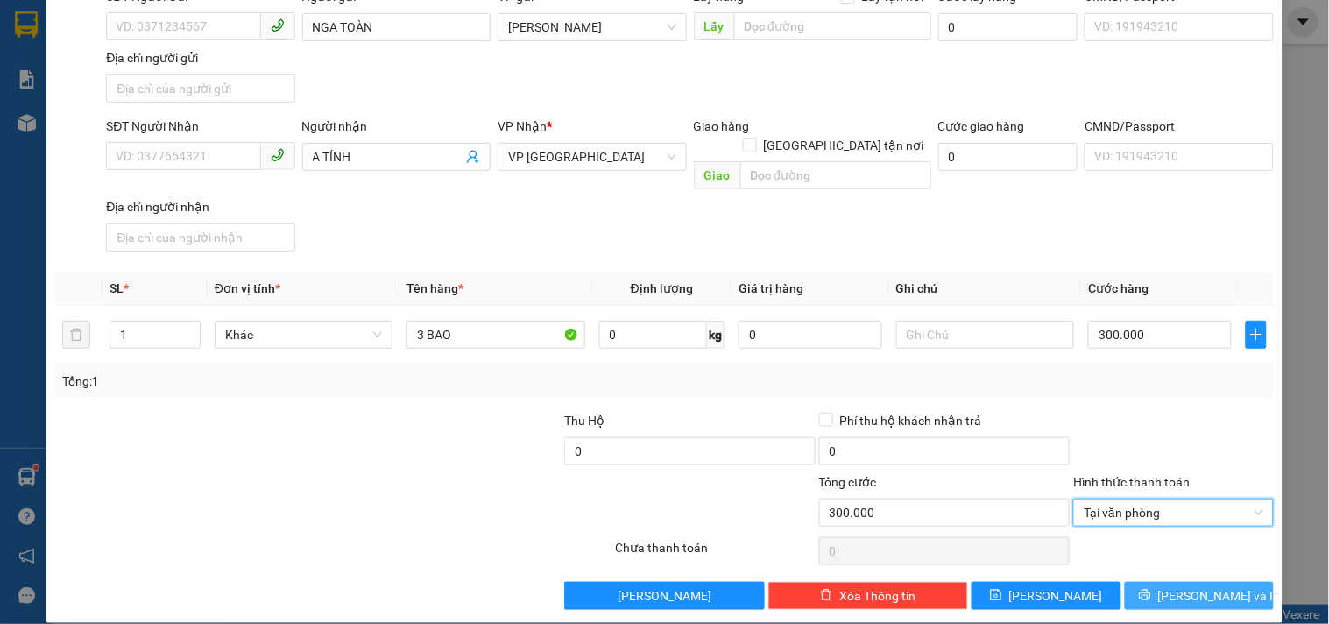
click at [1131, 582] on button "[PERSON_NAME] và In" at bounding box center [1199, 596] width 149 height 28
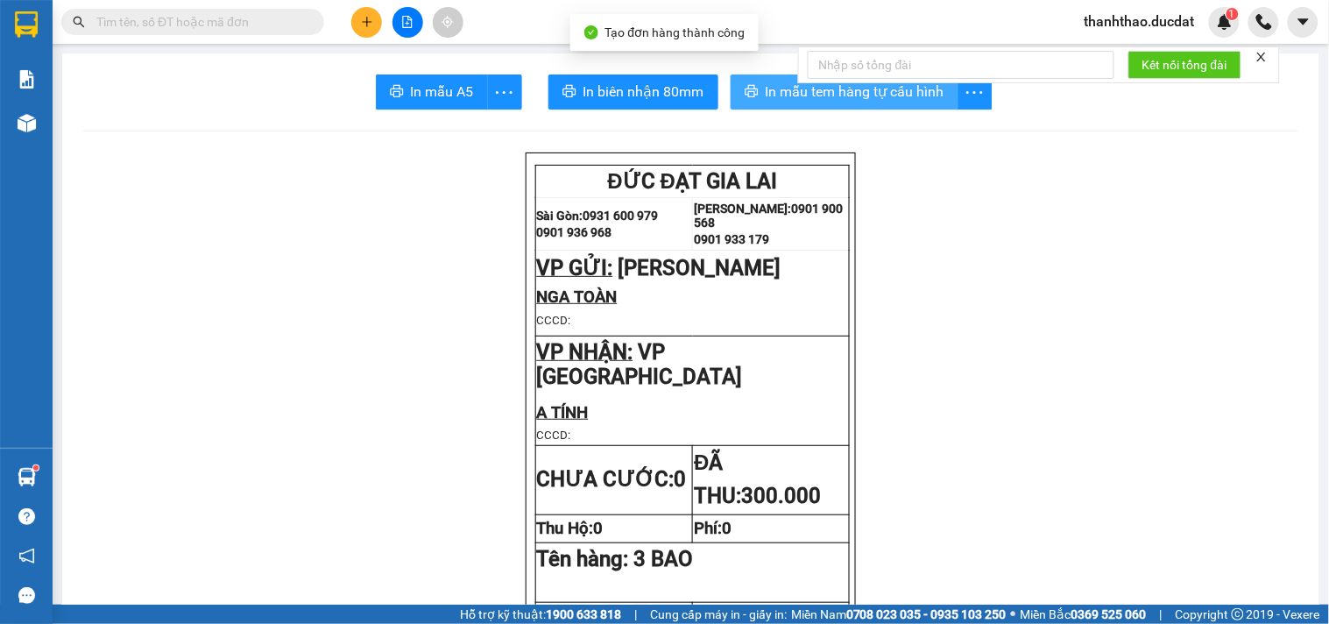
click at [851, 88] on span "In mẫu tem hàng tự cấu hình" at bounding box center [855, 92] width 179 height 22
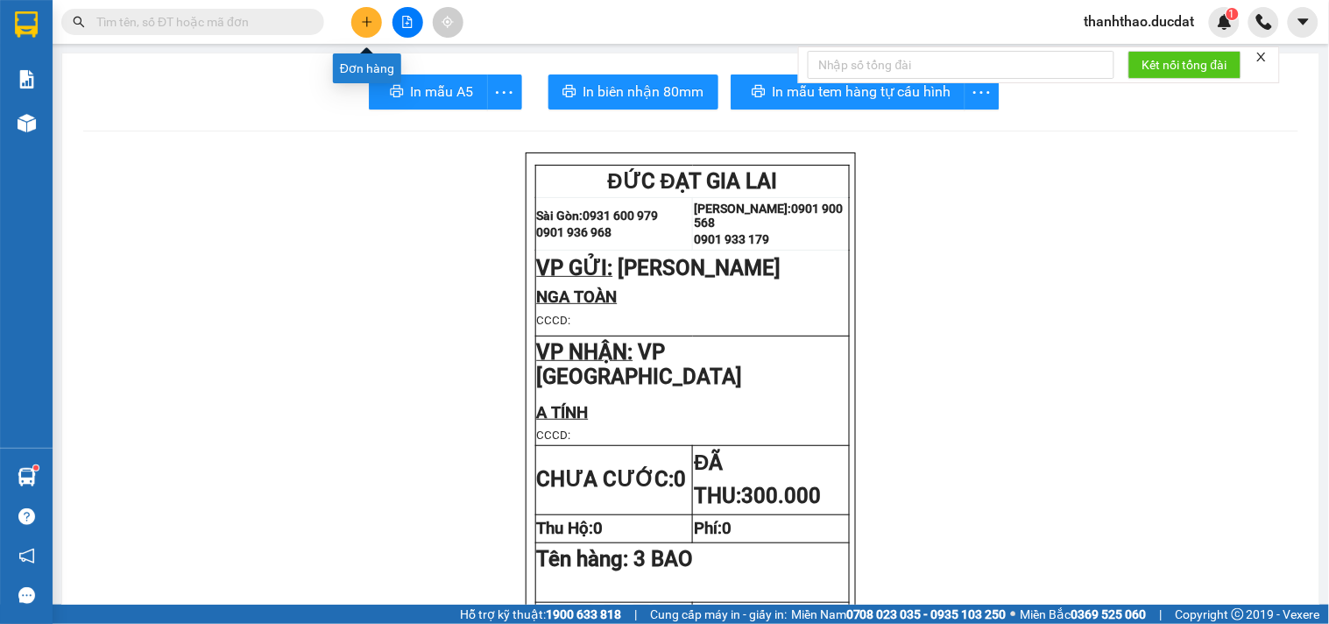
click at [371, 26] on icon "plus" at bounding box center [367, 22] width 12 height 12
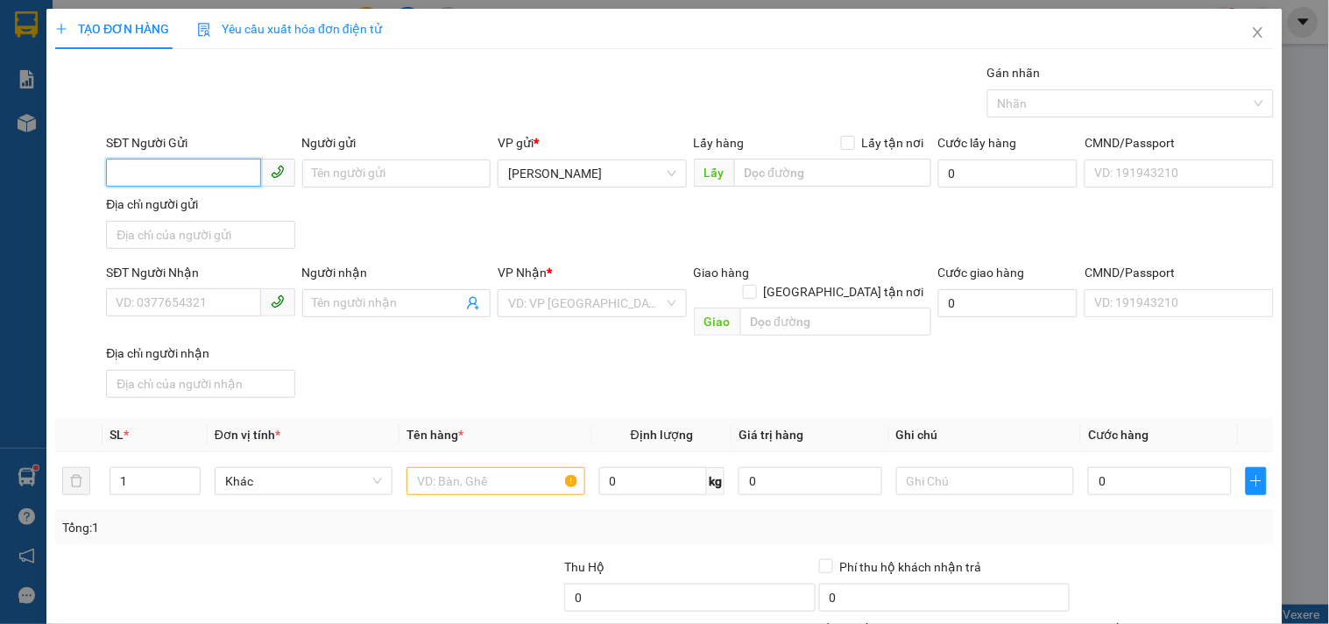
click at [220, 175] on input "SĐT Người Gửi" at bounding box center [183, 173] width 154 height 28
click at [220, 196] on div "0982998080 - BSI HÀ" at bounding box center [198, 208] width 187 height 28
drag, startPoint x: 527, startPoint y: 470, endPoint x: 495, endPoint y: 469, distance: 31.6
click at [521, 470] on input "text" at bounding box center [495, 481] width 178 height 28
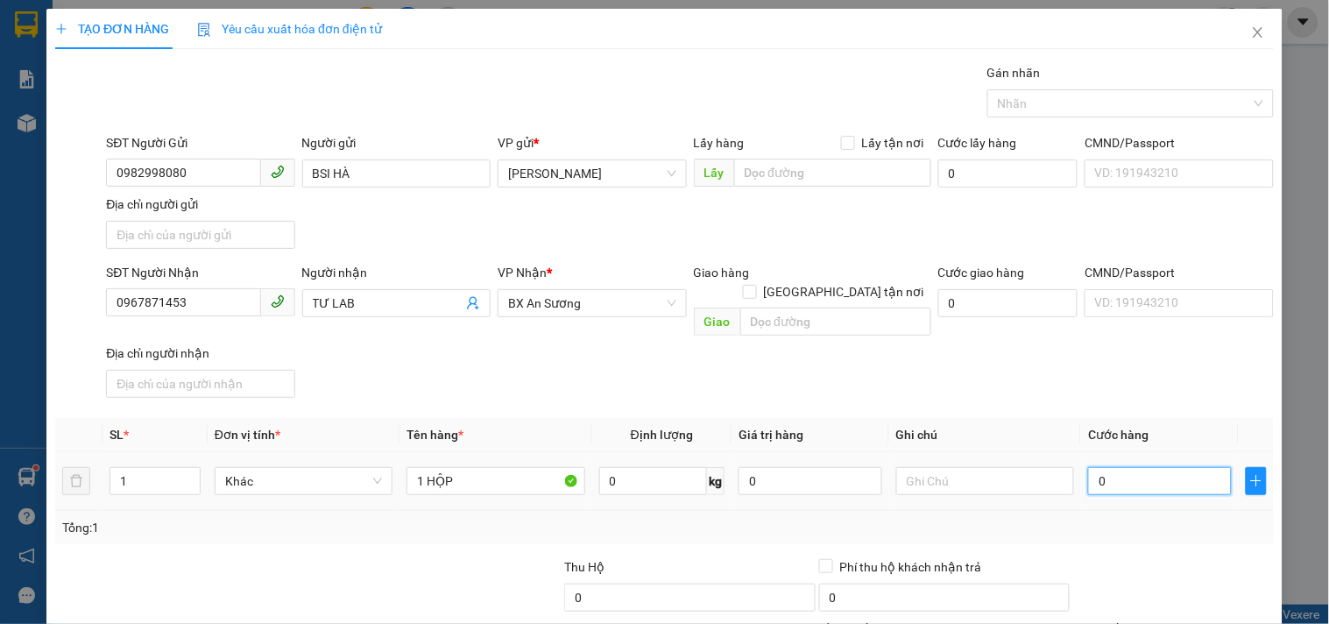
drag, startPoint x: 1121, startPoint y: 449, endPoint x: 1090, endPoint y: 442, distance: 32.5
click at [1121, 467] on input "0" at bounding box center [1160, 481] width 144 height 28
click at [962, 467] on input "text" at bounding box center [985, 481] width 178 height 28
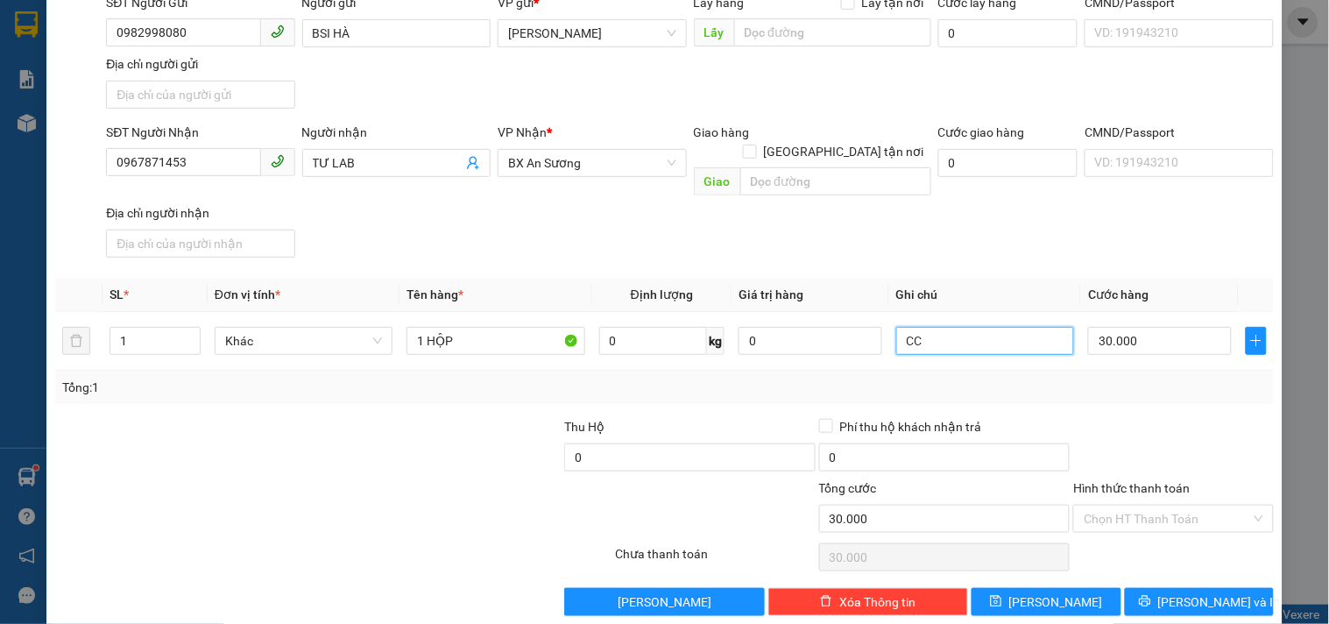
scroll to position [146, 0]
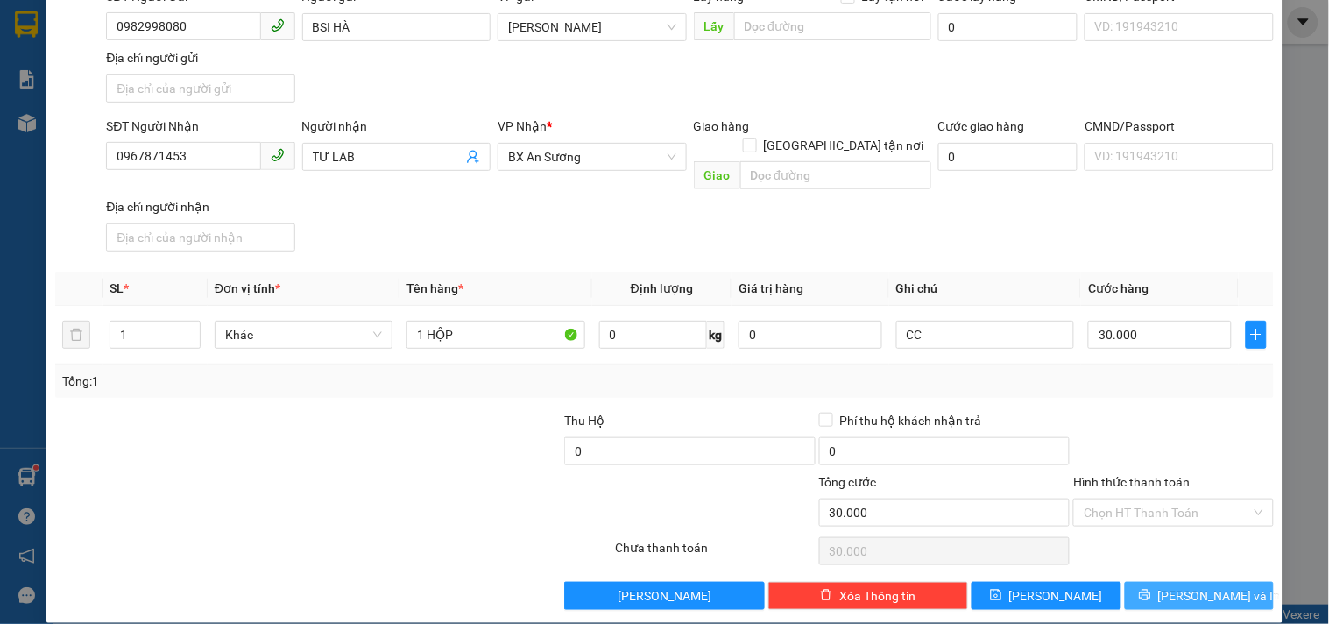
click at [1195, 586] on span "[PERSON_NAME] và In" at bounding box center [1219, 595] width 123 height 19
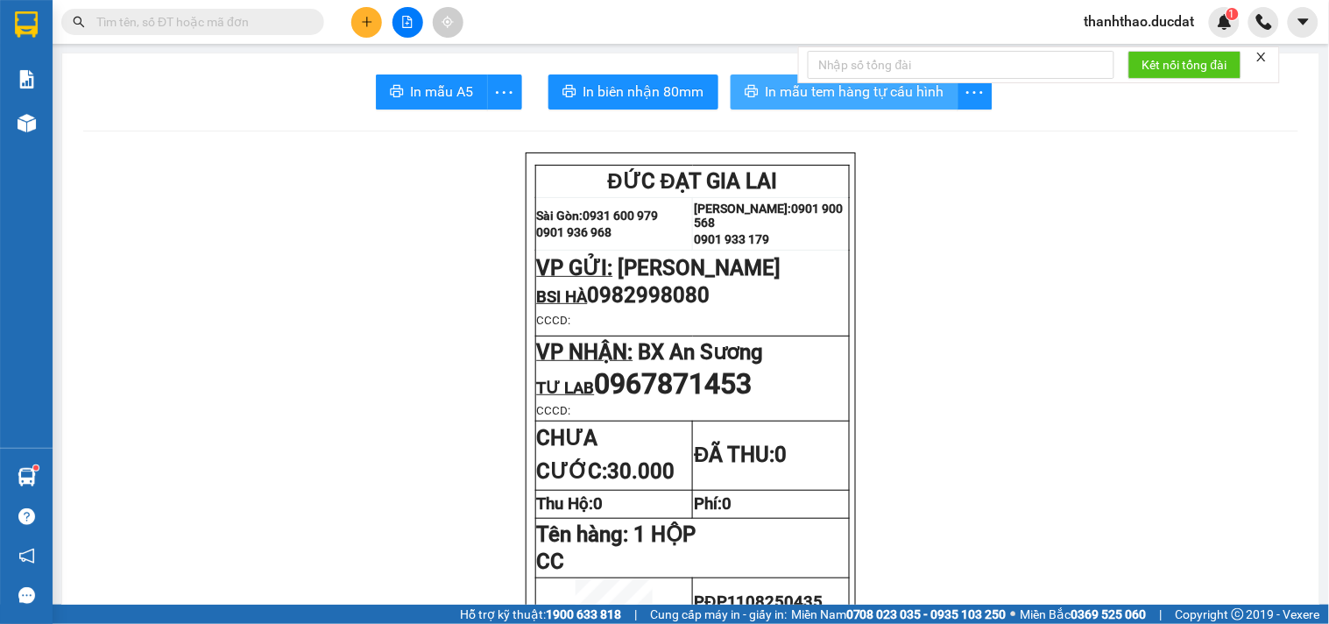
click at [781, 106] on button "In mẫu tem hàng tự cấu hình" at bounding box center [845, 91] width 228 height 35
click at [357, 19] on button at bounding box center [366, 22] width 31 height 31
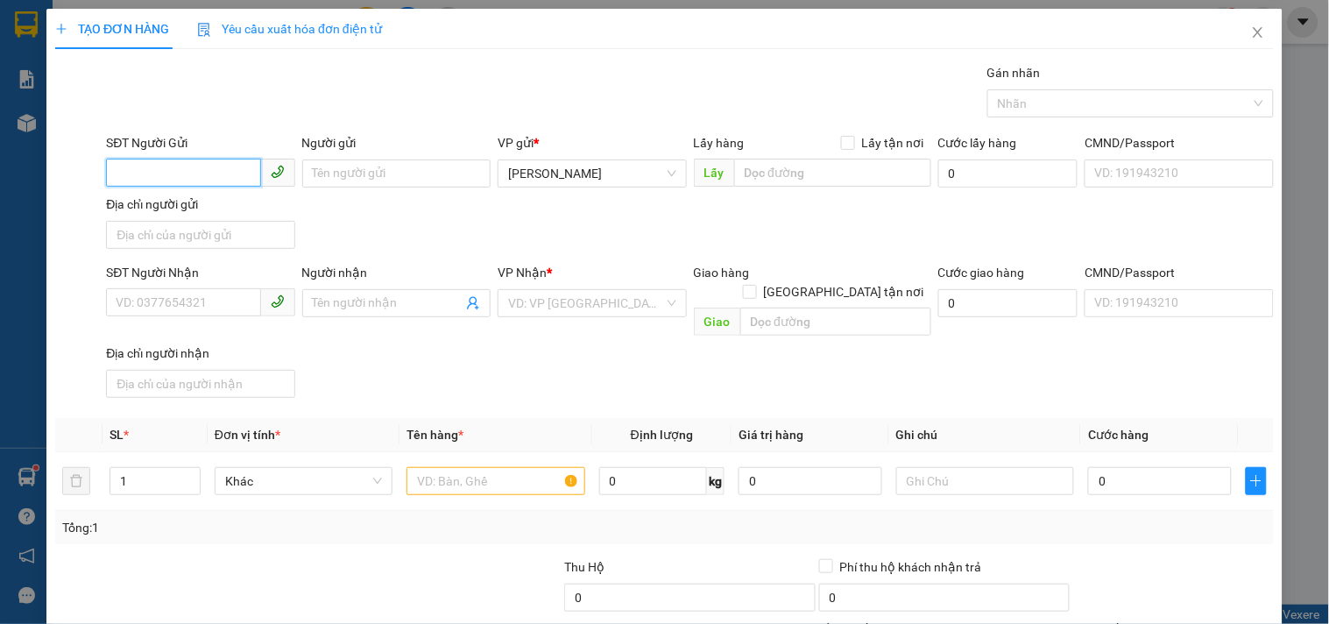
click at [143, 159] on input "SĐT Người Gửi" at bounding box center [183, 173] width 154 height 28
click at [258, 207] on div "0385278181 - NK Á CHÂU" at bounding box center [214, 208] width 197 height 19
drag, startPoint x: 514, startPoint y: 457, endPoint x: 477, endPoint y: 434, distance: 44.5
click at [512, 467] on input "text" at bounding box center [495, 481] width 178 height 28
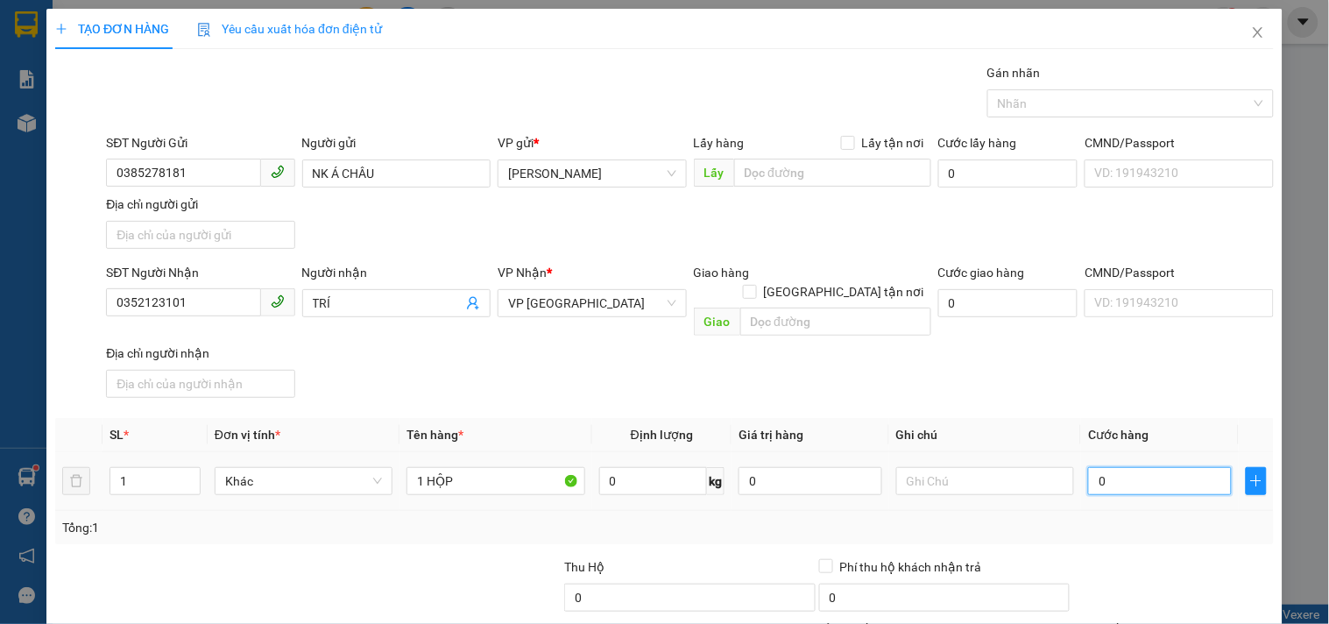
drag, startPoint x: 1170, startPoint y: 456, endPoint x: 1141, endPoint y: 468, distance: 31.9
click at [1170, 467] on input "0" at bounding box center [1160, 481] width 144 height 28
click at [982, 467] on input "text" at bounding box center [985, 481] width 178 height 28
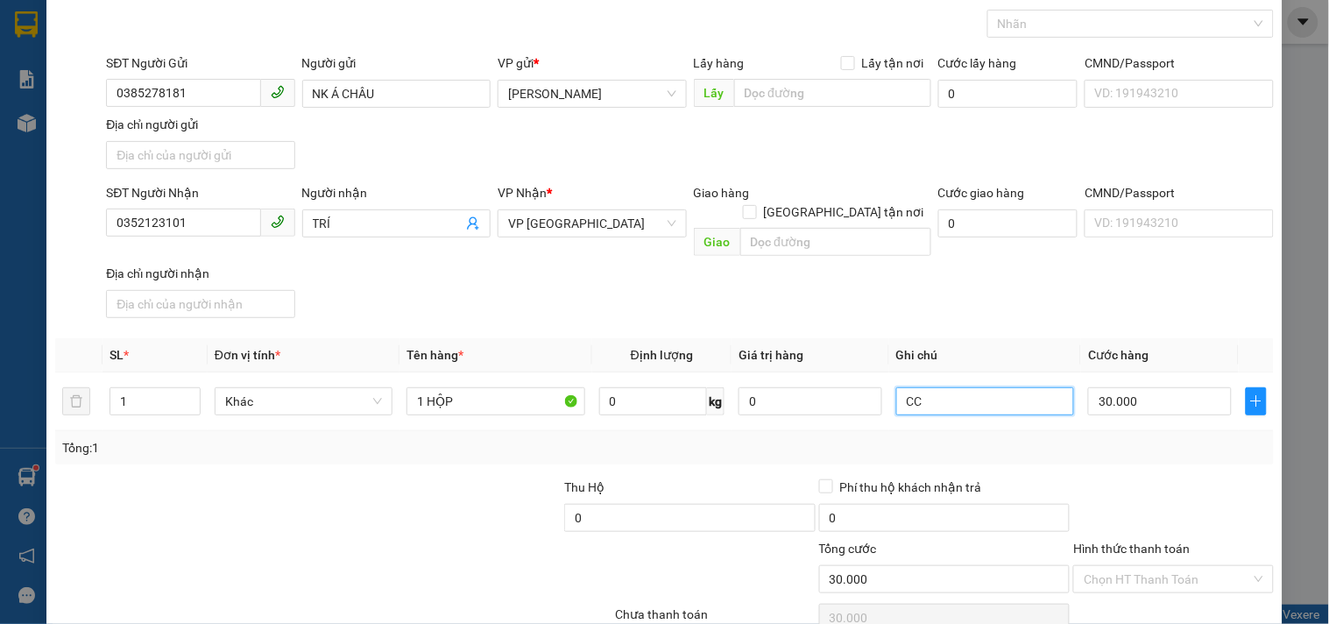
scroll to position [146, 0]
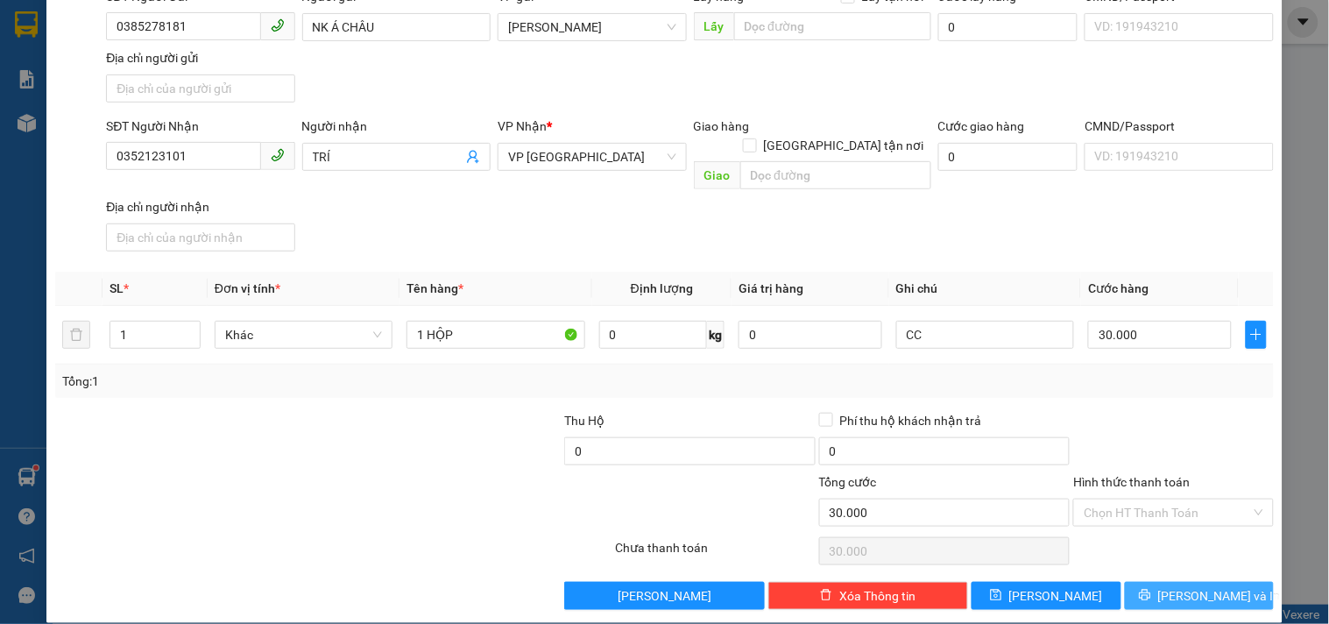
drag, startPoint x: 1174, startPoint y: 566, endPoint x: 1177, endPoint y: 552, distance: 14.3
click at [1174, 582] on button "[PERSON_NAME] và In" at bounding box center [1199, 596] width 149 height 28
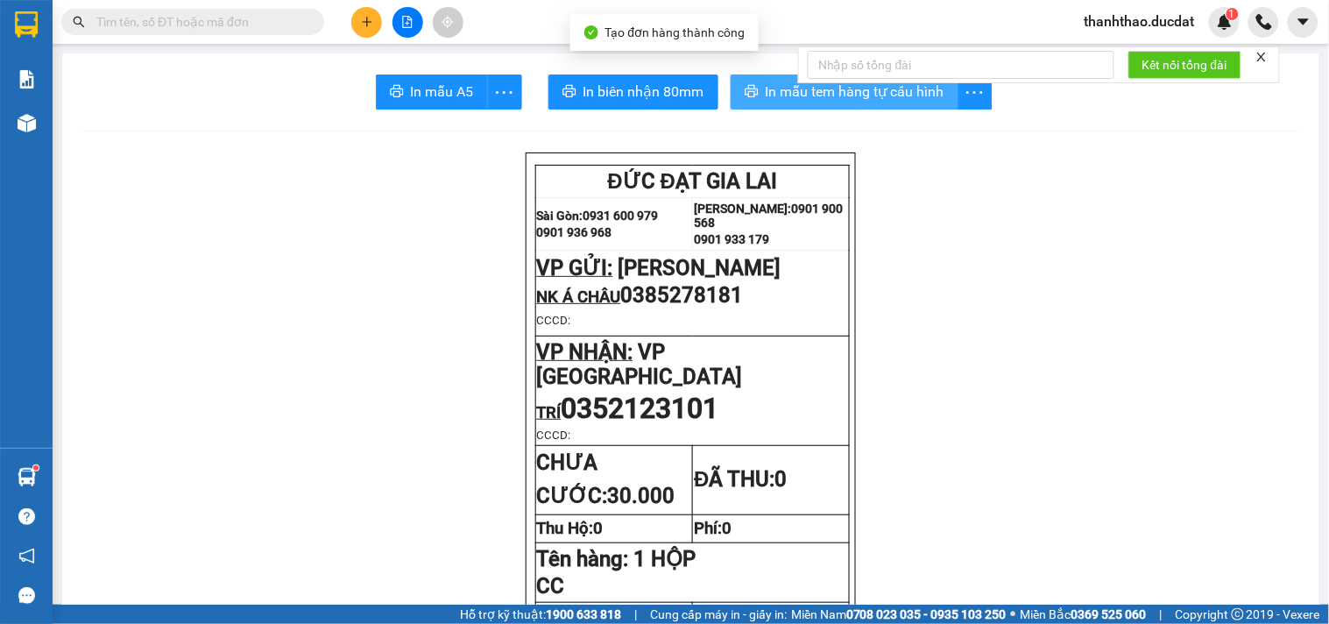
click at [776, 84] on span "In mẫu tem hàng tự cấu hình" at bounding box center [855, 92] width 179 height 22
click at [368, 13] on button at bounding box center [366, 22] width 31 height 31
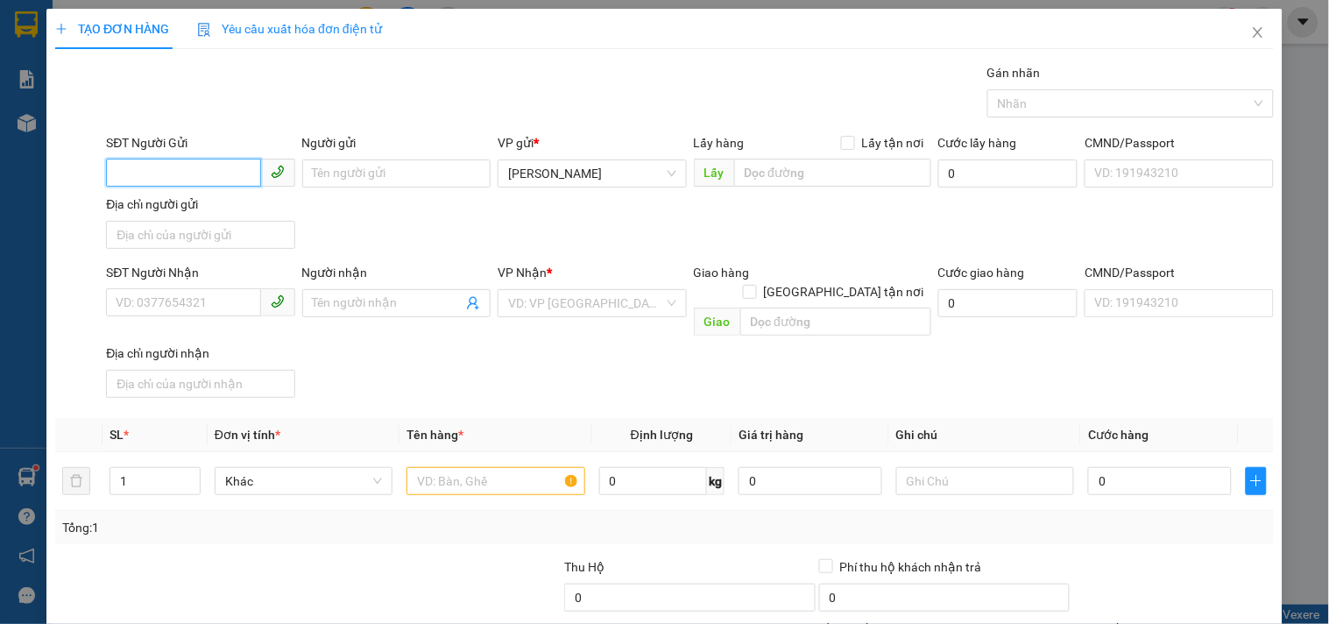
drag, startPoint x: 166, startPoint y: 166, endPoint x: 153, endPoint y: 164, distance: 13.4
click at [160, 165] on input "SĐT Người Gửi" at bounding box center [183, 173] width 154 height 28
click at [221, 206] on div "0349949459 - SANG" at bounding box center [199, 208] width 166 height 19
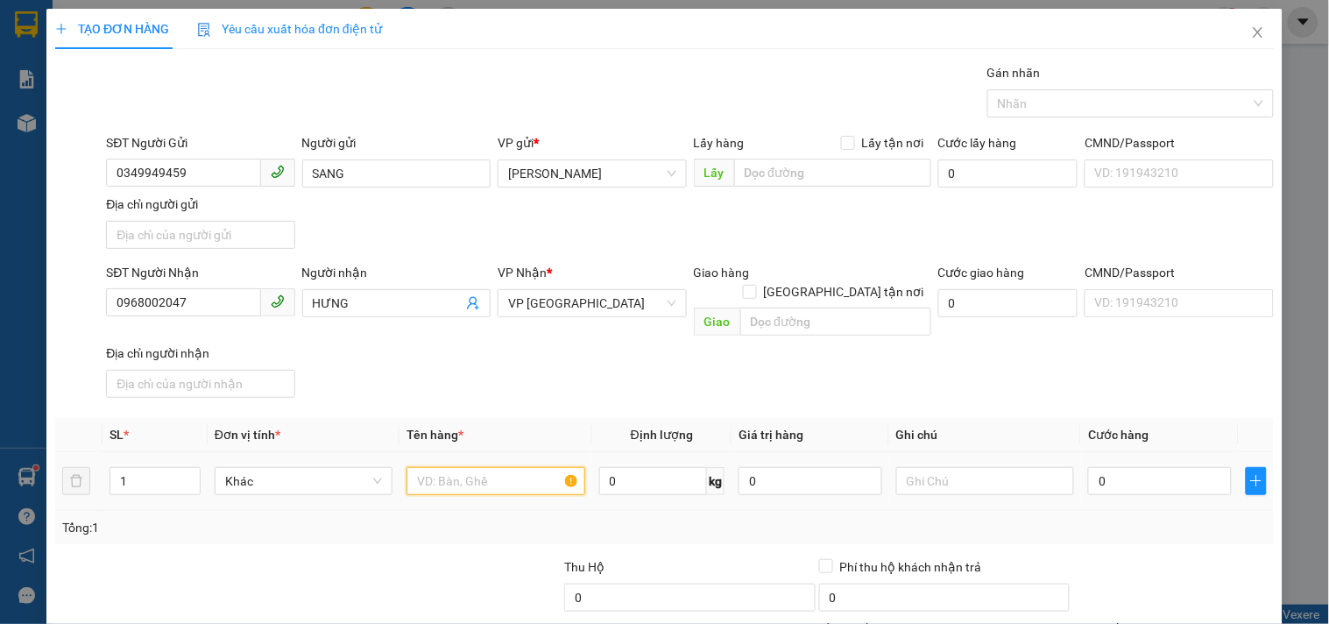
click at [470, 467] on input "text" at bounding box center [495, 481] width 178 height 28
drag, startPoint x: 986, startPoint y: 501, endPoint x: 1022, endPoint y: 479, distance: 42.1
click at [993, 511] on div "Tổng: 1" at bounding box center [664, 527] width 1219 height 33
click at [1171, 467] on input "0" at bounding box center [1160, 481] width 144 height 28
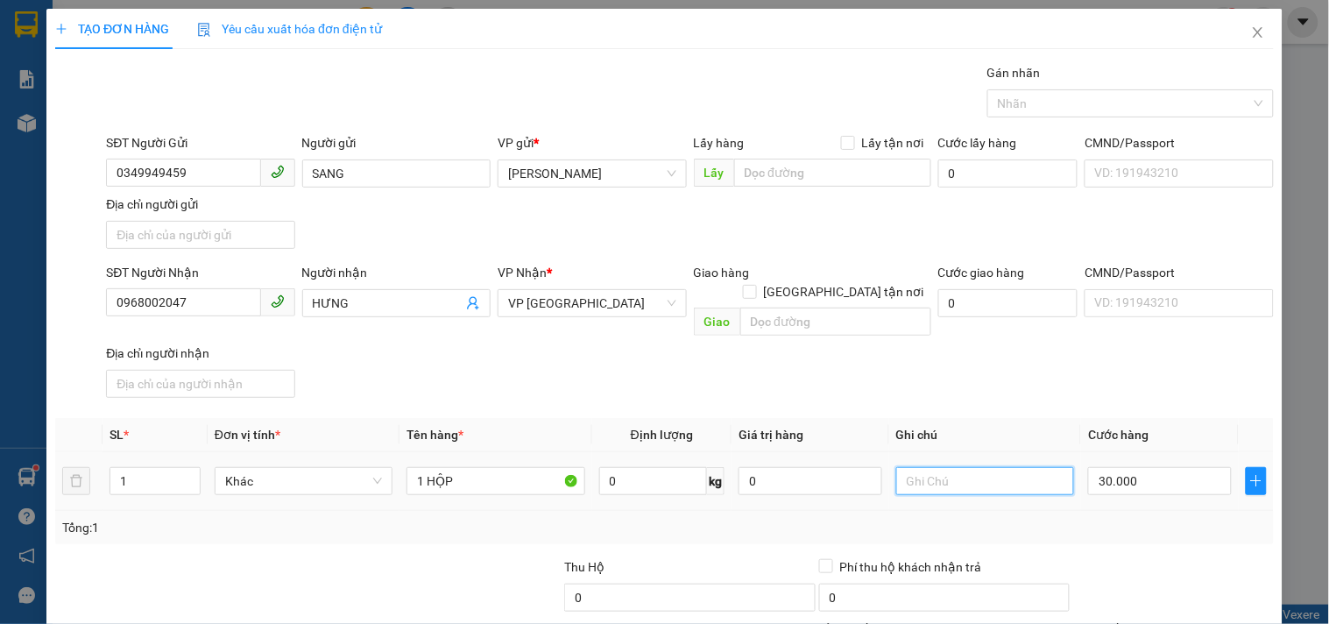
click at [992, 475] on input "text" at bounding box center [985, 481] width 178 height 28
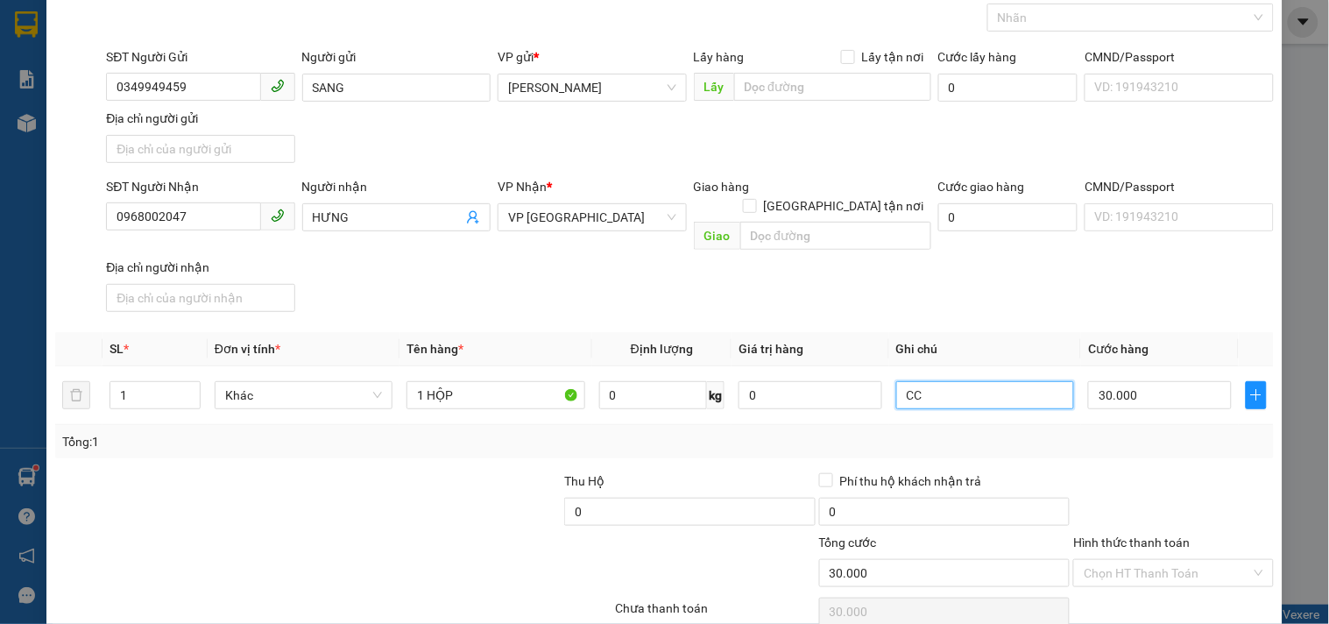
scroll to position [146, 0]
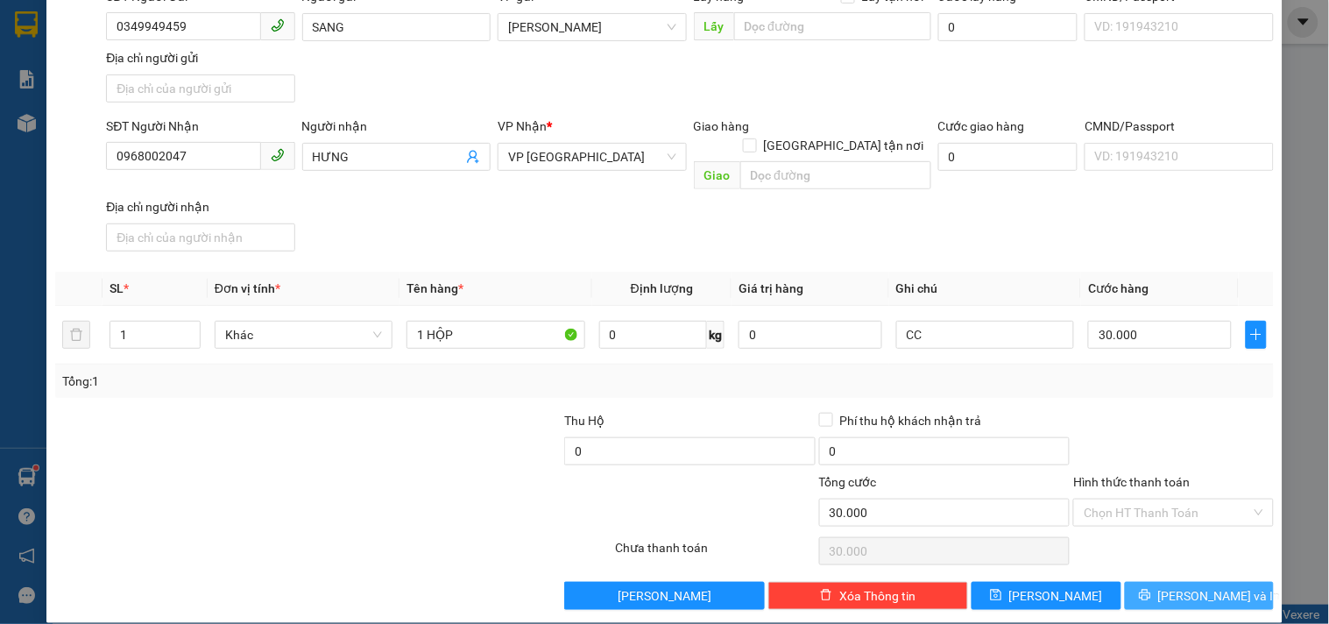
click at [1229, 582] on button "[PERSON_NAME] và In" at bounding box center [1199, 596] width 149 height 28
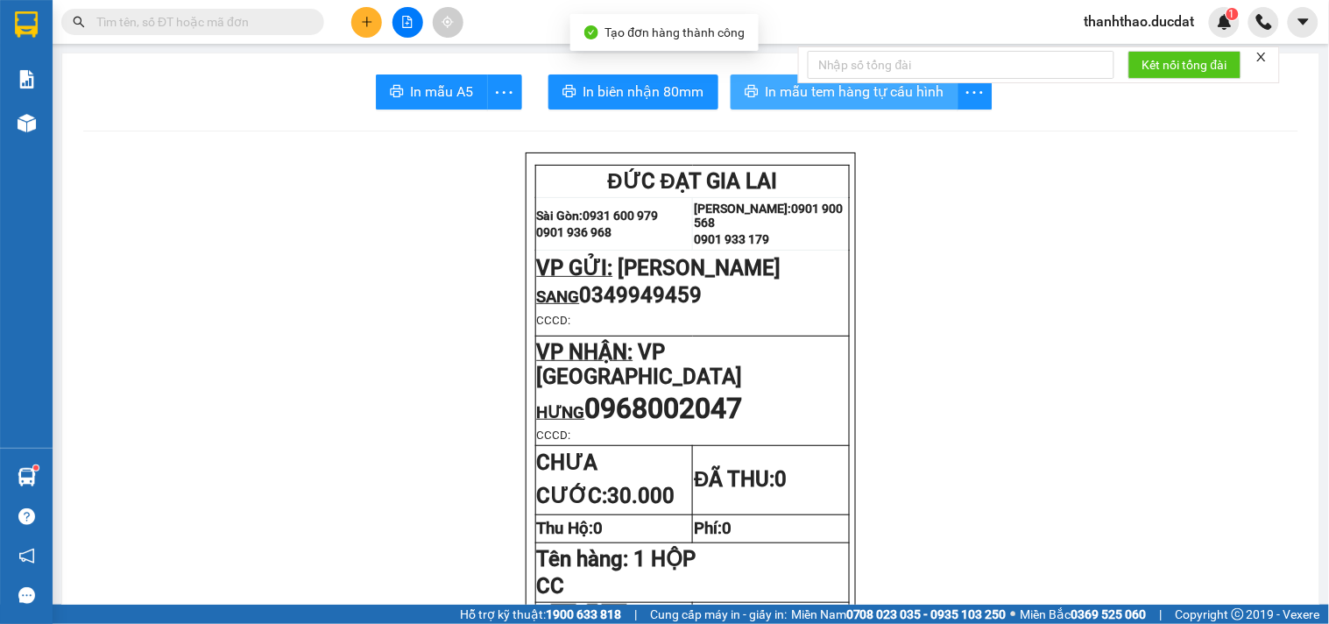
click at [811, 94] on span "In mẫu tem hàng tự cấu hình" at bounding box center [855, 92] width 179 height 22
click at [352, 32] on div at bounding box center [407, 22] width 131 height 31
click at [366, 27] on icon "plus" at bounding box center [367, 22] width 12 height 12
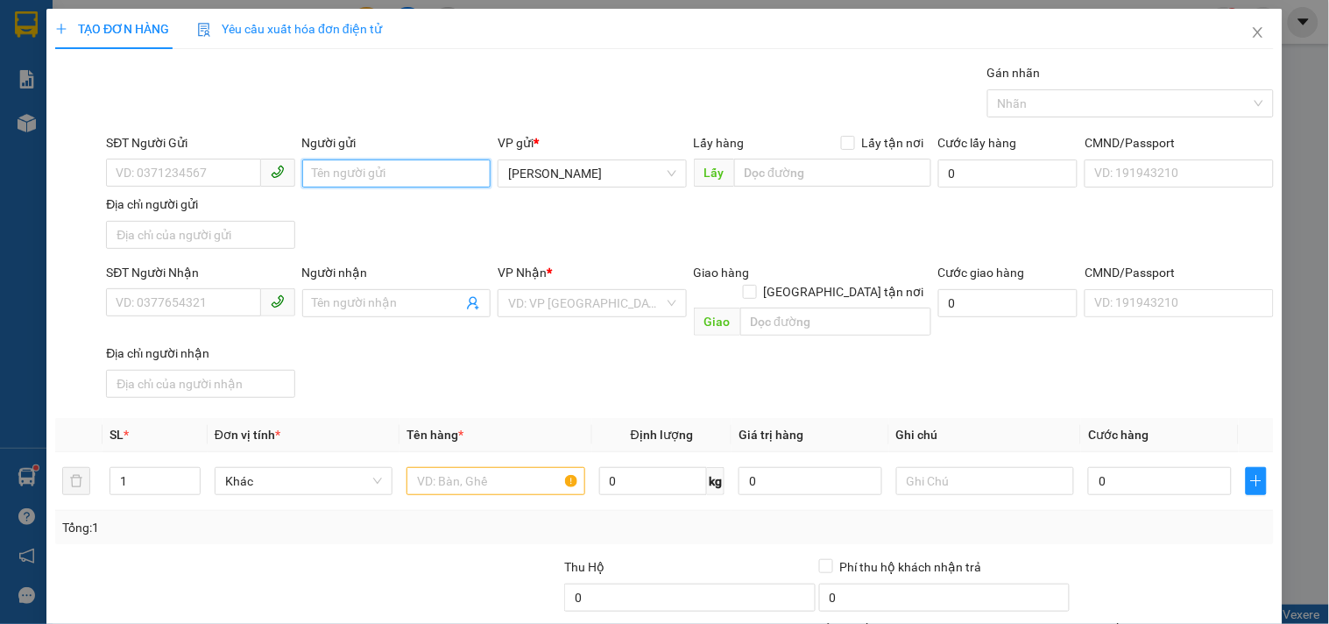
click at [329, 167] on input "Người gửi" at bounding box center [396, 173] width 188 height 28
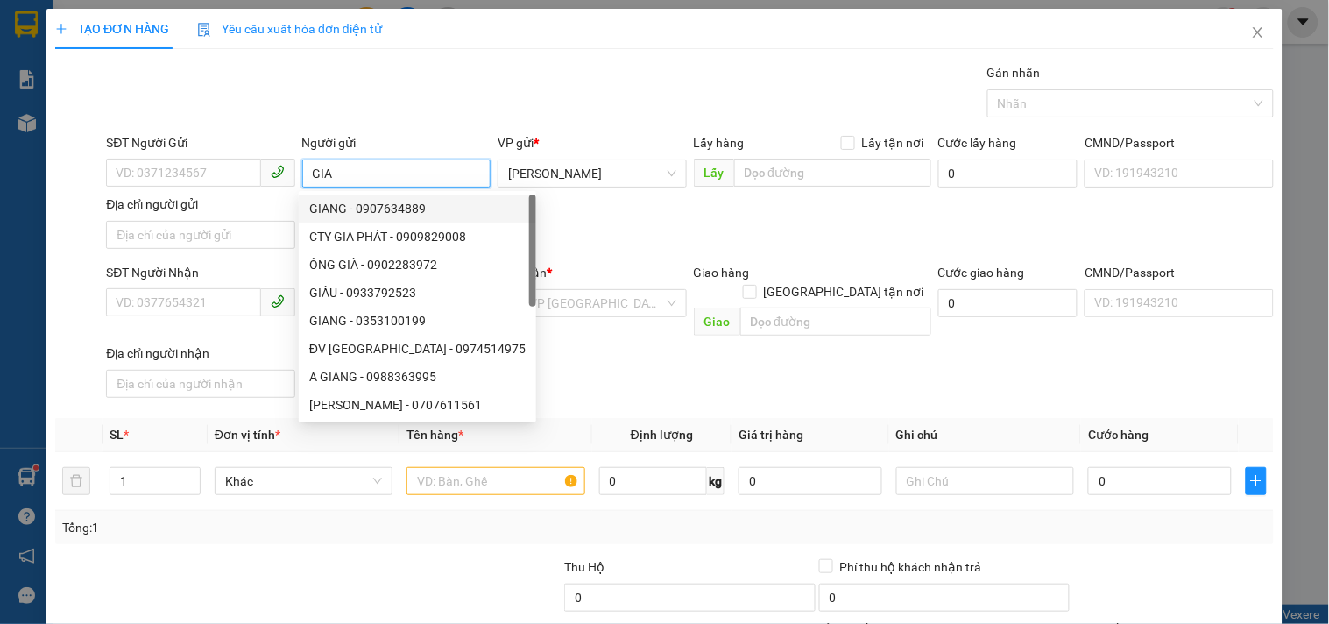
drag, startPoint x: 369, startPoint y: 173, endPoint x: 0, endPoint y: 159, distance: 369.1
click at [0, 179] on div "TẠO ĐƠN HÀNG Yêu cầu xuất hóa đơn điện tử Transit Pickup Surcharge Ids Transit …" at bounding box center [664, 312] width 1329 height 624
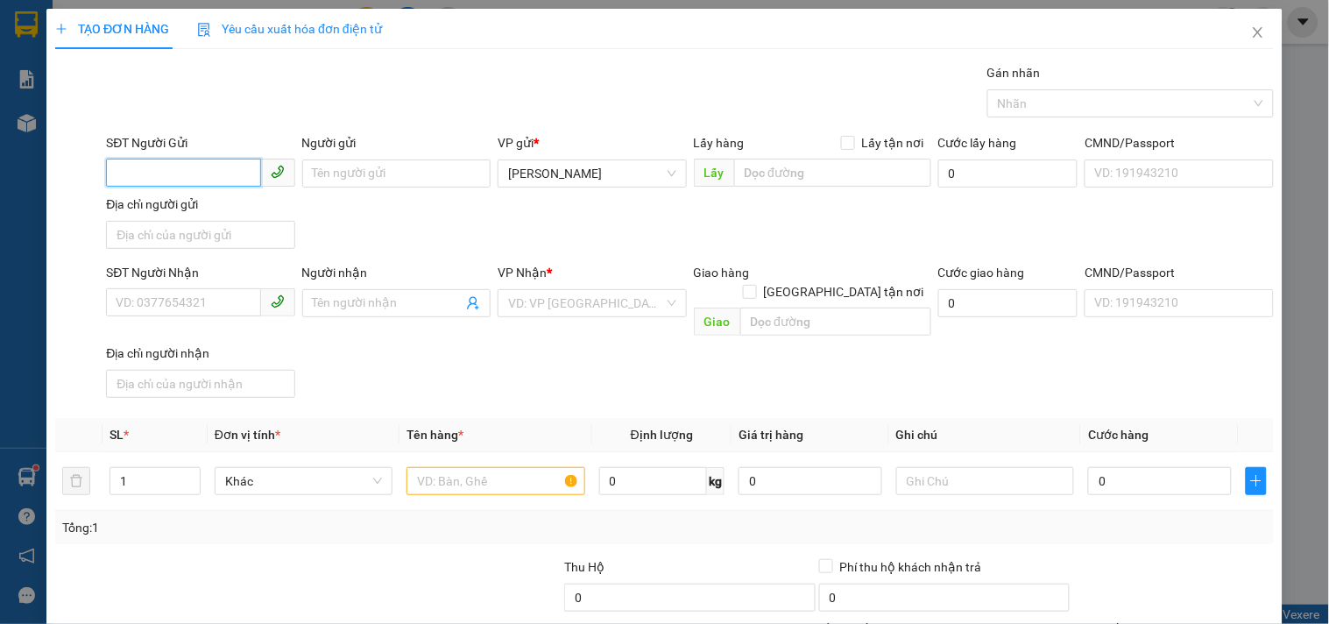
click at [202, 177] on input "SĐT Người Gửi" at bounding box center [183, 173] width 154 height 28
drag, startPoint x: 399, startPoint y: 172, endPoint x: 384, endPoint y: 180, distance: 17.6
click at [392, 173] on input "Người gửi" at bounding box center [396, 173] width 188 height 28
click at [180, 294] on input "SĐT Người Nhận" at bounding box center [183, 302] width 154 height 28
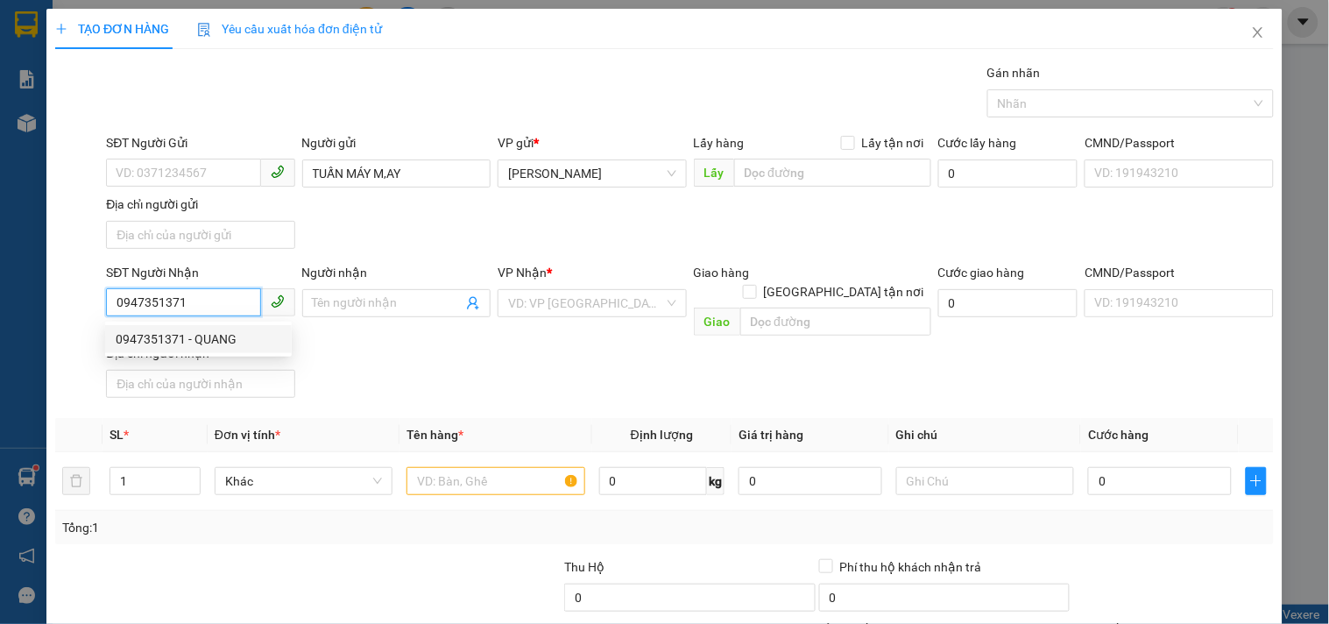
click at [233, 338] on div "0947351371 - QUANG" at bounding box center [199, 338] width 166 height 19
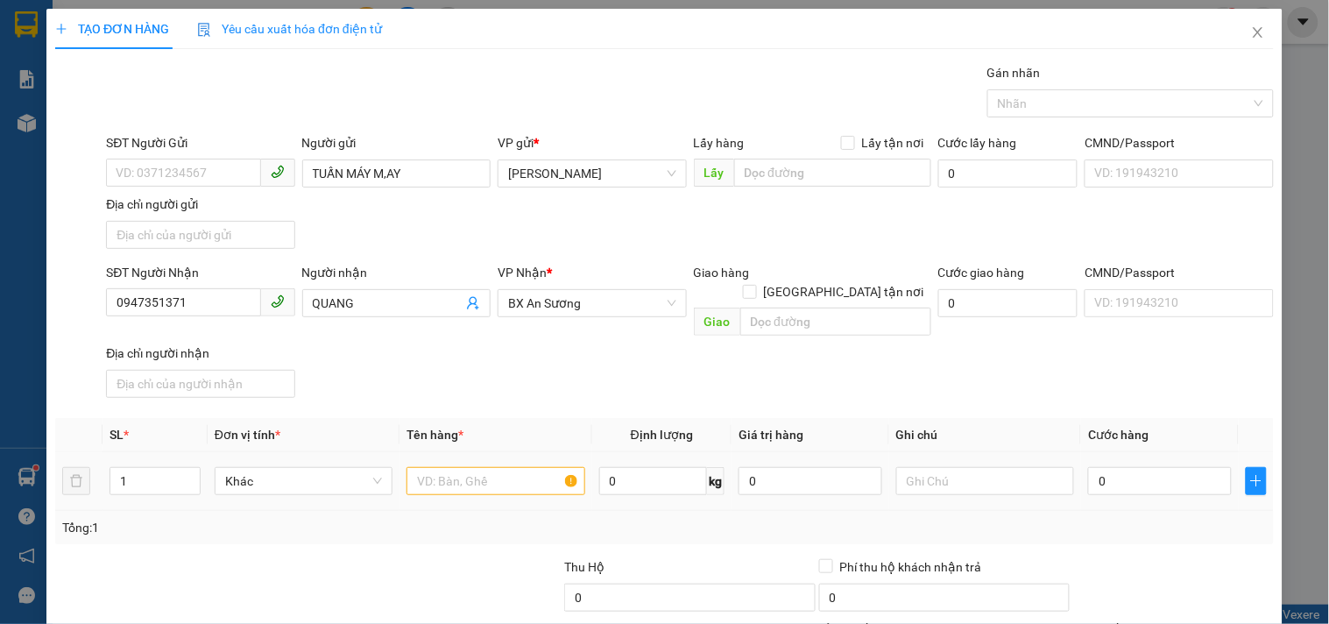
click at [527, 463] on div at bounding box center [495, 480] width 178 height 35
click at [489, 467] on input "text" at bounding box center [495, 481] width 178 height 28
click at [1124, 467] on input "0" at bounding box center [1160, 481] width 144 height 28
click at [965, 474] on input "text" at bounding box center [985, 481] width 178 height 28
click at [245, 301] on input "0947351371" at bounding box center [183, 302] width 154 height 28
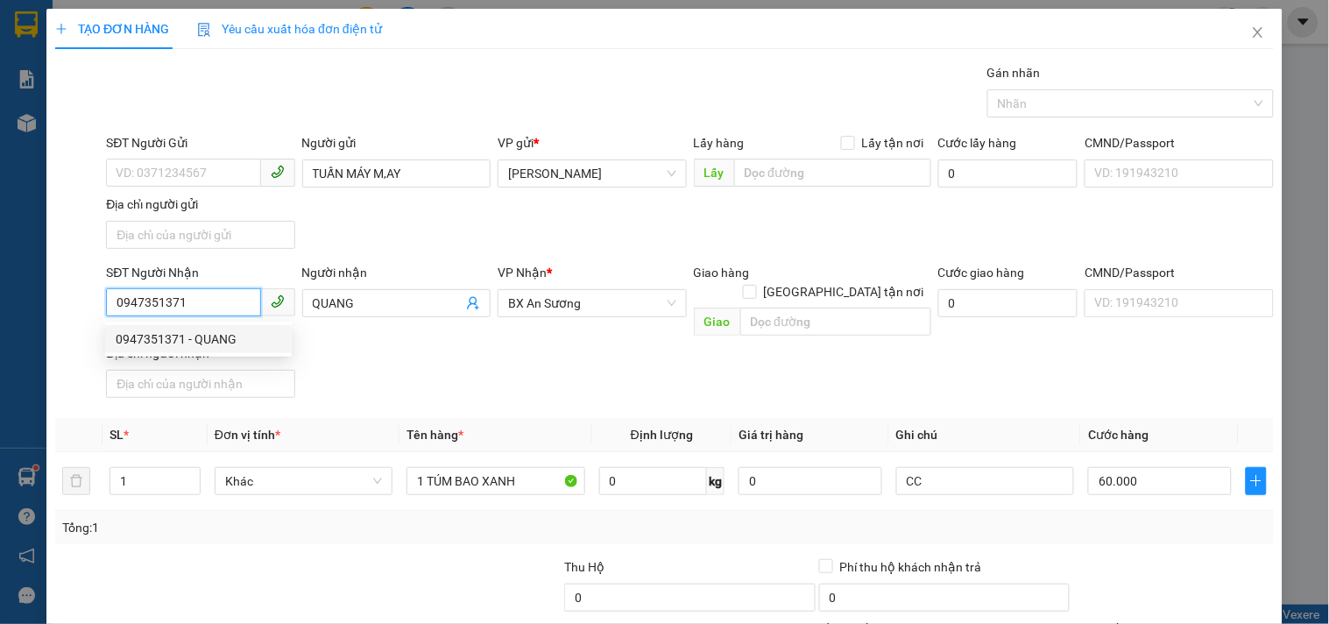
click at [245, 301] on input "0947351371" at bounding box center [183, 302] width 154 height 28
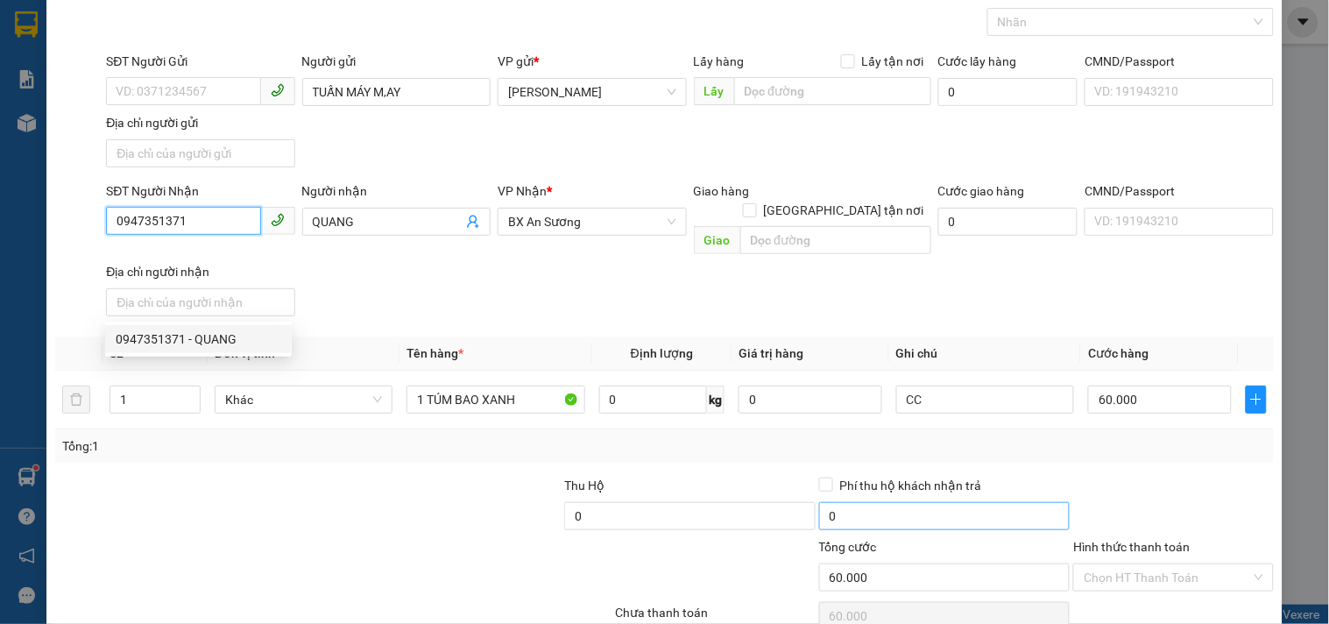
scroll to position [146, 0]
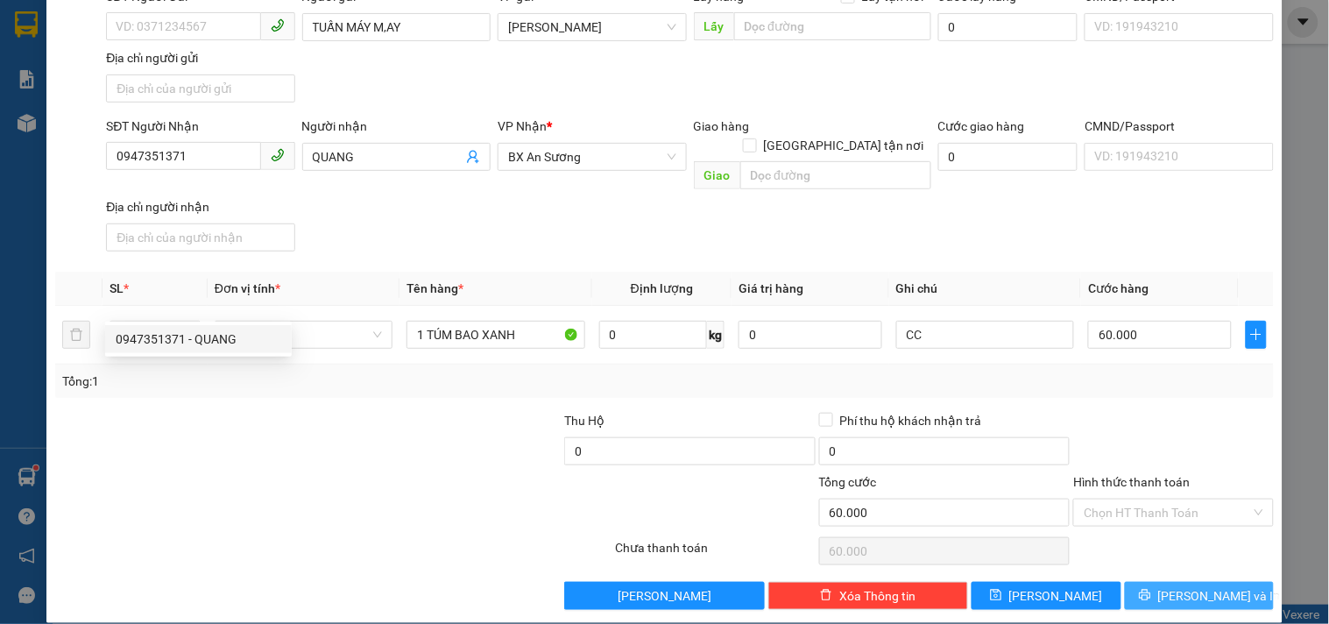
click at [1130, 582] on button "[PERSON_NAME] và In" at bounding box center [1199, 596] width 149 height 28
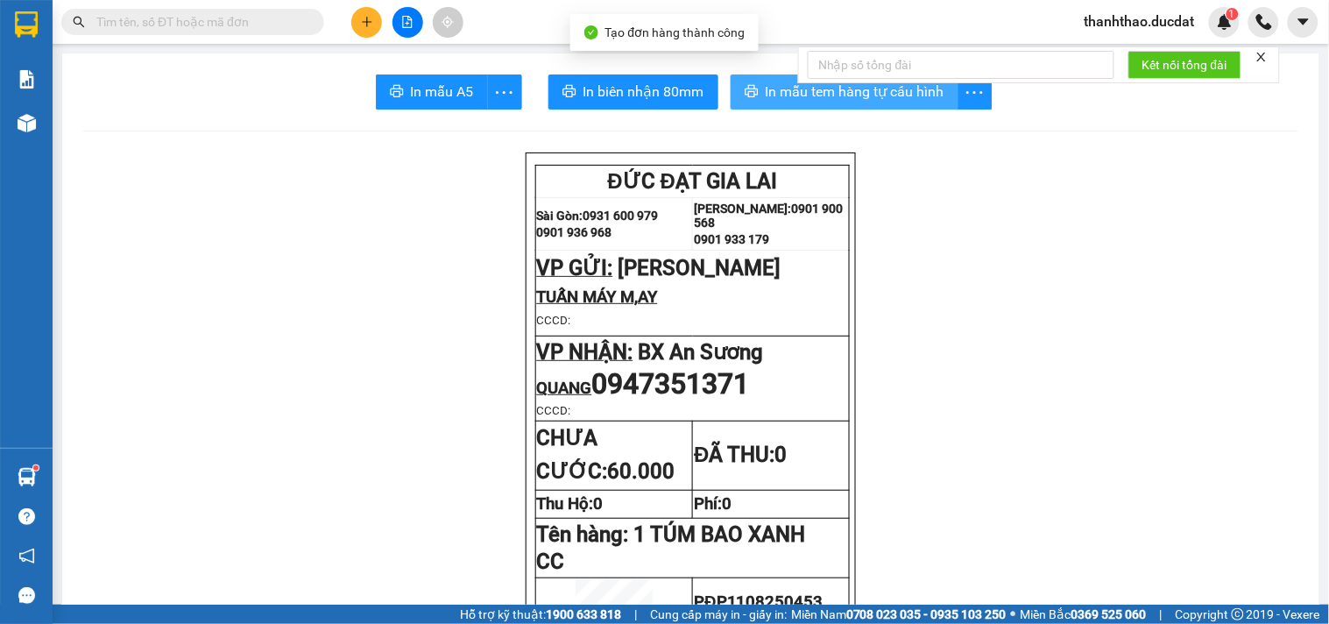
click at [760, 103] on button "In mẫu tem hàng tự cấu hình" at bounding box center [845, 91] width 228 height 35
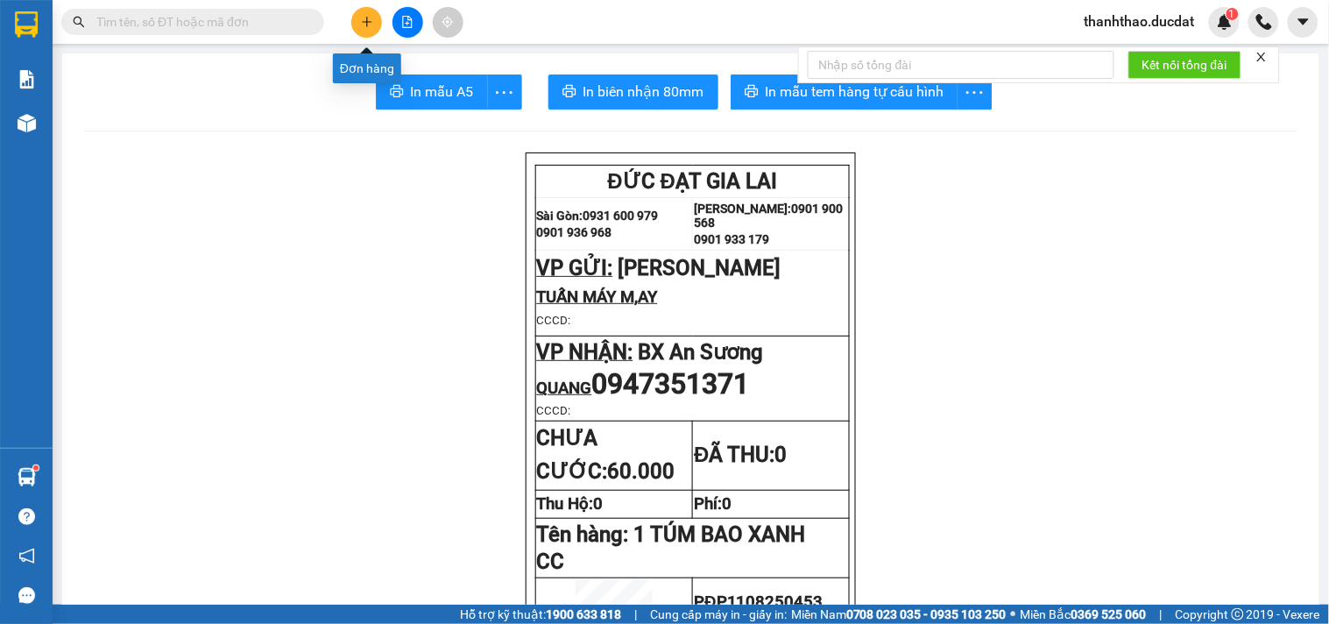
click at [361, 32] on button at bounding box center [366, 22] width 31 height 31
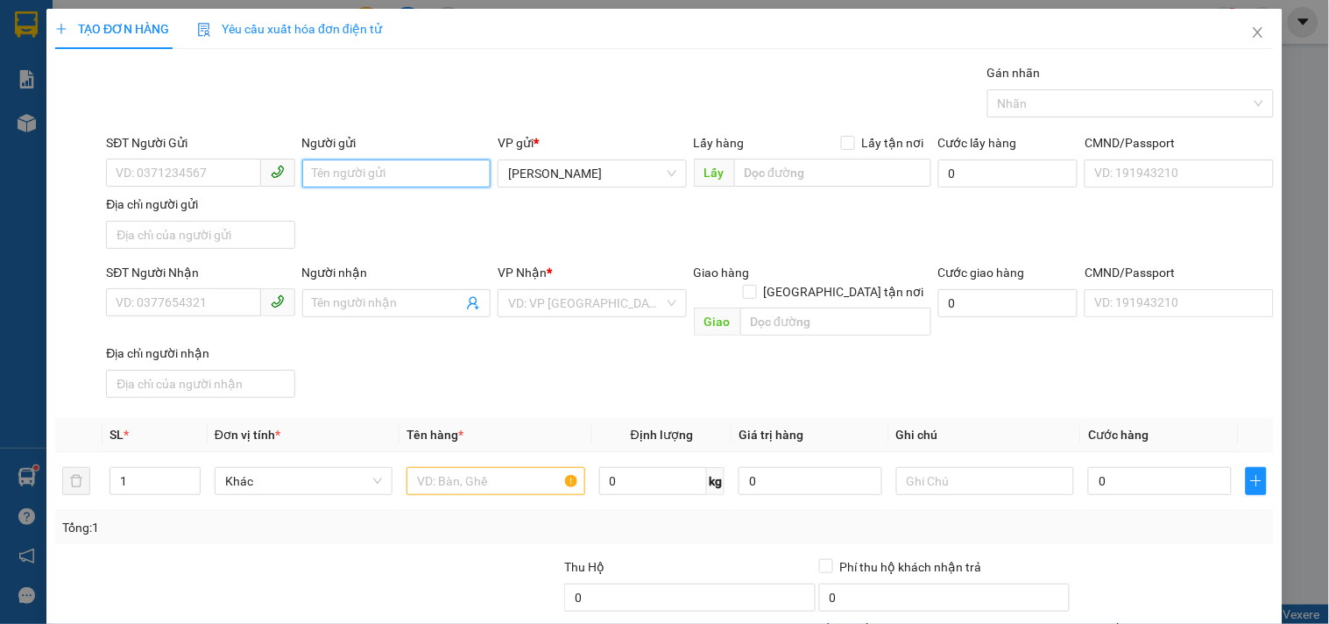
click at [397, 175] on input "Người gửi" at bounding box center [396, 173] width 188 height 28
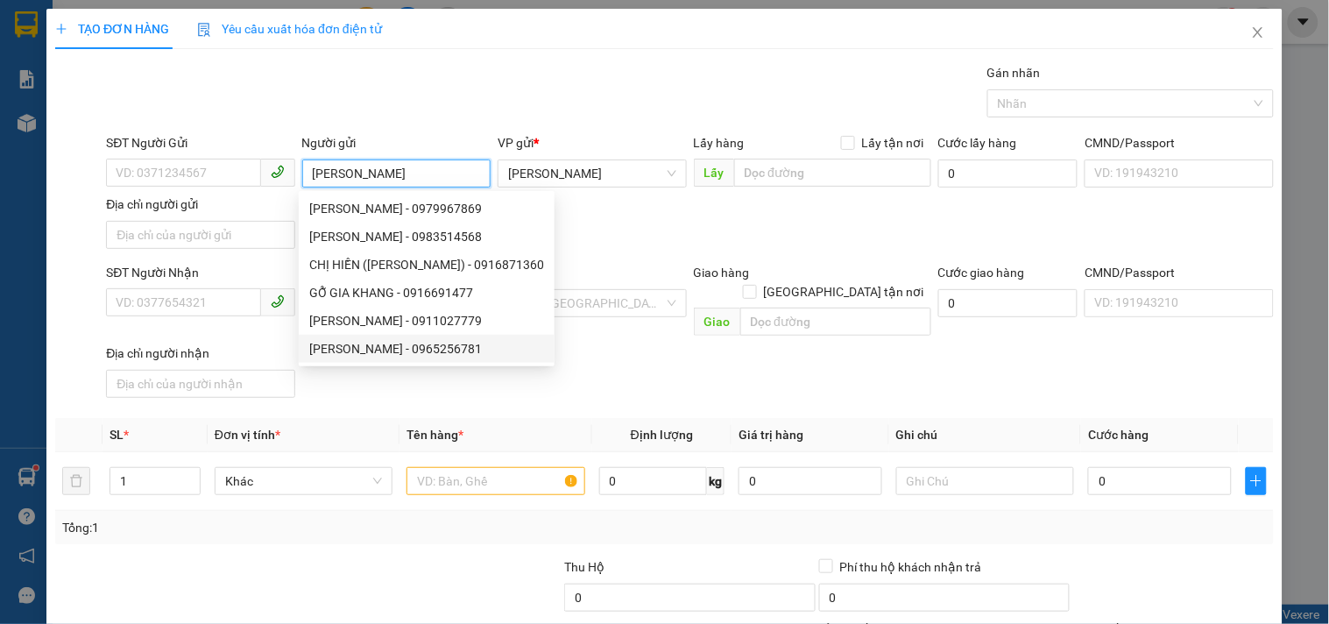
click at [412, 349] on div "PHẠM GIA KHANG - 0965256781" at bounding box center [426, 348] width 235 height 19
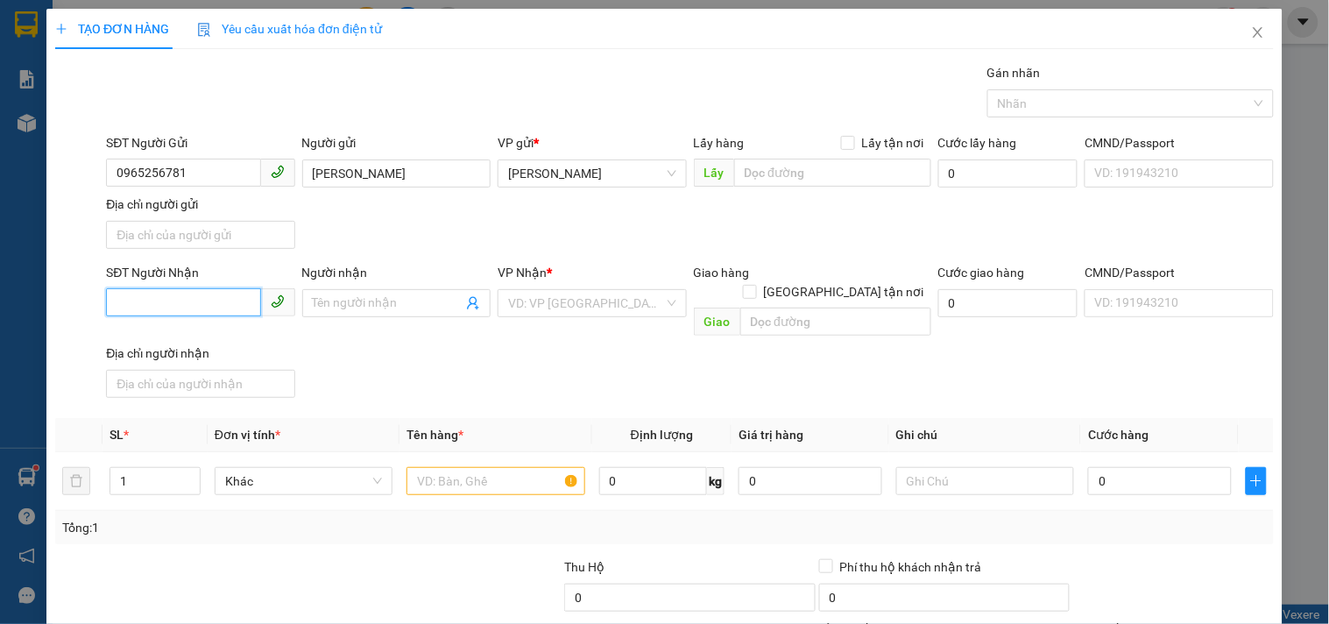
click at [202, 303] on input "SĐT Người Nhận" at bounding box center [183, 302] width 154 height 28
click at [205, 329] on div "0901807233 - HUY" at bounding box center [199, 338] width 166 height 19
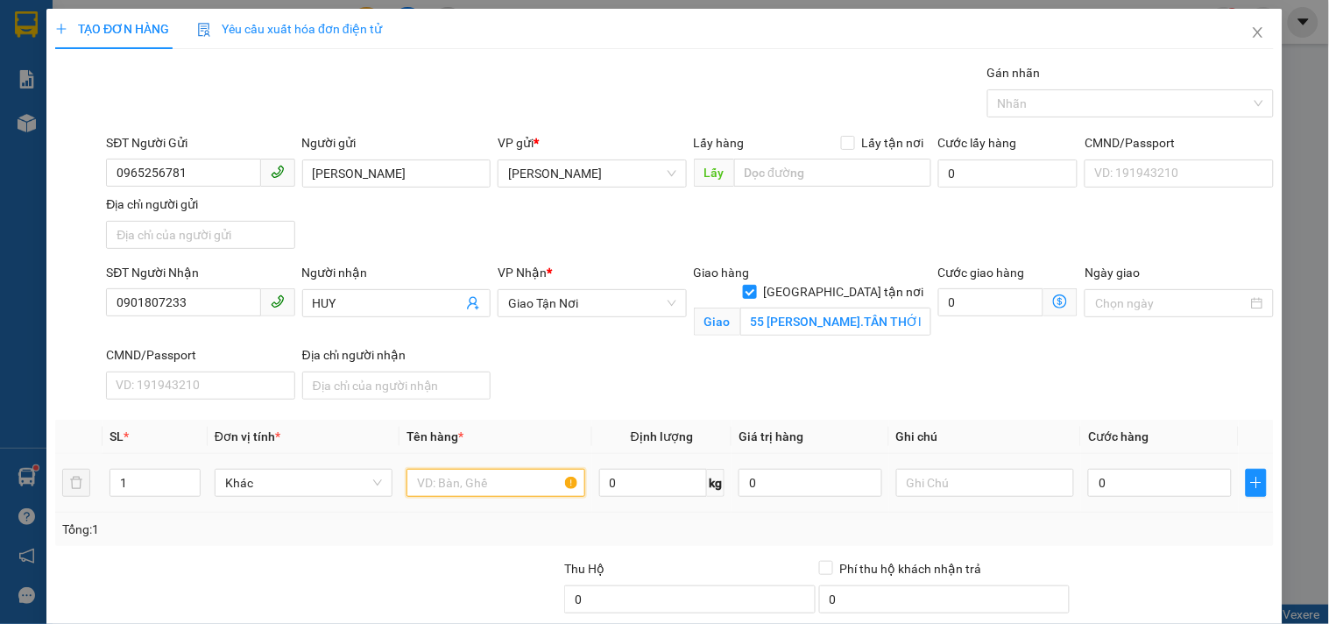
click at [487, 480] on input "text" at bounding box center [495, 483] width 178 height 28
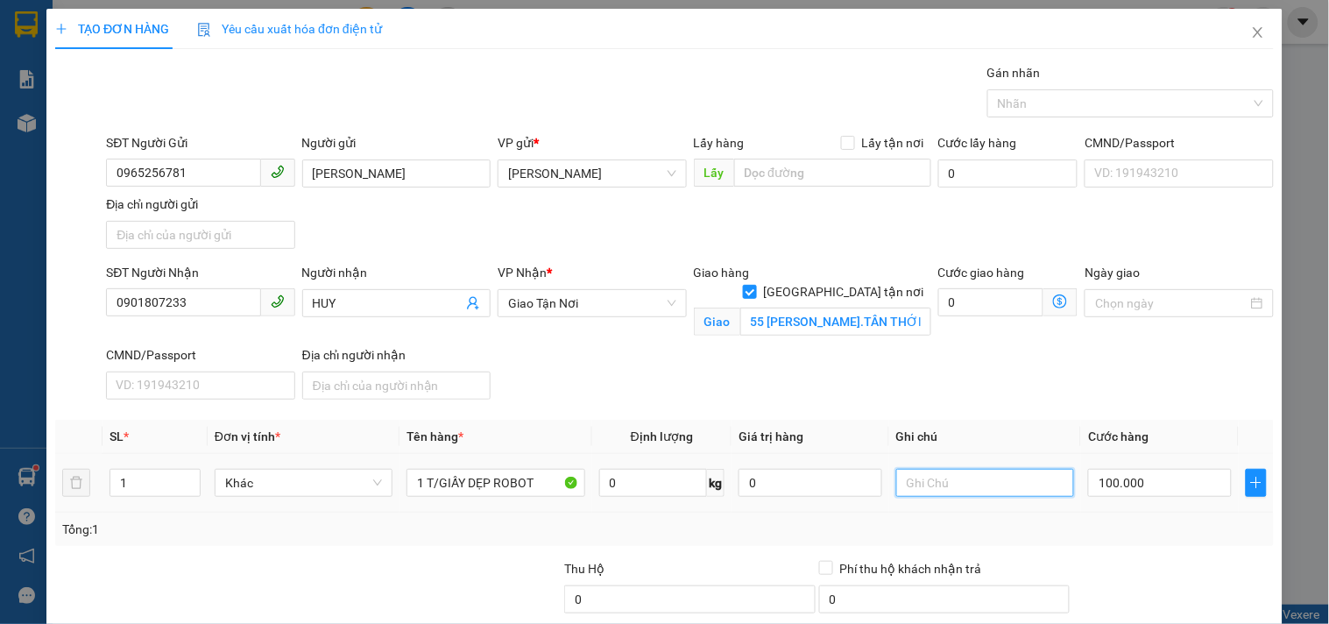
click at [988, 475] on input "text" at bounding box center [985, 483] width 178 height 28
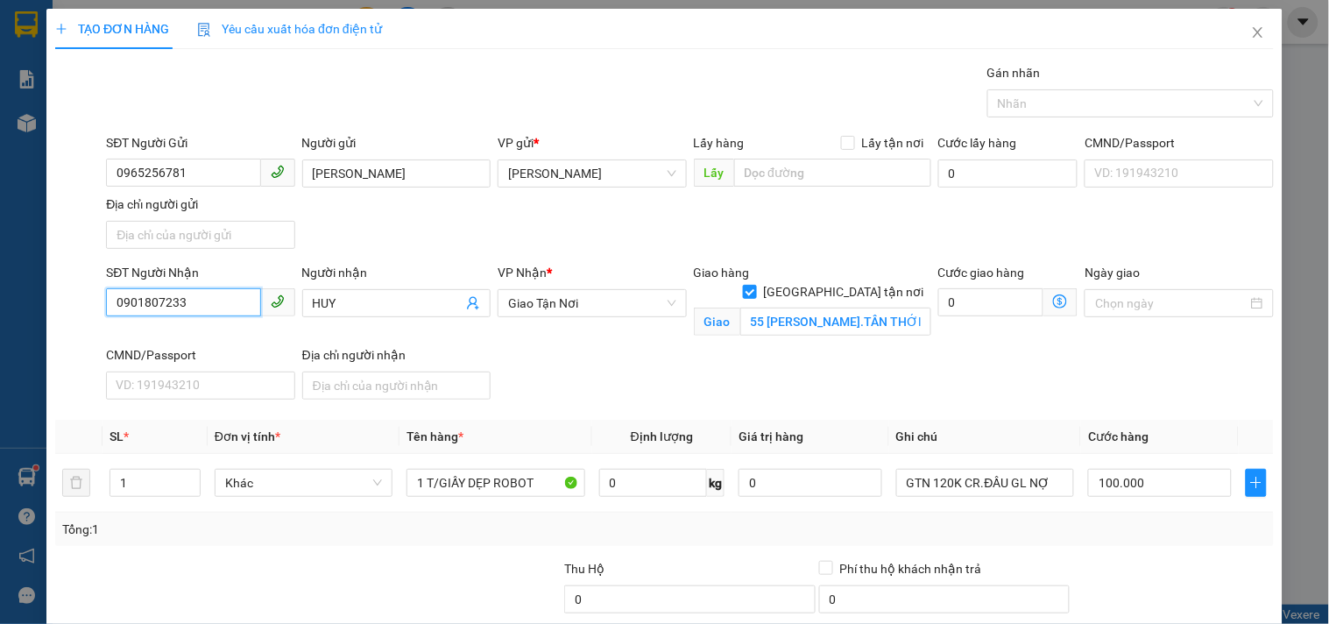
drag, startPoint x: 230, startPoint y: 305, endPoint x: 0, endPoint y: 480, distance: 289.5
click at [0, 445] on div "TẠO ĐƠN HÀNG Yêu cầu xuất hóa đơn điện tử Transit Pickup Surcharge Ids Transit …" at bounding box center [664, 312] width 1329 height 624
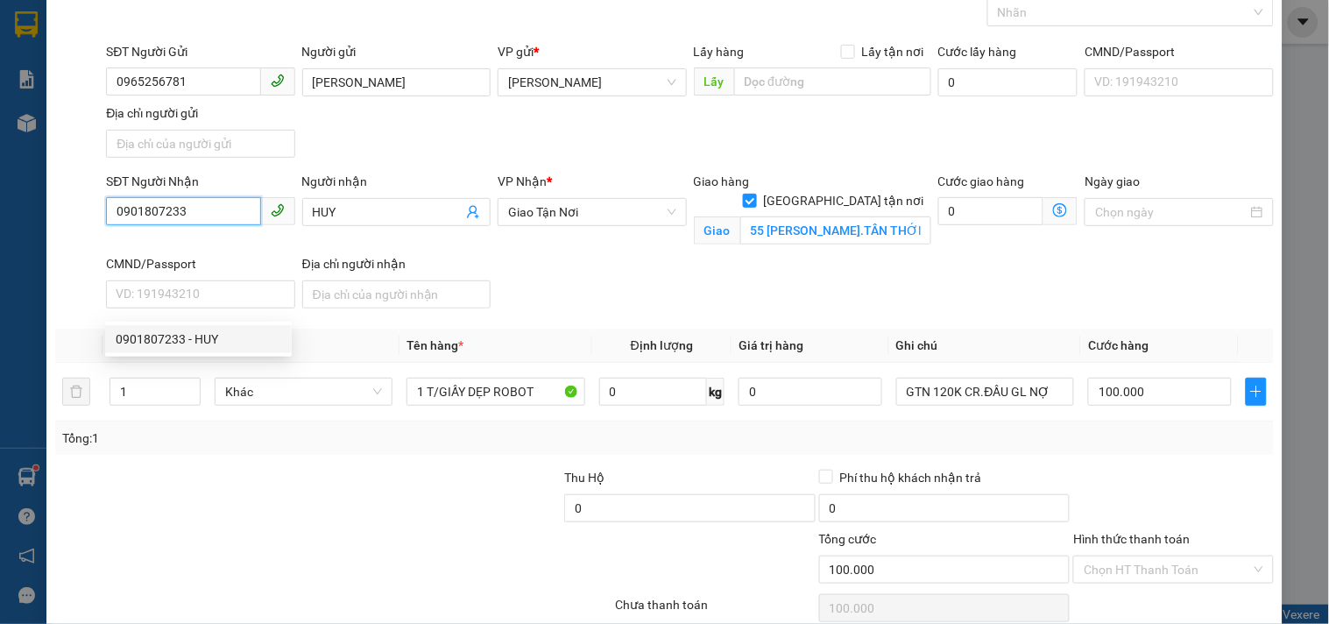
scroll to position [168, 0]
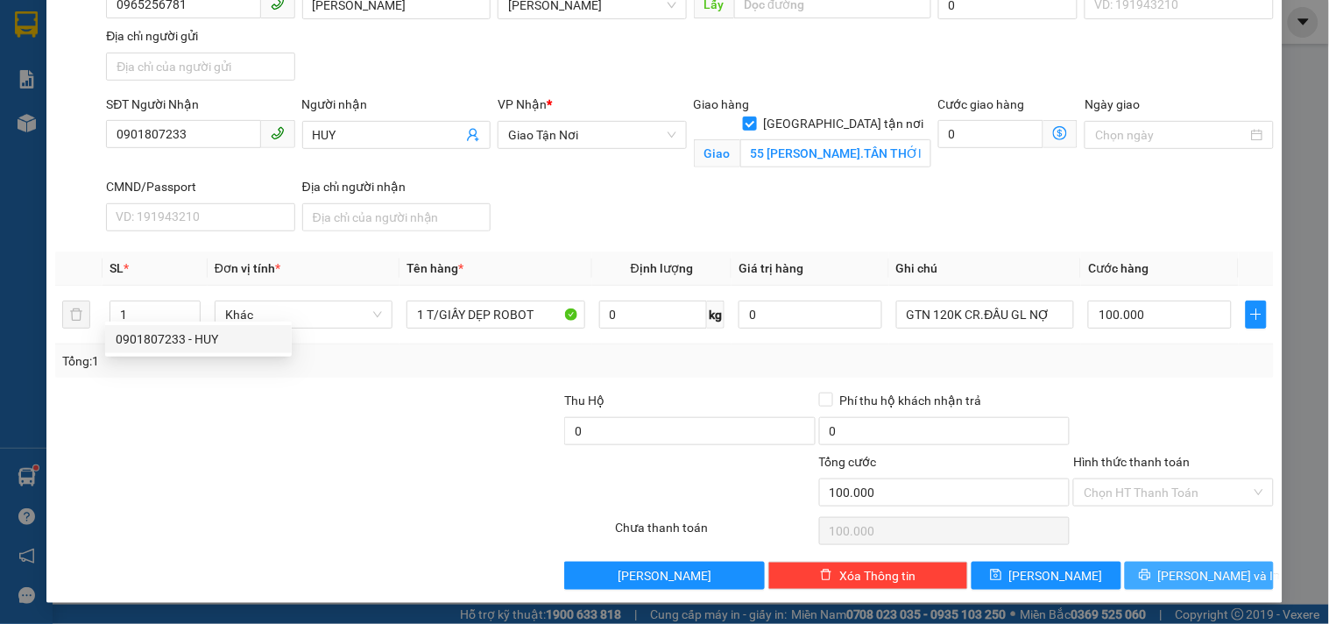
click at [1126, 576] on button "[PERSON_NAME] và In" at bounding box center [1199, 576] width 149 height 28
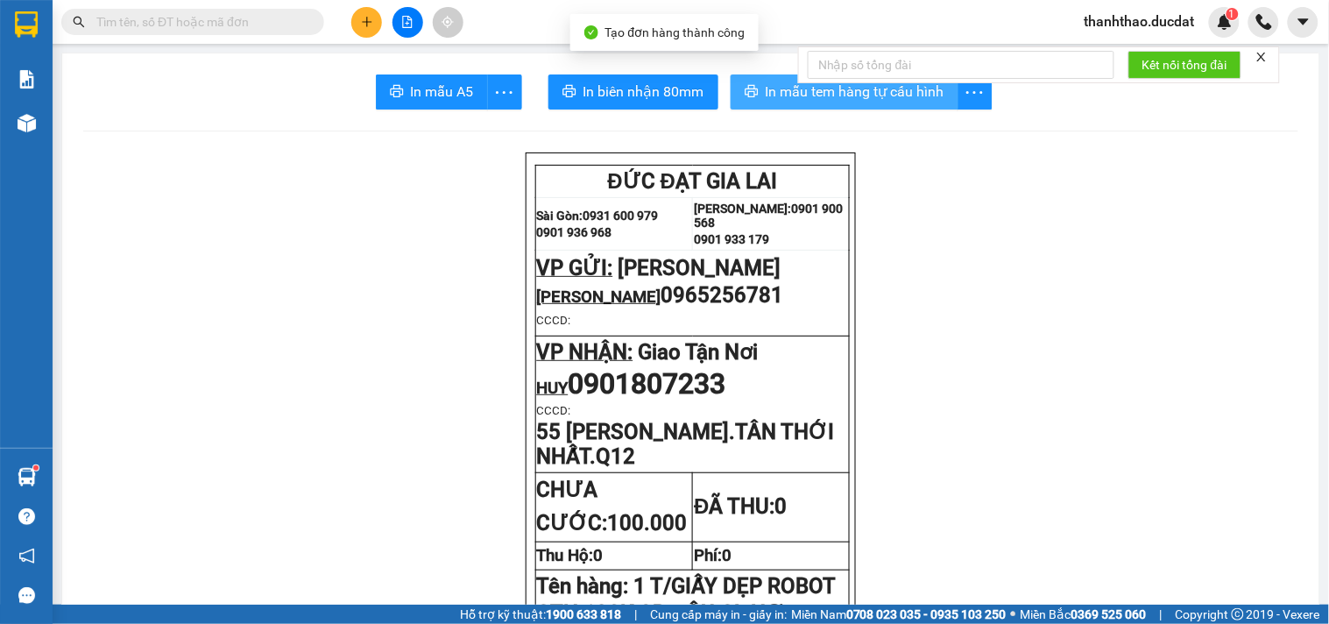
click at [809, 95] on span "In mẫu tem hàng tự cấu hình" at bounding box center [855, 92] width 179 height 22
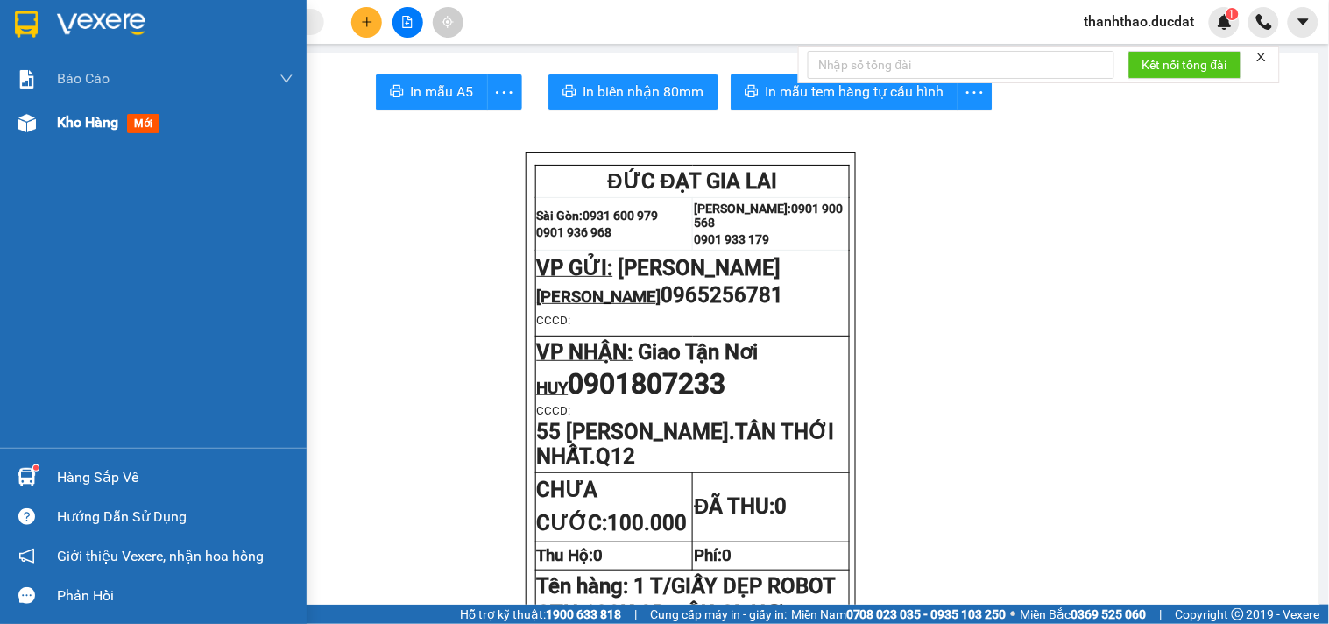
click at [88, 123] on span "Kho hàng" at bounding box center [87, 122] width 61 height 17
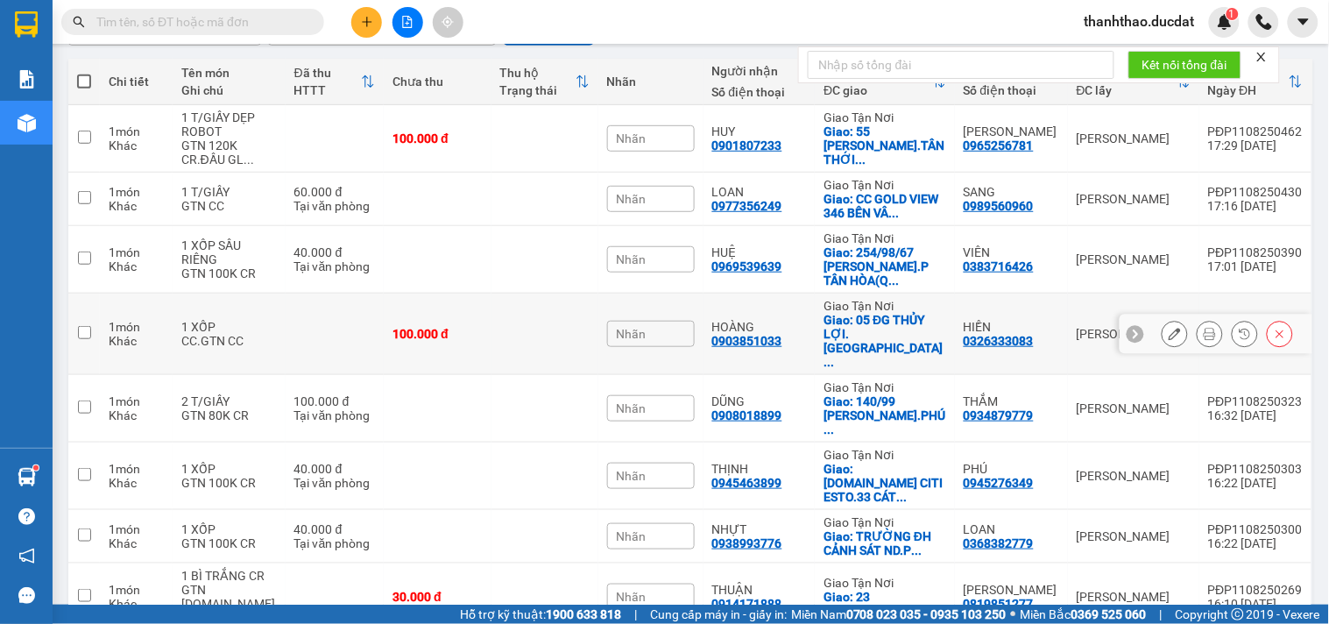
scroll to position [194, 0]
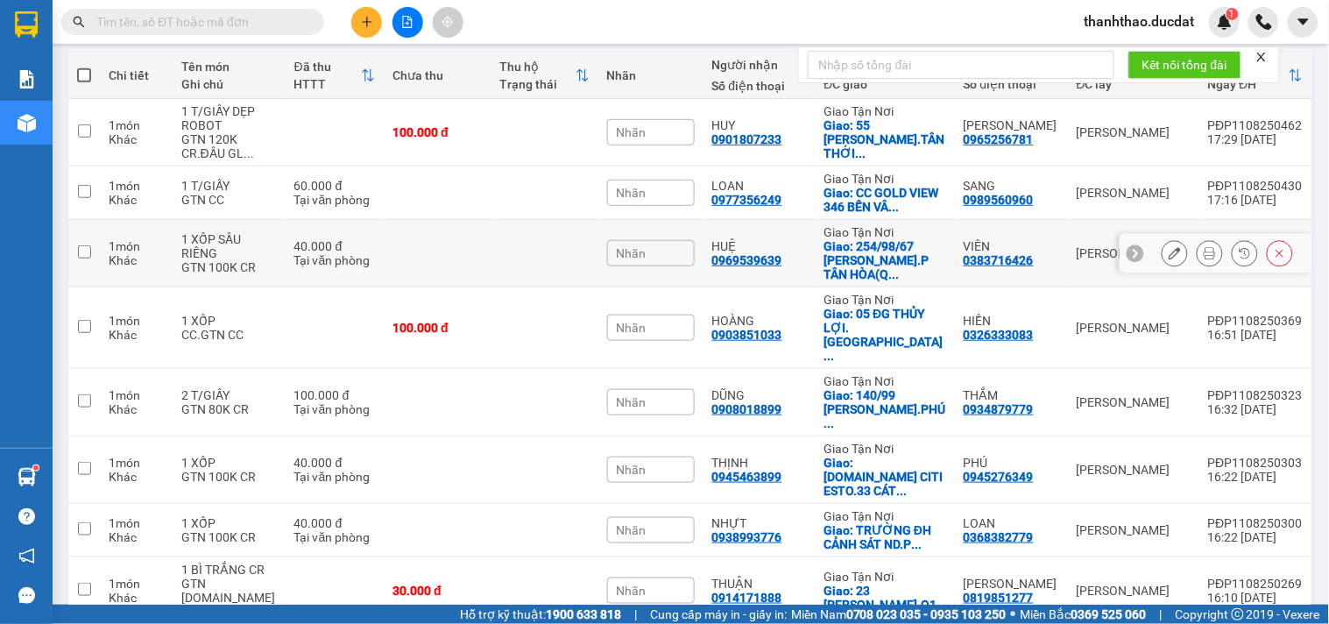
click at [388, 244] on td at bounding box center [437, 253] width 107 height 67
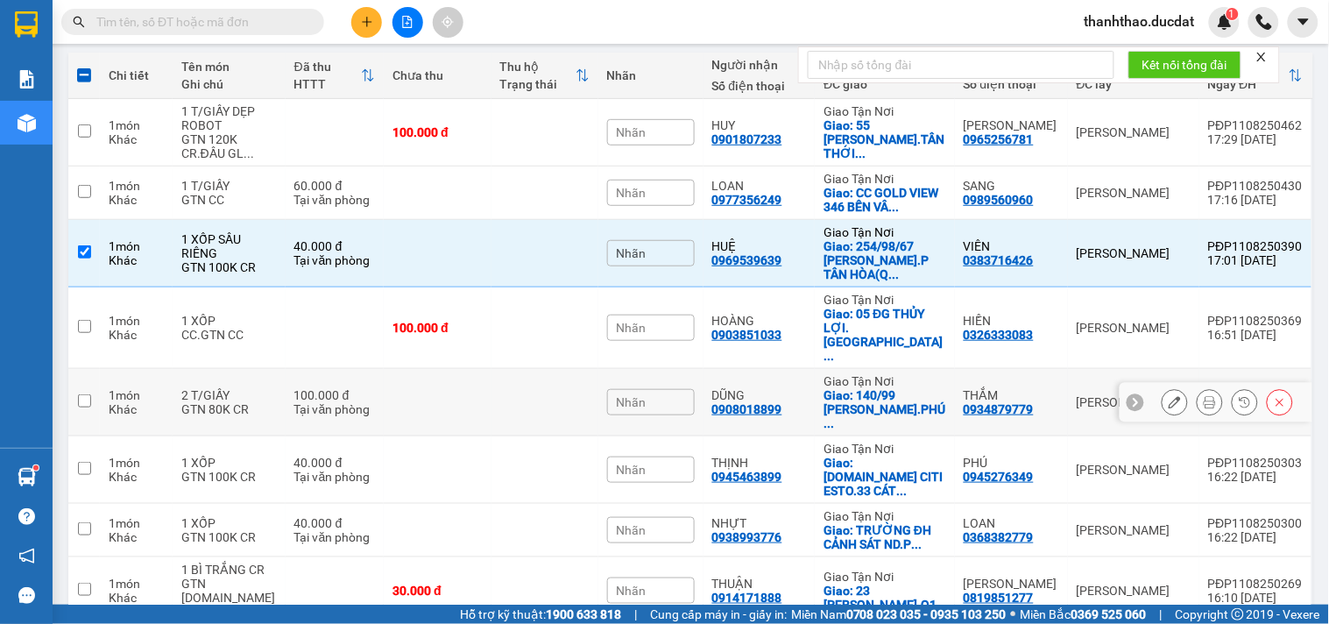
click at [336, 369] on td "100.000 đ Tại văn phòng" at bounding box center [335, 402] width 99 height 67
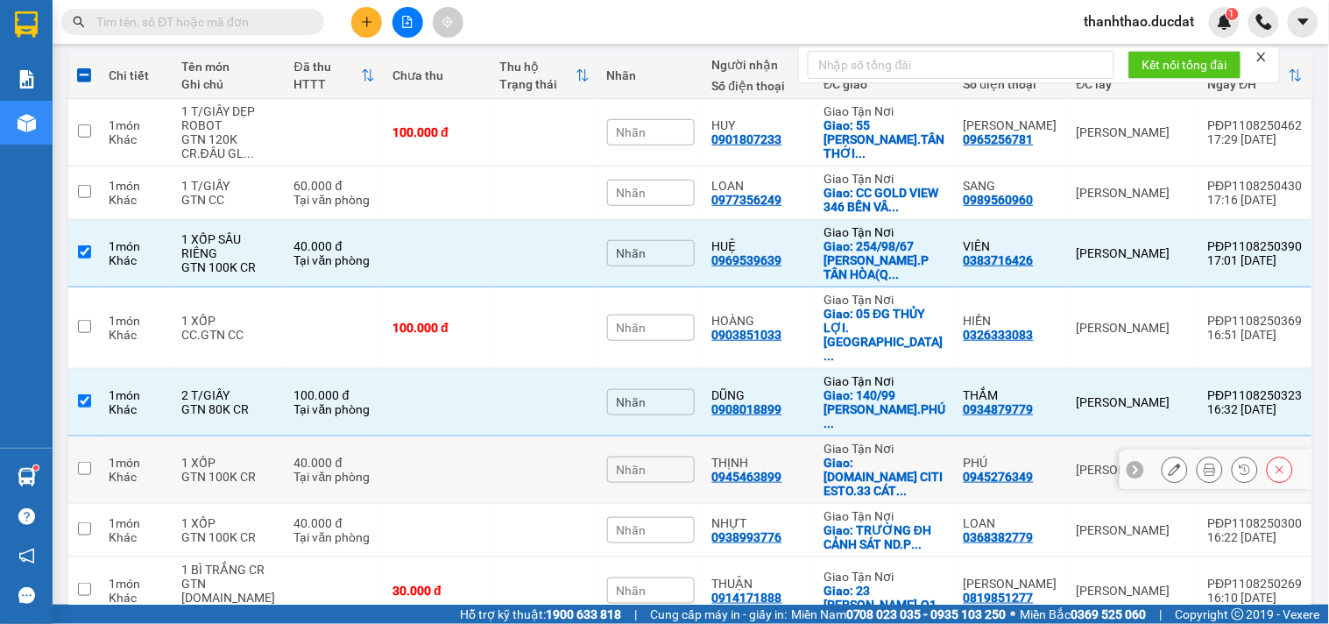
click at [377, 436] on td "40.000 đ Tại văn phòng" at bounding box center [335, 469] width 99 height 67
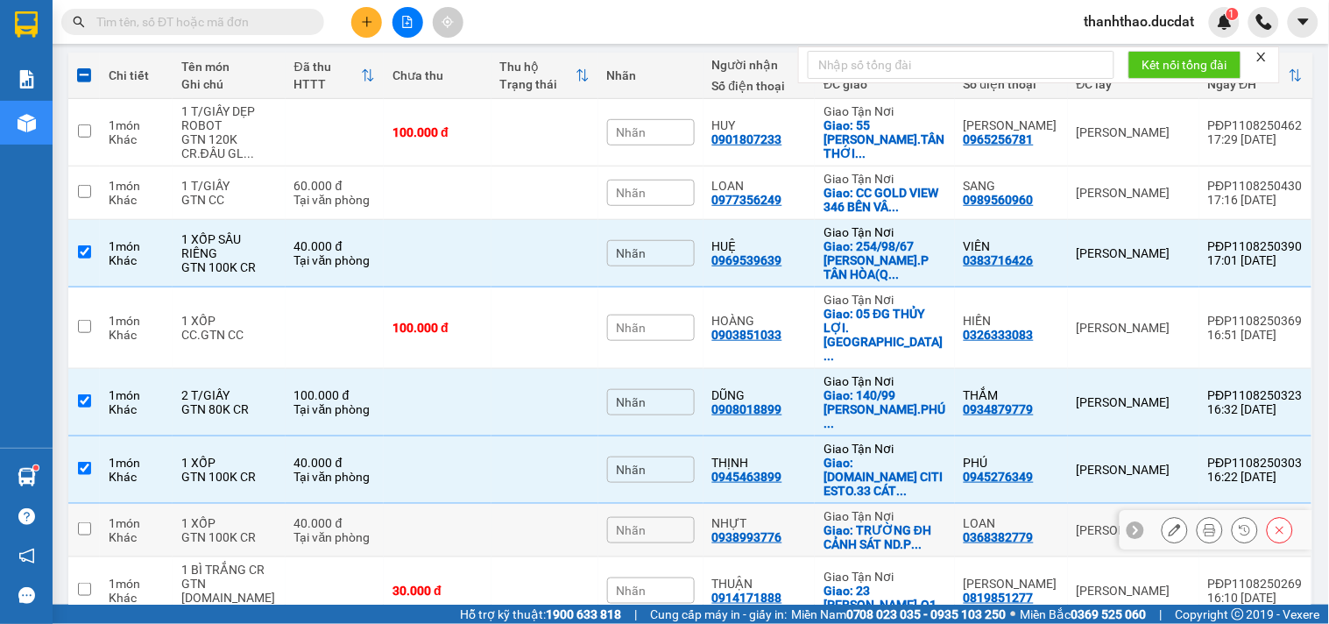
click at [408, 504] on td at bounding box center [437, 530] width 107 height 53
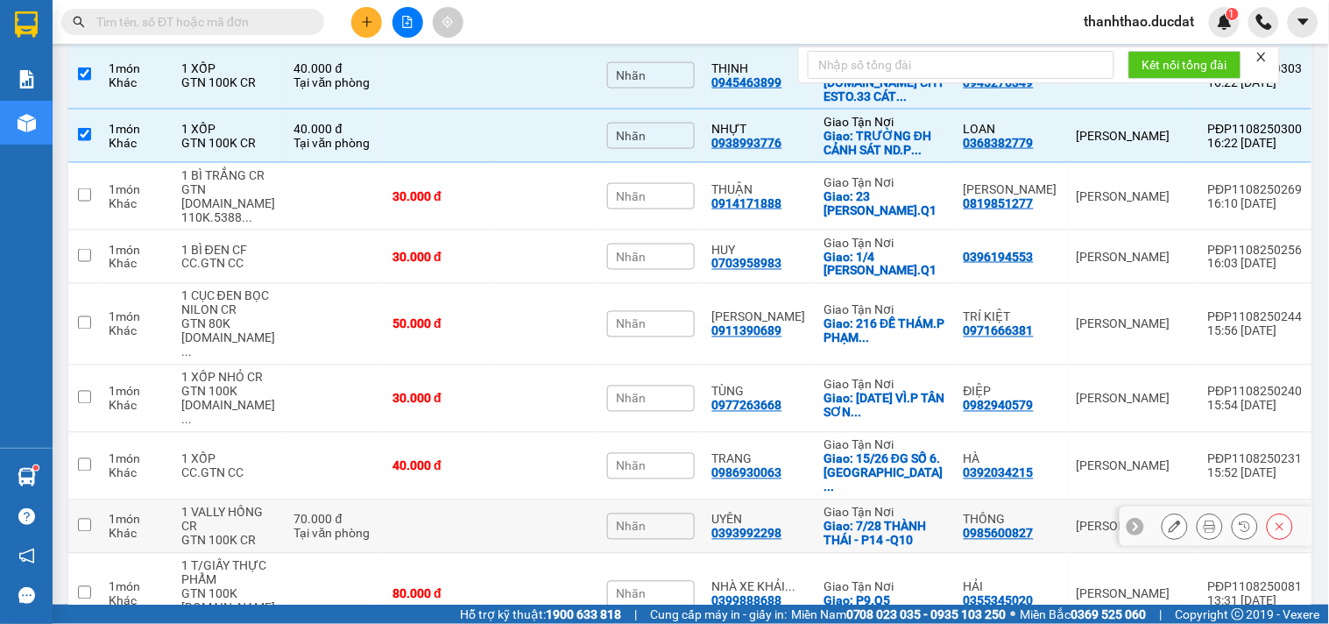
scroll to position [594, 0]
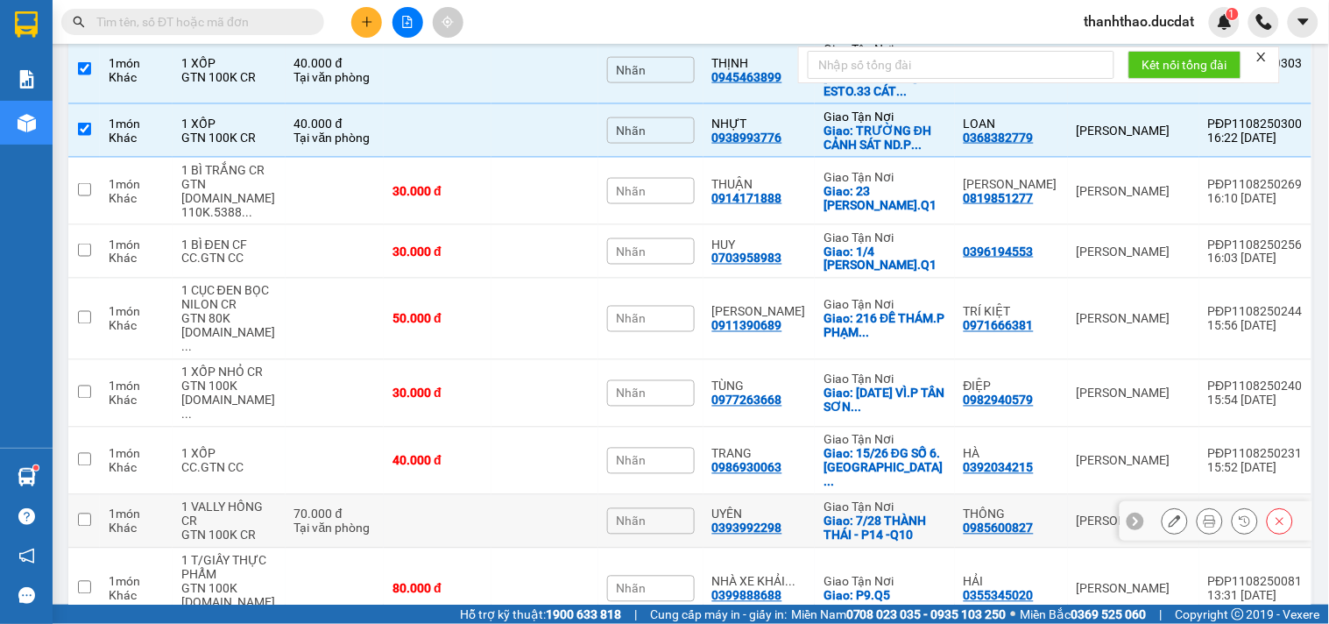
click at [404, 495] on td at bounding box center [437, 521] width 107 height 53
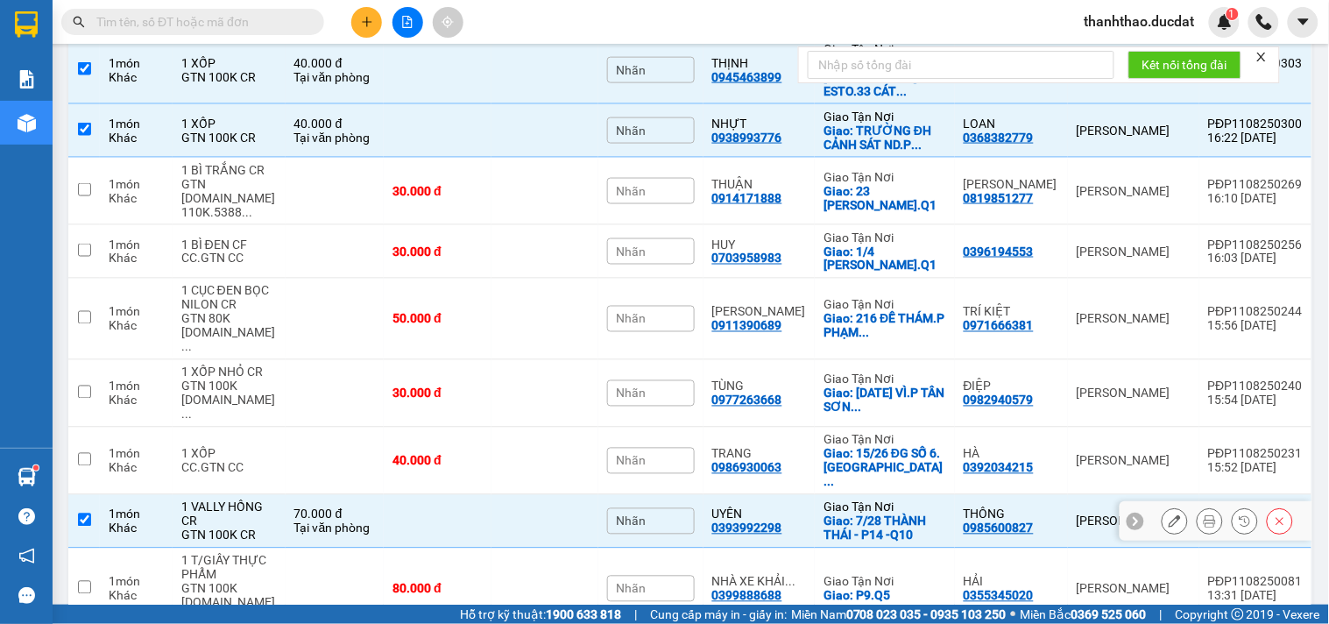
click at [404, 495] on td at bounding box center [437, 521] width 107 height 53
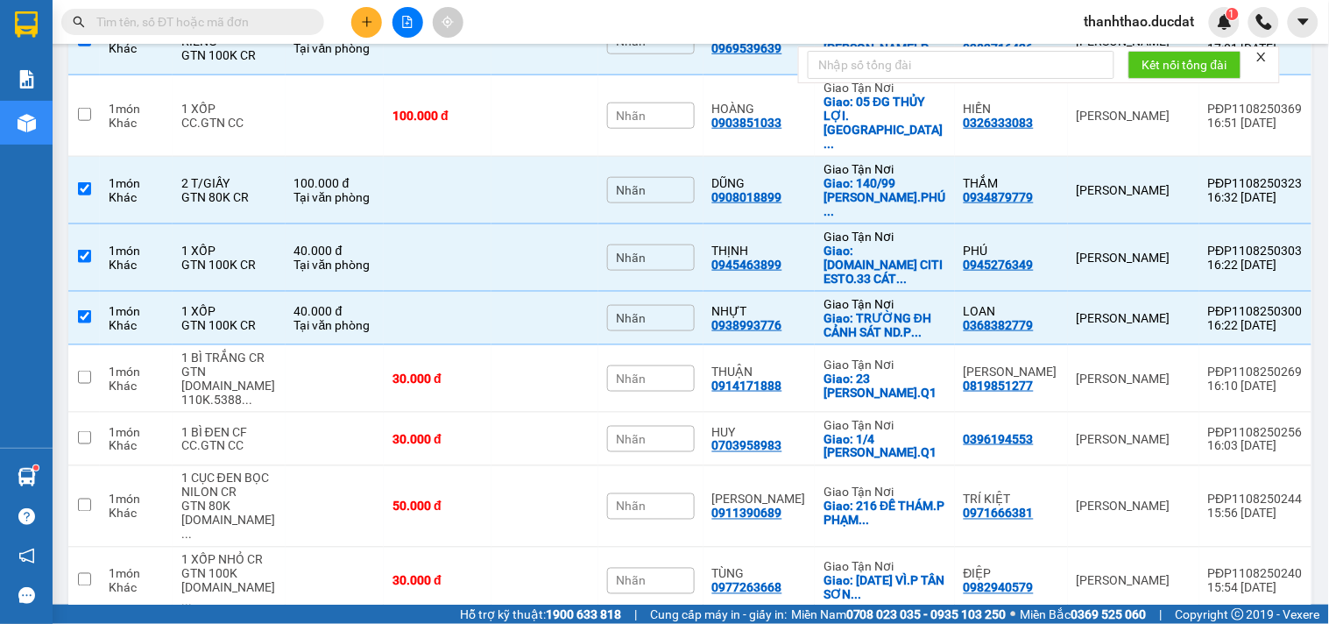
scroll to position [399, 0]
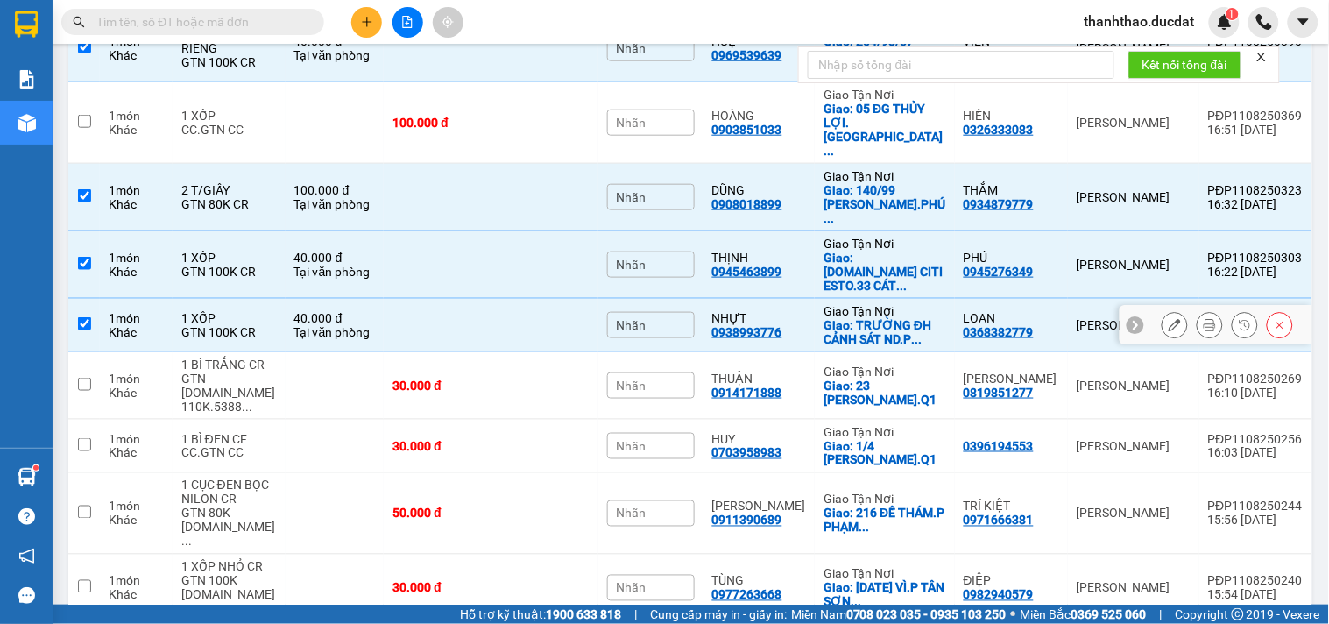
click at [364, 311] on div "40.000 đ" at bounding box center [334, 318] width 81 height 14
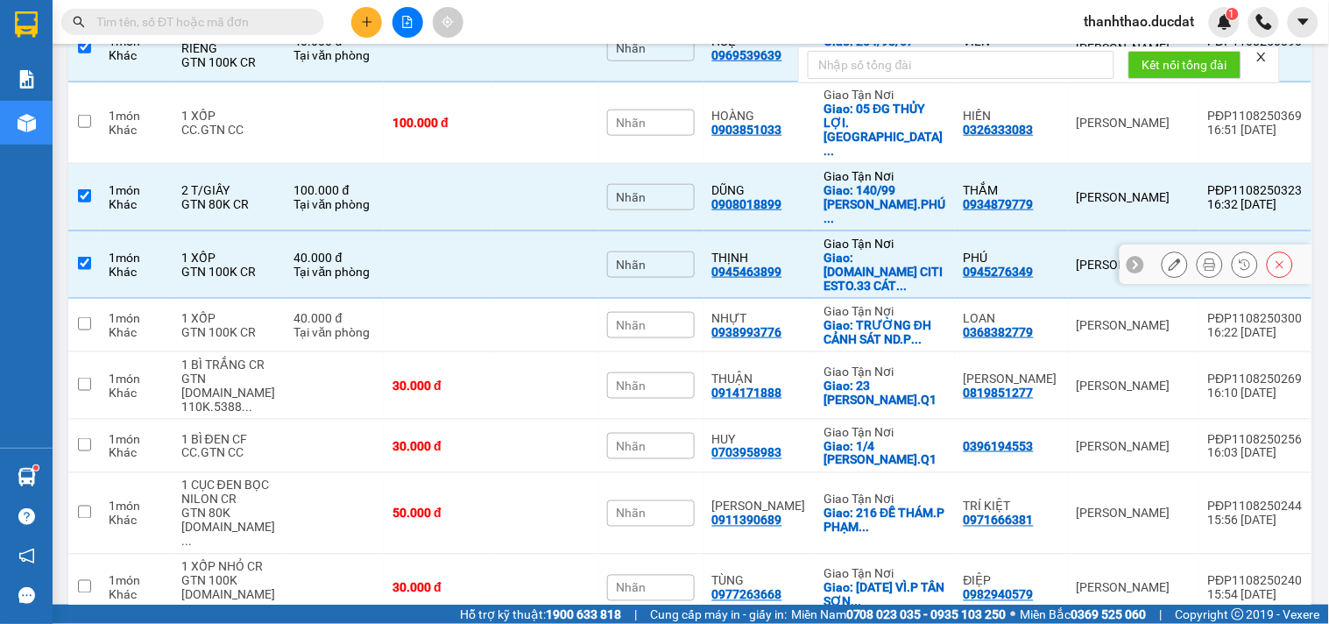
click at [384, 231] on td at bounding box center [437, 264] width 107 height 67
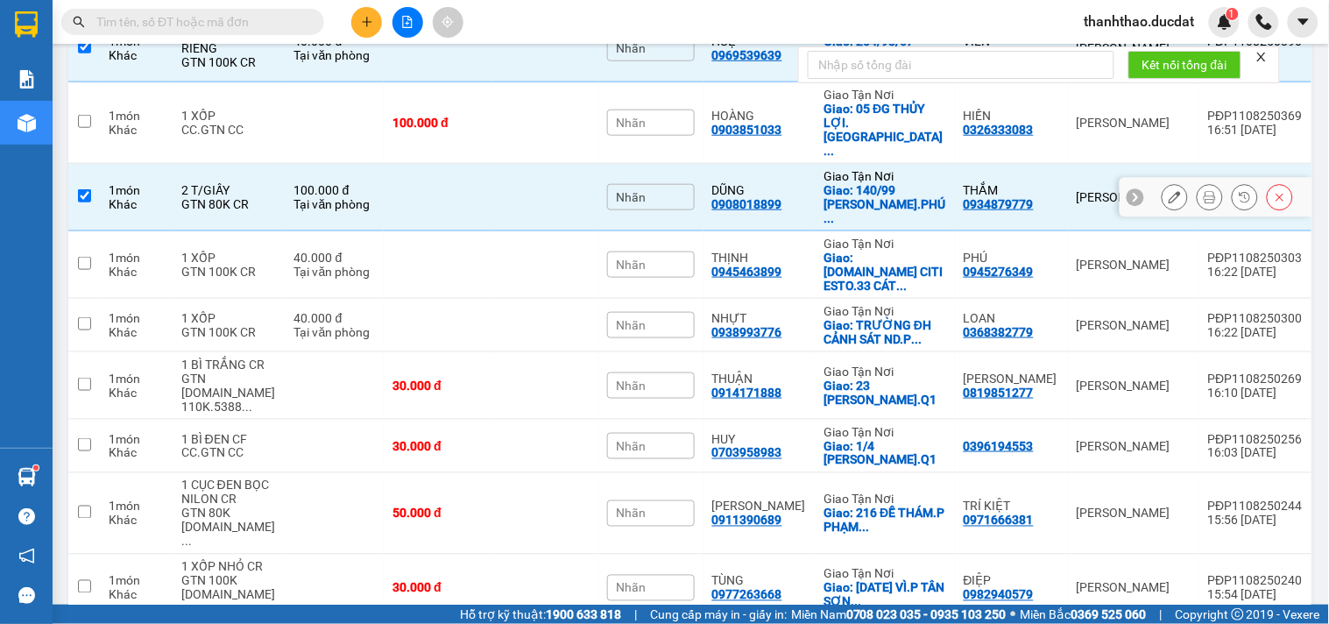
click at [399, 164] on td at bounding box center [437, 197] width 107 height 67
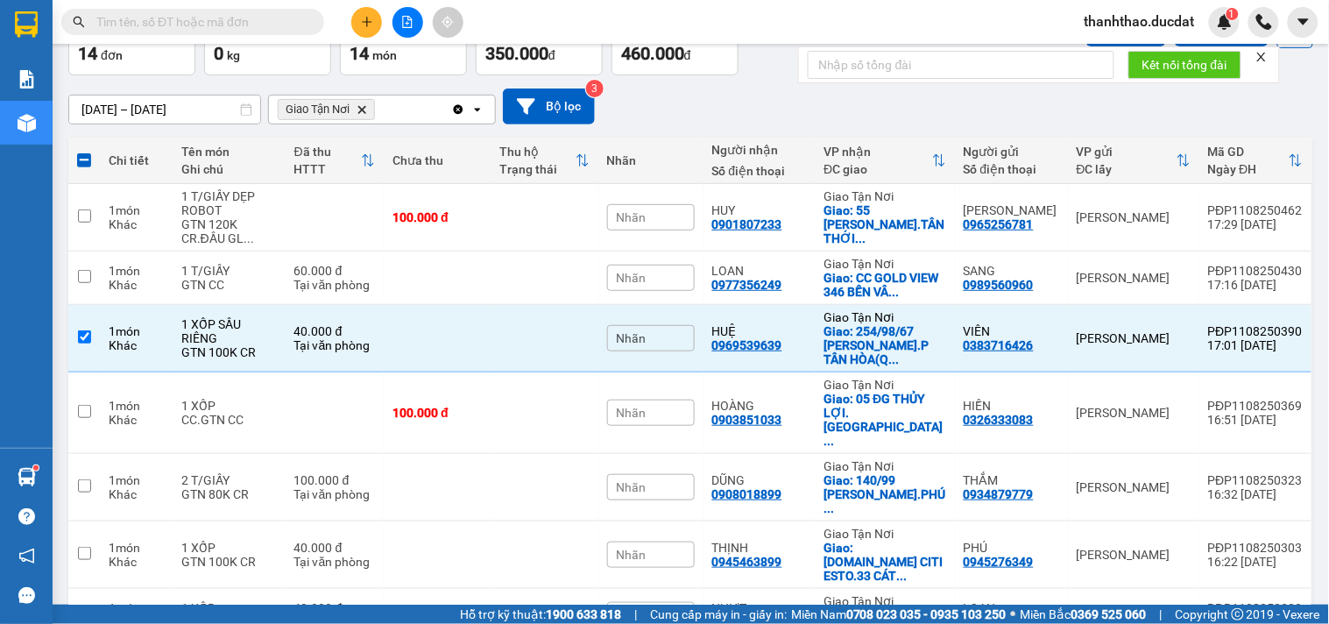
scroll to position [108, 0]
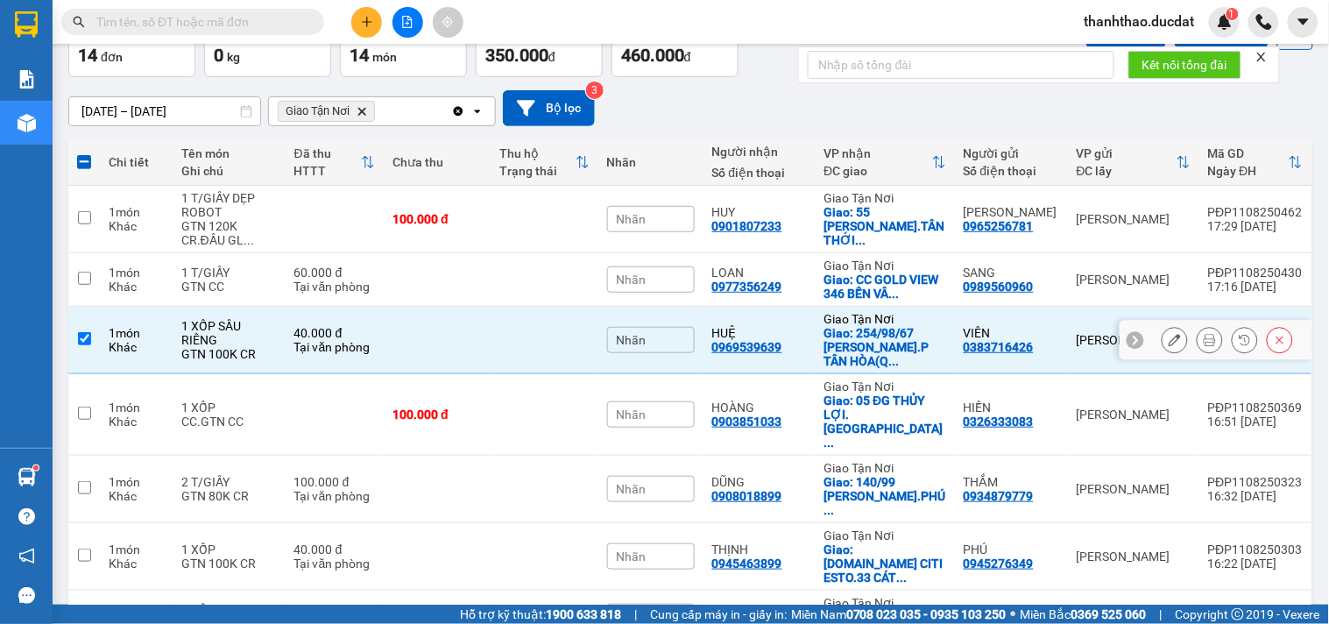
click at [451, 345] on td at bounding box center [437, 340] width 107 height 67
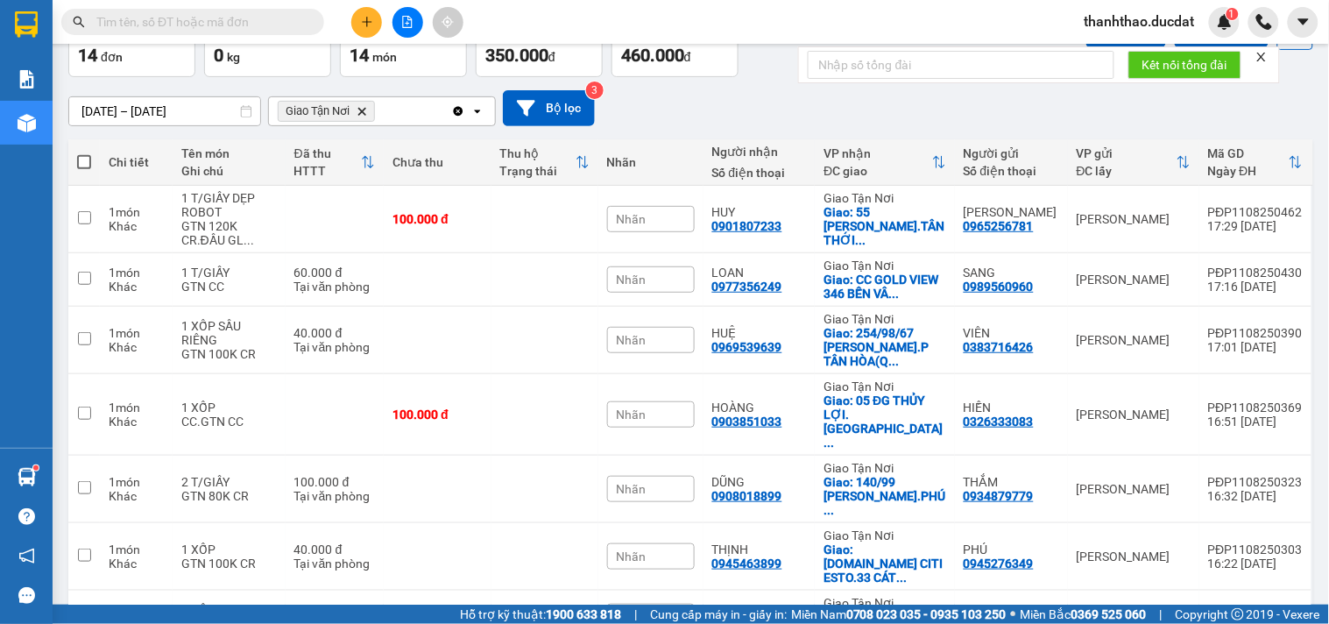
click at [456, 108] on icon "Clear all" at bounding box center [459, 111] width 10 height 10
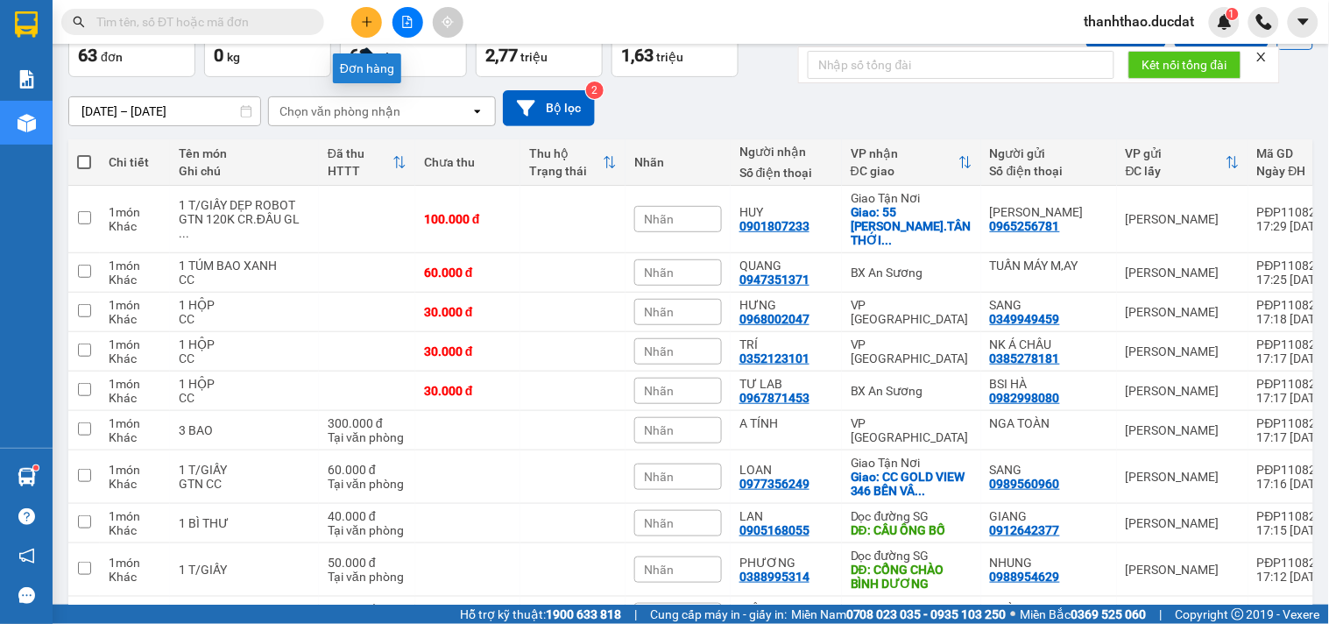
click at [370, 18] on icon "plus" at bounding box center [367, 22] width 12 height 12
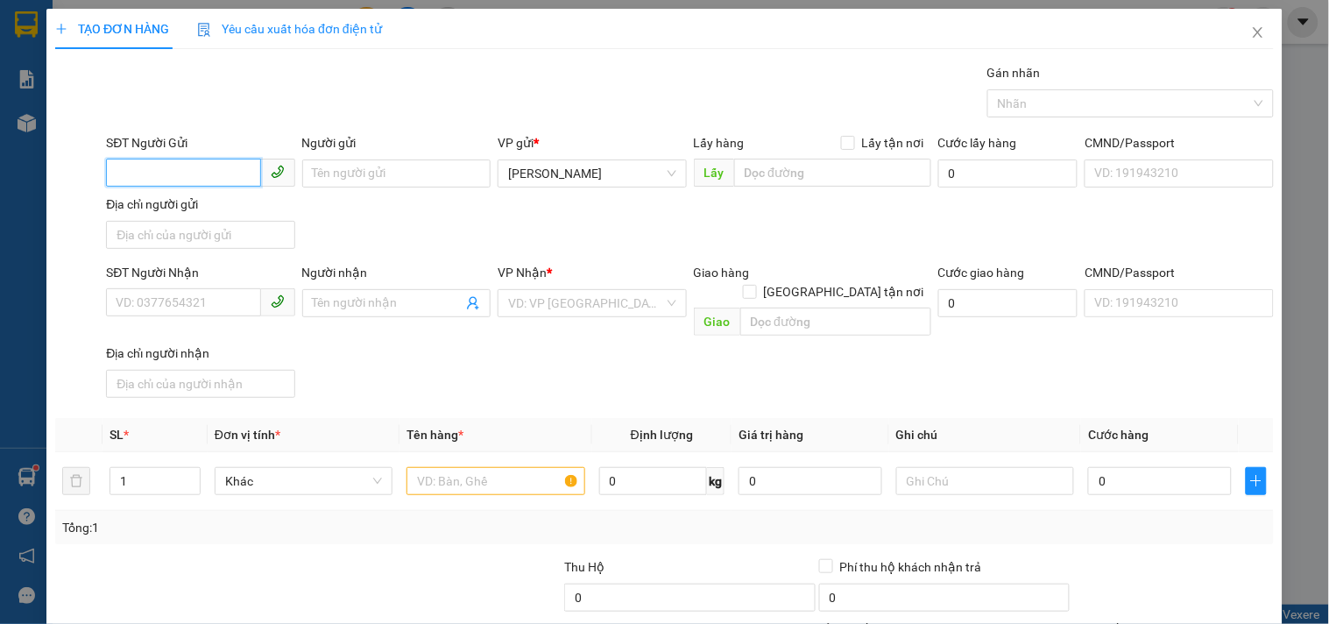
click at [199, 168] on input "SĐT Người Gửi" at bounding box center [183, 173] width 154 height 28
drag, startPoint x: 366, startPoint y: 165, endPoint x: 299, endPoint y: 159, distance: 67.7
click at [337, 168] on input "Người gửi" at bounding box center [396, 173] width 188 height 28
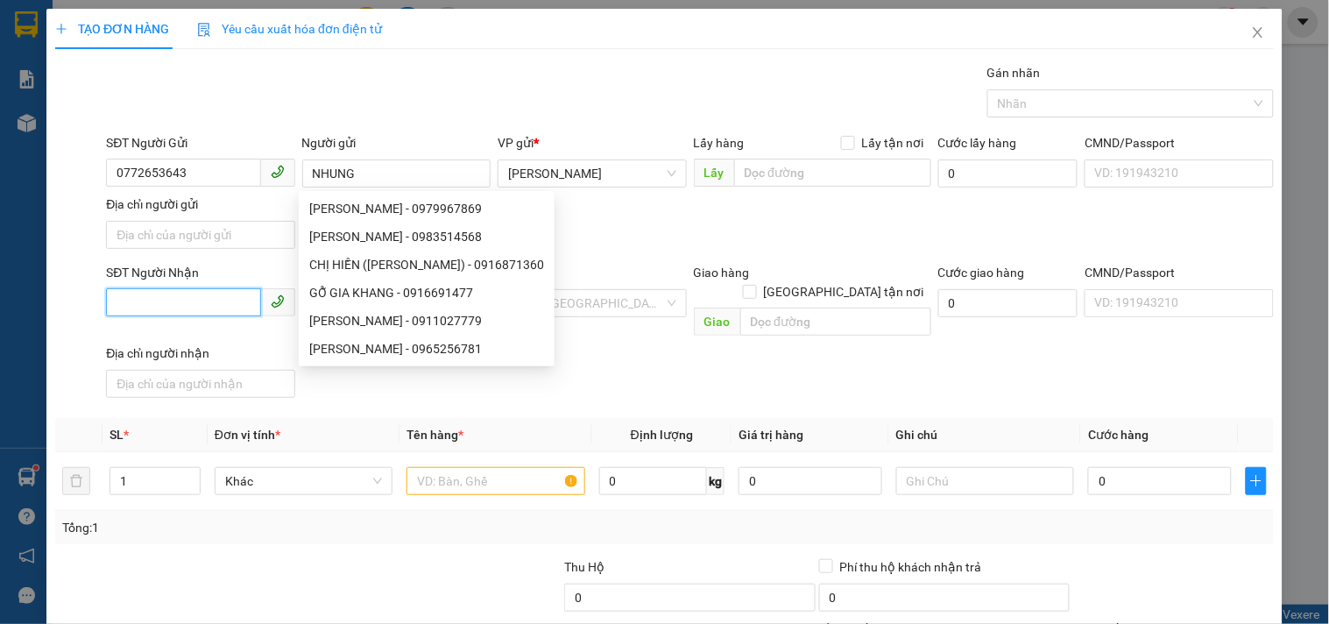
click at [191, 316] on input "SĐT Người Nhận" at bounding box center [183, 302] width 154 height 28
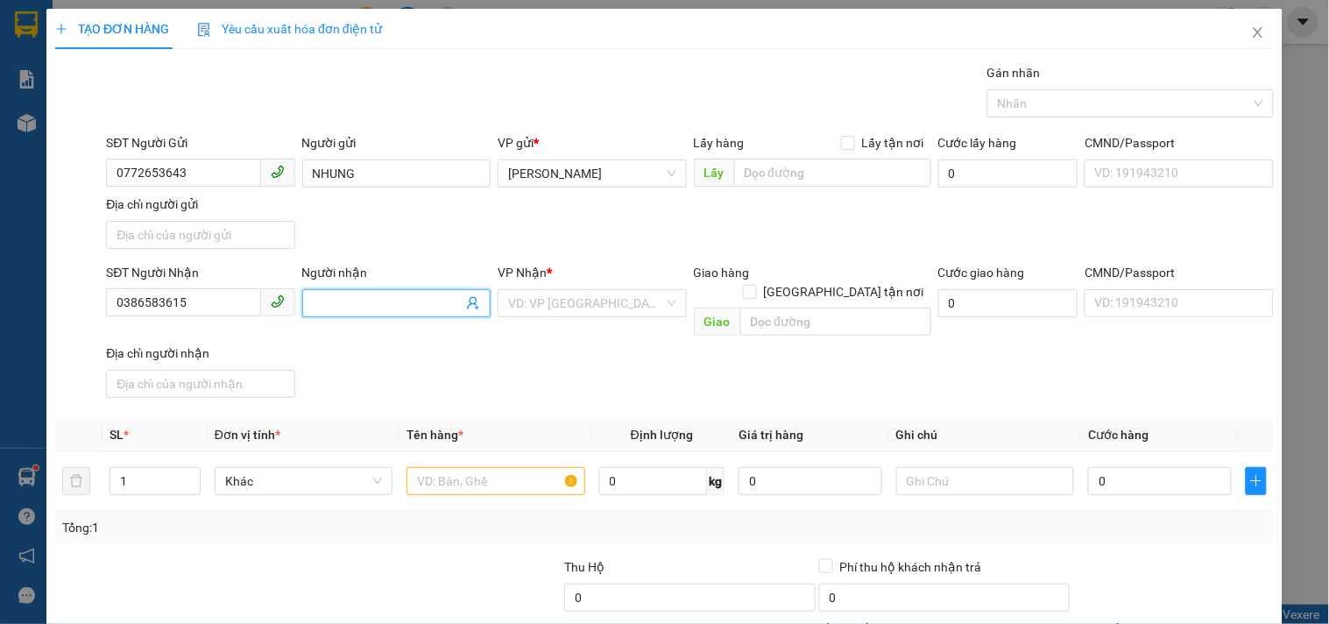
click at [328, 302] on input "Người nhận" at bounding box center [388, 302] width 150 height 19
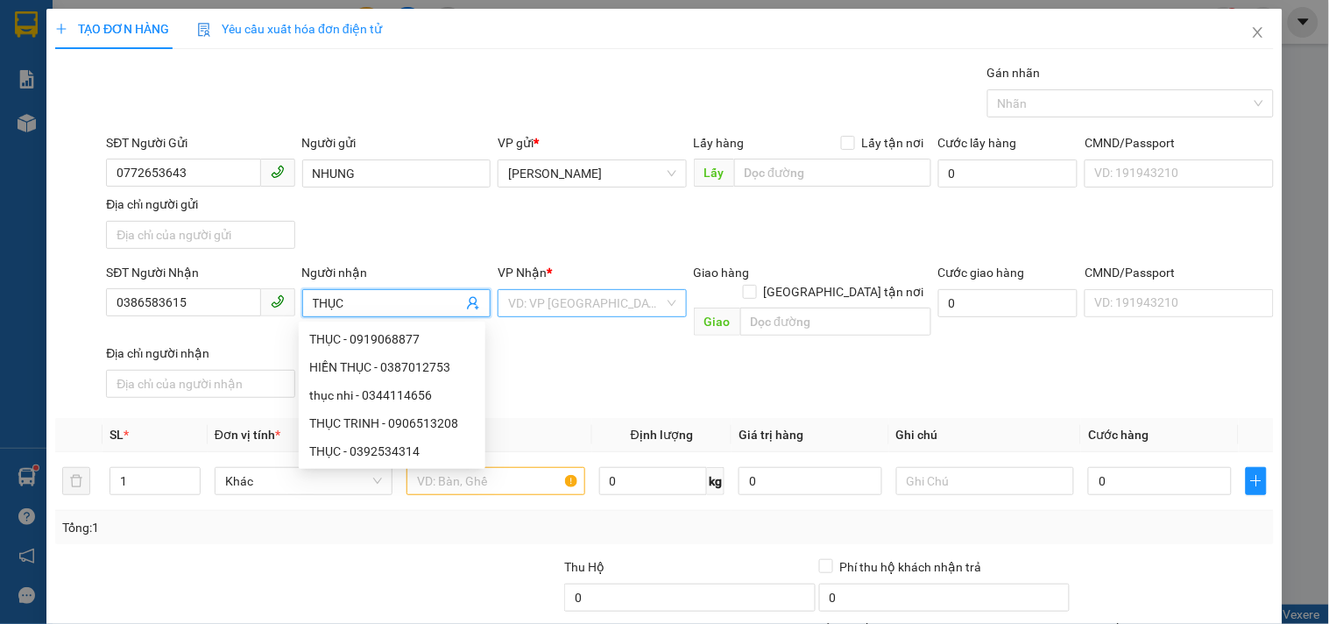
click at [543, 298] on input "search" at bounding box center [585, 303] width 155 height 26
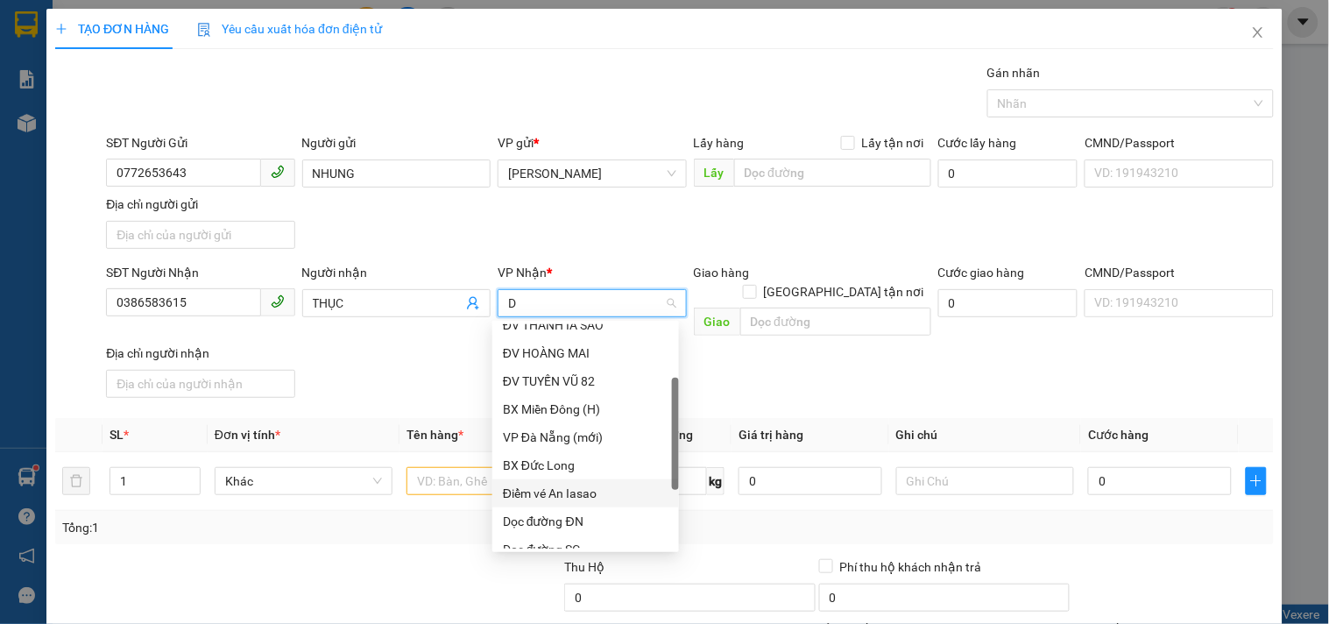
scroll to position [194, 0]
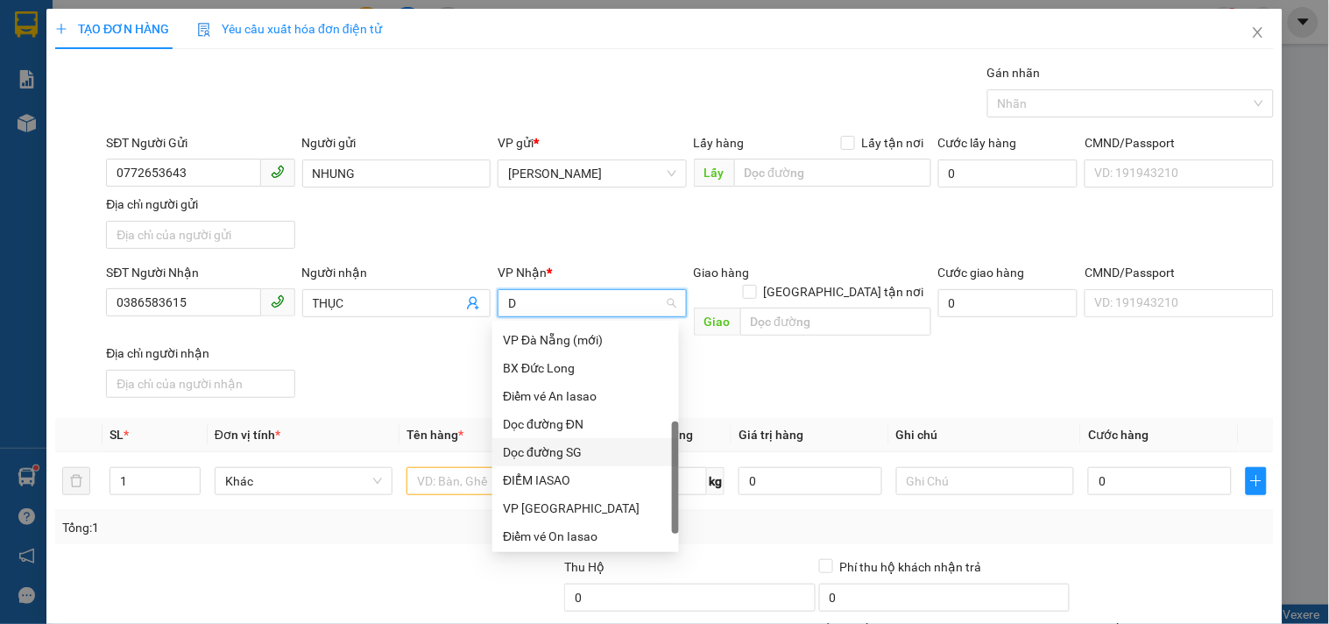
drag, startPoint x: 573, startPoint y: 457, endPoint x: 662, endPoint y: 355, distance: 136.0
click at [573, 458] on div "Dọc đường SG" at bounding box center [586, 451] width 166 height 19
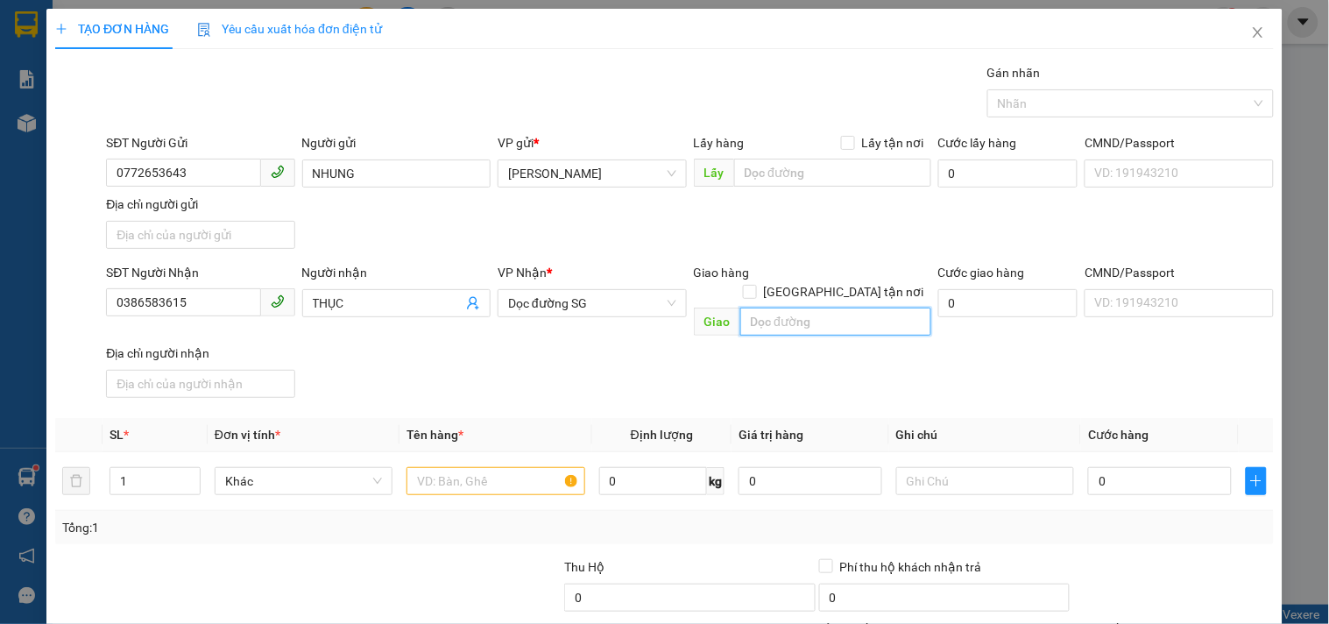
click at [758, 310] on input "text" at bounding box center [835, 321] width 191 height 28
click at [497, 467] on input "text" at bounding box center [495, 481] width 178 height 28
drag, startPoint x: 1130, startPoint y: 477, endPoint x: 1090, endPoint y: 479, distance: 40.3
click at [1128, 479] on td "0" at bounding box center [1160, 481] width 158 height 59
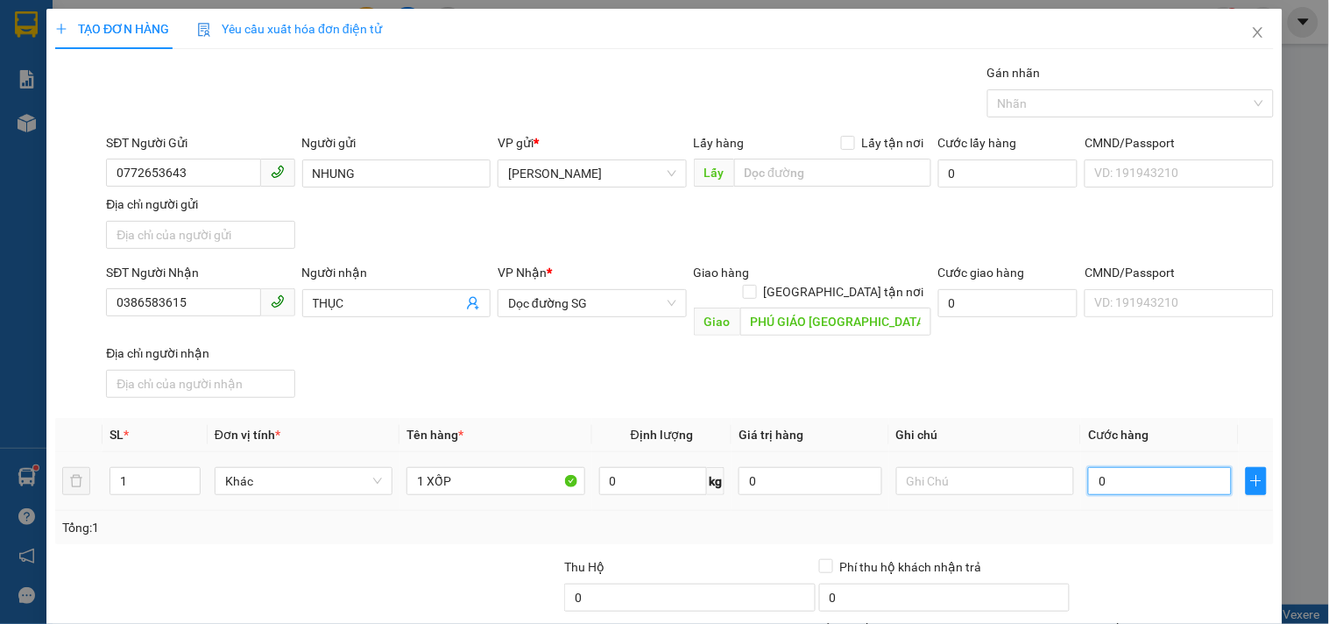
click at [1115, 467] on input "0" at bounding box center [1160, 481] width 144 height 28
click at [1120, 418] on th "Cước hàng" at bounding box center [1160, 435] width 158 height 34
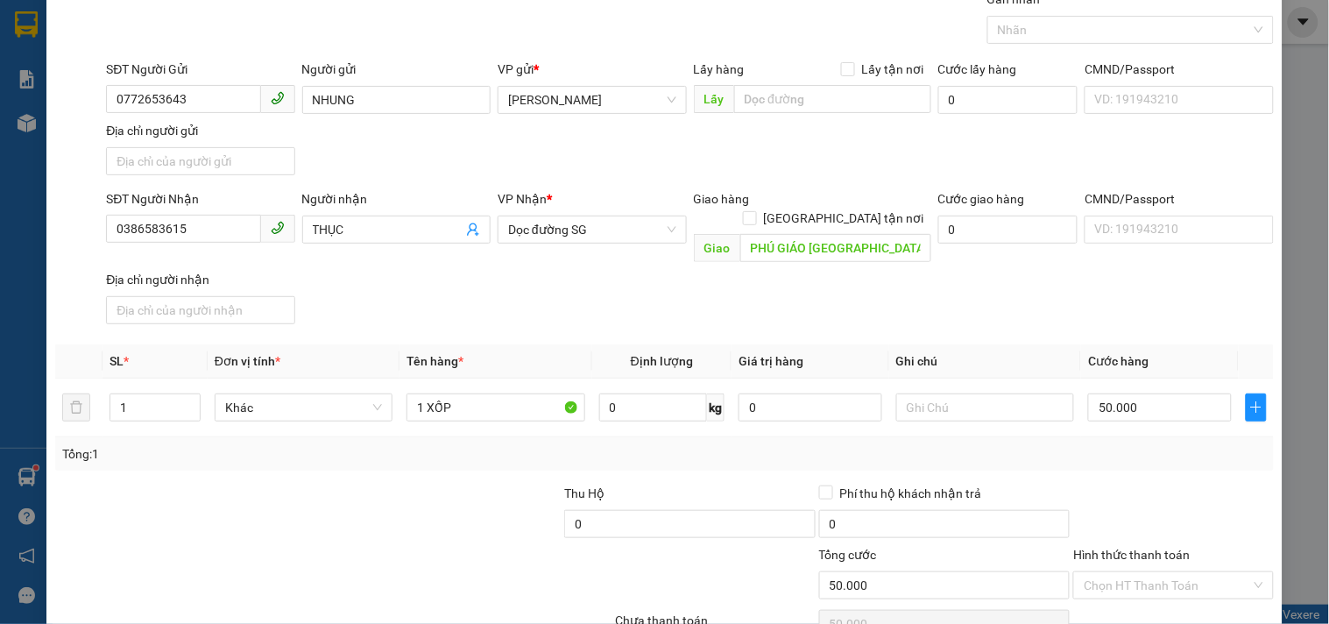
scroll to position [146, 0]
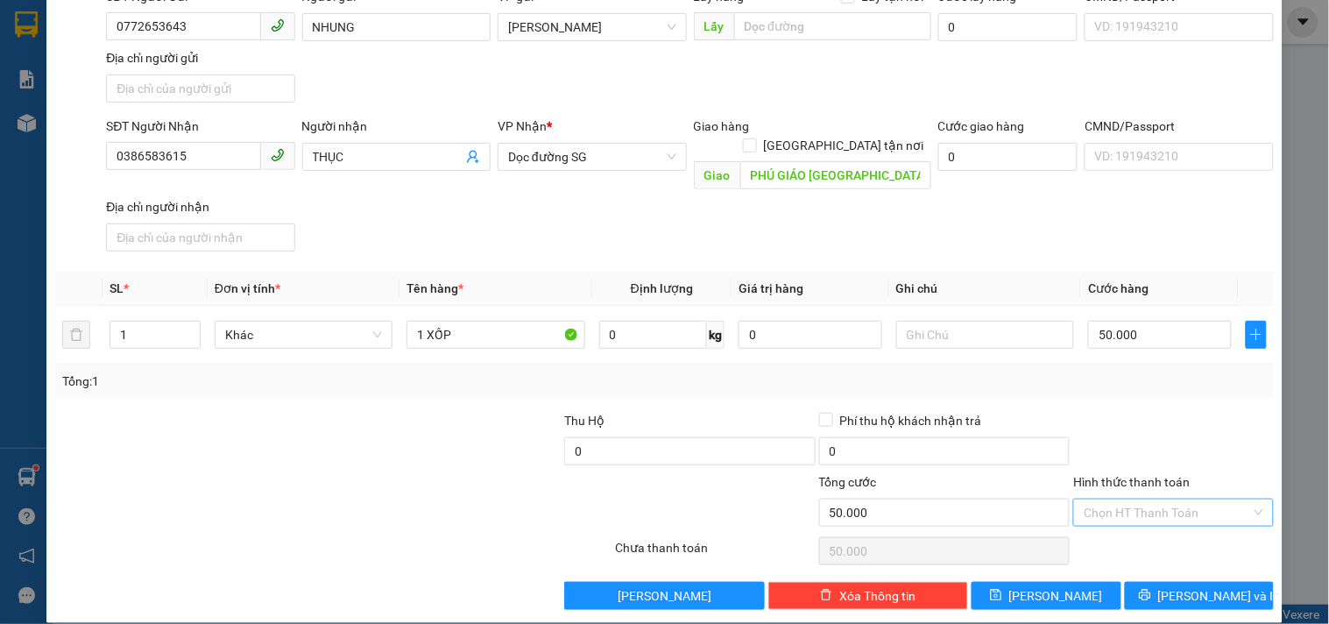
click at [1137, 499] on input "Hình thức thanh toán" at bounding box center [1167, 512] width 166 height 26
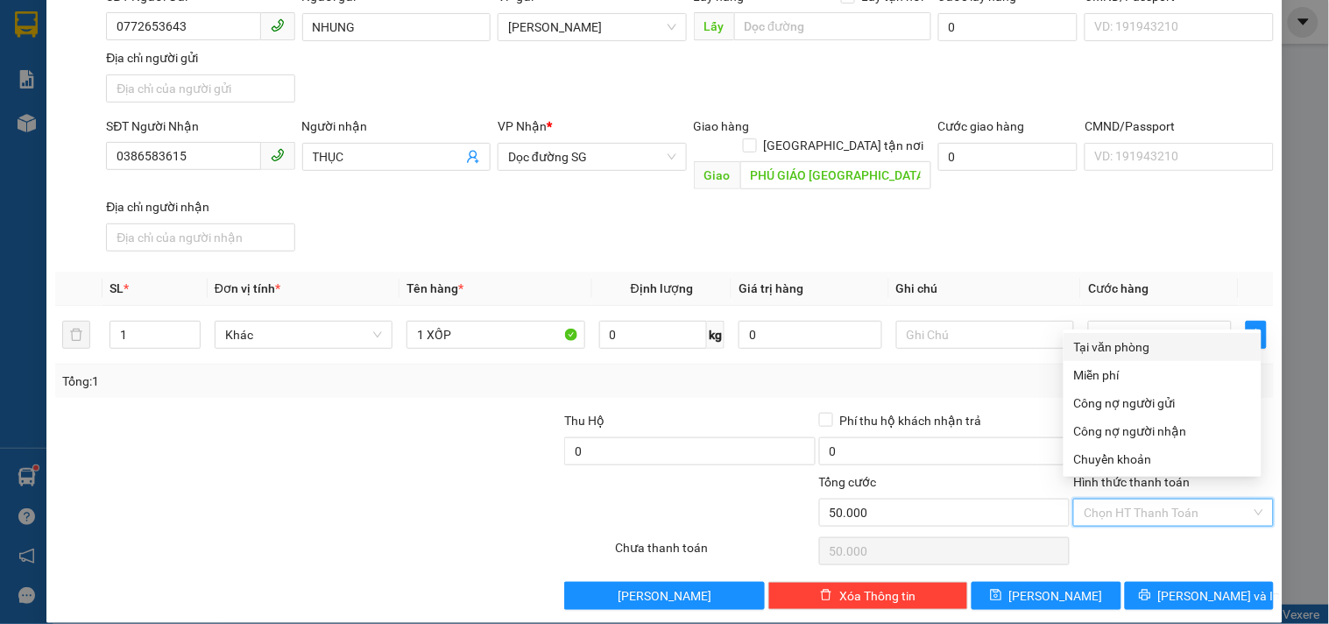
click at [1104, 344] on div "Tại văn phòng" at bounding box center [1162, 346] width 177 height 19
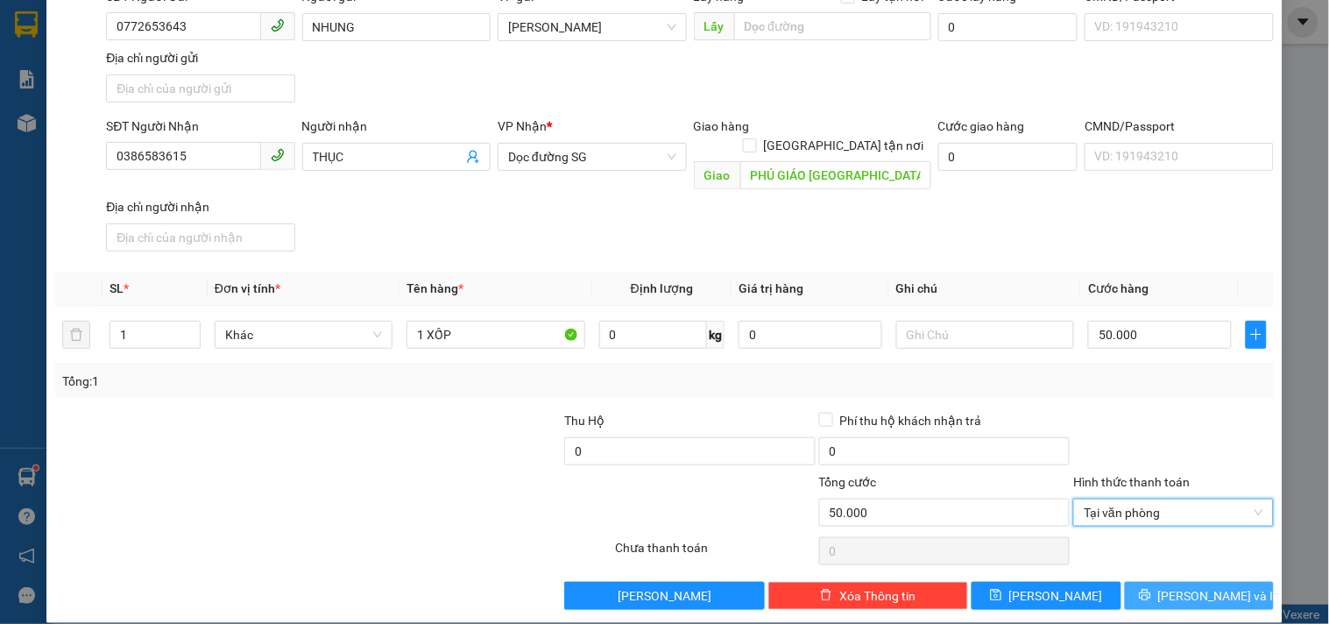
click at [1151, 589] on icon "printer" at bounding box center [1145, 595] width 12 height 12
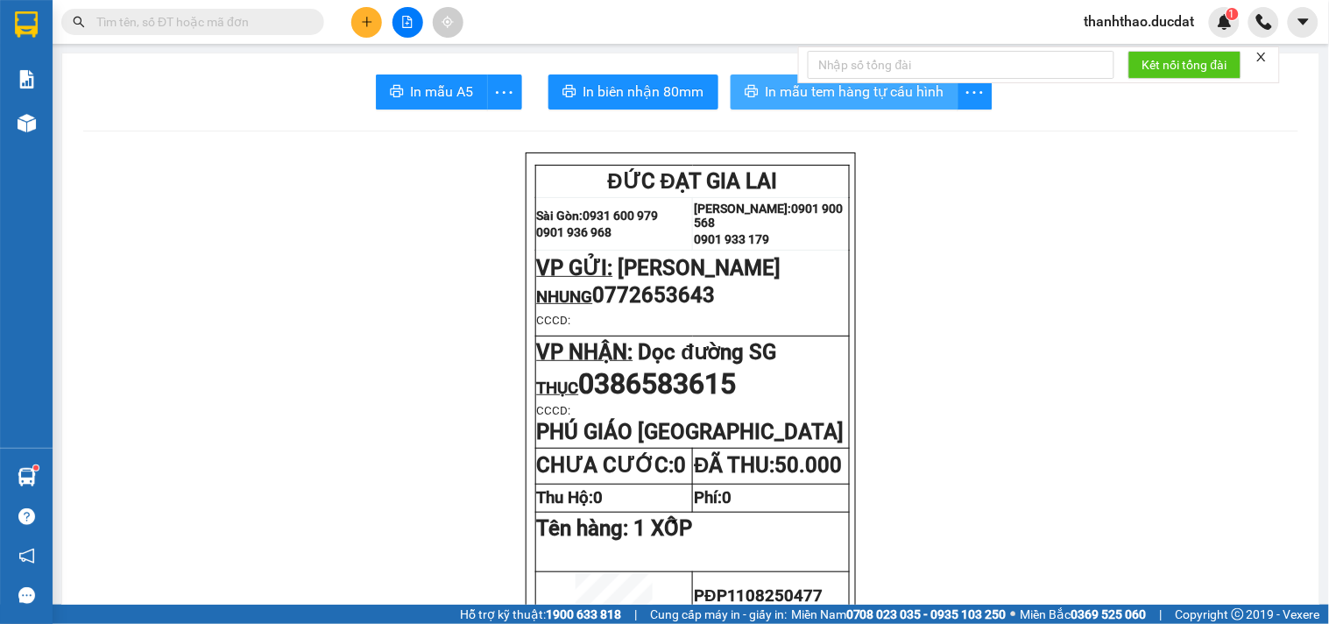
click at [776, 88] on span "In mẫu tem hàng tự cấu hình" at bounding box center [855, 92] width 179 height 22
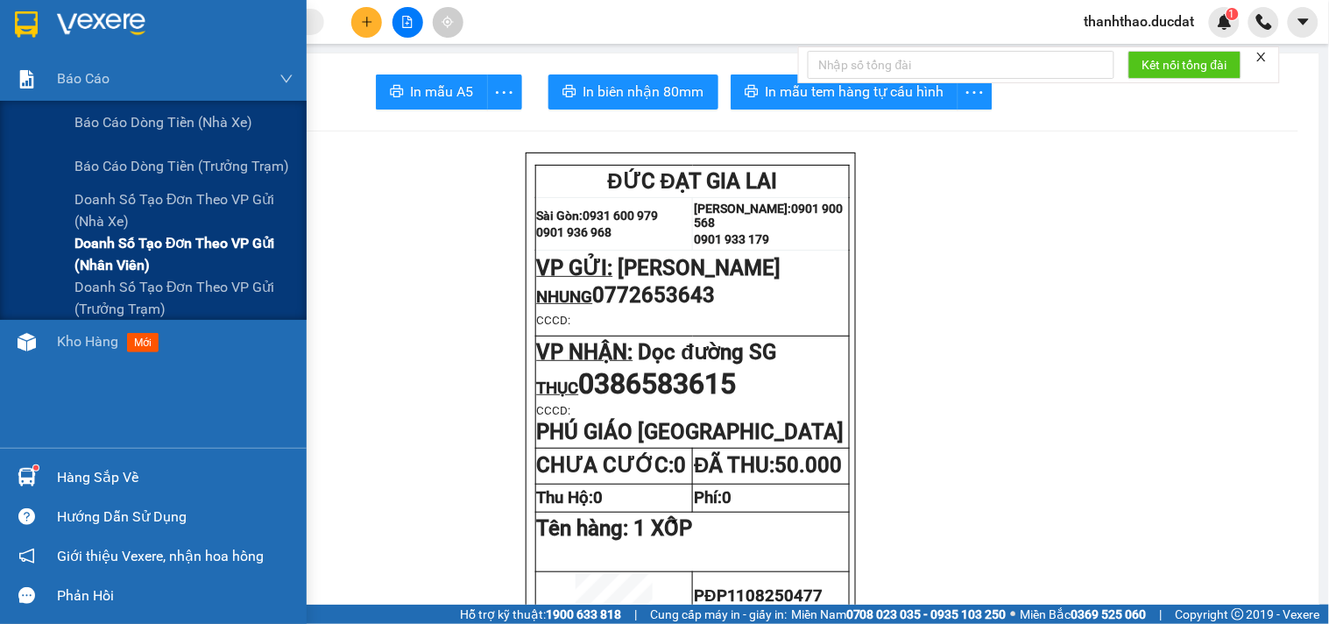
click at [88, 263] on span "Doanh số tạo đơn theo VP gửi (nhân viên)" at bounding box center [183, 254] width 219 height 44
